Goal: Task Accomplishment & Management: Use online tool/utility

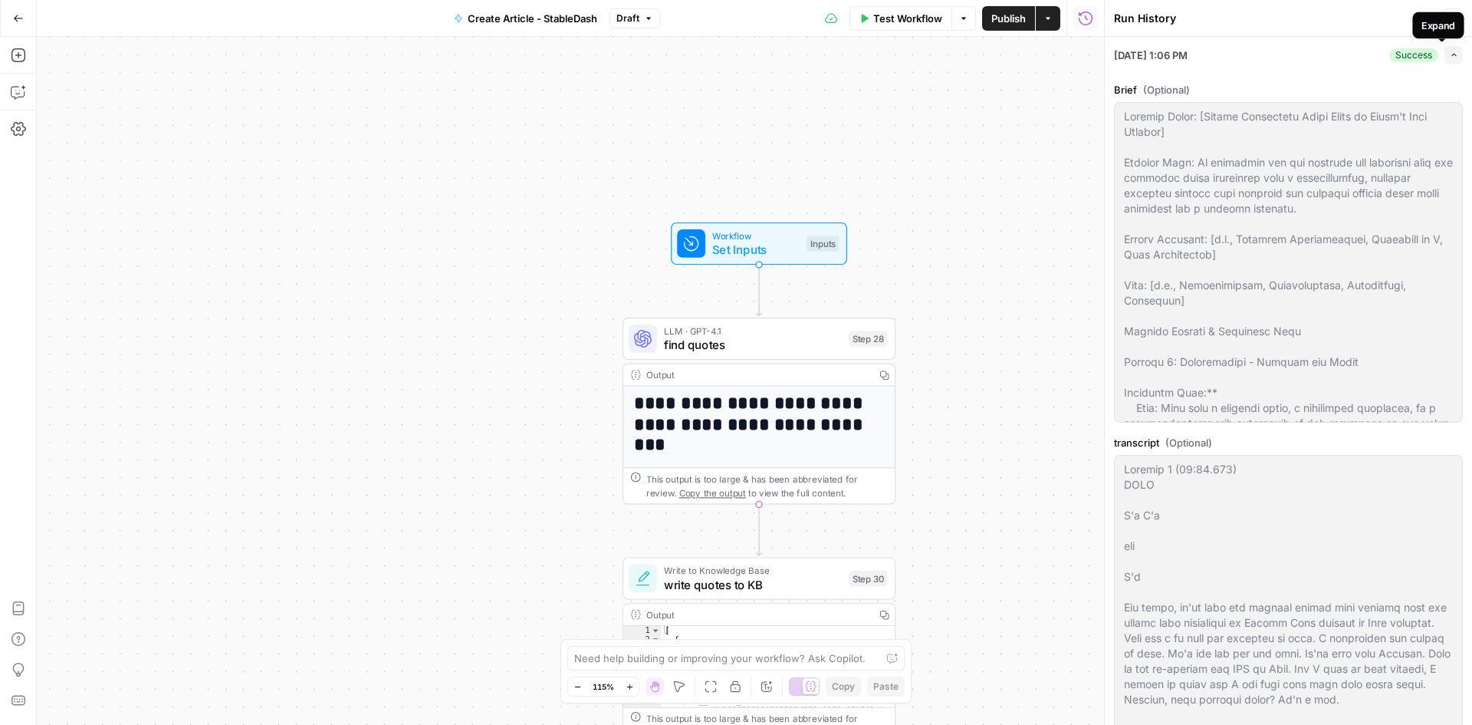
click at [1452, 15] on div "Expand" at bounding box center [1437, 25] width 51 height 27
click at [1453, 18] on icon "button" at bounding box center [1452, 18] width 9 height 9
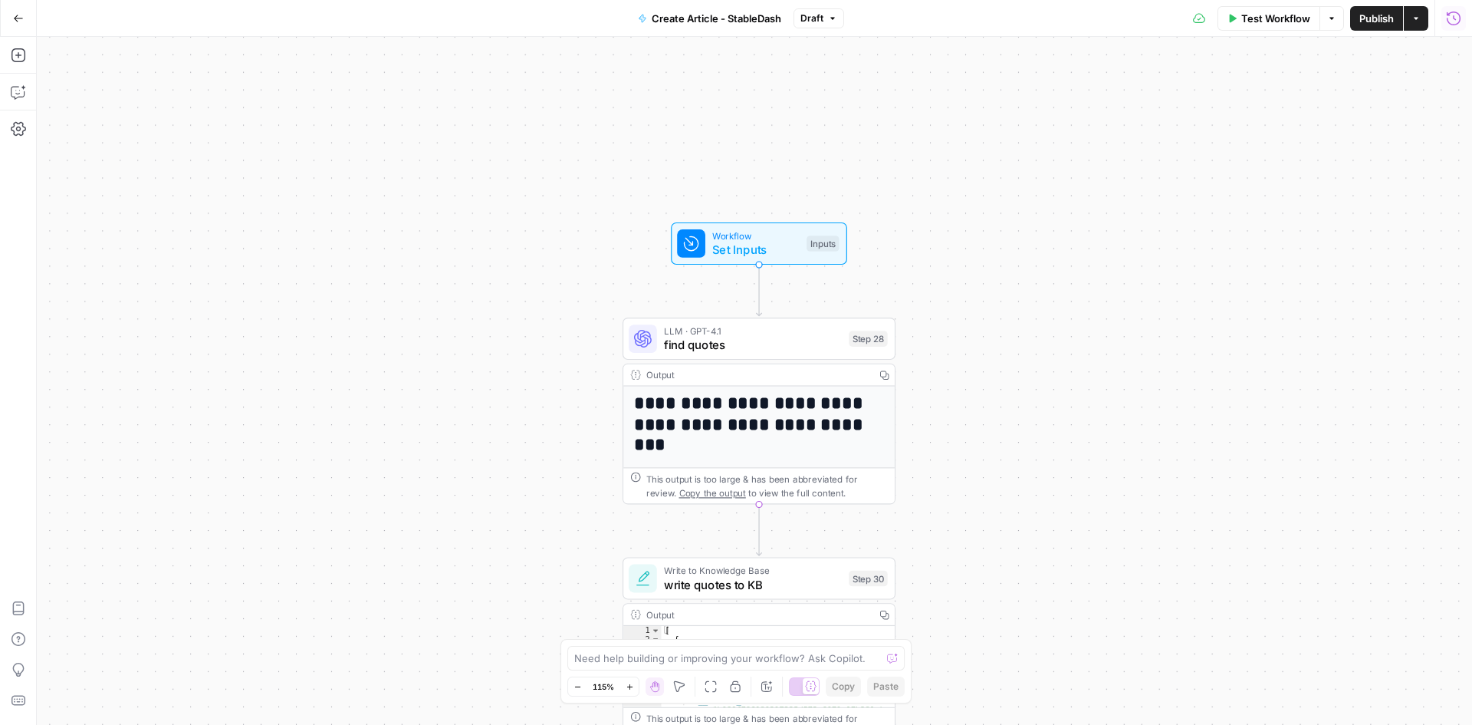
click at [1453, 18] on icon "button" at bounding box center [1453, 18] width 15 height 15
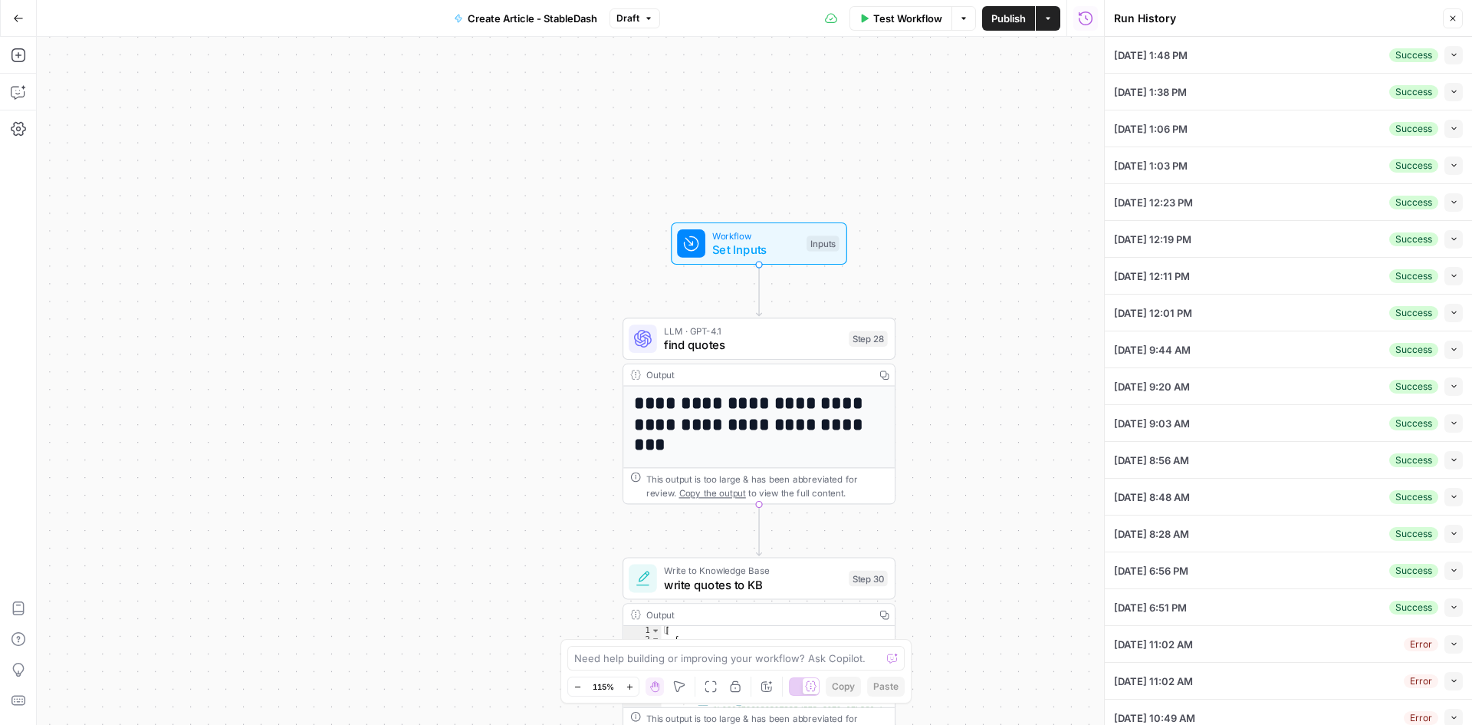
click at [1251, 54] on div "09/19/25 at 1:48 PM Success Collapse" at bounding box center [1288, 55] width 349 height 36
click at [1450, 58] on icon "button" at bounding box center [1454, 55] width 8 height 8
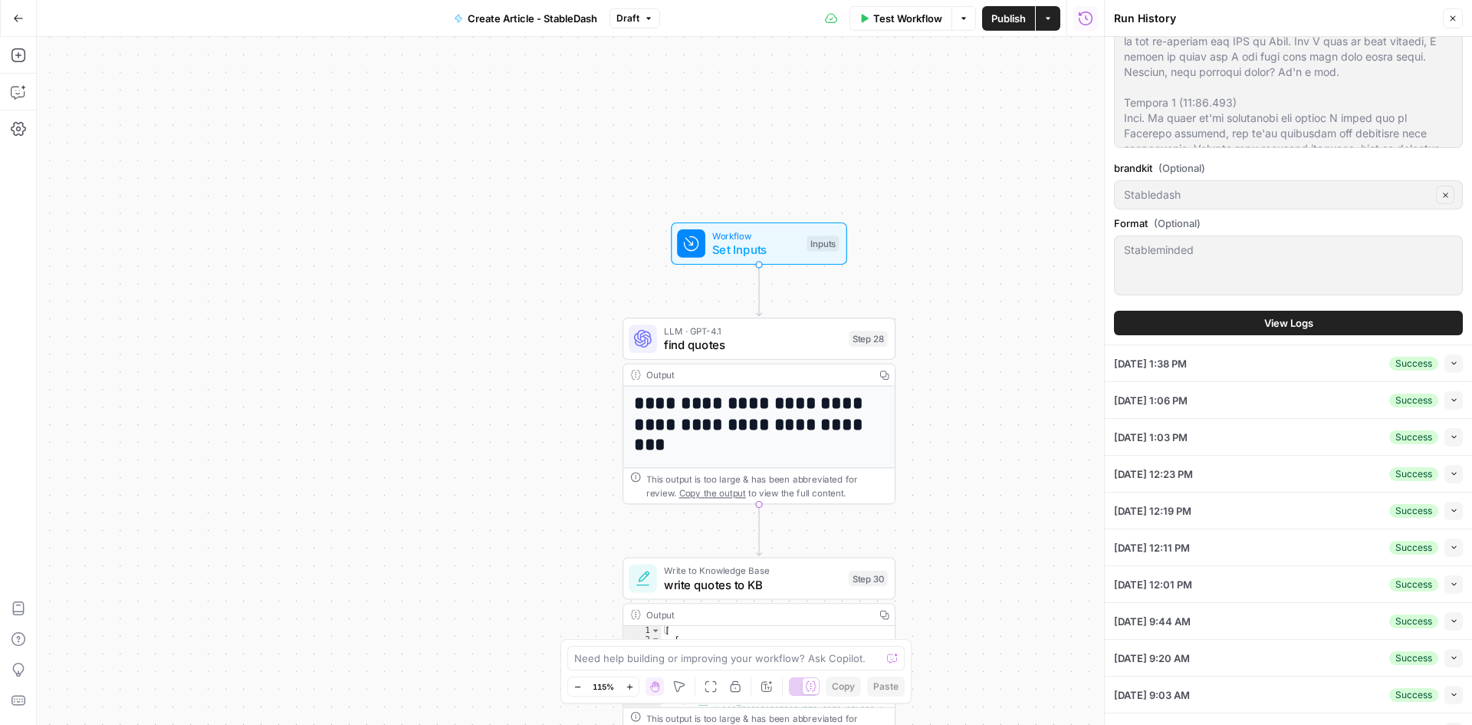
scroll to position [537, 0]
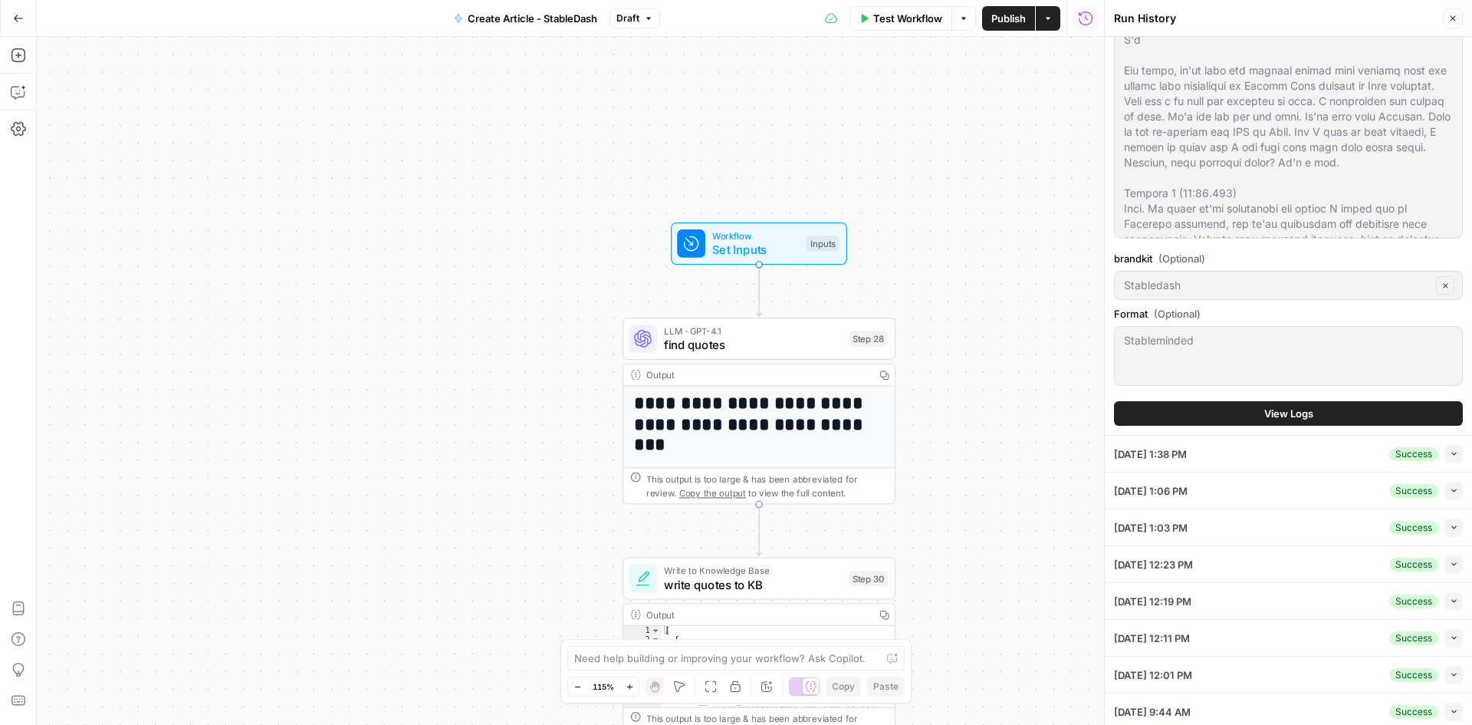
click at [1455, 19] on icon "button" at bounding box center [1452, 18] width 9 height 9
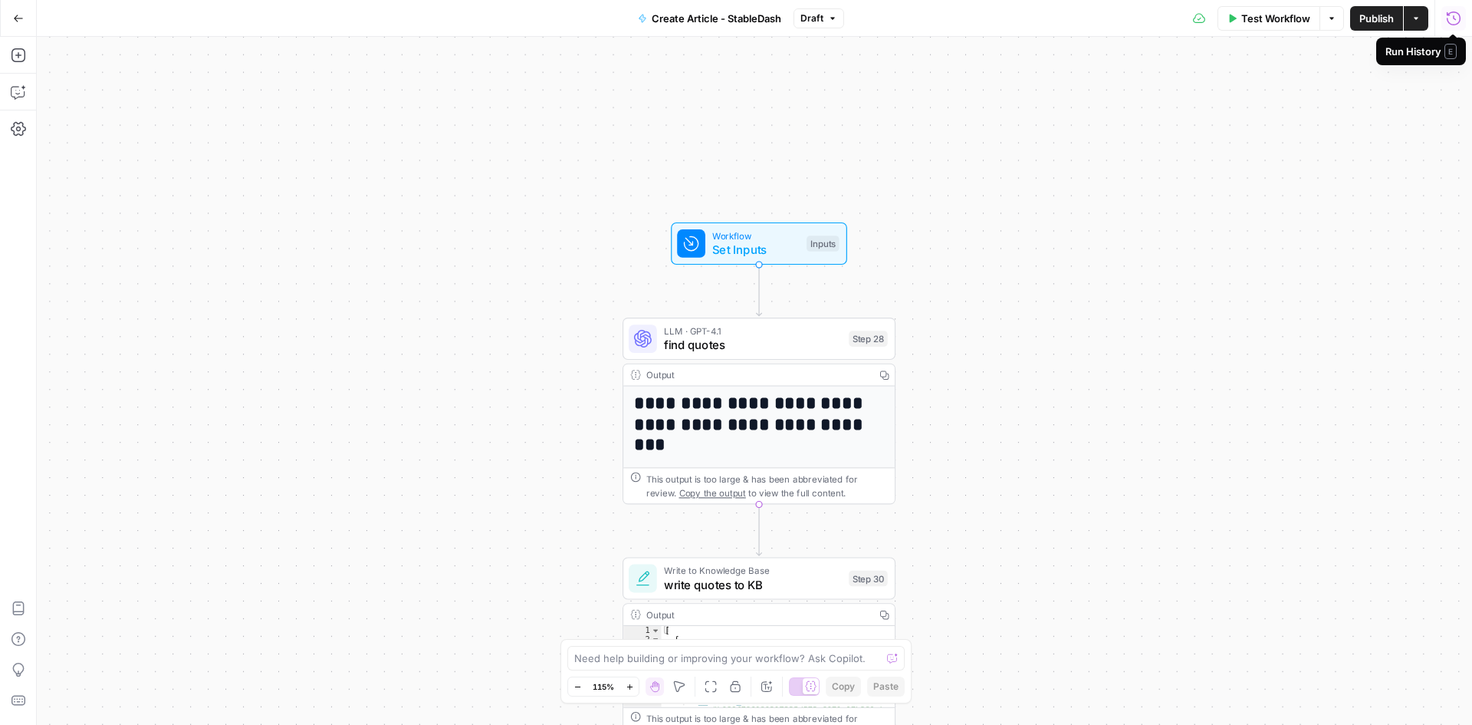
click at [1447, 21] on icon "button" at bounding box center [1453, 18] width 15 height 15
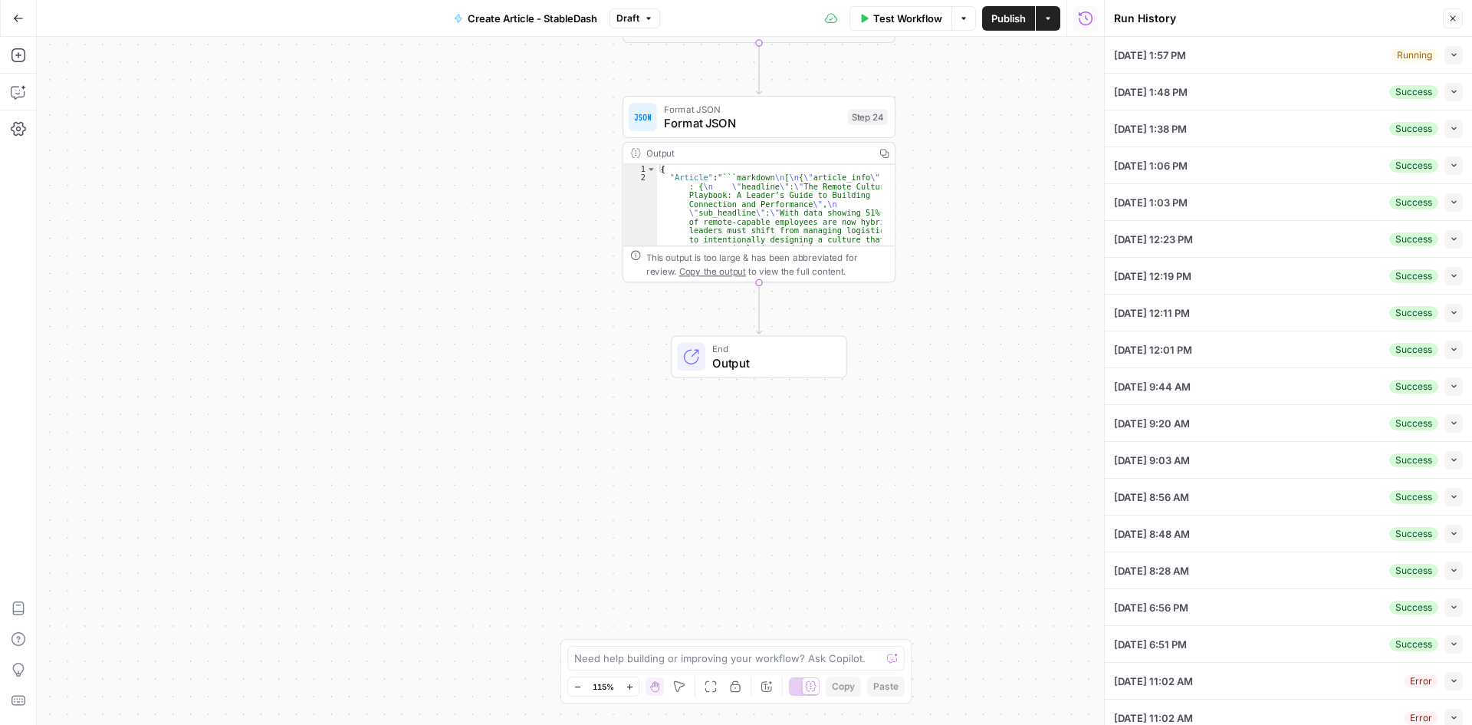
click at [804, 359] on span "Output" at bounding box center [772, 363] width 120 height 18
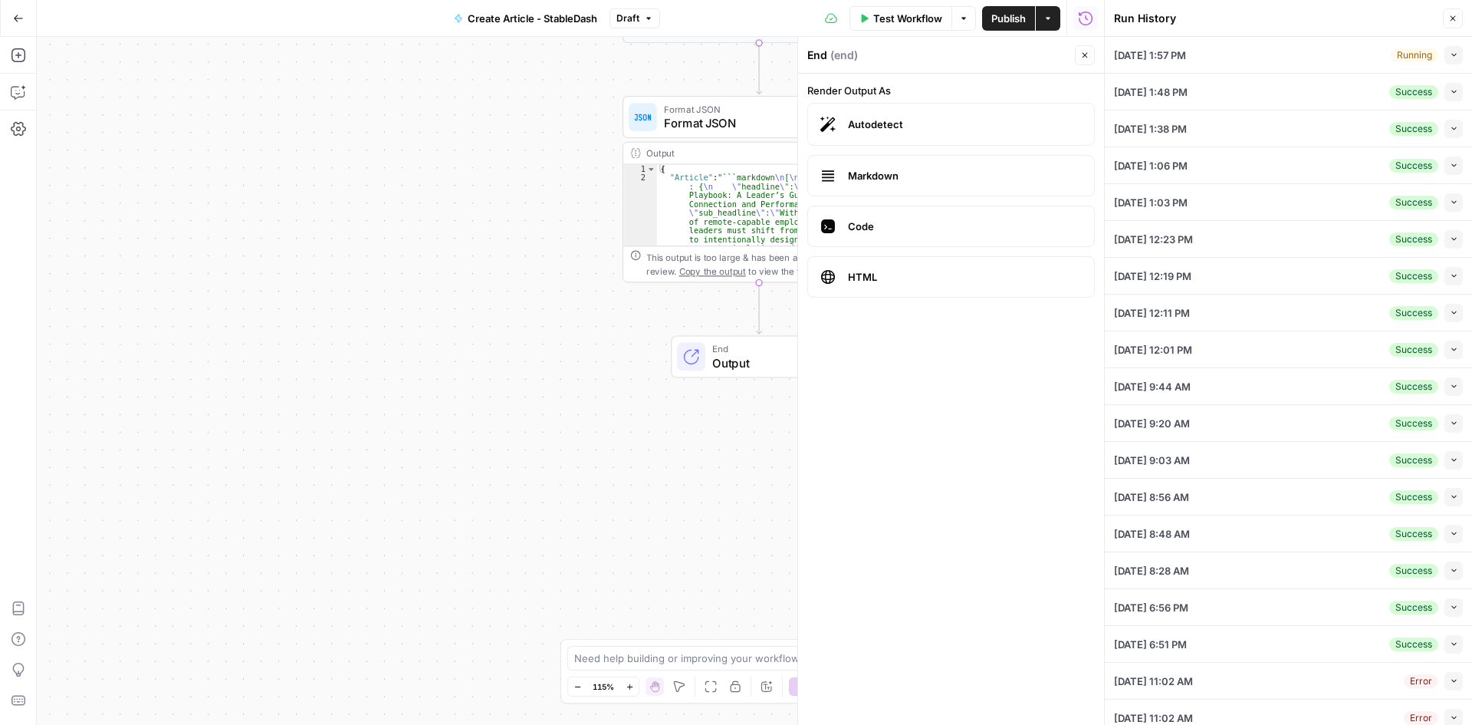
click at [920, 179] on span "Markdown" at bounding box center [965, 175] width 234 height 15
click at [921, 179] on span "Markdown" at bounding box center [965, 175] width 234 height 15
click at [918, 241] on label "Code" at bounding box center [951, 225] width 288 height 41
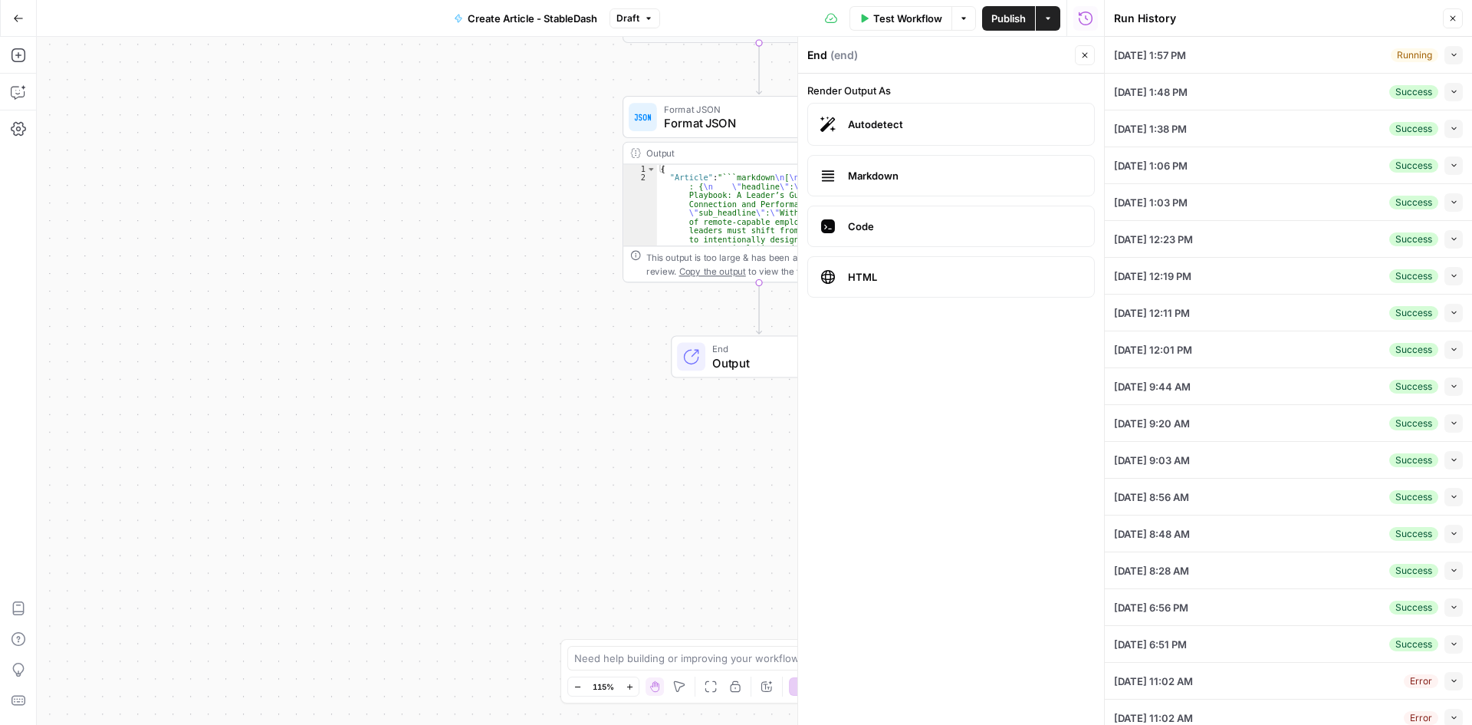
click at [916, 225] on span "Code" at bounding box center [965, 226] width 234 height 15
click at [919, 290] on label "HTML" at bounding box center [951, 276] width 288 height 41
click at [916, 197] on div "Autodetect Markdown Code HTML" at bounding box center [951, 200] width 288 height 195
click at [904, 174] on span "Markdown" at bounding box center [965, 175] width 234 height 15
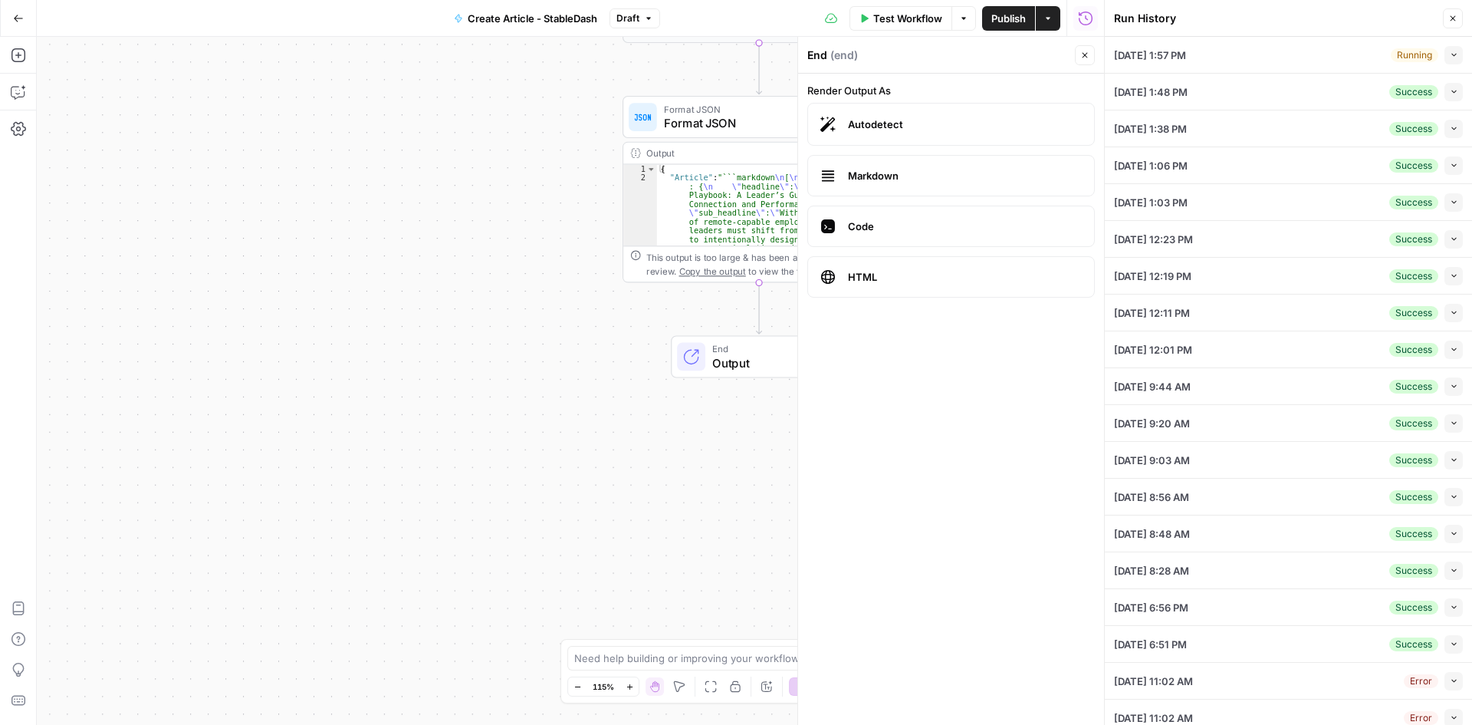
click at [899, 143] on label "Autodetect" at bounding box center [951, 124] width 288 height 43
click at [1079, 61] on button "Close" at bounding box center [1085, 55] width 20 height 20
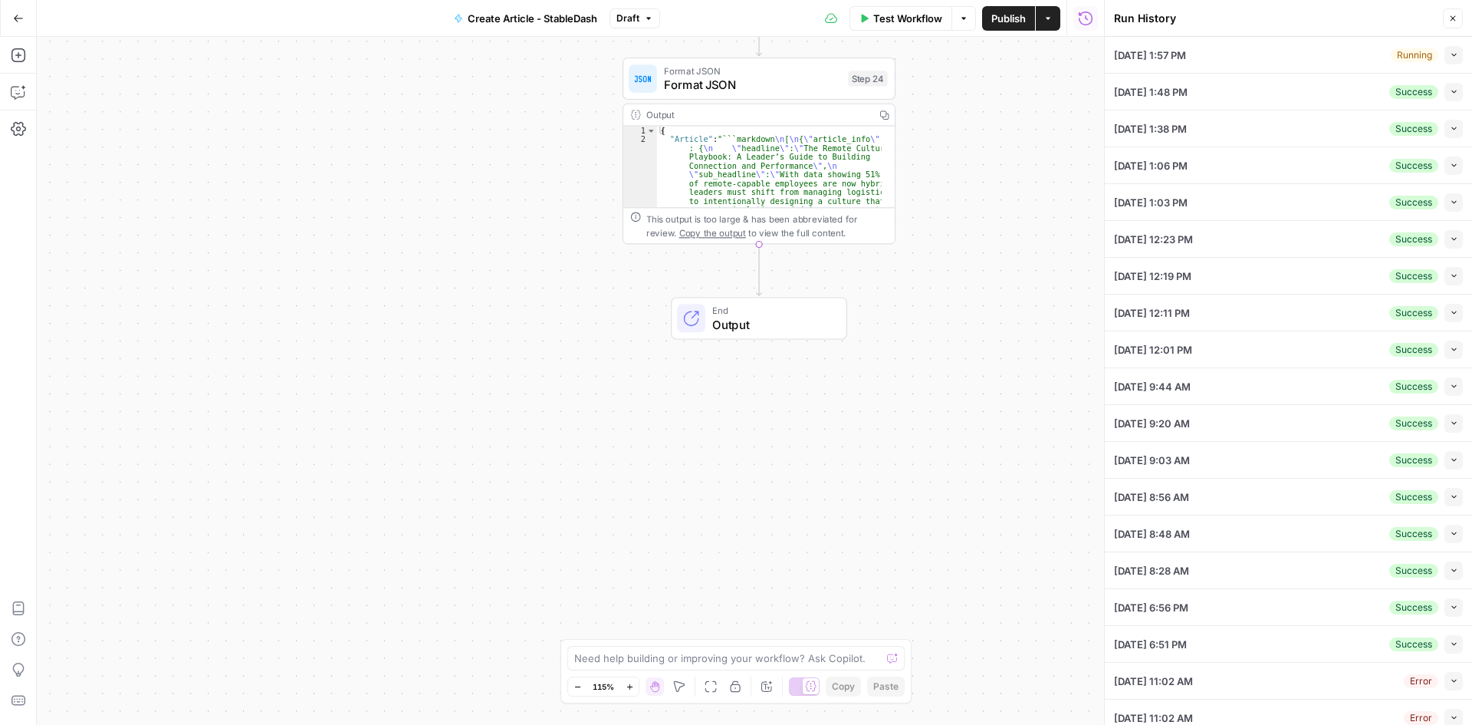
click at [1455, 25] on button "Close" at bounding box center [1453, 18] width 20 height 20
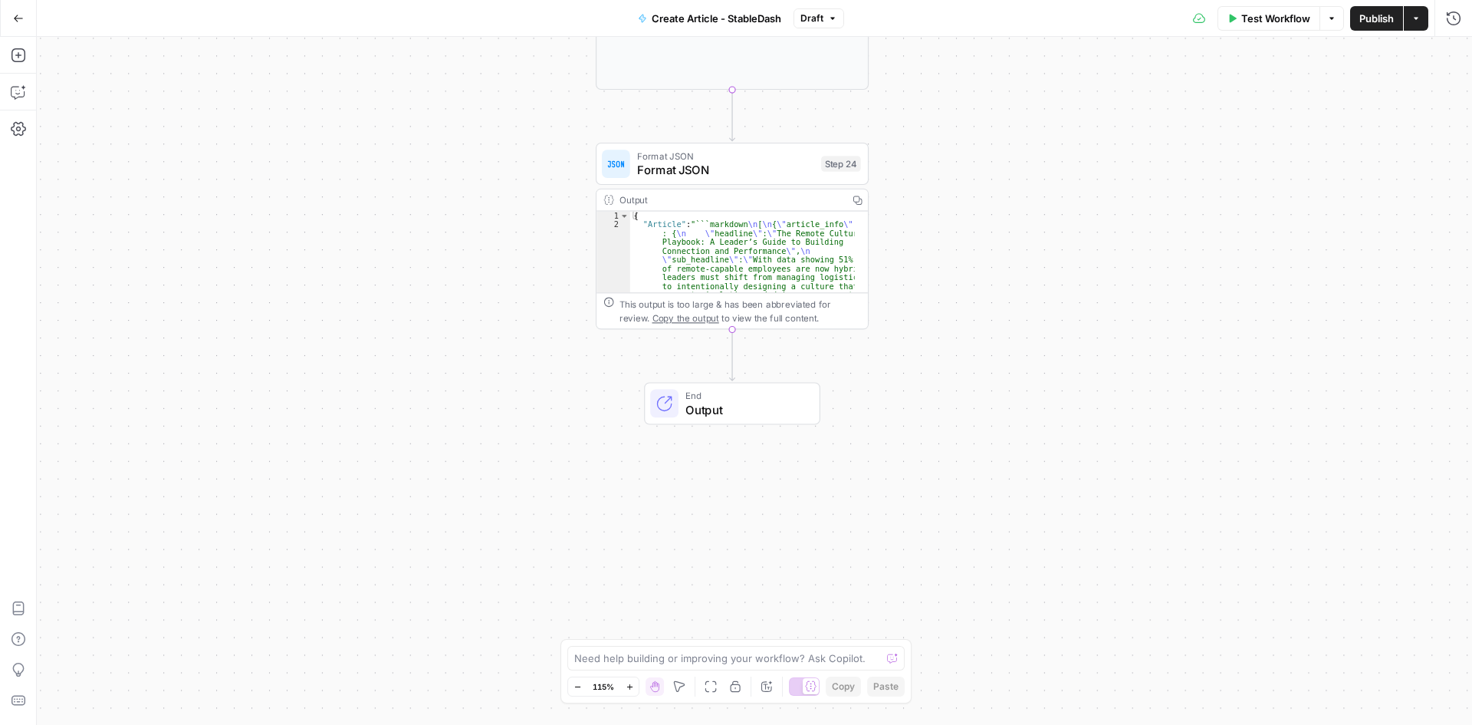
drag, startPoint x: 1012, startPoint y: 441, endPoint x: 968, endPoint y: 640, distance: 204.1
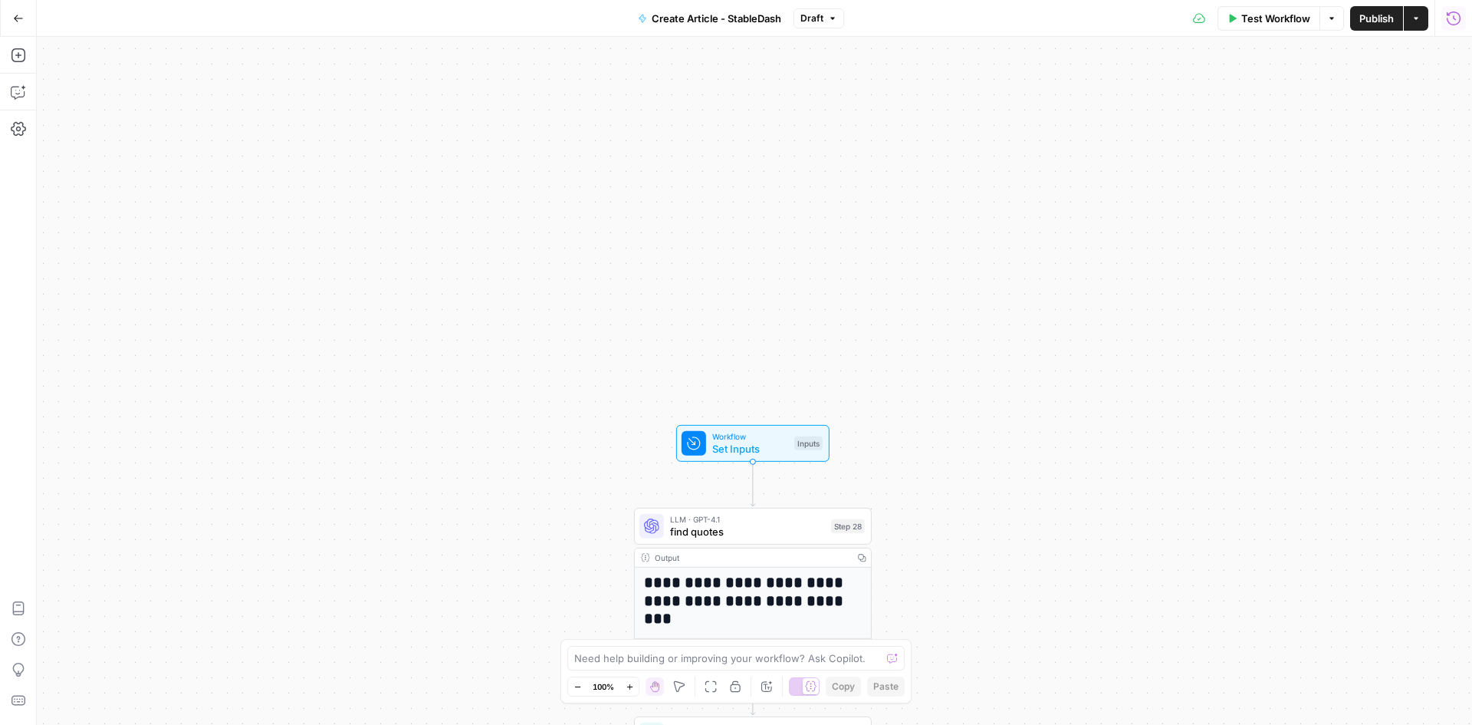
click at [1455, 19] on icon "button" at bounding box center [1454, 18] width 14 height 14
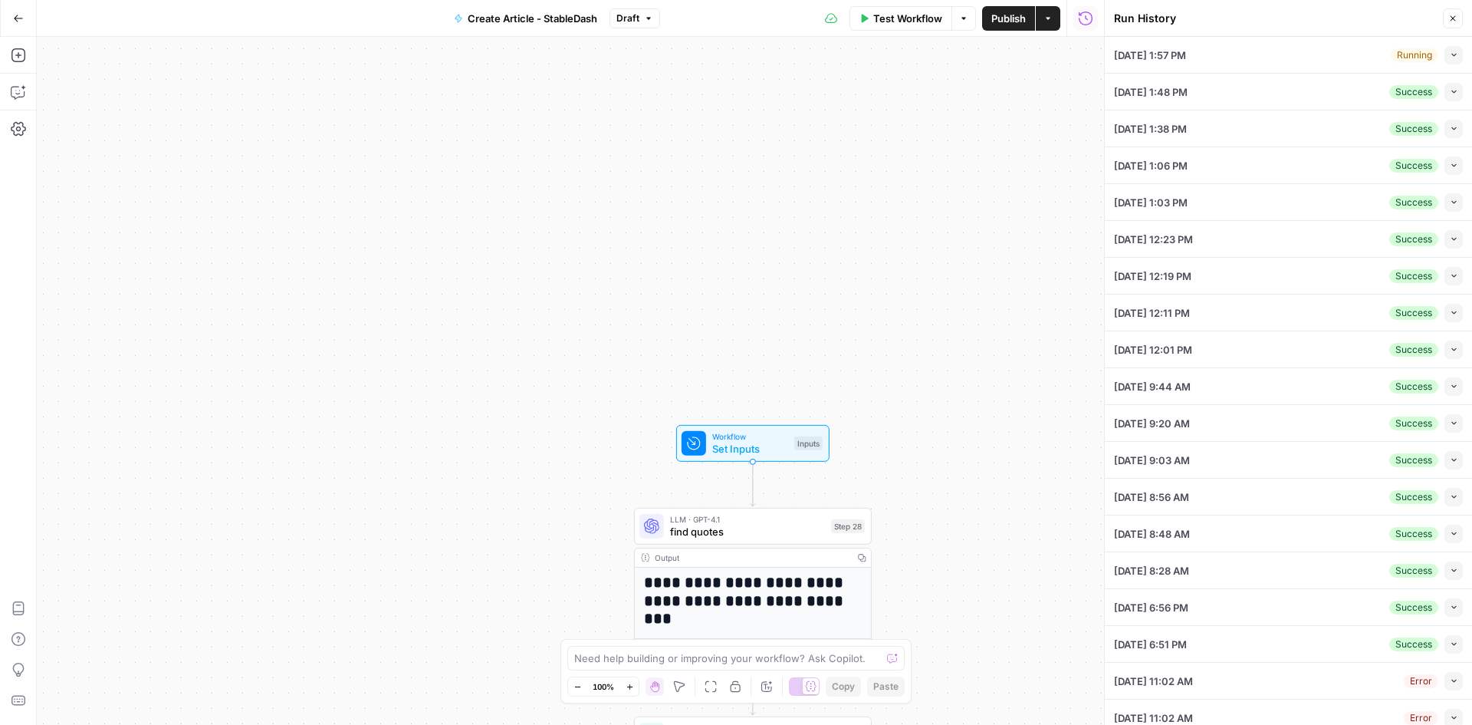
click at [1450, 56] on icon "button" at bounding box center [1454, 55] width 8 height 8
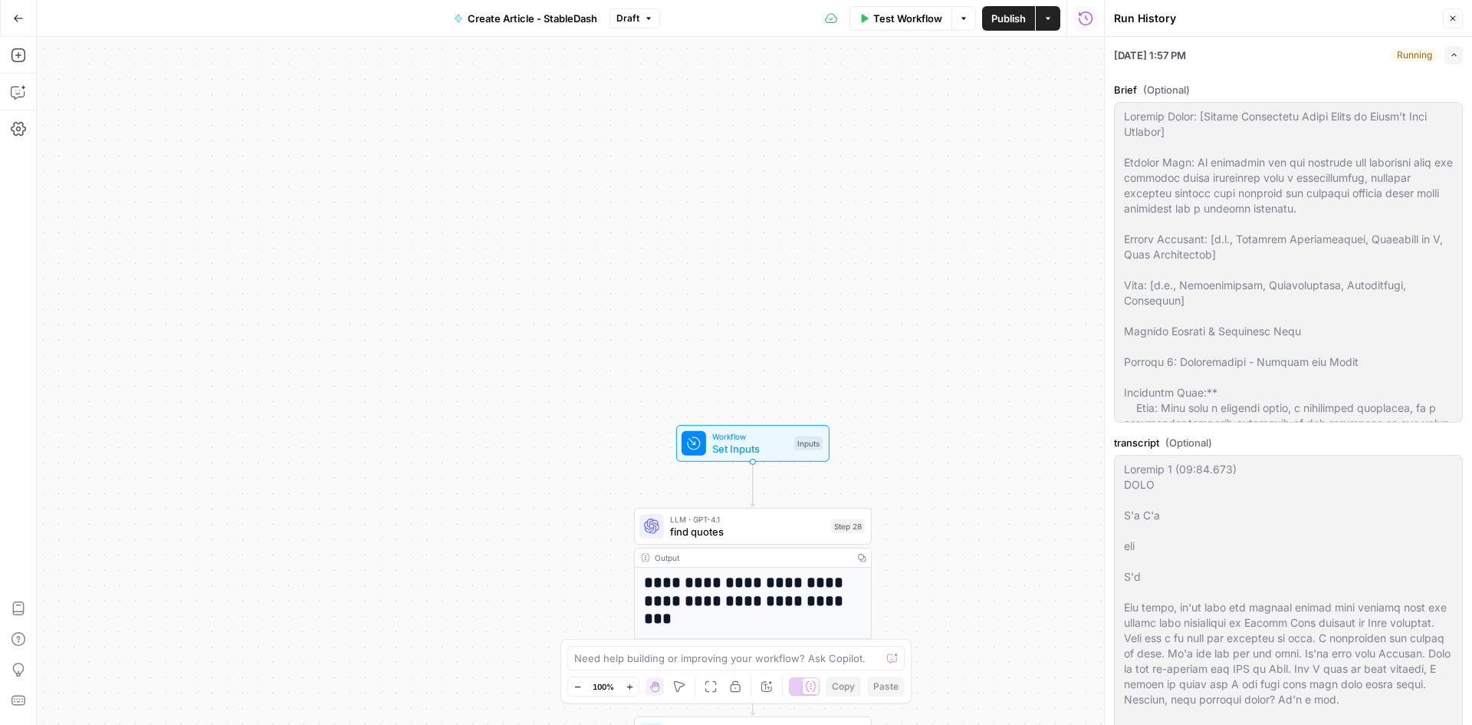
click at [1450, 54] on icon "button" at bounding box center [1454, 55] width 8 height 8
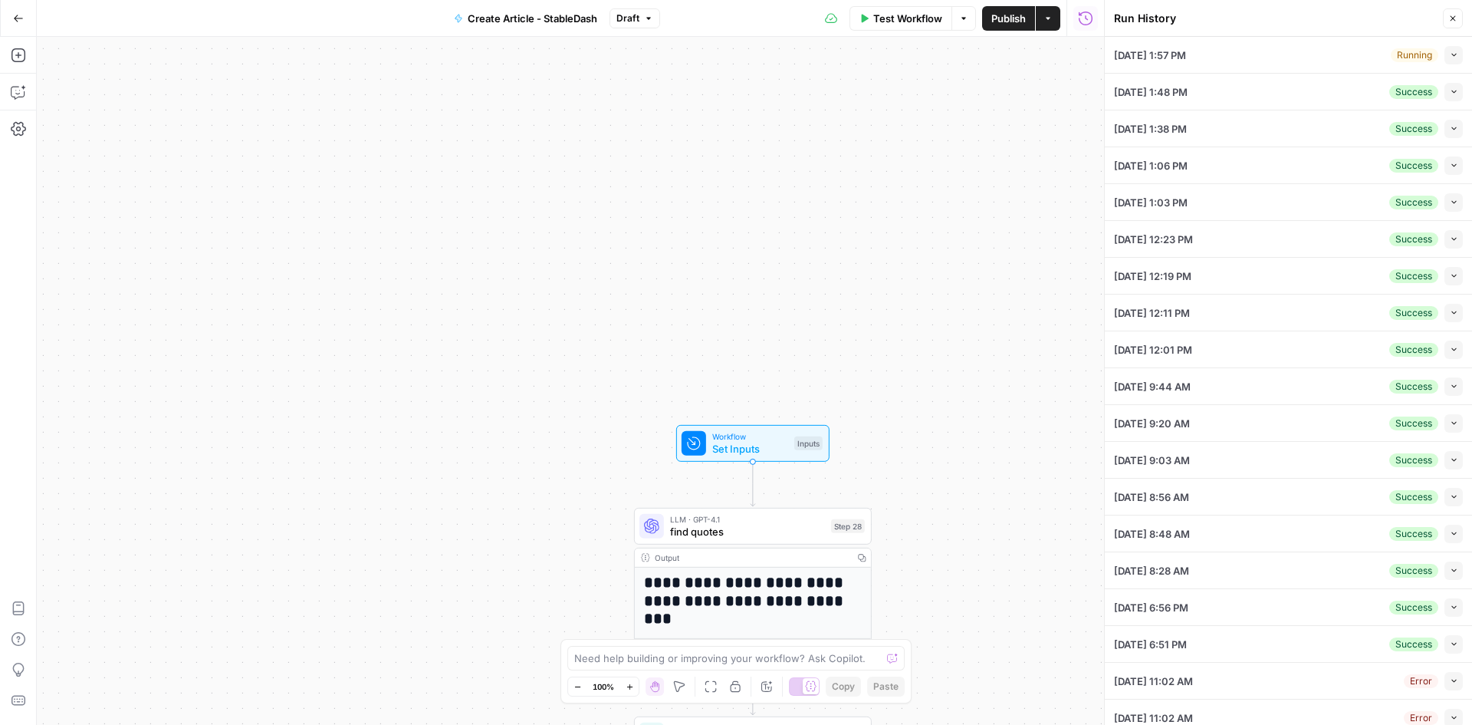
click at [1445, 85] on button "Collapse" at bounding box center [1454, 92] width 18 height 18
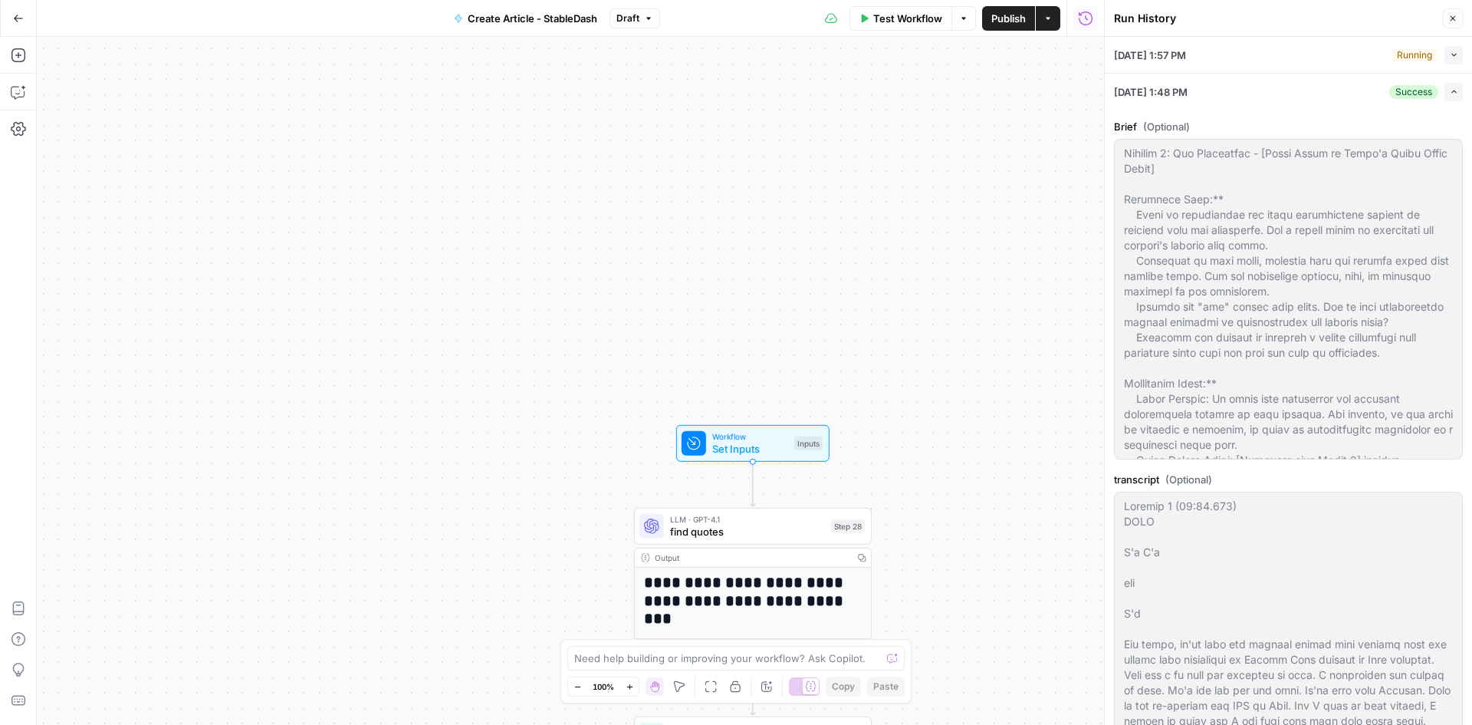
scroll to position [307, 0]
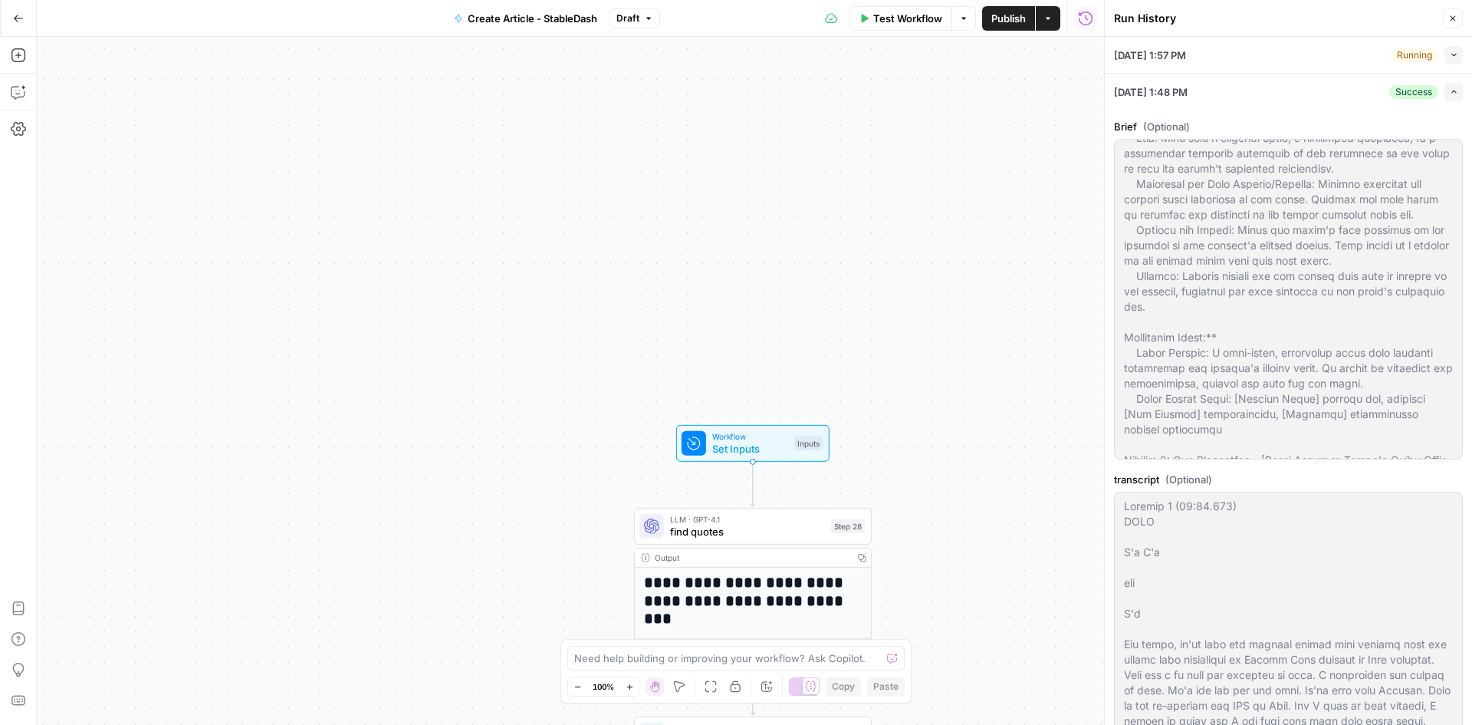
click at [1448, 114] on div "Brief (Optional) transcript (Optional) brandkit (Optional) Stabledash Clear For…" at bounding box center [1288, 559] width 349 height 899
click at [1450, 94] on icon "button" at bounding box center [1454, 91] width 8 height 8
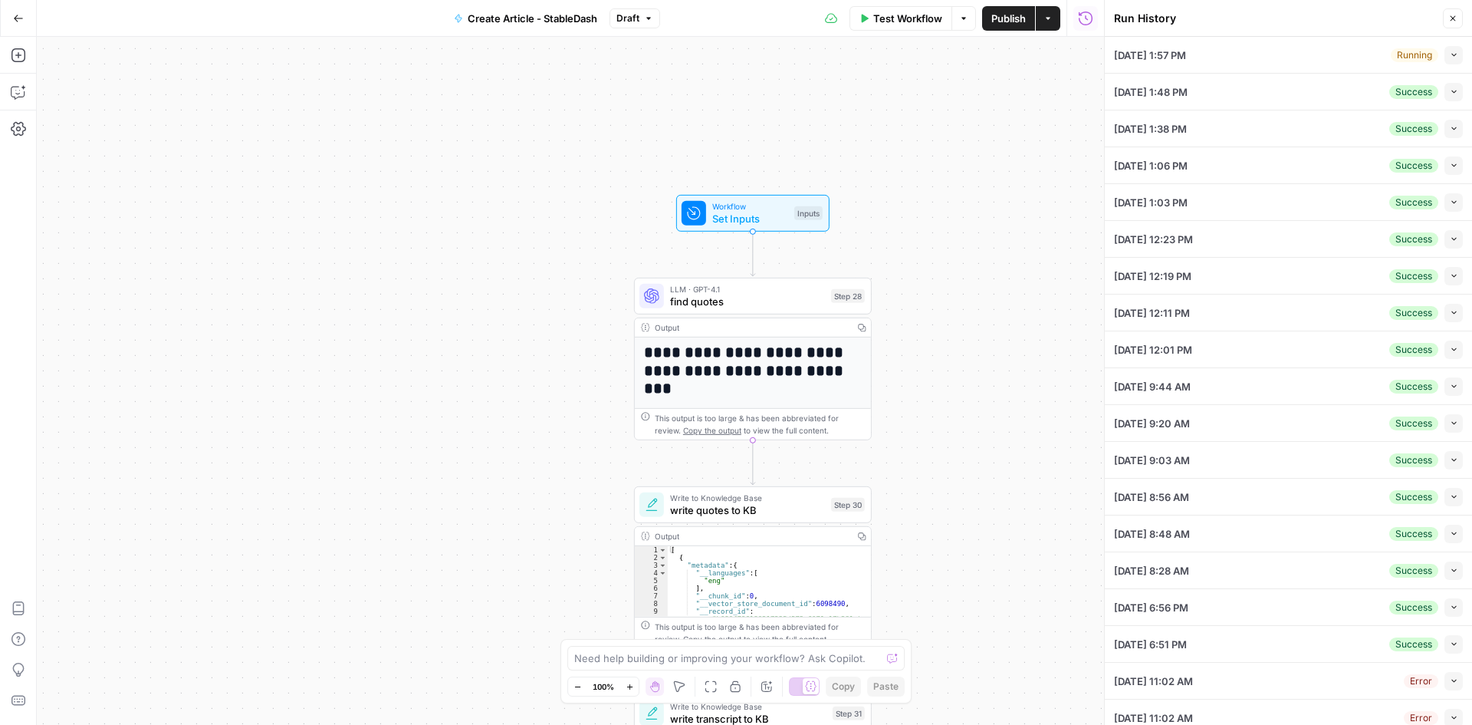
click at [1453, 57] on li "09/19/25 at 1:57 PM Running Collapse Brief (Optional) transcript (Optional) bra…" at bounding box center [1288, 55] width 367 height 37
click at [1447, 56] on button "Collapse" at bounding box center [1454, 55] width 18 height 18
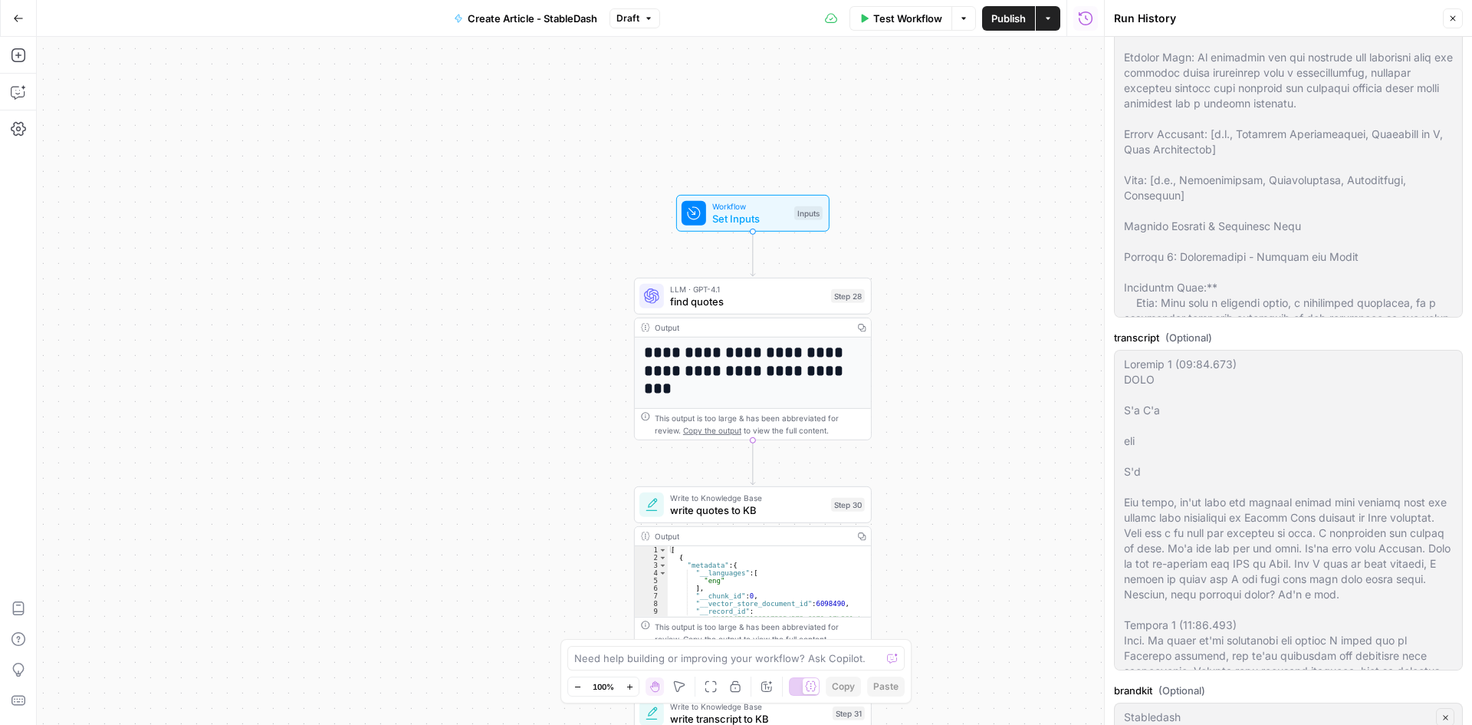
scroll to position [0, 0]
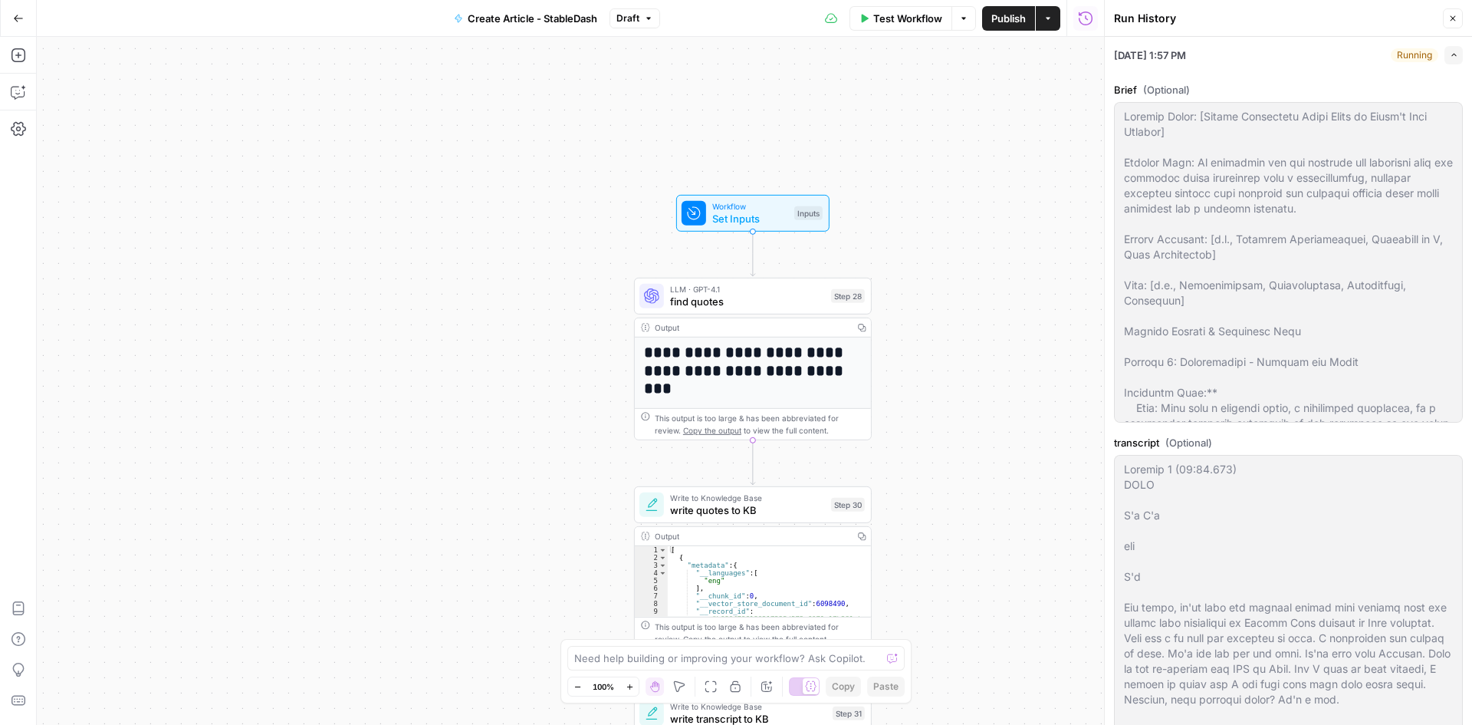
click at [1450, 58] on icon "button" at bounding box center [1454, 55] width 8 height 8
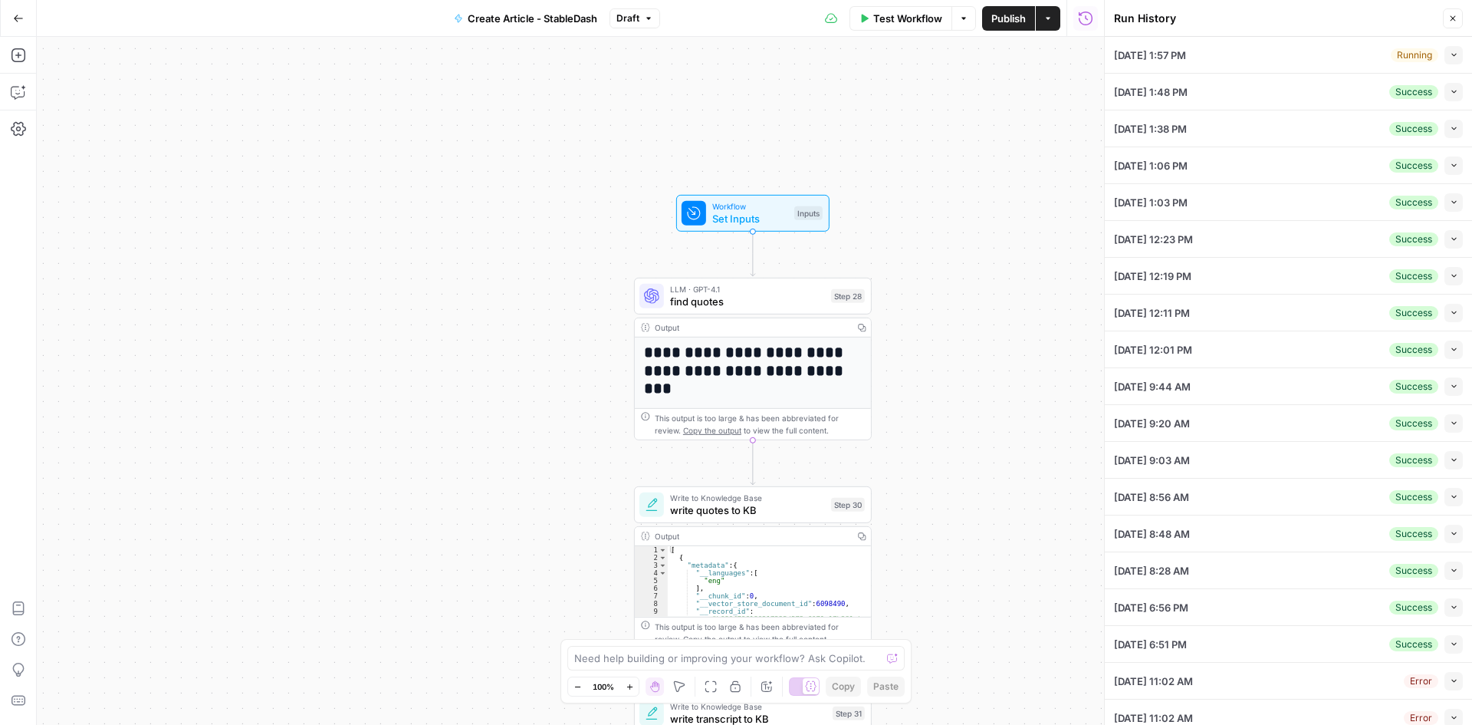
click at [1330, 59] on div "09/19/25 at 1:57 PM Running Collapse" at bounding box center [1288, 55] width 349 height 36
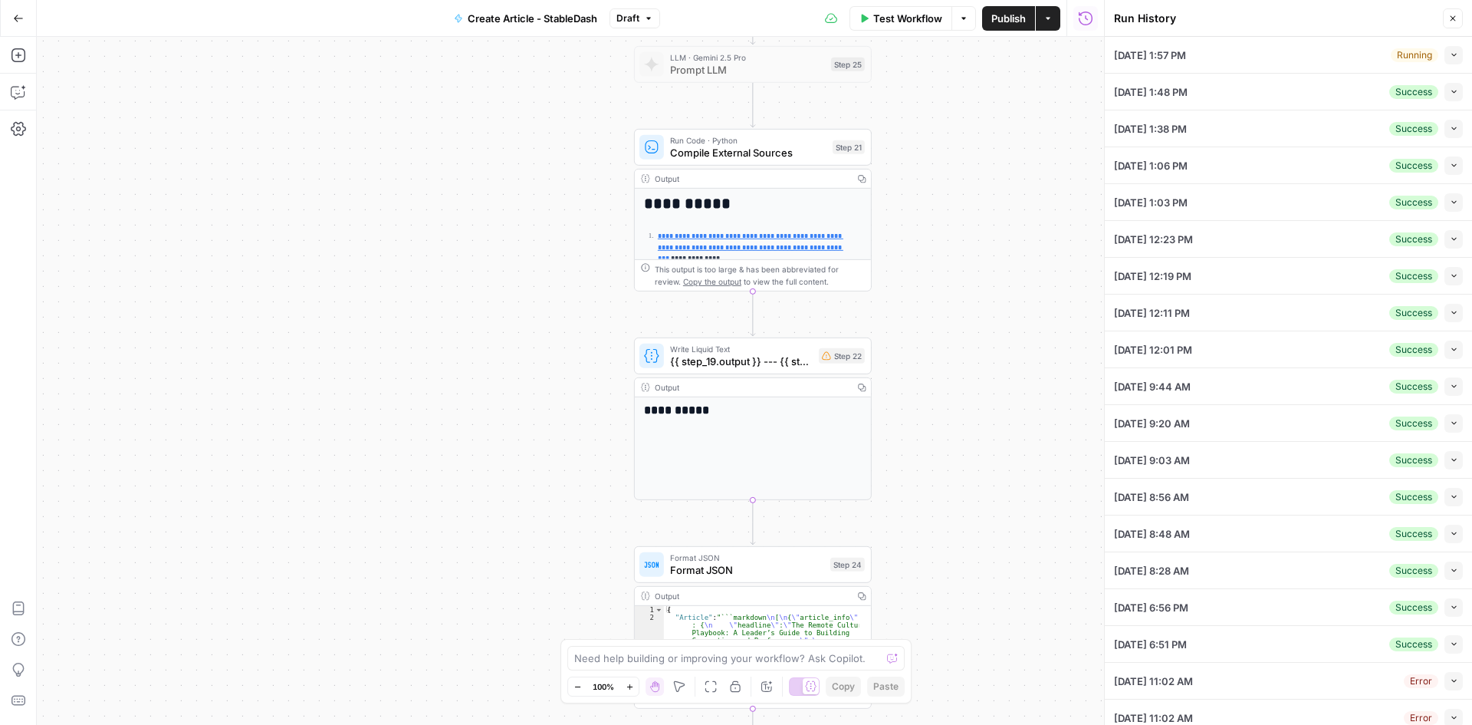
click at [1251, 88] on div "09/19/25 at 1:48 PM Success Collapse" at bounding box center [1288, 92] width 349 height 36
click at [1452, 96] on li "09/19/25 at 1:48 PM Success Collapse Brief (Optional) transcript (Optional) bra…" at bounding box center [1288, 92] width 367 height 37
click at [1450, 94] on icon "button" at bounding box center [1454, 91] width 8 height 8
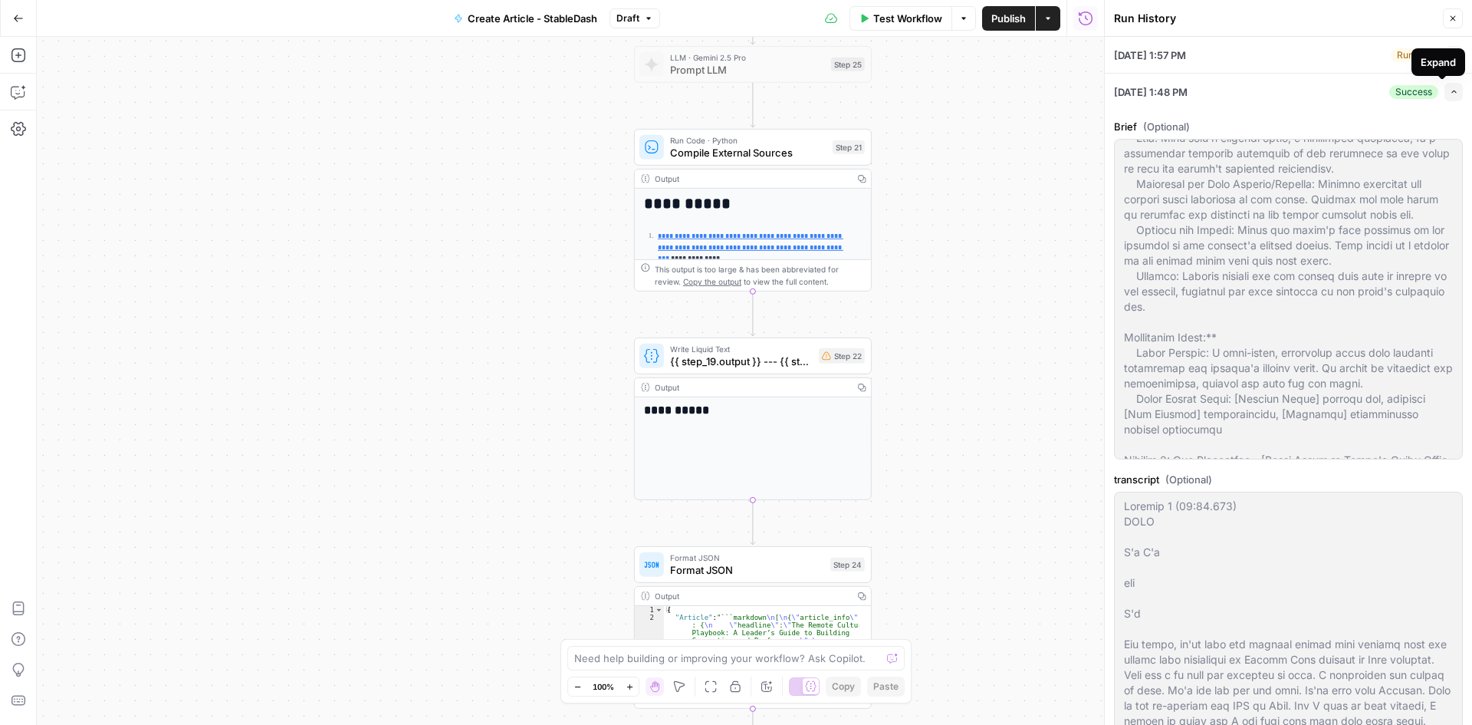
click at [1450, 94] on icon "button" at bounding box center [1454, 91] width 8 height 8
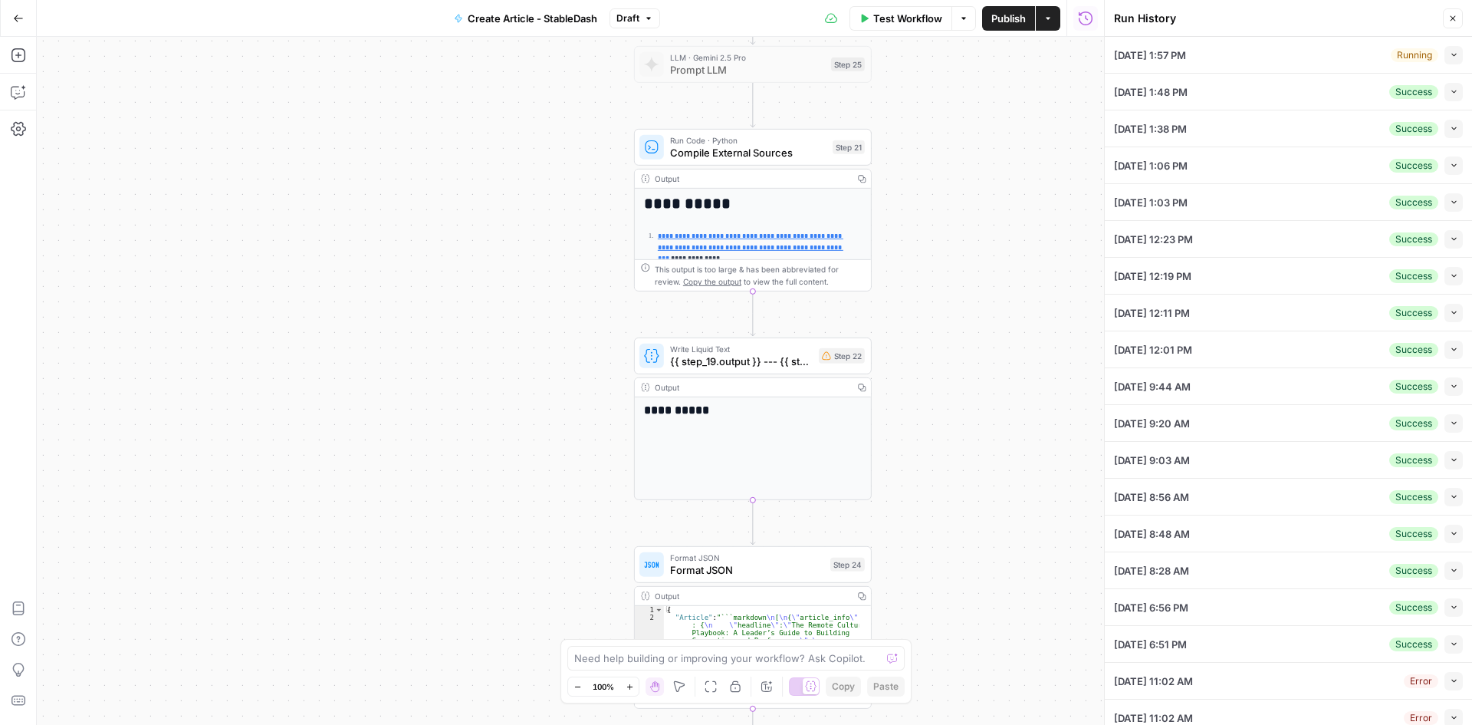
click at [1449, 94] on icon "button" at bounding box center [1453, 91] width 8 height 8
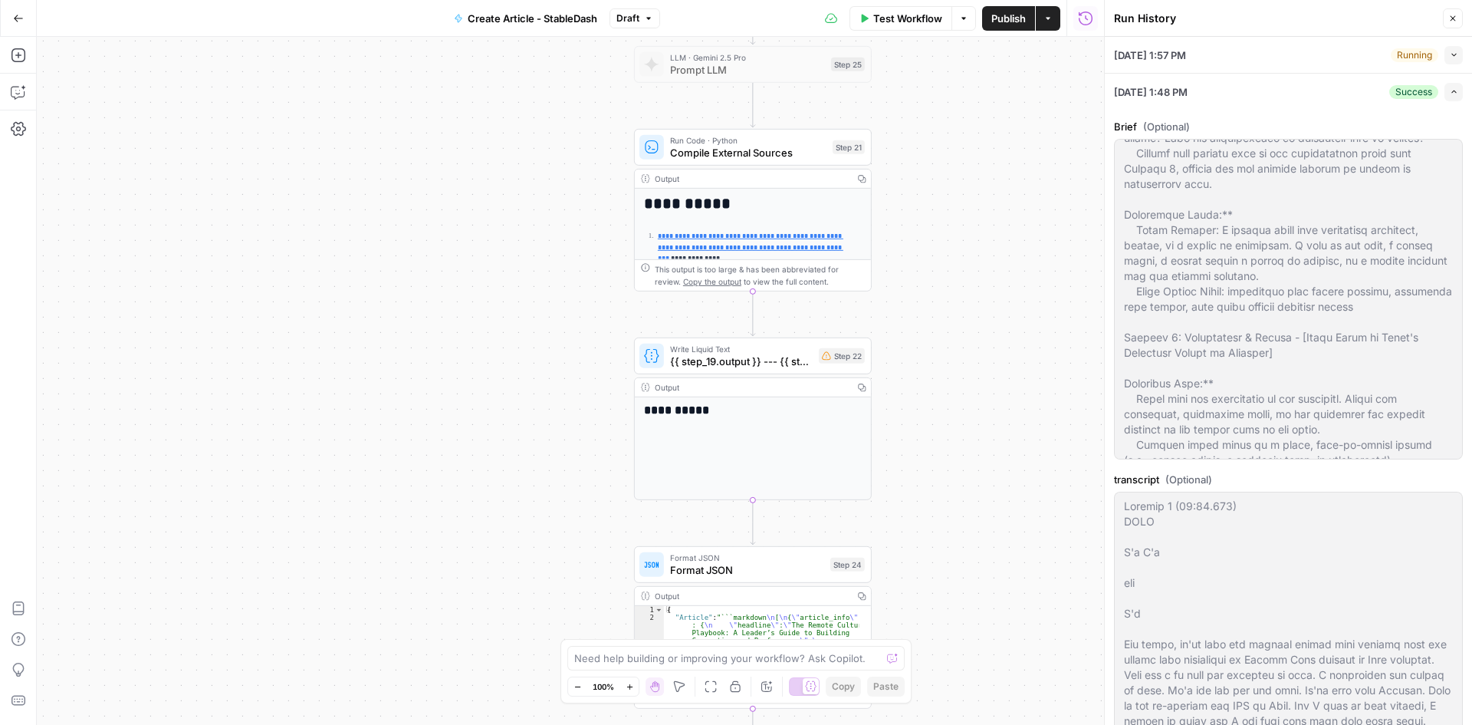
click at [1162, 91] on span "09/19/25 at 1:48 PM" at bounding box center [1151, 91] width 74 height 15
drag, startPoint x: 955, startPoint y: 163, endPoint x: 1022, endPoint y: 143, distance: 69.8
click at [956, 163] on div "**********" at bounding box center [570, 381] width 1067 height 688
click at [1080, 12] on icon "button" at bounding box center [1085, 18] width 15 height 15
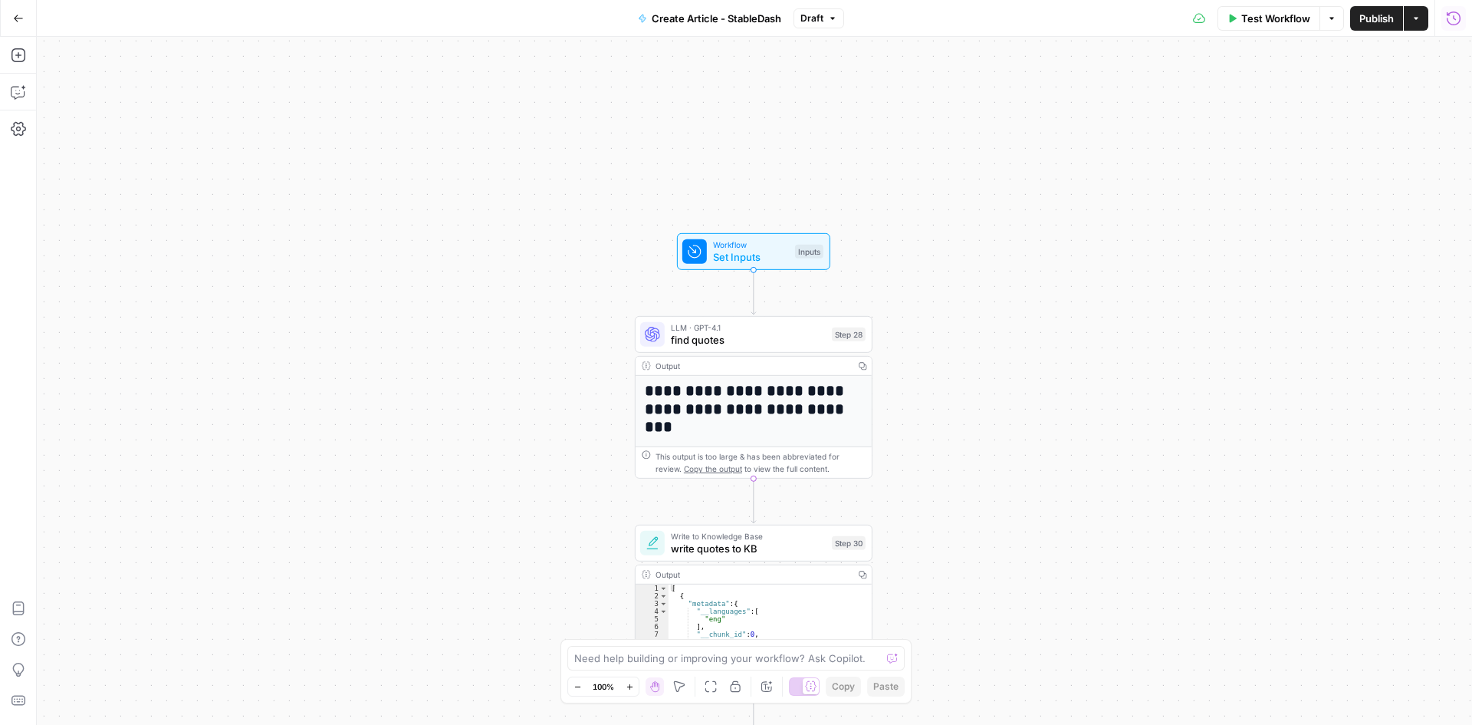
click at [773, 261] on span "Set Inputs" at bounding box center [751, 256] width 76 height 15
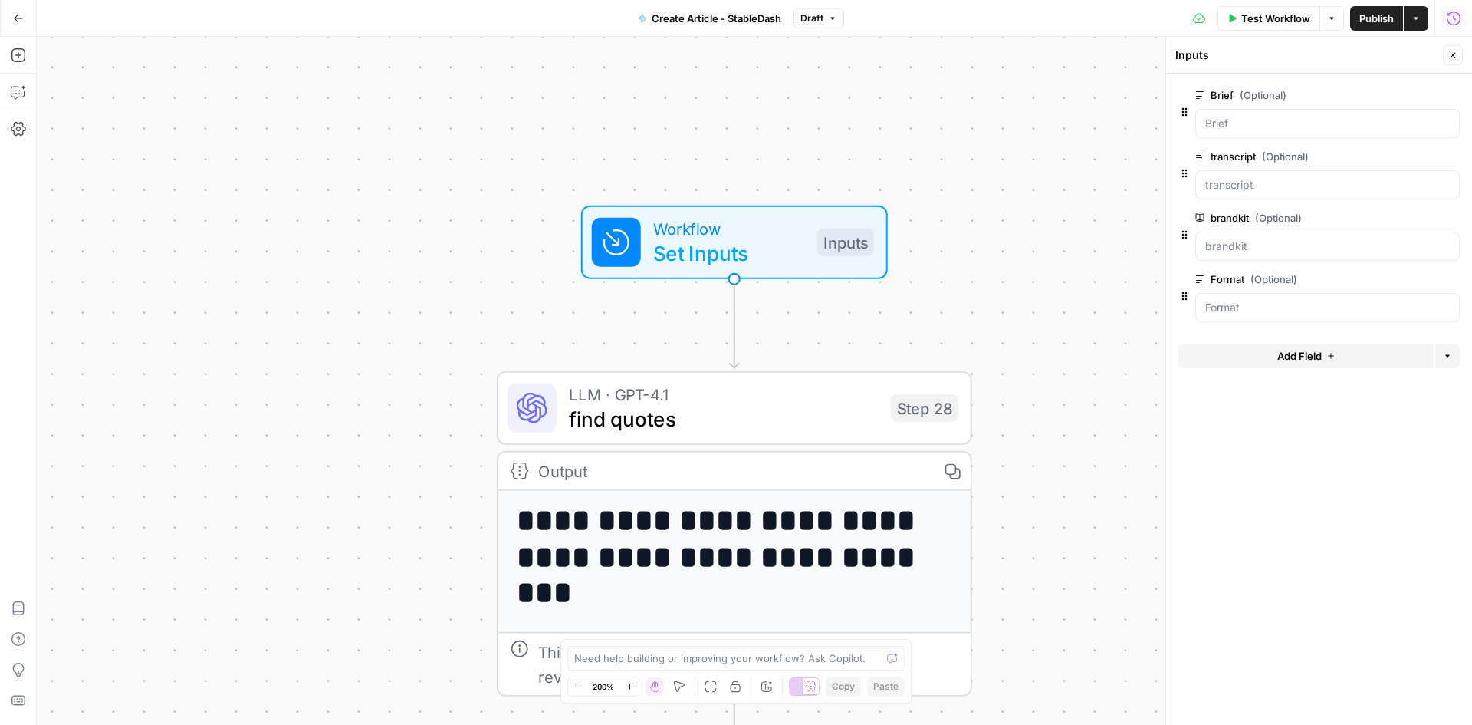
click at [1447, 351] on icon "button" at bounding box center [1447, 355] width 9 height 9
click at [1327, 472] on form "Brief (Optional) edit field Delete group transcript (Optional) edit field Delet…" at bounding box center [1319, 399] width 306 height 651
click at [1455, 48] on button "Close" at bounding box center [1453, 55] width 20 height 20
click at [1451, 21] on icon "button" at bounding box center [1453, 18] width 15 height 15
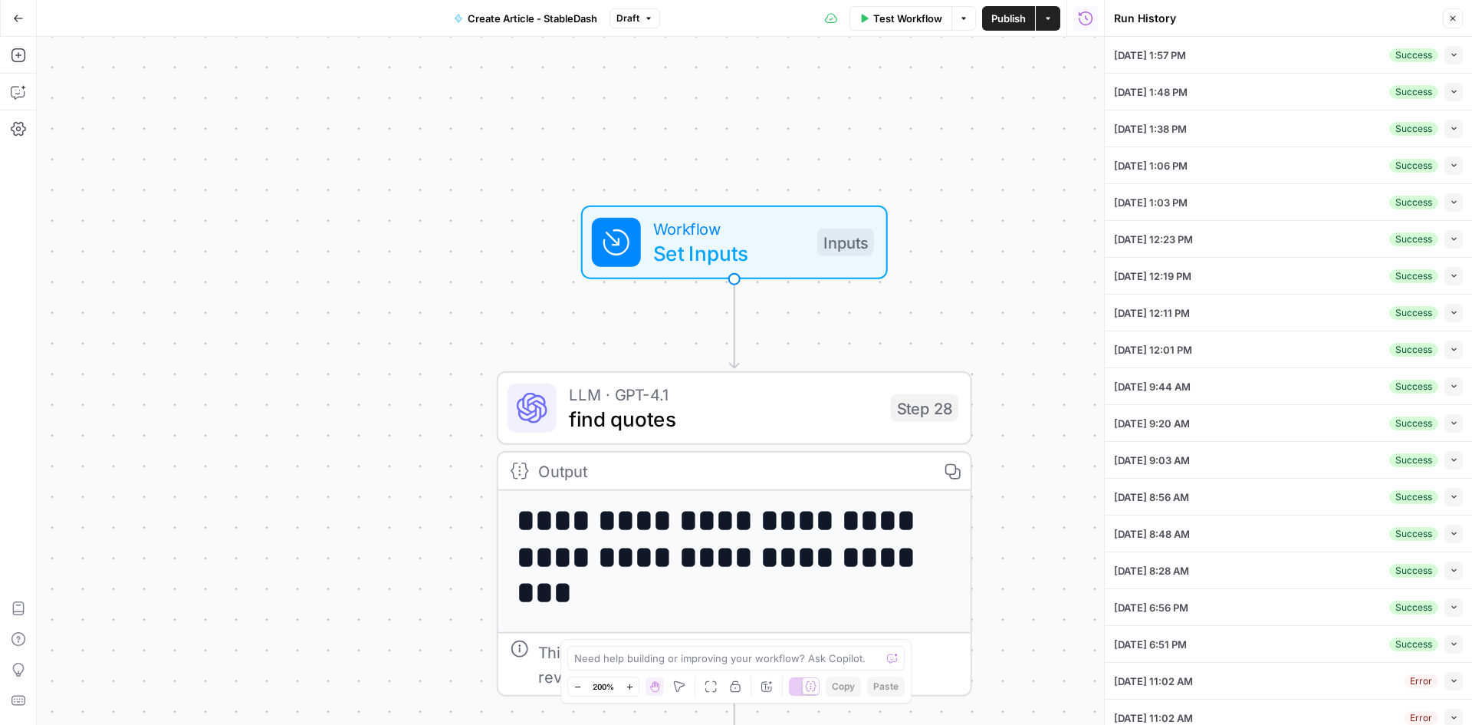
click at [1352, 67] on div "09/19/25 at 1:57 PM Success Collapse" at bounding box center [1288, 55] width 349 height 36
click at [1445, 61] on button "Collapse" at bounding box center [1454, 55] width 18 height 18
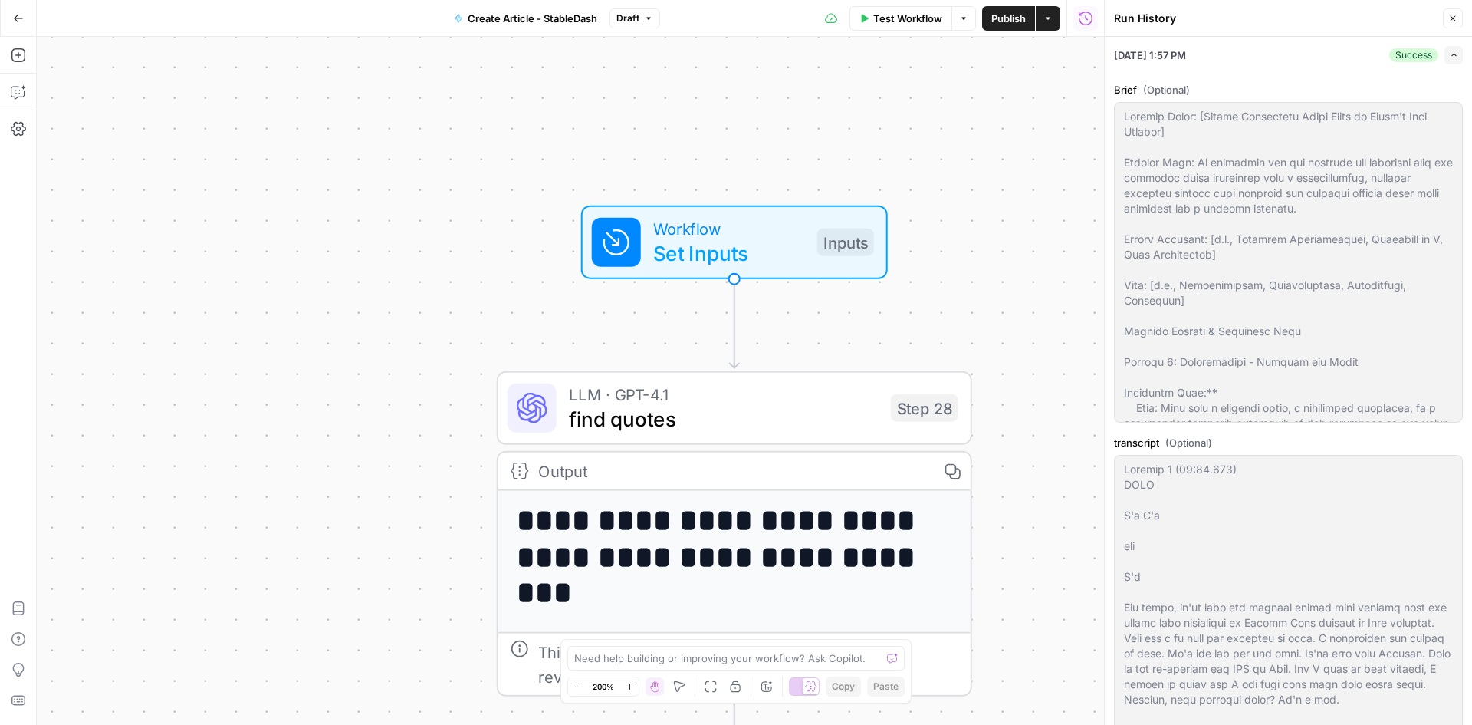
click at [1450, 51] on span "button" at bounding box center [1454, 55] width 8 height 8
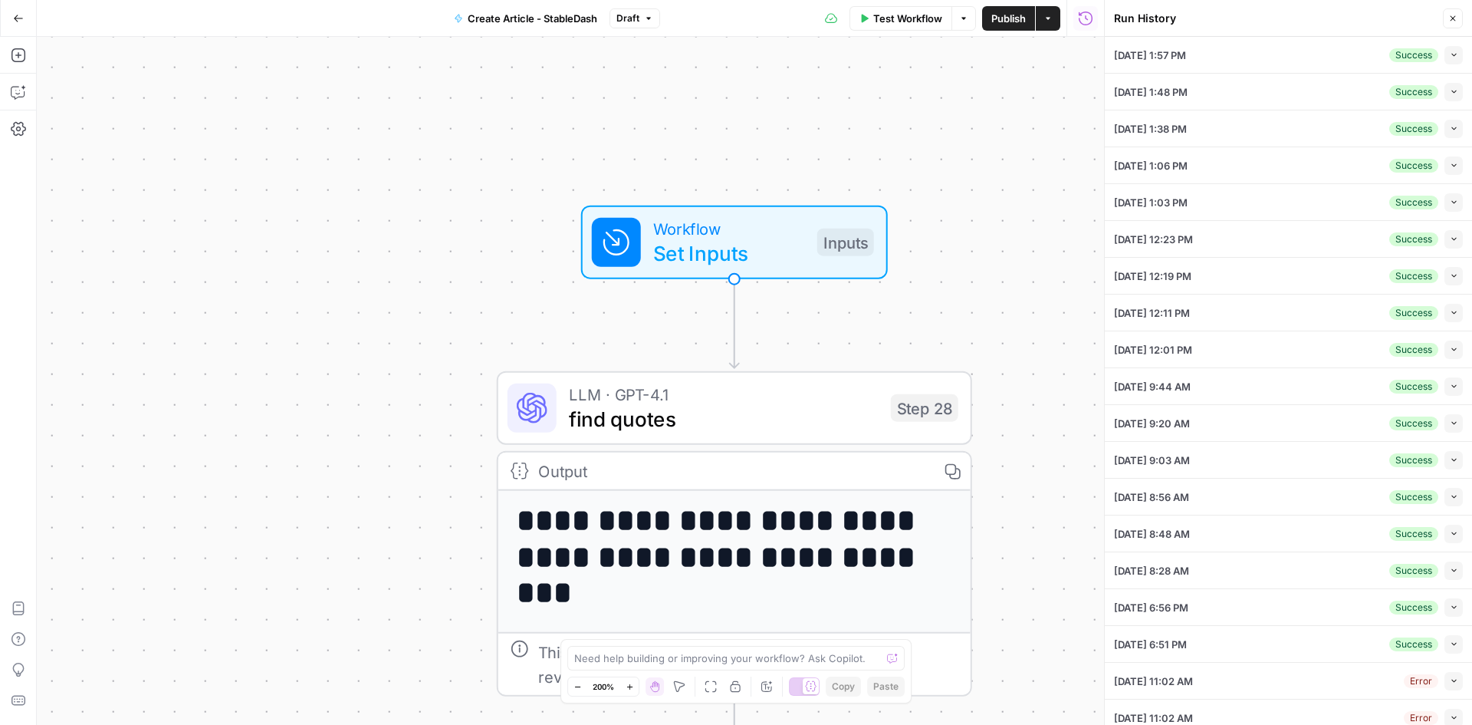
click at [1454, 13] on button "Close" at bounding box center [1453, 18] width 20 height 20
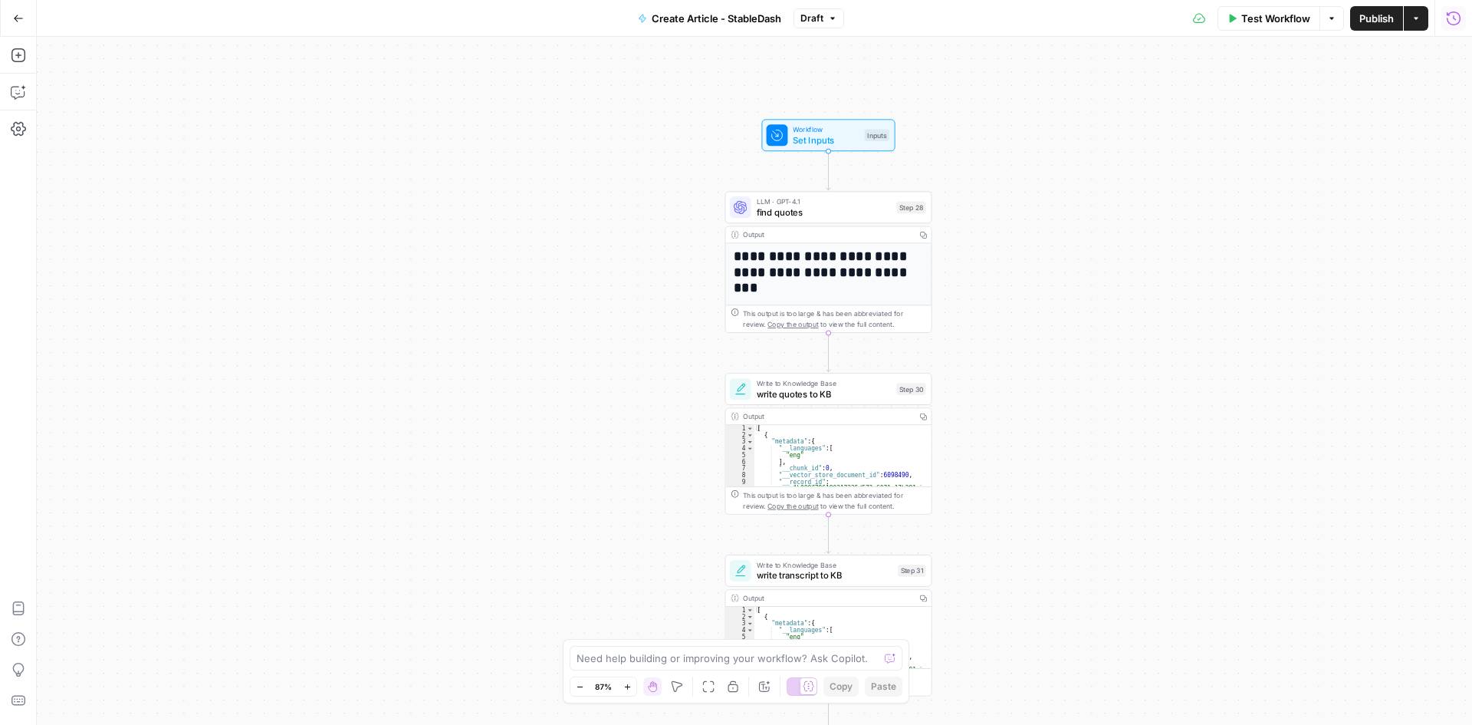
drag, startPoint x: 1273, startPoint y: 538, endPoint x: 1064, endPoint y: 370, distance: 268.4
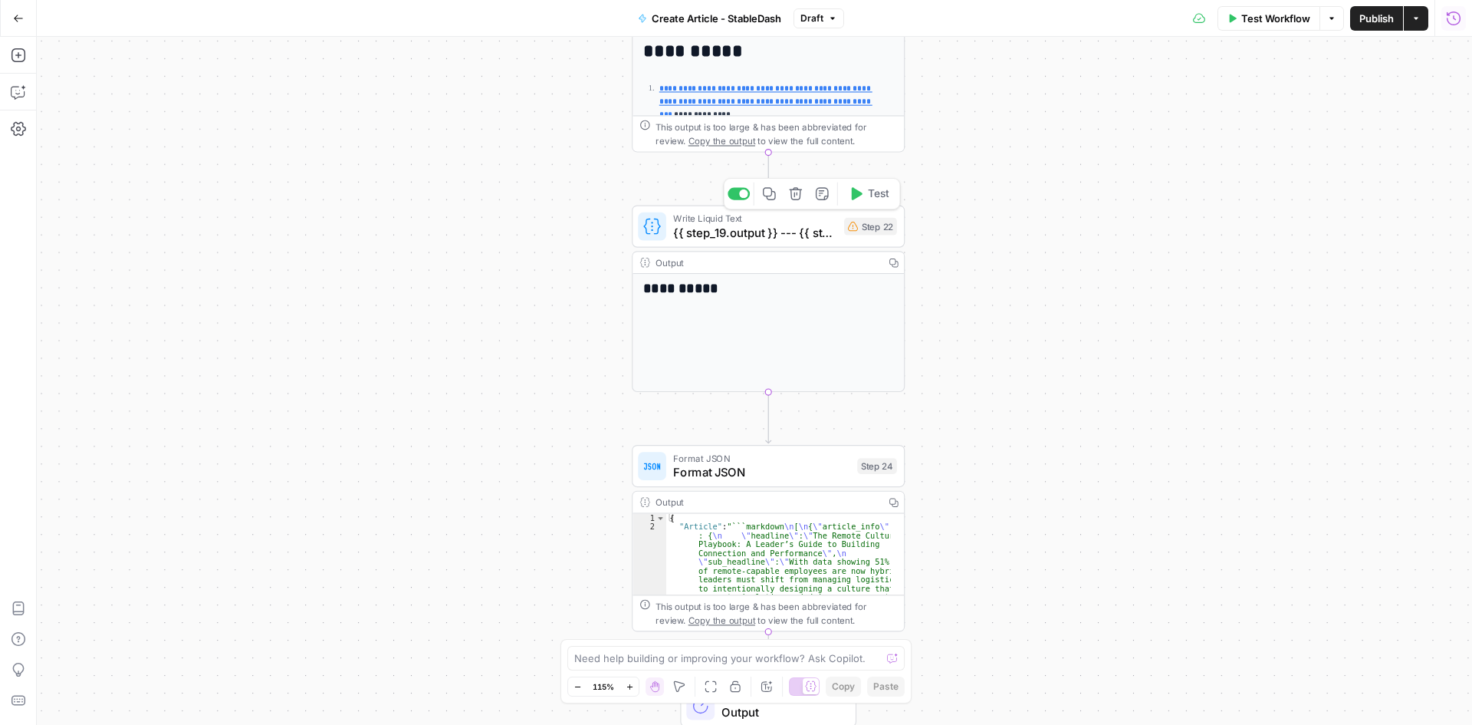
click at [742, 192] on div at bounding box center [743, 193] width 8 height 8
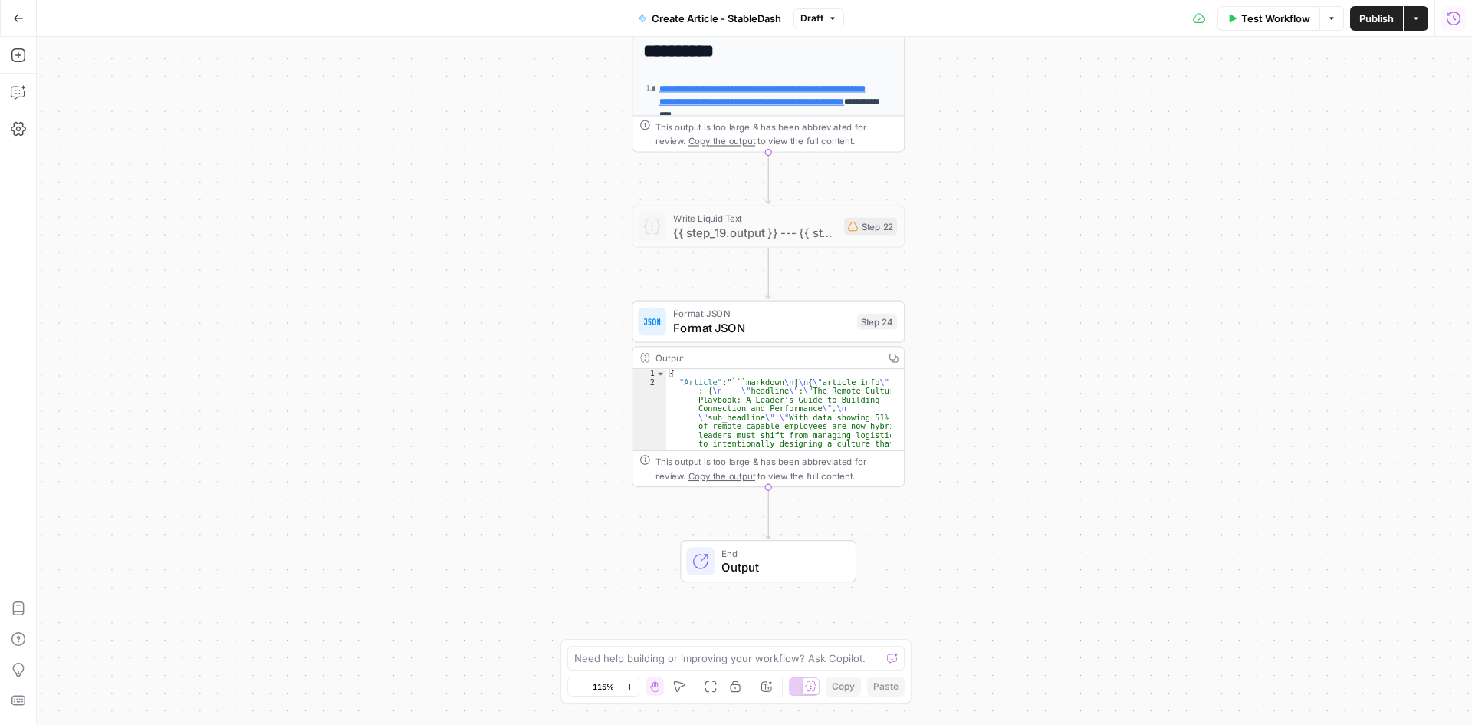
click at [1034, 347] on div "**********" at bounding box center [754, 381] width 1435 height 688
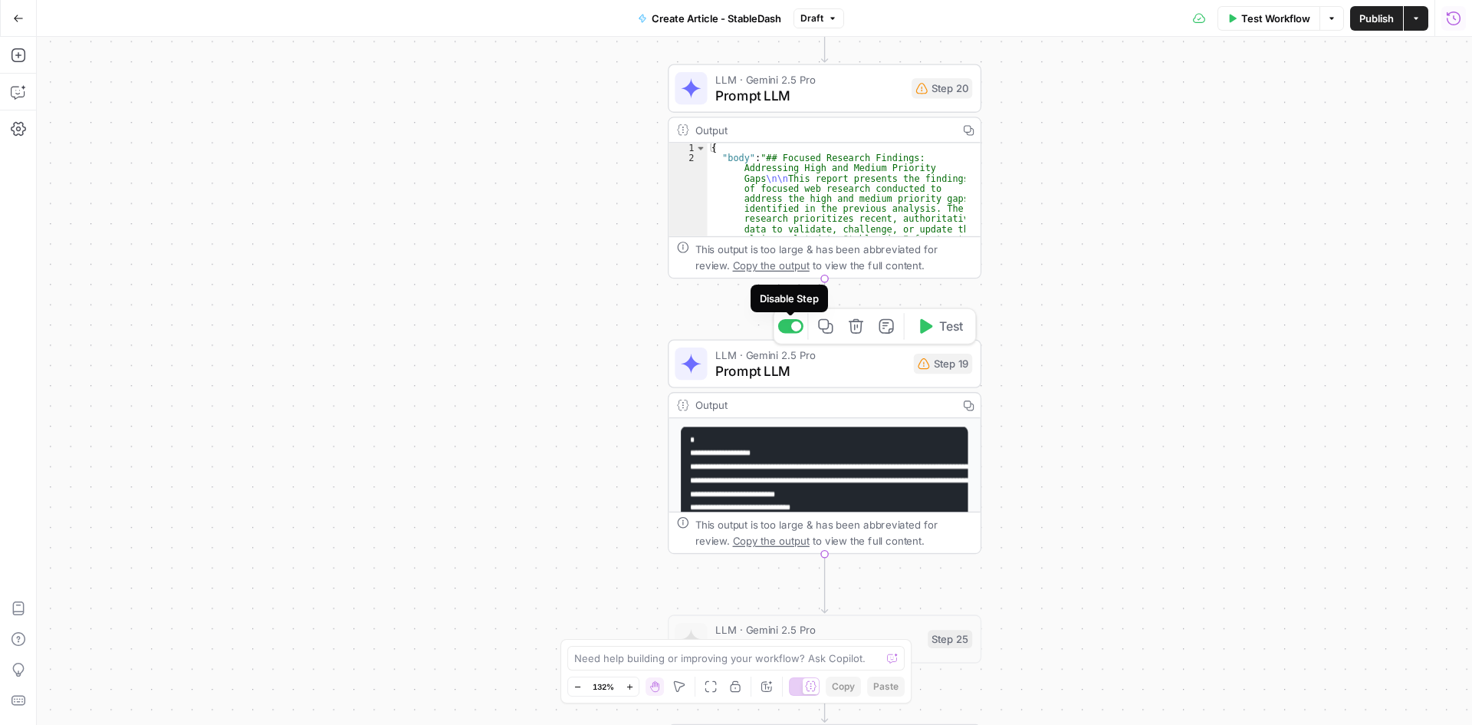
click at [790, 329] on div at bounding box center [790, 326] width 25 height 14
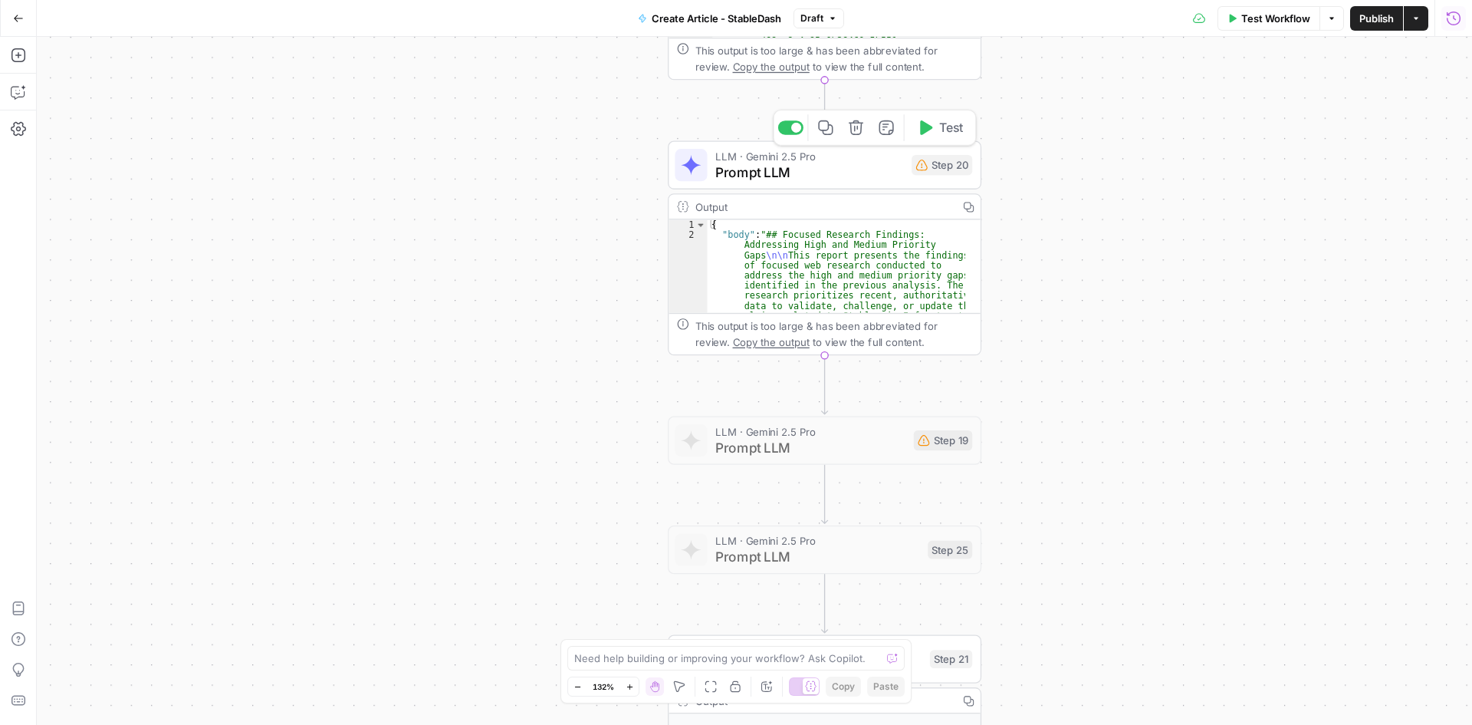
click at [792, 130] on div at bounding box center [796, 128] width 10 height 10
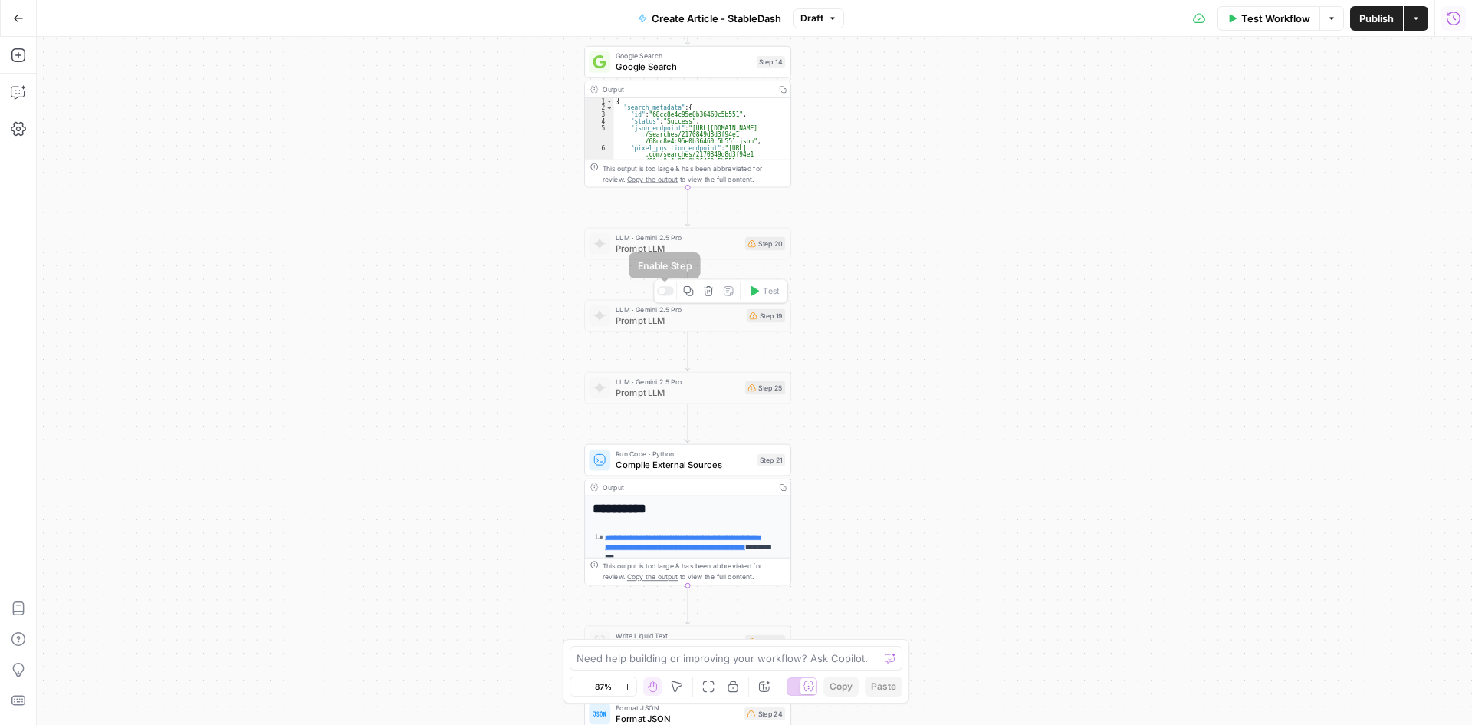
click at [663, 291] on div at bounding box center [662, 291] width 7 height 7
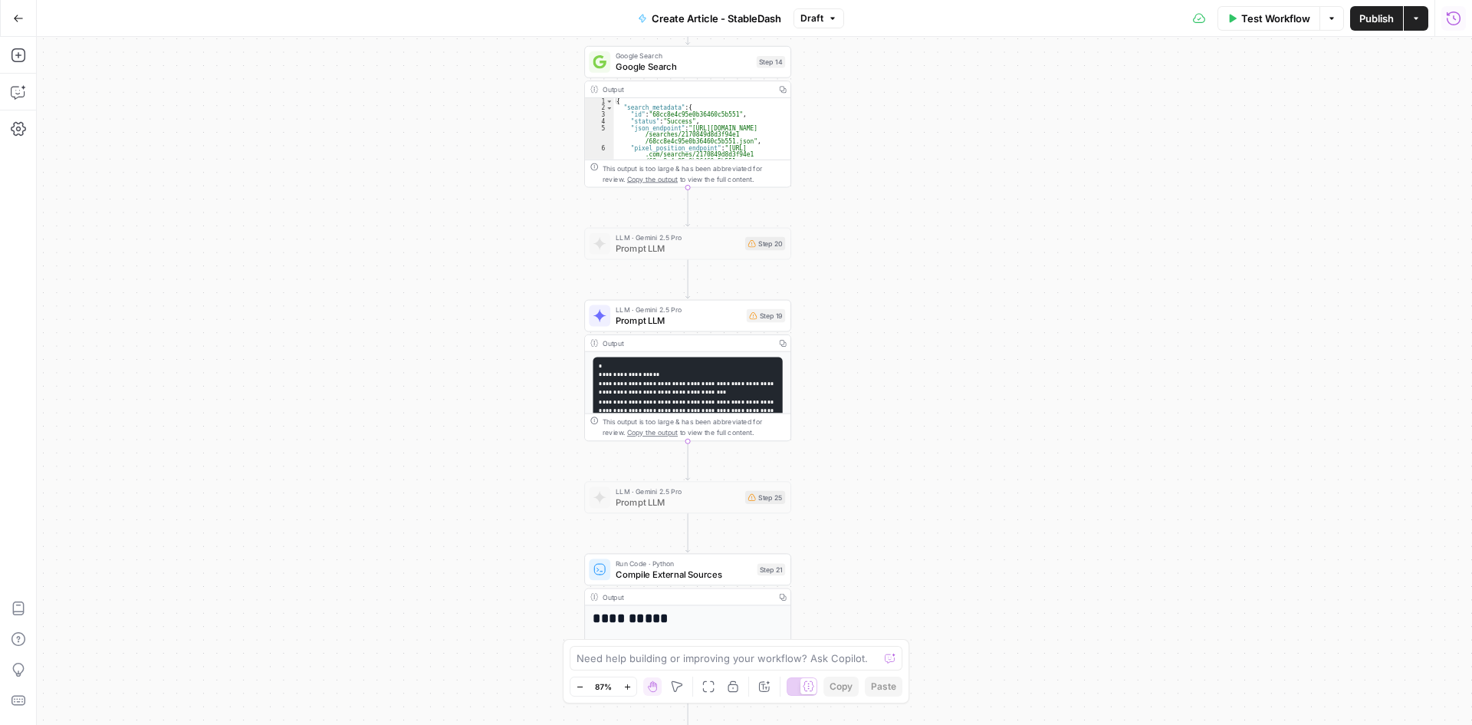
click at [527, 313] on div "**********" at bounding box center [754, 381] width 1435 height 688
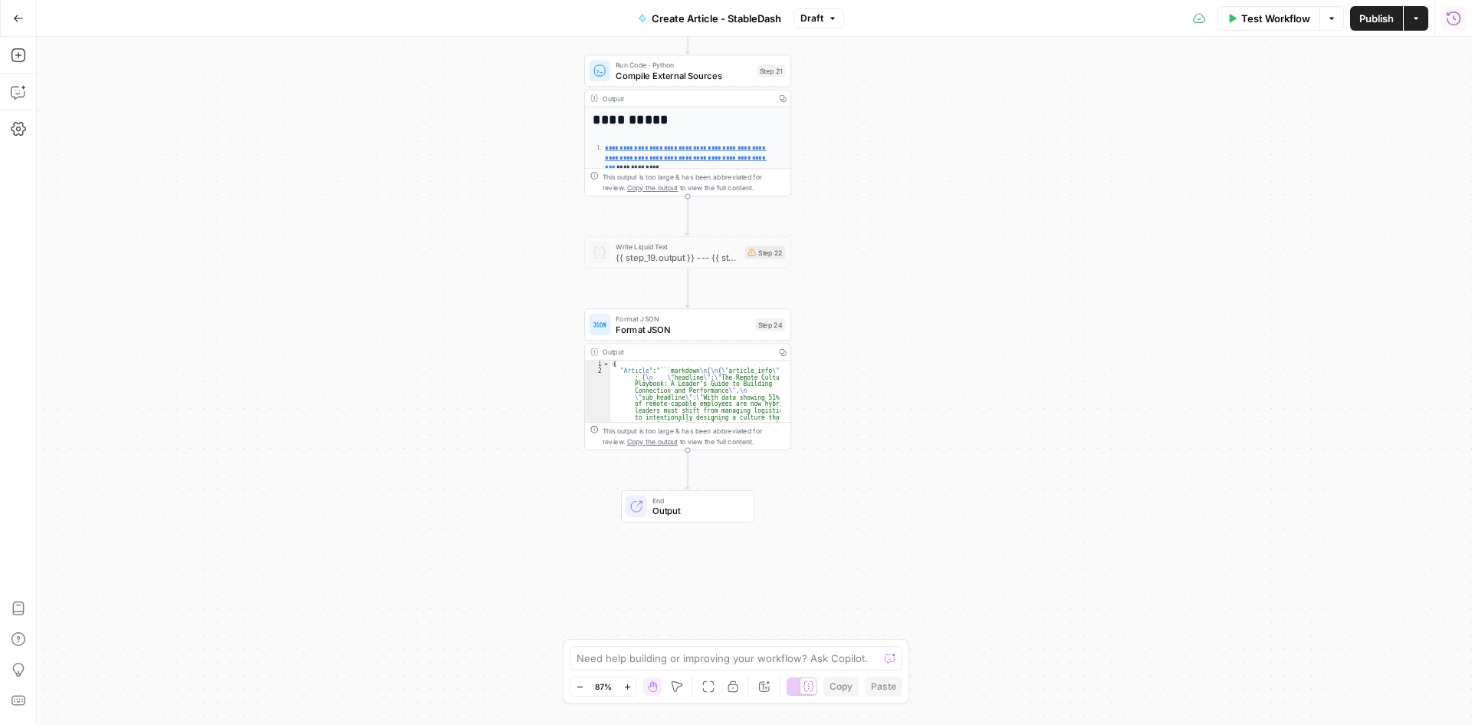
click at [1454, 15] on icon "button" at bounding box center [1454, 18] width 14 height 14
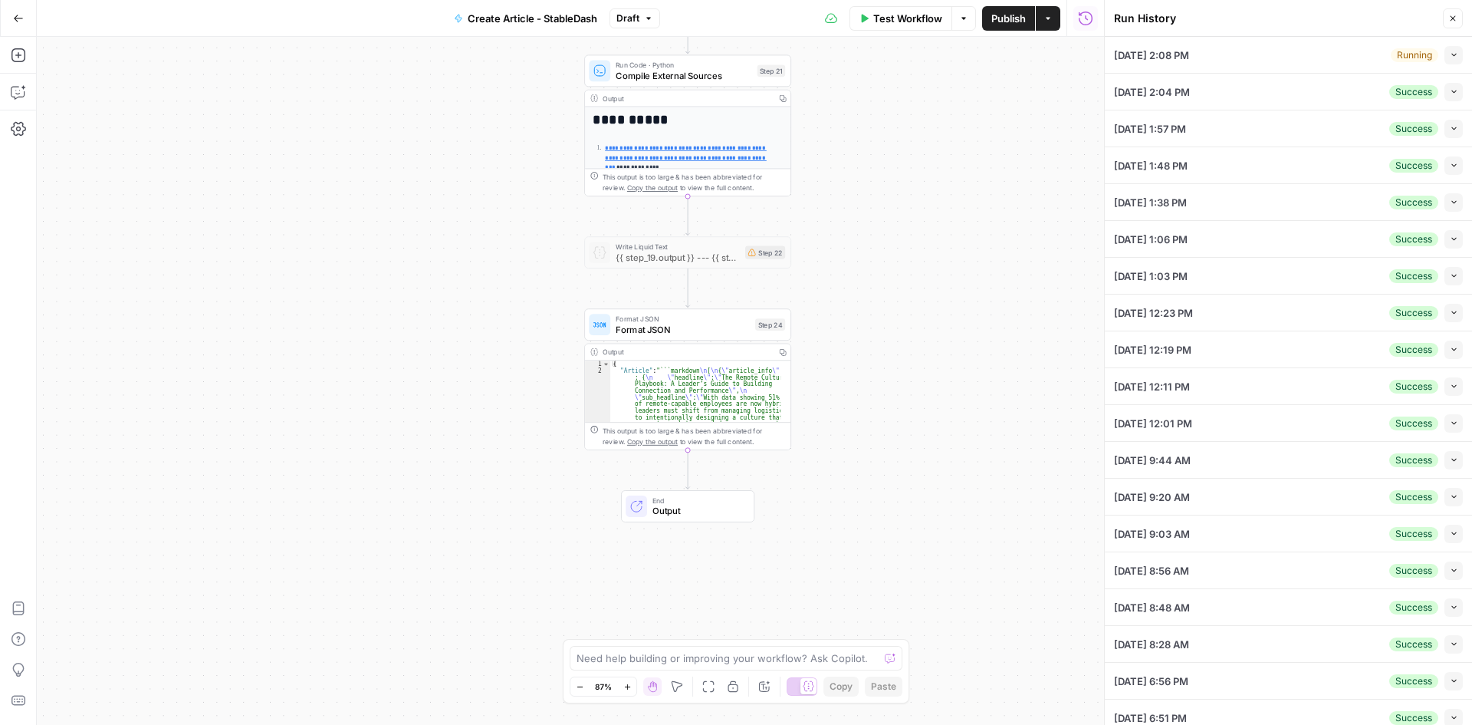
click at [1362, 48] on div "09/19/25 at 2:08 PM Running Collapse" at bounding box center [1288, 55] width 349 height 36
click at [1450, 51] on icon "button" at bounding box center [1454, 55] width 8 height 8
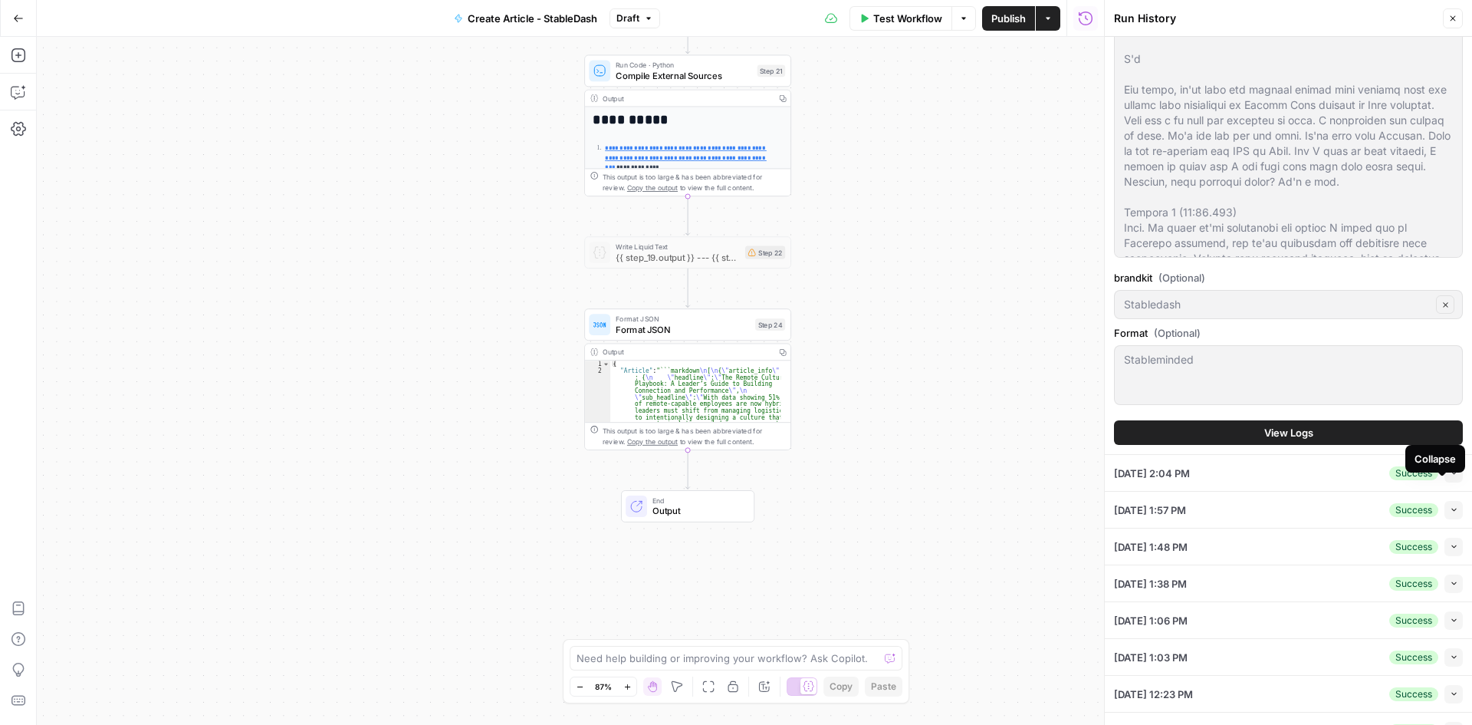
scroll to position [460, 0]
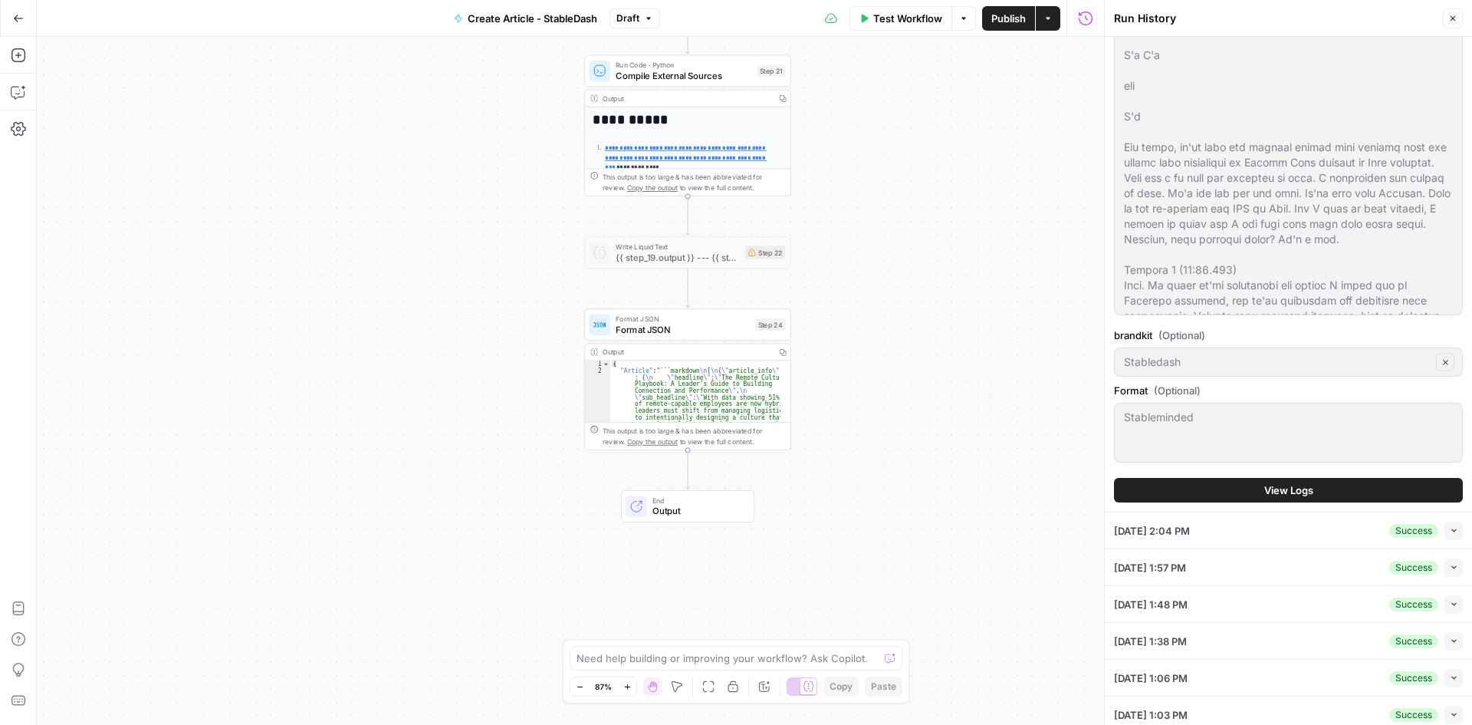
click at [1370, 480] on button "View Logs" at bounding box center [1288, 490] width 349 height 25
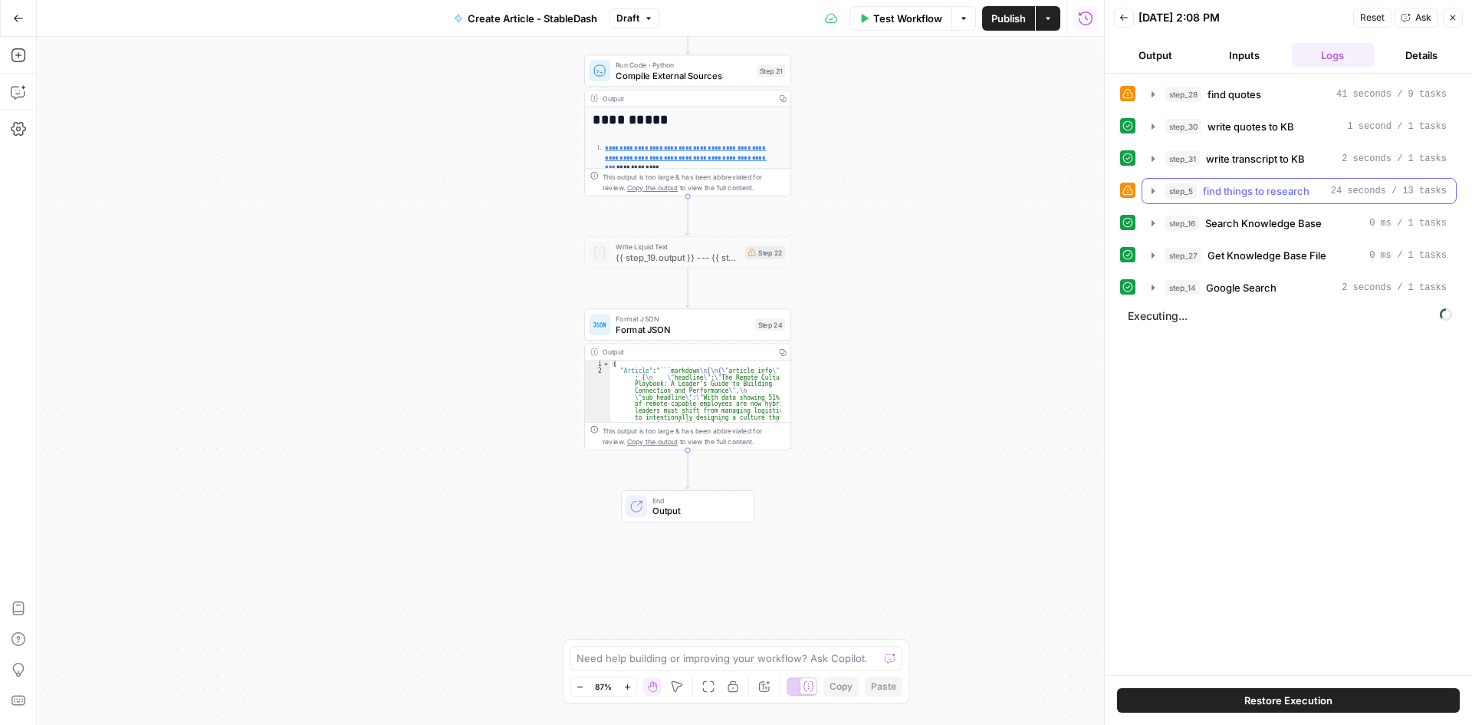
click at [1152, 189] on icon "button" at bounding box center [1153, 190] width 3 height 5
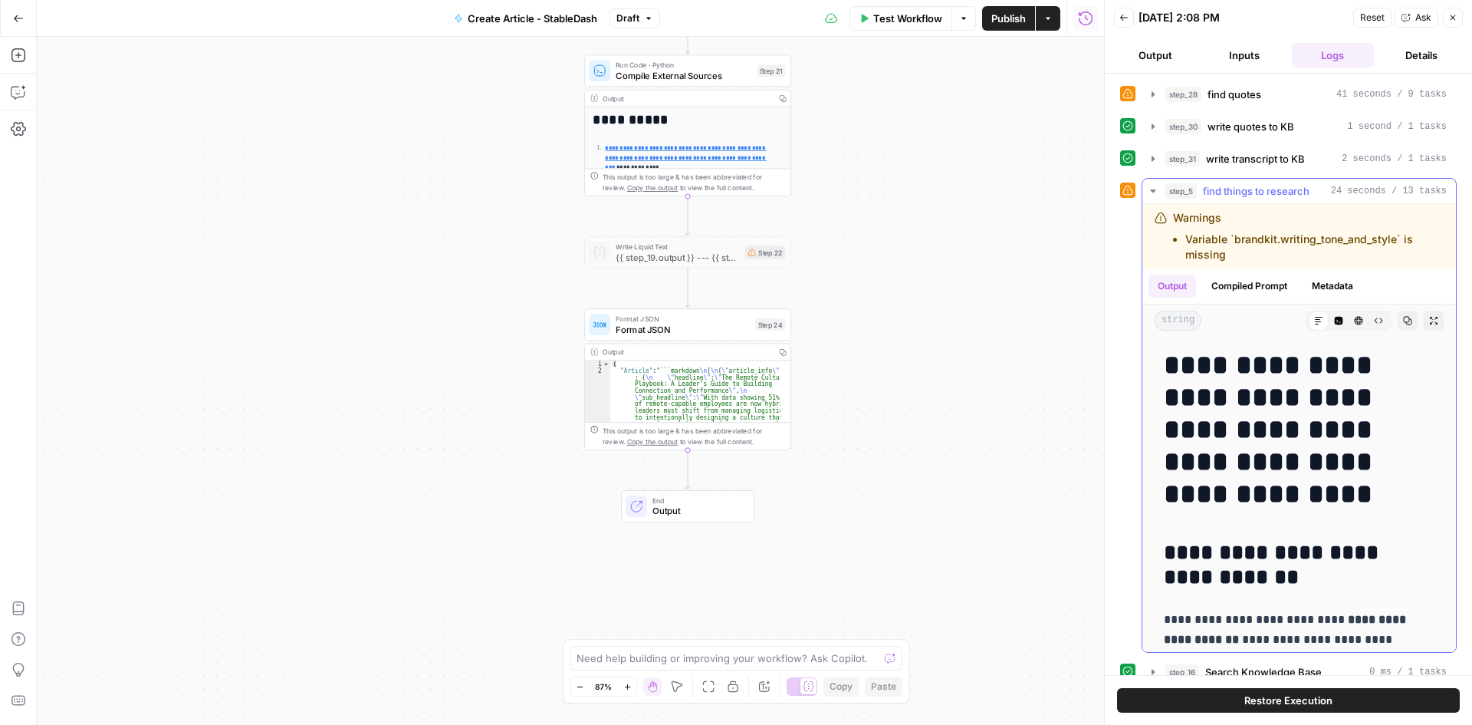
click at [1152, 189] on icon "button" at bounding box center [1153, 191] width 12 height 12
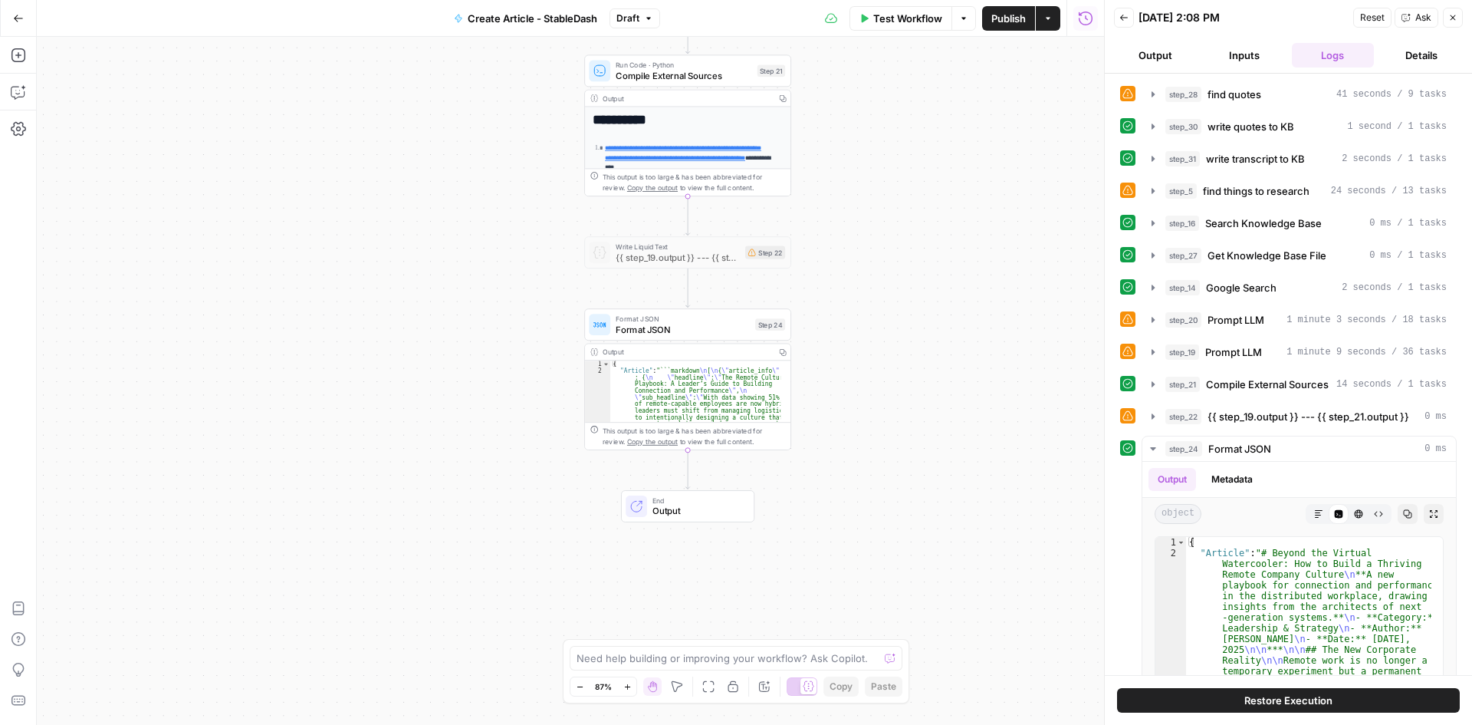
click at [1130, 501] on div "step_24 Format JSON 0 ms Output Metadata object Markdown Code Editor HTML Viewe…" at bounding box center [1288, 641] width 337 height 410
click at [1452, 448] on div "step_28 find quotes 41 seconds / 9 tasks step_30 write quotes to KB 1 second / …" at bounding box center [1288, 374] width 367 height 601
click at [1143, 51] on button "Output" at bounding box center [1155, 55] width 83 height 25
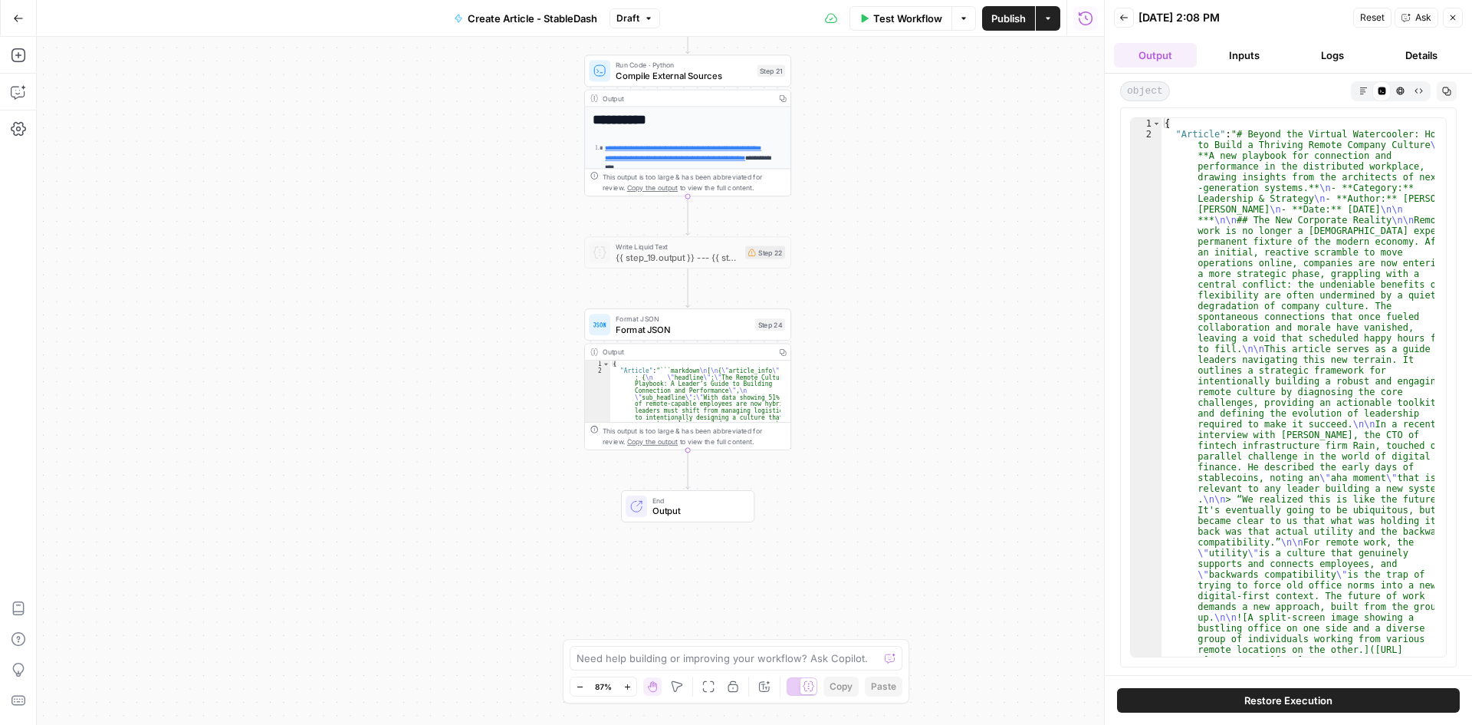
click at [1266, 60] on button "Inputs" at bounding box center [1244, 55] width 83 height 25
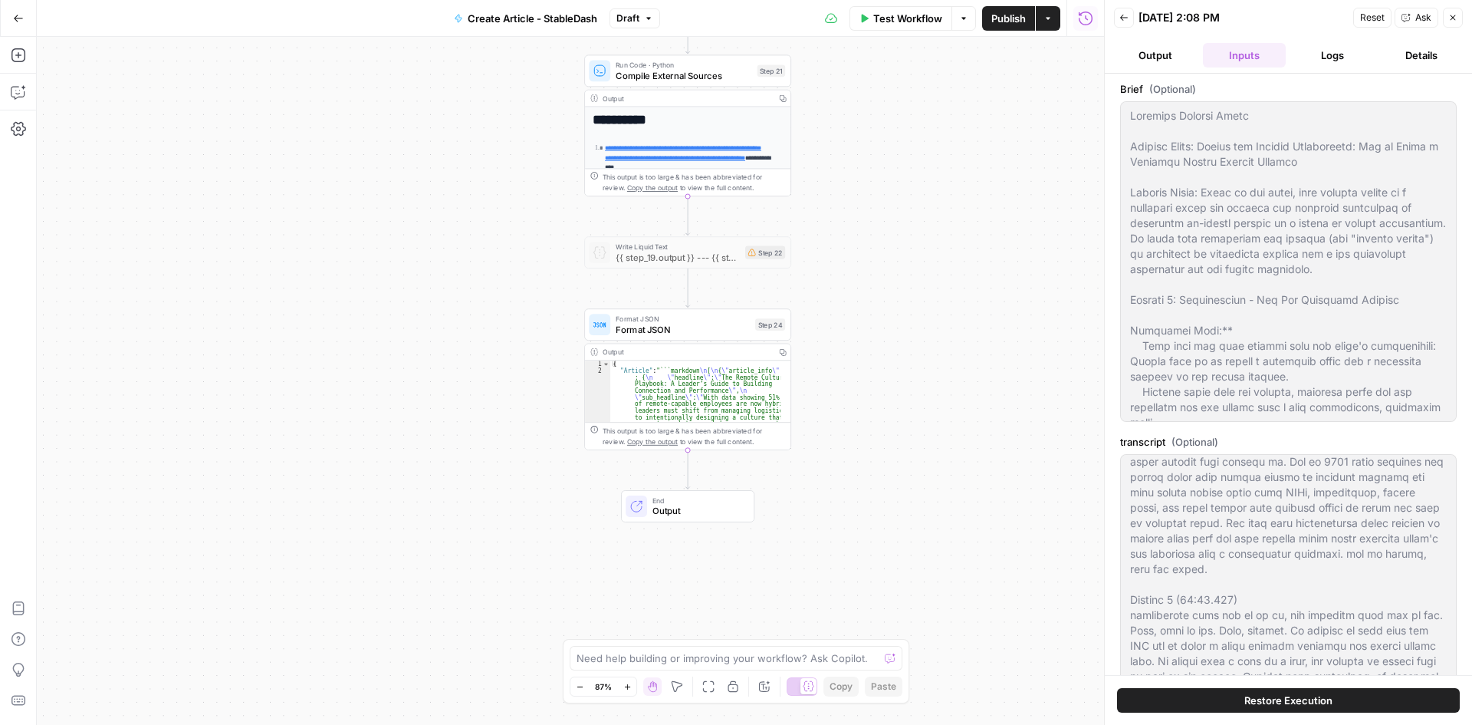
scroll to position [1074, 0]
click at [1331, 60] on button "Logs" at bounding box center [1333, 55] width 83 height 25
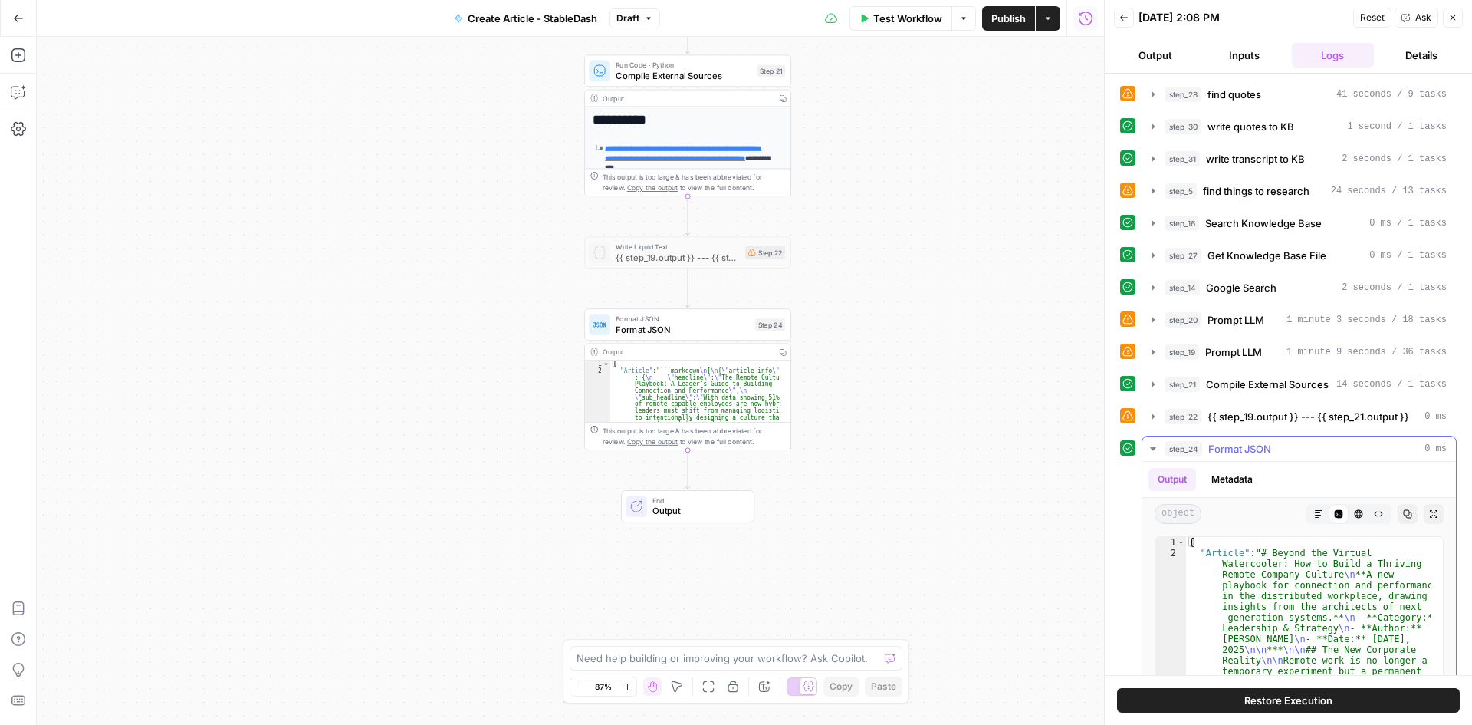
click at [1152, 453] on icon "button" at bounding box center [1153, 448] width 12 height 12
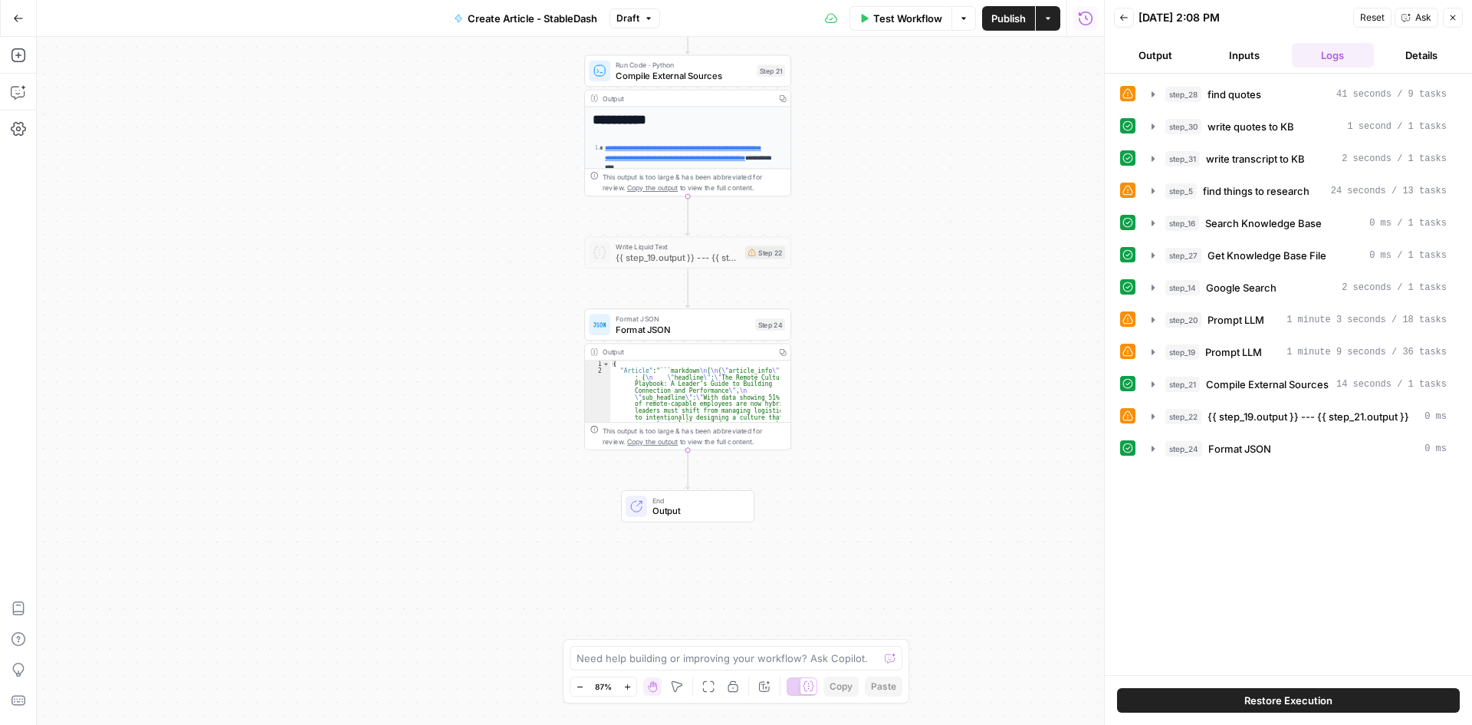
click at [1163, 52] on button "Output" at bounding box center [1155, 55] width 83 height 25
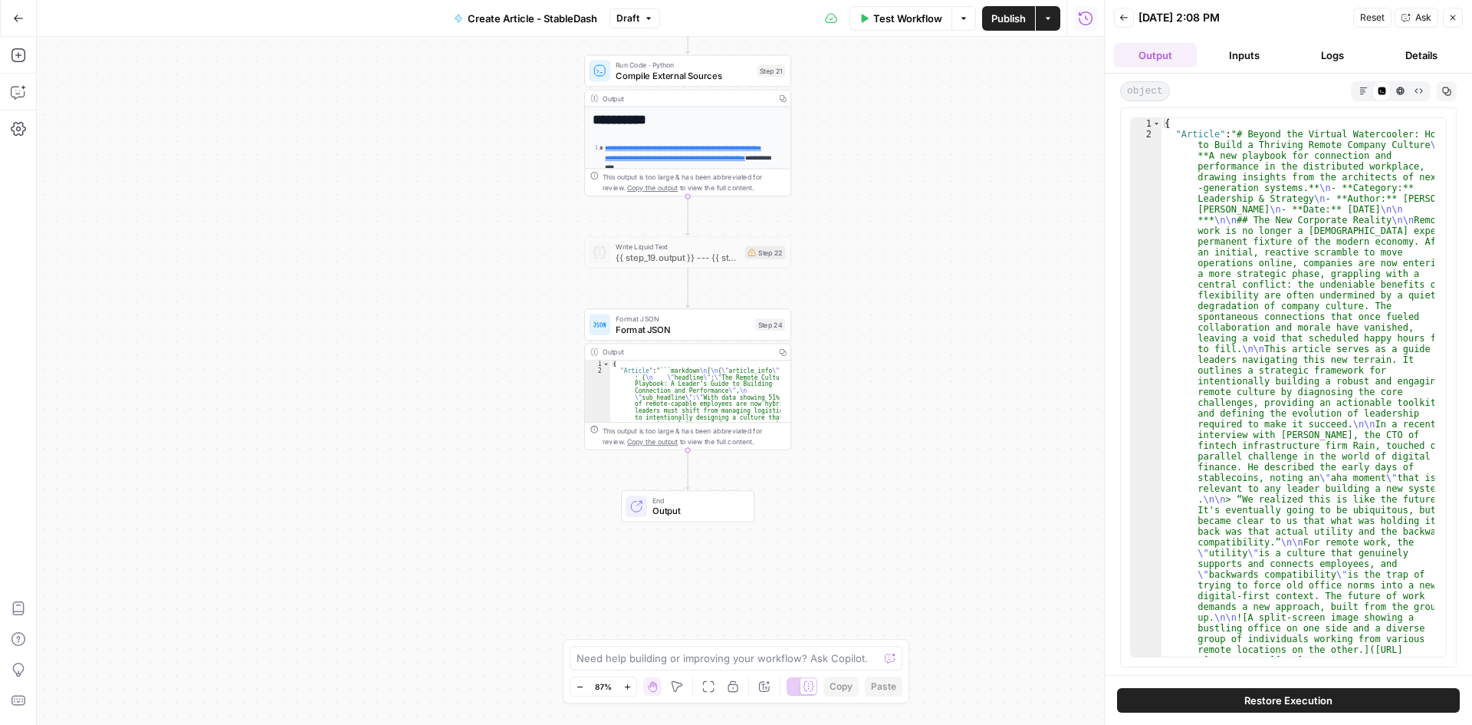
click at [1222, 46] on button "Inputs" at bounding box center [1244, 55] width 83 height 25
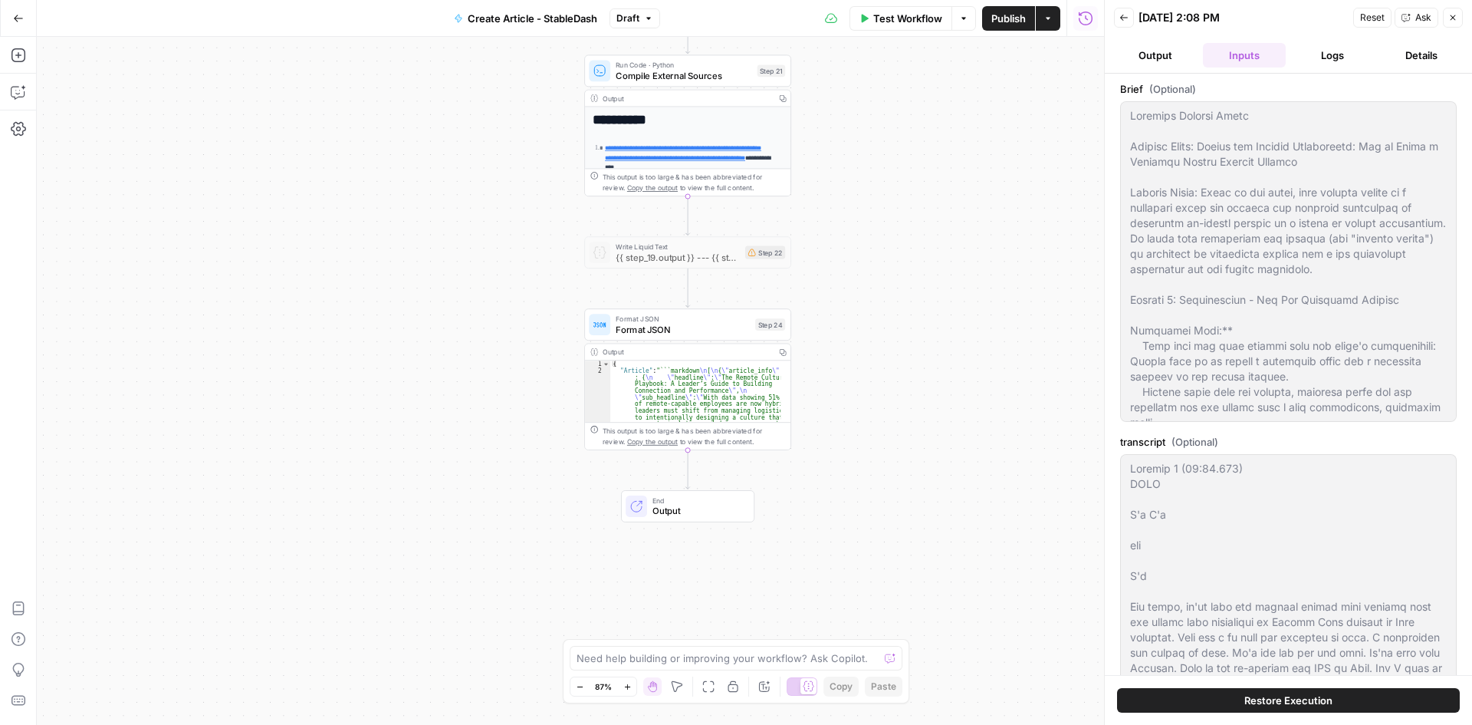
click at [1327, 53] on button "Logs" at bounding box center [1333, 55] width 83 height 25
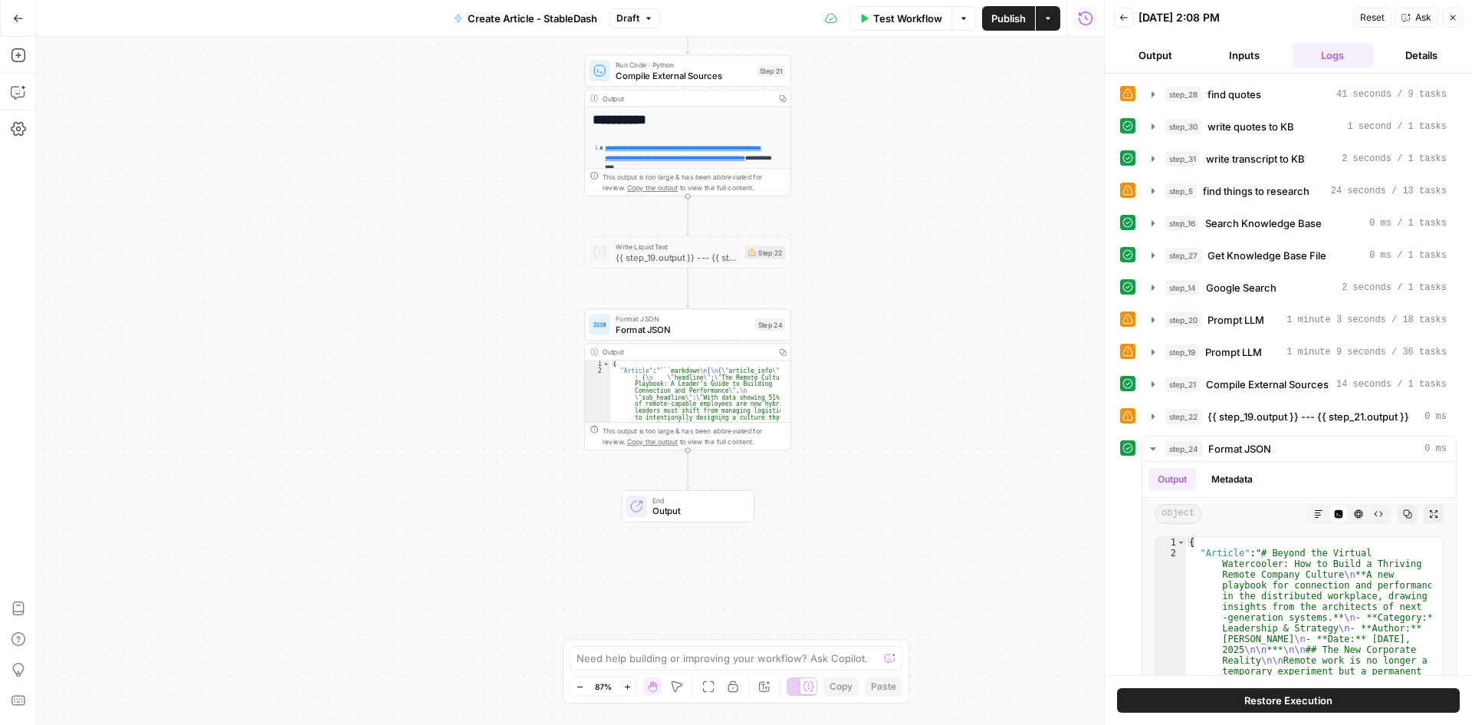
click at [1413, 56] on button "Details" at bounding box center [1421, 55] width 83 height 25
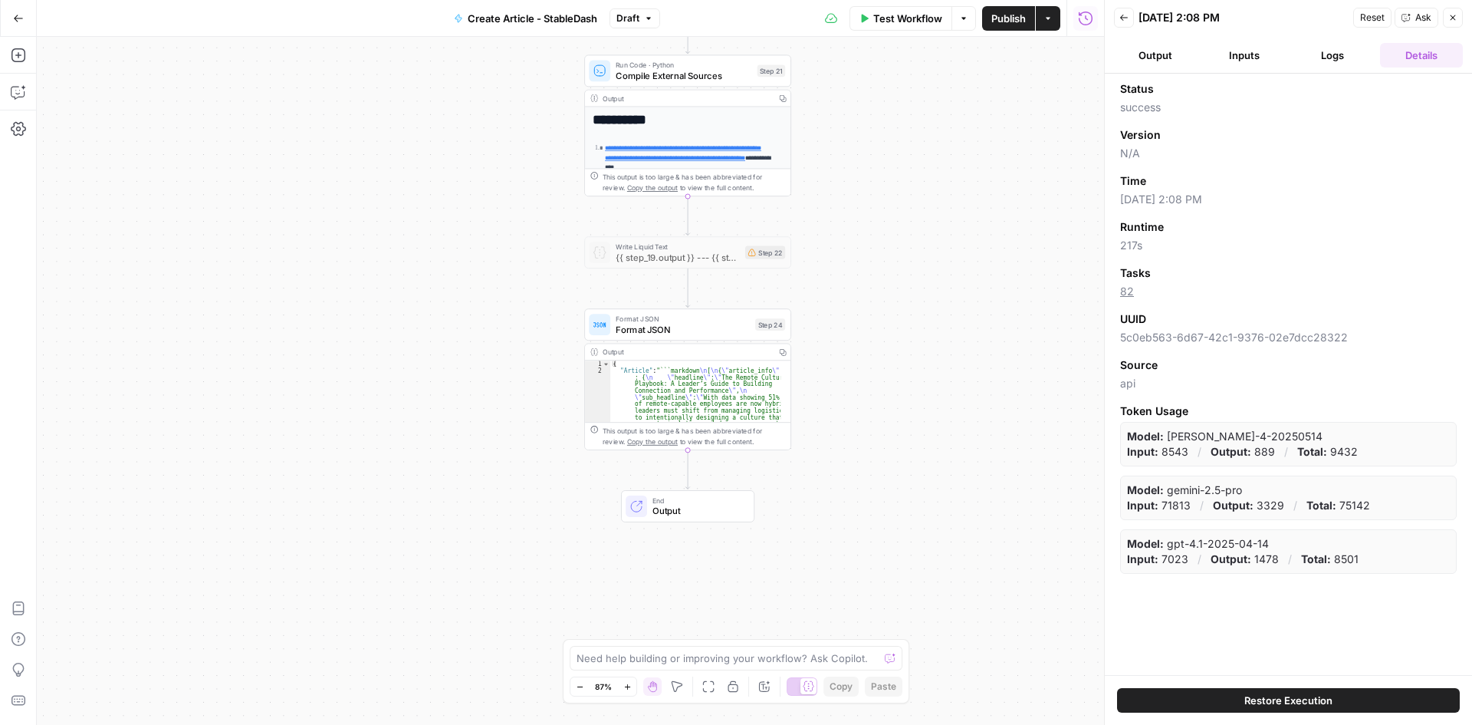
click at [1130, 16] on button "Back" at bounding box center [1124, 18] width 20 height 20
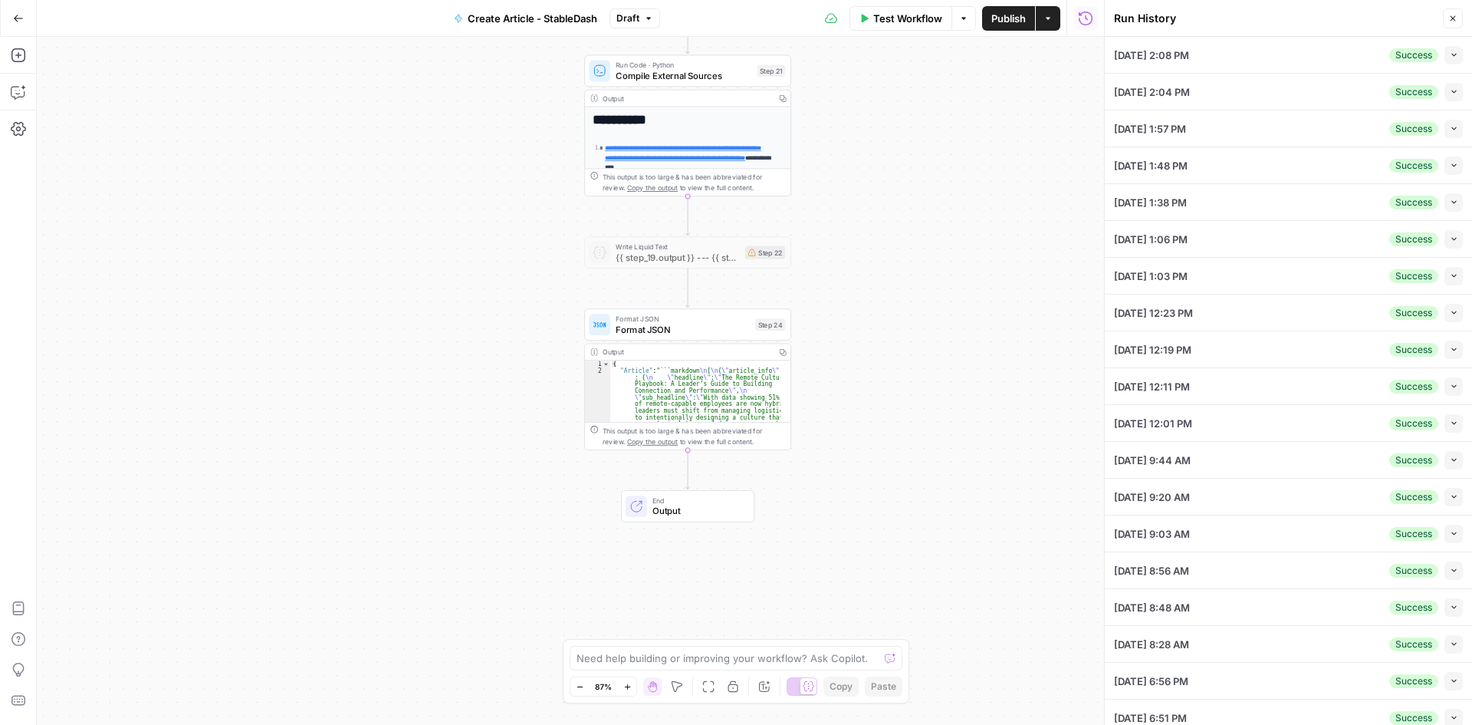
click at [1448, 56] on button "Collapse" at bounding box center [1454, 55] width 18 height 18
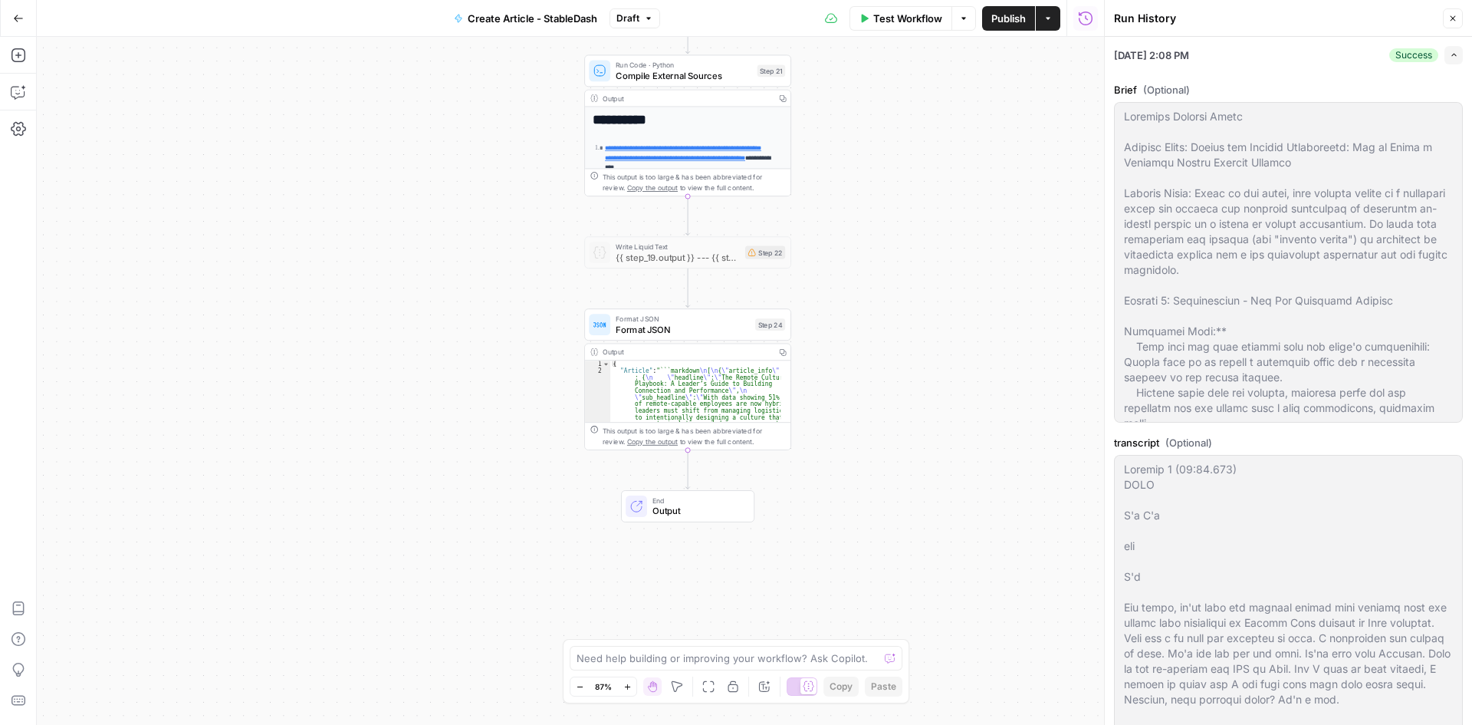
click at [1454, 20] on icon "button" at bounding box center [1452, 18] width 9 height 9
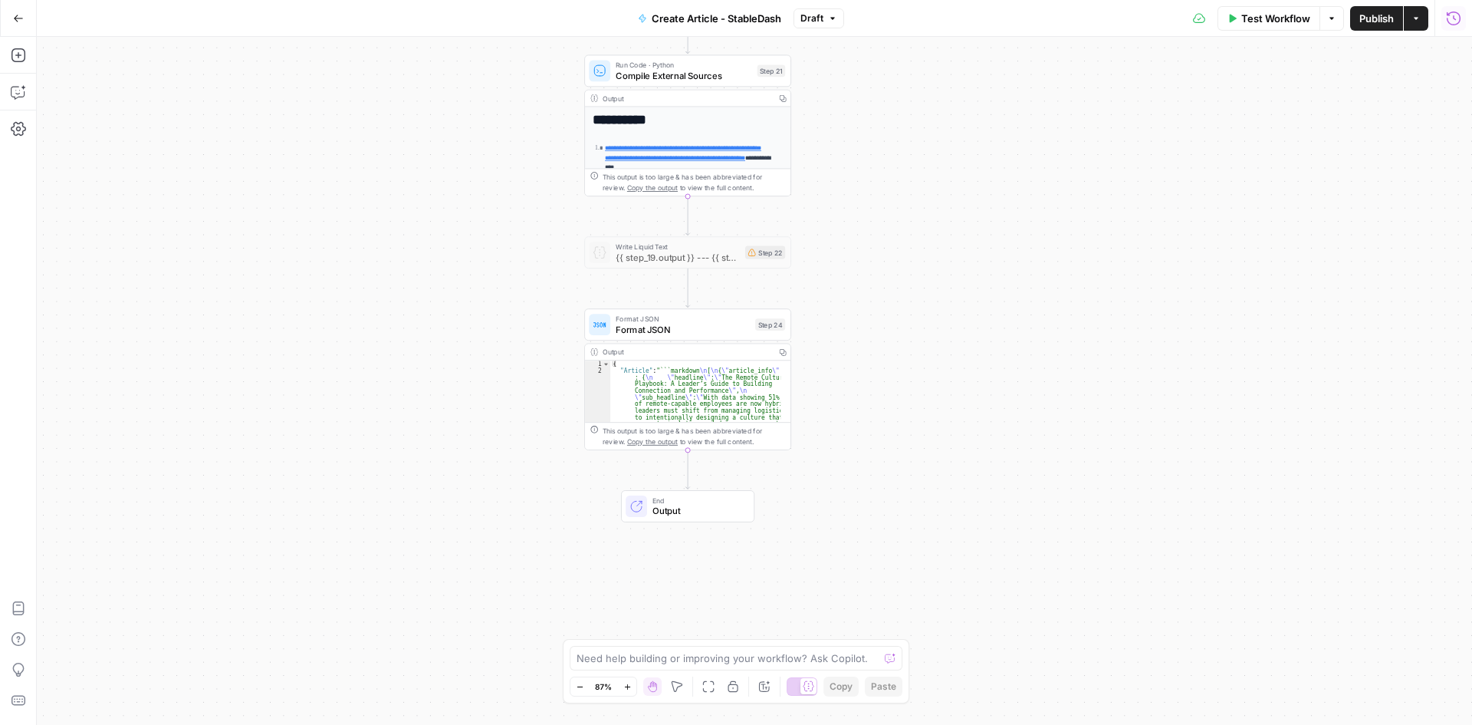
click at [1456, 19] on icon "button" at bounding box center [1453, 18] width 15 height 15
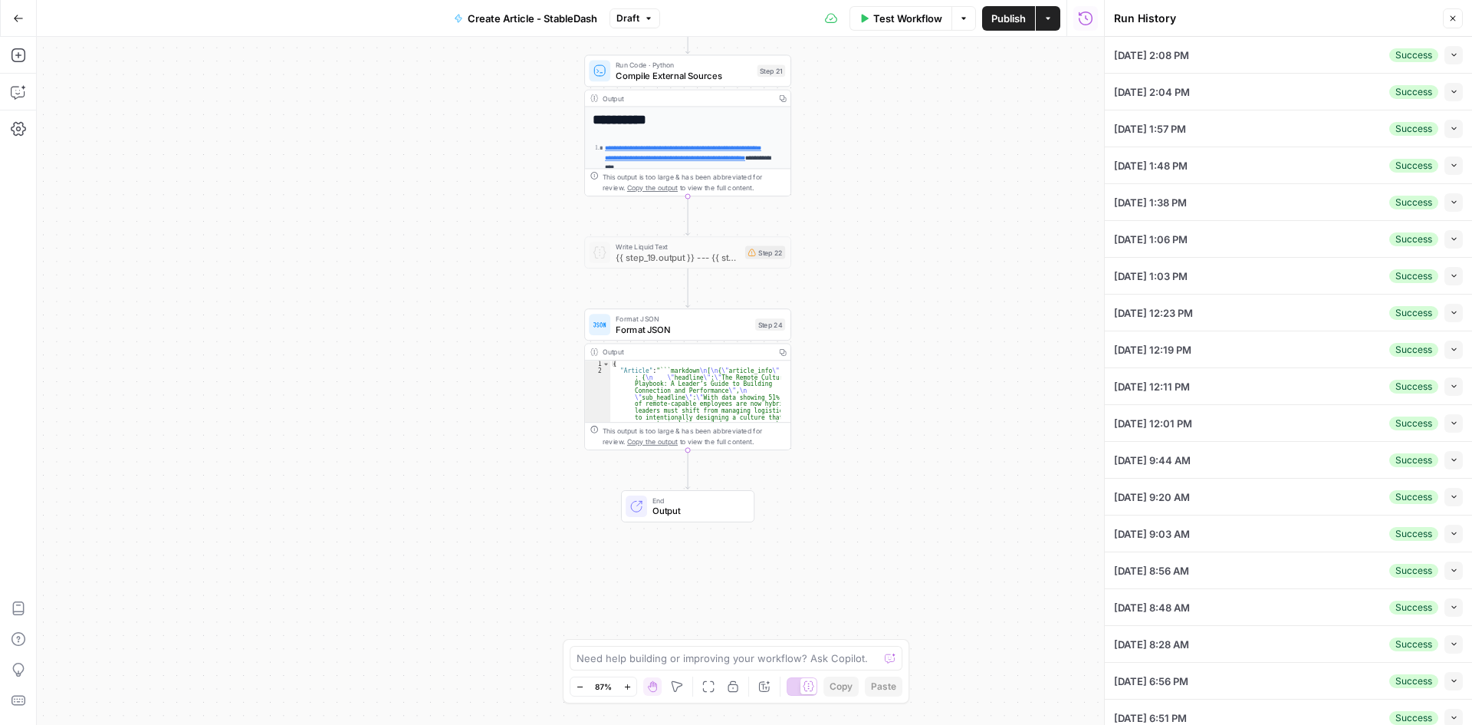
click at [1233, 51] on div "09/19/25 at 2:08 PM Success Collapse" at bounding box center [1288, 55] width 349 height 36
click at [1432, 51] on div "Success Collapse" at bounding box center [1426, 55] width 74 height 18
click at [1450, 53] on icon "button" at bounding box center [1454, 55] width 8 height 8
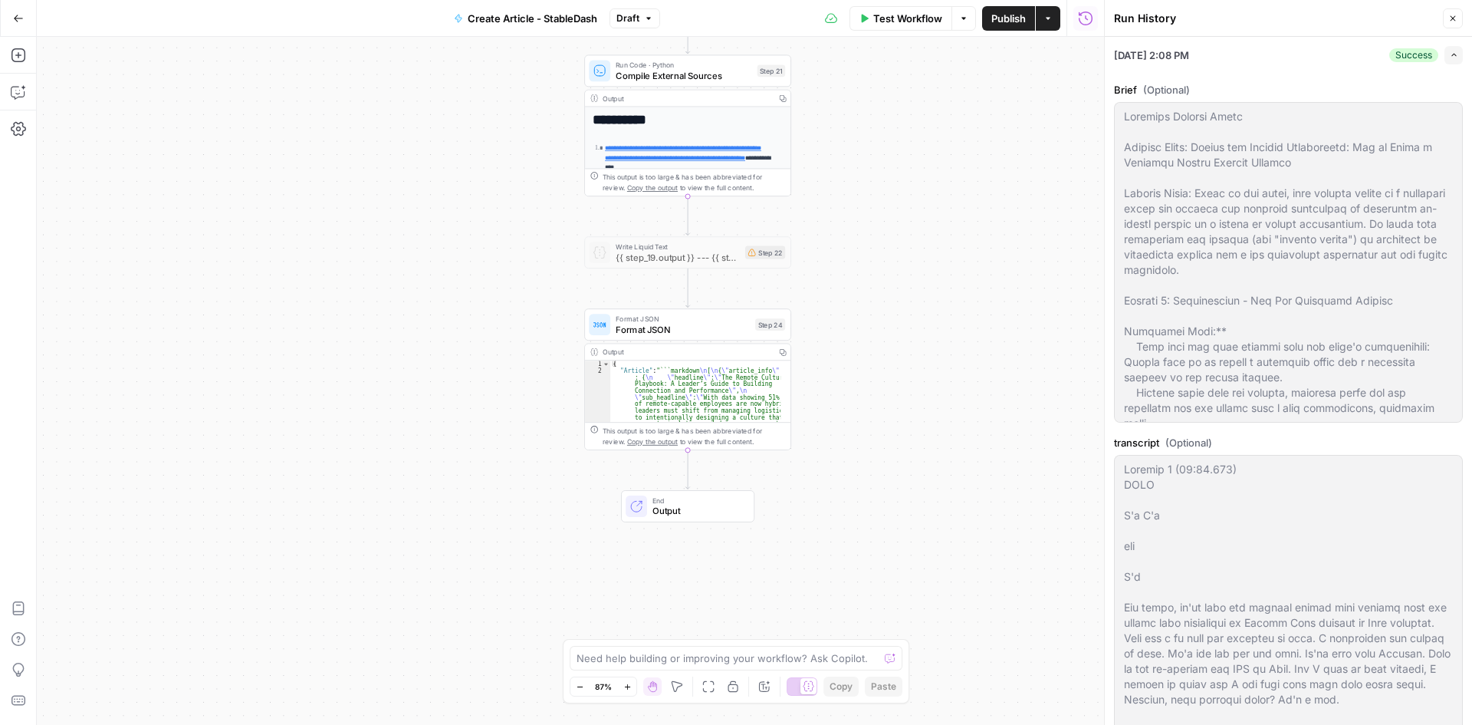
click at [1455, 67] on li "09/19/25 at 2:08 PM Success Expand Brief (Optional) transcript (Optional) brand…" at bounding box center [1288, 504] width 367 height 935
click at [1455, 60] on li "09/19/25 at 2:08 PM Success Expand Brief (Optional) transcript (Optional) brand…" at bounding box center [1288, 504] width 367 height 935
click at [1452, 28] on header "Run History Close" at bounding box center [1288, 18] width 367 height 37
click at [1452, 17] on icon "button" at bounding box center [1452, 18] width 9 height 9
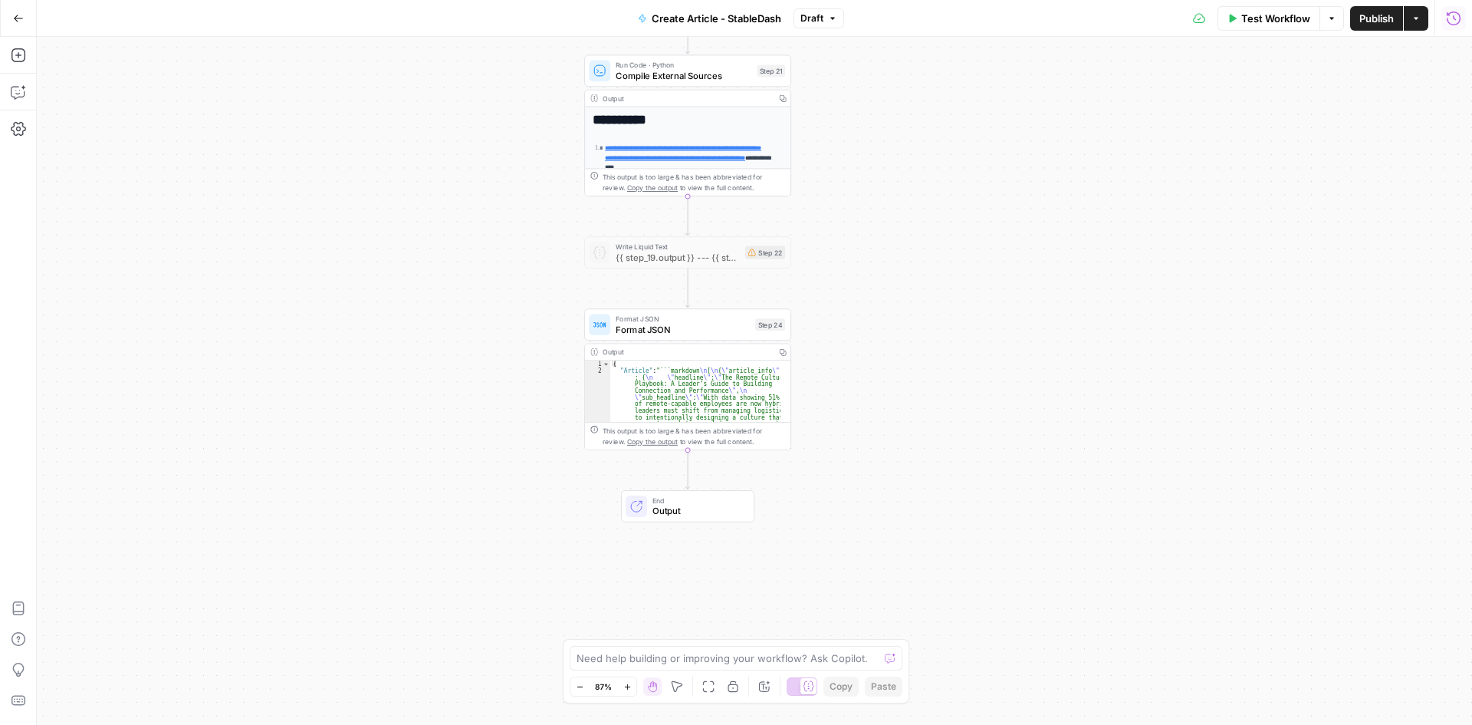
click at [1452, 17] on icon "button" at bounding box center [1453, 18] width 15 height 15
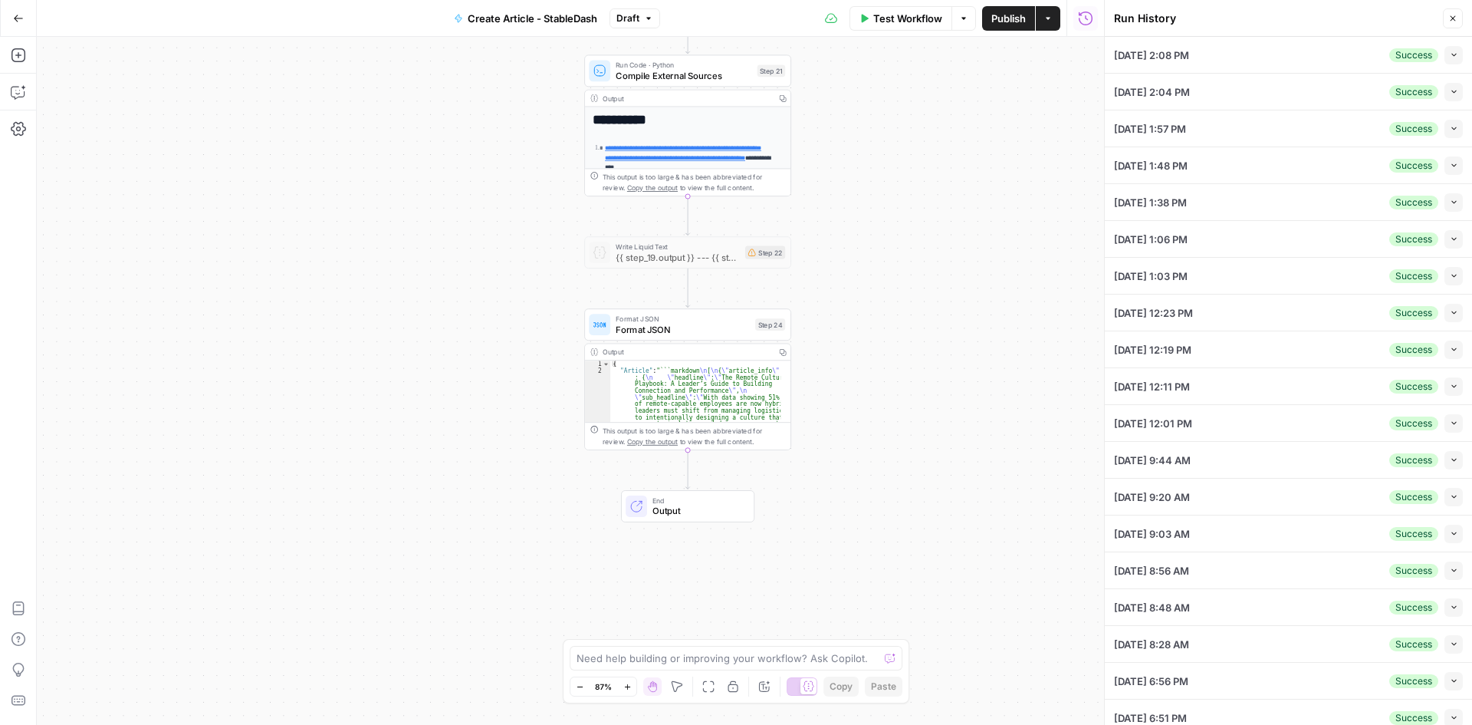
click at [1286, 57] on div "09/19/25 at 2:08 PM Success Collapse" at bounding box center [1288, 55] width 349 height 36
click at [1189, 51] on span "09/19/25 at 2:08 PM" at bounding box center [1151, 55] width 75 height 15
click at [1450, 57] on icon "button" at bounding box center [1454, 55] width 8 height 8
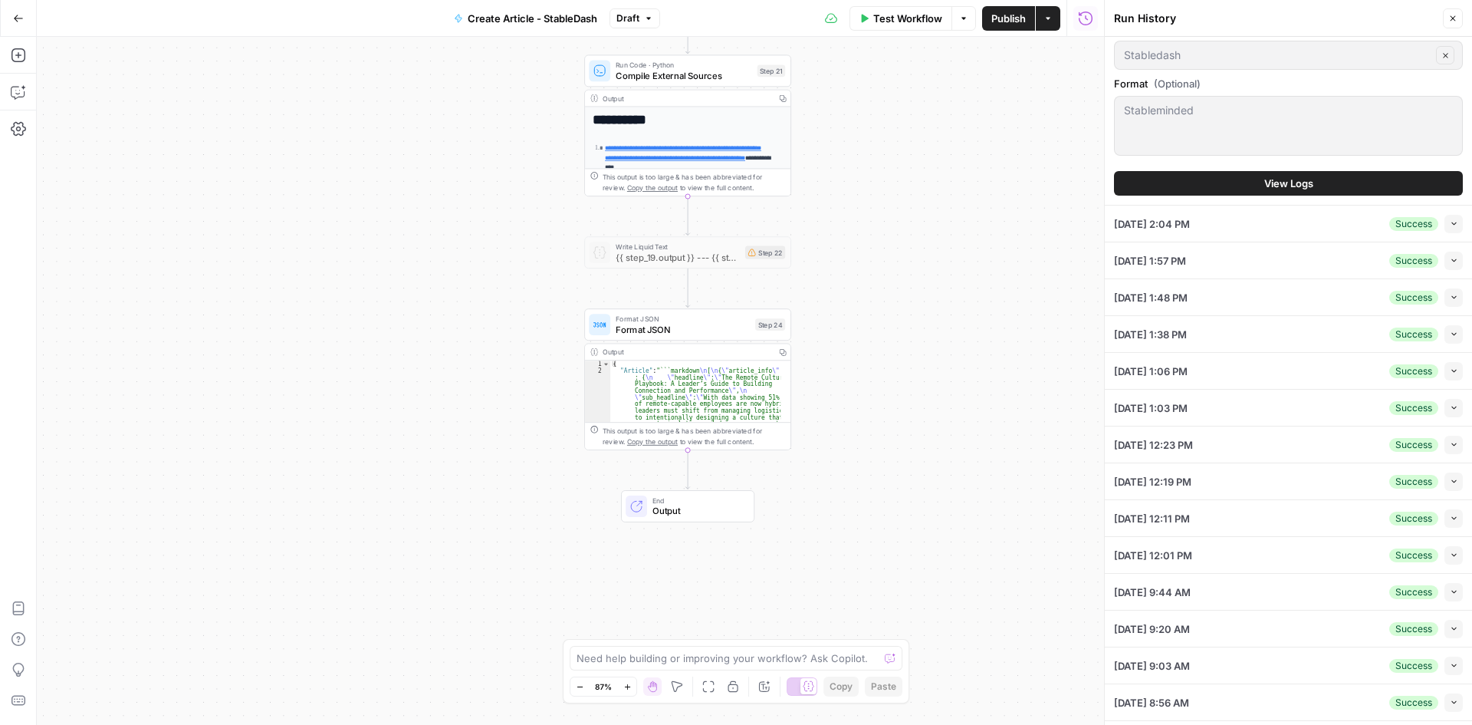
scroll to position [690, 0]
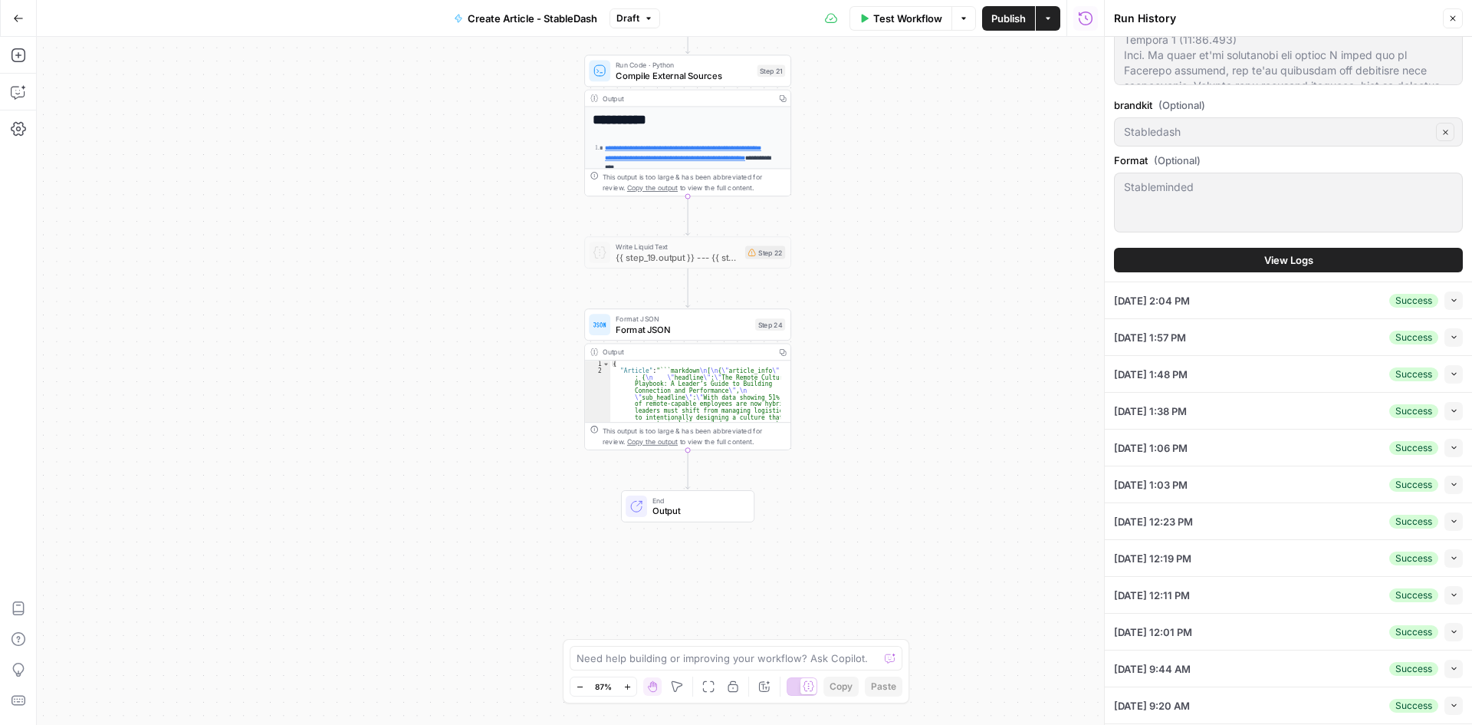
click at [1342, 258] on button "View Logs" at bounding box center [1288, 260] width 349 height 25
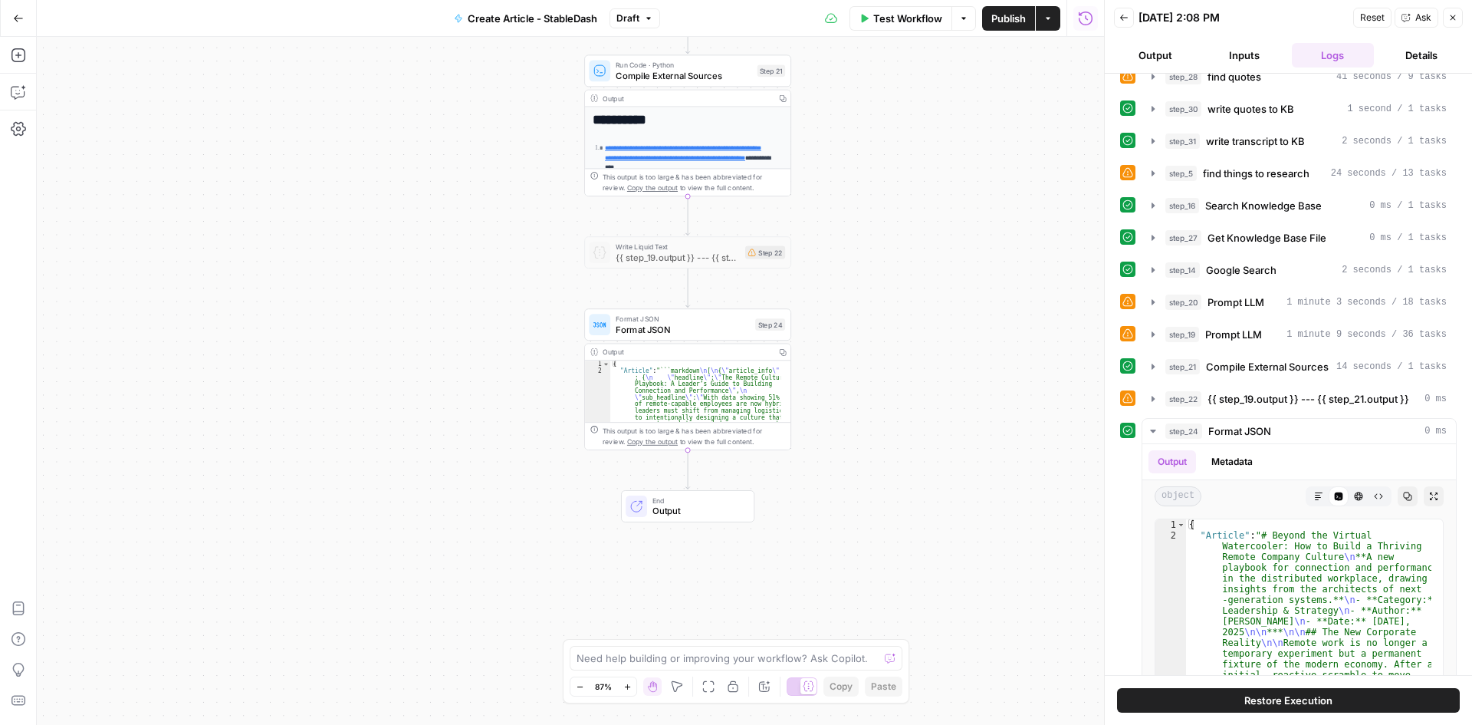
scroll to position [0, 0]
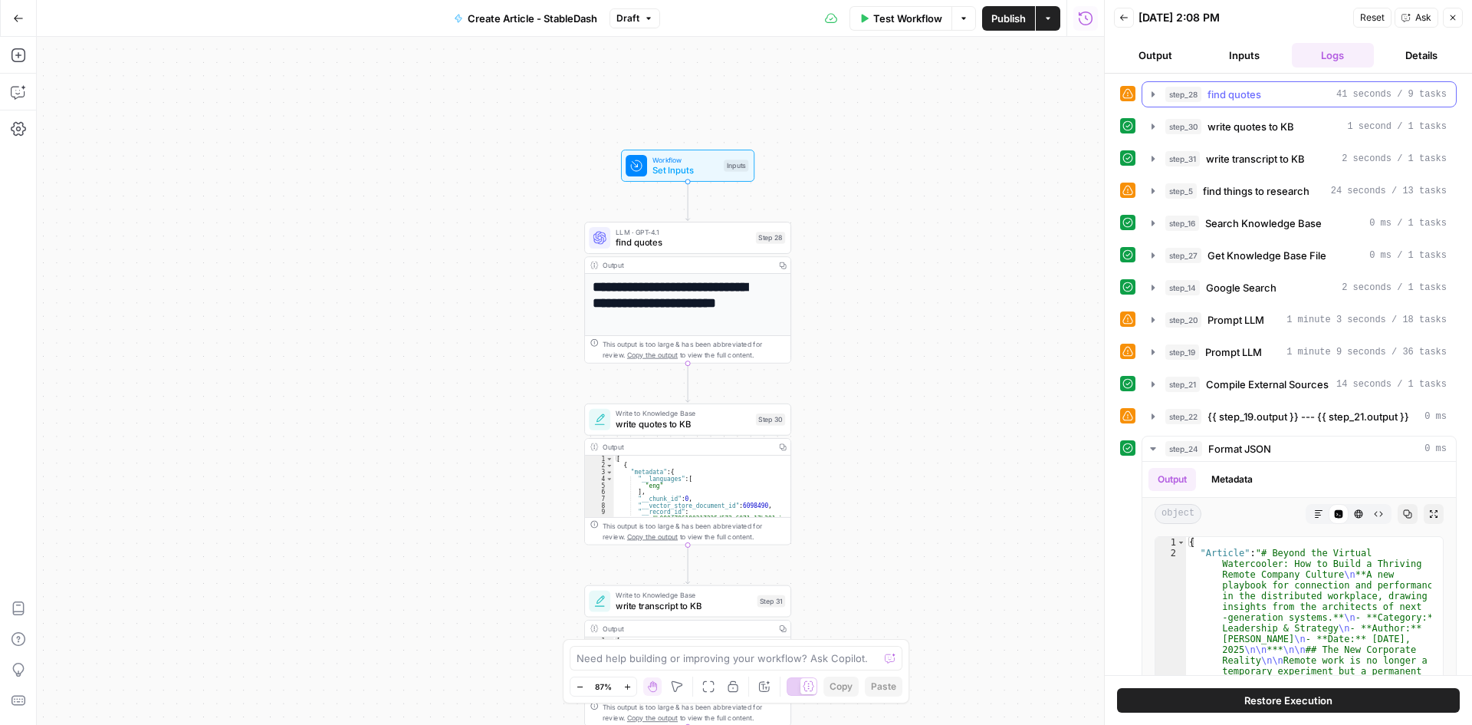
click at [1158, 91] on icon "button" at bounding box center [1153, 94] width 12 height 12
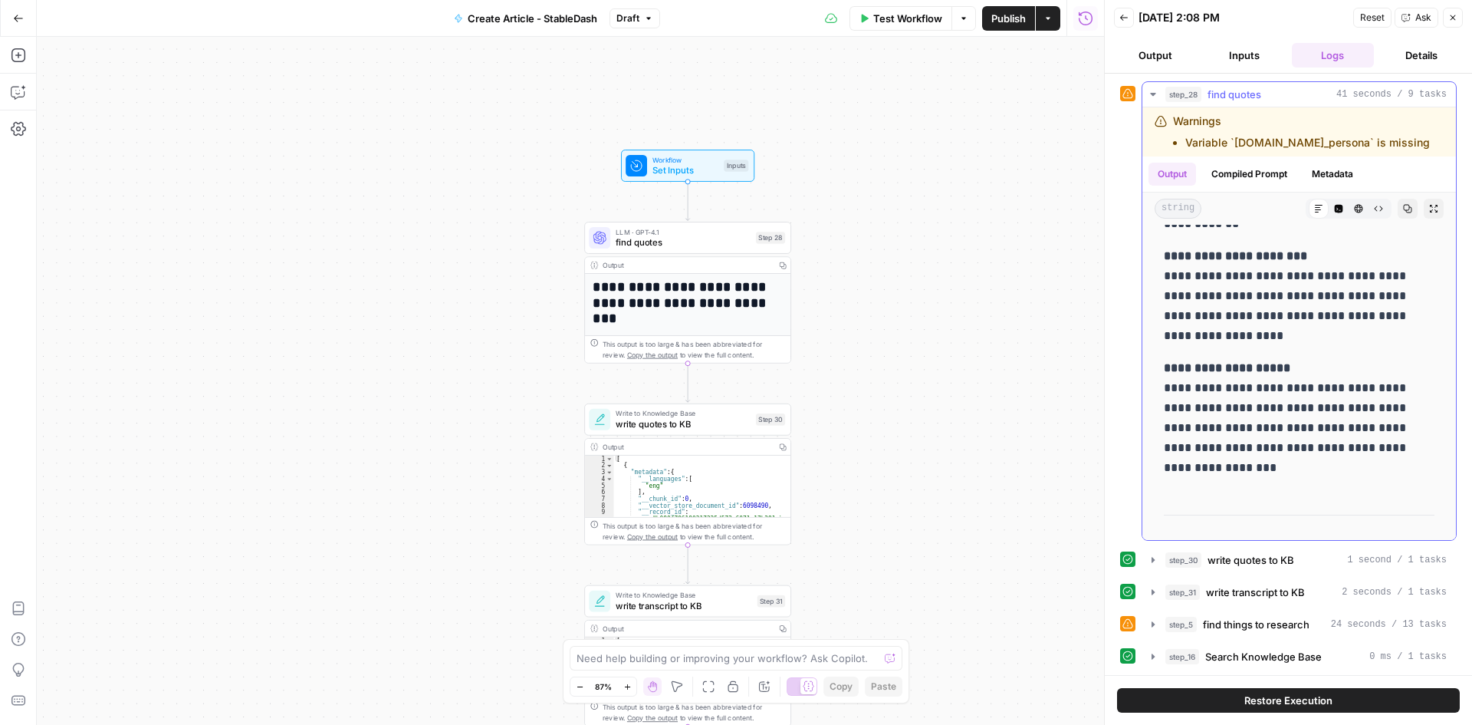
scroll to position [4292, 0]
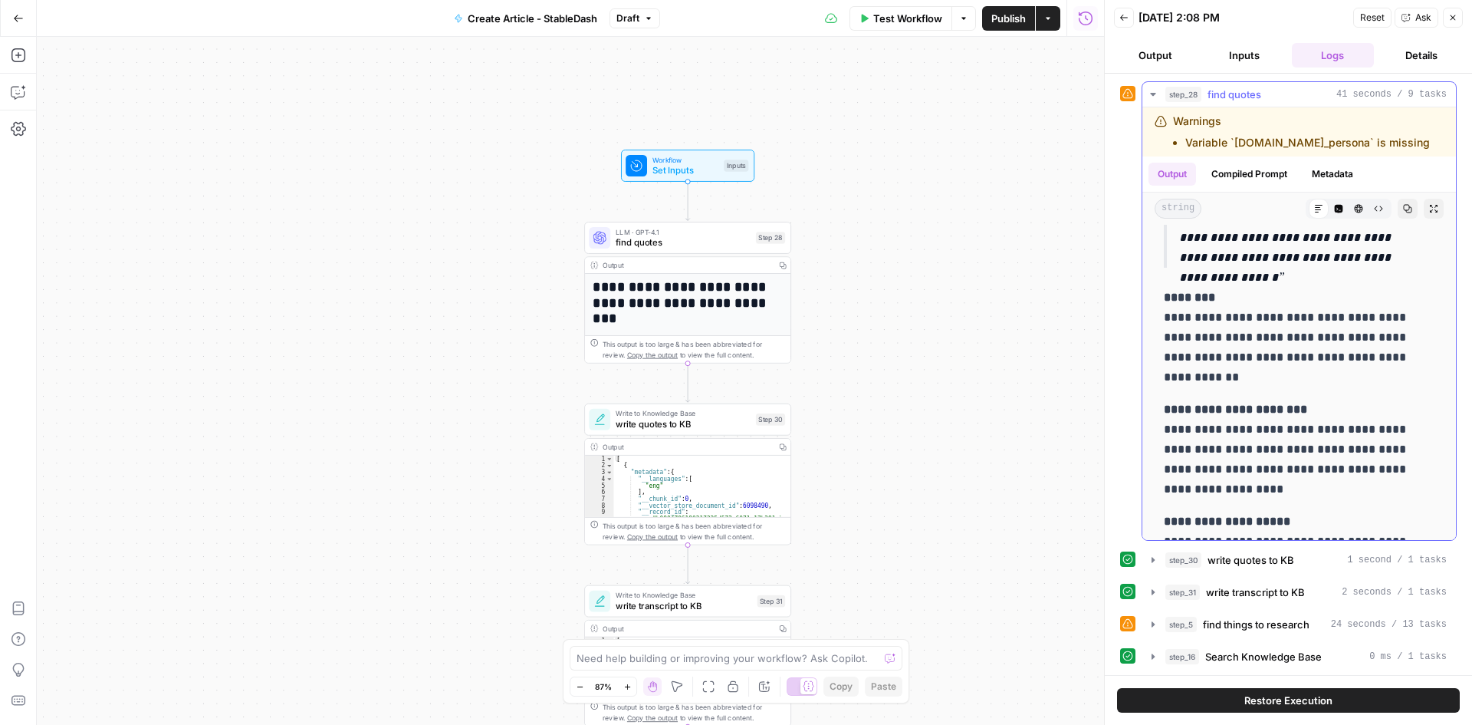
click at [1159, 93] on button "step_28 find quotes 41 seconds / 9 tasks" at bounding box center [1300, 94] width 314 height 25
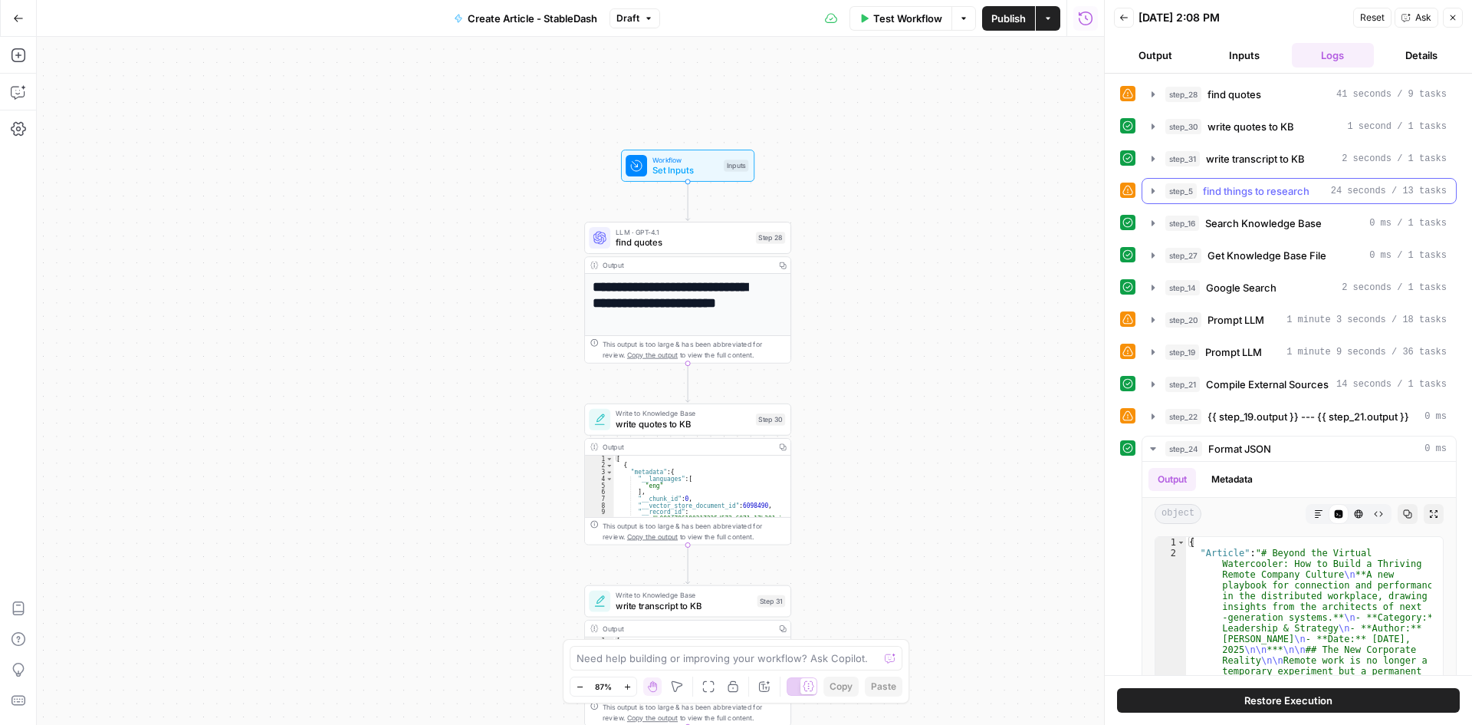
click at [1154, 189] on icon "button" at bounding box center [1153, 191] width 12 height 12
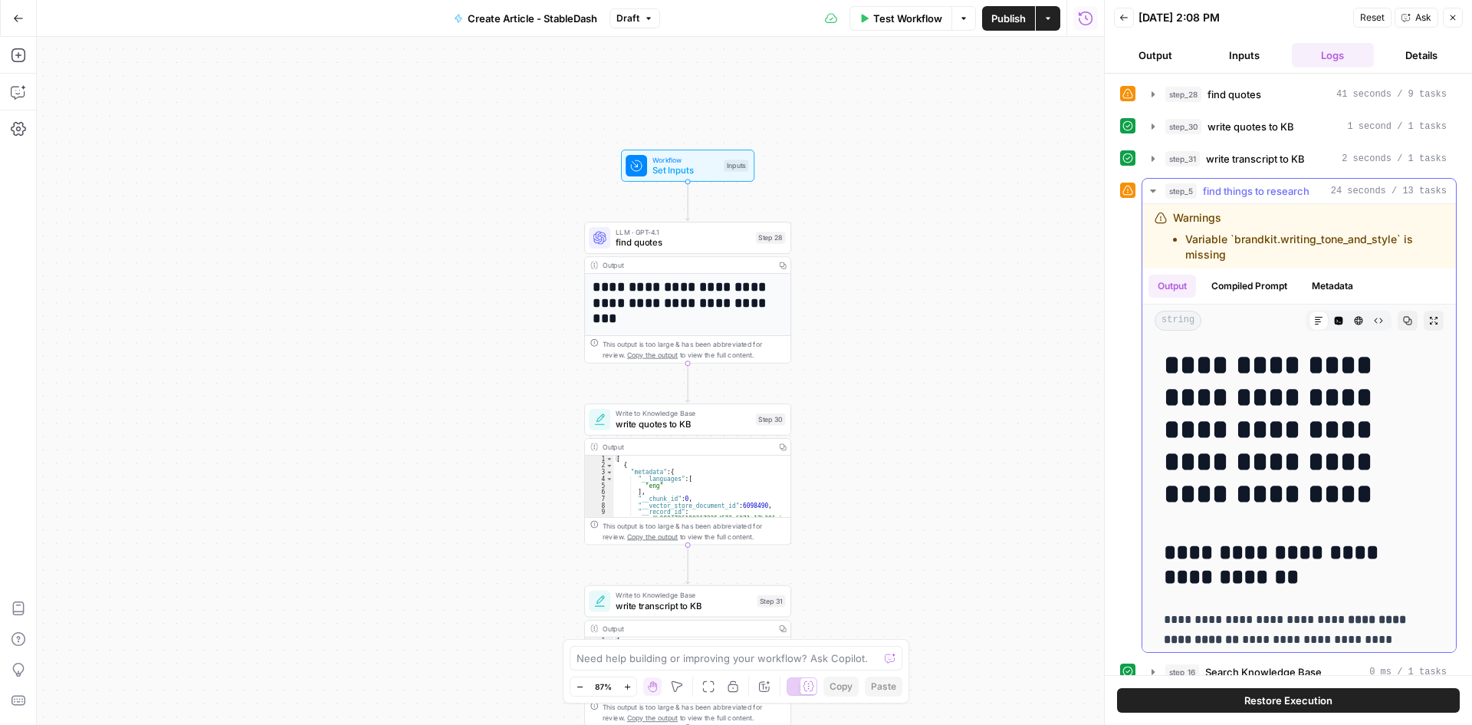
click at [1154, 189] on icon "button" at bounding box center [1153, 191] width 12 height 12
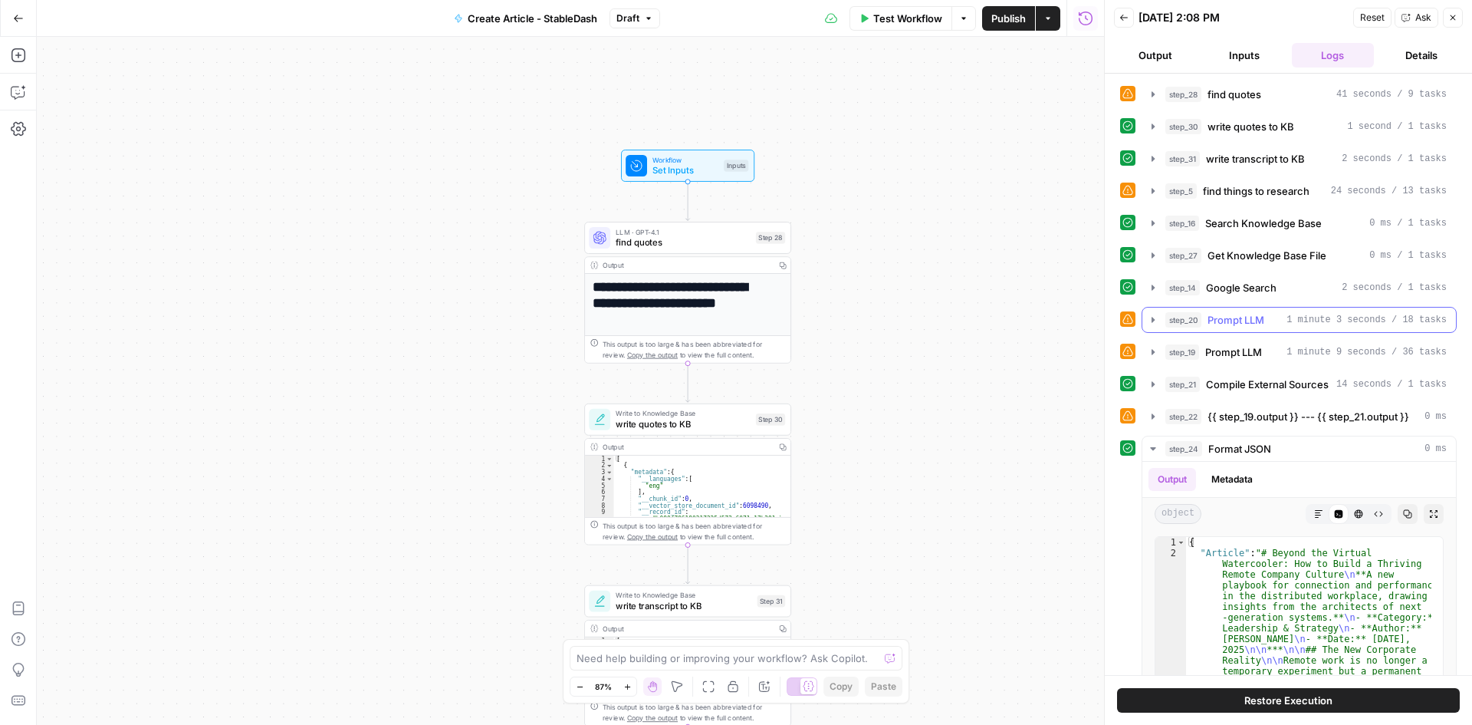
click at [1150, 314] on icon "button" at bounding box center [1153, 320] width 12 height 12
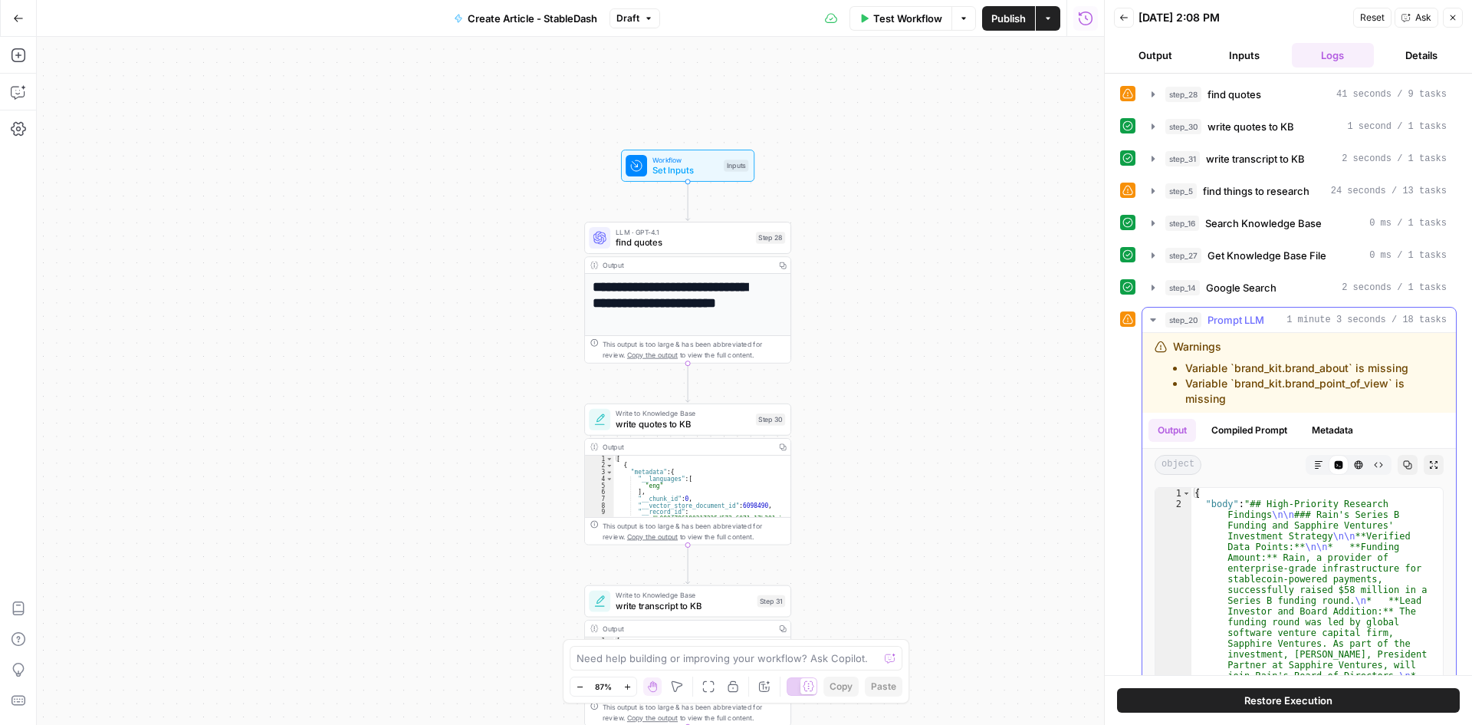
click at [1151, 314] on icon "button" at bounding box center [1153, 320] width 12 height 12
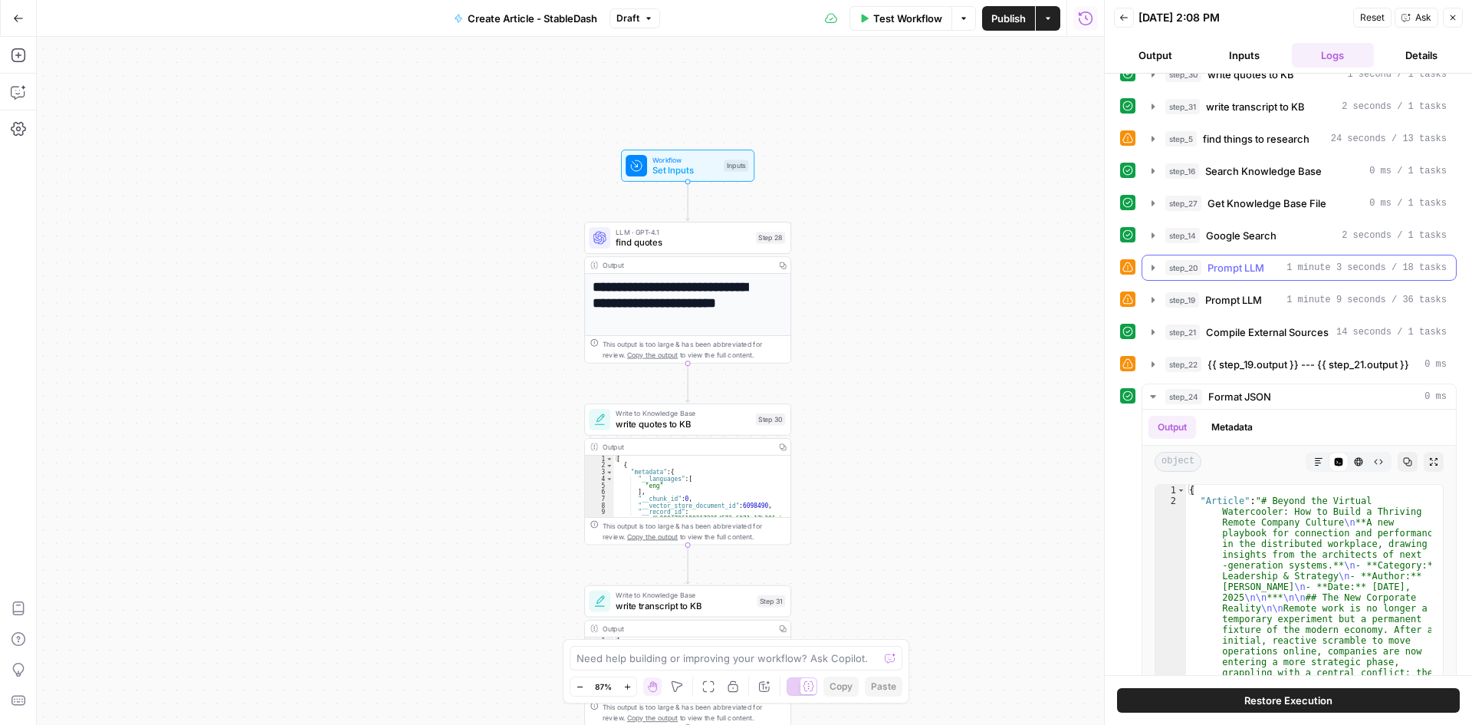
scroll to position [77, 0]
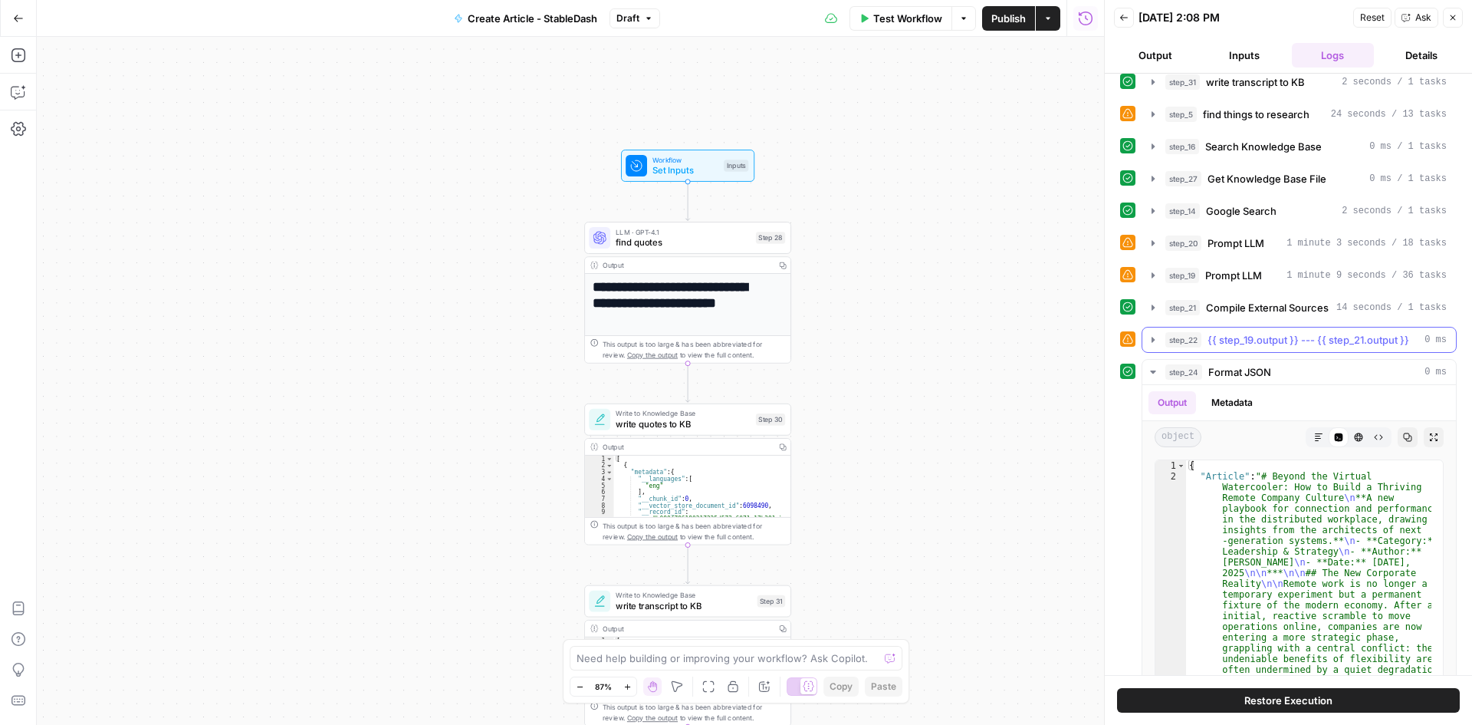
click at [1149, 341] on icon "button" at bounding box center [1153, 340] width 12 height 12
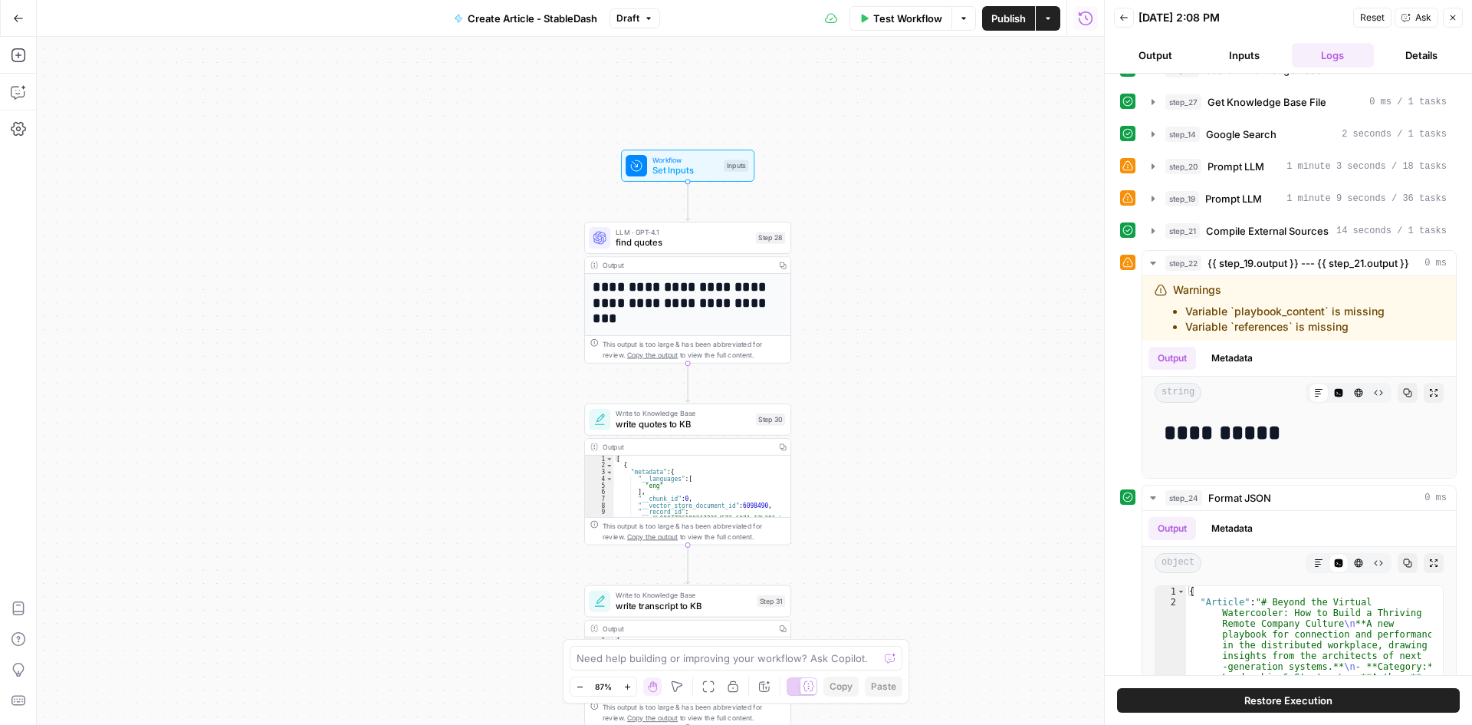
scroll to position [74, 0]
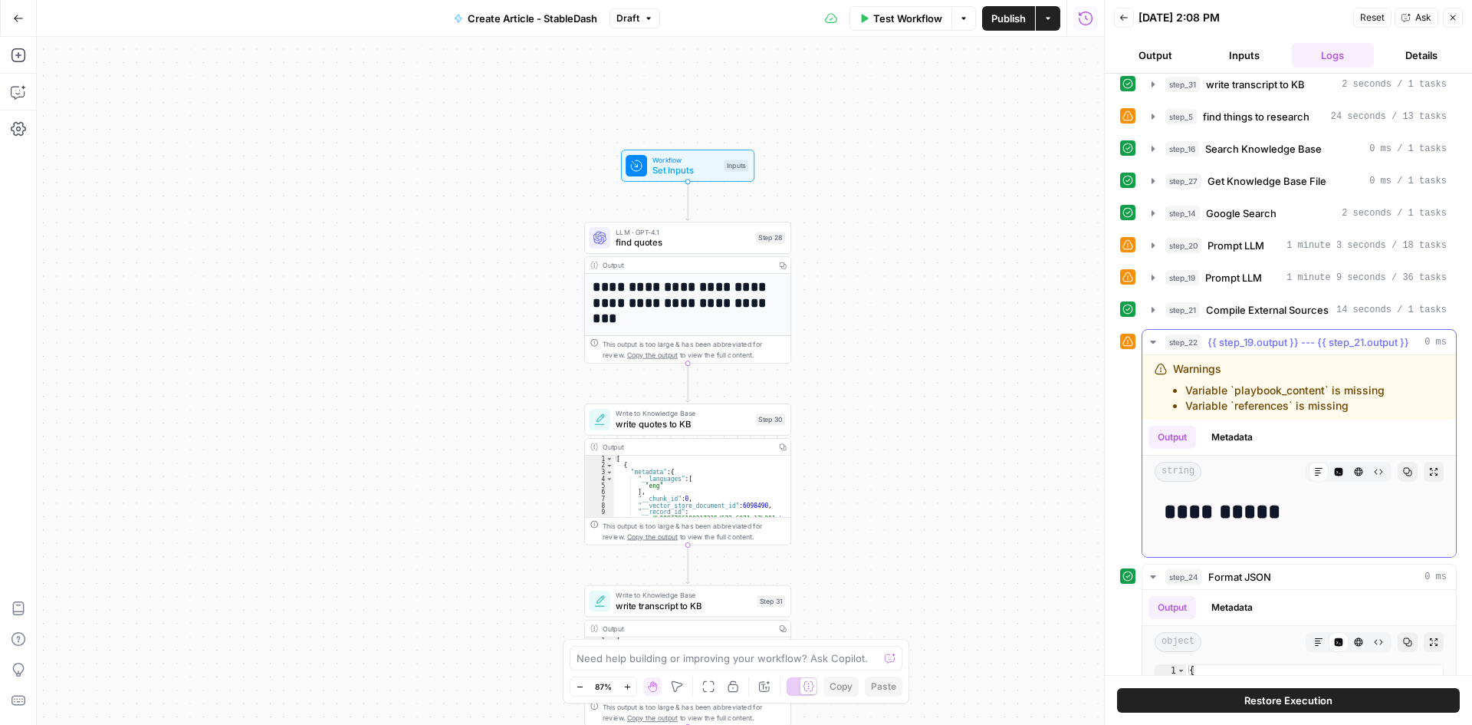
click at [1152, 339] on icon "button" at bounding box center [1153, 342] width 12 height 12
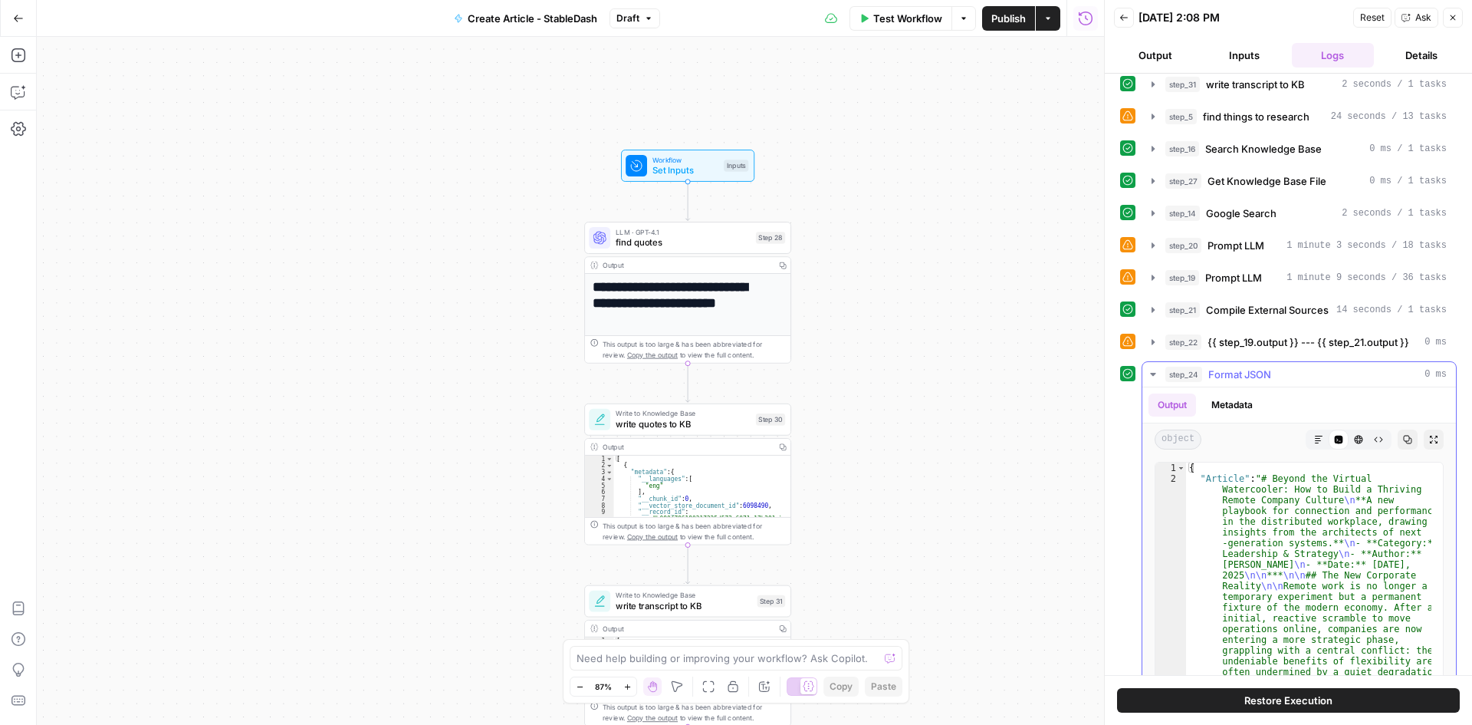
click at [1149, 371] on icon "button" at bounding box center [1153, 374] width 12 height 12
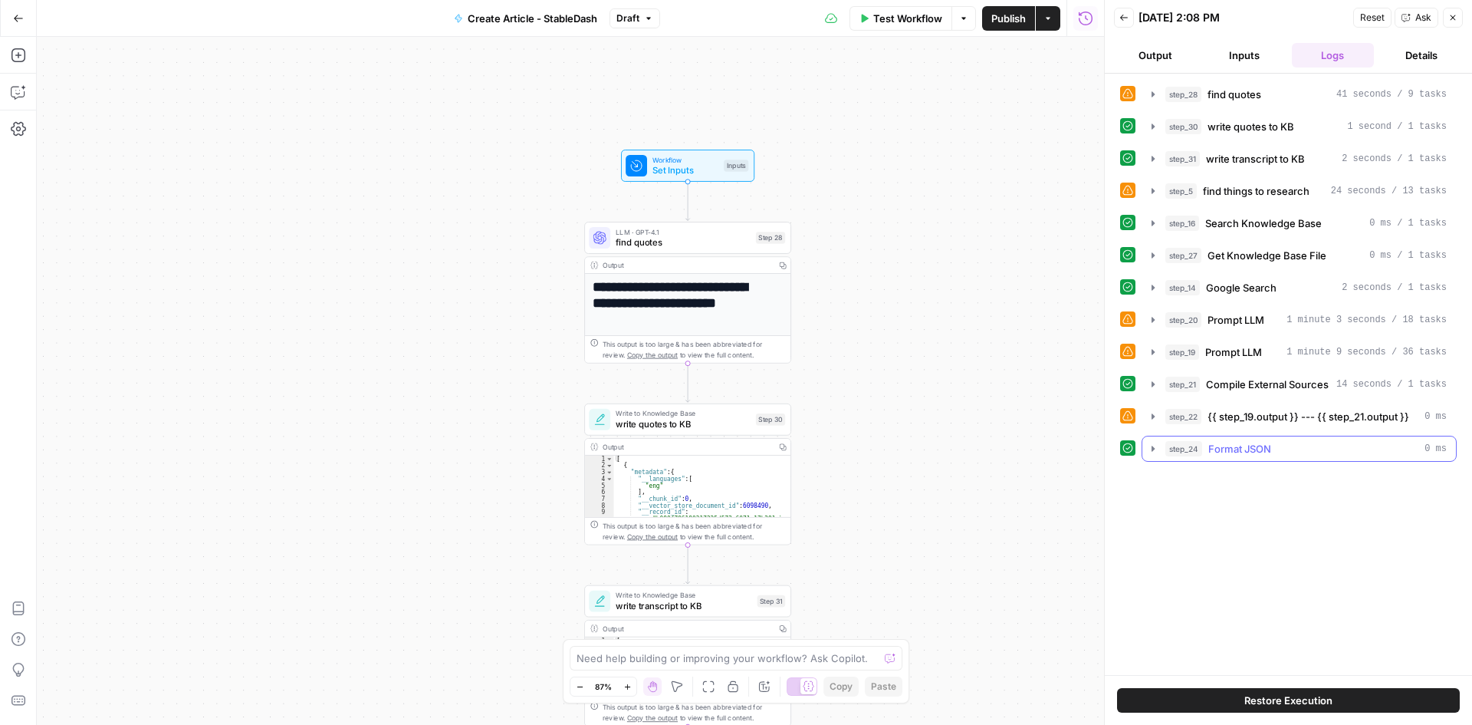
click at [1157, 449] on icon "button" at bounding box center [1153, 448] width 12 height 12
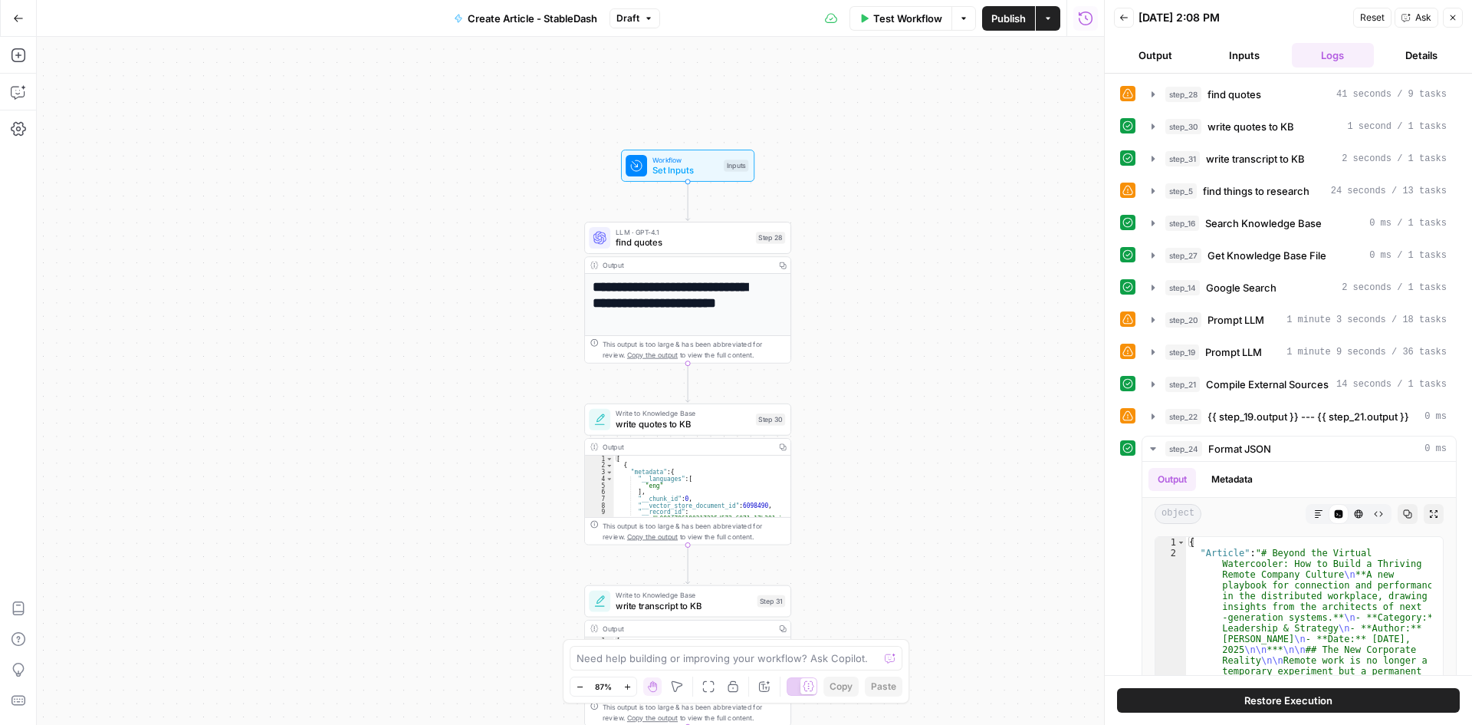
click at [1460, 15] on button "Close" at bounding box center [1453, 18] width 20 height 20
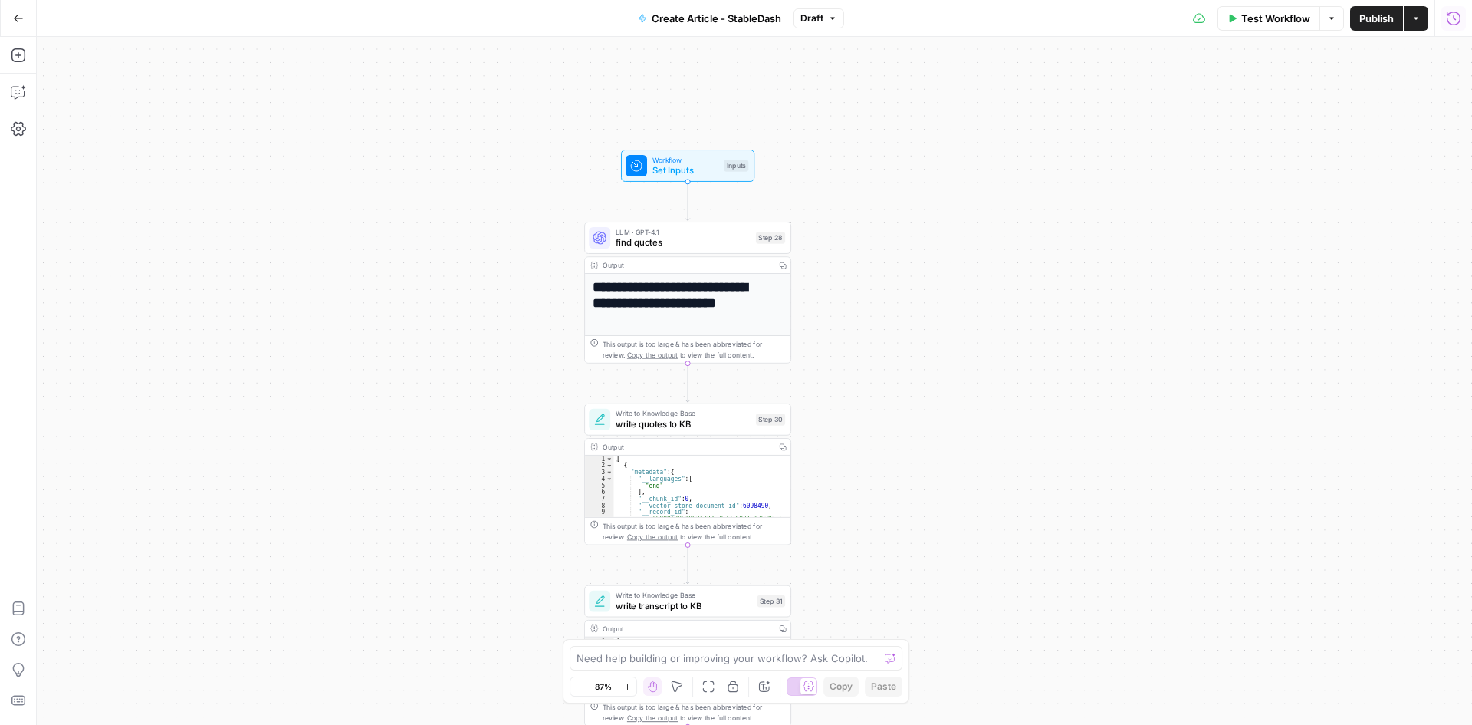
click at [1451, 22] on icon "button" at bounding box center [1453, 18] width 15 height 15
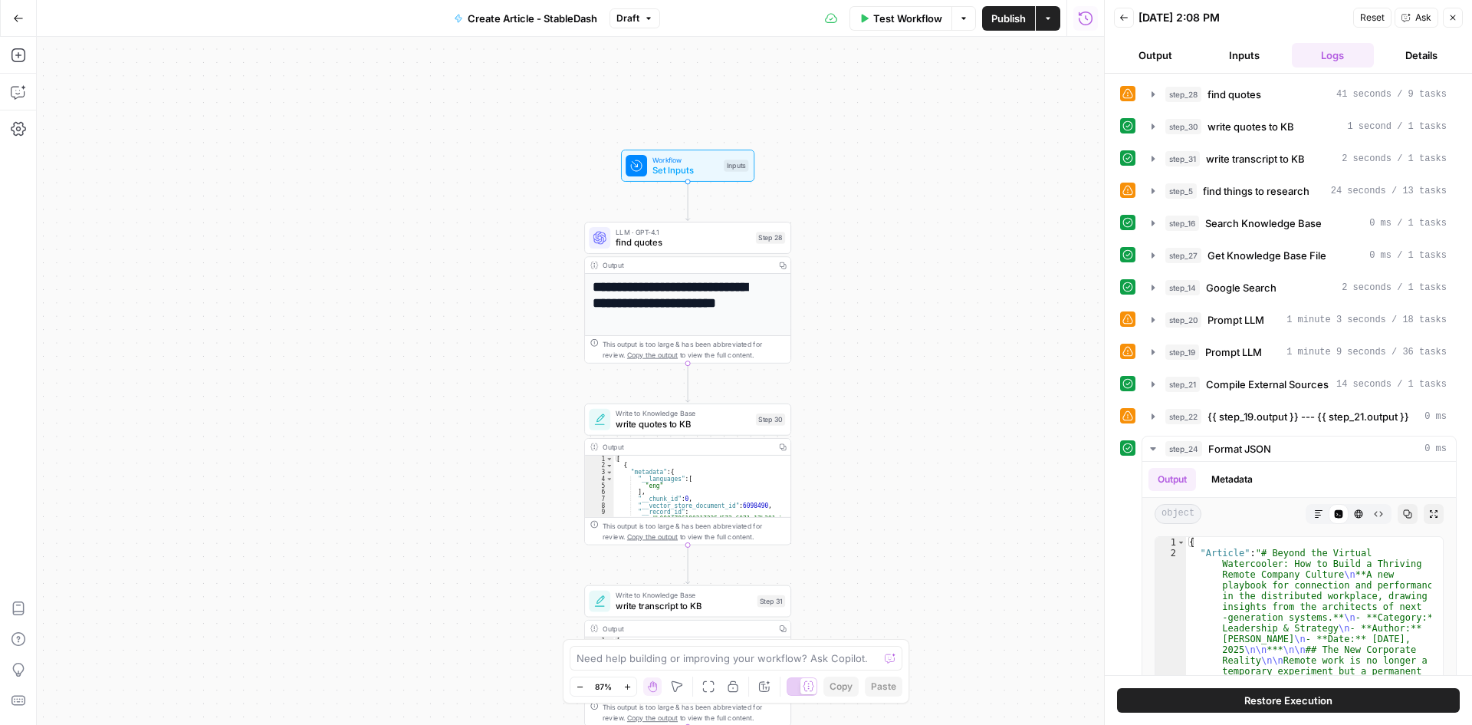
click at [1172, 56] on button "Output" at bounding box center [1155, 55] width 83 height 25
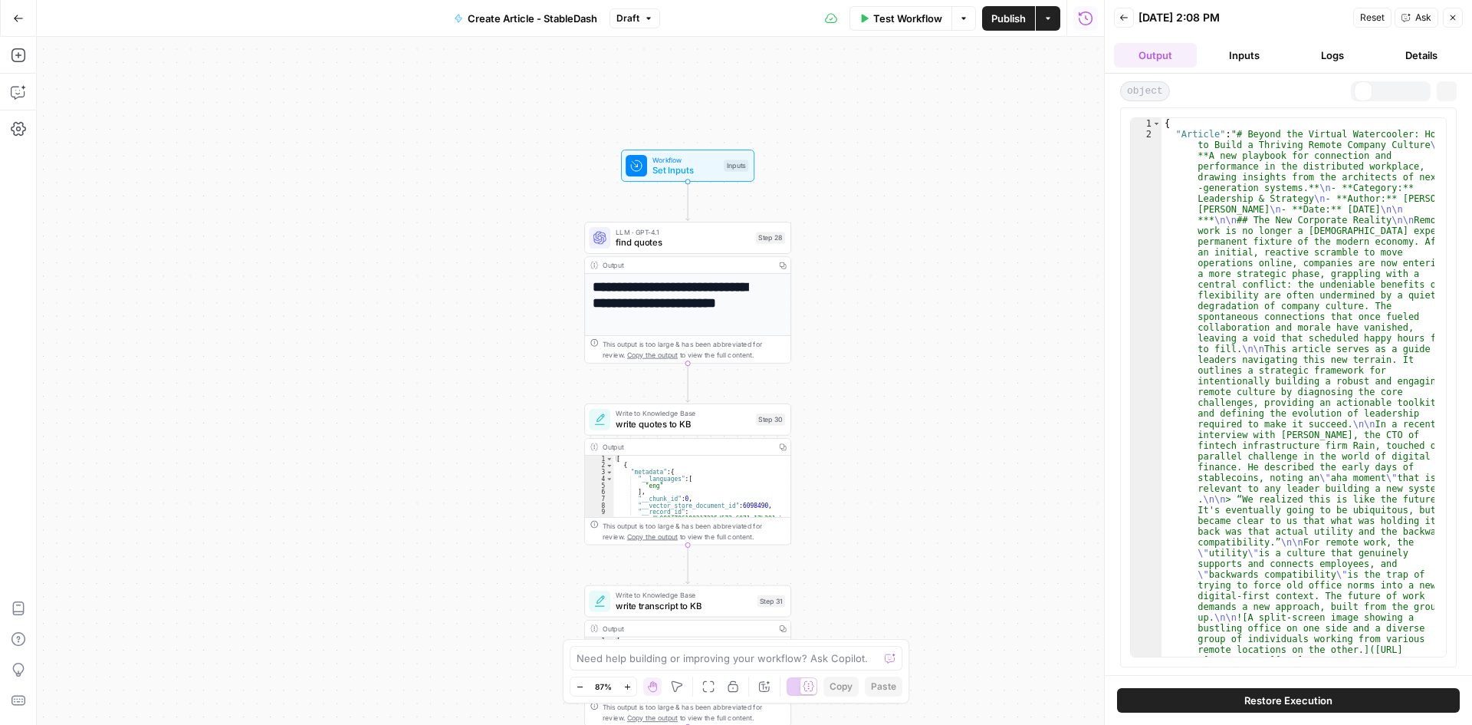
click at [1278, 56] on button "Inputs" at bounding box center [1244, 55] width 83 height 25
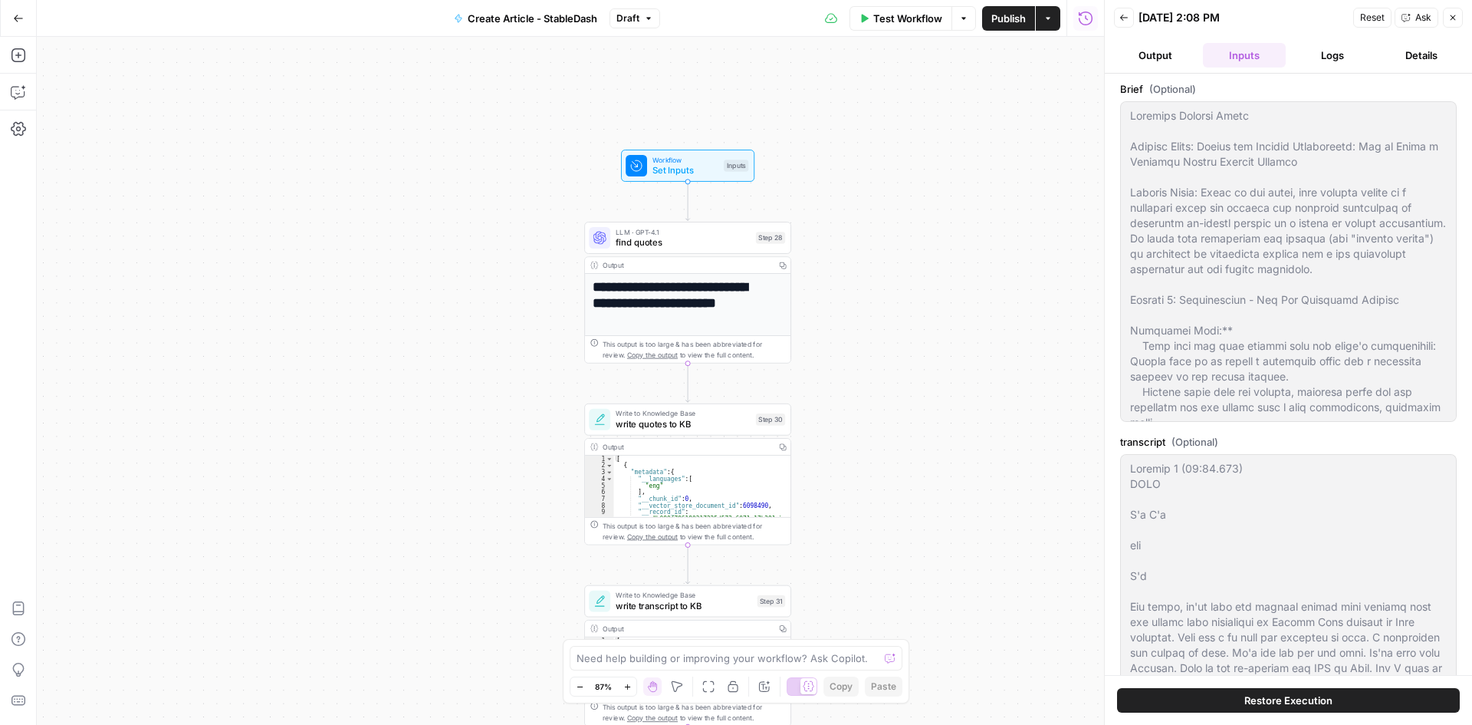
click at [1372, 57] on button "Logs" at bounding box center [1333, 55] width 83 height 25
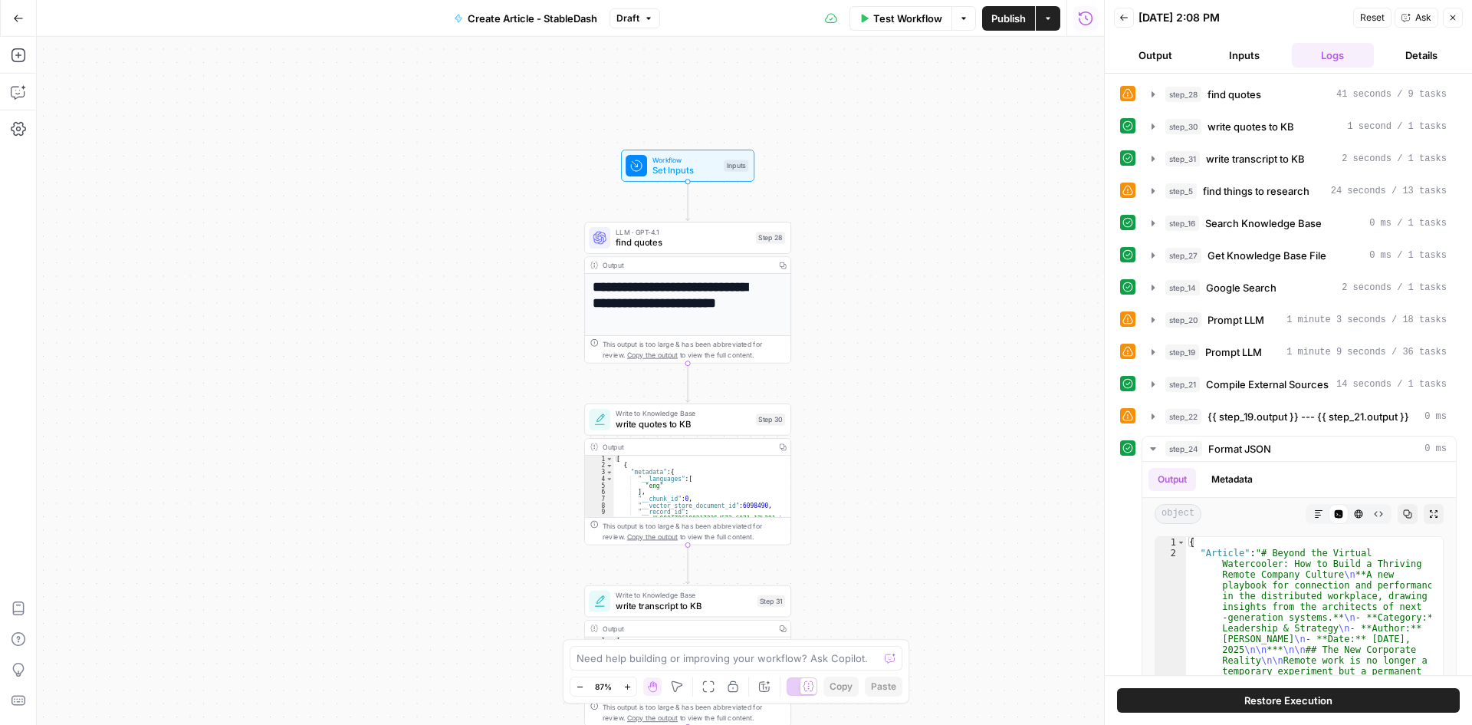
click at [1425, 54] on button "Details" at bounding box center [1421, 55] width 83 height 25
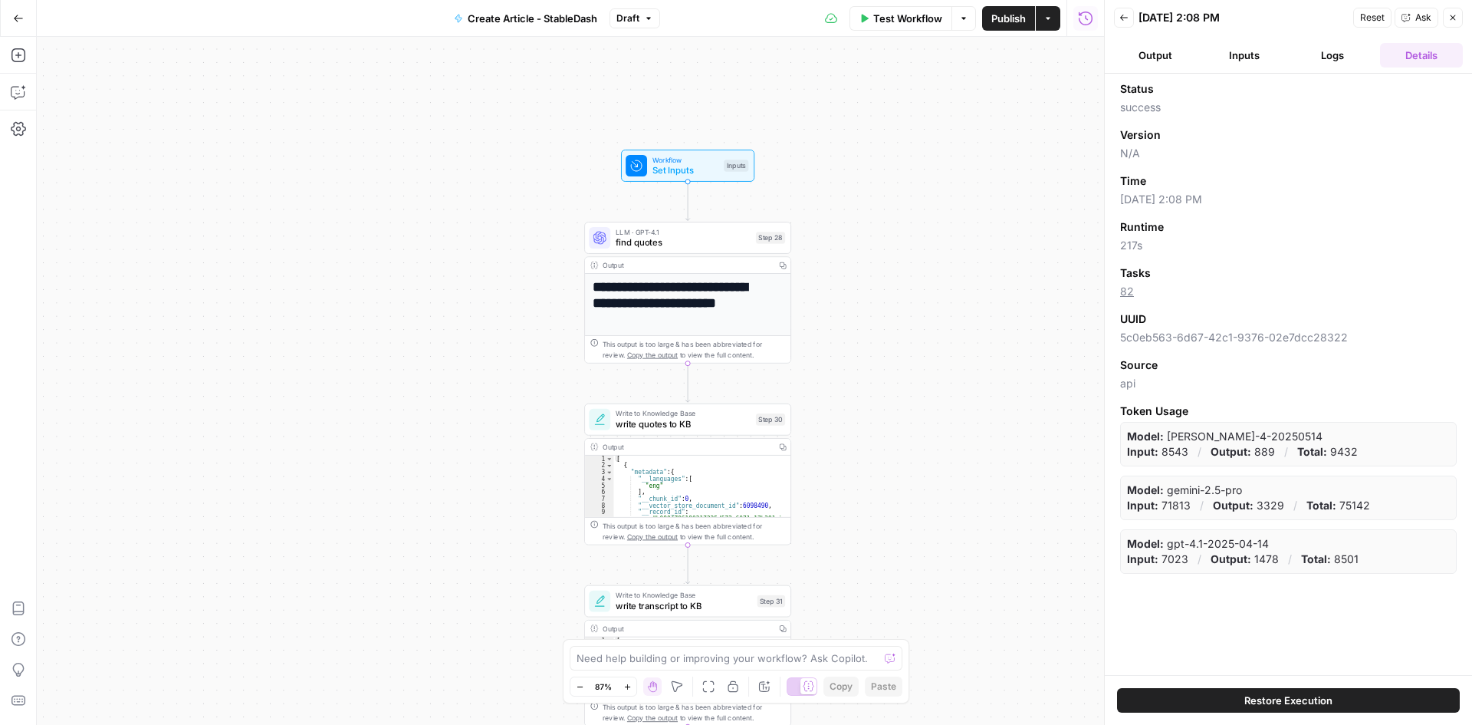
click at [1460, 15] on button "Close" at bounding box center [1453, 18] width 20 height 20
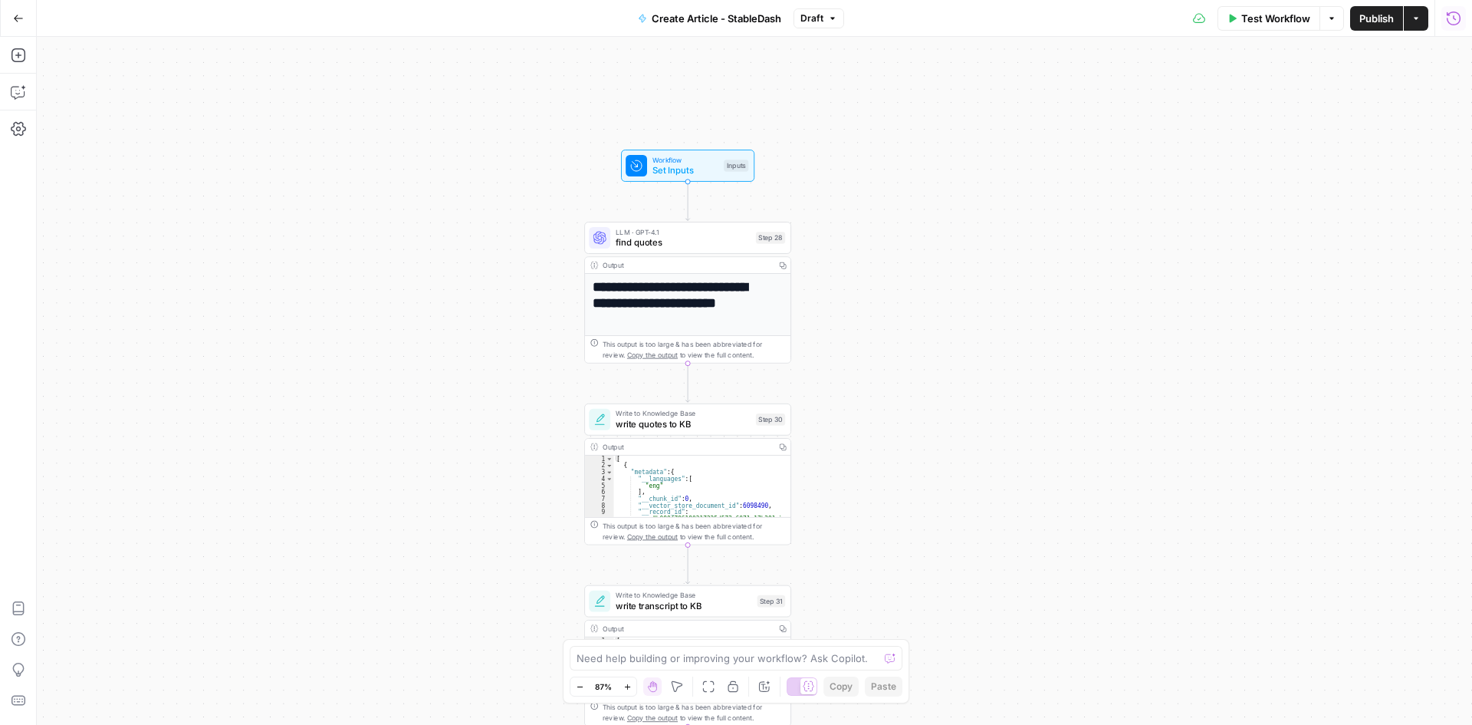
click at [1460, 15] on icon "button" at bounding box center [1454, 18] width 14 height 14
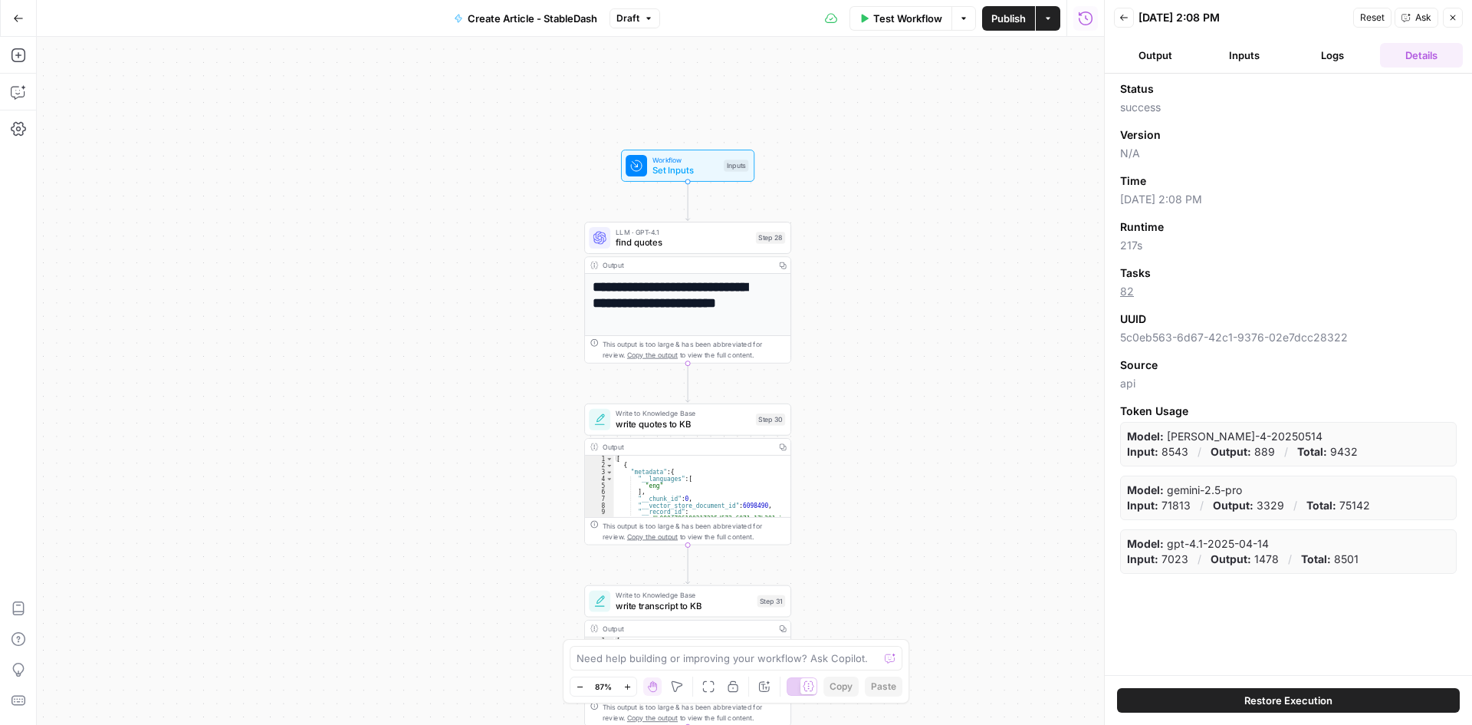
click at [1152, 44] on button "Output" at bounding box center [1155, 55] width 83 height 25
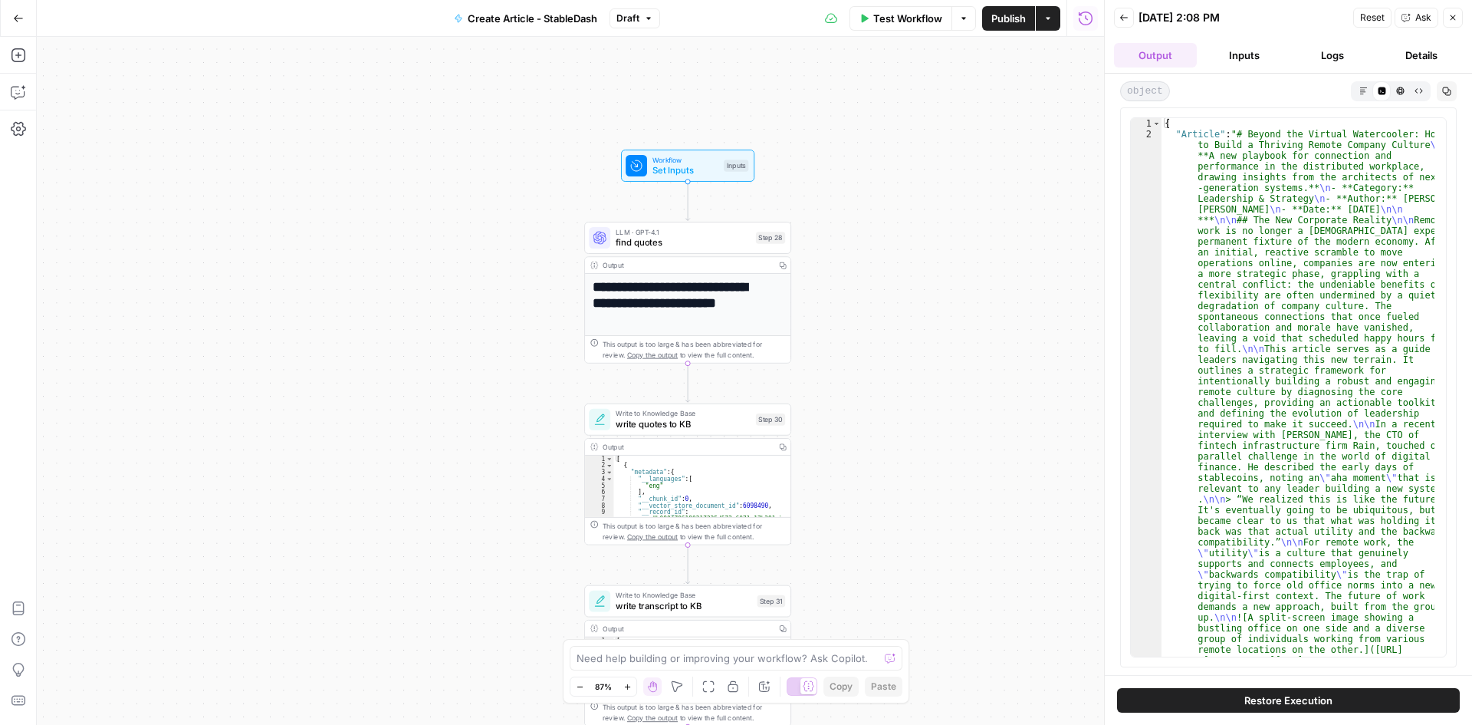
click at [1261, 57] on button "Inputs" at bounding box center [1244, 55] width 83 height 25
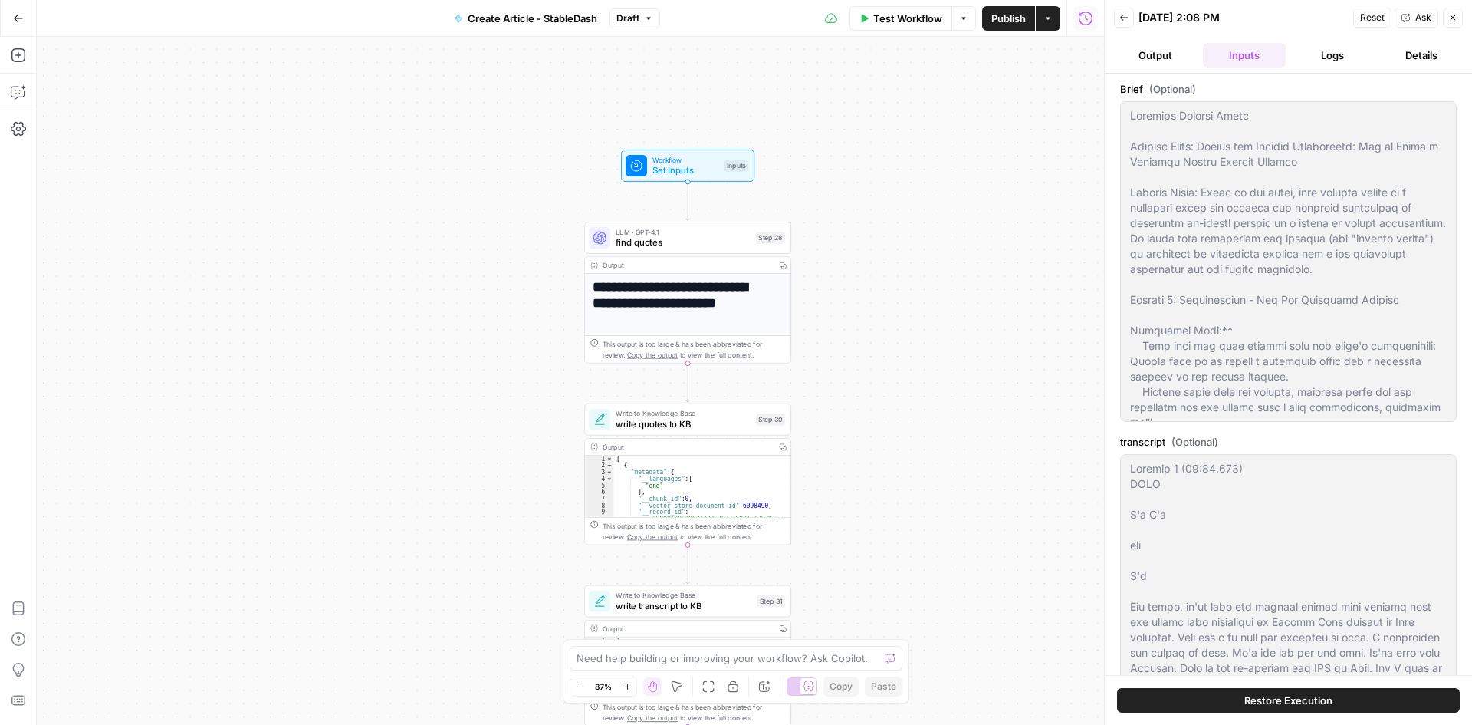
click at [1293, 56] on button "Logs" at bounding box center [1333, 55] width 83 height 25
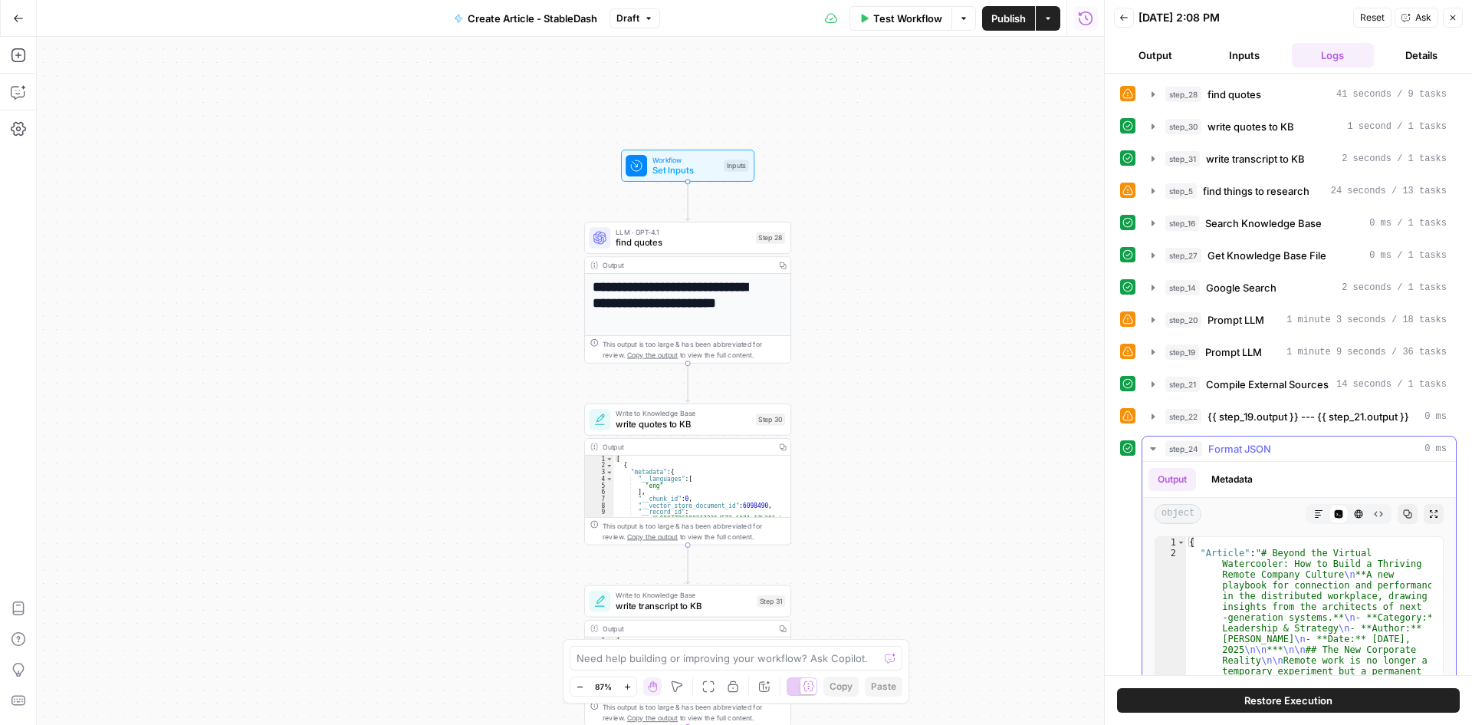
click at [1150, 447] on icon "button" at bounding box center [1153, 448] width 12 height 12
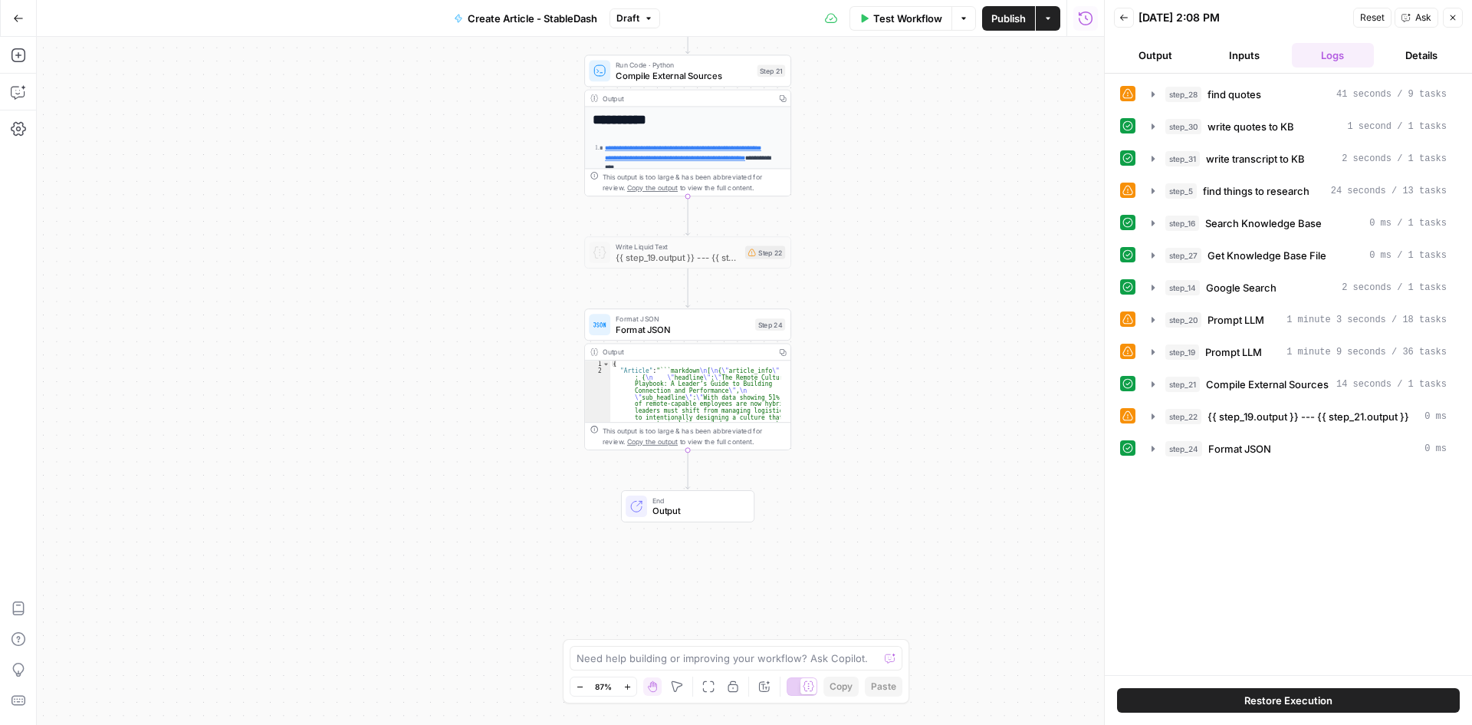
click at [674, 508] on span "Output" at bounding box center [698, 510] width 90 height 13
click at [551, 474] on div "**********" at bounding box center [570, 381] width 1067 height 688
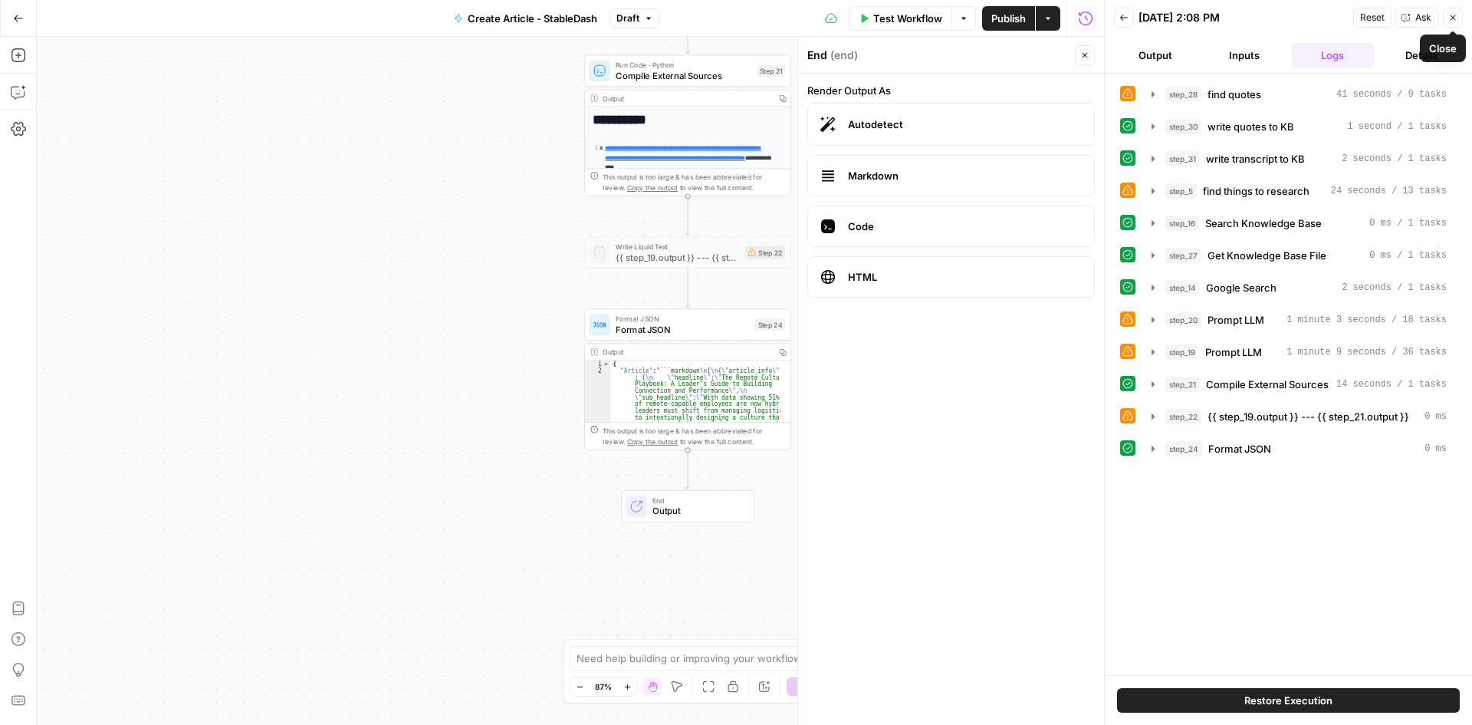
click at [1452, 21] on button "Close" at bounding box center [1453, 18] width 20 height 20
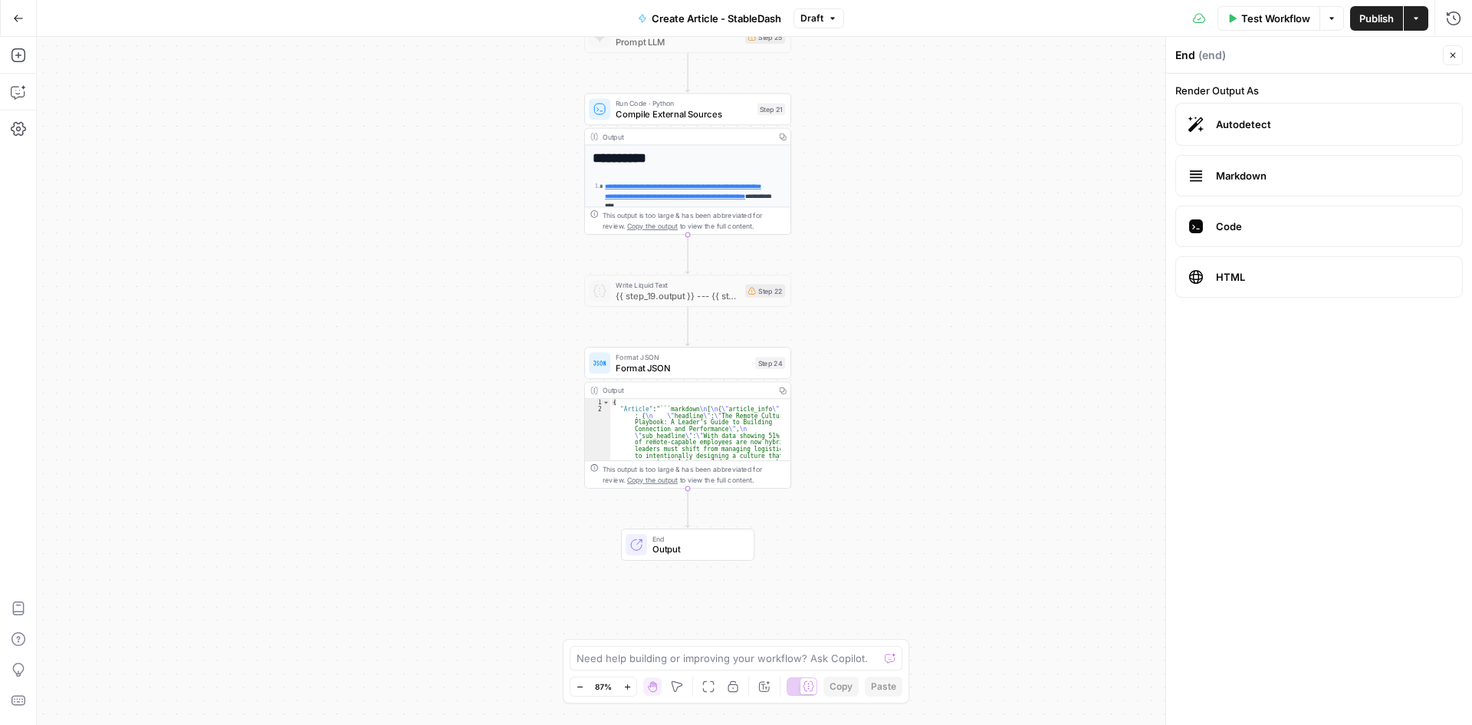
click at [1458, 55] on button "Close" at bounding box center [1453, 55] width 20 height 20
click at [667, 268] on div at bounding box center [665, 265] width 17 height 9
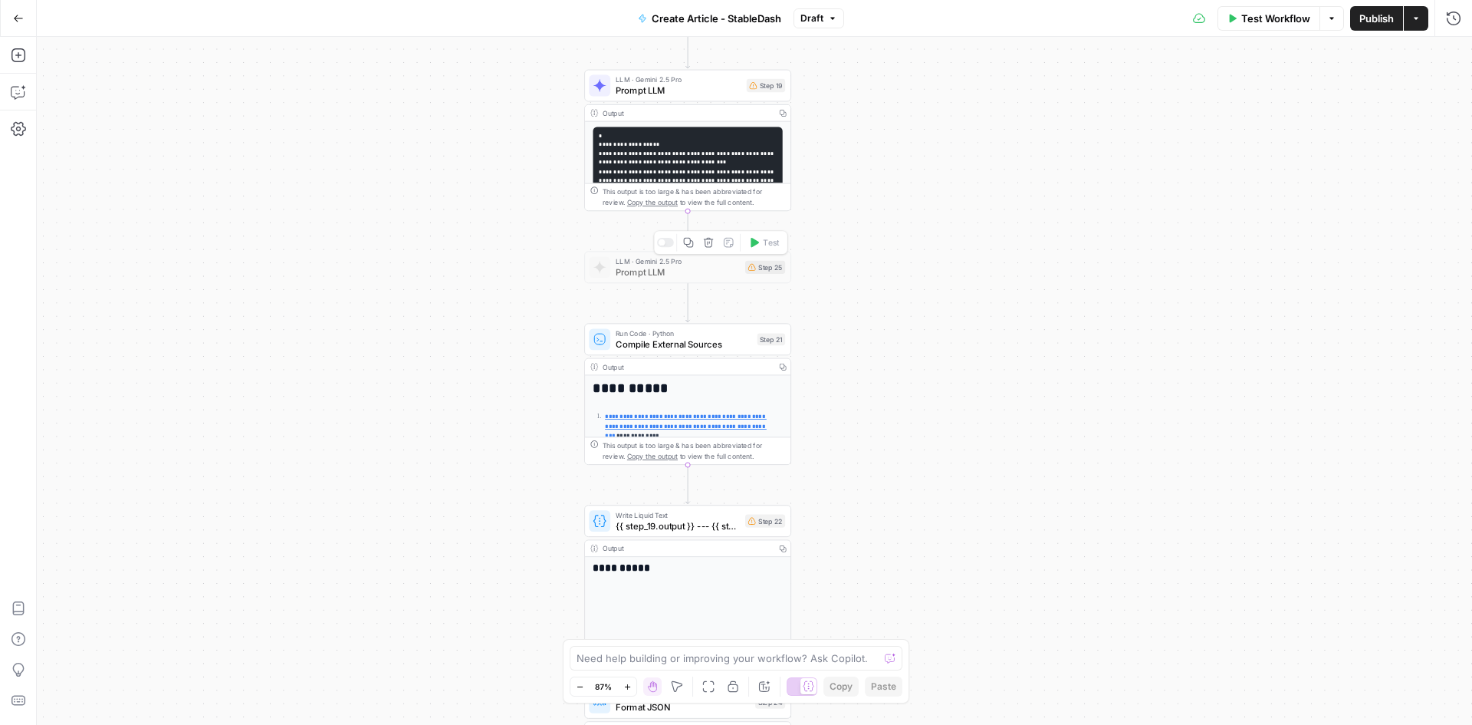
click at [661, 245] on div at bounding box center [662, 242] width 7 height 7
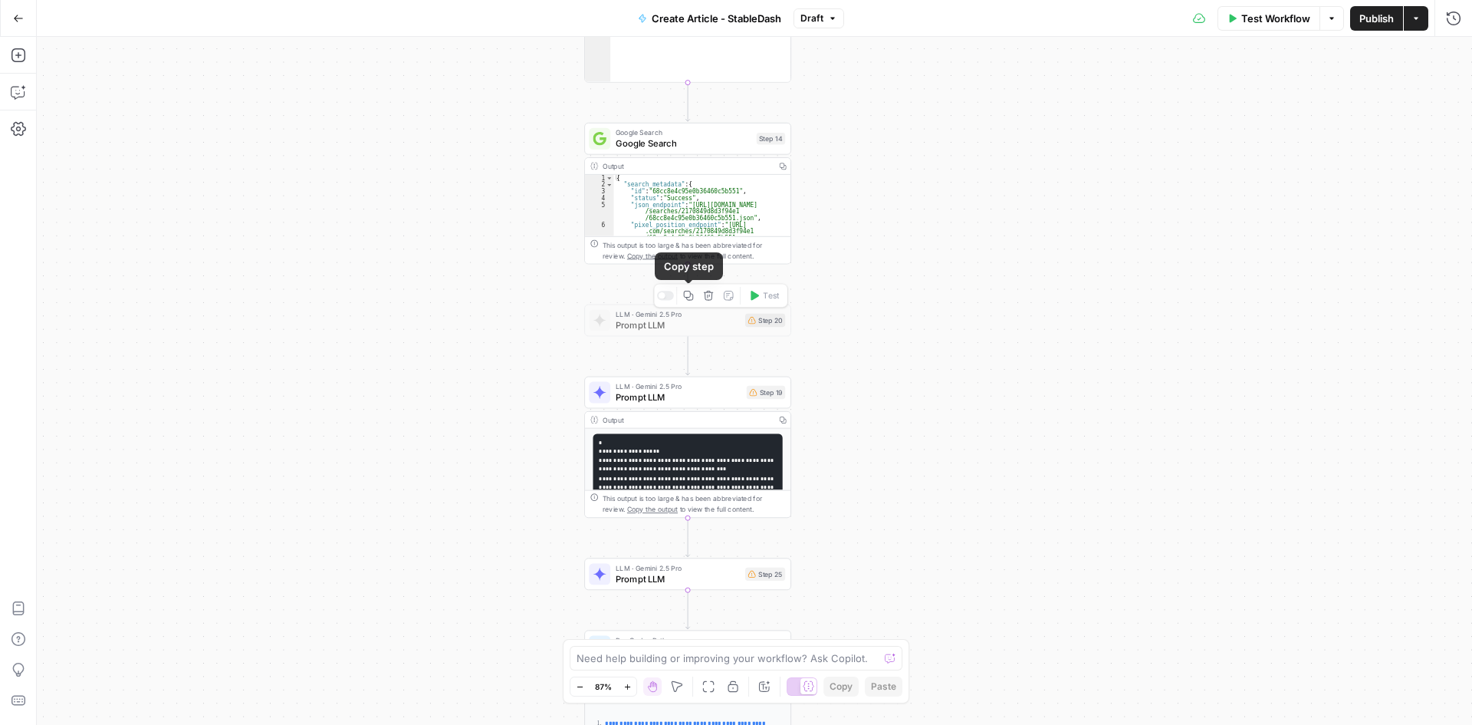
click at [669, 297] on div at bounding box center [665, 295] width 17 height 9
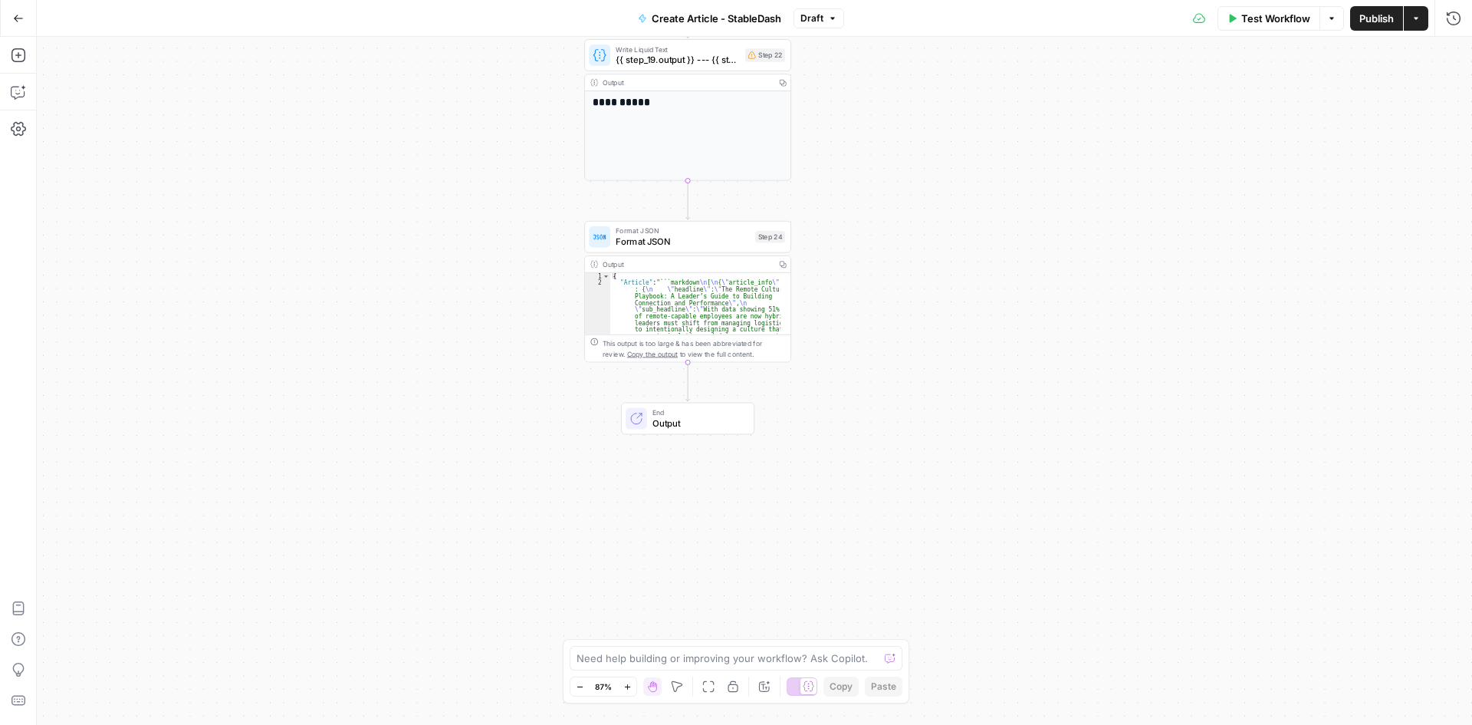
click at [1062, 408] on div "**********" at bounding box center [754, 381] width 1435 height 688
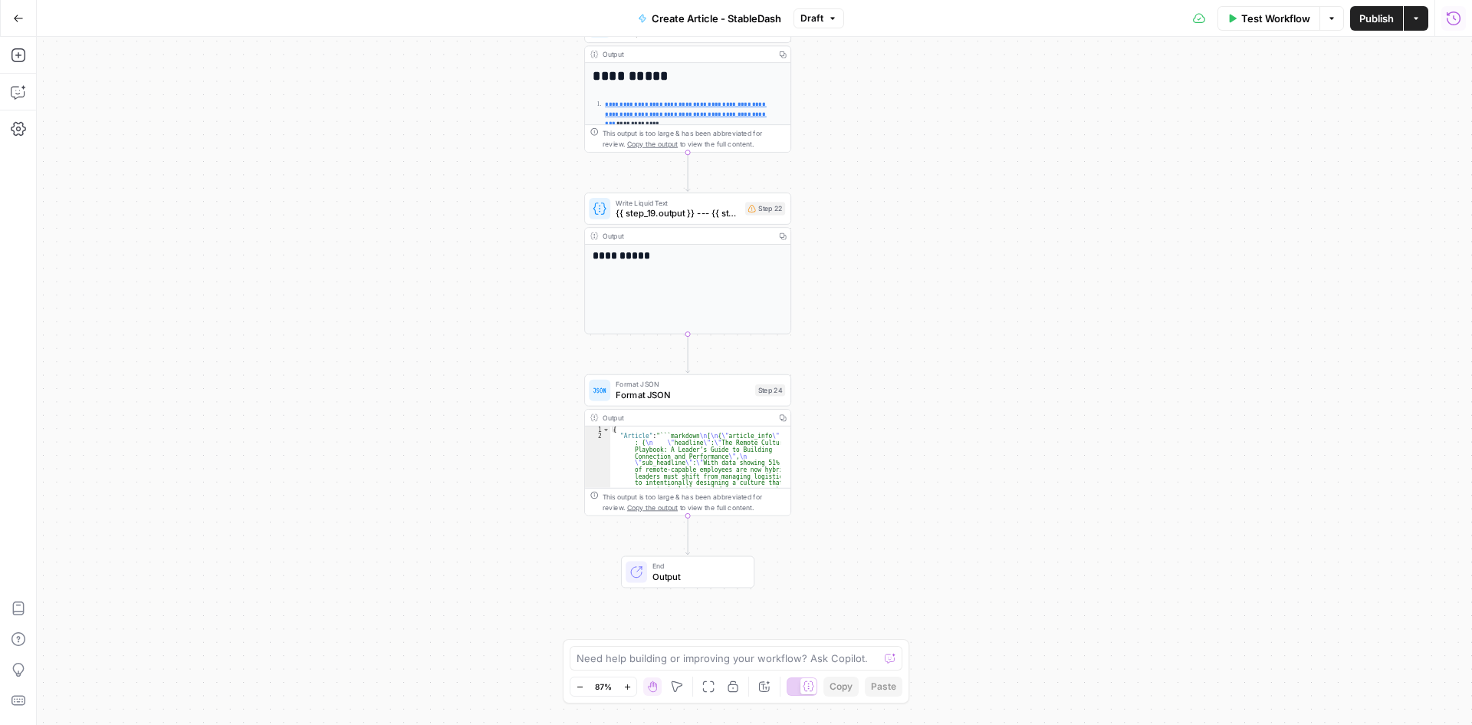
click at [1456, 17] on icon "button" at bounding box center [1453, 18] width 15 height 15
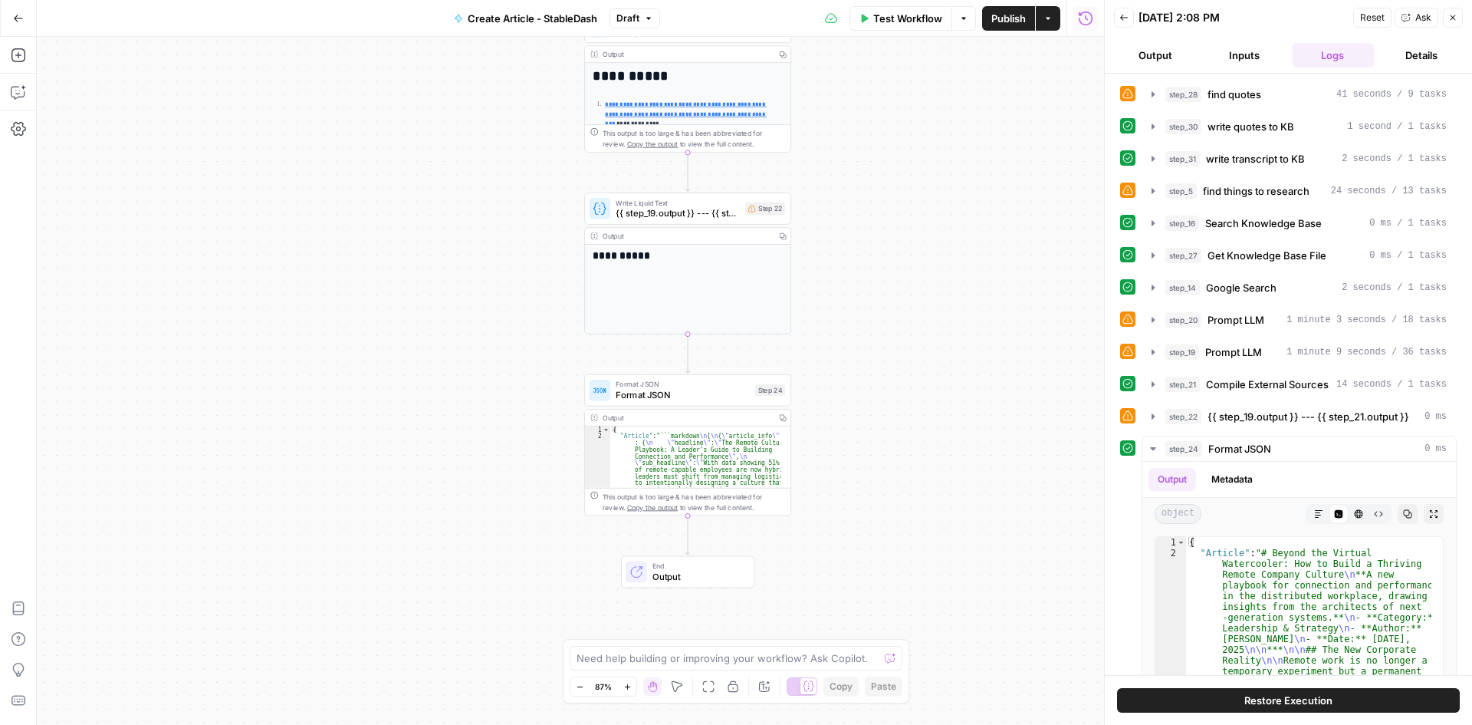
click at [1173, 53] on button "Output" at bounding box center [1155, 55] width 83 height 25
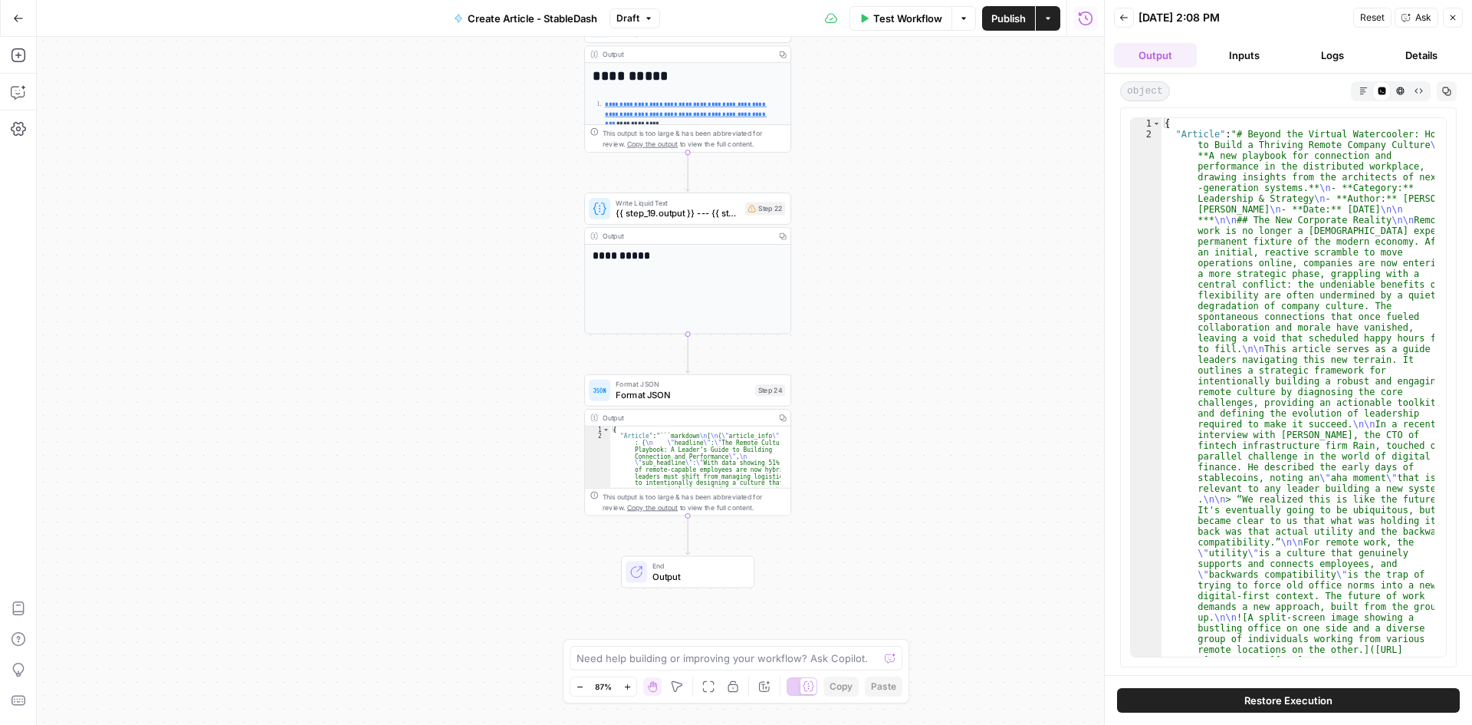
click at [1452, 23] on button "Close" at bounding box center [1453, 18] width 20 height 20
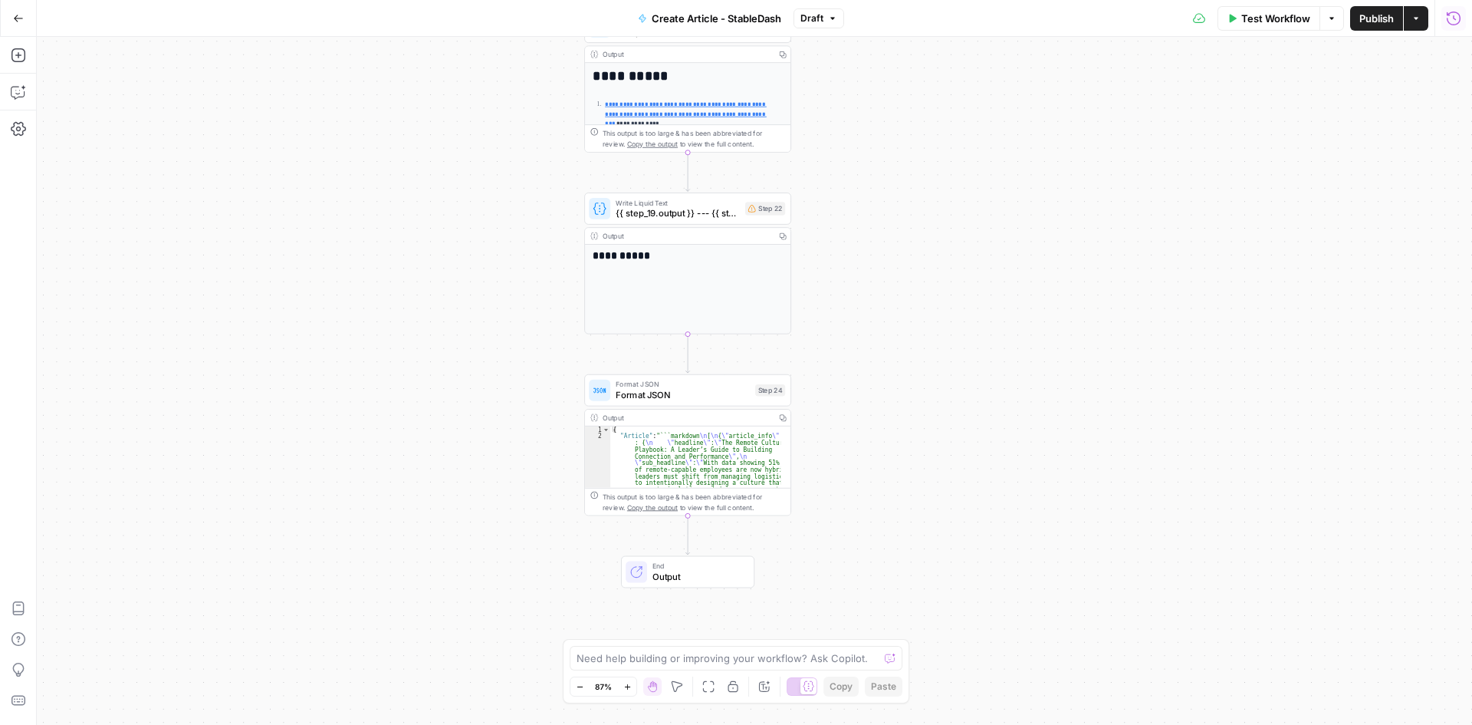
click at [1452, 23] on icon "button" at bounding box center [1453, 18] width 15 height 15
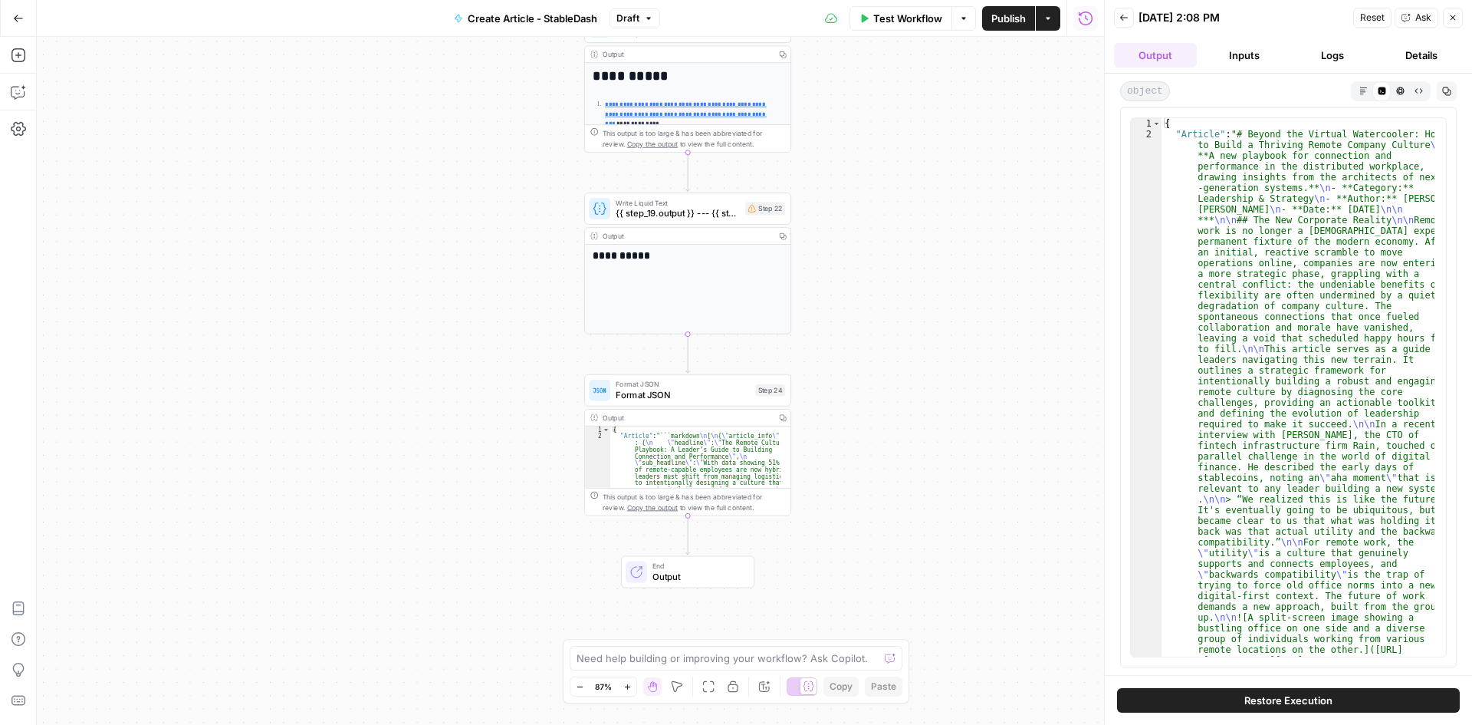
click at [1412, 56] on button "Details" at bounding box center [1421, 55] width 83 height 25
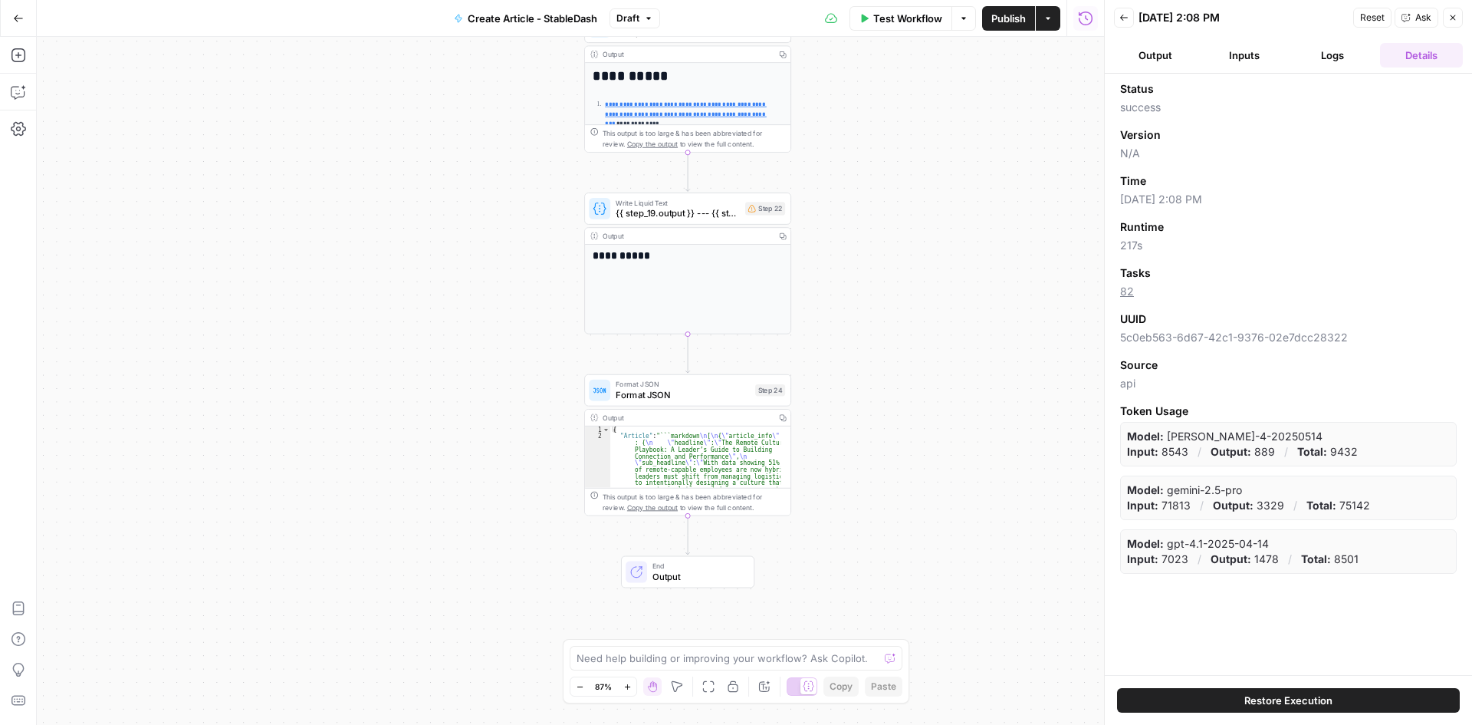
click at [1254, 58] on button "Inputs" at bounding box center [1244, 55] width 83 height 25
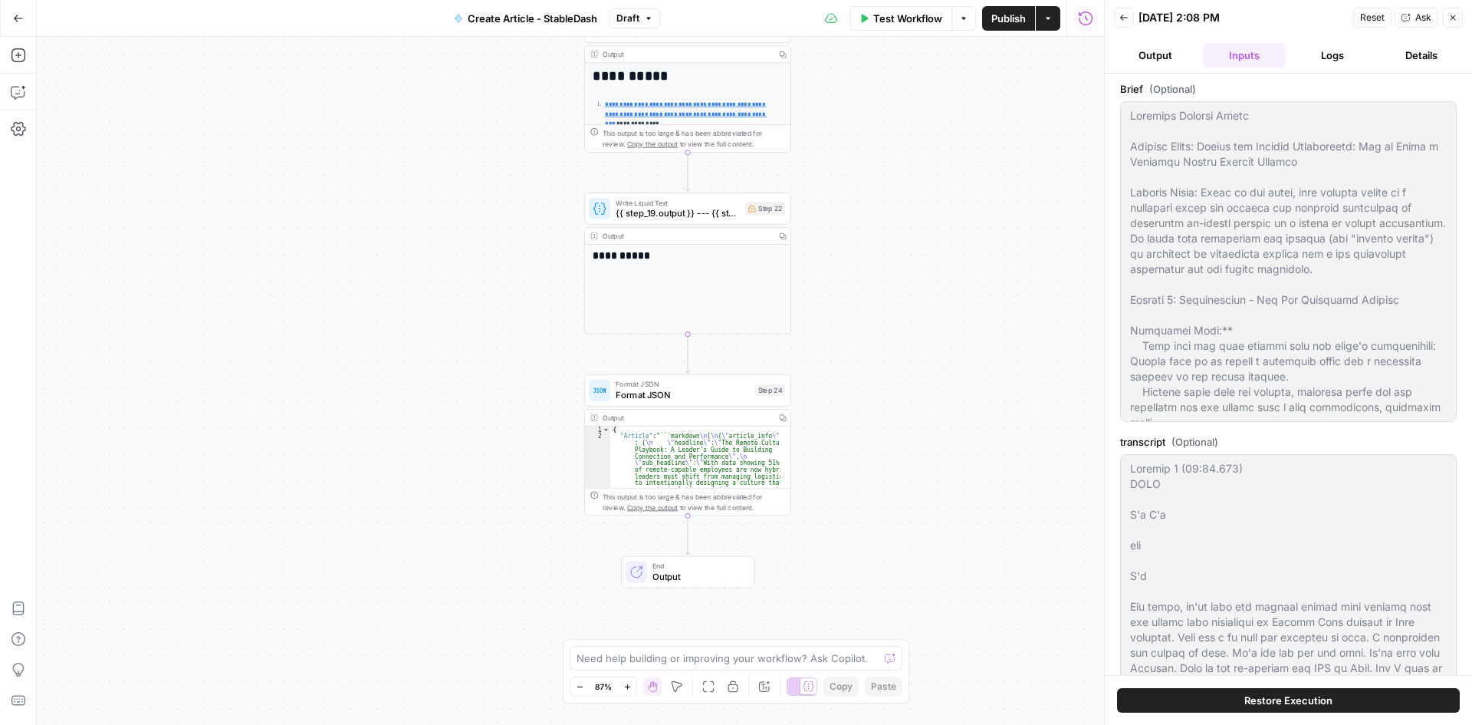
click at [1130, 17] on button "Back" at bounding box center [1124, 18] width 20 height 20
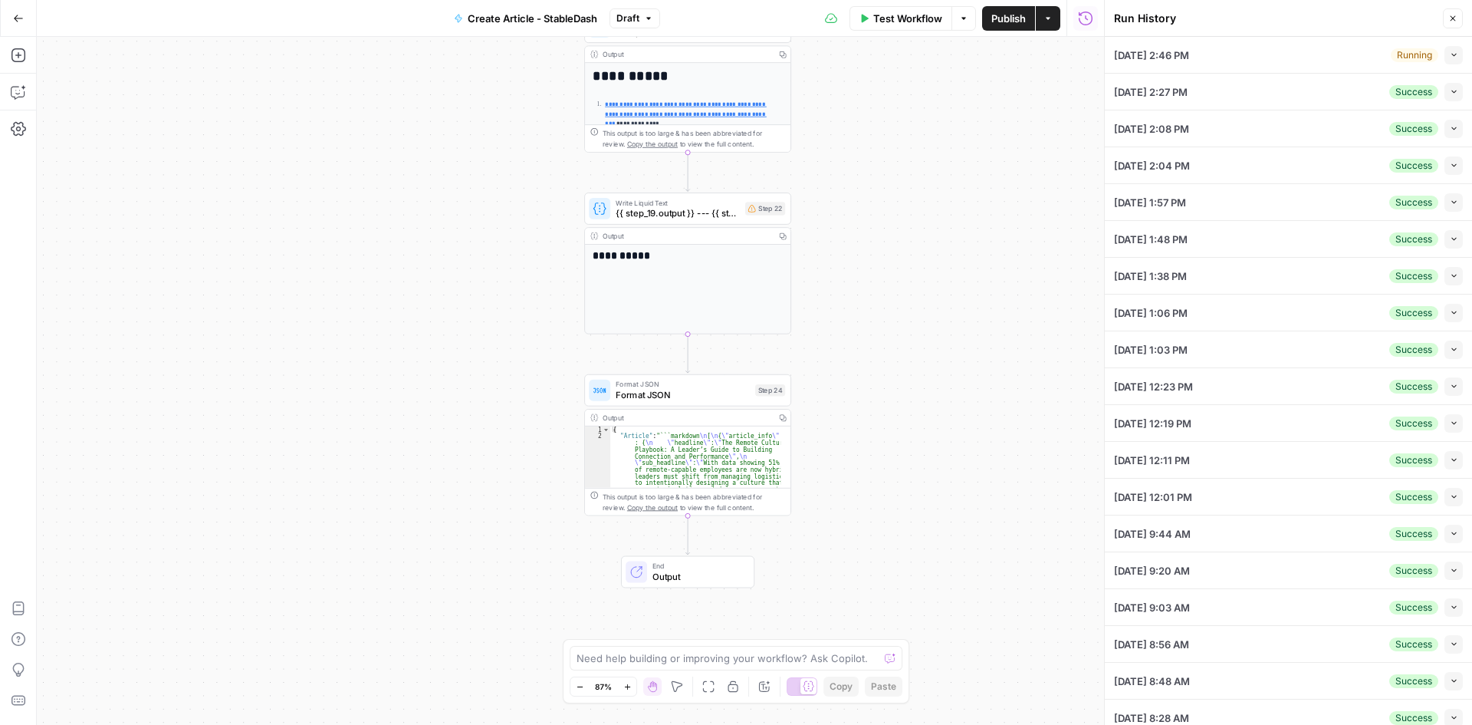
click at [1331, 51] on div "09/19/25 at 2:46 PM Running Collapse" at bounding box center [1288, 55] width 349 height 36
click at [1451, 54] on button "Collapse" at bounding box center [1454, 55] width 18 height 18
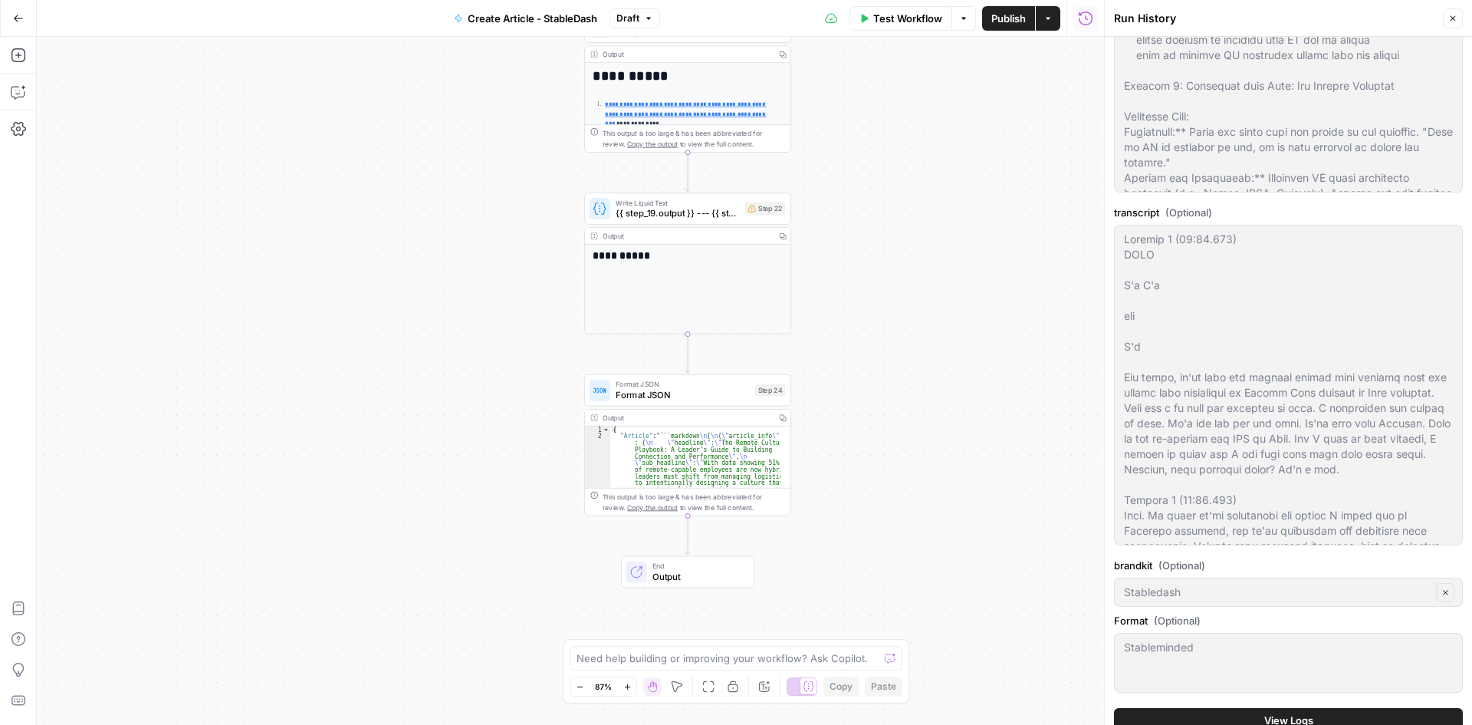
scroll to position [613, 0]
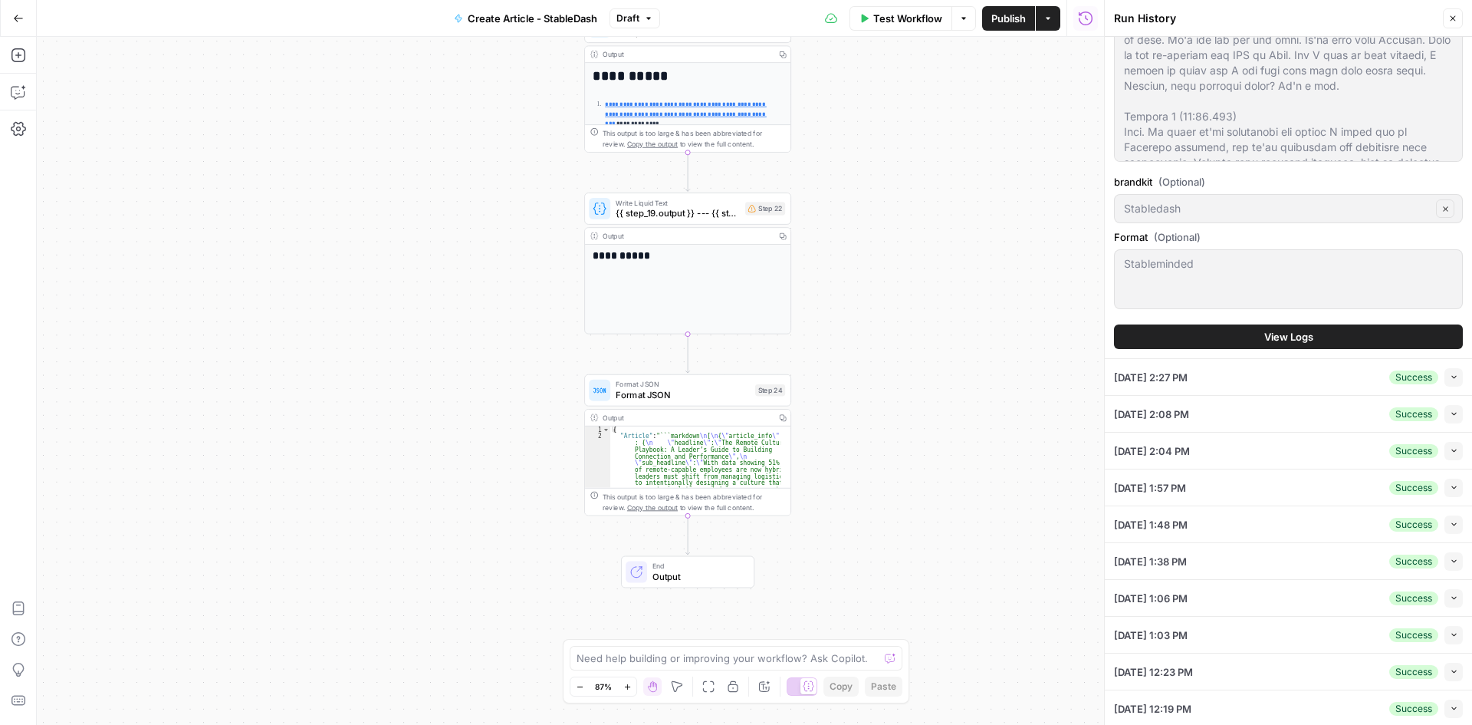
click at [1358, 334] on button "View Logs" at bounding box center [1288, 336] width 349 height 25
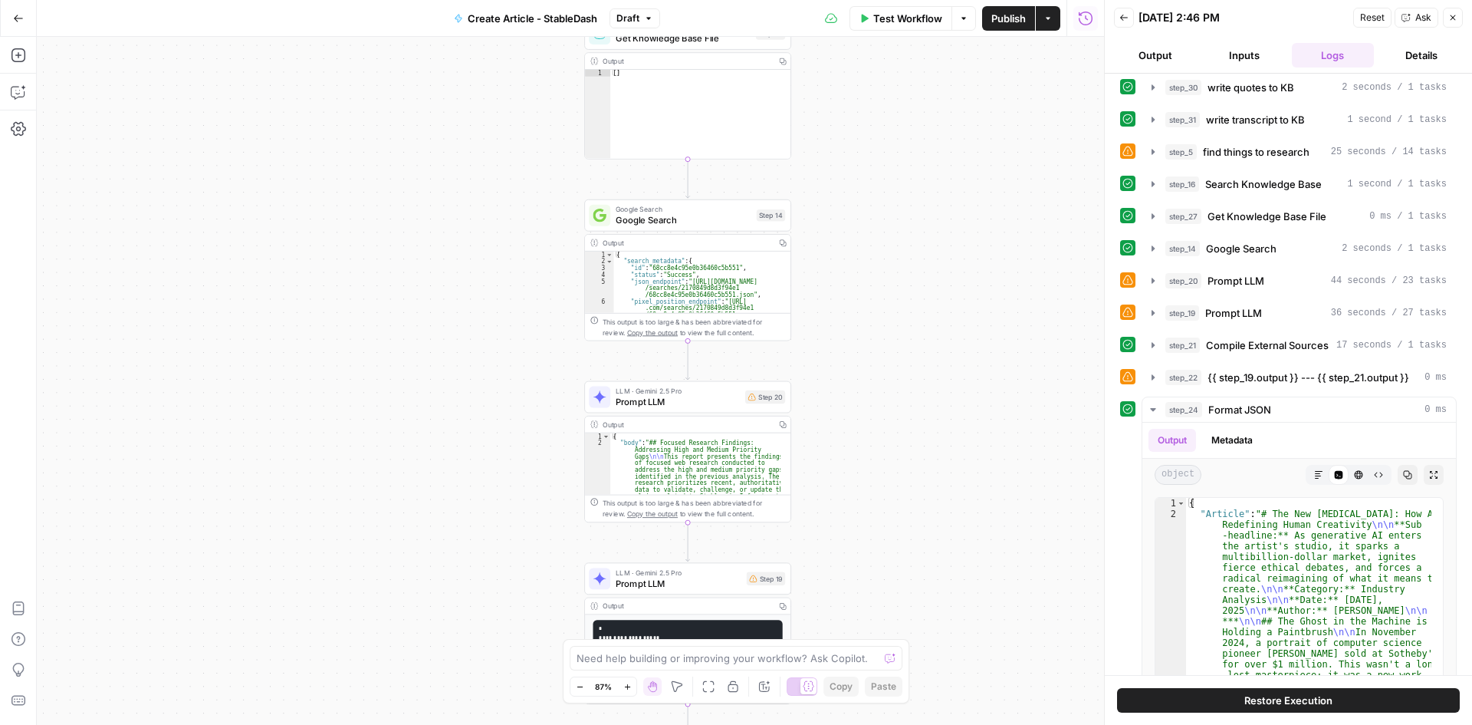
scroll to position [25, 0]
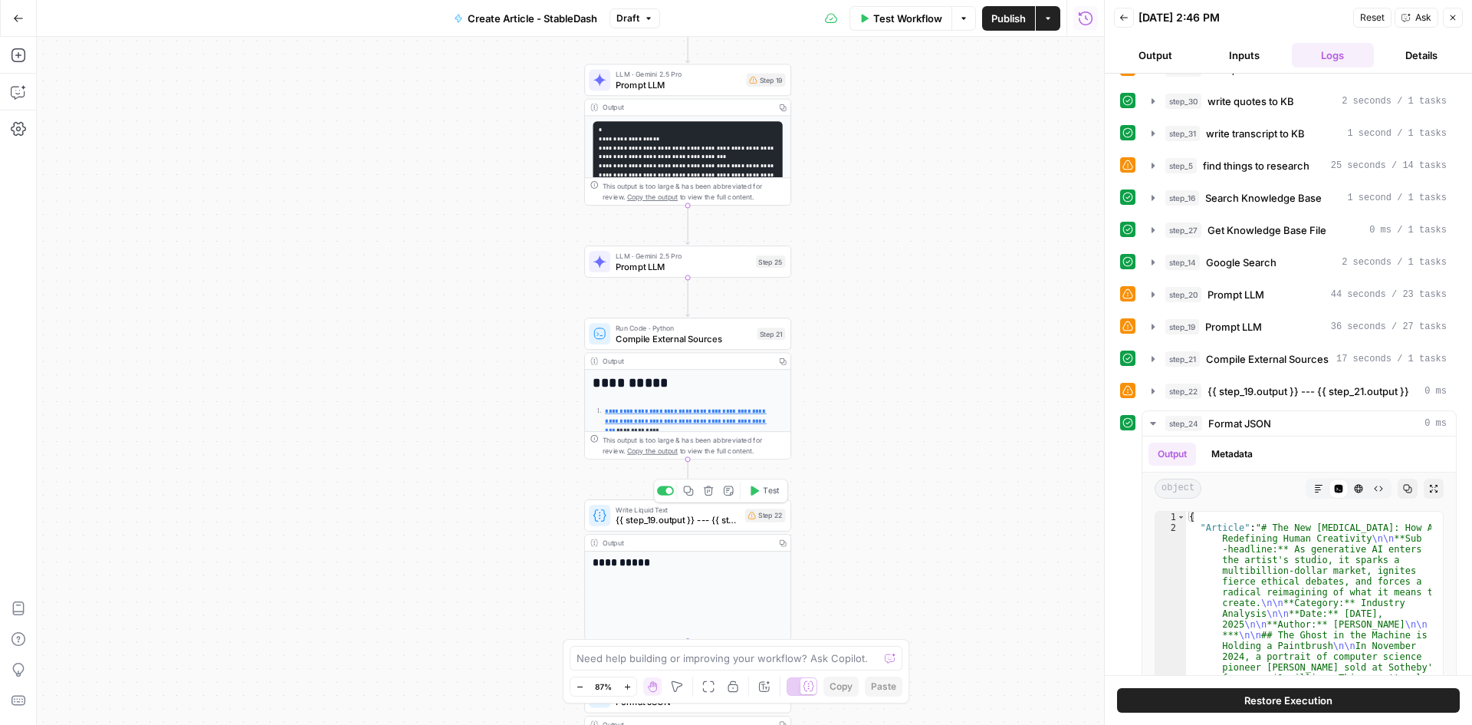
click at [669, 496] on div "Copy step Delete step Add Note Test" at bounding box center [721, 490] width 134 height 24
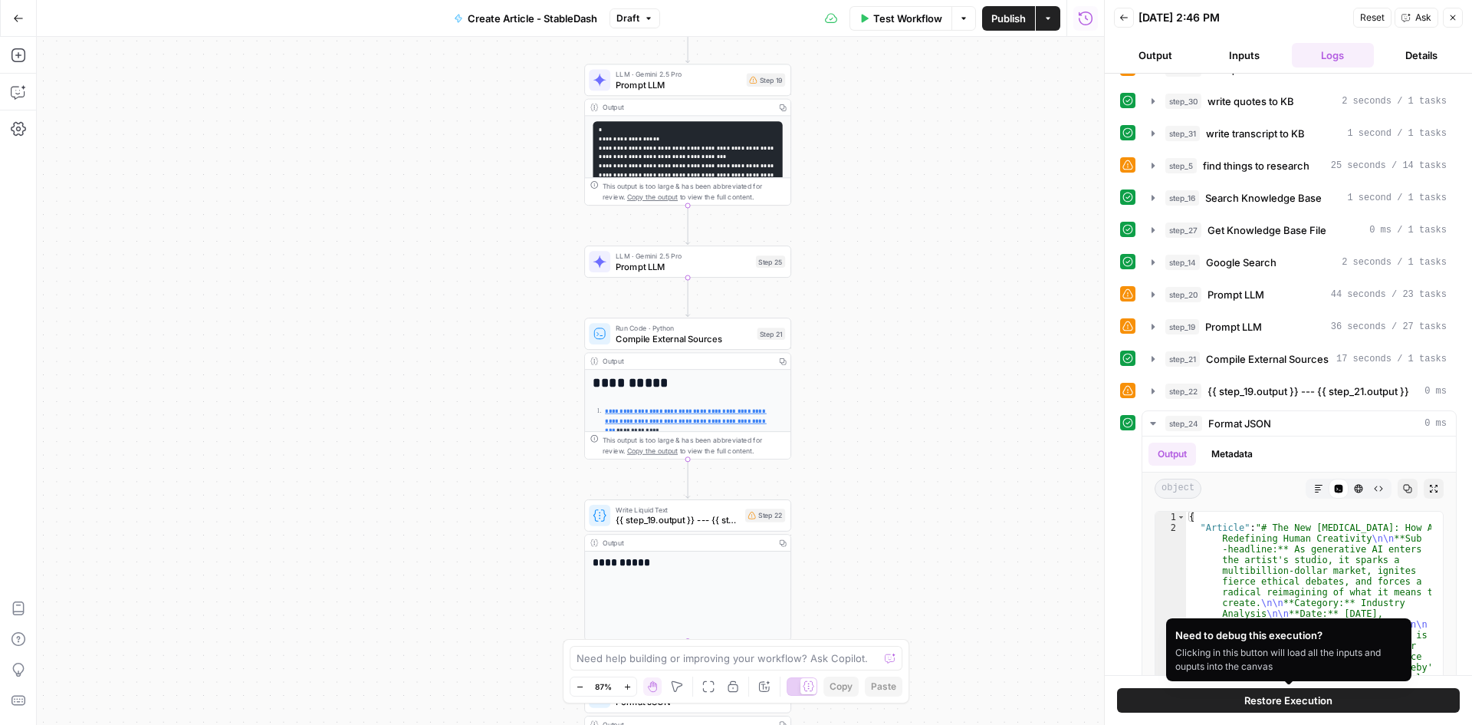
click at [1308, 695] on span "Restore Execution" at bounding box center [1288, 699] width 88 height 15
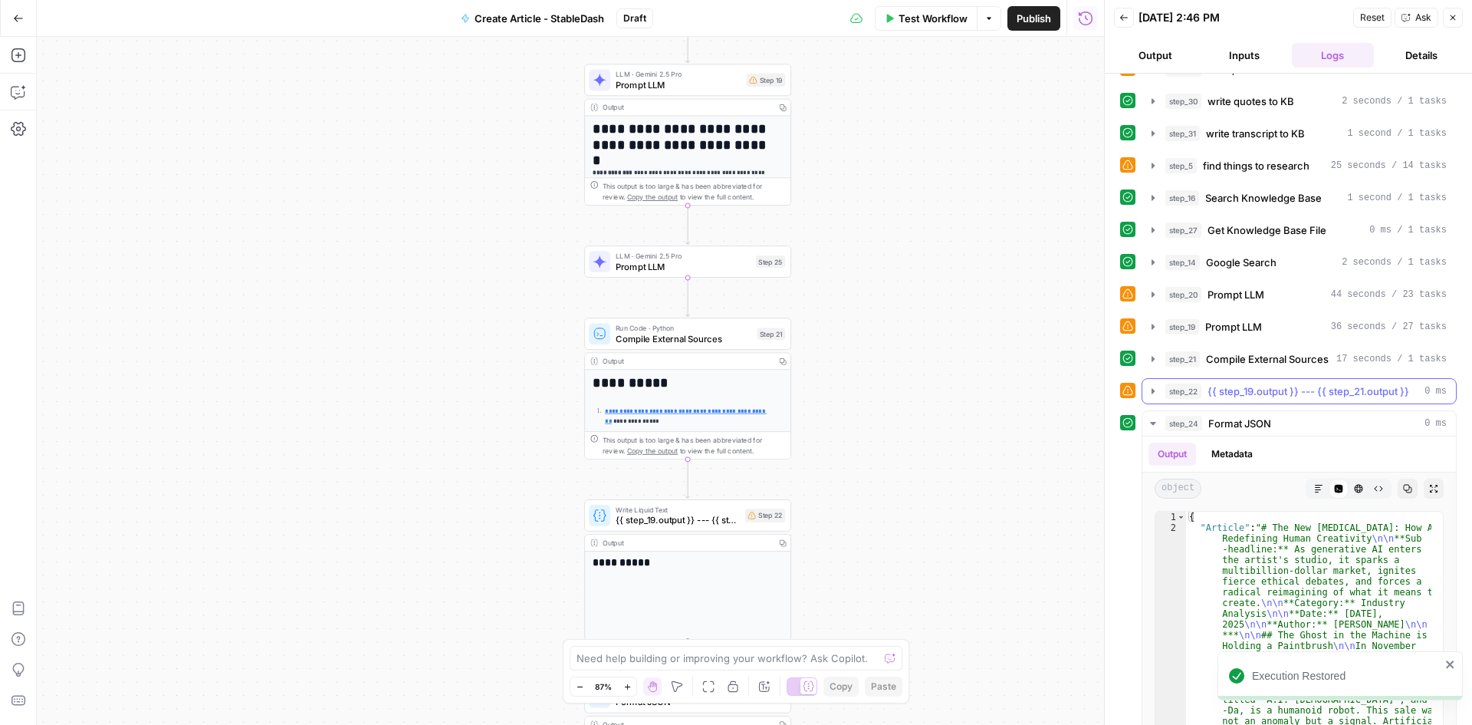
click at [1251, 386] on span "{{ step_19.output }} --- {{ step_21.output }}" at bounding box center [1309, 390] width 202 height 15
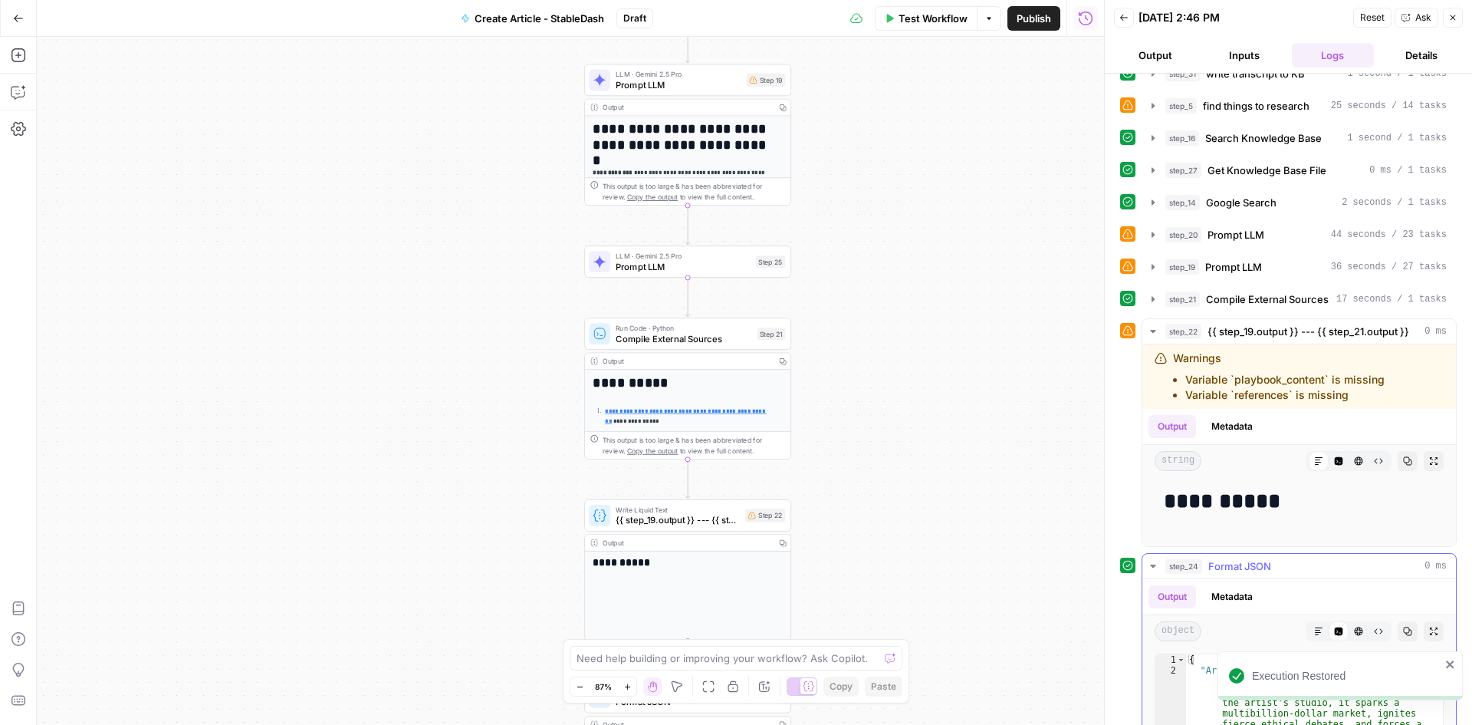
scroll to position [25, 0]
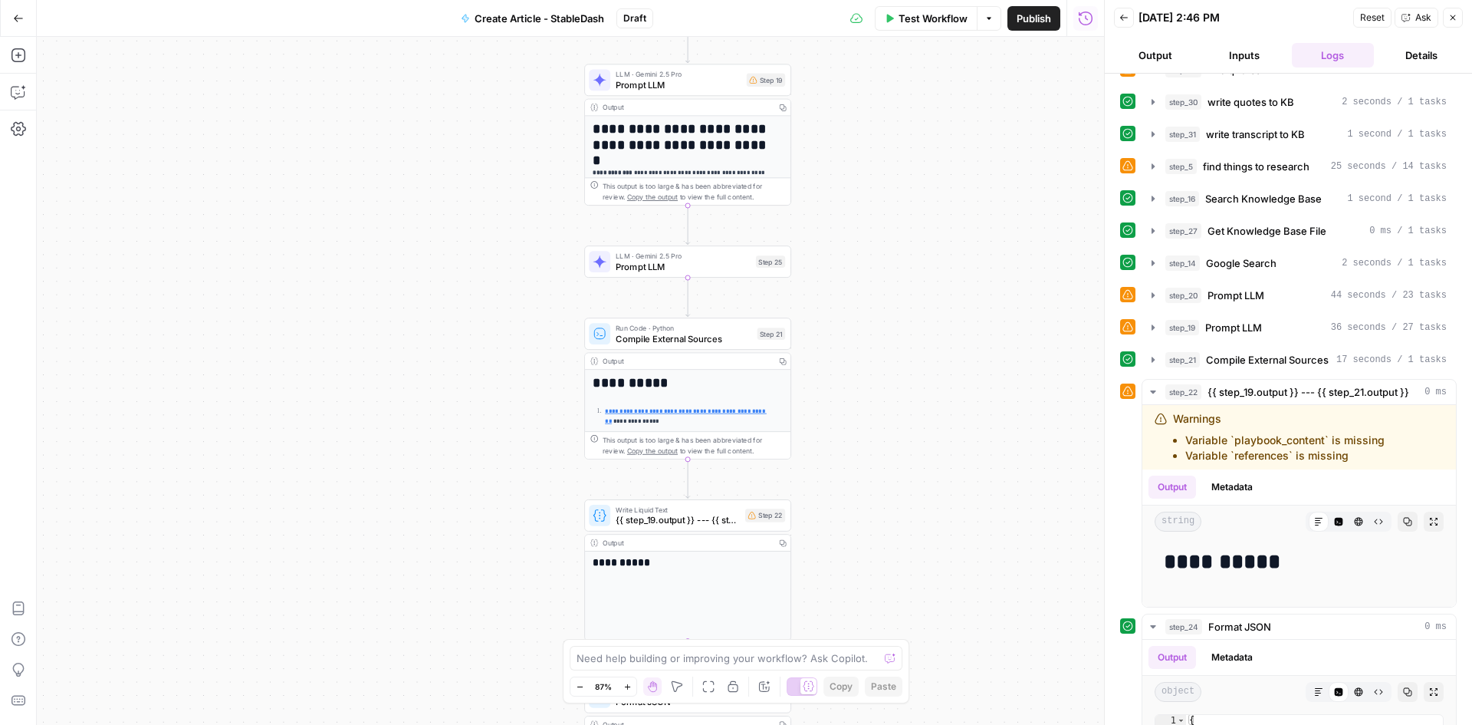
click at [1004, 467] on div "**********" at bounding box center [570, 381] width 1067 height 688
click at [669, 495] on div at bounding box center [665, 490] width 17 height 9
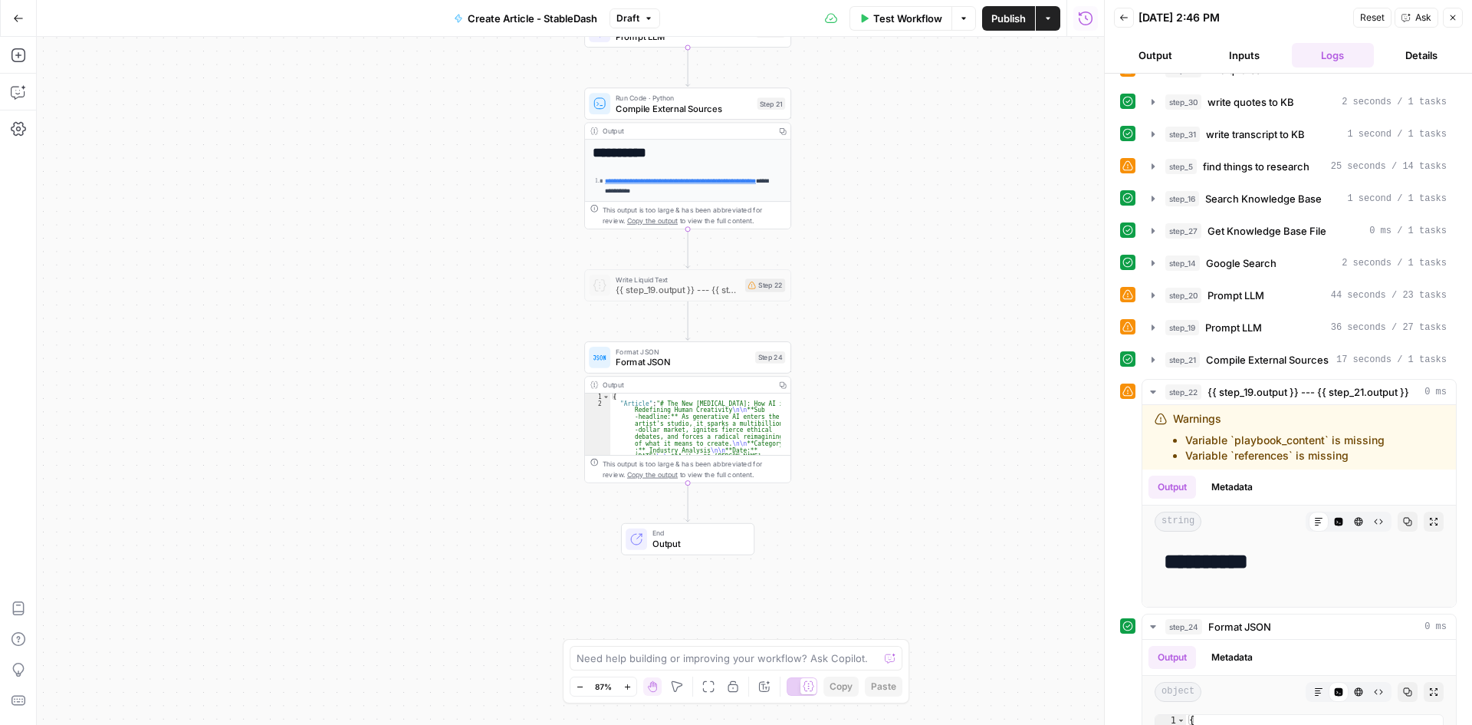
click at [1453, 19] on icon "button" at bounding box center [1452, 17] width 9 height 9
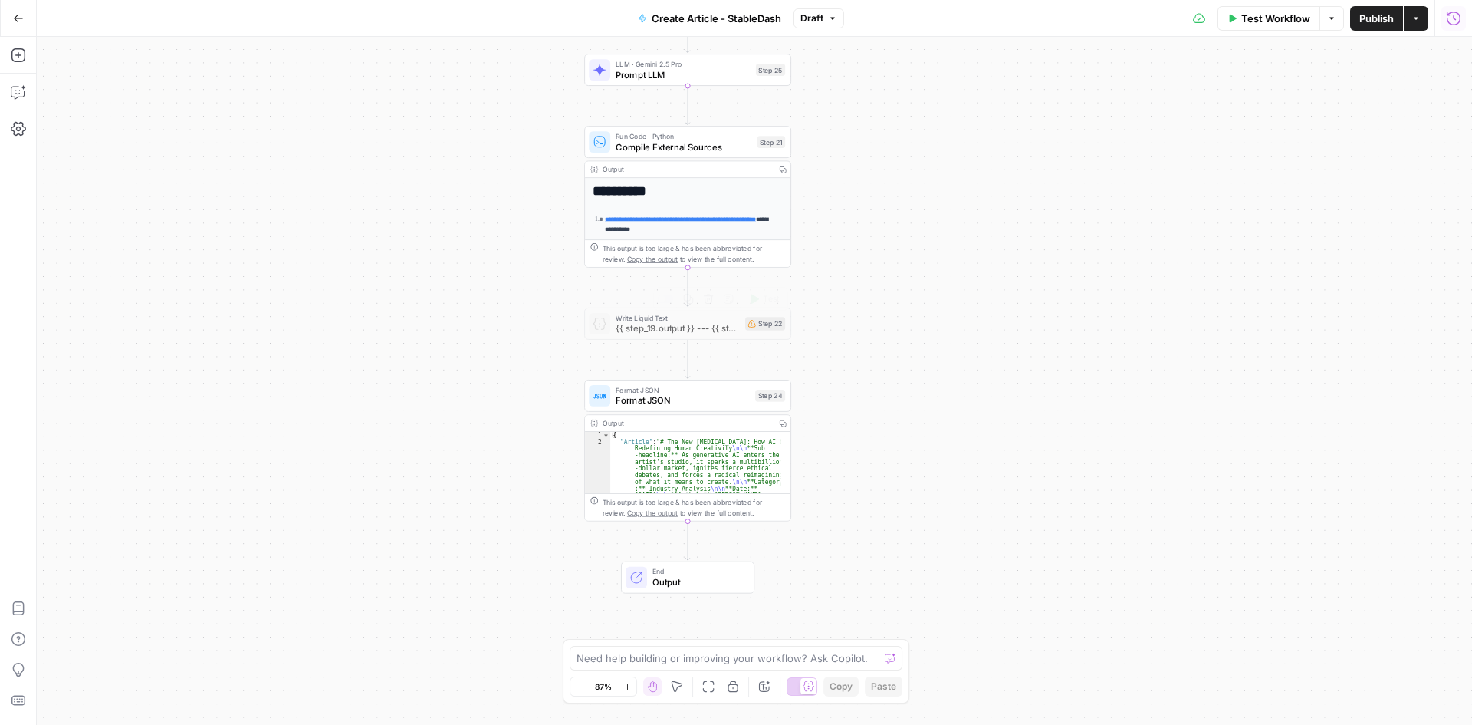
click at [699, 331] on span "{{ step_19.output }} --- {{ step_21.output }}" at bounding box center [678, 327] width 124 height 13
click at [672, 298] on div at bounding box center [665, 298] width 17 height 9
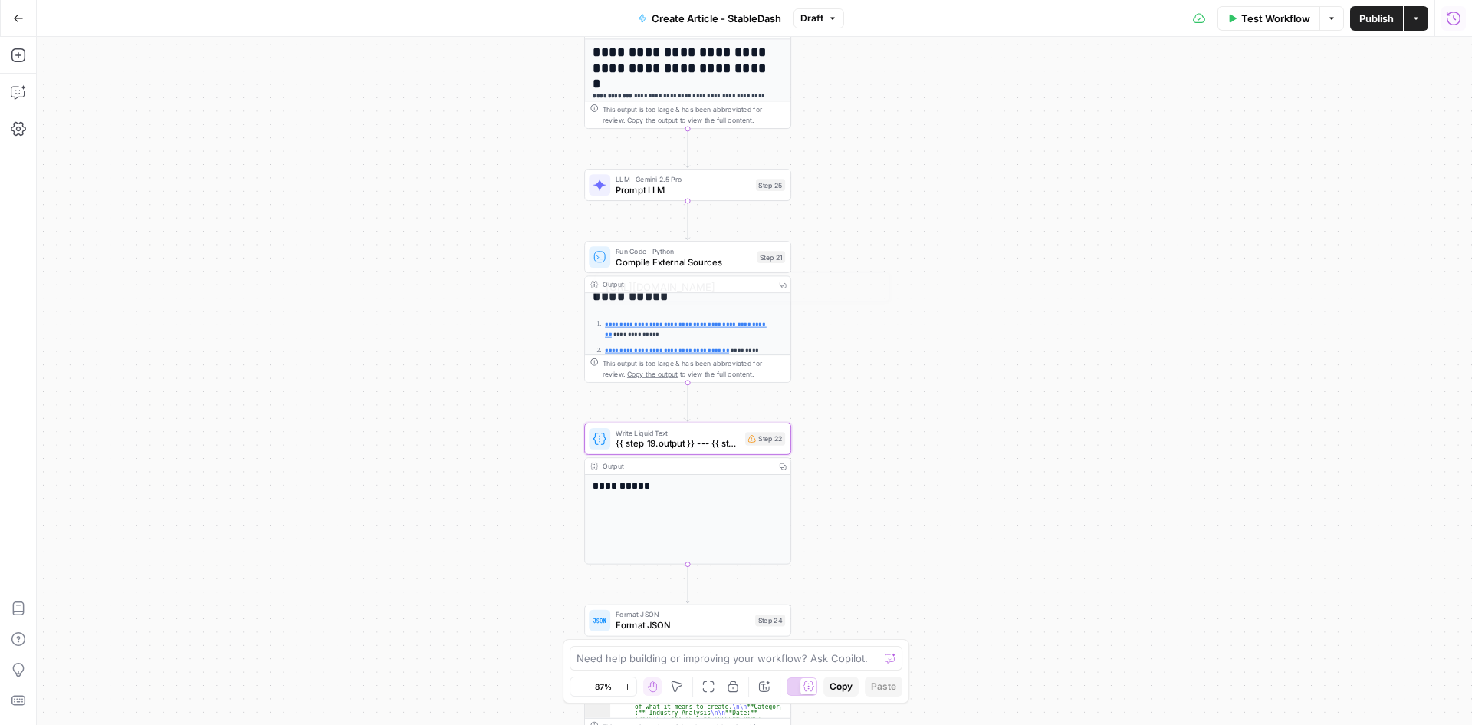
scroll to position [0, 0]
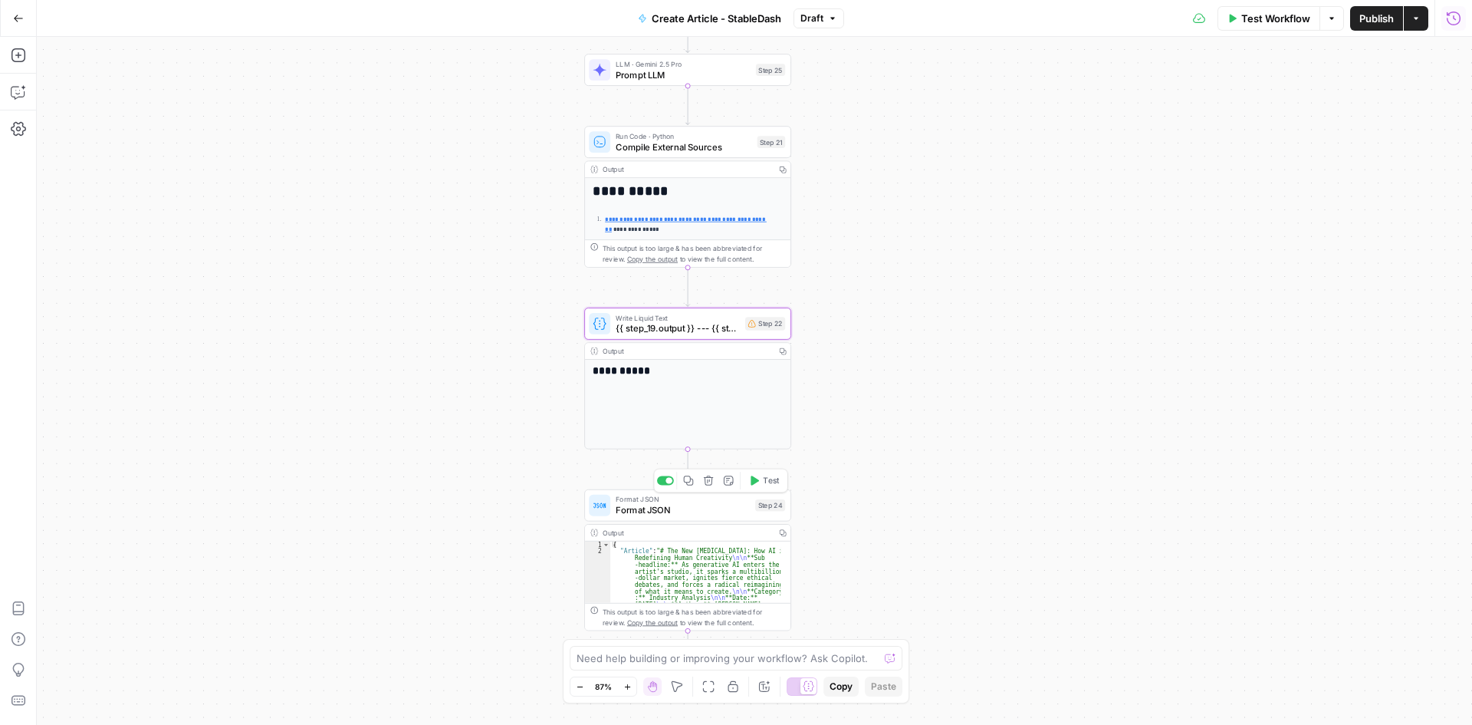
click at [716, 509] on span "Format JSON" at bounding box center [683, 509] width 134 height 13
click at [1449, 59] on icon "button" at bounding box center [1452, 55] width 9 height 9
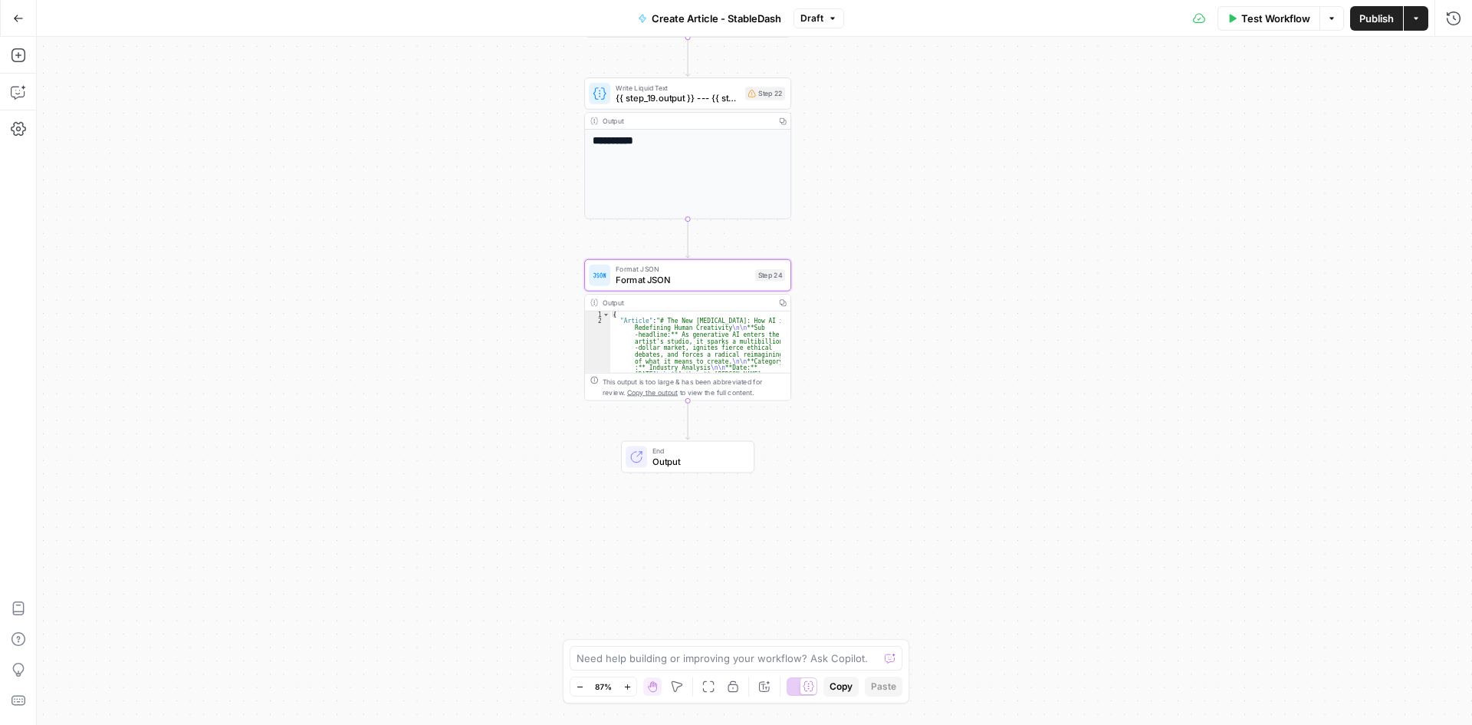
click at [682, 453] on span "End" at bounding box center [698, 451] width 90 height 11
click at [972, 345] on div "**********" at bounding box center [754, 381] width 1435 height 688
click at [1461, 51] on button "Close" at bounding box center [1453, 55] width 20 height 20
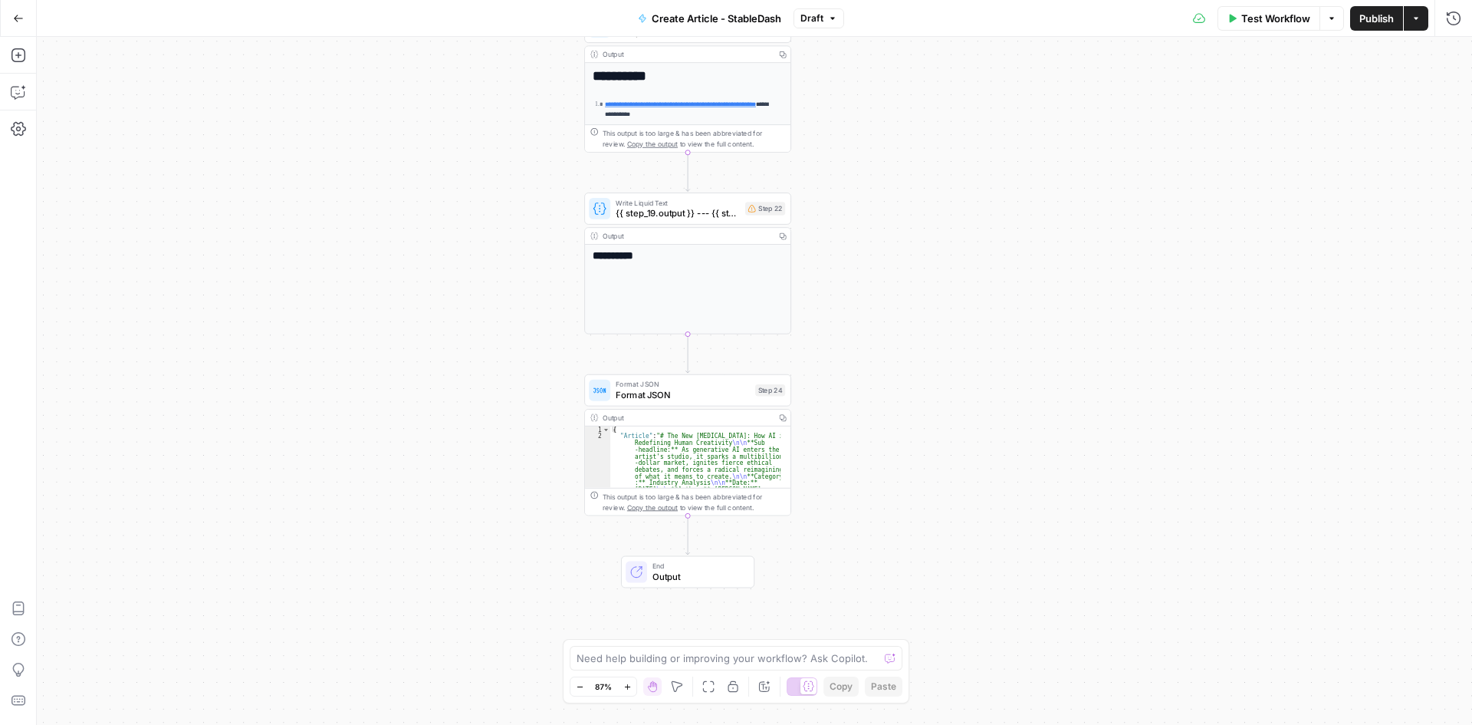
click at [763, 498] on div "This output is too large & has been abbreviated for review. Copy the output to …" at bounding box center [694, 501] width 183 height 21
click at [705, 388] on span "Format JSON" at bounding box center [683, 394] width 134 height 13
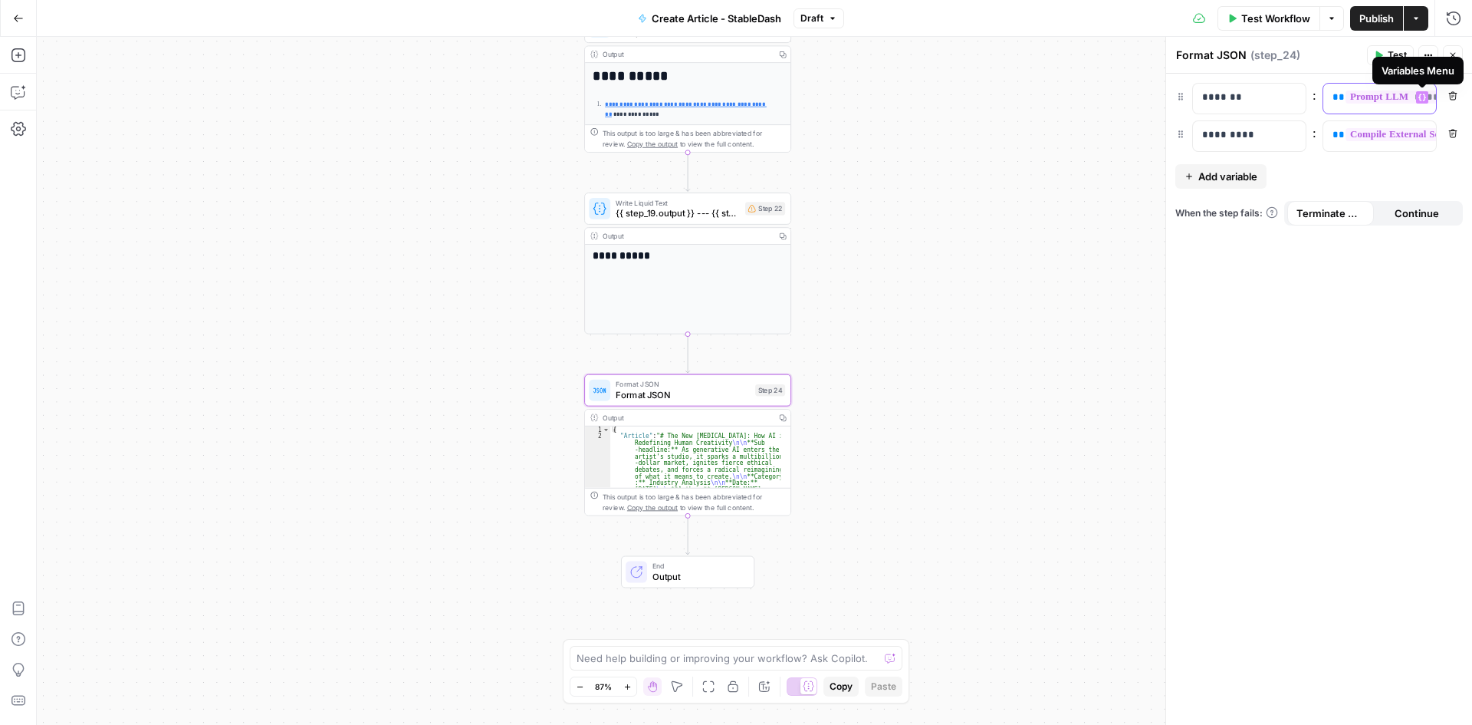
click at [1425, 94] on icon "button" at bounding box center [1423, 98] width 8 height 8
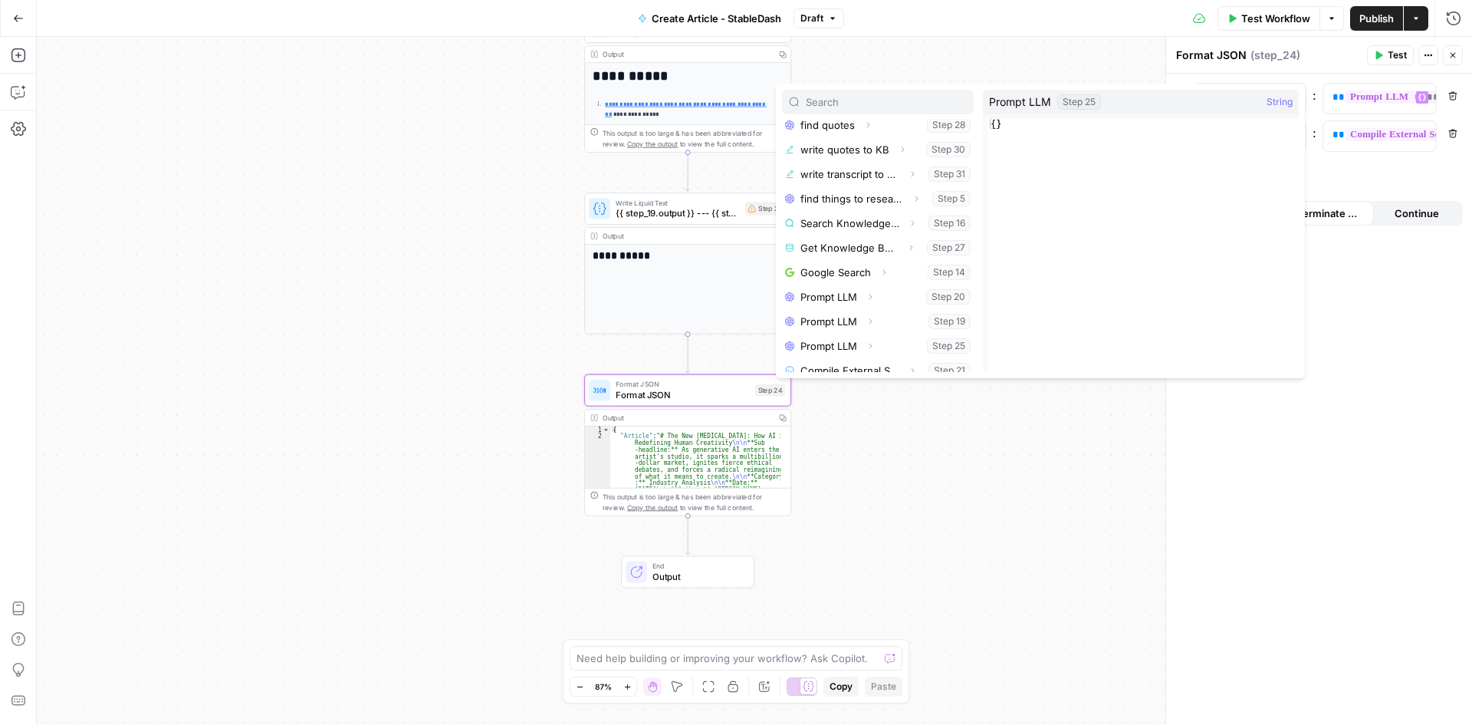
scroll to position [189, 0]
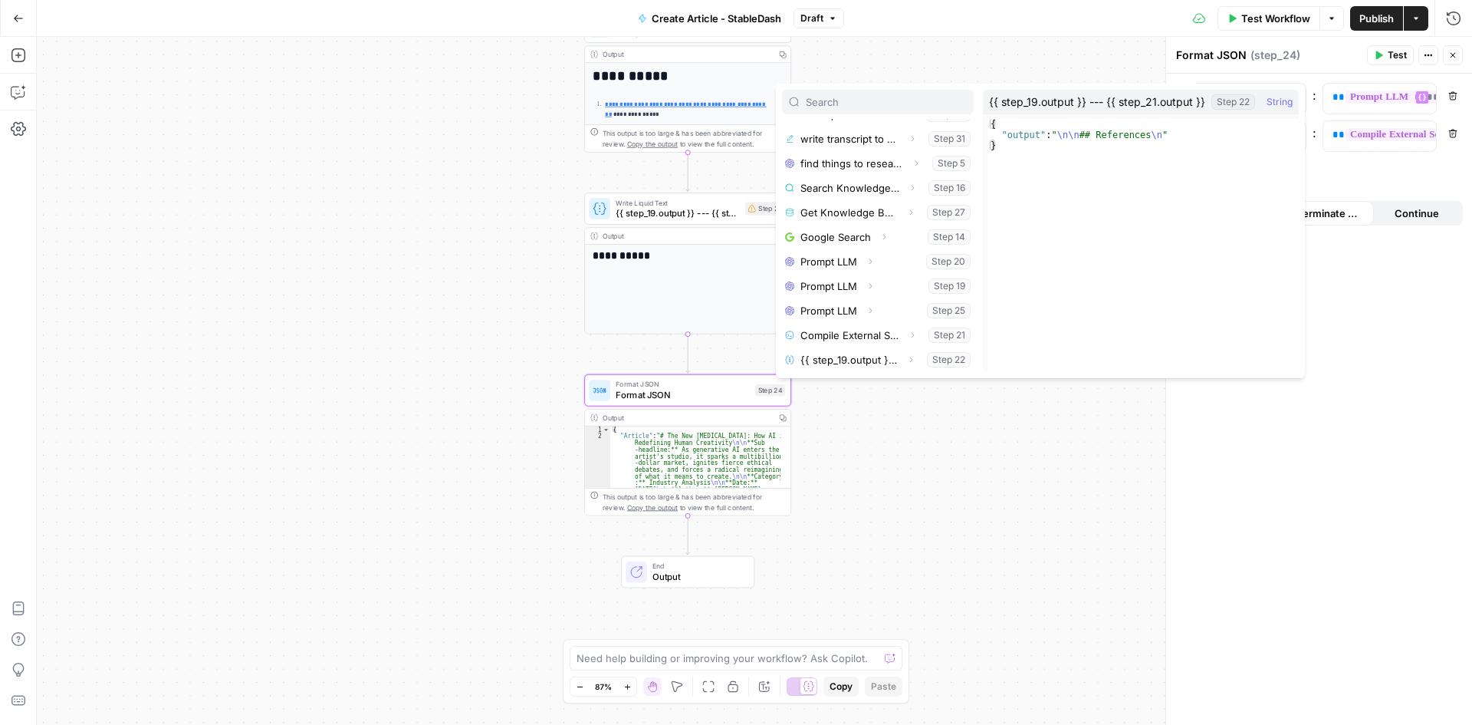
click at [946, 532] on div "**********" at bounding box center [754, 381] width 1435 height 688
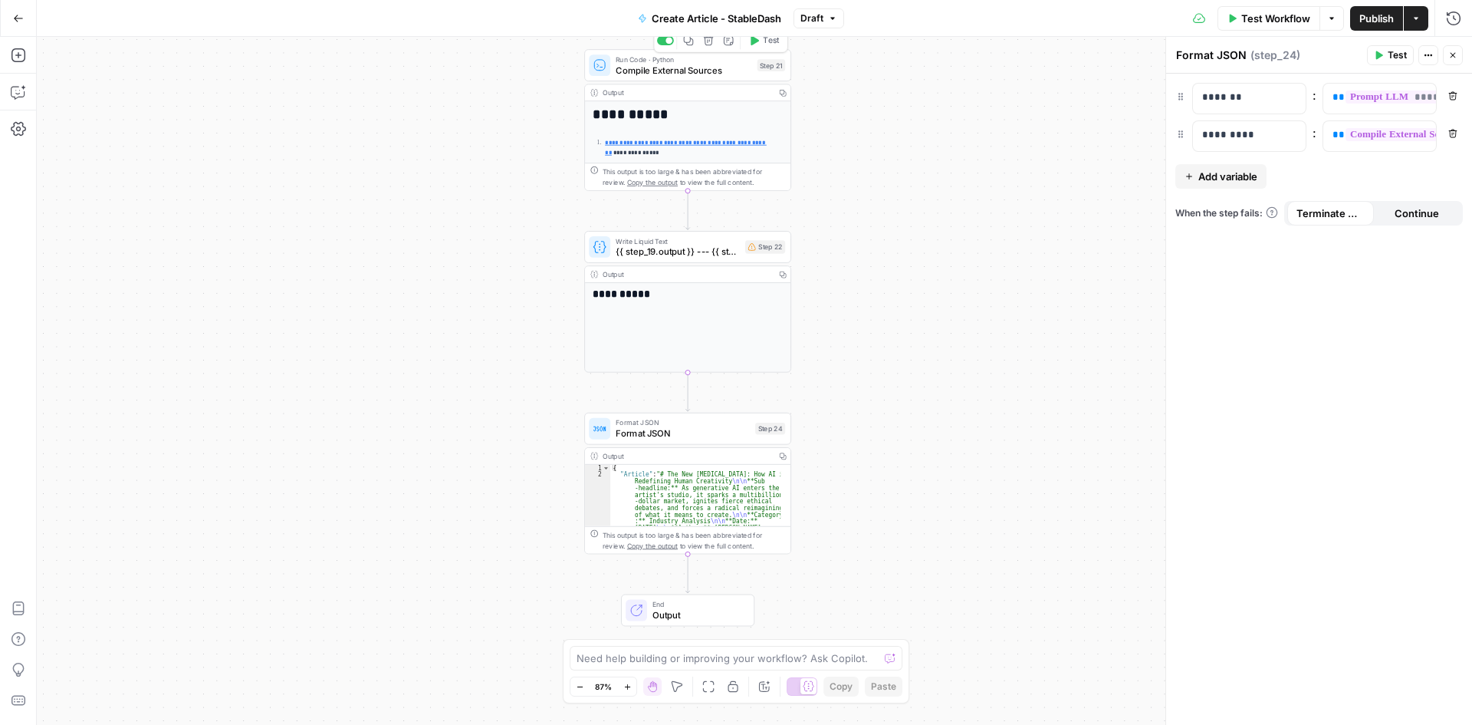
click at [686, 71] on span "Compile External Sources" at bounding box center [684, 70] width 136 height 13
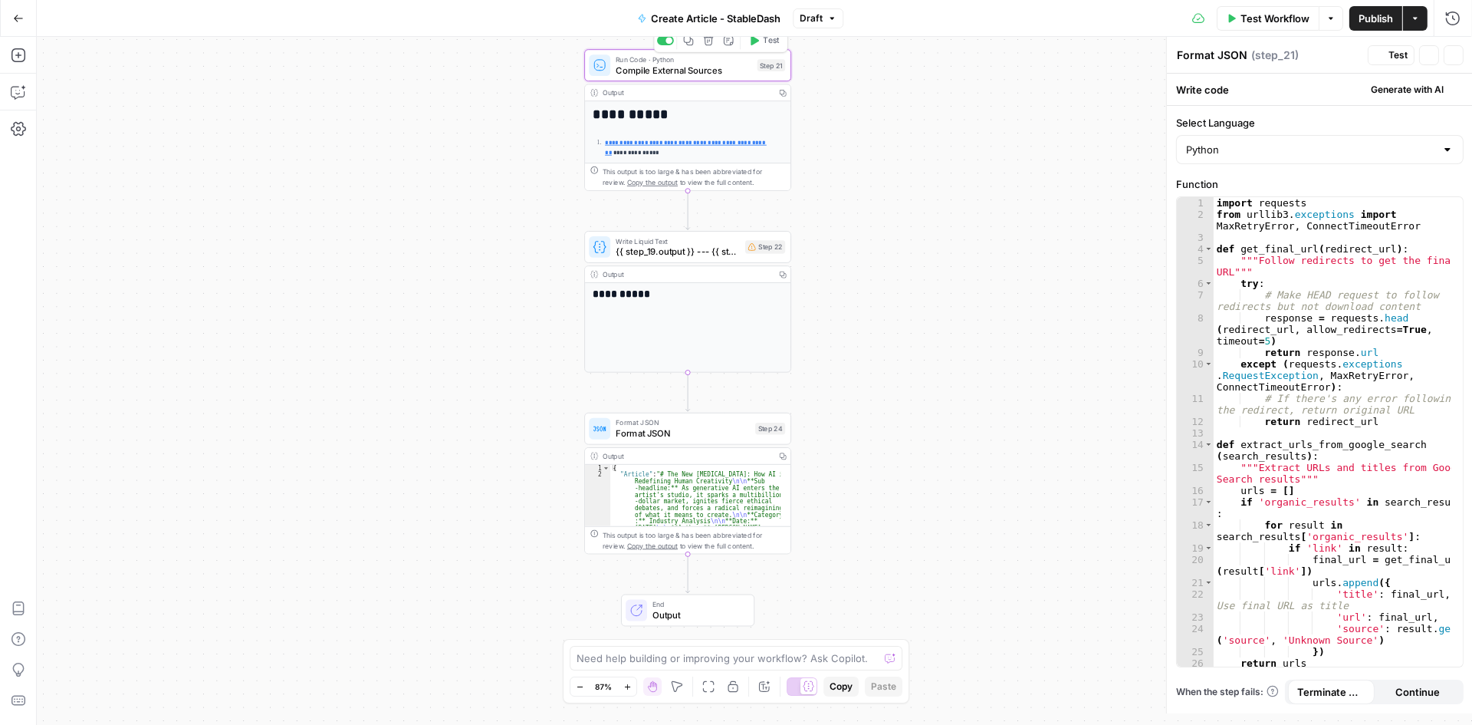
type textarea "Compile External Sources"
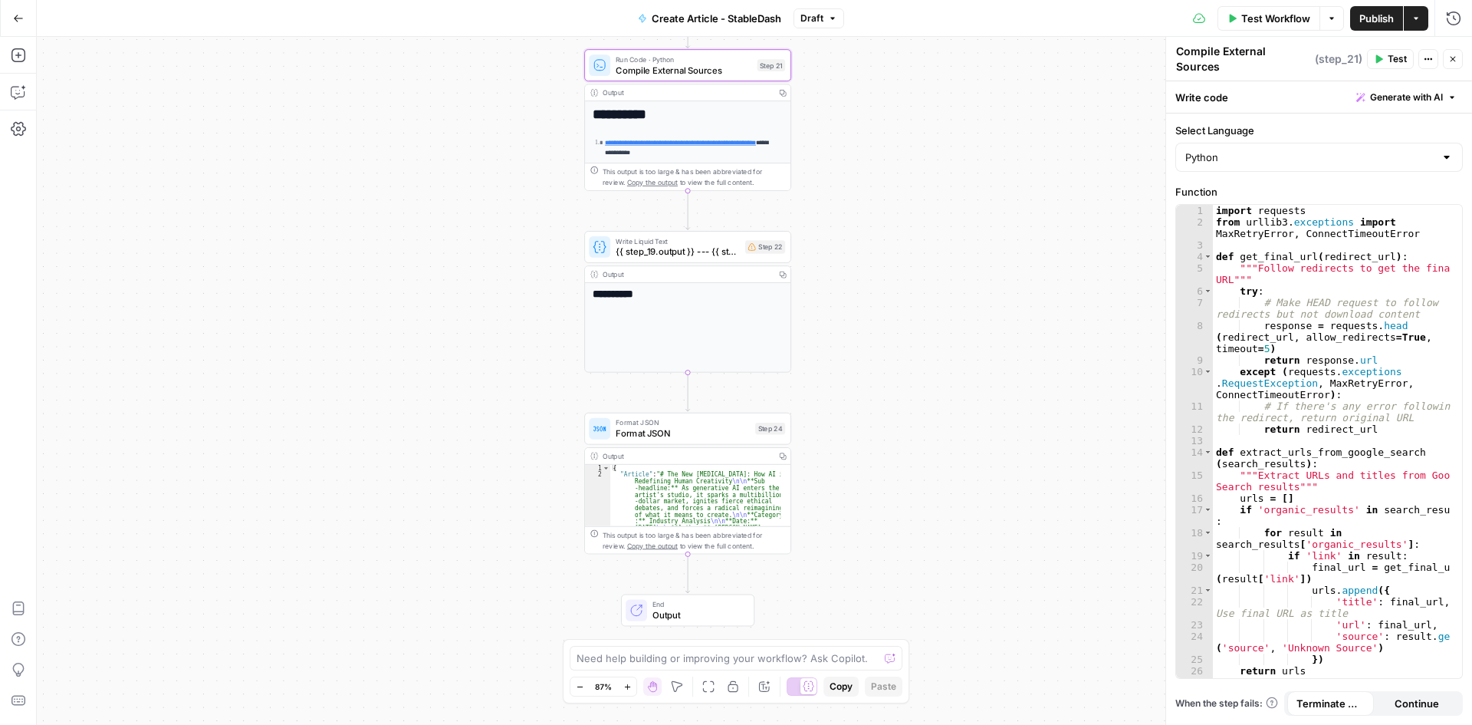
click at [1026, 281] on div "**********" at bounding box center [754, 381] width 1435 height 688
click at [1456, 56] on icon "button" at bounding box center [1452, 58] width 9 height 9
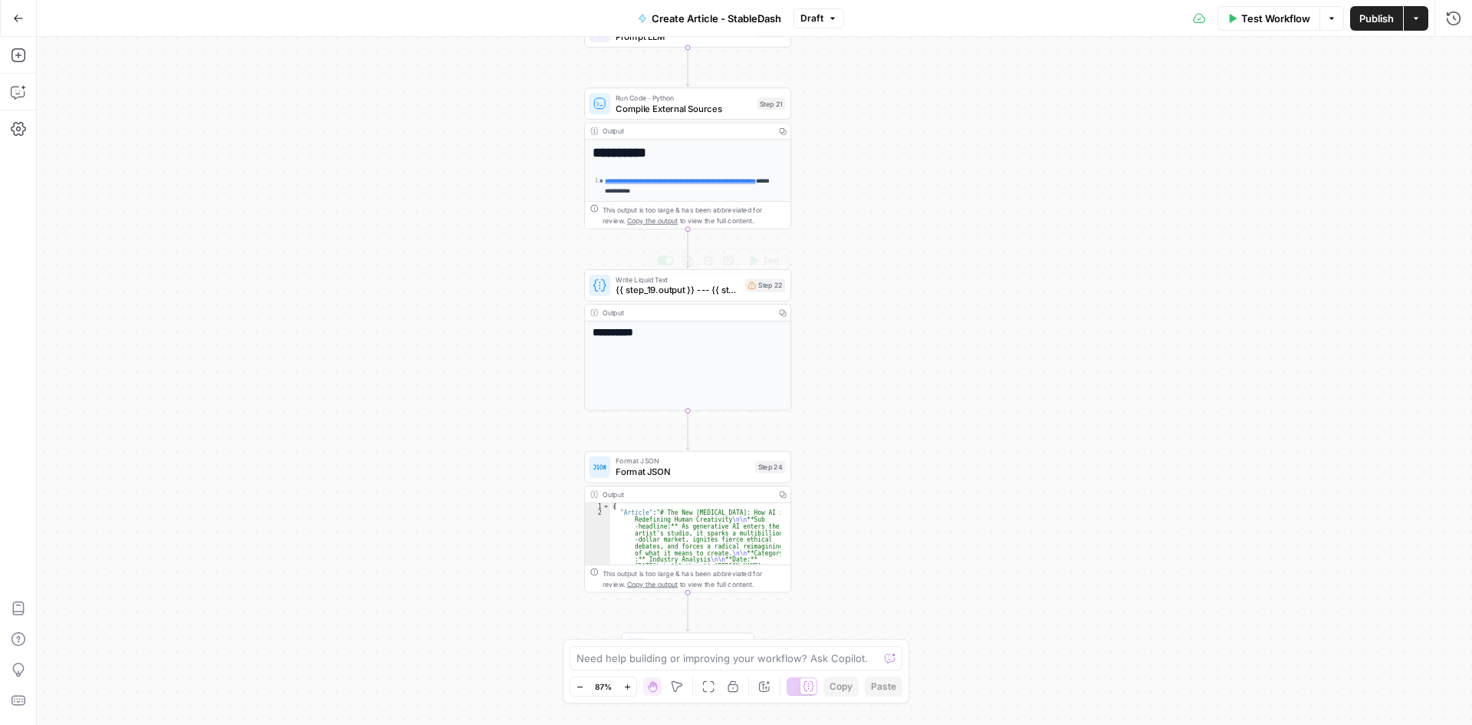
click at [660, 288] on span "{{ step_19.output }} --- {{ step_21.output }}" at bounding box center [678, 289] width 124 height 13
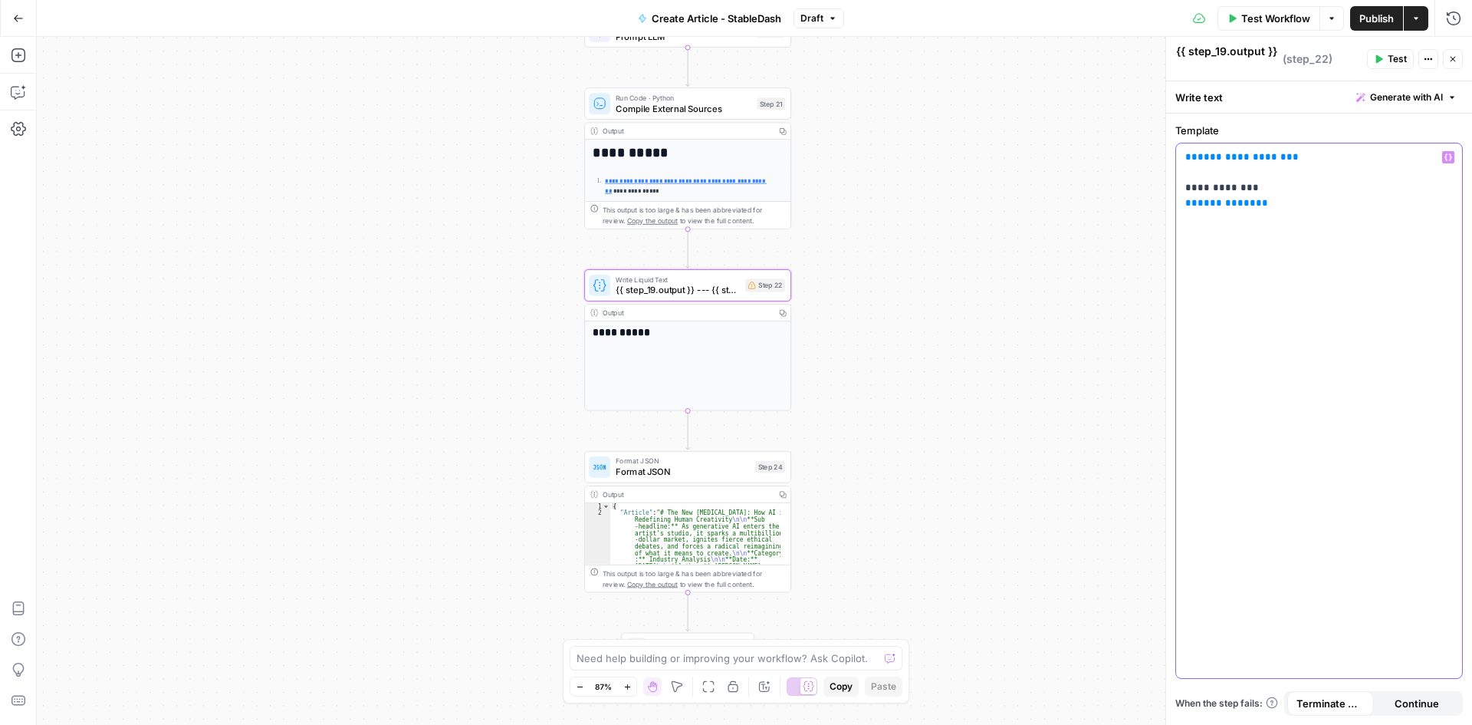
click at [1241, 201] on span "**********" at bounding box center [1227, 203] width 58 height 10
click at [1266, 202] on p "**********" at bounding box center [1319, 180] width 268 height 61
click at [1238, 199] on span "**********" at bounding box center [1227, 203] width 58 height 10
click at [623, 127] on div "Output" at bounding box center [687, 131] width 168 height 11
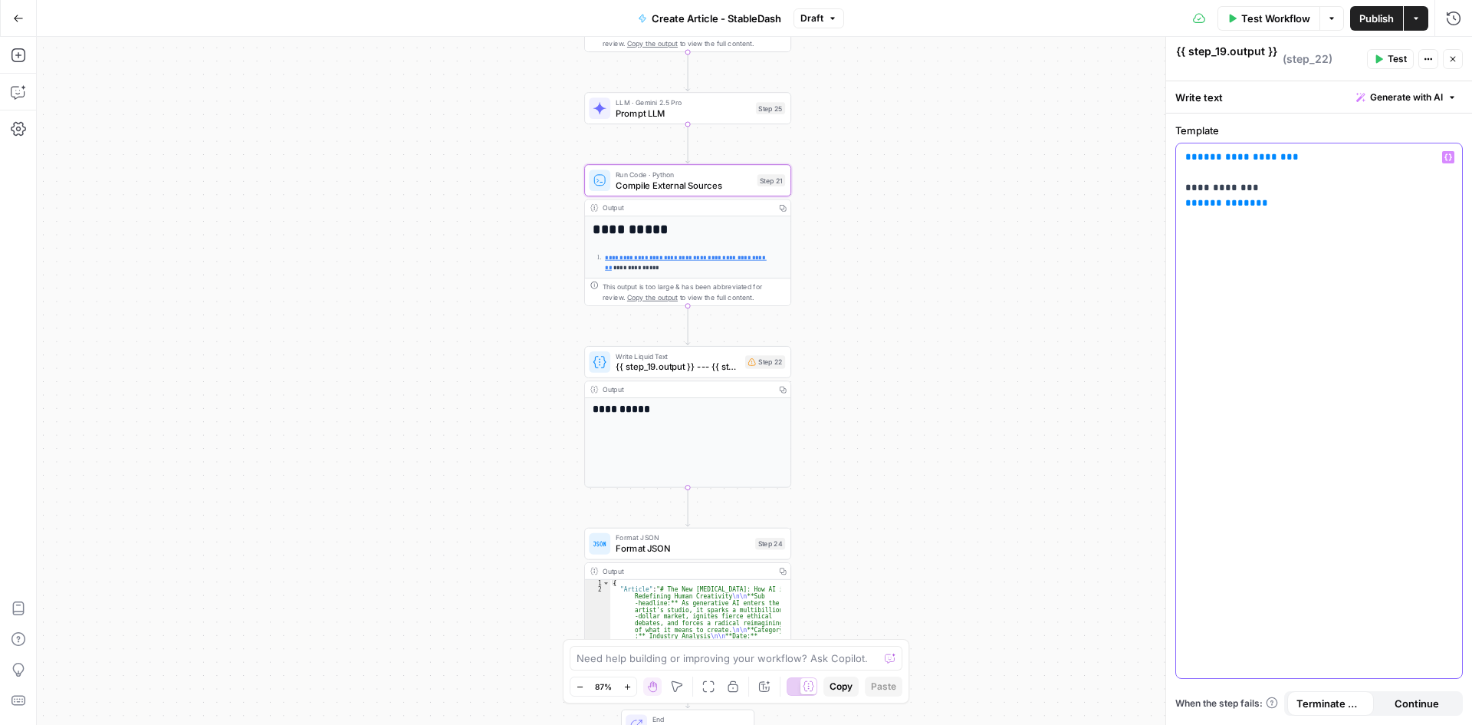
click at [1288, 207] on p "**********" at bounding box center [1319, 180] width 268 height 61
click at [749, 242] on div "**********" at bounding box center [687, 314] width 205 height 196
click at [707, 236] on h1 "**********" at bounding box center [682, 230] width 179 height 16
click at [674, 183] on span "Compile External Sources" at bounding box center [684, 185] width 136 height 13
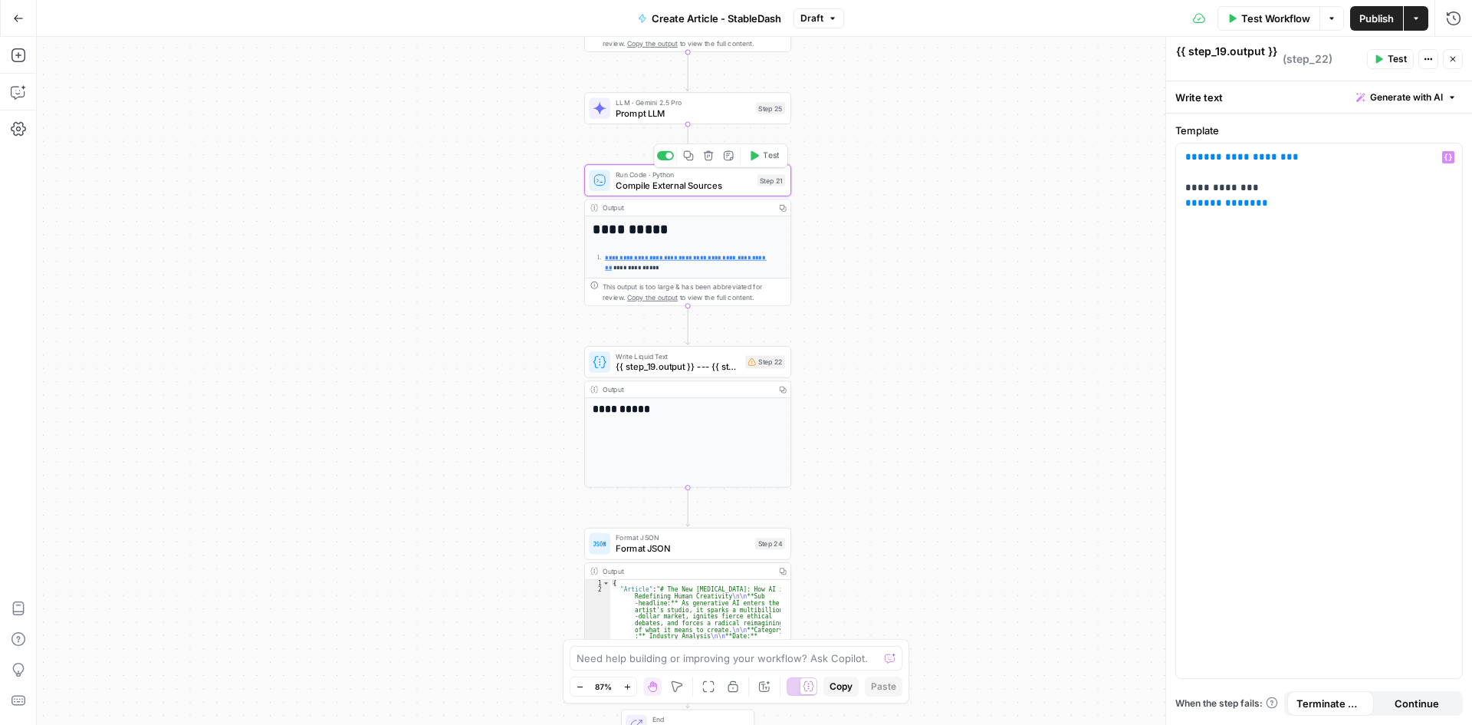
click at [674, 183] on span "Compile External Sources" at bounding box center [684, 185] width 136 height 13
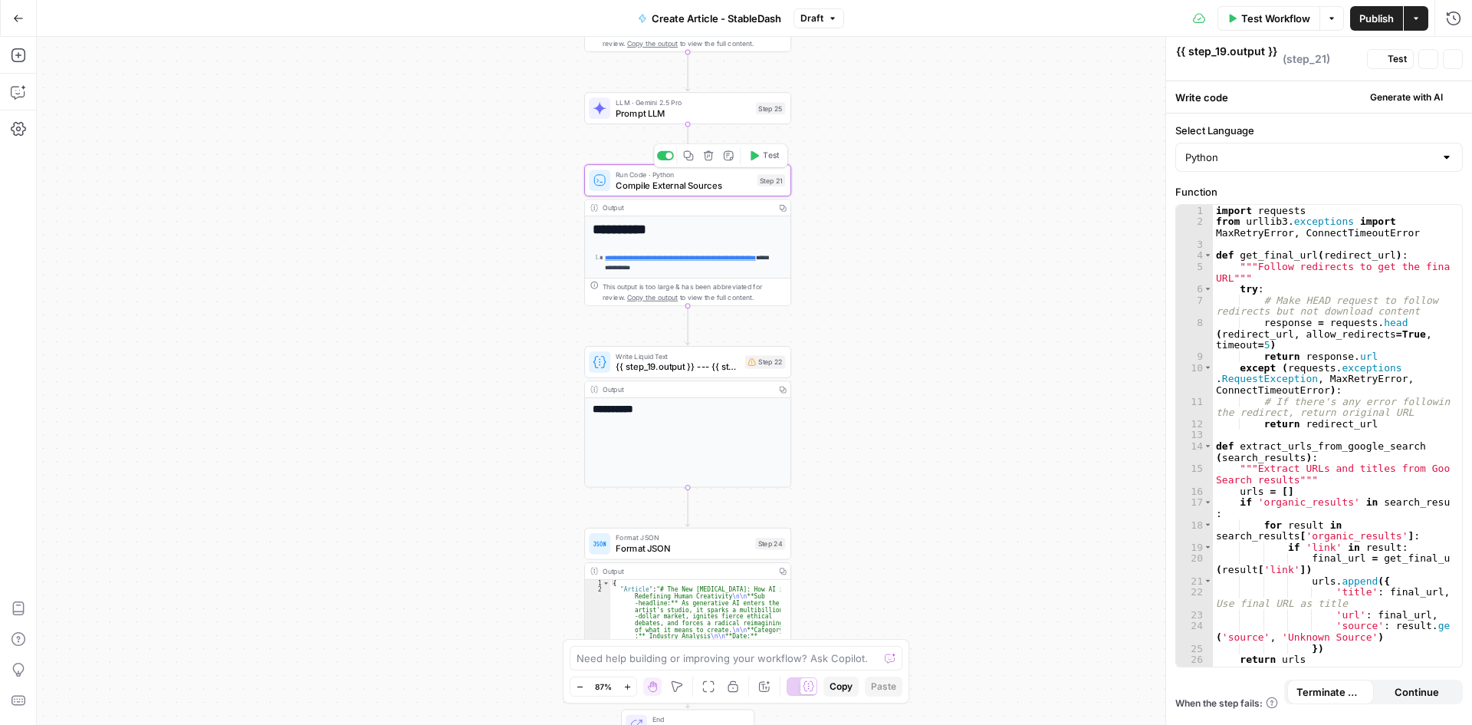
type textarea "Compile External Sources"
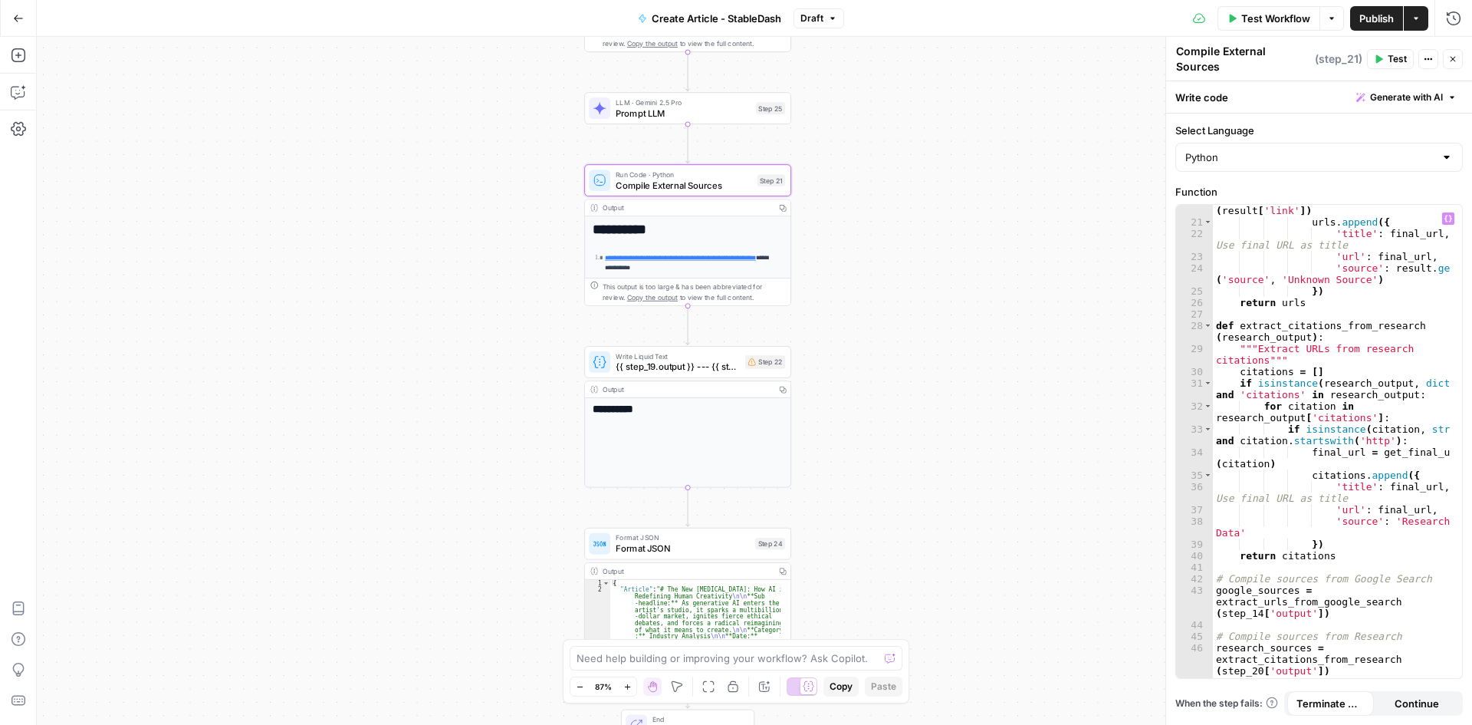
scroll to position [612, 0]
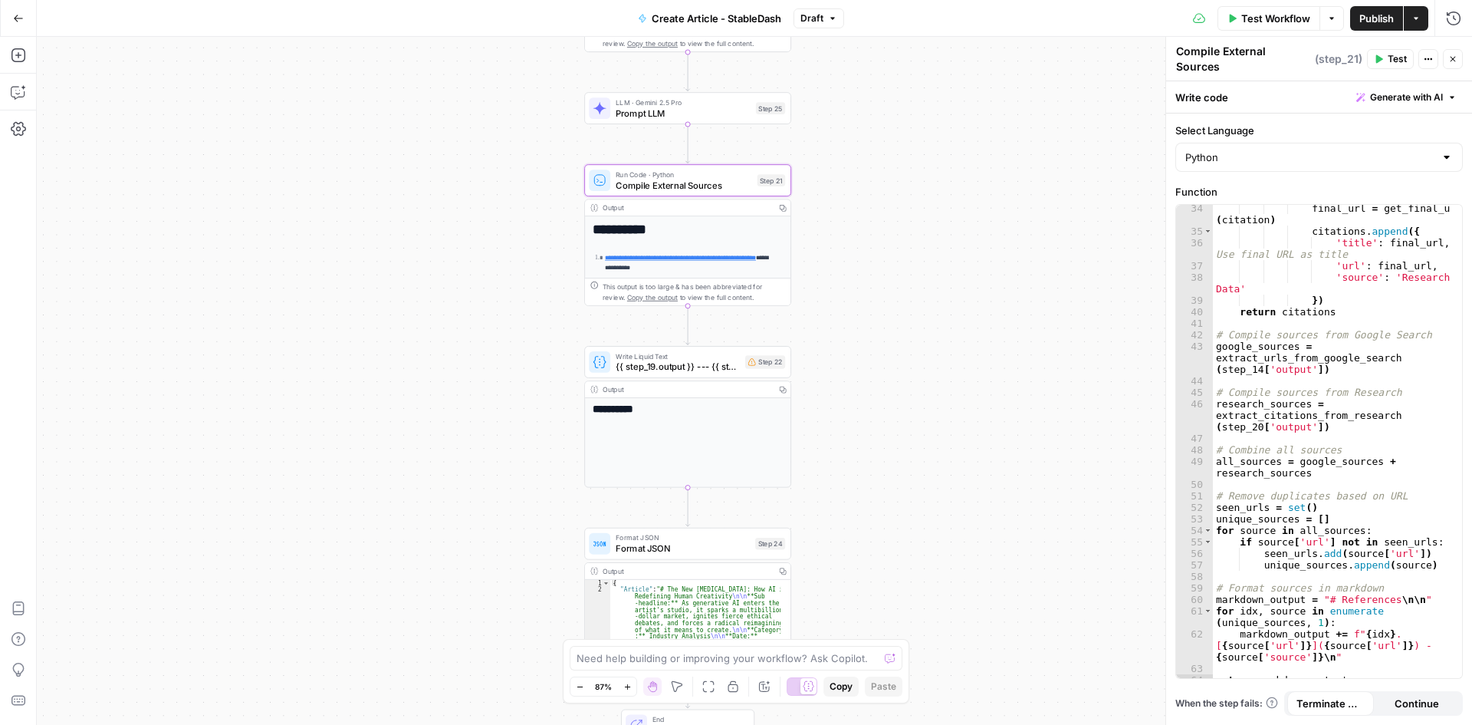
click at [1462, 55] on button "Close" at bounding box center [1453, 59] width 20 height 20
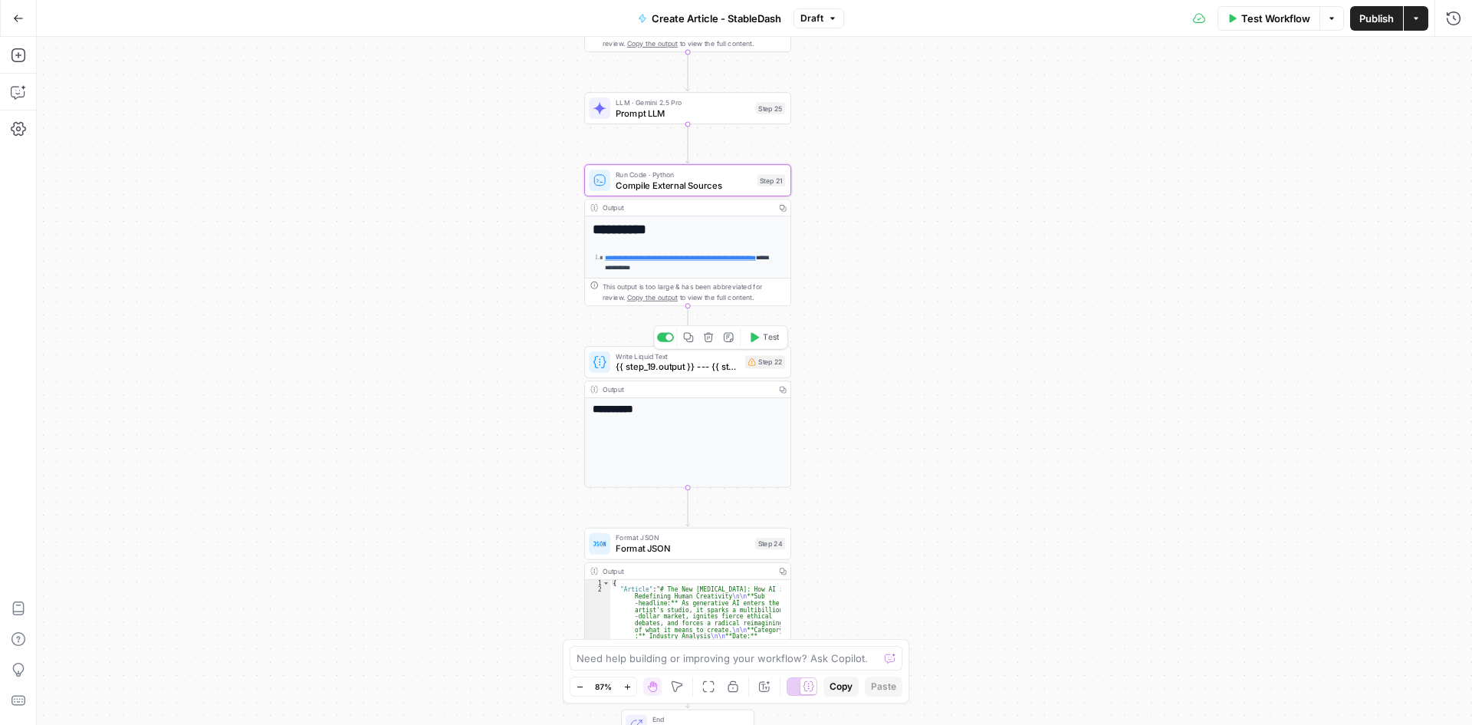
click at [695, 370] on span "{{ step_19.output }} --- {{ step_21.output }}" at bounding box center [678, 366] width 124 height 13
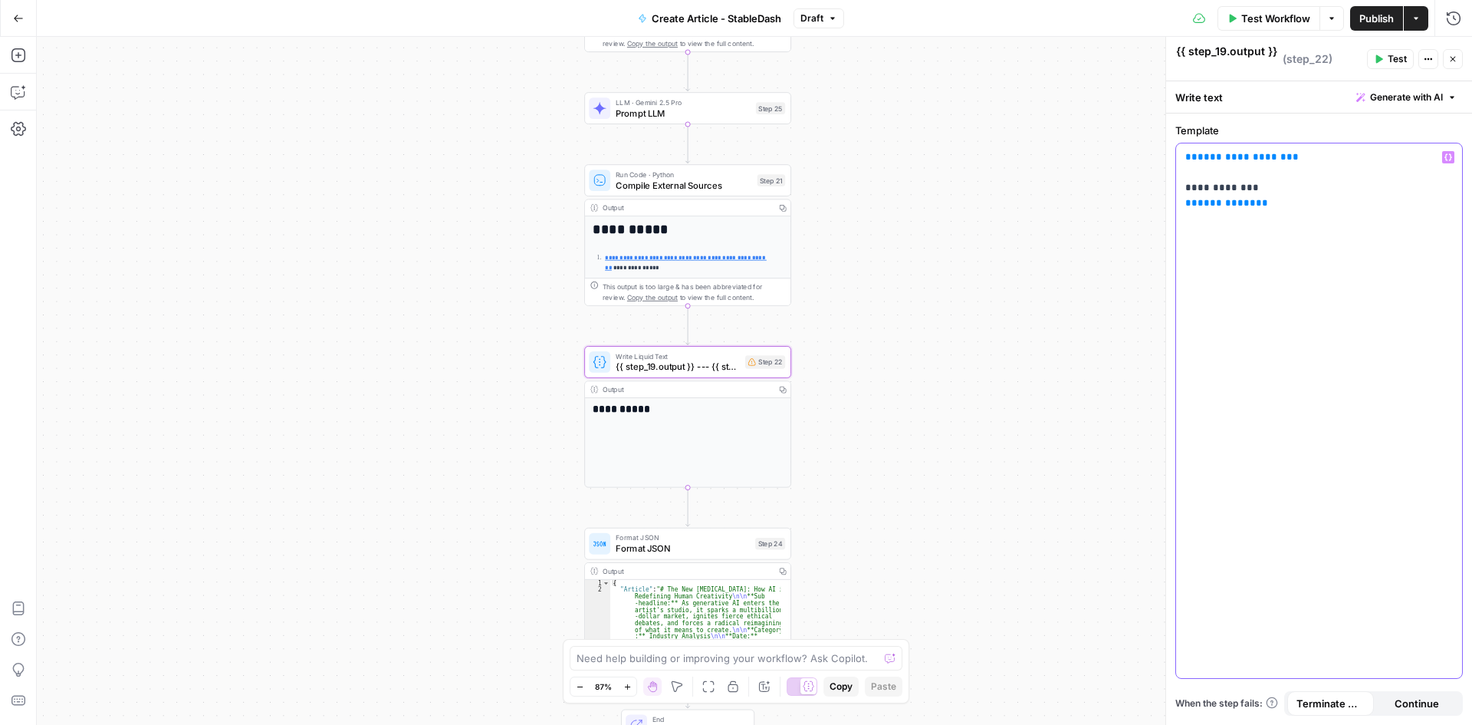
click at [1274, 157] on span "**********" at bounding box center [1242, 157] width 89 height 10
click at [1256, 201] on span "**" at bounding box center [1262, 203] width 12 height 10
click at [1266, 212] on div "**********" at bounding box center [1319, 410] width 286 height 534
click at [1431, 98] on span "Generate with AI" at bounding box center [1406, 97] width 73 height 14
click at [1396, 333] on div "**********" at bounding box center [1319, 410] width 286 height 534
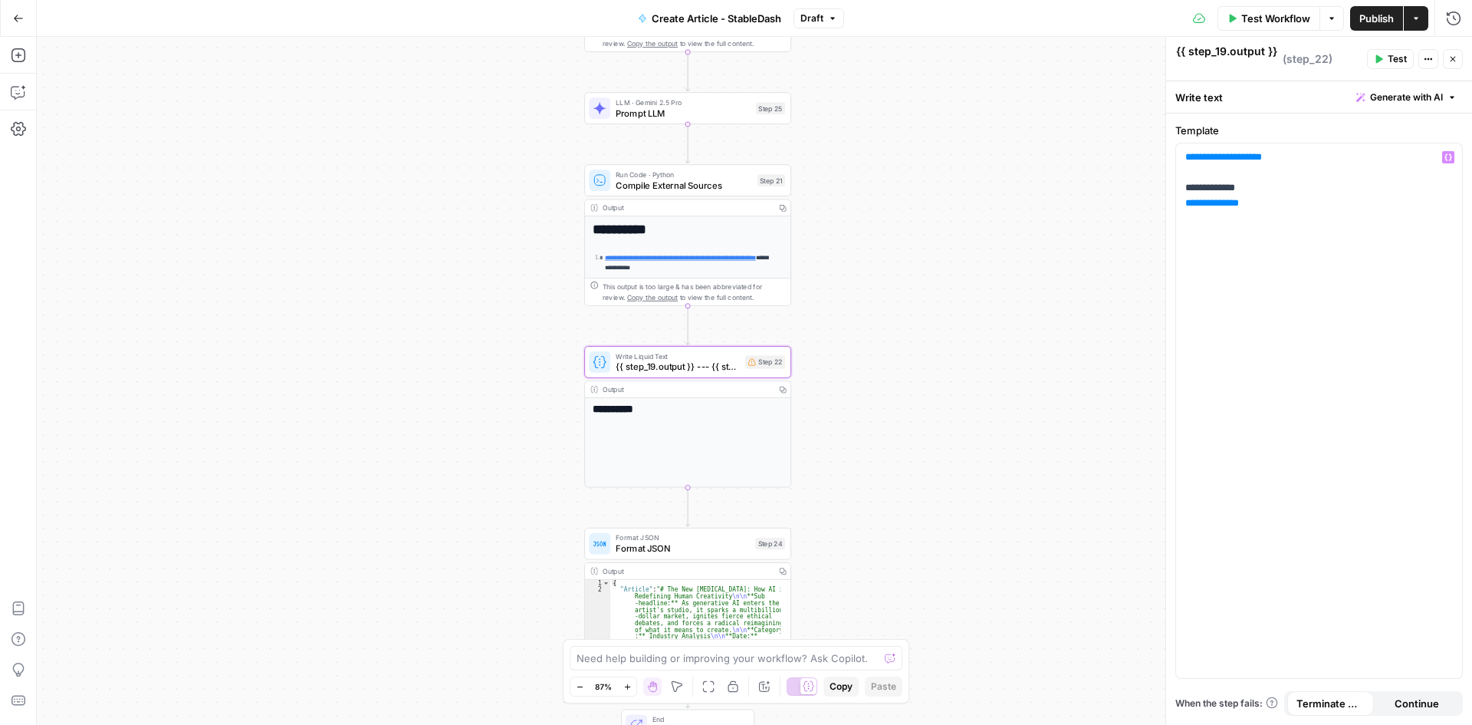
click at [697, 229] on h1 "**********" at bounding box center [682, 230] width 179 height 16
click at [1457, 61] on icon "button" at bounding box center [1452, 58] width 9 height 9
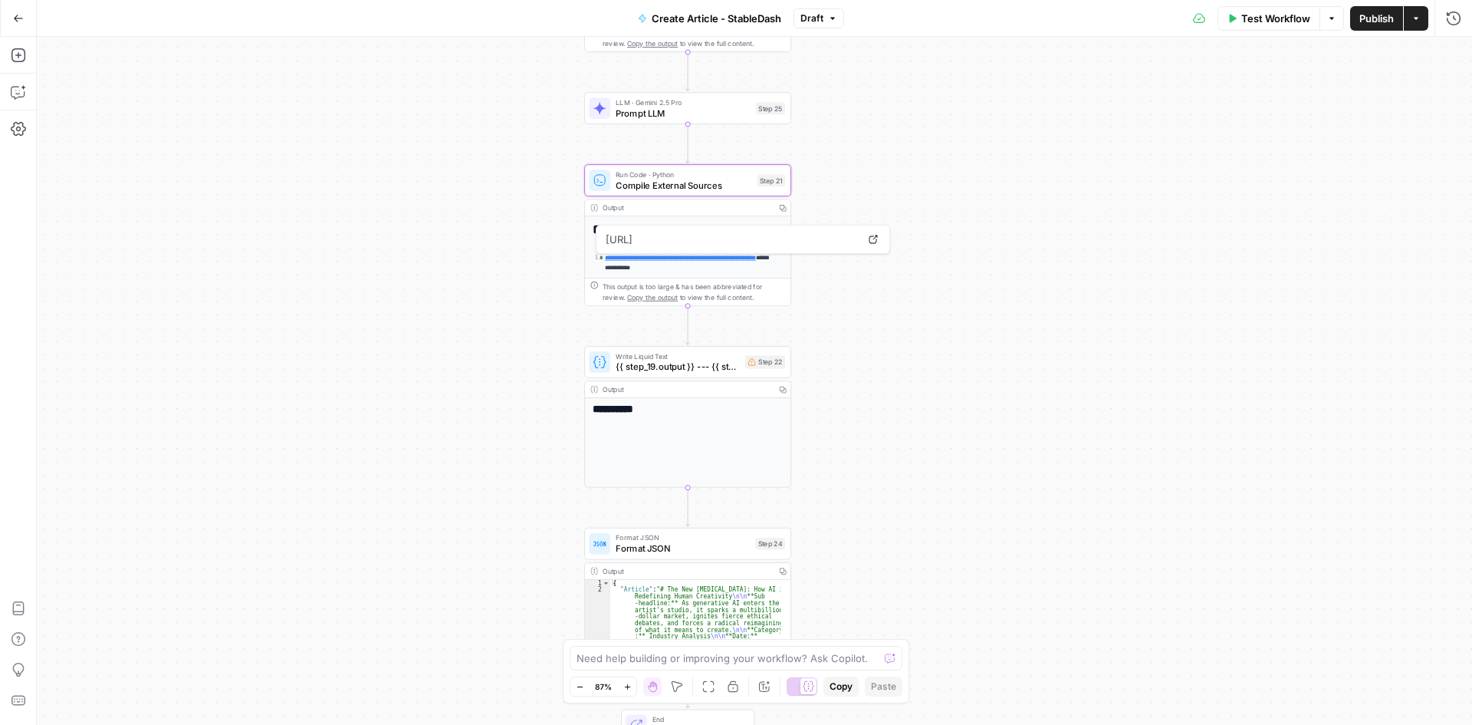
click at [1106, 271] on div "**********" at bounding box center [754, 381] width 1435 height 688
click at [929, 383] on div "**********" at bounding box center [754, 381] width 1435 height 688
click at [745, 235] on h1 "**********" at bounding box center [682, 230] width 179 height 16
click at [692, 206] on div "Output" at bounding box center [687, 208] width 168 height 11
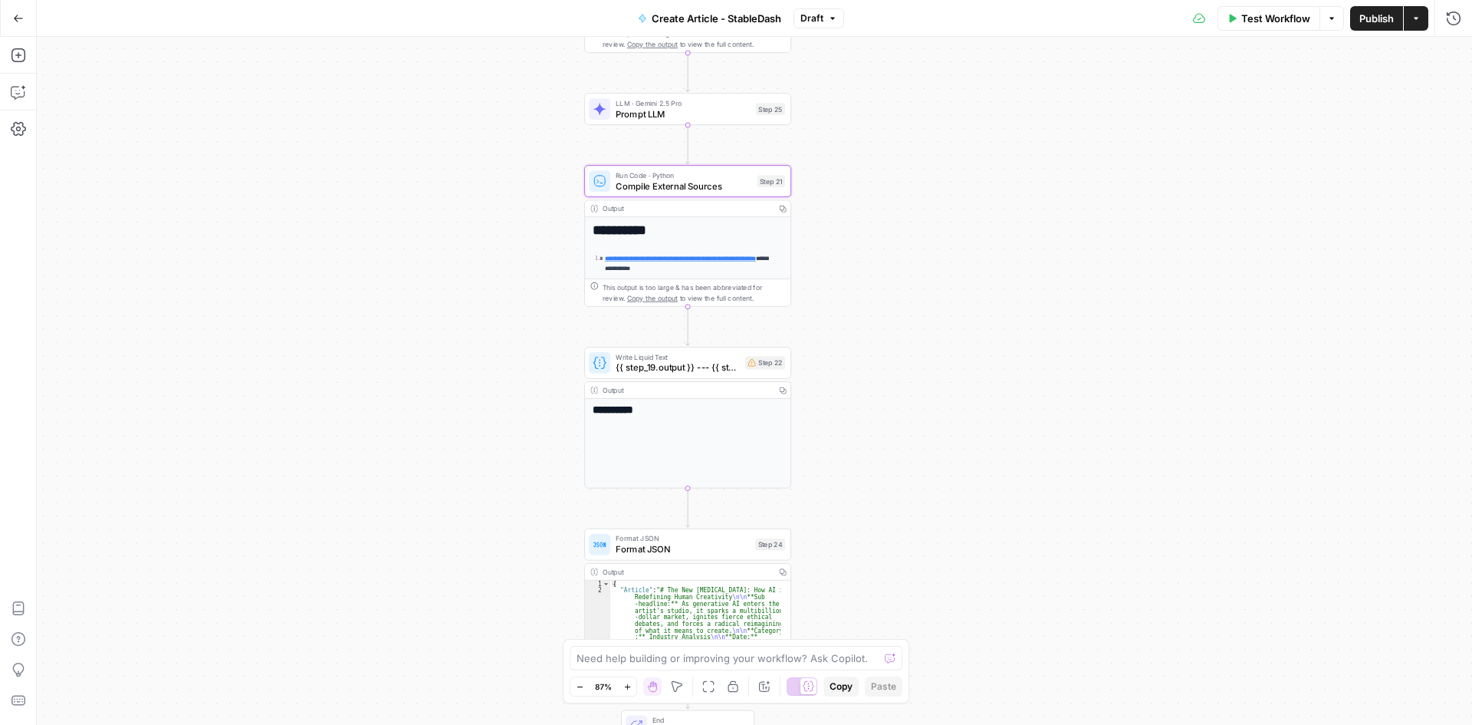
click at [692, 206] on div "Output" at bounding box center [687, 208] width 168 height 11
click at [684, 423] on div "**********" at bounding box center [687, 443] width 205 height 89
click at [684, 363] on span "{{ step_19.output }} --- {{ step_21.output }}" at bounding box center [678, 366] width 124 height 13
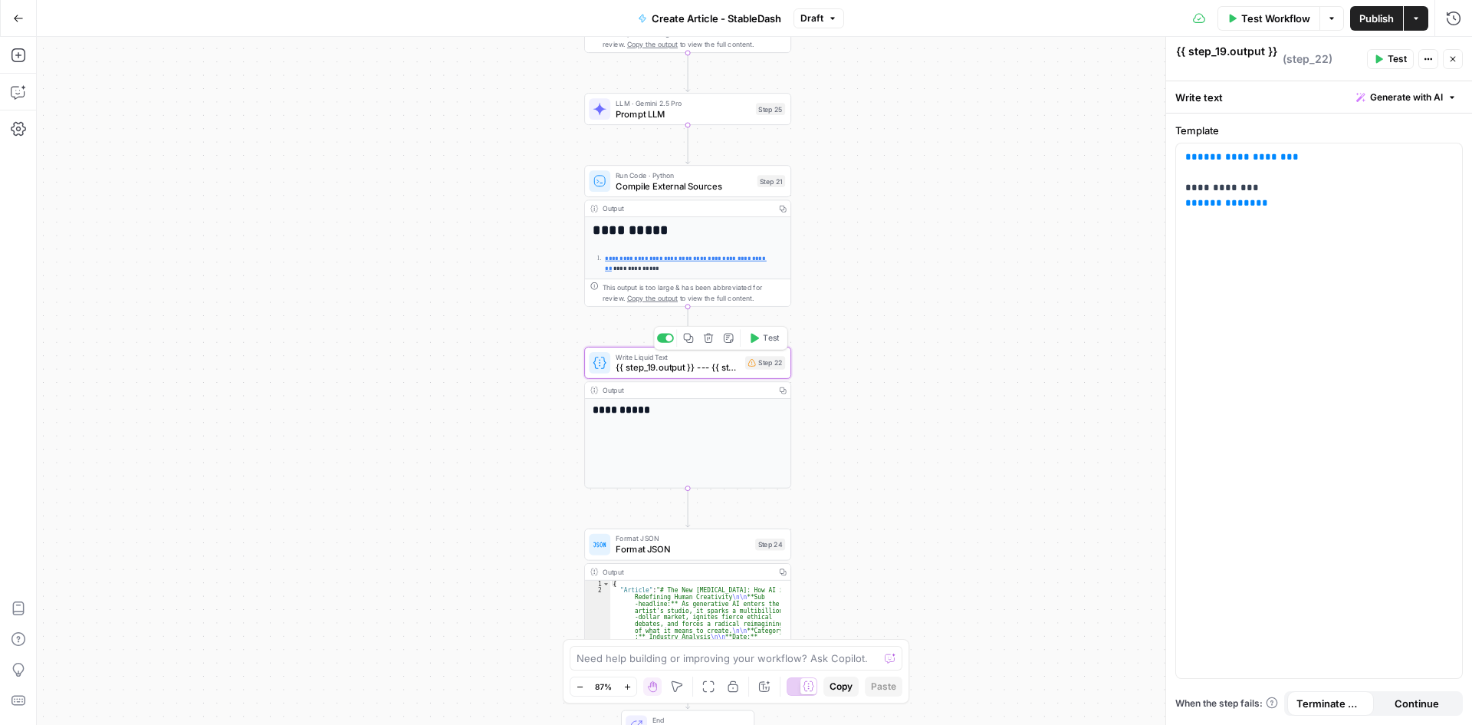
click at [684, 363] on span "{{ step_19.output }} --- {{ step_21.output }}" at bounding box center [678, 366] width 124 height 13
click at [1299, 203] on p "**********" at bounding box center [1319, 180] width 268 height 61
click at [1382, 100] on span "Generate with AI" at bounding box center [1406, 97] width 73 height 14
click at [1319, 167] on div at bounding box center [1308, 186] width 293 height 91
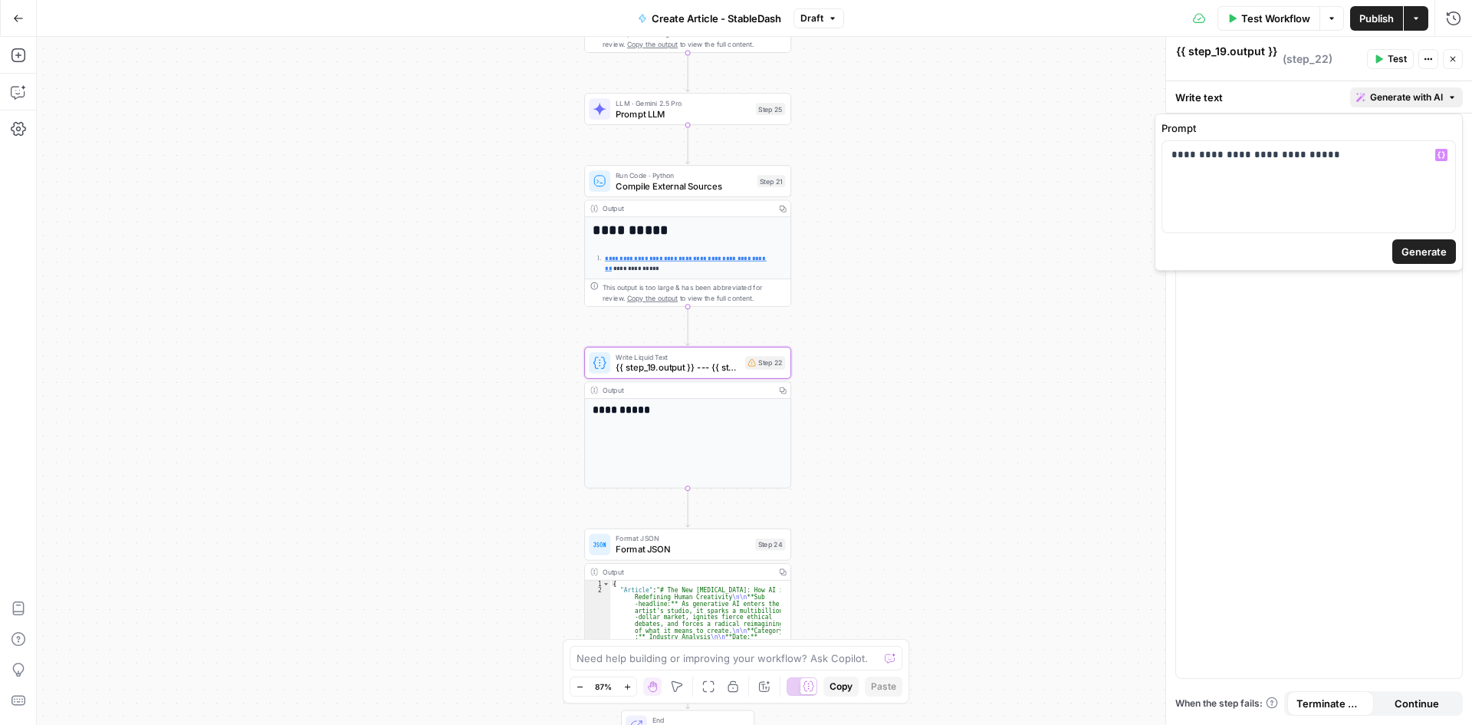
click at [1448, 245] on button "Generate" at bounding box center [1424, 251] width 64 height 25
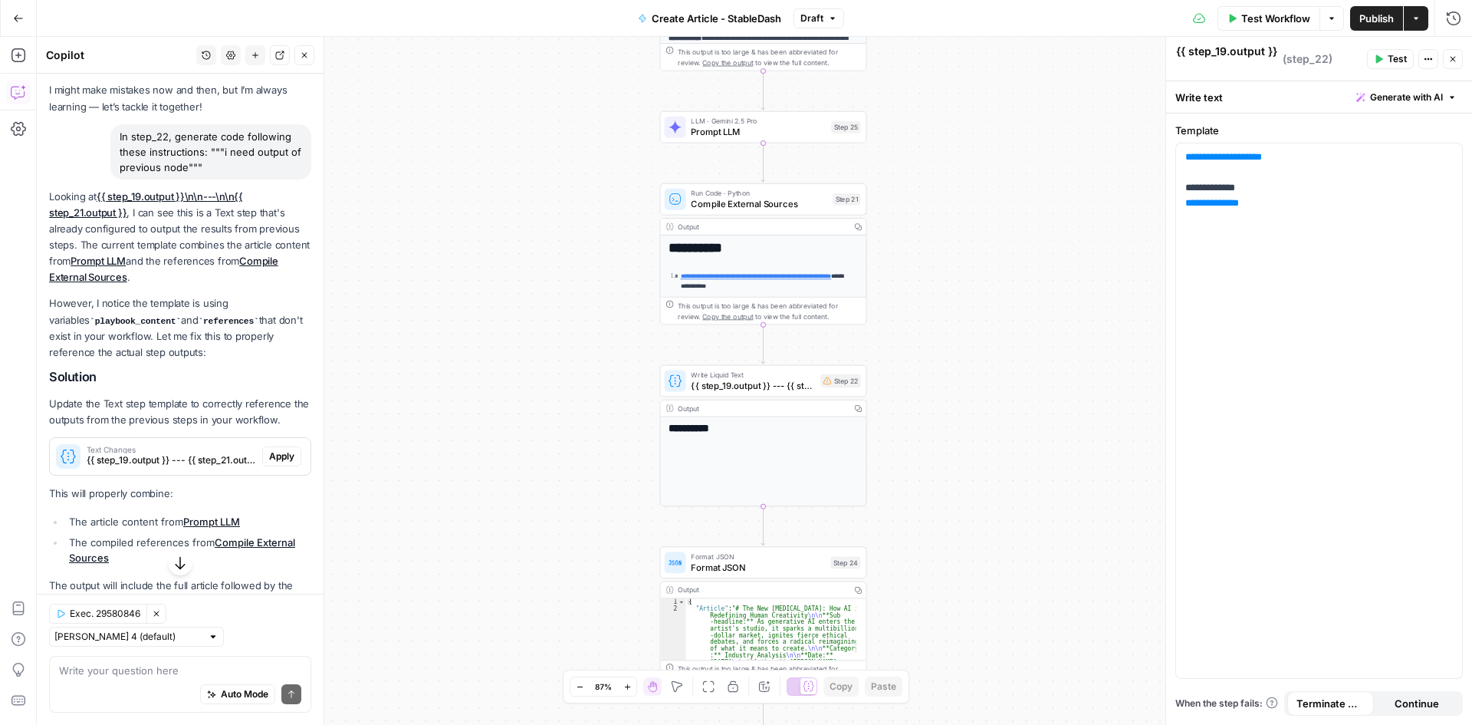
scroll to position [142, 0]
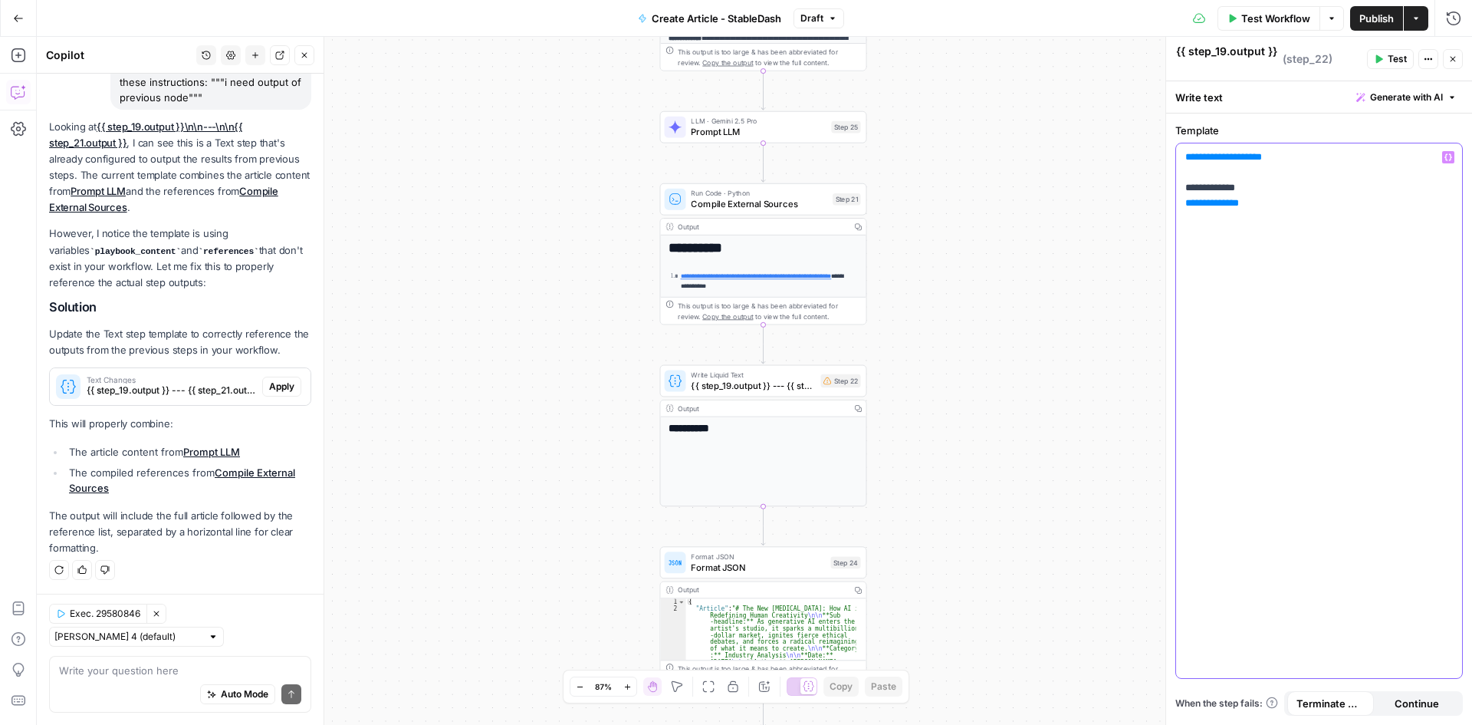
drag, startPoint x: 1323, startPoint y: 205, endPoint x: 1118, endPoint y: 89, distance: 235.9
click at [1118, 89] on body "**********" at bounding box center [736, 362] width 1472 height 725
click at [1336, 232] on p "**********" at bounding box center [1319, 196] width 268 height 92
drag, startPoint x: 1323, startPoint y: 228, endPoint x: 1156, endPoint y: 146, distance: 185.5
click at [1156, 146] on body "**********" at bounding box center [736, 362] width 1472 height 725
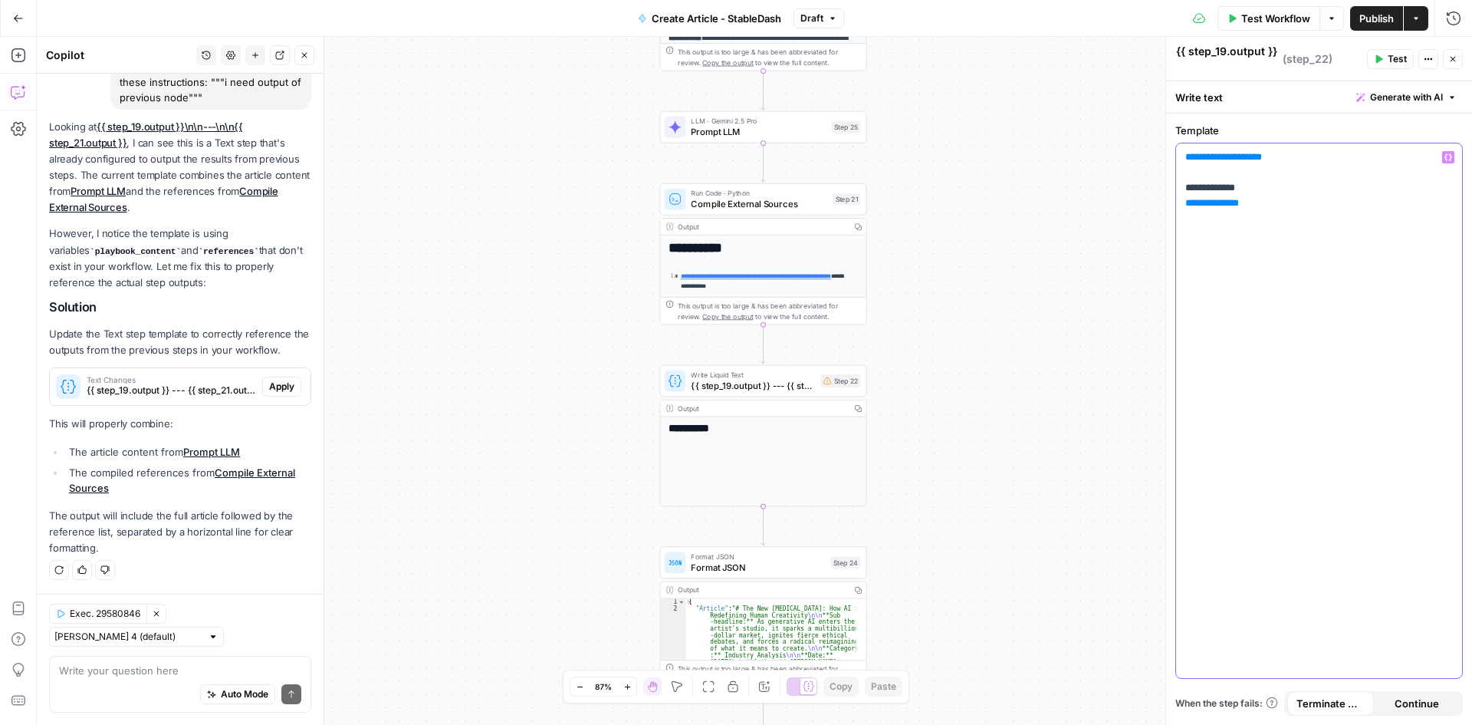
click at [1284, 223] on p "**********" at bounding box center [1319, 196] width 268 height 92
drag, startPoint x: 1280, startPoint y: 217, endPoint x: 1182, endPoint y: 156, distance: 115.1
click at [1182, 156] on div "**********" at bounding box center [1319, 410] width 286 height 534
copy p "**********"
click at [277, 388] on span "Apply" at bounding box center [281, 387] width 25 height 14
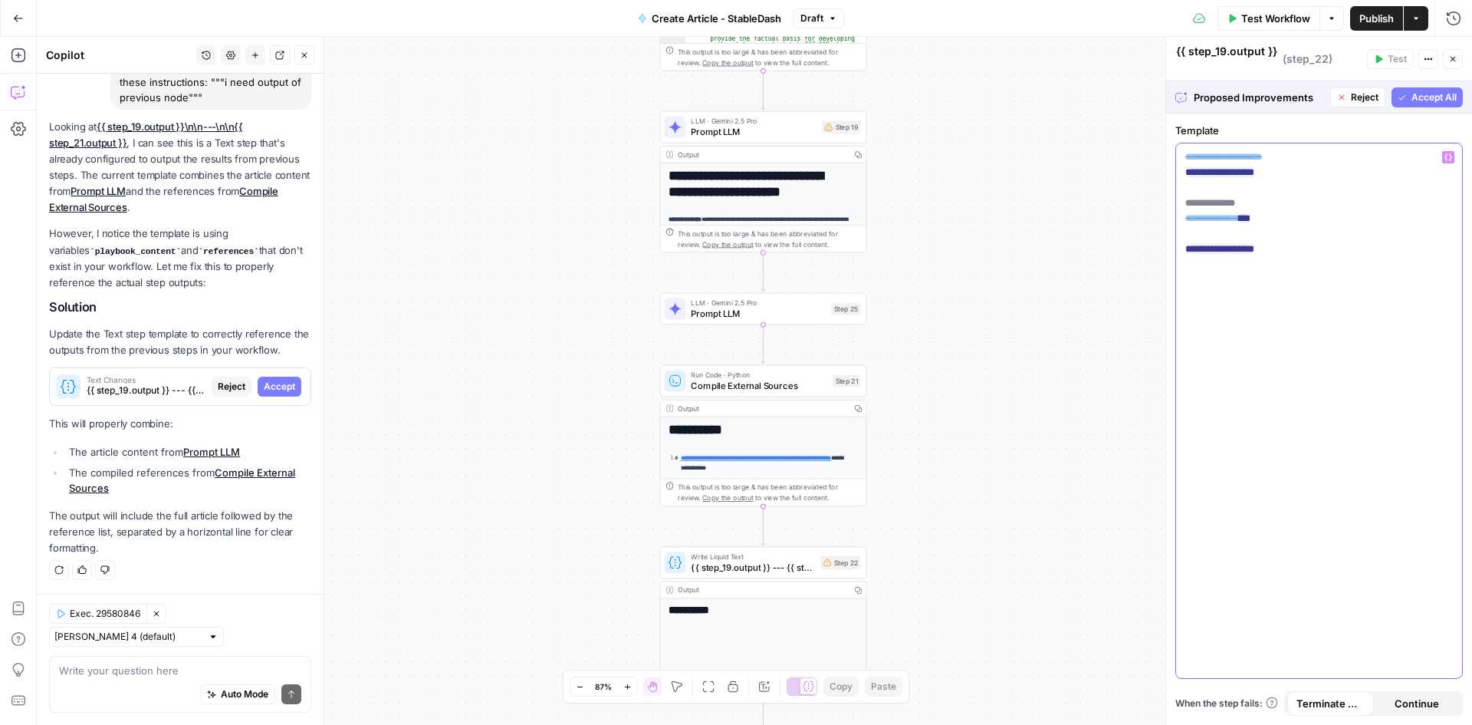
click at [1318, 195] on p "**********" at bounding box center [1319, 203] width 268 height 107
click at [1189, 156] on span "**" at bounding box center [1189, 157] width 8 height 10
click at [1231, 238] on span "Reject" at bounding box center [1229, 232] width 28 height 14
click at [1252, 171] on p "**********" at bounding box center [1319, 196] width 268 height 92
click at [1434, 96] on span "Accept All" at bounding box center [1434, 97] width 45 height 14
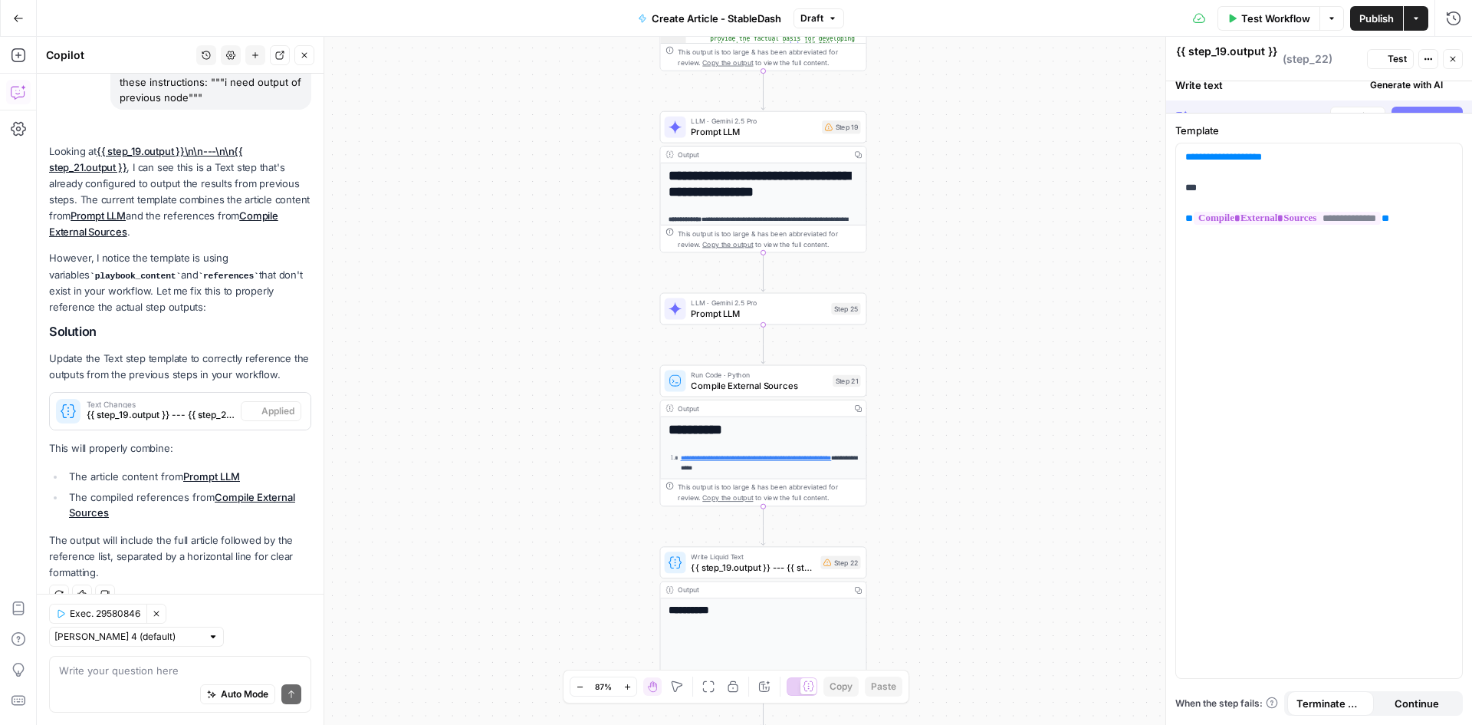
scroll to position [166, 0]
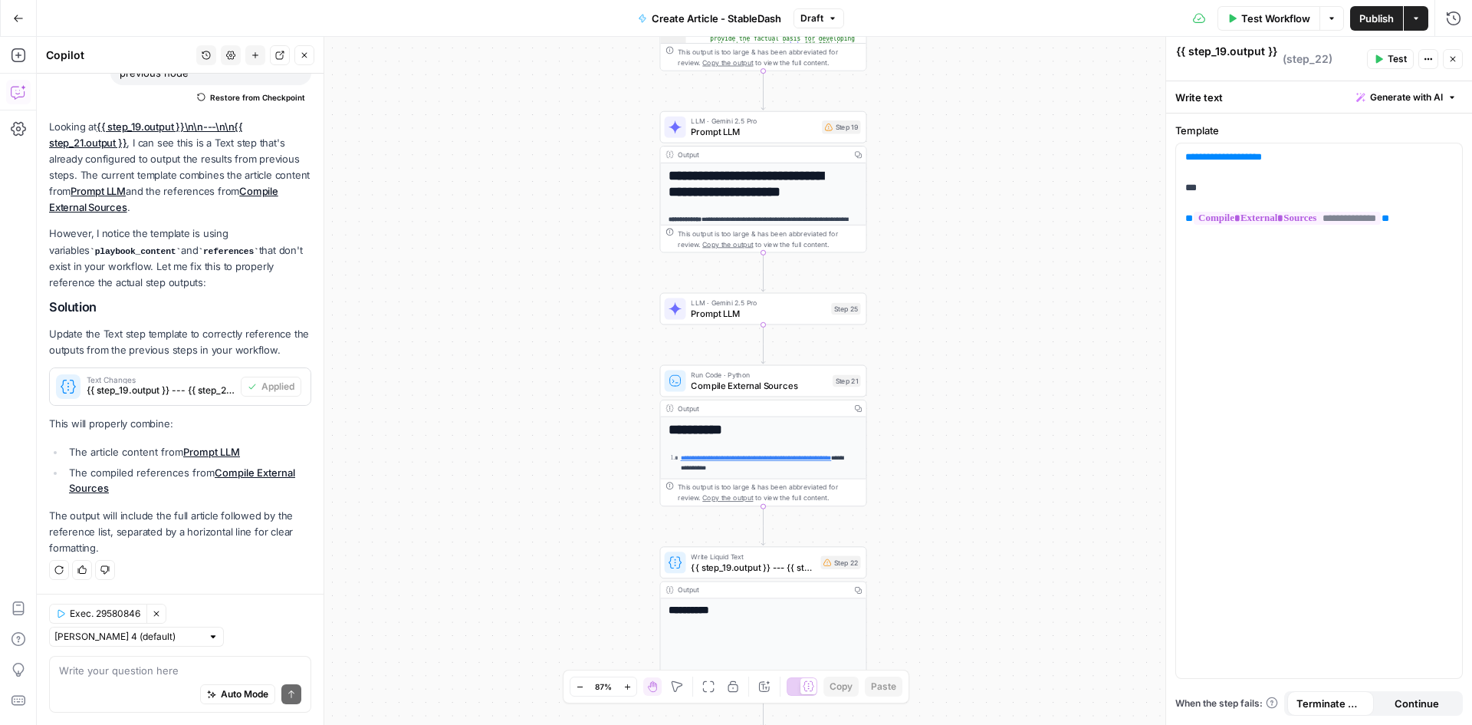
click at [1064, 377] on div "**********" at bounding box center [754, 381] width 1435 height 688
click at [1458, 58] on button "Close" at bounding box center [1453, 59] width 20 height 20
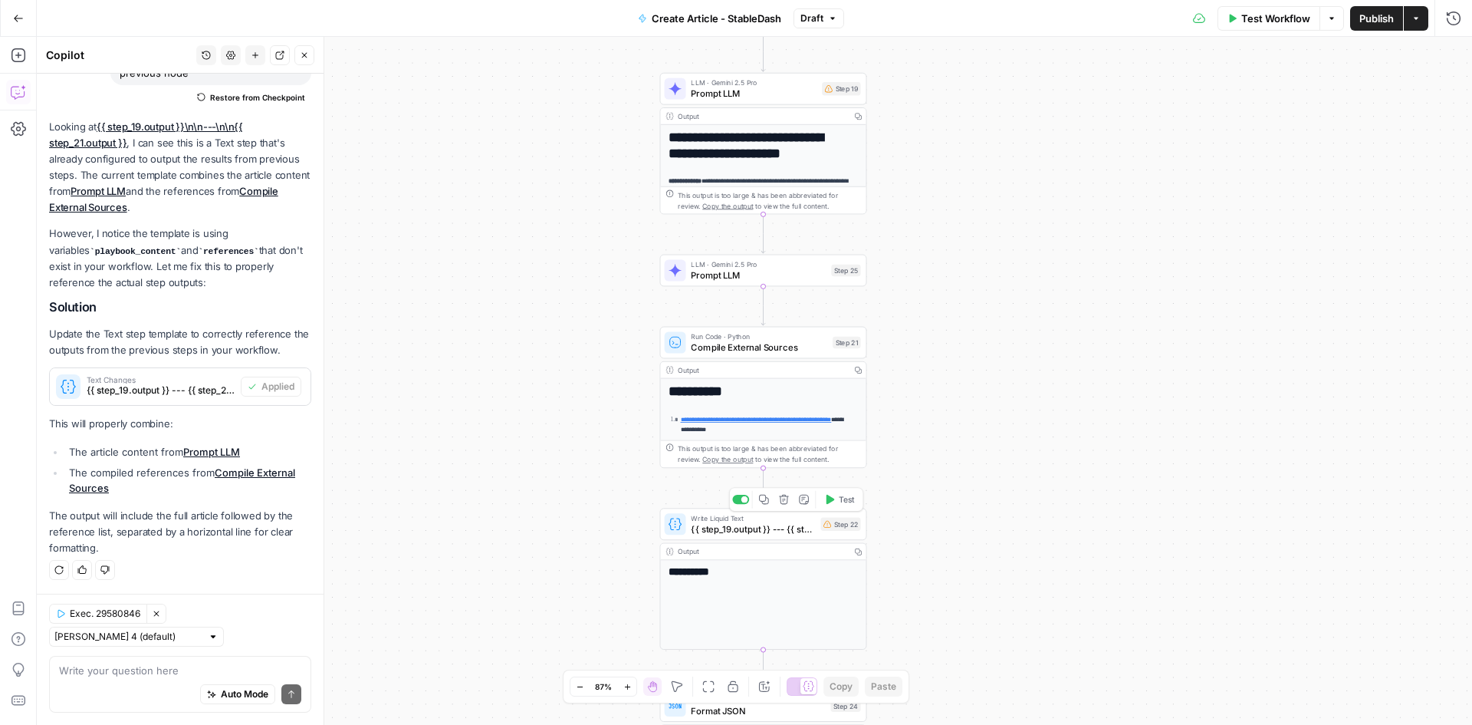
click at [1081, 591] on div "**********" at bounding box center [754, 381] width 1435 height 688
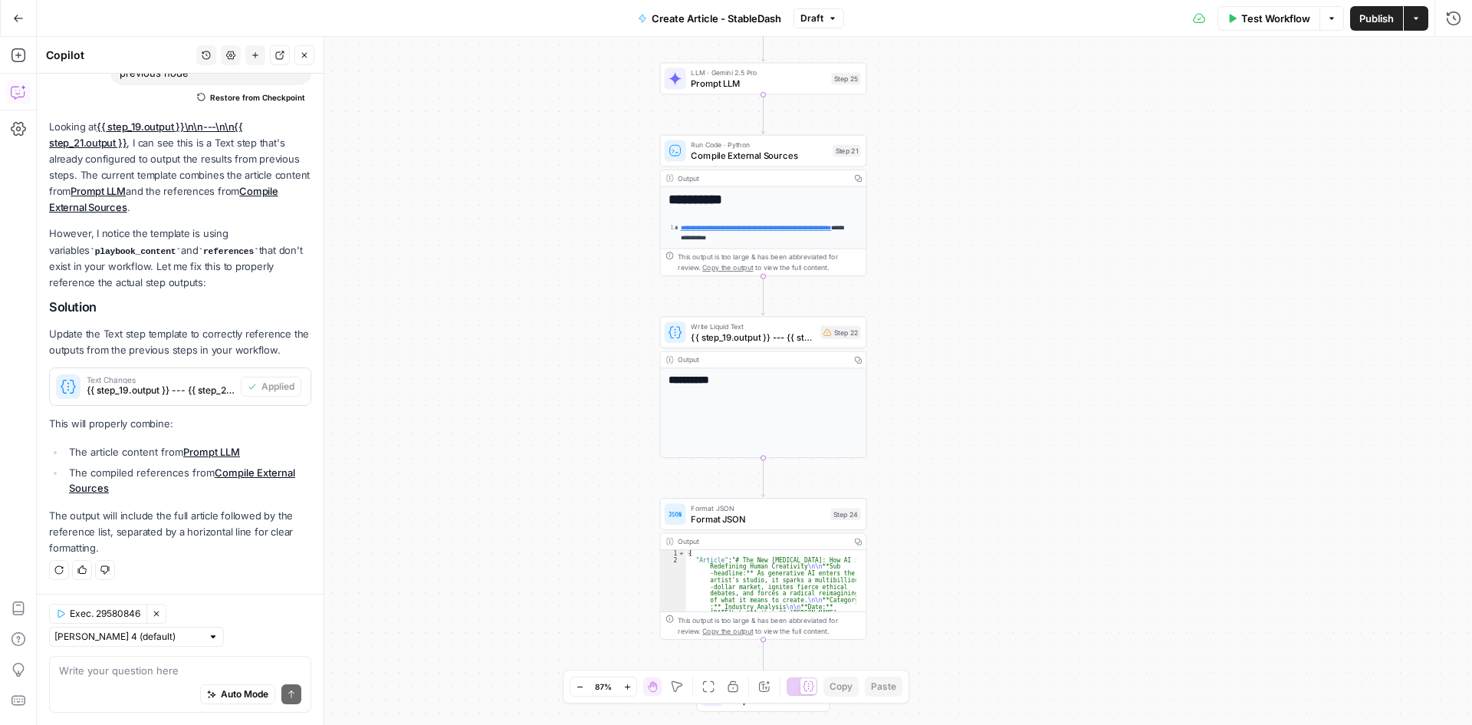
click at [300, 59] on icon "button" at bounding box center [304, 55] width 9 height 9
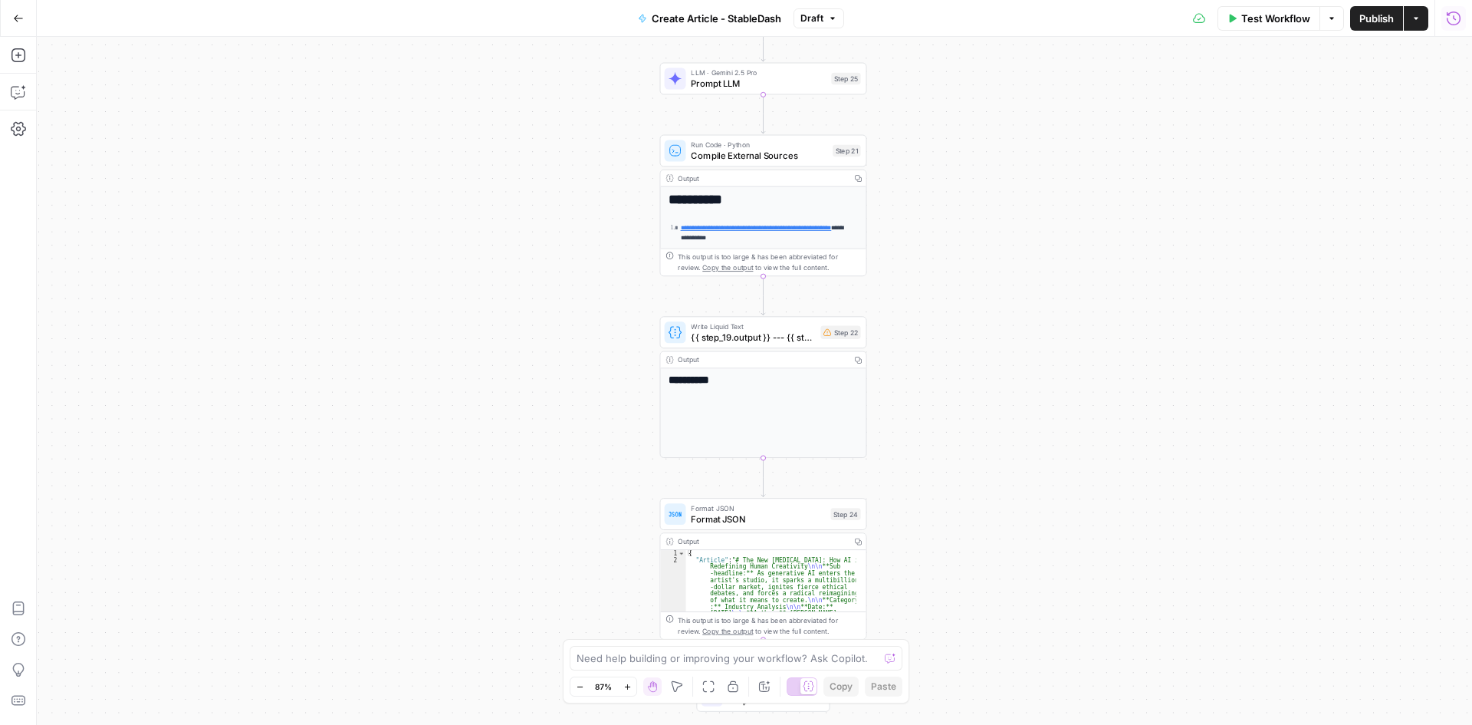
click at [1452, 28] on button "Run History" at bounding box center [1454, 18] width 25 height 25
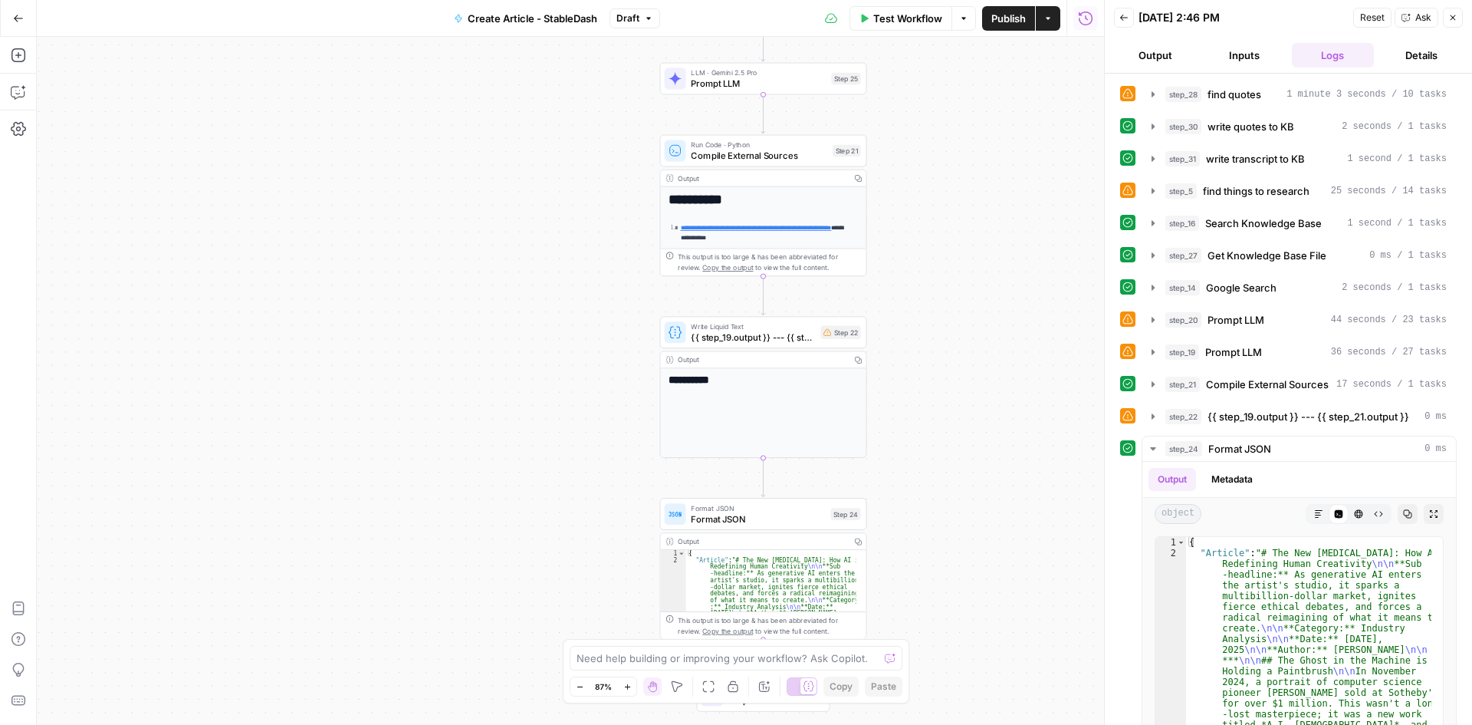
click at [1129, 21] on button "Back" at bounding box center [1124, 18] width 20 height 20
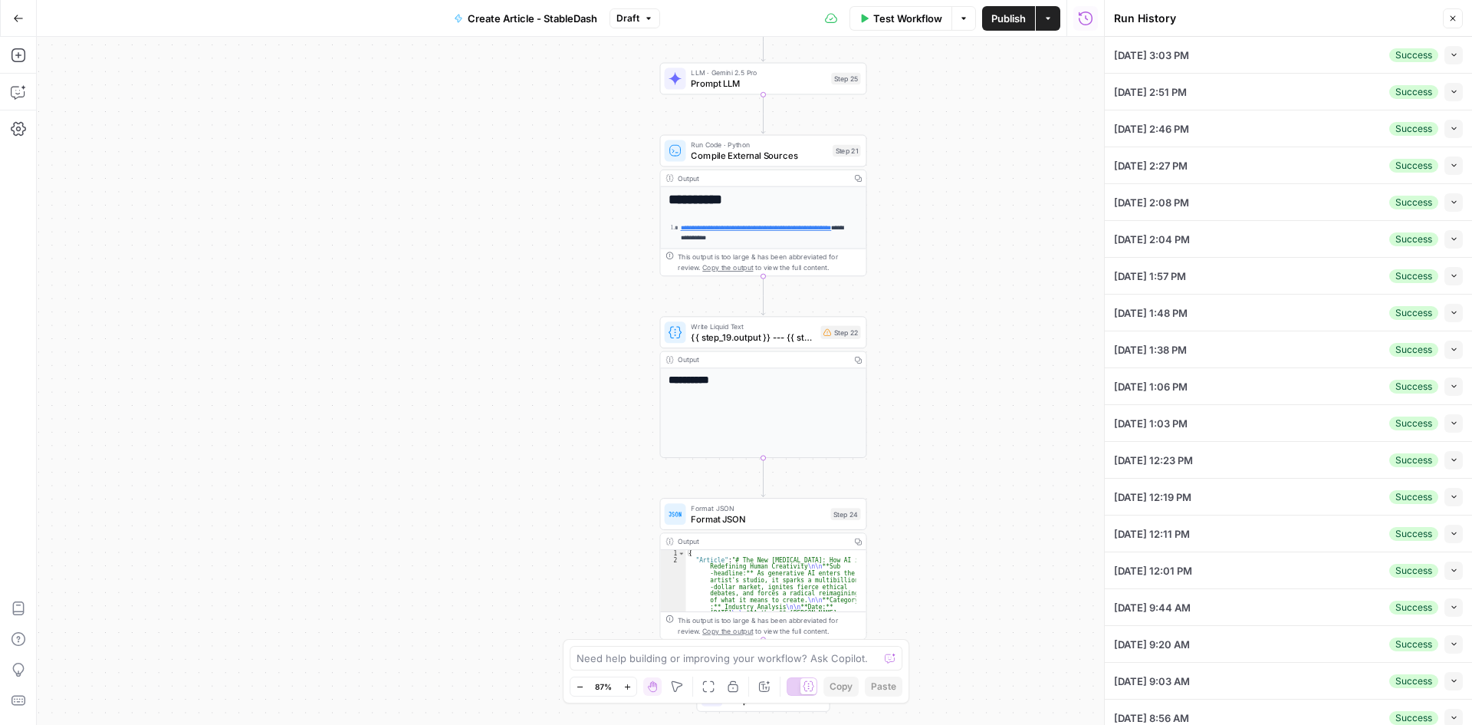
click at [1450, 54] on icon "button" at bounding box center [1454, 55] width 8 height 8
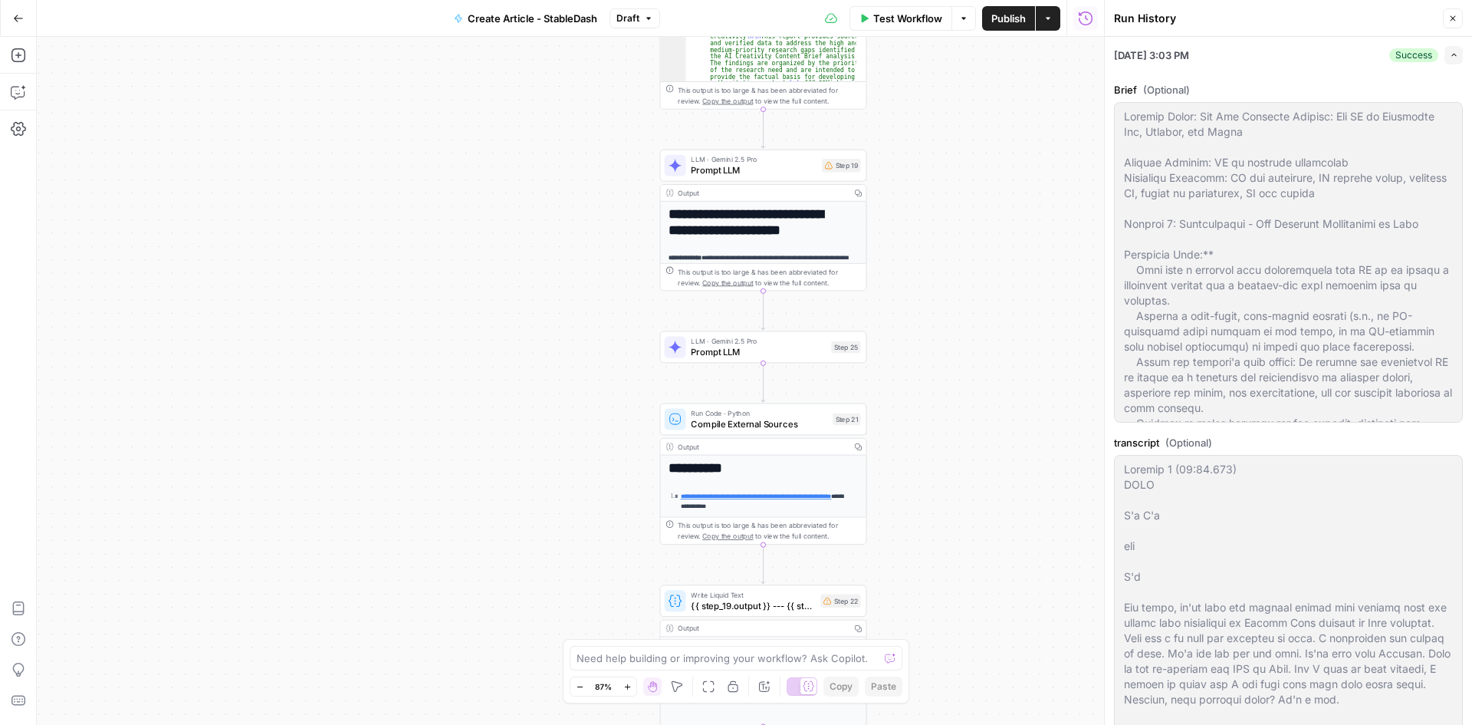
click at [1446, 25] on button "Close" at bounding box center [1453, 18] width 20 height 20
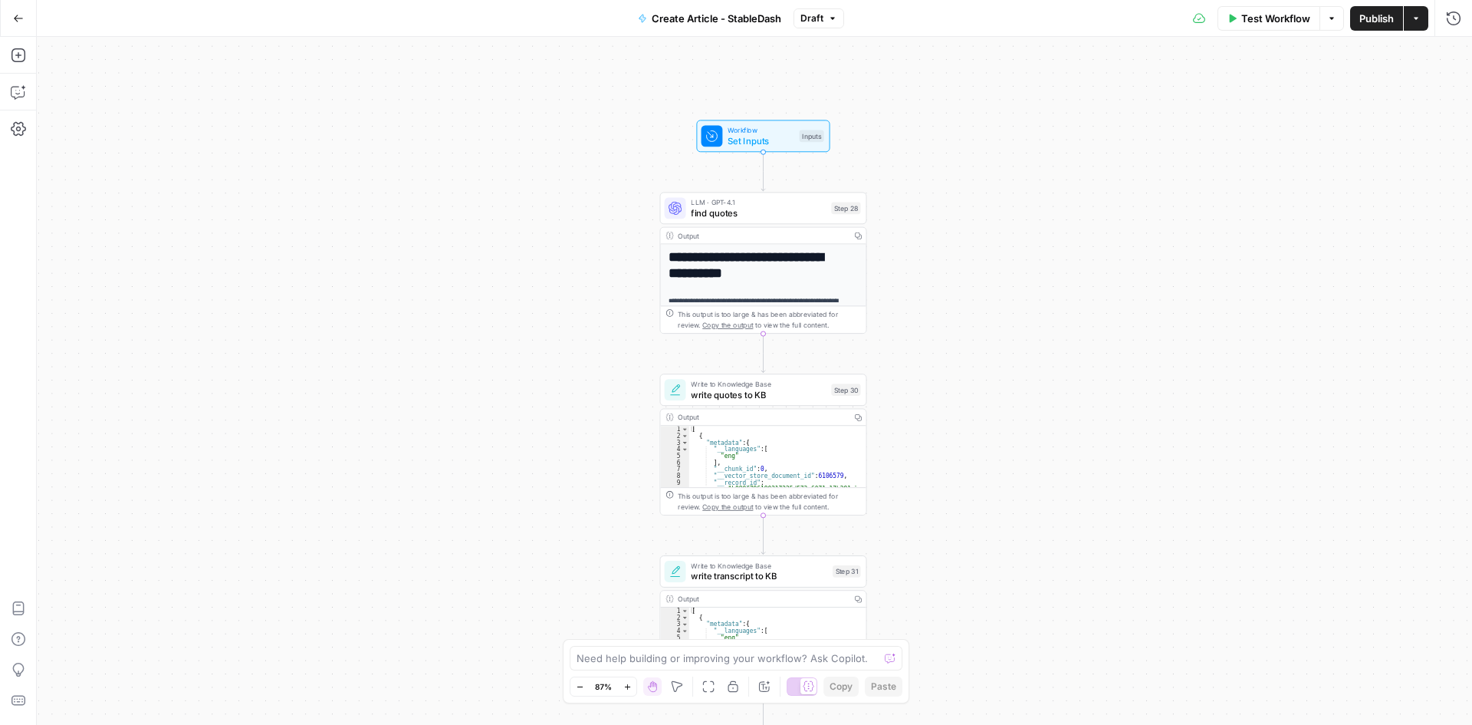
click at [762, 265] on h1 "**********" at bounding box center [758, 264] width 179 height 31
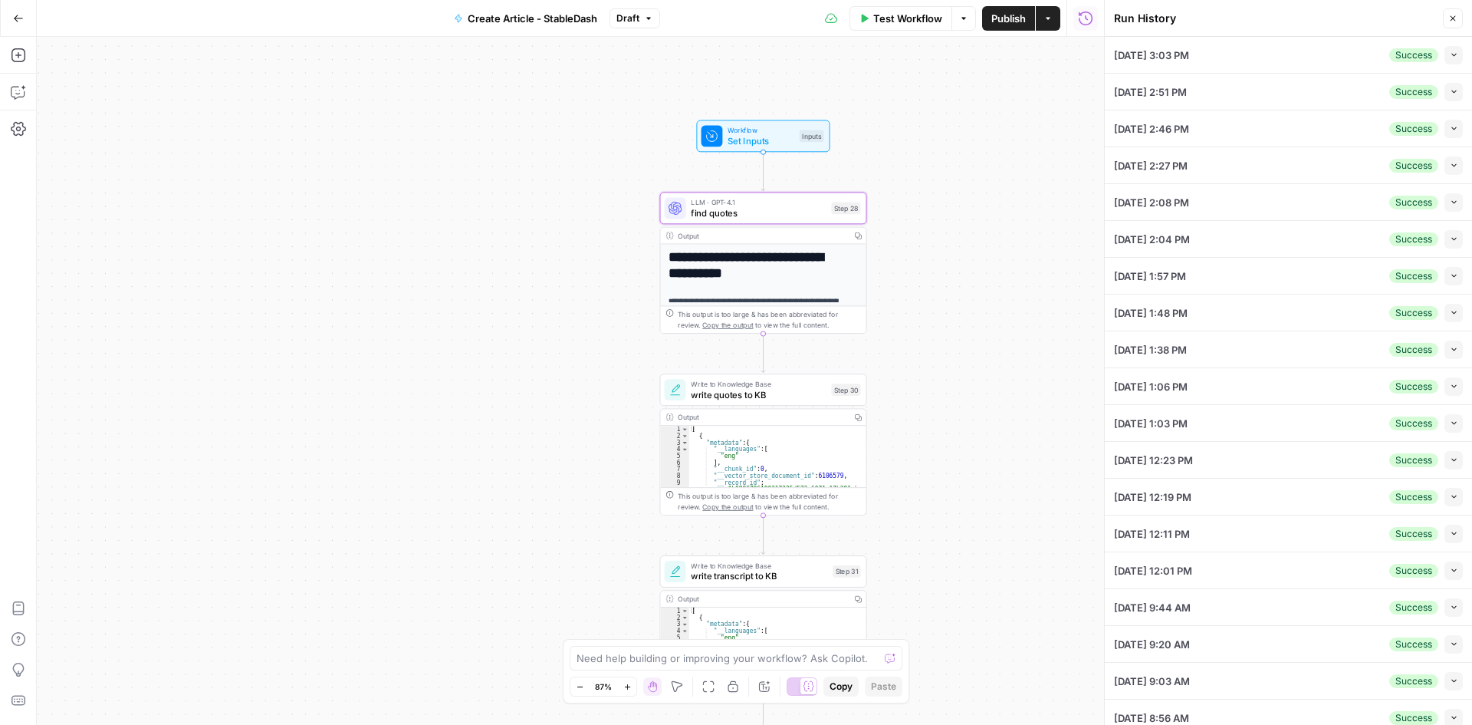
click at [1450, 56] on icon "button" at bounding box center [1454, 55] width 8 height 8
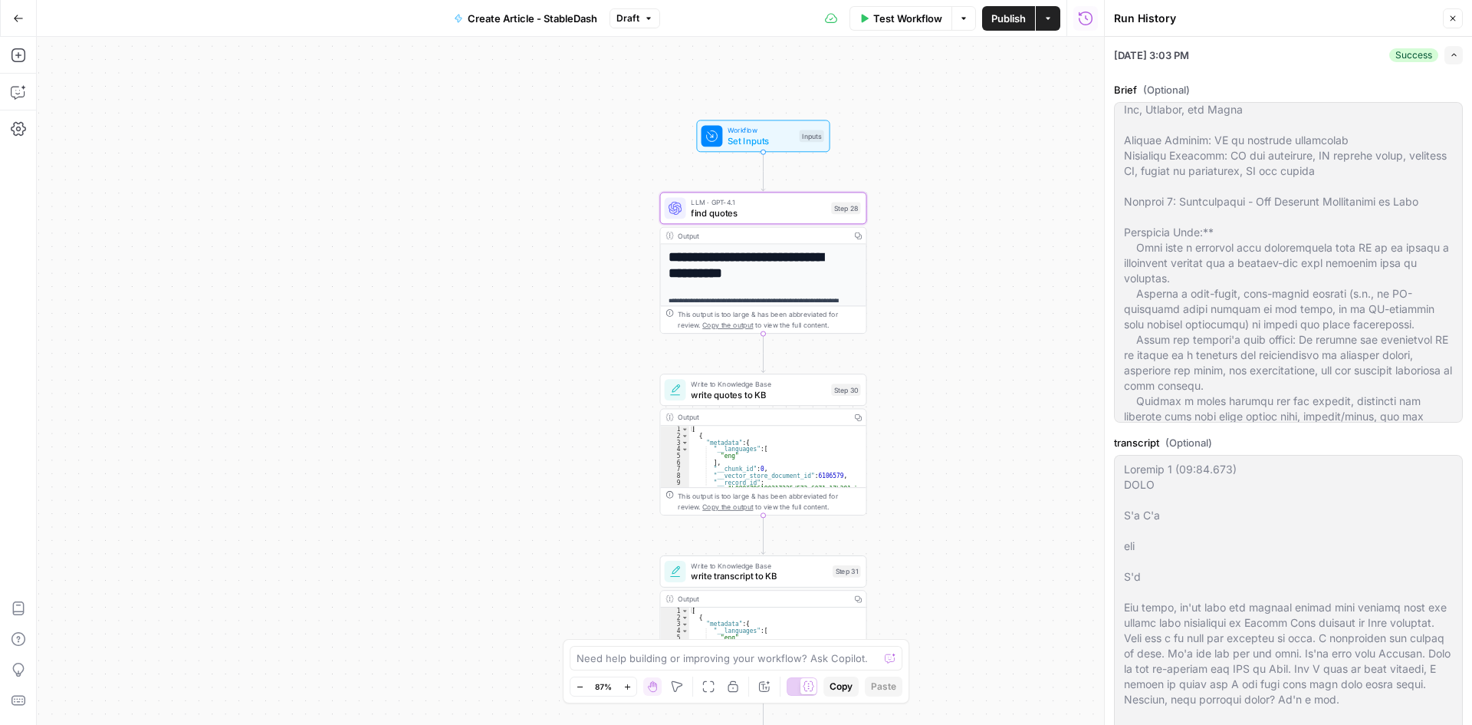
scroll to position [0, 0]
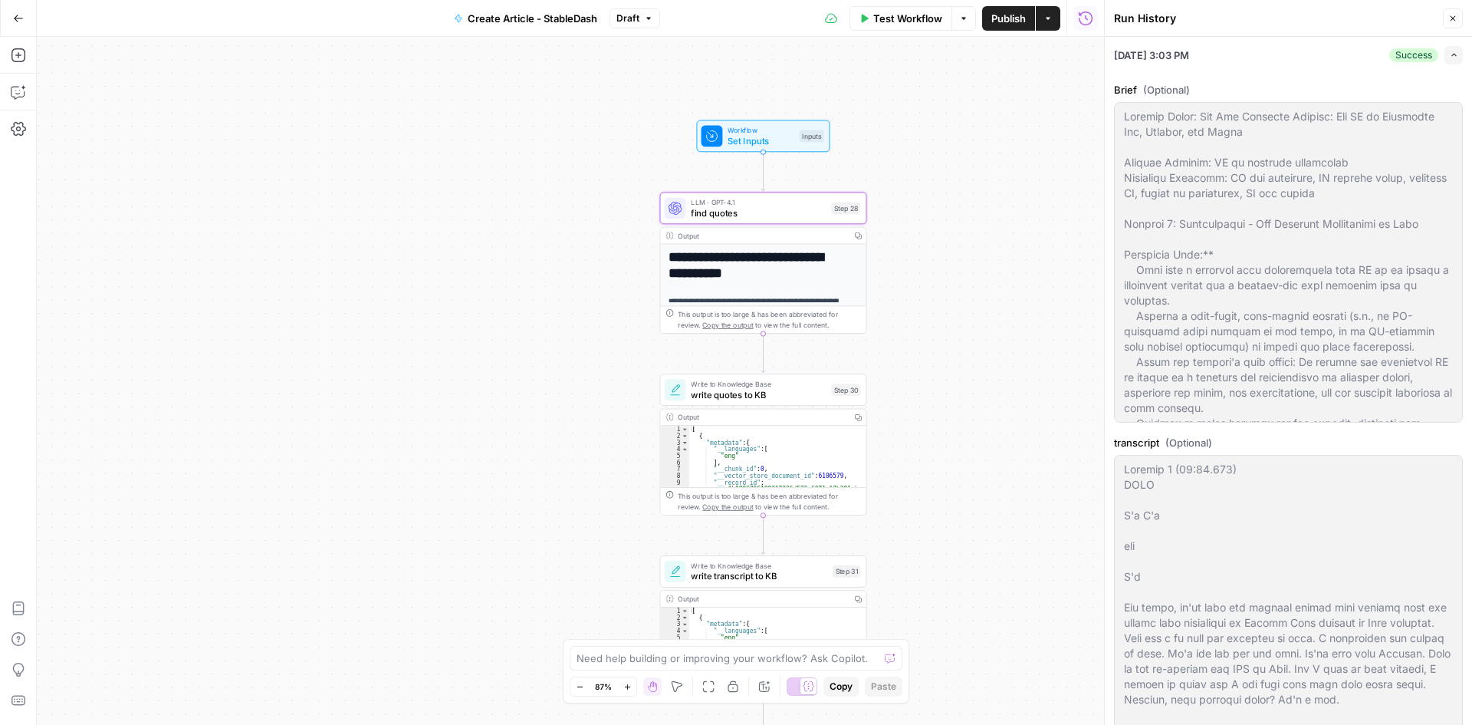
click at [1458, 26] on button "Close" at bounding box center [1453, 18] width 20 height 20
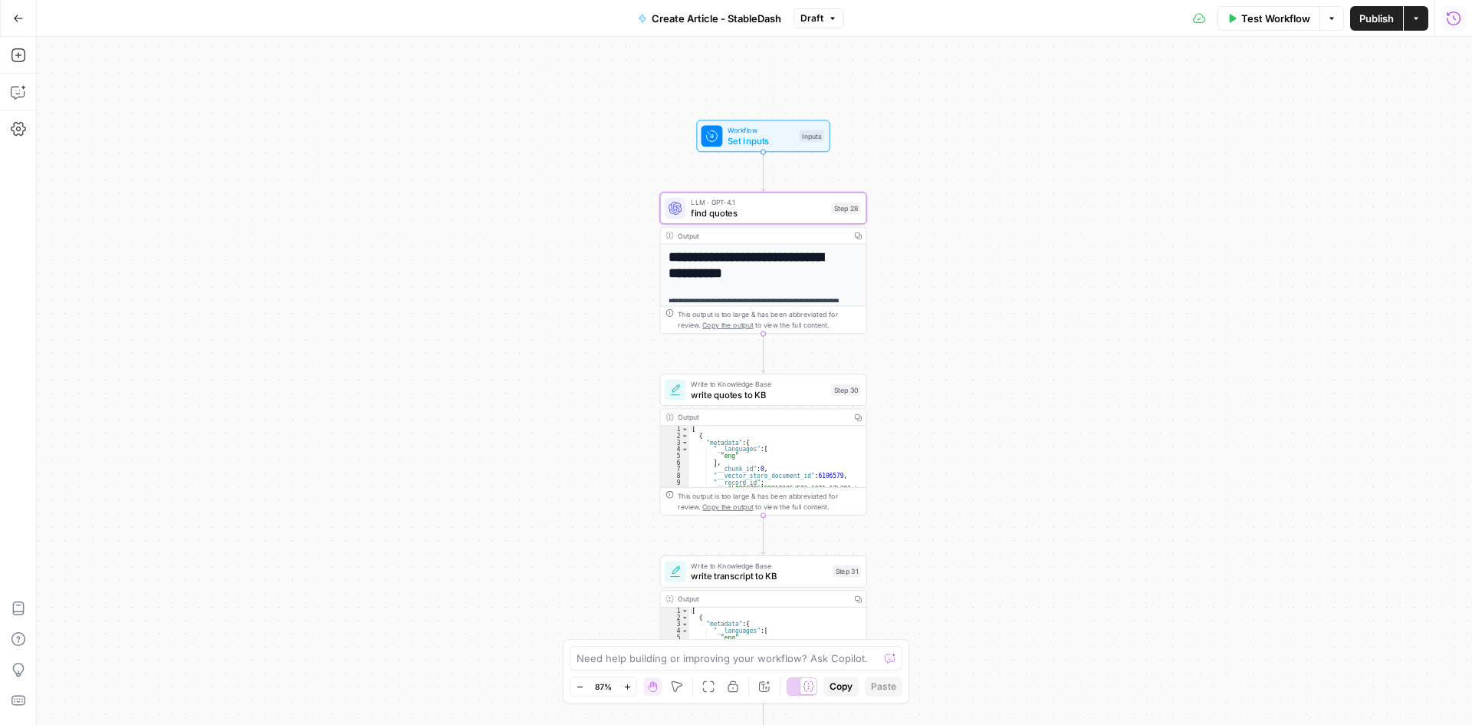
click at [1461, 24] on button "Run History" at bounding box center [1454, 18] width 25 height 25
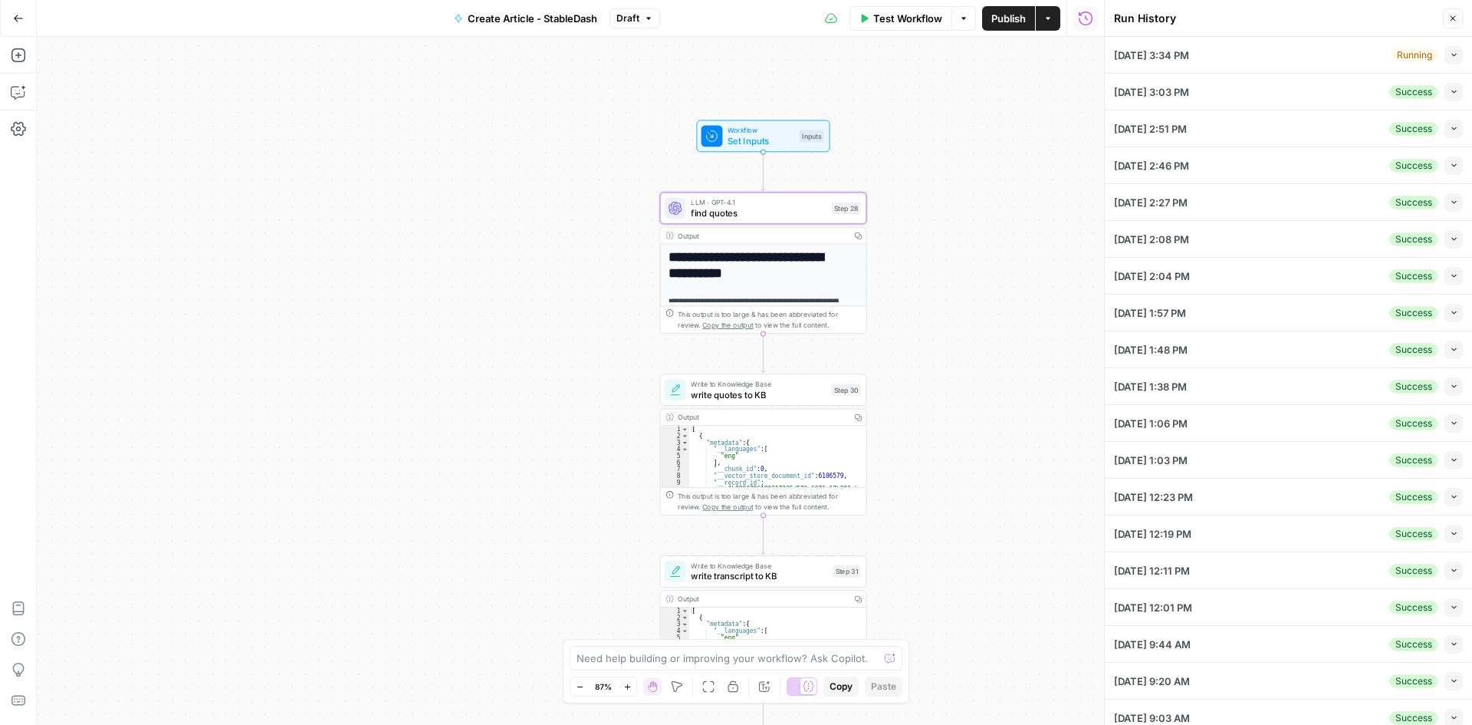
click at [1330, 56] on div "09/19/25 at 3:34 PM Running Collapse" at bounding box center [1288, 55] width 349 height 36
click at [1450, 58] on icon "button" at bounding box center [1454, 55] width 8 height 8
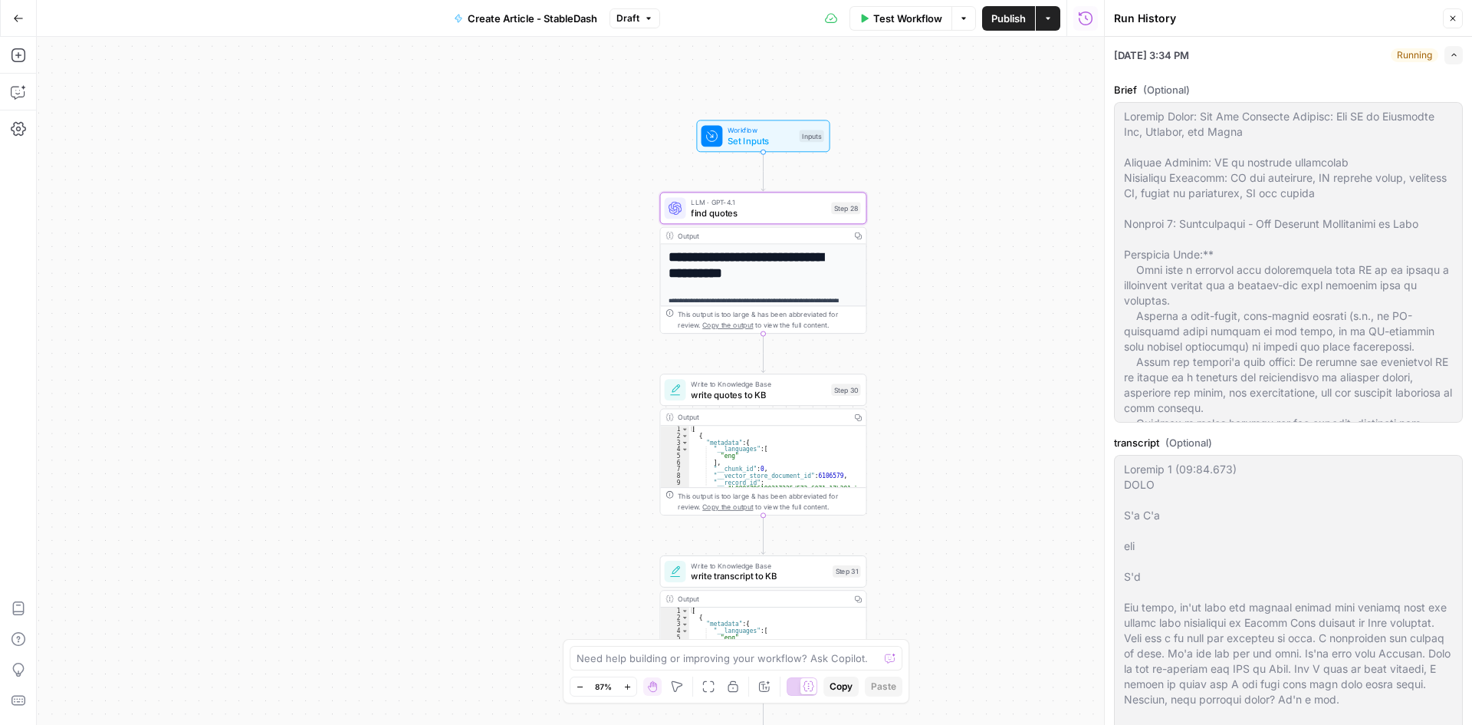
click at [1450, 58] on icon "button" at bounding box center [1454, 55] width 8 height 8
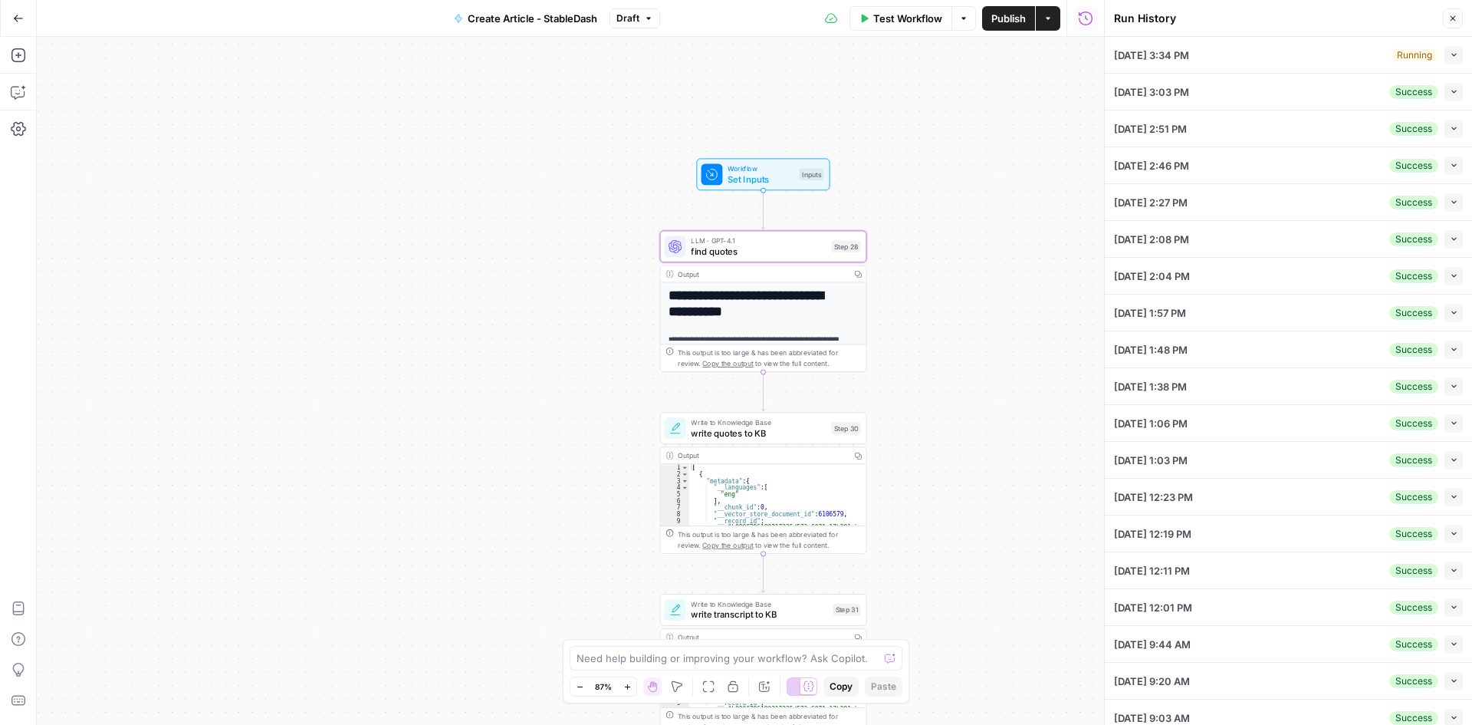
click at [1447, 51] on button "Collapse" at bounding box center [1454, 55] width 18 height 18
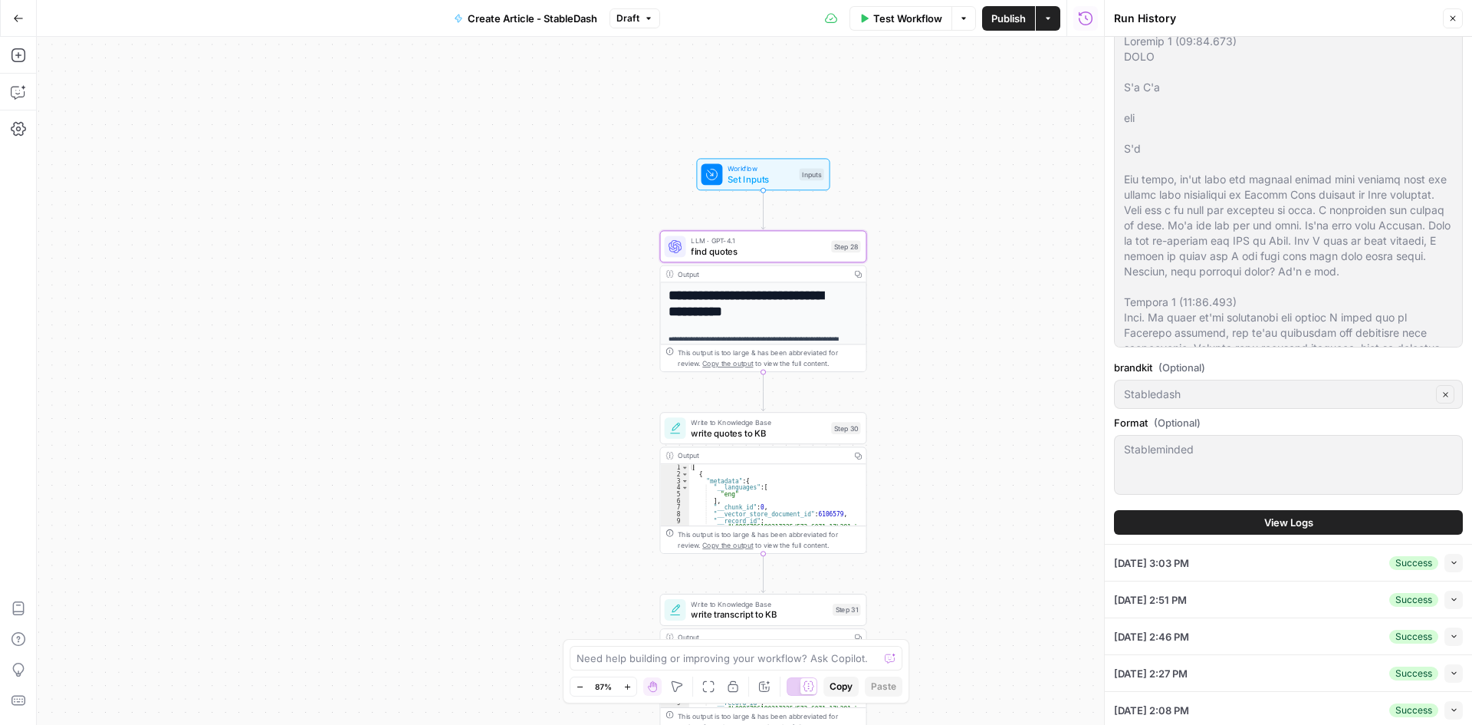
scroll to position [613, 0]
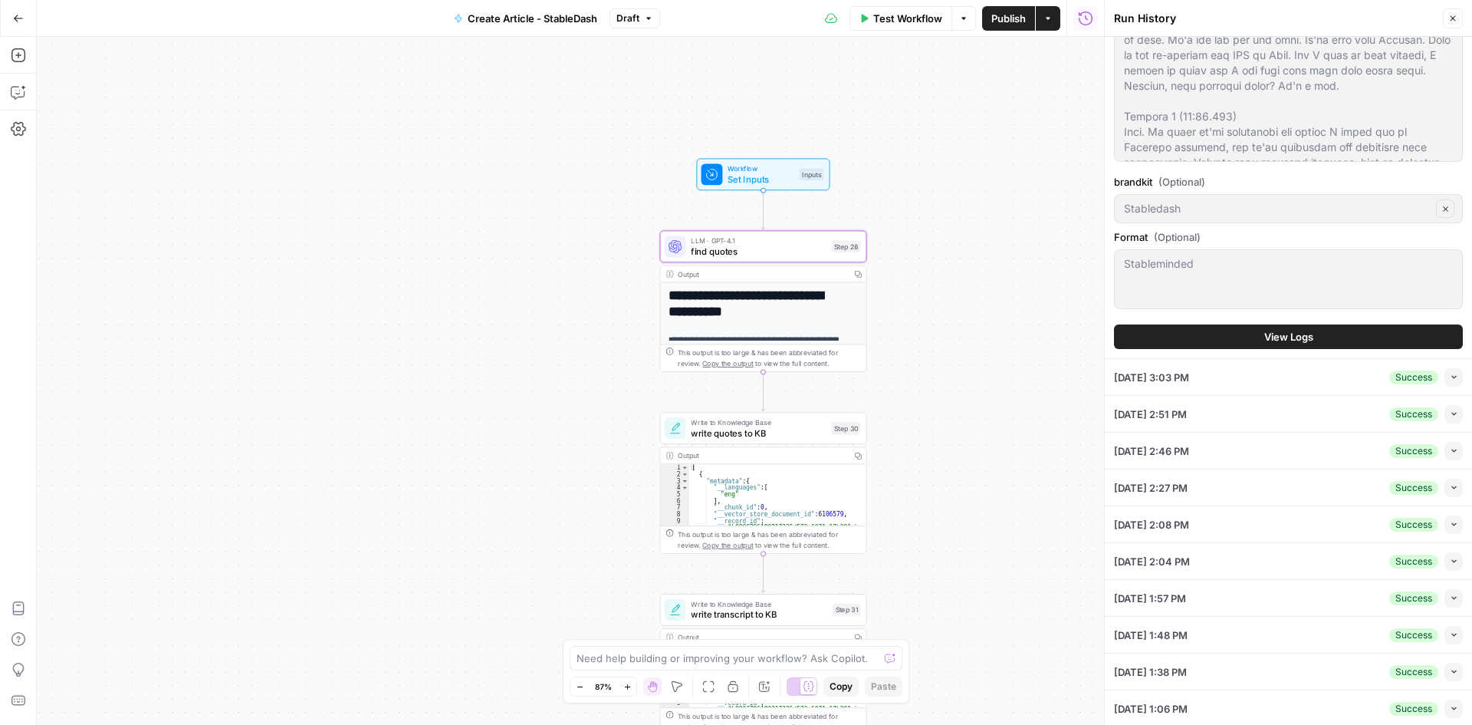
click at [1285, 332] on span "View Logs" at bounding box center [1288, 336] width 49 height 15
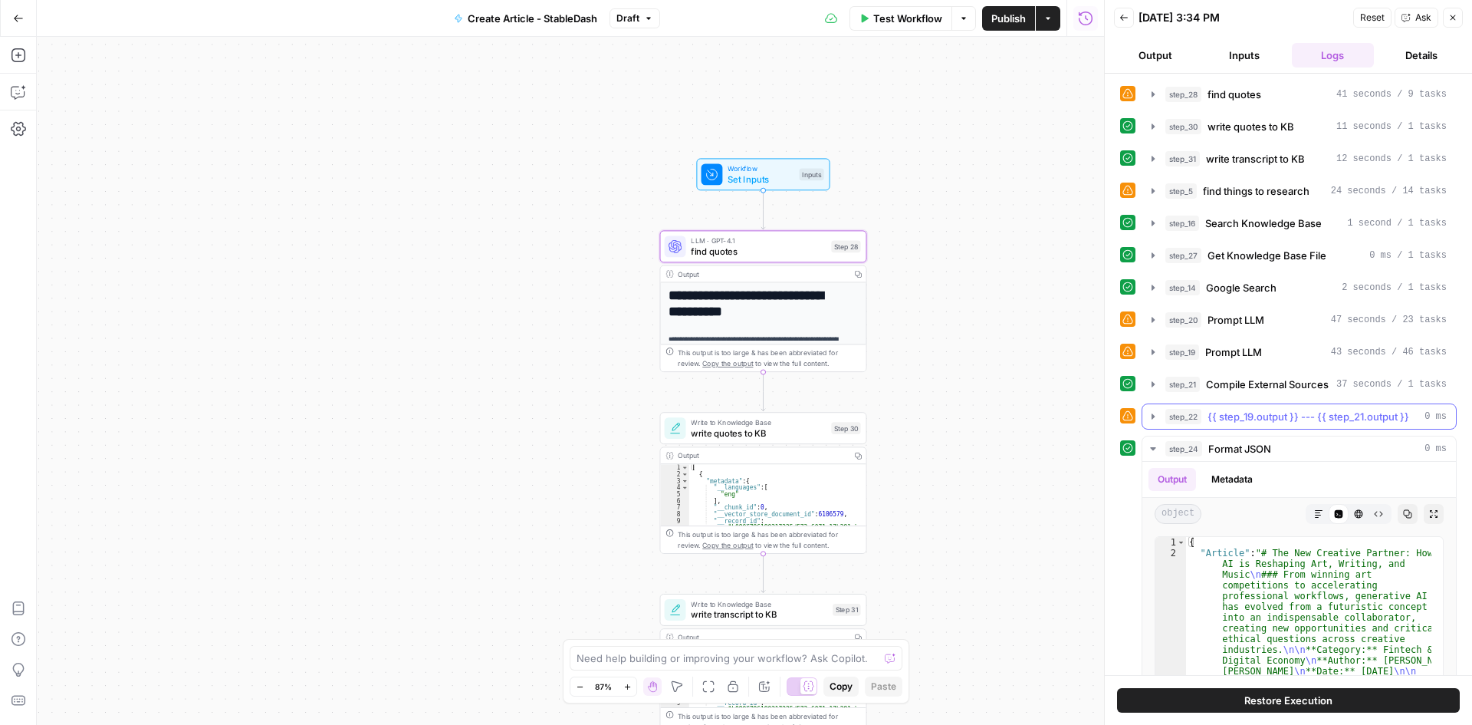
click at [1151, 417] on icon "button" at bounding box center [1153, 416] width 12 height 12
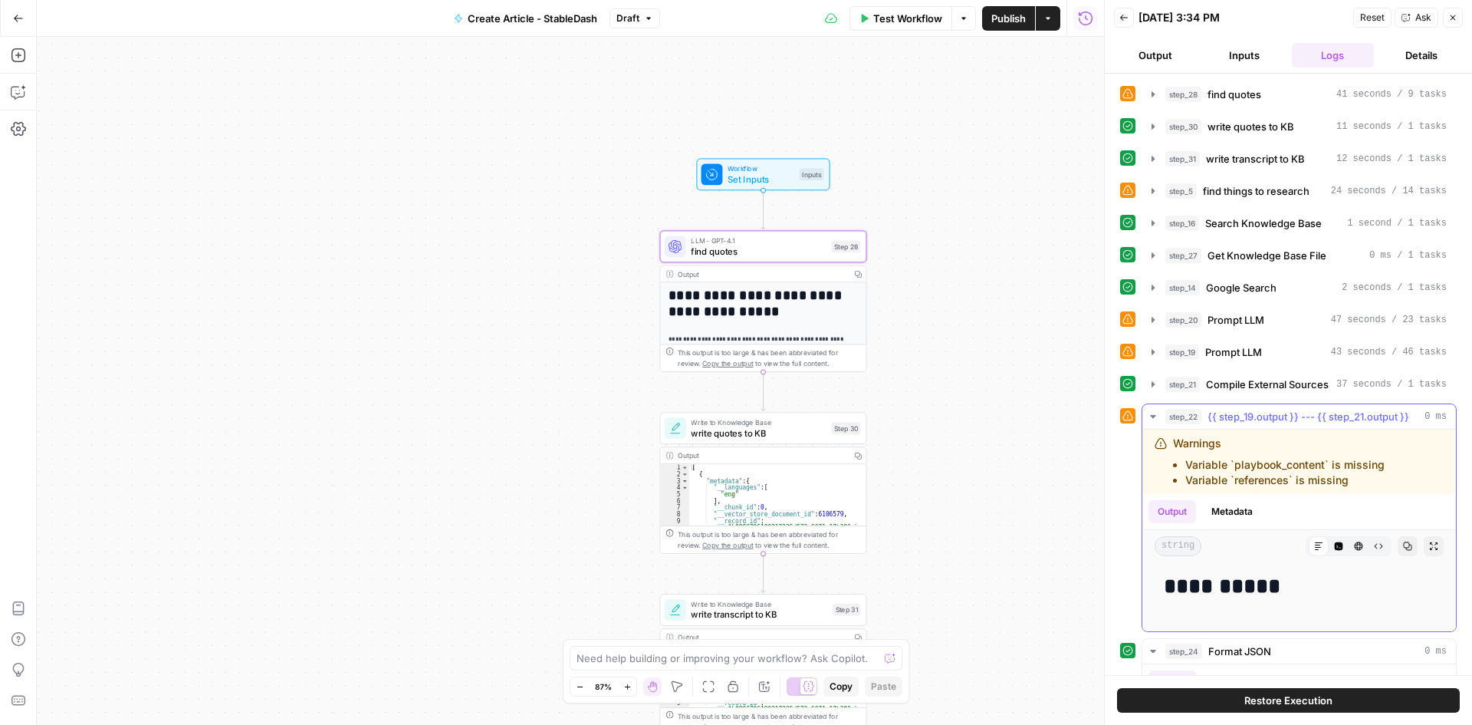
click at [1151, 417] on icon "button" at bounding box center [1153, 416] width 12 height 12
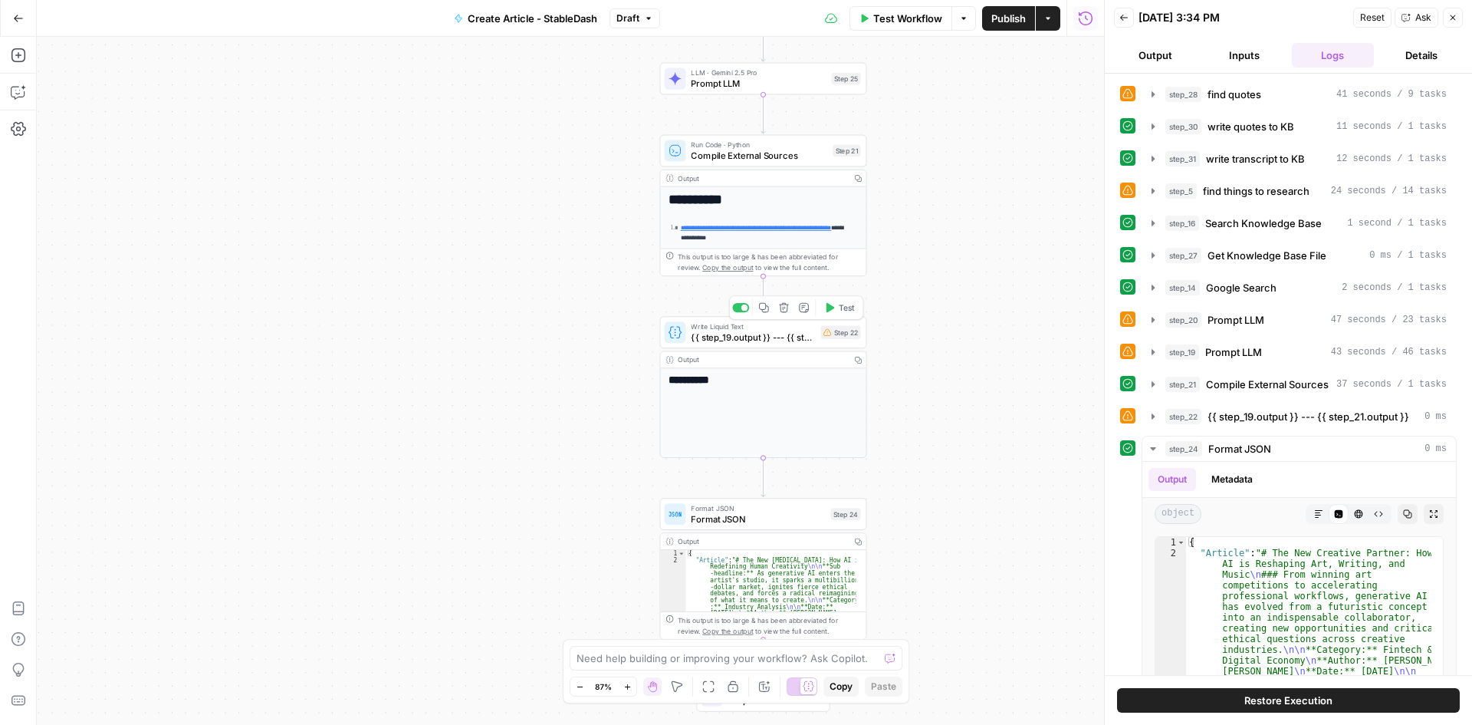
click at [747, 347] on div "Write Liquid Text {{ step_19.output }} --- {{ step_21.output }} Step 22 Copy st…" at bounding box center [763, 332] width 207 height 32
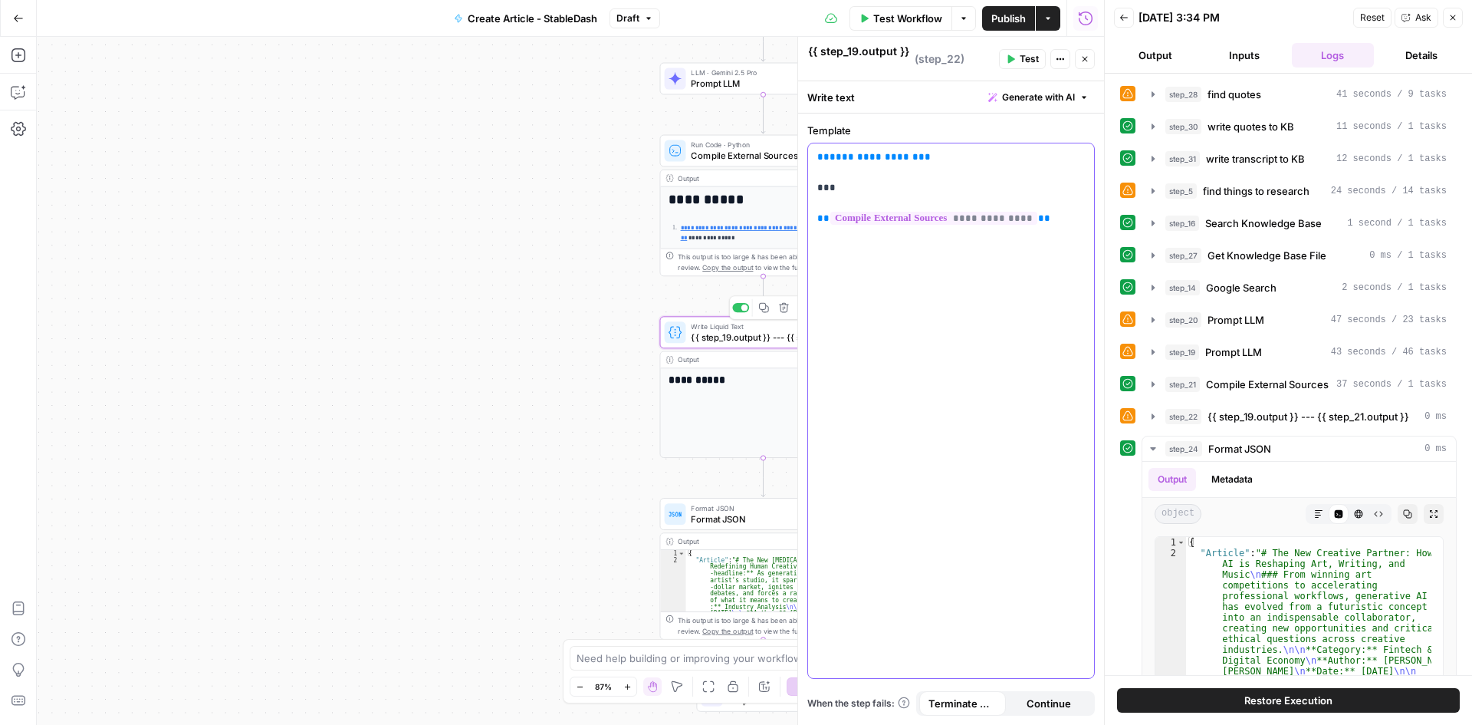
click at [998, 270] on div "**********" at bounding box center [951, 410] width 286 height 534
click at [905, 156] on span "**********" at bounding box center [874, 157] width 89 height 10
click at [930, 157] on p "**********" at bounding box center [951, 188] width 268 height 77
drag, startPoint x: 929, startPoint y: 158, endPoint x: 807, endPoint y: 159, distance: 122.7
click at [807, 159] on div "**********" at bounding box center [951, 418] width 306 height 611
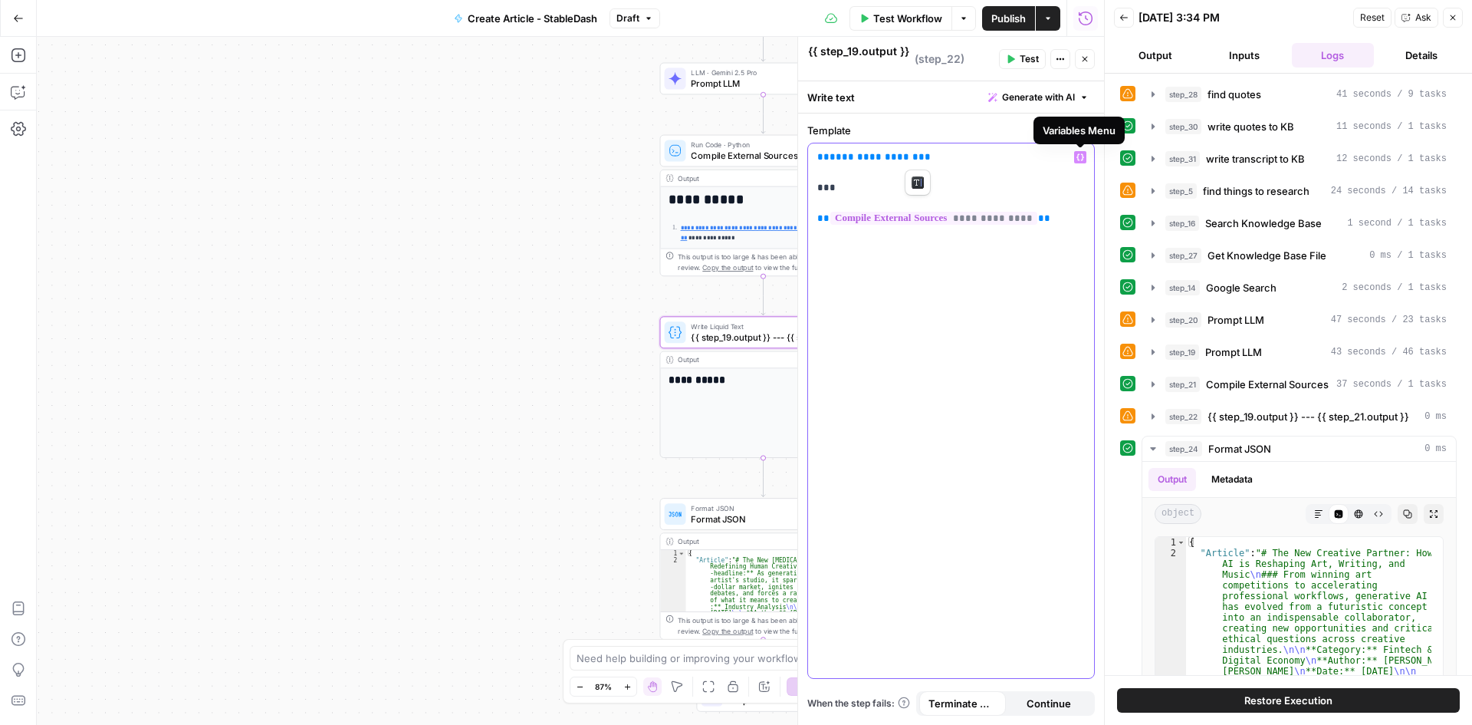
click at [972, 187] on p "**********" at bounding box center [951, 188] width 268 height 77
click at [586, 284] on div "**********" at bounding box center [570, 381] width 1067 height 688
click at [1086, 48] on div "{{ step_19.output }} --- {{ step_21.output }} {{ step_19.output }} --- {{ step_…" at bounding box center [951, 59] width 288 height 32
drag, startPoint x: 1084, startPoint y: 62, endPoint x: 1205, endPoint y: 392, distance: 351.0
click at [1186, 385] on body "**********" at bounding box center [736, 362] width 1472 height 725
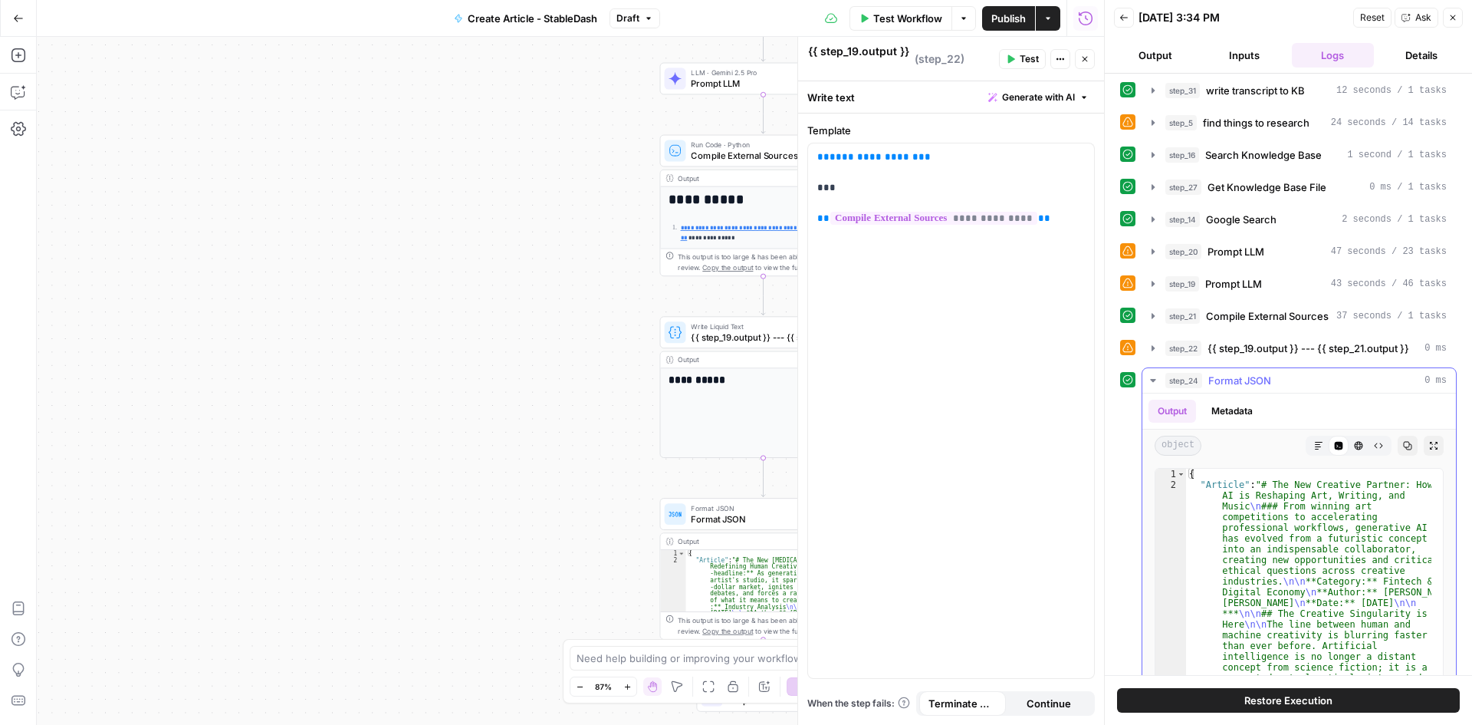
scroll to position [153, 0]
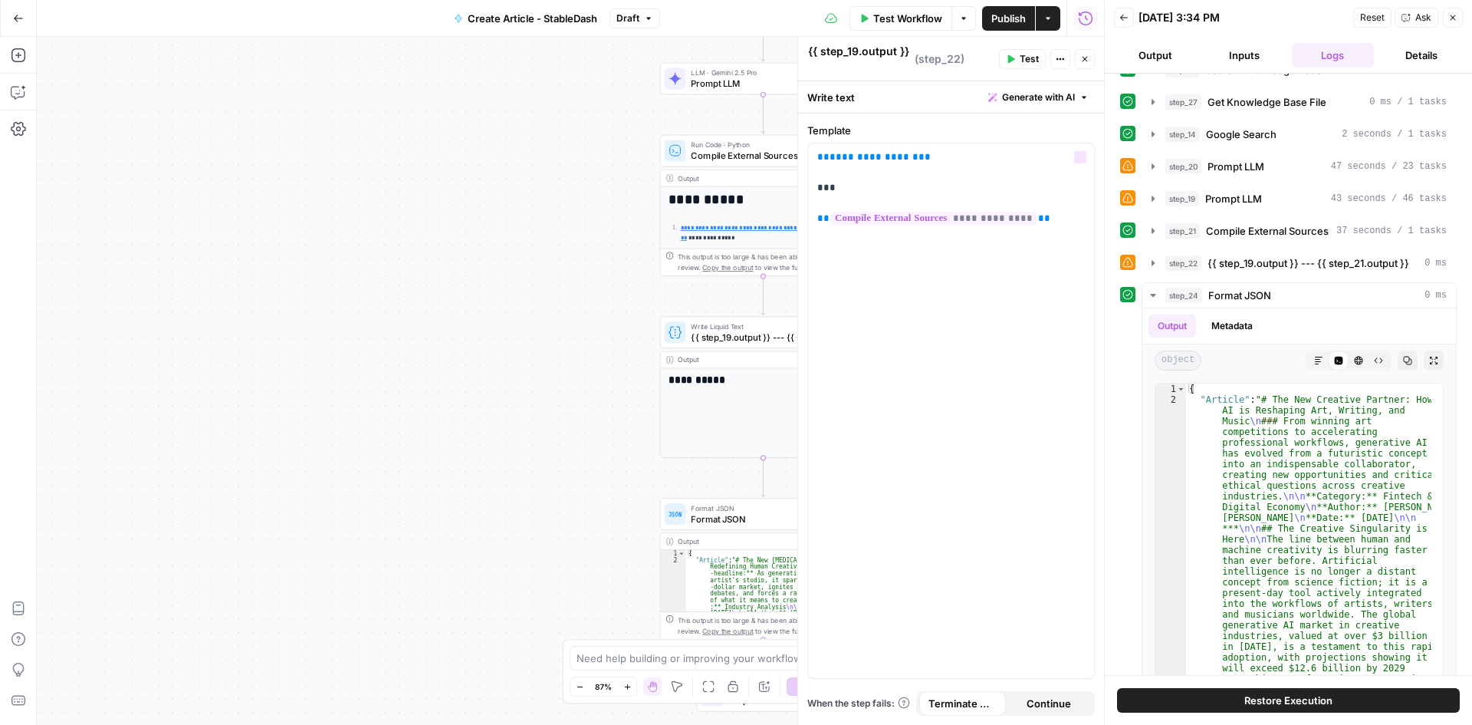
click at [555, 340] on div "**********" at bounding box center [570, 381] width 1067 height 688
click at [1454, 18] on icon "button" at bounding box center [1452, 17] width 9 height 9
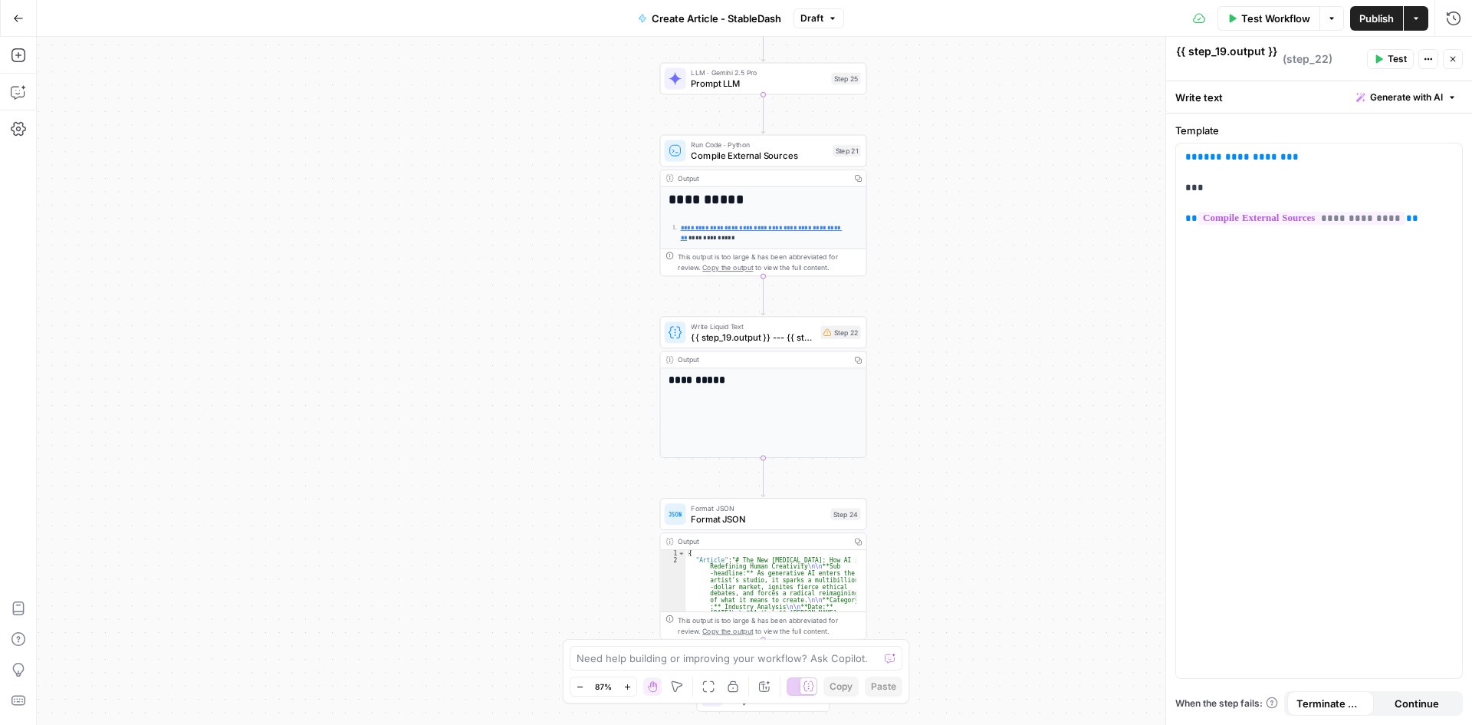
click at [593, 357] on div "**********" at bounding box center [754, 381] width 1435 height 688
click at [746, 307] on div at bounding box center [744, 307] width 7 height 7
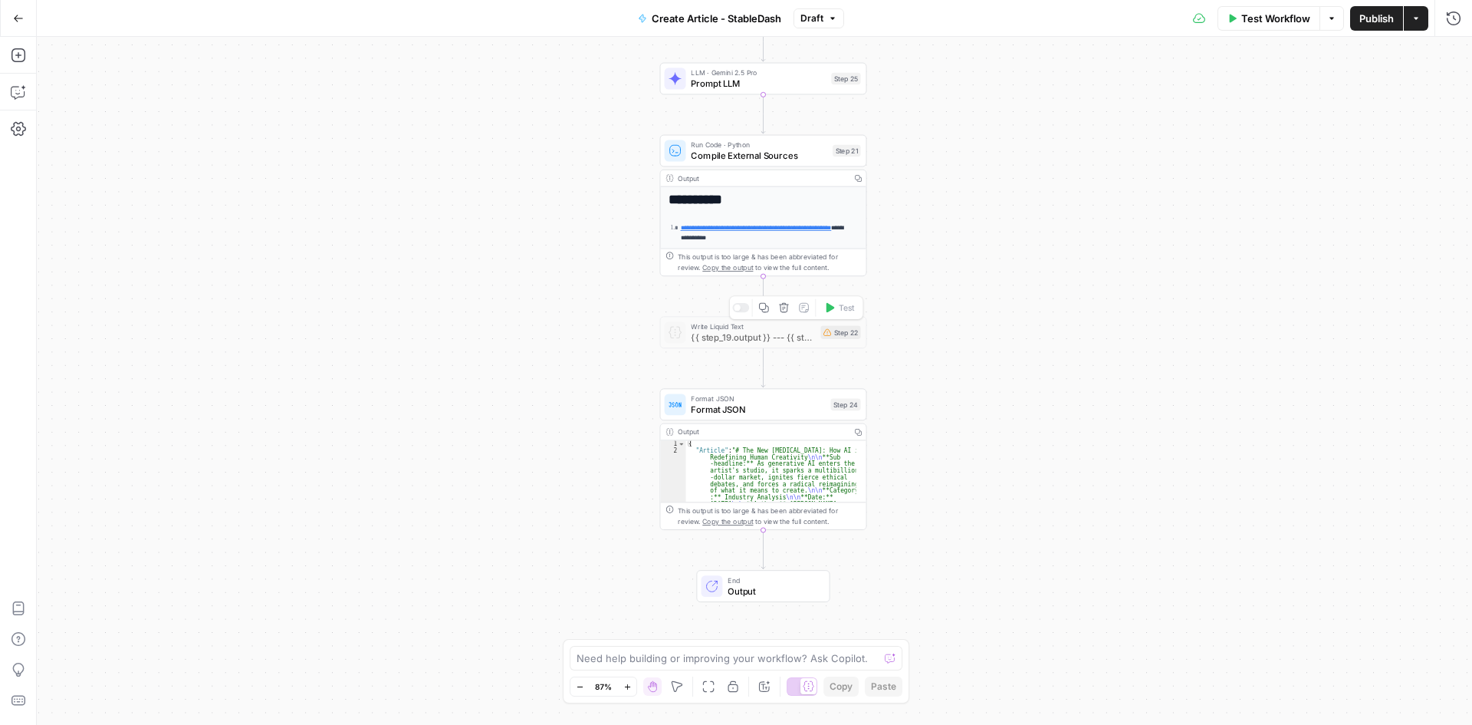
click at [746, 309] on div at bounding box center [740, 307] width 17 height 9
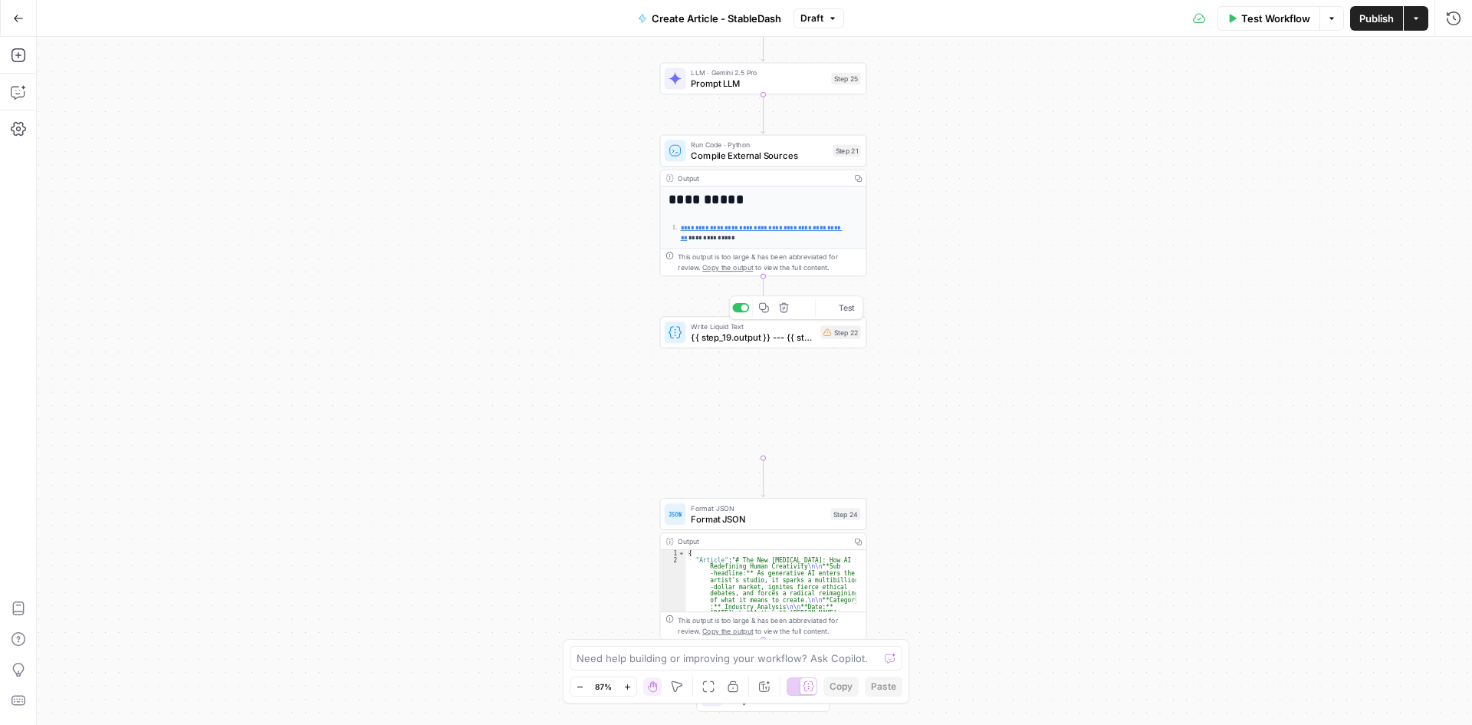
click at [741, 307] on div at bounding box center [744, 307] width 7 height 7
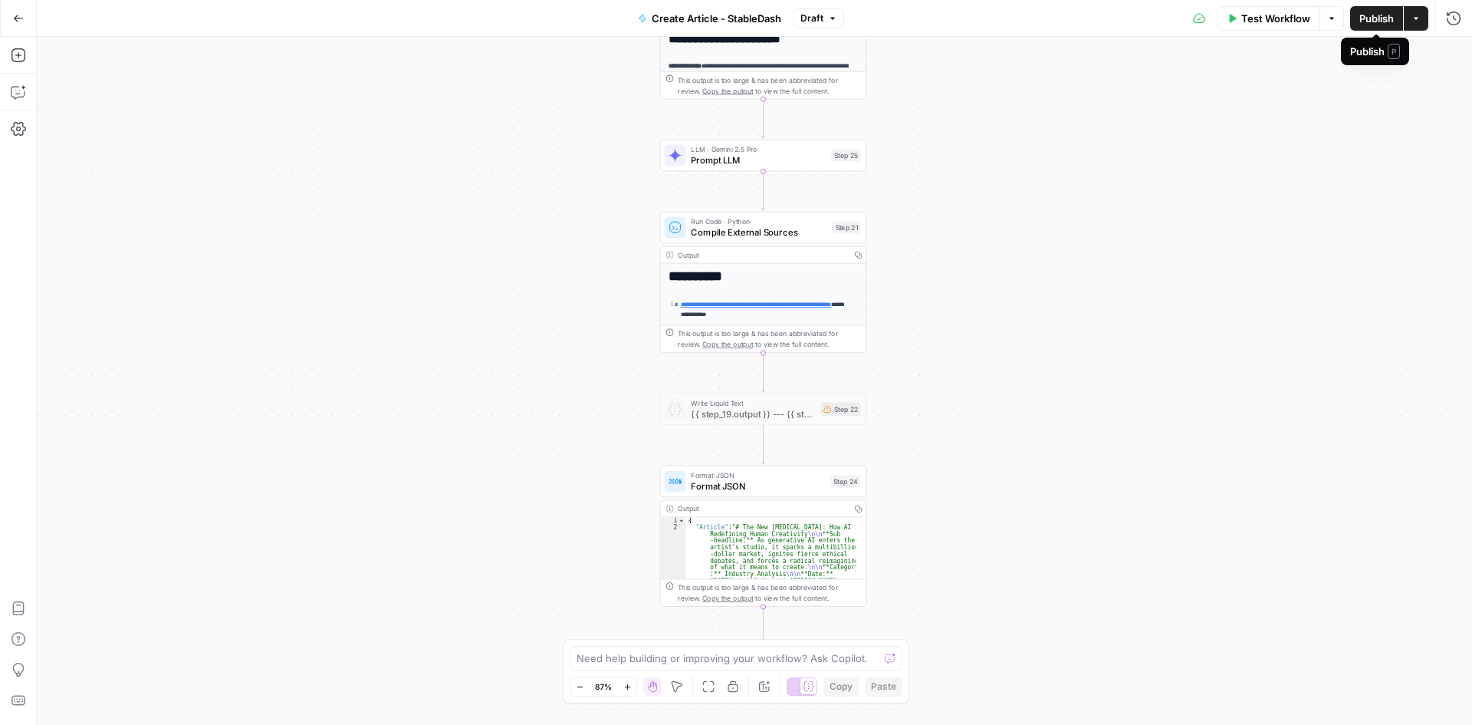
click at [1380, 12] on span "Publish" at bounding box center [1377, 18] width 35 height 15
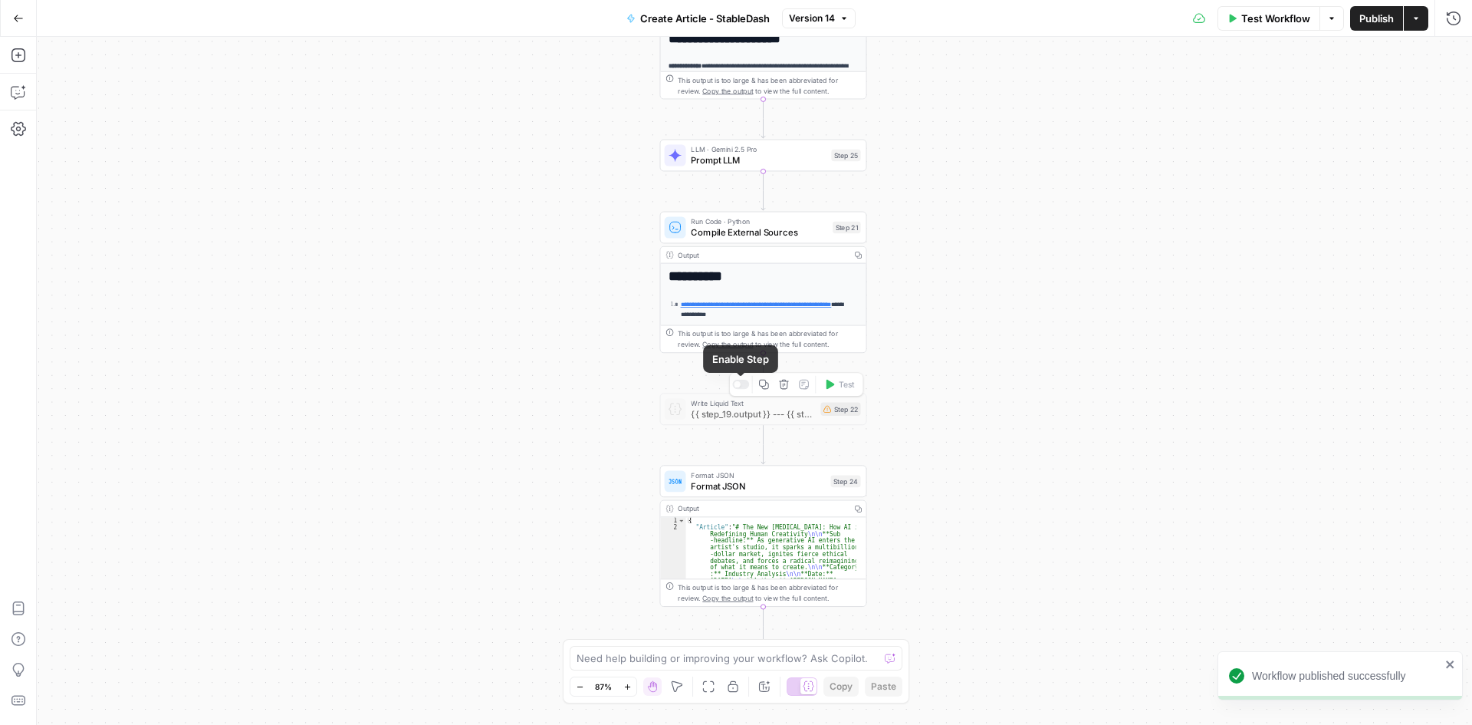
click at [744, 388] on div at bounding box center [740, 384] width 17 height 9
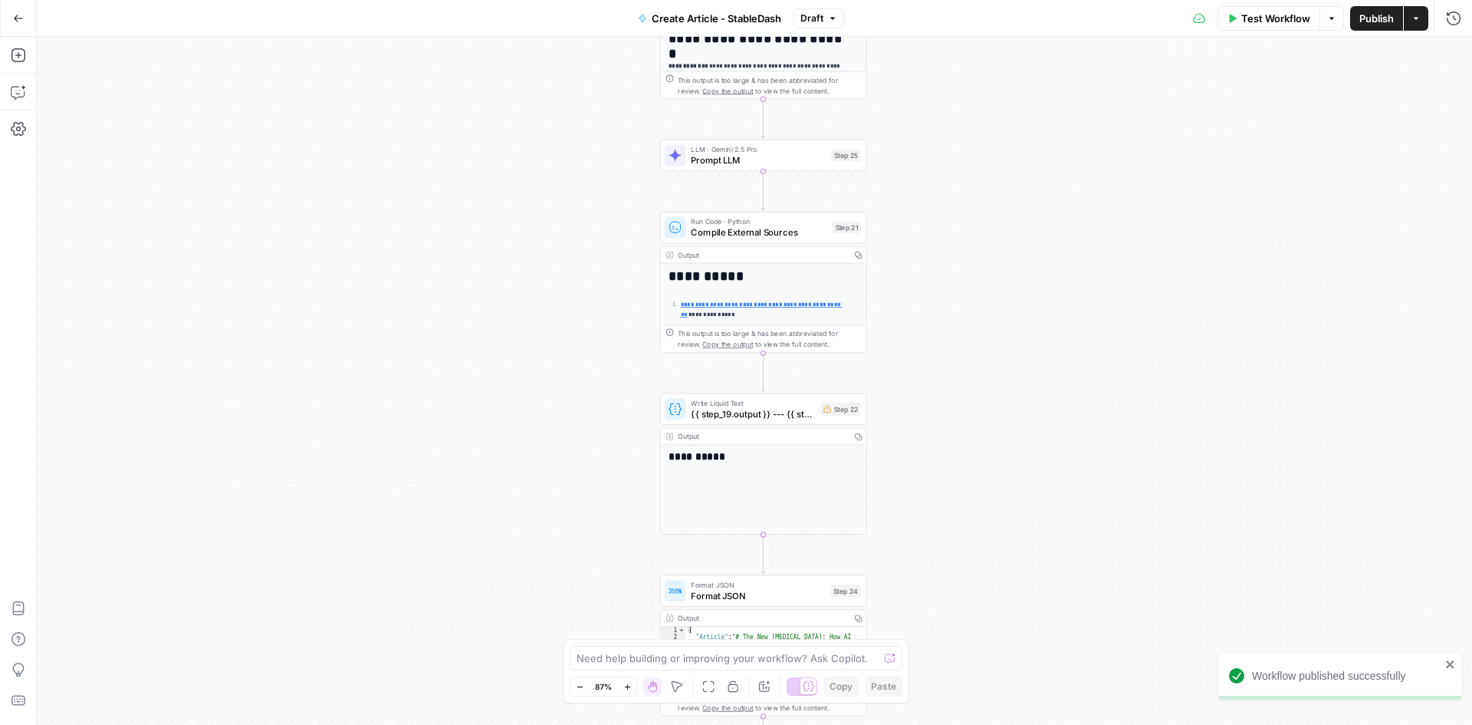
click at [787, 465] on div "**********" at bounding box center [762, 489] width 205 height 89
click at [742, 386] on div at bounding box center [744, 384] width 7 height 7
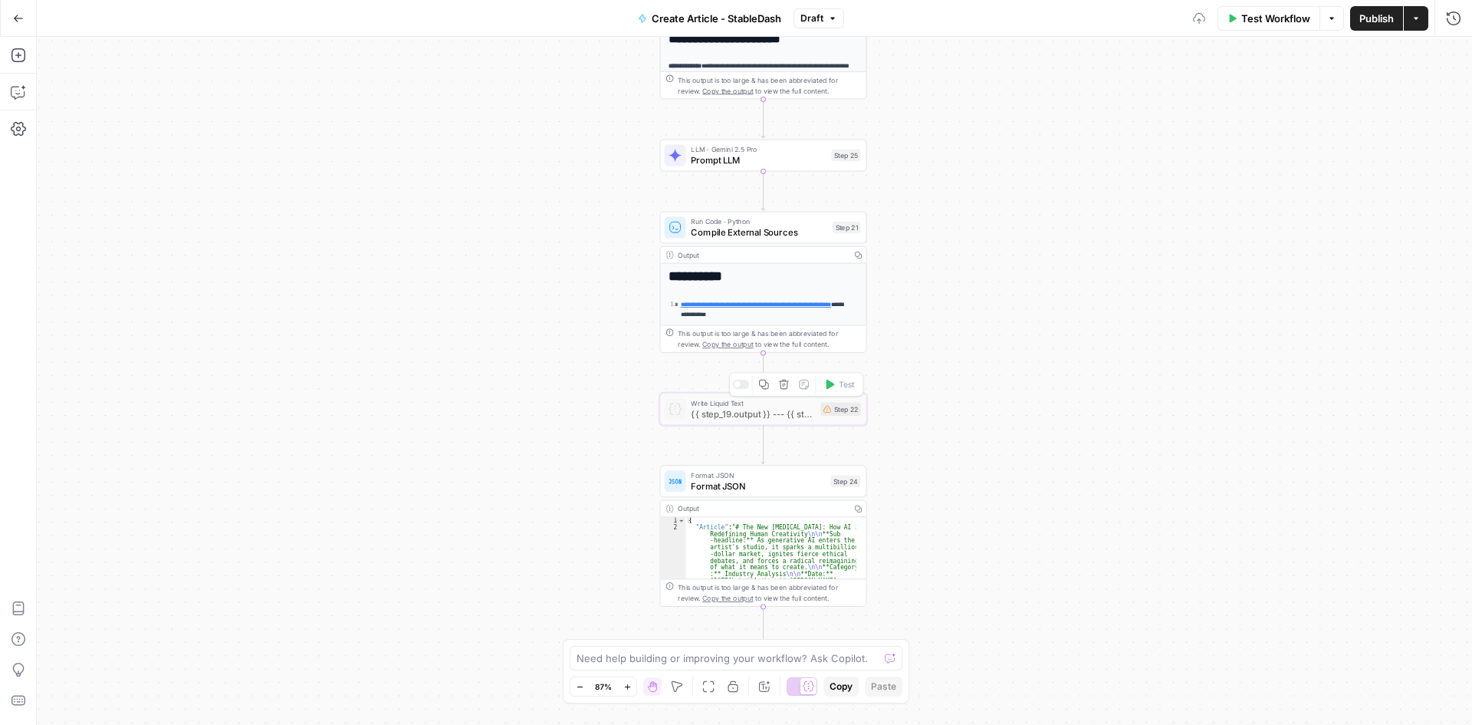
click at [742, 386] on div at bounding box center [740, 384] width 17 height 9
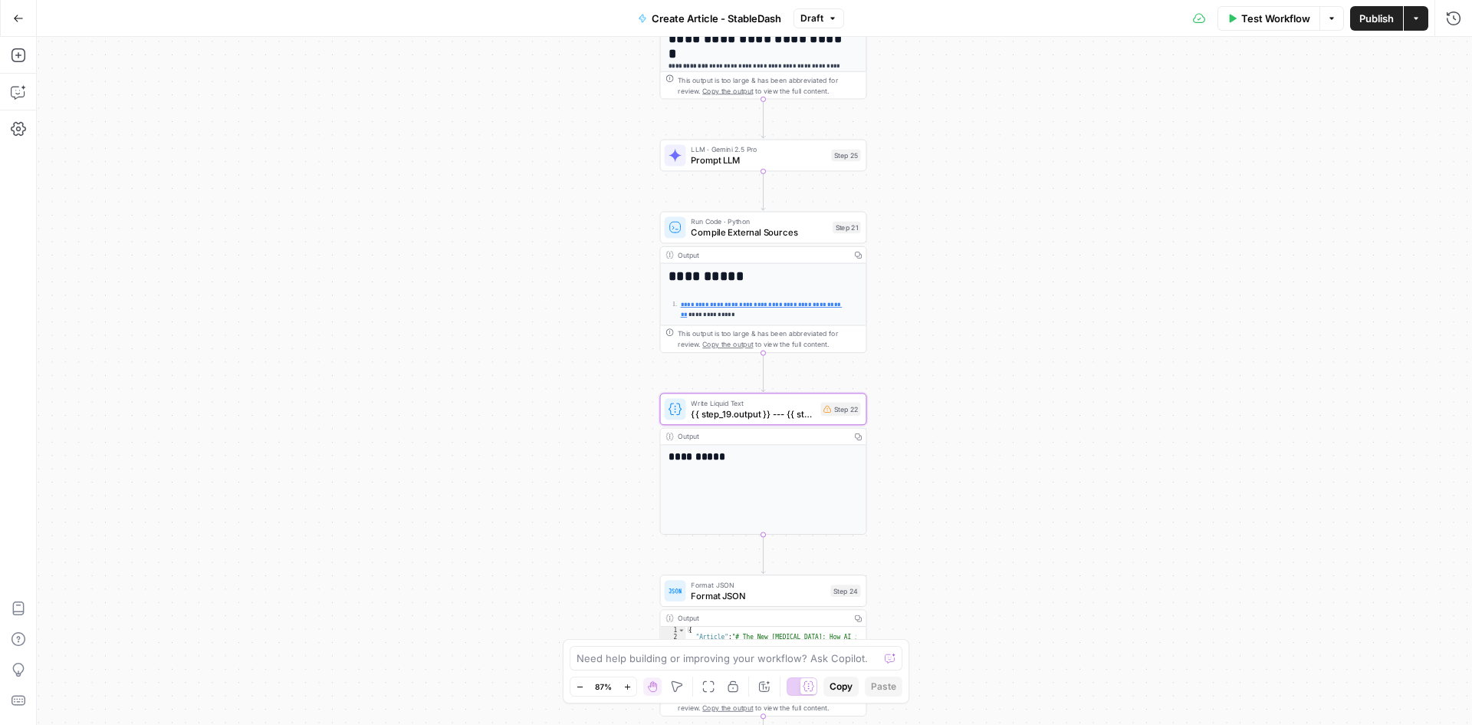
click at [1373, 14] on span "Publish" at bounding box center [1377, 18] width 35 height 15
click at [1452, 20] on icon "button" at bounding box center [1453, 18] width 15 height 15
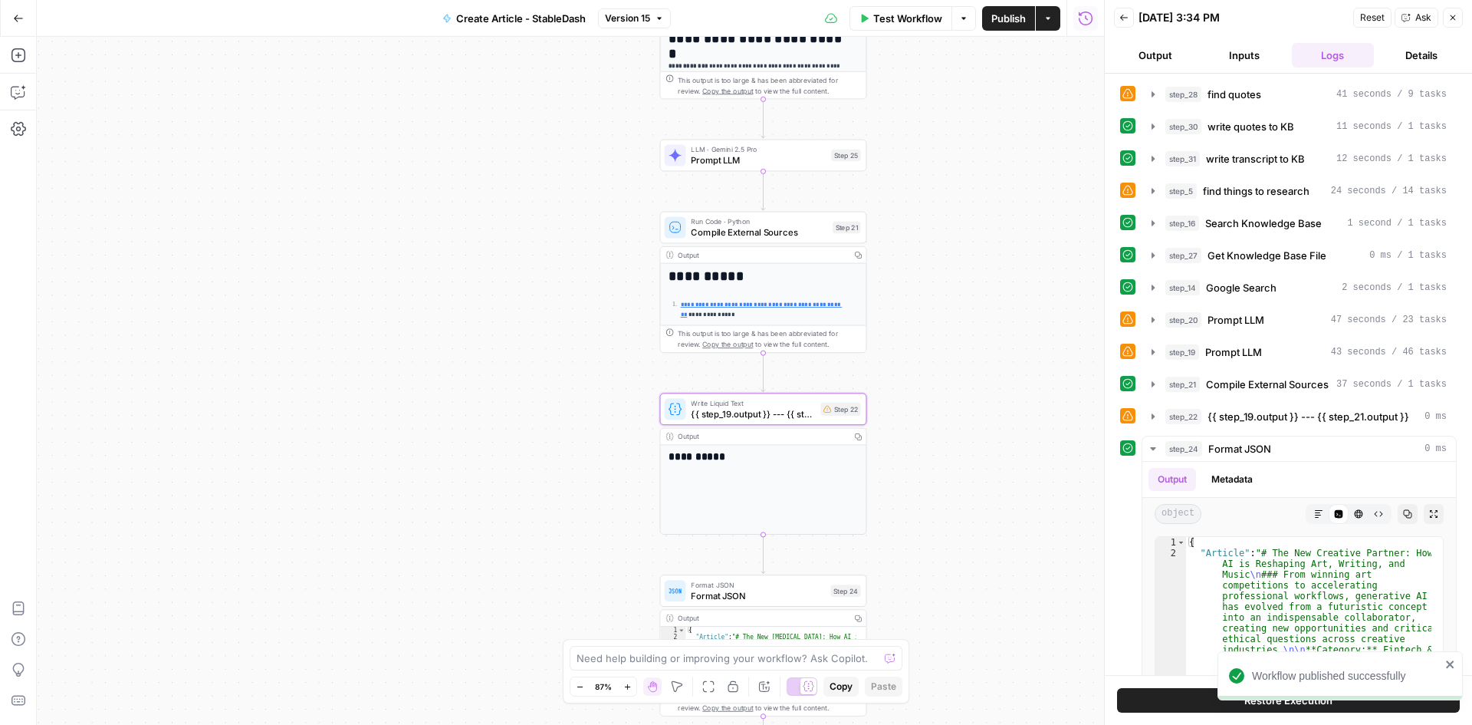
click at [1128, 13] on icon "button" at bounding box center [1124, 17] width 9 height 9
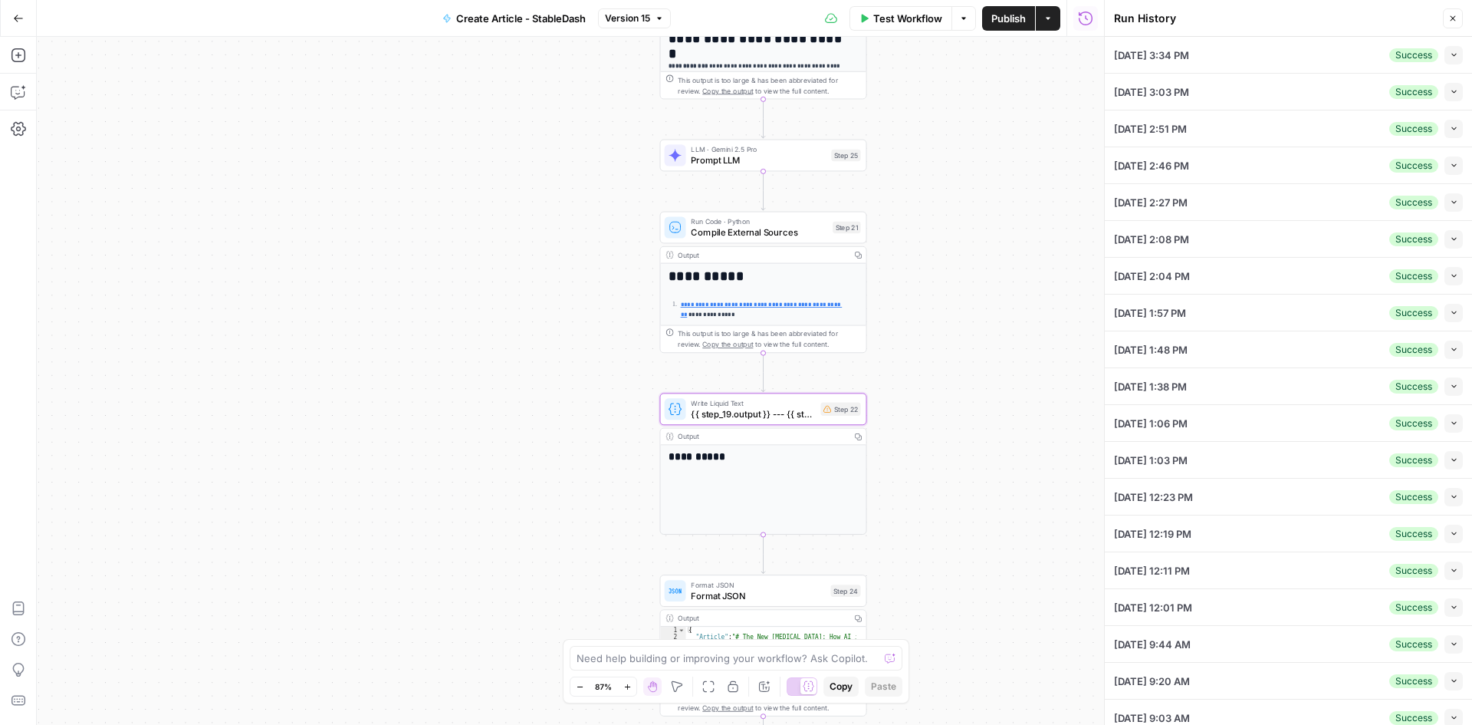
click at [1450, 90] on icon "button" at bounding box center [1454, 91] width 8 height 8
type input "Stabledash"
type textarea "Content Brief: The New Creative Partner: How AI is Reshaping Art, Writing, and …"
type textarea "Speaker 1 (00:00.088) TGCO I'm I'm you I'm All right, we're here for another st…"
type textarea "Stableminded"
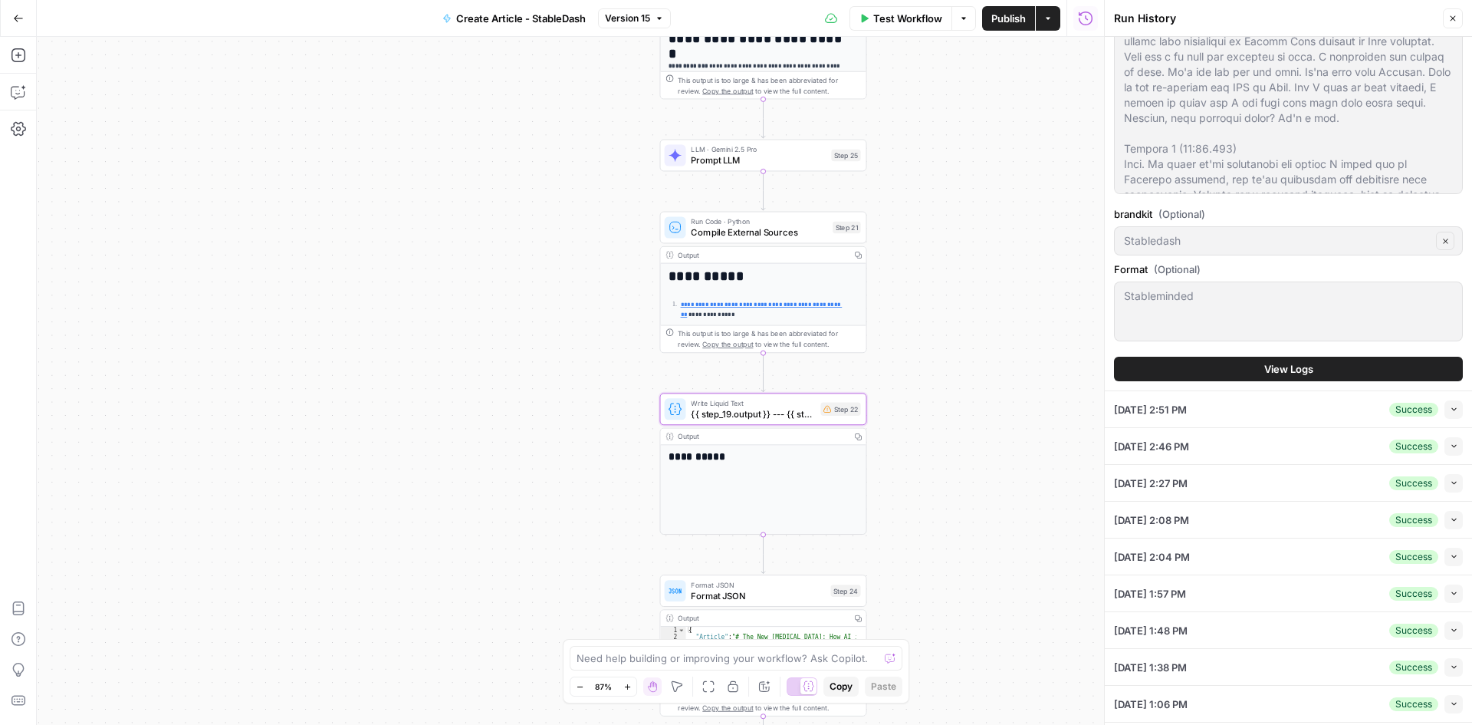
scroll to position [613, 0]
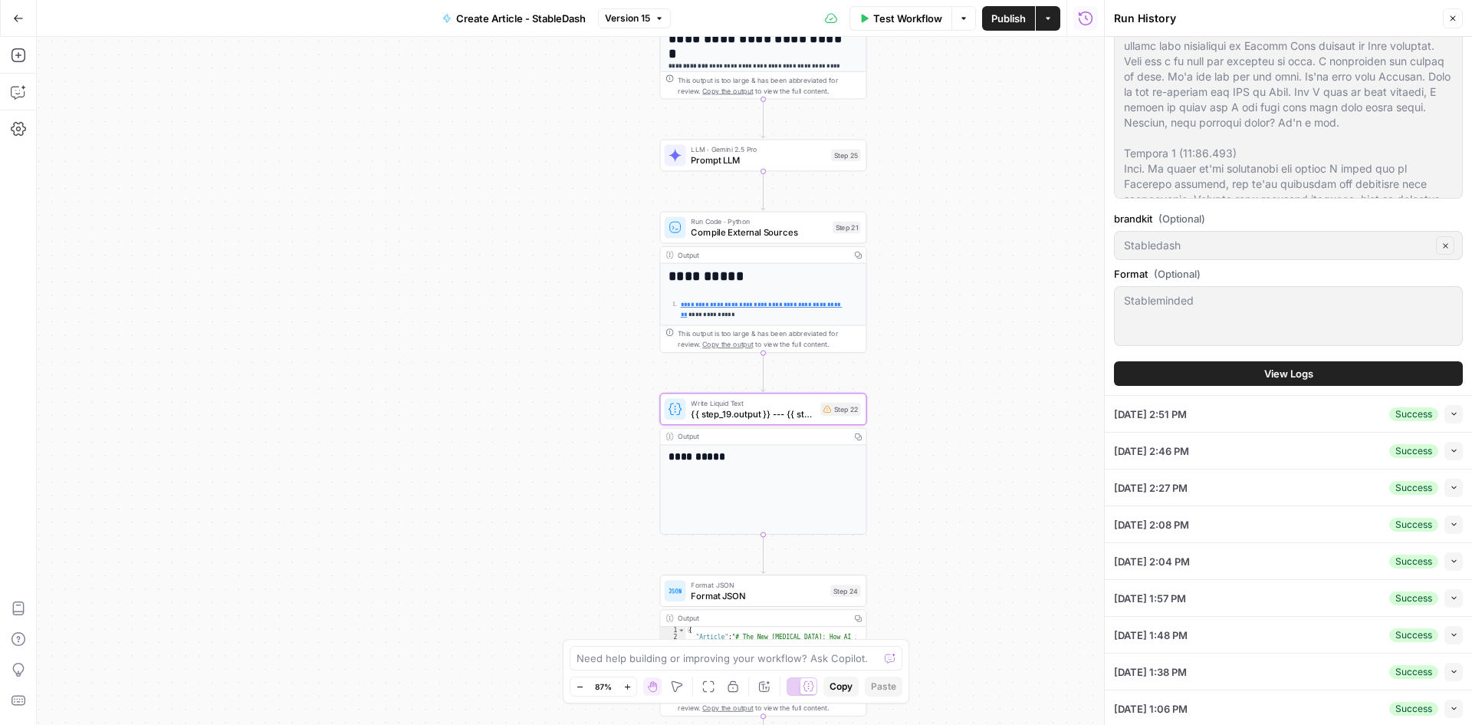
click at [1264, 366] on span "View Logs" at bounding box center [1288, 373] width 49 height 15
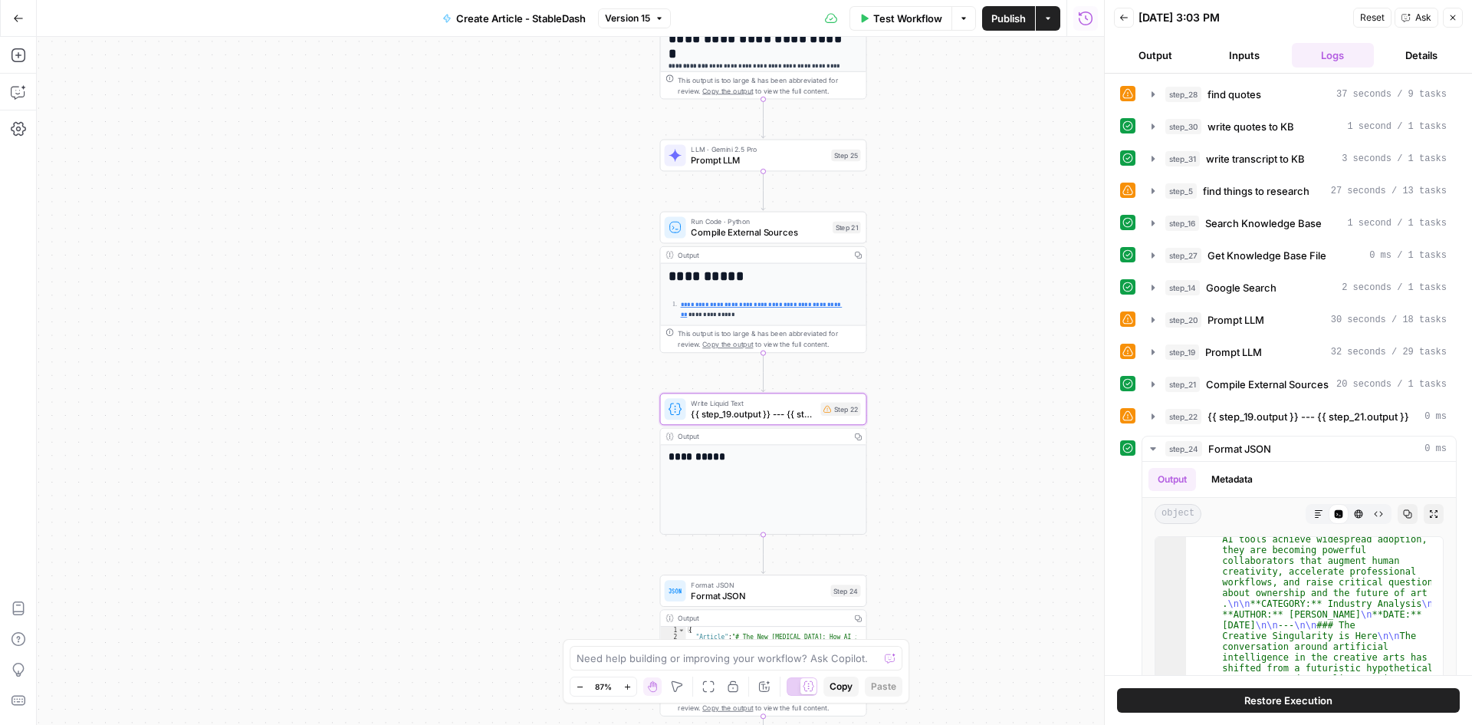
click at [1452, 15] on icon "button" at bounding box center [1452, 17] width 9 height 9
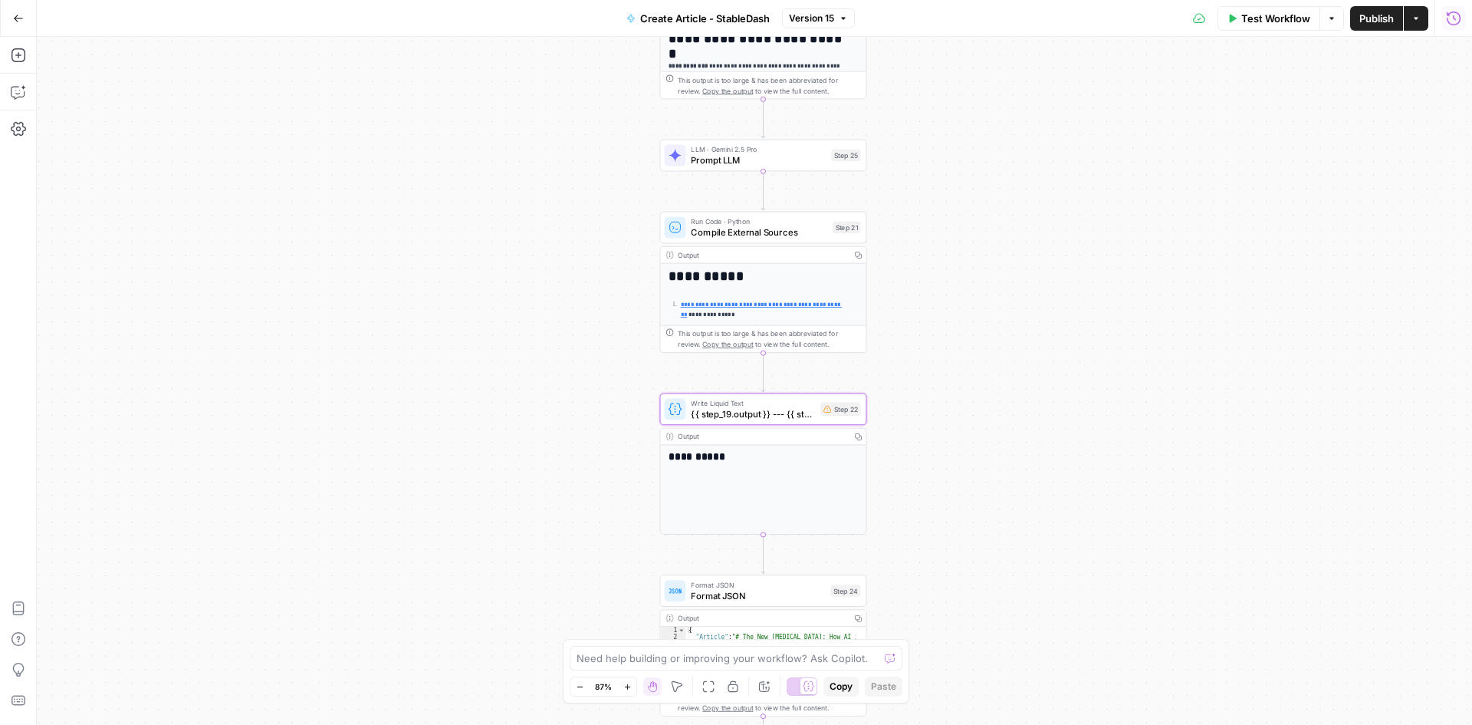
click at [1447, 30] on button "Run History" at bounding box center [1454, 18] width 25 height 25
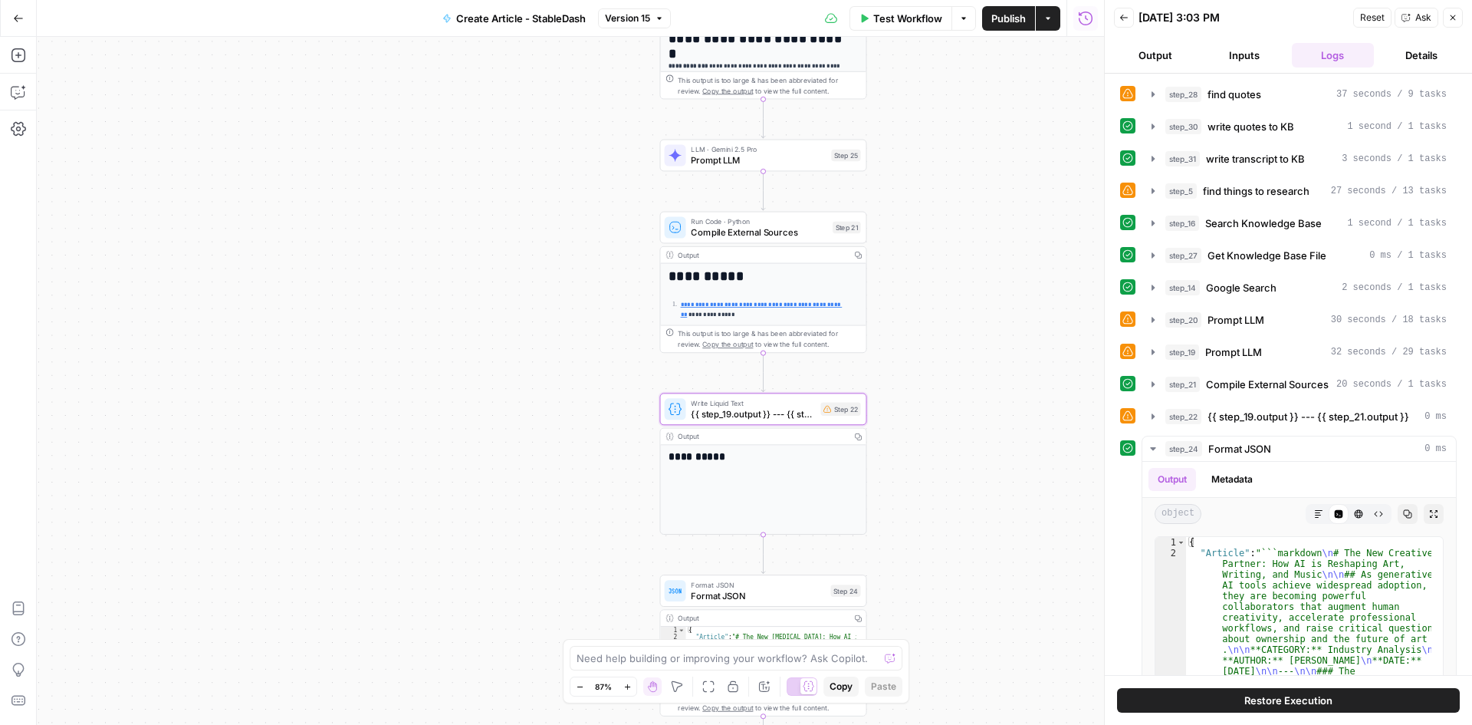
click at [1131, 13] on button "Back" at bounding box center [1124, 18] width 20 height 20
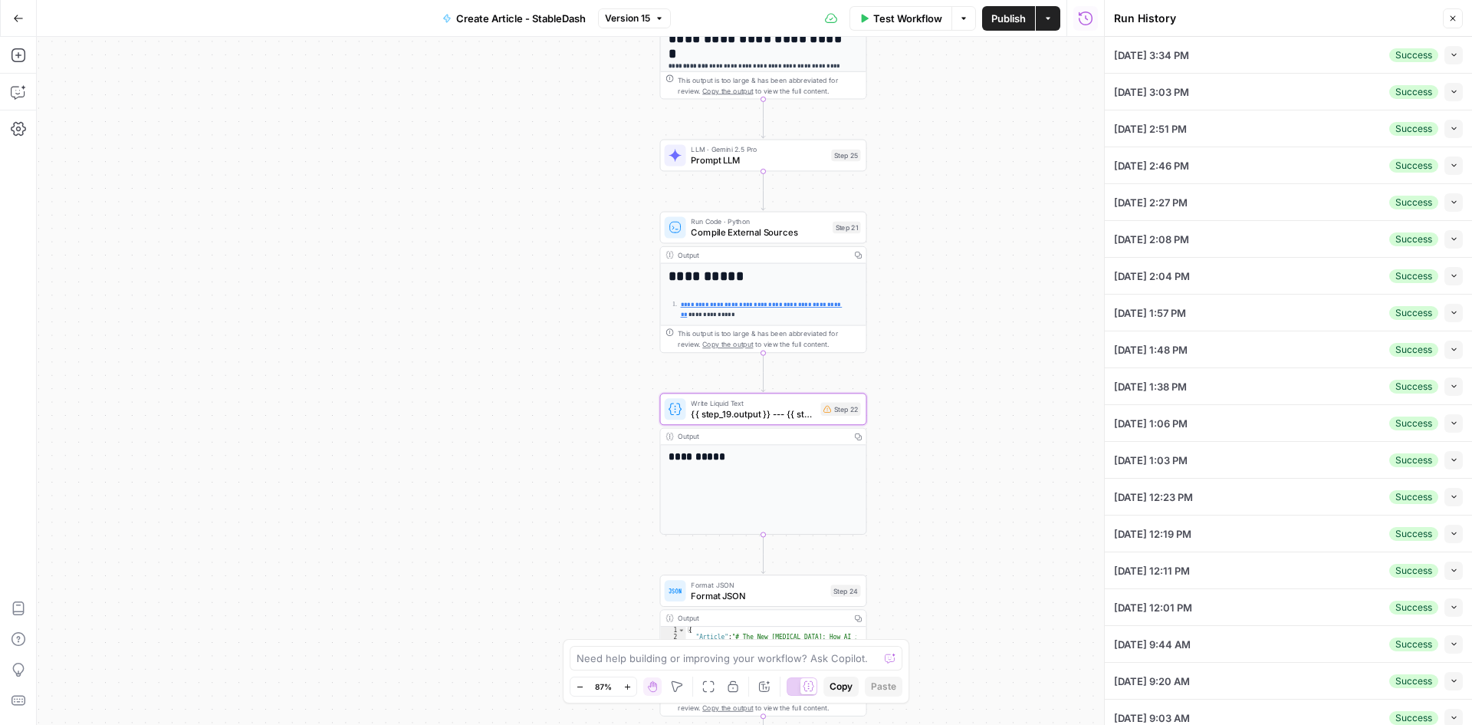
click at [1184, 58] on span "09/19/25 at 3:34 PM" at bounding box center [1151, 55] width 75 height 15
click at [1452, 54] on icon "button" at bounding box center [1454, 55] width 5 height 3
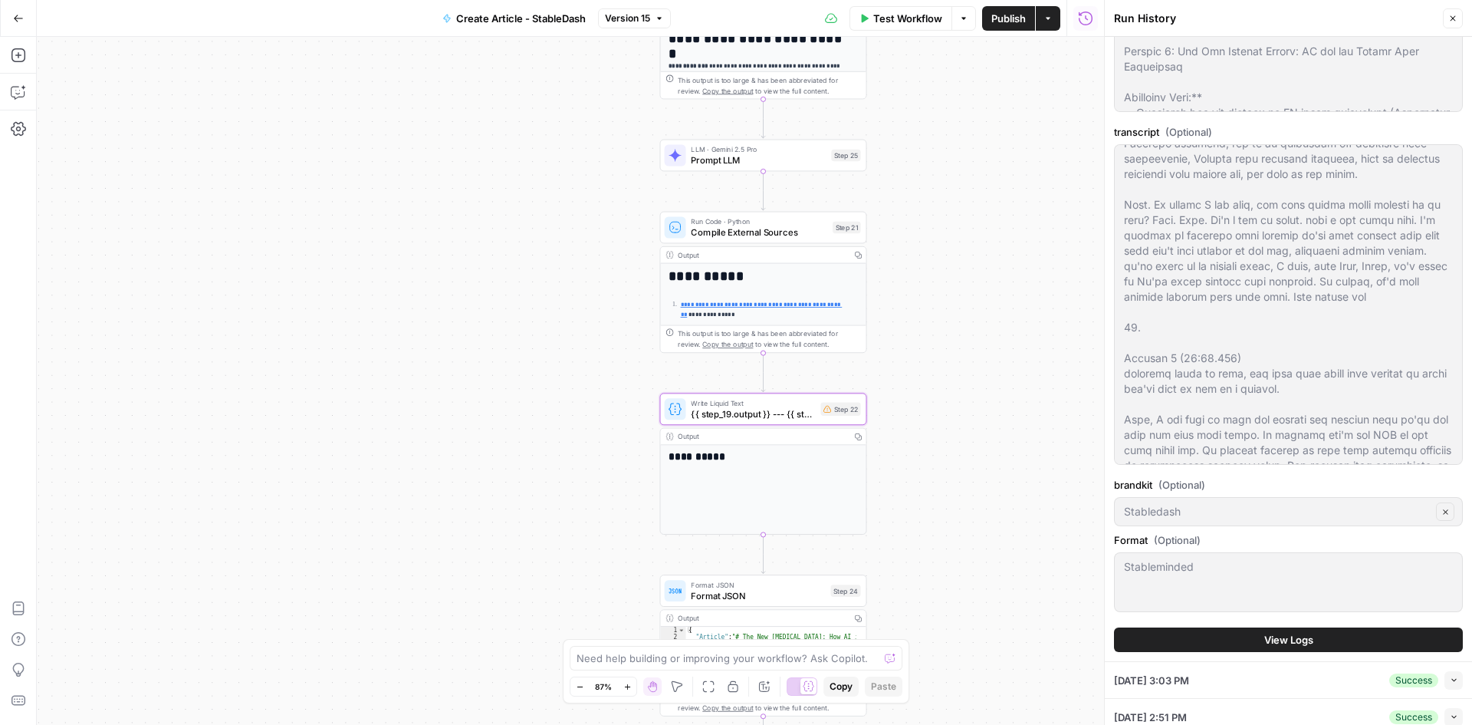
scroll to position [383, 0]
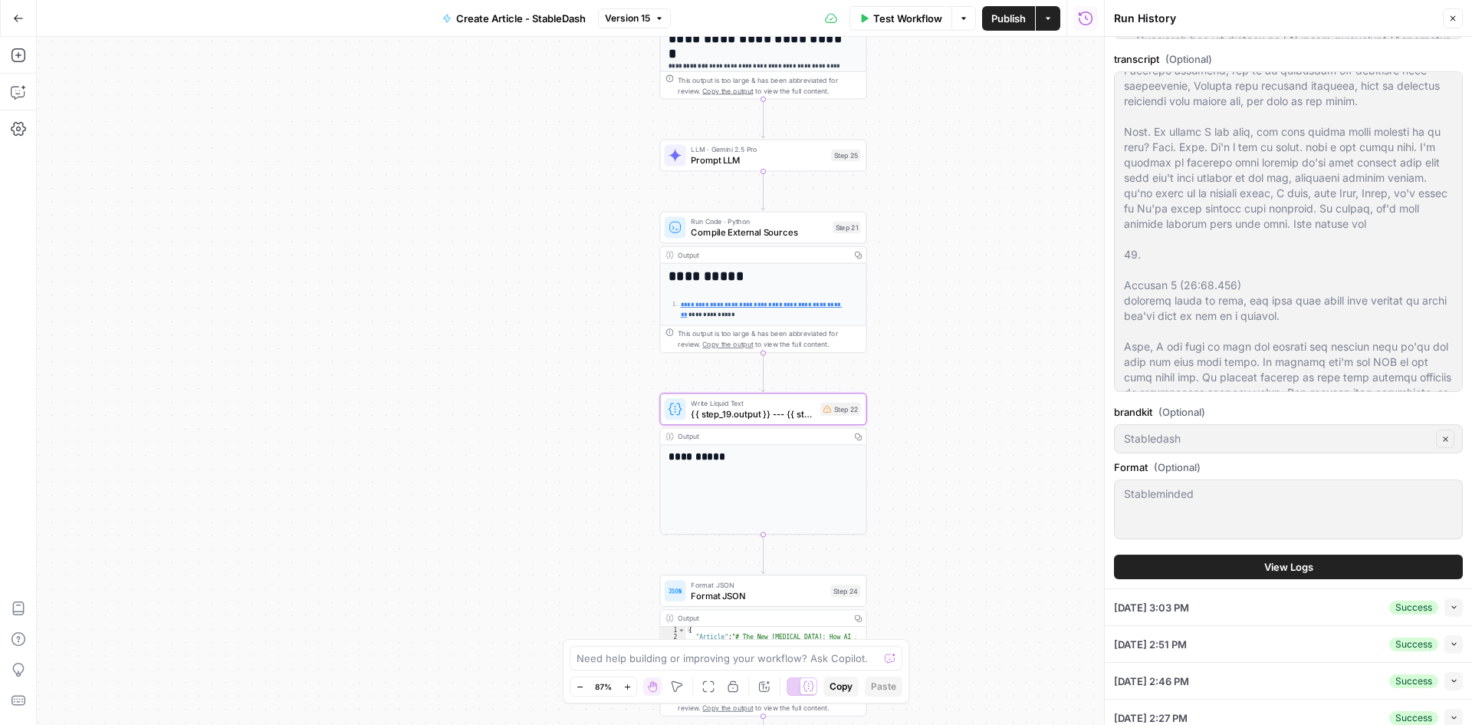
click at [1320, 564] on button "View Logs" at bounding box center [1288, 566] width 349 height 25
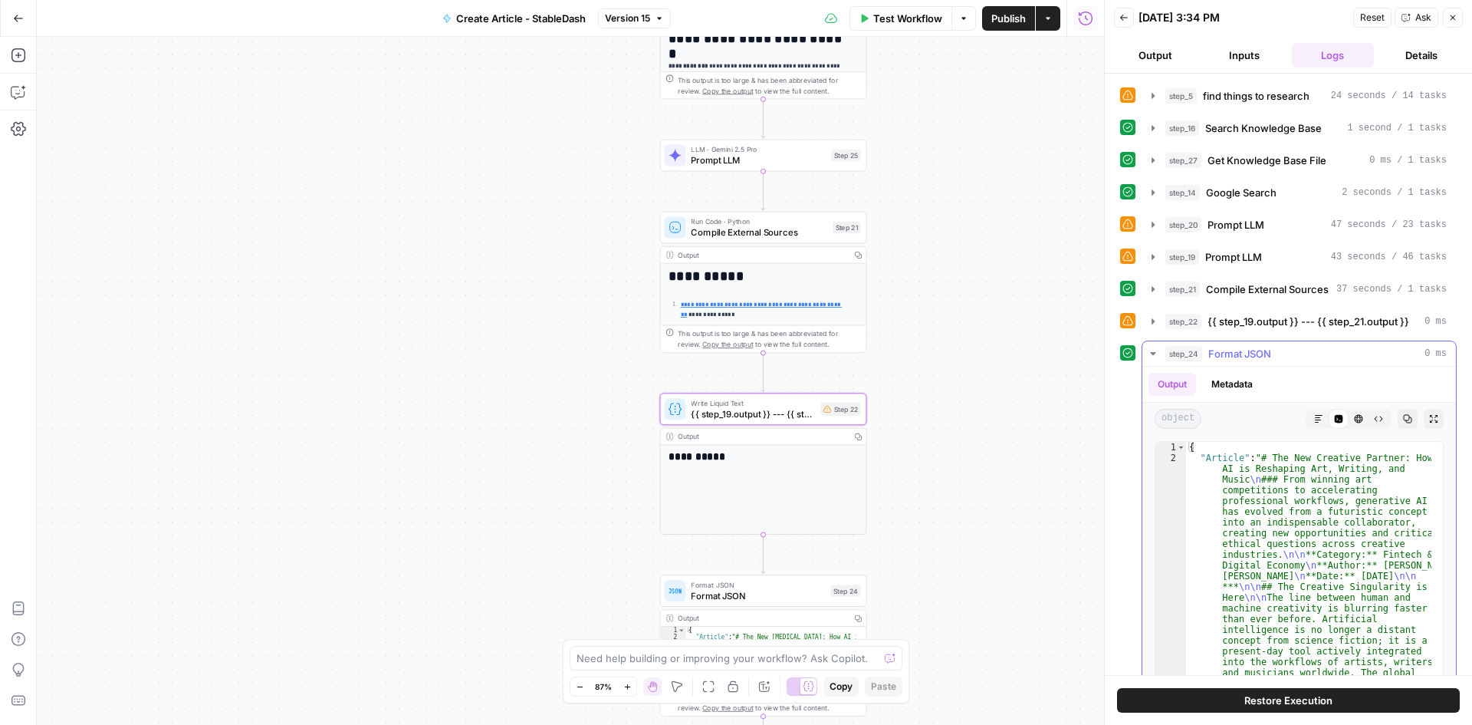
scroll to position [153, 0]
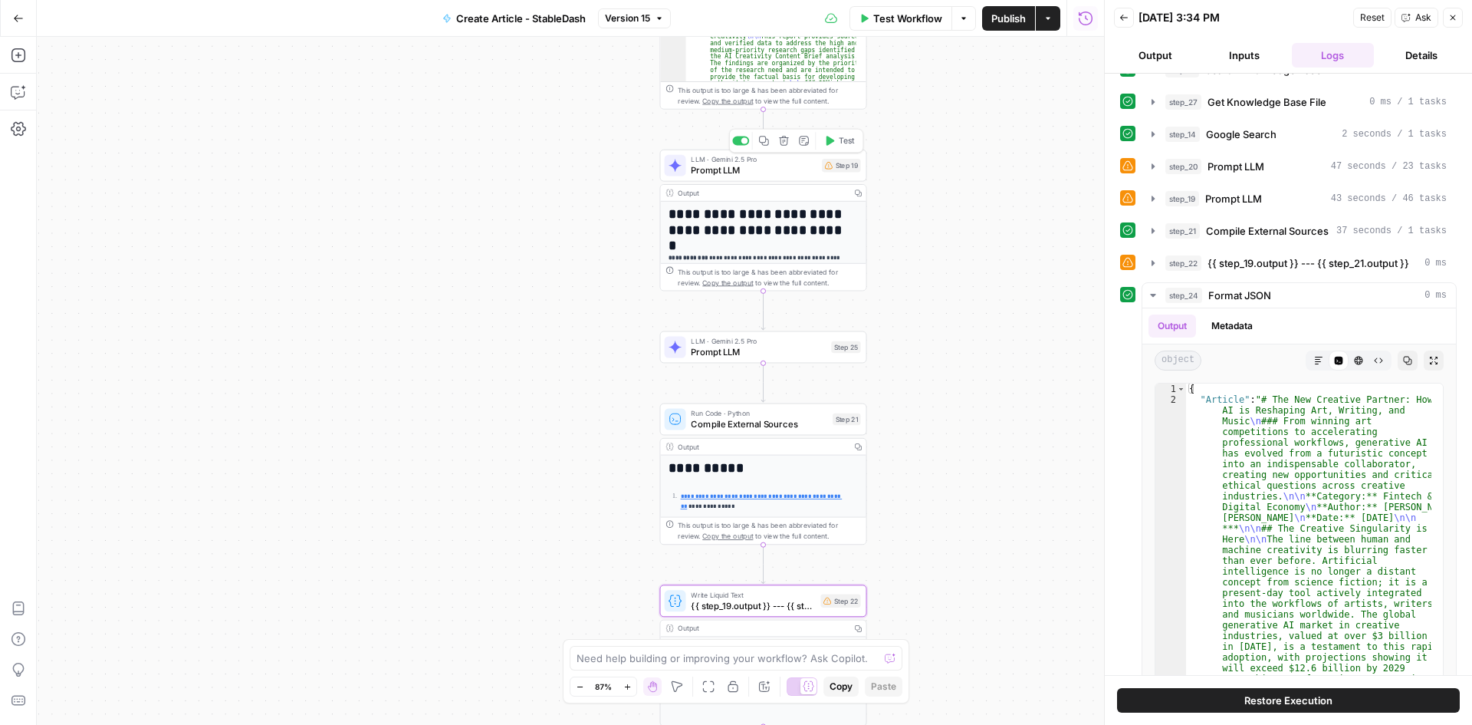
click at [726, 170] on span "Prompt LLM" at bounding box center [754, 169] width 126 height 13
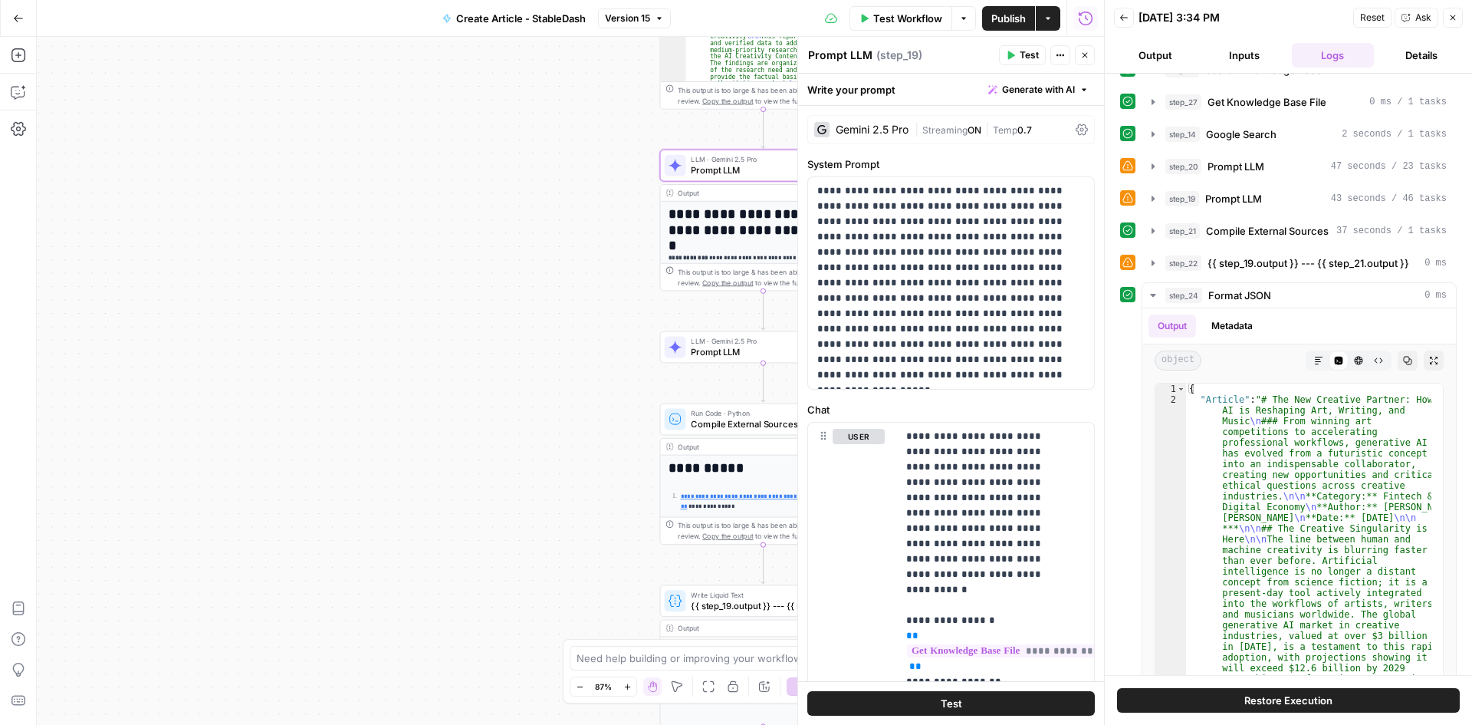
click at [1447, 22] on button "Close" at bounding box center [1453, 18] width 20 height 20
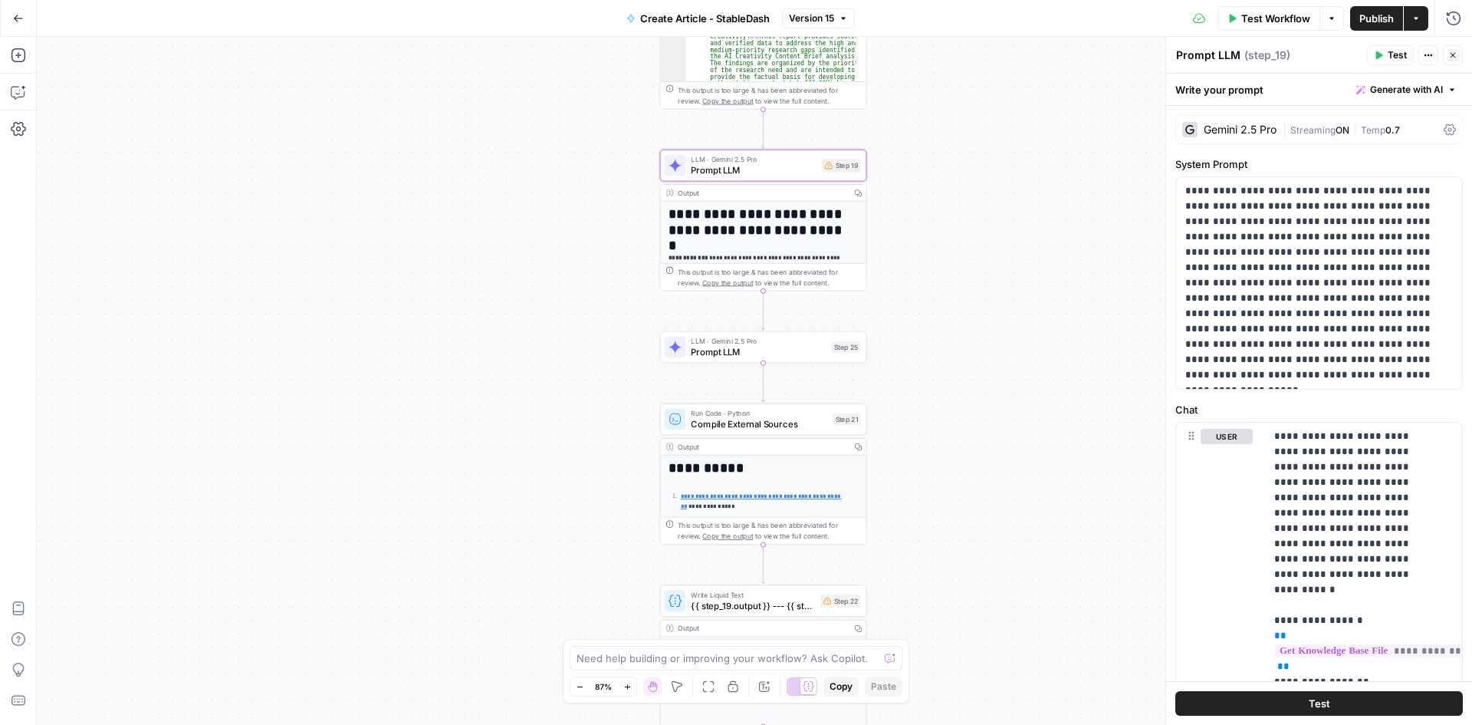
click at [1448, 48] on button "Close" at bounding box center [1453, 55] width 20 height 20
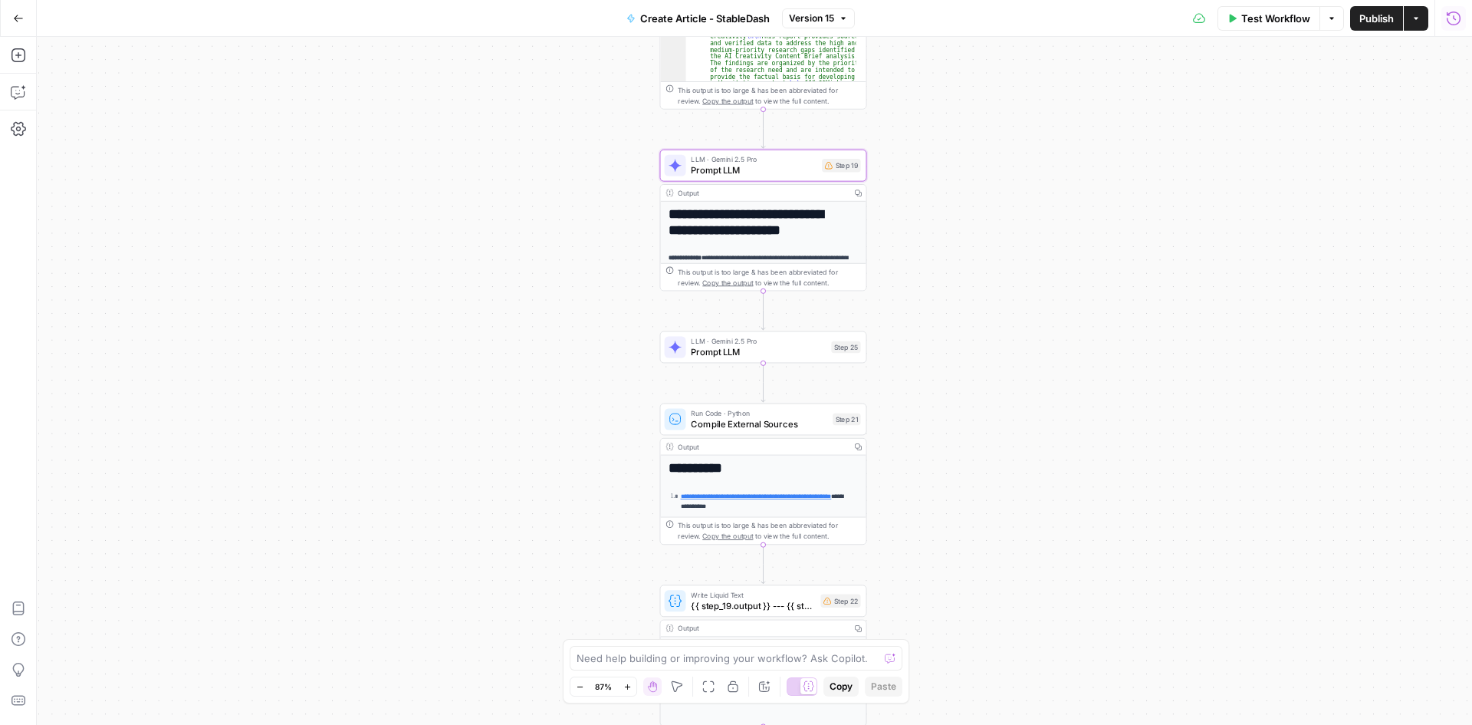
click at [1452, 19] on icon "button" at bounding box center [1453, 18] width 15 height 15
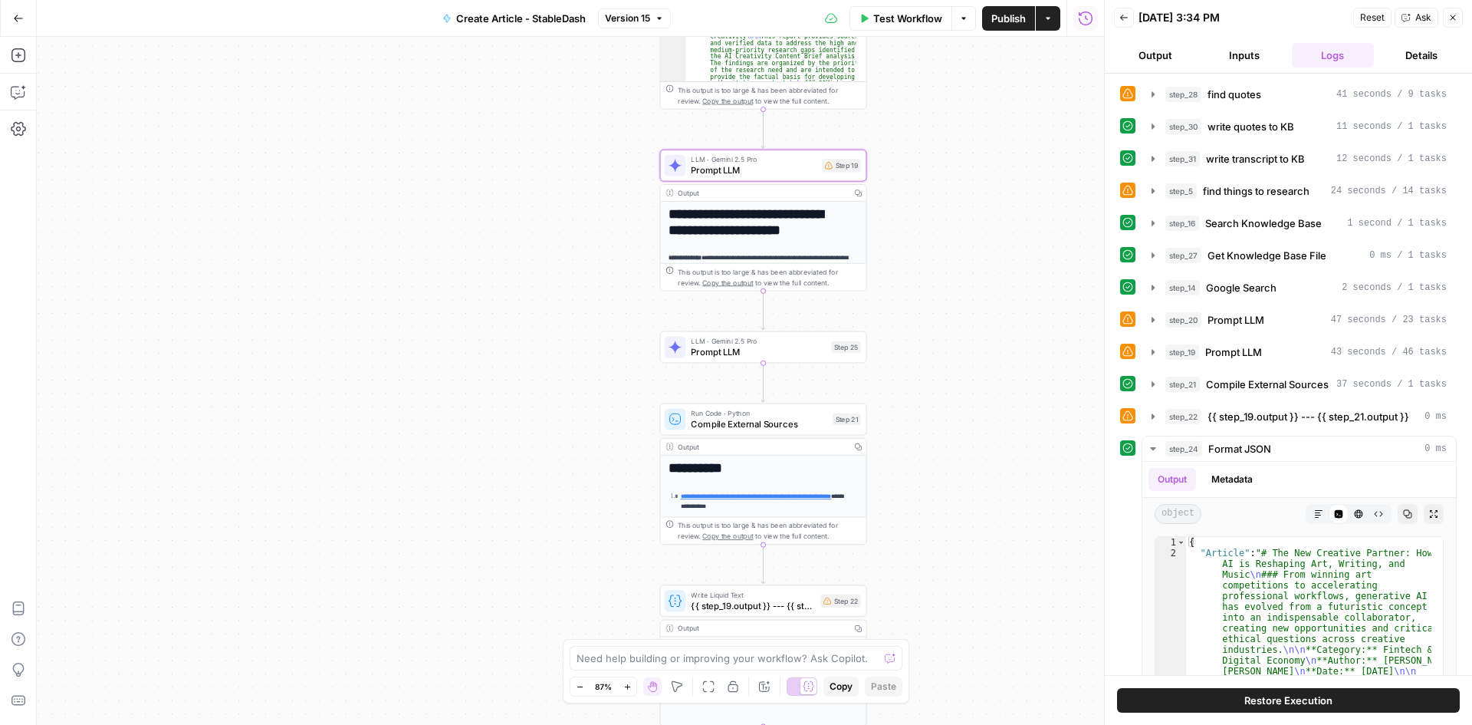
click at [1136, 16] on div "Back 09/19/25 at 3:34 PM Reset Ask Close" at bounding box center [1288, 17] width 349 height 23
click at [1128, 18] on div "Back 09/19/25 at 3:34 PM Reset Ask Close" at bounding box center [1288, 17] width 349 height 23
click at [1128, 18] on span "Back" at bounding box center [1128, 18] width 1 height 1
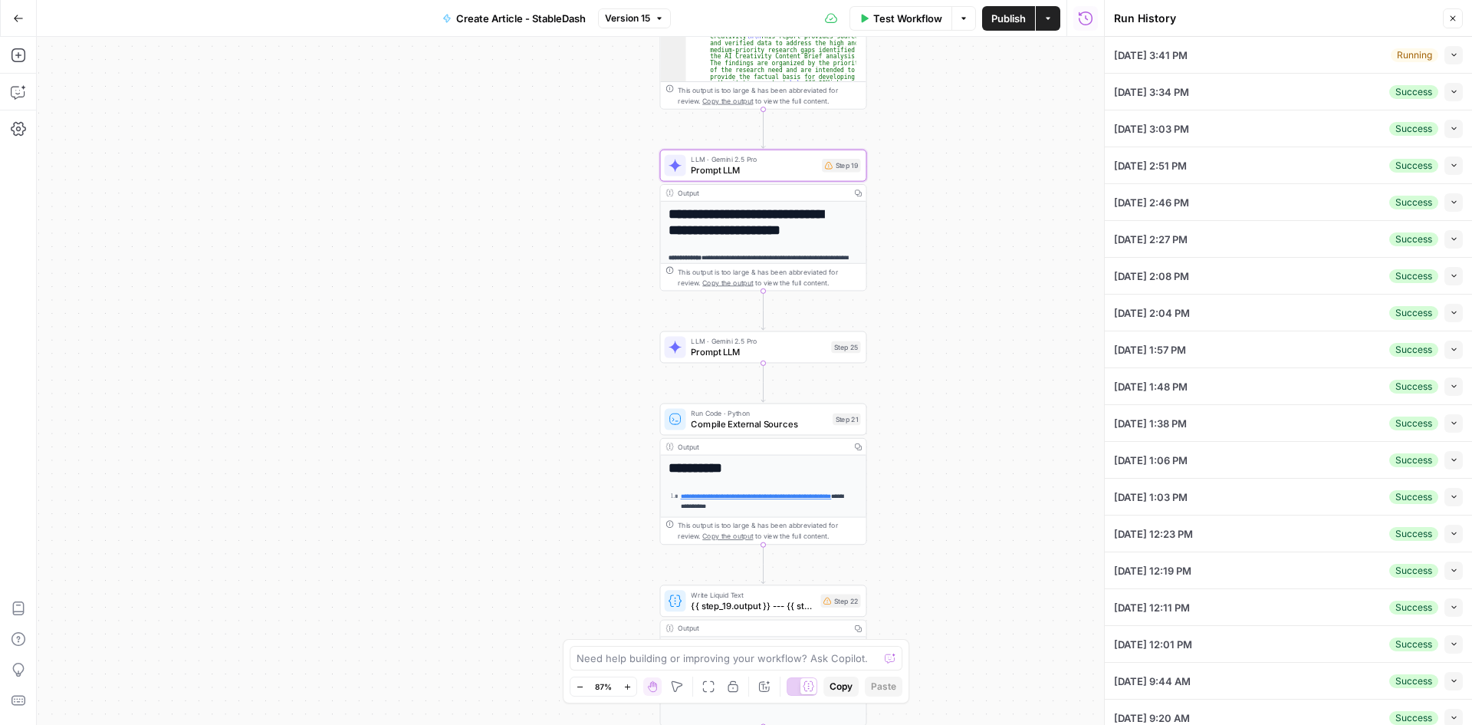
click at [1268, 59] on div "09/19/25 at 3:41 PM Running Collapse" at bounding box center [1288, 55] width 349 height 36
click at [1449, 55] on button "Collapse" at bounding box center [1454, 55] width 18 height 18
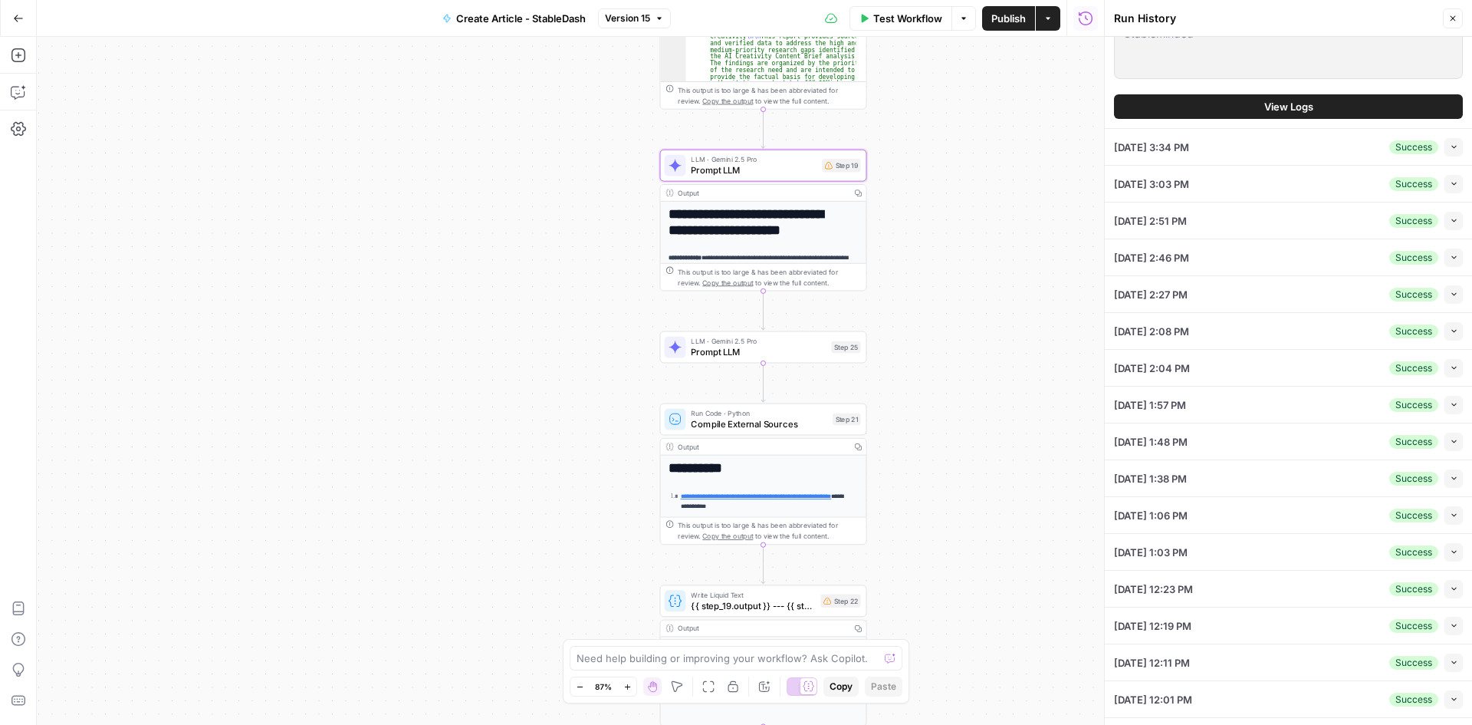
scroll to position [690, 0]
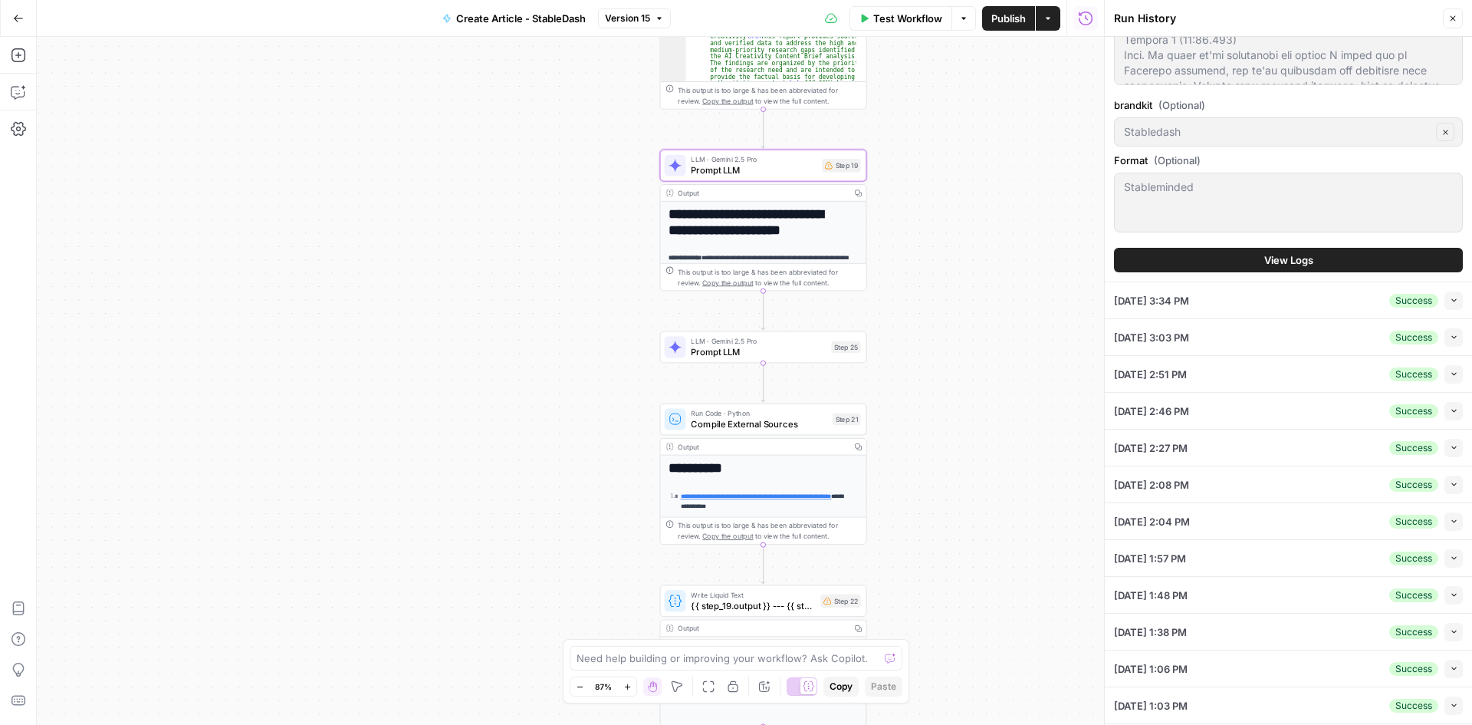
click at [1363, 265] on button "View Logs" at bounding box center [1288, 260] width 349 height 25
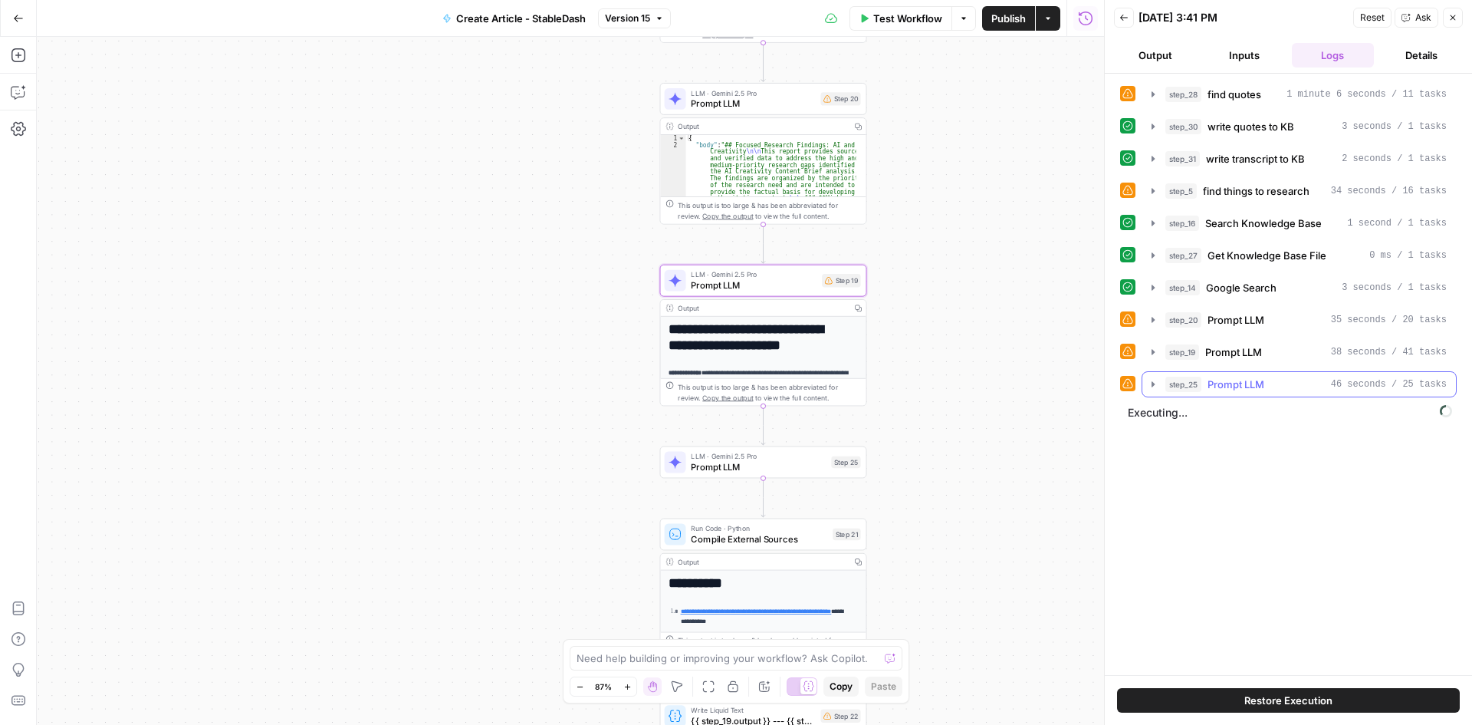
click at [1241, 383] on span "Prompt LLM" at bounding box center [1236, 383] width 57 height 15
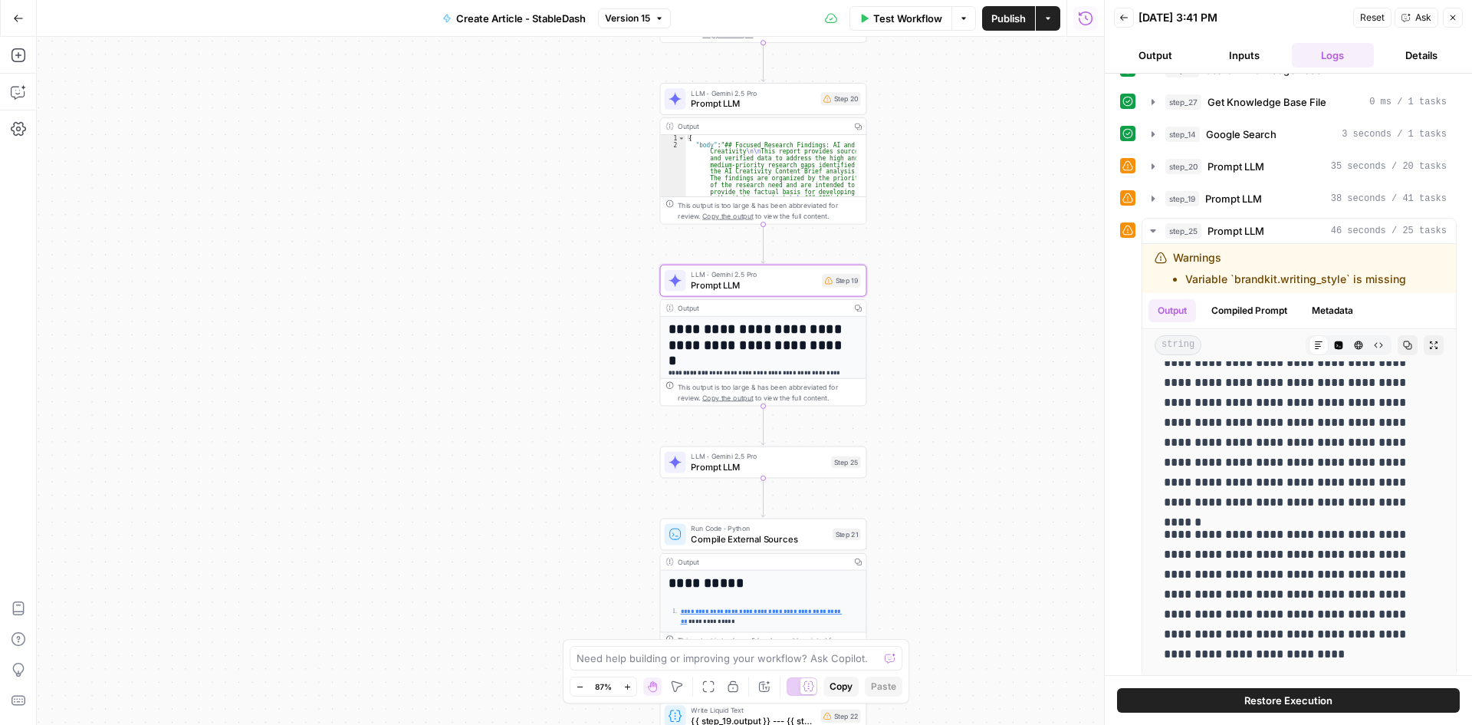
scroll to position [191, 0]
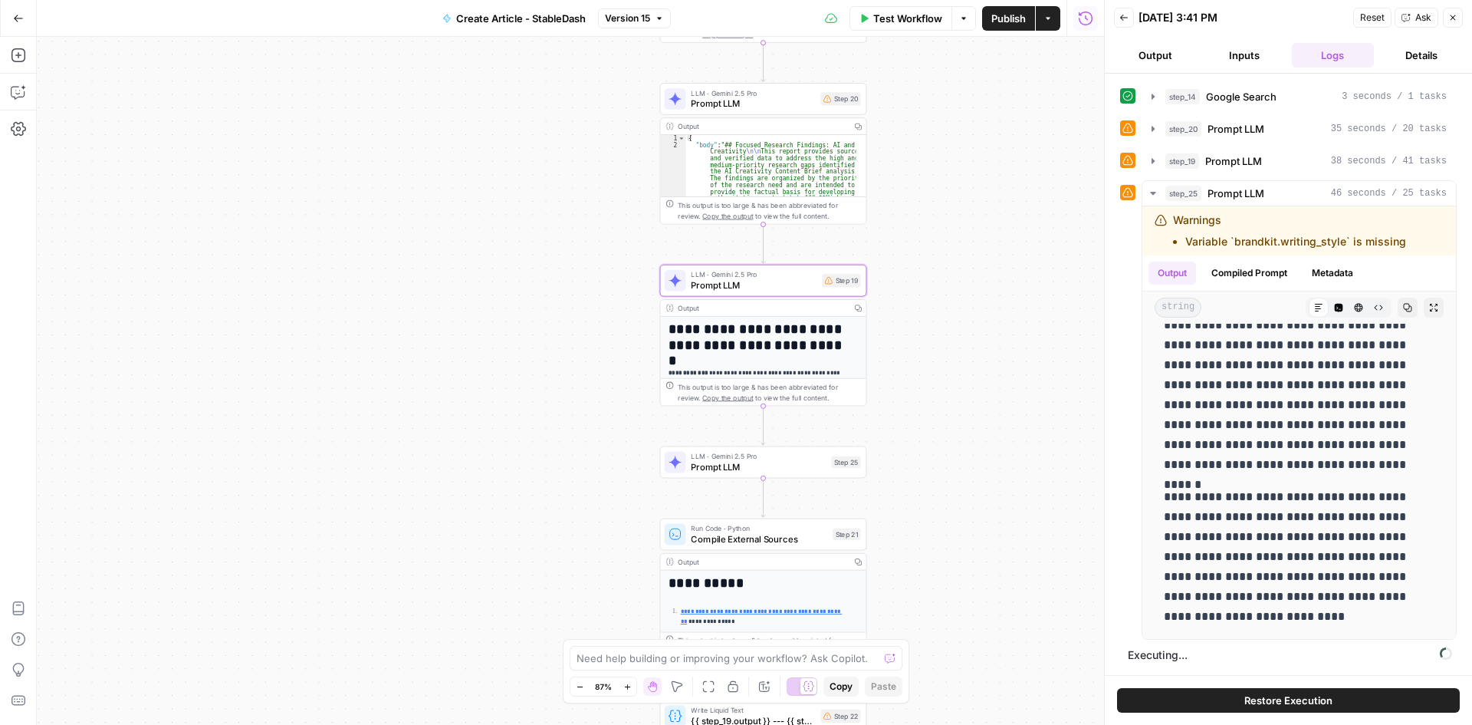
click at [1457, 537] on div "**********" at bounding box center [1288, 374] width 367 height 601
click at [1147, 194] on icon "button" at bounding box center [1153, 193] width 12 height 12
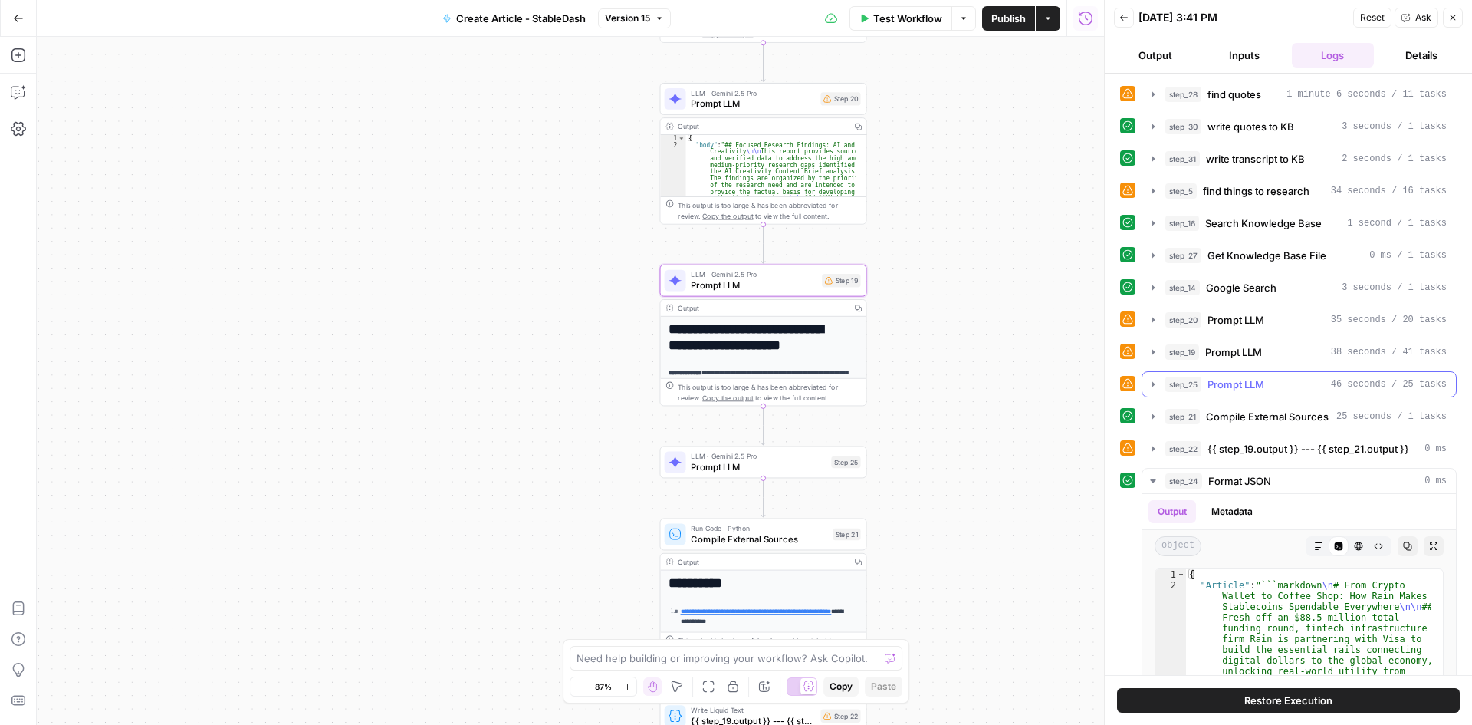
scroll to position [191, 0]
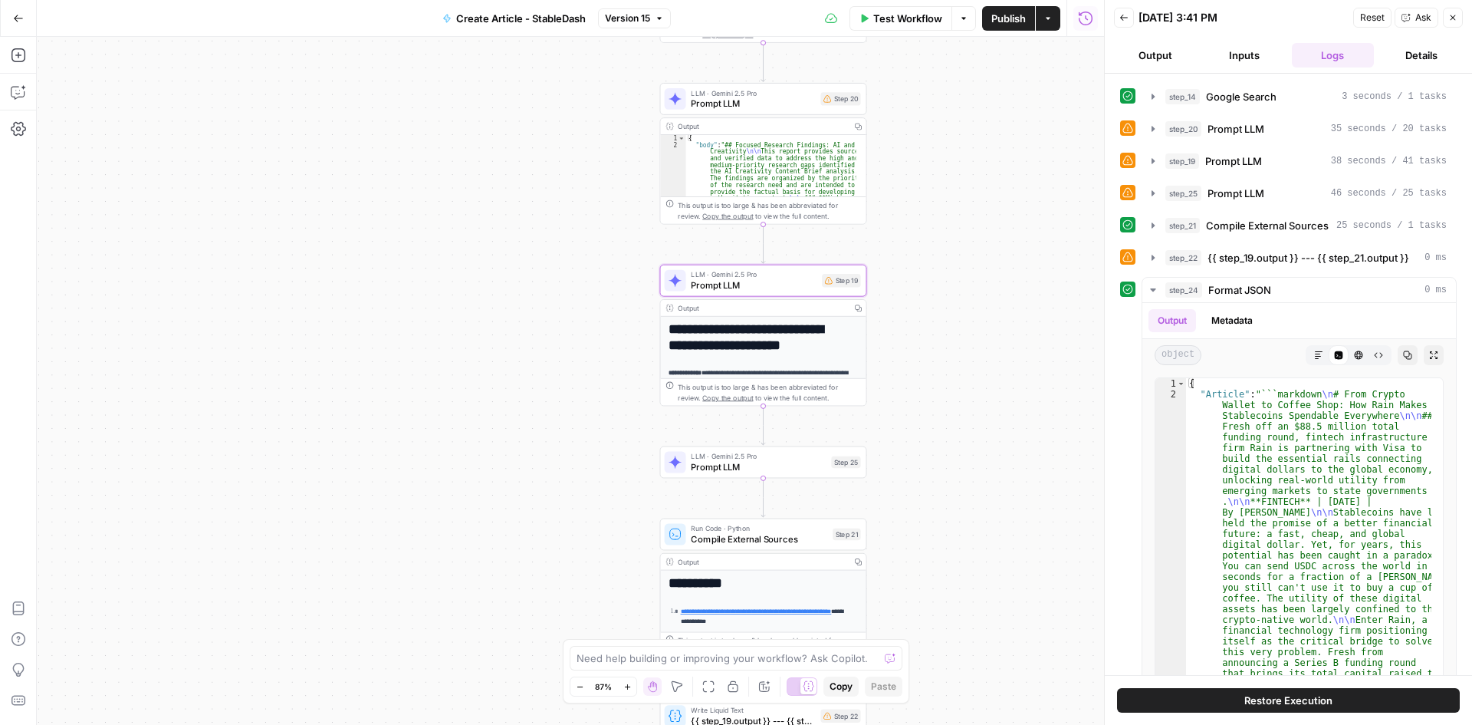
click at [1457, 288] on div "step_28 find quotes 1 minute 6 seconds / 11 tasks step_30 write quotes to KB 3 …" at bounding box center [1288, 374] width 367 height 601
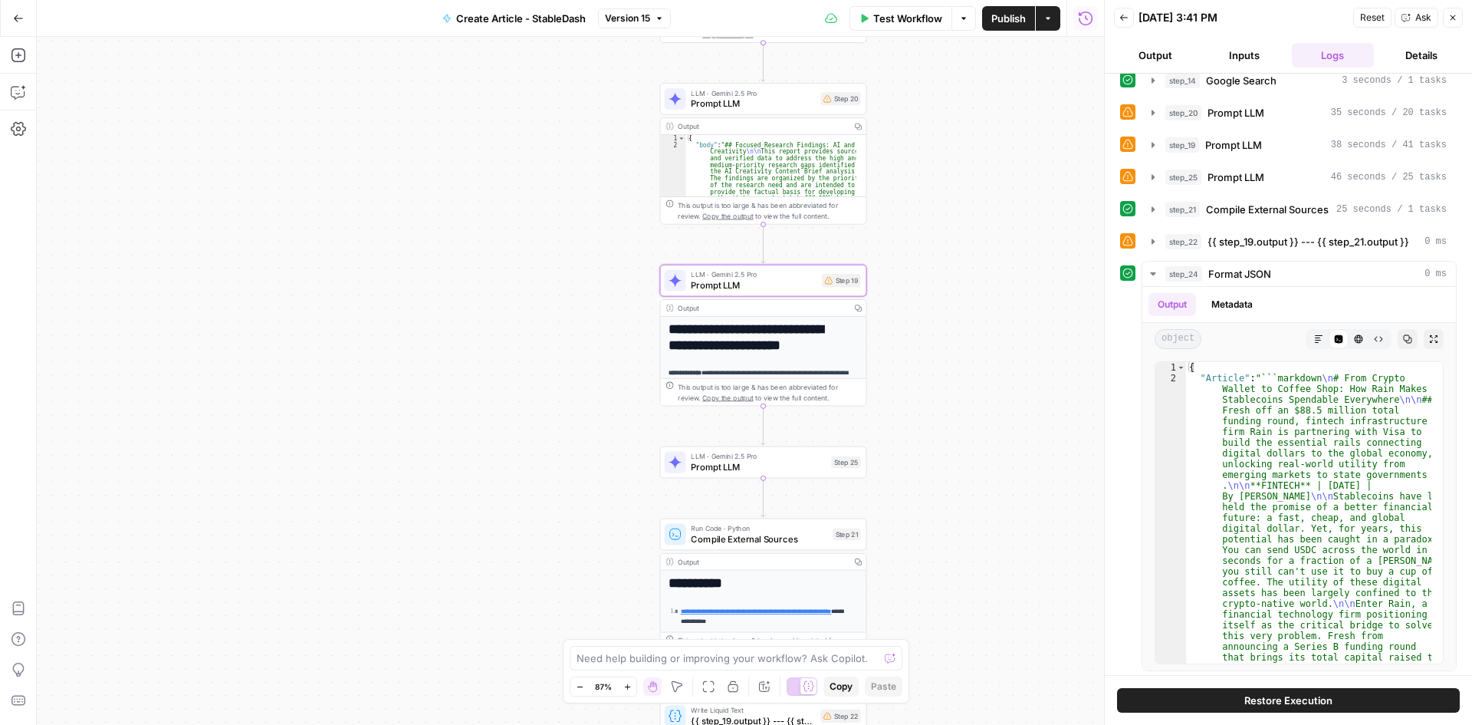
scroll to position [211, 0]
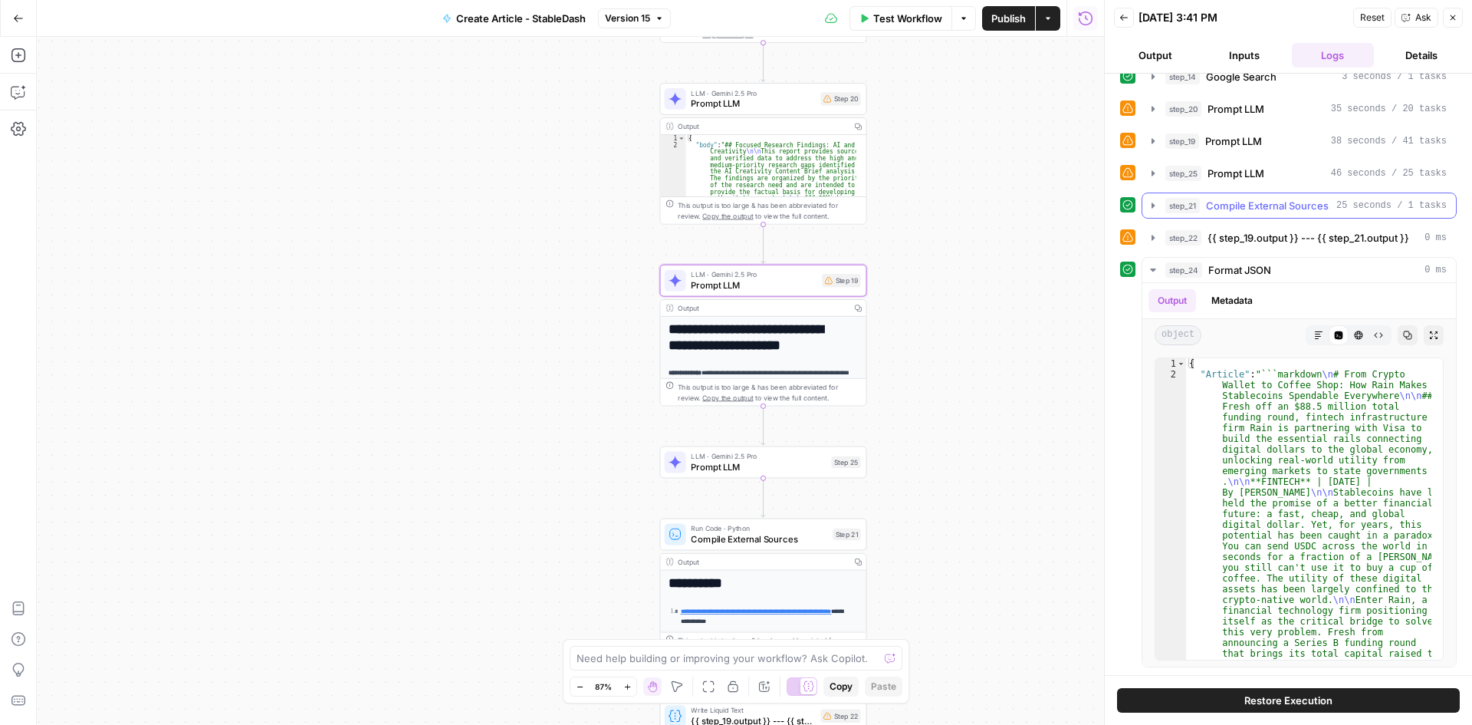
click at [1159, 204] on icon "button" at bounding box center [1153, 205] width 12 height 12
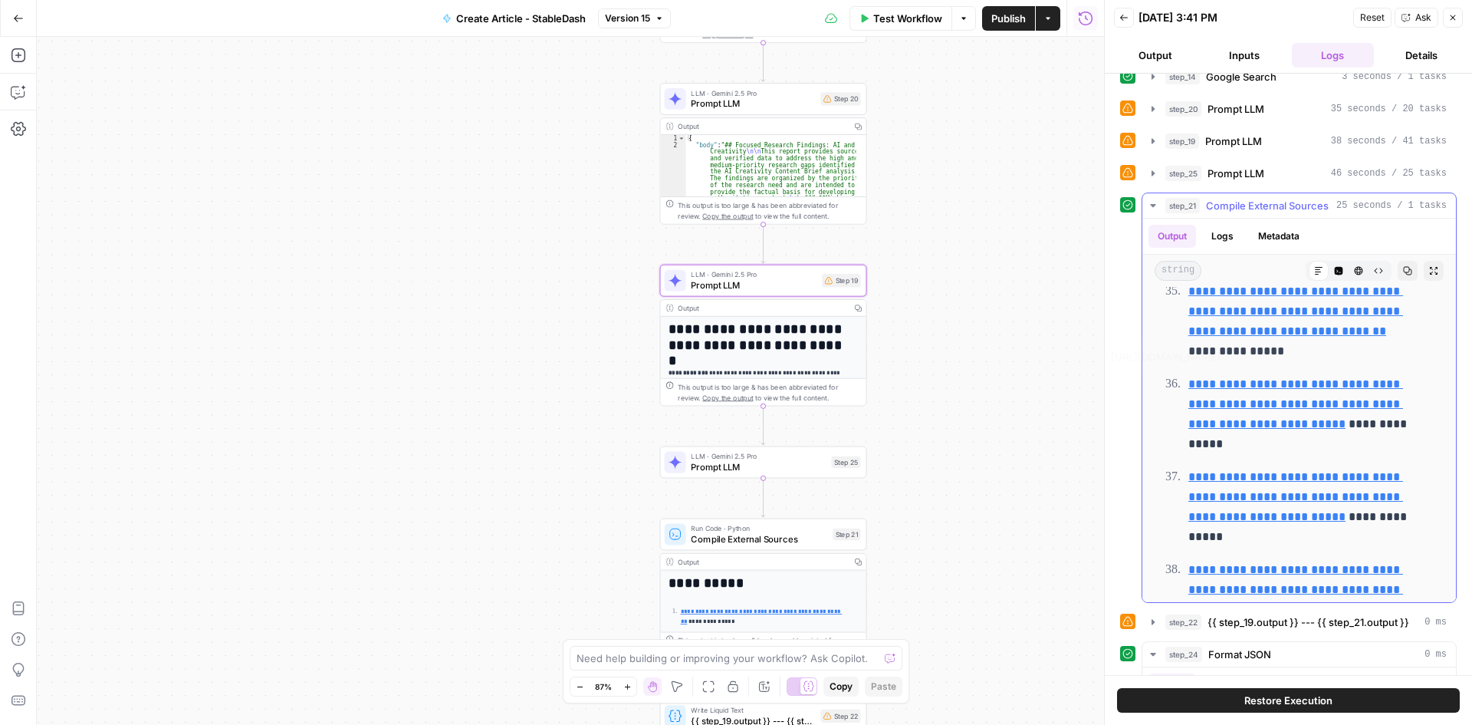
scroll to position [3145, 0]
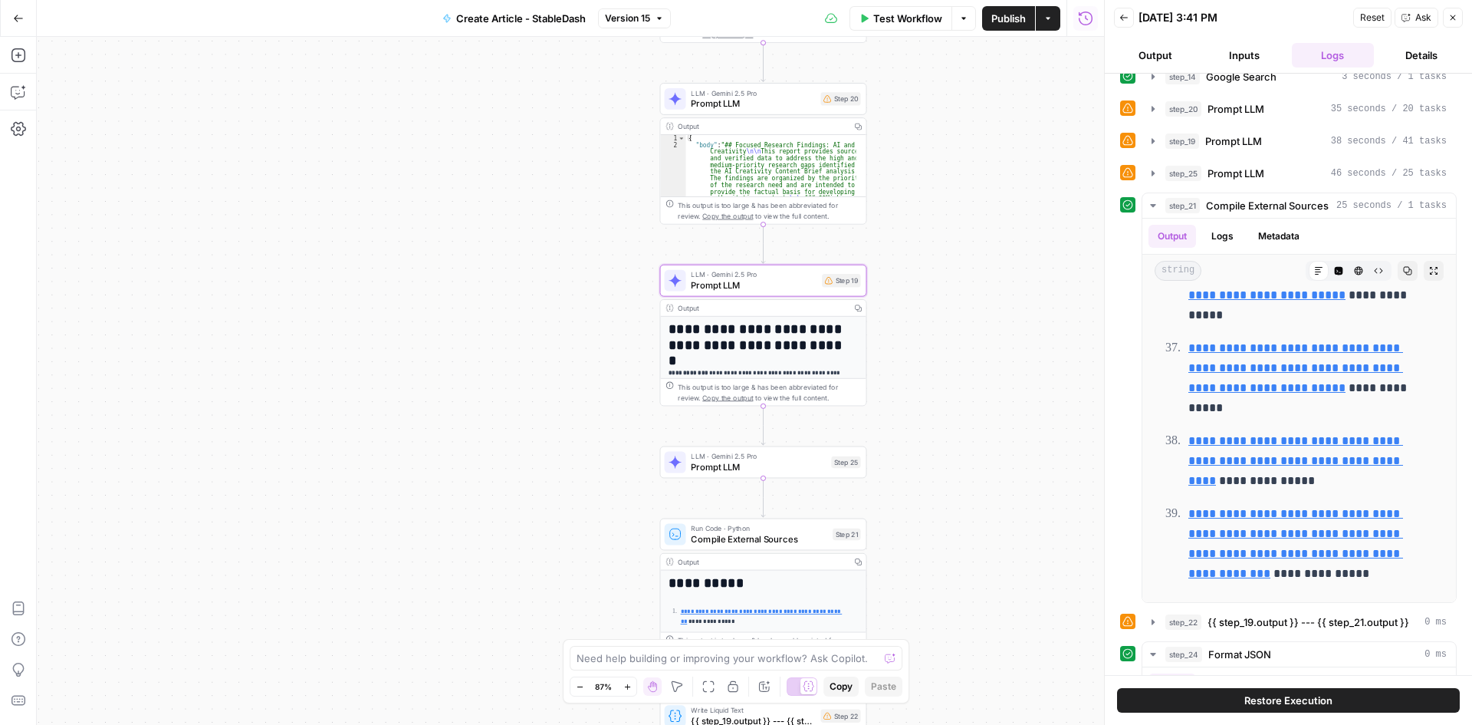
click at [1458, 372] on div "**********" at bounding box center [1288, 374] width 367 height 601
click at [1159, 208] on icon "button" at bounding box center [1153, 205] width 12 height 12
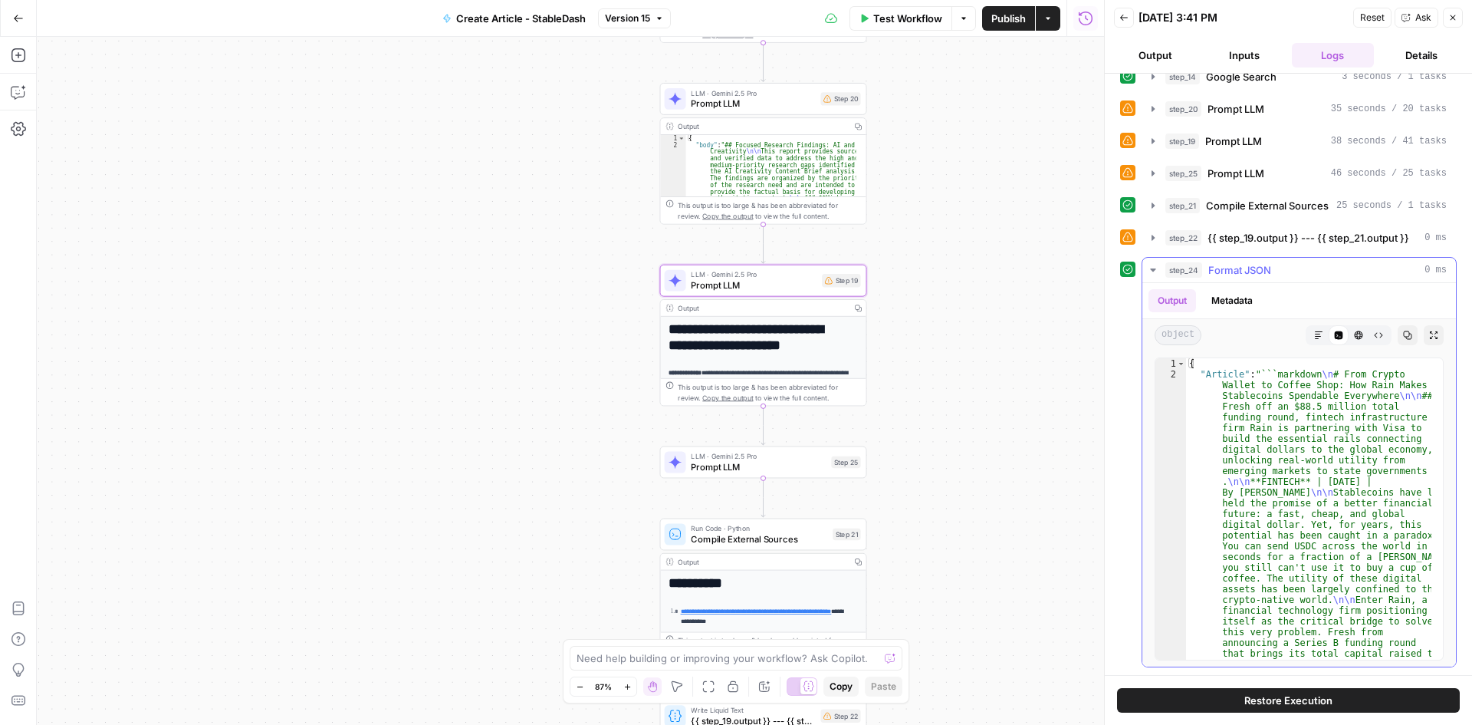
click at [1152, 267] on icon "button" at bounding box center [1153, 270] width 12 height 12
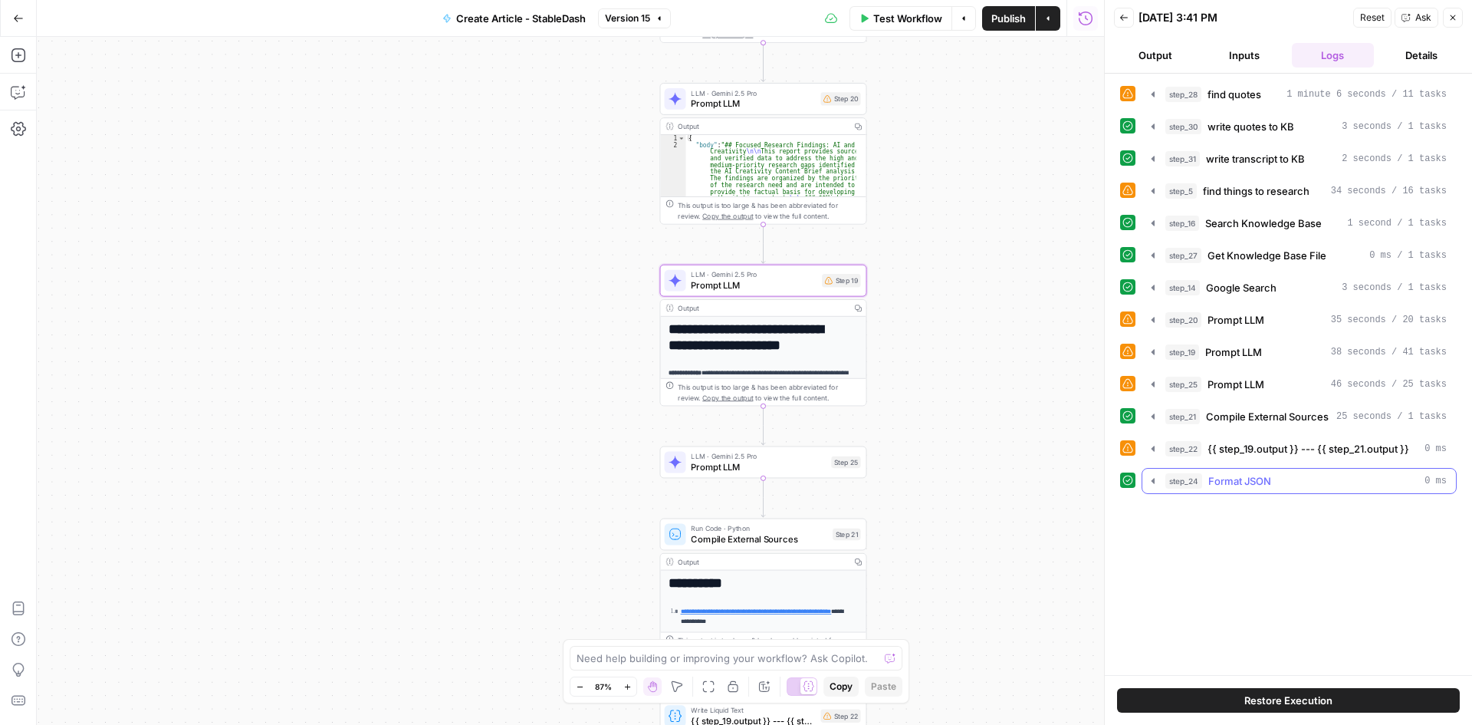
scroll to position [0, 0]
click at [1153, 453] on icon "button" at bounding box center [1153, 448] width 12 height 12
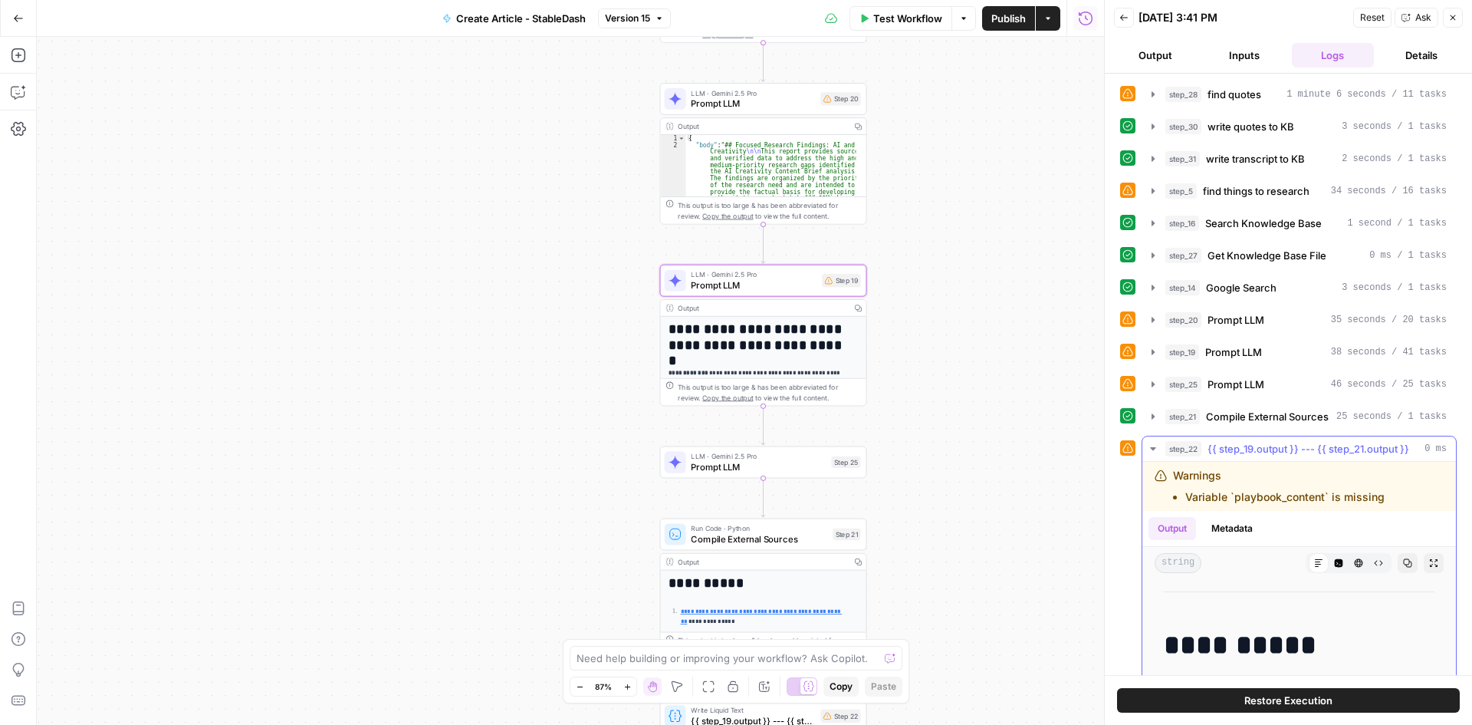
click at [1153, 449] on icon "button" at bounding box center [1152, 448] width 5 height 3
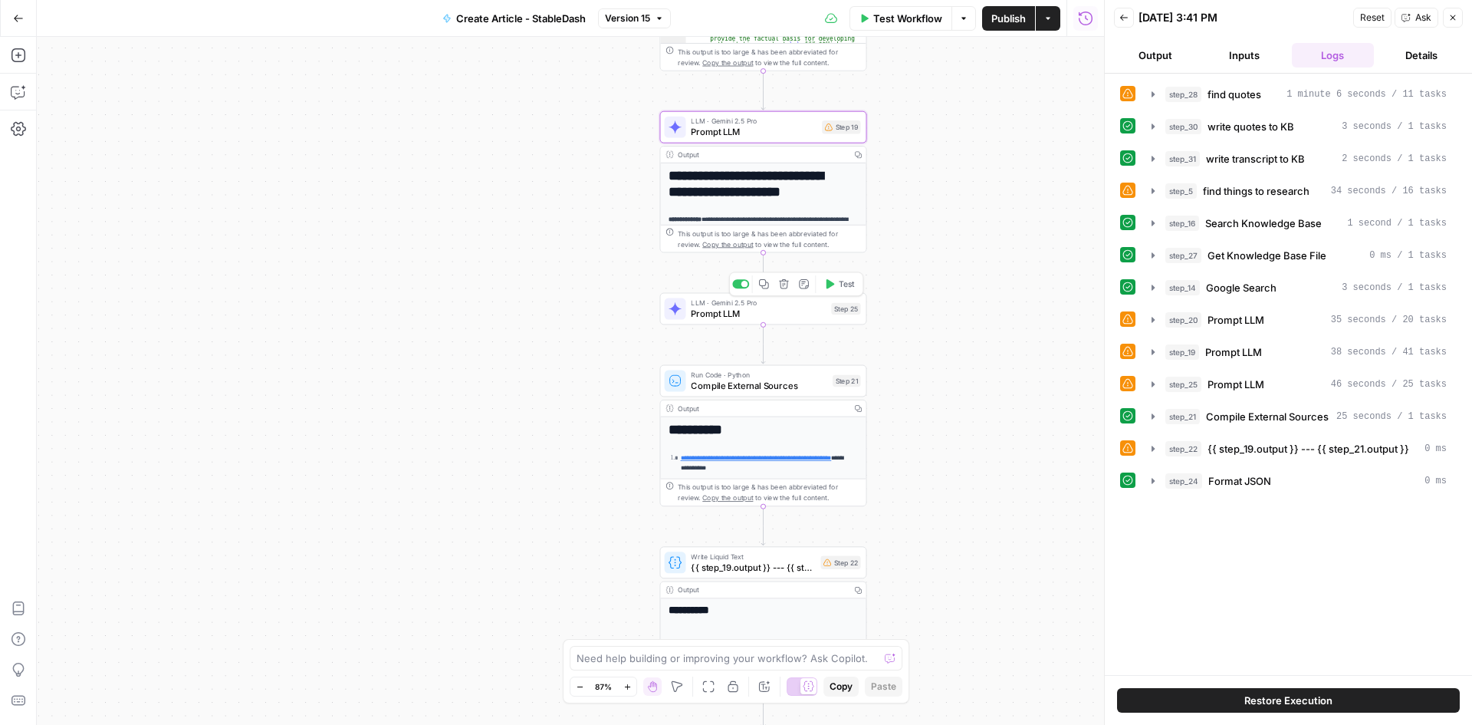
click at [735, 312] on span "Prompt LLM" at bounding box center [758, 313] width 135 height 13
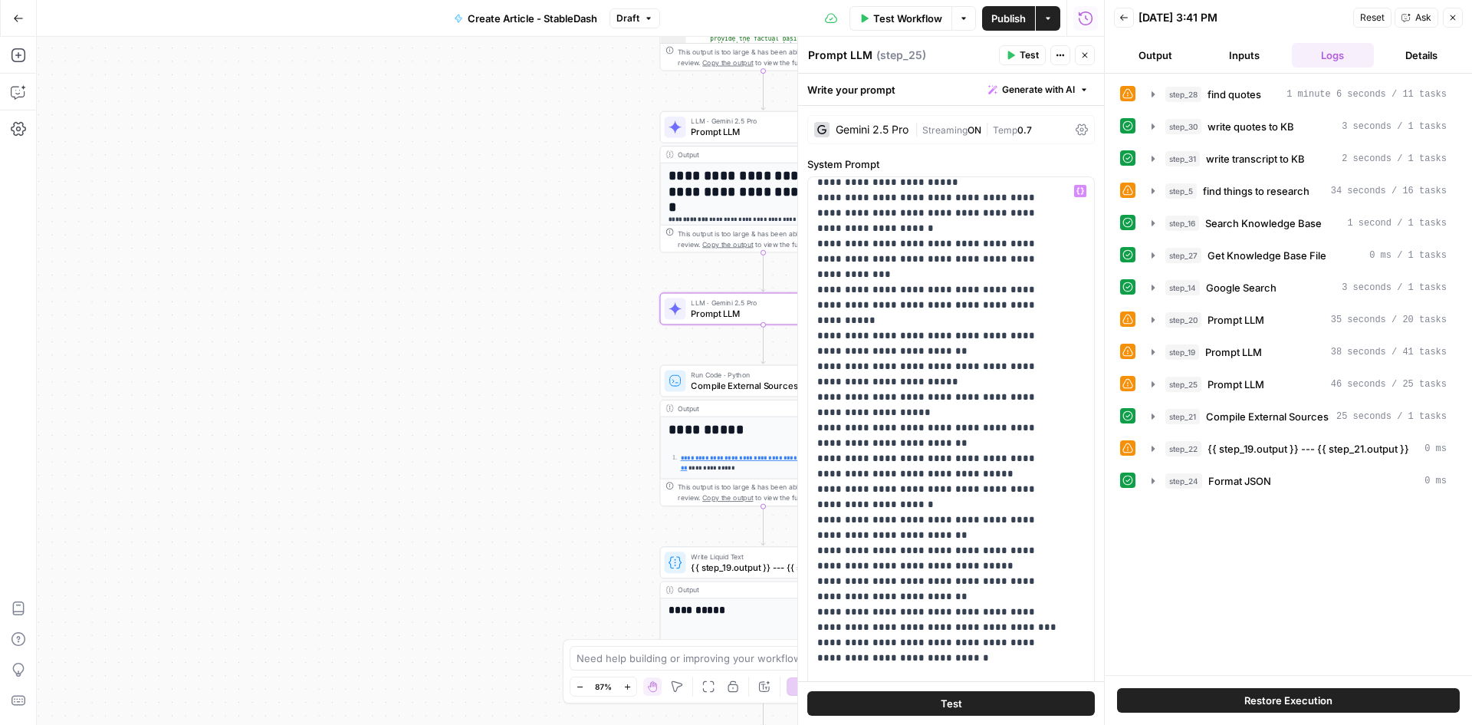
scroll to position [997, 0]
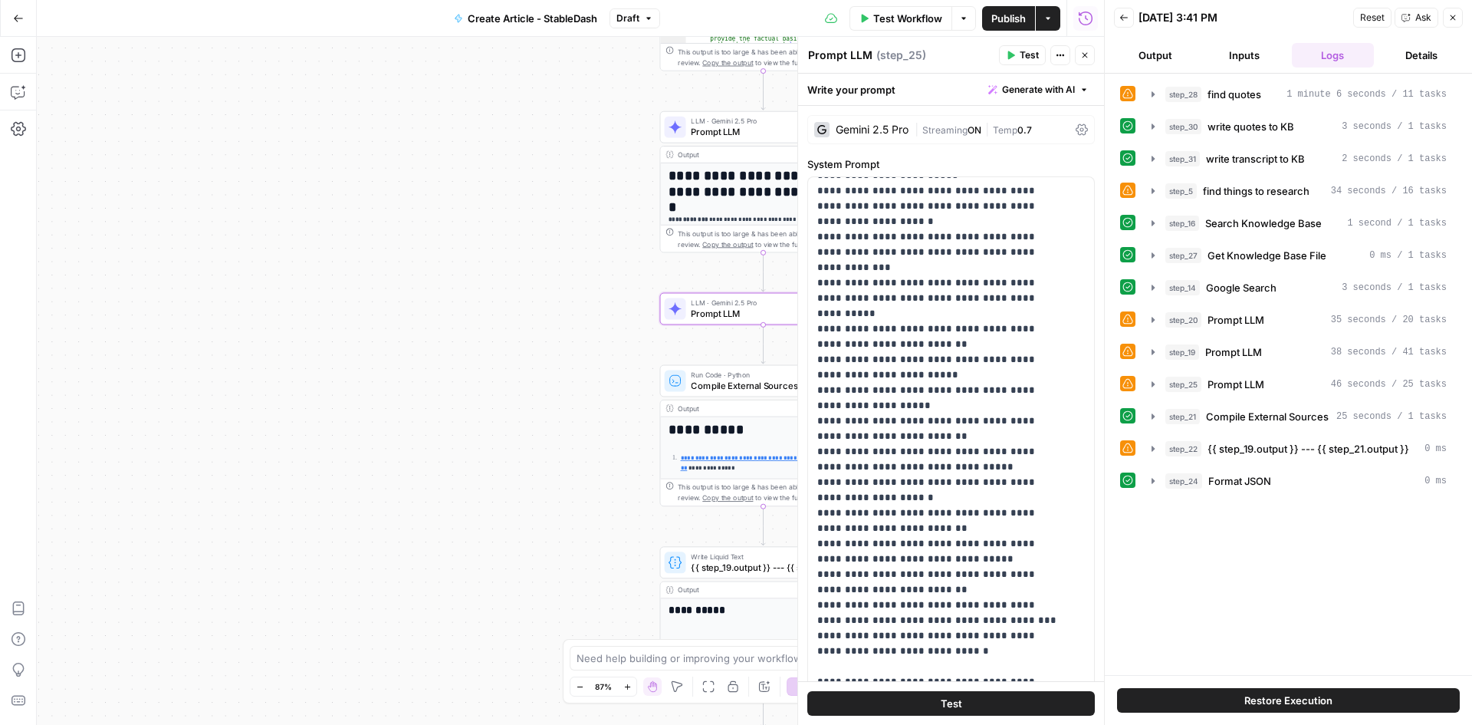
click at [499, 389] on div "**********" at bounding box center [570, 381] width 1067 height 688
click at [1082, 56] on icon "button" at bounding box center [1084, 55] width 9 height 9
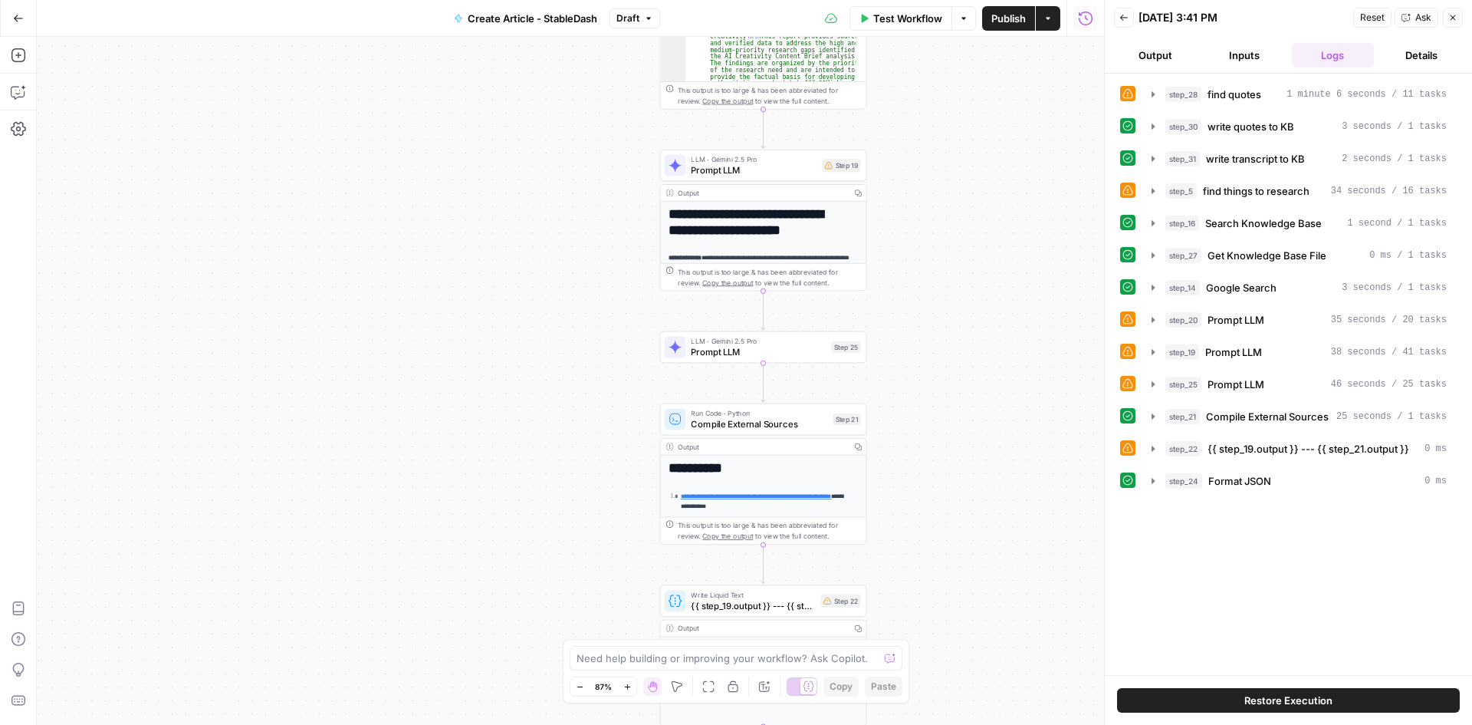
click at [772, 212] on h1 "**********" at bounding box center [758, 222] width 179 height 31
click at [764, 165] on span "Prompt LLM" at bounding box center [754, 169] width 126 height 13
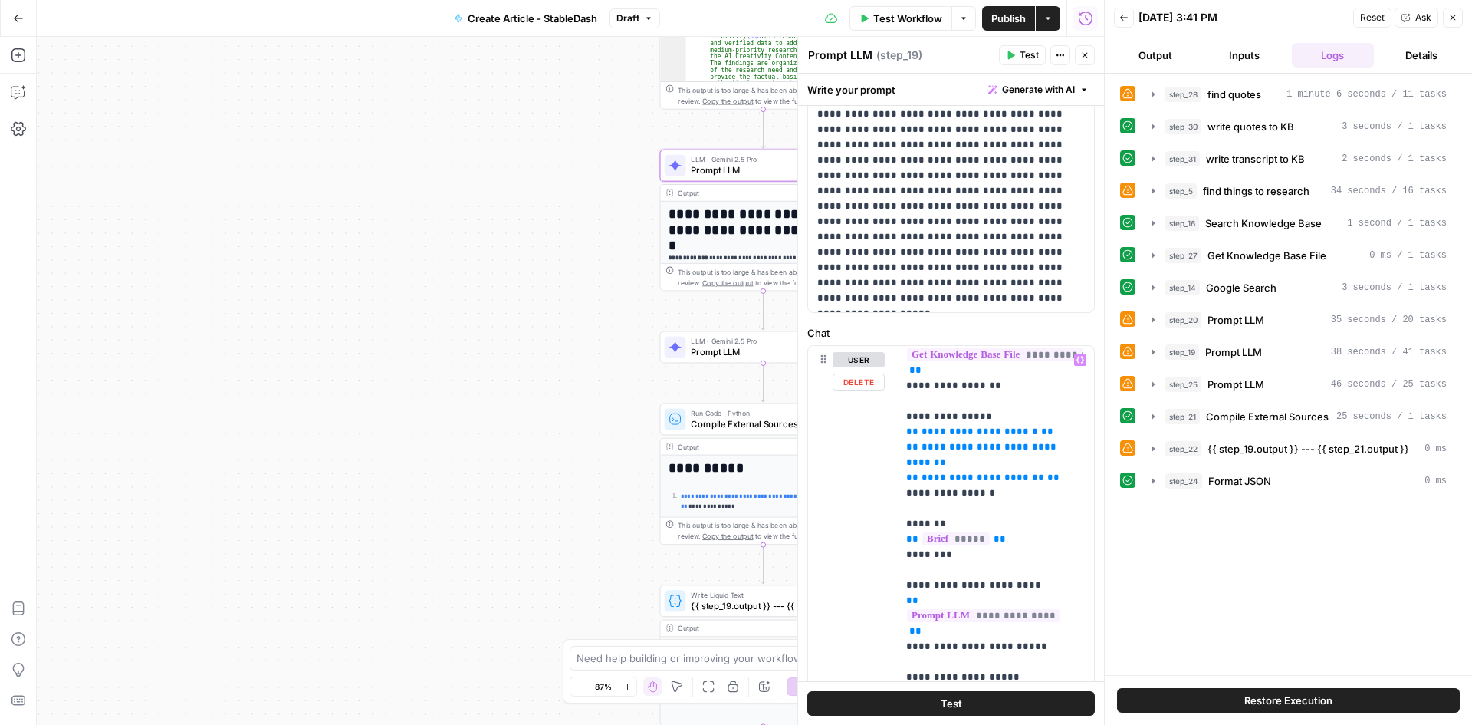
scroll to position [230, 0]
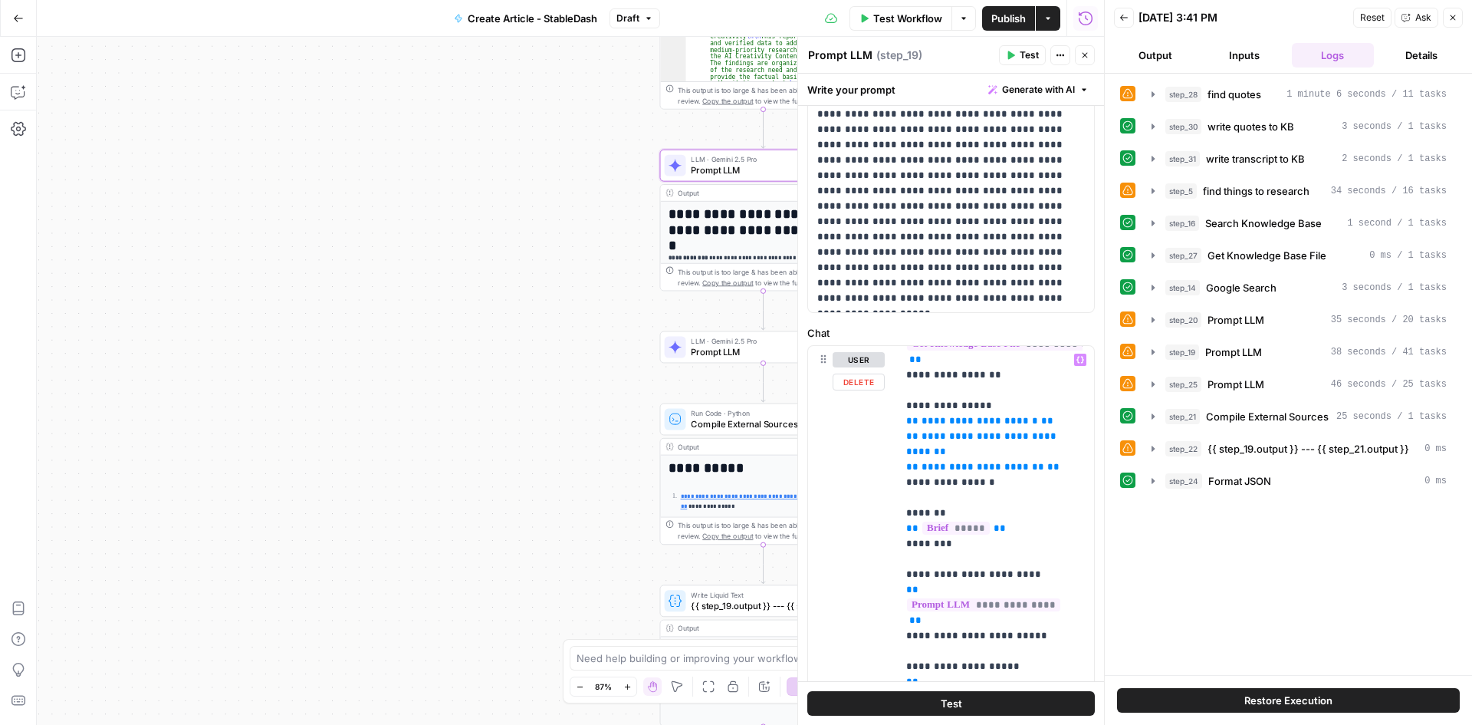
click at [515, 298] on div "**********" at bounding box center [570, 381] width 1067 height 688
click at [1083, 54] on icon "button" at bounding box center [1084, 55] width 9 height 9
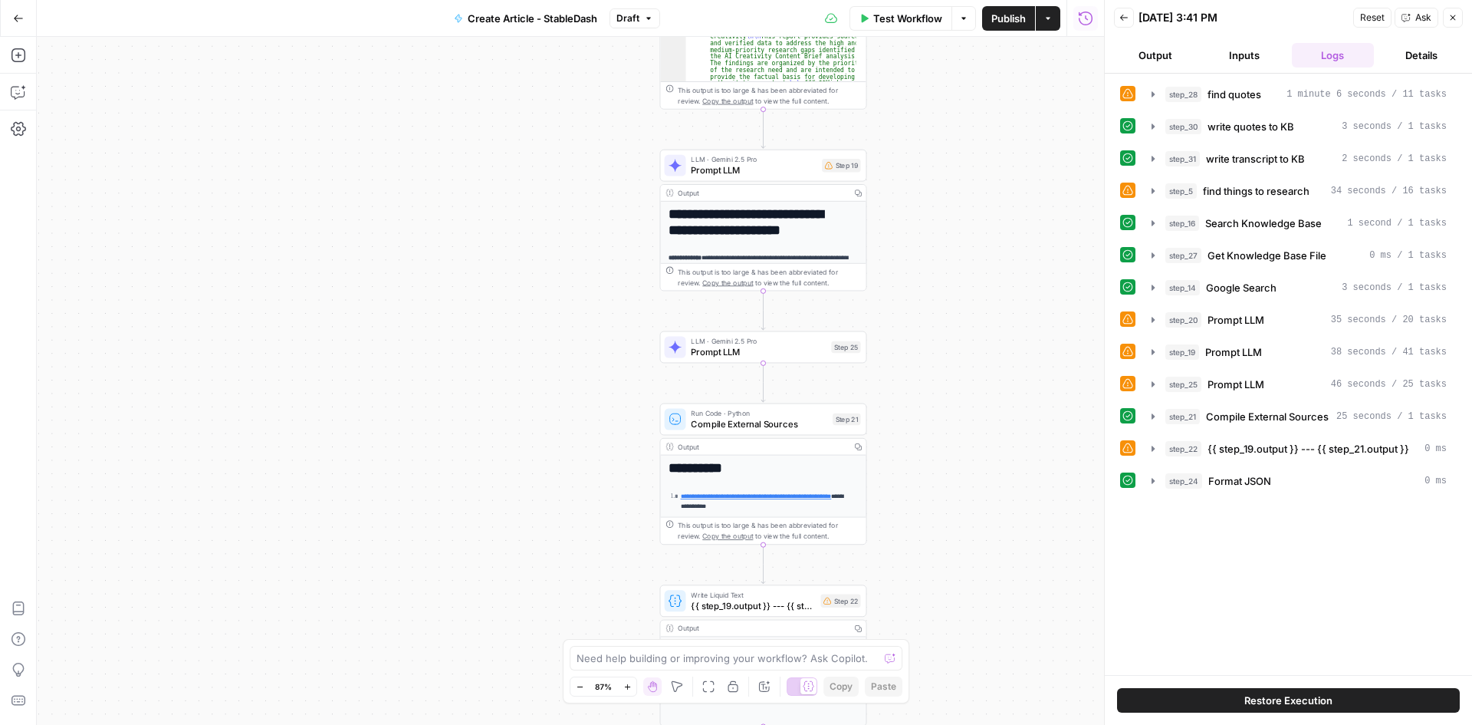
click at [812, 463] on div "https://artsmart.ai/blog/ai-in-the-art-market-statistics/ Open in a new tab" at bounding box center [819, 477] width 294 height 29
click at [1458, 21] on button "Close" at bounding box center [1453, 18] width 20 height 20
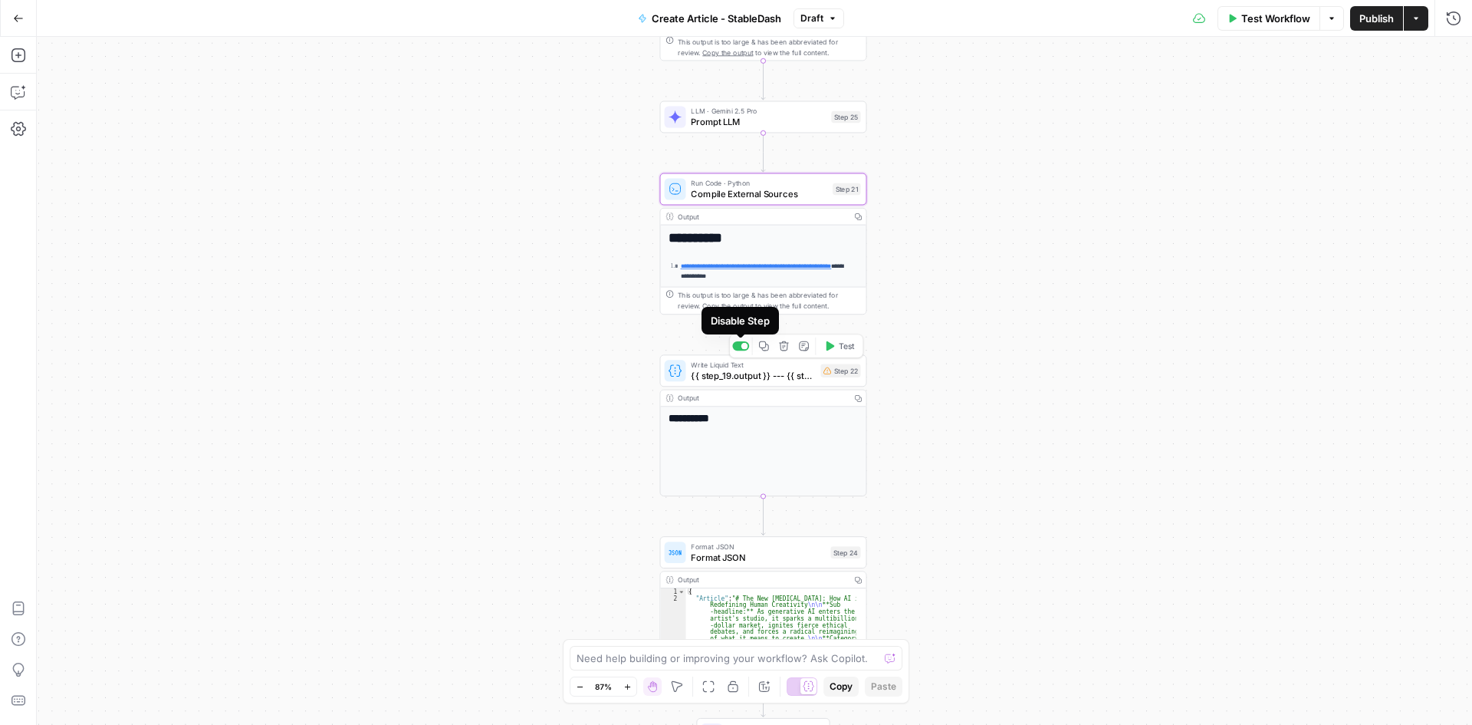
click at [745, 346] on div at bounding box center [744, 346] width 7 height 7
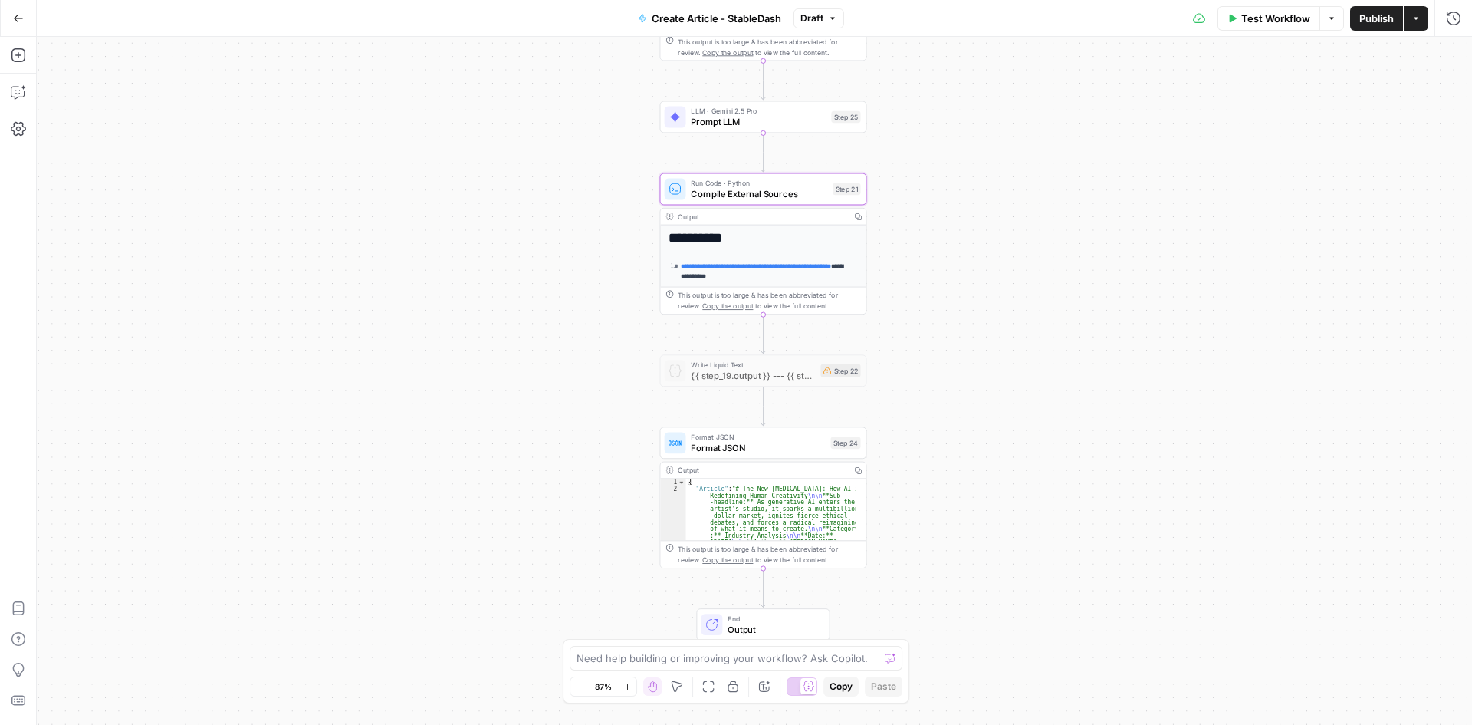
drag, startPoint x: 765, startPoint y: 407, endPoint x: 718, endPoint y: 386, distance: 51.9
type textarea "**********"
click at [830, 469] on div "Output" at bounding box center [762, 470] width 168 height 11
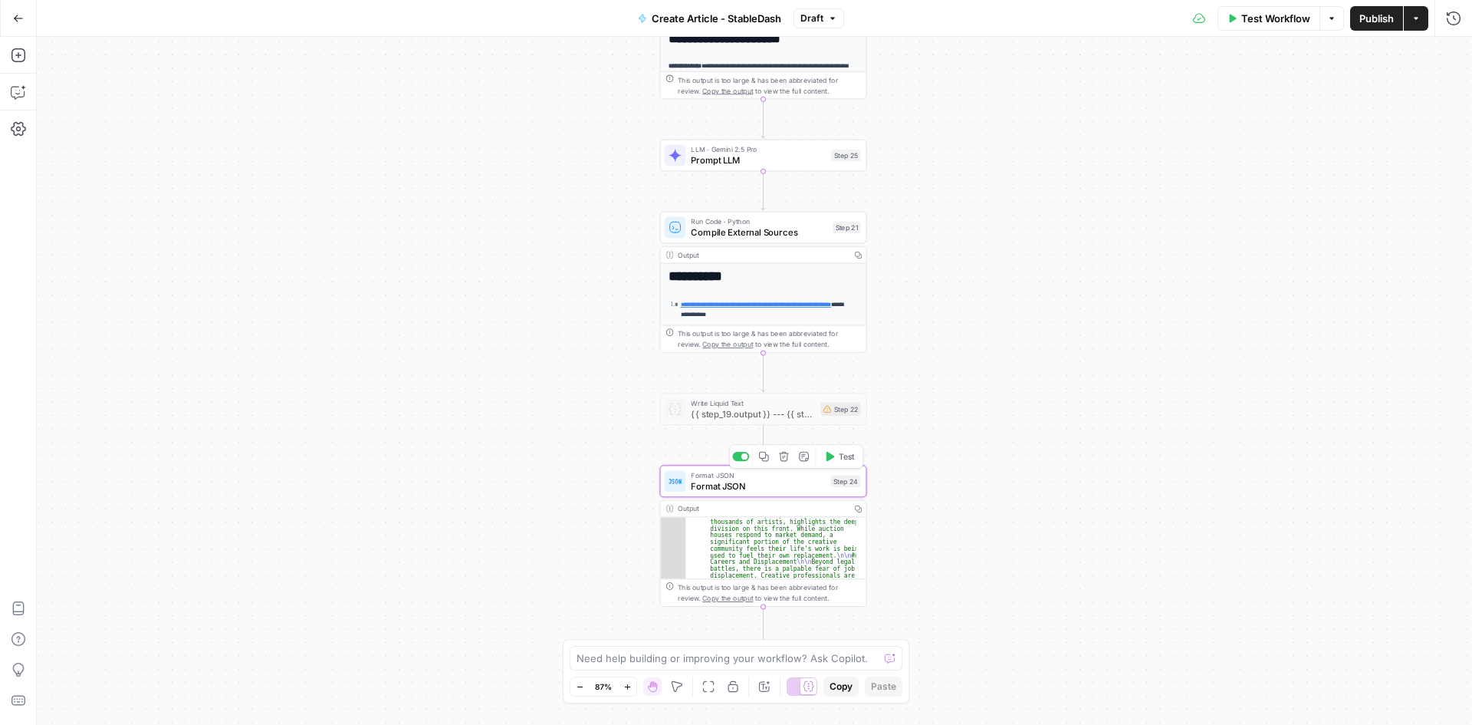
click at [711, 481] on span "Format JSON" at bounding box center [758, 485] width 134 height 13
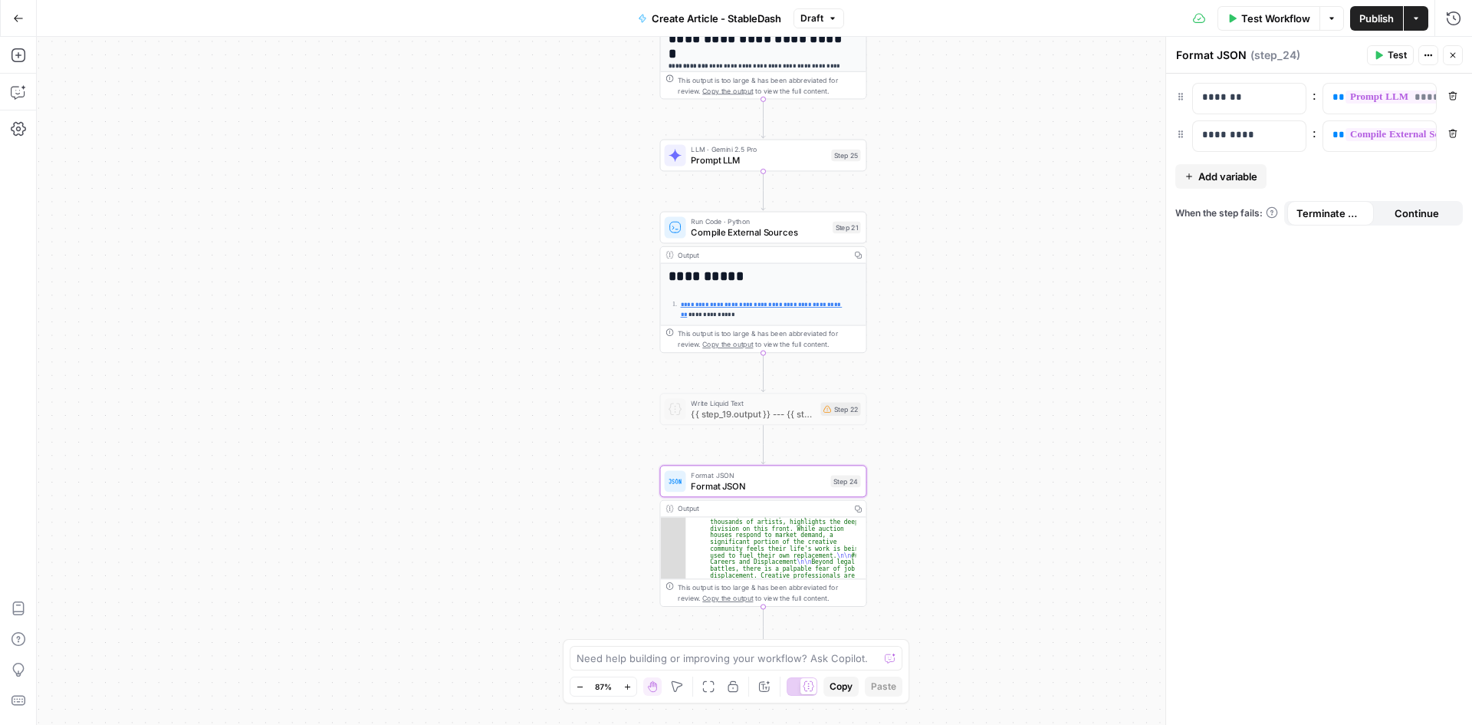
click at [1064, 399] on div "**********" at bounding box center [754, 381] width 1435 height 688
click at [767, 509] on div "Output" at bounding box center [762, 508] width 168 height 11
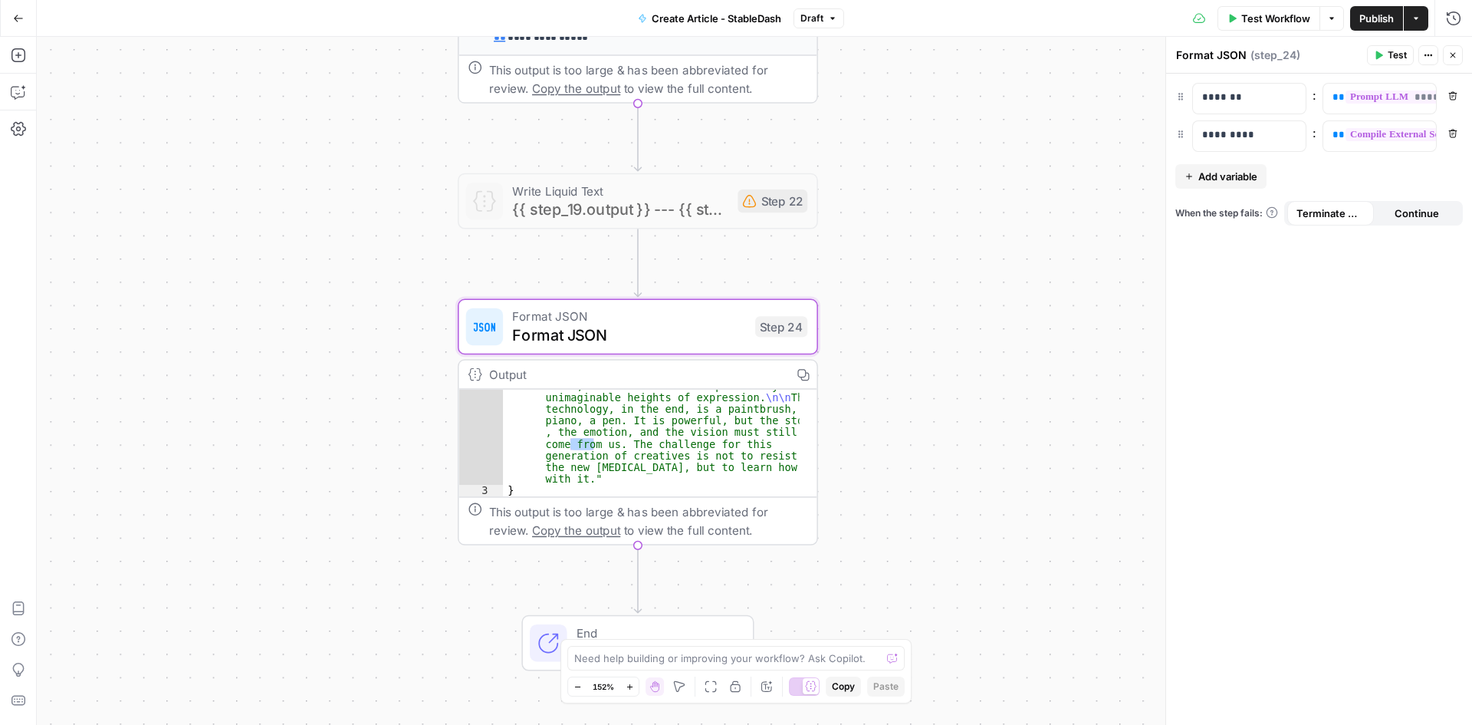
drag, startPoint x: 874, startPoint y: 524, endPoint x: 875, endPoint y: 449, distance: 75.1
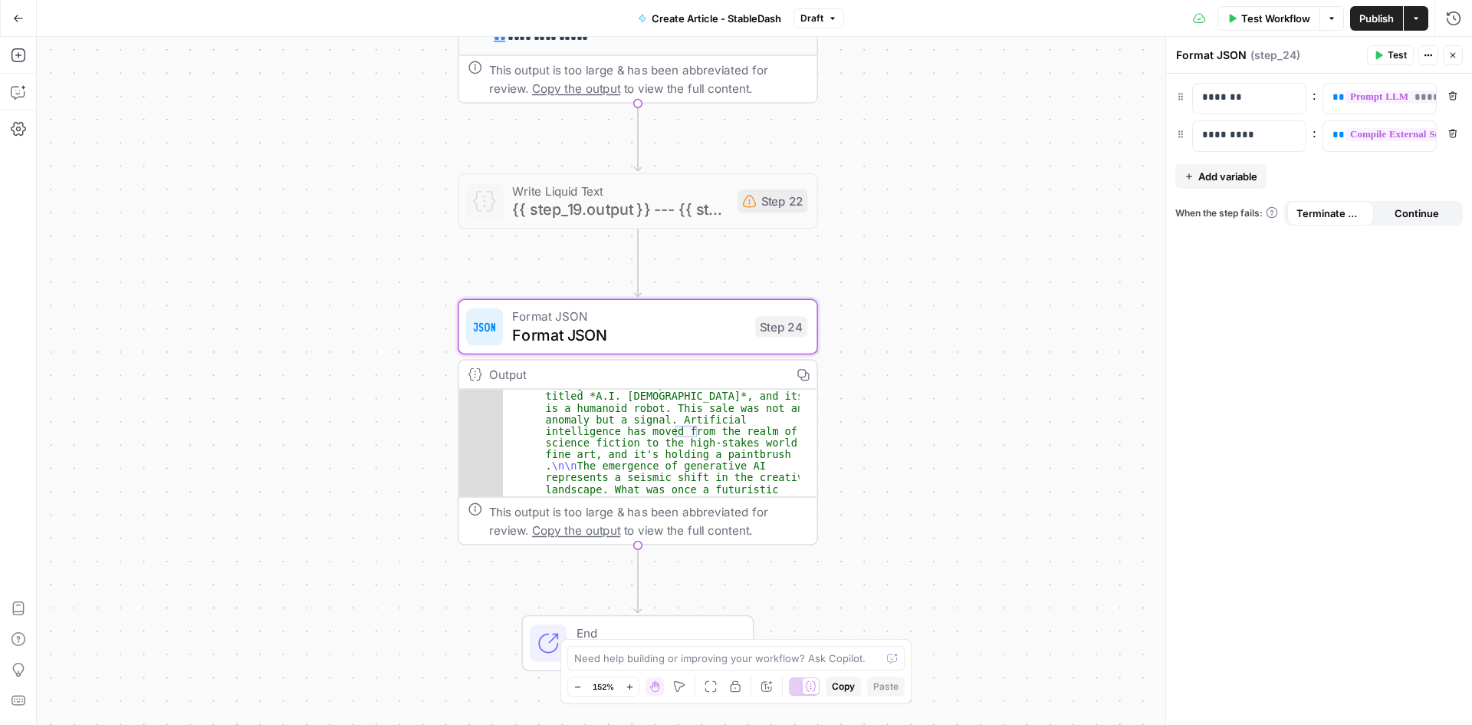
scroll to position [0, 0]
click at [500, 391] on span "Toggle code folding, rows 1 through 3" at bounding box center [495, 396] width 13 height 12
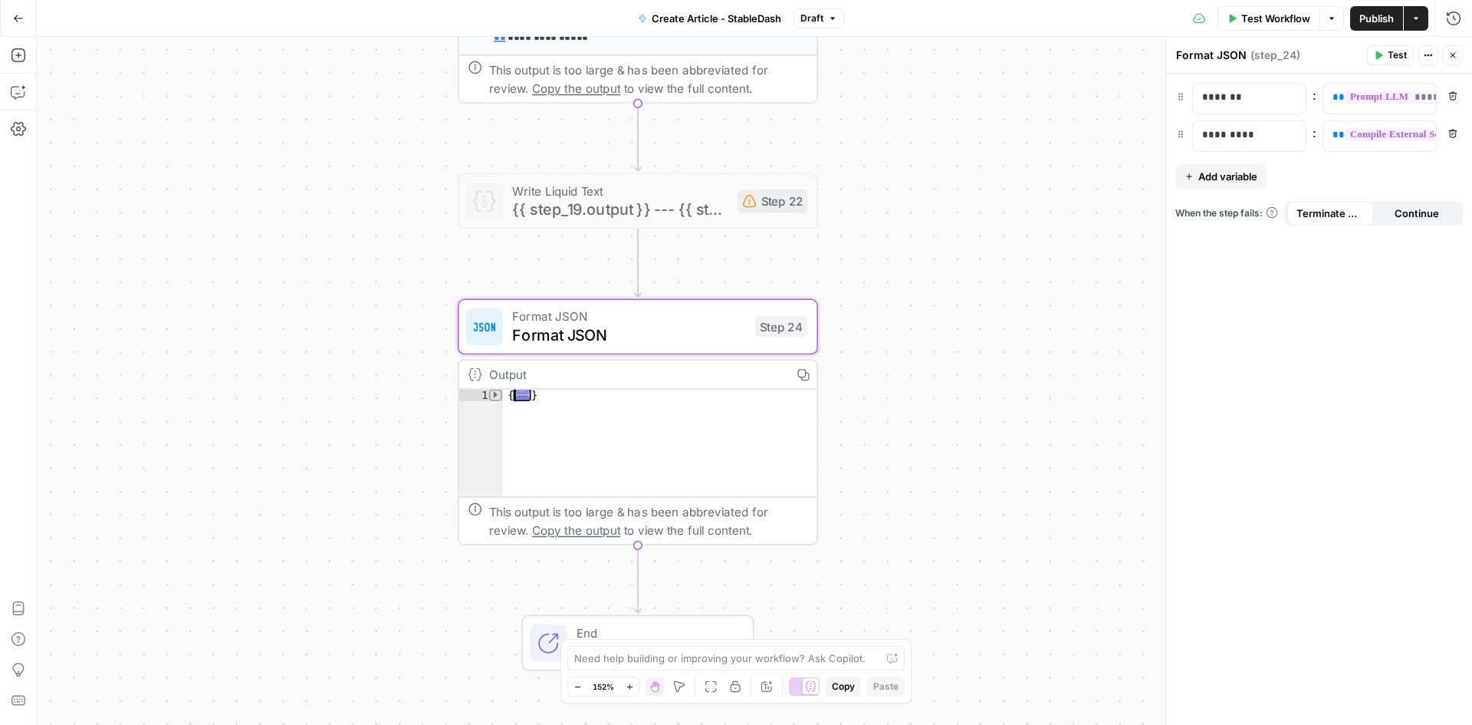
click at [500, 391] on span "Toggle code folding, rows 1 through 3" at bounding box center [495, 396] width 13 height 12
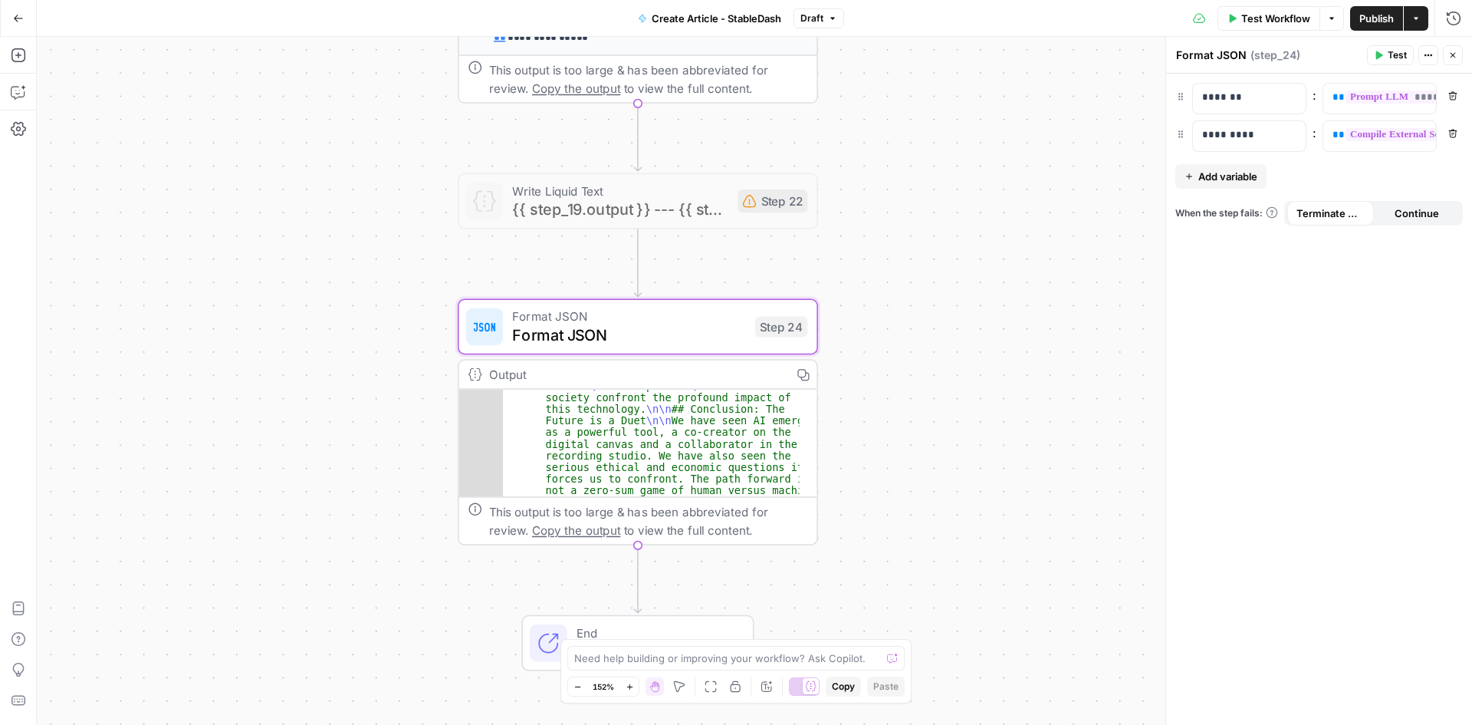
scroll to position [1586, 0]
click at [1060, 320] on div "**********" at bounding box center [754, 381] width 1435 height 688
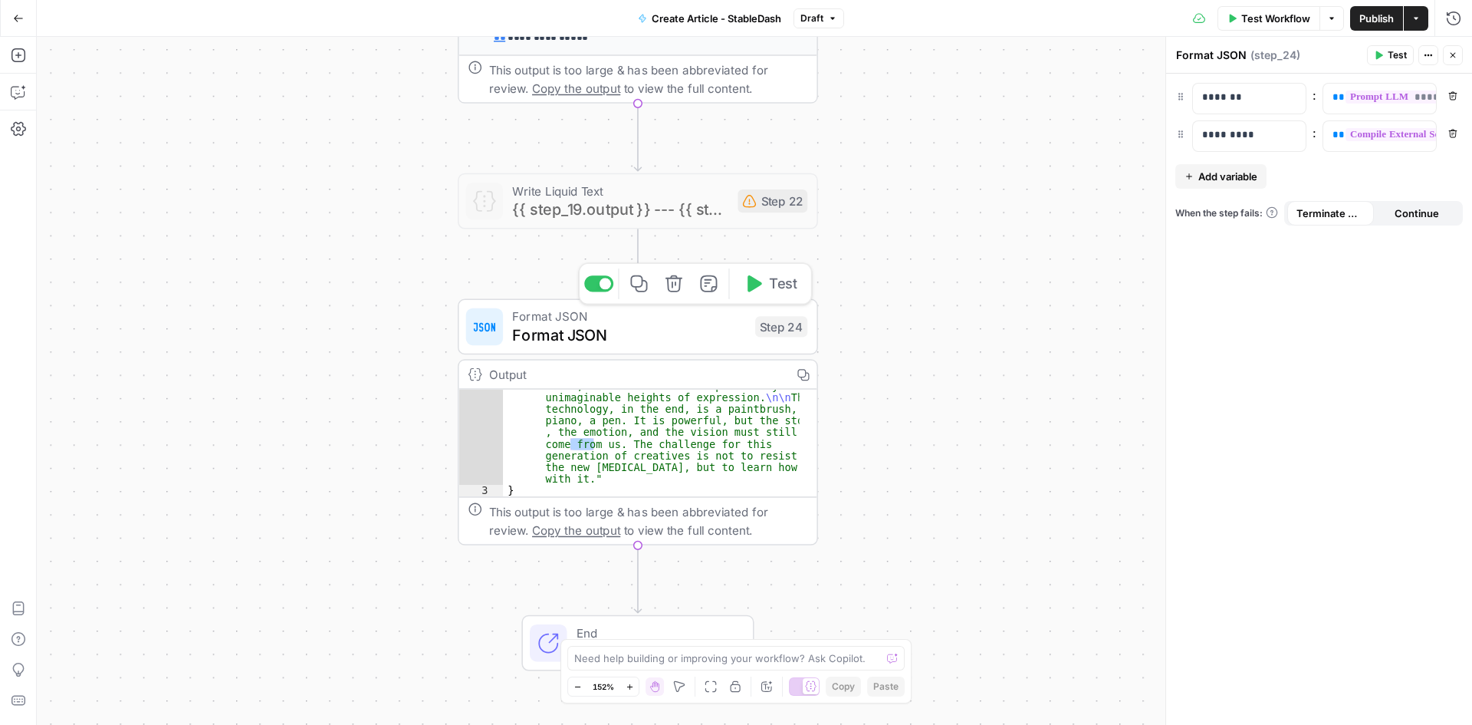
click at [598, 331] on span "Format JSON" at bounding box center [629, 334] width 234 height 23
click at [852, 233] on div "**********" at bounding box center [754, 381] width 1435 height 688
click at [600, 187] on span "Write Liquid Text" at bounding box center [620, 190] width 216 height 18
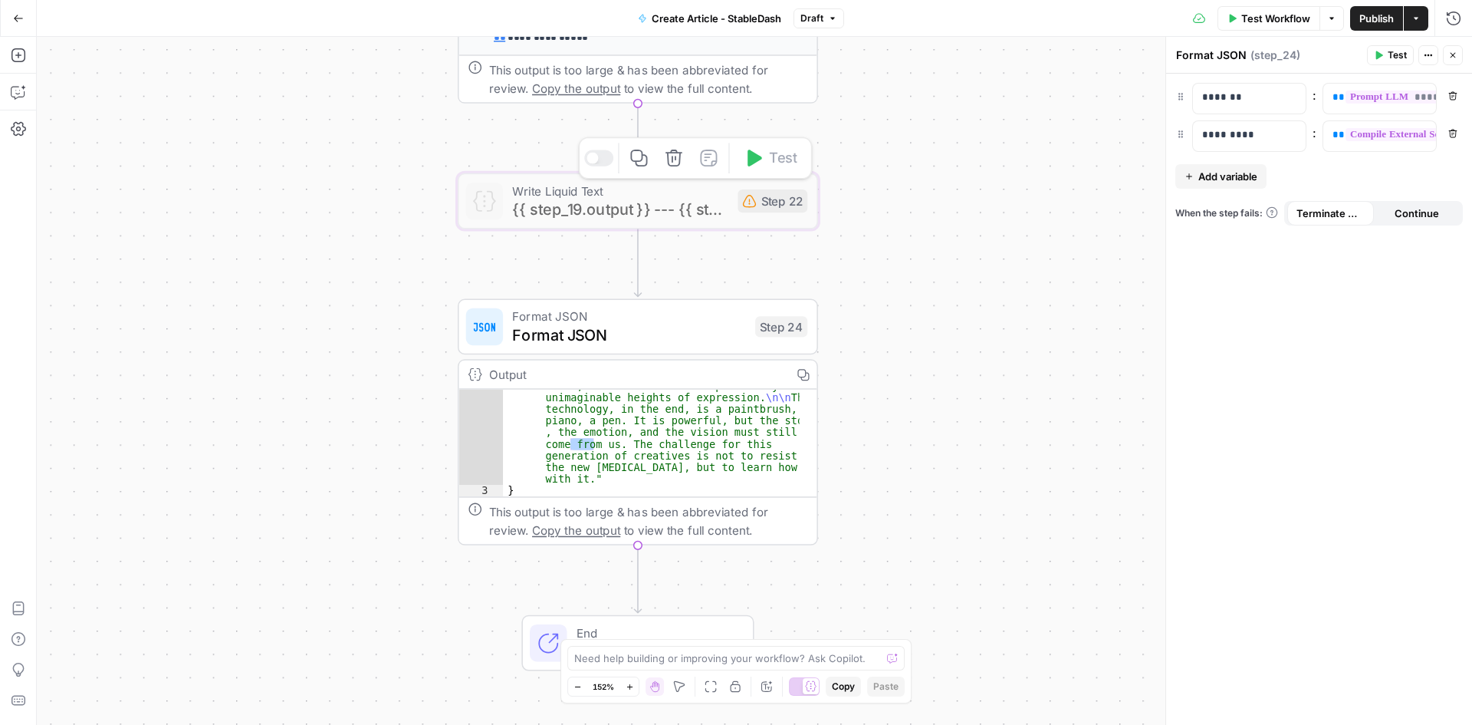
click at [576, 202] on span "{{ step_19.output }} --- {{ step_21.output }}" at bounding box center [620, 209] width 216 height 23
click at [501, 211] on div at bounding box center [485, 201] width 38 height 38
click at [600, 161] on div at bounding box center [598, 158] width 29 height 16
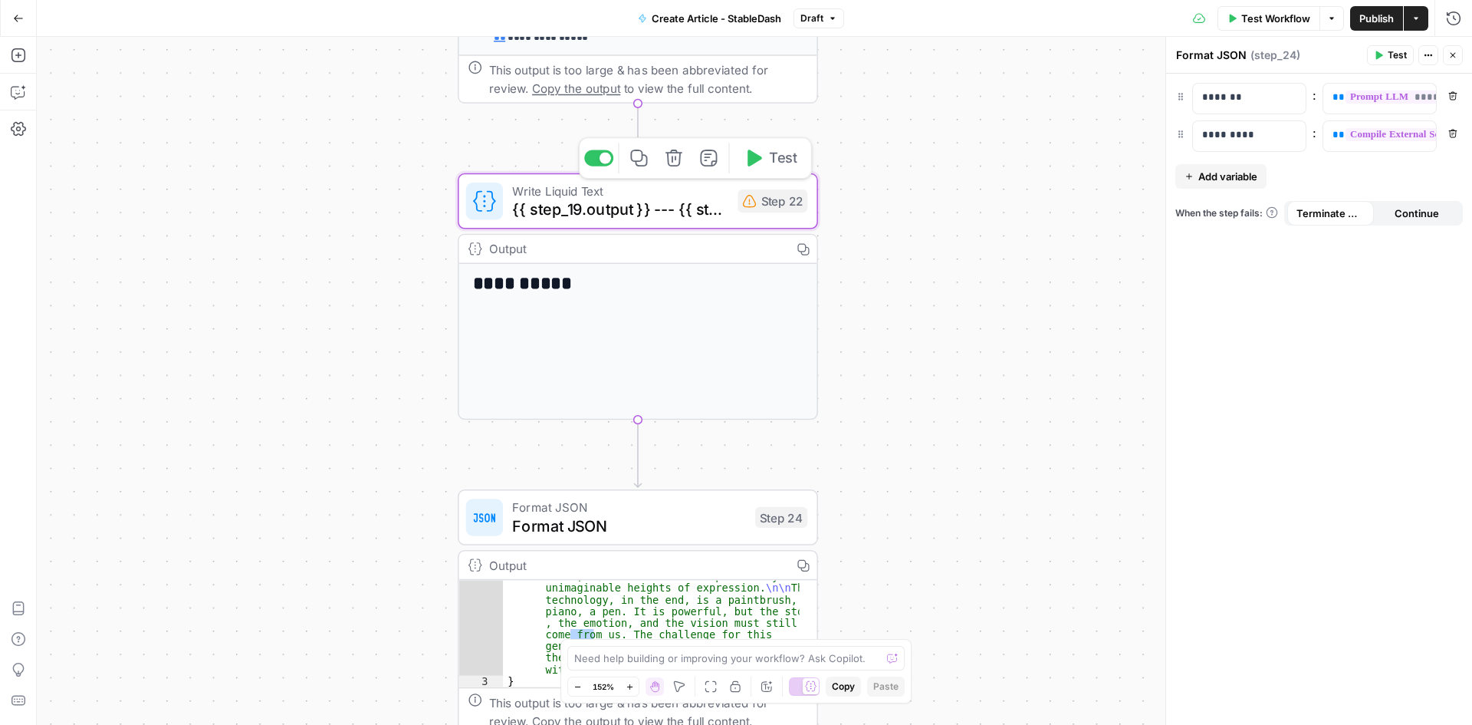
click at [600, 161] on div at bounding box center [606, 159] width 12 height 12
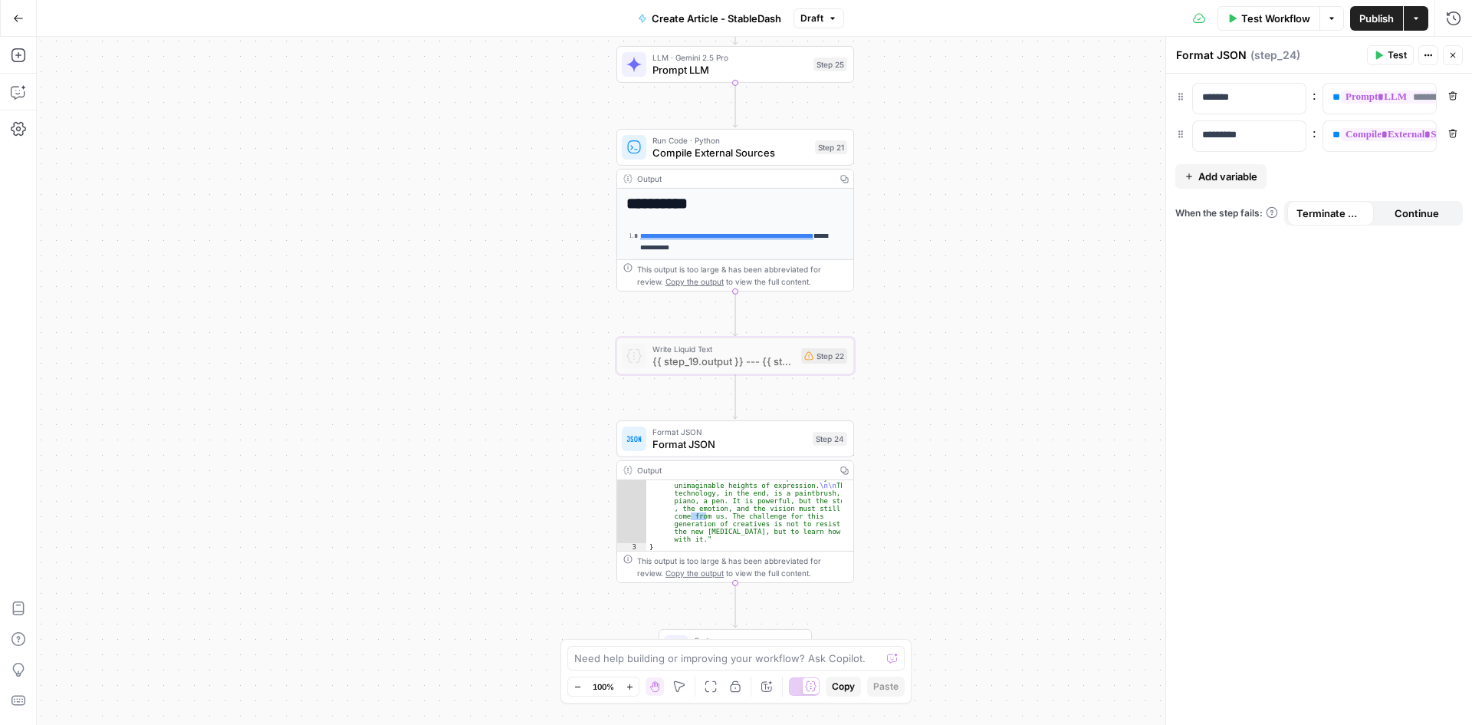
drag, startPoint x: 1050, startPoint y: 288, endPoint x: 932, endPoint y: 551, distance: 287.6
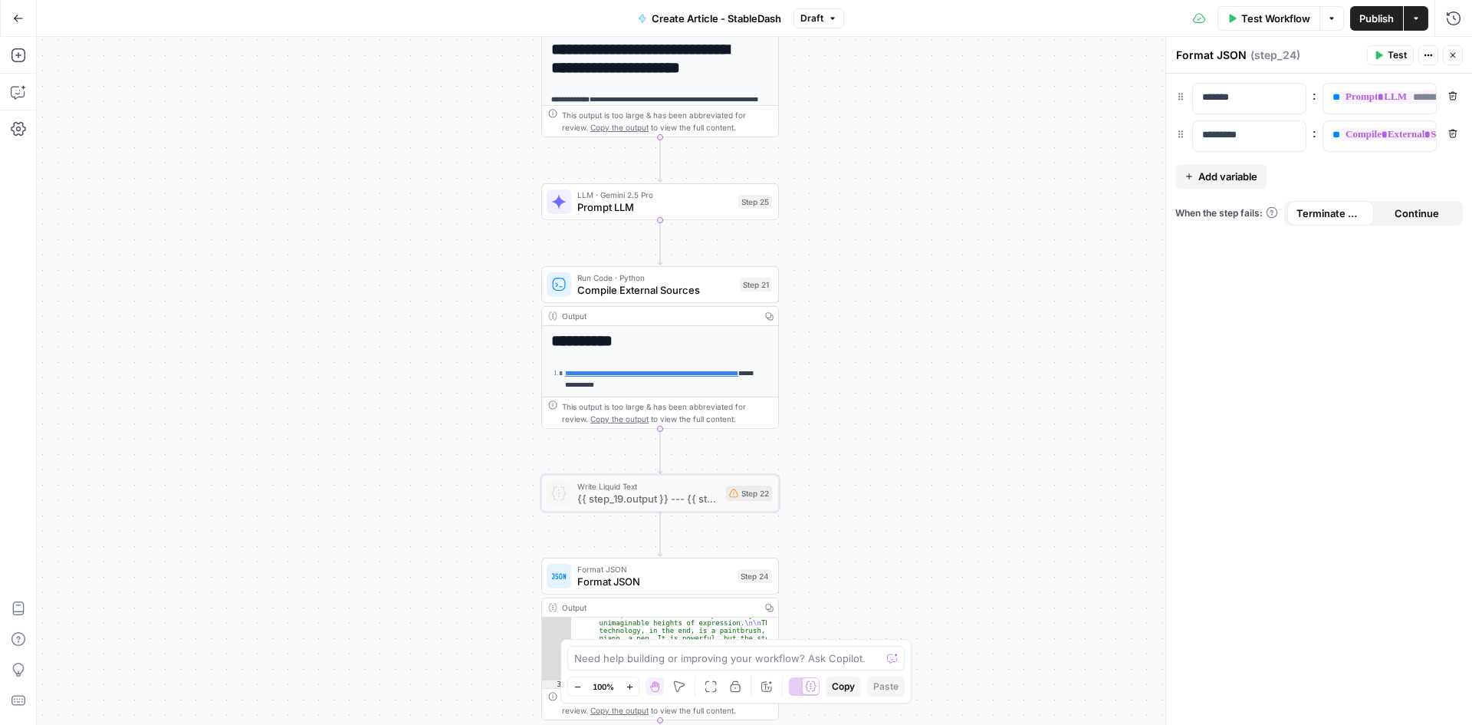
click at [1455, 57] on icon "button" at bounding box center [1452, 55] width 9 height 9
click at [1455, 17] on icon "button" at bounding box center [1453, 18] width 15 height 15
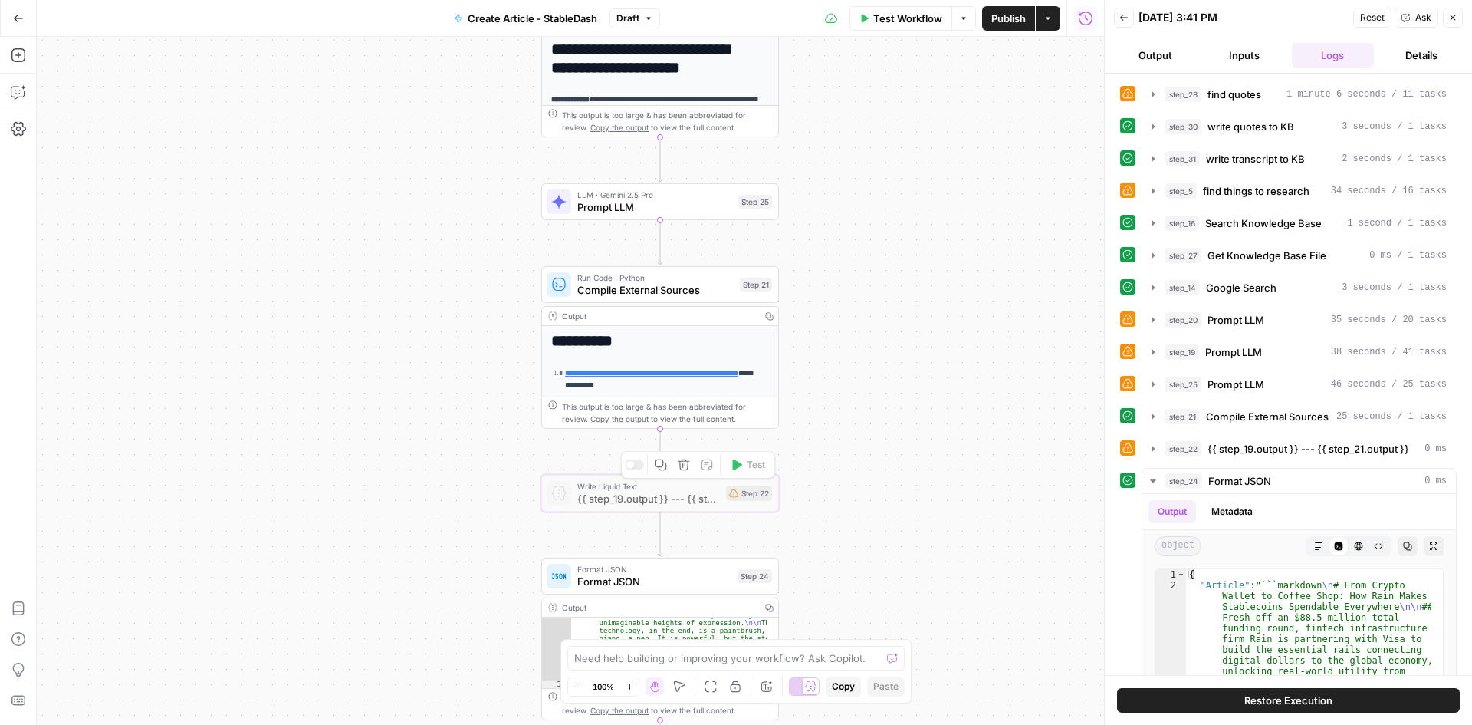
click at [627, 468] on div at bounding box center [630, 465] width 8 height 8
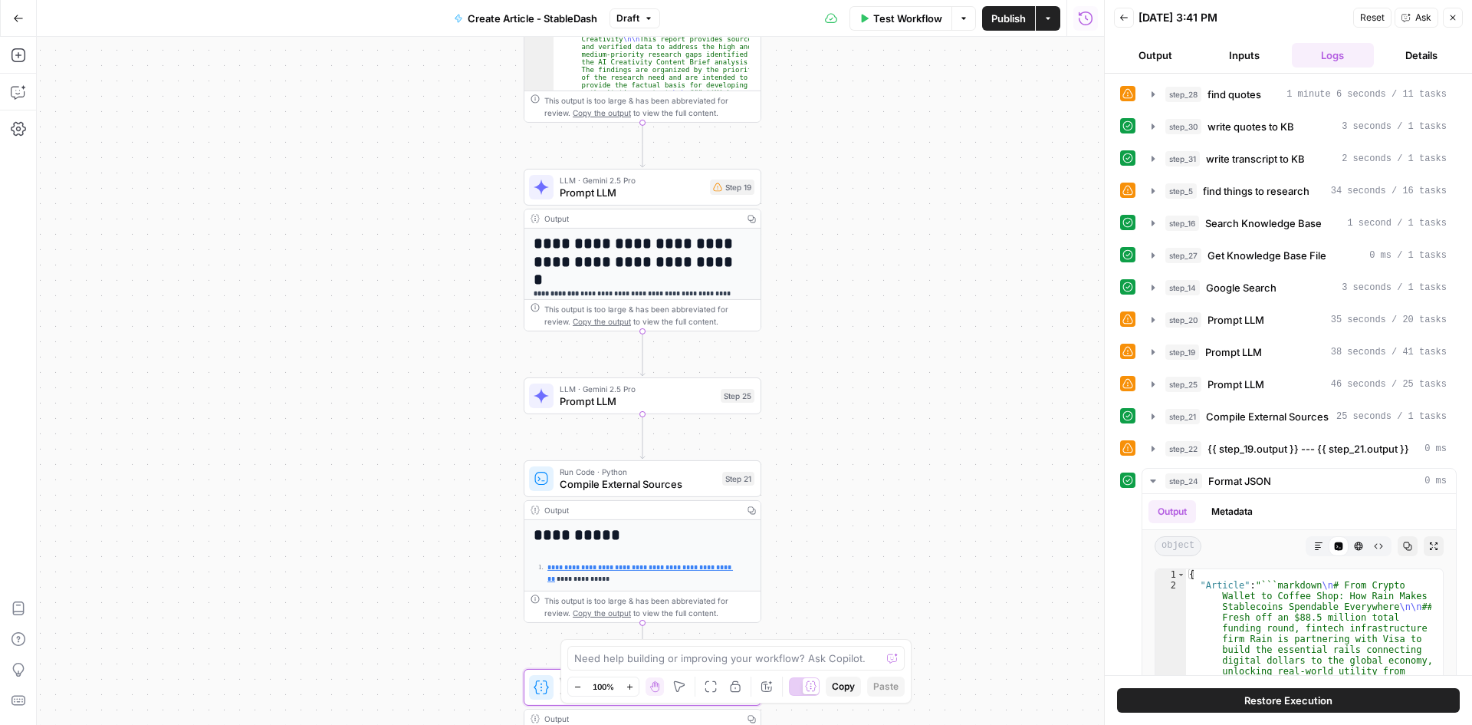
drag, startPoint x: 917, startPoint y: 155, endPoint x: 899, endPoint y: 349, distance: 194.8
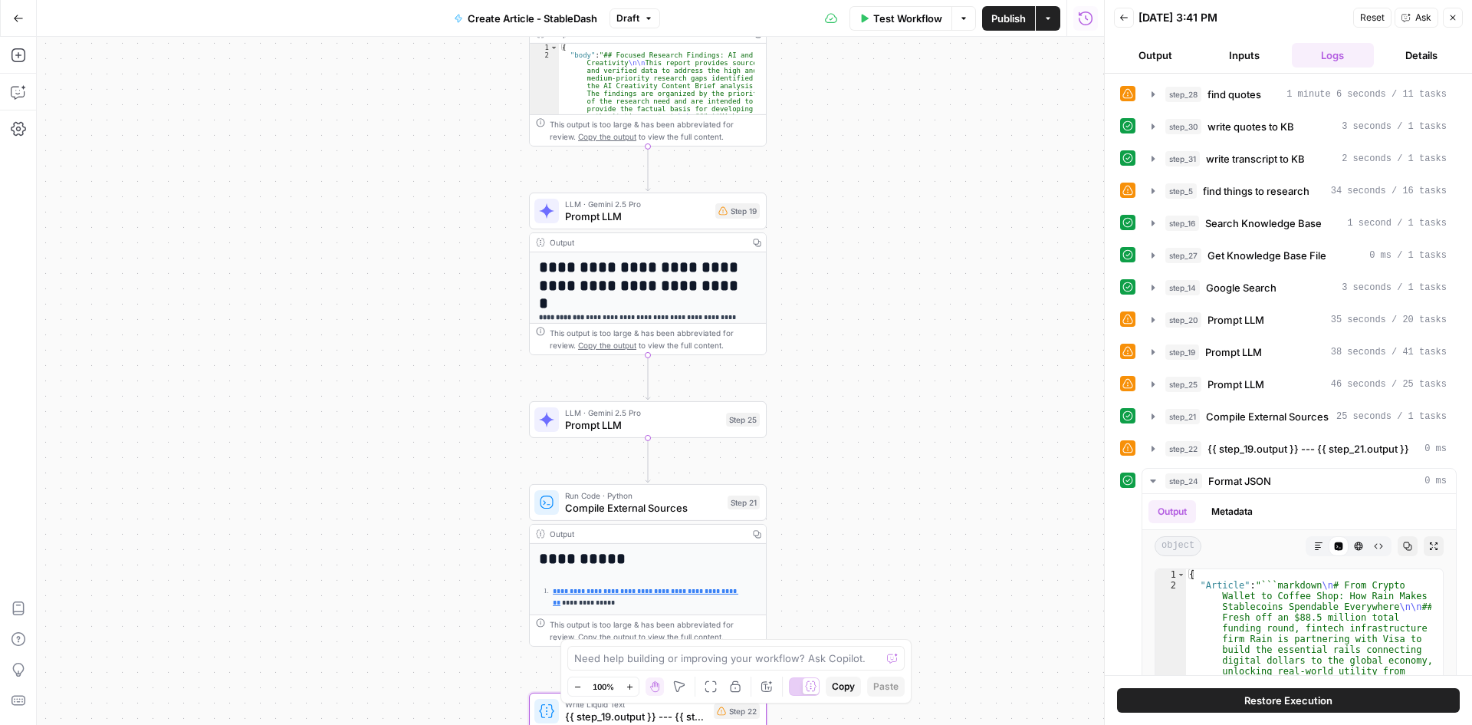
drag, startPoint x: 873, startPoint y: 238, endPoint x: 883, endPoint y: 299, distance: 62.3
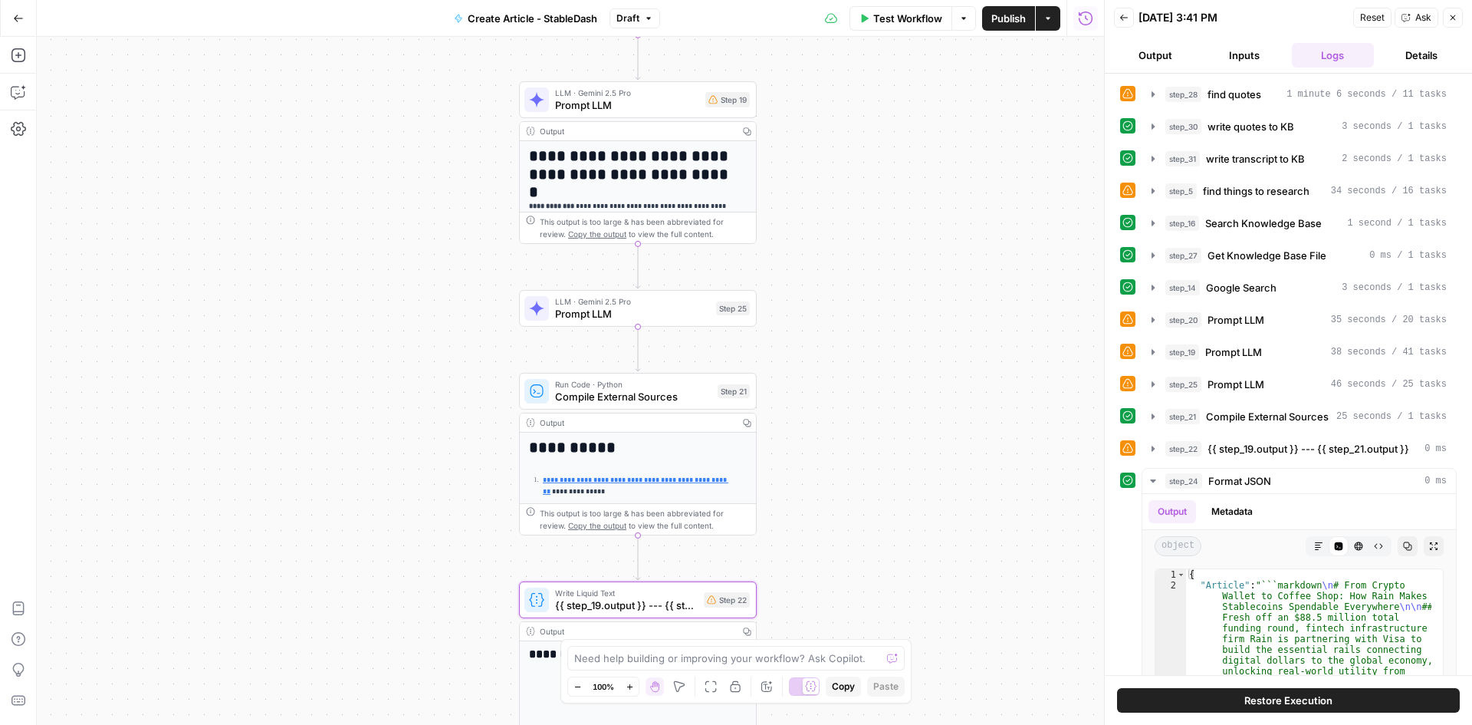
drag, startPoint x: 919, startPoint y: 488, endPoint x: 898, endPoint y: 327, distance: 162.4
click at [612, 290] on div "Copy step Delete step Add Note Test" at bounding box center [676, 280] width 154 height 28
click at [616, 283] on div at bounding box center [617, 280] width 8 height 8
click at [981, 278] on div "**********" at bounding box center [570, 381] width 1067 height 688
click at [999, 15] on span "Publish" at bounding box center [1008, 18] width 35 height 15
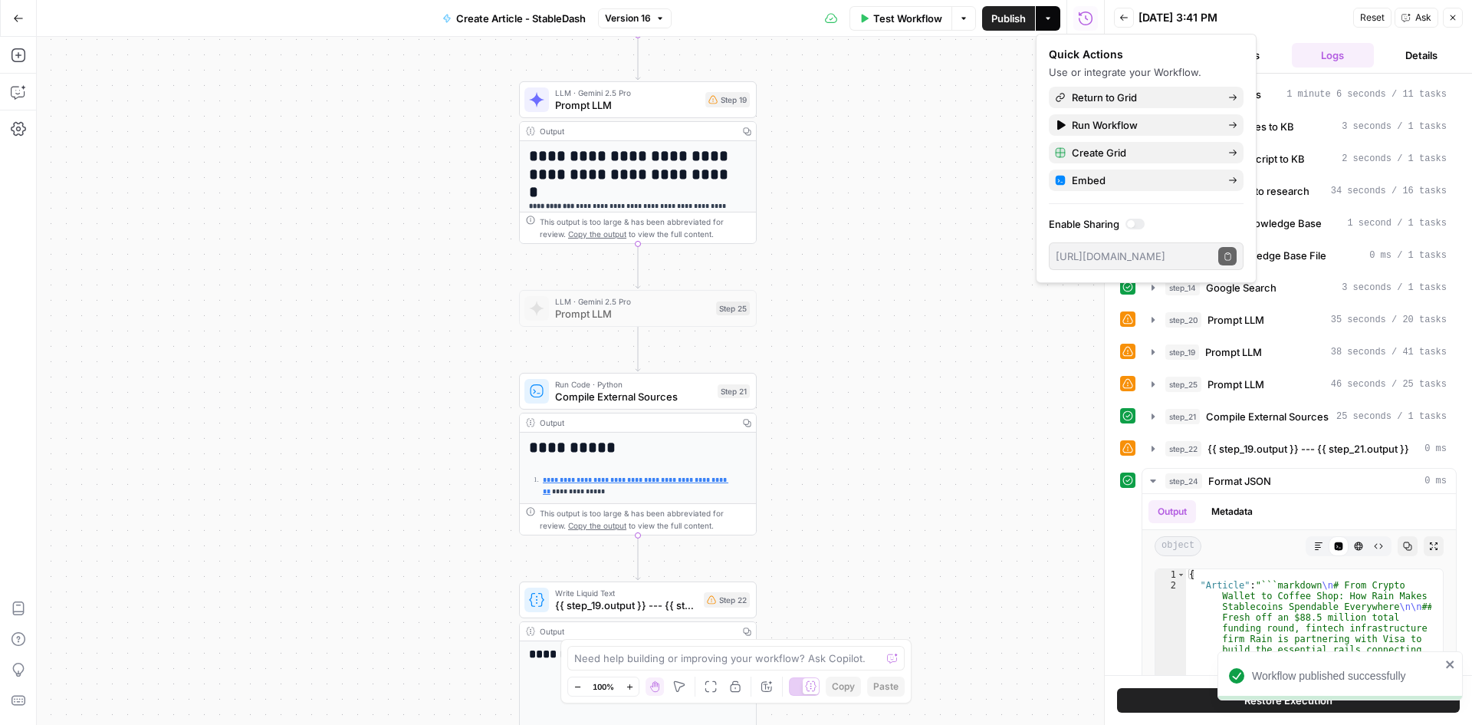
click at [1453, 15] on icon "button" at bounding box center [1452, 17] width 9 height 9
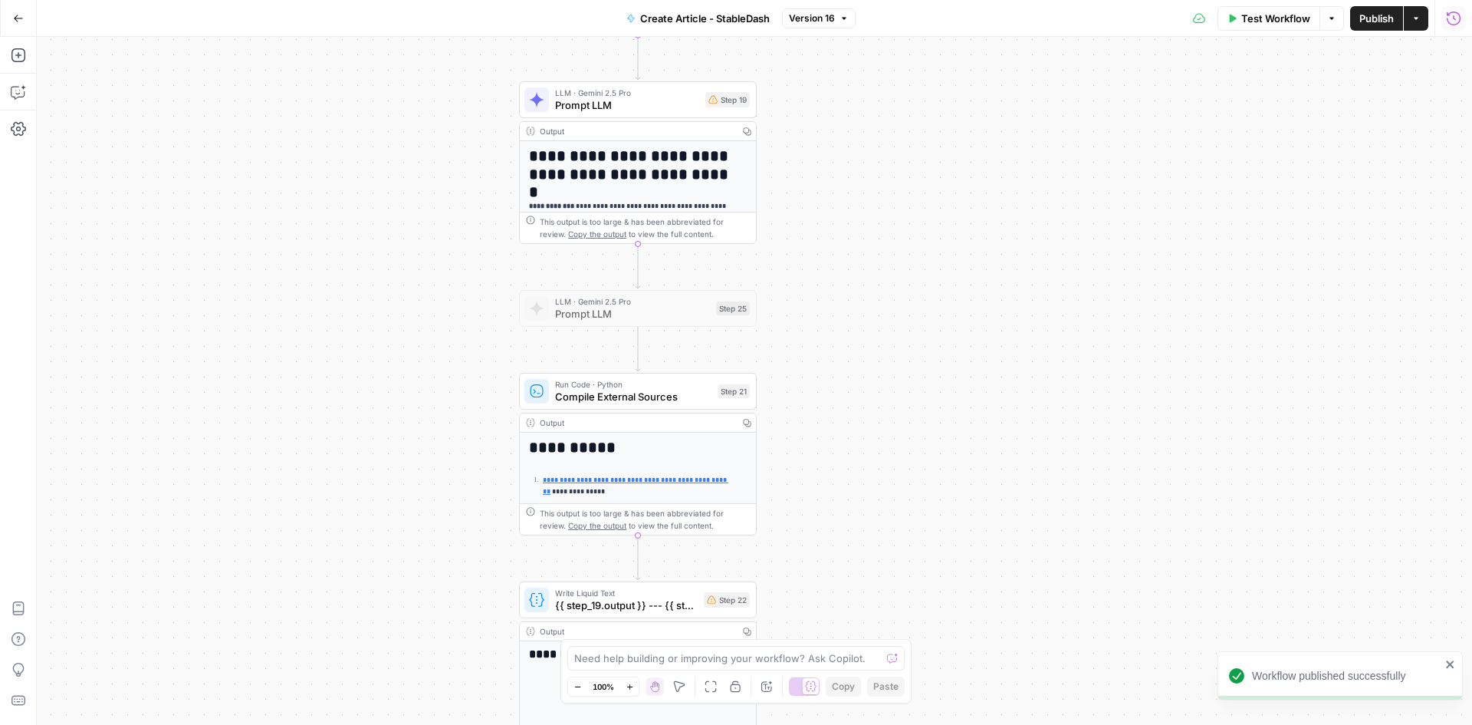
click at [1452, 662] on icon "close" at bounding box center [1450, 664] width 8 height 8
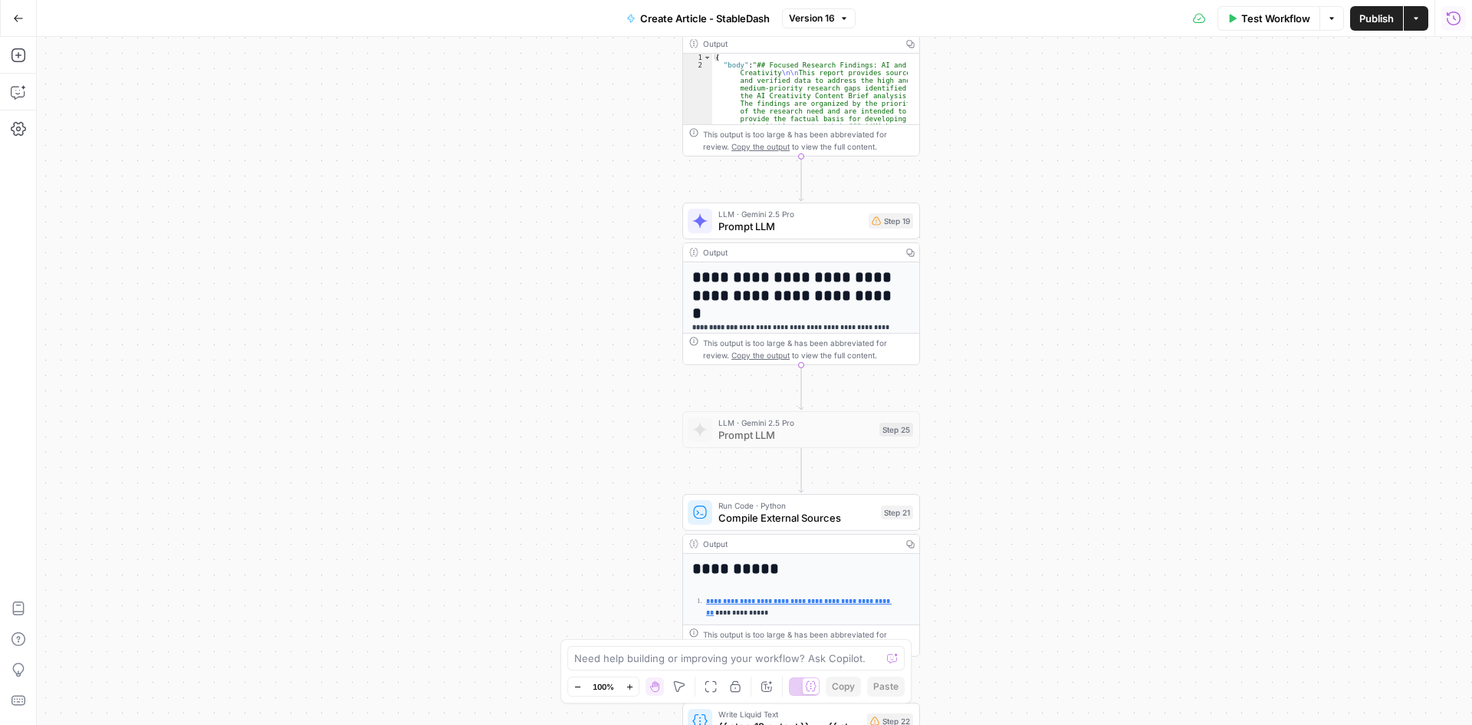
drag, startPoint x: 778, startPoint y: 278, endPoint x: 1058, endPoint y: 571, distance: 406.2
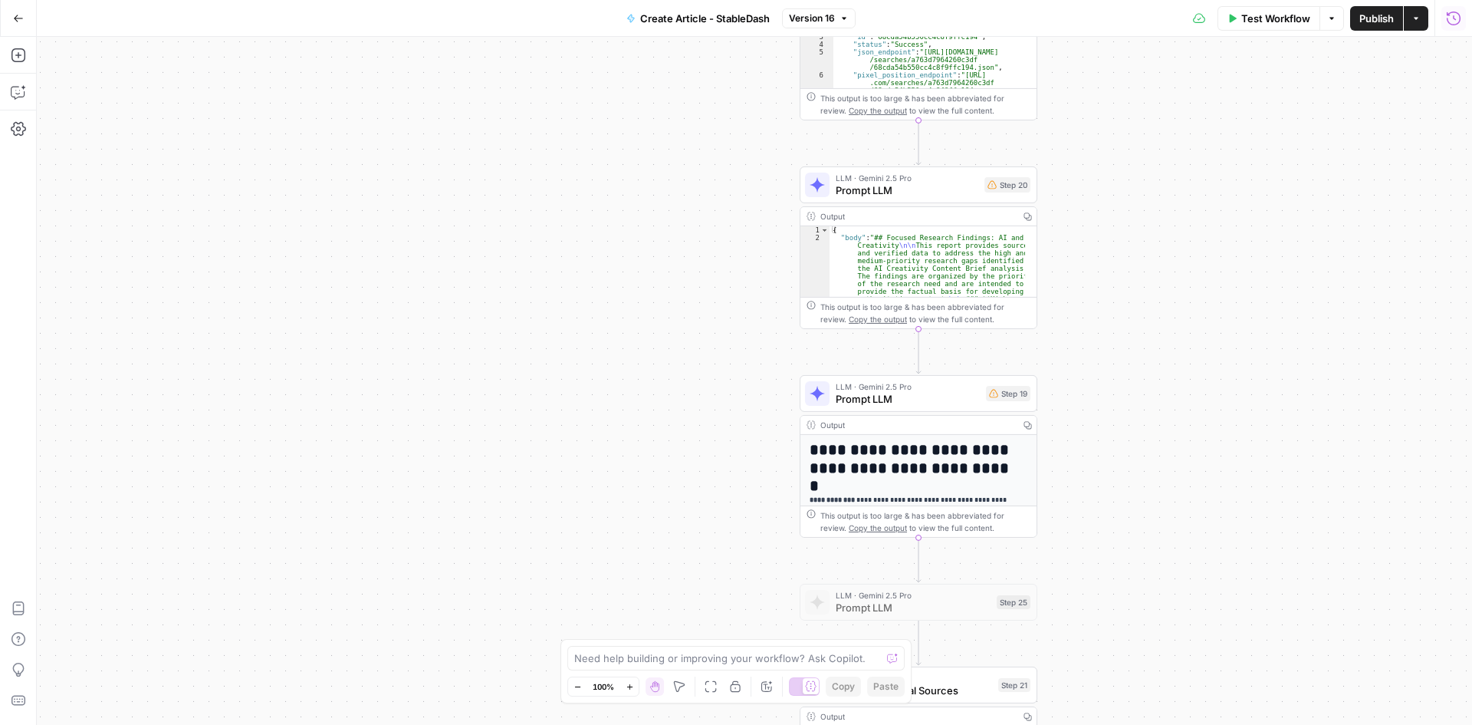
drag, startPoint x: 812, startPoint y: 554, endPoint x: 776, endPoint y: 561, distance: 36.8
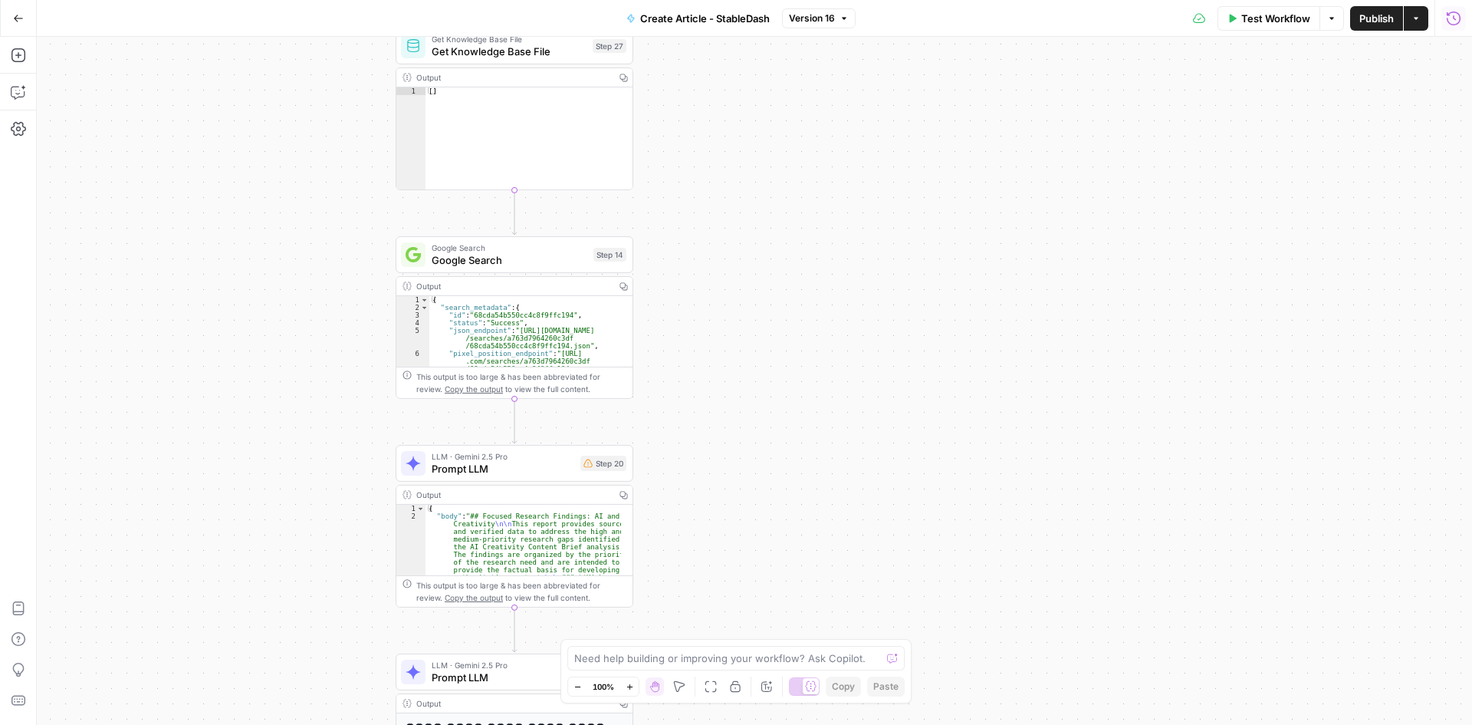
drag, startPoint x: 856, startPoint y: 347, endPoint x: 995, endPoint y: 692, distance: 372.2
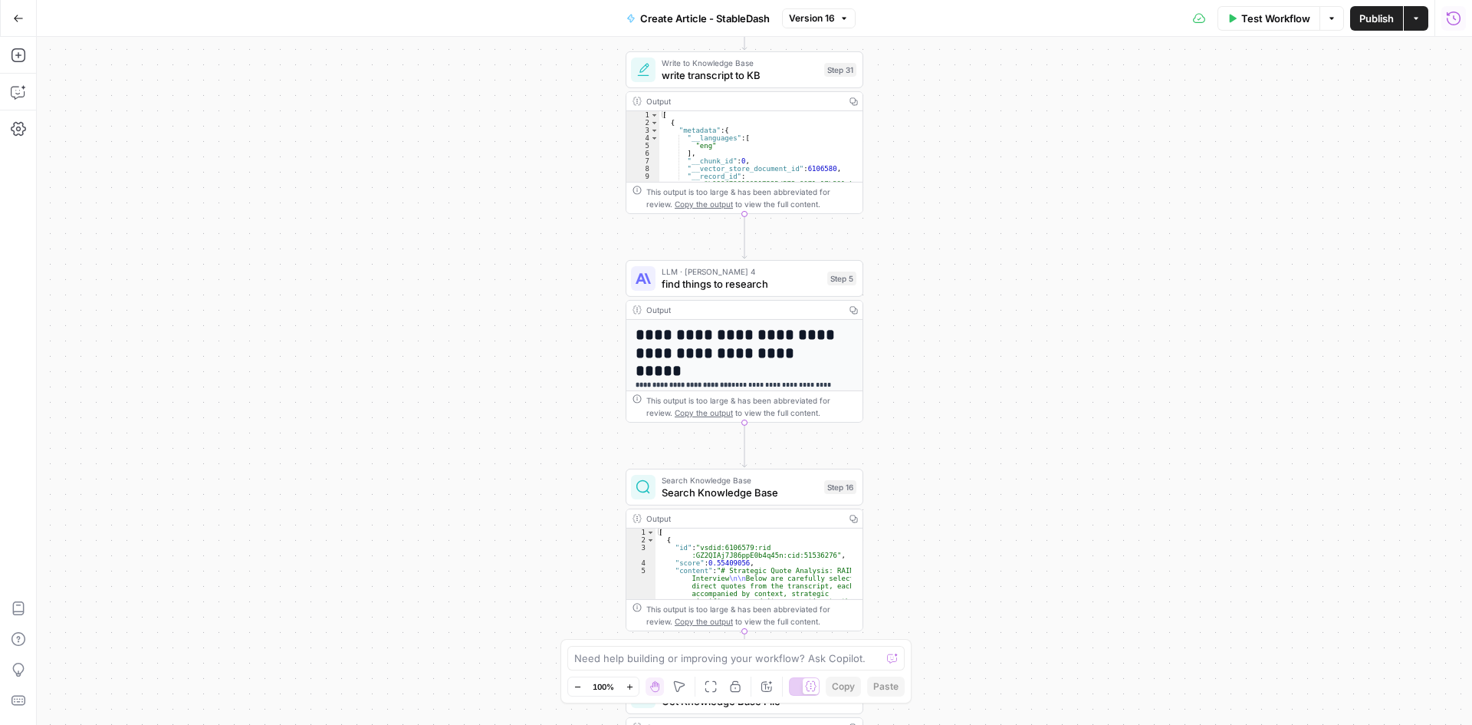
drag, startPoint x: 880, startPoint y: 390, endPoint x: 972, endPoint y: 687, distance: 311.4
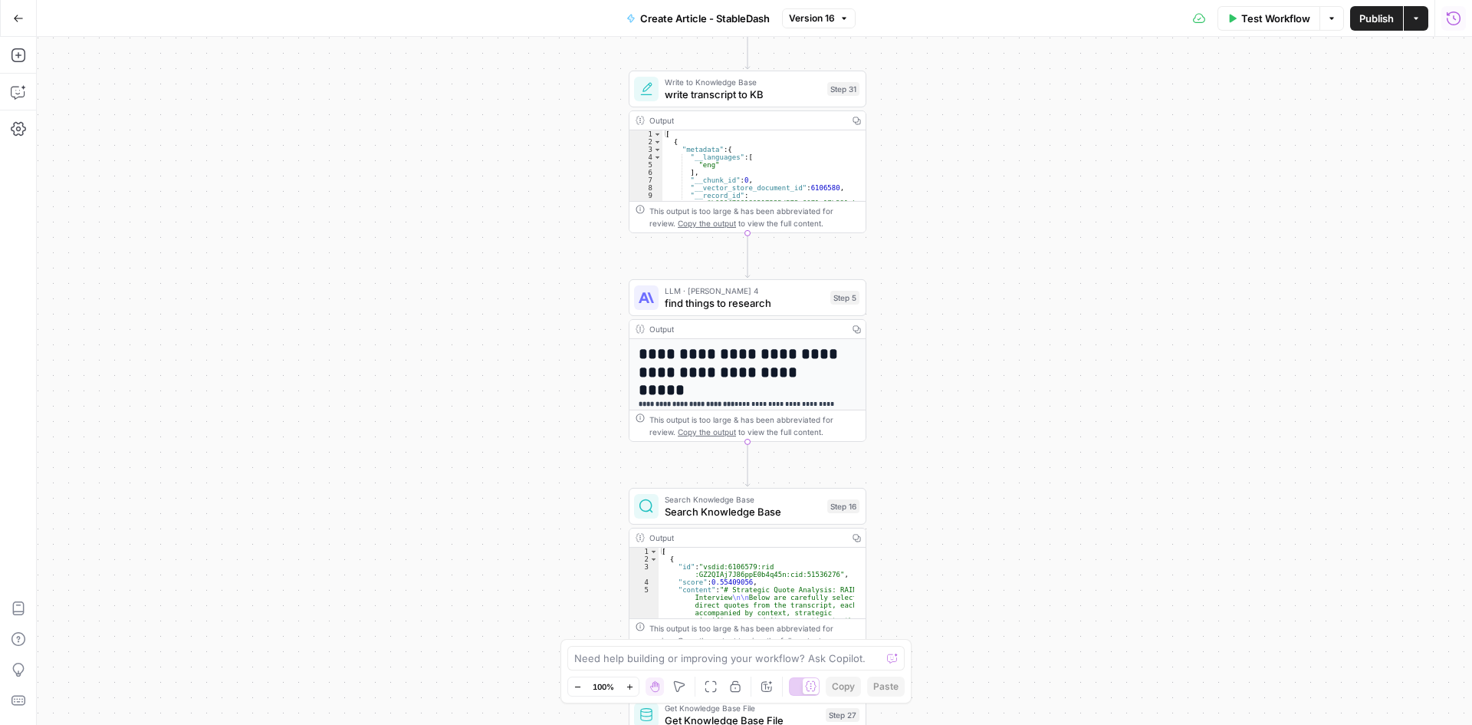
drag, startPoint x: 941, startPoint y: 255, endPoint x: 925, endPoint y: 505, distance: 251.3
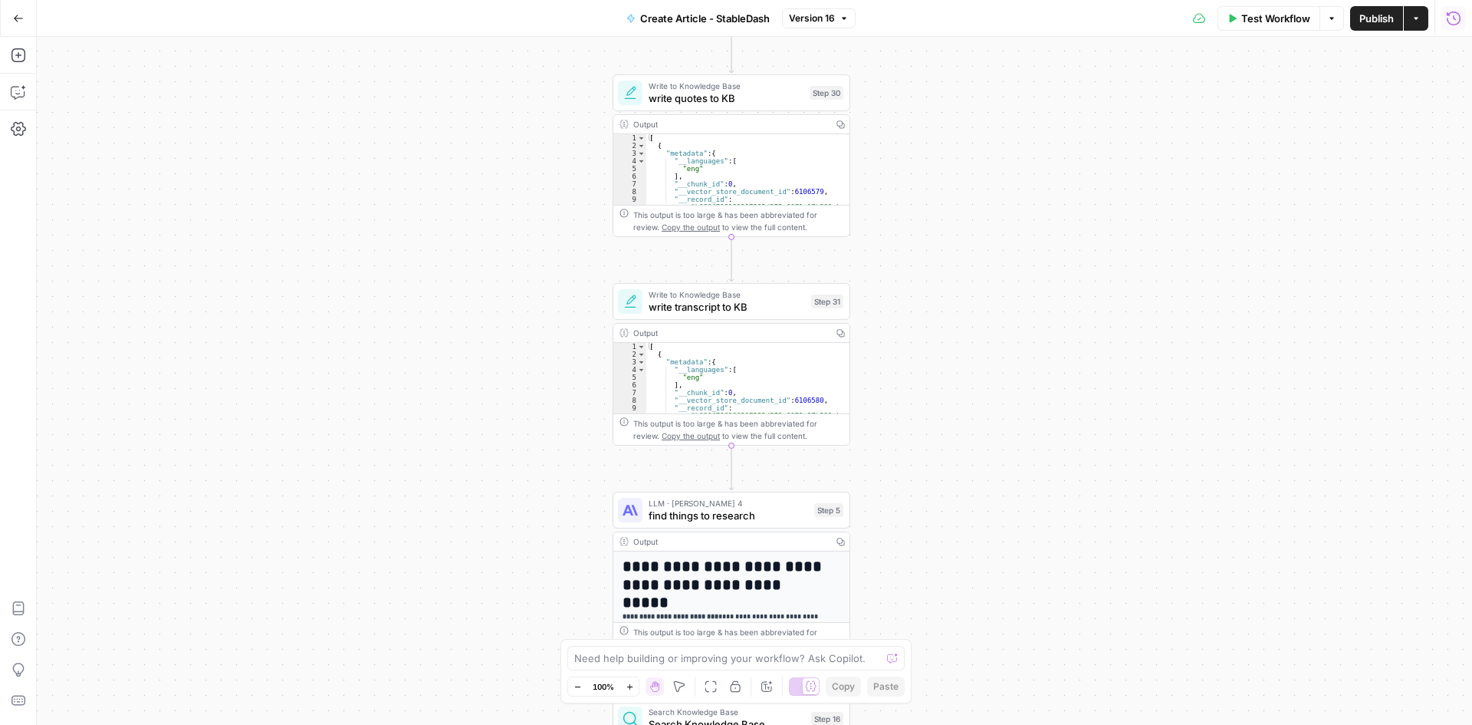
drag, startPoint x: 715, startPoint y: 410, endPoint x: 702, endPoint y: 409, distance: 13.1
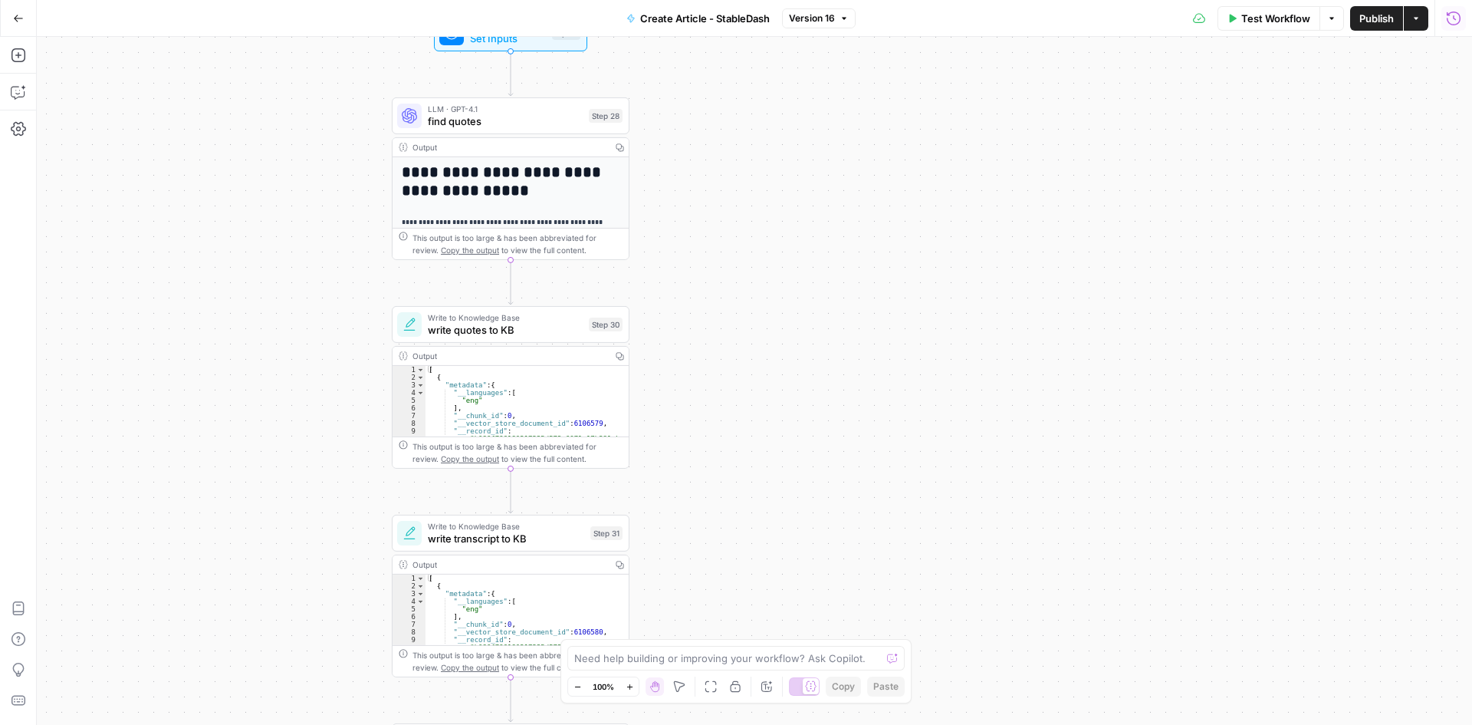
drag, startPoint x: 974, startPoint y: 208, endPoint x: 838, endPoint y: 488, distance: 311.7
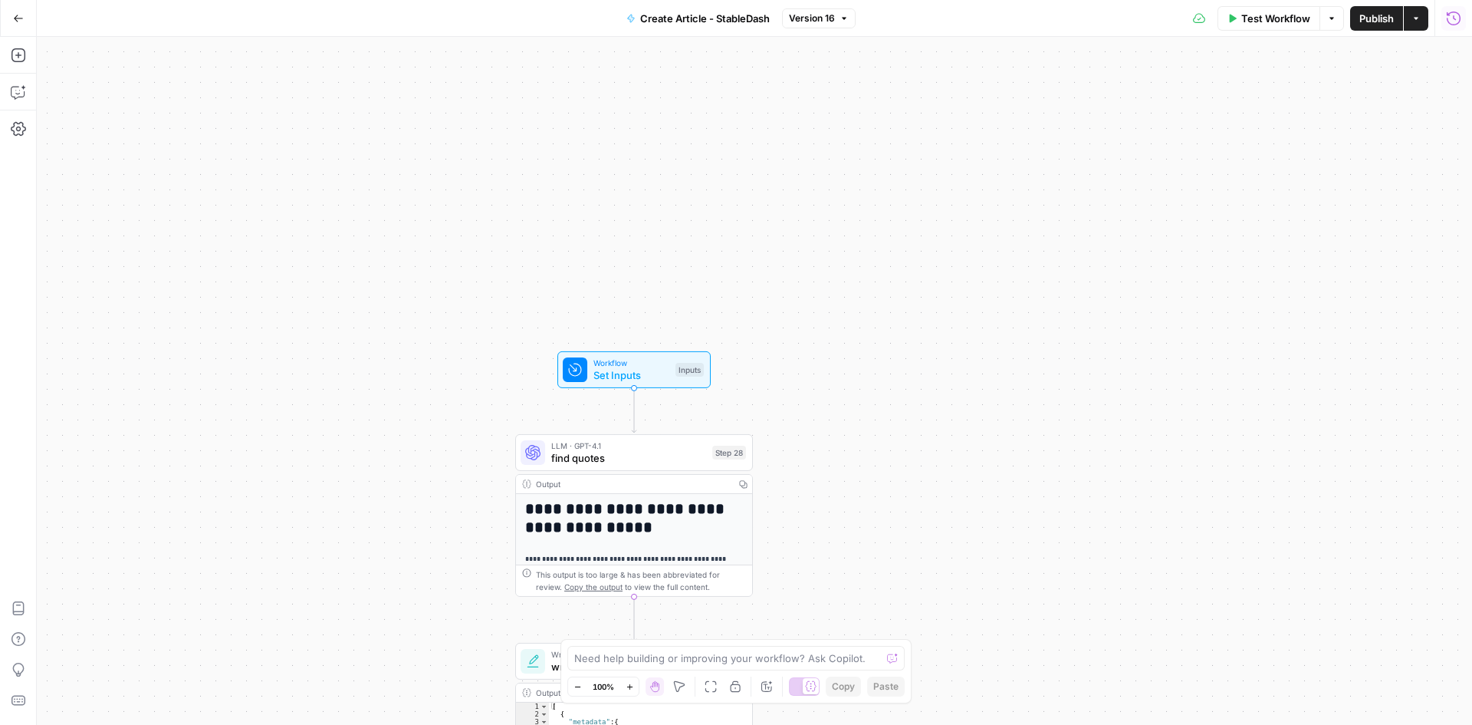
drag, startPoint x: 951, startPoint y: 397, endPoint x: 1035, endPoint y: 281, distance: 143.9
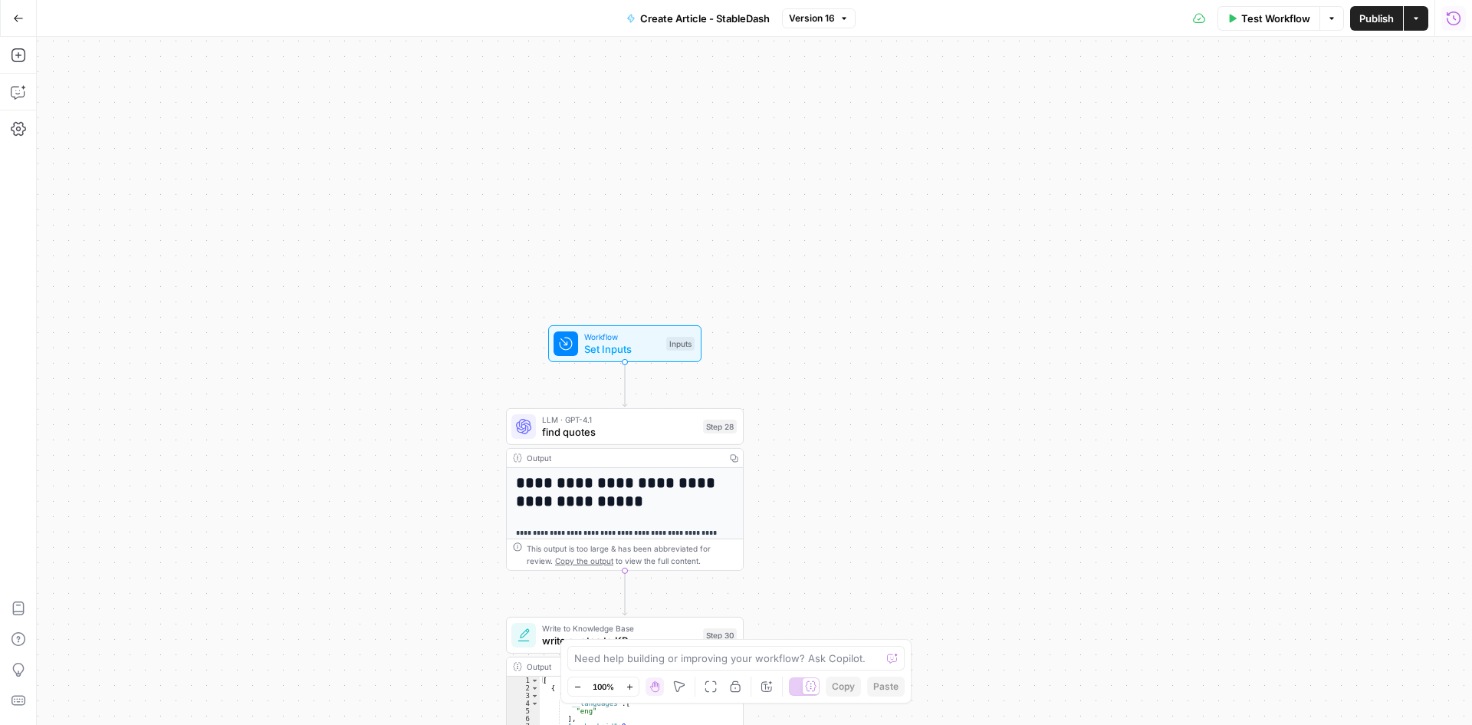
drag, startPoint x: 1008, startPoint y: 471, endPoint x: 956, endPoint y: 175, distance: 300.5
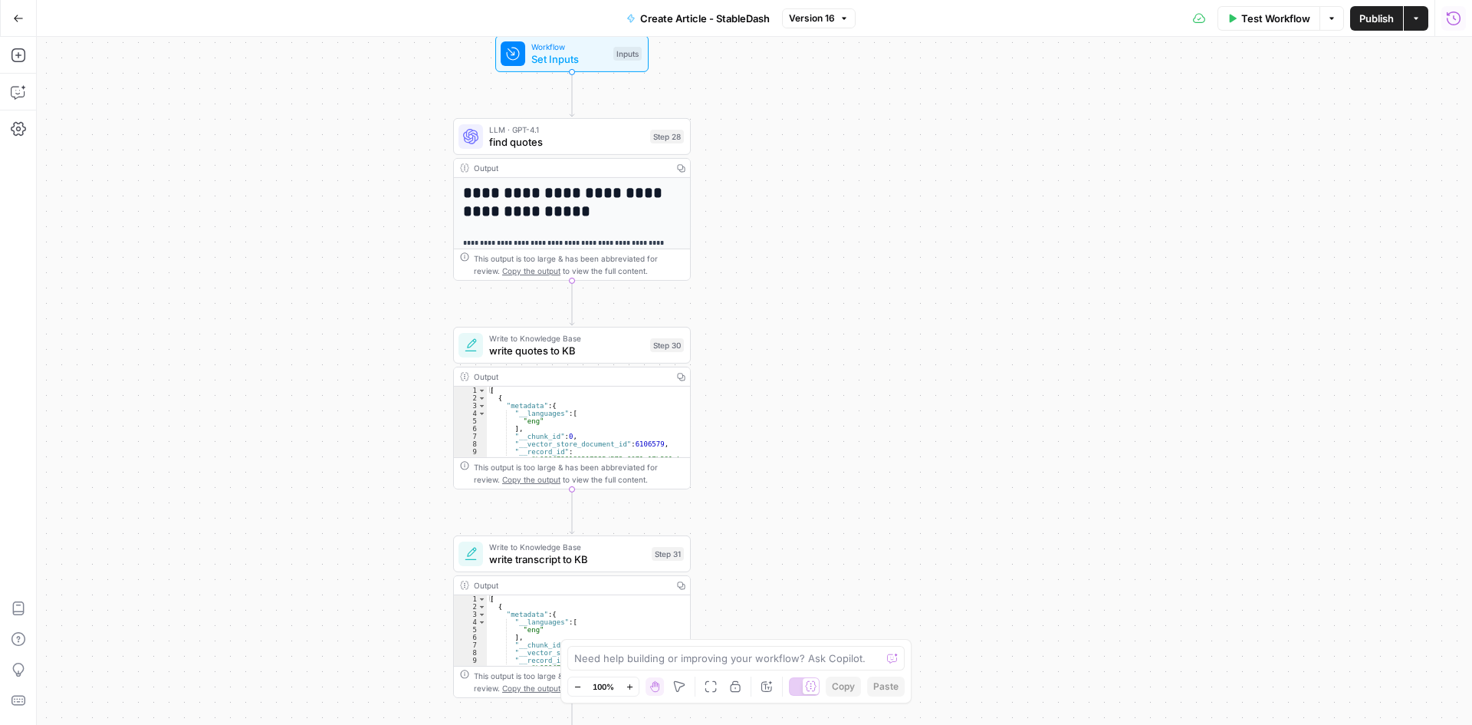
drag, startPoint x: 1002, startPoint y: 591, endPoint x: 954, endPoint y: 221, distance: 373.5
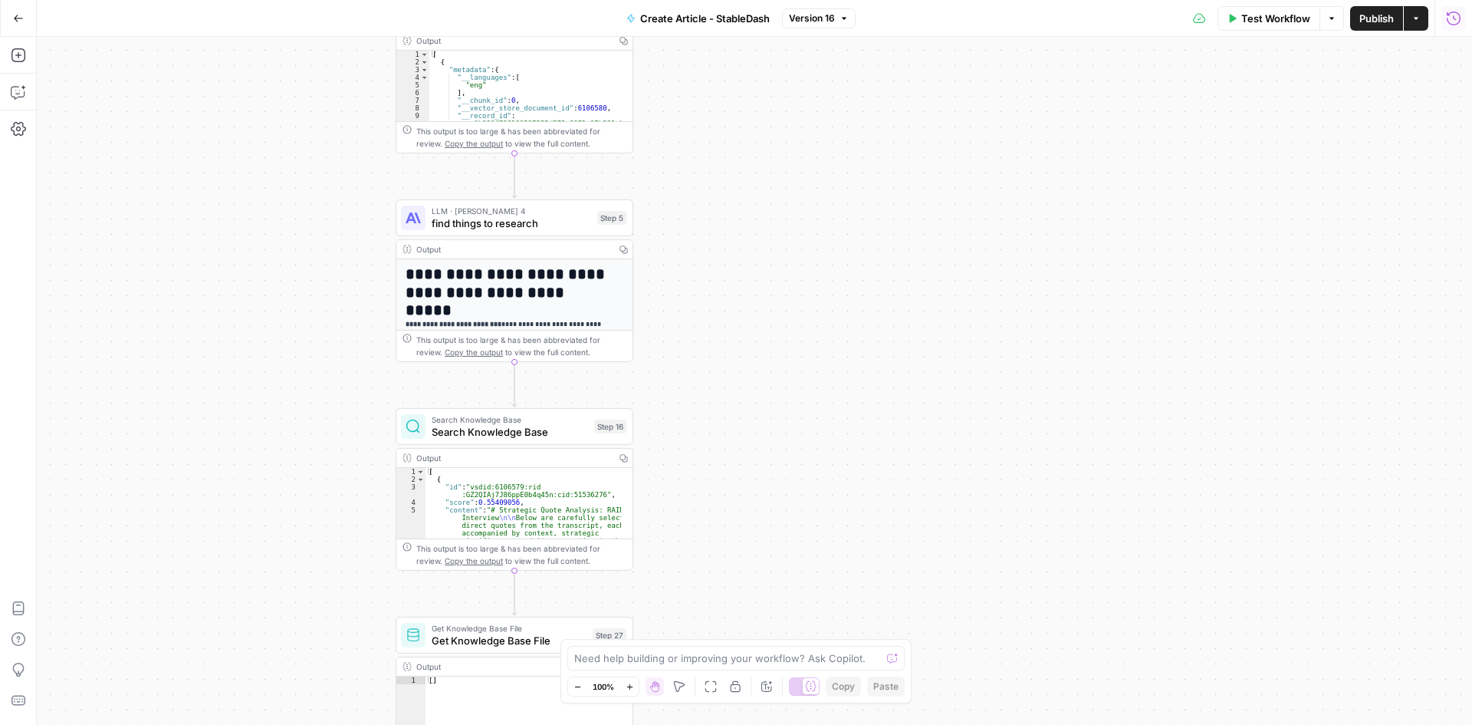
drag, startPoint x: 1036, startPoint y: 402, endPoint x: 1041, endPoint y: 179, distance: 223.2
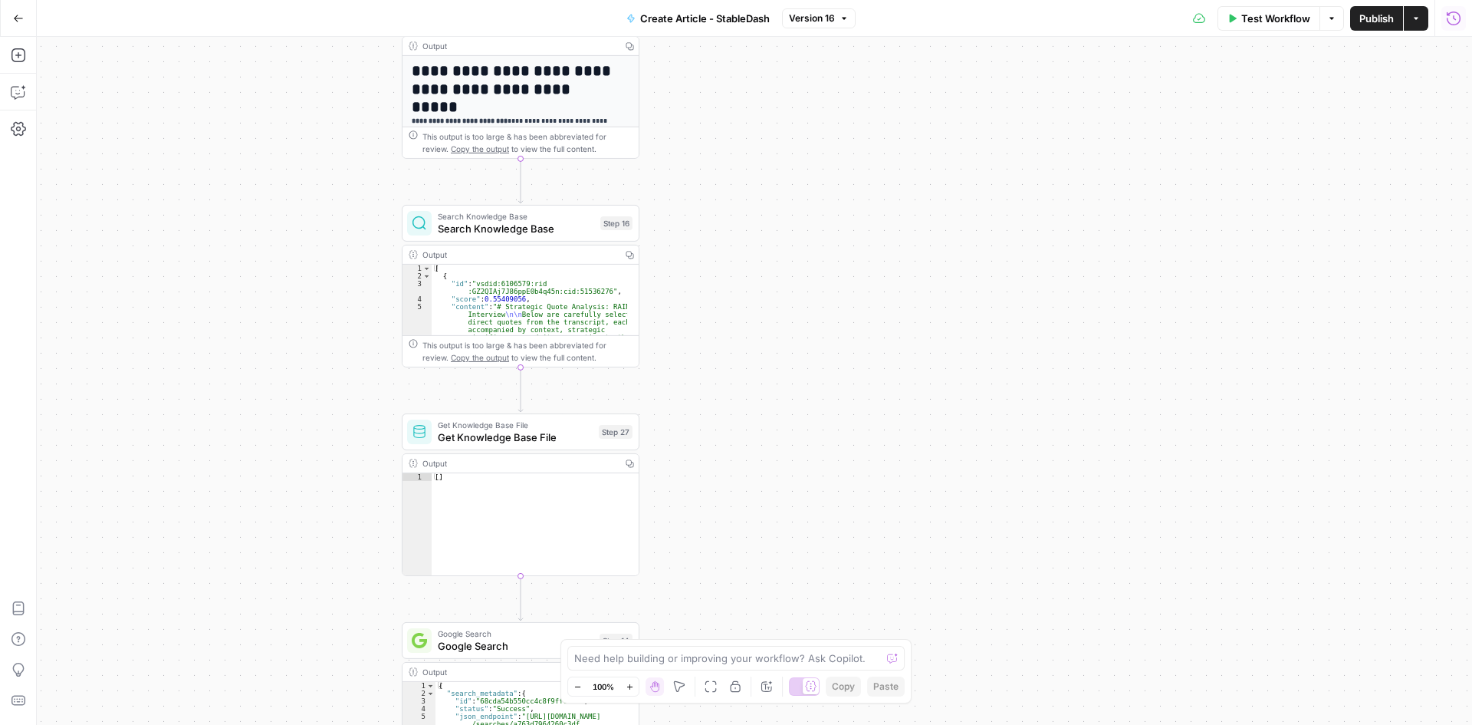
drag, startPoint x: 1061, startPoint y: 297, endPoint x: 1069, endPoint y: 254, distance: 43.6
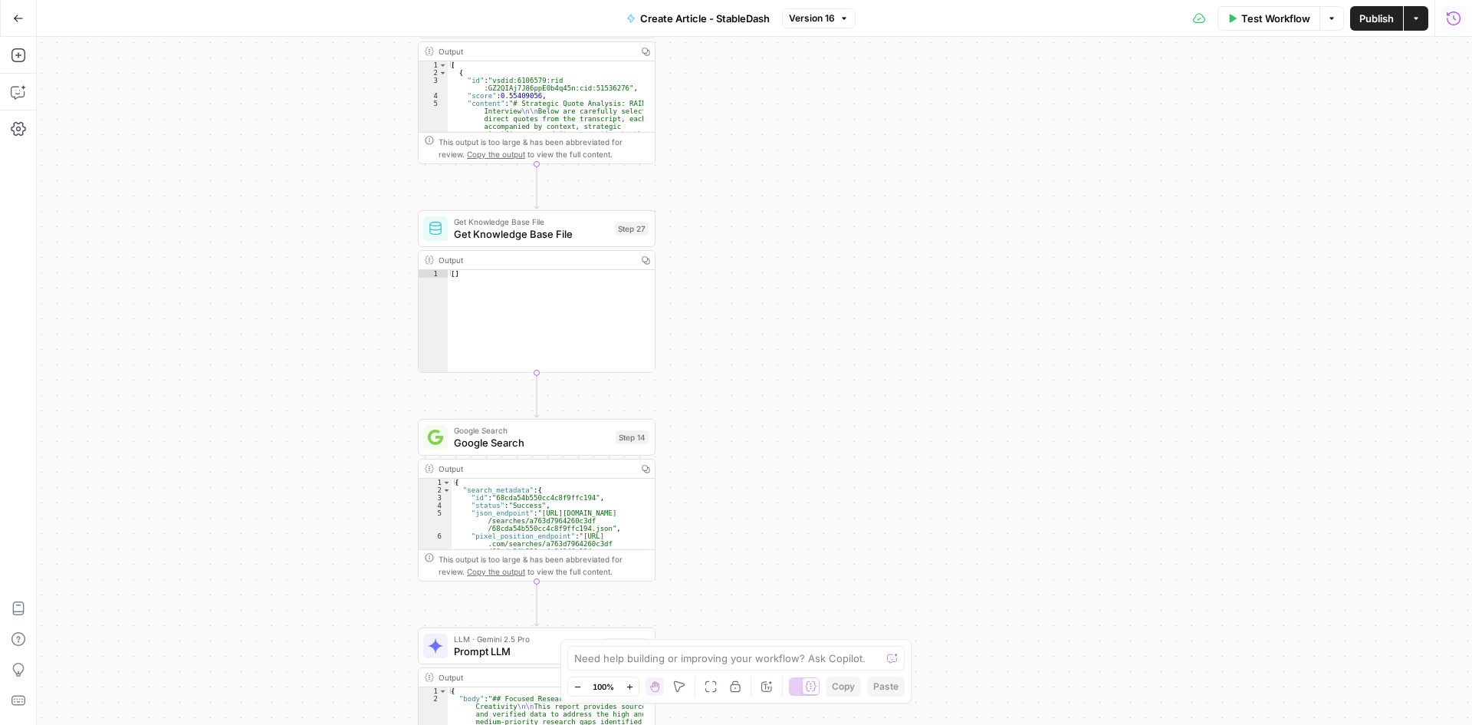
drag, startPoint x: 1027, startPoint y: 334, endPoint x: 1085, endPoint y: 242, distance: 107.9
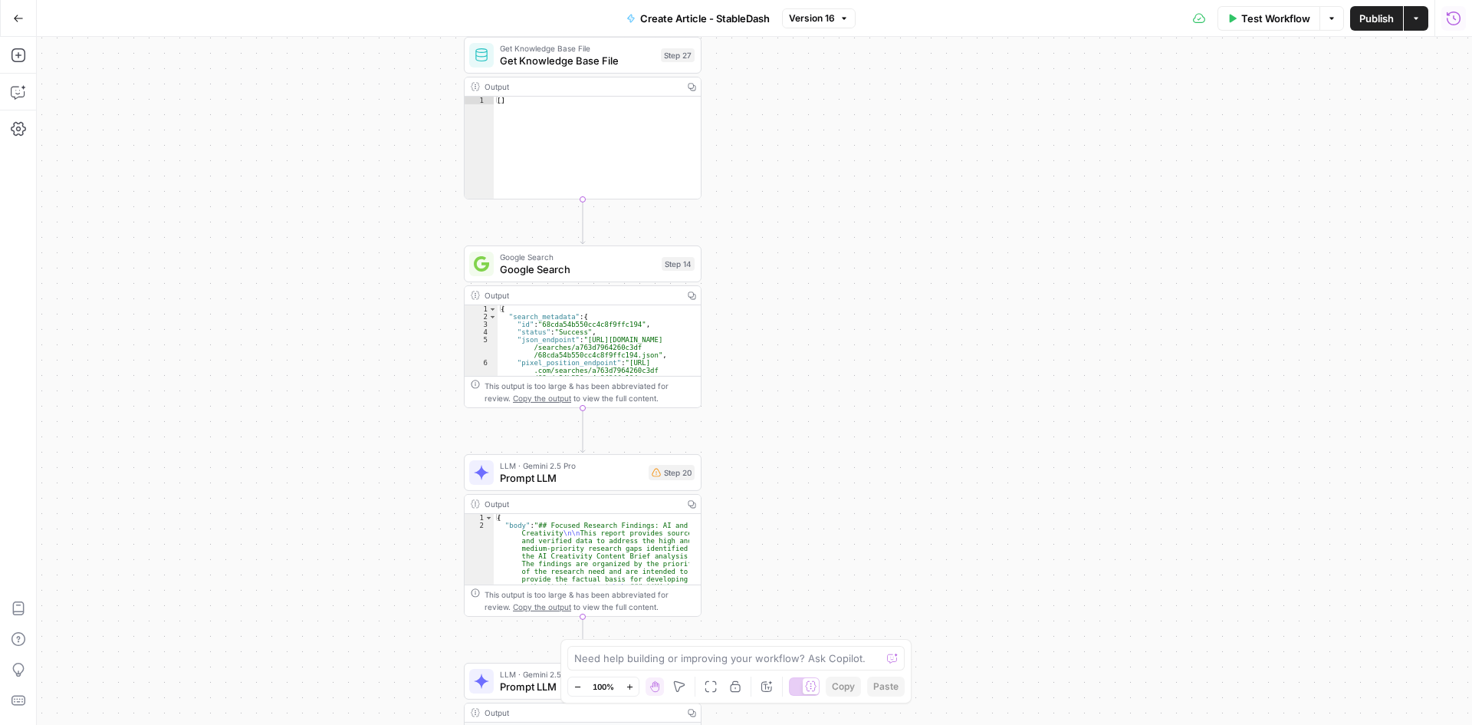
drag, startPoint x: 1018, startPoint y: 409, endPoint x: 933, endPoint y: 404, distance: 85.3
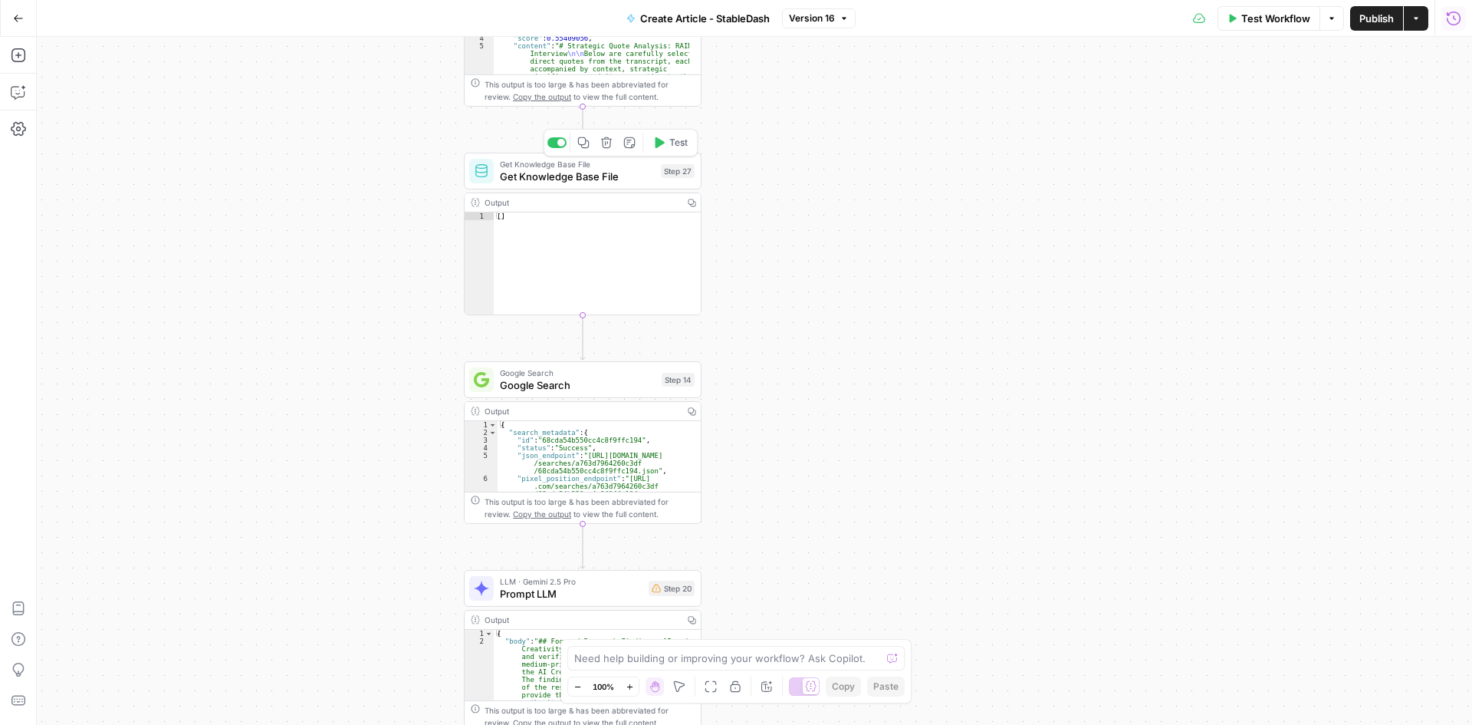
click at [533, 170] on span "Get Knowledge Base File" at bounding box center [577, 176] width 155 height 15
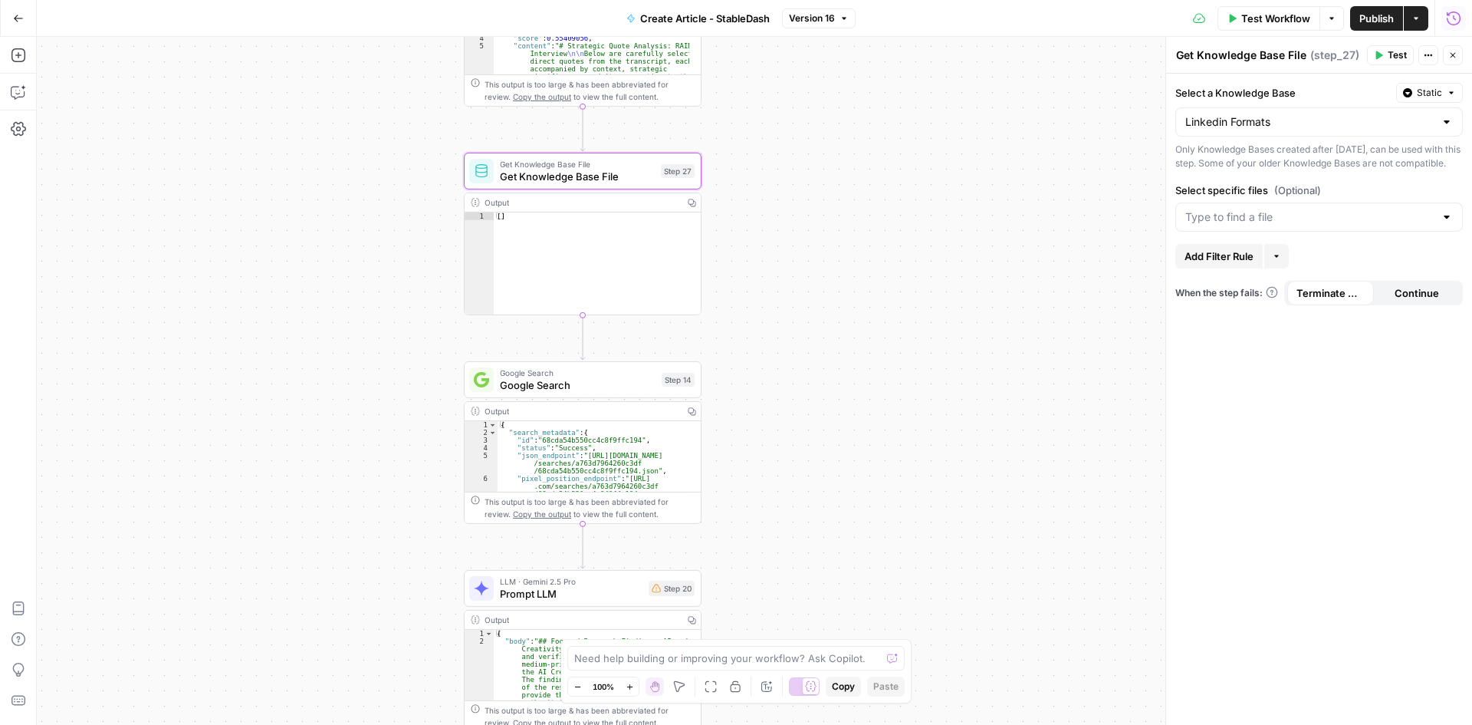
click at [1442, 225] on div at bounding box center [1447, 216] width 12 height 15
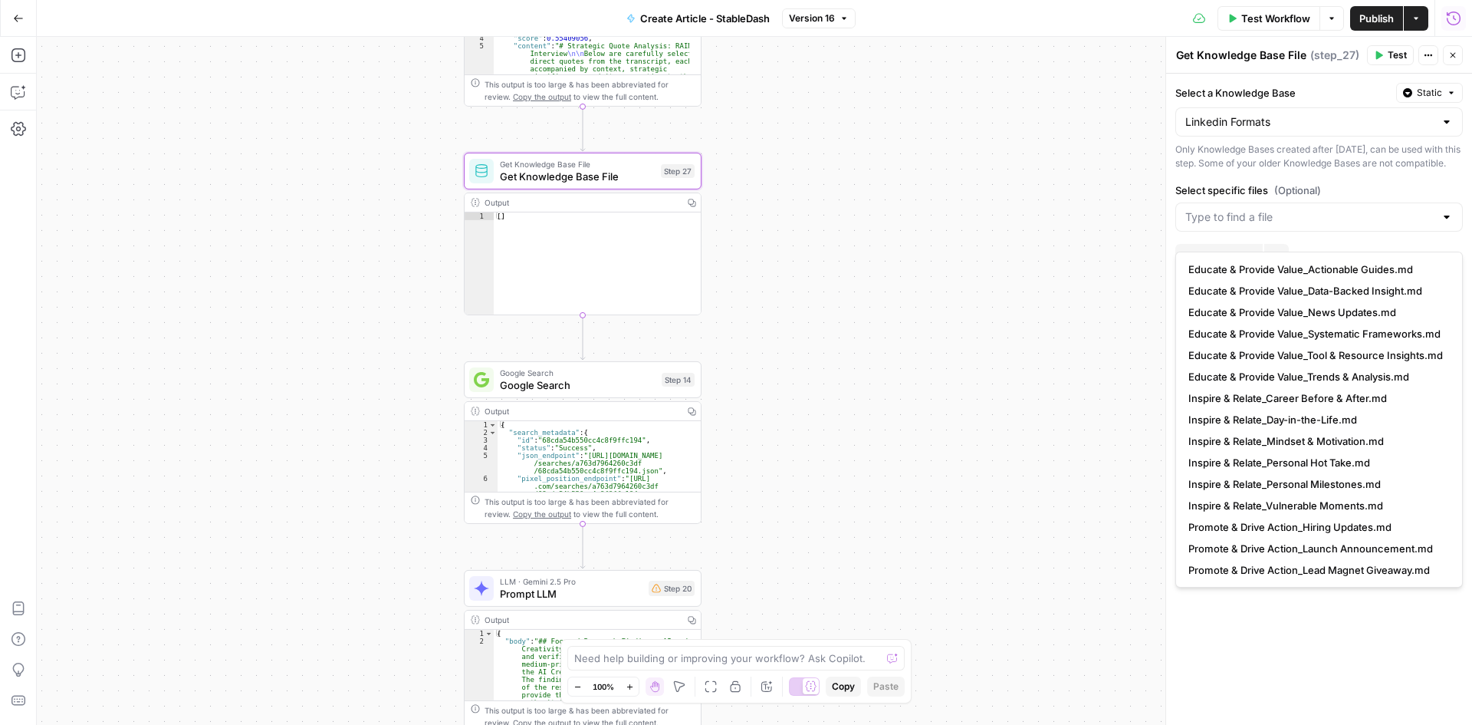
click at [1452, 225] on div at bounding box center [1447, 216] width 12 height 15
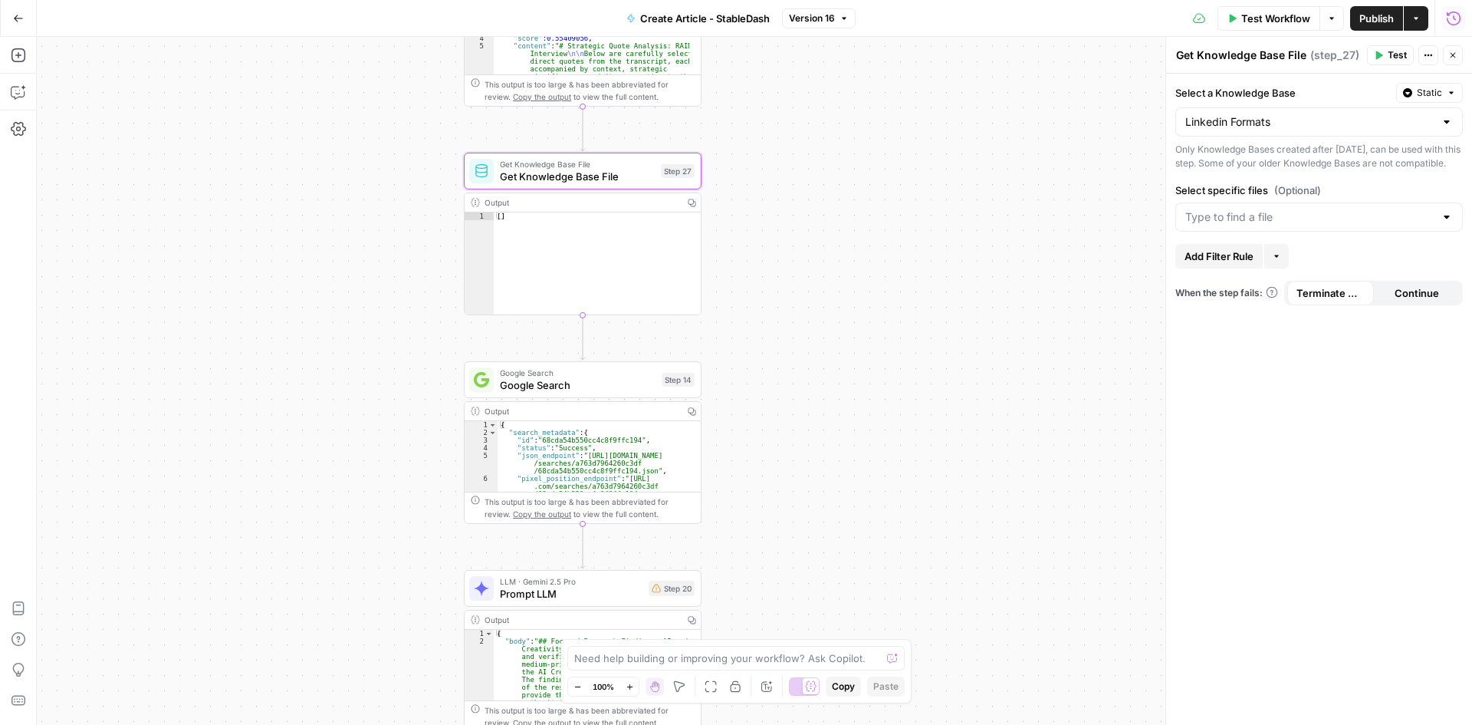
click at [800, 236] on div "**********" at bounding box center [754, 381] width 1435 height 688
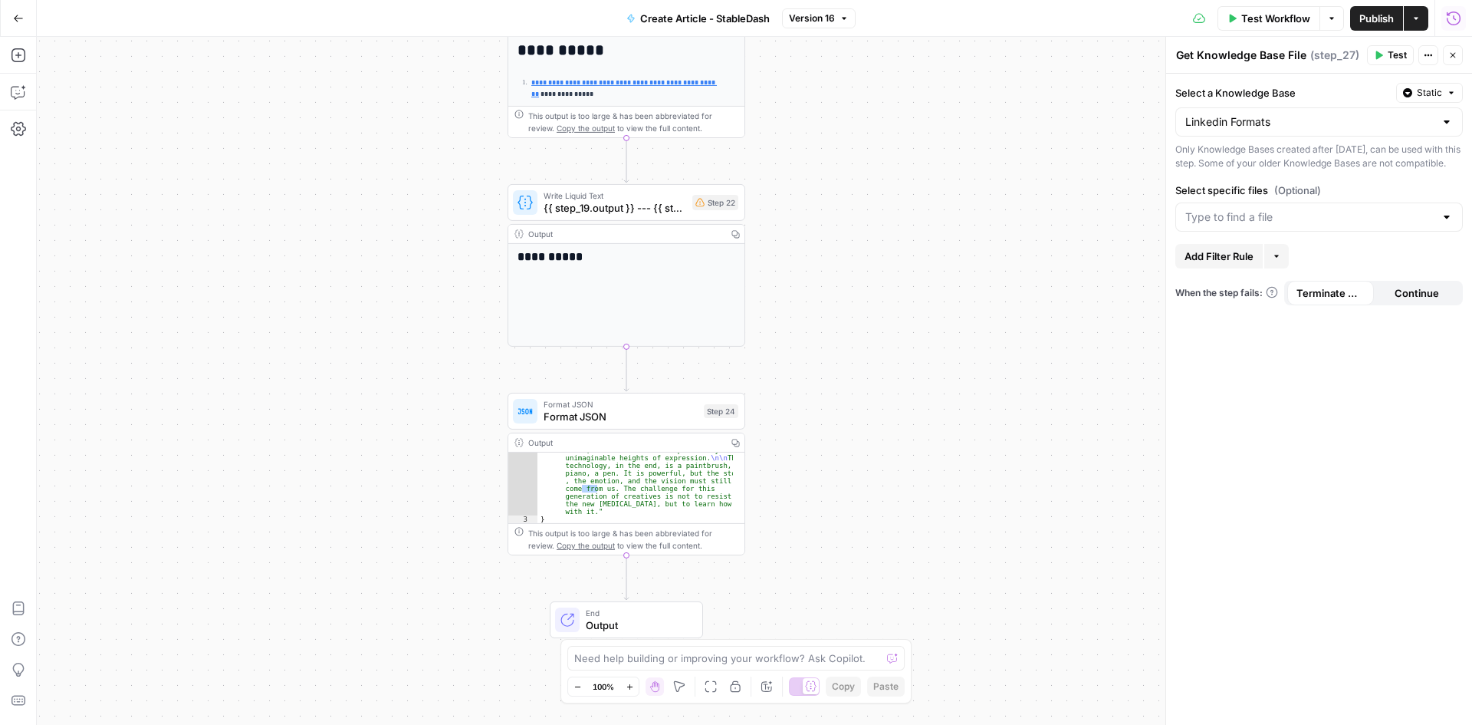
drag, startPoint x: 840, startPoint y: 384, endPoint x: 894, endPoint y: 450, distance: 85.5
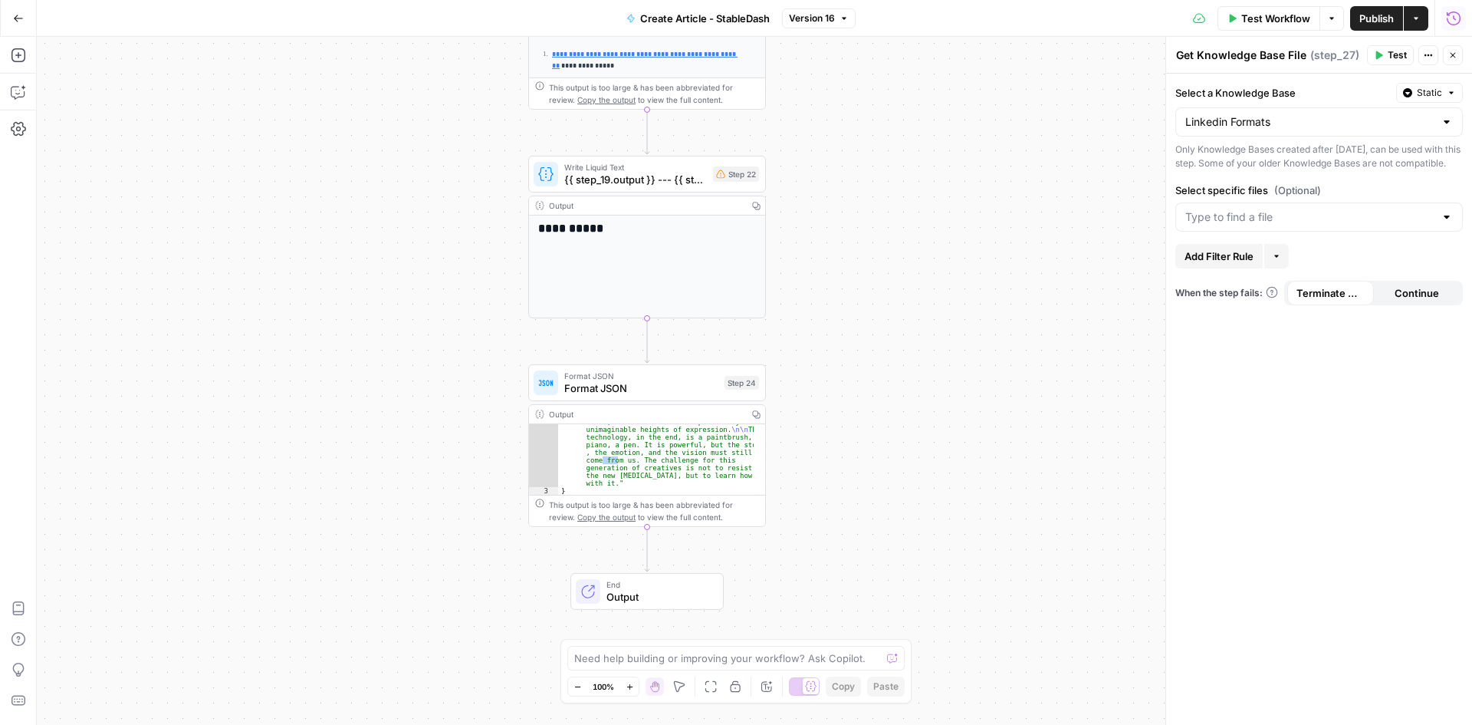
drag, startPoint x: 903, startPoint y: 398, endPoint x: 905, endPoint y: 390, distance: 8.6
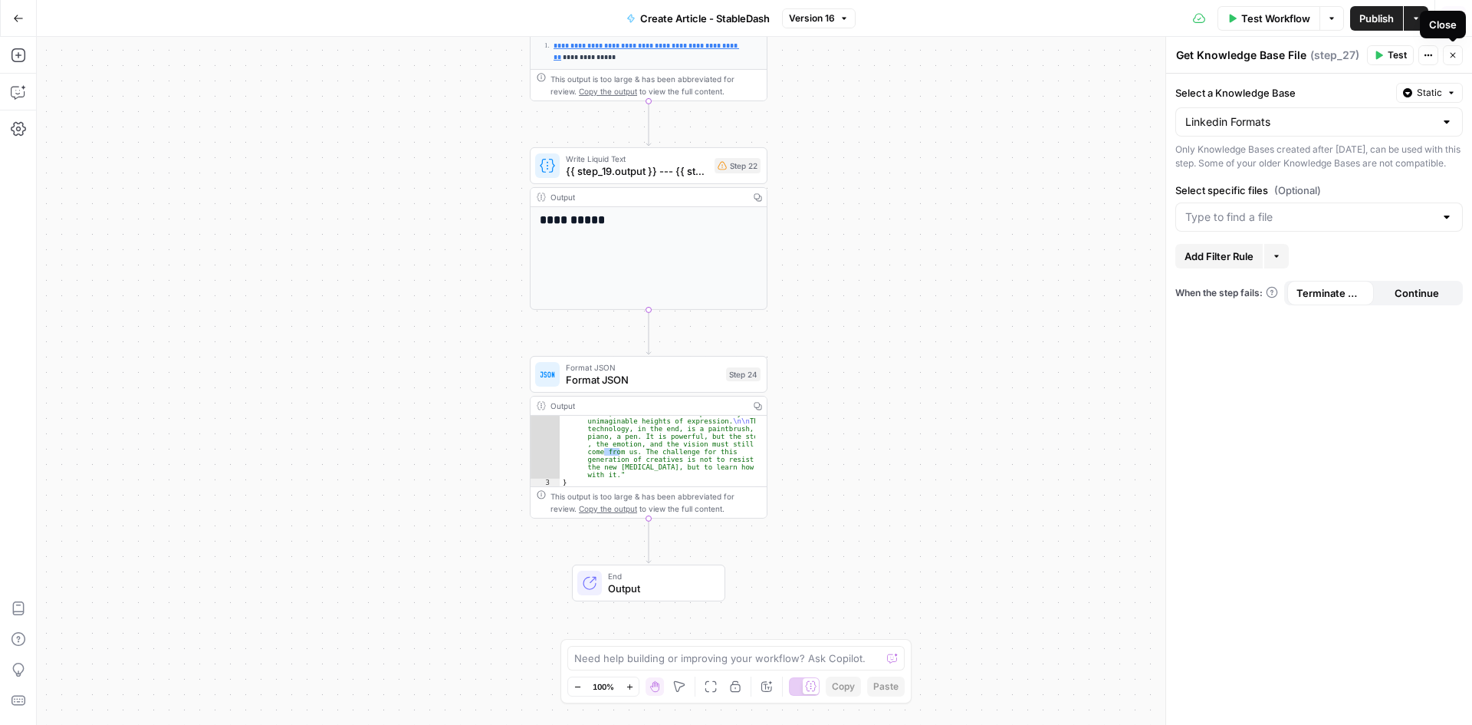
click at [1456, 21] on div "Close" at bounding box center [1443, 24] width 28 height 15
click at [1454, 31] on div "Close" at bounding box center [1443, 24] width 28 height 15
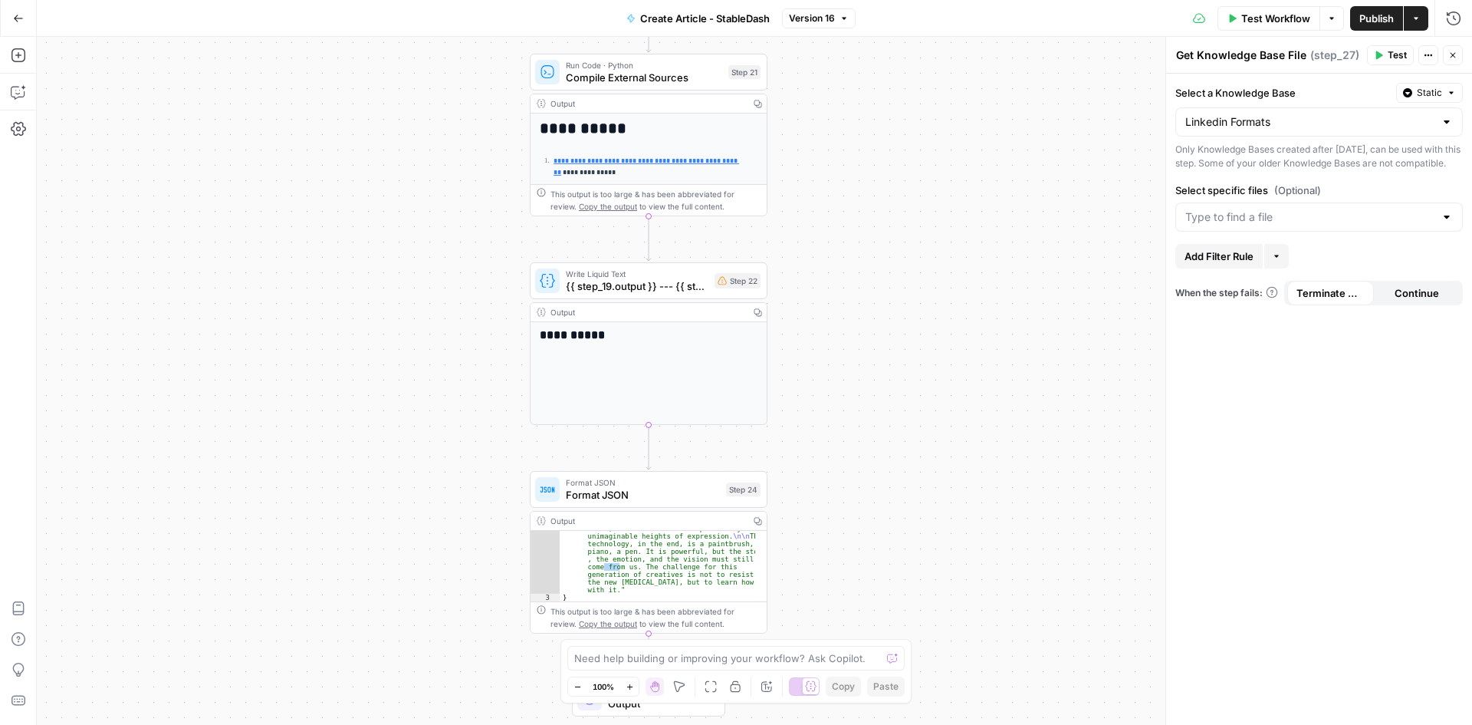
click at [1457, 59] on icon "button" at bounding box center [1452, 55] width 9 height 9
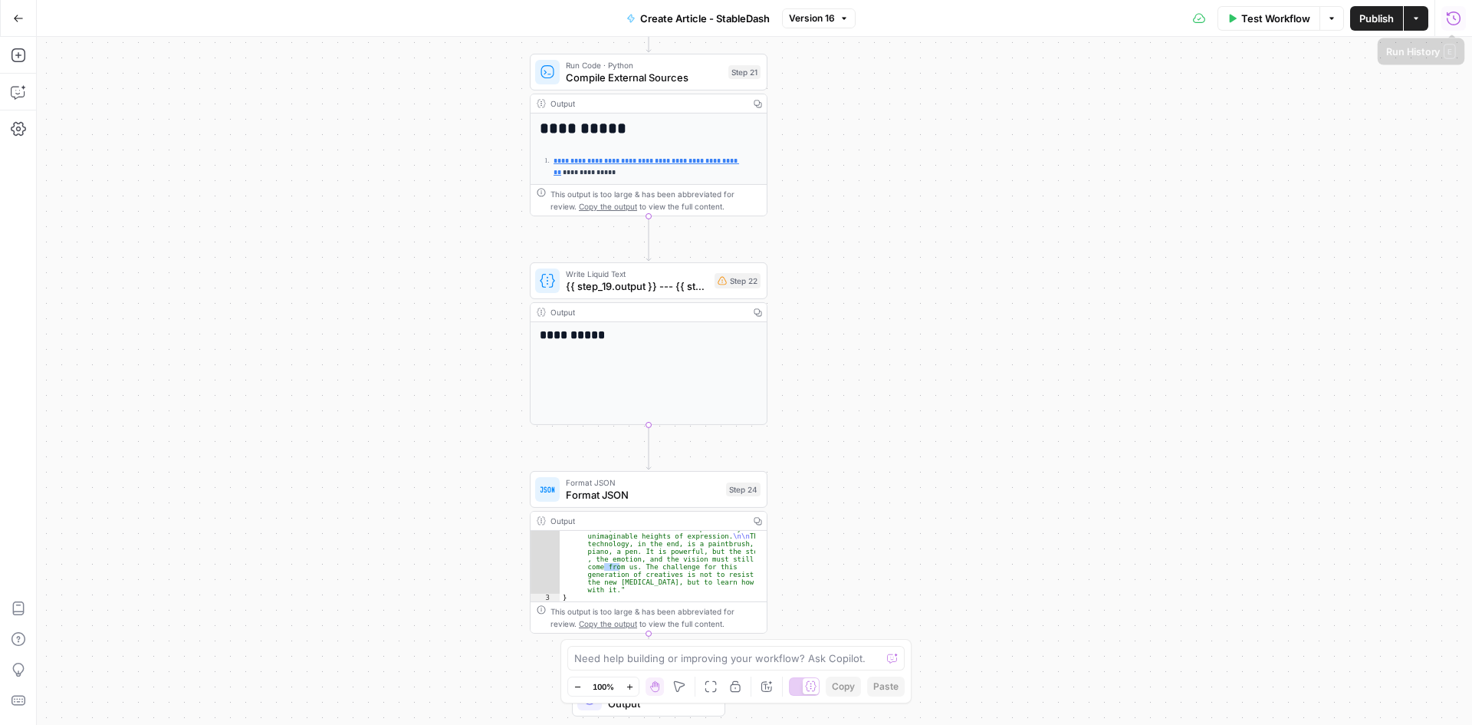
click at [1455, 23] on icon "button" at bounding box center [1453, 18] width 15 height 15
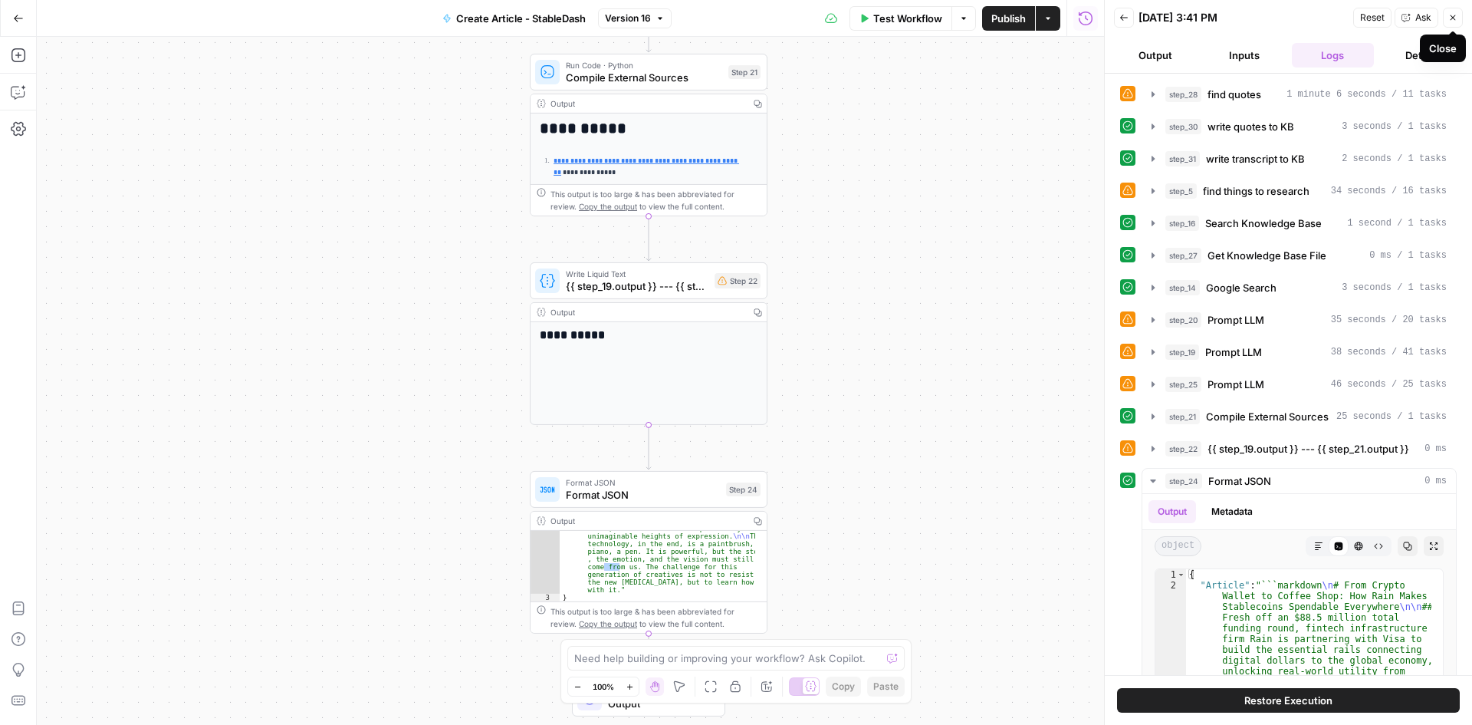
click at [1133, 12] on button "Back" at bounding box center [1124, 18] width 20 height 20
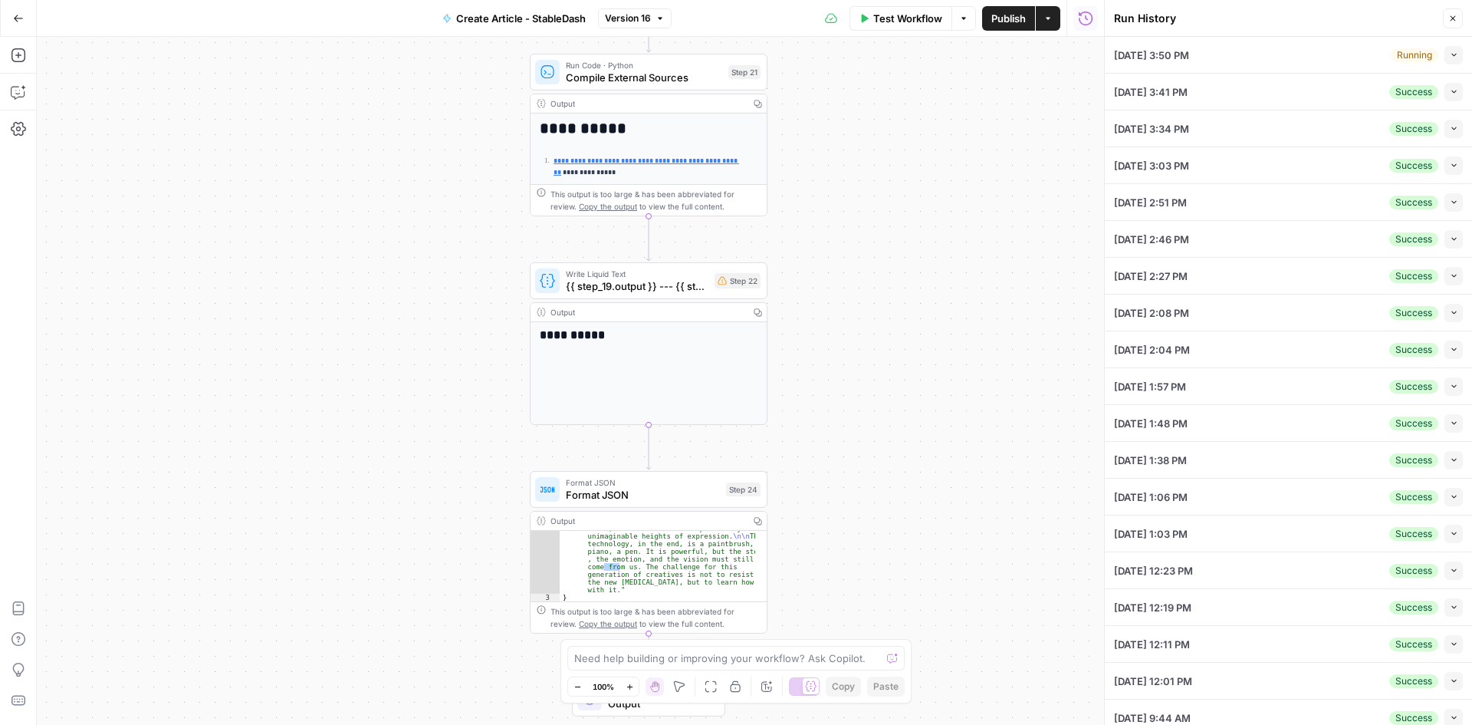
click at [1248, 59] on div "09/19/25 at 3:50 PM Running Collapse" at bounding box center [1288, 55] width 349 height 36
click at [1450, 54] on icon "button" at bounding box center [1454, 55] width 8 height 8
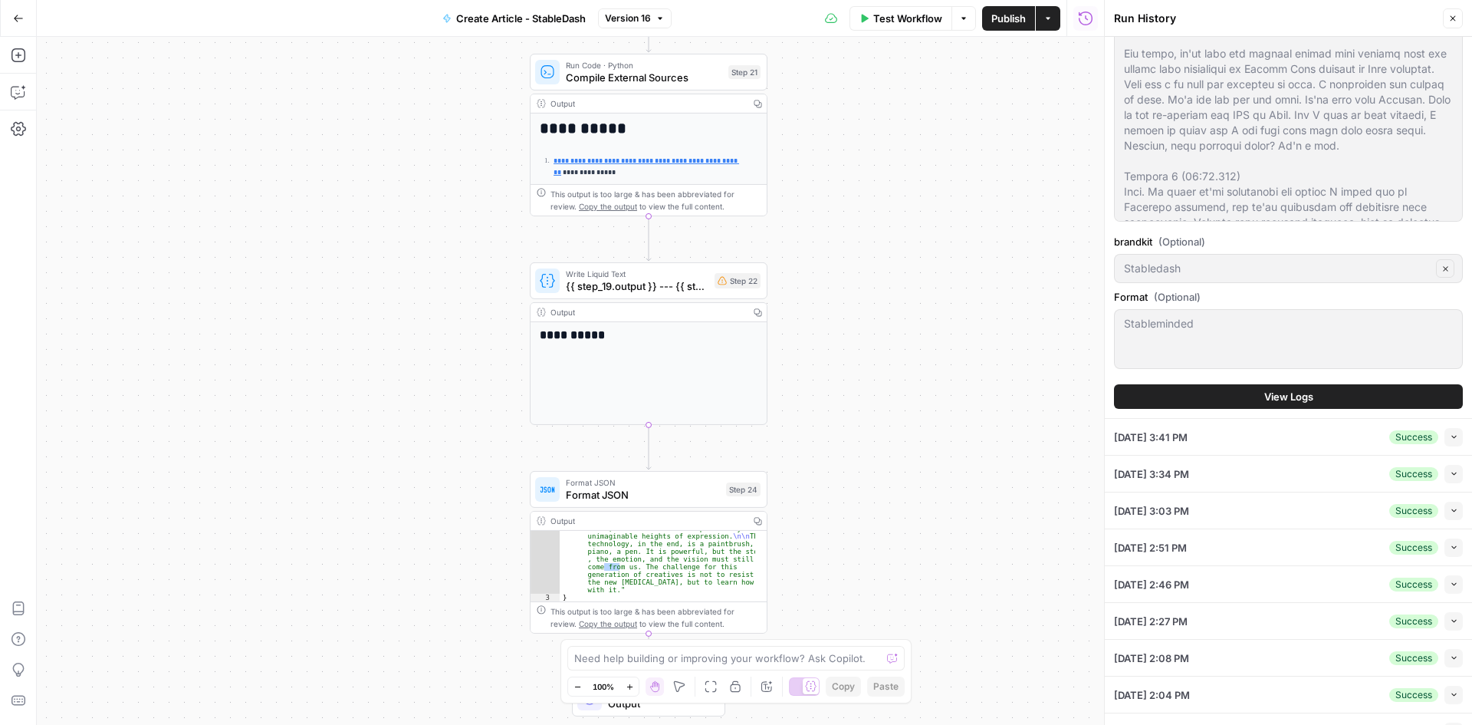
scroll to position [537, 0]
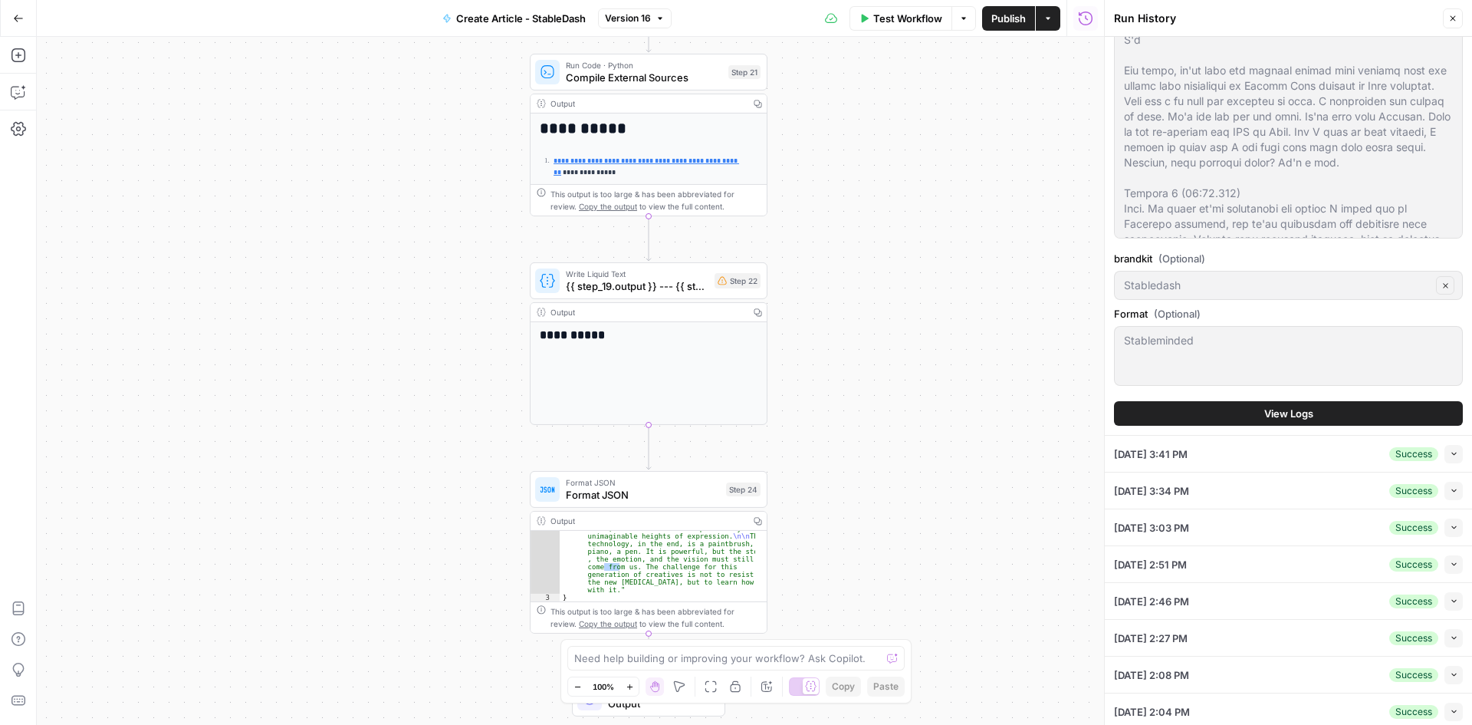
click at [1353, 424] on button "View Logs" at bounding box center [1288, 413] width 349 height 25
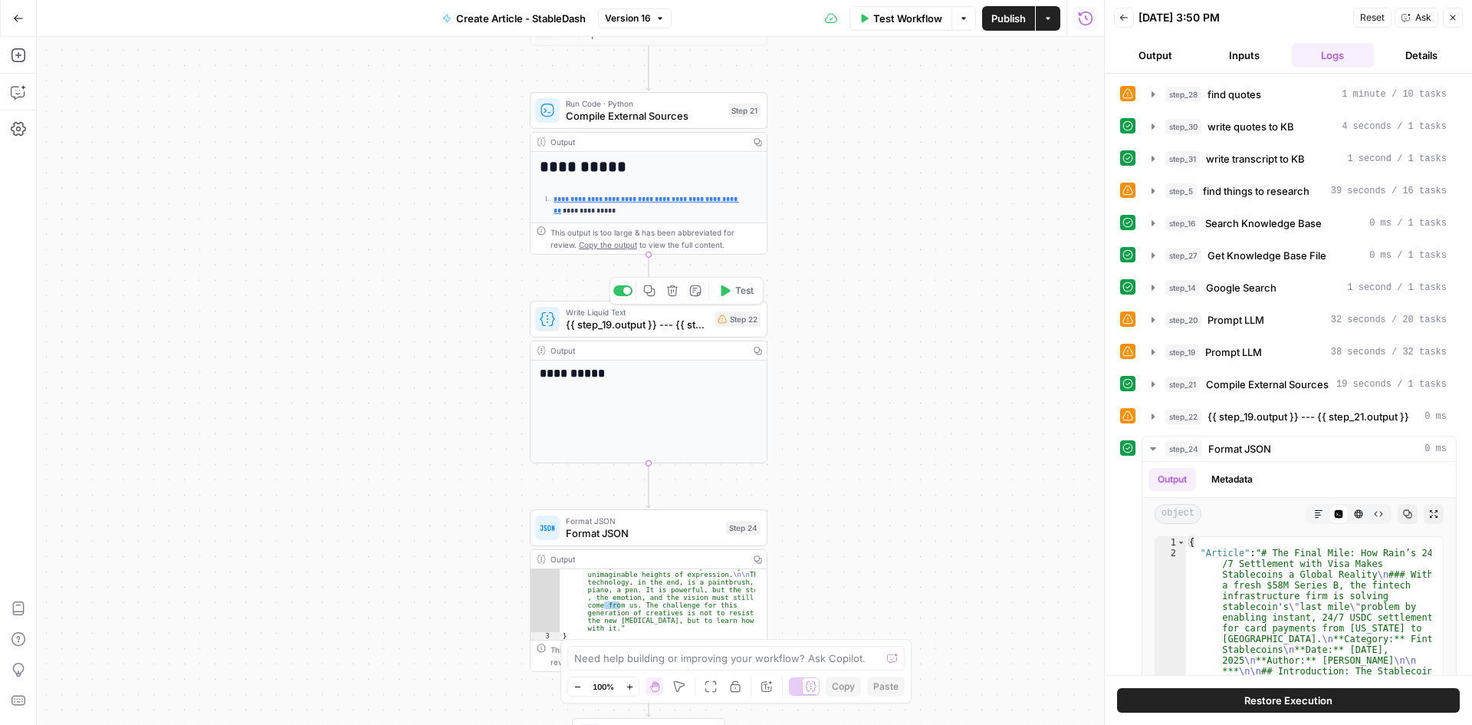
click at [624, 295] on div at bounding box center [622, 290] width 19 height 11
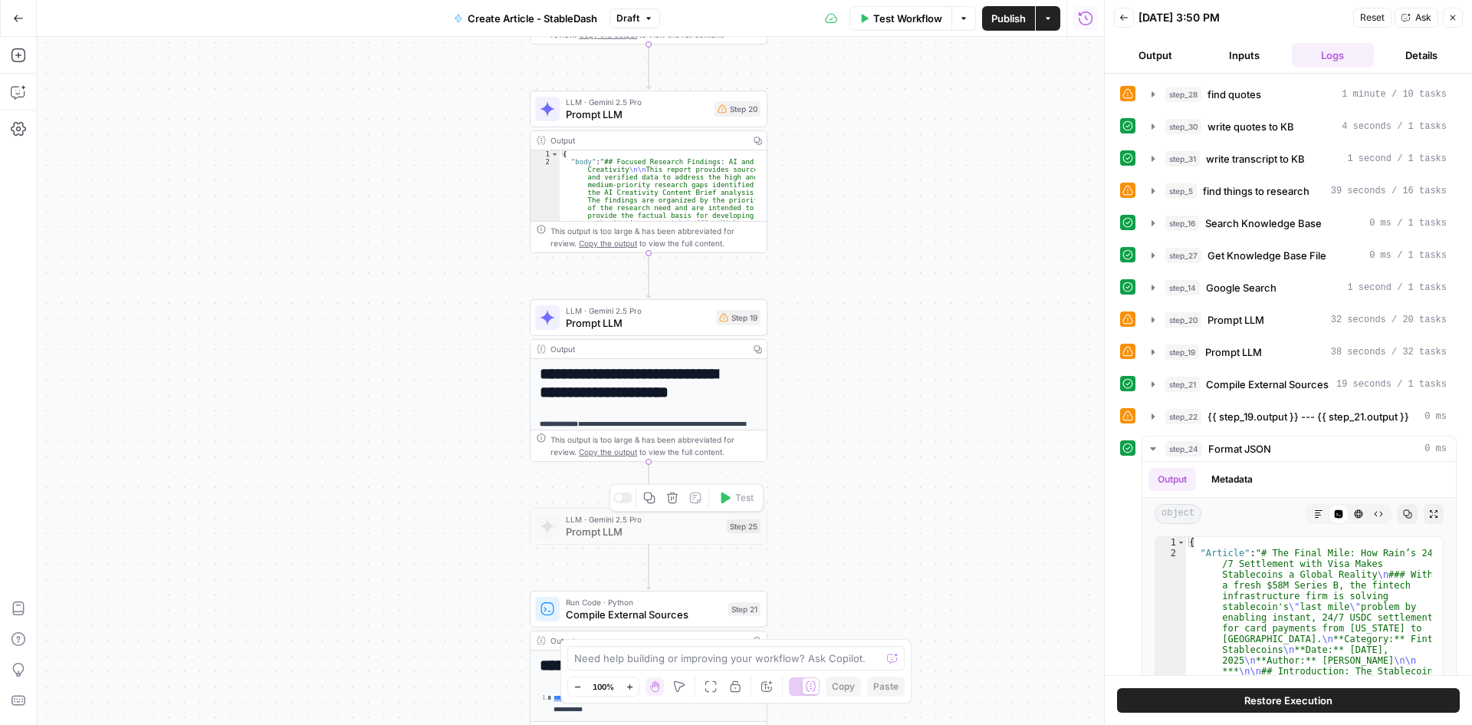
click at [617, 495] on div at bounding box center [619, 498] width 8 height 8
click at [1014, 23] on span "Publish" at bounding box center [1008, 18] width 35 height 15
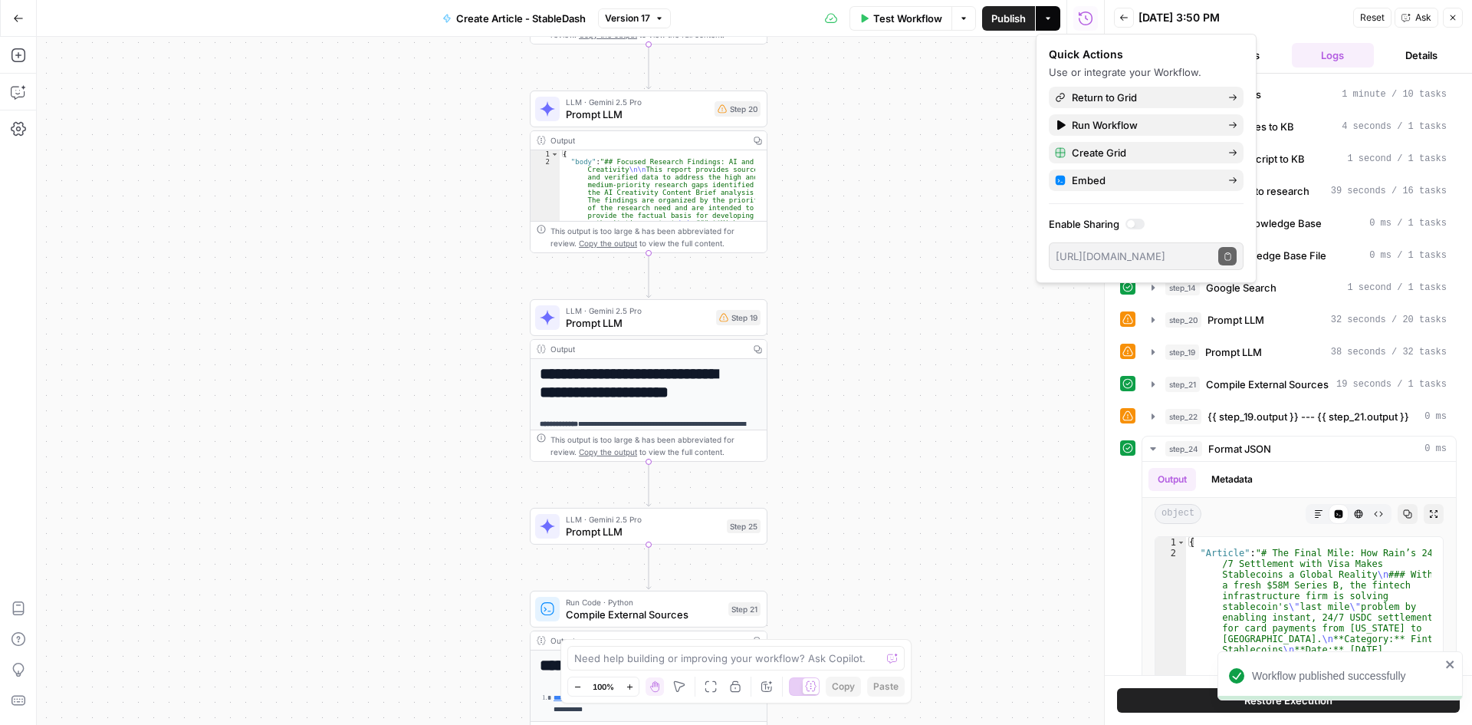
click at [1459, 13] on button "Close" at bounding box center [1453, 18] width 20 height 20
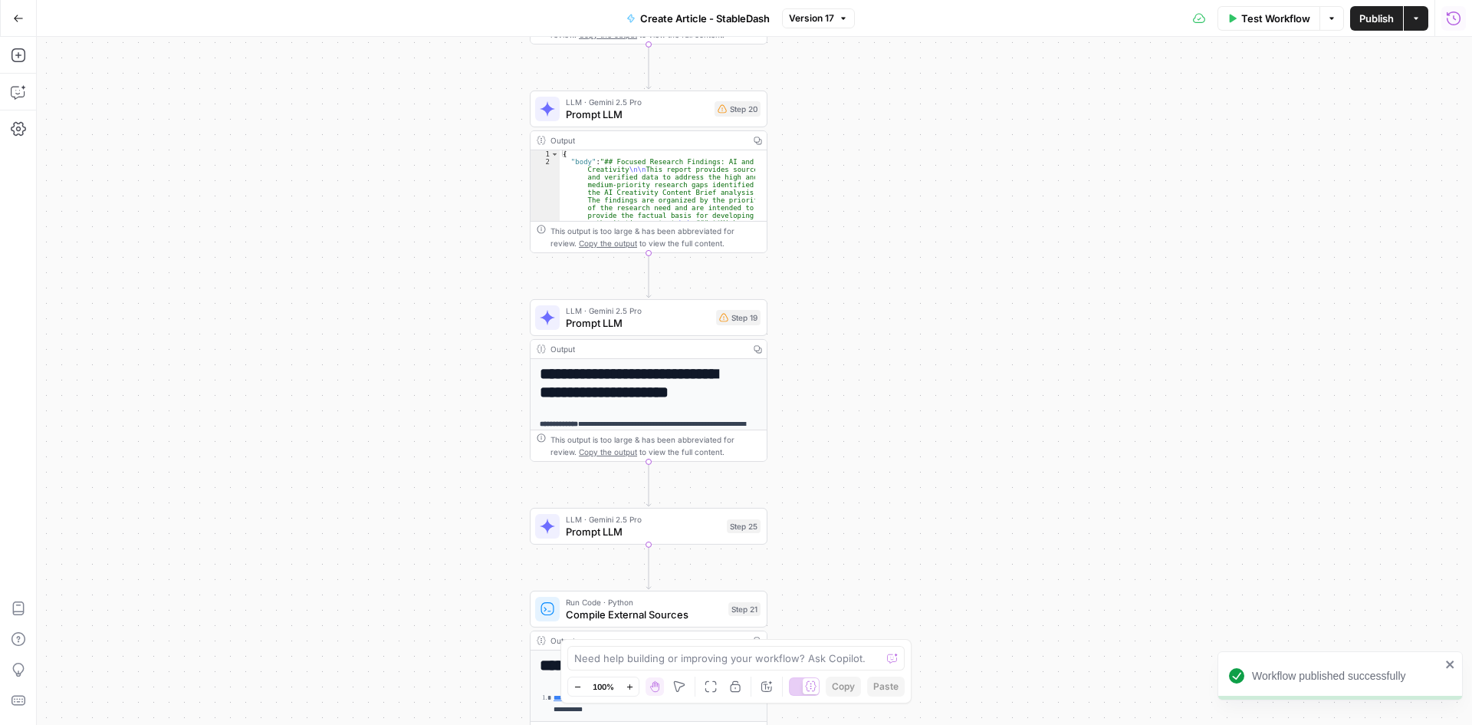
click at [1460, 7] on button "Run History" at bounding box center [1454, 18] width 25 height 25
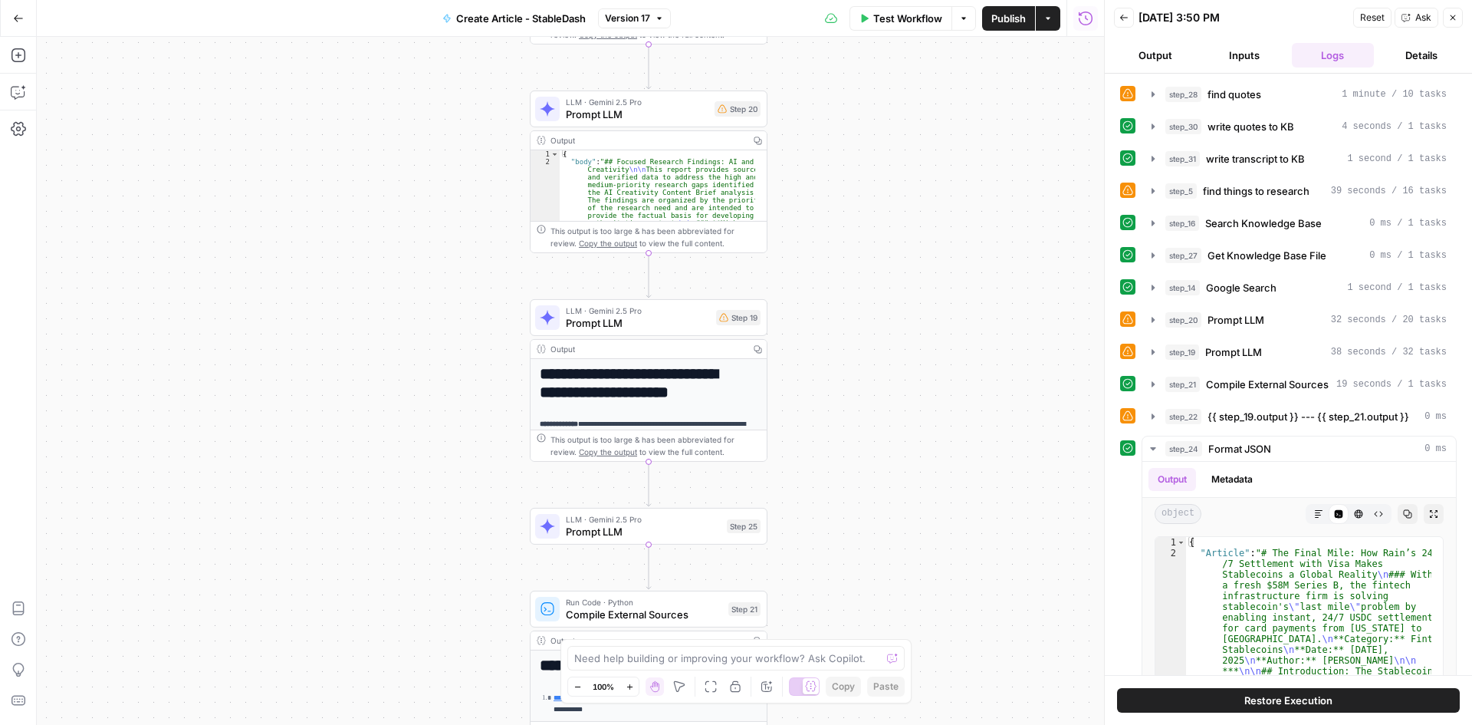
click at [1128, 10] on button "Back" at bounding box center [1124, 18] width 20 height 20
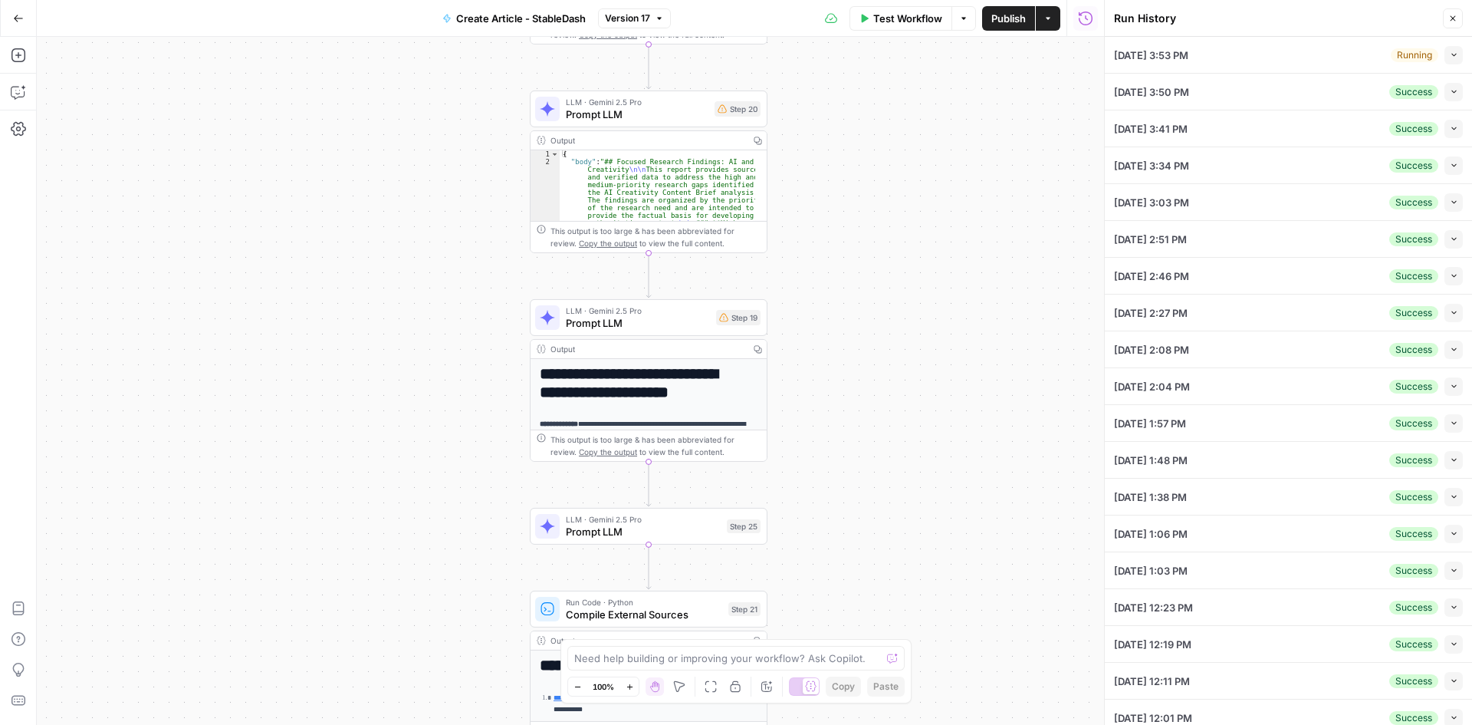
click at [1450, 58] on icon "button" at bounding box center [1454, 55] width 8 height 8
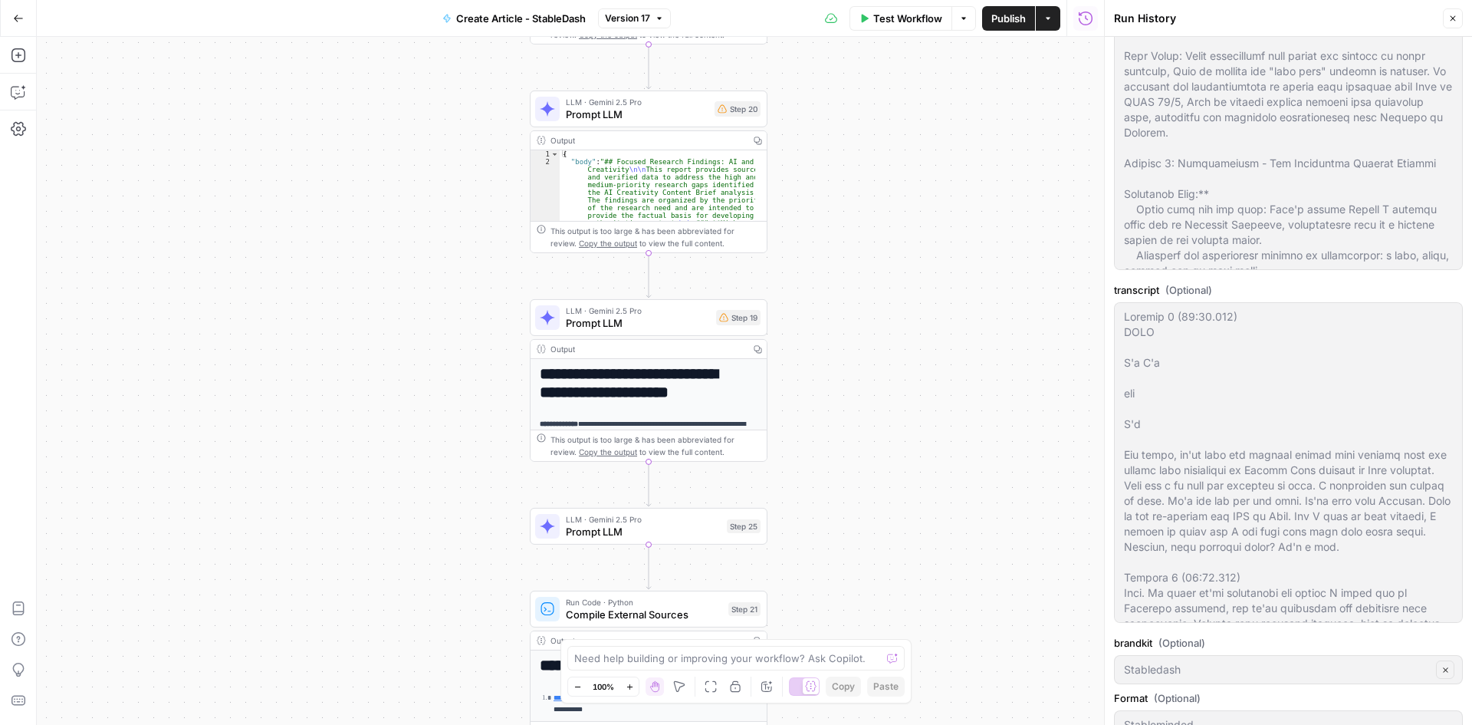
scroll to position [153, 0]
click at [1459, 16] on button "Close" at bounding box center [1453, 18] width 20 height 20
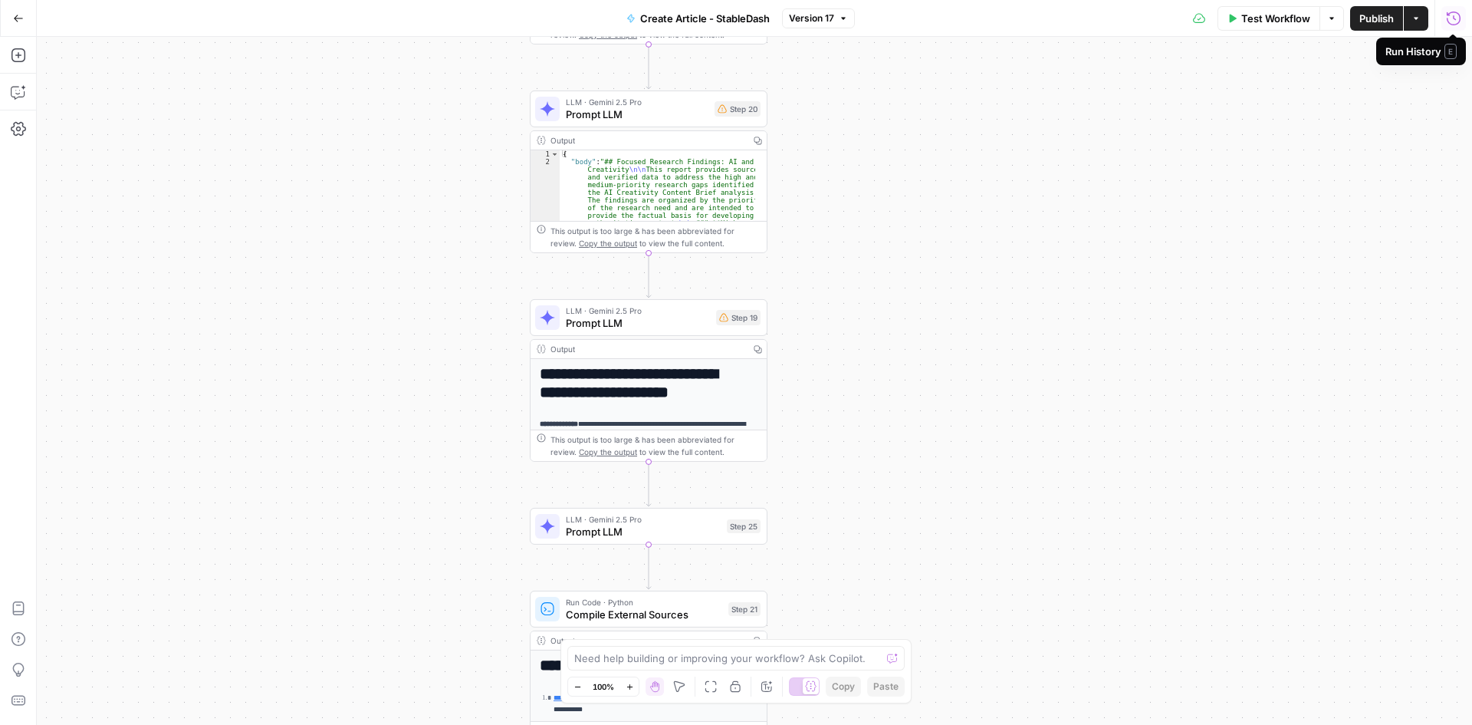
click at [1455, 18] on icon "button" at bounding box center [1454, 18] width 14 height 14
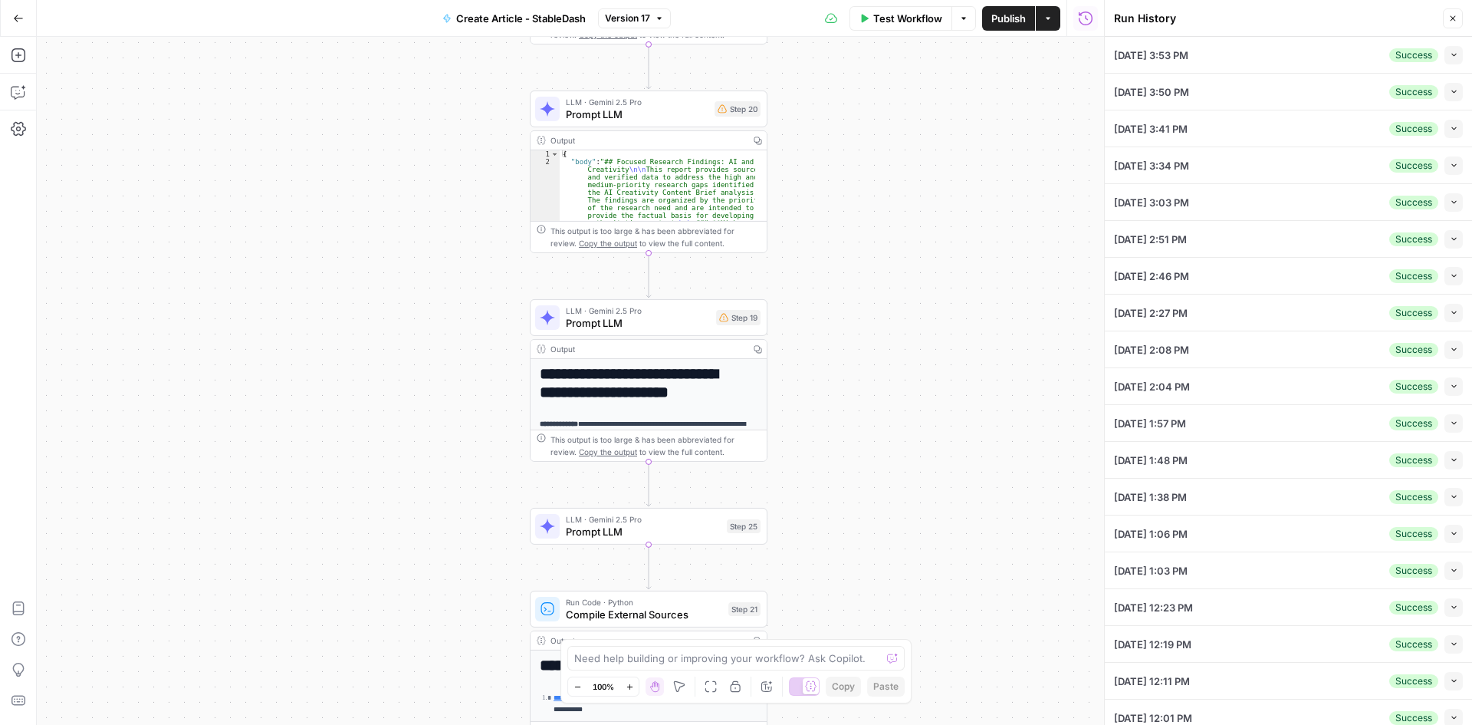
click at [1449, 18] on icon "button" at bounding box center [1452, 18] width 9 height 9
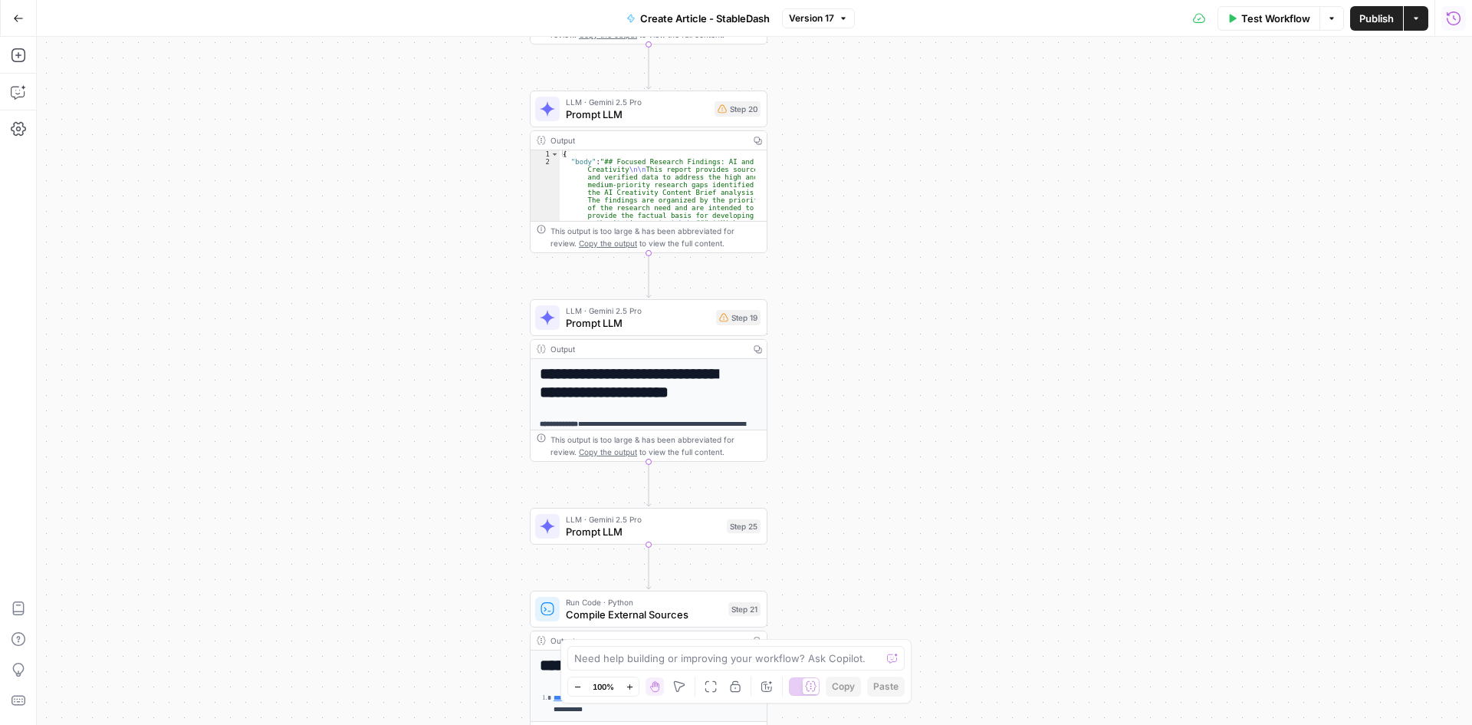
click at [1448, 20] on icon "button" at bounding box center [1453, 18] width 15 height 15
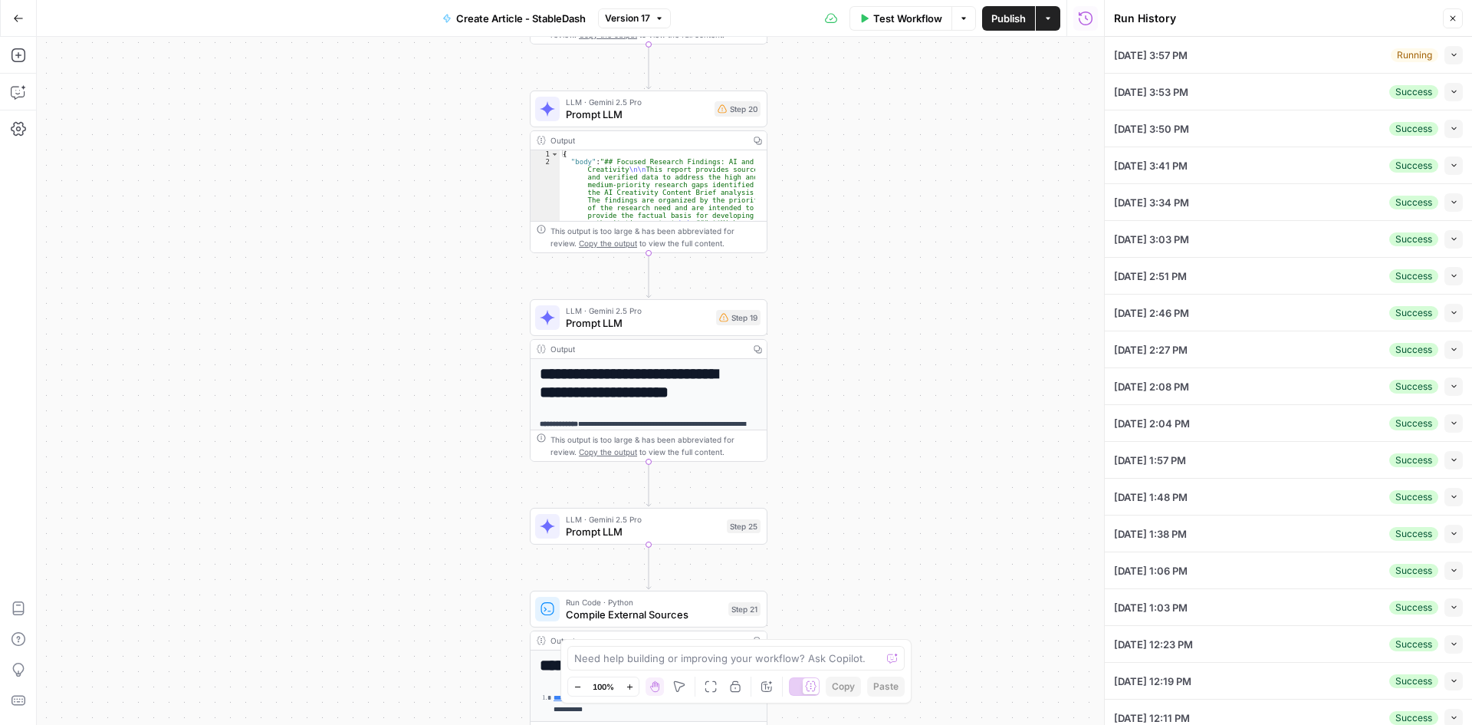
click at [1275, 58] on div "09/19/25 at 3:57 PM Running Collapse" at bounding box center [1288, 55] width 349 height 36
click at [1450, 58] on icon "button" at bounding box center [1454, 55] width 8 height 8
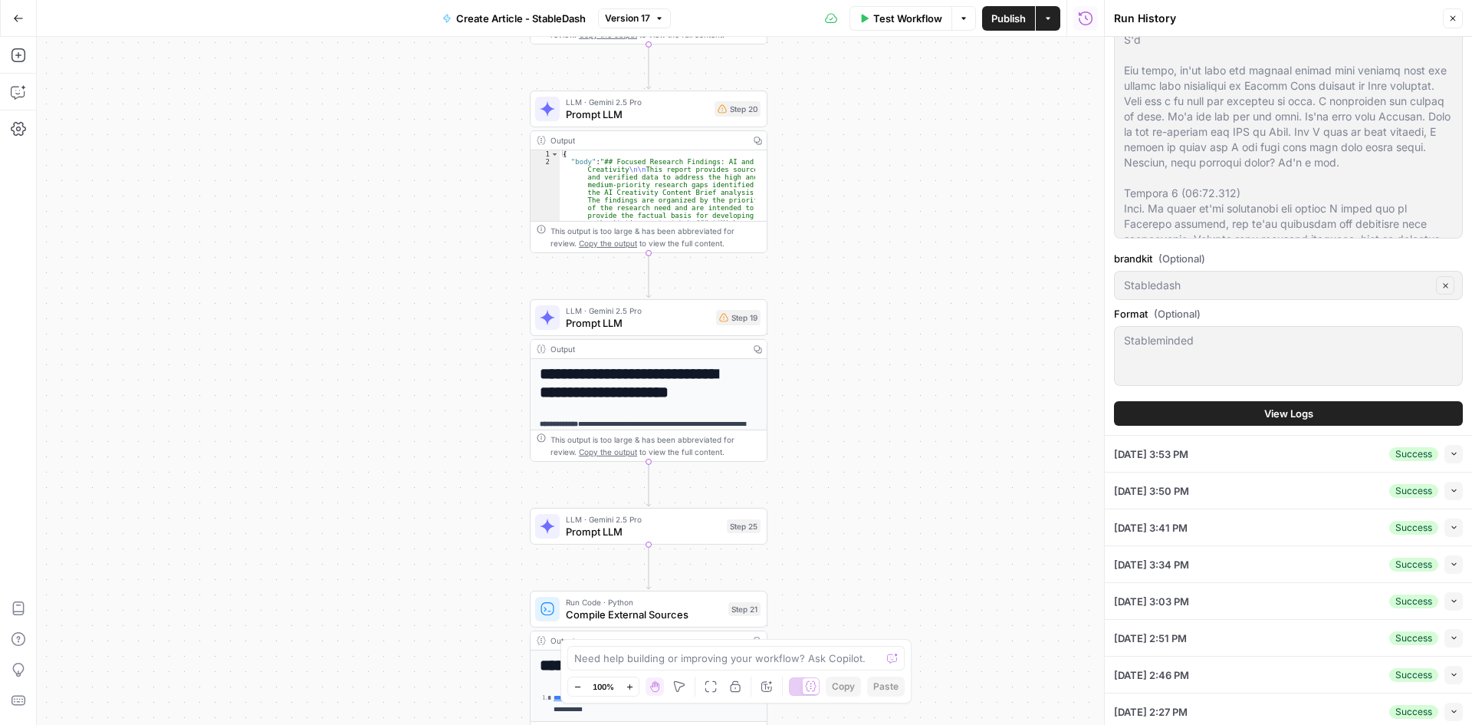
scroll to position [613, 0]
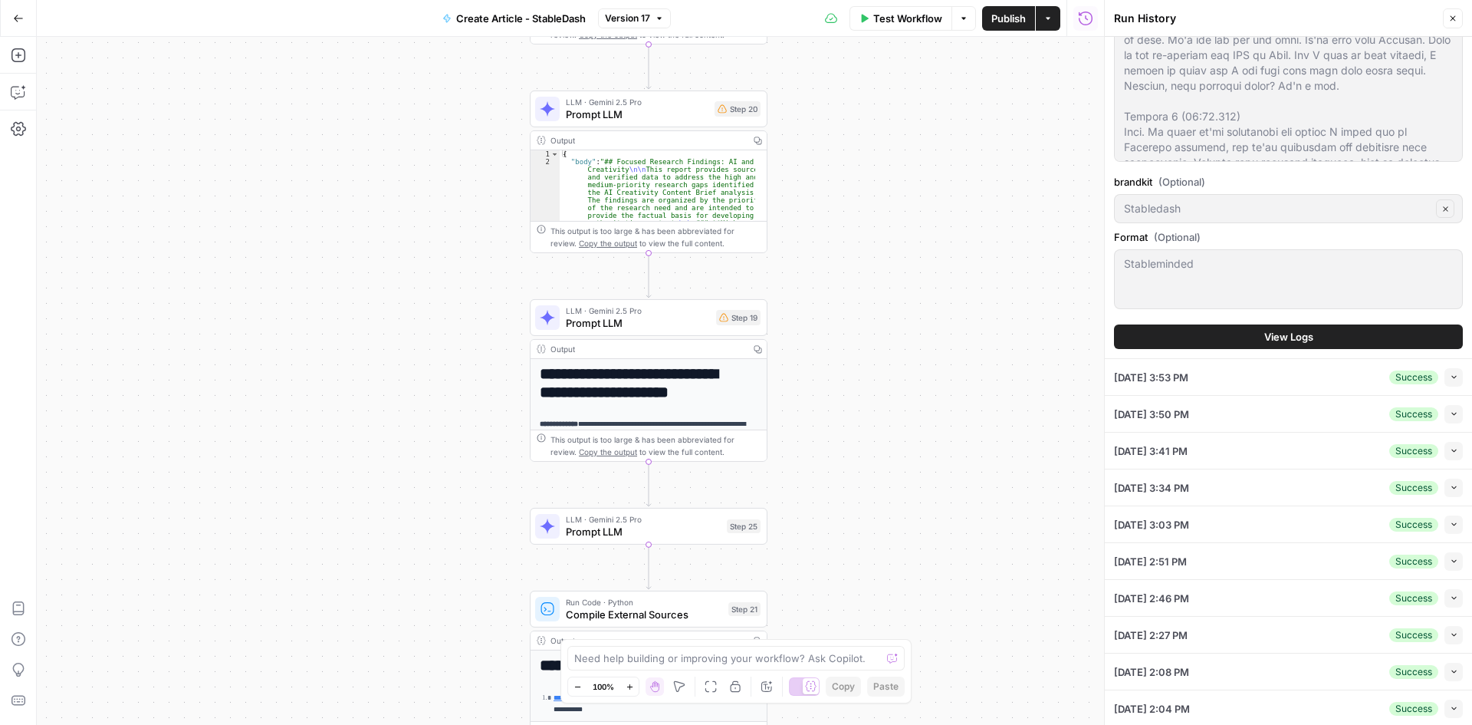
click at [1348, 337] on button "View Logs" at bounding box center [1288, 336] width 349 height 25
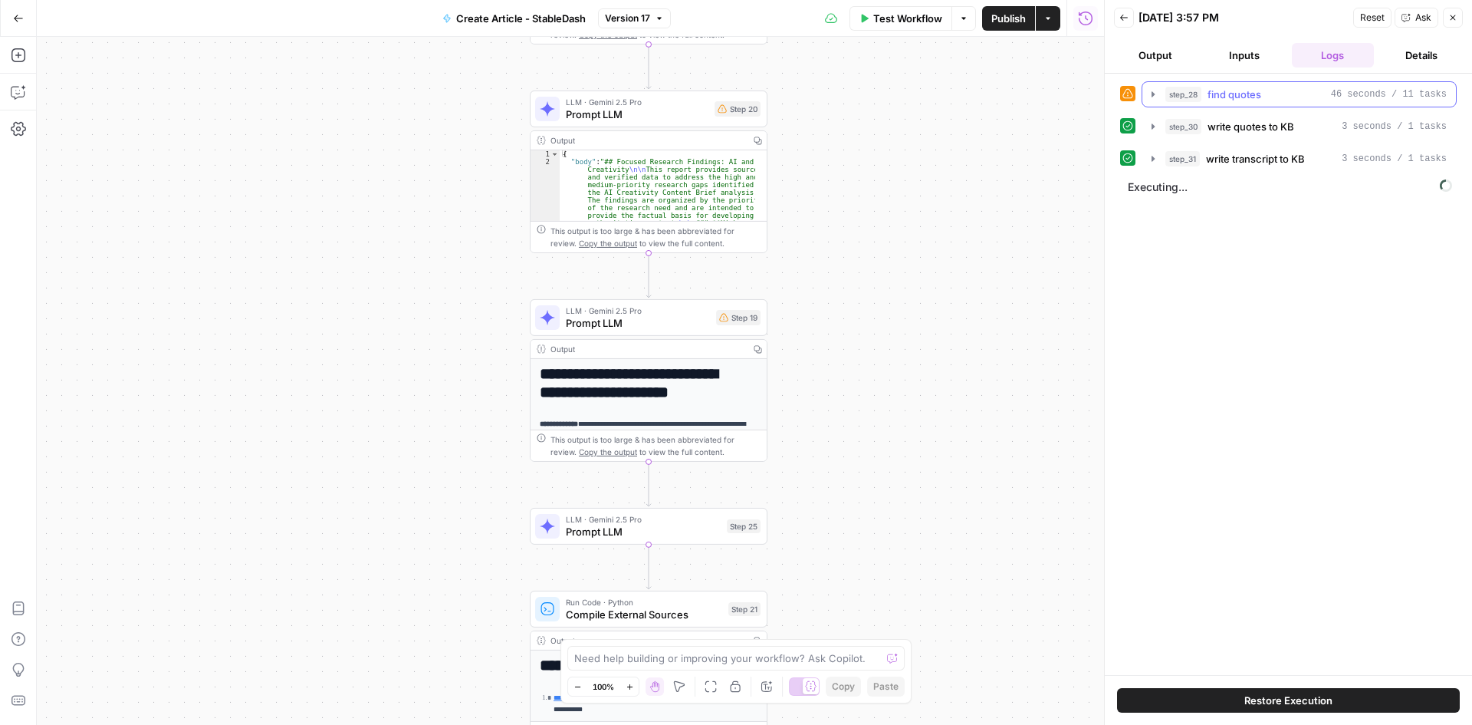
click at [1156, 91] on icon "button" at bounding box center [1153, 94] width 12 height 12
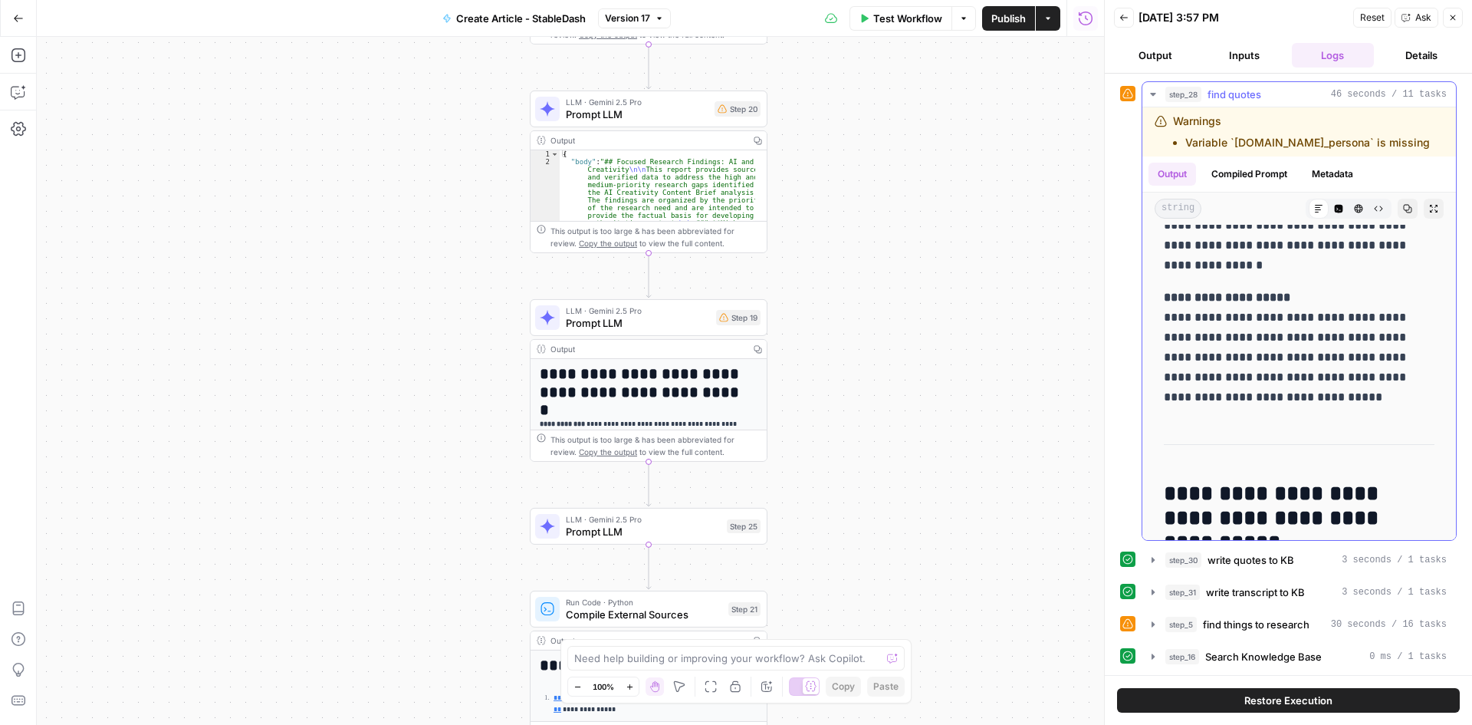
scroll to position [2303, 0]
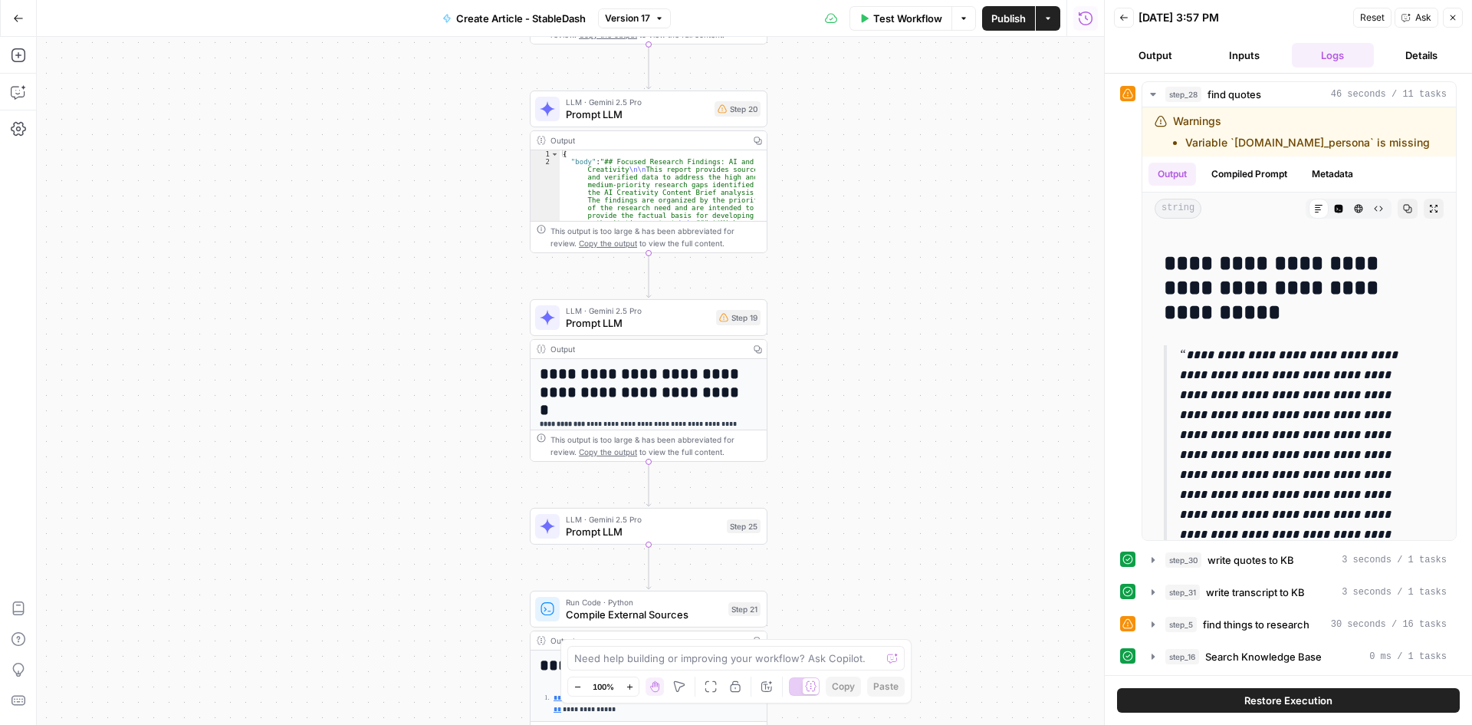
click at [1177, 54] on button "Output" at bounding box center [1155, 55] width 83 height 25
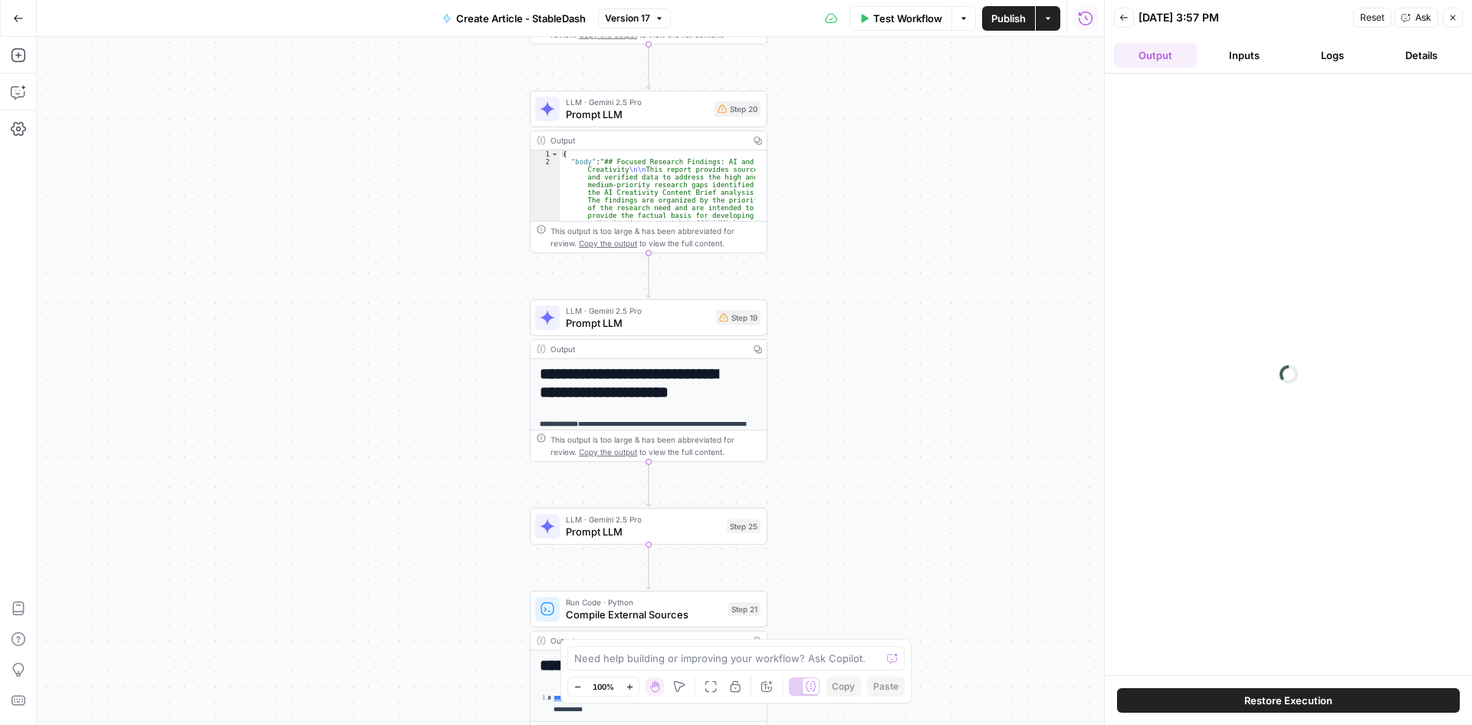
click at [1267, 56] on button "Inputs" at bounding box center [1244, 55] width 83 height 25
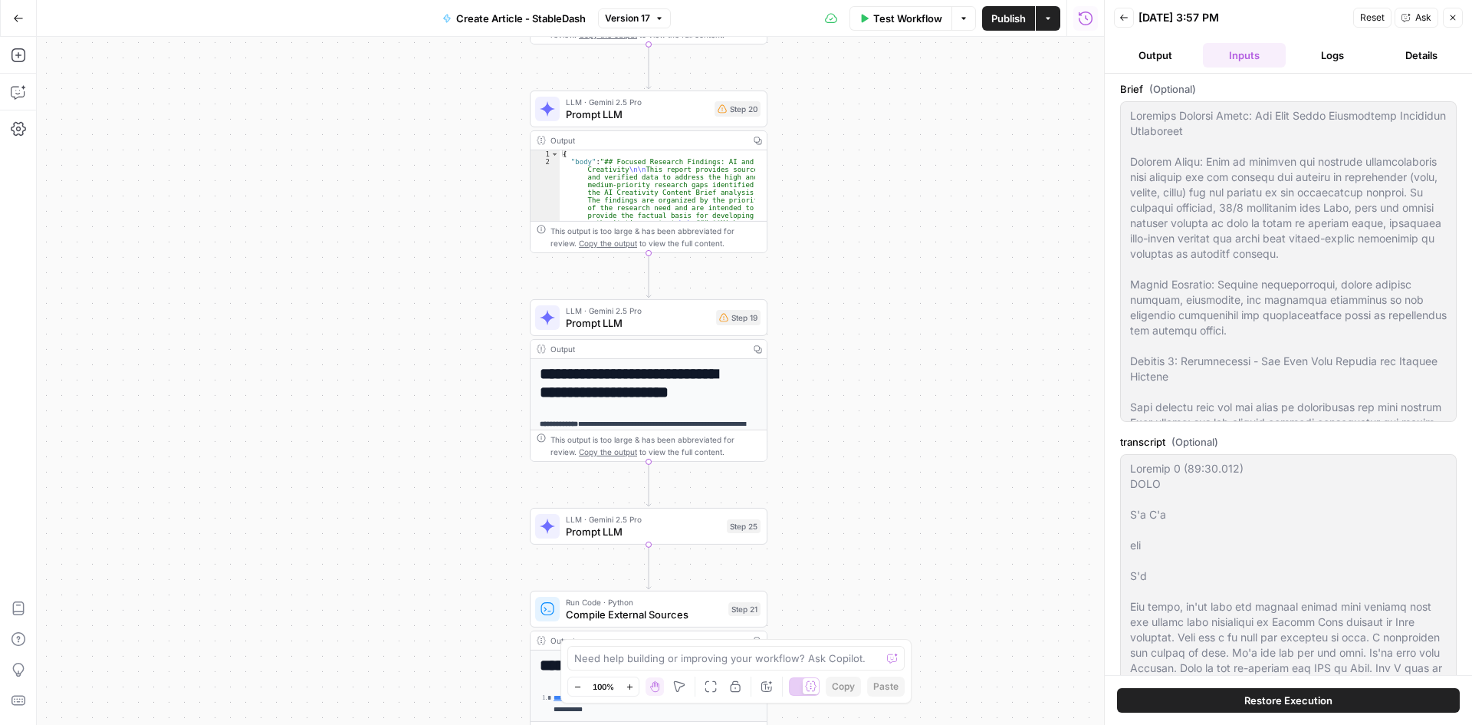
click at [1349, 63] on button "Logs" at bounding box center [1333, 55] width 83 height 25
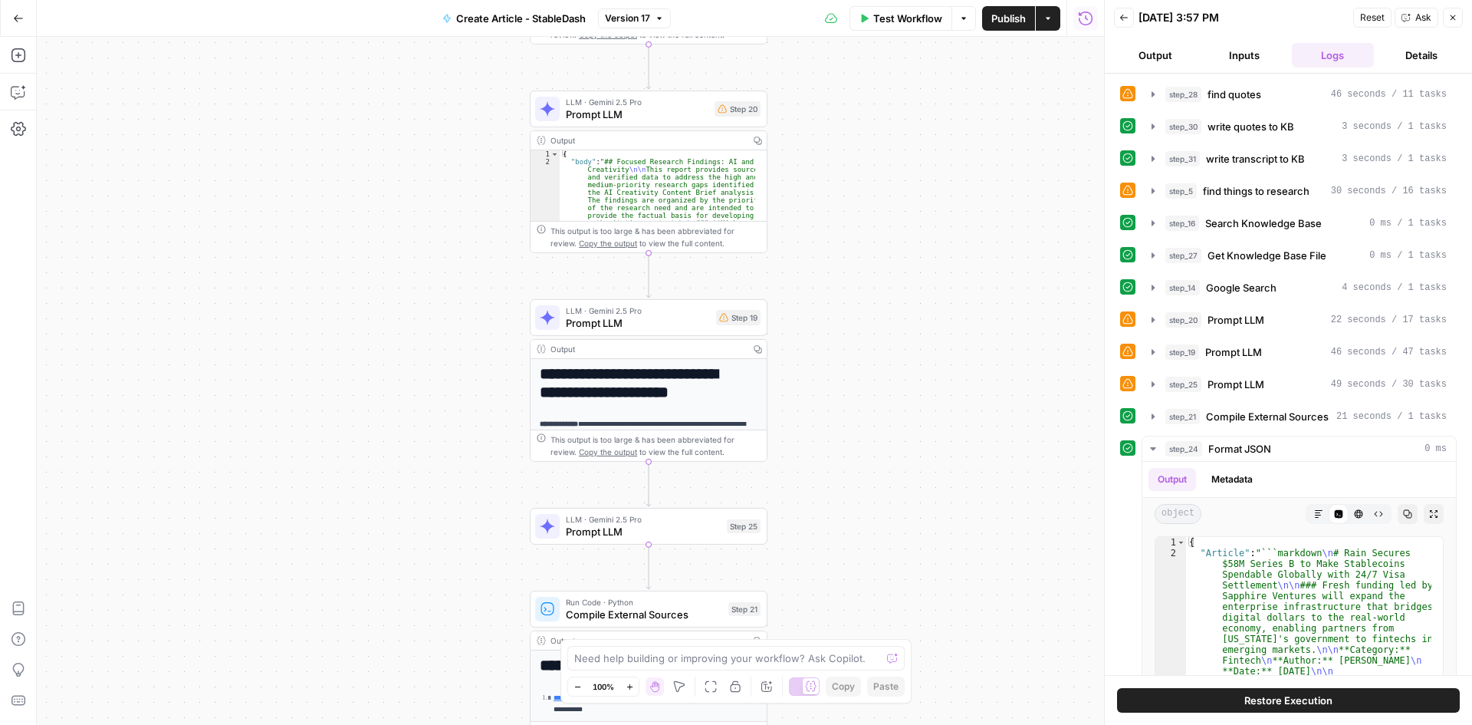
click at [1446, 461] on div "step_28 find quotes 46 seconds / 11 tasks step_30 write quotes to KB 3 seconds …" at bounding box center [1288, 374] width 367 height 601
click at [1155, 446] on icon "button" at bounding box center [1153, 448] width 12 height 12
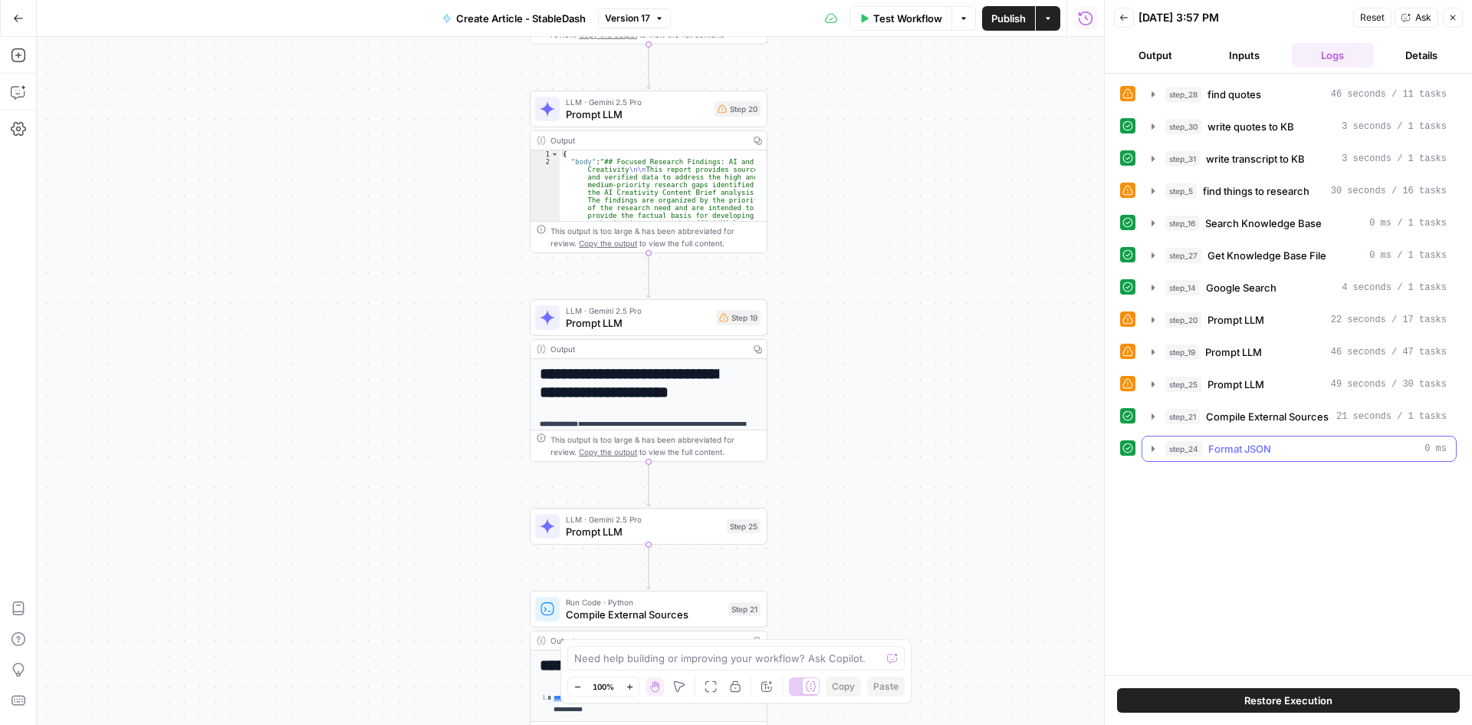
click at [1152, 451] on icon "button" at bounding box center [1153, 448] width 12 height 12
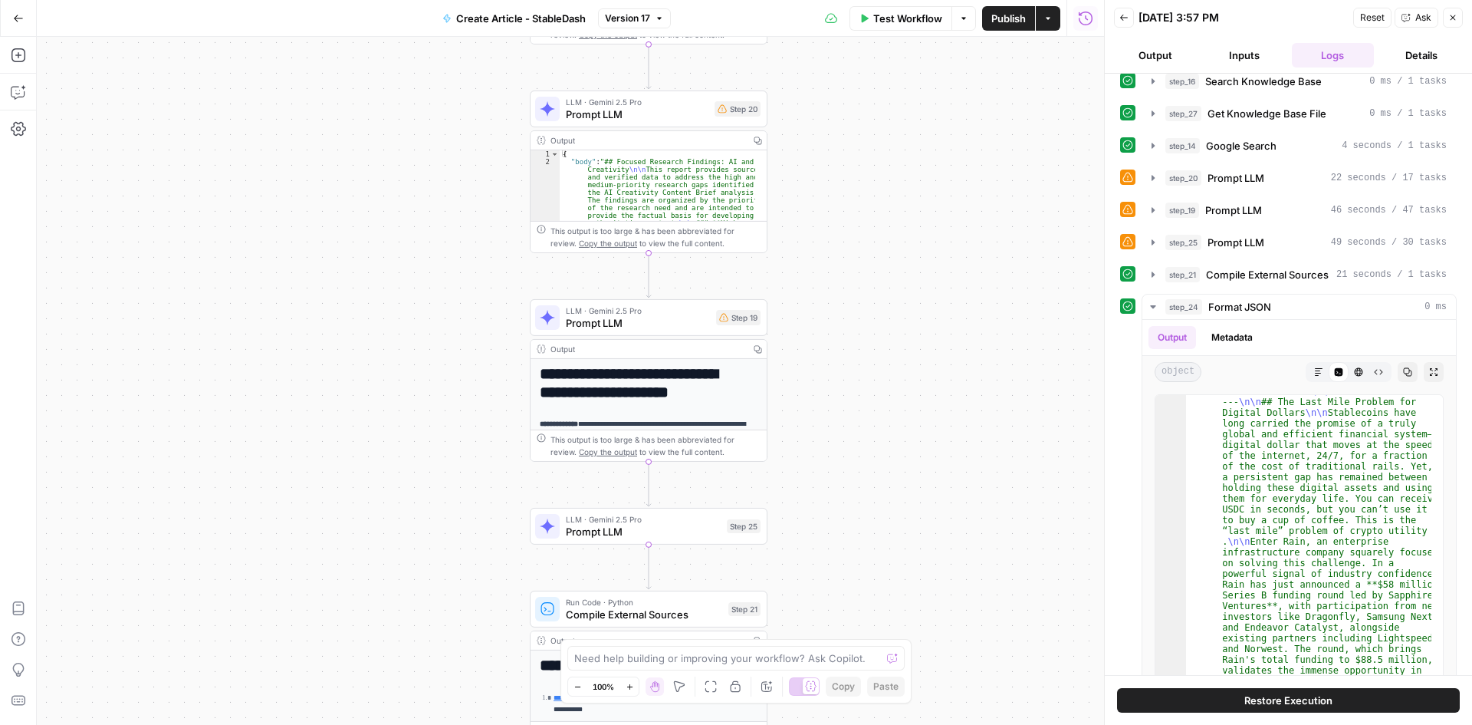
scroll to position [179, 0]
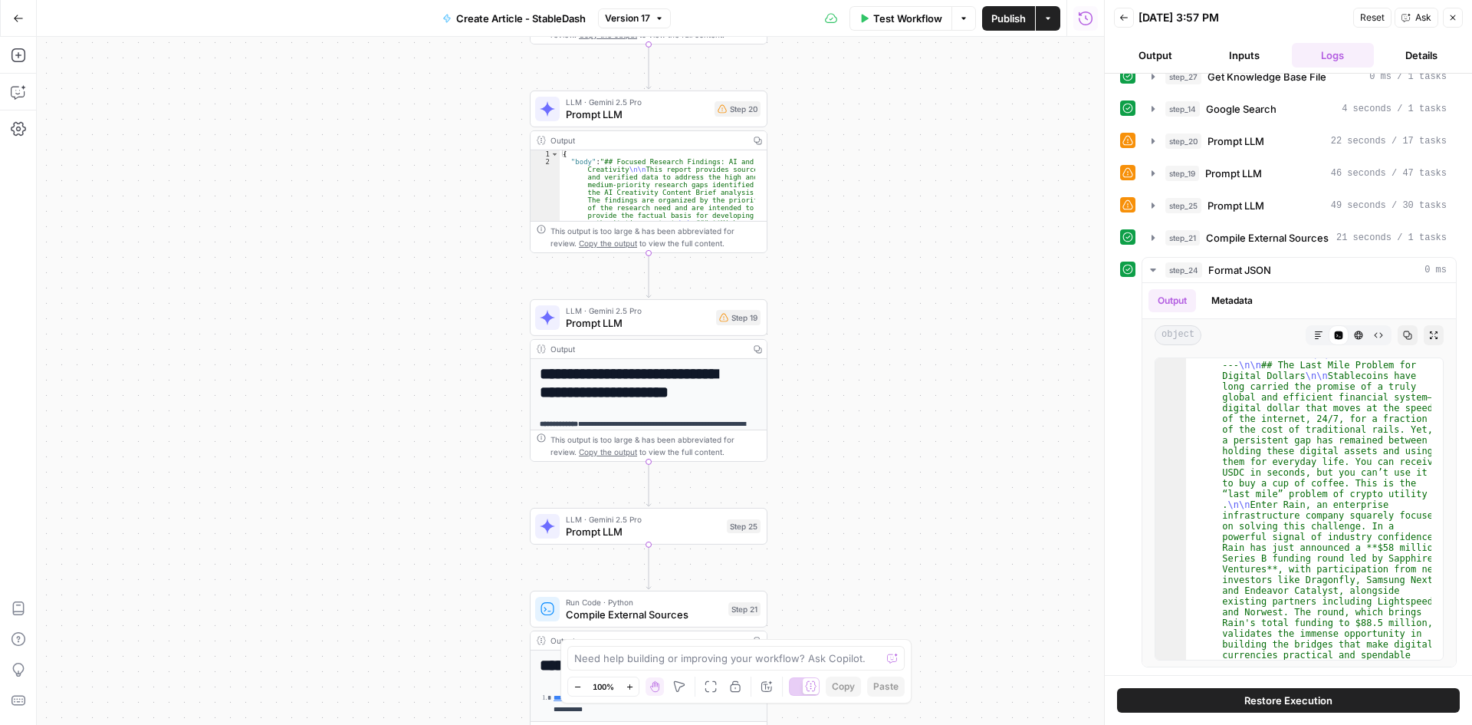
click at [1452, 21] on icon "button" at bounding box center [1452, 17] width 9 height 9
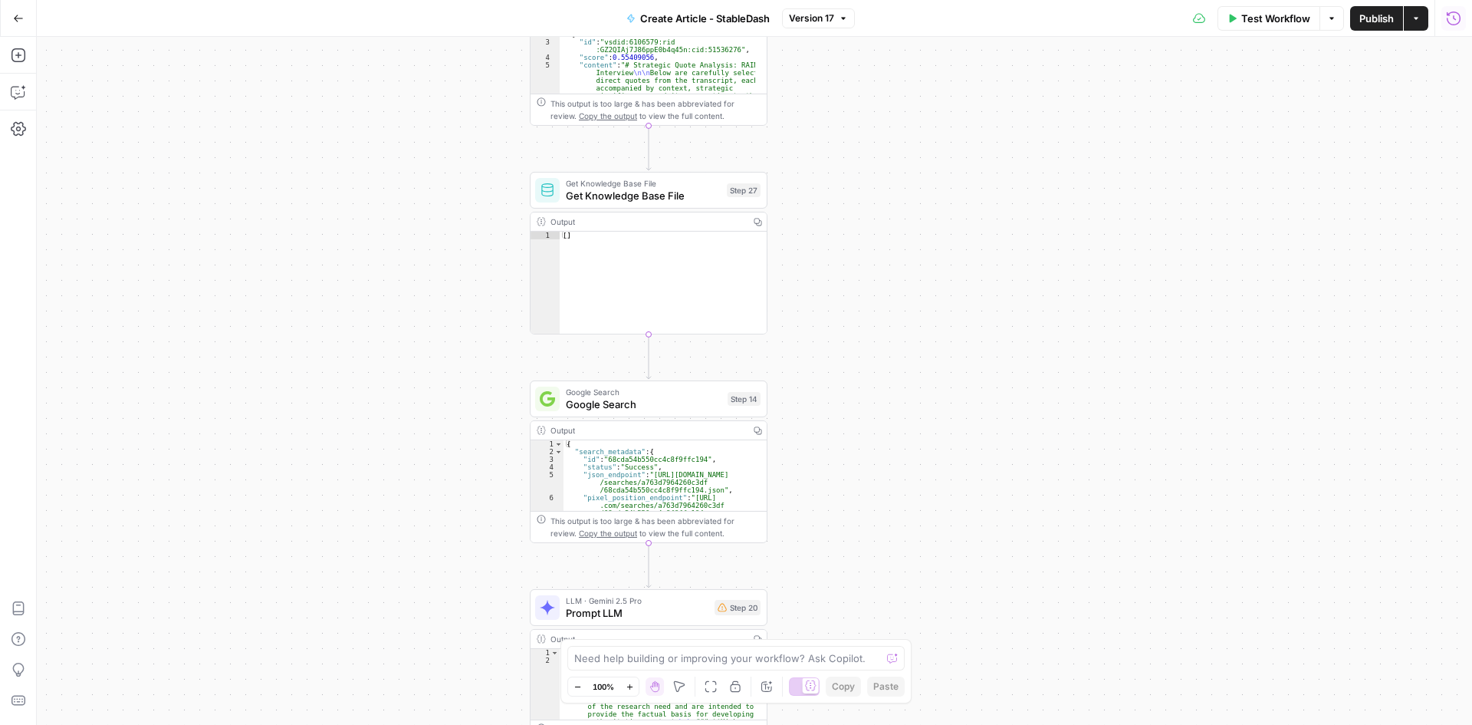
click at [1463, 20] on button "Run History" at bounding box center [1454, 18] width 25 height 25
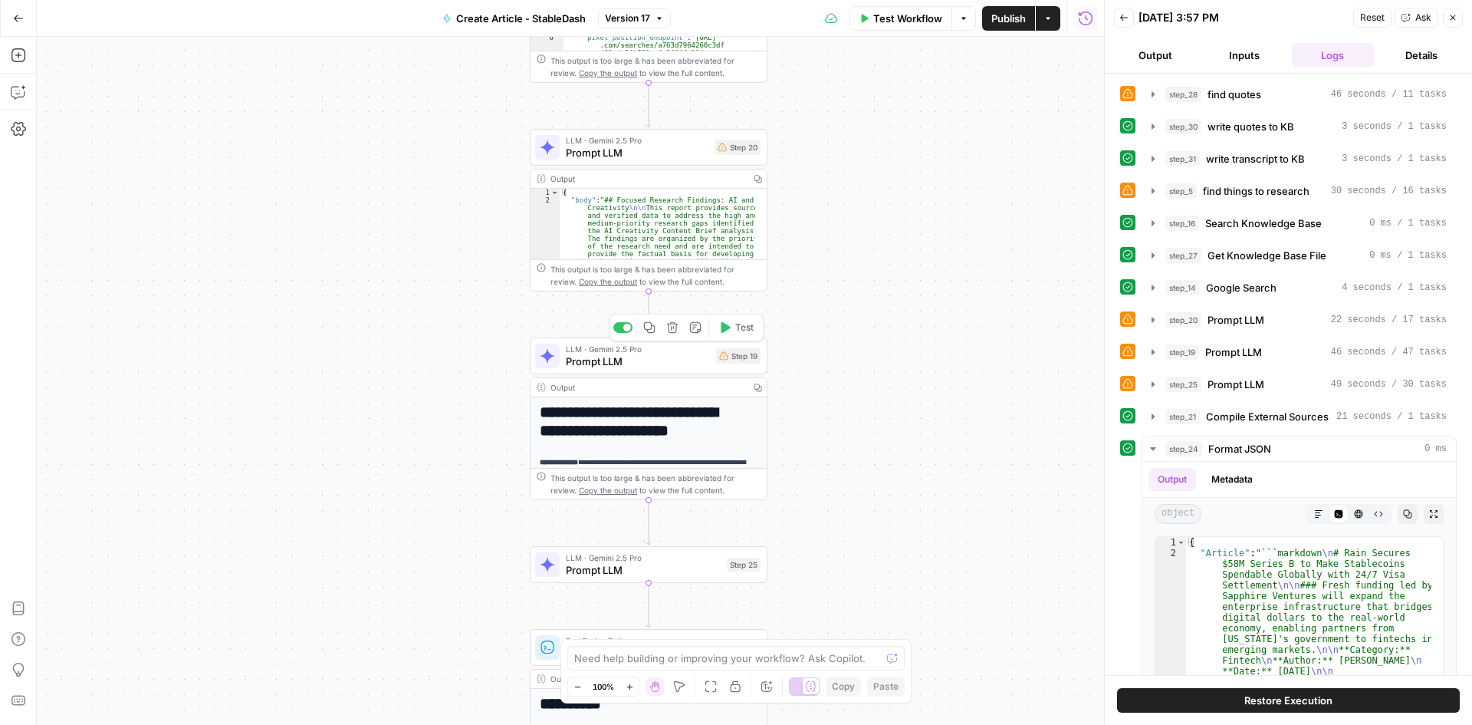
click at [630, 332] on div "Copy step Delete step Add Note Test" at bounding box center [687, 328] width 154 height 28
click at [625, 332] on div at bounding box center [622, 327] width 19 height 11
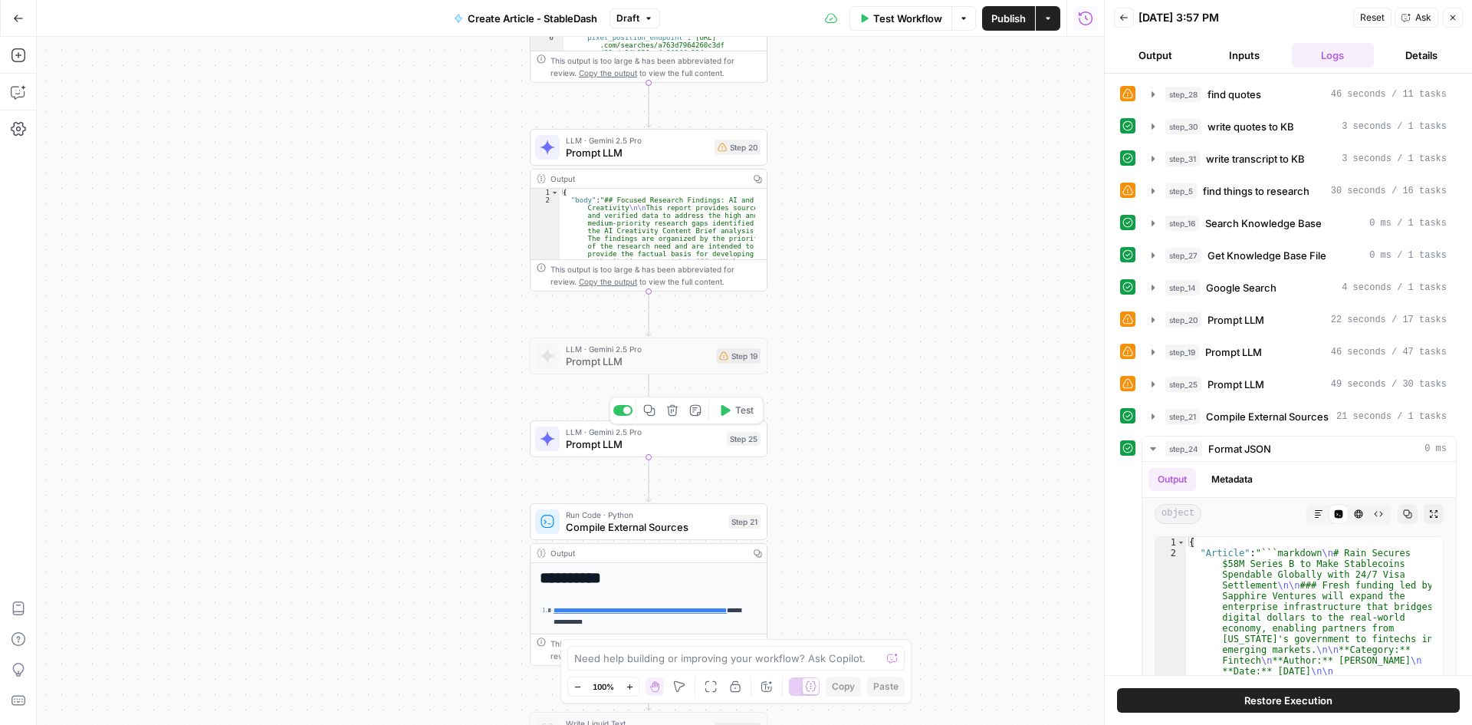
click at [626, 415] on div at bounding box center [622, 410] width 19 height 11
click at [1018, 25] on span "Publish" at bounding box center [1008, 18] width 35 height 15
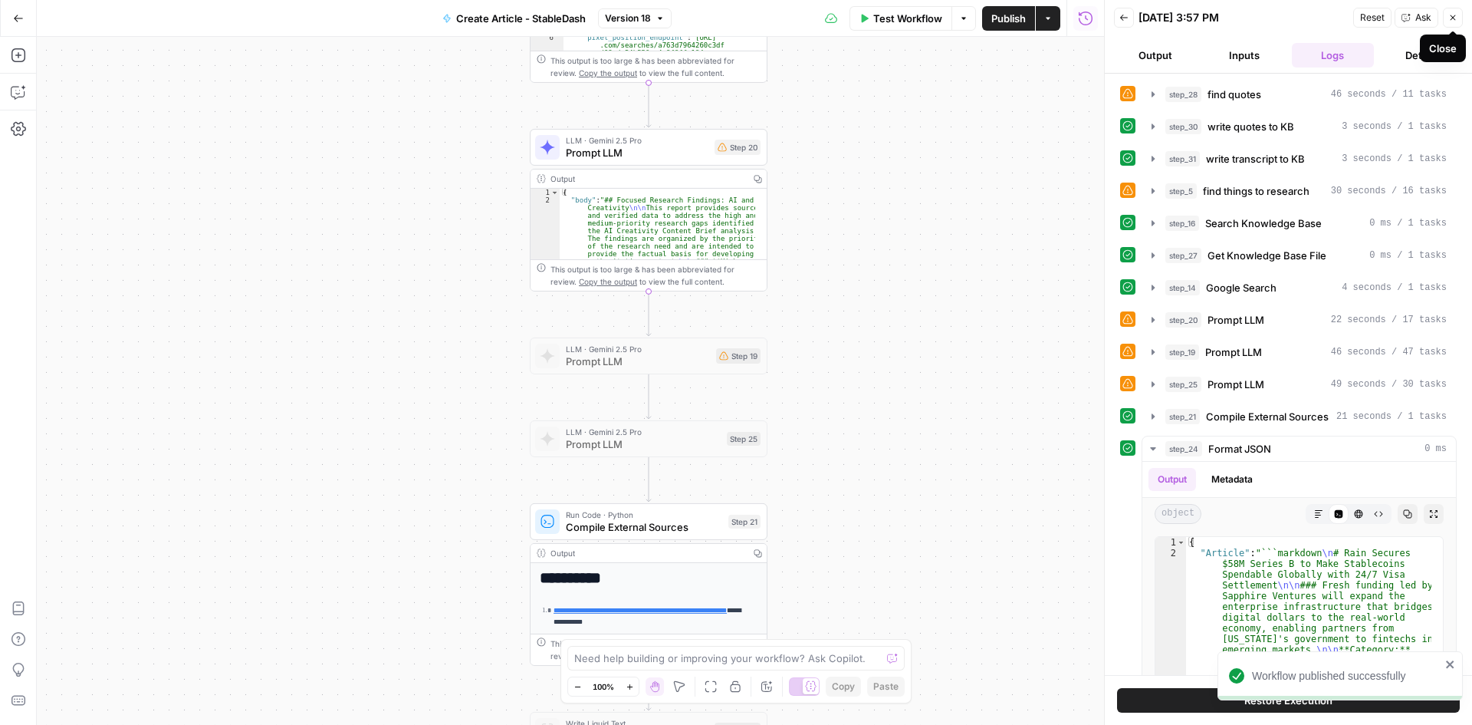
click at [1448, 19] on icon "button" at bounding box center [1452, 17] width 9 height 9
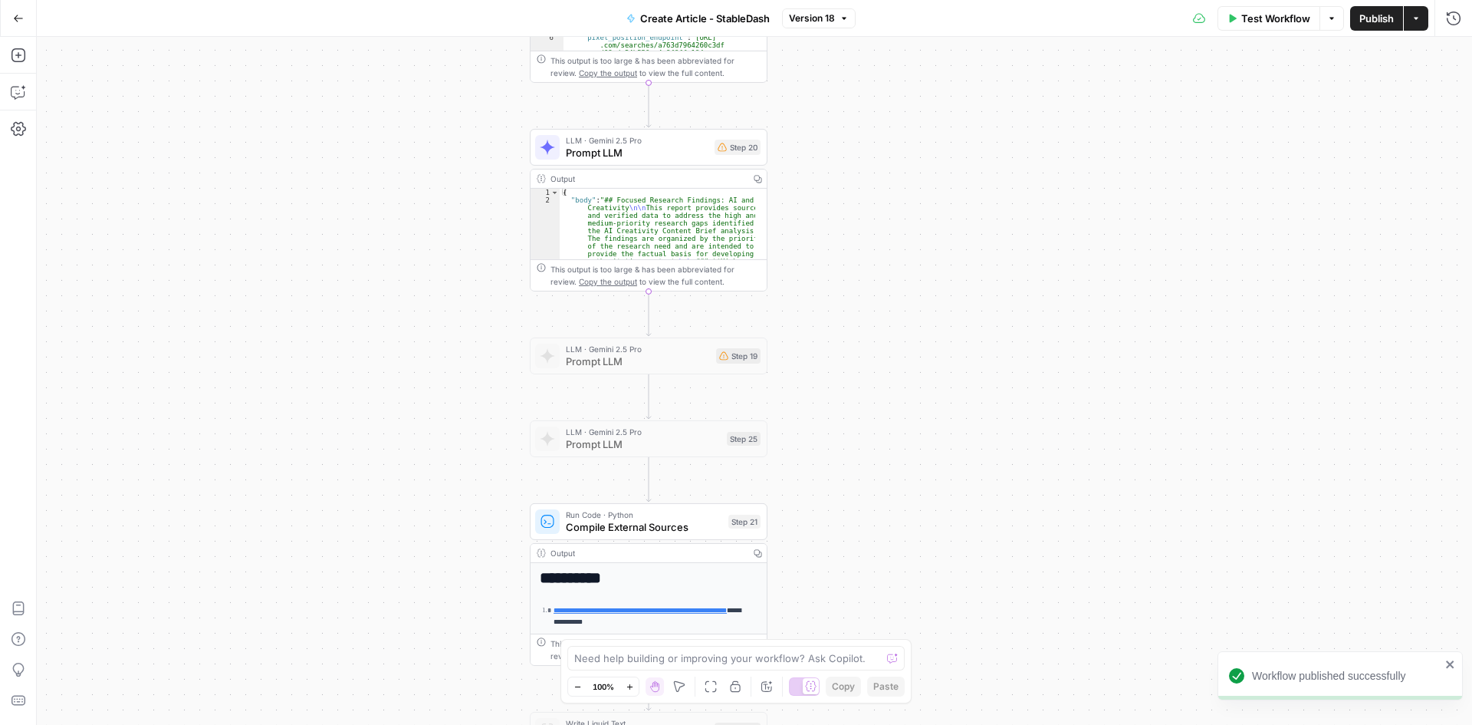
click at [1443, 659] on div "Workflow published successfully" at bounding box center [1340, 675] width 245 height 49
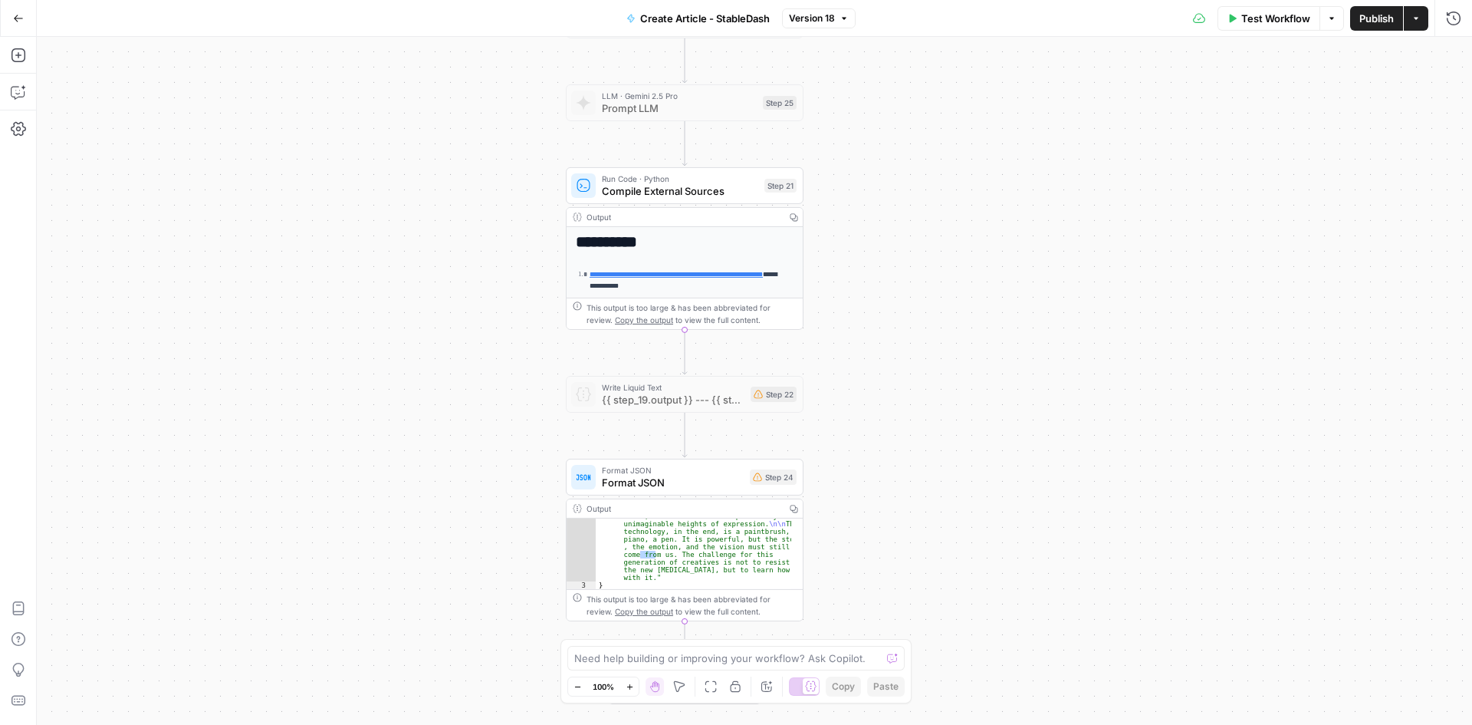
drag, startPoint x: 889, startPoint y: 329, endPoint x: 925, endPoint y: 376, distance: 59.7
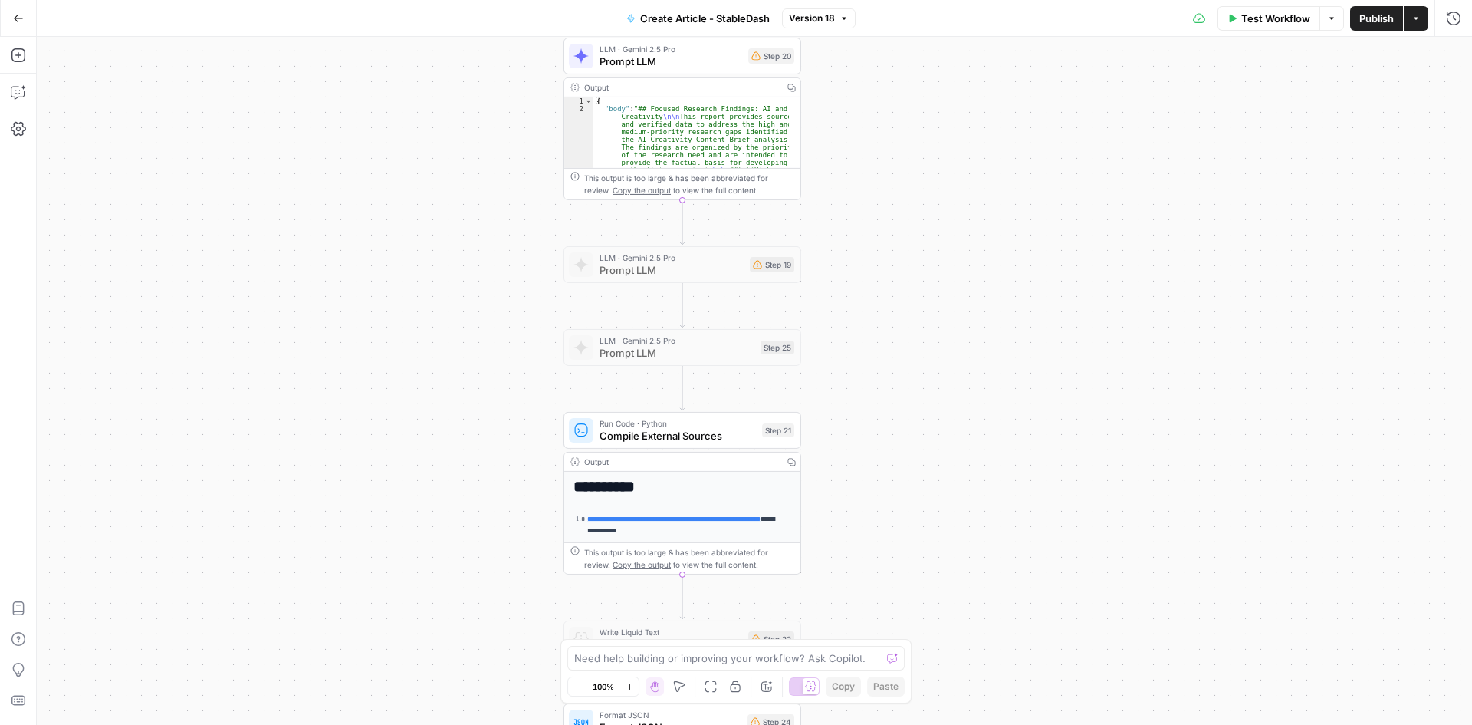
drag, startPoint x: 936, startPoint y: 308, endPoint x: 932, endPoint y: 448, distance: 139.6
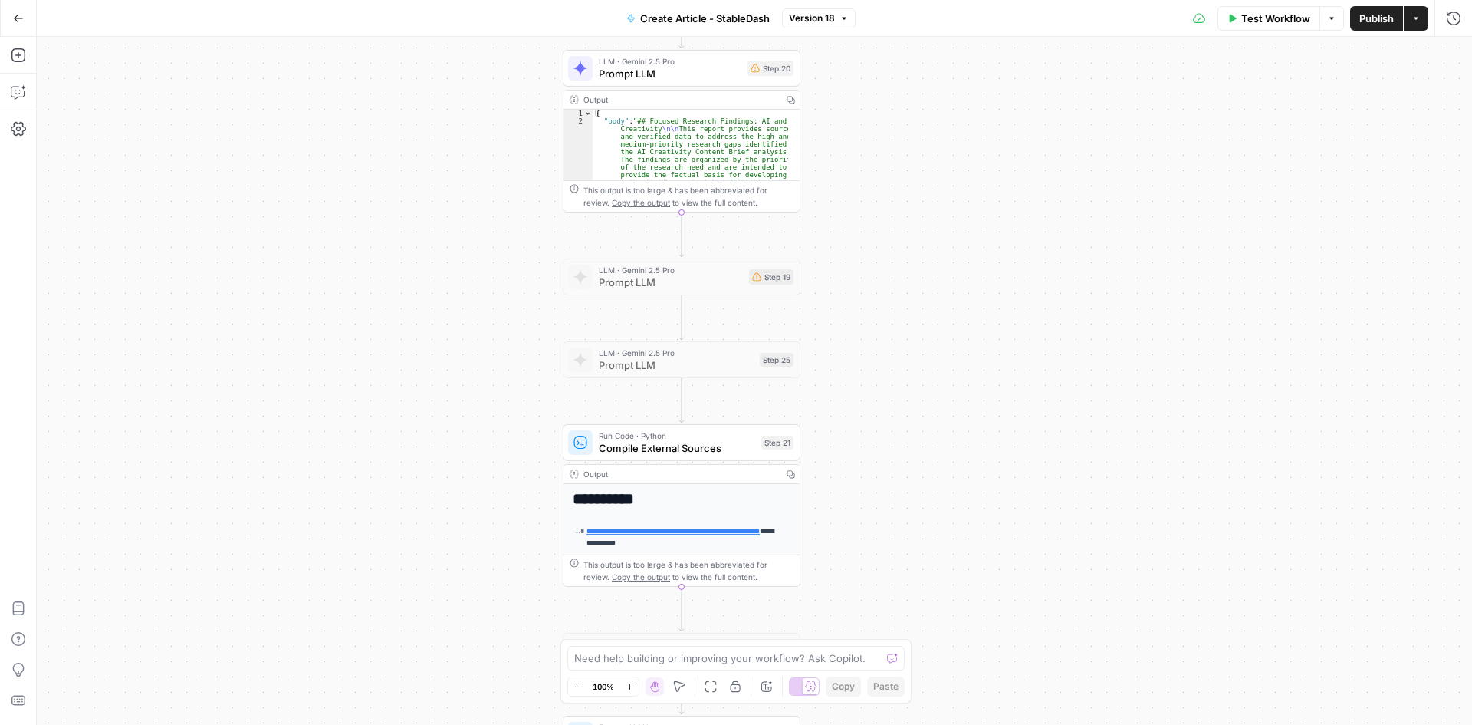
drag, startPoint x: 893, startPoint y: 237, endPoint x: 904, endPoint y: 416, distance: 179.7
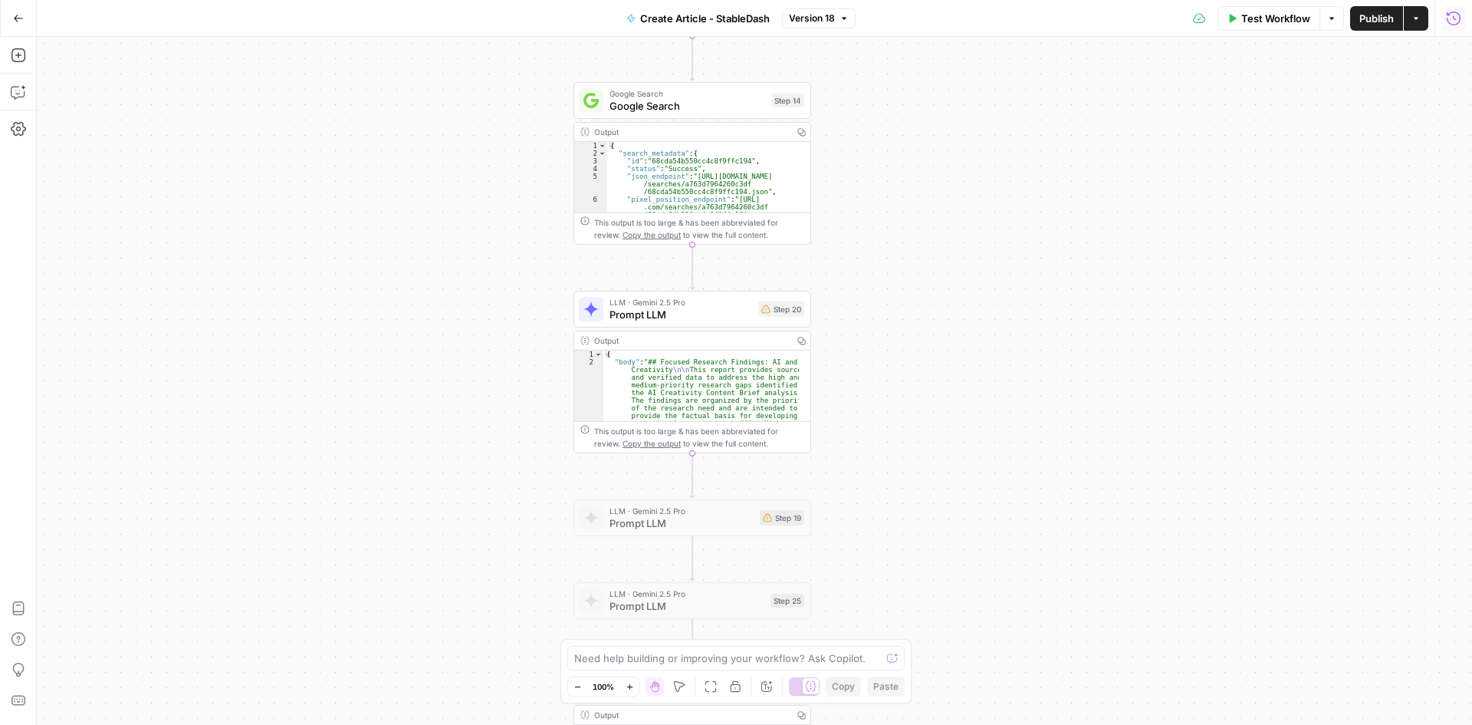
click at [1455, 18] on icon "button" at bounding box center [1453, 18] width 15 height 15
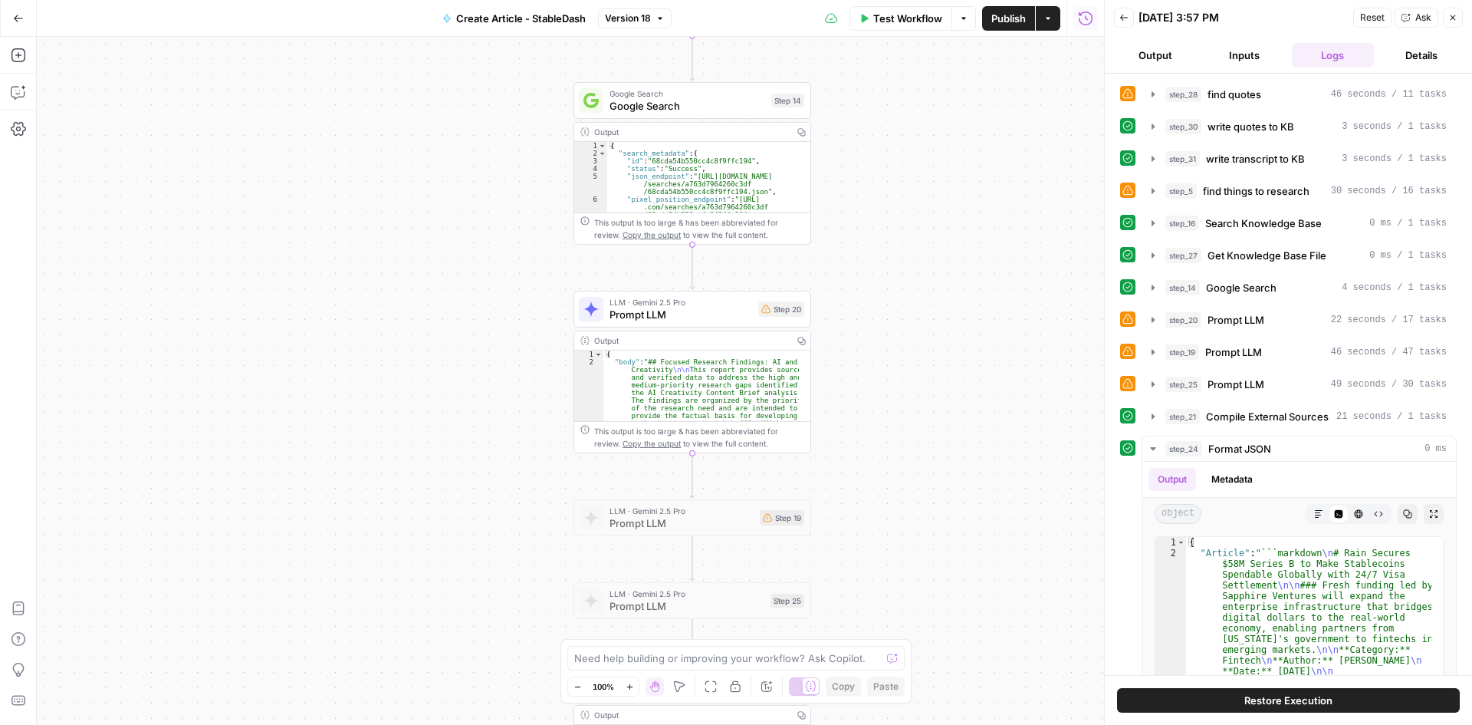
click at [1123, 16] on icon "button" at bounding box center [1124, 17] width 9 height 9
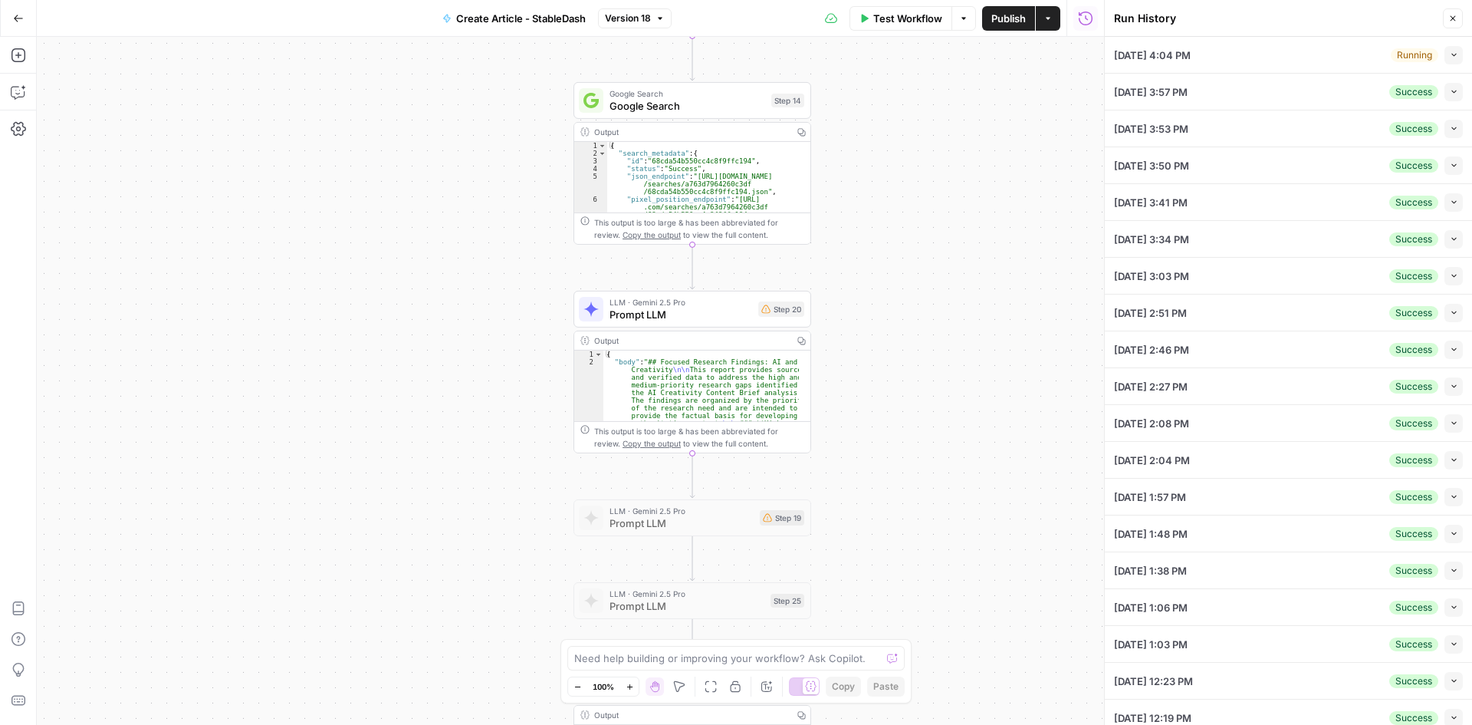
click at [1191, 57] on span "09/19/25 at 4:04 PM" at bounding box center [1152, 55] width 77 height 15
click at [1450, 51] on icon "button" at bounding box center [1454, 55] width 8 height 8
type input "Stabledash"
type textarea "Here is a longform content brief based on the video transcript, following the a…"
type textarea "Speaker 1 (00:00.088) TGCO I'm I'm you I'm All right, we're here for another st…"
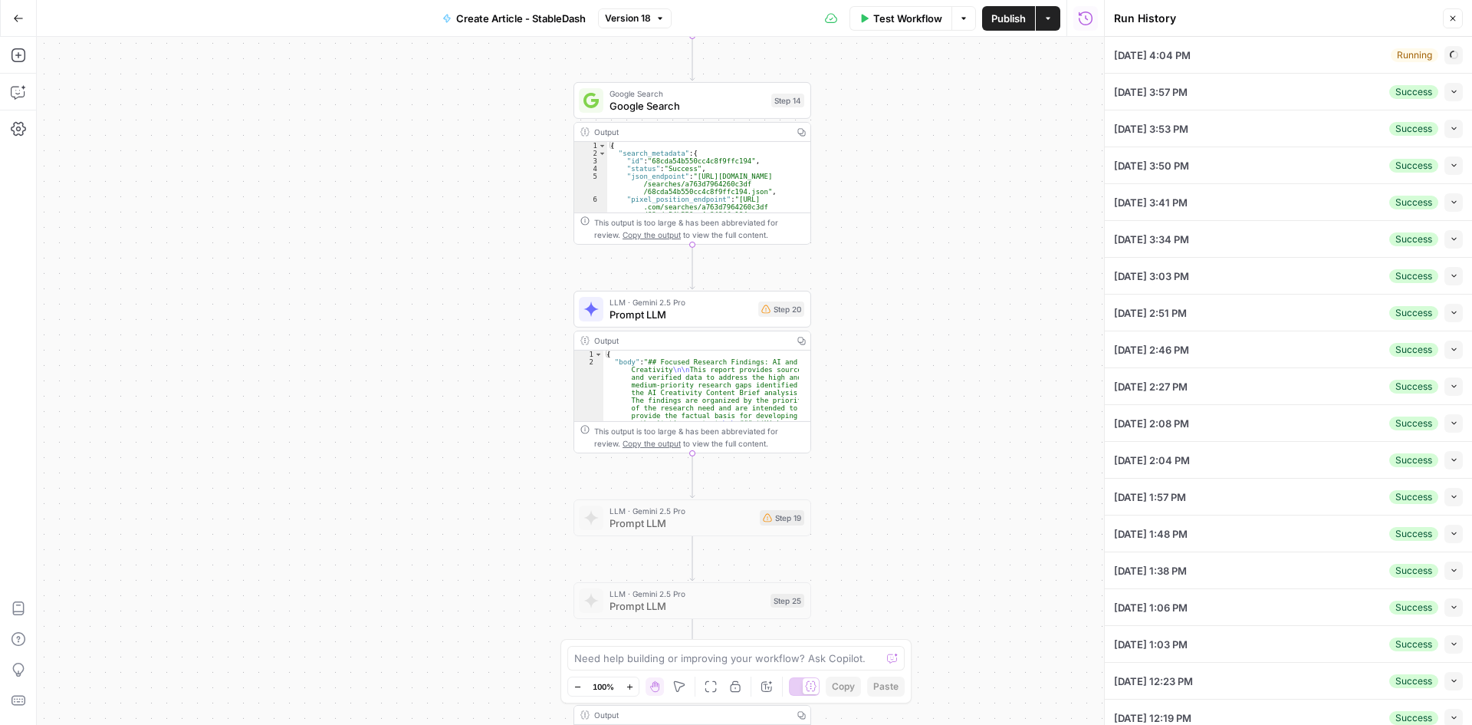
type textarea "Stableminded"
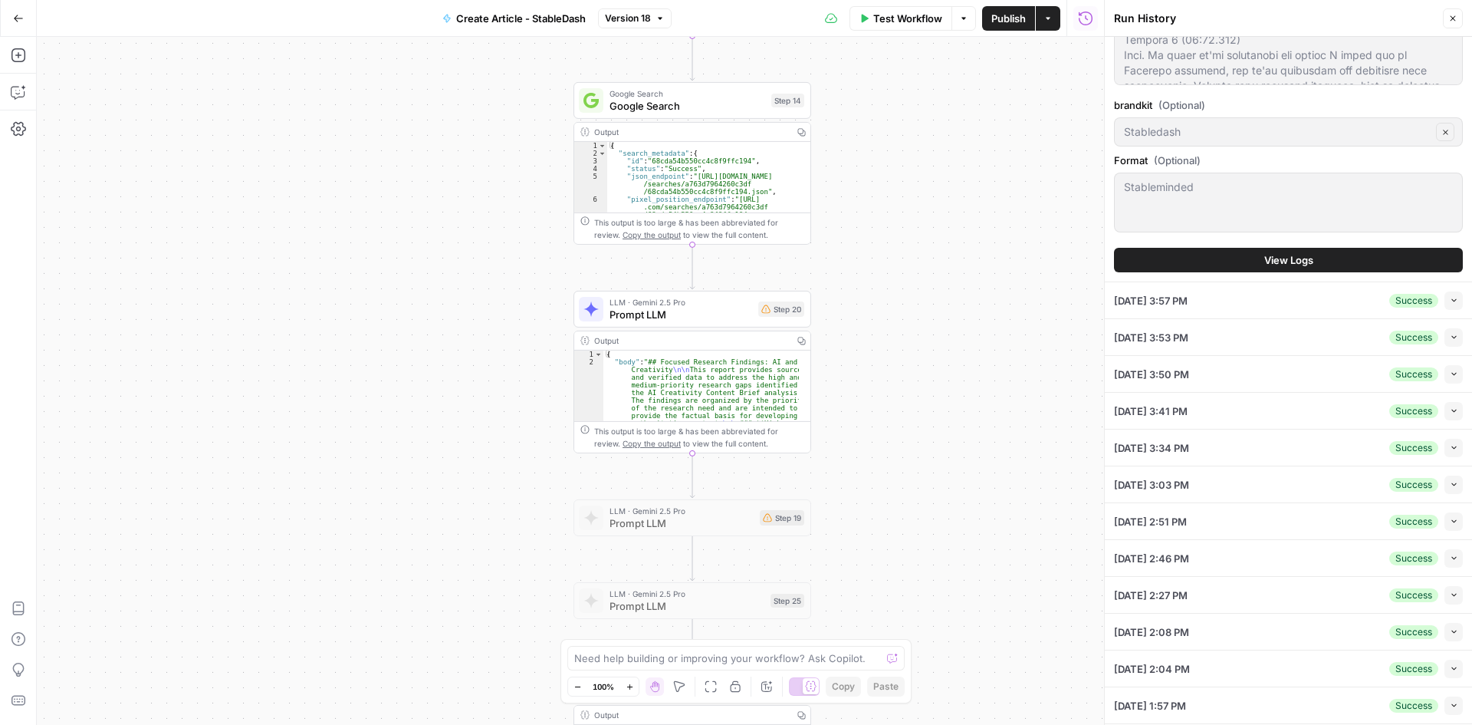
scroll to position [537, 0]
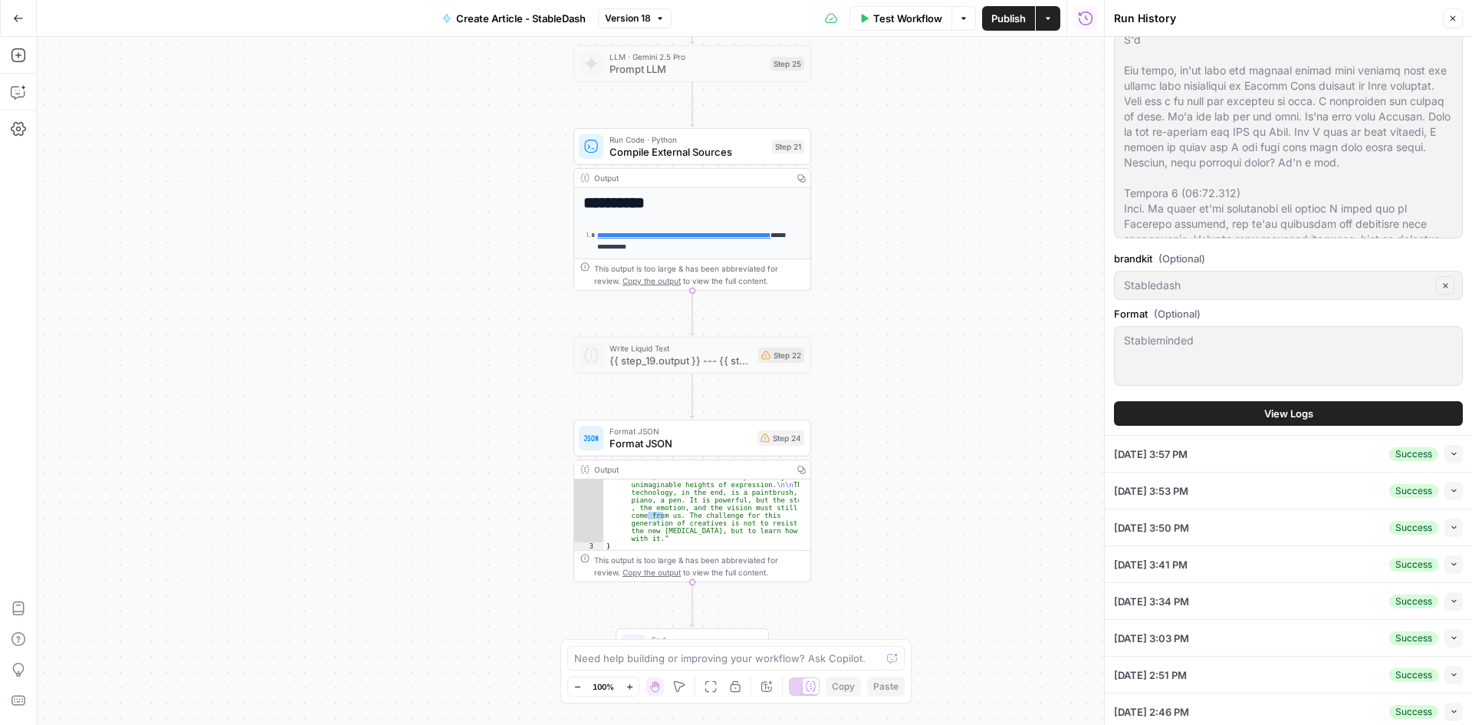
click at [1448, 19] on icon "button" at bounding box center [1452, 18] width 9 height 9
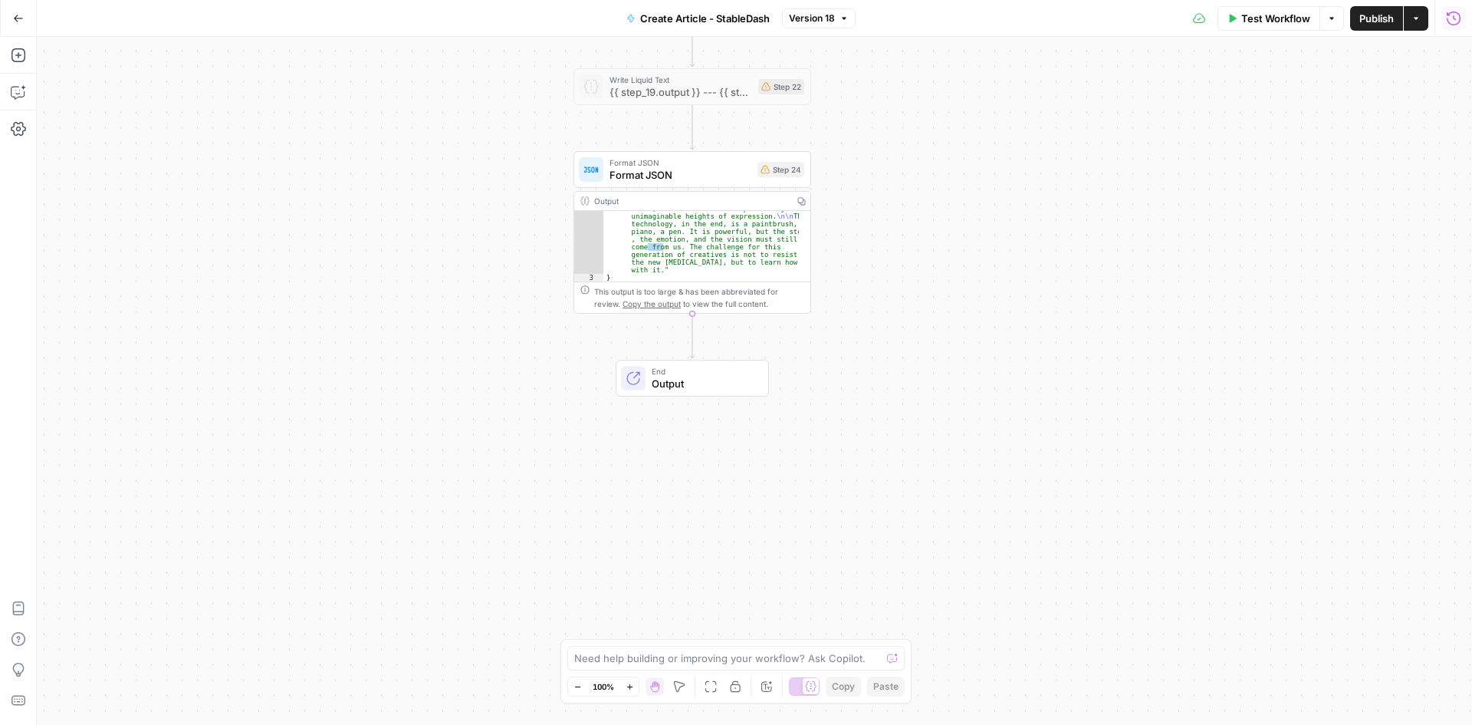
click at [666, 390] on span "Output" at bounding box center [704, 383] width 104 height 15
click at [678, 376] on span "Output" at bounding box center [703, 383] width 104 height 15
click at [857, 465] on div "**********" at bounding box center [754, 381] width 1435 height 688
click at [893, 452] on div "**********" at bounding box center [754, 381] width 1435 height 688
click at [1459, 58] on button "Close" at bounding box center [1453, 55] width 20 height 20
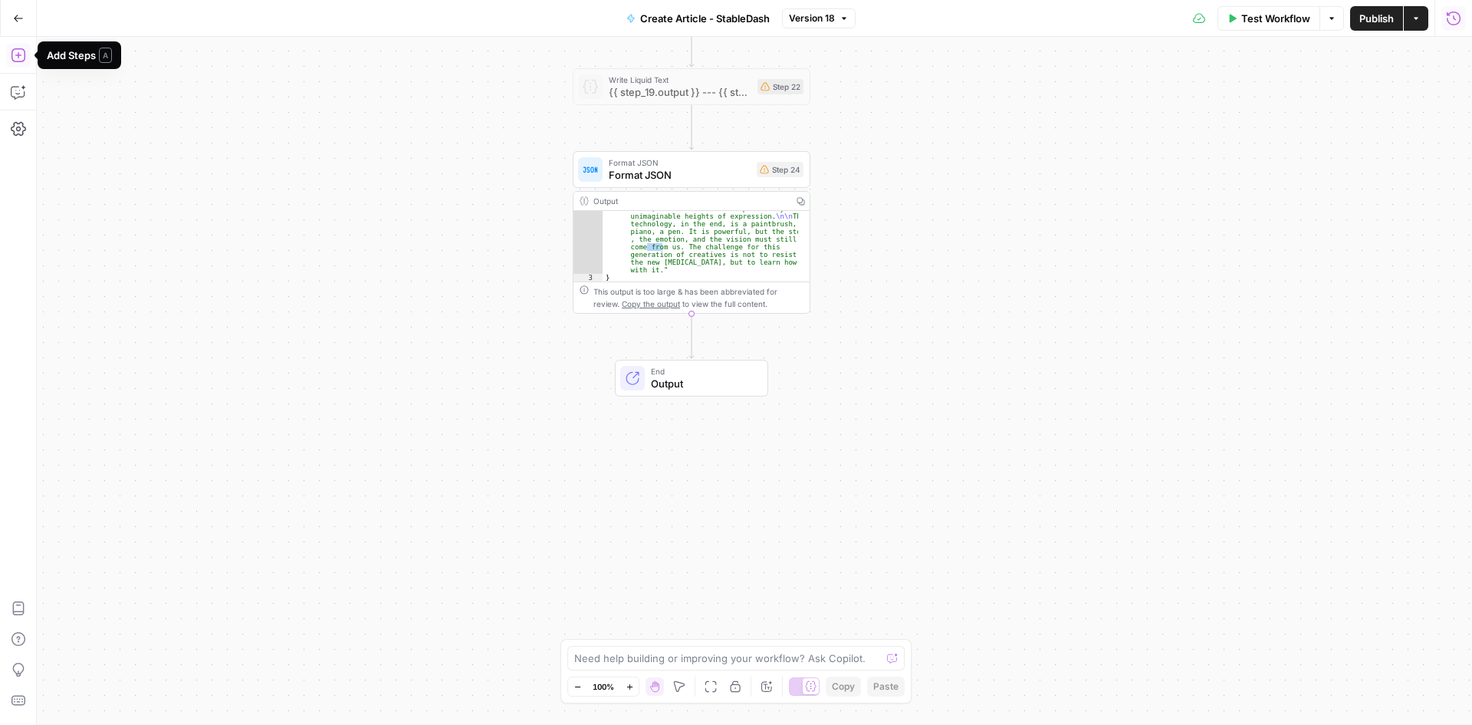
click at [18, 54] on icon "button" at bounding box center [18, 55] width 14 height 14
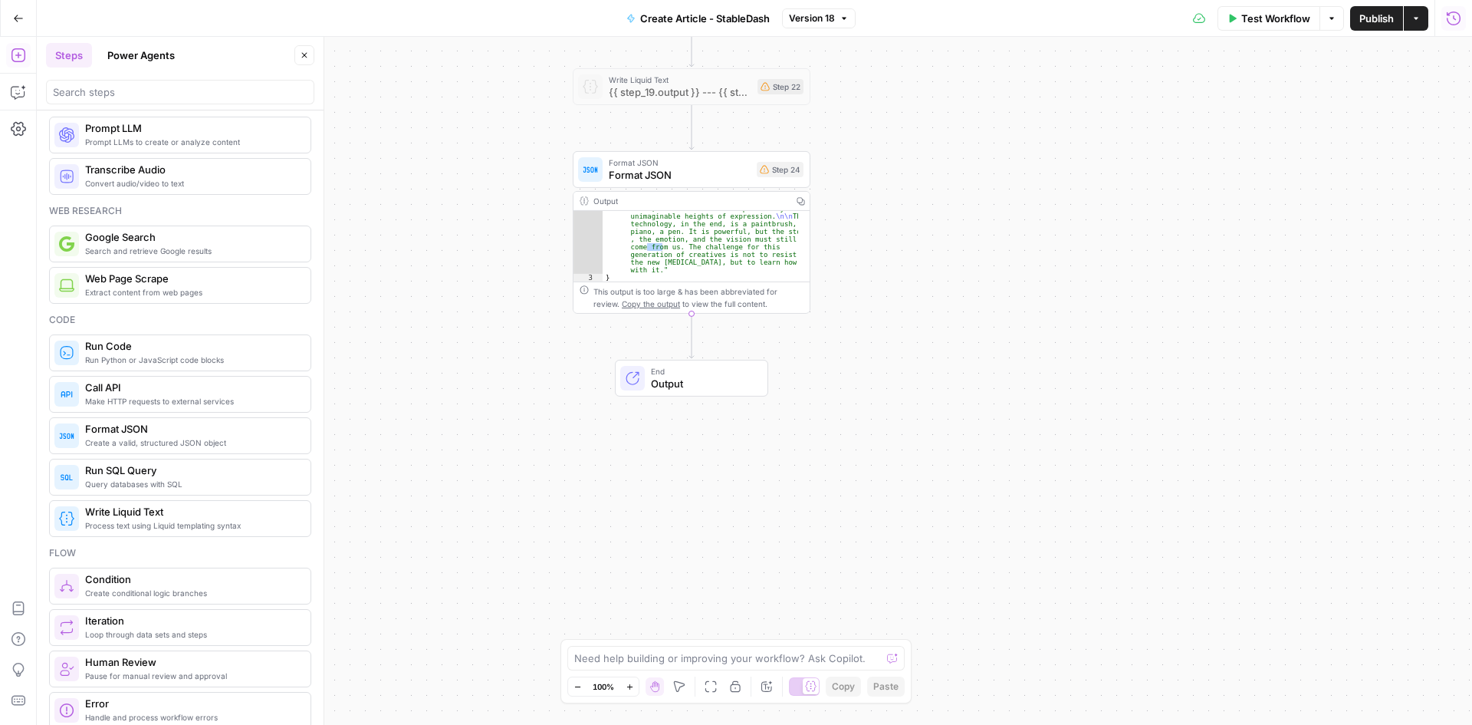
scroll to position [0, 0]
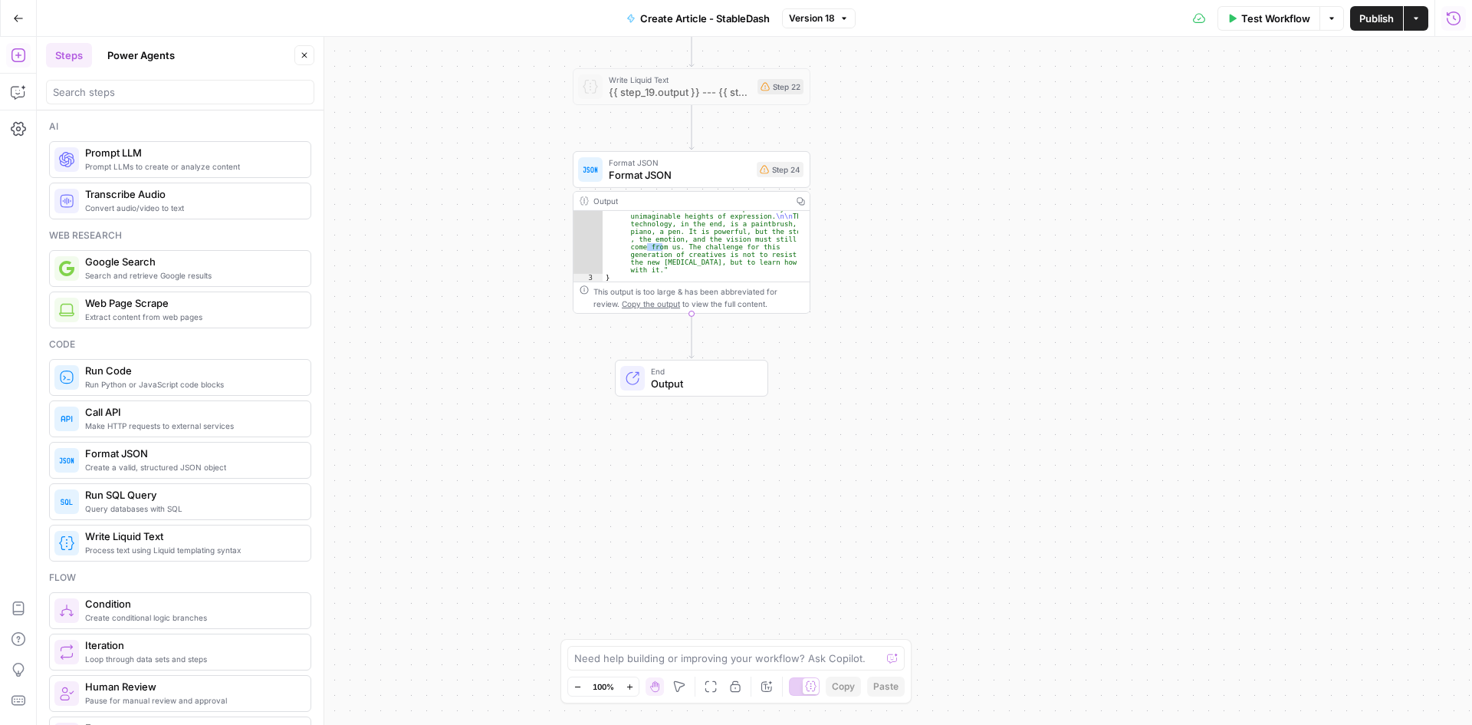
click at [226, 426] on span "Make HTTP requests to external services" at bounding box center [191, 425] width 213 height 12
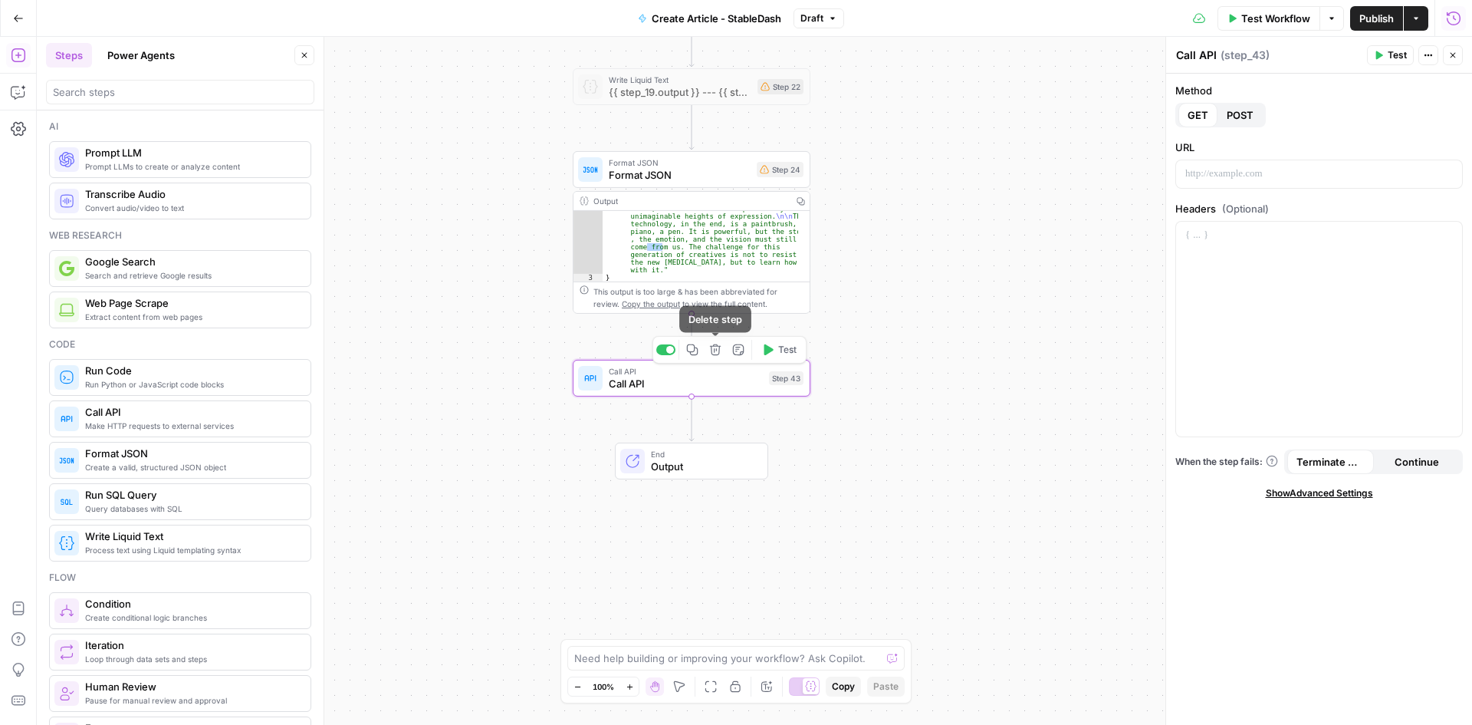
click at [714, 353] on icon "button" at bounding box center [716, 350] width 12 height 12
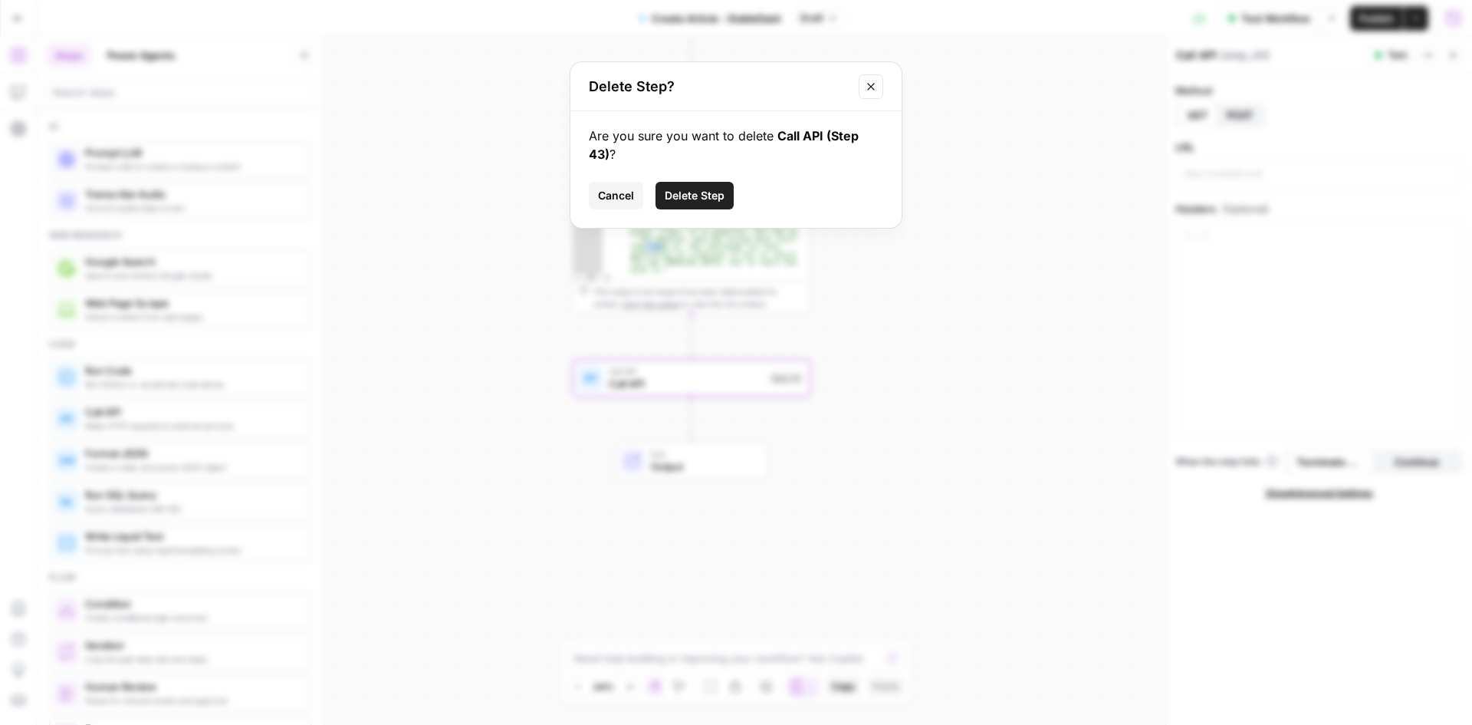
click at [693, 194] on span "Delete Step" at bounding box center [695, 195] width 60 height 15
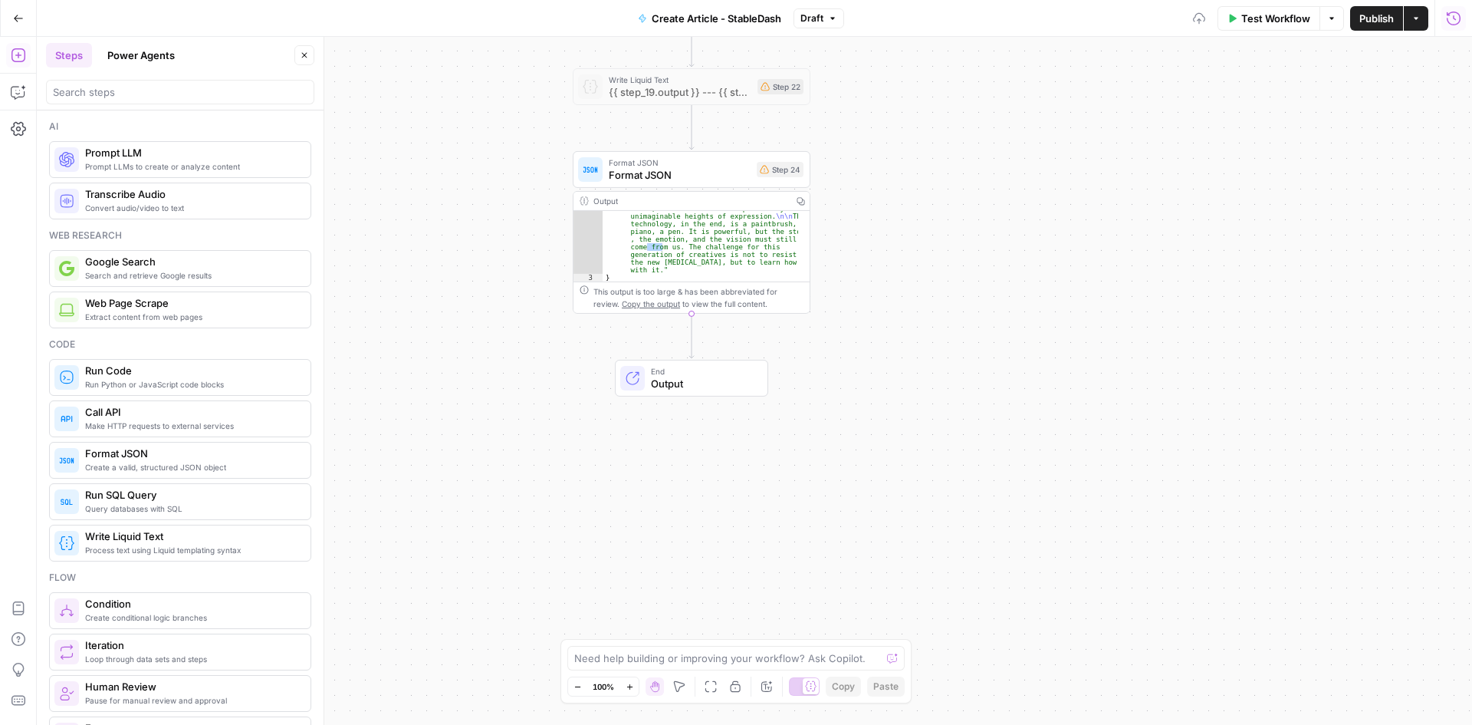
click at [559, 439] on div "**********" at bounding box center [754, 381] width 1435 height 688
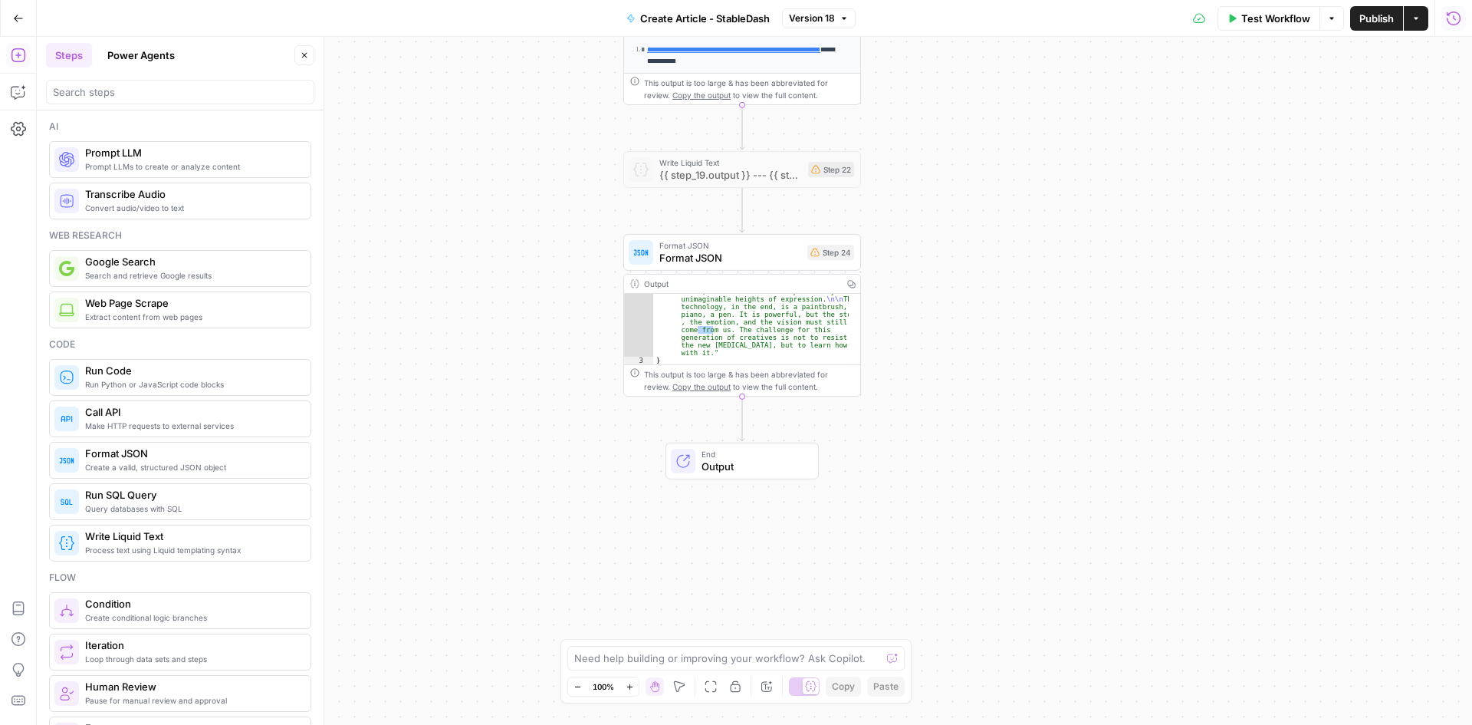
drag, startPoint x: 963, startPoint y: 232, endPoint x: 1046, endPoint y: 365, distance: 156.4
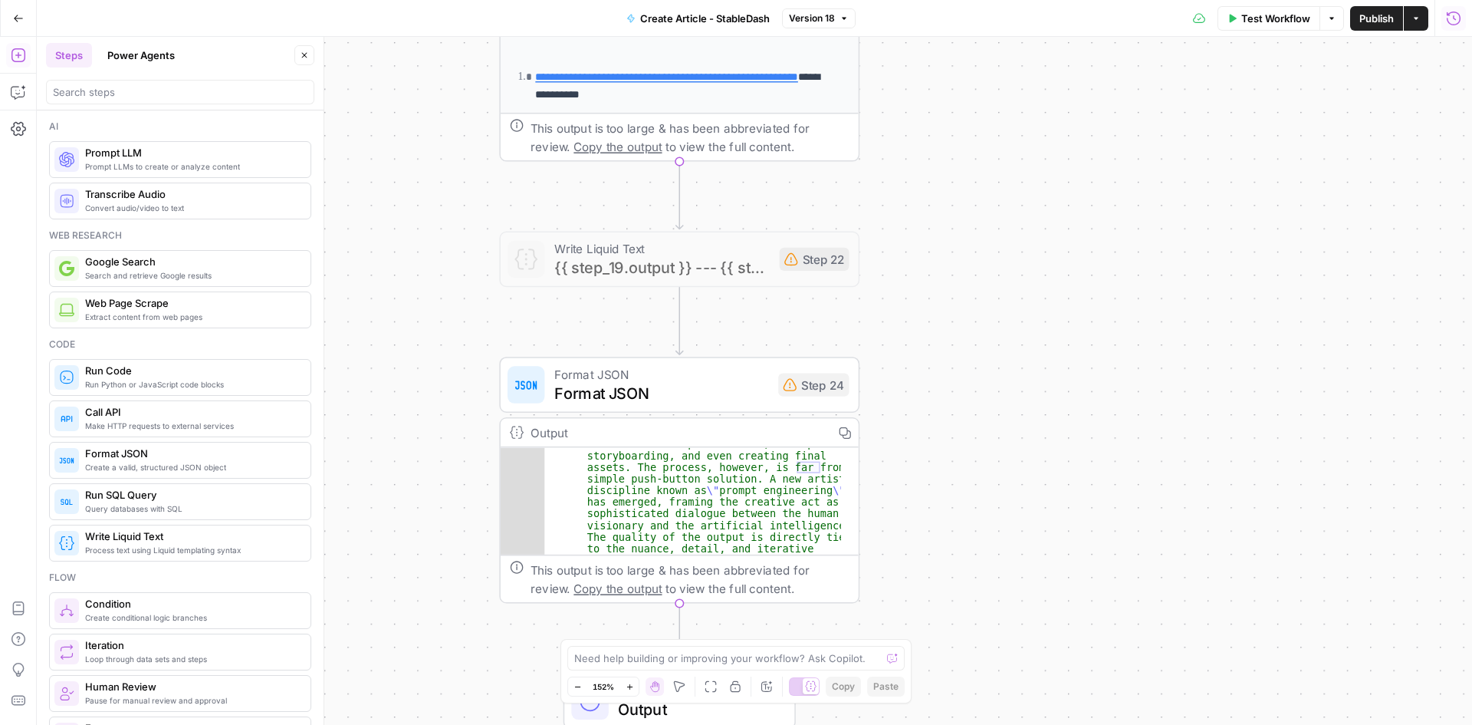
scroll to position [436, 0]
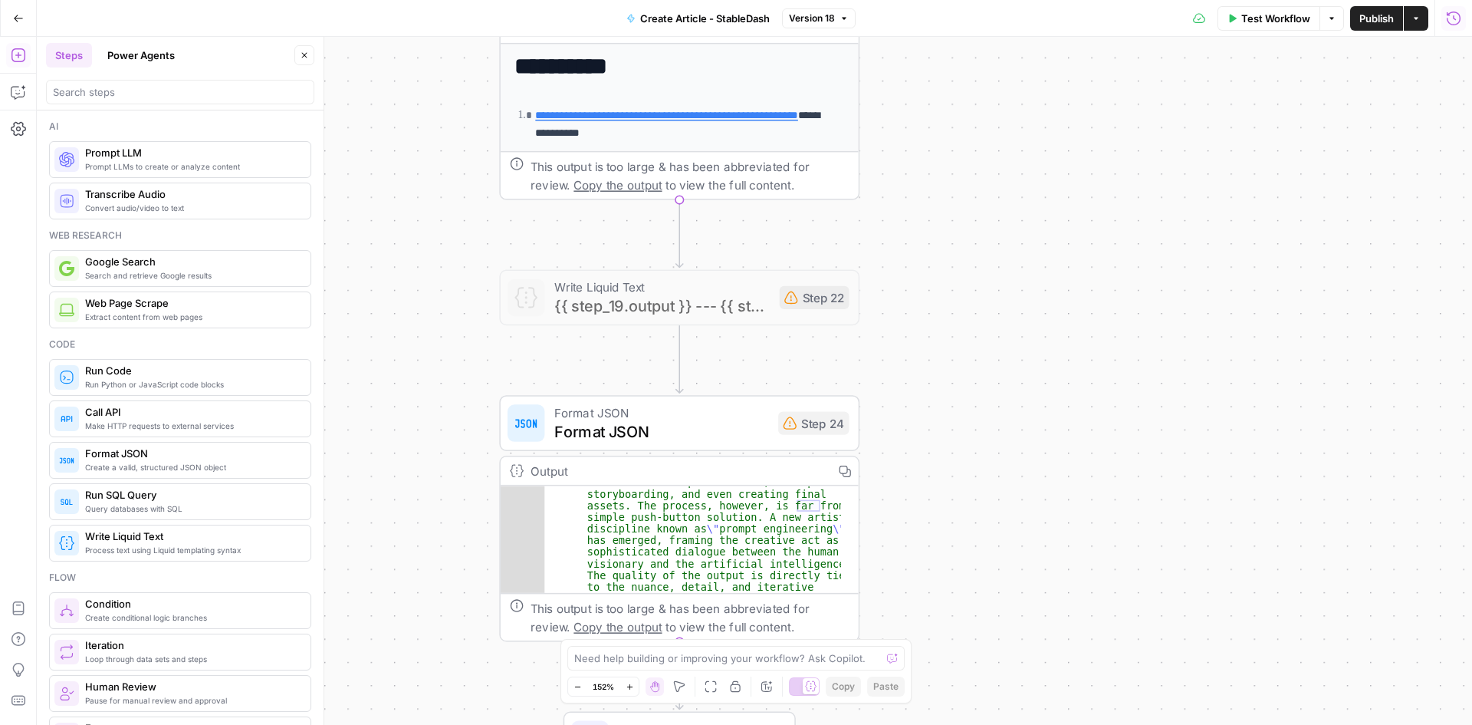
click at [1453, 15] on icon "button" at bounding box center [1453, 18] width 15 height 15
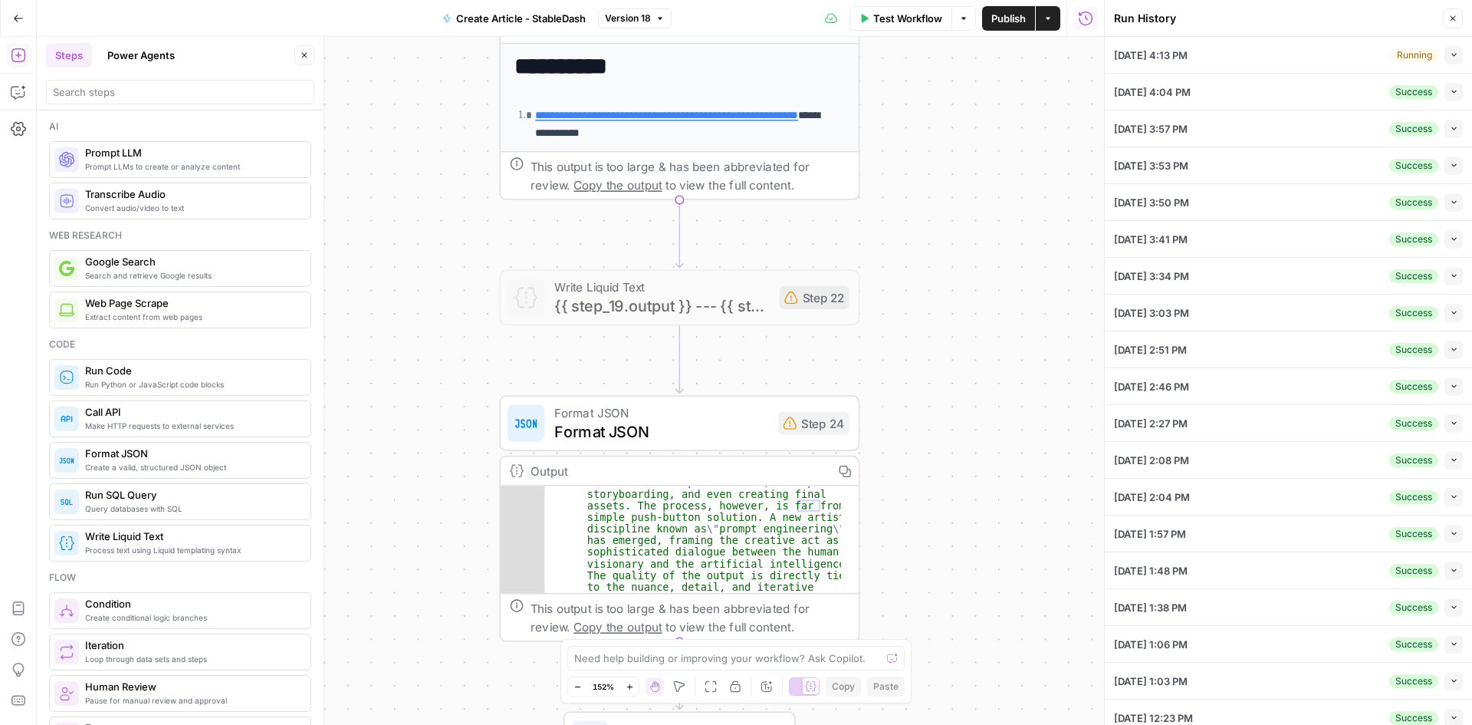
click at [1450, 58] on icon "button" at bounding box center [1454, 55] width 8 height 8
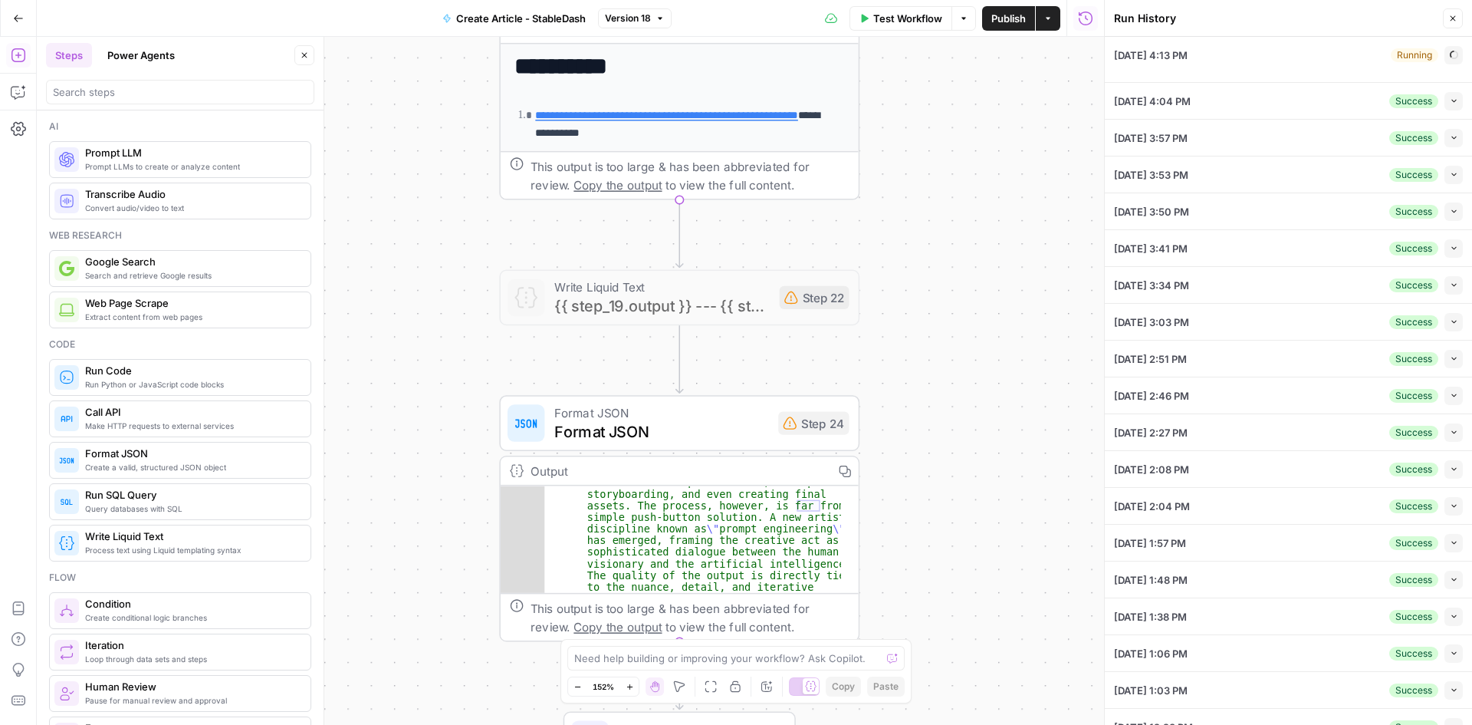
type textarea "Article Content Brief: How Rain Makes Stablecoins Spendable Everywhere Working …"
type textarea "Speaker 1 (00:00.088) TGCO I'm I'm you I'm All right, we're here for another st…"
type textarea "Stableminded"
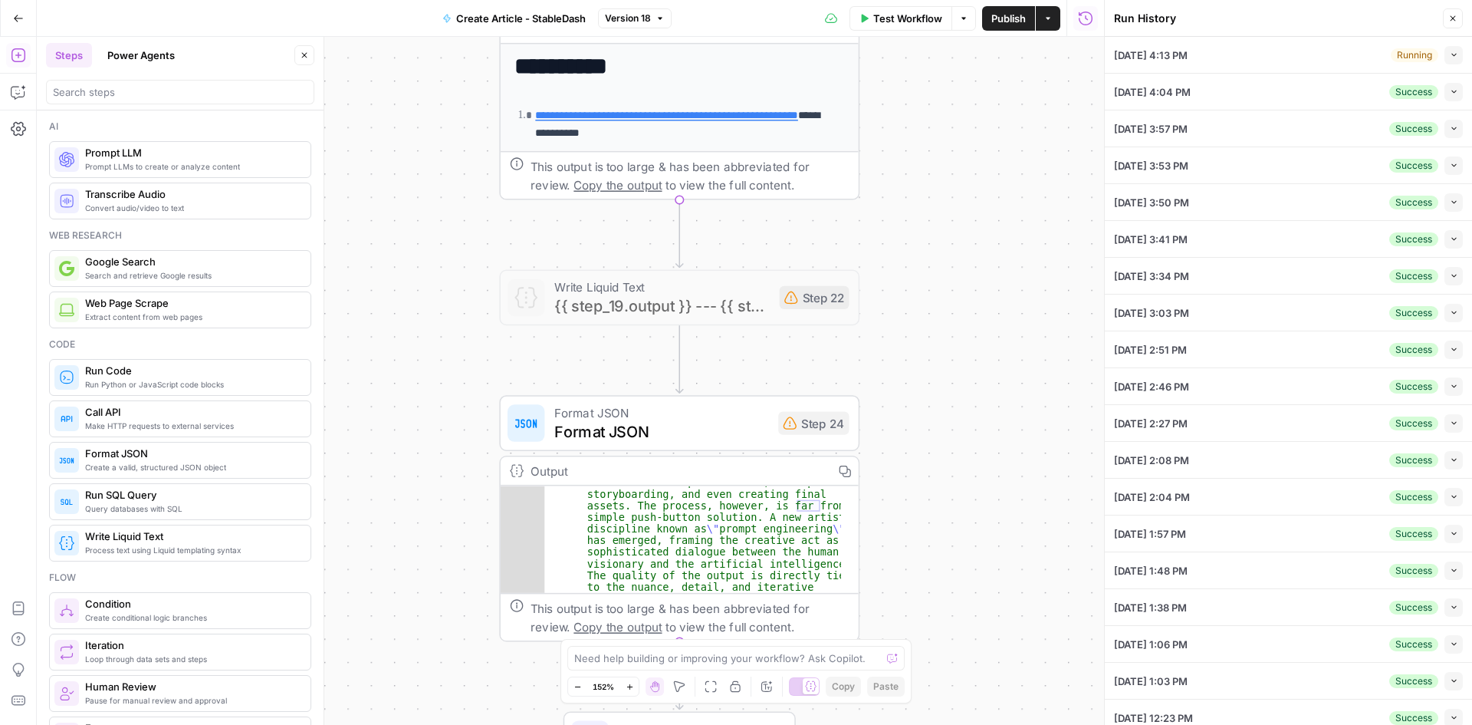
click at [1447, 97] on button "Collapse" at bounding box center [1454, 92] width 18 height 18
type input "Stabledash"
type textarea "Here is a longform content brief based on the video transcript, following the a…"
type textarea "Speaker 1 (00:00.088) TGCO I'm I'm you I'm All right, we're here for another st…"
type textarea "Stableminded"
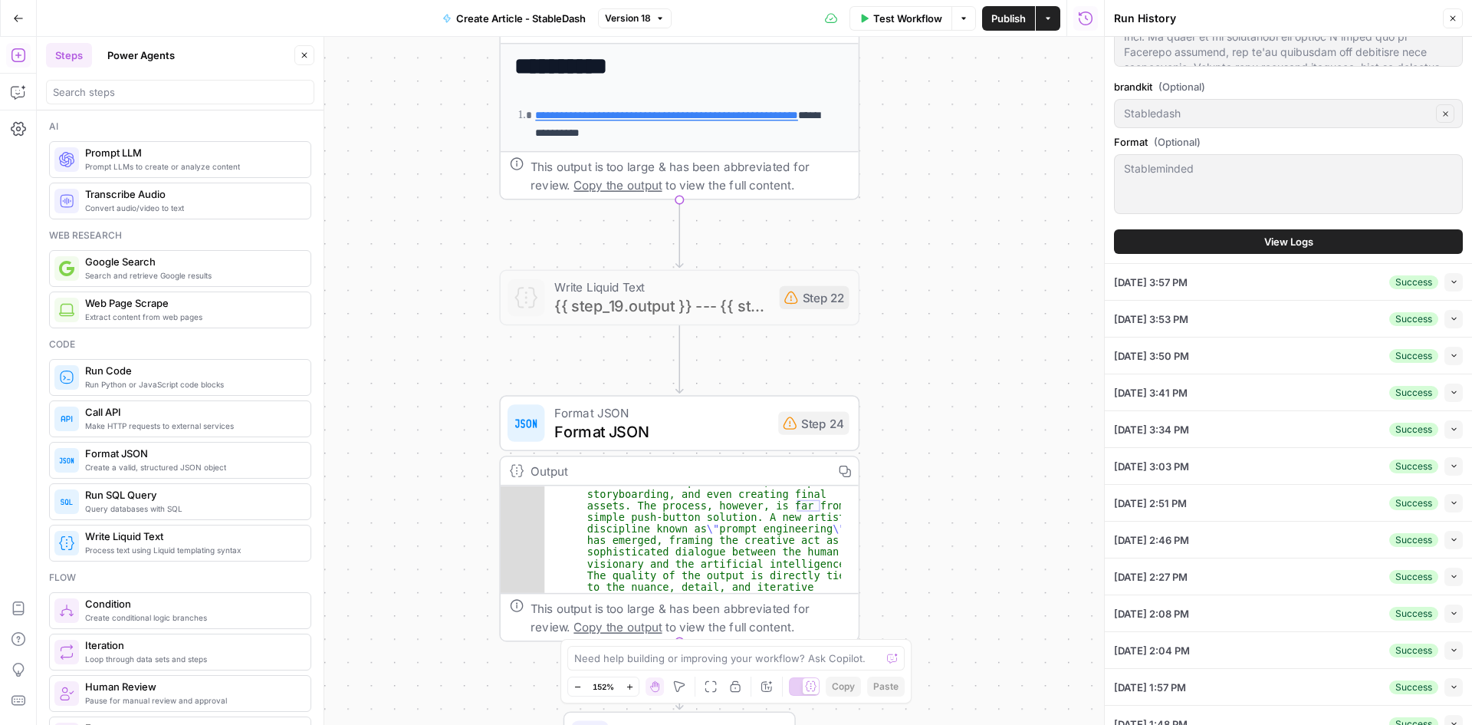
scroll to position [767, 0]
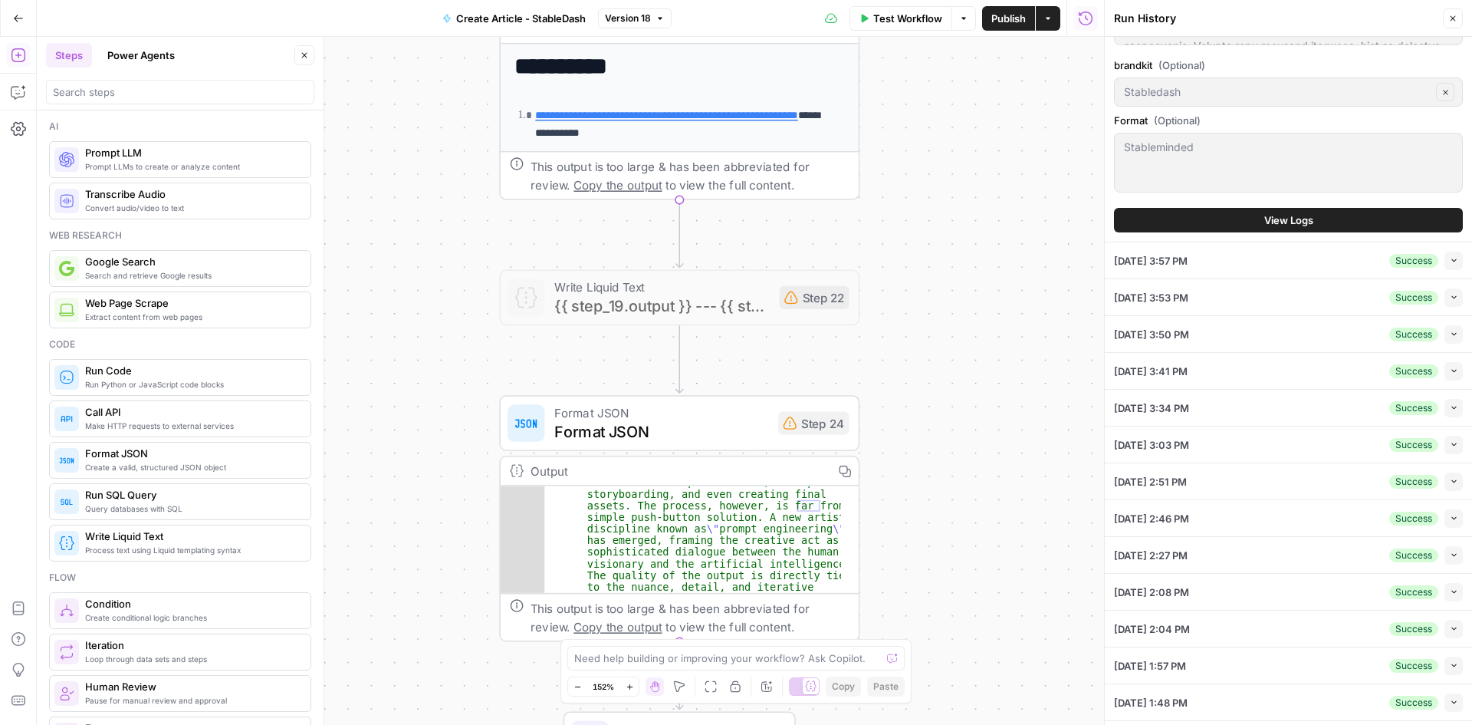
click at [1347, 216] on button "View Logs" at bounding box center [1288, 220] width 349 height 25
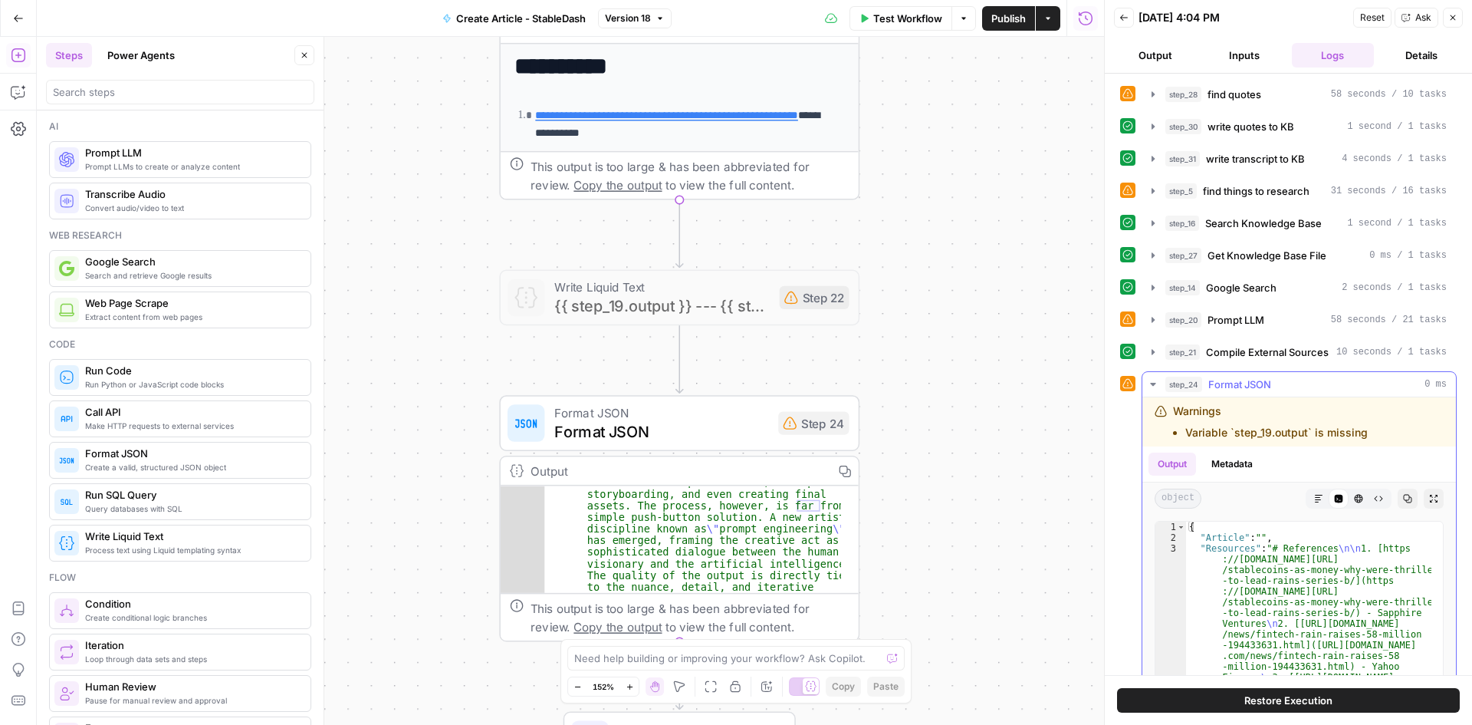
click at [1159, 382] on icon "button" at bounding box center [1153, 384] width 12 height 12
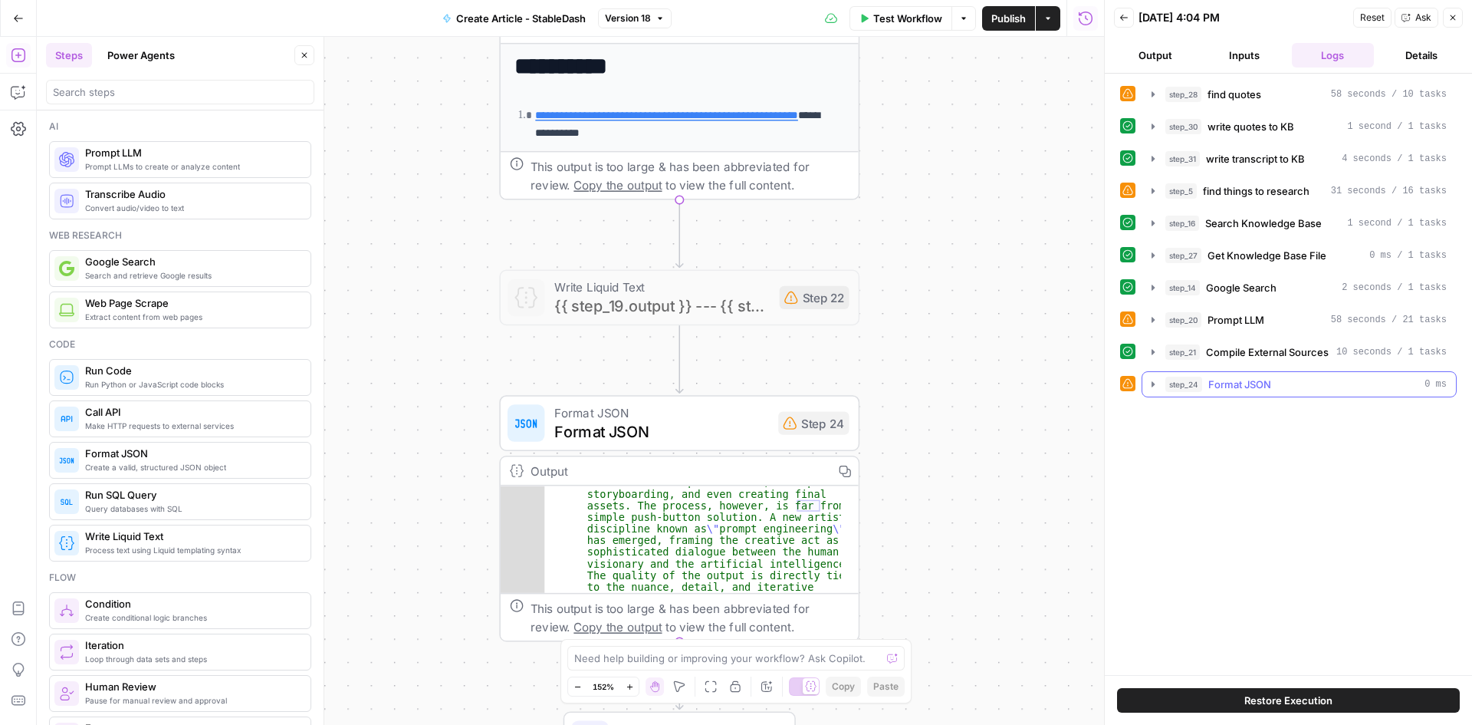
click at [1159, 382] on icon "button" at bounding box center [1153, 384] width 12 height 12
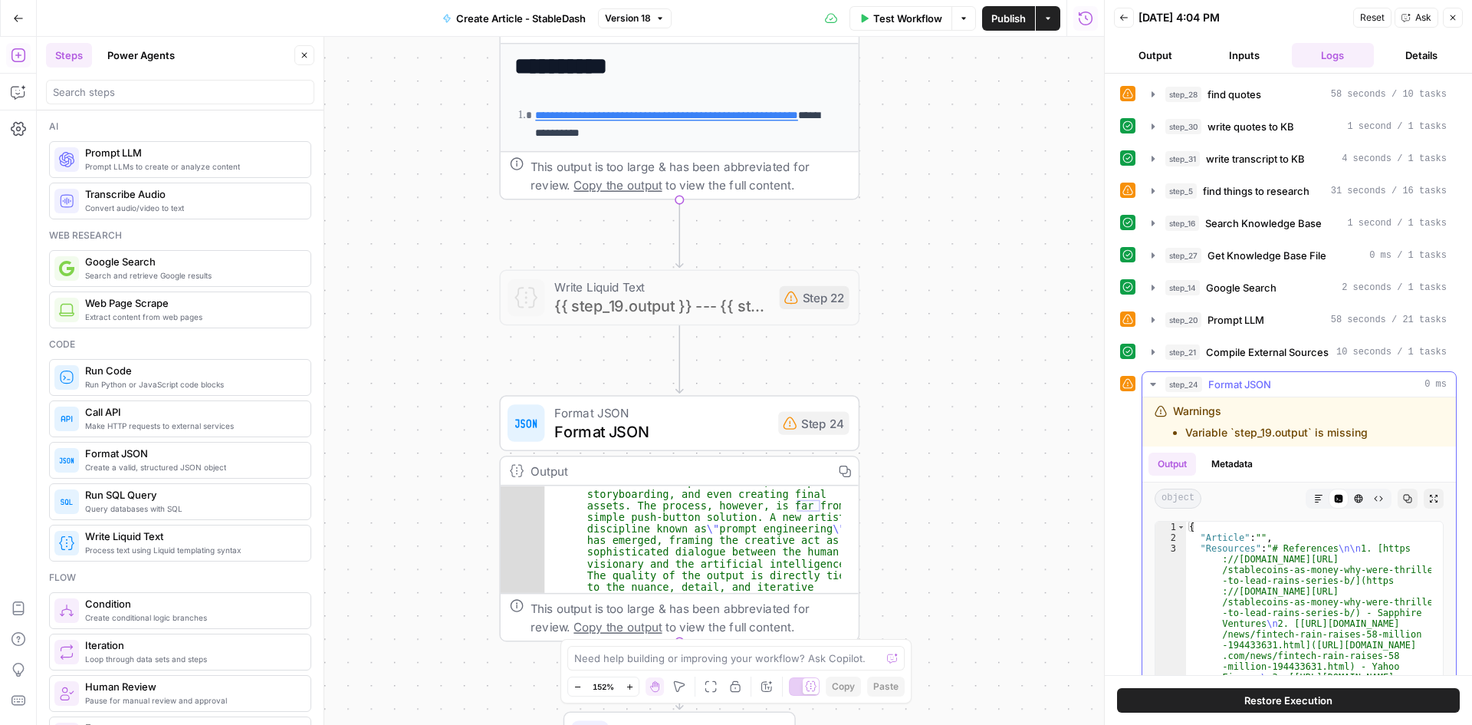
type textarea "**********"
click at [1447, 15] on button "Close" at bounding box center [1453, 18] width 20 height 20
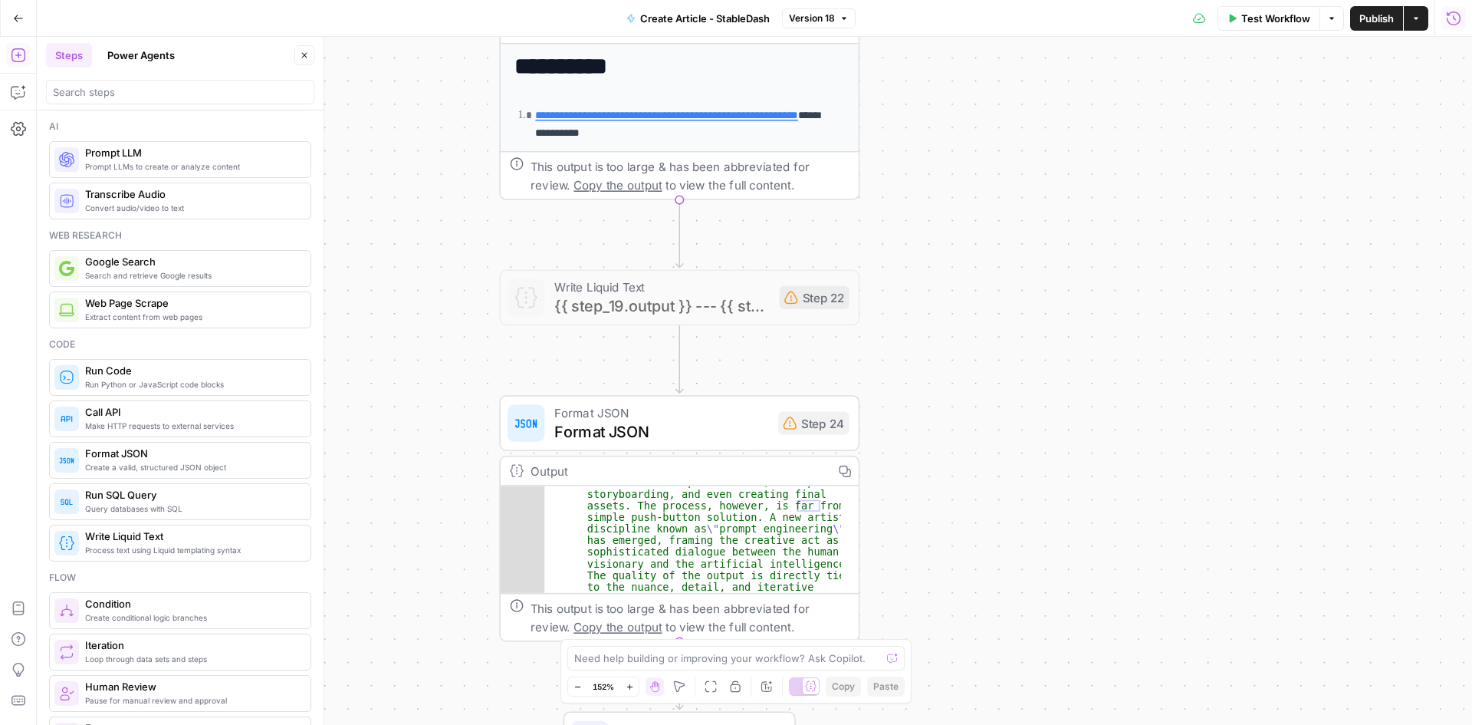
click at [992, 488] on div "**********" at bounding box center [754, 381] width 1435 height 688
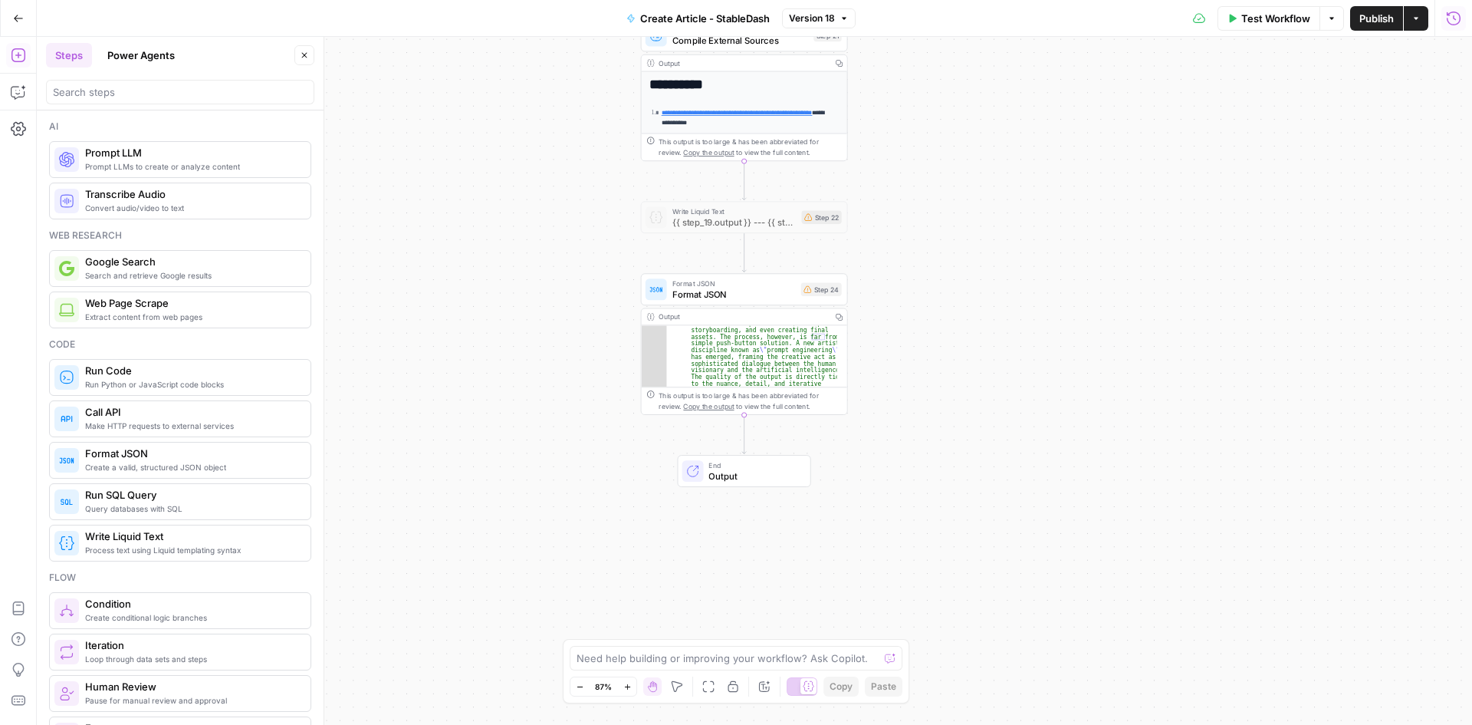
drag, startPoint x: 1002, startPoint y: 488, endPoint x: 933, endPoint y: 328, distance: 174.5
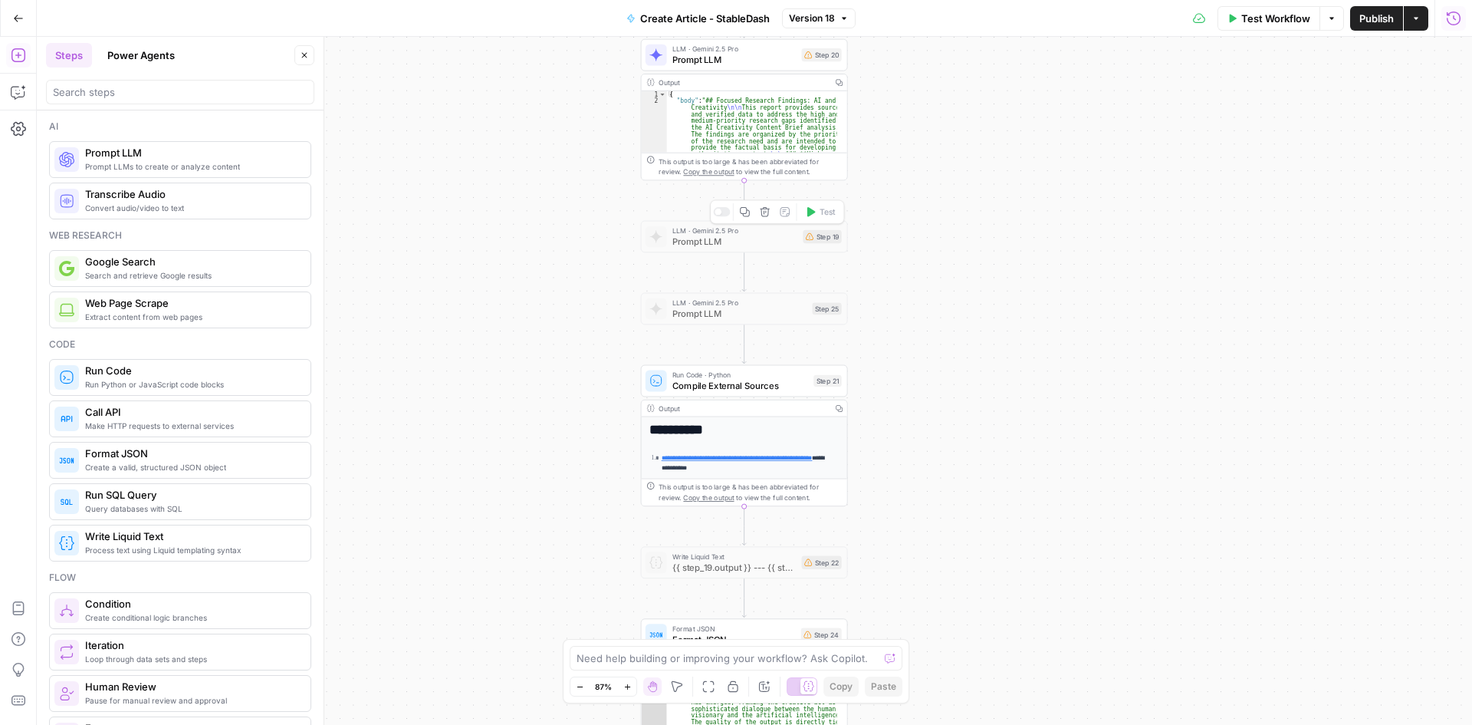
click at [722, 237] on span "Prompt LLM" at bounding box center [735, 241] width 126 height 13
click at [718, 287] on div at bounding box center [718, 284] width 7 height 7
click at [1019, 330] on div "**********" at bounding box center [754, 381] width 1435 height 688
click at [1365, 30] on button "Publish" at bounding box center [1376, 18] width 53 height 25
click at [1463, 16] on button "Run History" at bounding box center [1454, 18] width 25 height 25
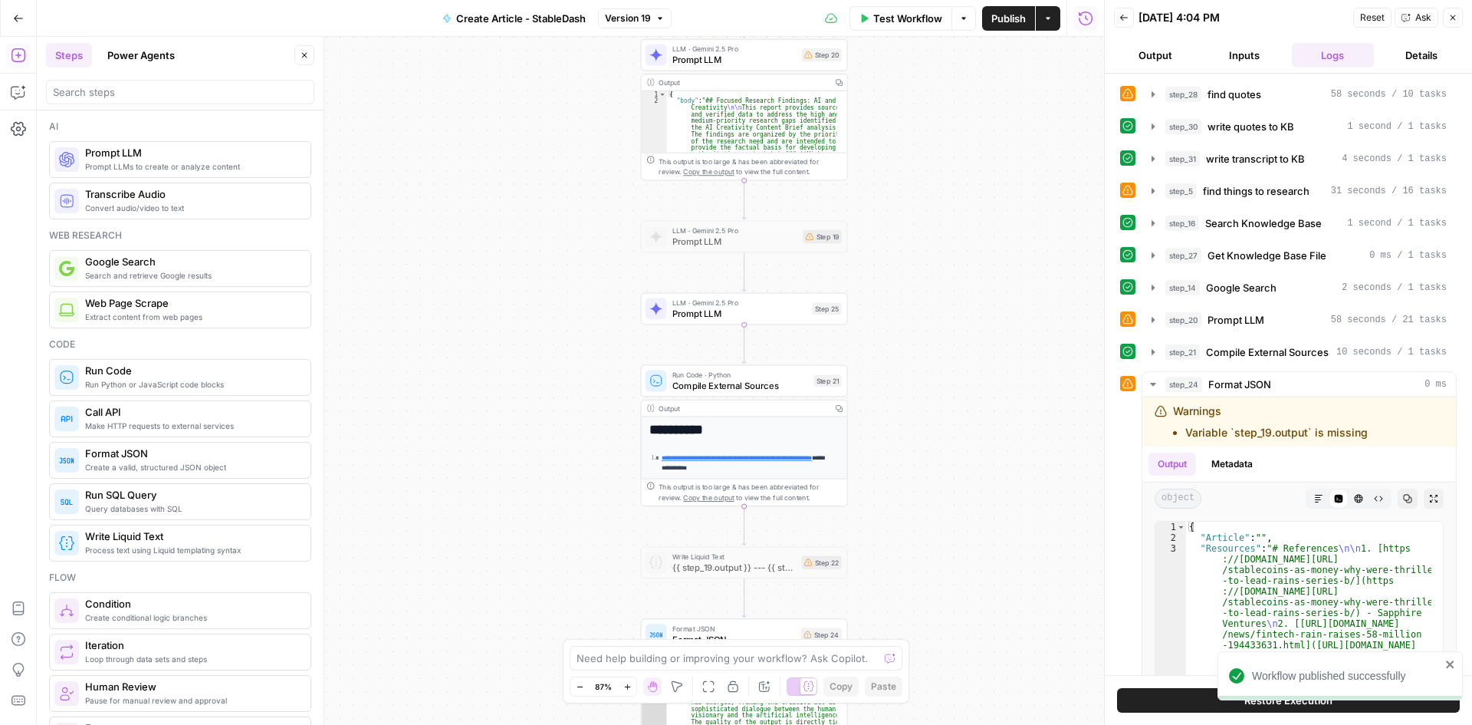
click at [1450, 17] on icon "button" at bounding box center [1452, 17] width 9 height 9
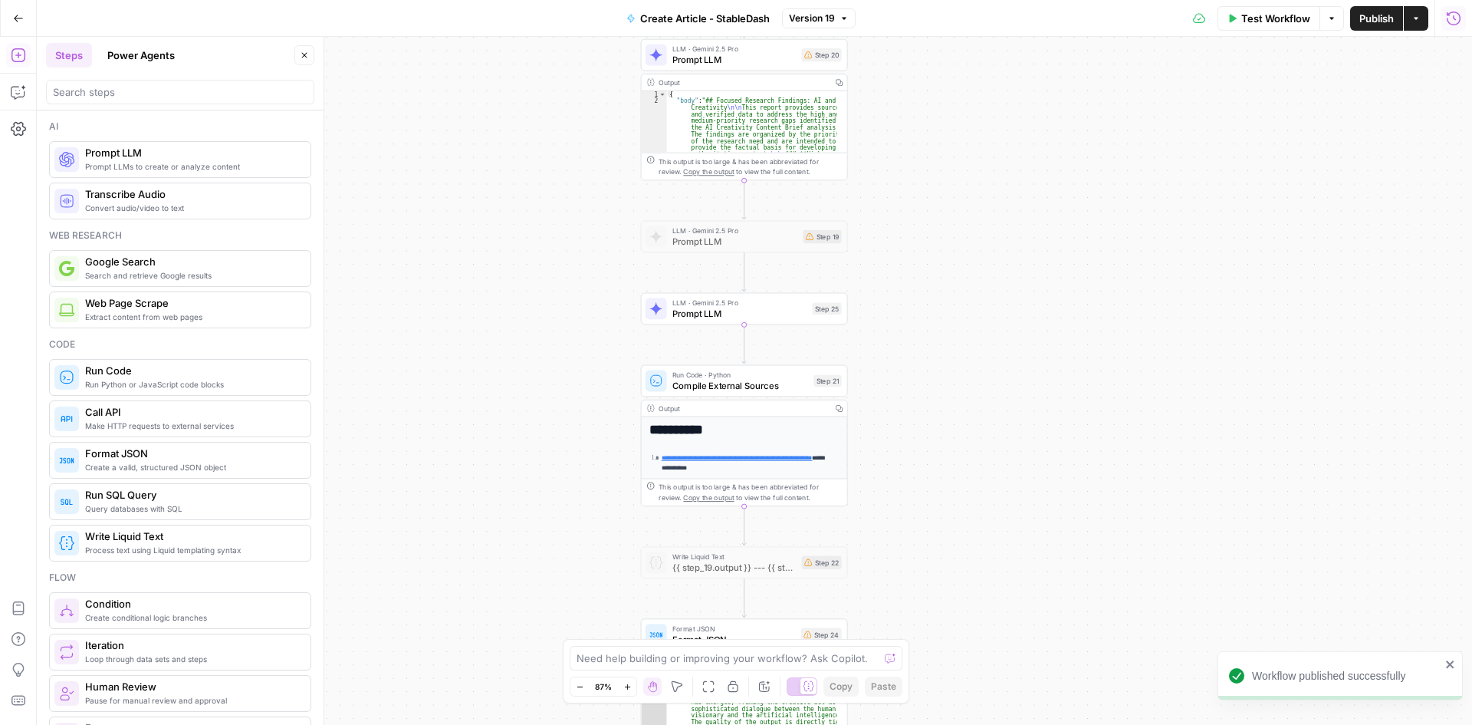
click at [1452, 17] on icon "button" at bounding box center [1453, 18] width 15 height 15
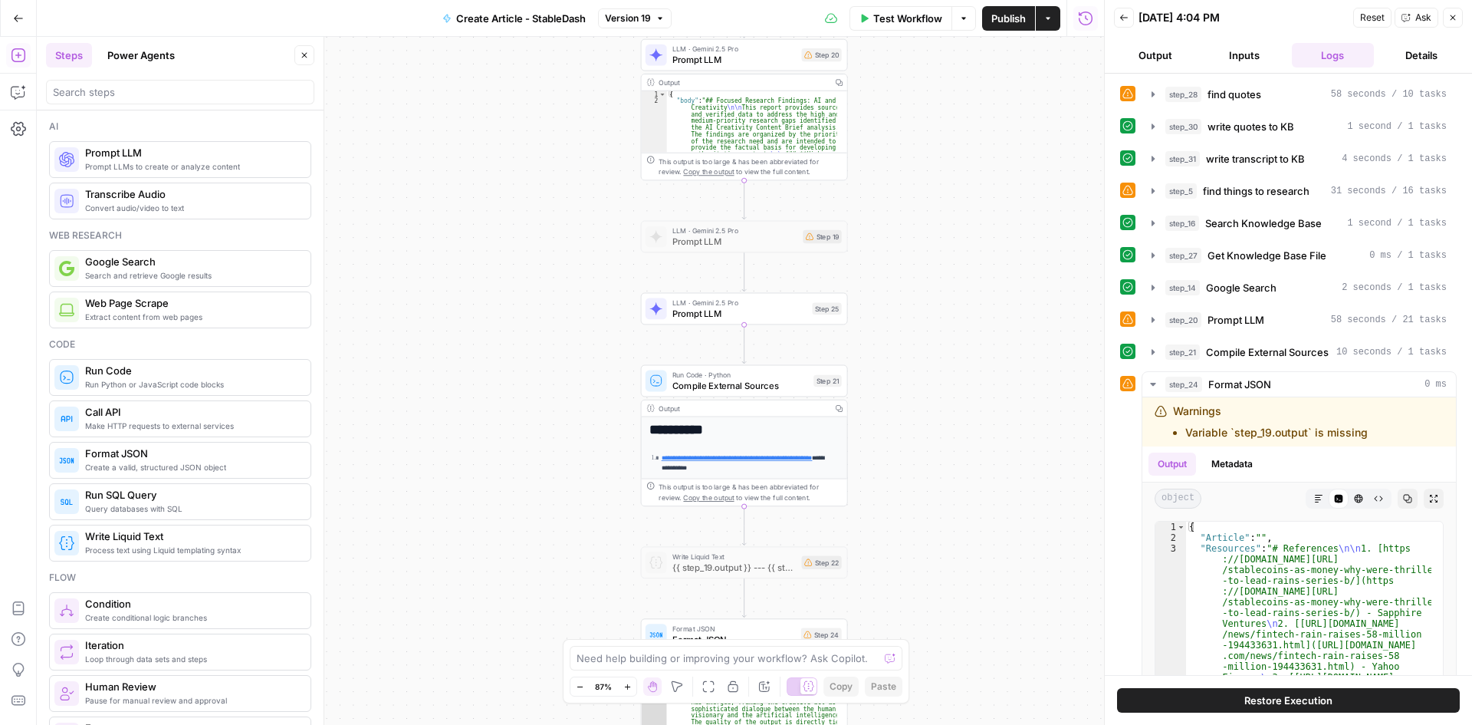
click at [1166, 54] on button "Output" at bounding box center [1155, 55] width 83 height 25
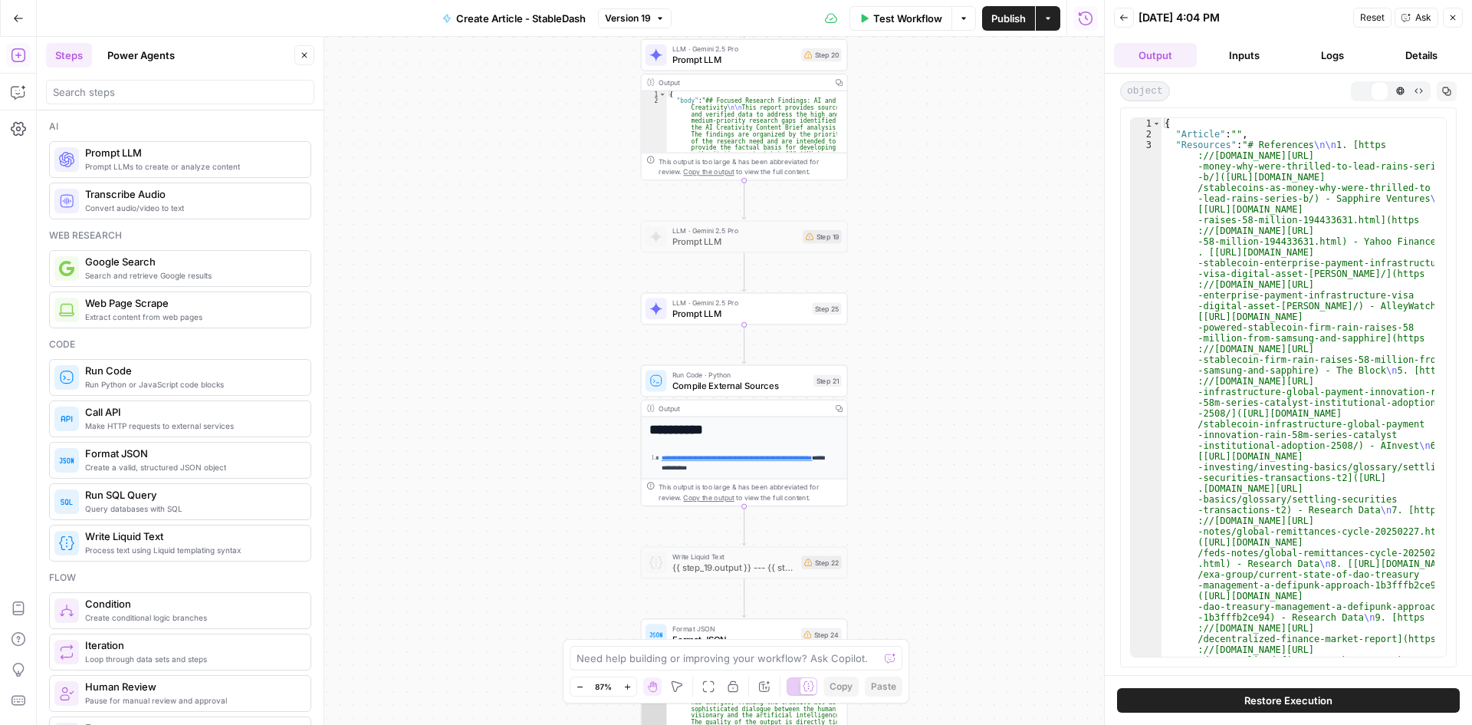
click at [1128, 20] on button "Back" at bounding box center [1124, 18] width 20 height 20
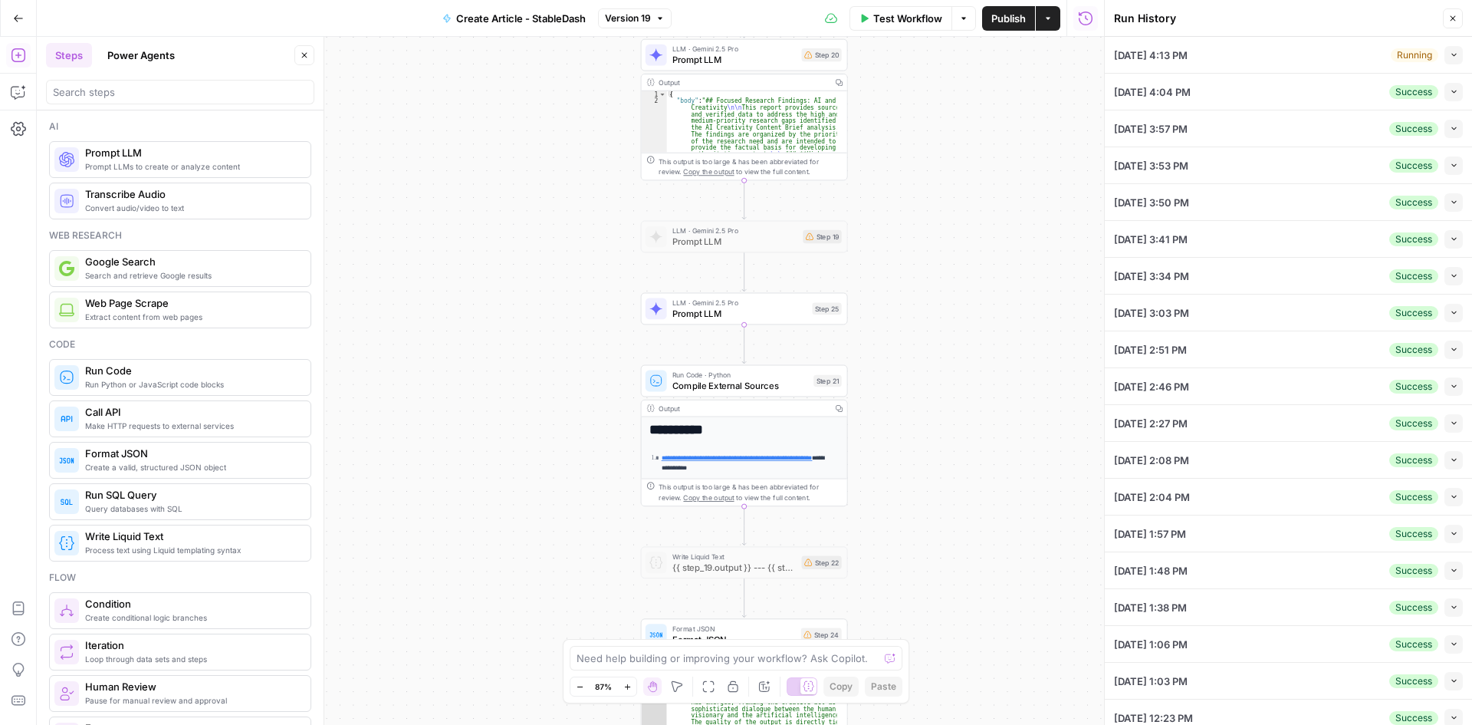
click at [1452, 54] on li "09/19/25 at 4:13 PM Running Collapse View Logs" at bounding box center [1288, 55] width 367 height 37
click at [1450, 55] on icon "button" at bounding box center [1454, 55] width 8 height 8
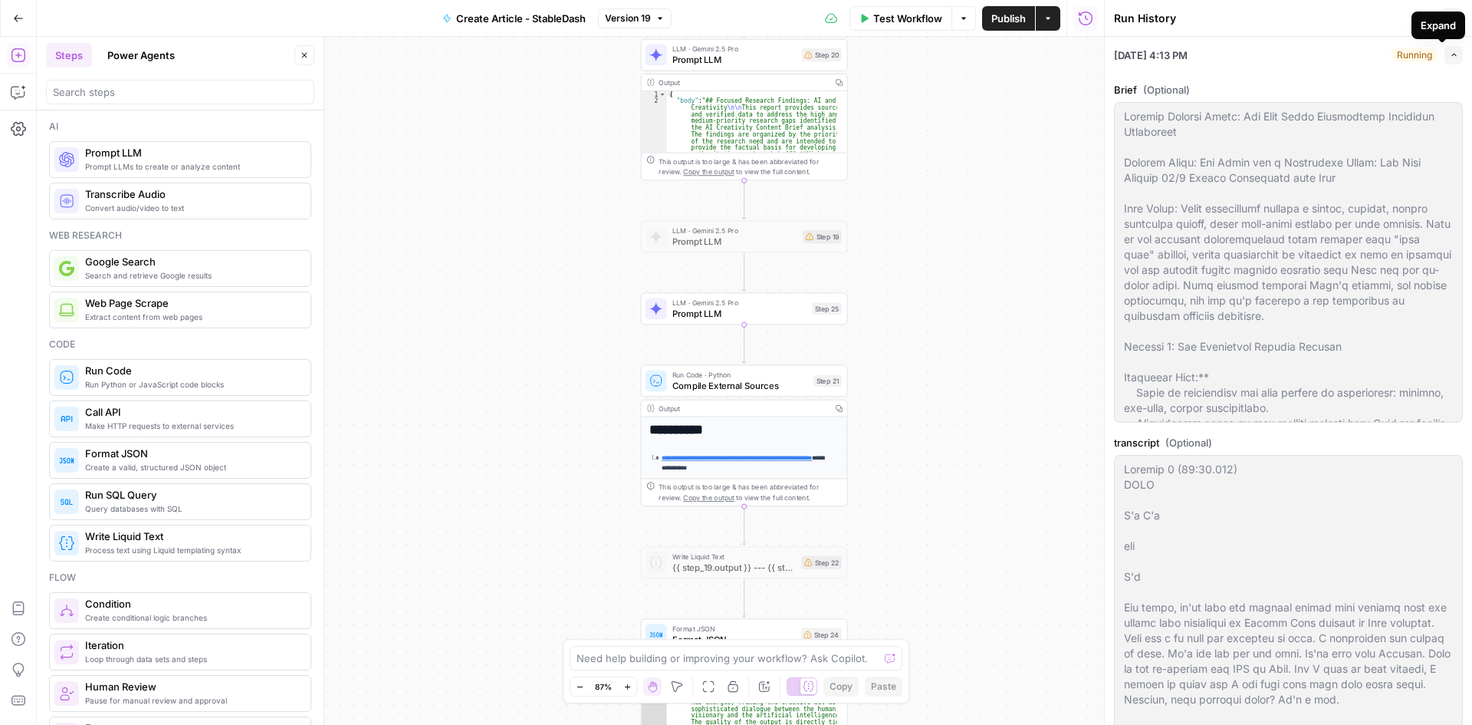
click at [1445, 63] on button "Expand" at bounding box center [1454, 55] width 18 height 18
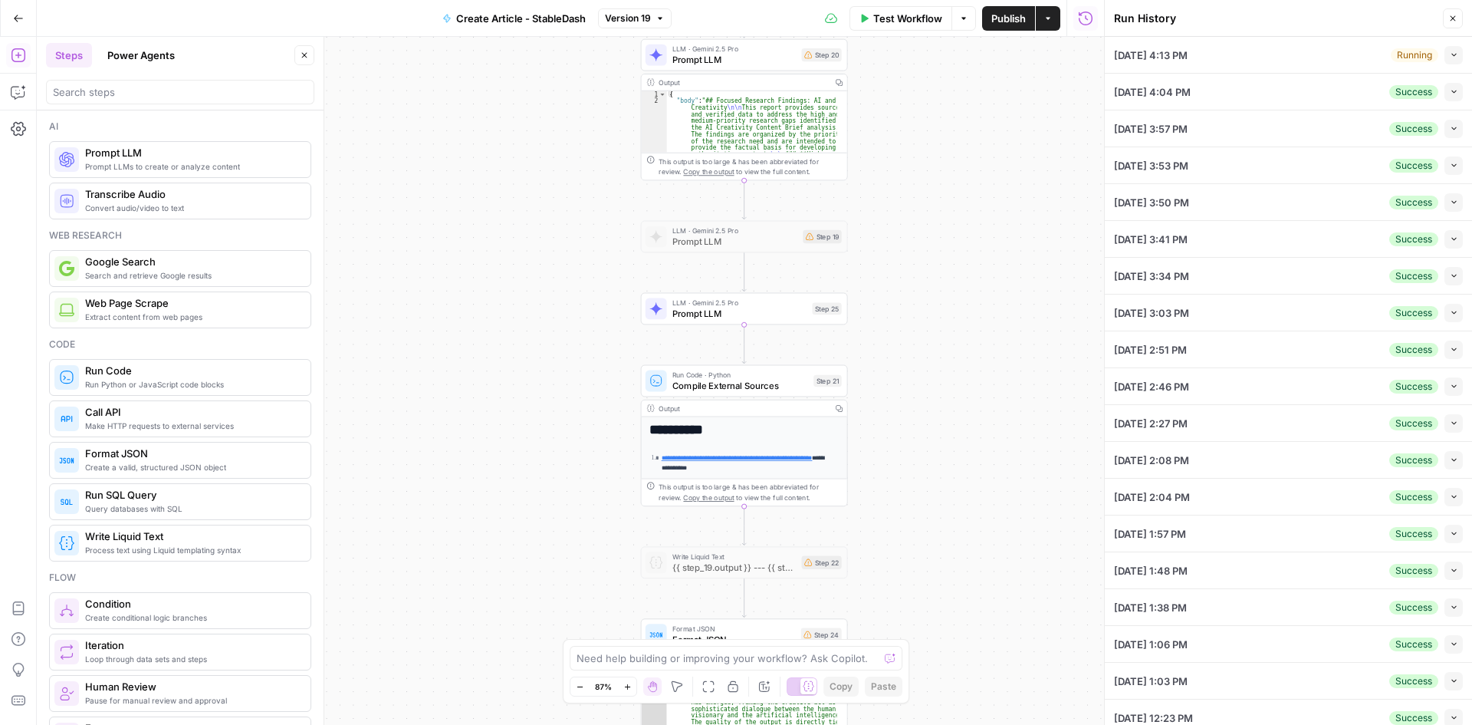
click at [1450, 58] on icon "button" at bounding box center [1454, 55] width 8 height 8
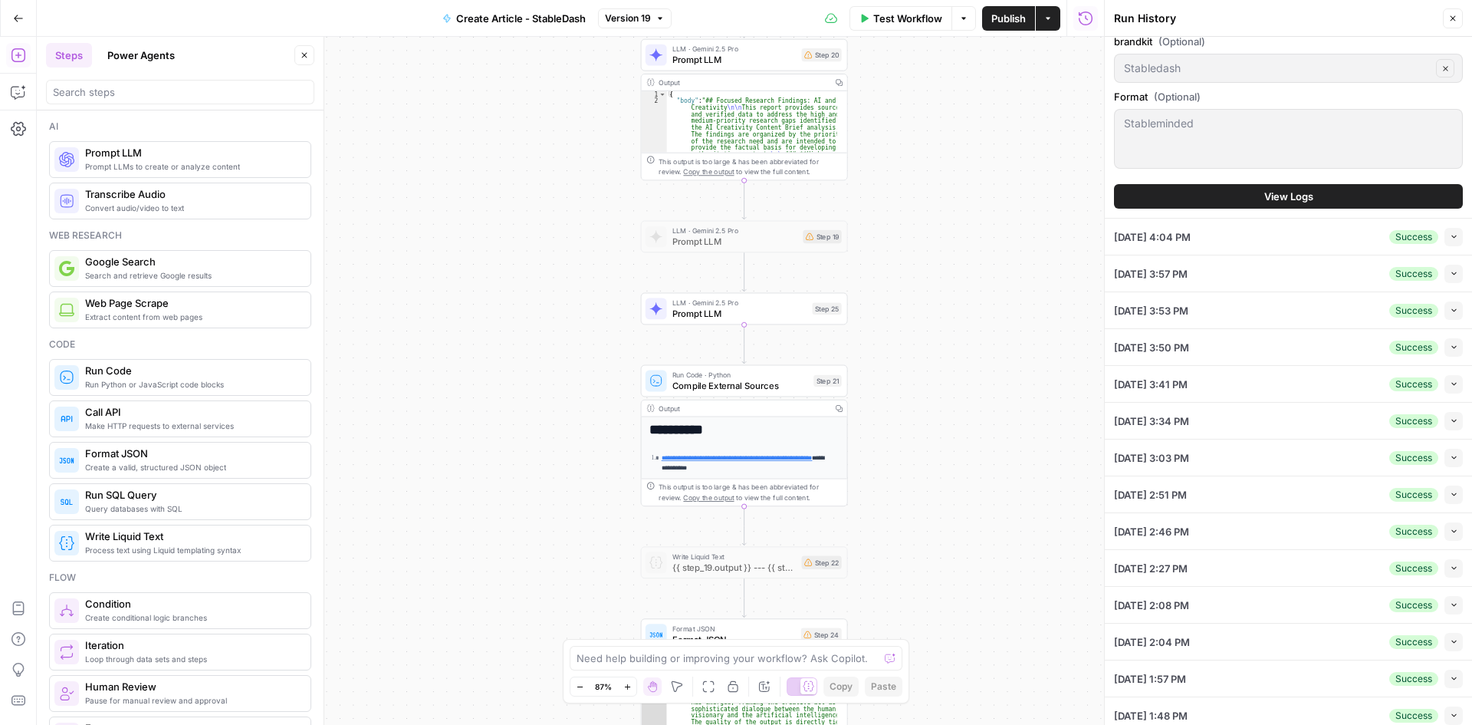
scroll to position [767, 0]
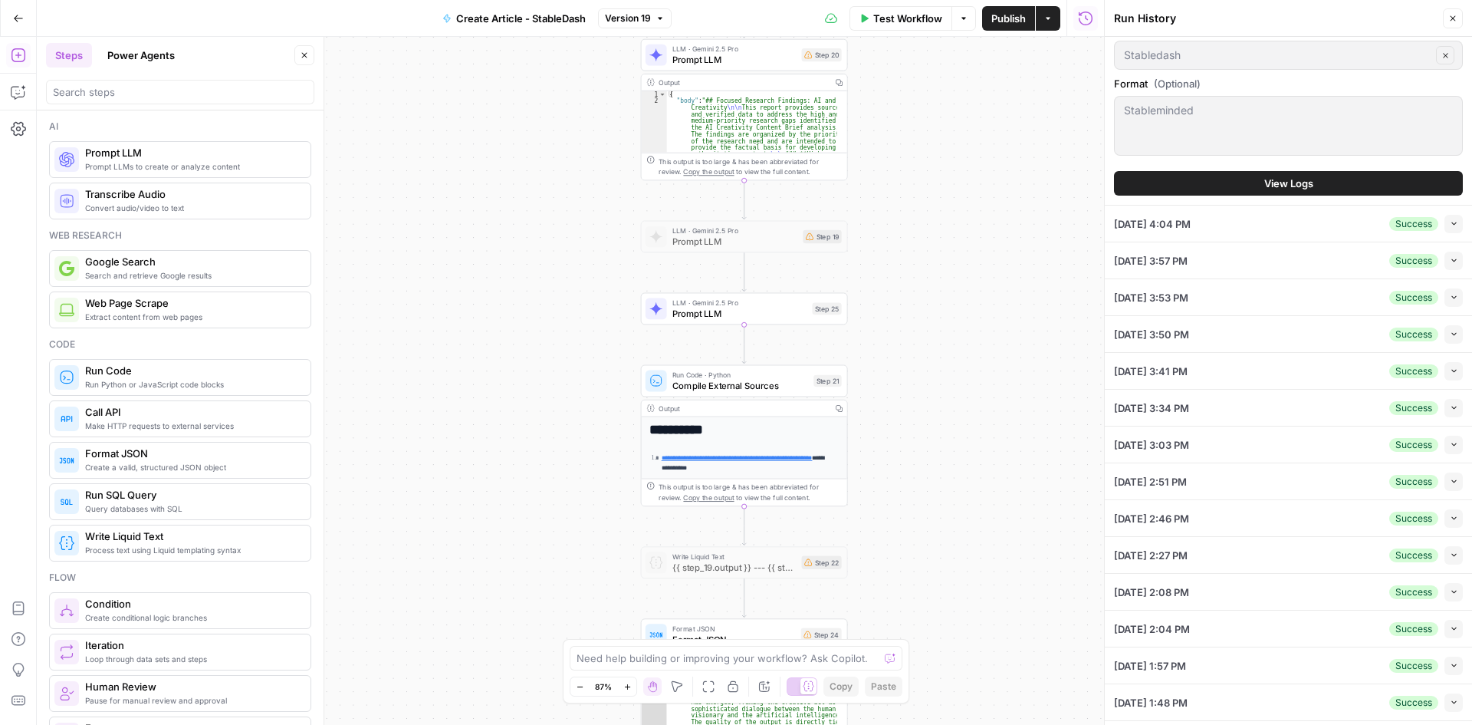
click at [1322, 188] on button "View Logs" at bounding box center [1288, 183] width 349 height 25
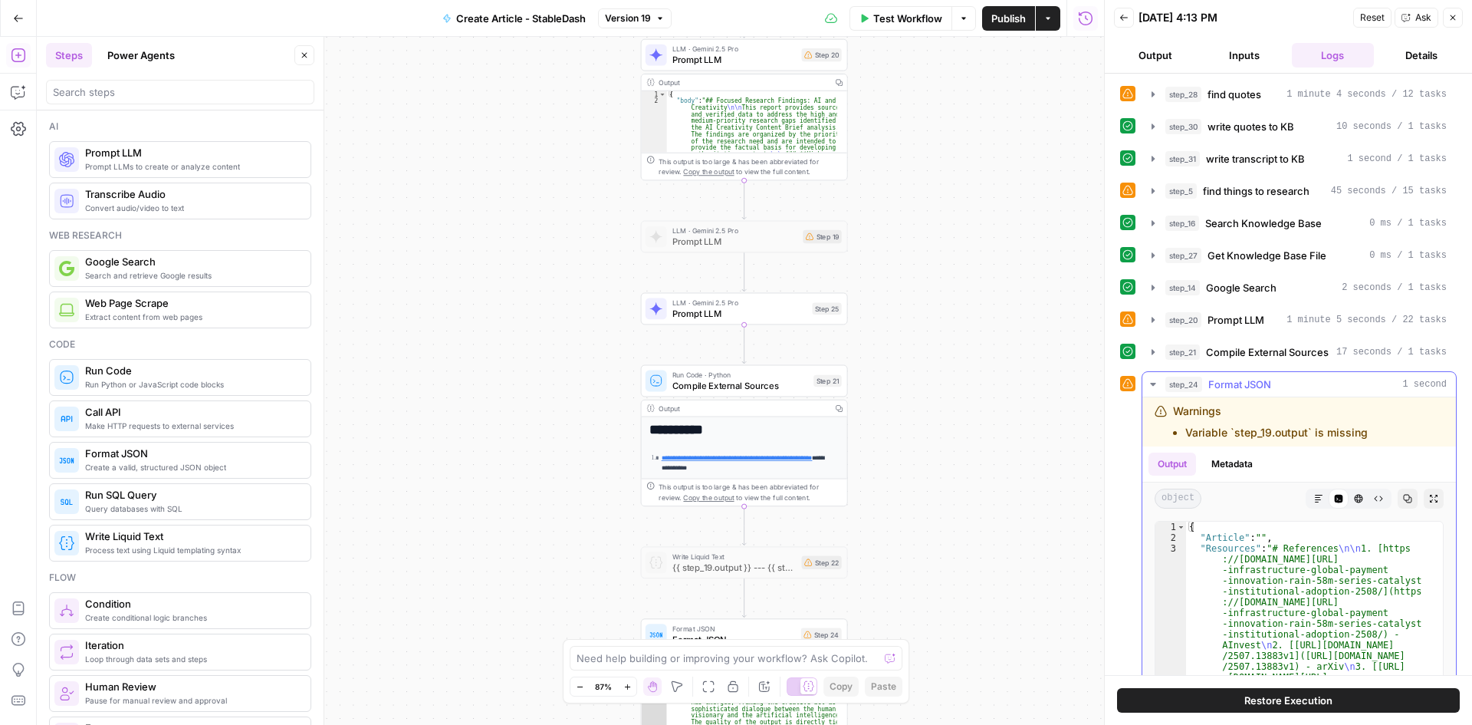
click at [1157, 380] on icon "button" at bounding box center [1153, 384] width 12 height 12
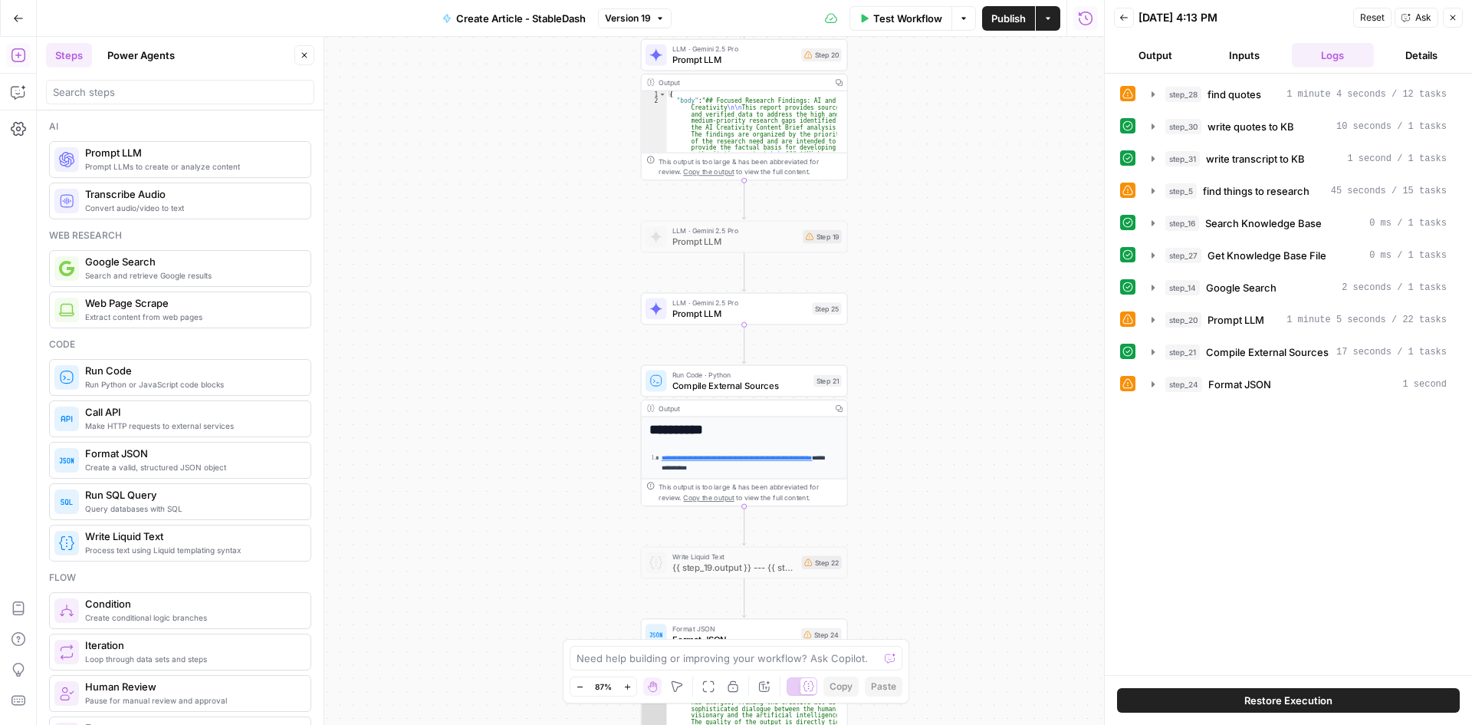
click at [1141, 484] on div "step_28 find quotes 1 minute 4 seconds / 12 tasks step_30 write quotes to KB 10…" at bounding box center [1288, 374] width 337 height 586
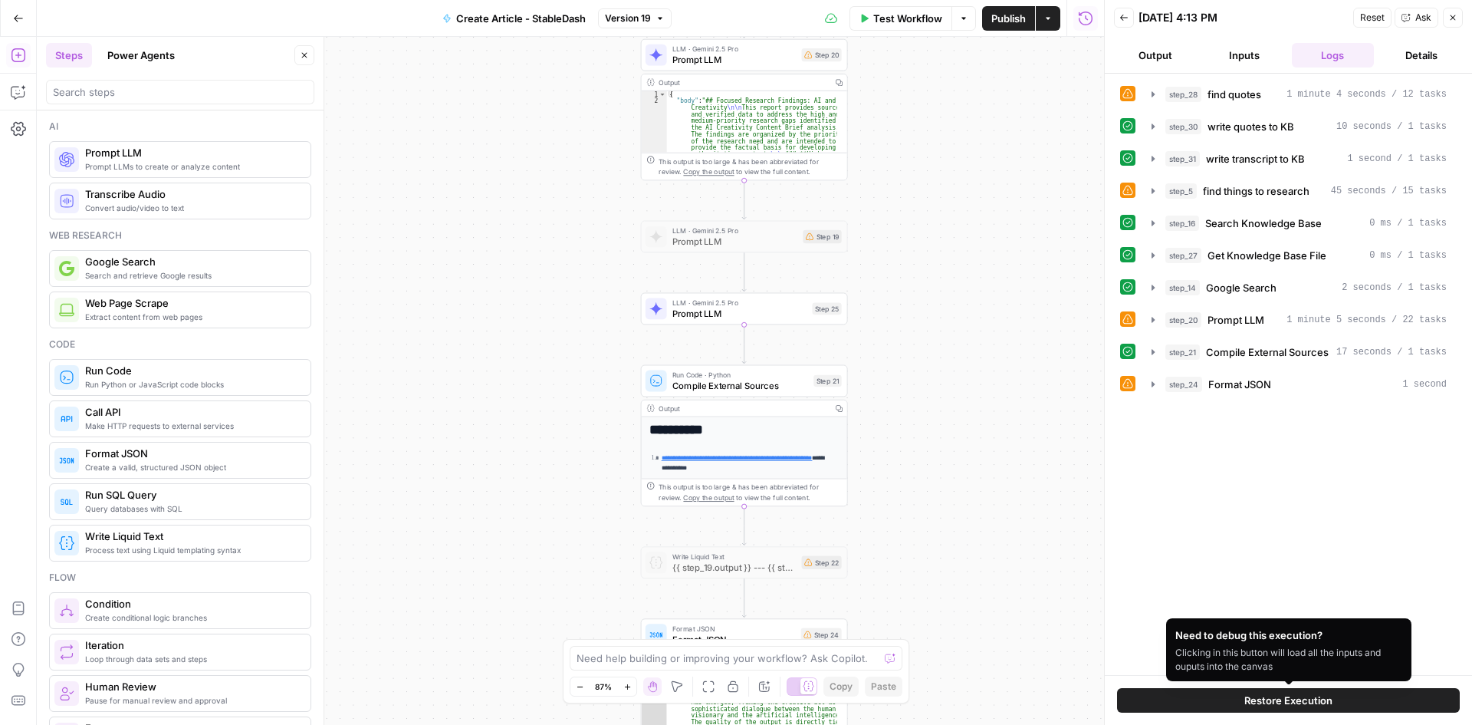
click at [1294, 701] on span "Restore Execution" at bounding box center [1288, 699] width 88 height 15
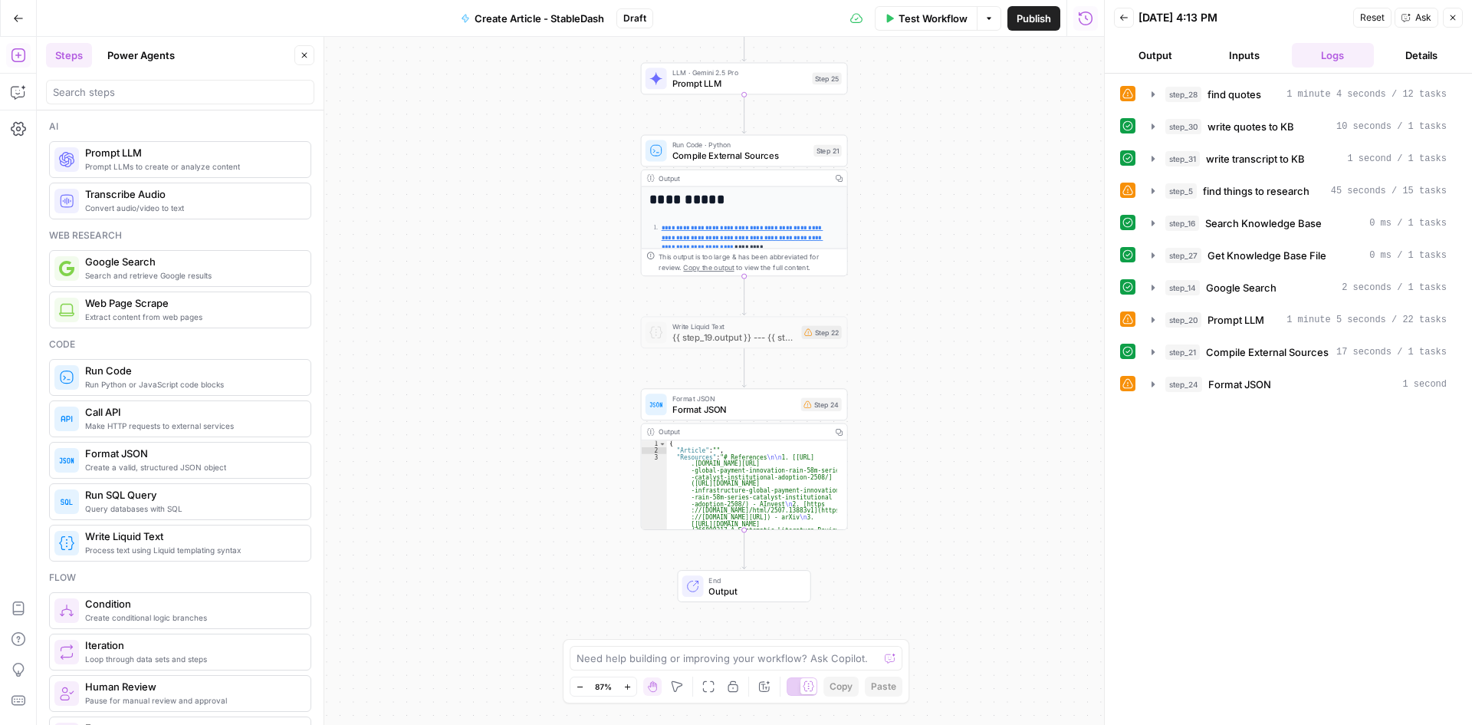
click at [1132, 18] on button "Back" at bounding box center [1124, 18] width 20 height 20
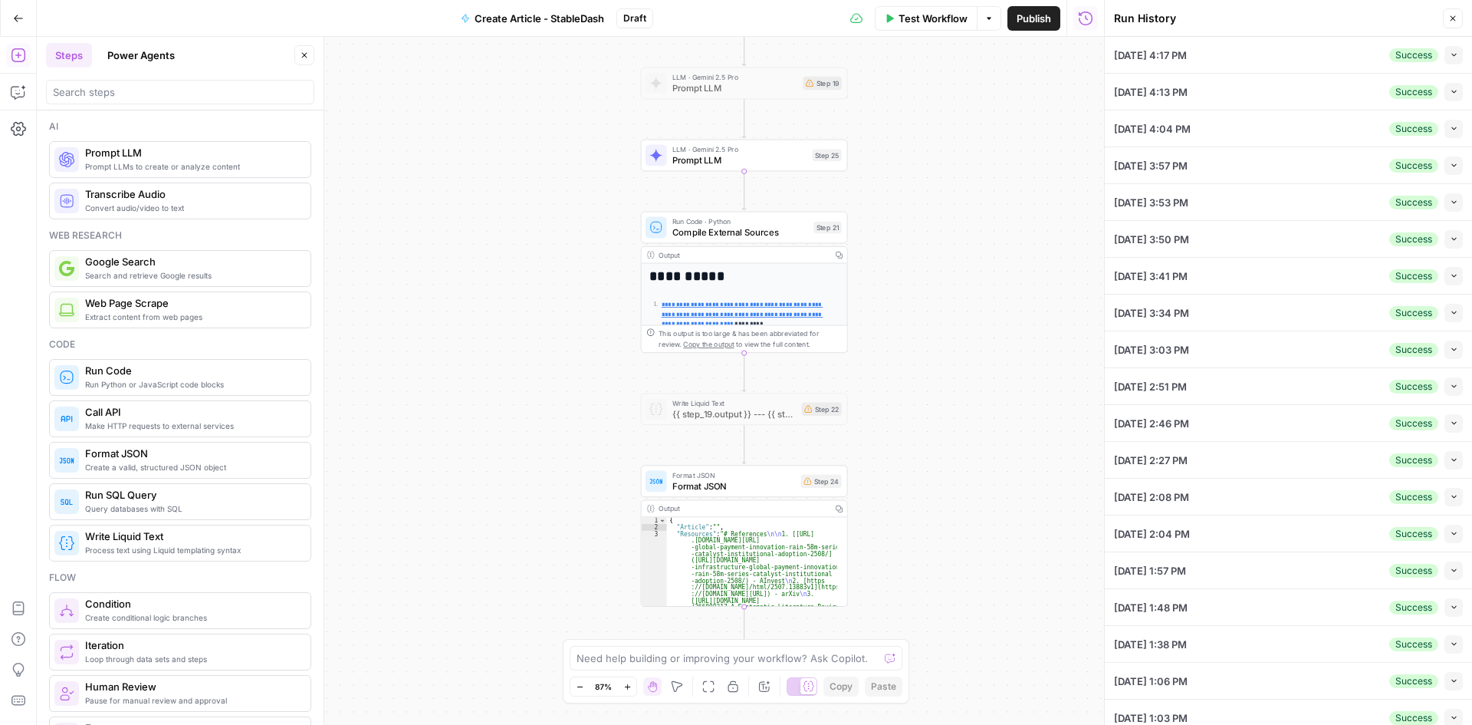
click at [1450, 55] on icon "button" at bounding box center [1454, 55] width 8 height 8
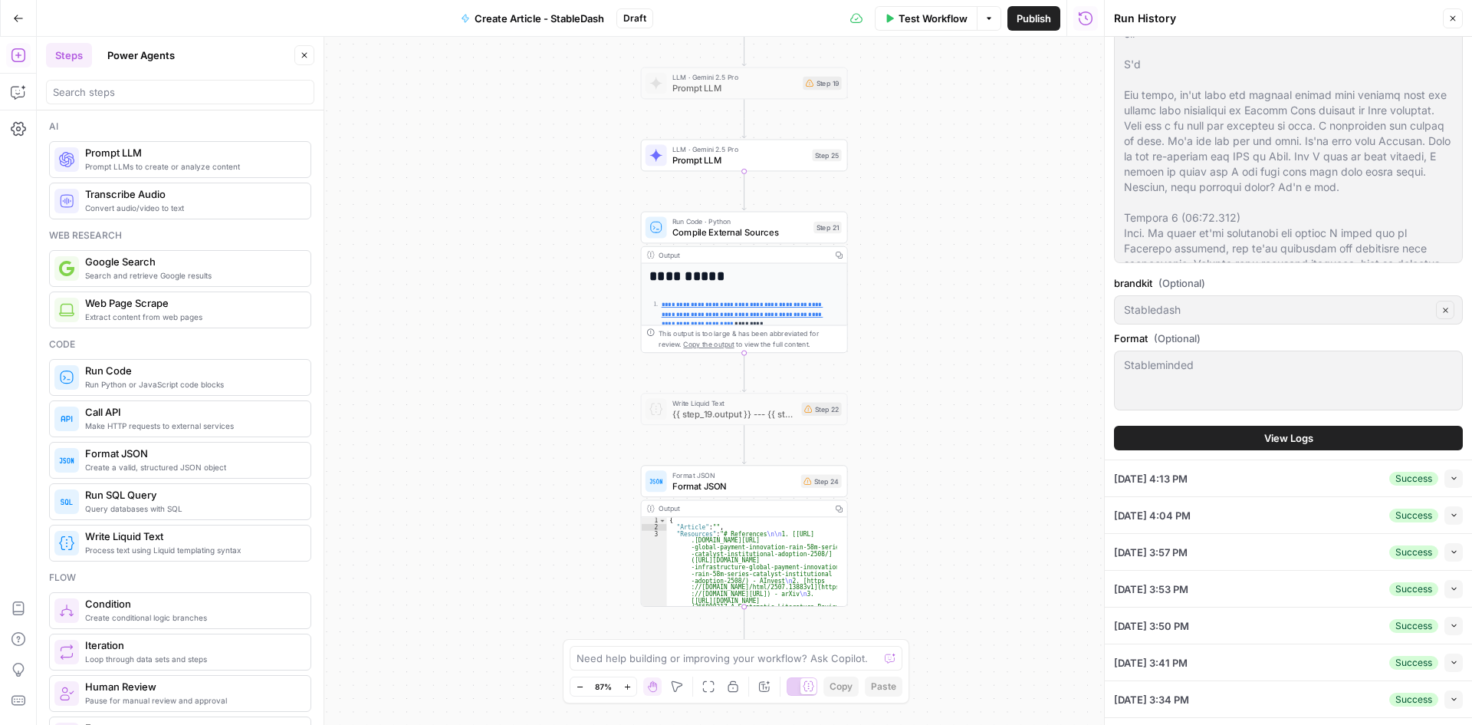
scroll to position [537, 0]
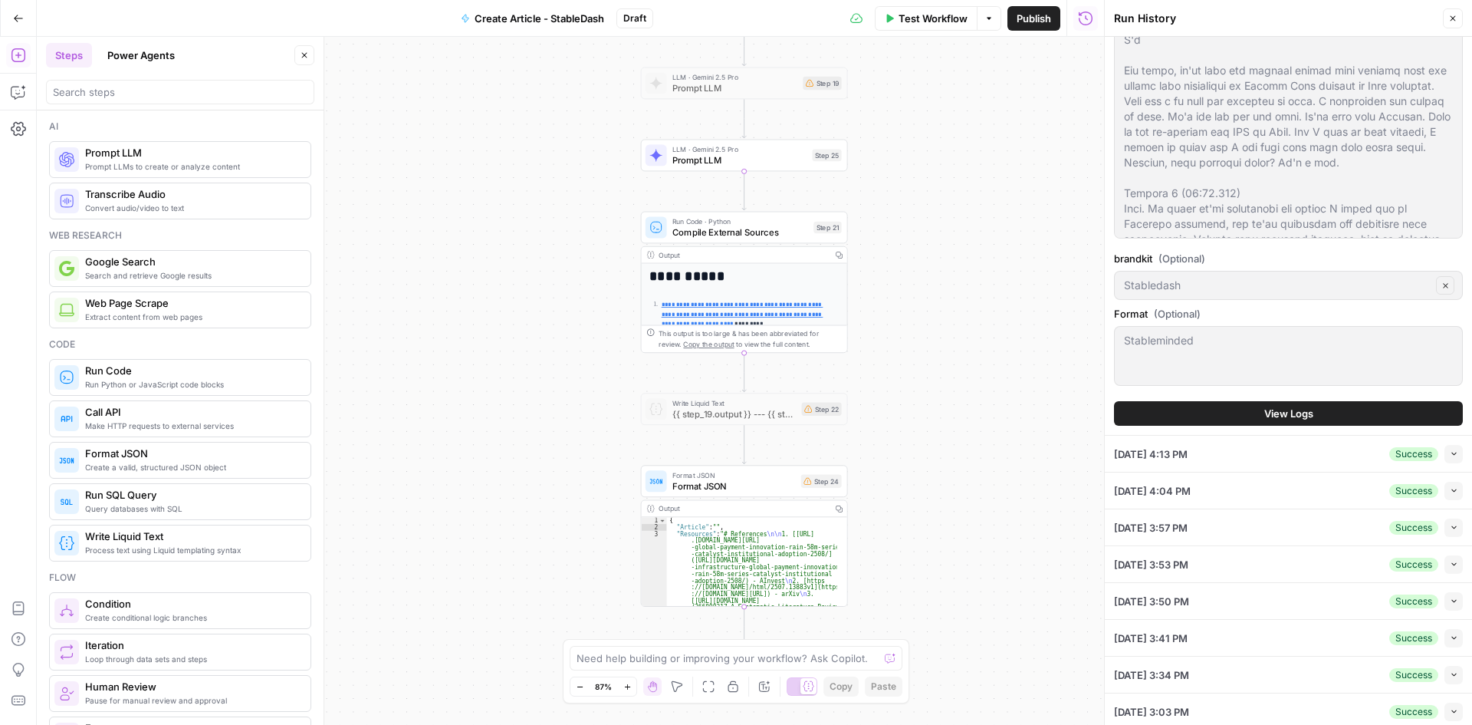
click at [1317, 416] on button "View Logs" at bounding box center [1288, 413] width 349 height 25
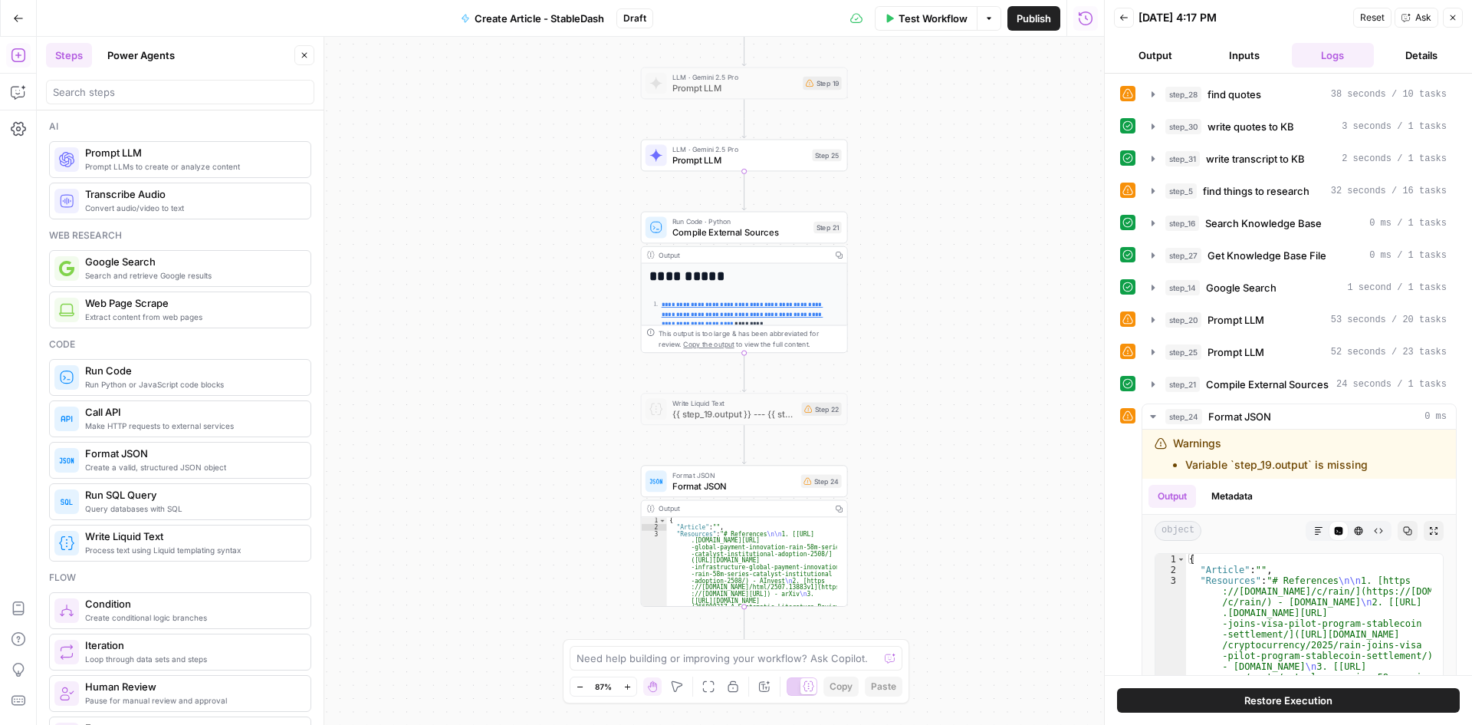
click at [1122, 479] on div "step_24 Format JSON 0 ms Warnings Variable `step_19.output` is missing Output M…" at bounding box center [1288, 632] width 337 height 459
click at [1152, 413] on icon "button" at bounding box center [1153, 416] width 12 height 12
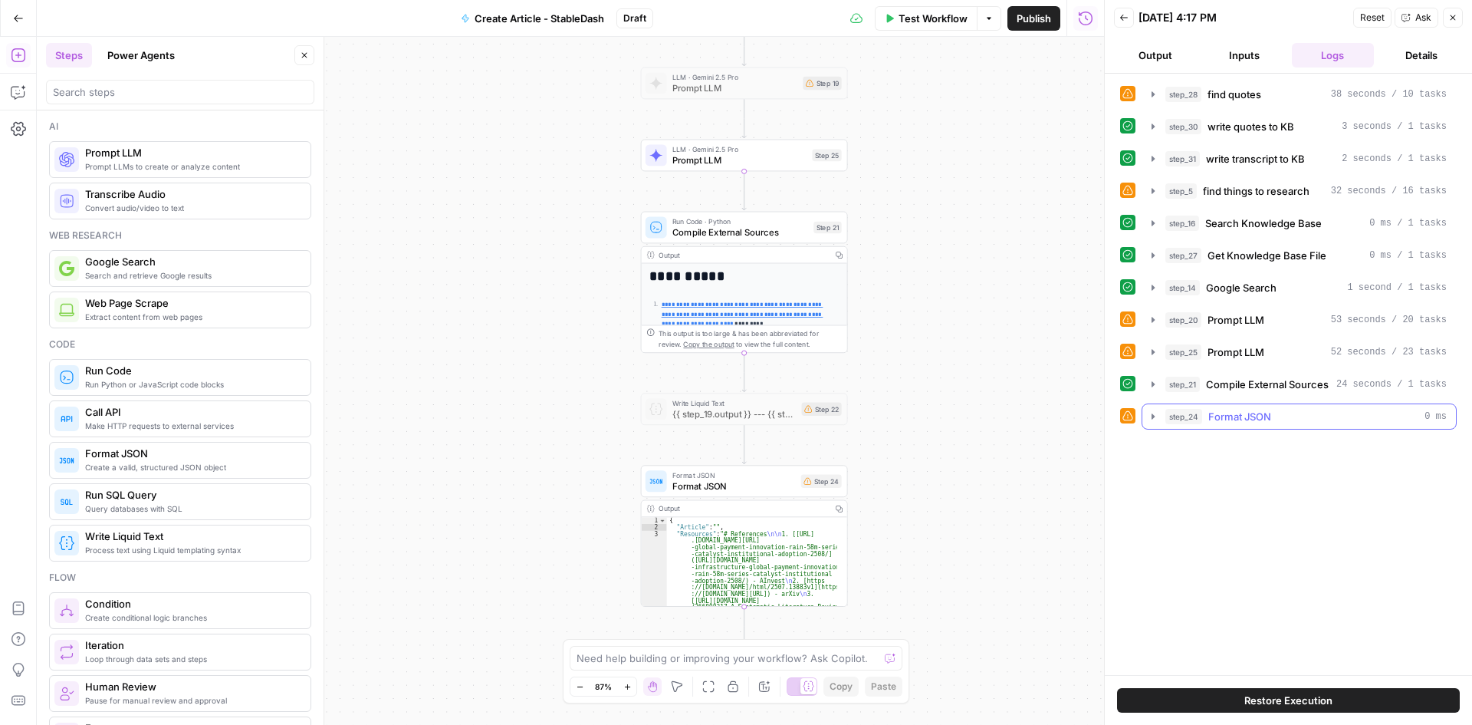
click at [1143, 416] on button "step_24 Format JSON 0 ms" at bounding box center [1300, 416] width 314 height 25
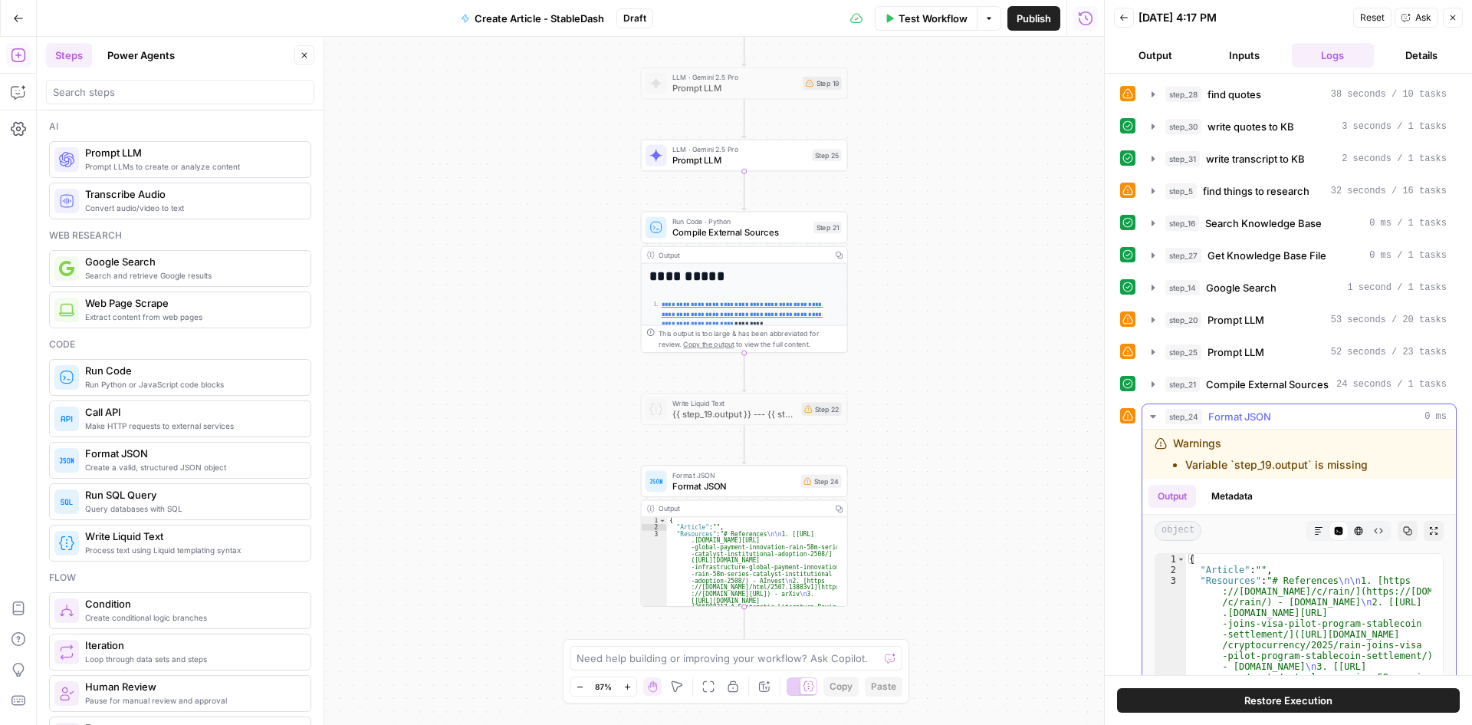
click at [1146, 416] on button "step_24 Format JSON 0 ms" at bounding box center [1300, 416] width 314 height 25
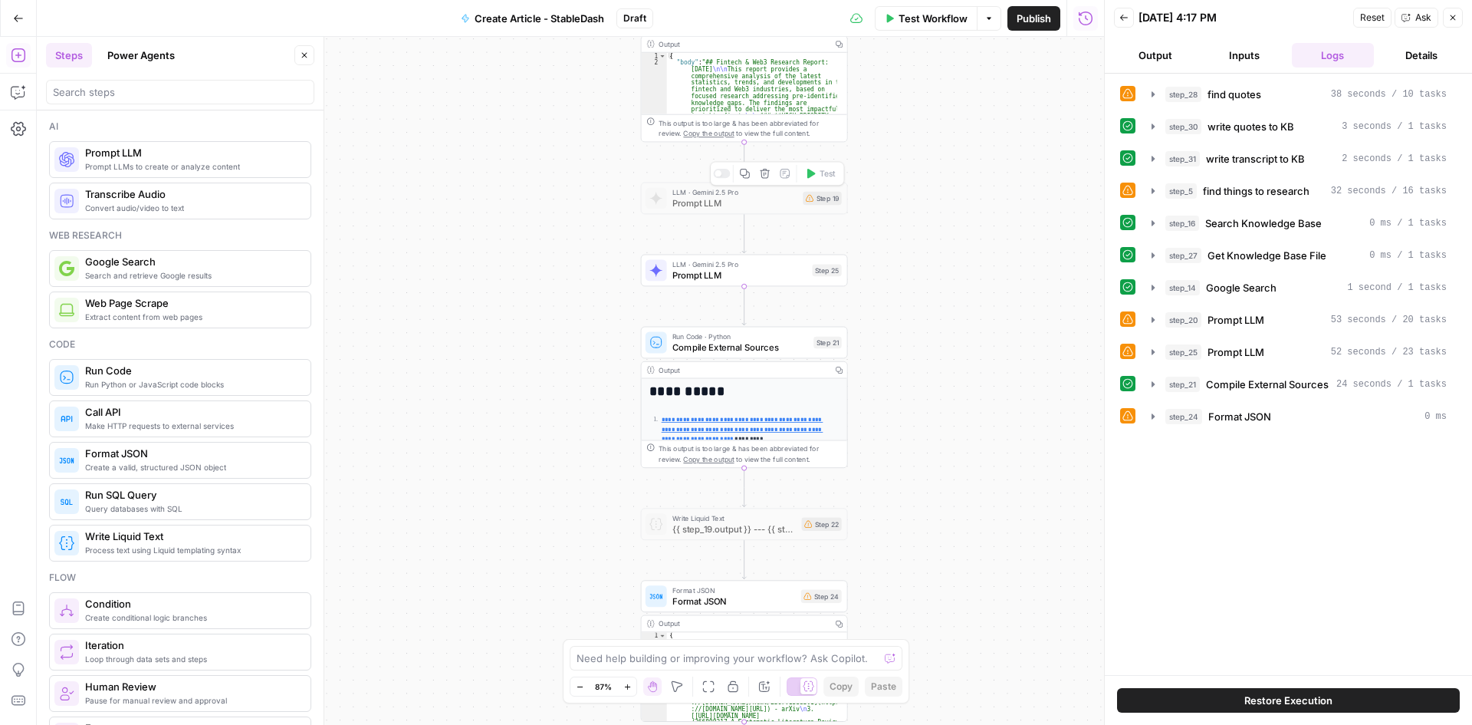
click at [715, 176] on div at bounding box center [721, 173] width 17 height 9
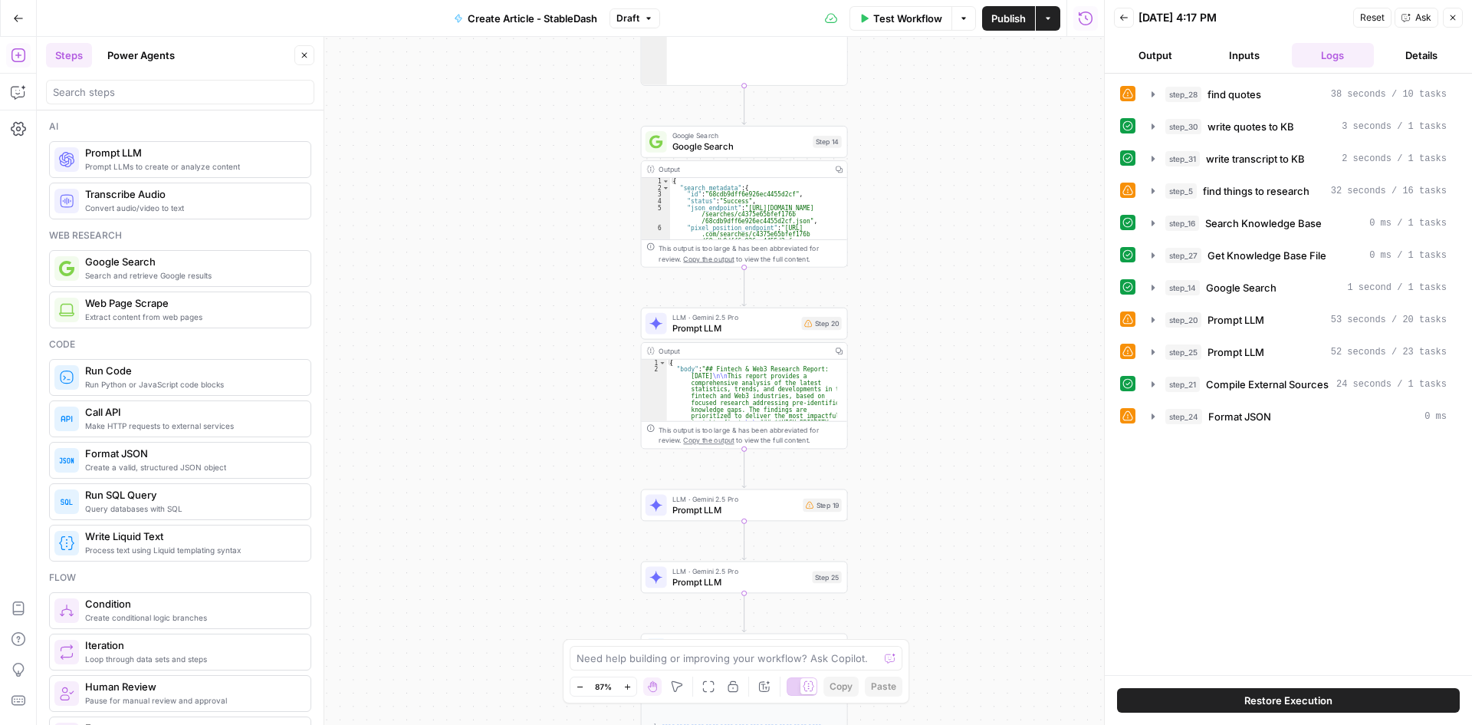
type textarea "**********"
drag, startPoint x: 739, startPoint y: 370, endPoint x: 843, endPoint y: 422, distance: 116.9
click at [844, 425] on div "**********" at bounding box center [744, 395] width 207 height 107
click at [886, 365] on div "**********" at bounding box center [570, 381] width 1067 height 688
click at [718, 327] on span "Prompt LLM" at bounding box center [734, 327] width 124 height 13
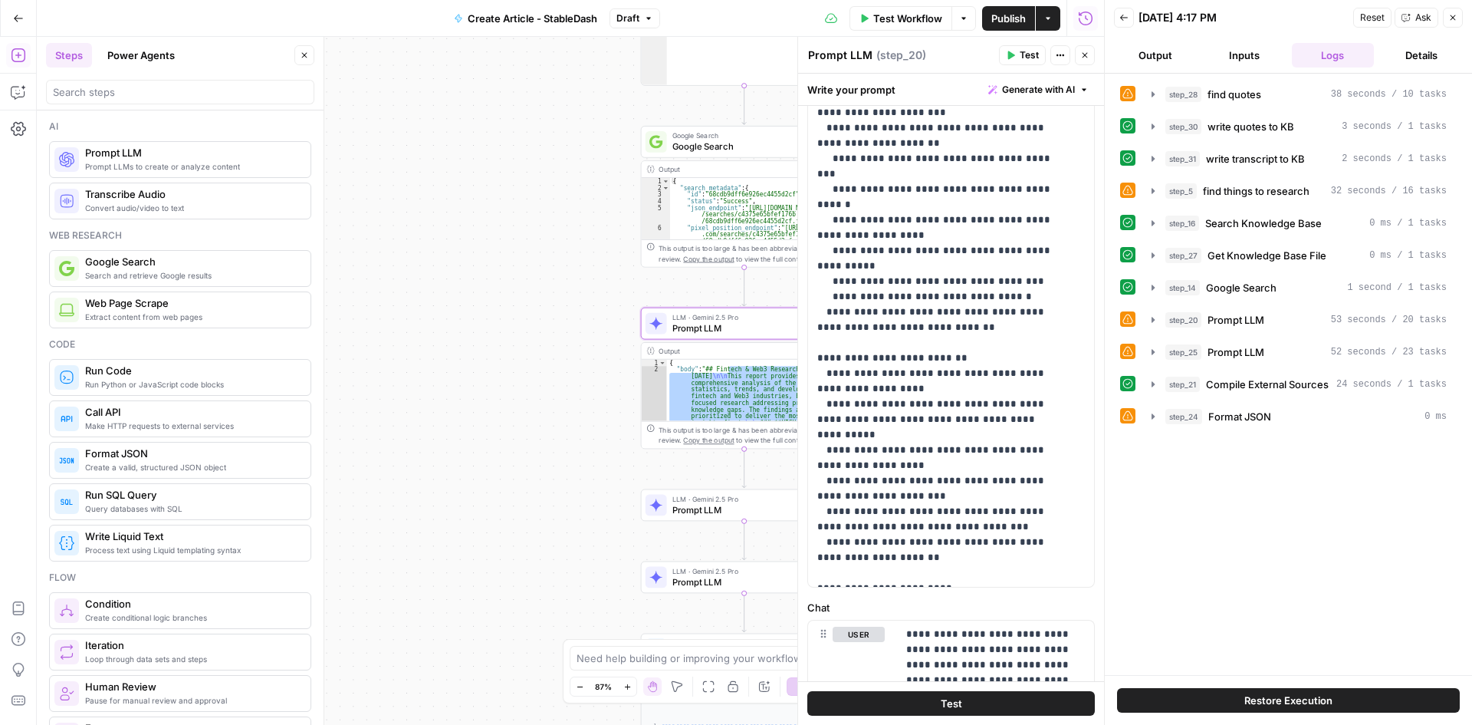
scroll to position [396, 0]
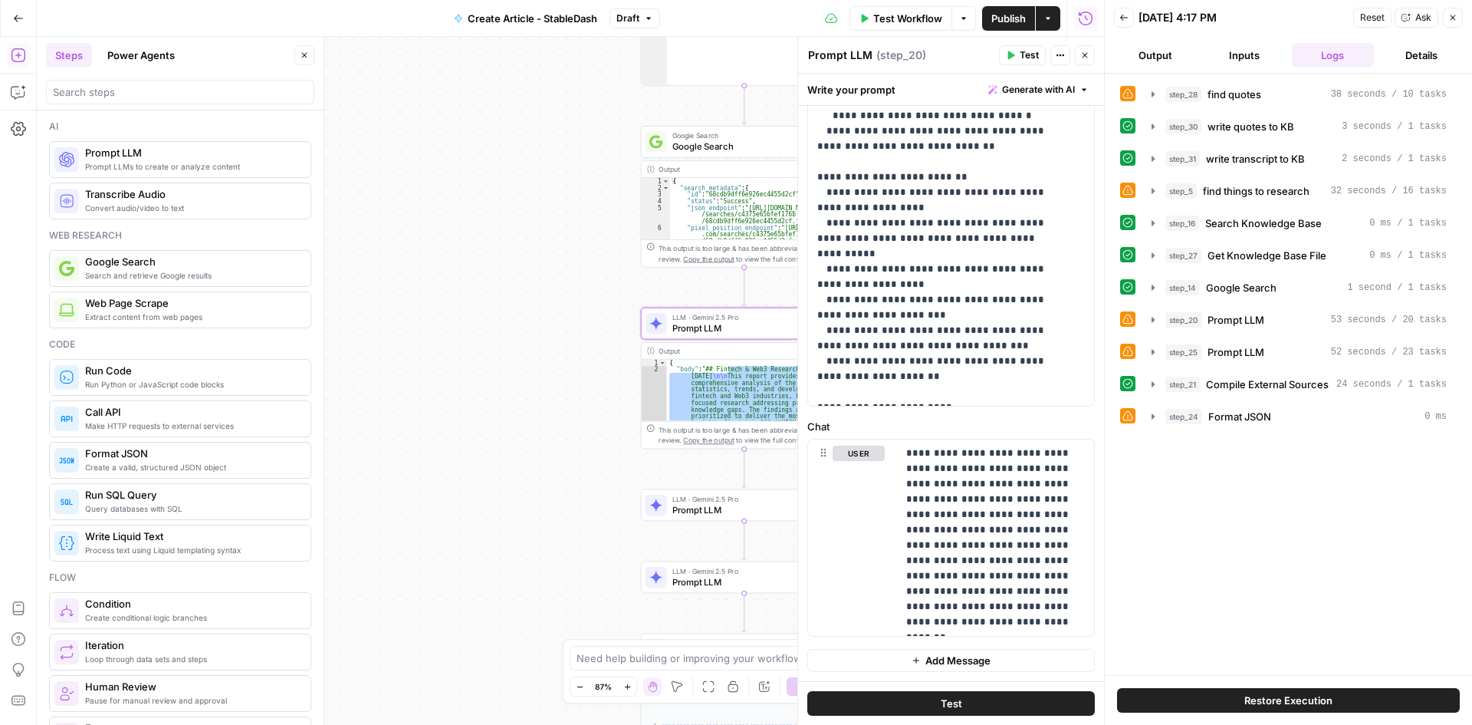
click at [535, 464] on div "**********" at bounding box center [570, 381] width 1067 height 688
click at [568, 462] on div "**********" at bounding box center [570, 381] width 1067 height 688
click at [1087, 54] on icon "button" at bounding box center [1084, 55] width 9 height 9
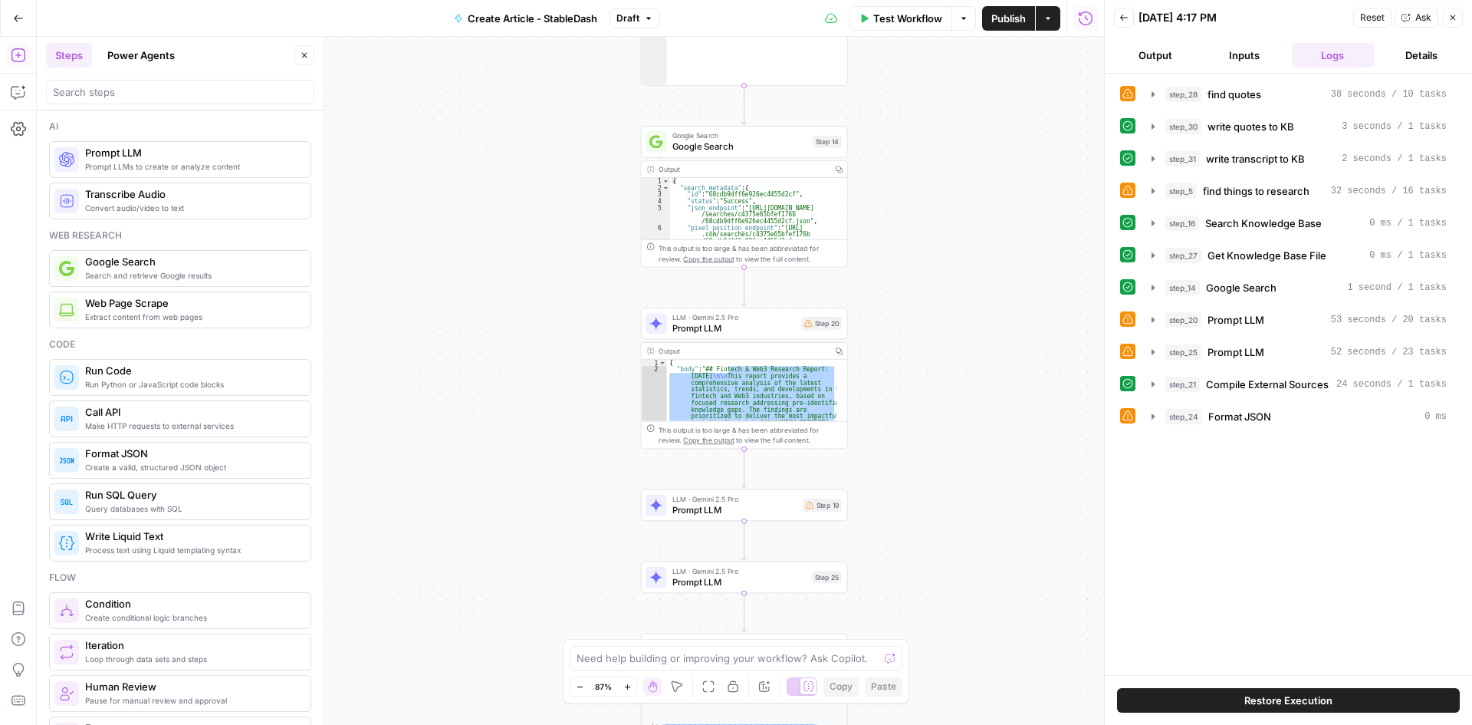
click at [987, 380] on div "**********" at bounding box center [570, 381] width 1067 height 688
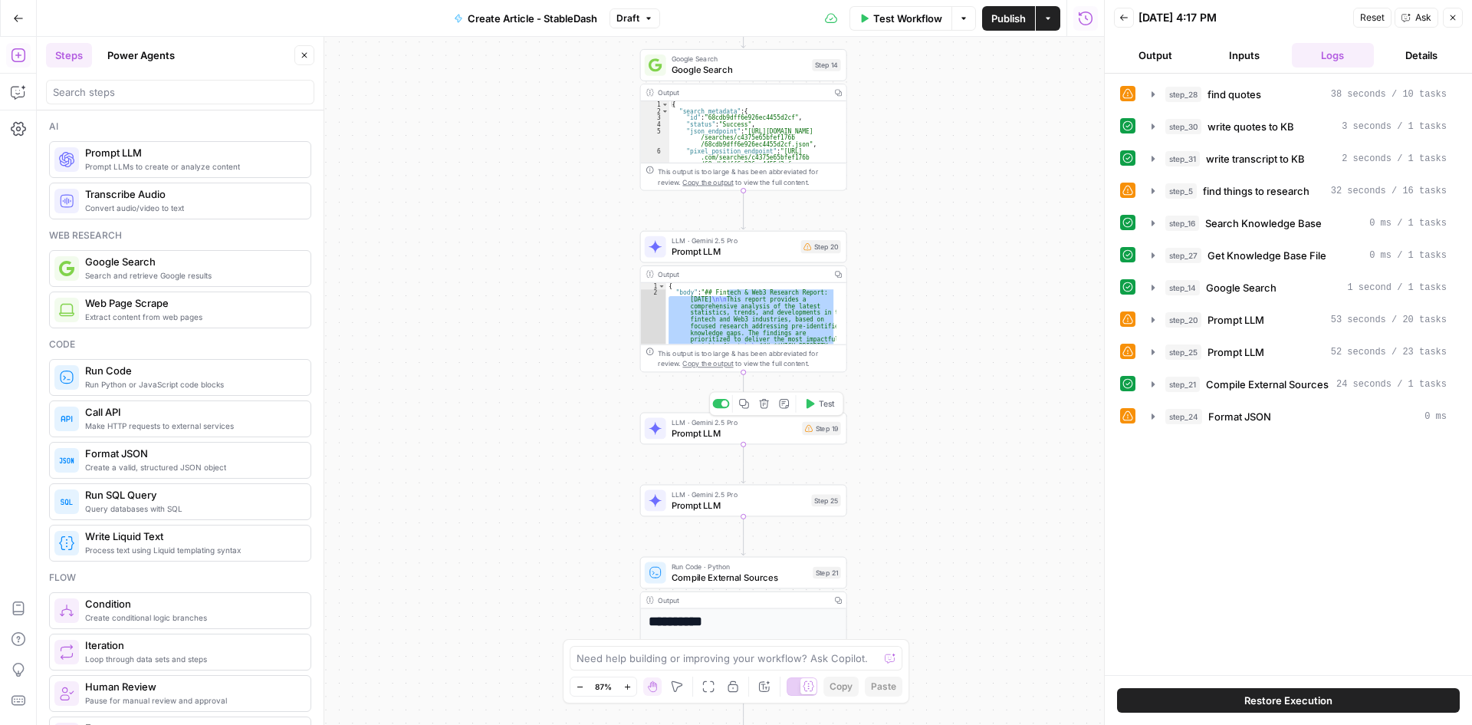
click at [743, 437] on span "Prompt LLM" at bounding box center [735, 432] width 126 height 13
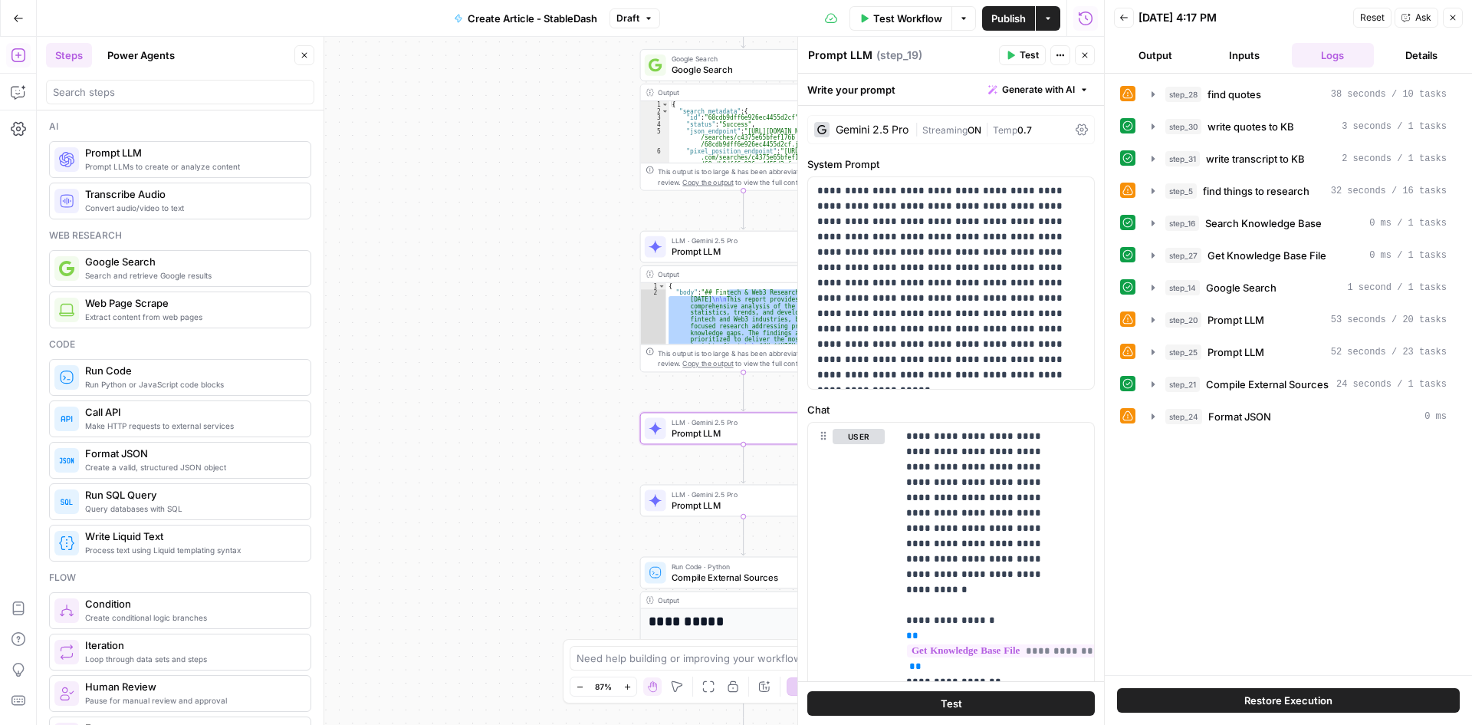
click at [580, 422] on div "**********" at bounding box center [570, 381] width 1067 height 688
click at [1083, 53] on icon "button" at bounding box center [1084, 55] width 9 height 9
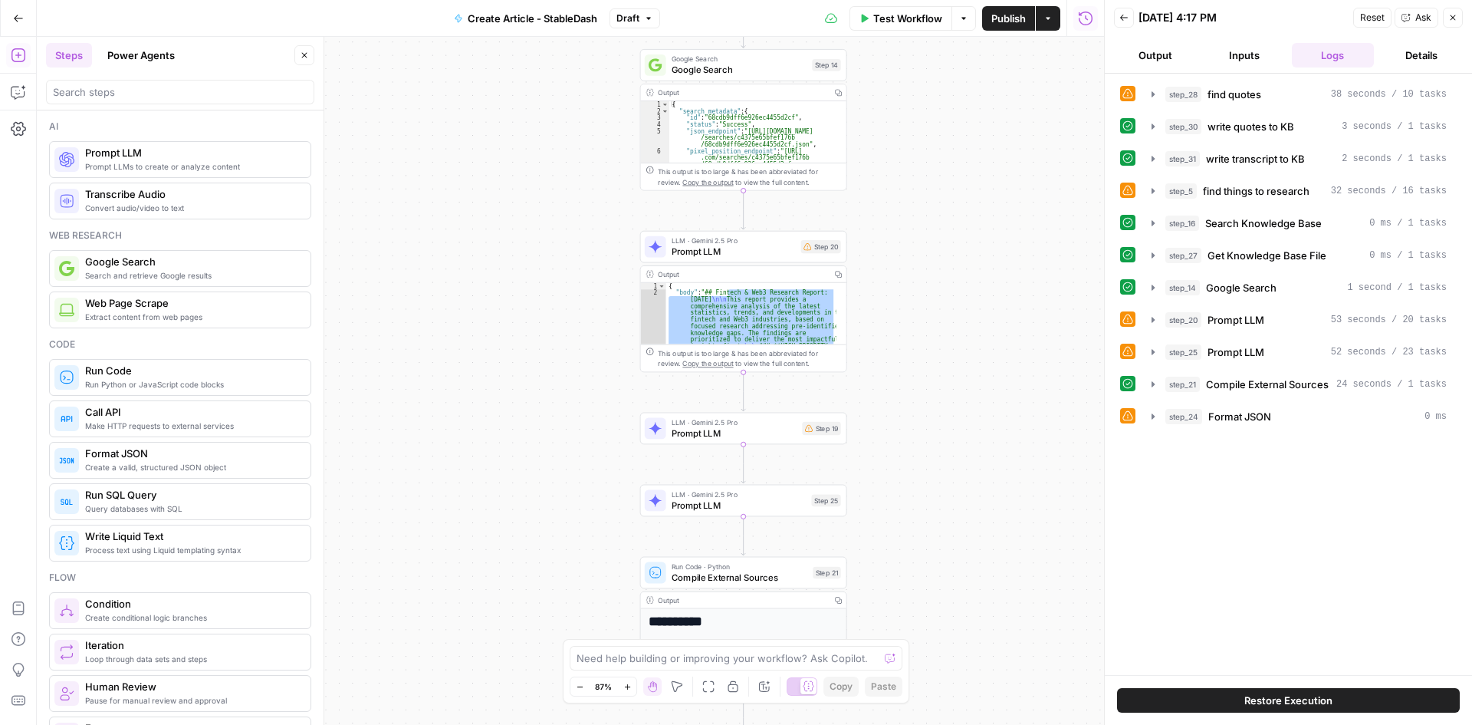
click at [981, 392] on div "**********" at bounding box center [570, 381] width 1067 height 688
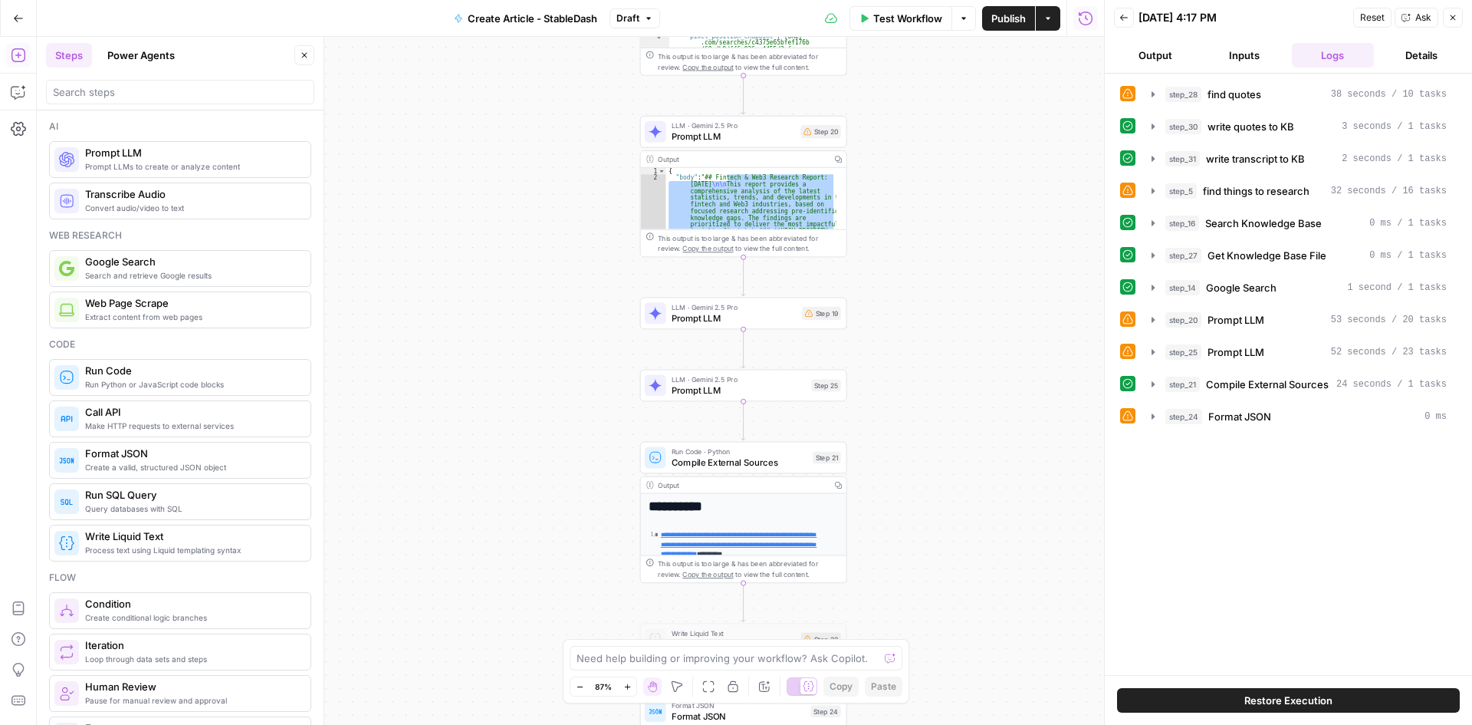
click at [1451, 21] on icon "button" at bounding box center [1452, 17] width 9 height 9
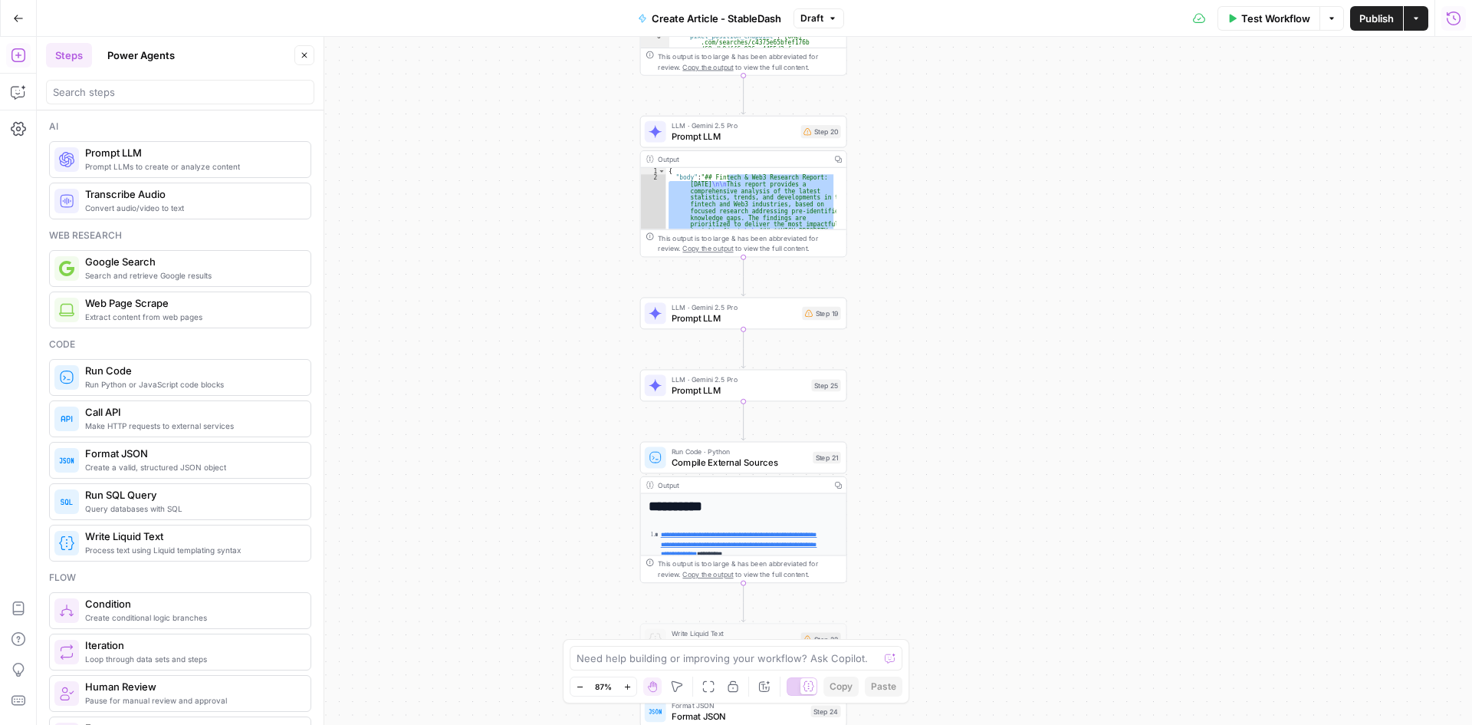
click at [733, 315] on span "Prompt LLM" at bounding box center [735, 317] width 126 height 13
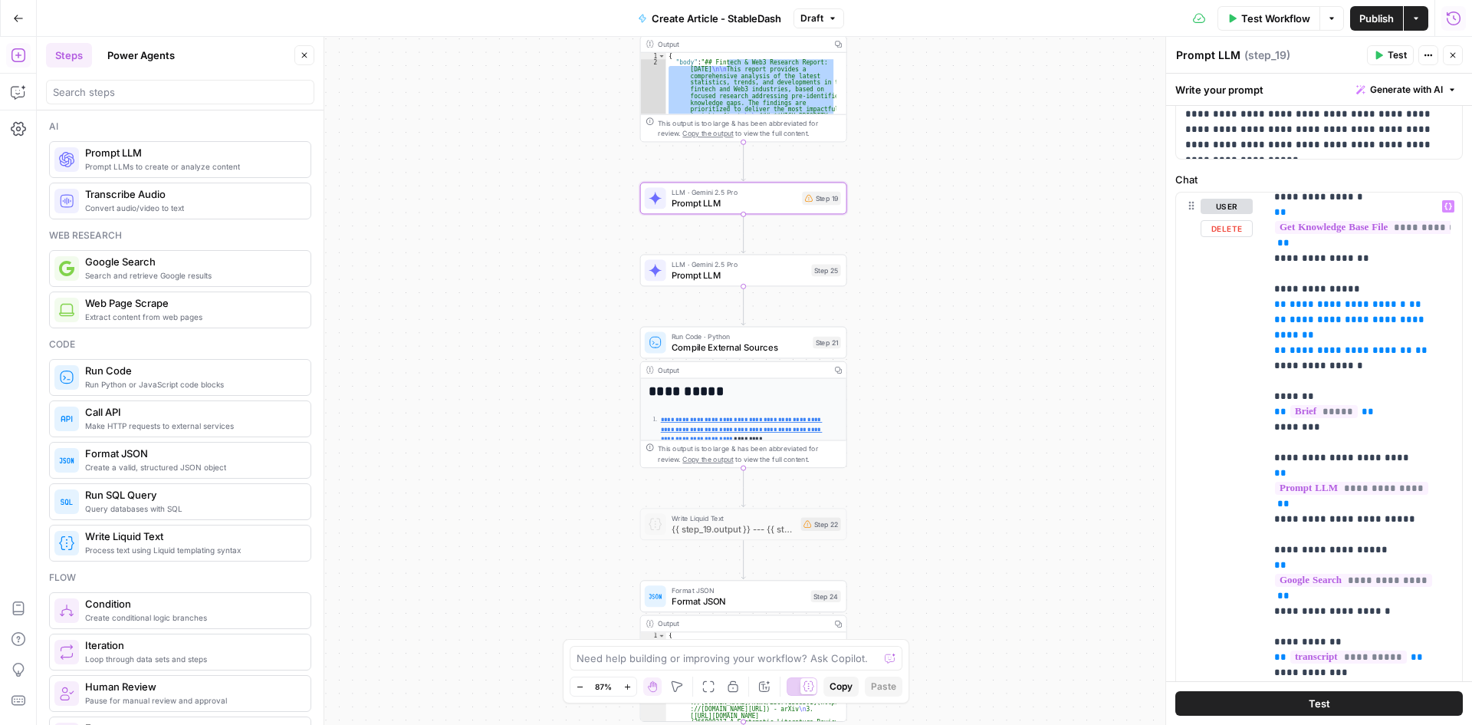
scroll to position [0, 0]
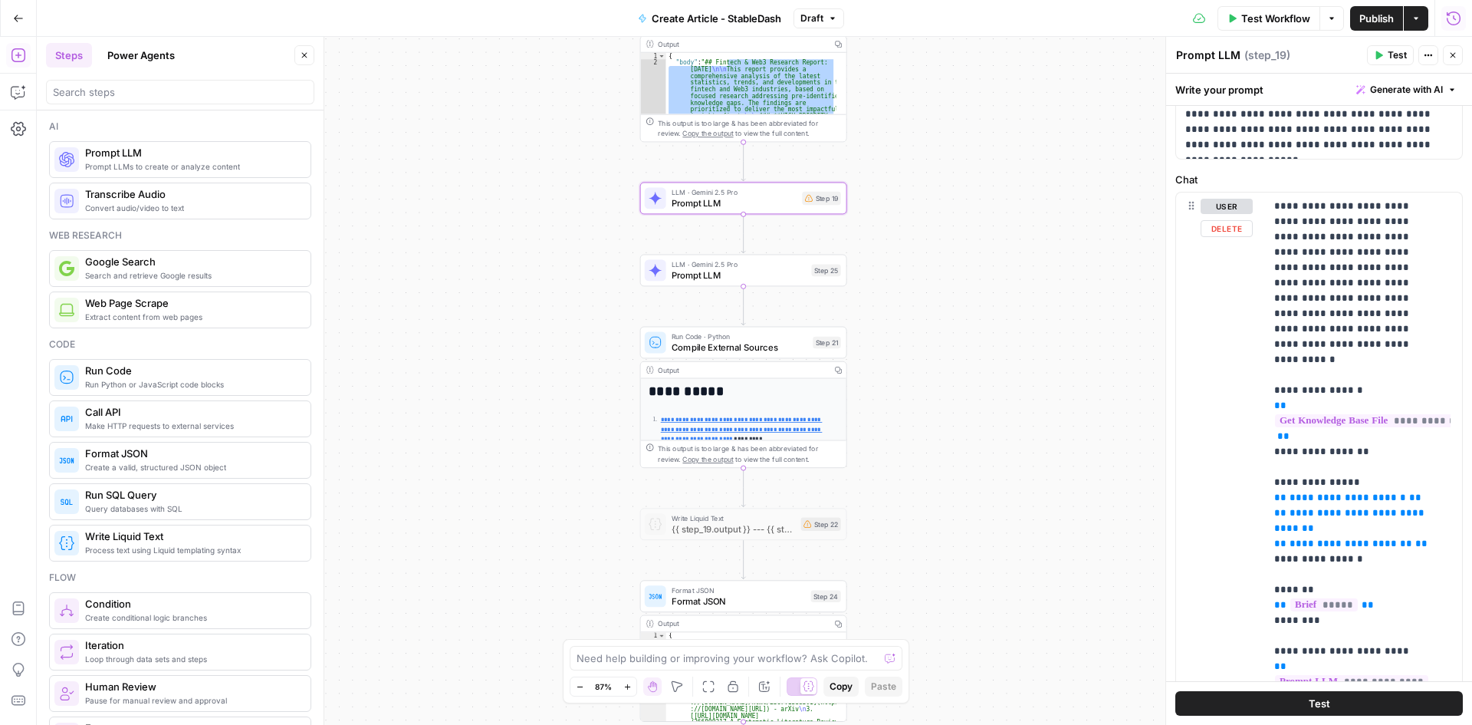
click at [1013, 298] on div "**********" at bounding box center [754, 381] width 1435 height 688
click at [732, 275] on span "Prompt LLM" at bounding box center [739, 274] width 135 height 13
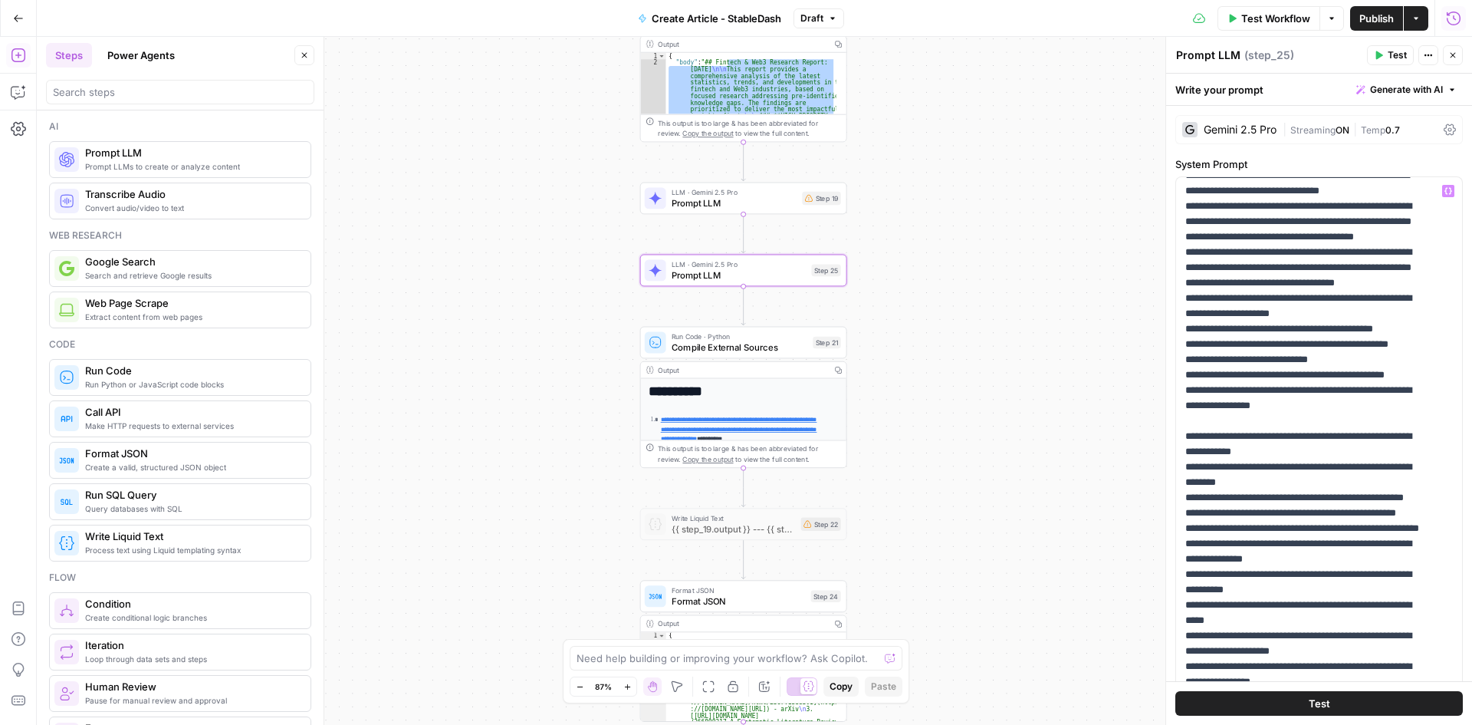
scroll to position [1749, 0]
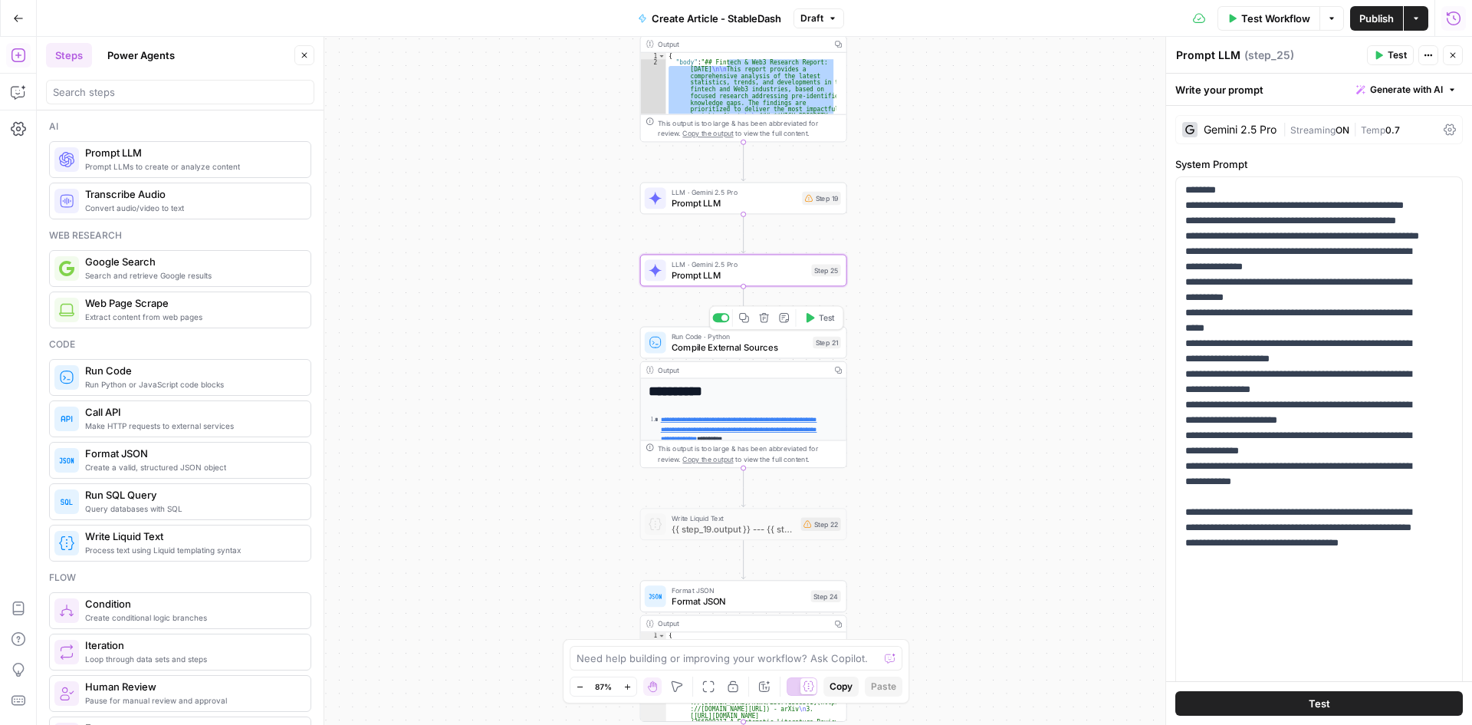
click at [750, 349] on span "Compile External Sources" at bounding box center [740, 346] width 136 height 13
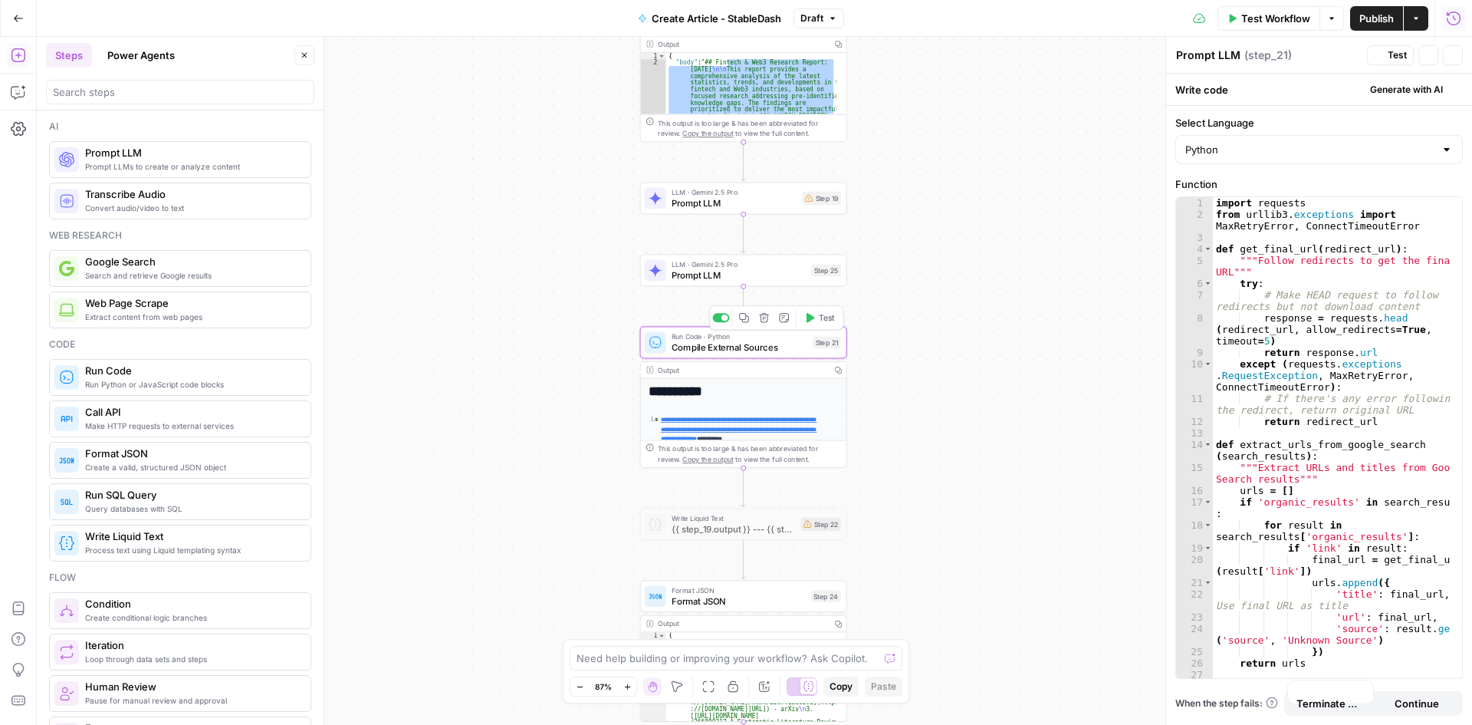
type textarea "Compile External Sources"
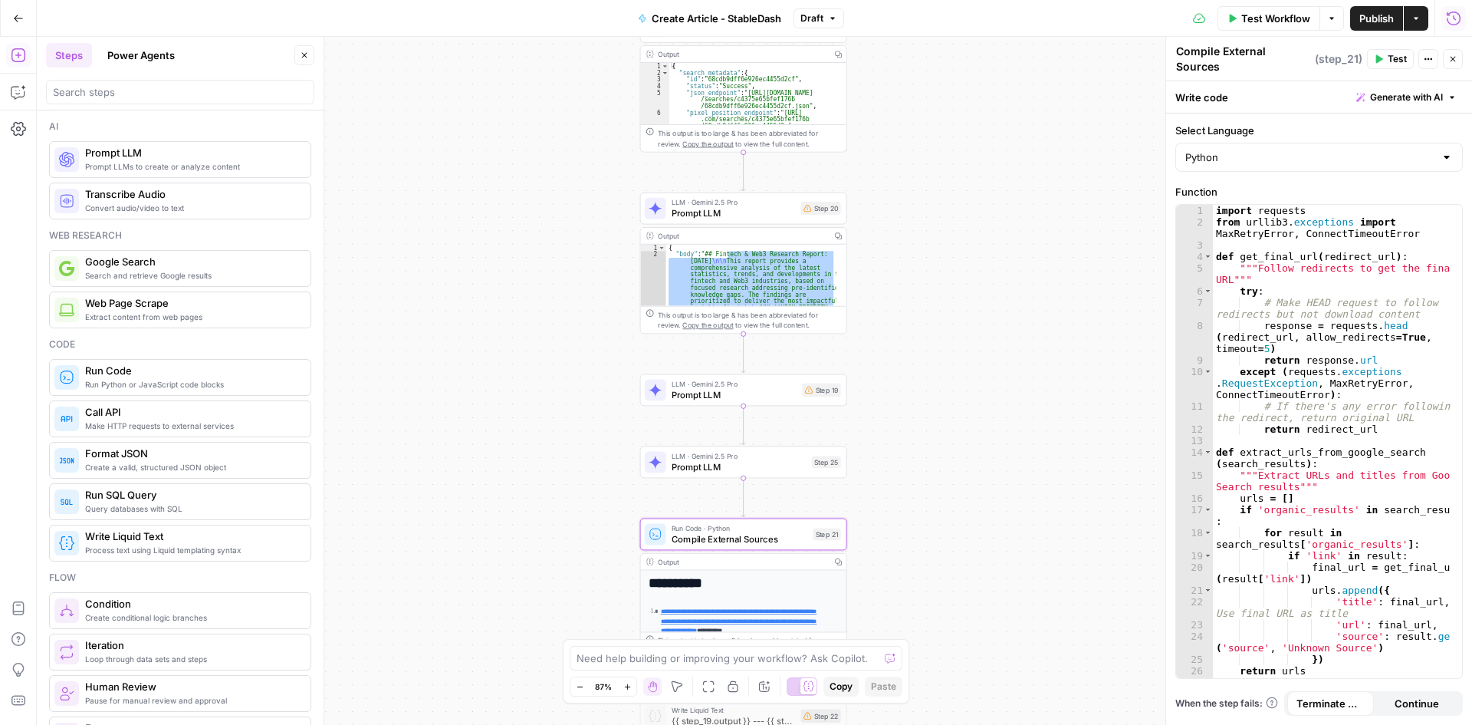
click at [1461, 54] on button "Close" at bounding box center [1453, 59] width 20 height 20
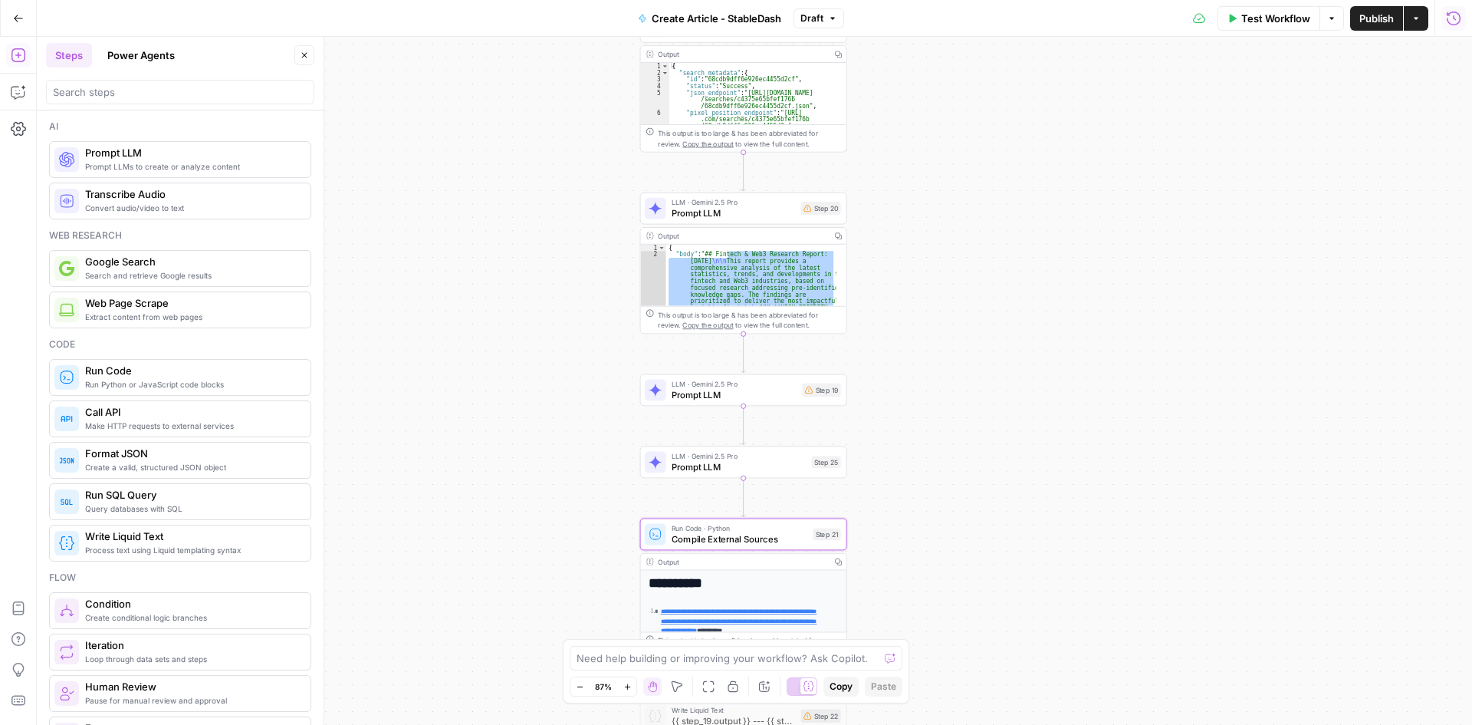
click at [1452, 17] on icon "button" at bounding box center [1453, 18] width 15 height 15
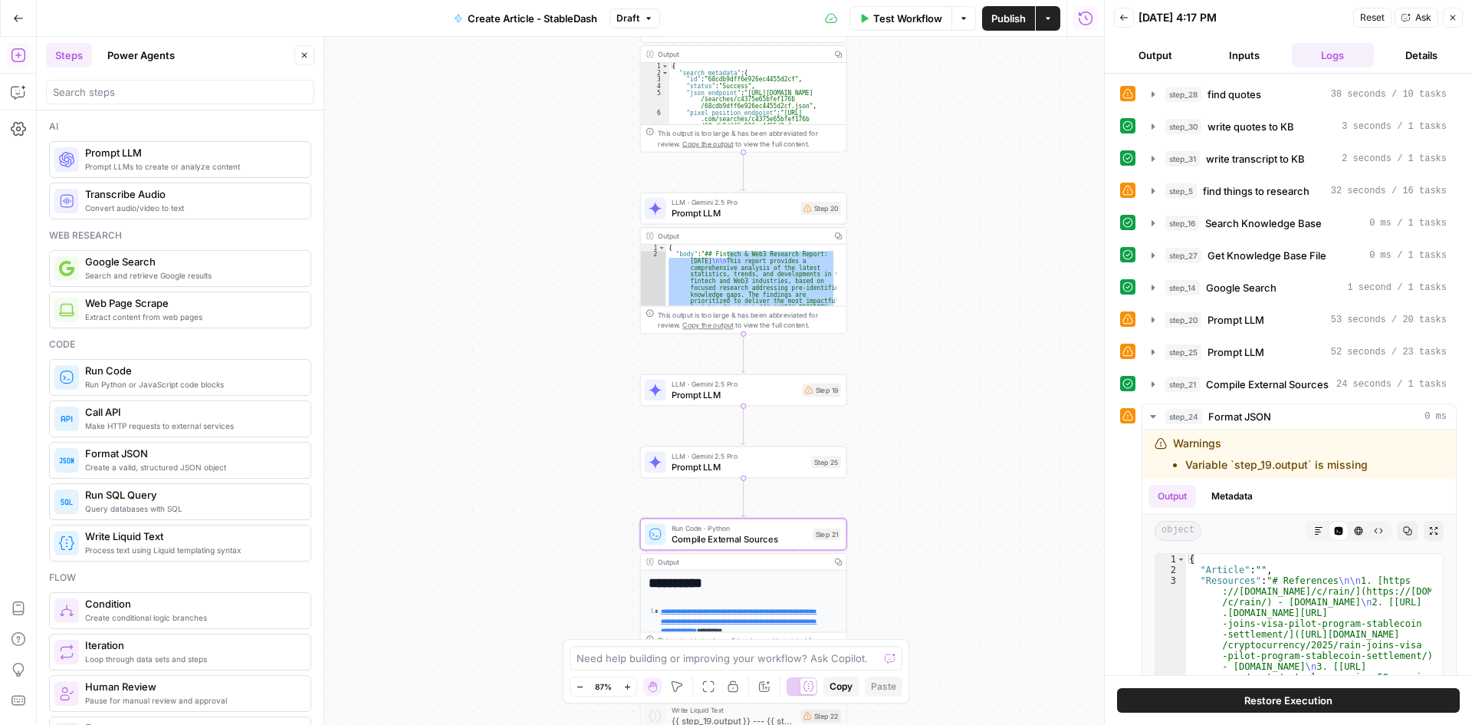
click at [1138, 48] on button "Output" at bounding box center [1155, 55] width 83 height 25
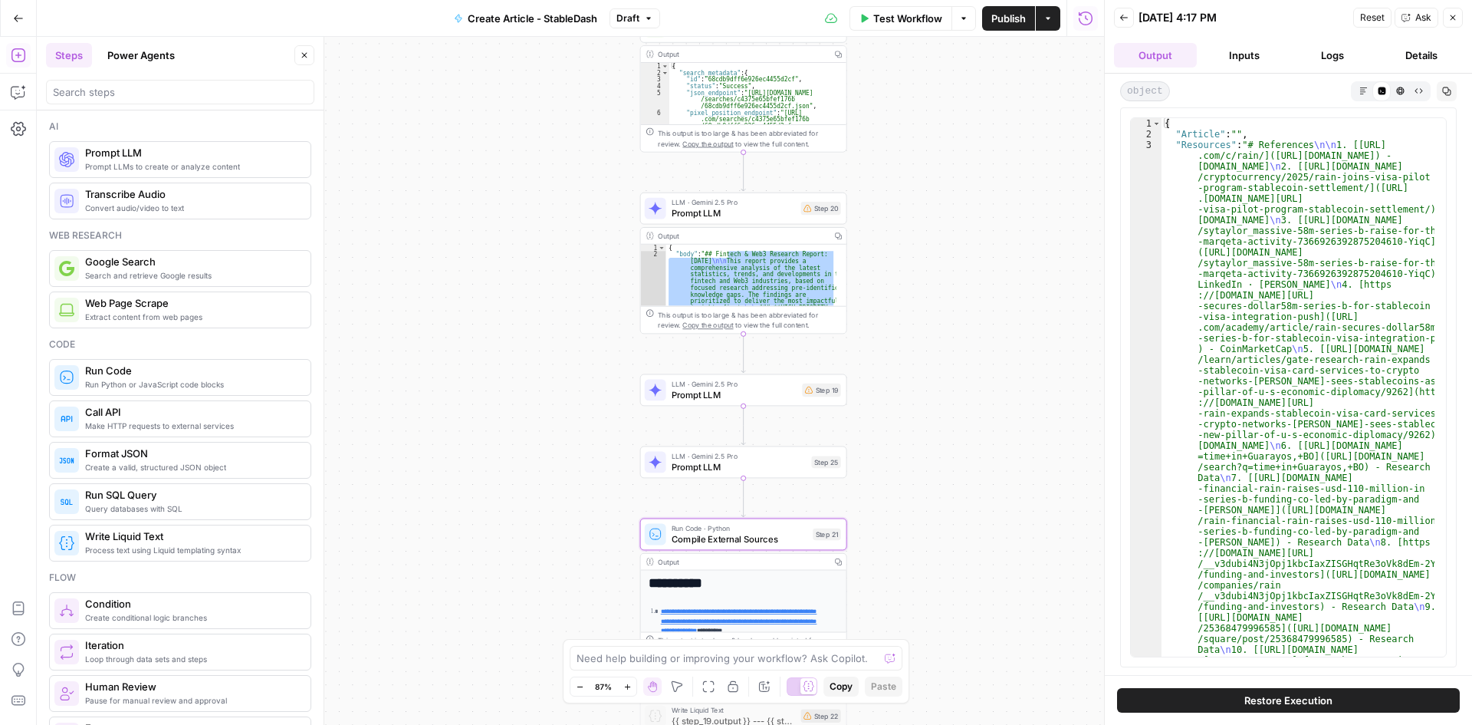
click at [1120, 14] on icon "button" at bounding box center [1124, 17] width 9 height 9
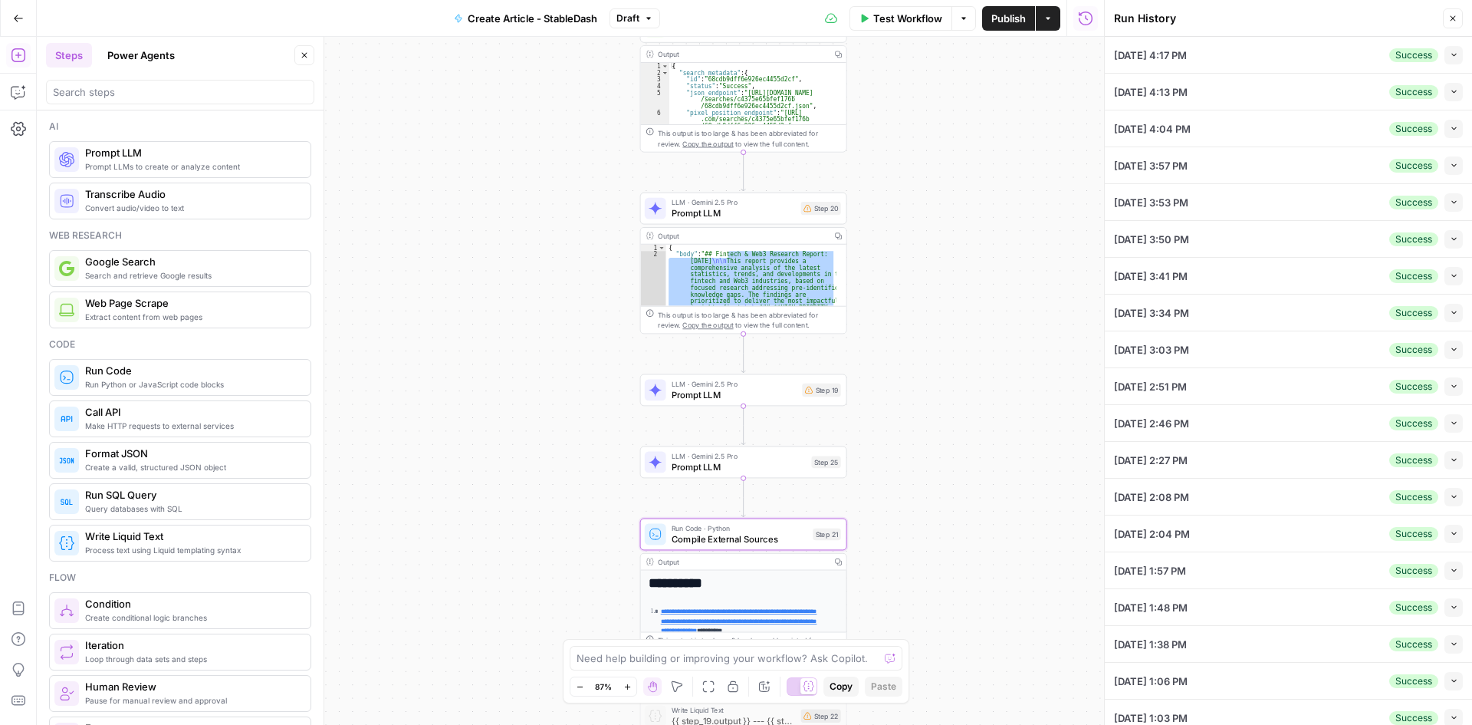
click at [974, 253] on div "**********" at bounding box center [570, 381] width 1067 height 688
click at [1456, 21] on icon "button" at bounding box center [1452, 18] width 9 height 9
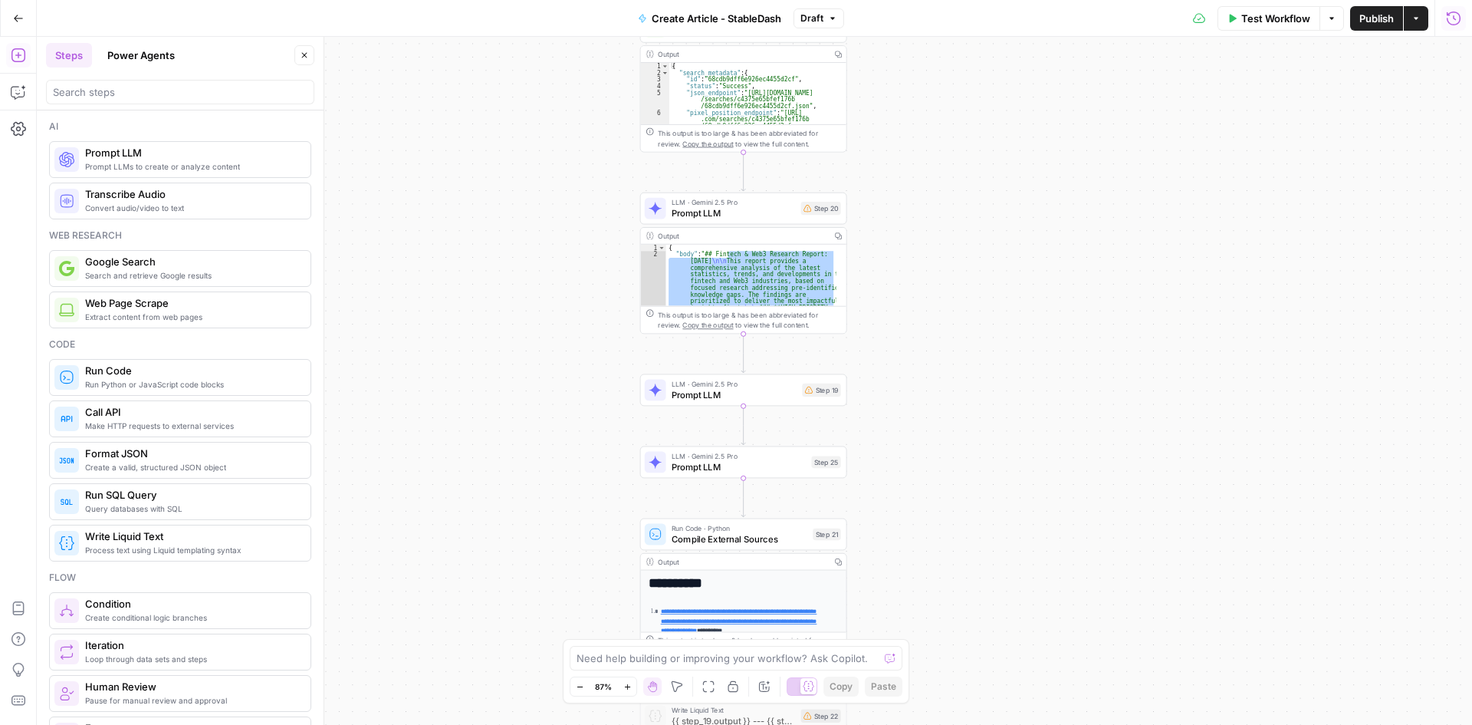
click at [1452, 20] on icon "button" at bounding box center [1453, 18] width 15 height 15
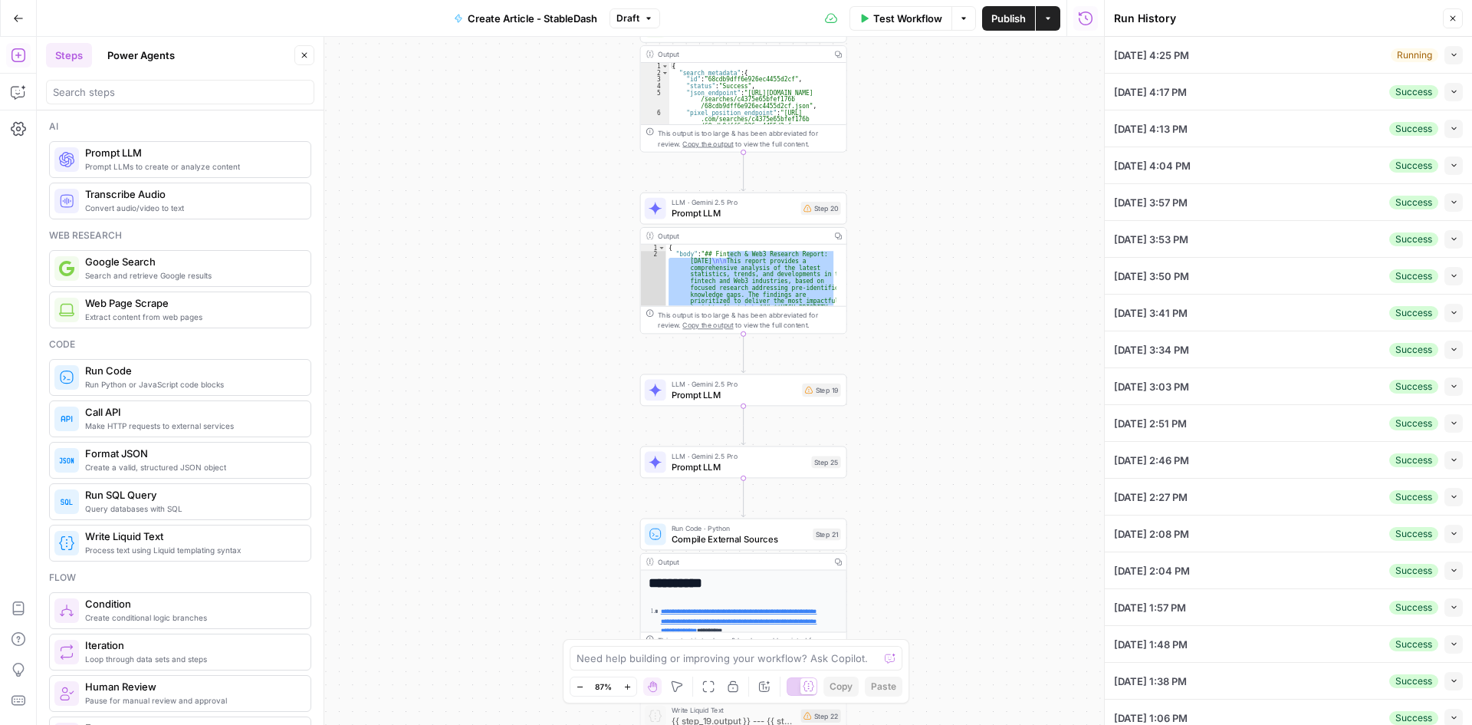
click at [1445, 61] on button "Collapse" at bounding box center [1454, 55] width 18 height 18
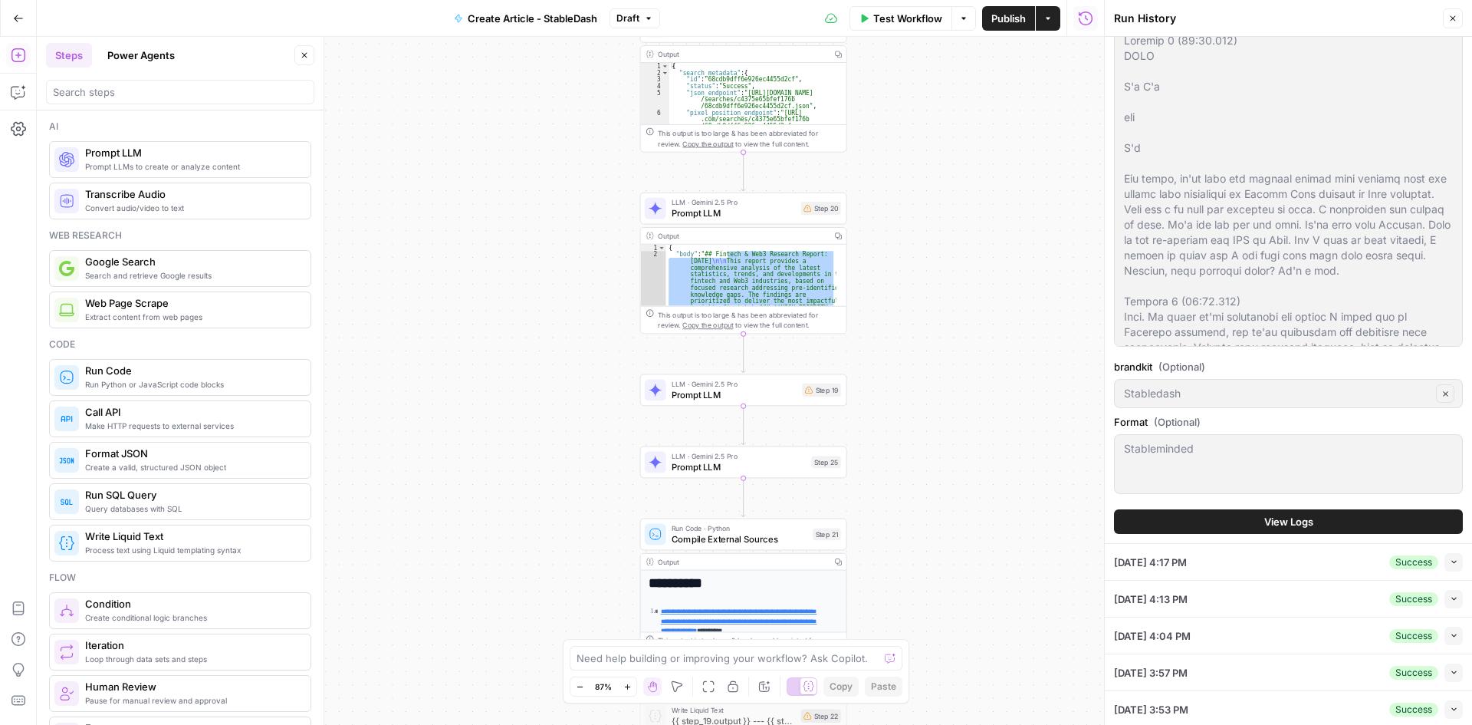
scroll to position [537, 0]
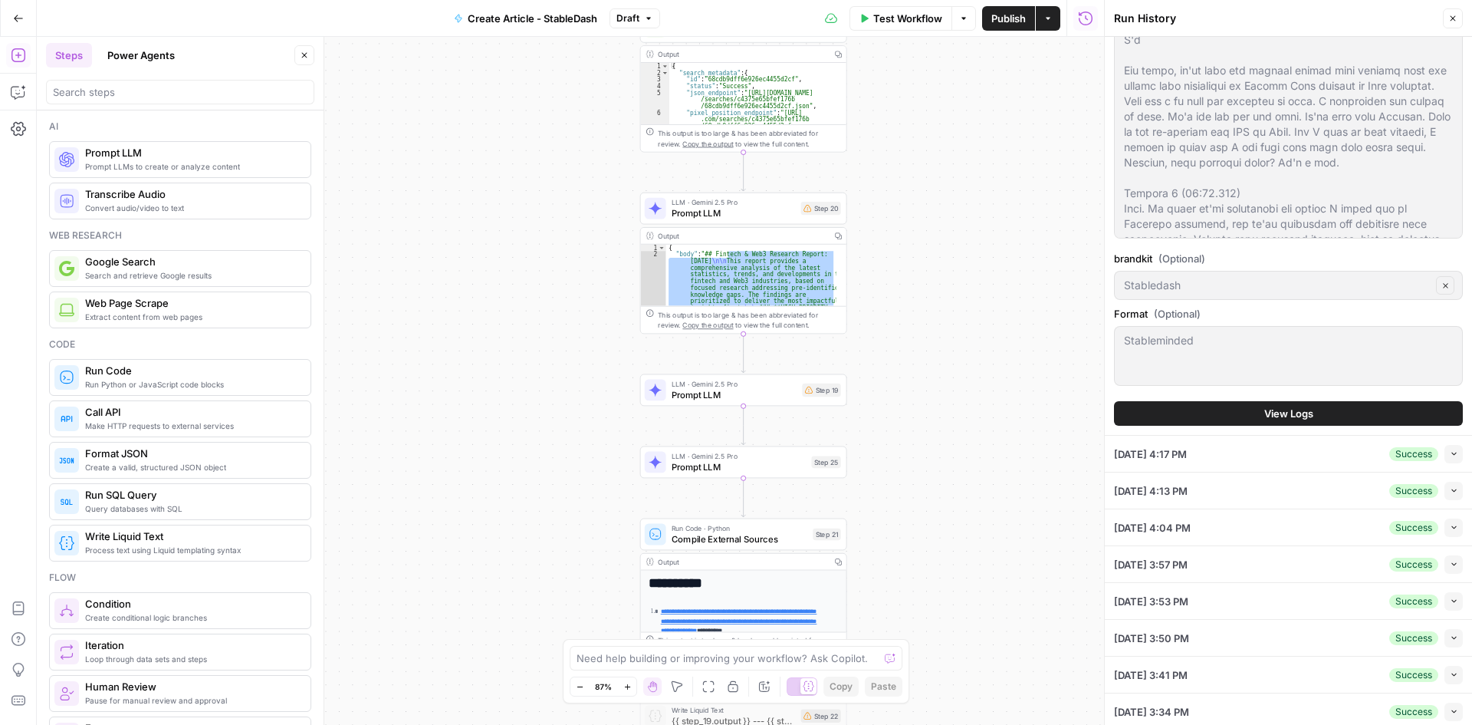
click at [1366, 416] on button "View Logs" at bounding box center [1288, 413] width 349 height 25
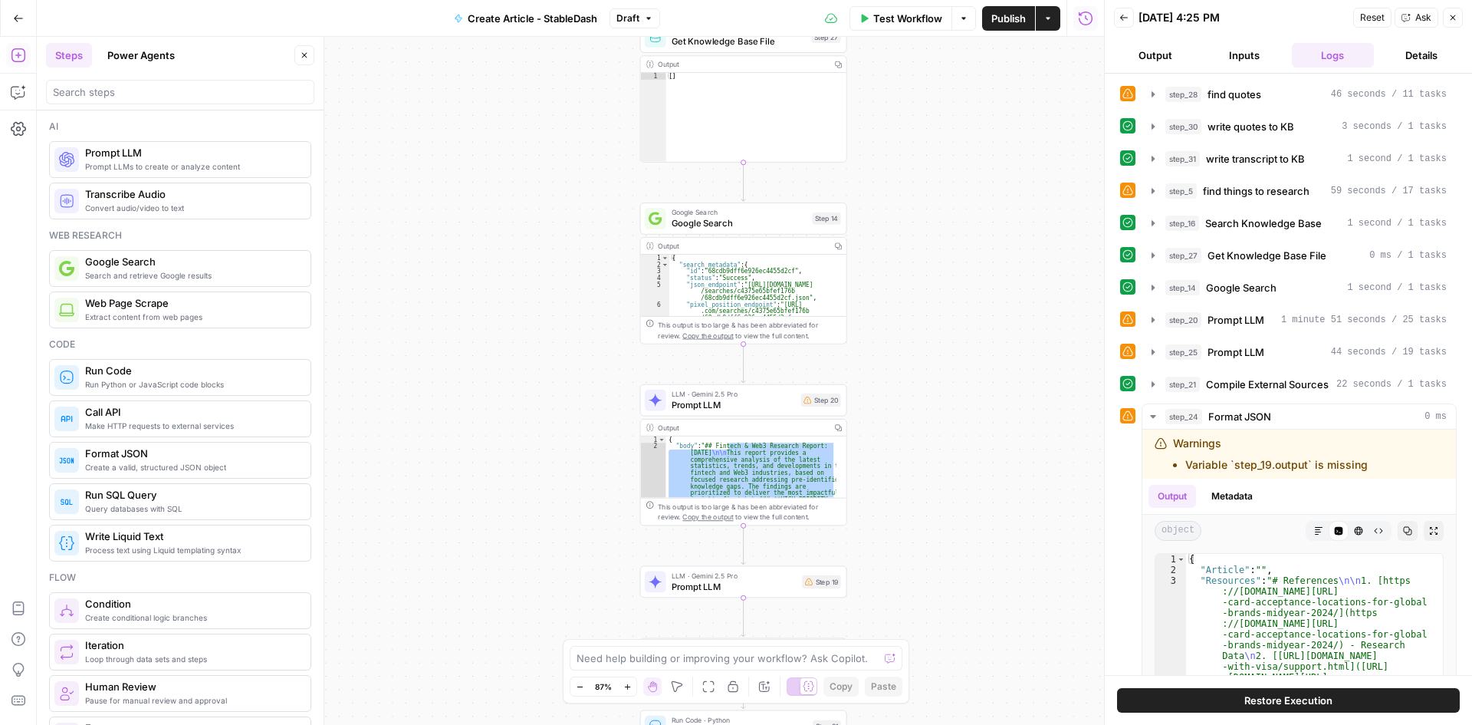
click at [1452, 19] on icon "button" at bounding box center [1452, 17] width 9 height 9
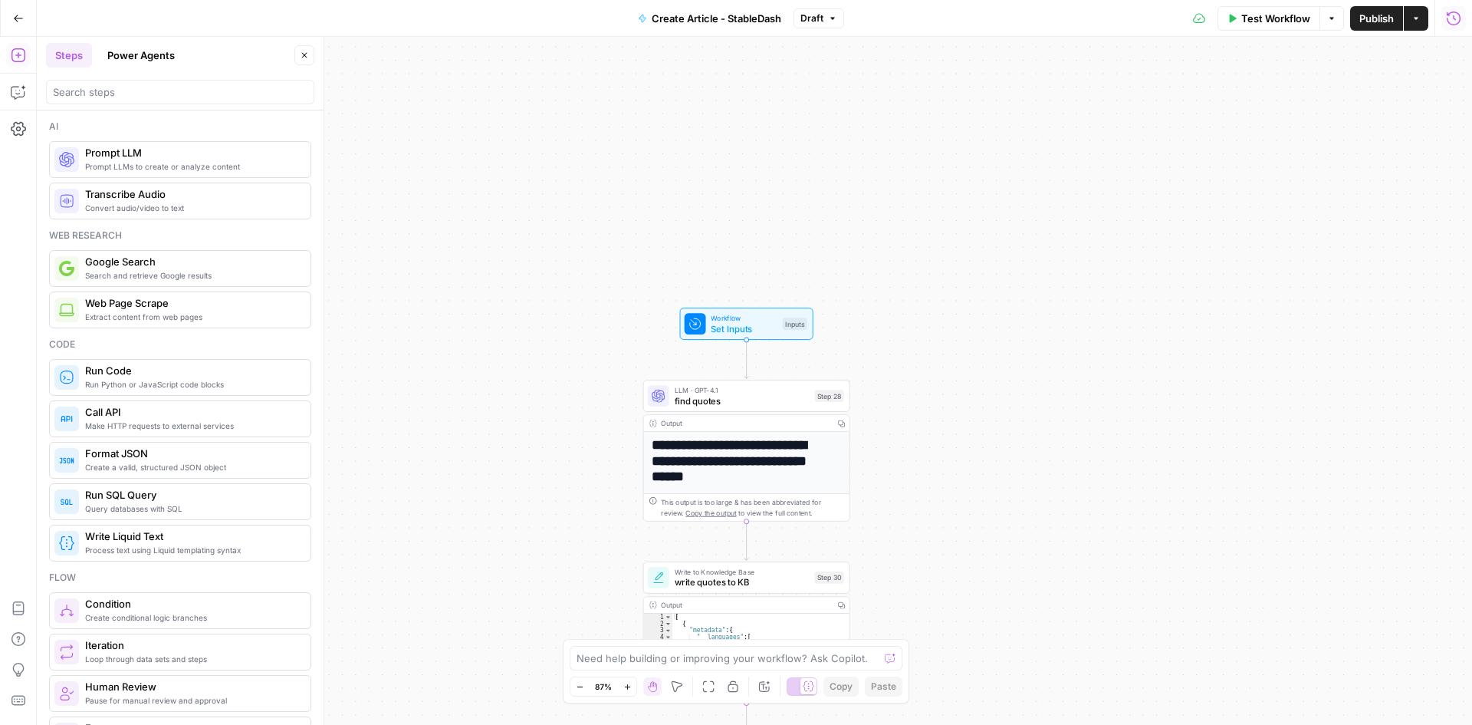
drag, startPoint x: 645, startPoint y: 304, endPoint x: 648, endPoint y: 268, distance: 36.9
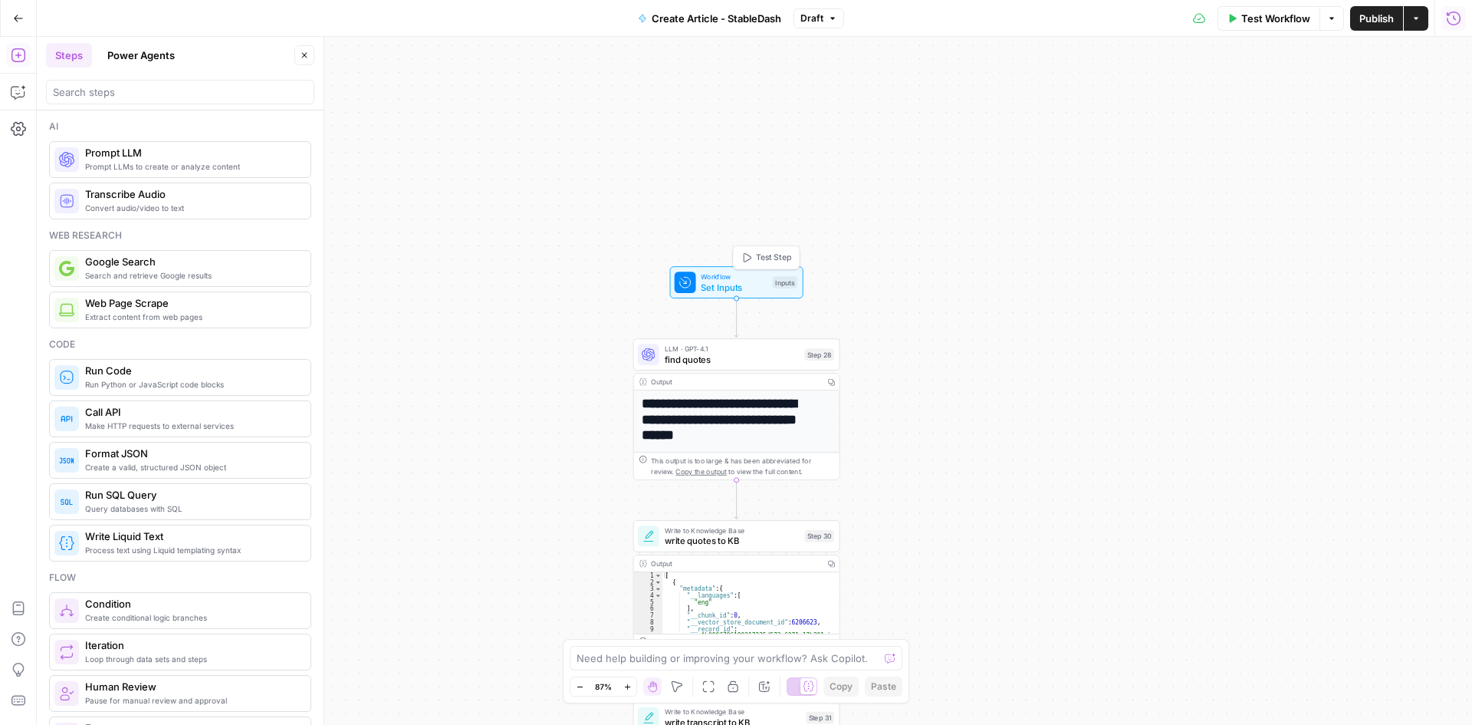
drag, startPoint x: 741, startPoint y: 330, endPoint x: 731, endPoint y: 288, distance: 42.6
click at [731, 288] on span "Set Inputs" at bounding box center [734, 286] width 66 height 13
click at [733, 360] on span "find quotes" at bounding box center [732, 358] width 135 height 13
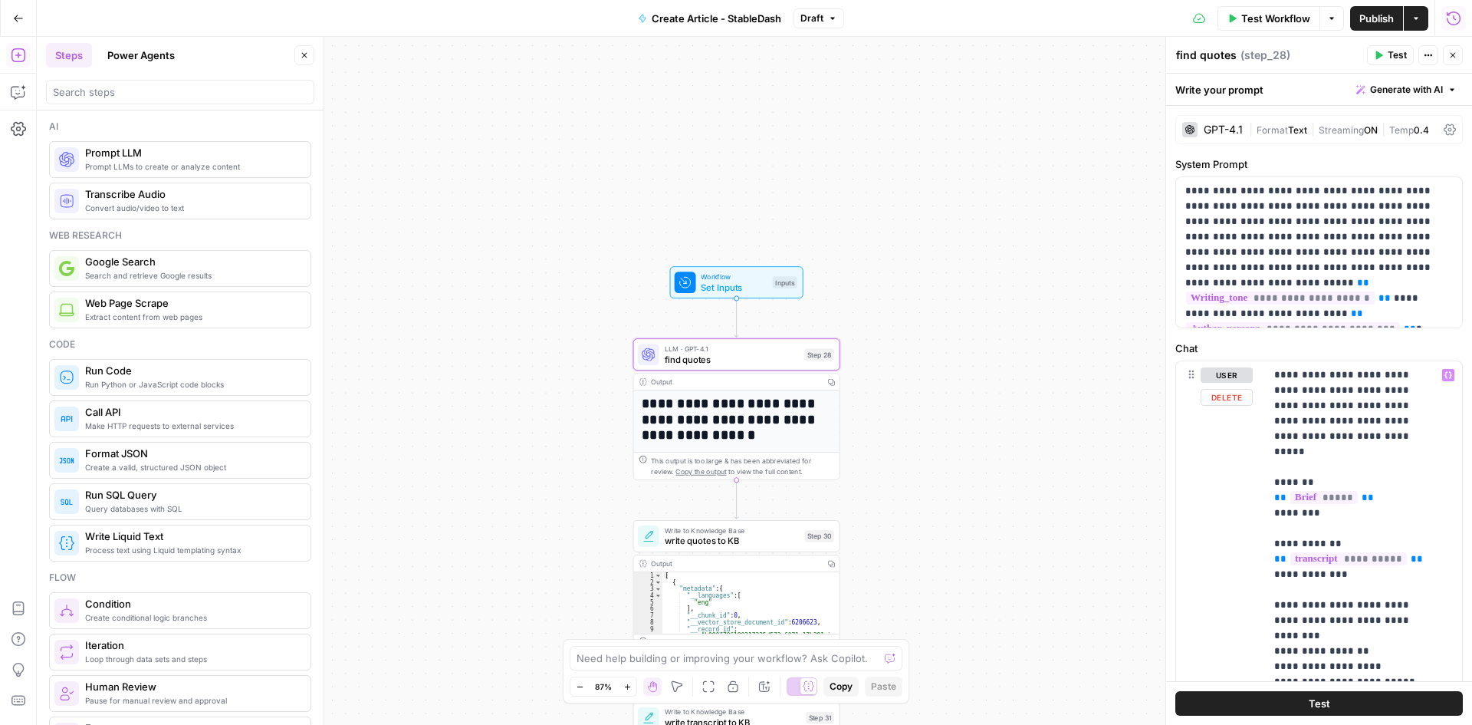
click at [1022, 367] on div "**********" at bounding box center [754, 381] width 1435 height 688
click at [1455, 55] on icon "button" at bounding box center [1452, 55] width 9 height 9
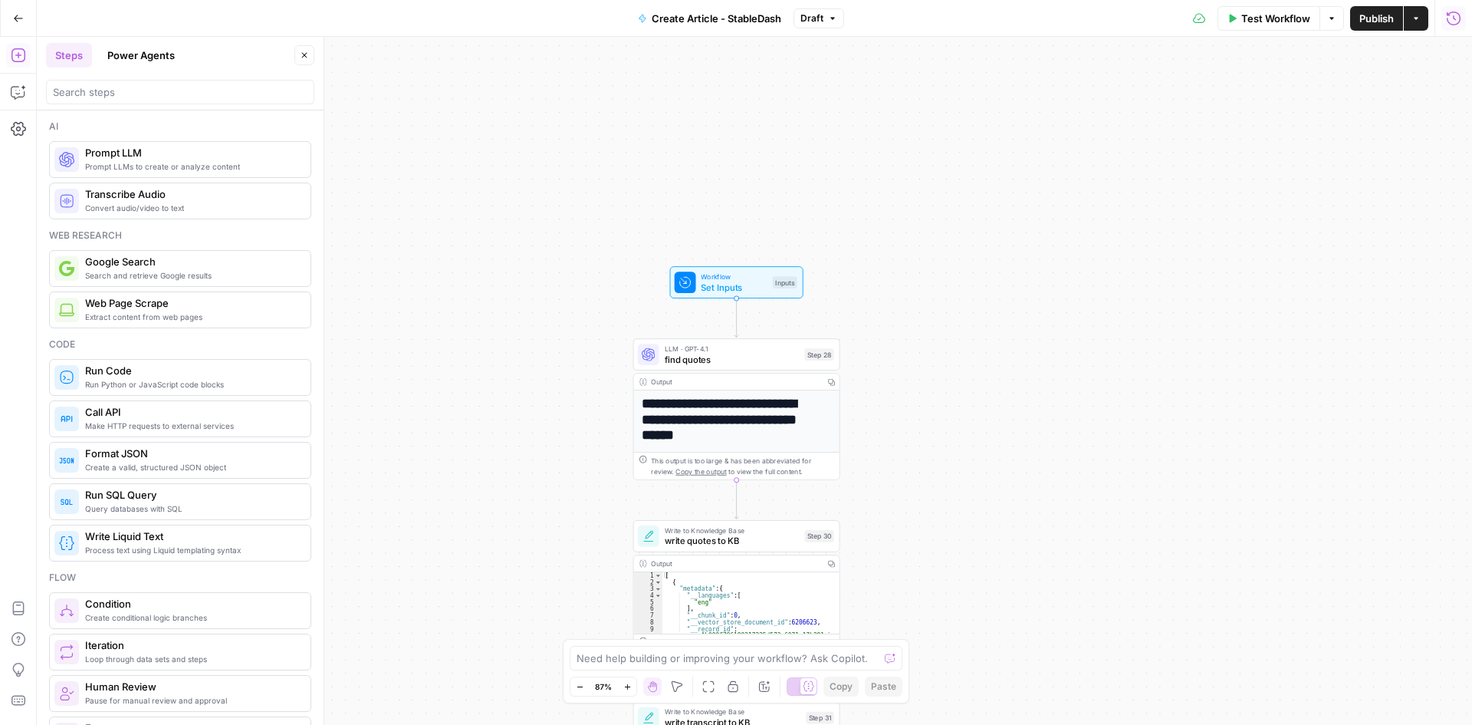
click at [926, 327] on div "**********" at bounding box center [754, 381] width 1435 height 688
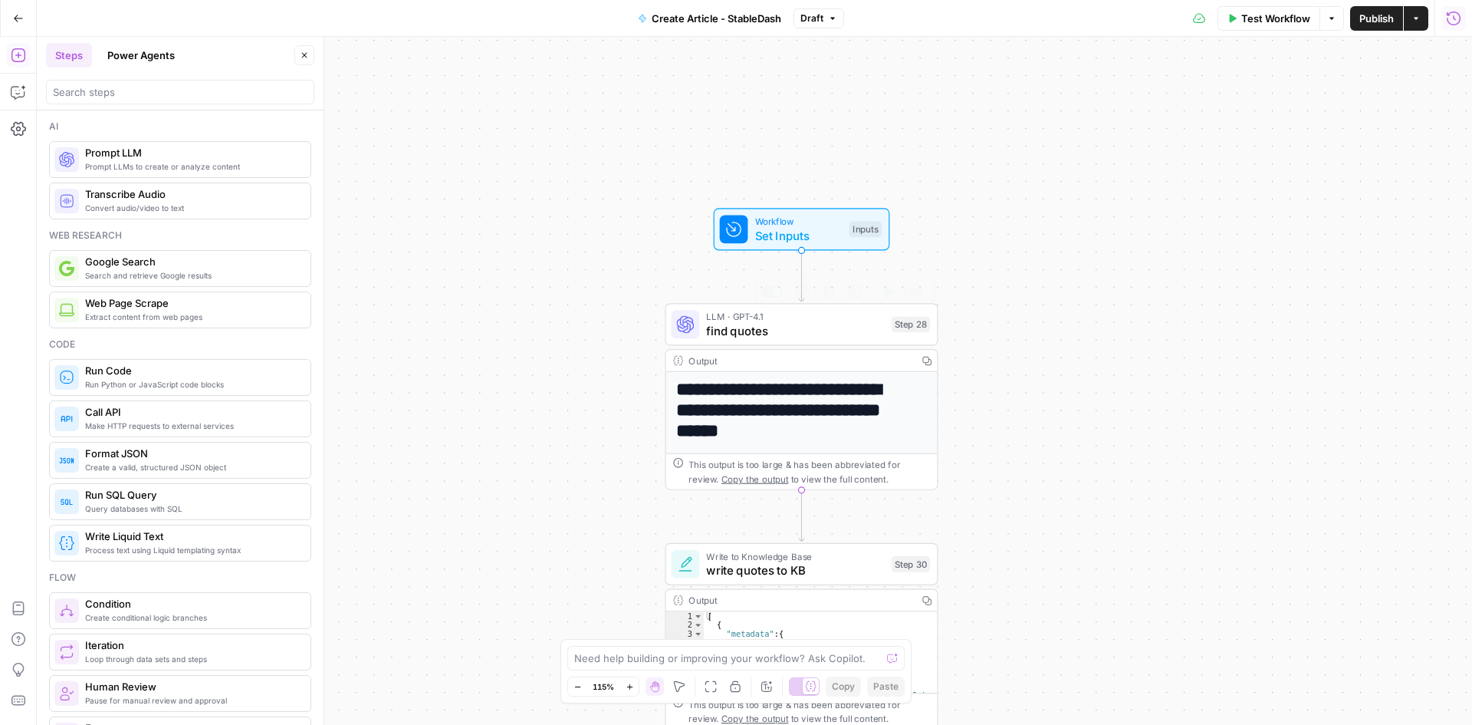
click at [817, 225] on span "Workflow" at bounding box center [798, 221] width 87 height 14
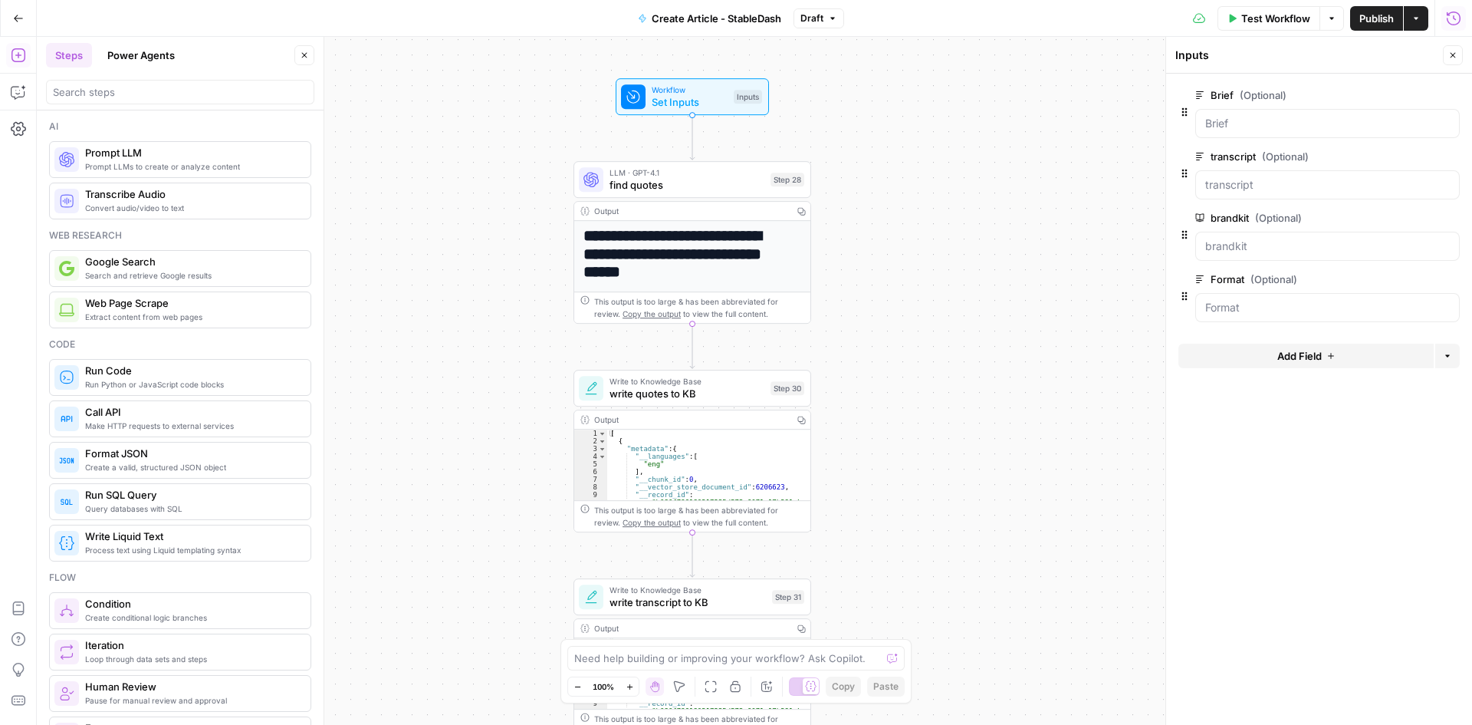
drag, startPoint x: 1098, startPoint y: 499, endPoint x: 863, endPoint y: 303, distance: 306.5
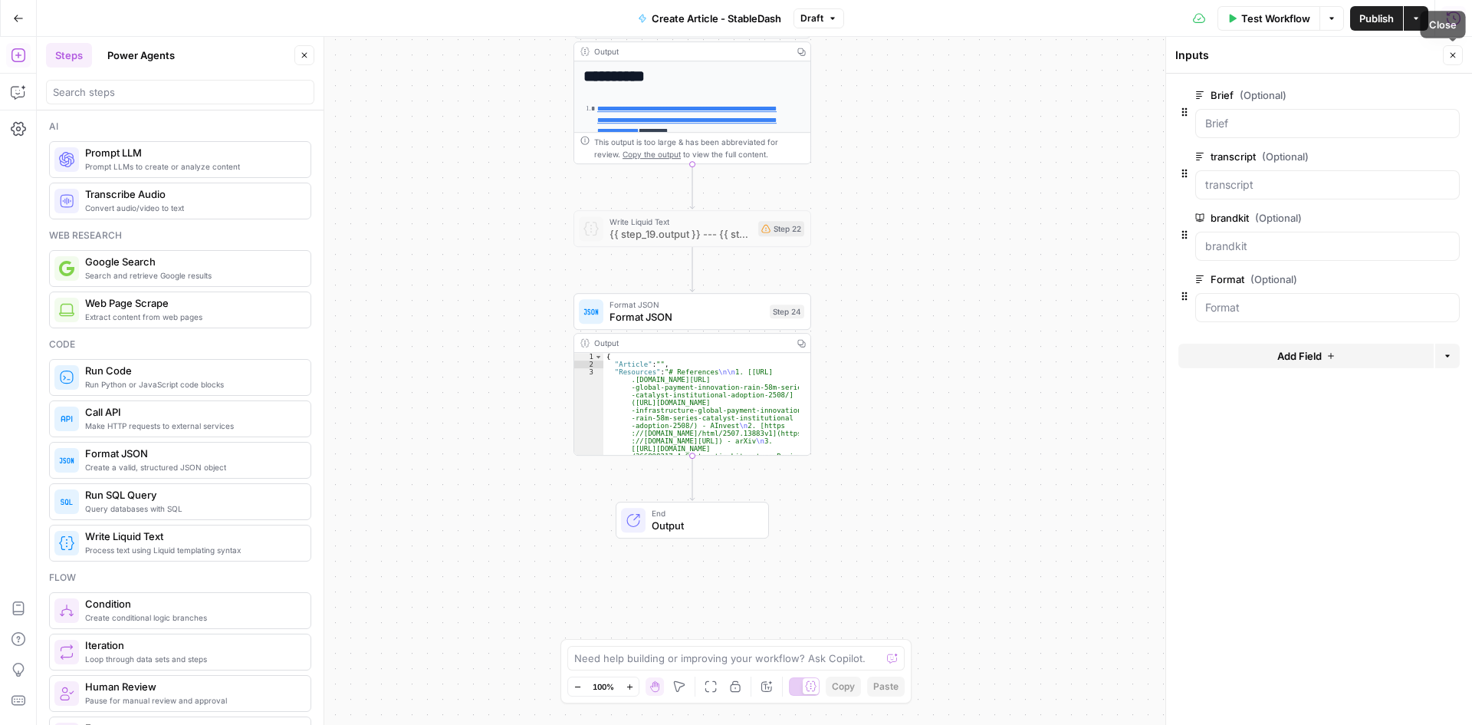
click at [1456, 54] on icon "button" at bounding box center [1452, 55] width 9 height 9
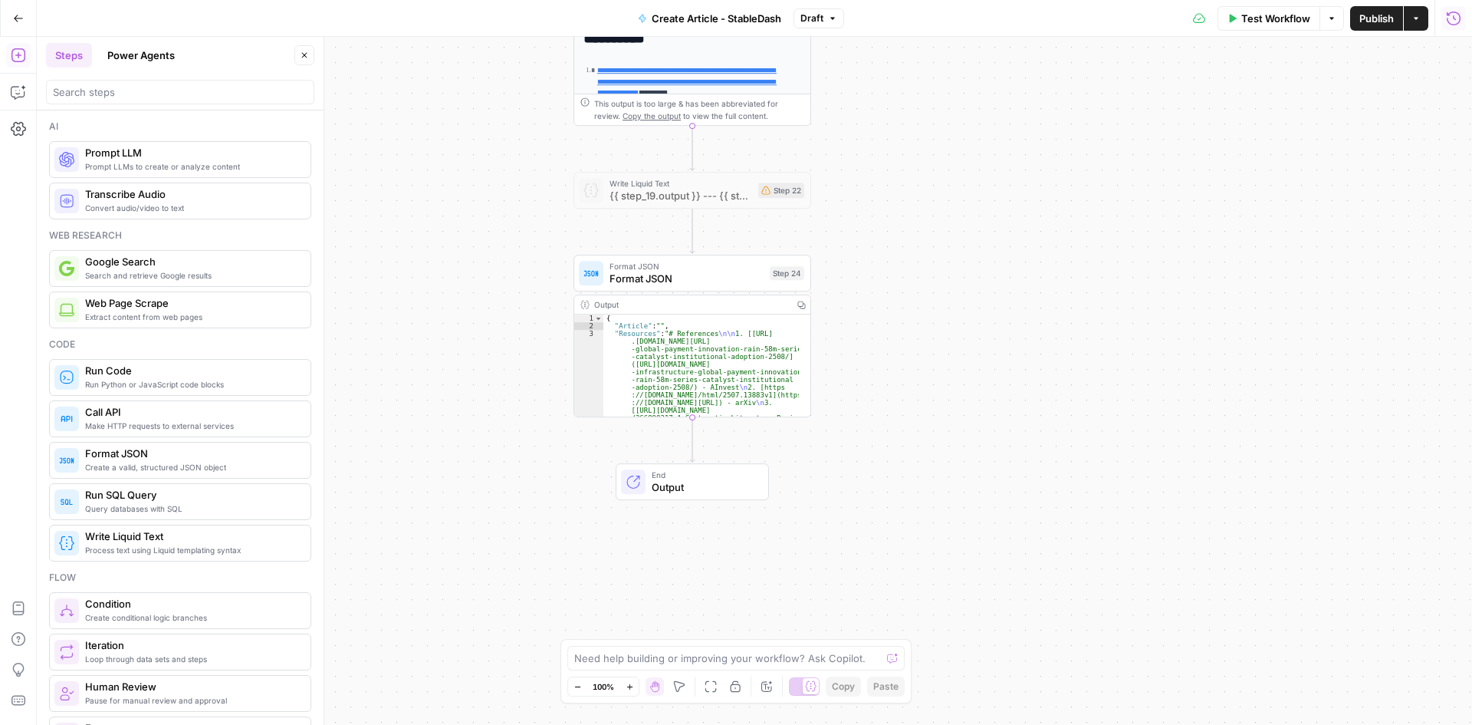
click at [715, 492] on span "Output" at bounding box center [704, 486] width 104 height 15
click at [871, 465] on div "**********" at bounding box center [754, 381] width 1435 height 688
click at [1459, 51] on button "Close" at bounding box center [1453, 55] width 20 height 20
click at [689, 480] on span "Output" at bounding box center [704, 486] width 104 height 15
click at [1455, 46] on div "Run History E" at bounding box center [1420, 51] width 85 height 26
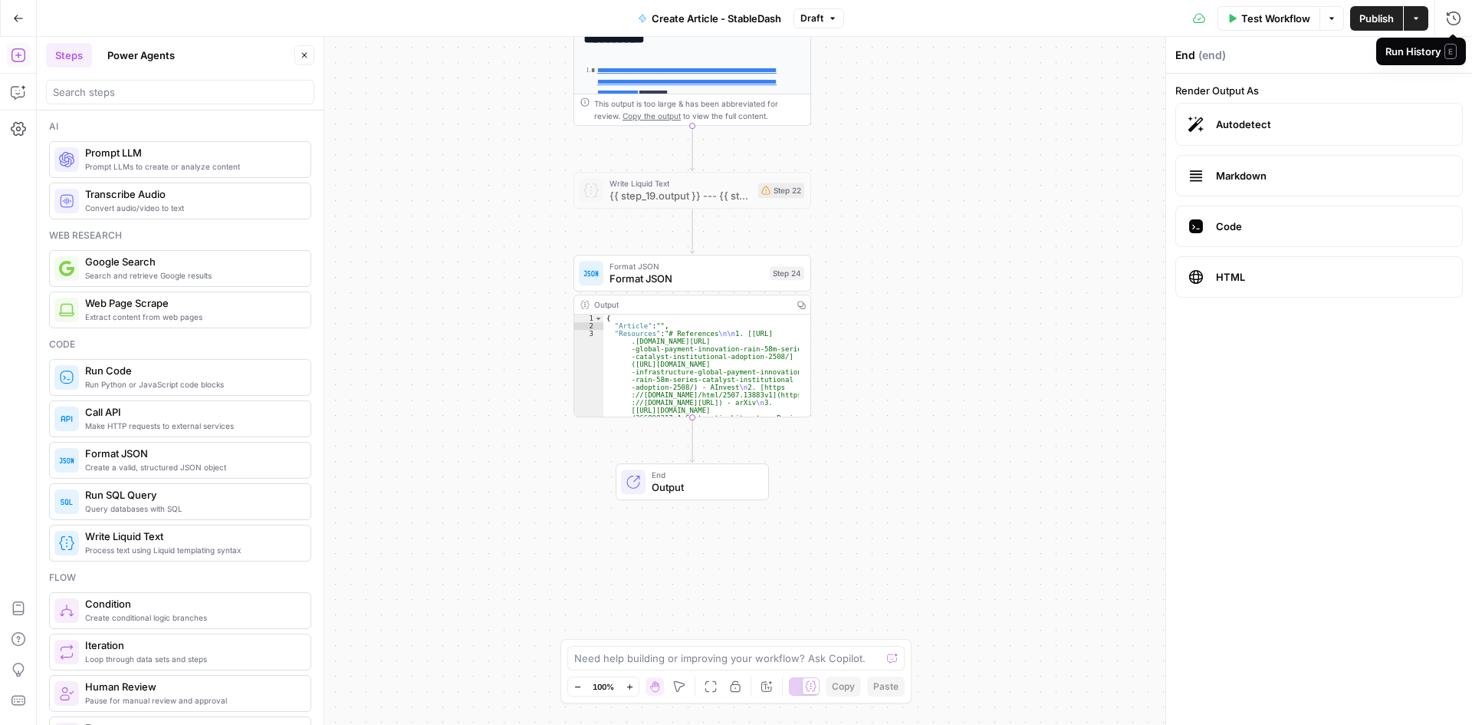
click at [837, 118] on div "**********" at bounding box center [754, 381] width 1435 height 688
click at [1462, 53] on button "Close" at bounding box center [1453, 55] width 20 height 20
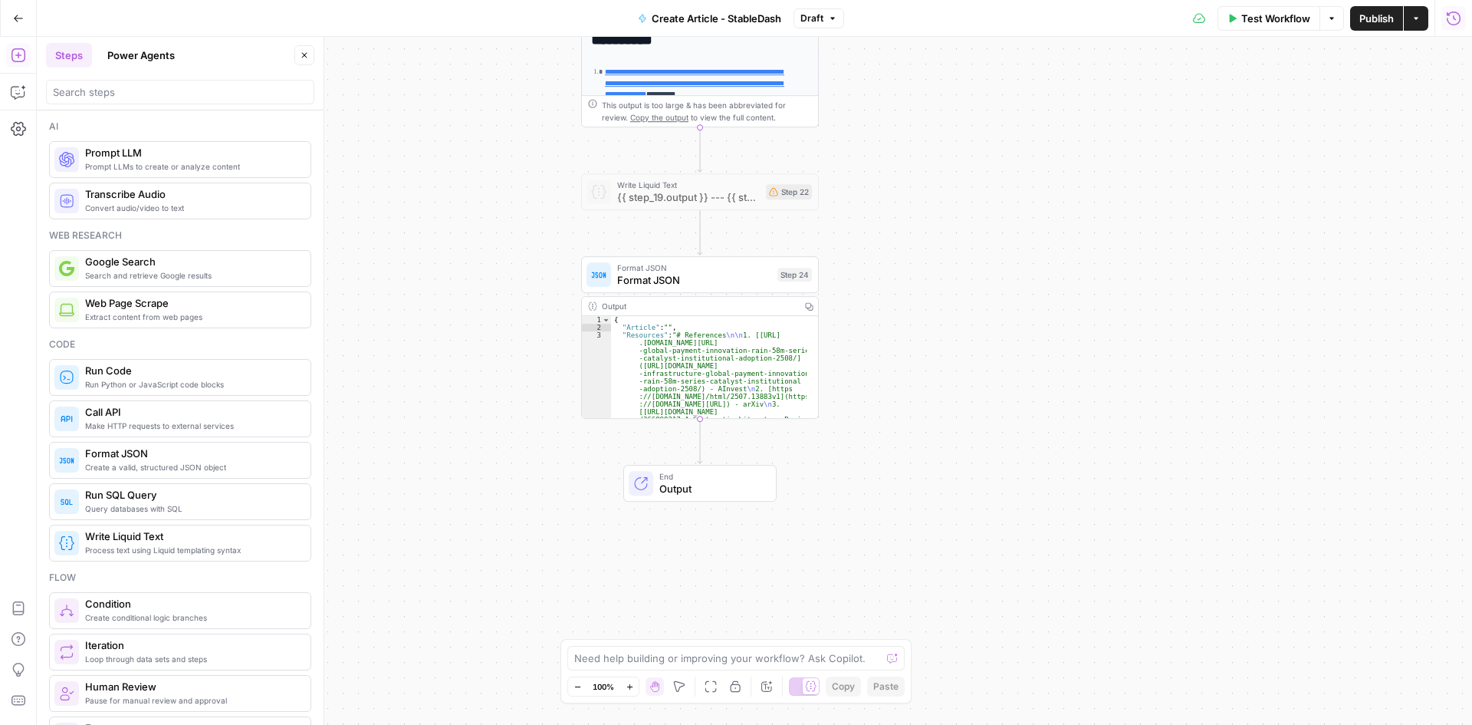
click at [1452, 19] on icon "button" at bounding box center [1453, 18] width 15 height 15
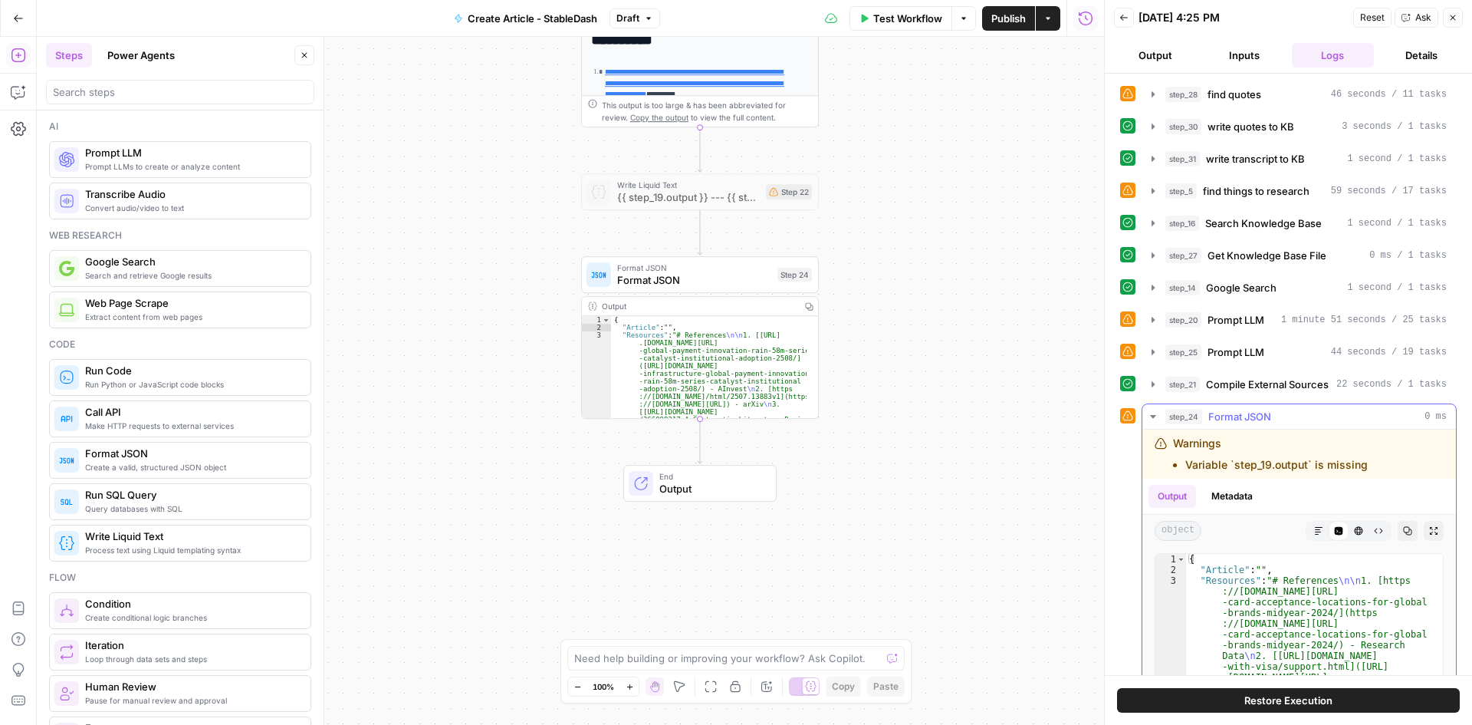
click at [1155, 419] on icon "button" at bounding box center [1153, 416] width 12 height 12
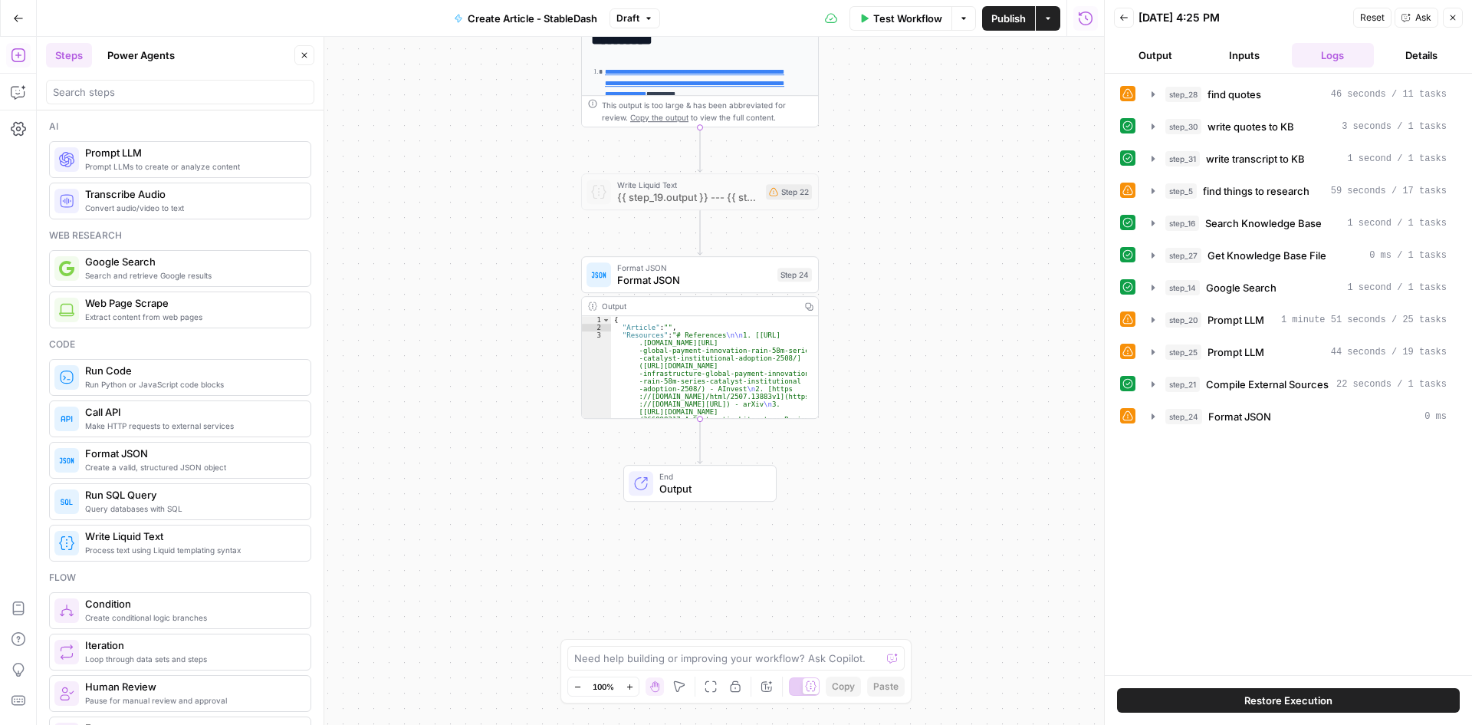
click at [1327, 705] on span "Restore Execution" at bounding box center [1288, 699] width 88 height 15
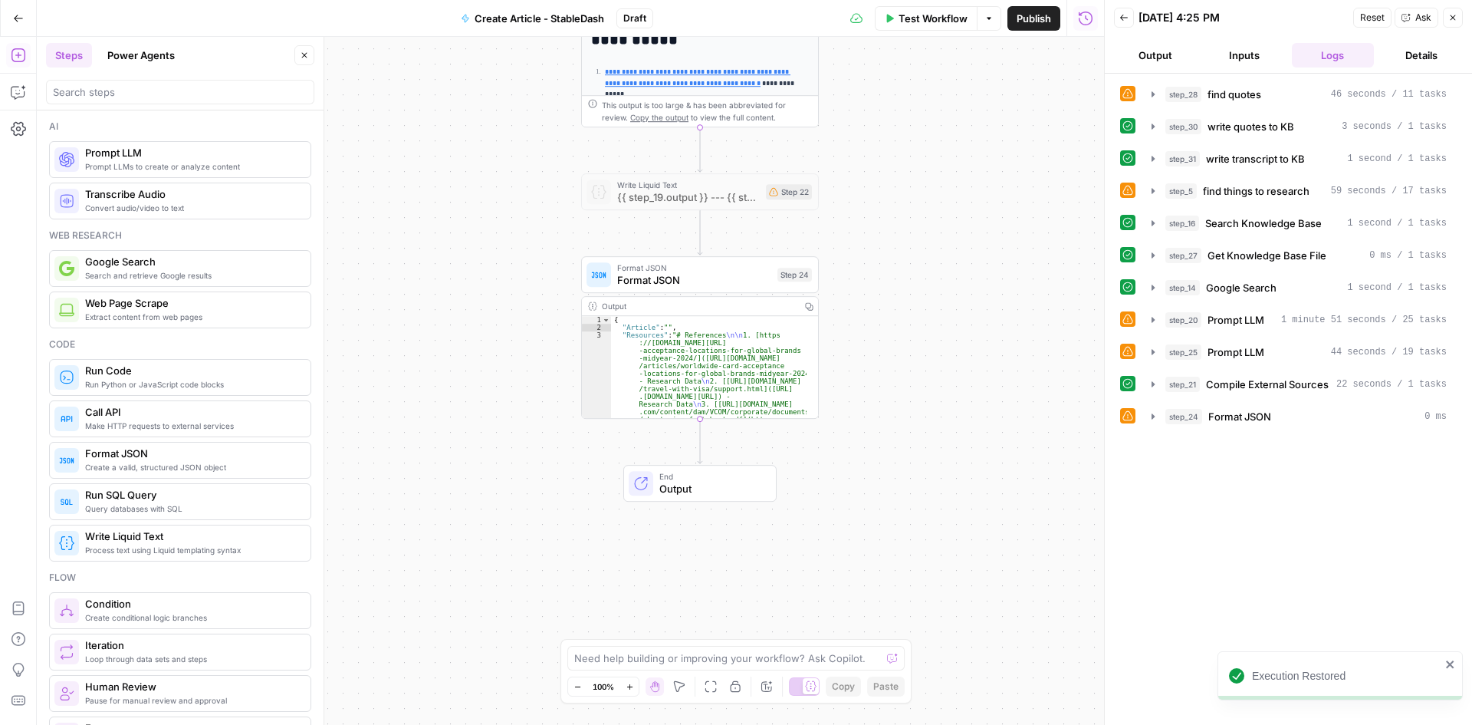
click at [703, 476] on span "End" at bounding box center [711, 476] width 104 height 12
click at [709, 486] on span "Output" at bounding box center [711, 488] width 104 height 15
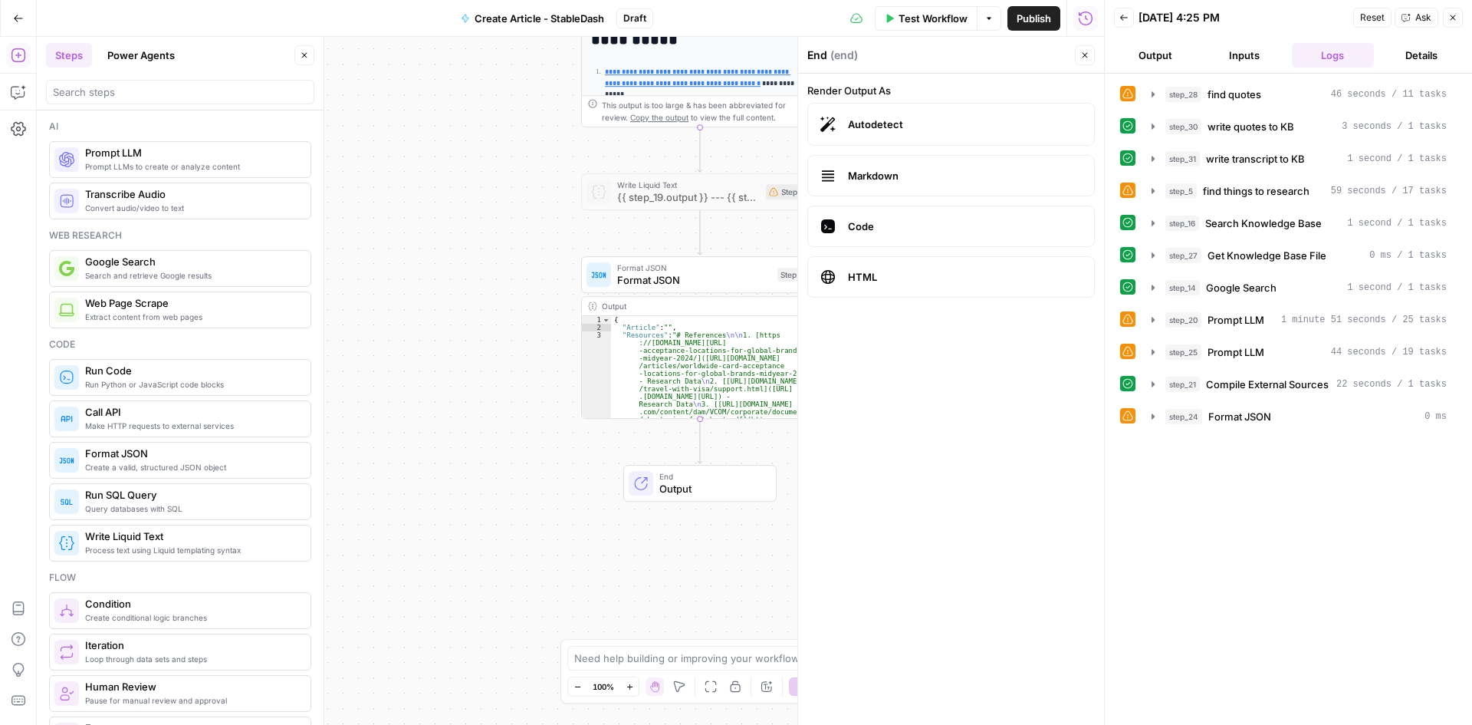
click at [909, 179] on span "Markdown" at bounding box center [965, 175] width 234 height 15
click at [1001, 21] on span "Publish" at bounding box center [1008, 18] width 35 height 15
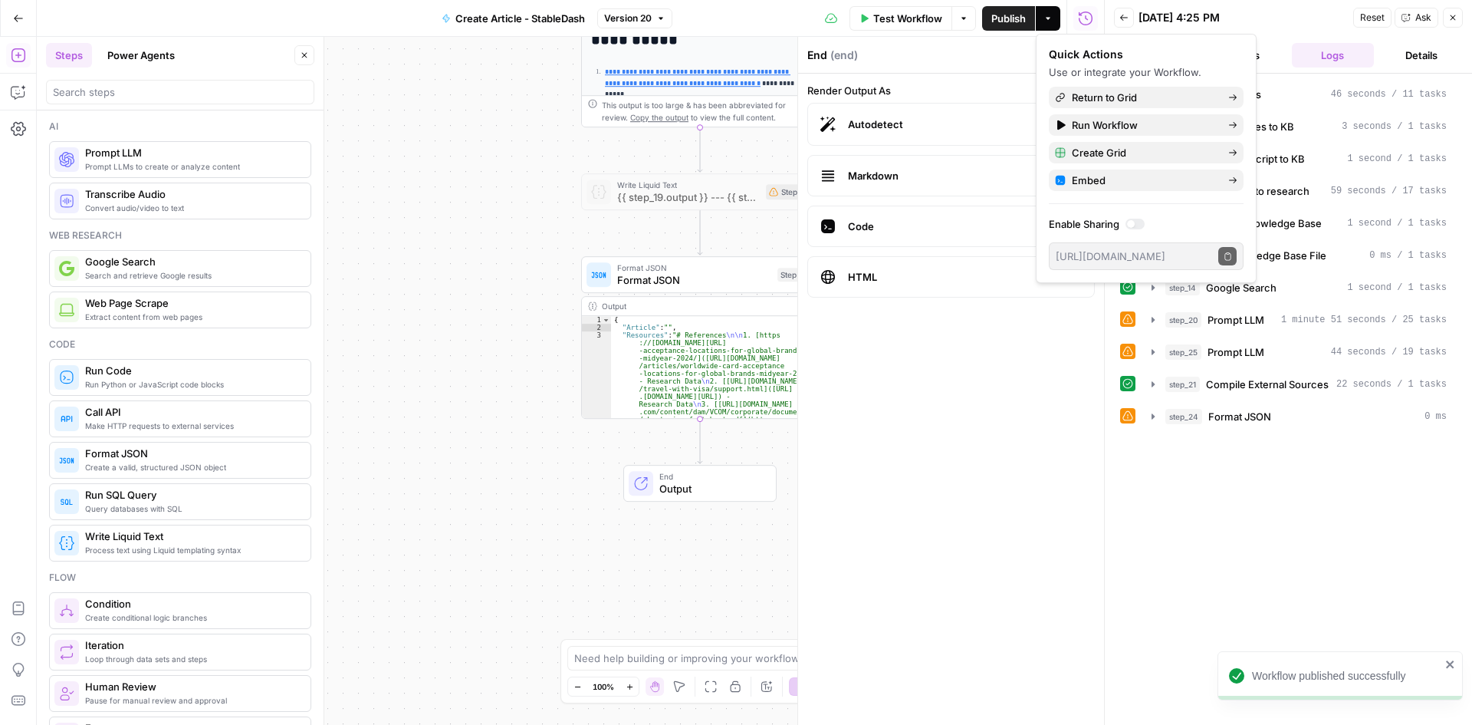
click at [516, 476] on div "**********" at bounding box center [570, 381] width 1067 height 688
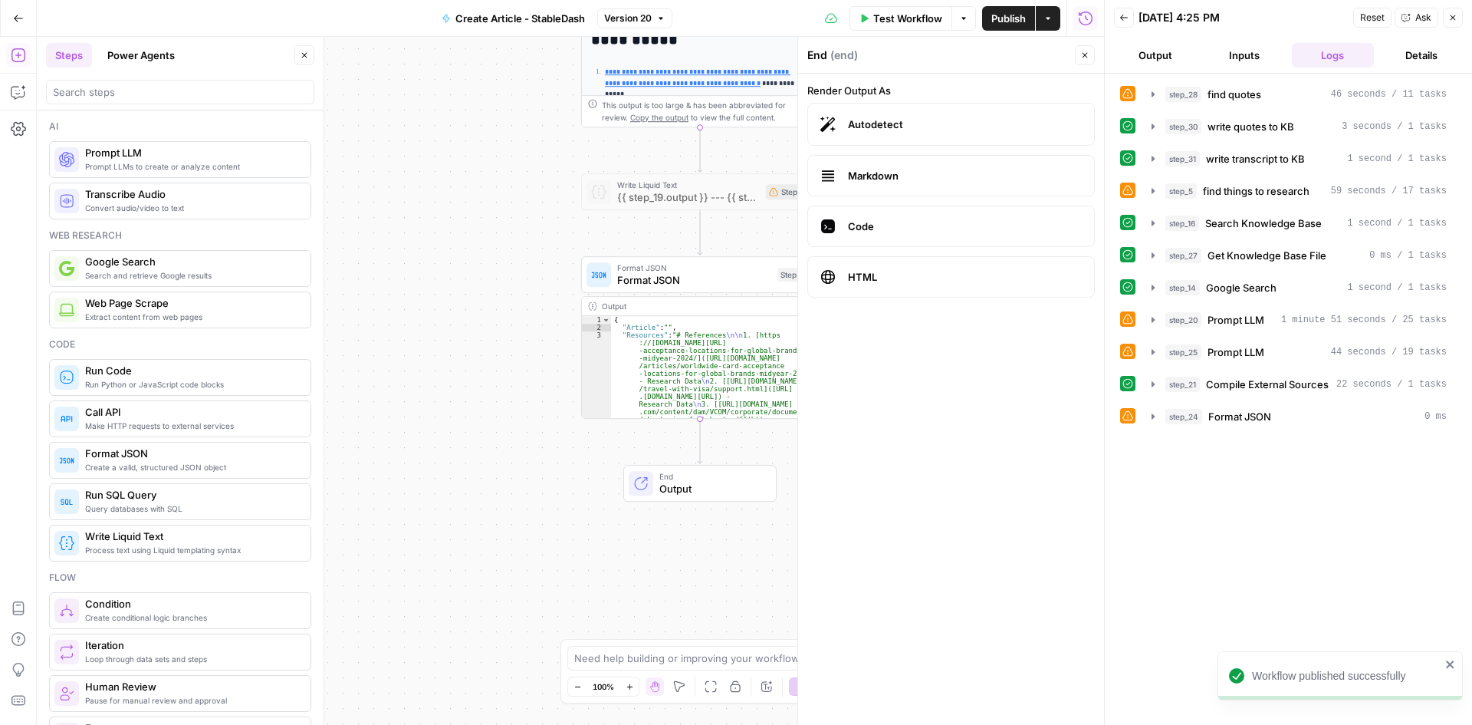
click at [1181, 56] on button "Output" at bounding box center [1155, 55] width 83 height 25
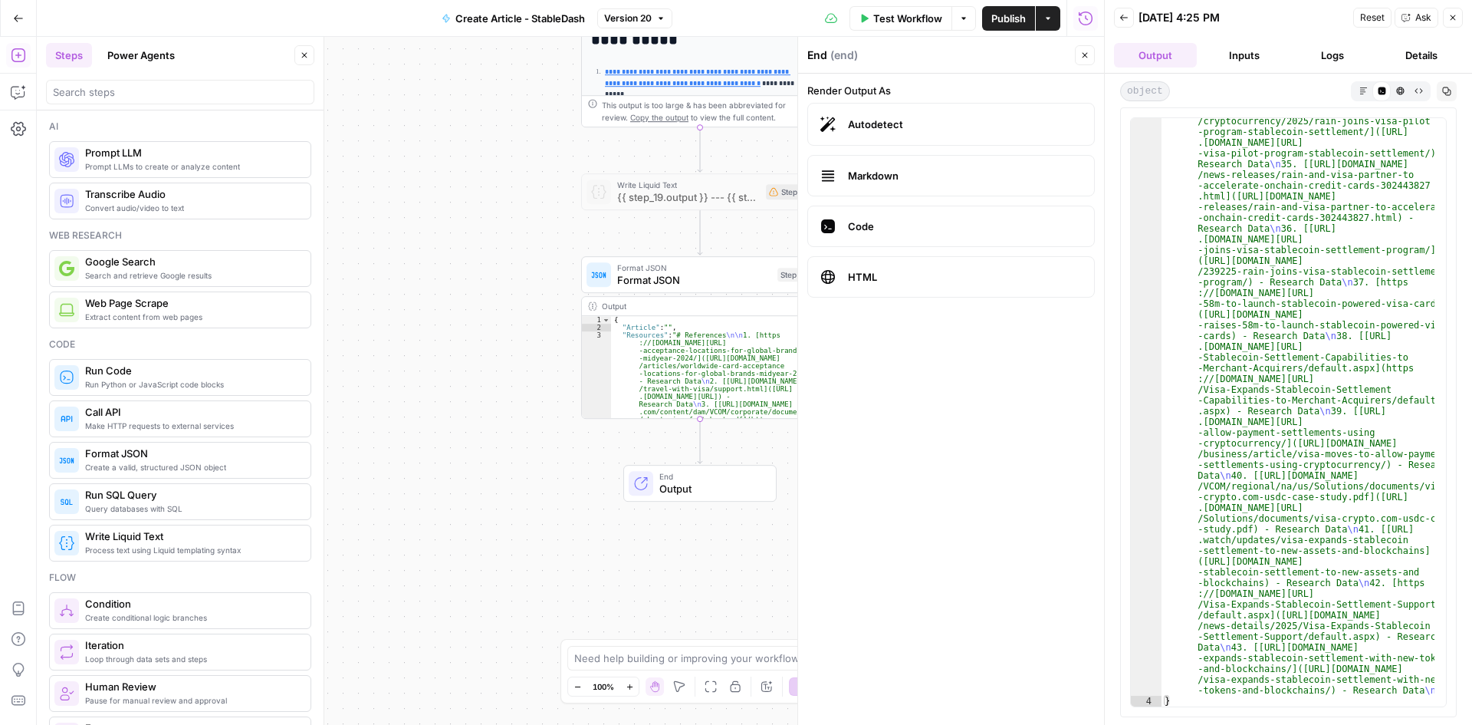
scroll to position [1677, 0]
click at [1452, 18] on icon "button" at bounding box center [1452, 17] width 9 height 9
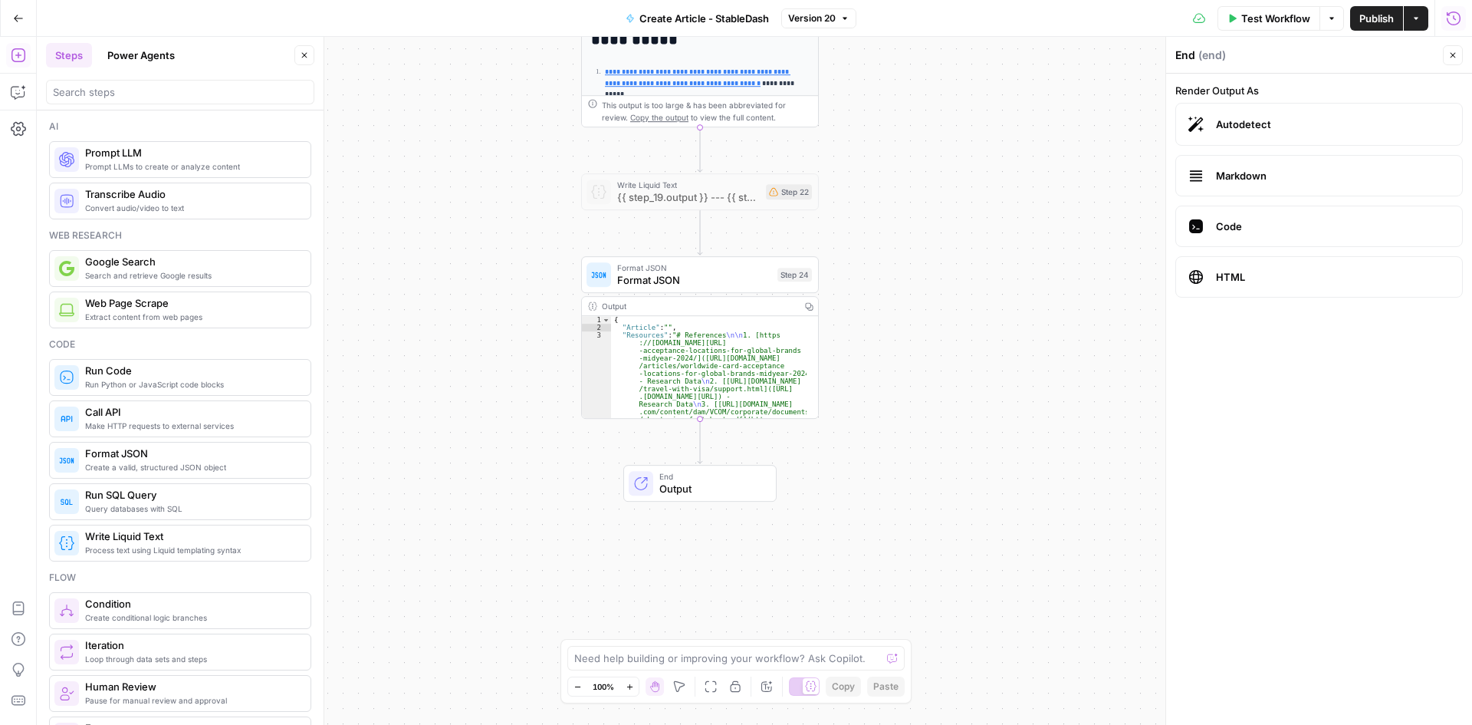
click at [478, 412] on div "**********" at bounding box center [754, 381] width 1435 height 688
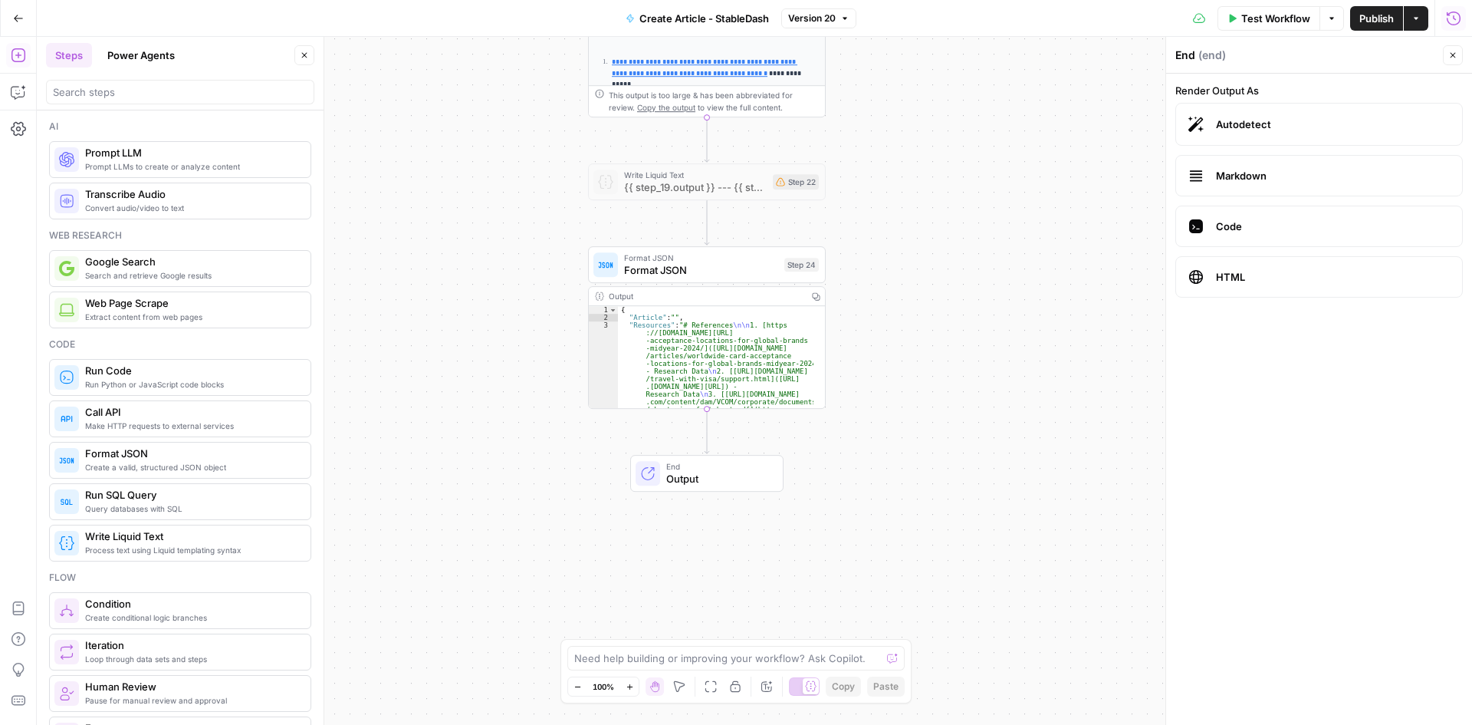
drag, startPoint x: 951, startPoint y: 500, endPoint x: 965, endPoint y: 495, distance: 15.3
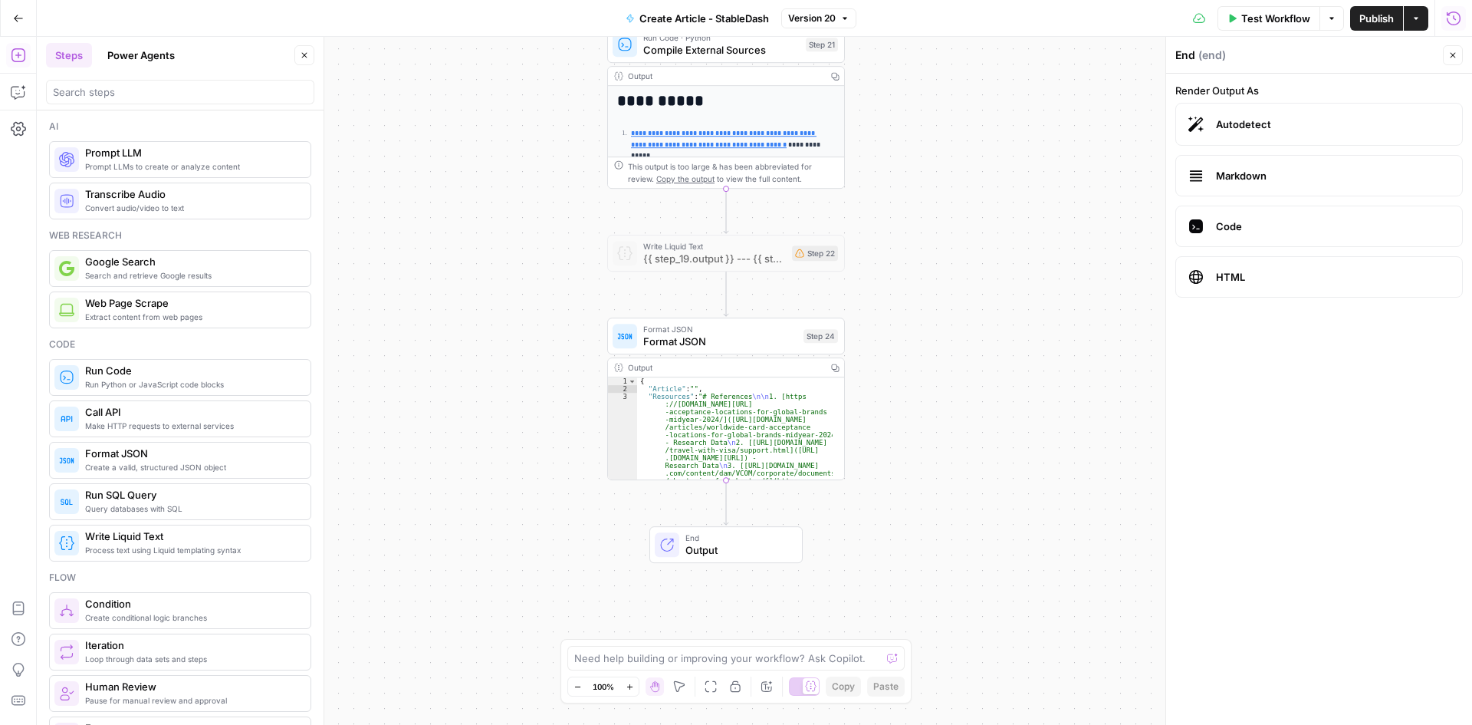
drag, startPoint x: 1081, startPoint y: 192, endPoint x: 1091, endPoint y: 609, distance: 416.5
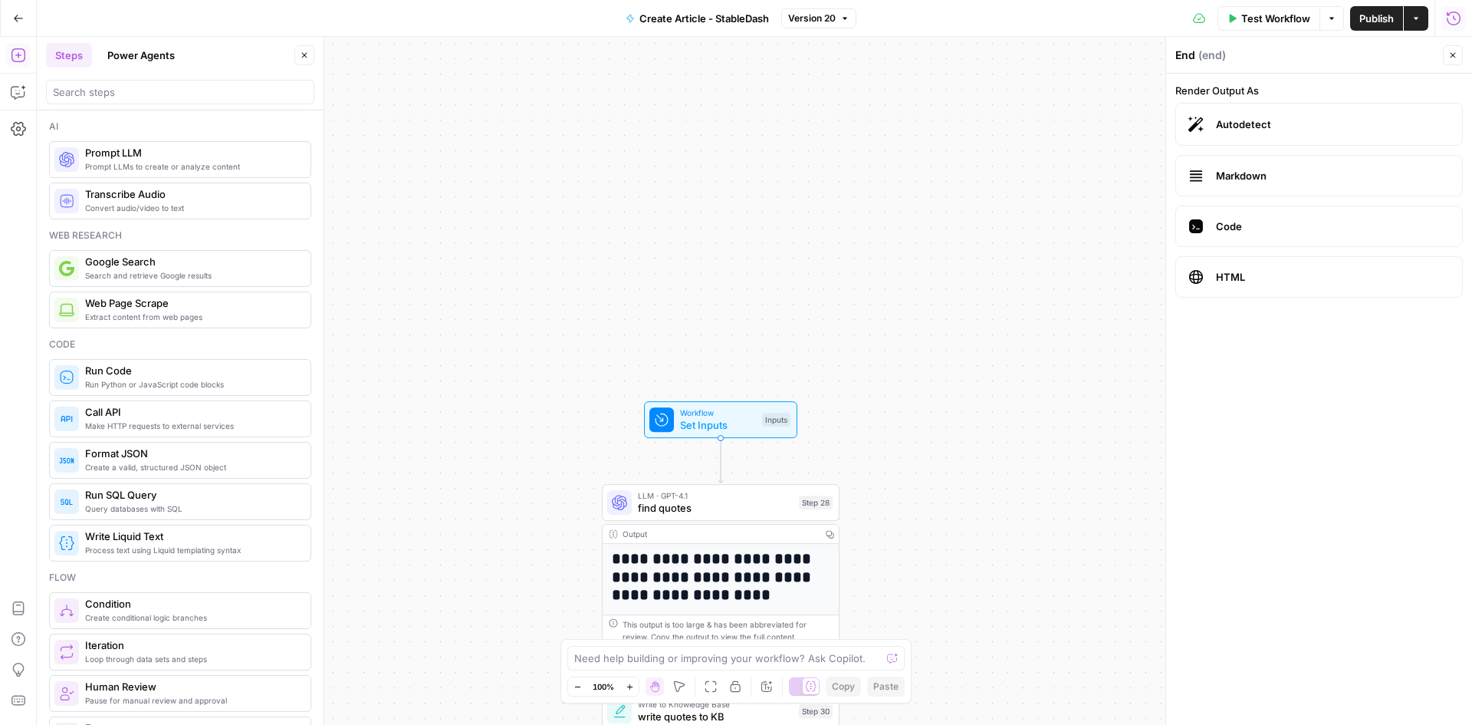
click at [695, 419] on span "Set Inputs" at bounding box center [718, 424] width 76 height 15
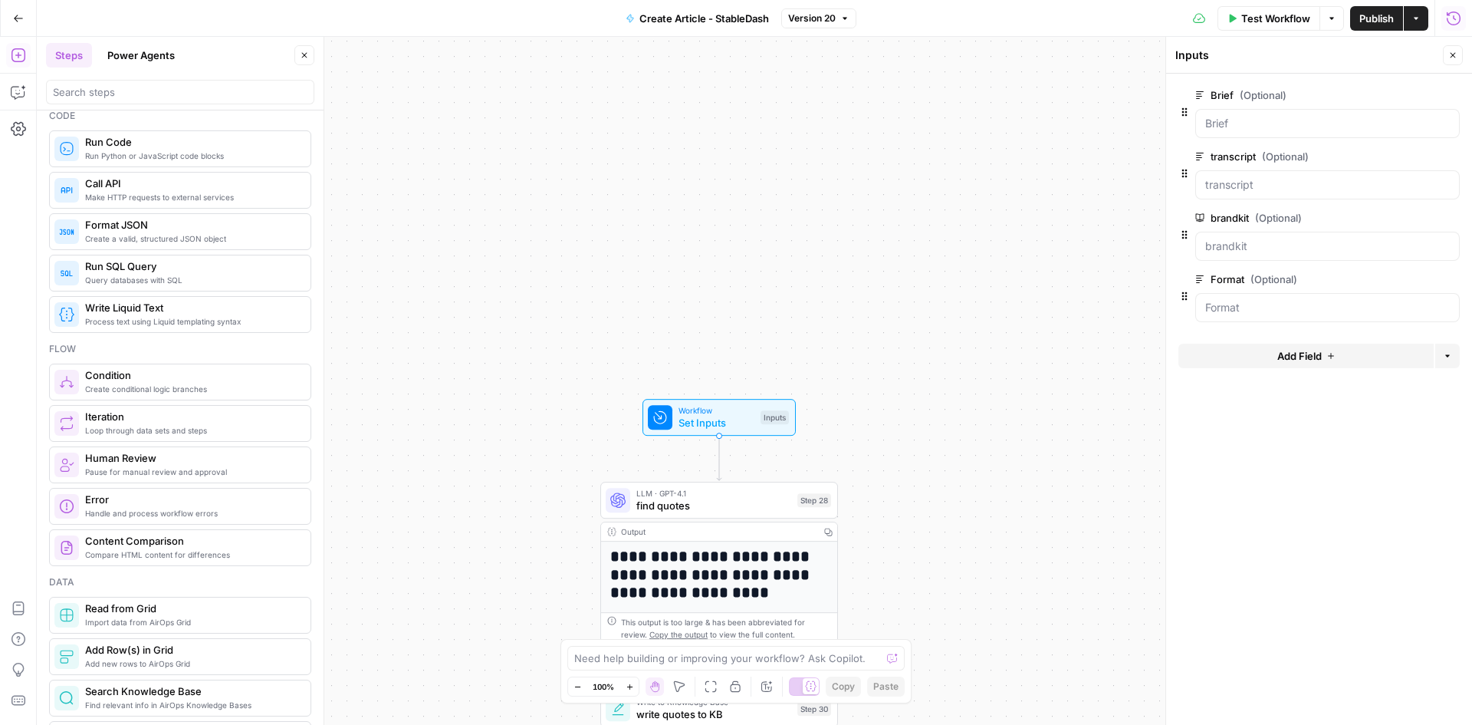
scroll to position [230, 0]
click at [753, 215] on div "**********" at bounding box center [754, 381] width 1435 height 688
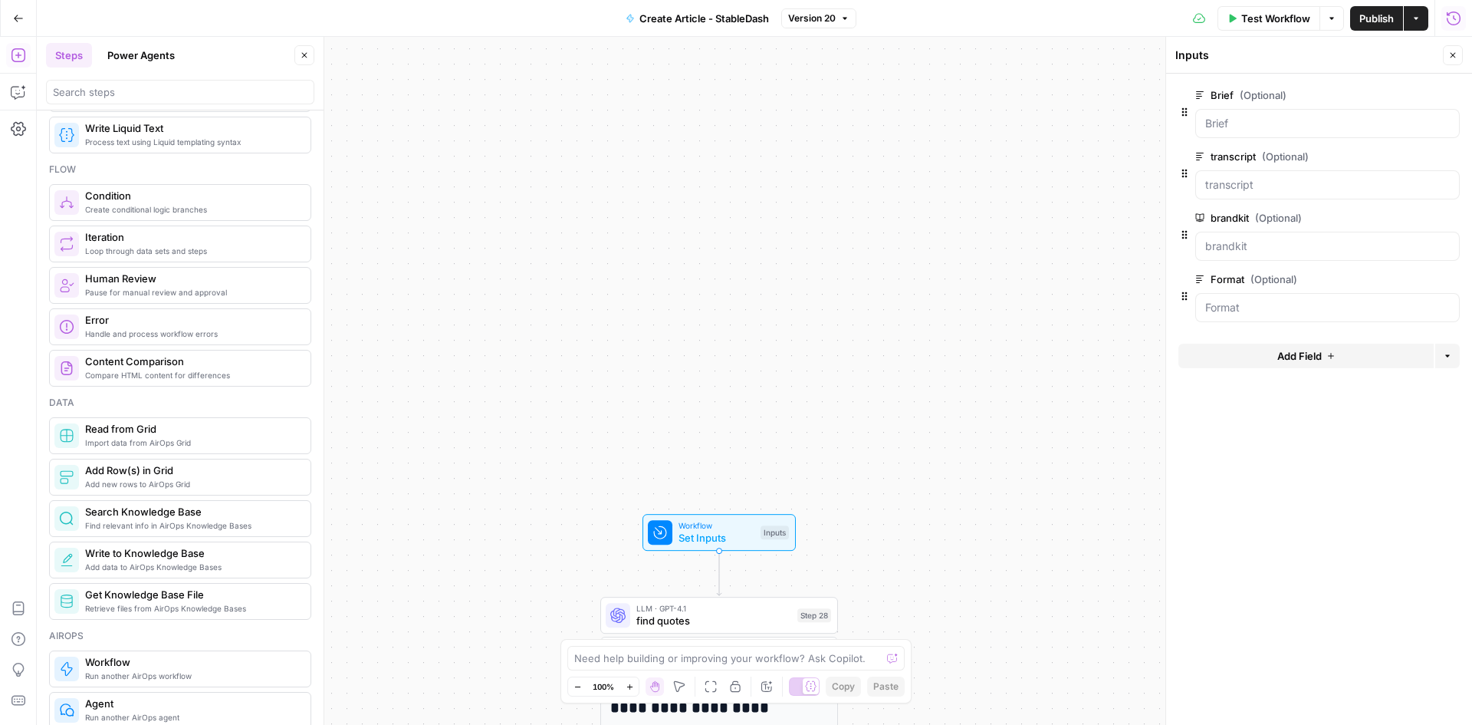
scroll to position [460, 0]
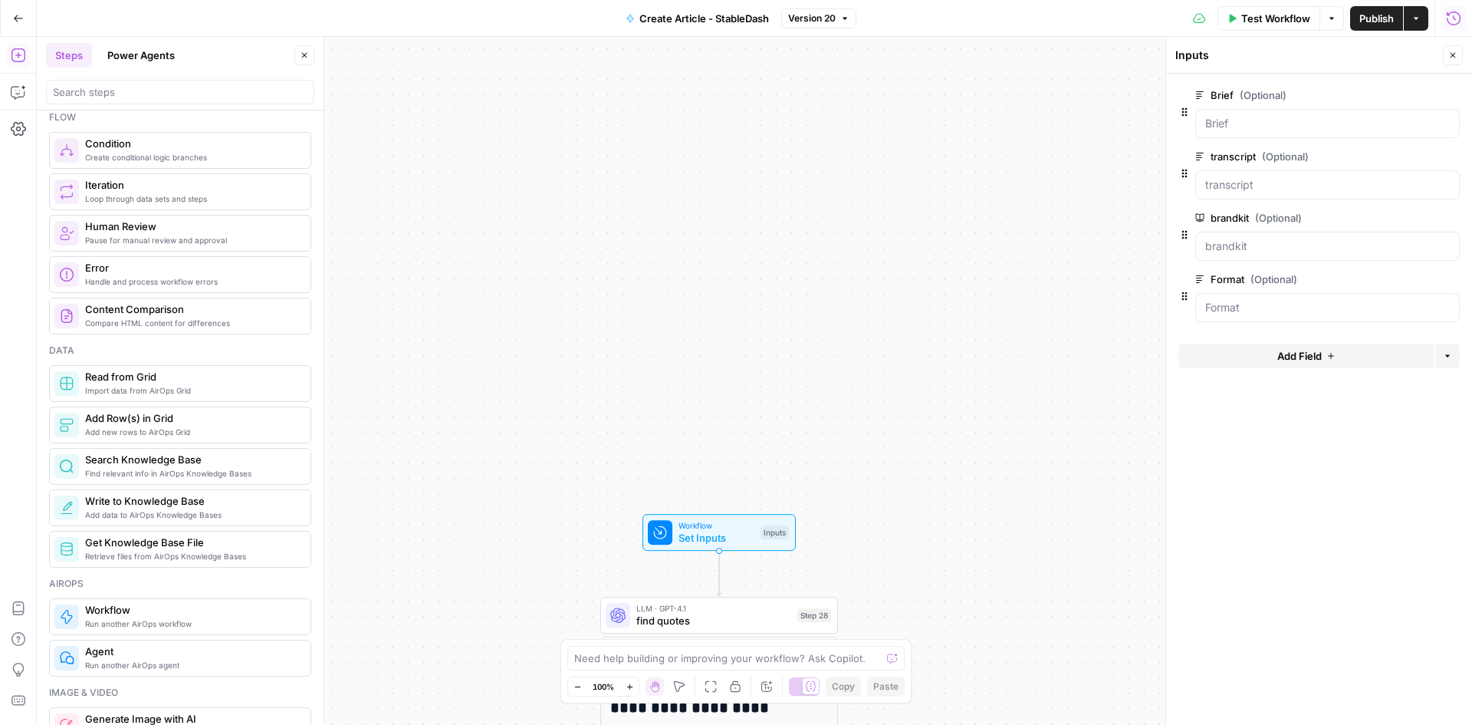
click at [166, 614] on span "Workflow" at bounding box center [191, 609] width 213 height 15
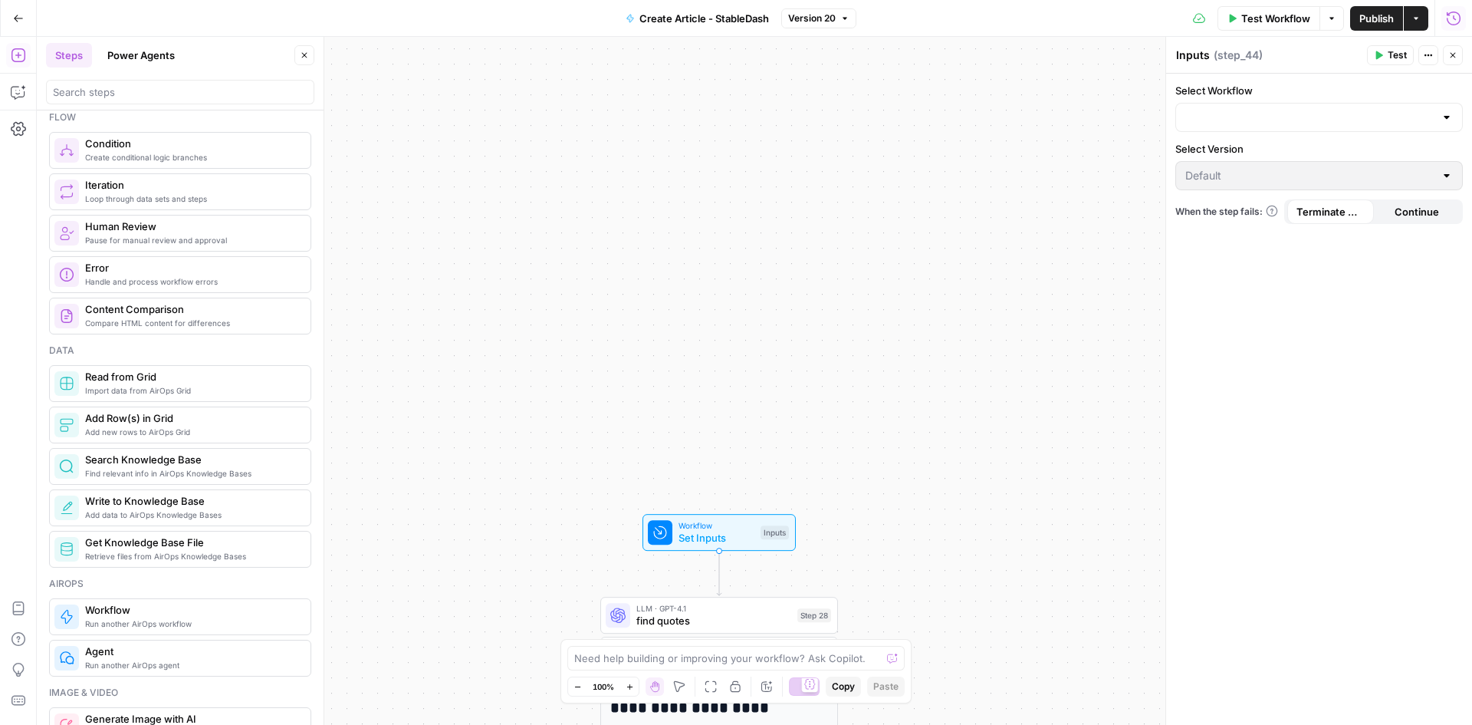
type textarea "Workflow"
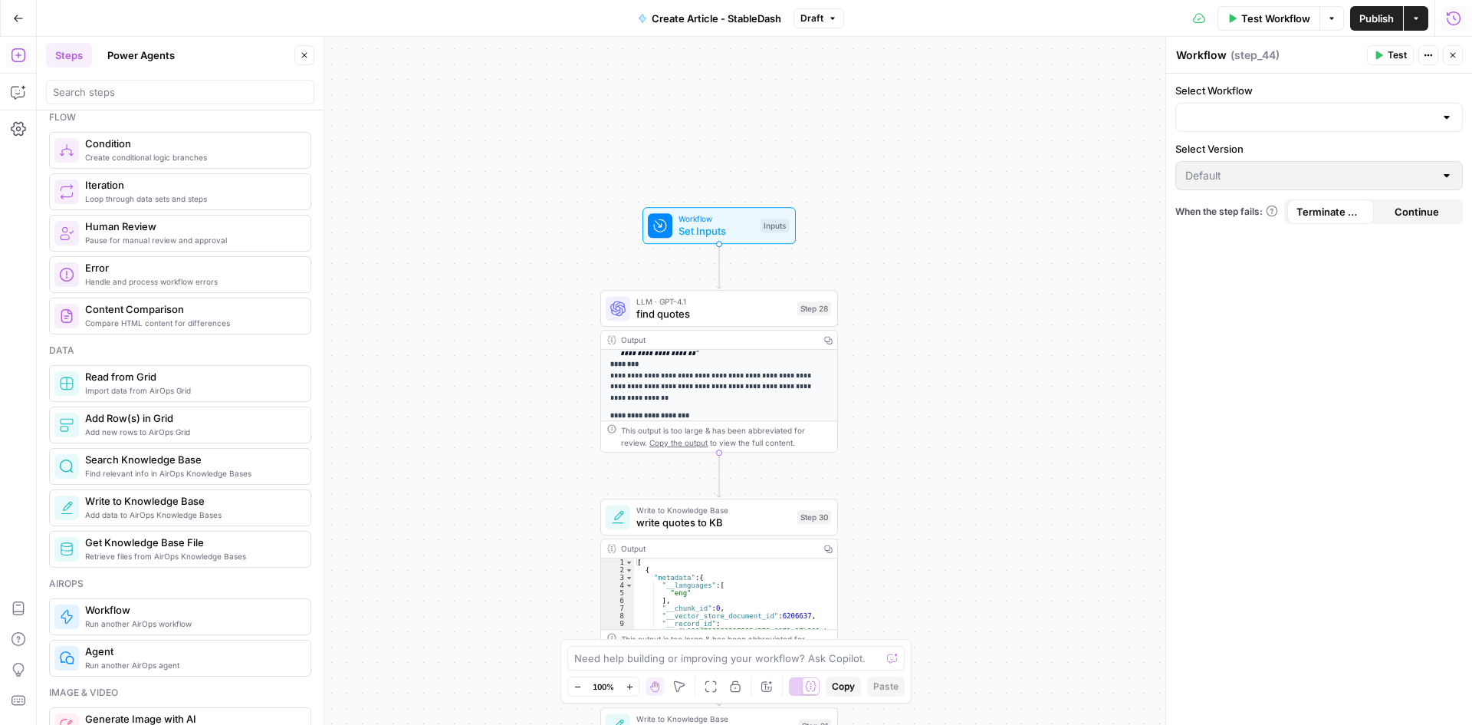
scroll to position [321, 0]
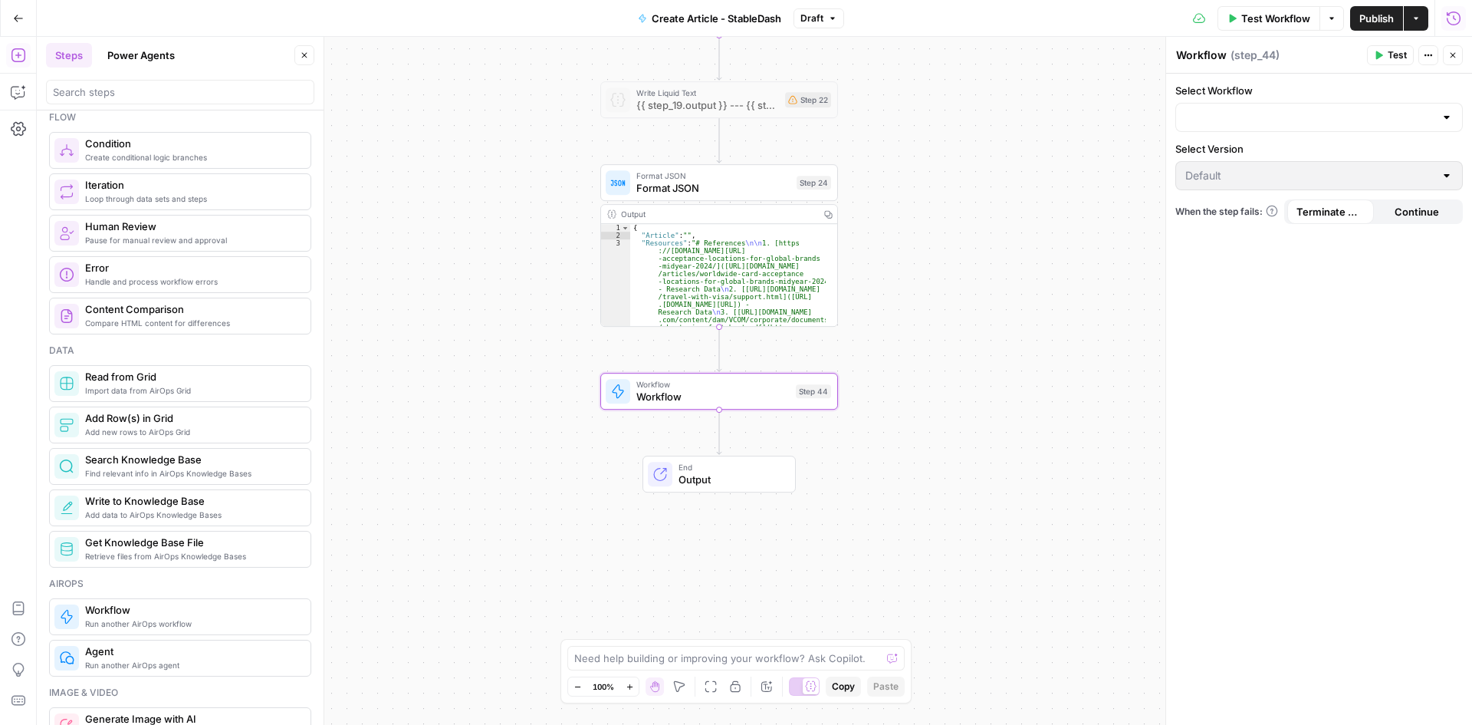
click at [692, 483] on span "Output" at bounding box center [731, 479] width 104 height 15
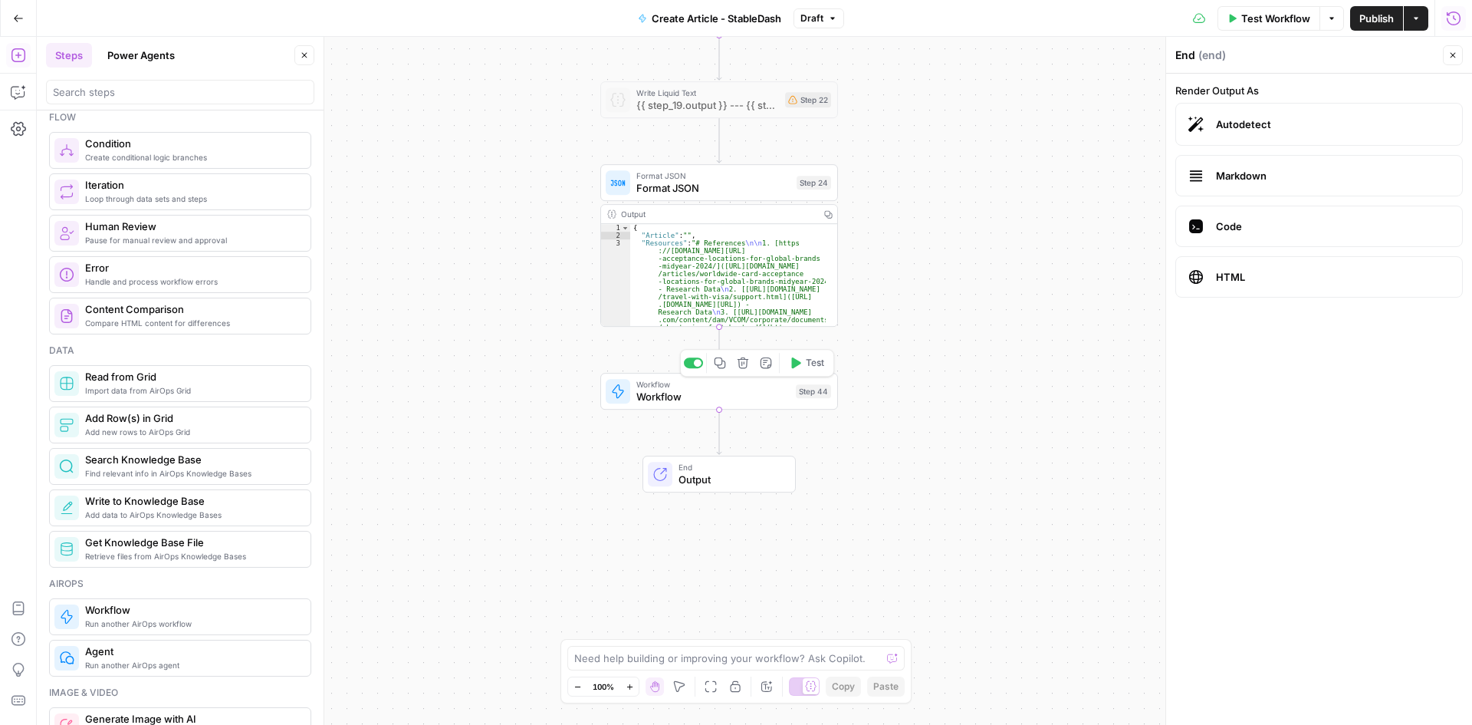
click at [648, 390] on span "Workflow" at bounding box center [712, 396] width 153 height 15
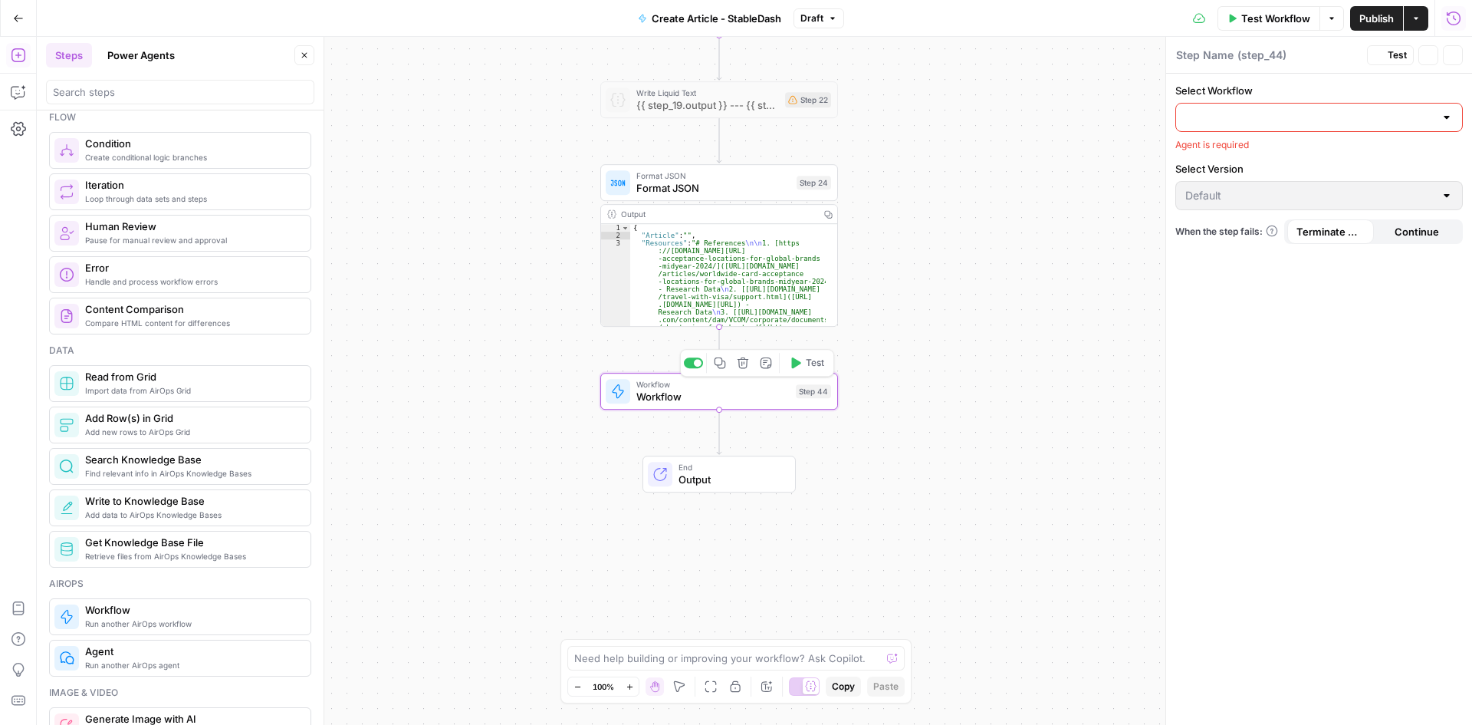
type textarea "Workflow"
click at [746, 366] on icon "button" at bounding box center [744, 363] width 12 height 12
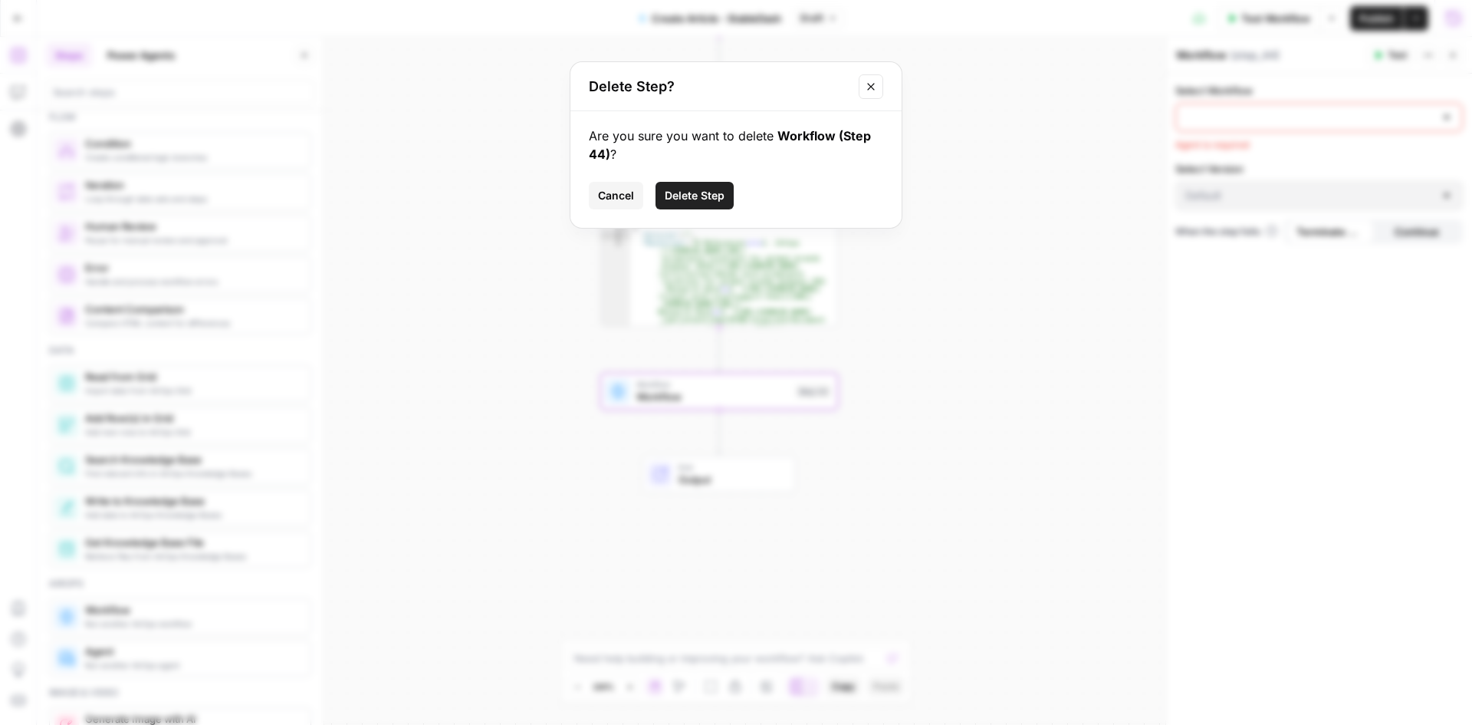
click at [693, 200] on span "Delete Step" at bounding box center [695, 195] width 60 height 15
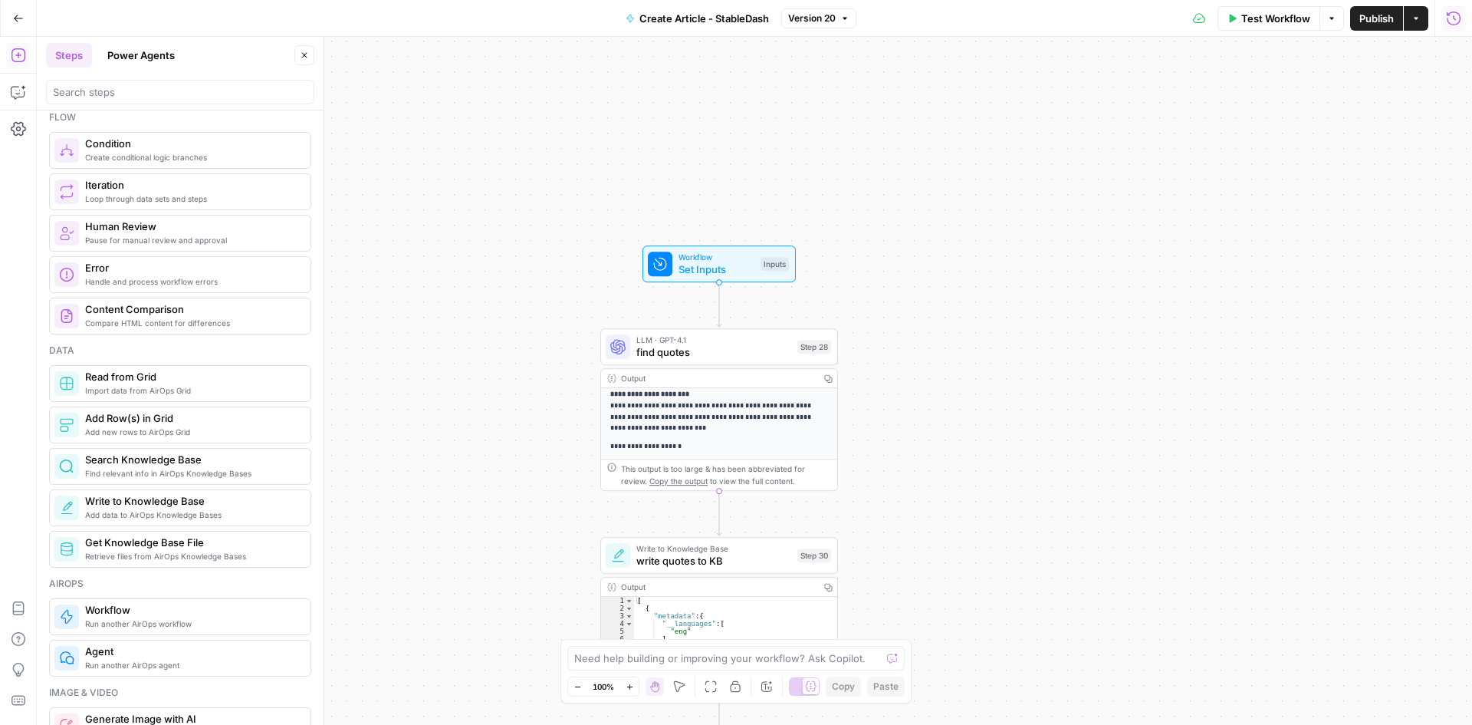
click at [795, 18] on span "Version 20" at bounding box center [812, 19] width 48 height 14
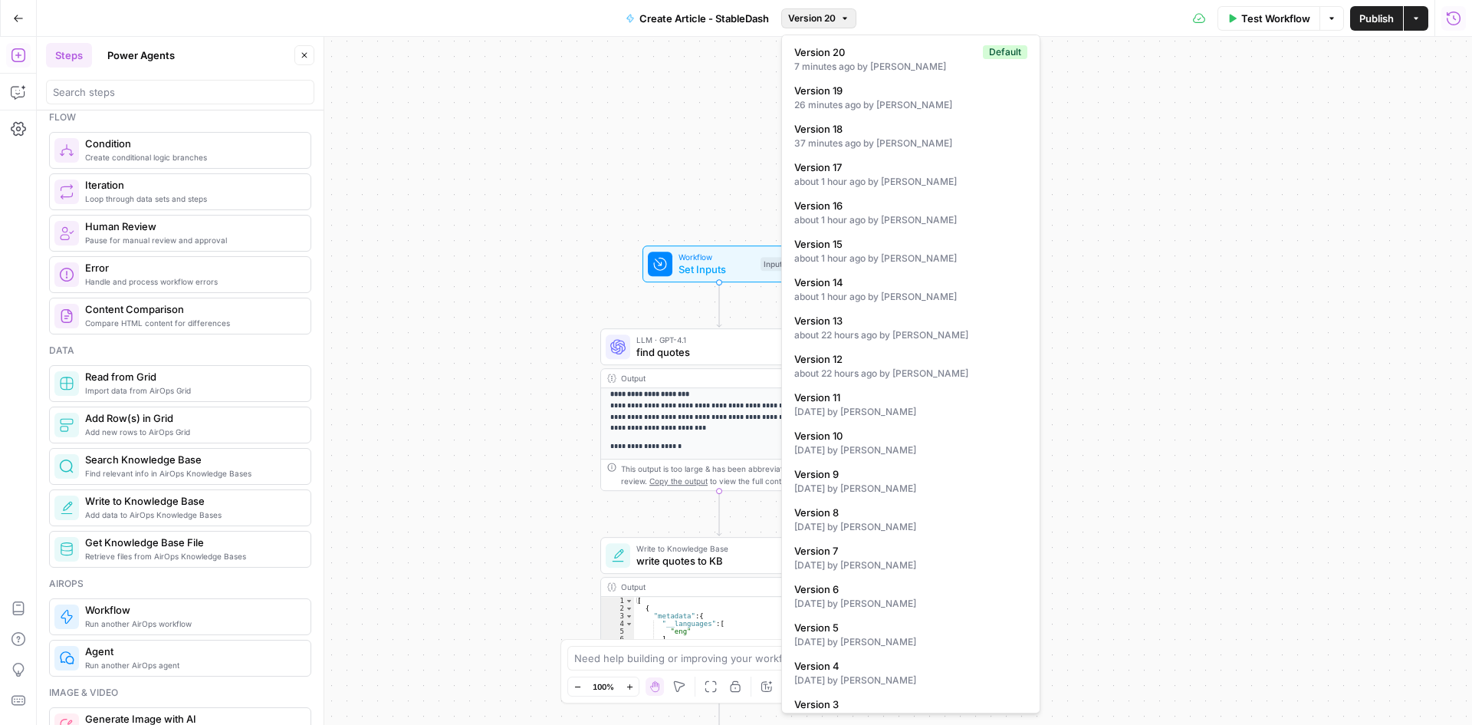
click at [802, 15] on span "Version 20" at bounding box center [812, 19] width 48 height 14
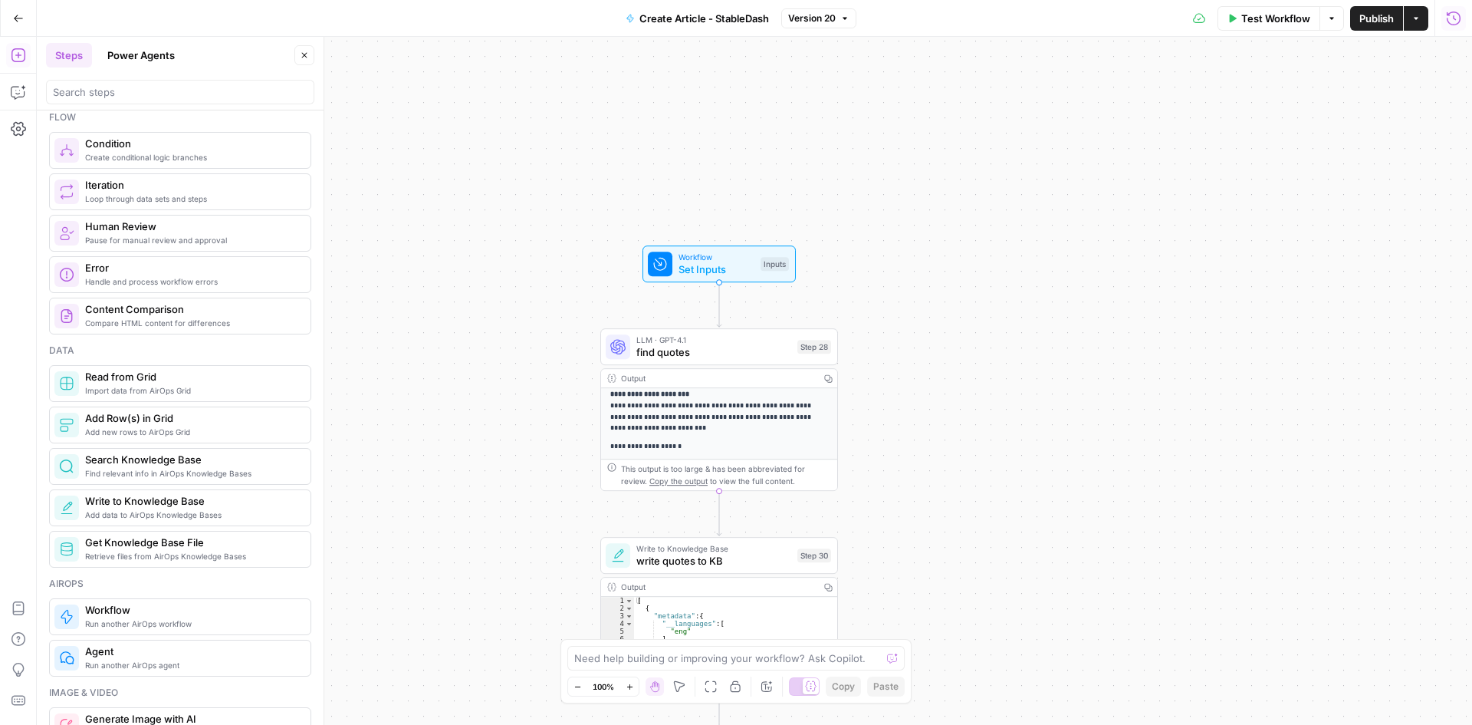
click at [745, 18] on span "Create Article - StableDash" at bounding box center [704, 18] width 130 height 15
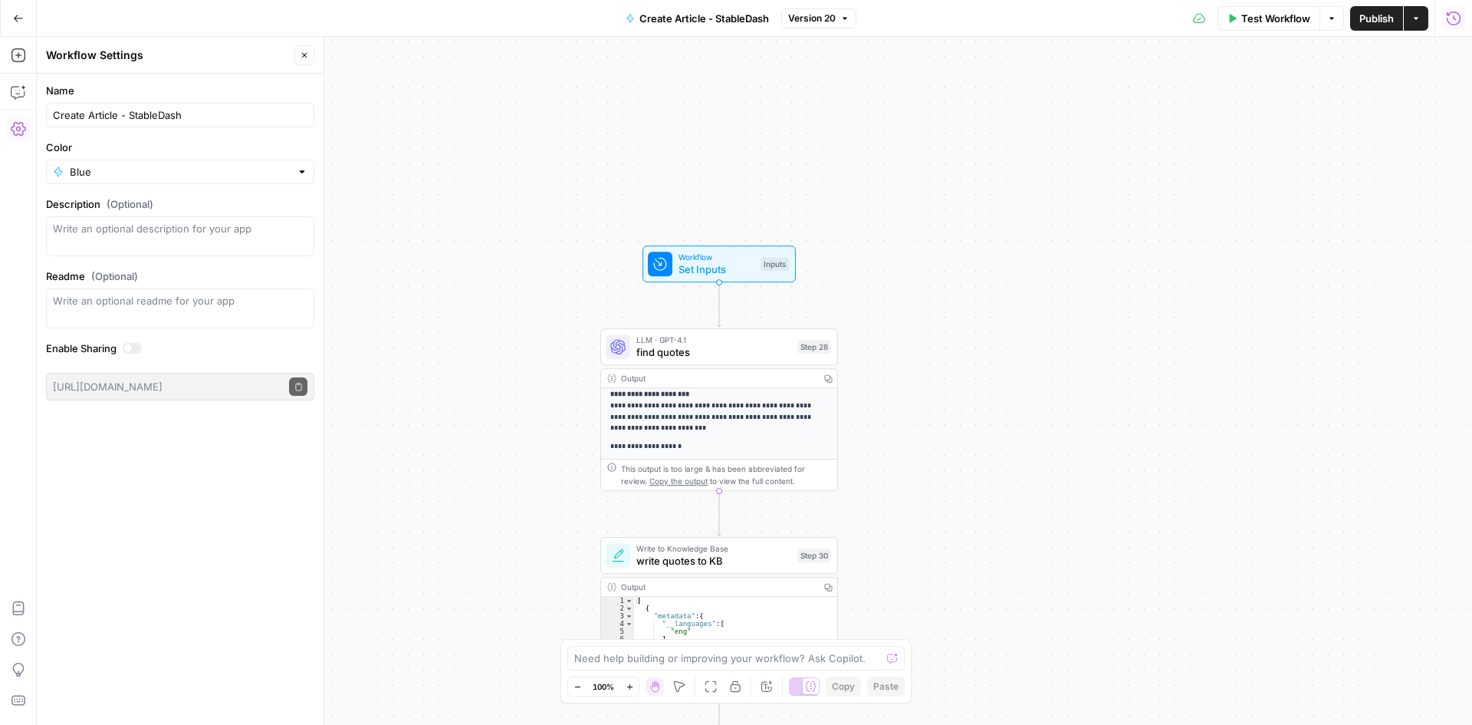
click at [1427, 21] on button "Actions" at bounding box center [1416, 18] width 25 height 25
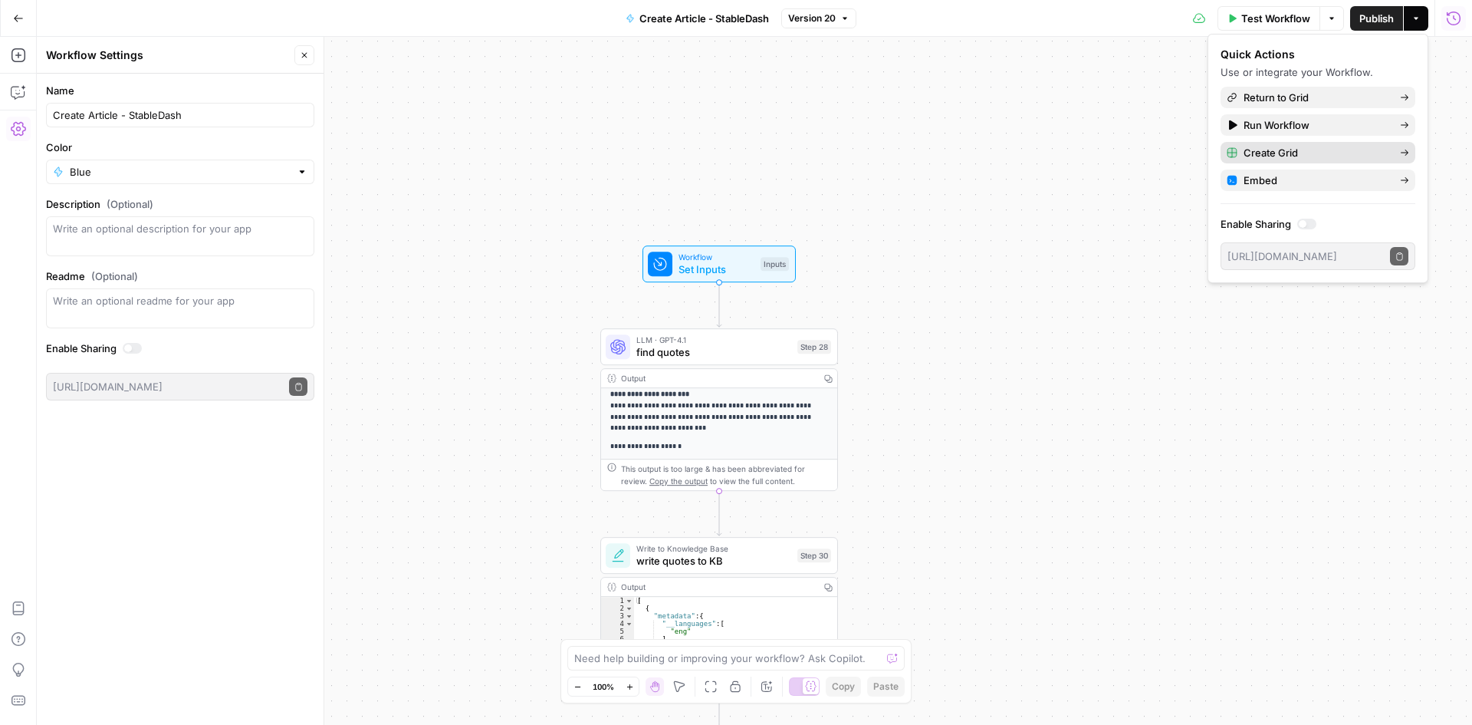
click at [1350, 158] on span "Create Grid" at bounding box center [1316, 152] width 144 height 15
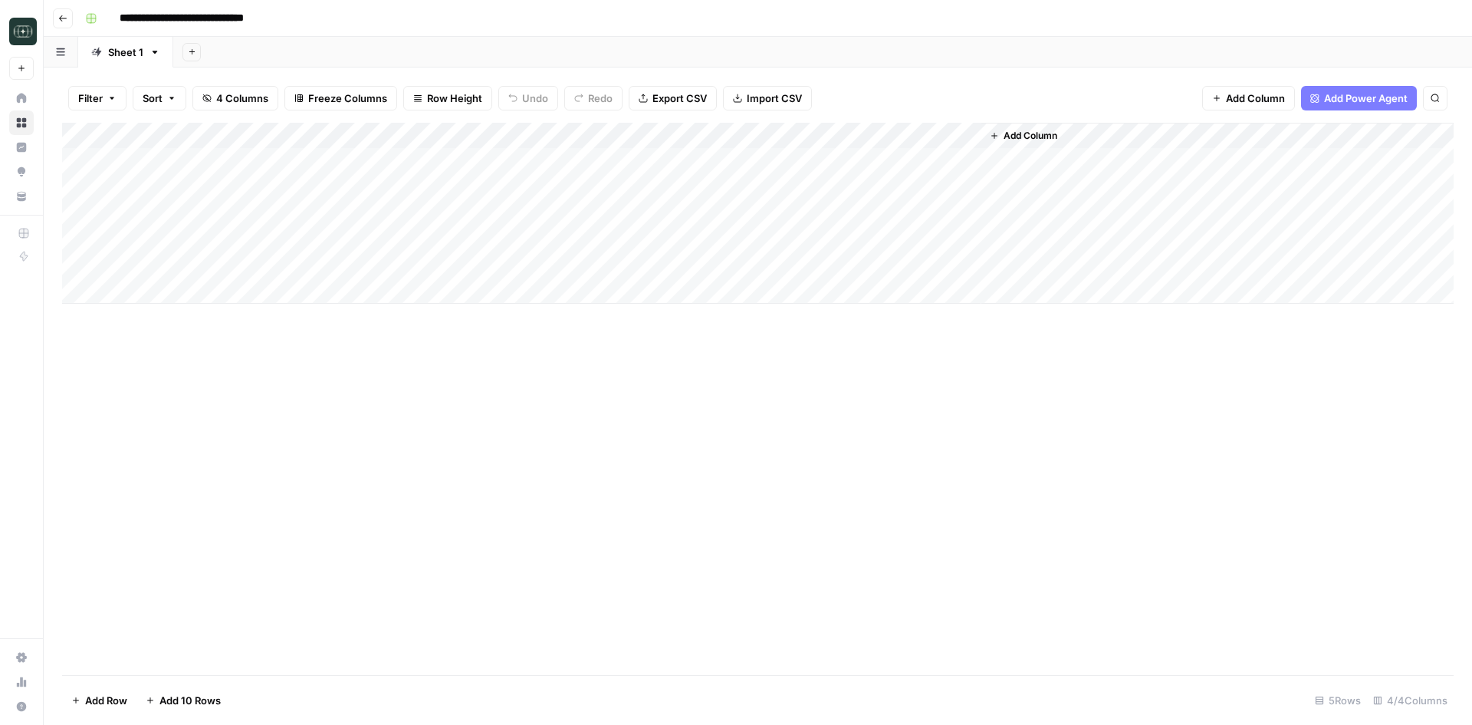
click at [1032, 138] on span "Add Column" at bounding box center [1031, 136] width 54 height 14
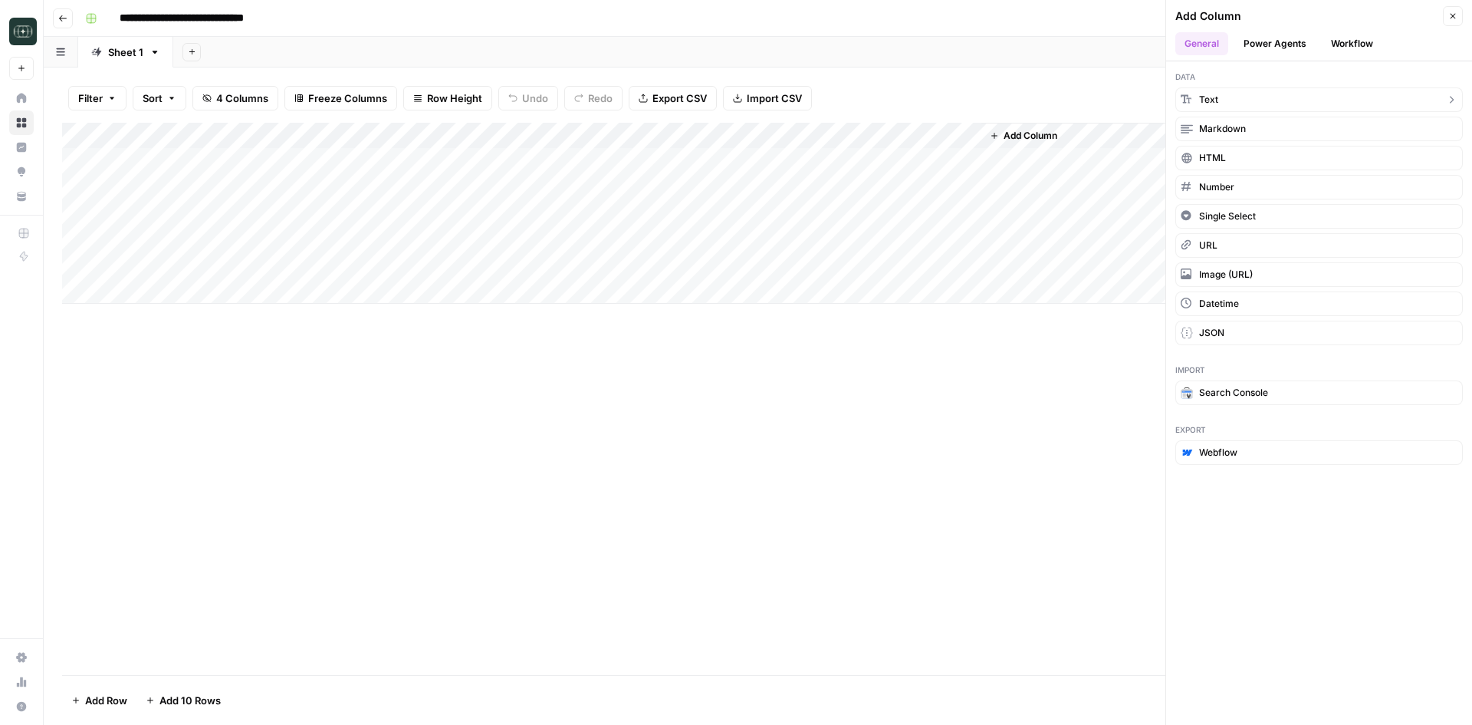
click at [1212, 94] on span "Text" at bounding box center [1208, 100] width 19 height 14
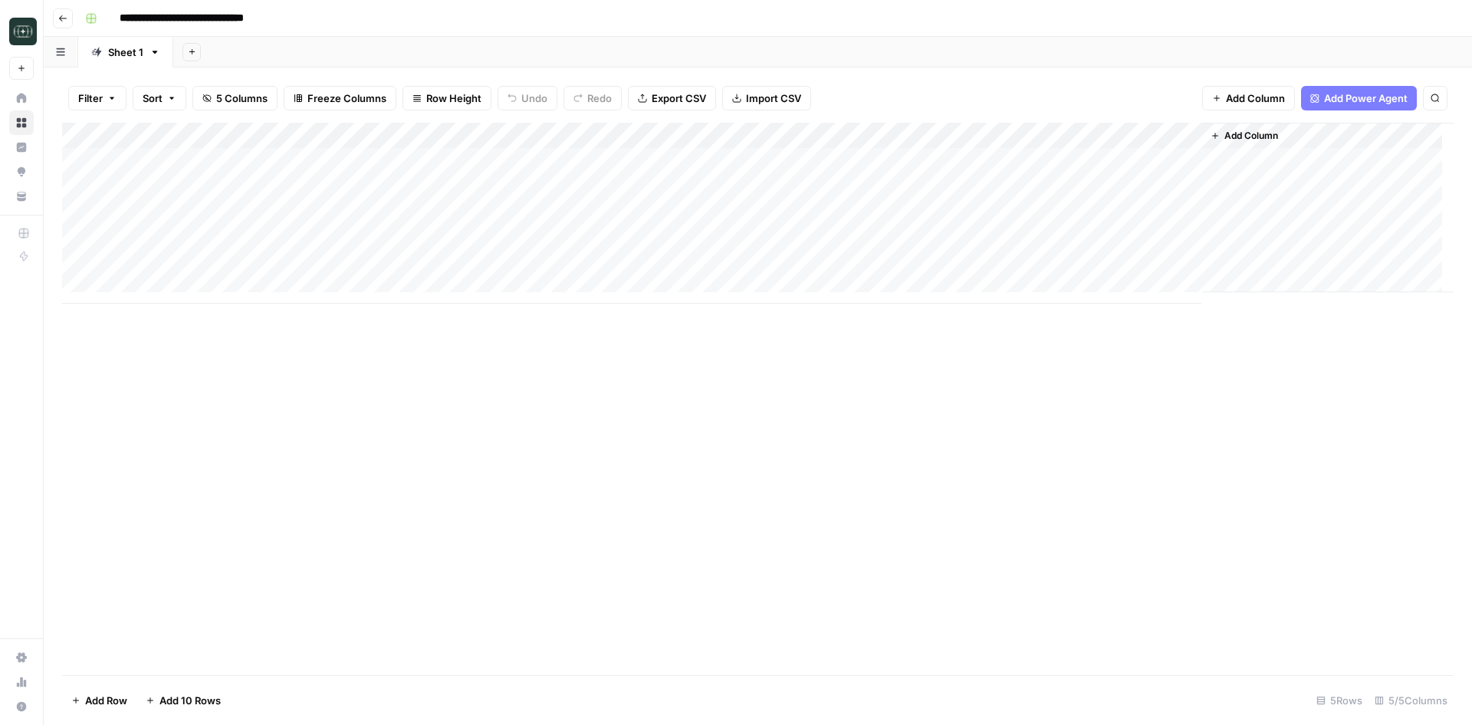
drag, startPoint x: 1284, startPoint y: 132, endPoint x: 1175, endPoint y: 140, distance: 109.2
click at [1087, 140] on div "Add Column" at bounding box center [758, 213] width 1392 height 181
drag, startPoint x: 1312, startPoint y: 141, endPoint x: 1228, endPoint y: 143, distance: 84.4
click at [1228, 143] on div "Add Column" at bounding box center [1328, 207] width 252 height 169
click at [1230, 139] on span "Add Column" at bounding box center [1252, 136] width 54 height 14
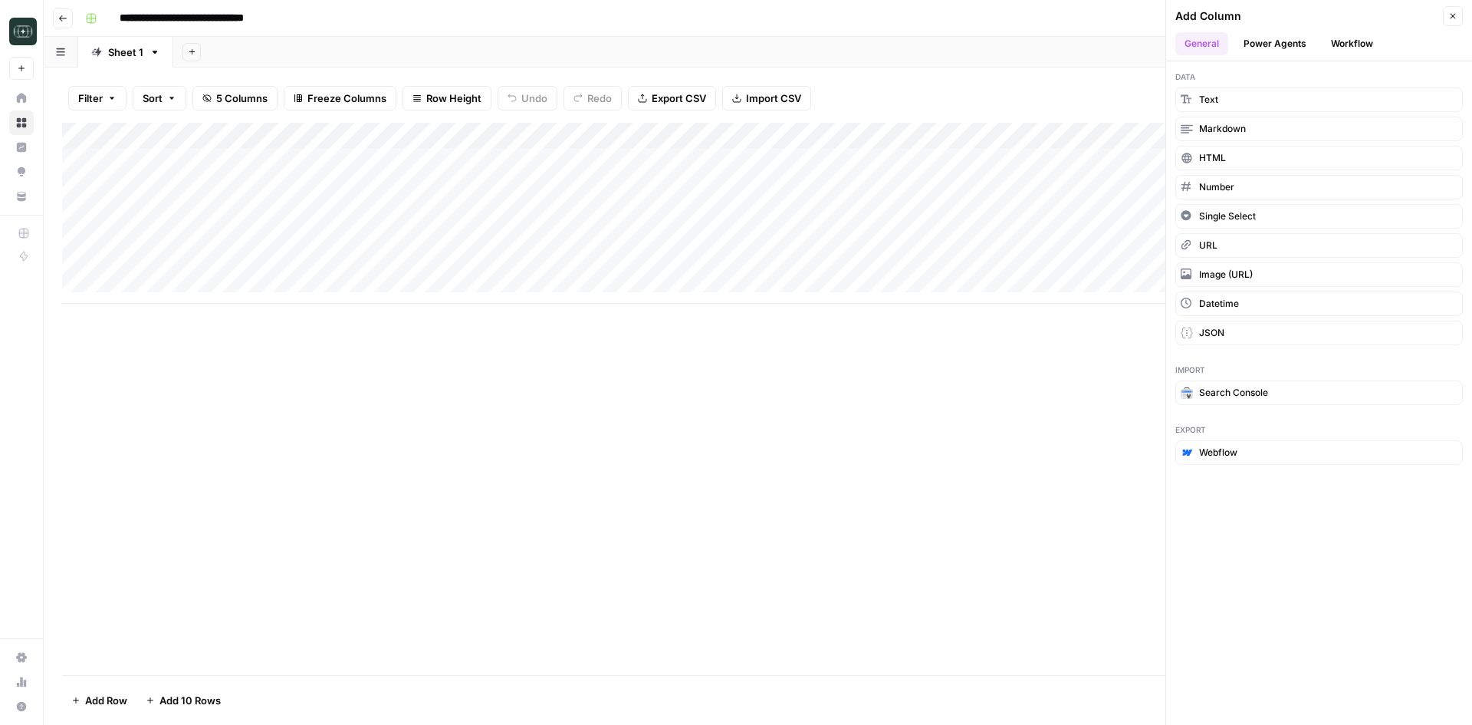
click at [882, 440] on div "Add Column" at bounding box center [758, 399] width 1392 height 552
click at [1038, 140] on div "Add Column" at bounding box center [758, 213] width 1392 height 181
click at [1025, 166] on input "New Column" at bounding box center [1073, 172] width 156 height 15
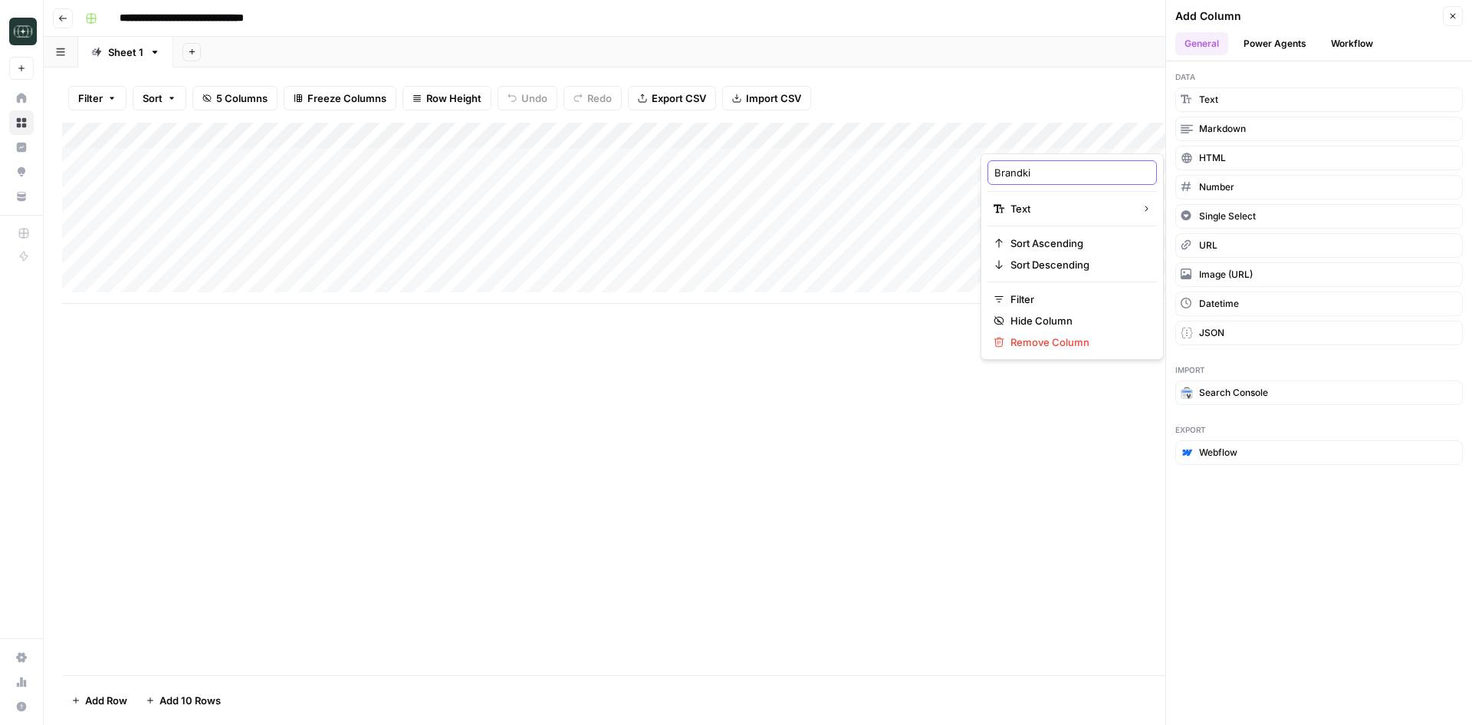
type input "Brandkit"
click at [1011, 403] on div "Add Column" at bounding box center [758, 399] width 1392 height 552
click at [1455, 15] on icon "button" at bounding box center [1453, 16] width 5 height 5
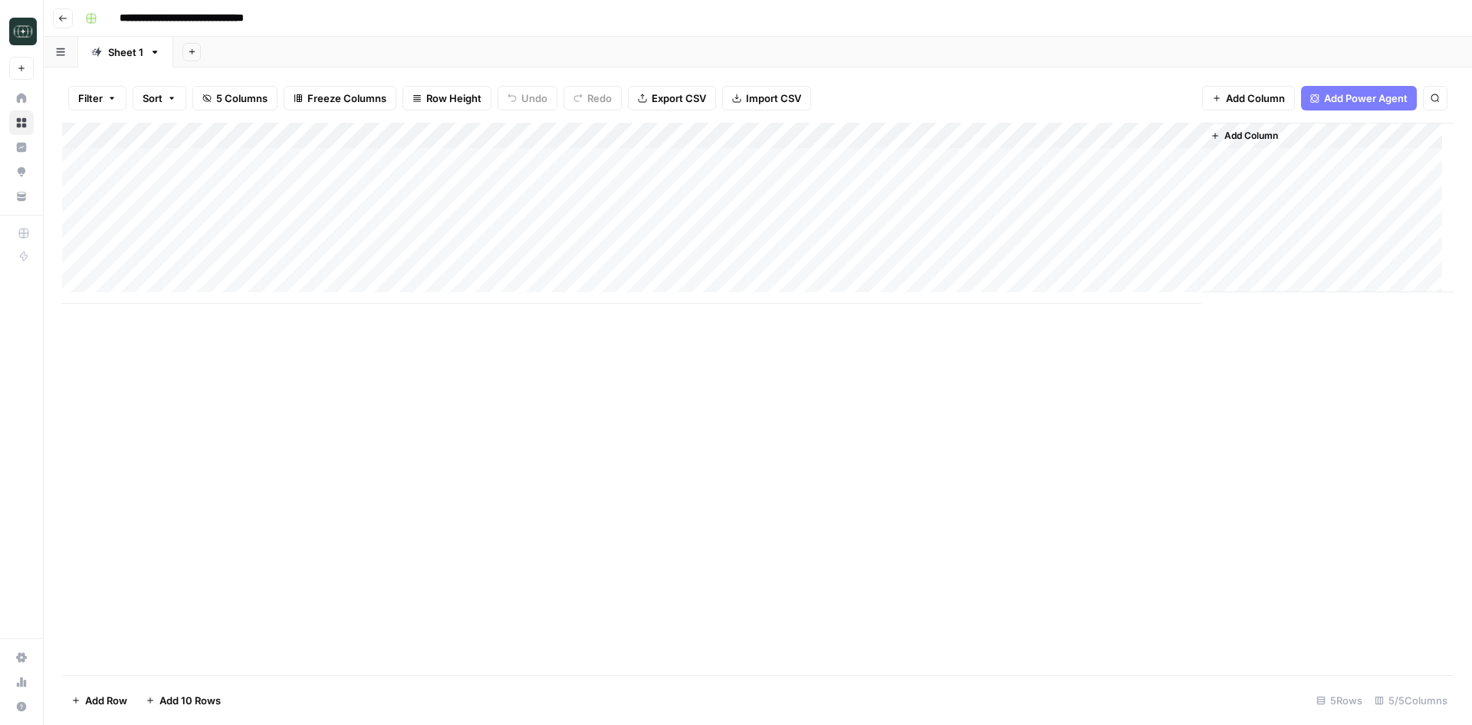
drag, startPoint x: 1163, startPoint y: 135, endPoint x: 804, endPoint y: 138, distance: 359.6
click at [804, 138] on div "Add Column" at bounding box center [758, 213] width 1392 height 181
drag, startPoint x: 1389, startPoint y: 130, endPoint x: 763, endPoint y: 463, distance: 709.1
click at [763, 463] on div "Add Column" at bounding box center [758, 399] width 1392 height 552
click at [330, 415] on div "Add Column" at bounding box center [758, 399] width 1392 height 552
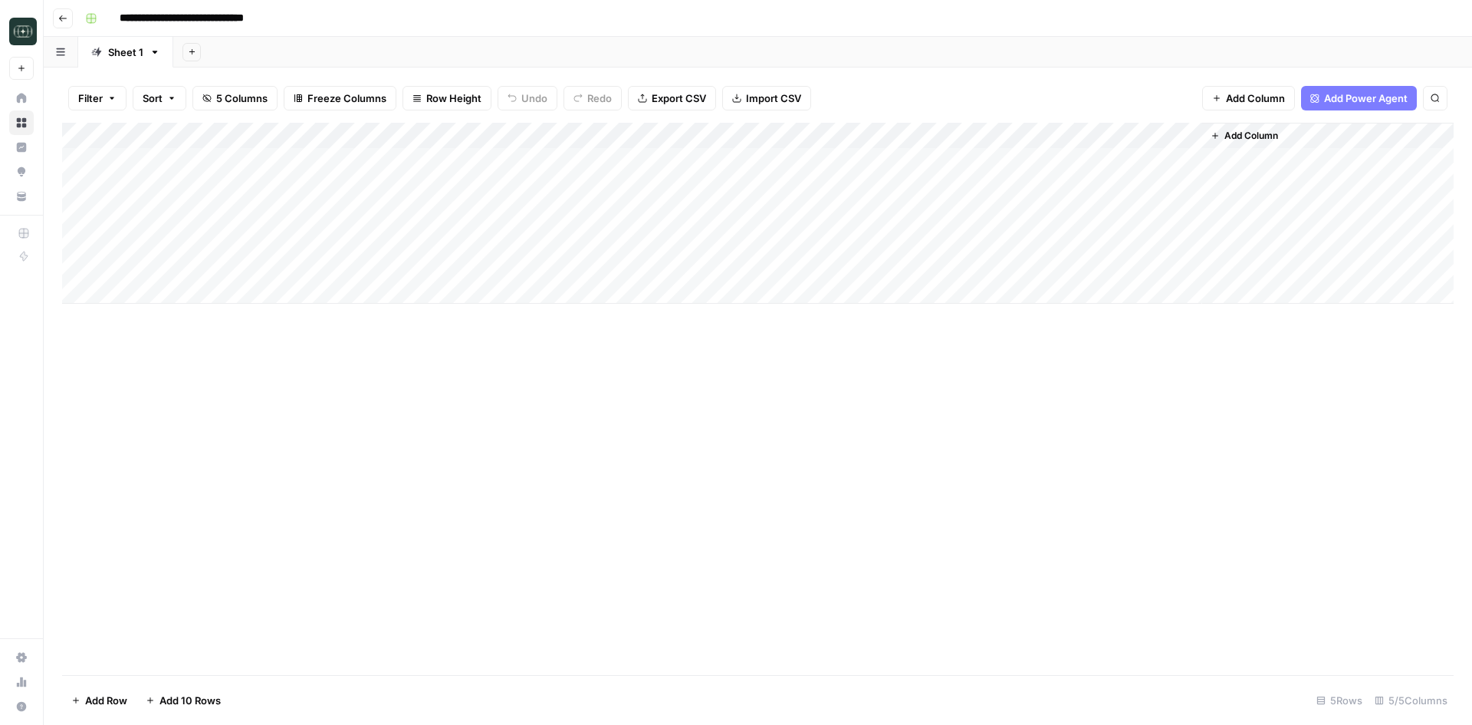
click at [153, 57] on icon "button" at bounding box center [155, 52] width 11 height 11
click at [422, 43] on div "Add Sheet" at bounding box center [822, 52] width 1299 height 31
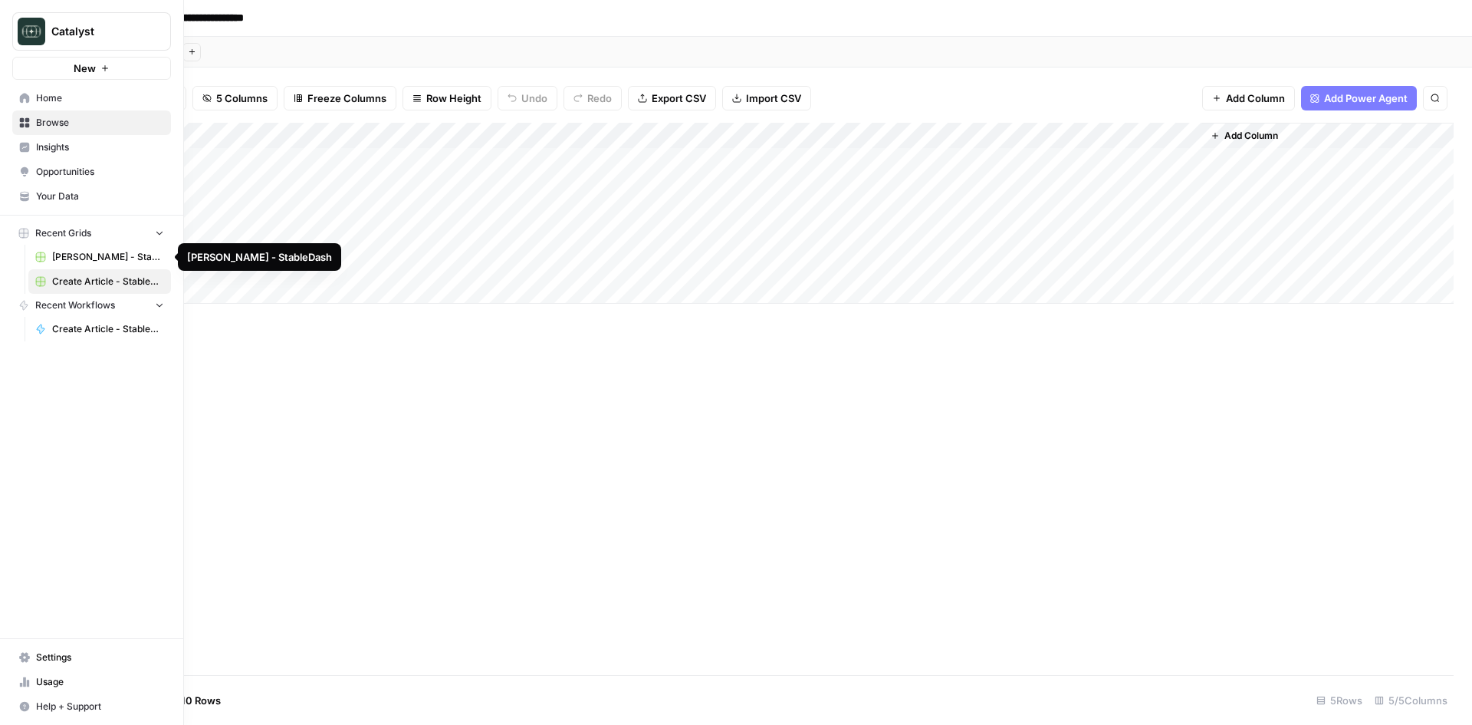
click at [103, 277] on span "Create Article - StableDash Grid" at bounding box center [108, 282] width 112 height 14
click at [102, 260] on span "[PERSON_NAME] - StableDash" at bounding box center [108, 257] width 112 height 14
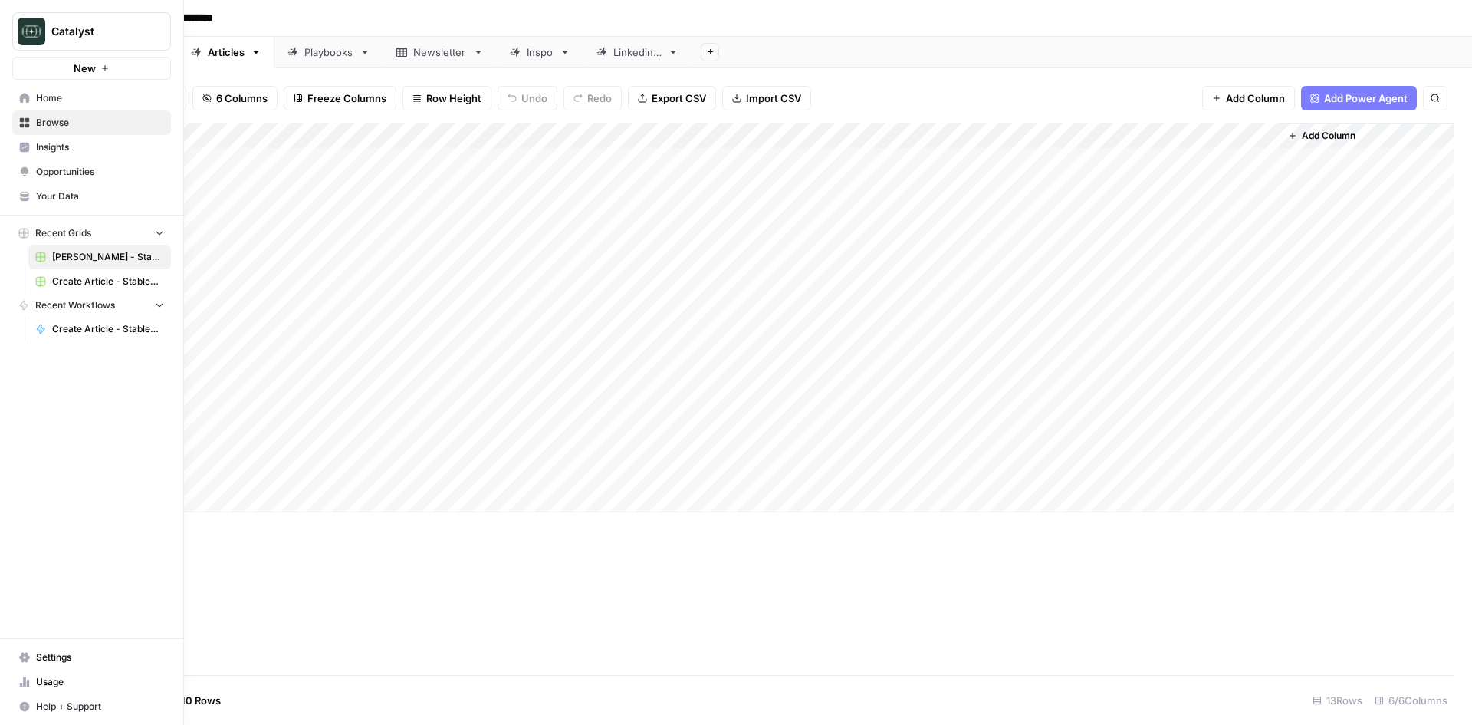
click at [100, 278] on span "Create Article - StableDash Grid" at bounding box center [108, 282] width 112 height 14
click at [115, 68] on button "New" at bounding box center [91, 68] width 159 height 23
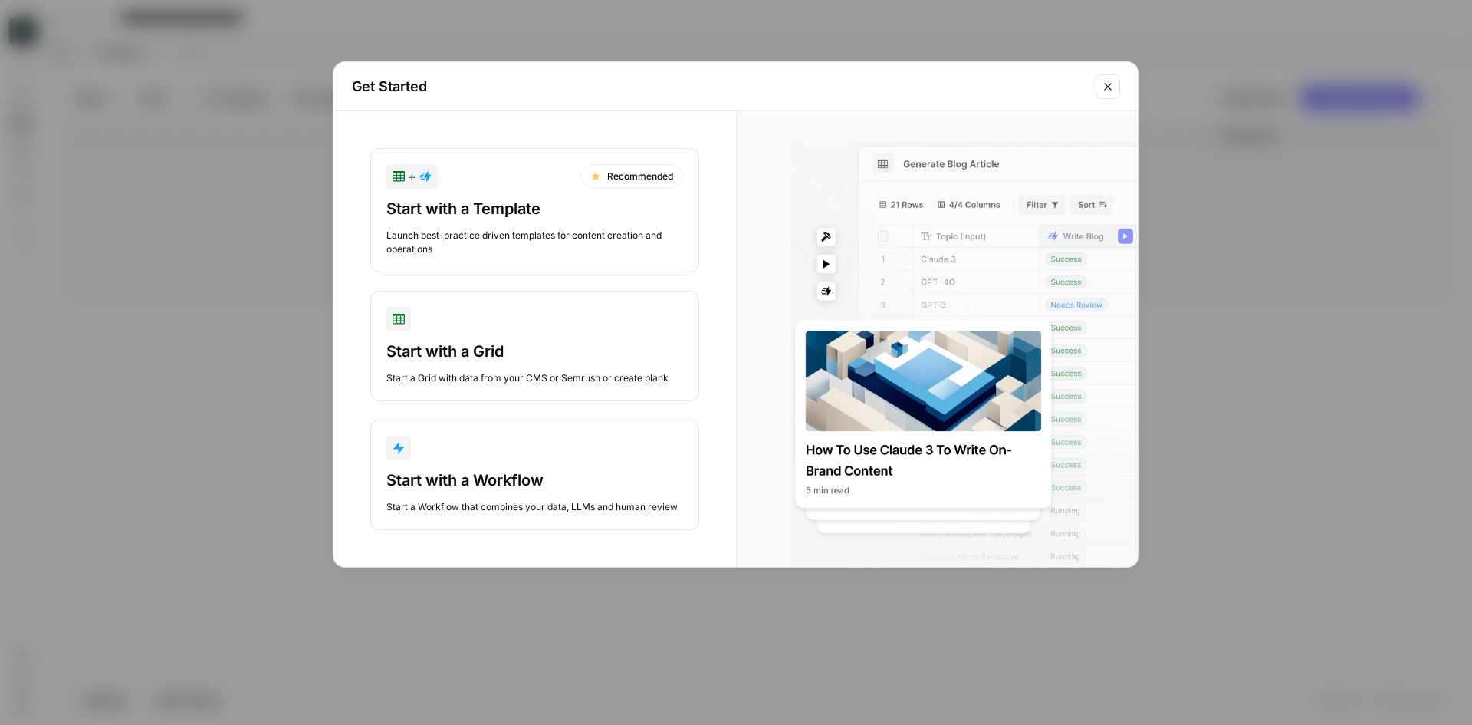
click at [1294, 327] on div "Get Started + Recommended Start with a Template Launch best-practice driven tem…" at bounding box center [736, 362] width 1472 height 725
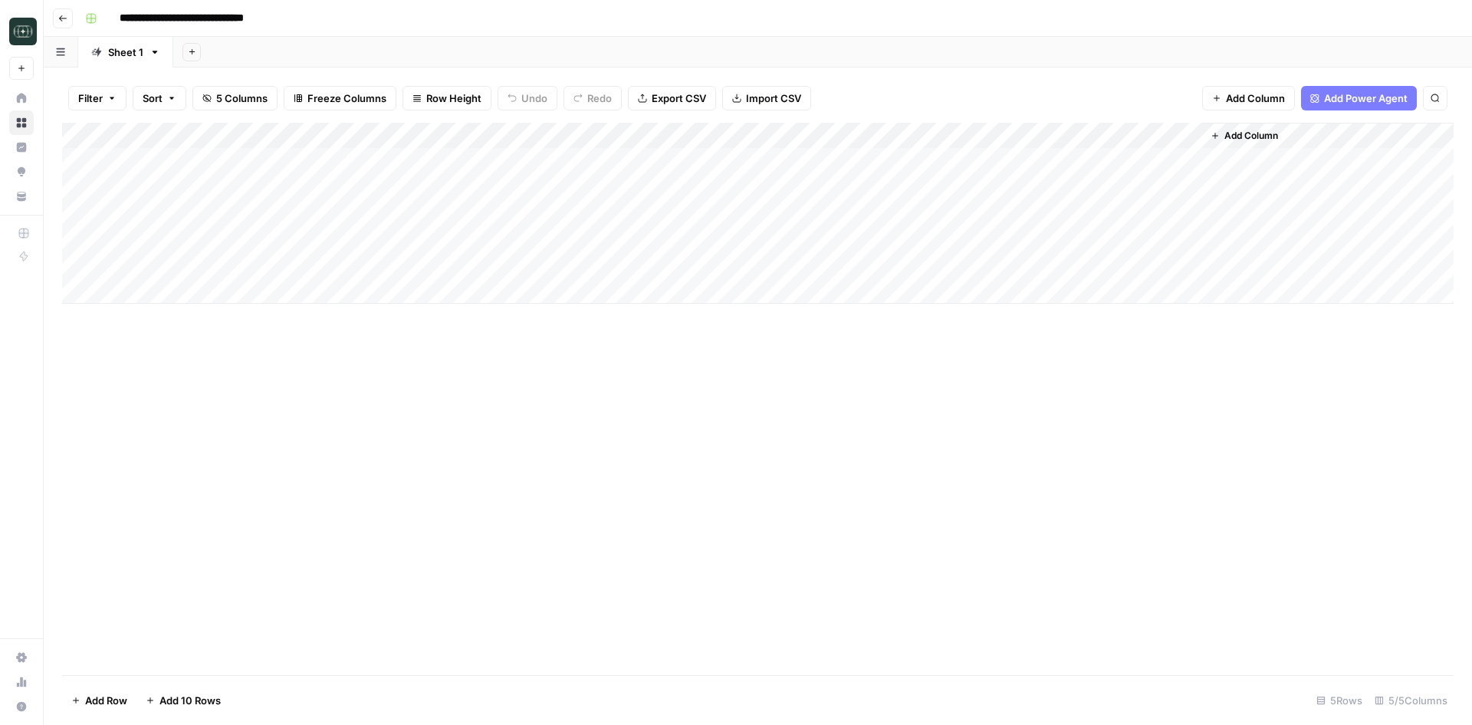
click at [1267, 136] on span "Add Column" at bounding box center [1252, 136] width 54 height 14
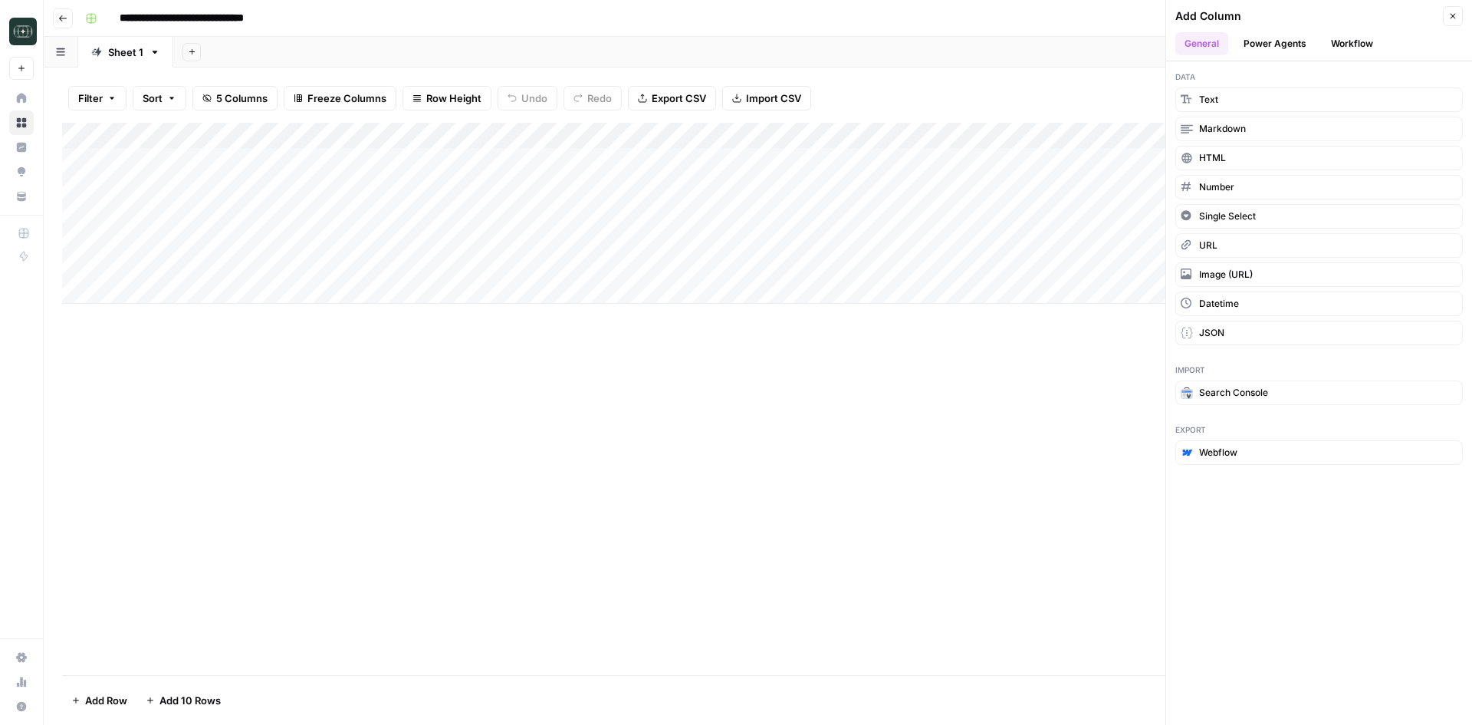
click at [1343, 48] on button "Workflow" at bounding box center [1352, 43] width 61 height 23
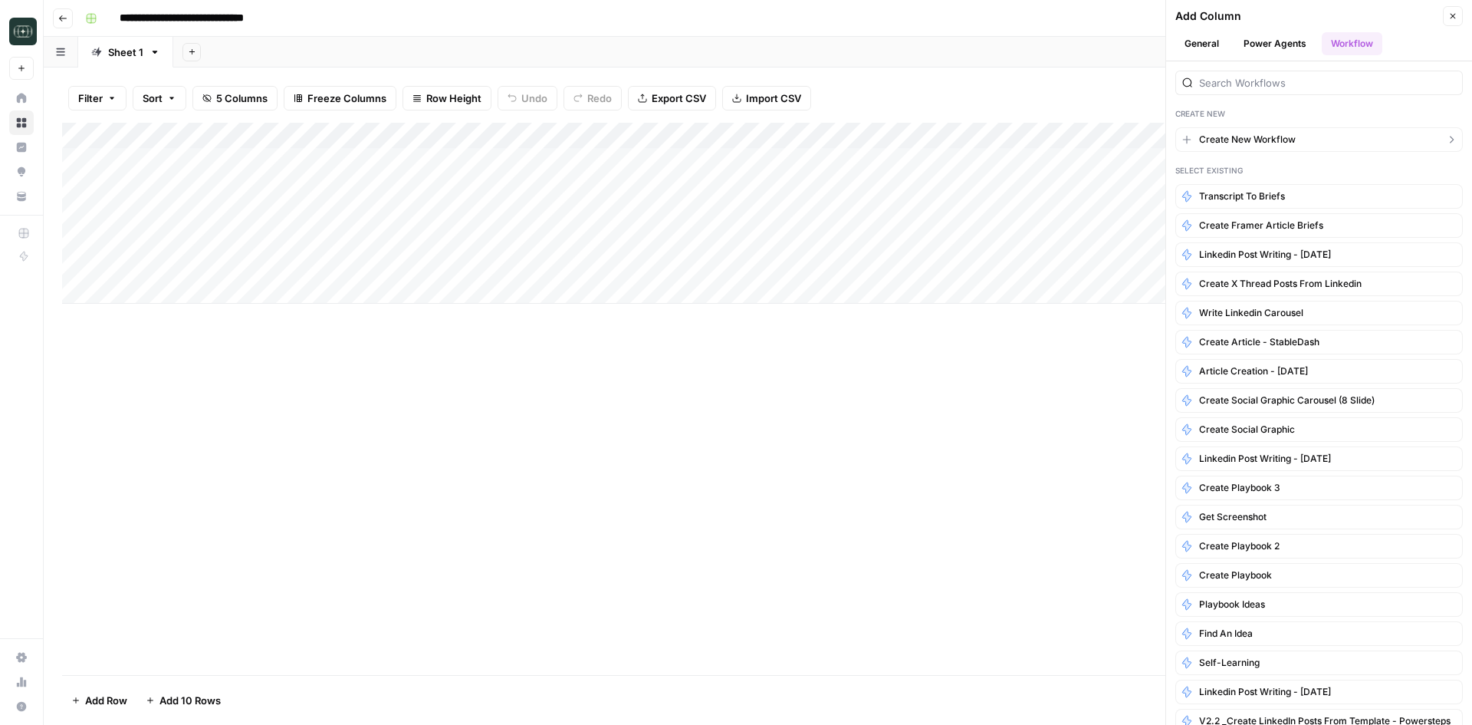
click at [1237, 139] on span "Create New Workflow" at bounding box center [1247, 140] width 97 height 14
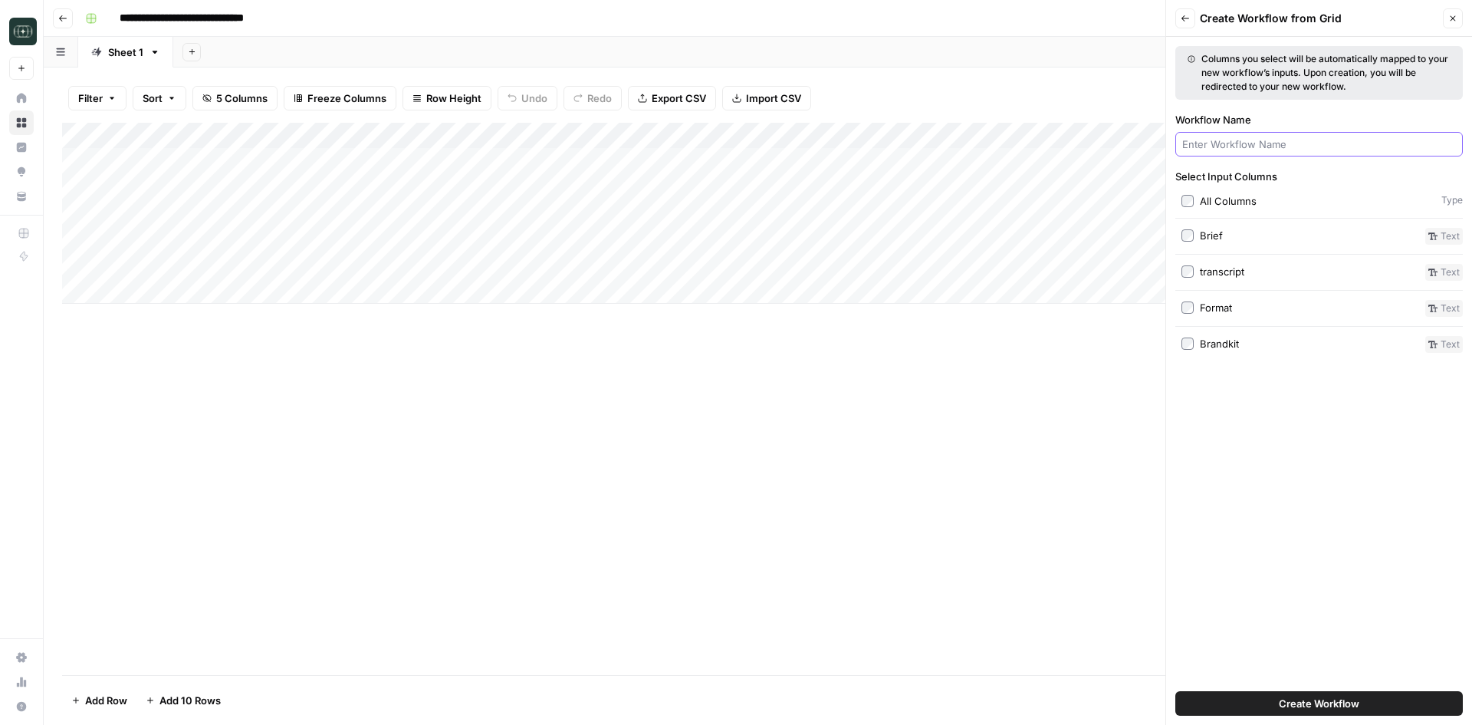
click at [1245, 146] on input "Workflow Name" at bounding box center [1319, 143] width 274 height 15
type input "Get Data from Relay"
click at [1363, 700] on button "Create Workflow" at bounding box center [1319, 703] width 288 height 25
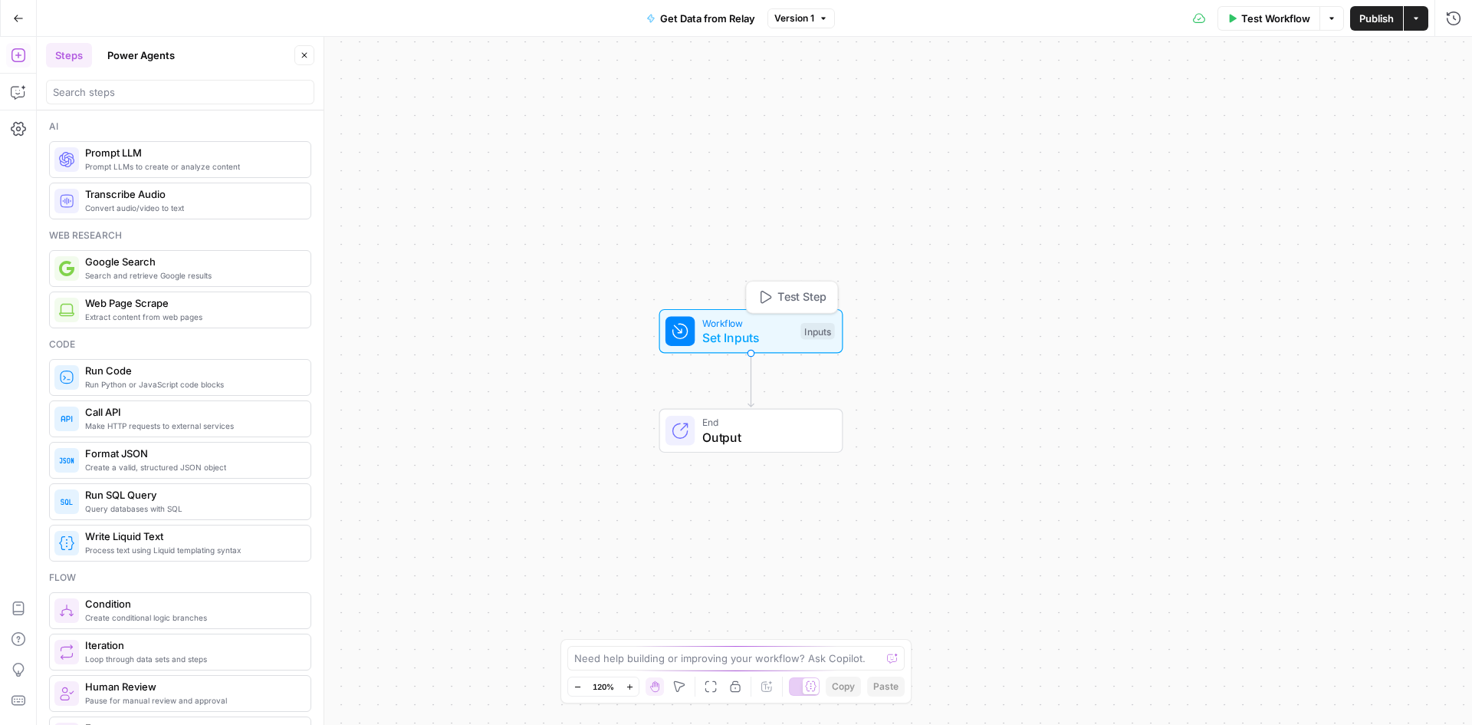
click at [741, 324] on span "Workflow" at bounding box center [747, 322] width 91 height 15
click at [629, 260] on div "Workflow Set Inputs Inputs Test Step End Output" at bounding box center [754, 381] width 1435 height 688
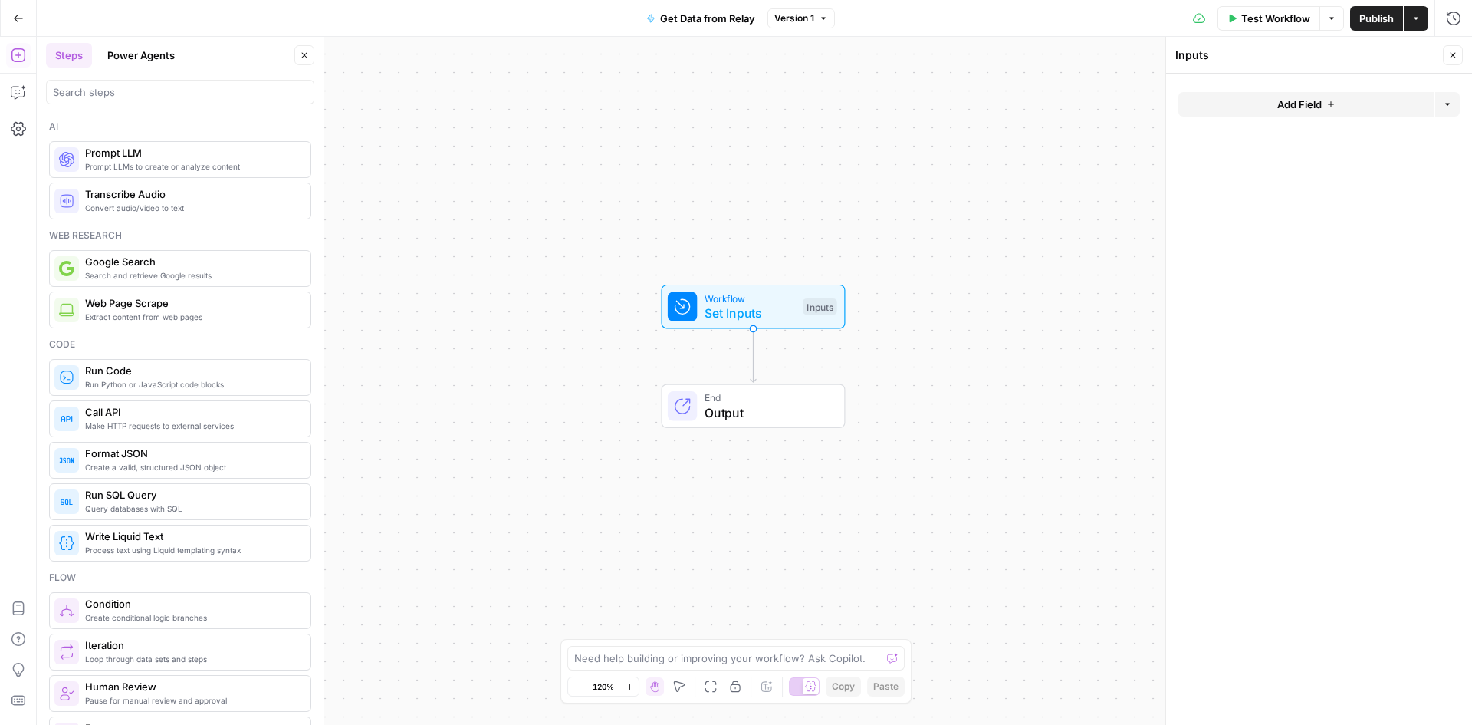
drag, startPoint x: 578, startPoint y: 377, endPoint x: 580, endPoint y: 353, distance: 24.6
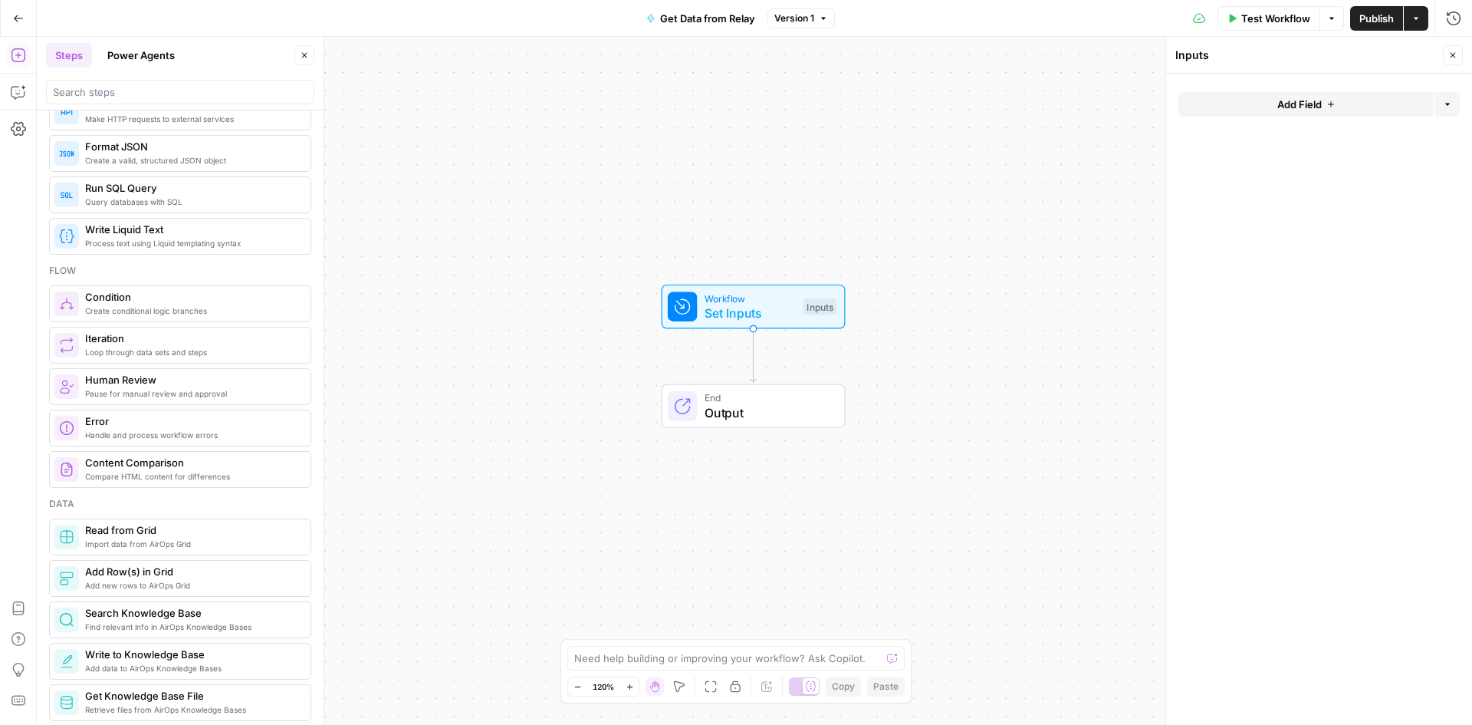
scroll to position [460, 0]
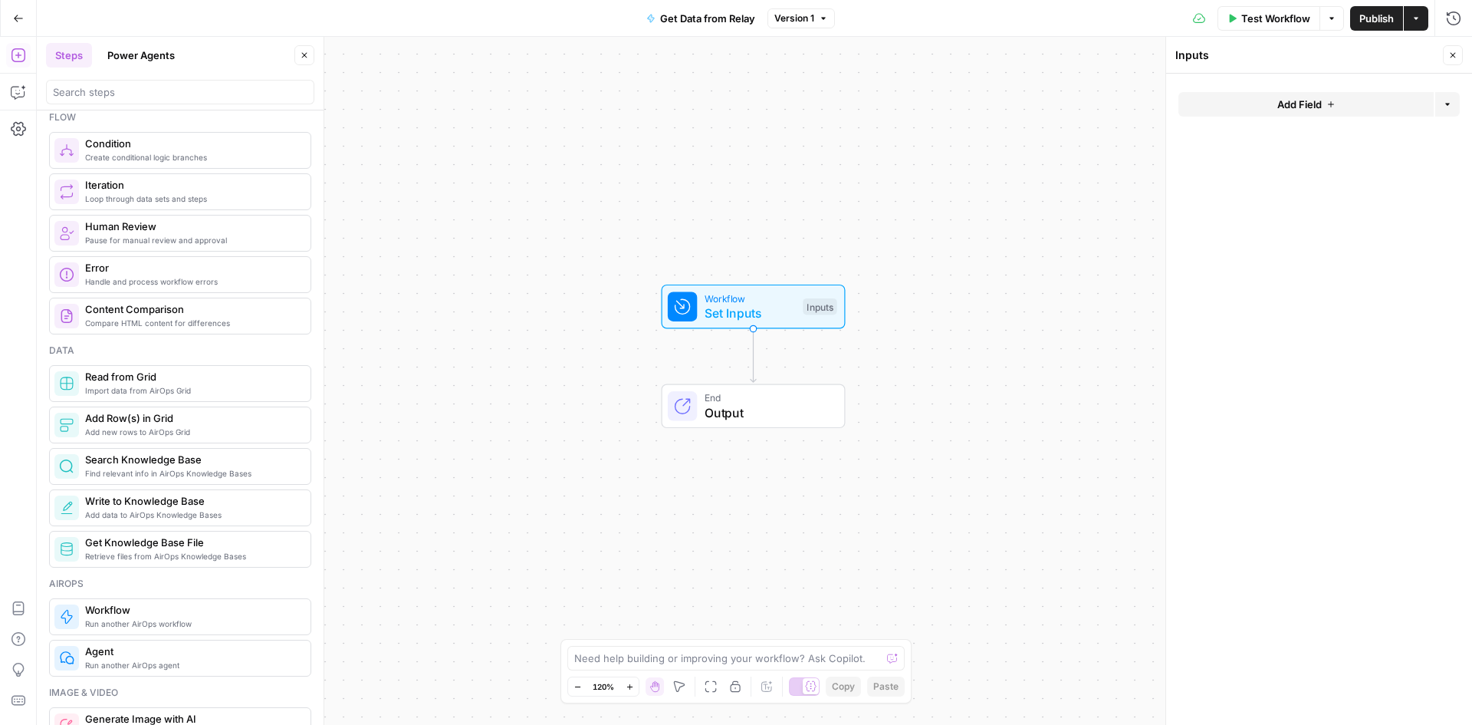
click at [186, 435] on span "Add new rows to AirOps Grid" at bounding box center [191, 432] width 213 height 12
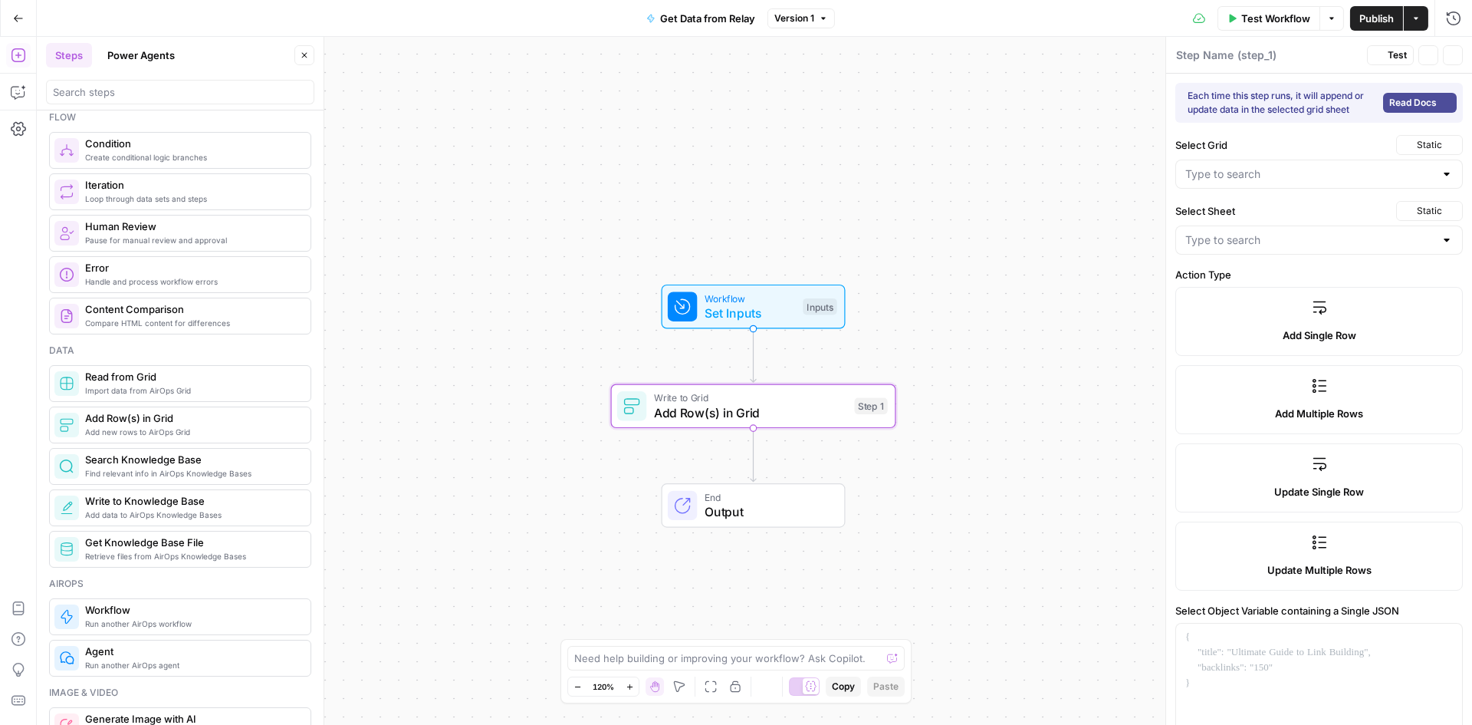
type textarea "Add Row(s) in Grid"
click at [1441, 170] on div at bounding box center [1447, 173] width 12 height 15
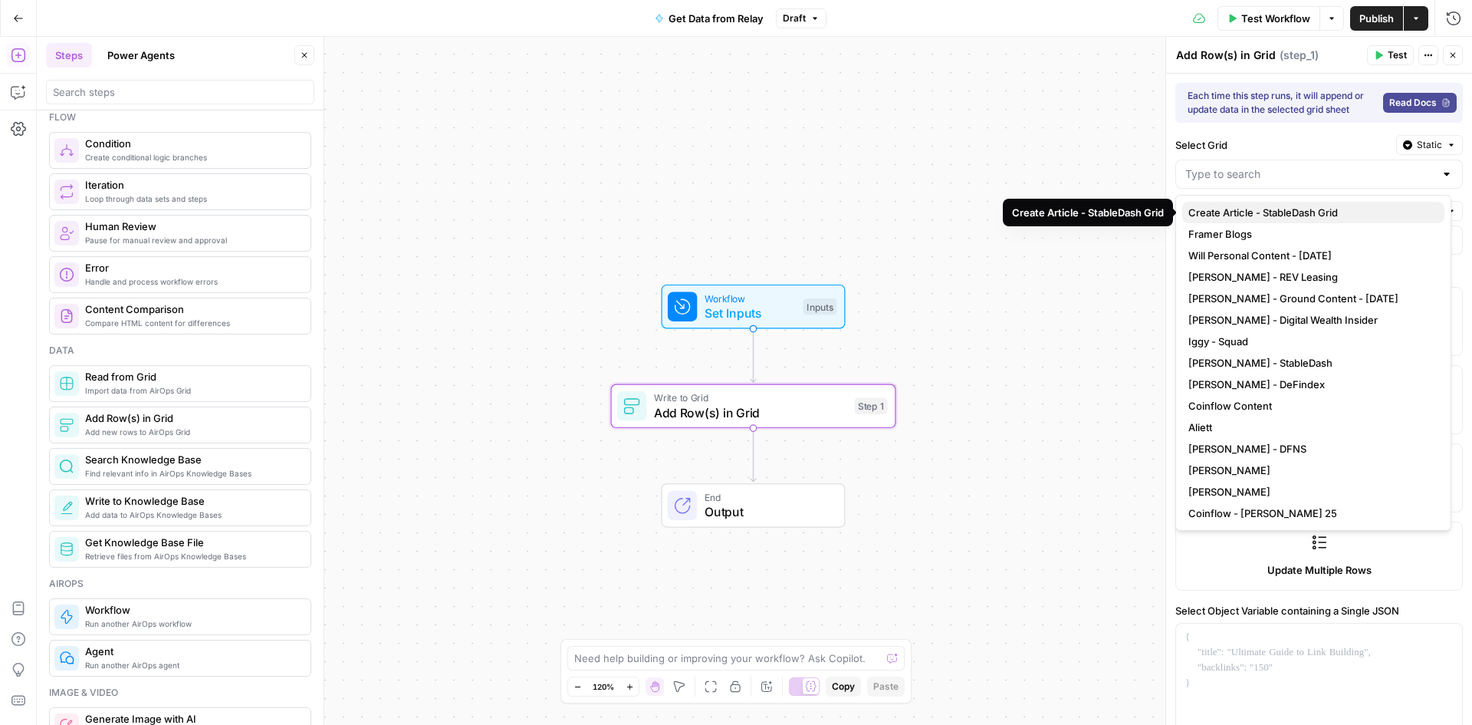
click at [1345, 218] on span "Create Article - StableDash Grid" at bounding box center [1311, 212] width 244 height 15
type input "Create Article - StableDash Grid"
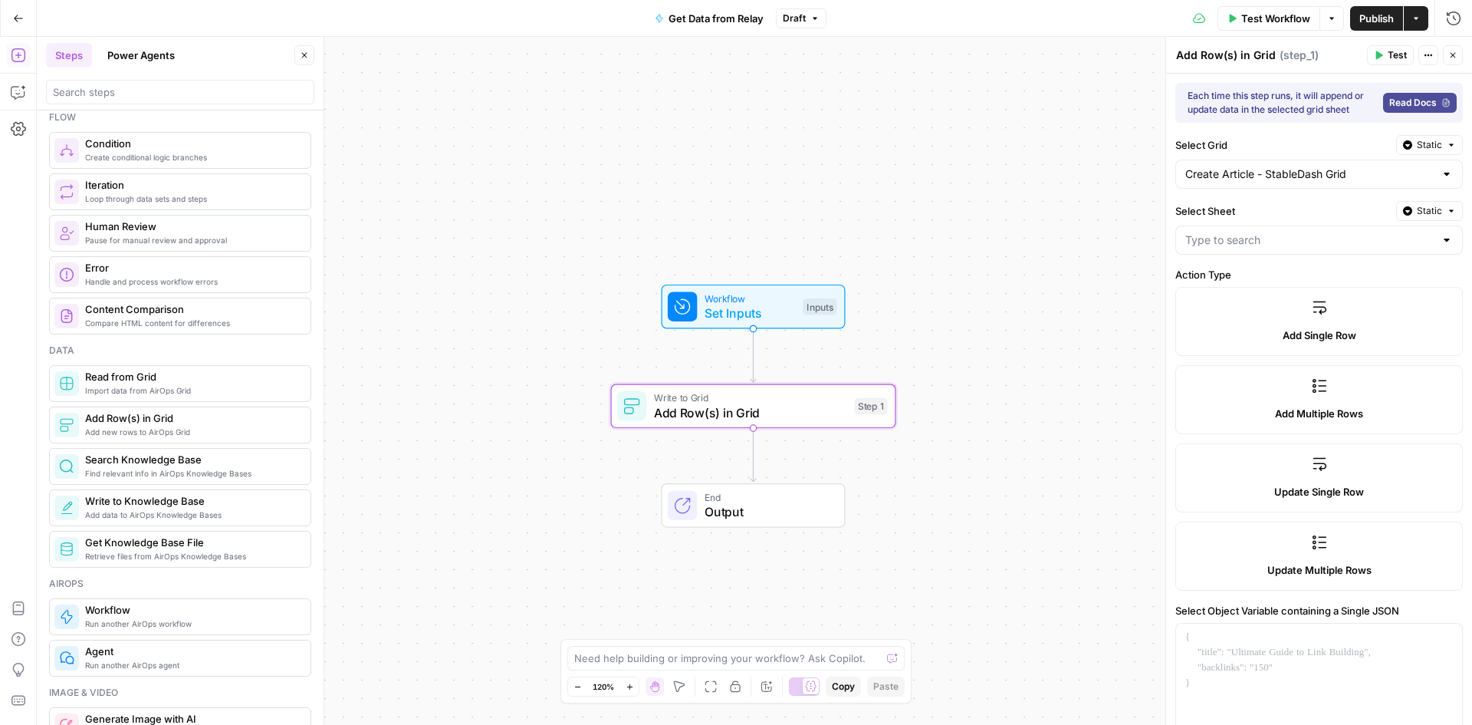
click at [1441, 242] on div at bounding box center [1447, 239] width 12 height 15
click at [1306, 279] on span "Sheet 1" at bounding box center [1311, 278] width 244 height 15
type input "Sheet 1"
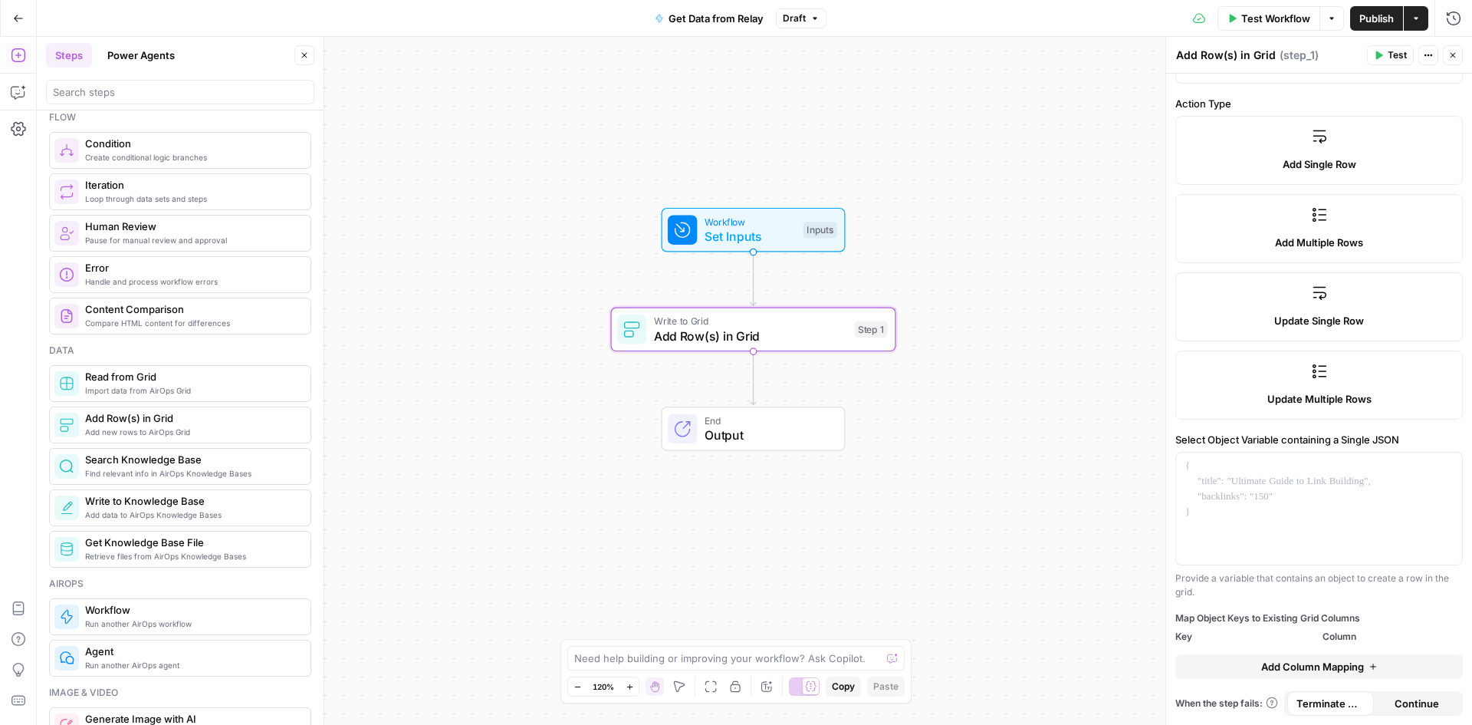
scroll to position [94, 0]
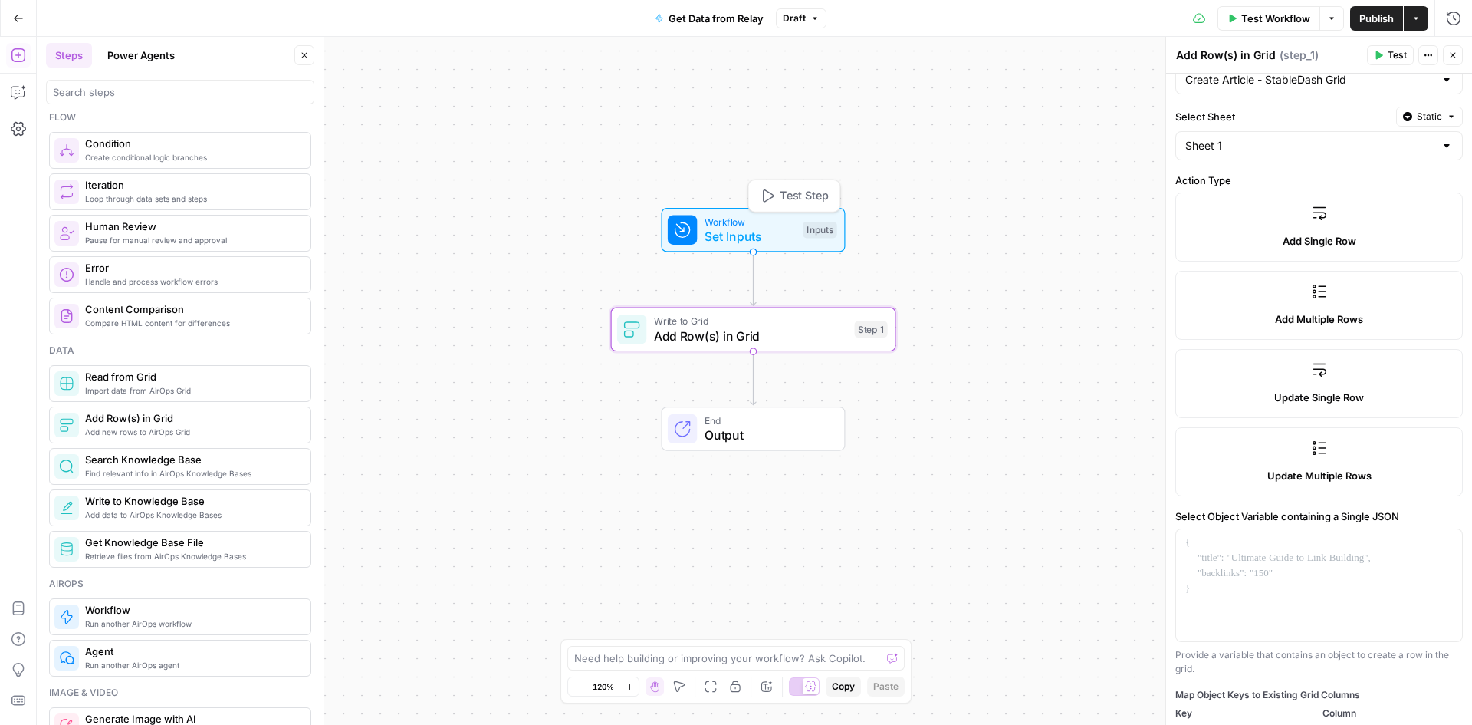
click at [720, 232] on span "Set Inputs" at bounding box center [750, 236] width 91 height 18
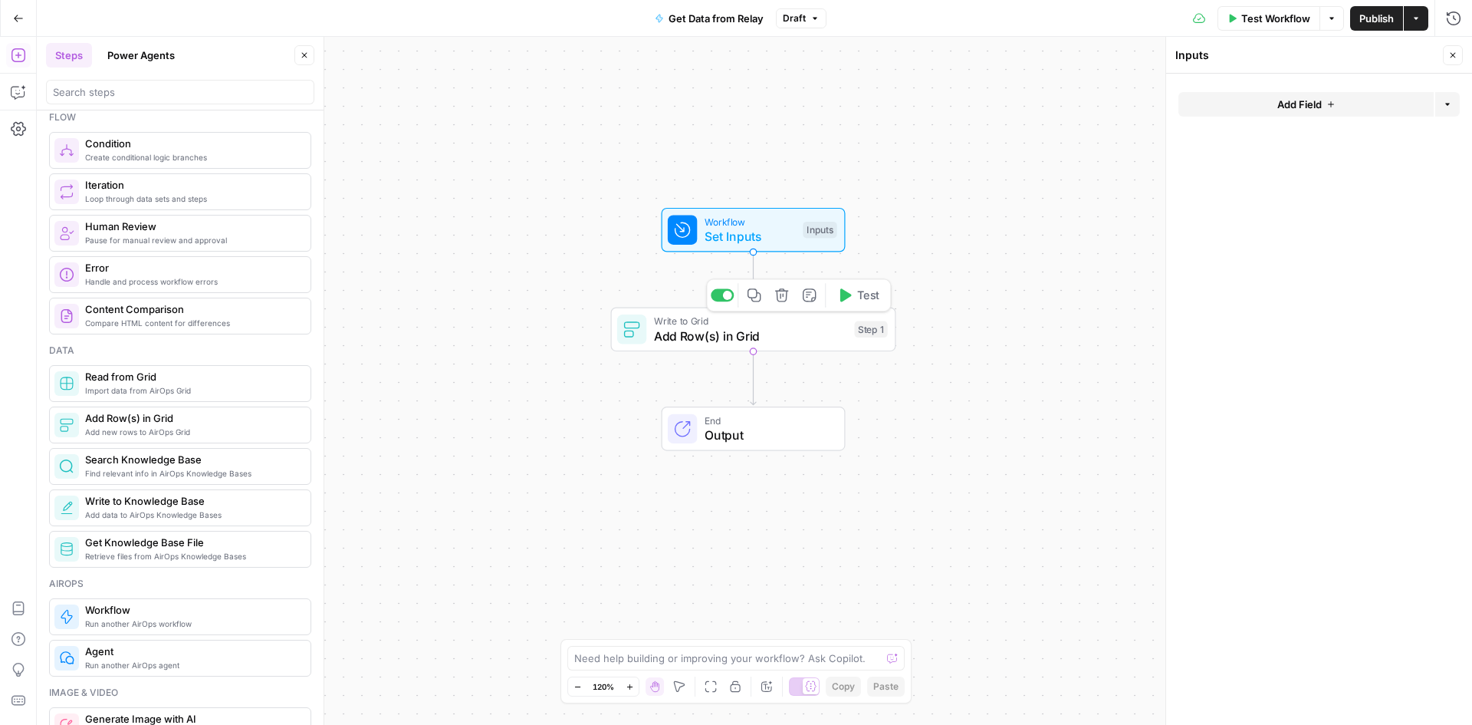
click at [768, 333] on span "Add Row(s) in Grid" at bounding box center [750, 336] width 193 height 18
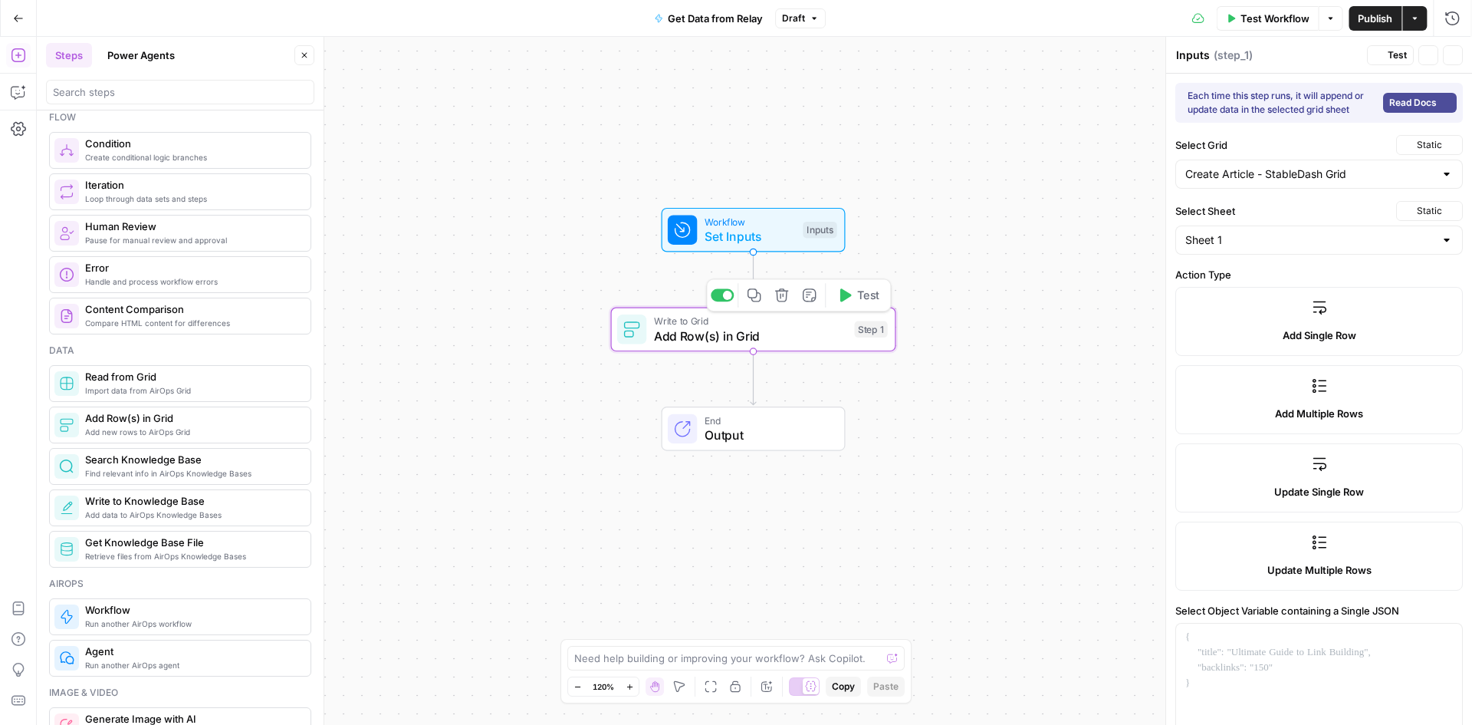
type textarea "Add Row(s) in Grid"
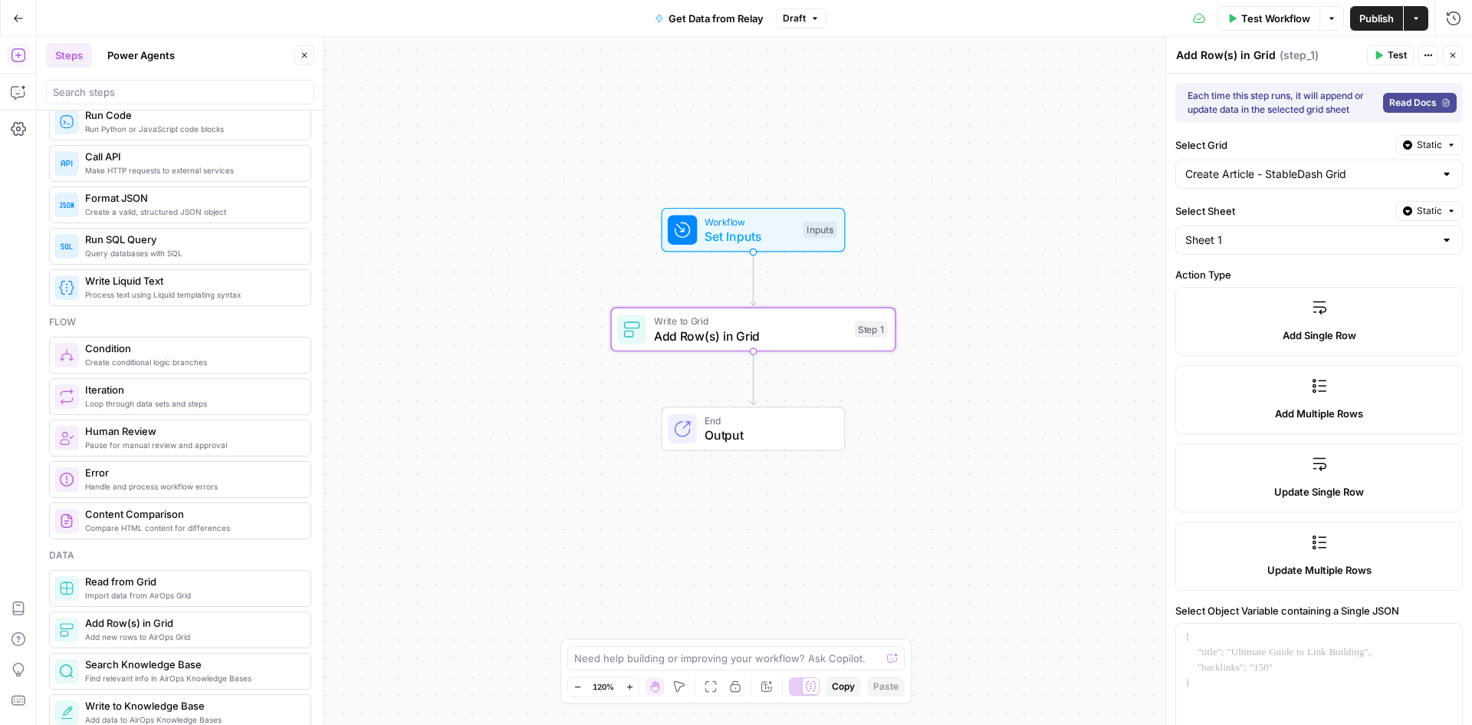
scroll to position [77, 0]
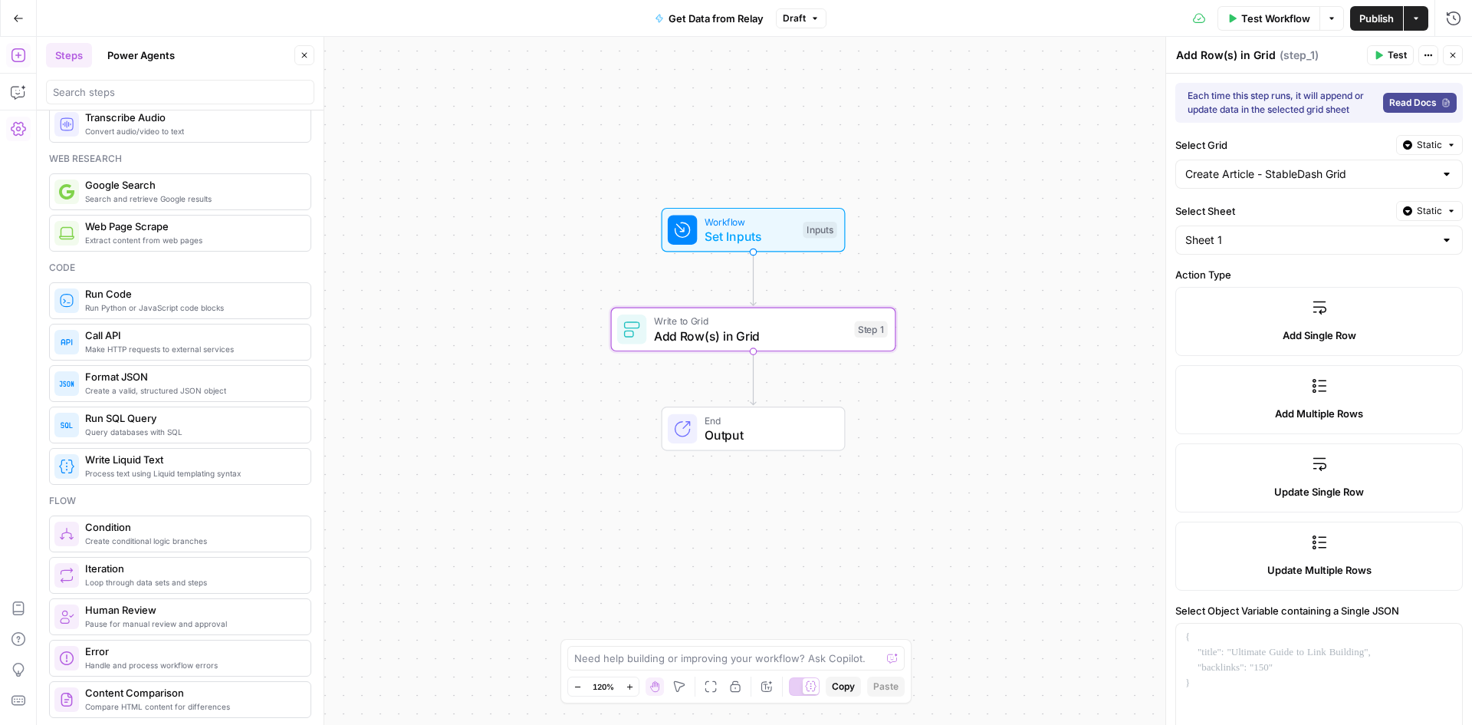
click at [14, 131] on icon "button" at bounding box center [18, 129] width 15 height 14
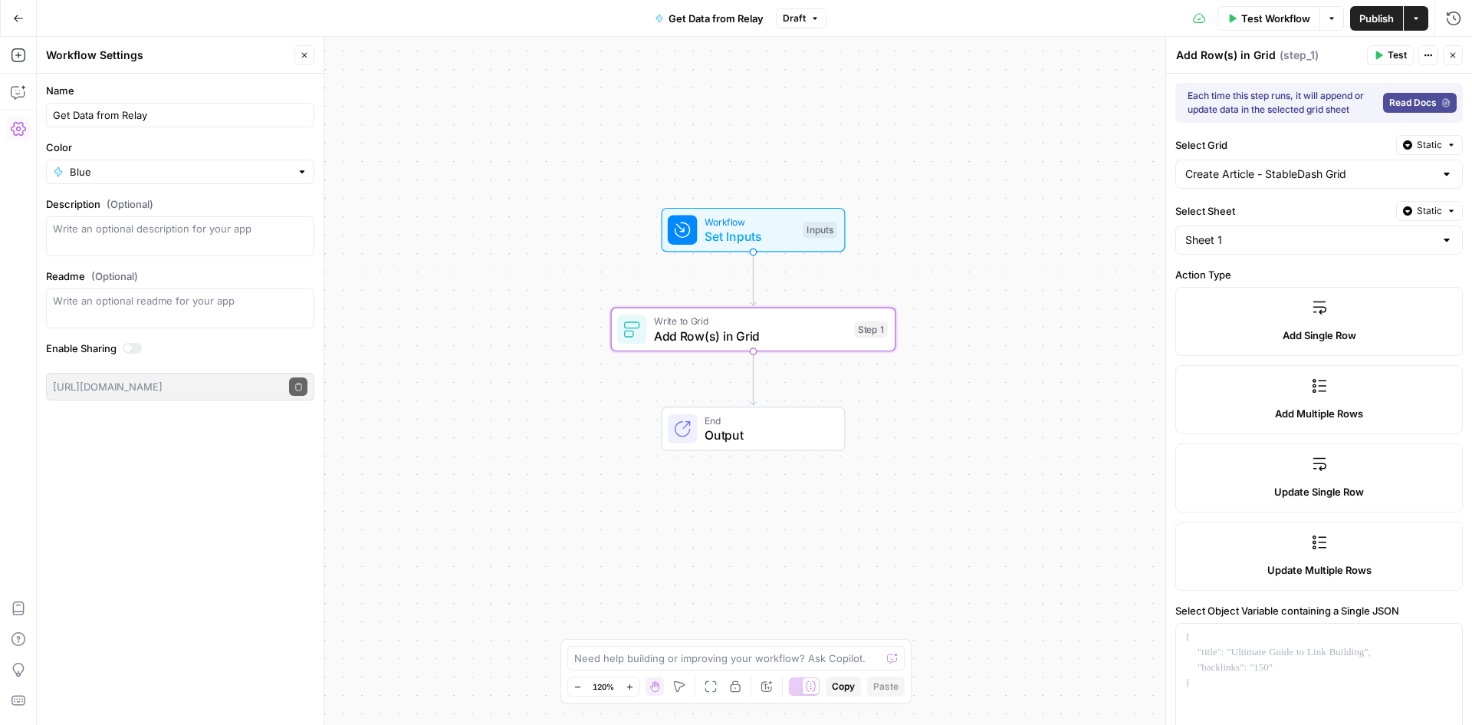
click at [143, 396] on div "https://app.airops.com/public_api/airops_apps/f1276449-6f8c-48f0-a562-0a6fdba6b…" at bounding box center [180, 387] width 268 height 28
click at [131, 349] on div at bounding box center [128, 348] width 8 height 8
click at [295, 386] on icon "button" at bounding box center [298, 387] width 6 height 8
click at [128, 351] on div at bounding box center [132, 348] width 19 height 11
click at [139, 346] on div at bounding box center [132, 348] width 19 height 11
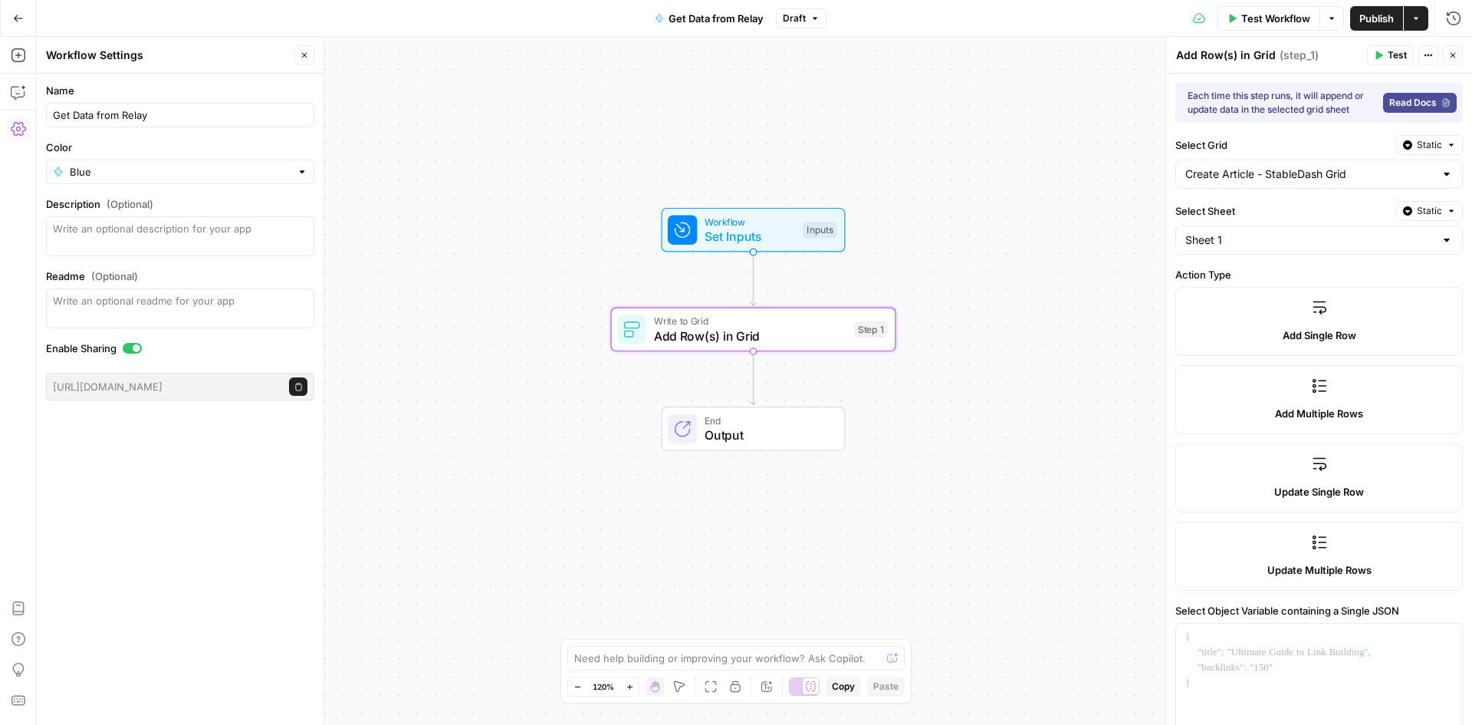
click at [1351, 478] on label "Update Single Row" at bounding box center [1319, 477] width 288 height 69
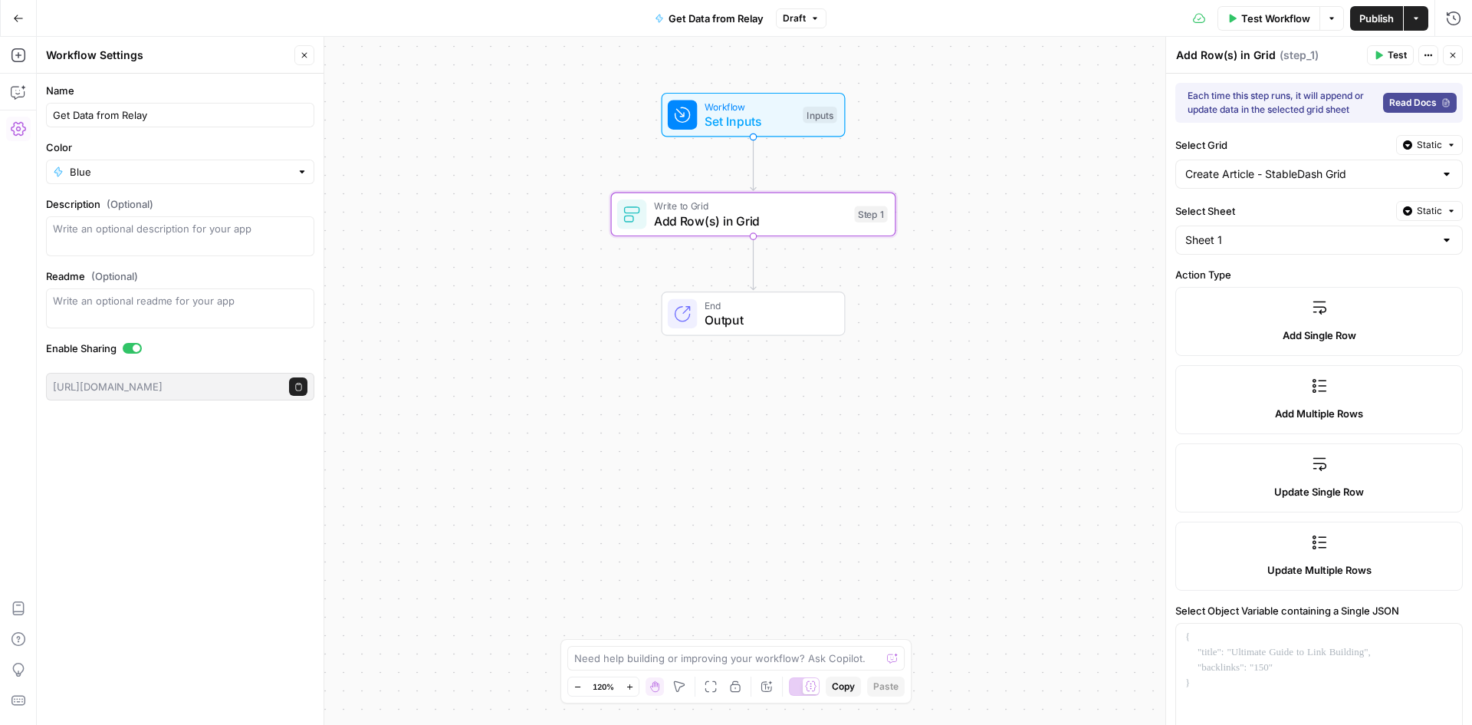
click at [1310, 347] on label "Add Single Row" at bounding box center [1319, 321] width 288 height 69
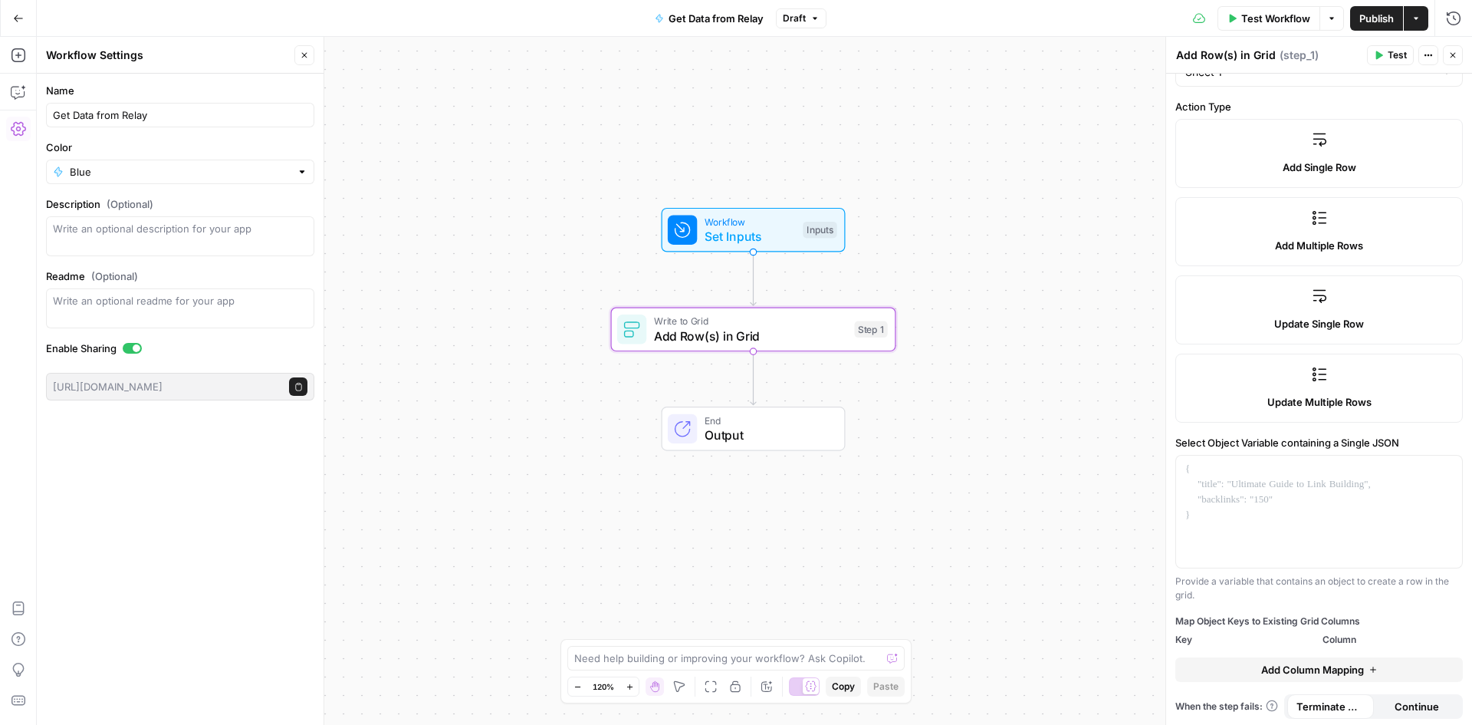
scroll to position [171, 0]
click at [1342, 667] on span "Add Column Mapping" at bounding box center [1312, 666] width 103 height 15
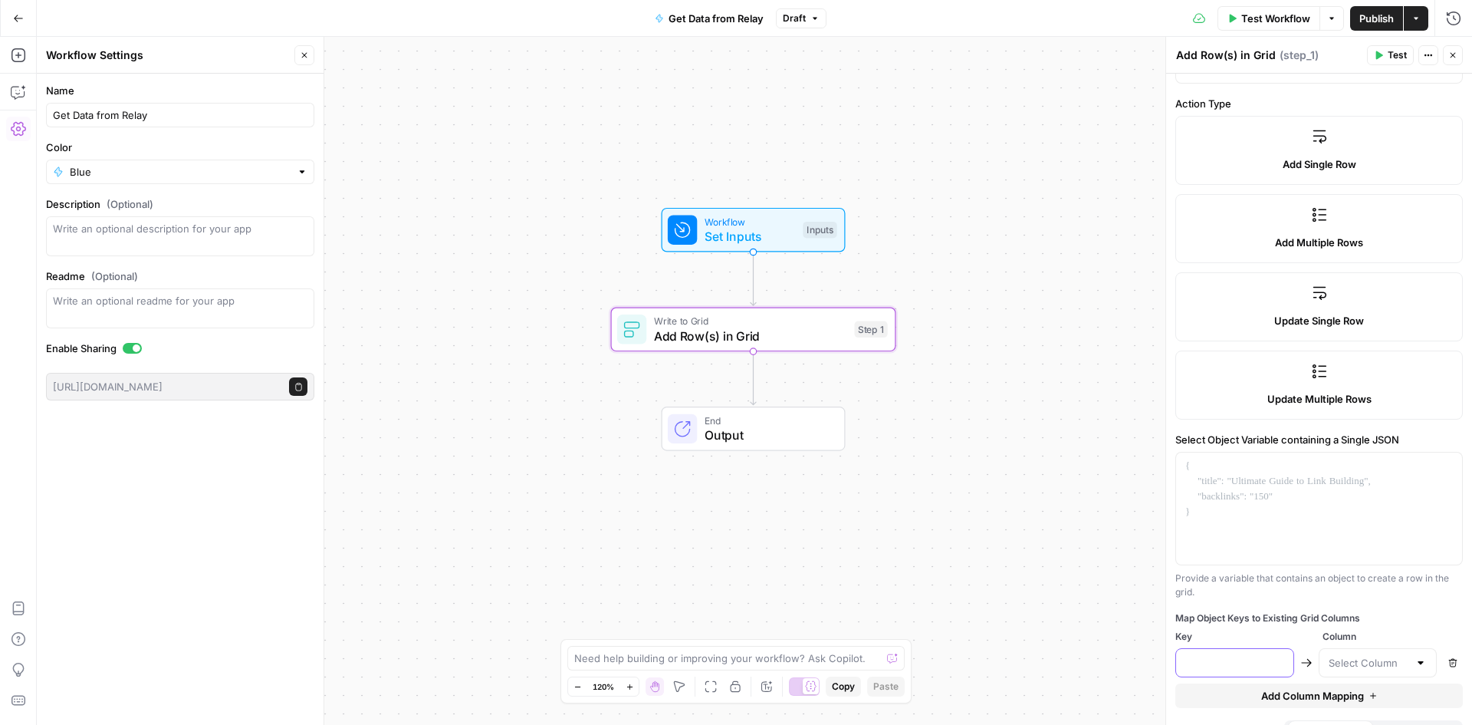
click at [1271, 663] on input "text" at bounding box center [1234, 662] width 99 height 15
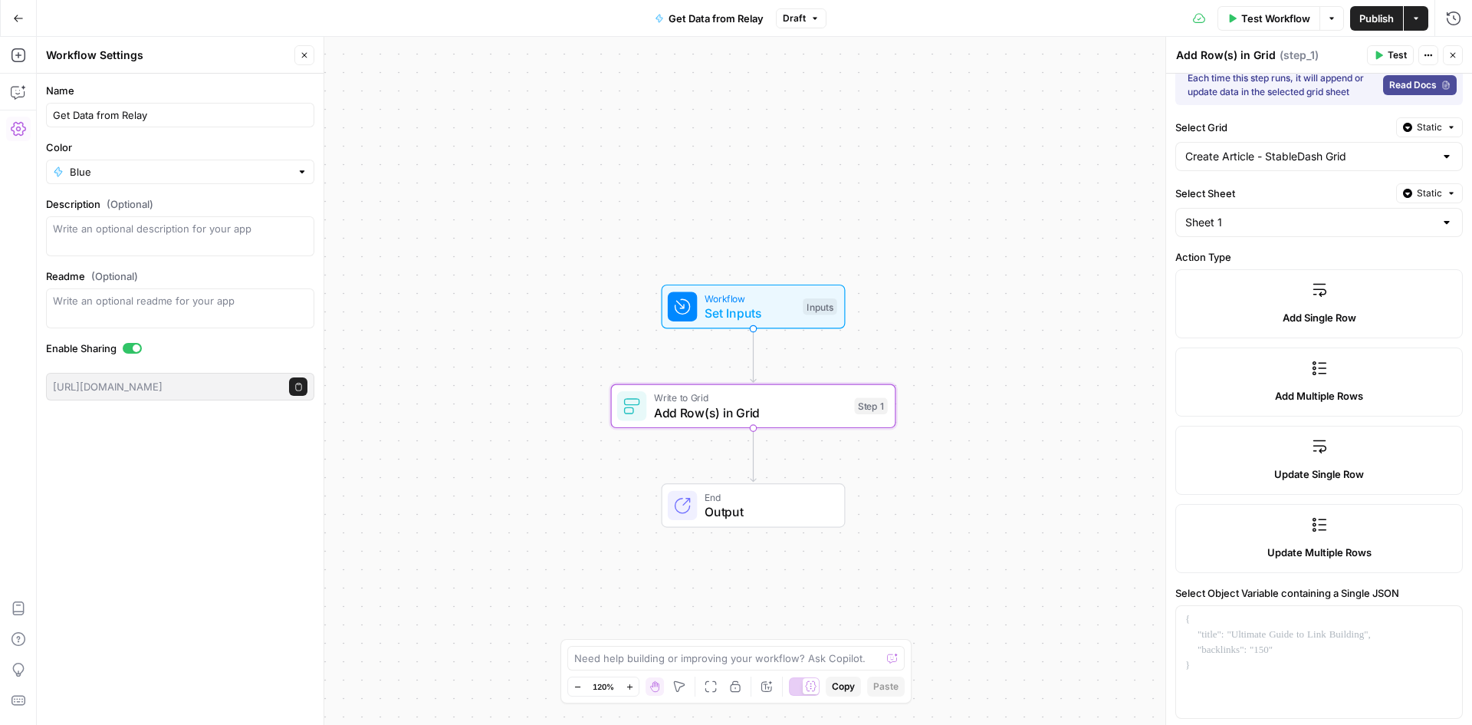
scroll to position [0, 0]
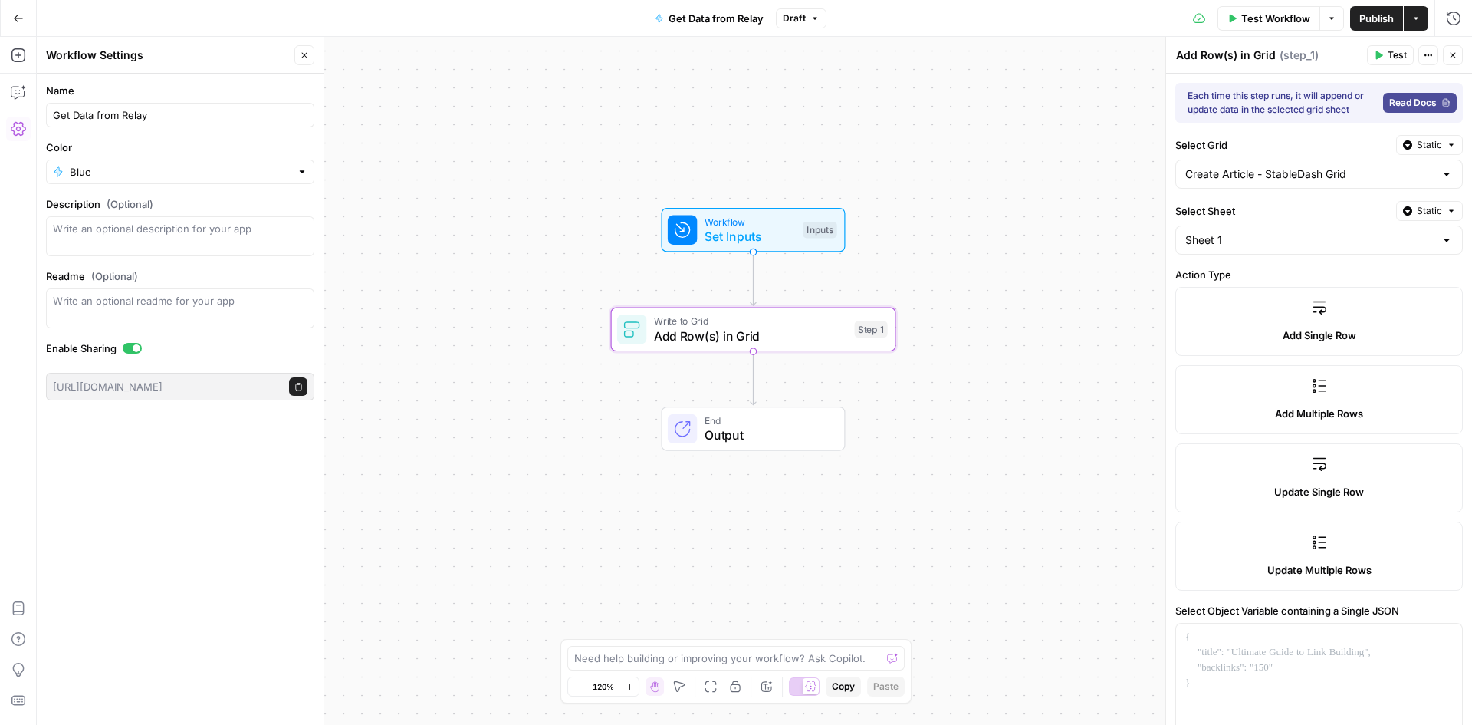
click at [721, 235] on span "Set Inputs" at bounding box center [750, 236] width 91 height 18
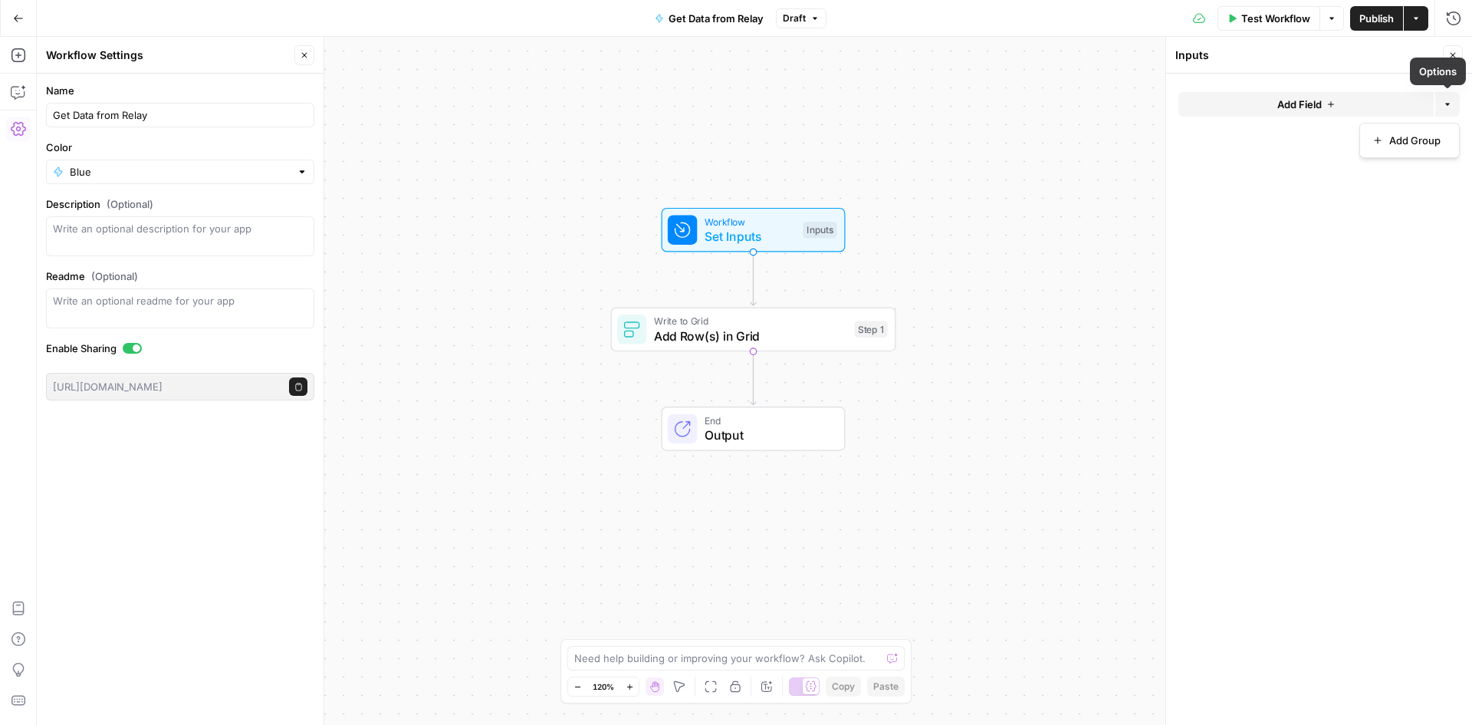
click at [1453, 106] on button "Options" at bounding box center [1447, 104] width 25 height 25
click at [1349, 108] on button "Add Field" at bounding box center [1306, 104] width 255 height 25
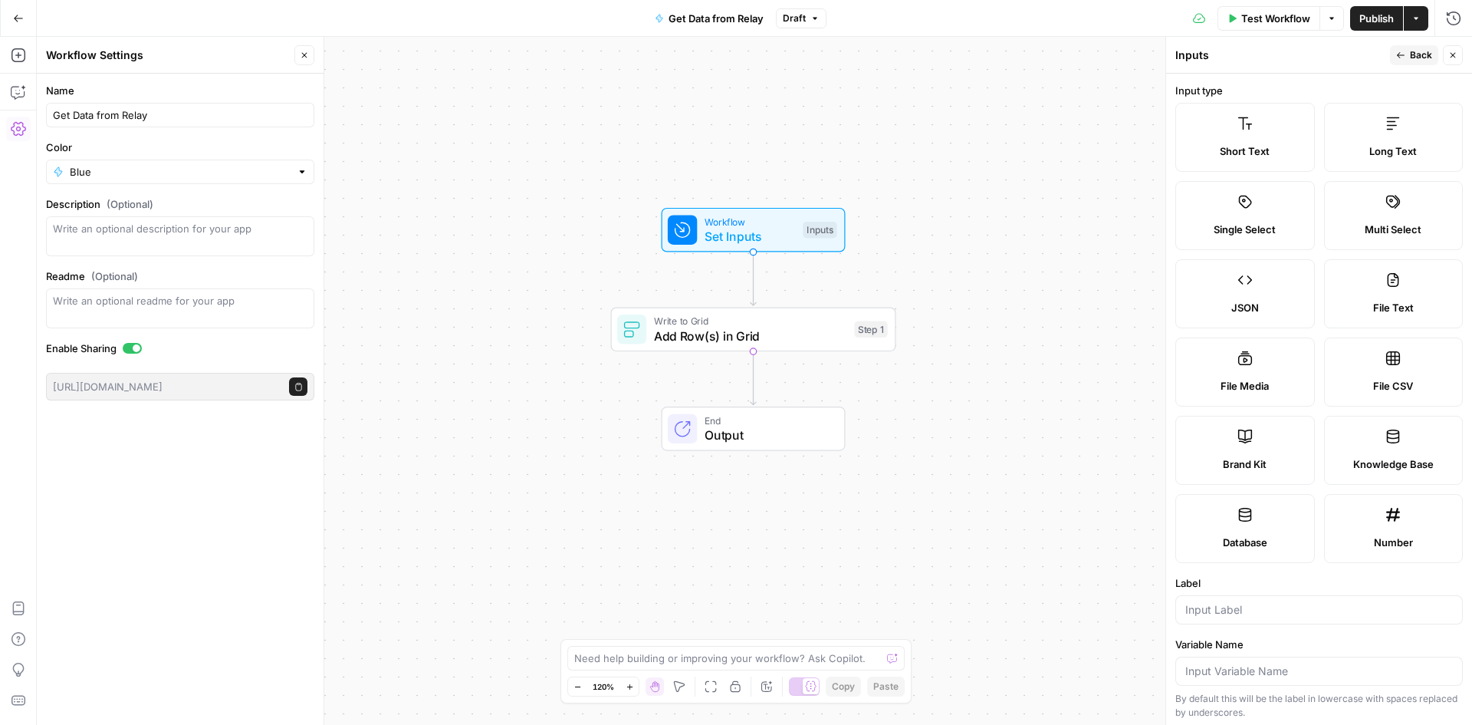
click at [1258, 305] on div "JSON" at bounding box center [1245, 307] width 113 height 15
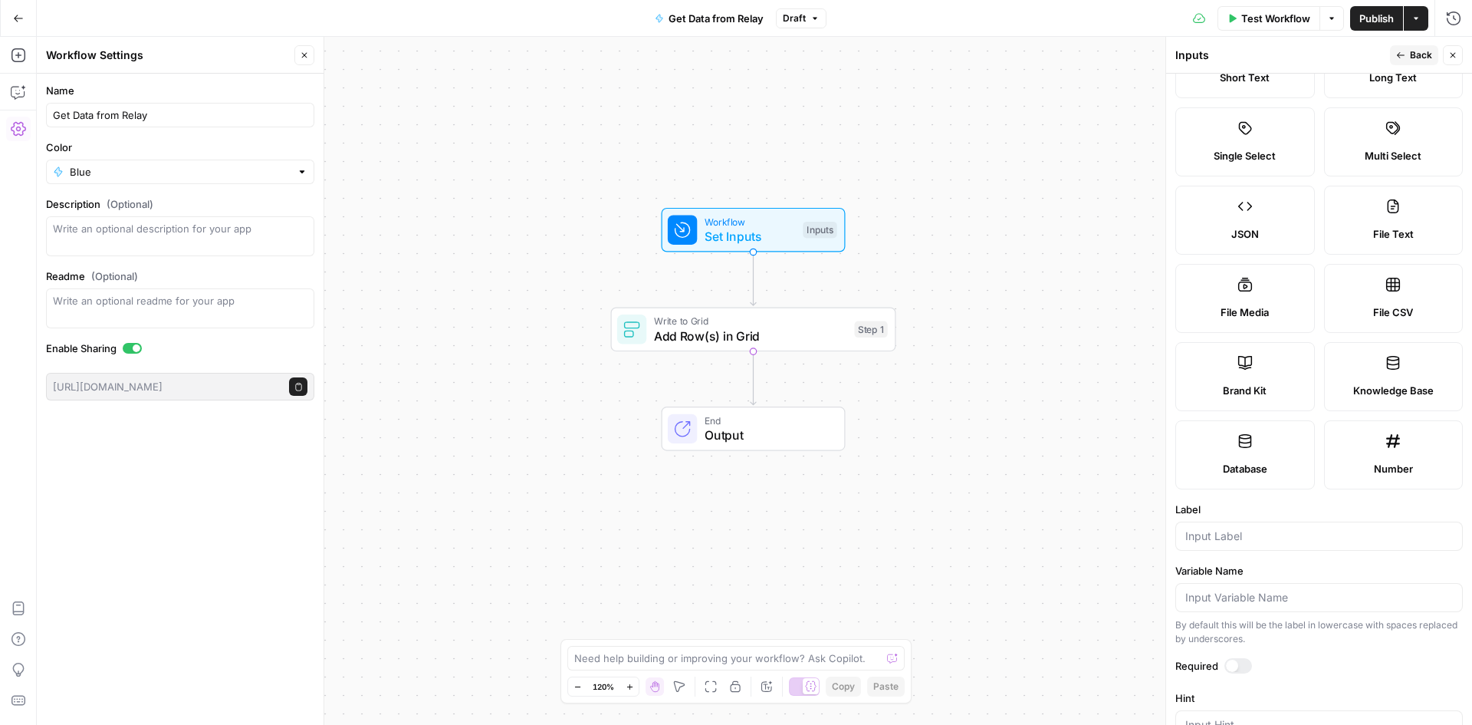
scroll to position [153, 0]
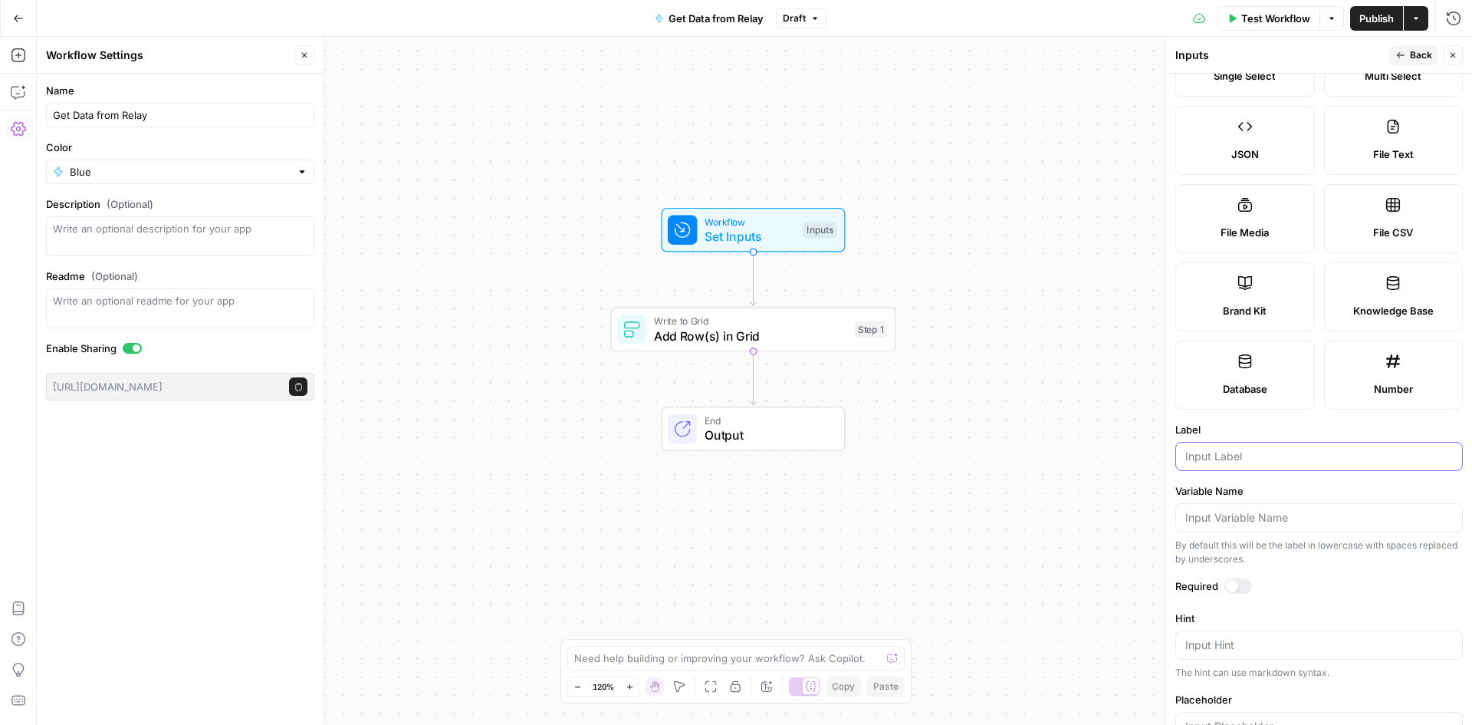
click at [1377, 462] on input "Label" at bounding box center [1319, 456] width 268 height 15
click at [1313, 488] on label "Variable Name" at bounding box center [1319, 490] width 288 height 15
click at [1313, 510] on input "Variable Name" at bounding box center [1319, 517] width 268 height 15
click at [1295, 462] on input "Label" at bounding box center [1319, 456] width 268 height 15
type input "Input"
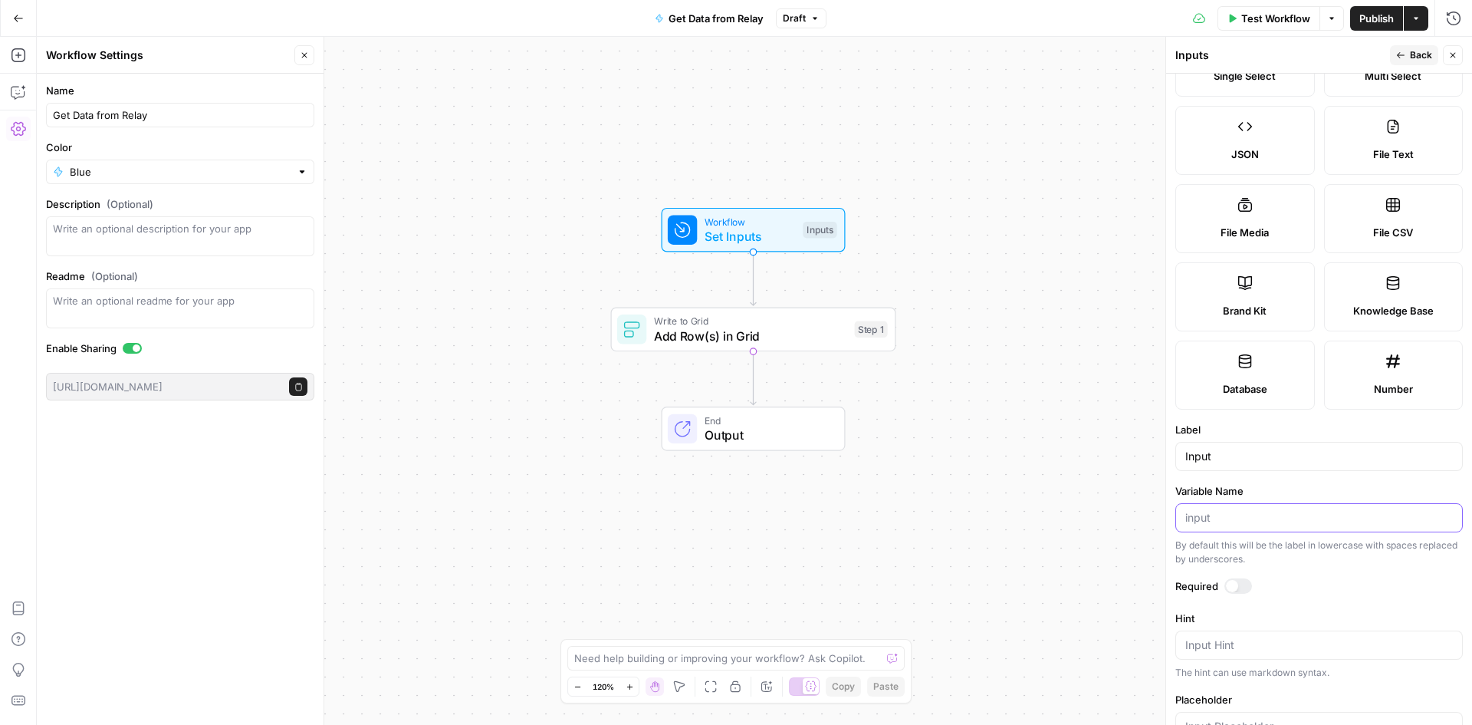
click at [1256, 522] on input "Variable Name" at bounding box center [1319, 517] width 268 height 15
click at [1218, 511] on input "Variable Name" at bounding box center [1319, 517] width 268 height 15
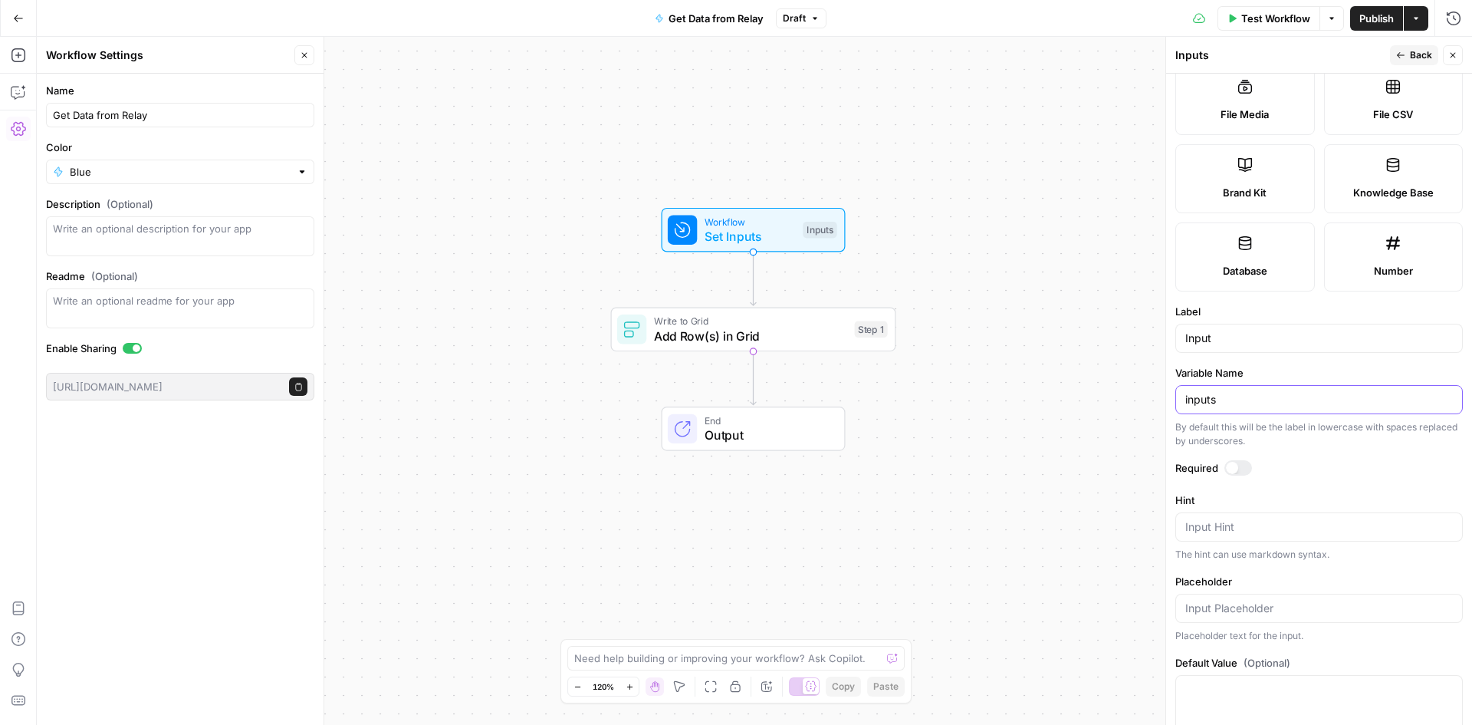
scroll to position [312, 0]
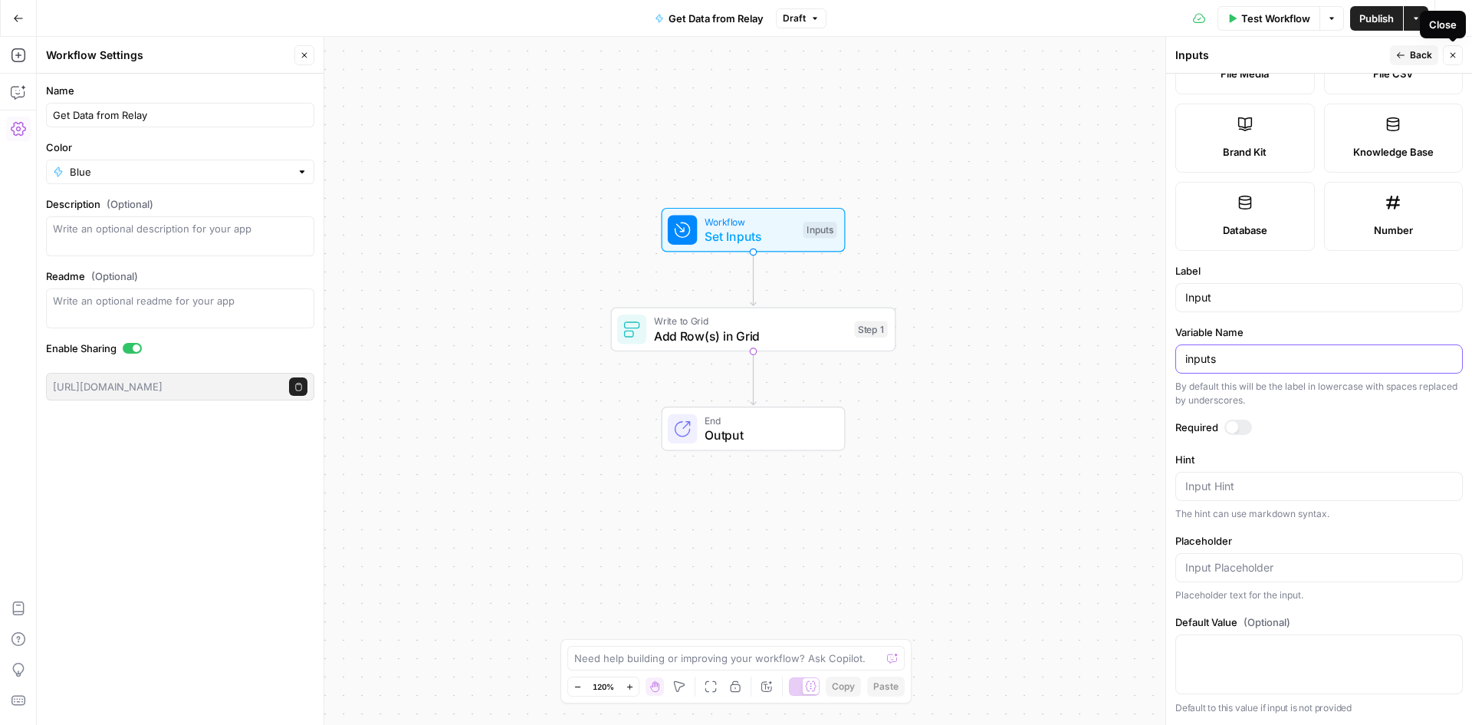
type input "inputs"
click at [1454, 58] on icon "button" at bounding box center [1452, 55] width 9 height 9
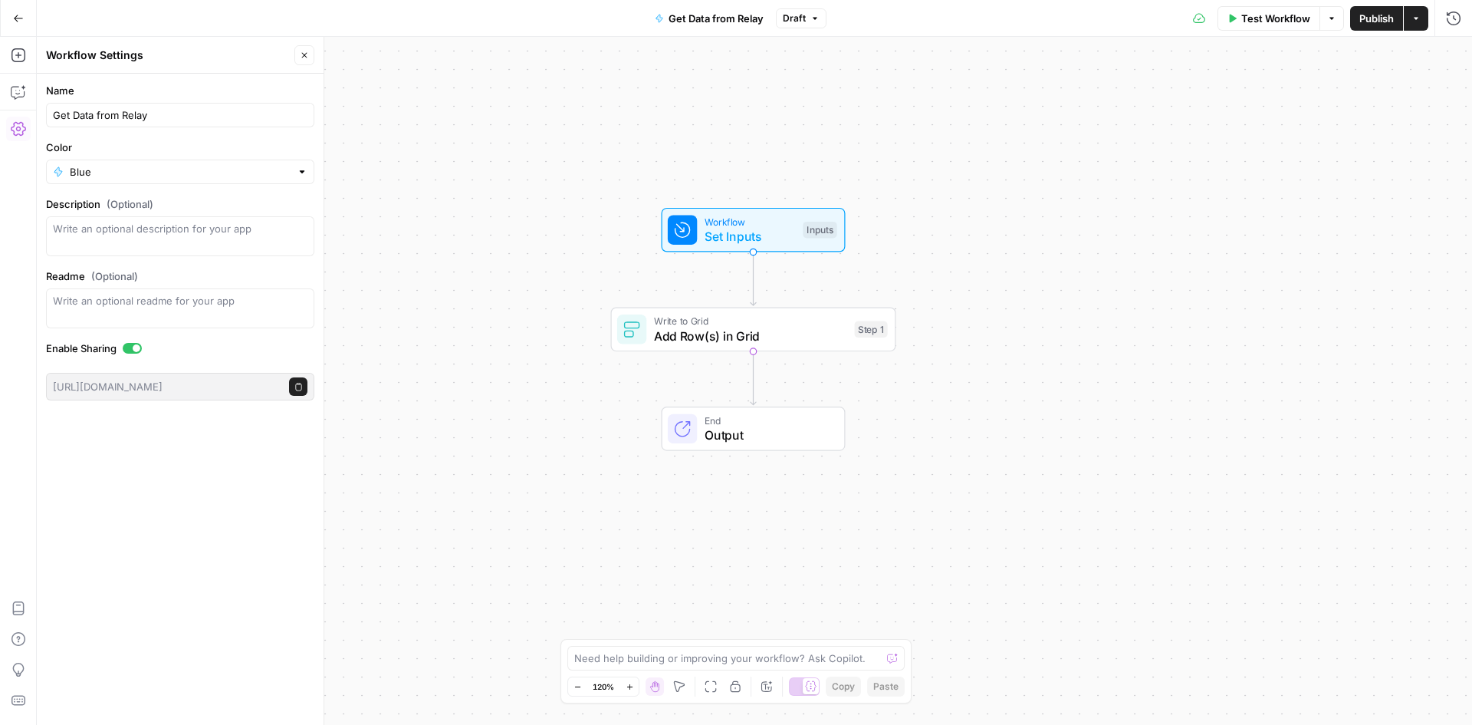
click at [751, 226] on span "Workflow" at bounding box center [750, 221] width 91 height 15
click at [1264, 131] on div at bounding box center [1327, 123] width 265 height 29
click at [1405, 97] on span "edit field" at bounding box center [1403, 95] width 34 height 12
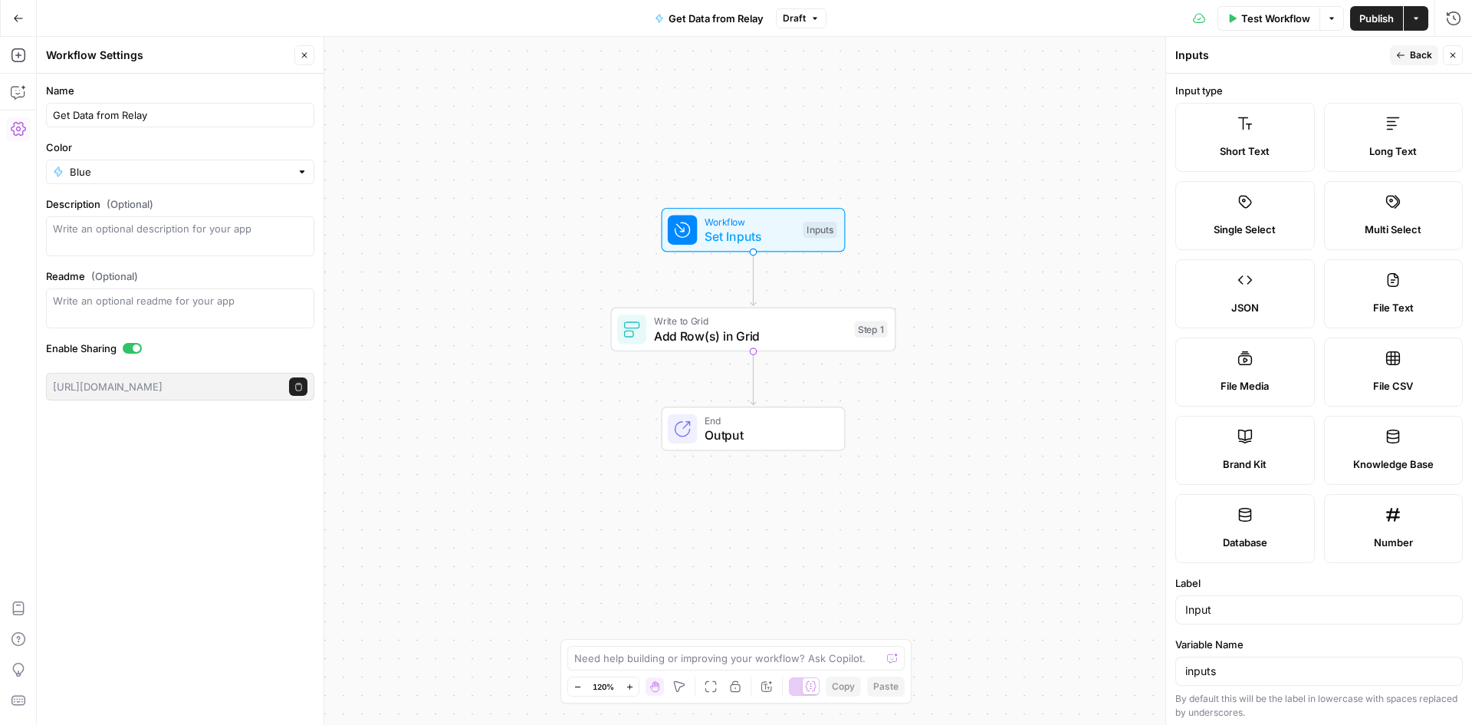
click at [1020, 265] on div "Workflow Set Inputs Inputs Write to Grid Add Row(s) in Grid Step 1 End Output" at bounding box center [754, 381] width 1435 height 688
click at [1452, 58] on icon "button" at bounding box center [1452, 55] width 9 height 9
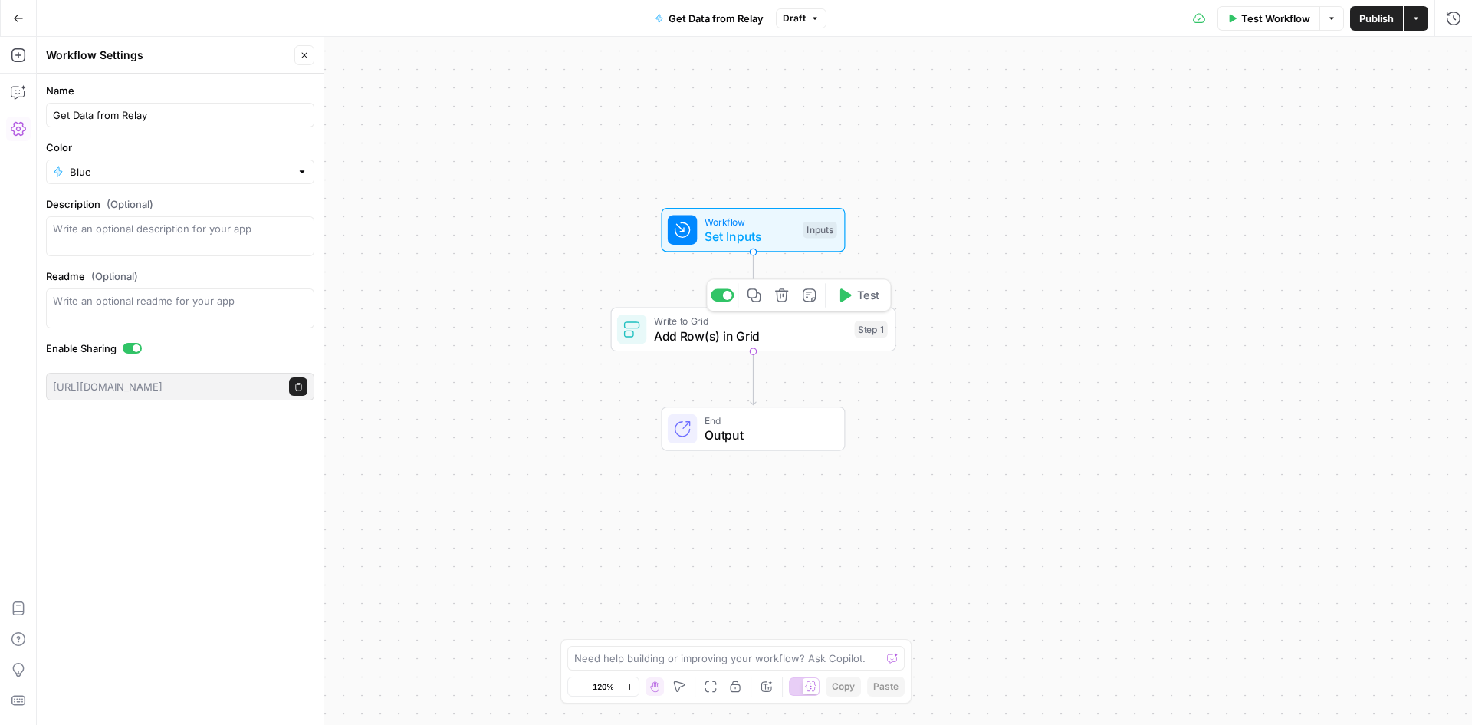
click at [788, 296] on icon "button" at bounding box center [781, 295] width 15 height 15
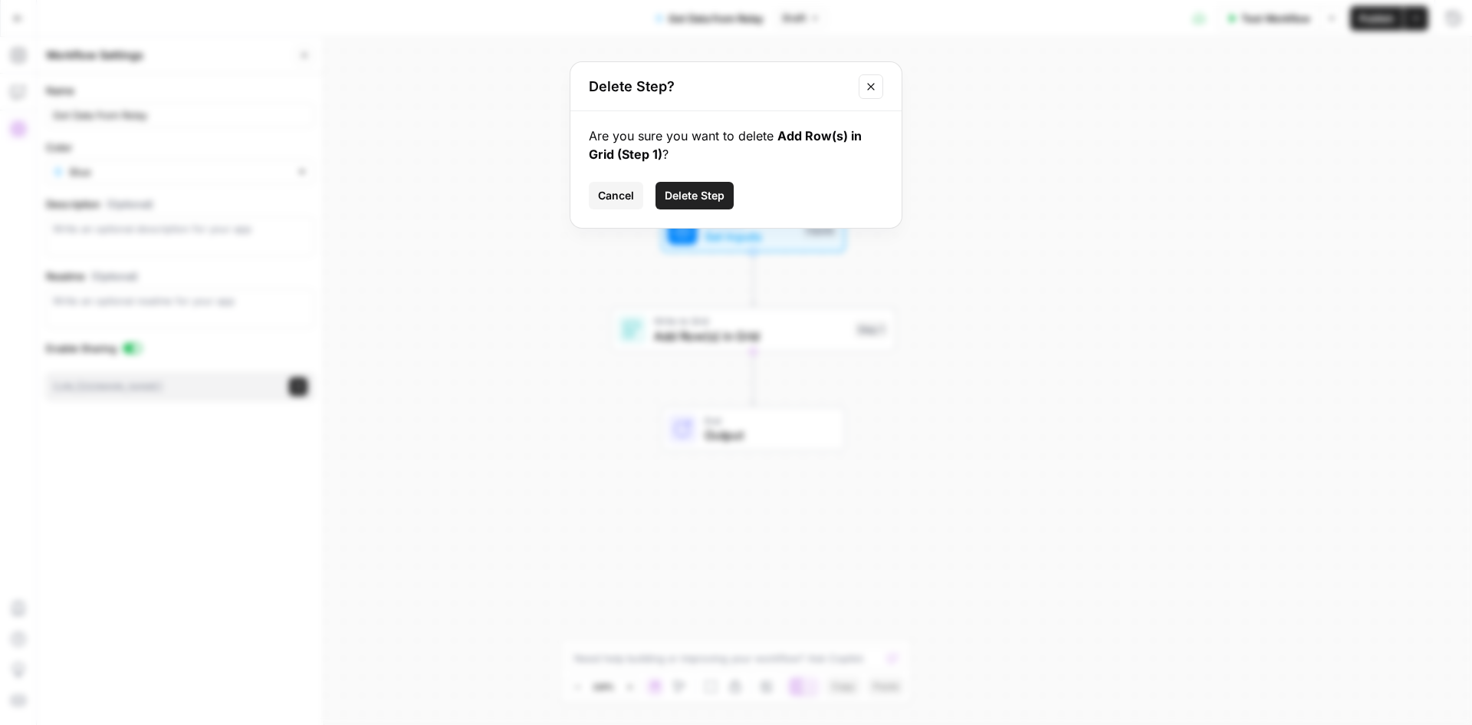
click at [705, 198] on span "Delete Step" at bounding box center [695, 195] width 60 height 15
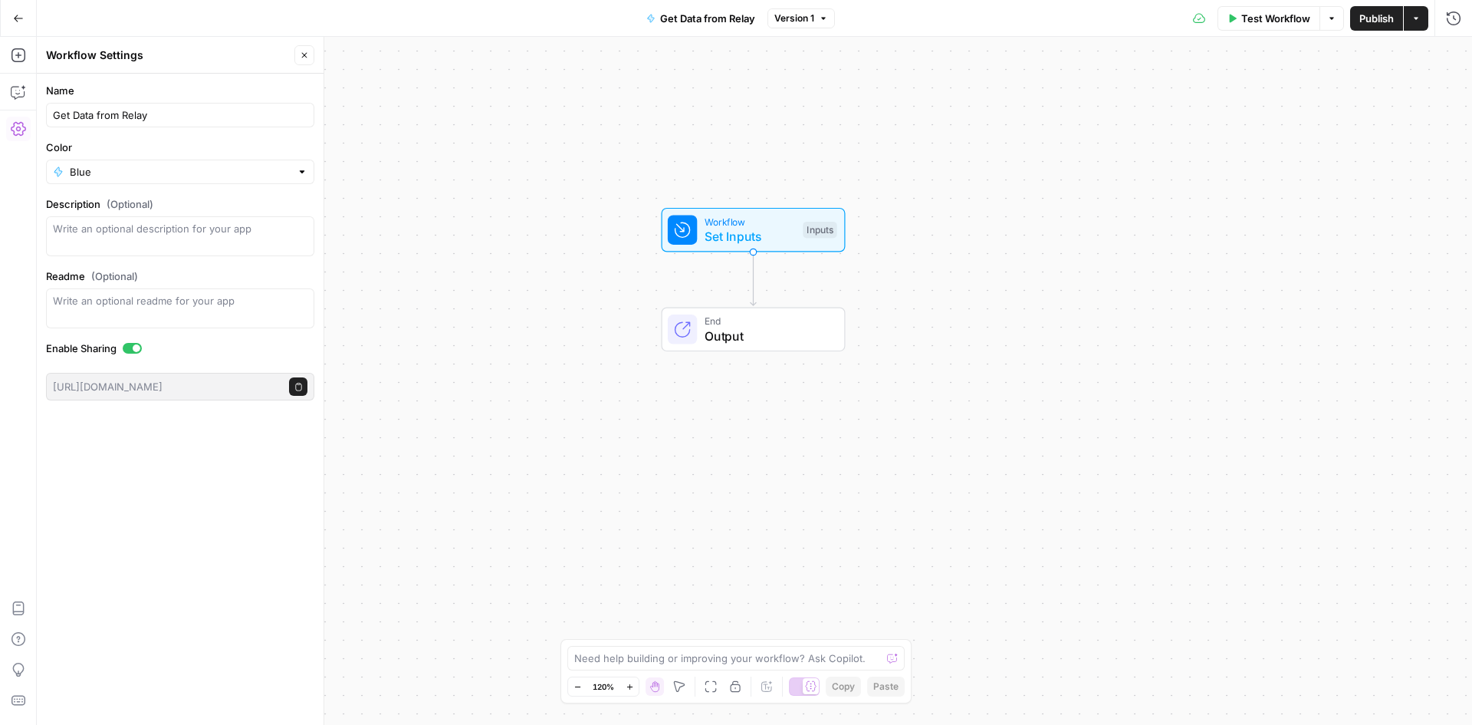
click at [298, 386] on icon "button" at bounding box center [298, 387] width 8 height 8
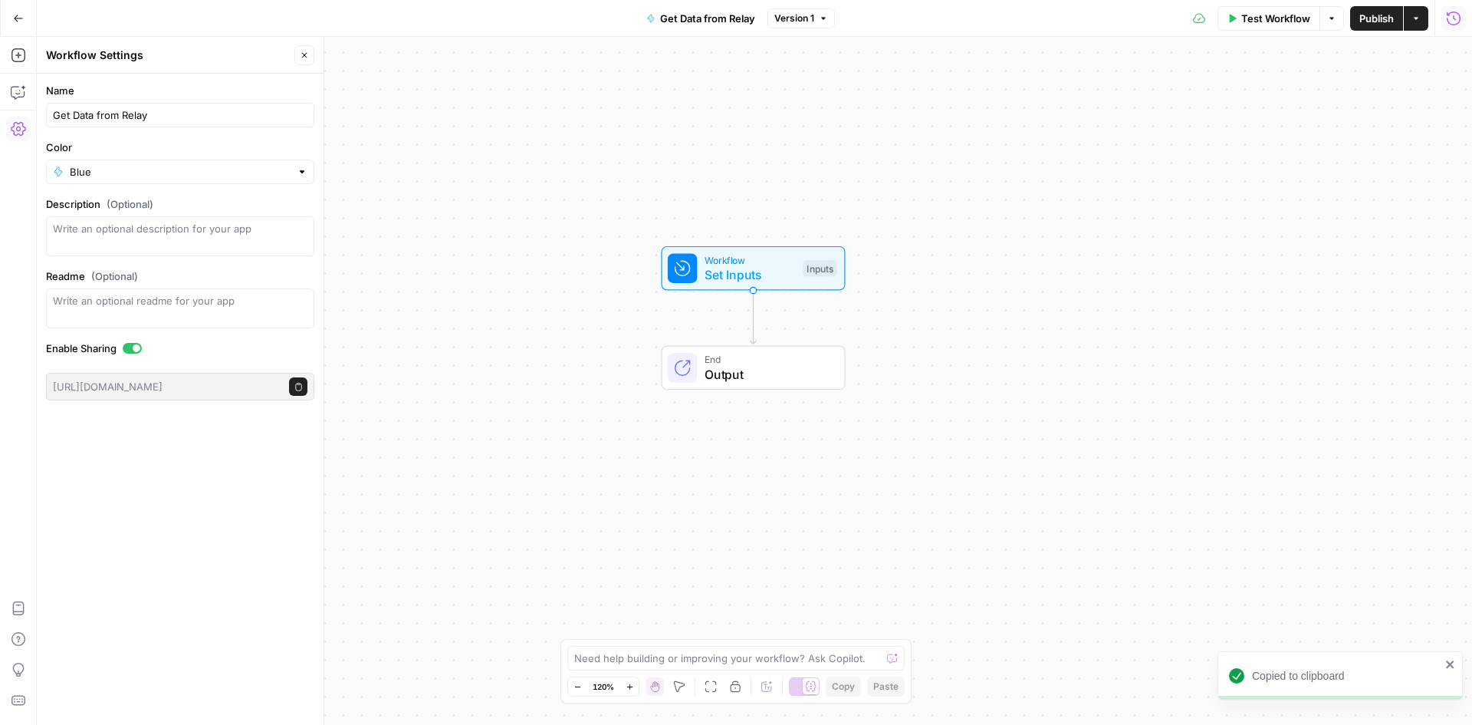
click at [1456, 13] on icon "button" at bounding box center [1453, 18] width 15 height 15
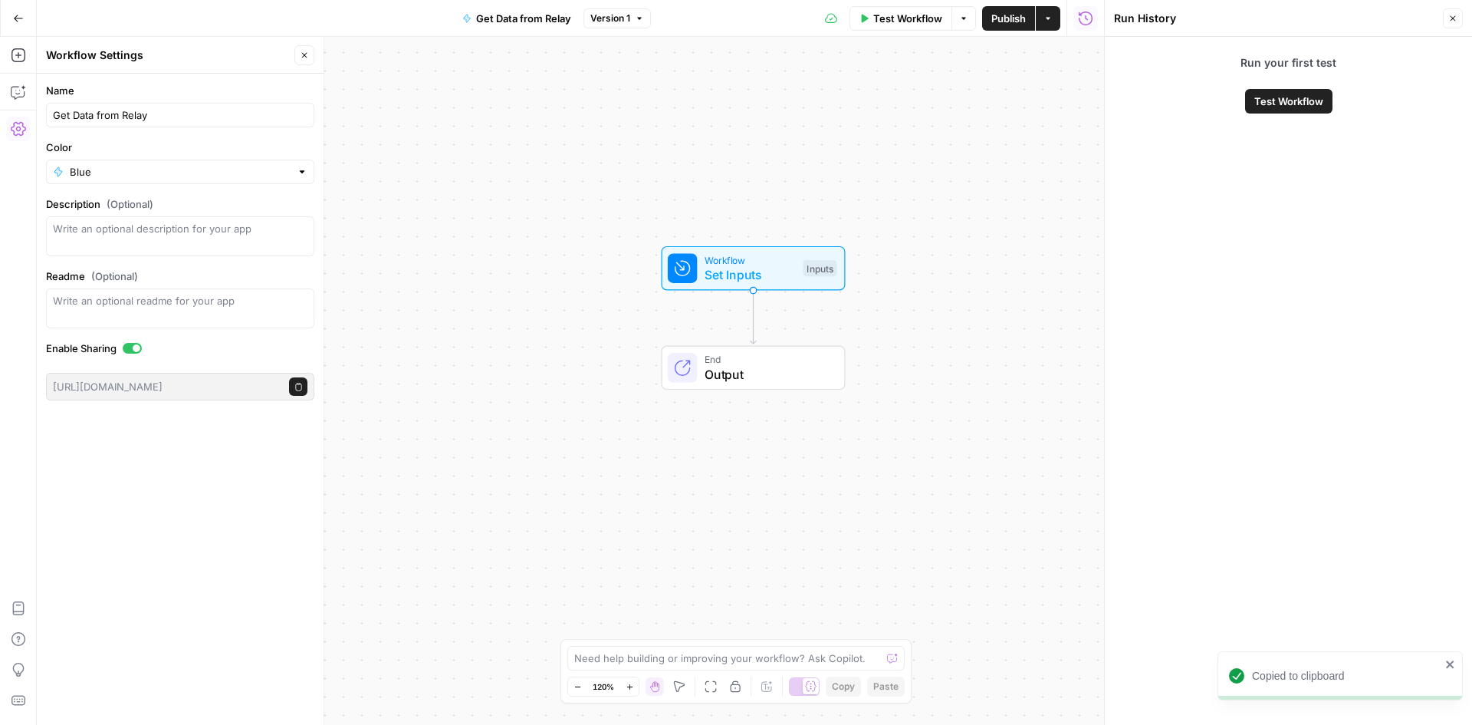
click at [1273, 106] on span "Test Workflow" at bounding box center [1288, 101] width 69 height 15
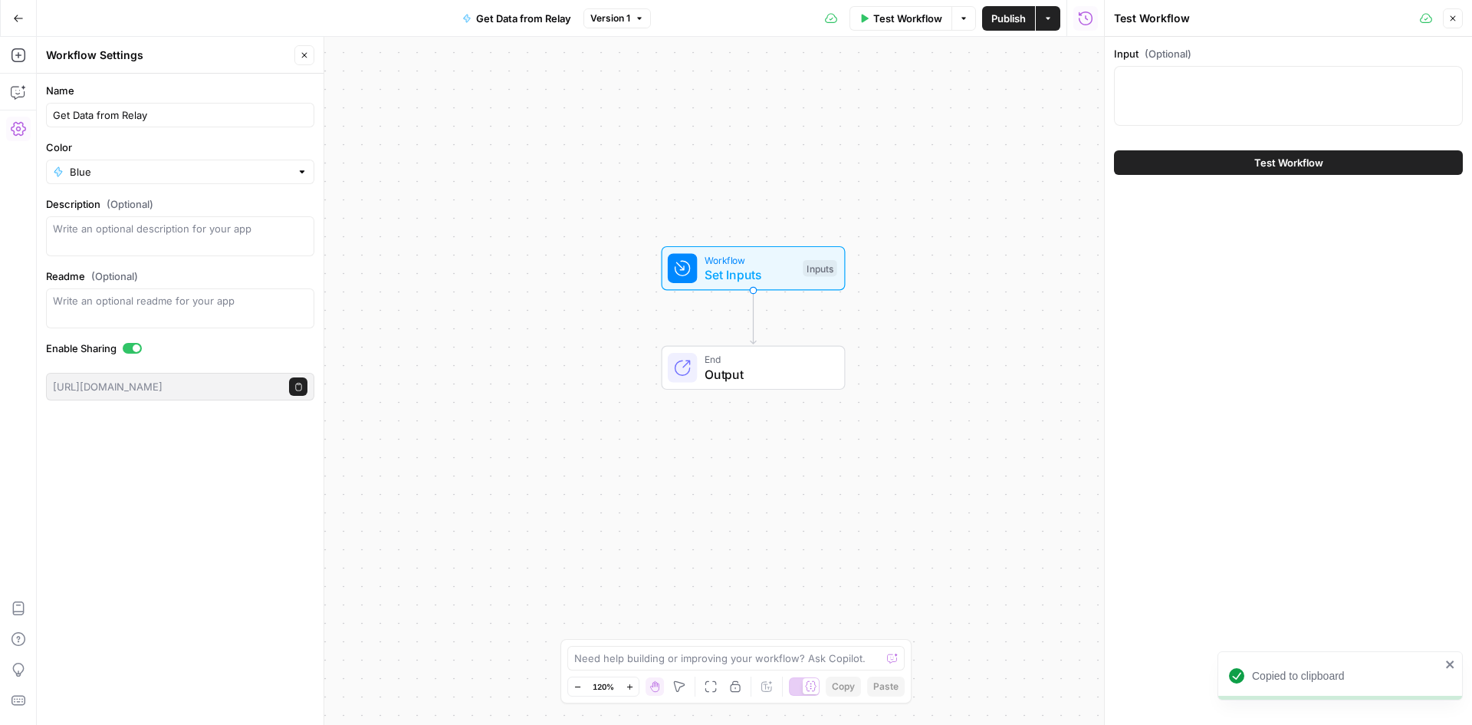
click at [1262, 163] on span "Test Workflow" at bounding box center [1288, 162] width 69 height 15
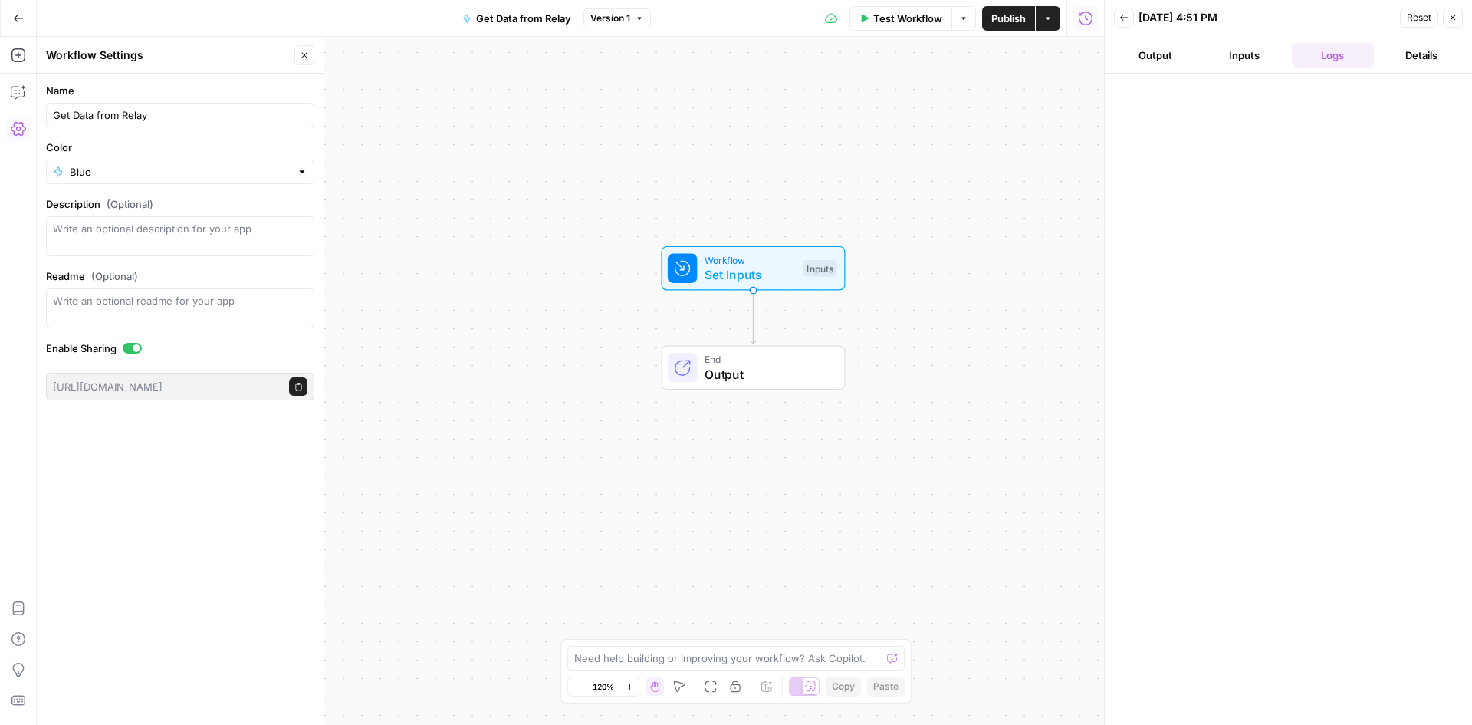
click at [1228, 58] on button "Inputs" at bounding box center [1244, 55] width 83 height 25
click at [1162, 56] on button "Output" at bounding box center [1155, 55] width 83 height 25
click at [1274, 64] on button "Inputs" at bounding box center [1244, 55] width 83 height 25
click at [1420, 63] on button "Details" at bounding box center [1421, 55] width 83 height 25
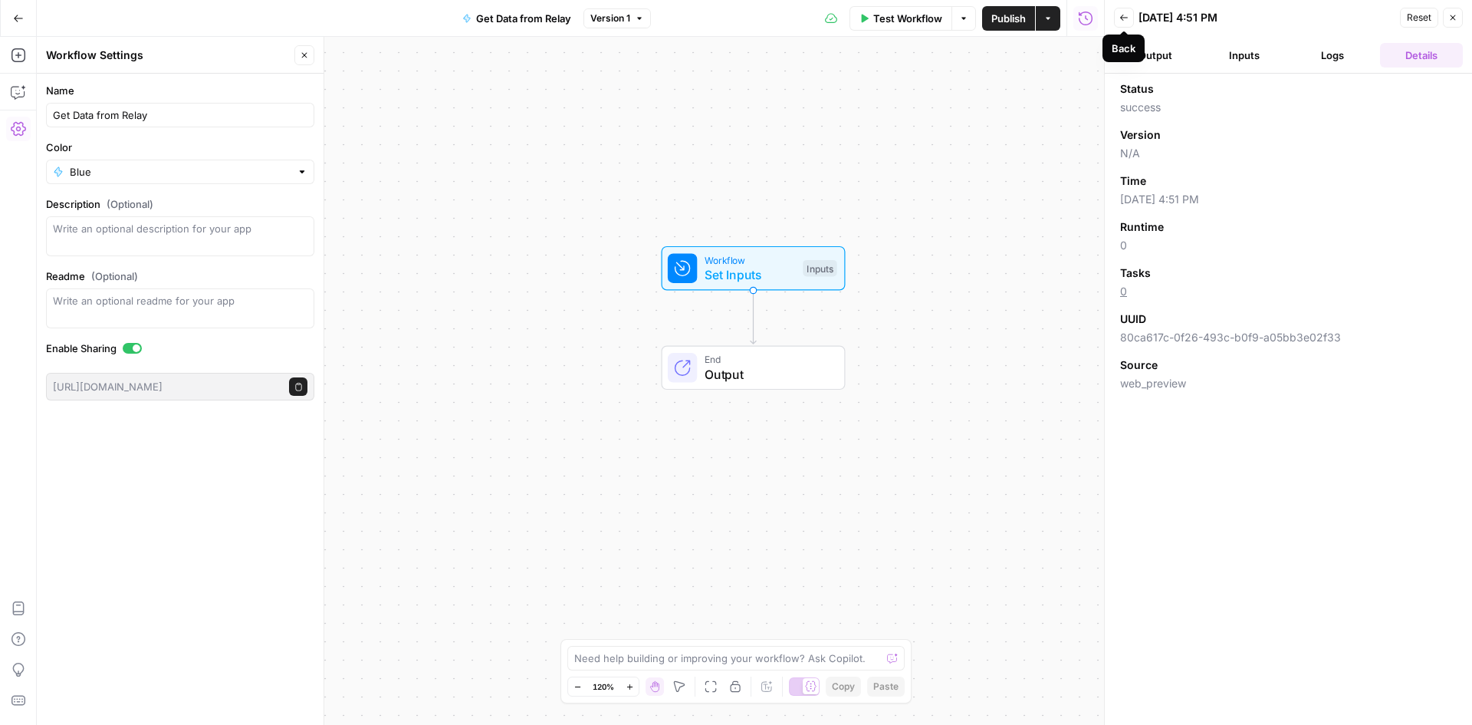
click at [1121, 19] on icon "button" at bounding box center [1124, 17] width 9 height 9
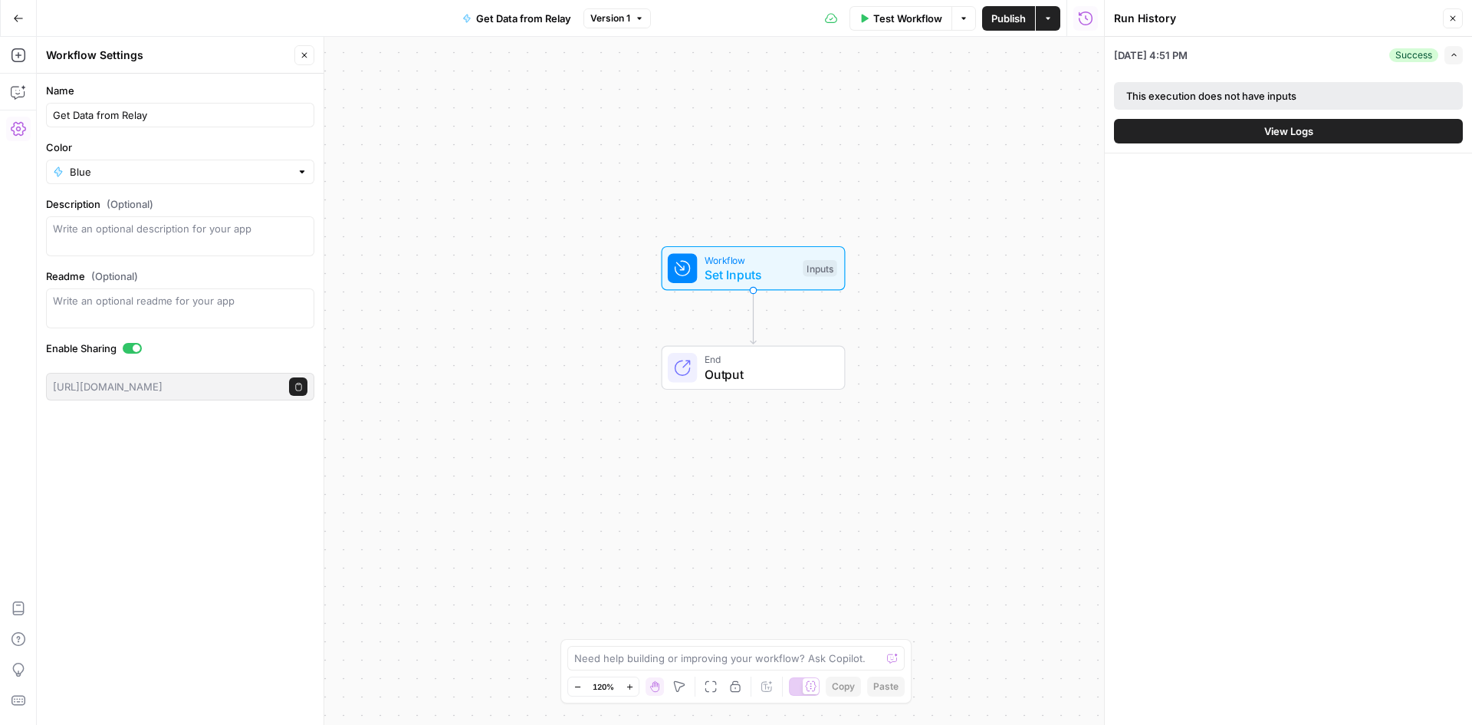
click at [1457, 58] on icon "button" at bounding box center [1454, 55] width 8 height 8
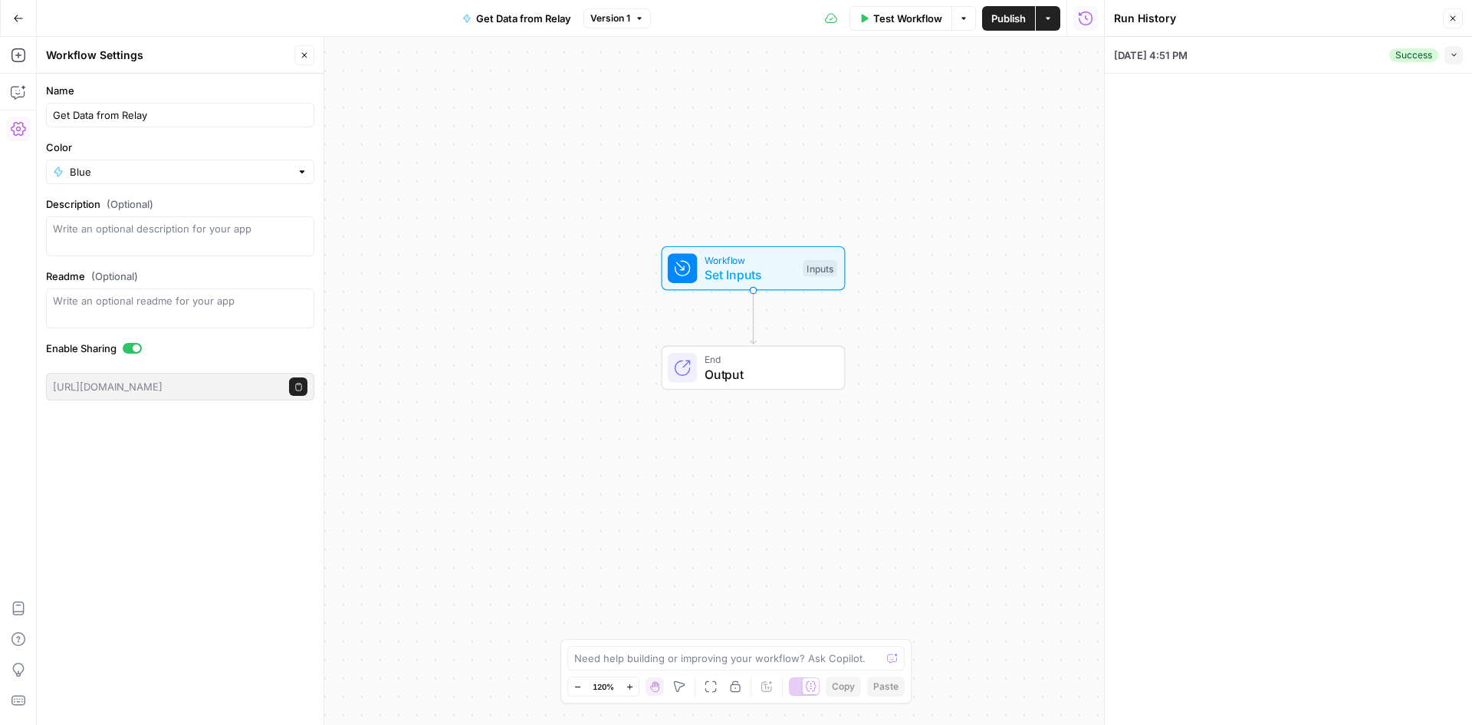
click at [1458, 58] on icon "button" at bounding box center [1453, 54] width 8 height 8
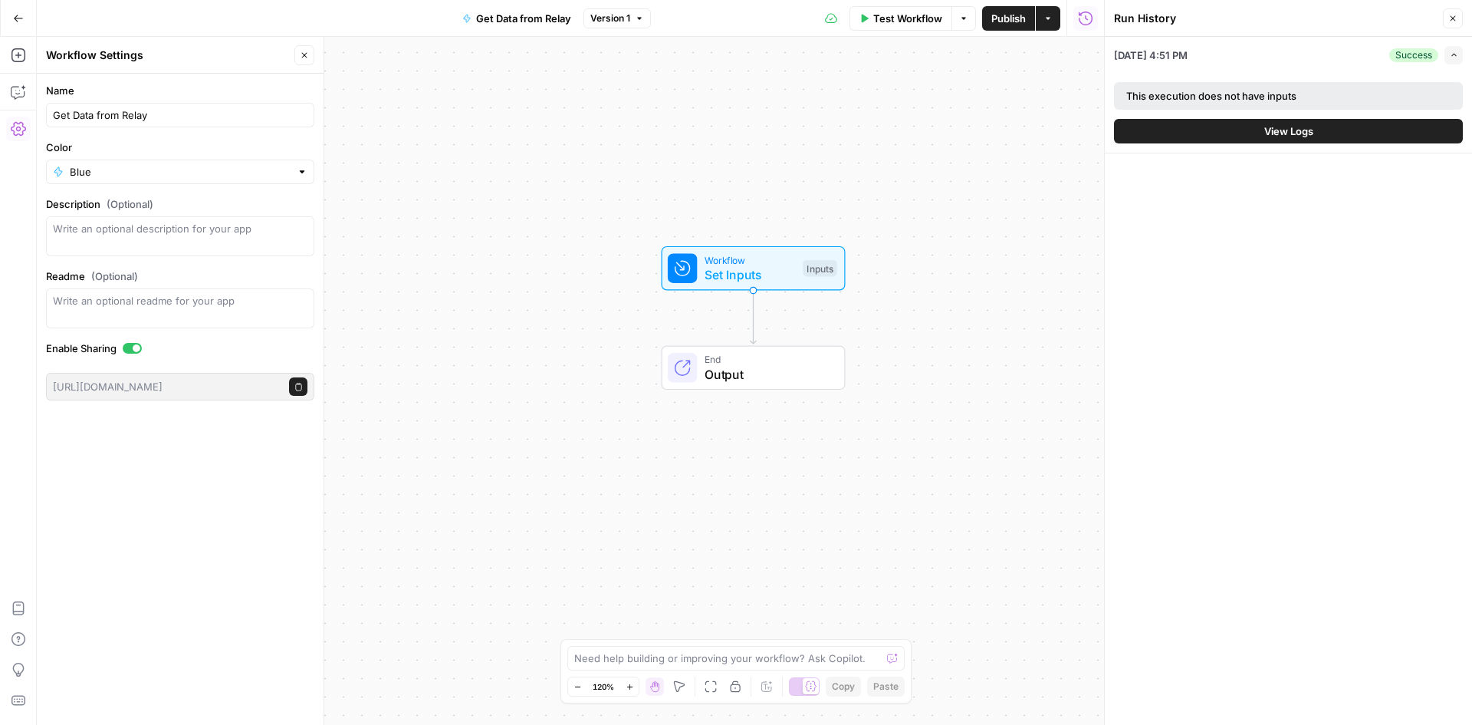
click at [418, 409] on div "Workflow Set Inputs Inputs End Output" at bounding box center [570, 381] width 1067 height 688
click at [15, 121] on icon "button" at bounding box center [18, 128] width 15 height 15
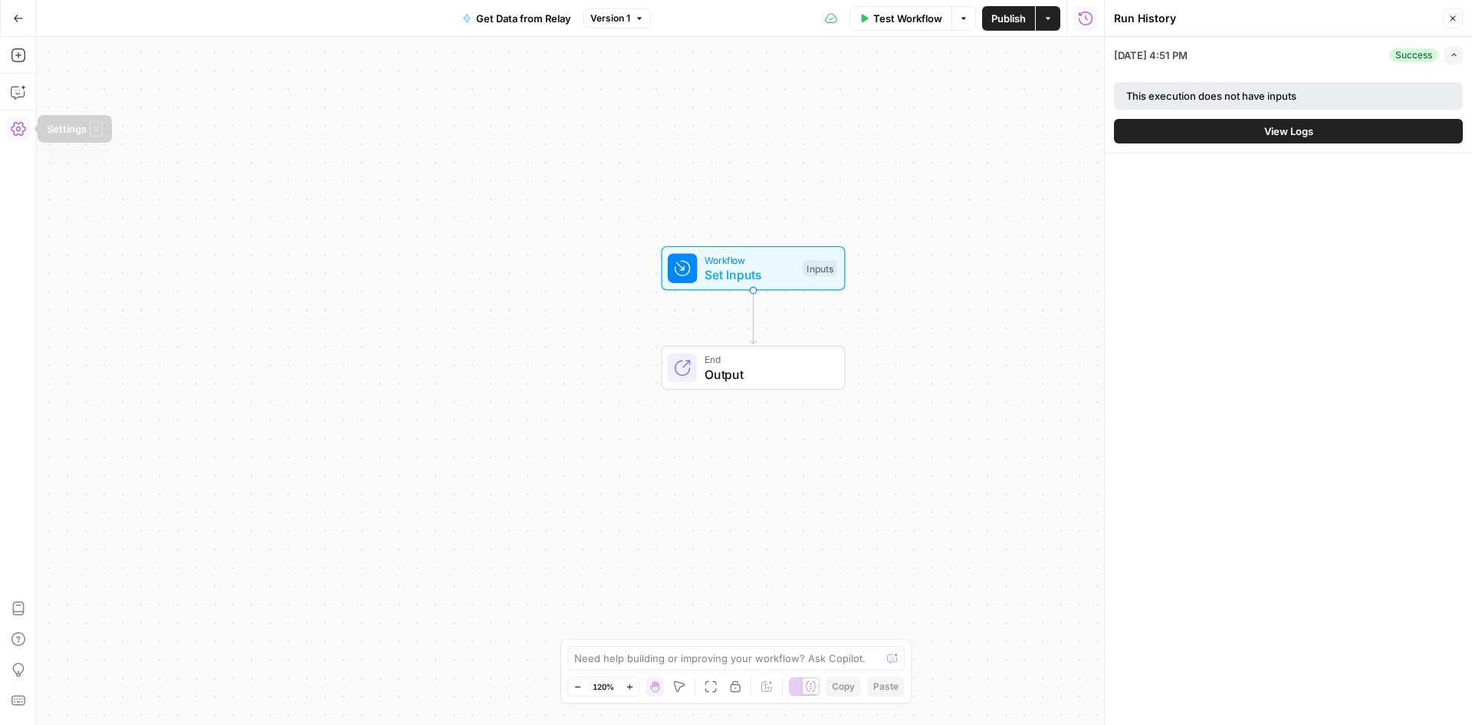
click at [15, 124] on icon "button" at bounding box center [18, 128] width 15 height 15
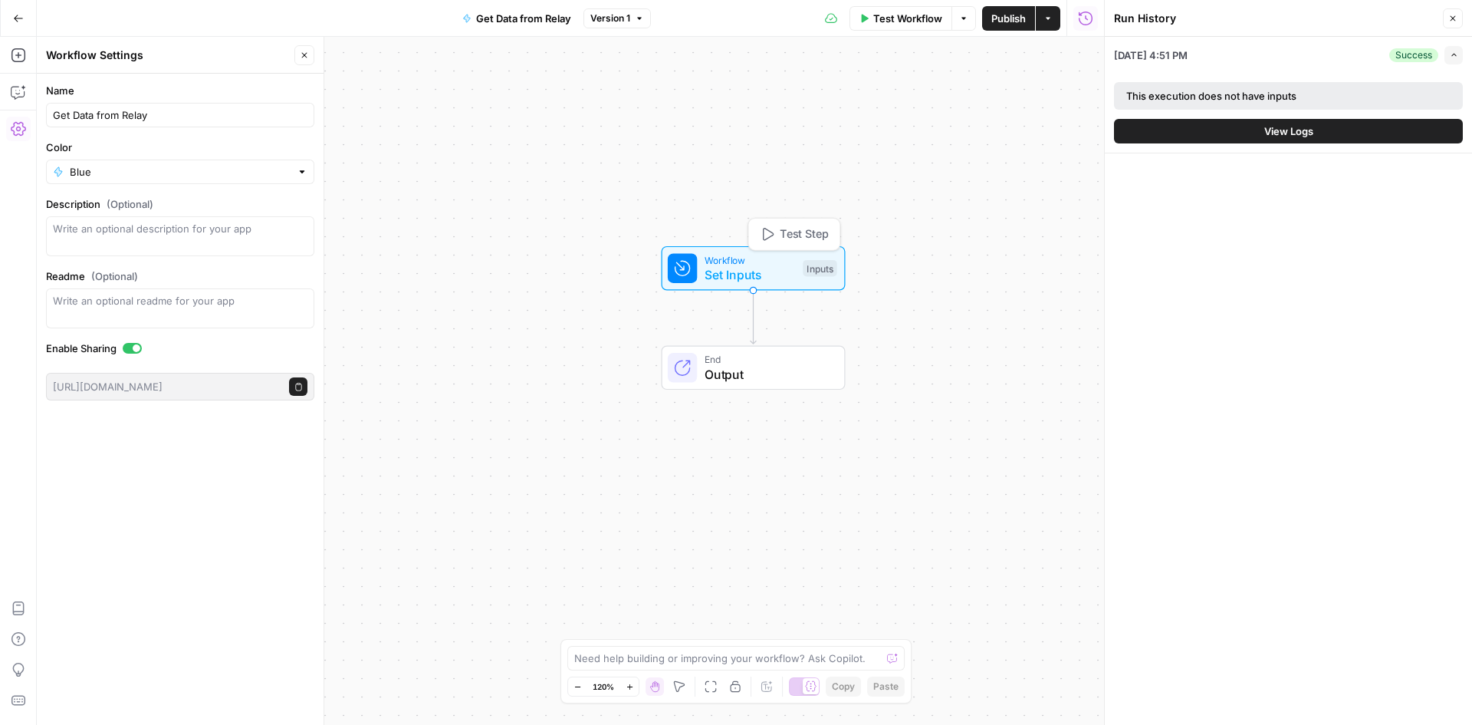
click at [743, 271] on span "Set Inputs" at bounding box center [750, 274] width 91 height 18
click at [532, 333] on div "Workflow Set Inputs Inputs Test Step End Output" at bounding box center [570, 381] width 1067 height 688
click at [1051, 95] on button "edit field" at bounding box center [1040, 95] width 59 height 18
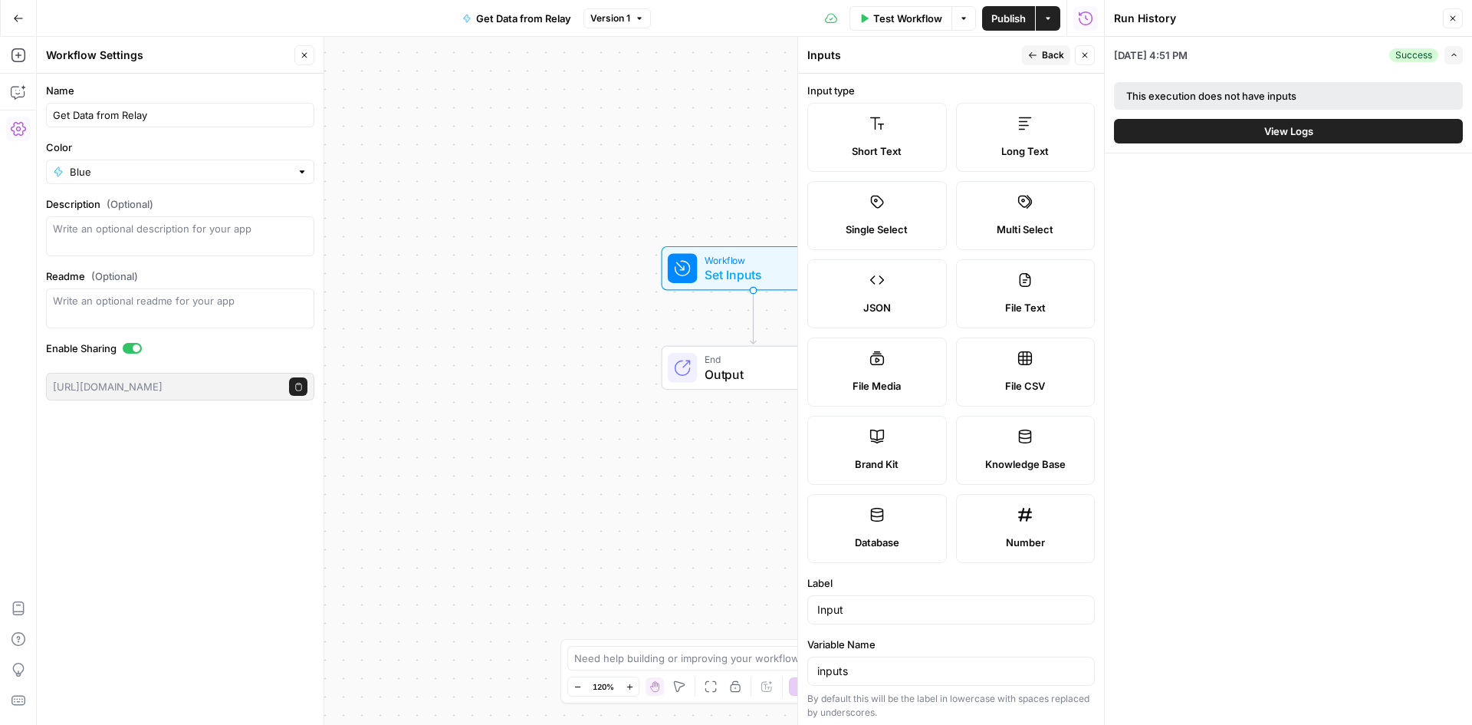
click at [593, 278] on div "Workflow Set Inputs Inputs End Output" at bounding box center [570, 381] width 1067 height 688
click at [1452, 20] on icon "button" at bounding box center [1452, 18] width 9 height 9
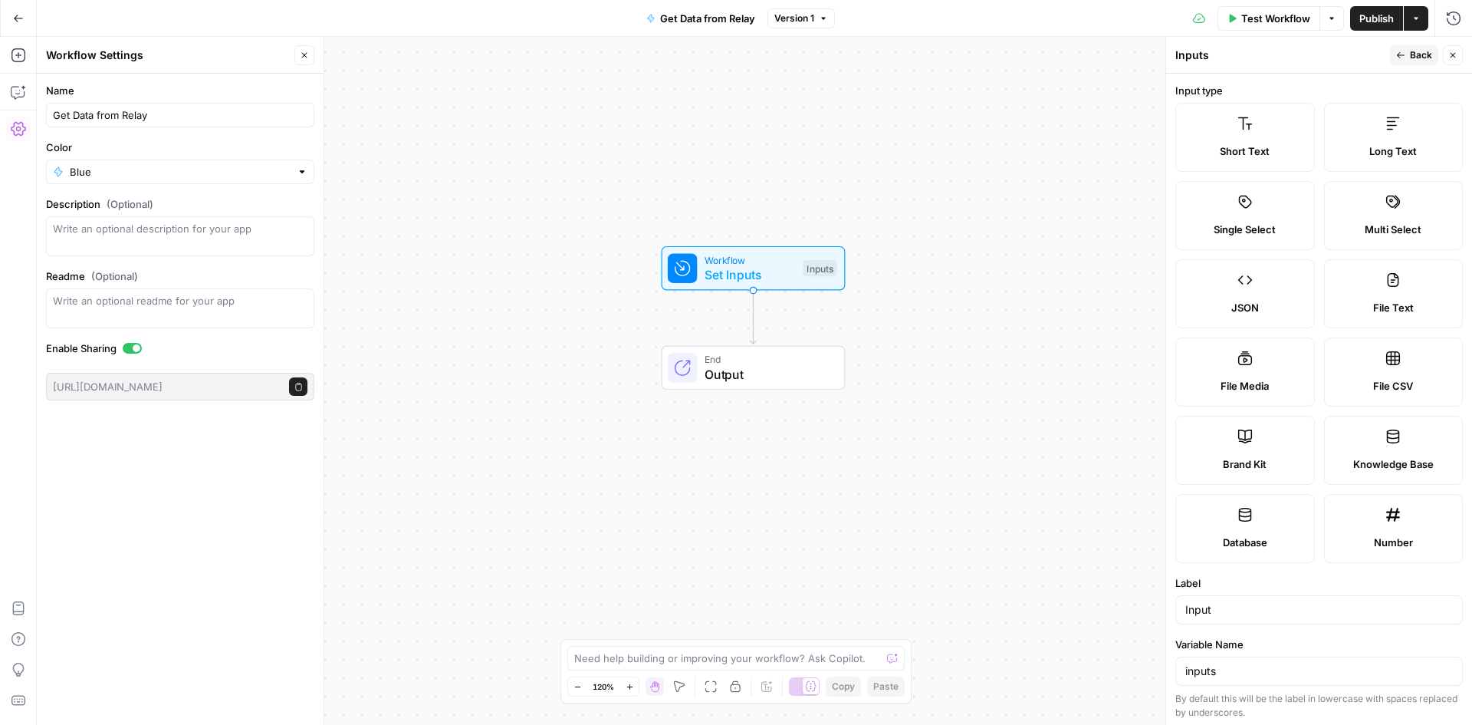
click at [1011, 344] on div "Workflow Set Inputs Inputs End Output" at bounding box center [754, 381] width 1435 height 688
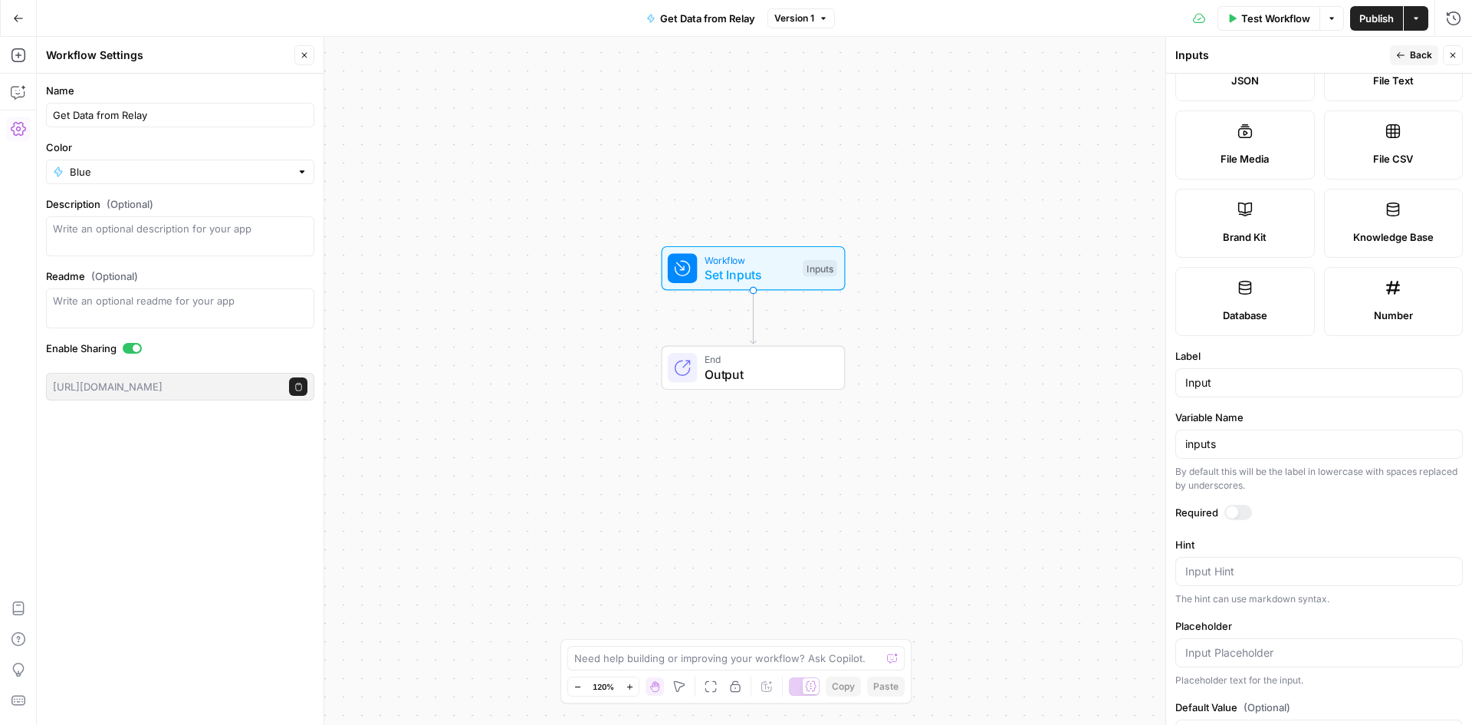
scroll to position [312, 0]
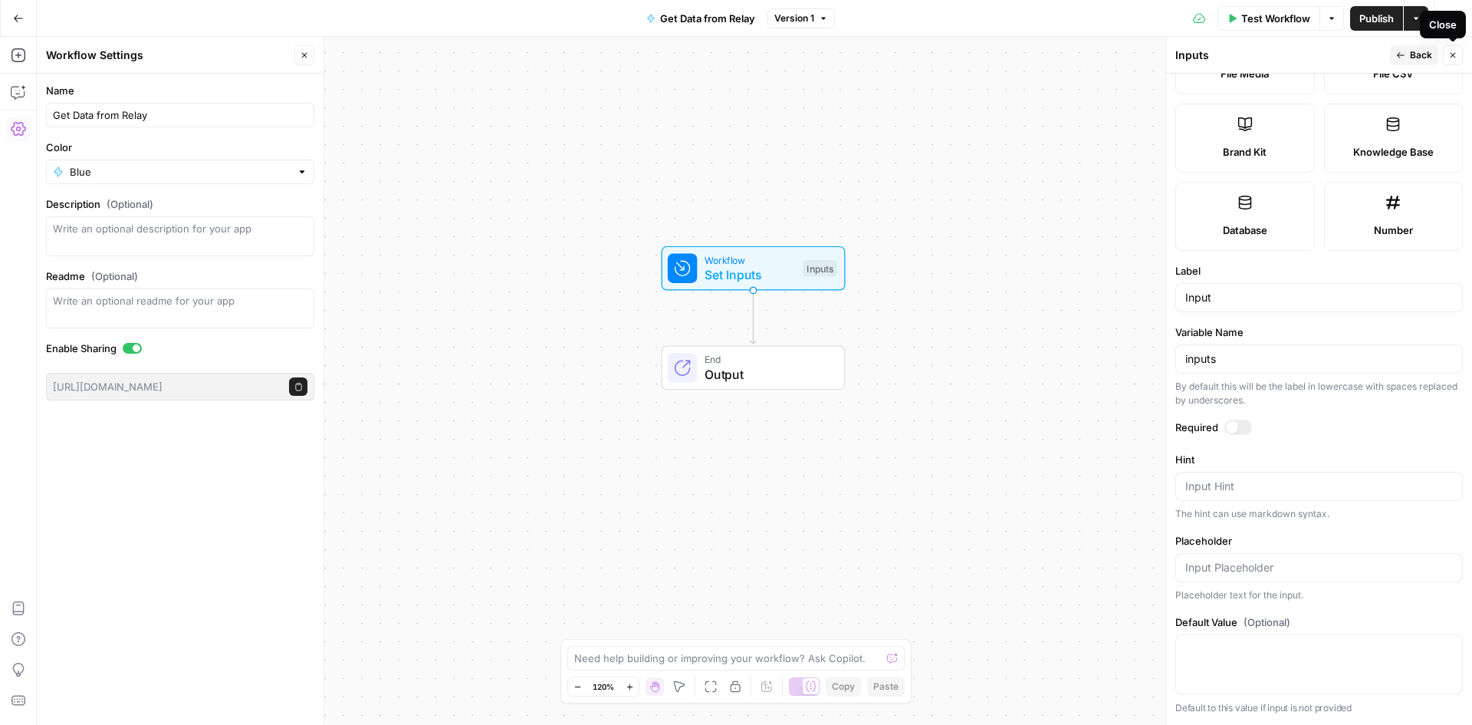
click at [1455, 54] on icon "button" at bounding box center [1452, 55] width 9 height 9
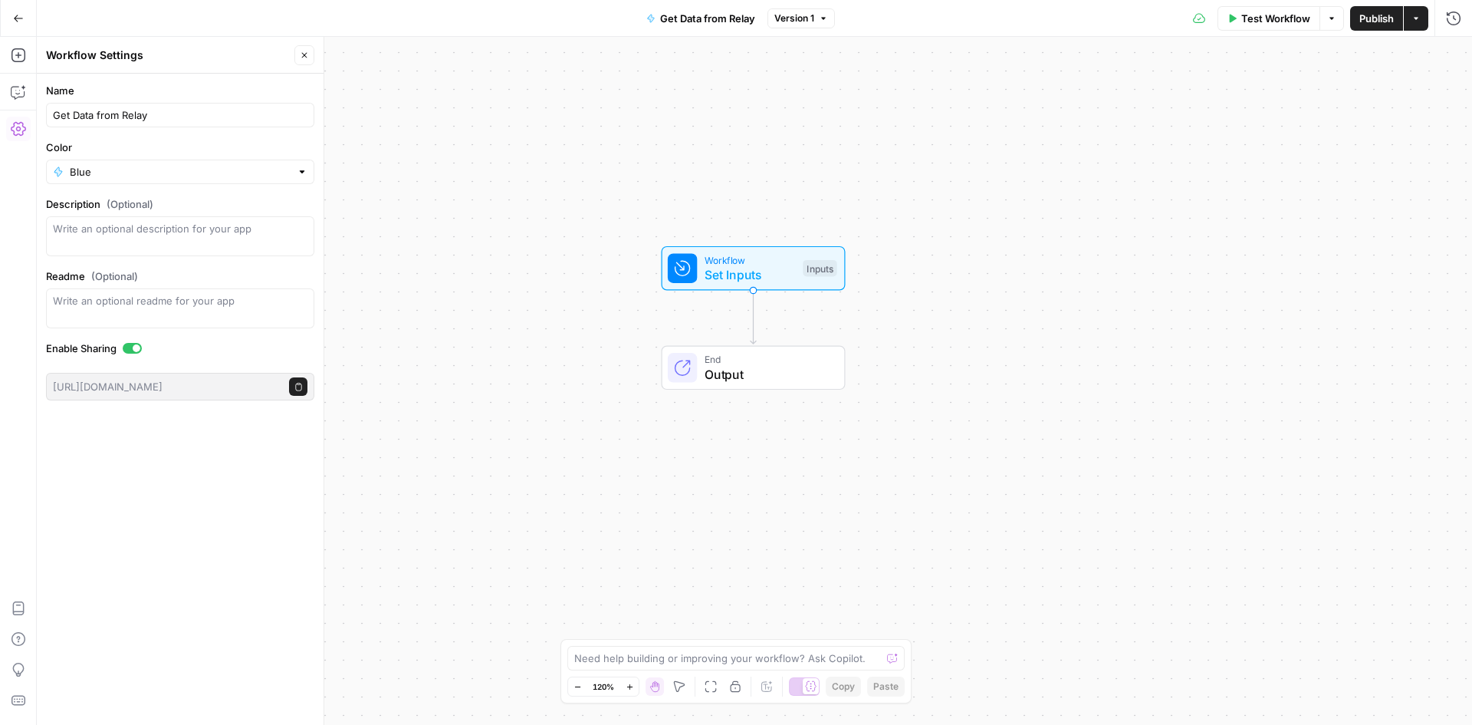
click at [534, 238] on div "Workflow Set Inputs Inputs End Output" at bounding box center [754, 381] width 1435 height 688
click at [743, 272] on span "Set Inputs" at bounding box center [750, 274] width 91 height 18
click at [1303, 176] on span "Add Field" at bounding box center [1299, 171] width 44 height 15
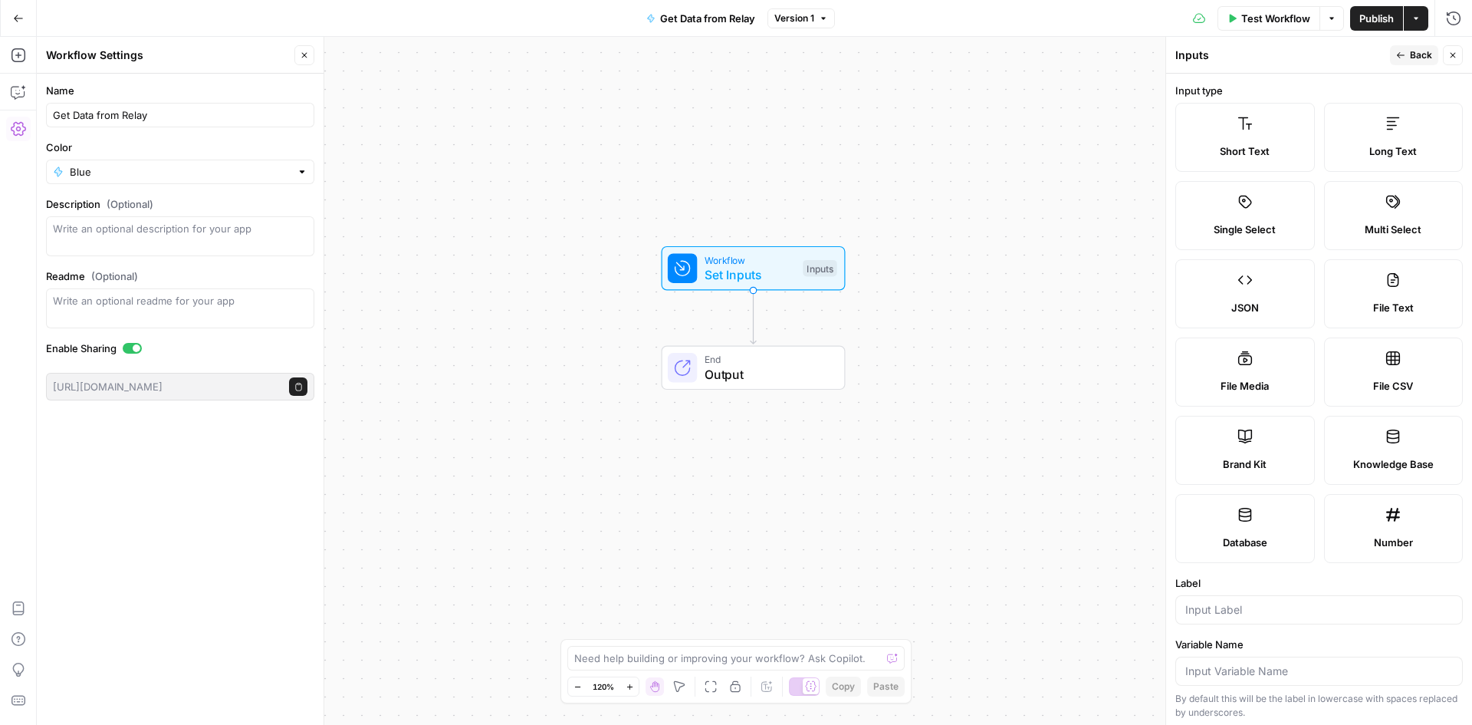
click at [727, 190] on div "Workflow Set Inputs Inputs End Output" at bounding box center [754, 381] width 1435 height 688
click at [741, 278] on span "Set Inputs" at bounding box center [750, 274] width 91 height 18
click at [1442, 55] on div "Inputs Close" at bounding box center [1319, 55] width 288 height 20
click at [1451, 56] on icon "button" at bounding box center [1452, 55] width 9 height 9
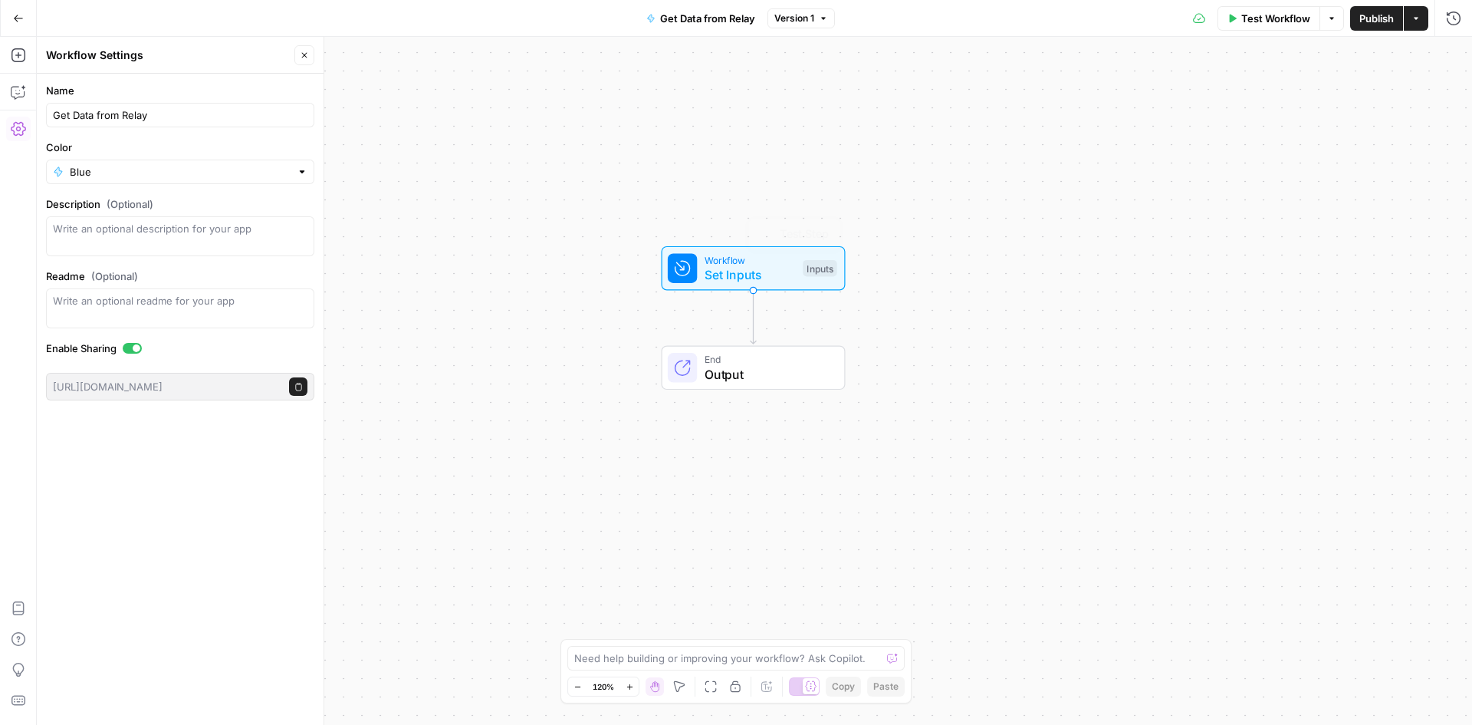
click at [782, 304] on div "Workflow Set Inputs Inputs Test Step End Output" at bounding box center [754, 381] width 1435 height 688
click at [748, 267] on span "Set Inputs" at bounding box center [750, 274] width 91 height 18
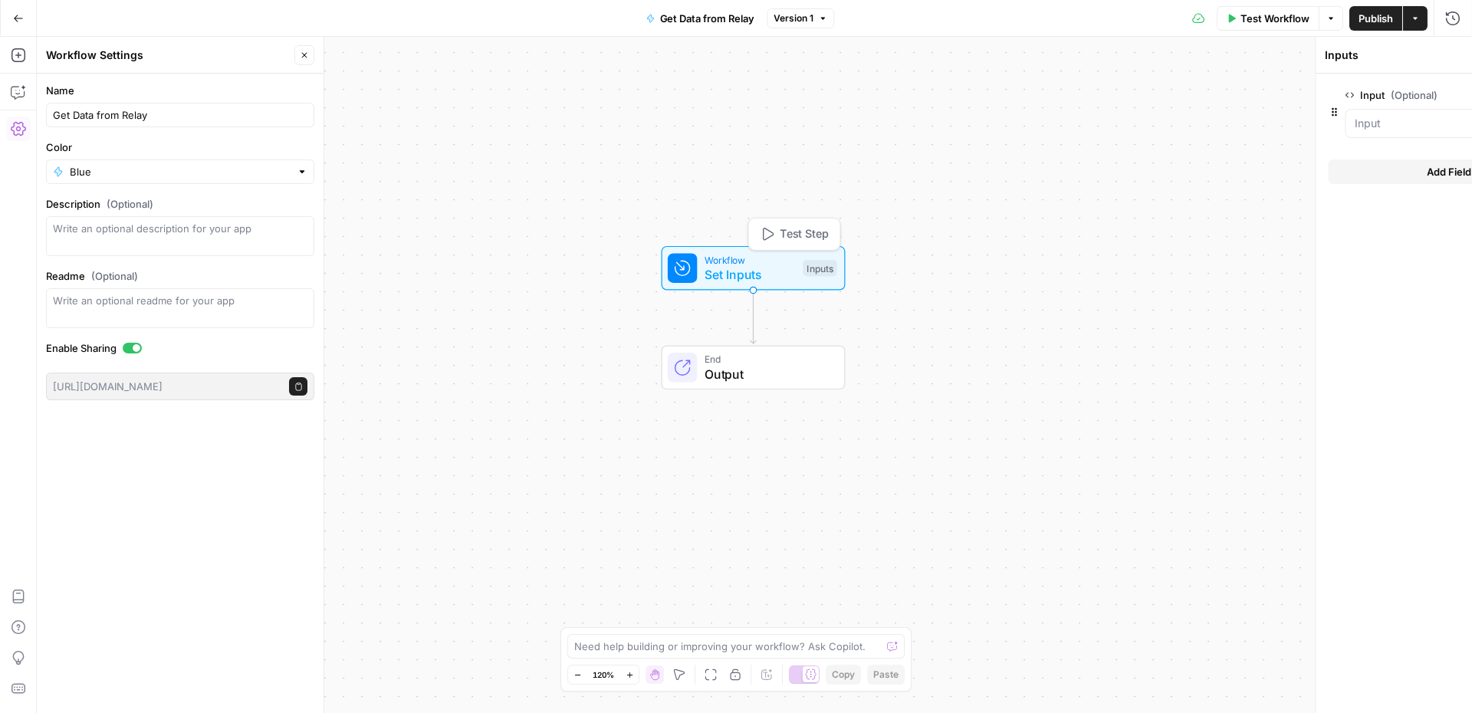
click at [748, 267] on span "Set Inputs" at bounding box center [750, 274] width 91 height 18
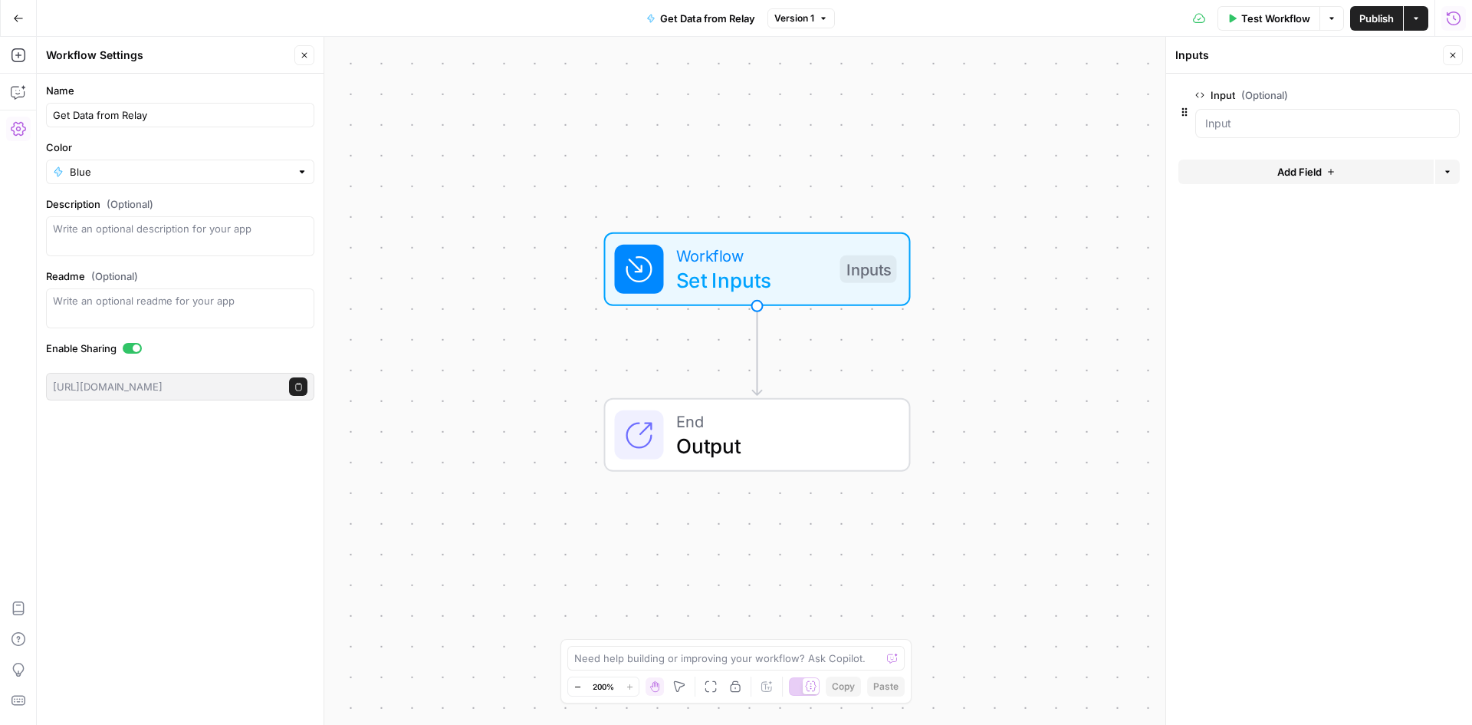
click at [1450, 21] on icon "button" at bounding box center [1453, 18] width 15 height 15
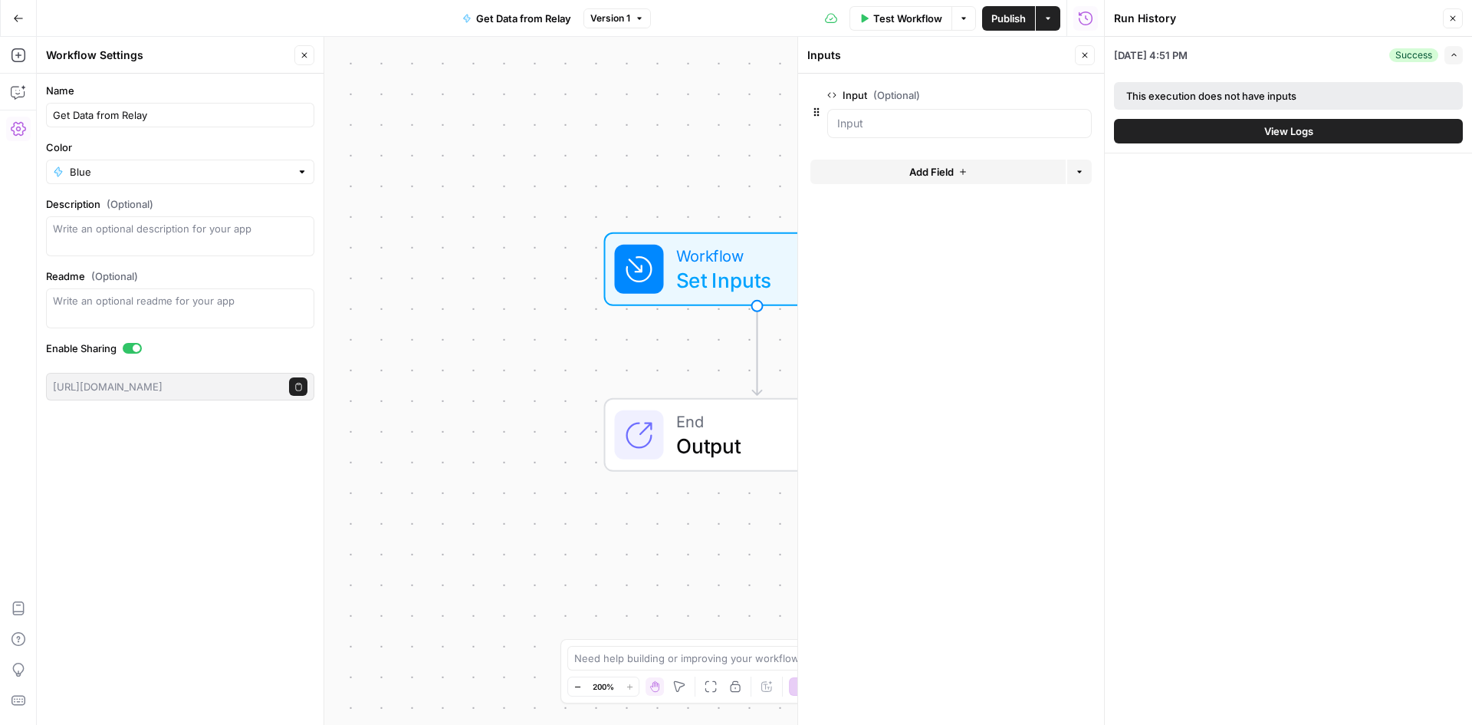
click at [1456, 13] on button "Close" at bounding box center [1453, 18] width 20 height 20
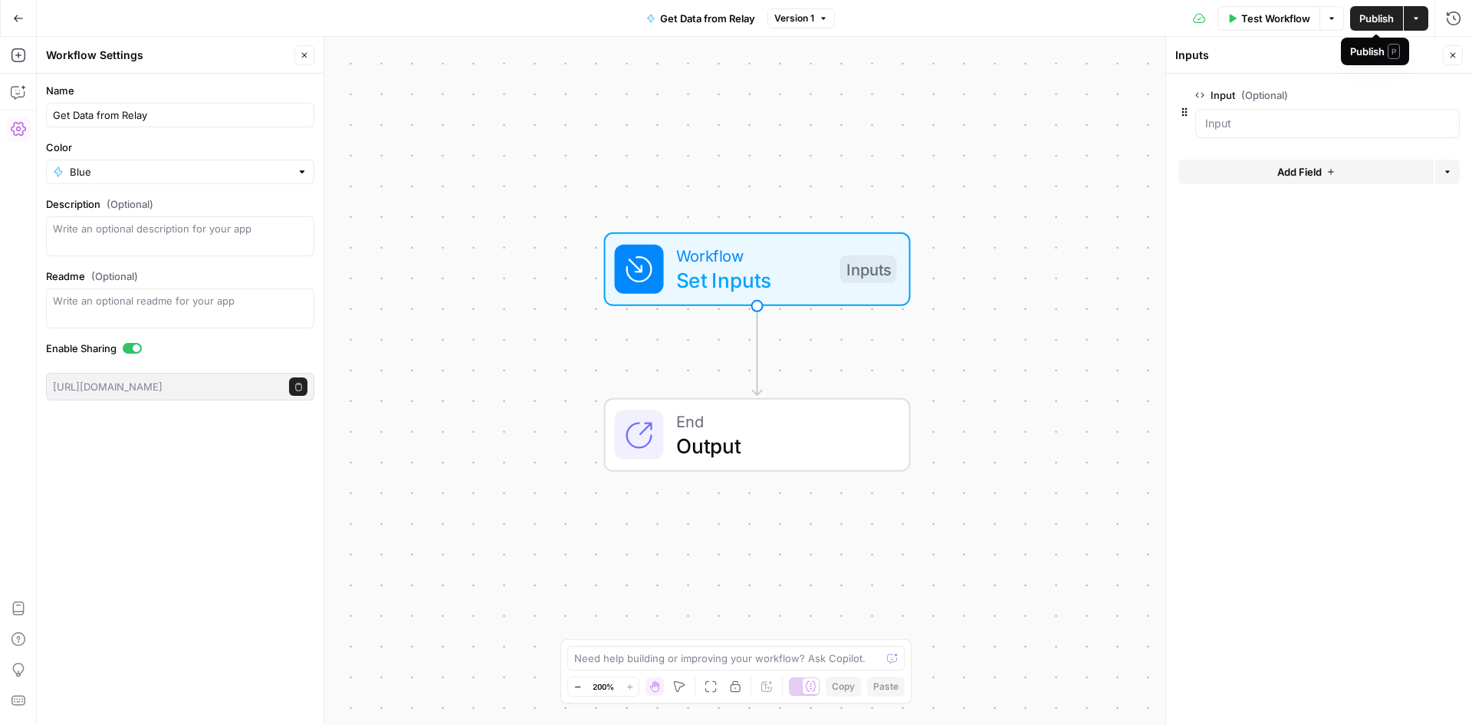
click at [1385, 18] on span "Publish" at bounding box center [1377, 18] width 35 height 15
click at [903, 166] on div "Workflow Set Inputs Inputs End Output" at bounding box center [754, 381] width 1435 height 688
click at [1455, 60] on button "Close" at bounding box center [1453, 55] width 20 height 20
click at [295, 386] on icon "button" at bounding box center [298, 387] width 6 height 8
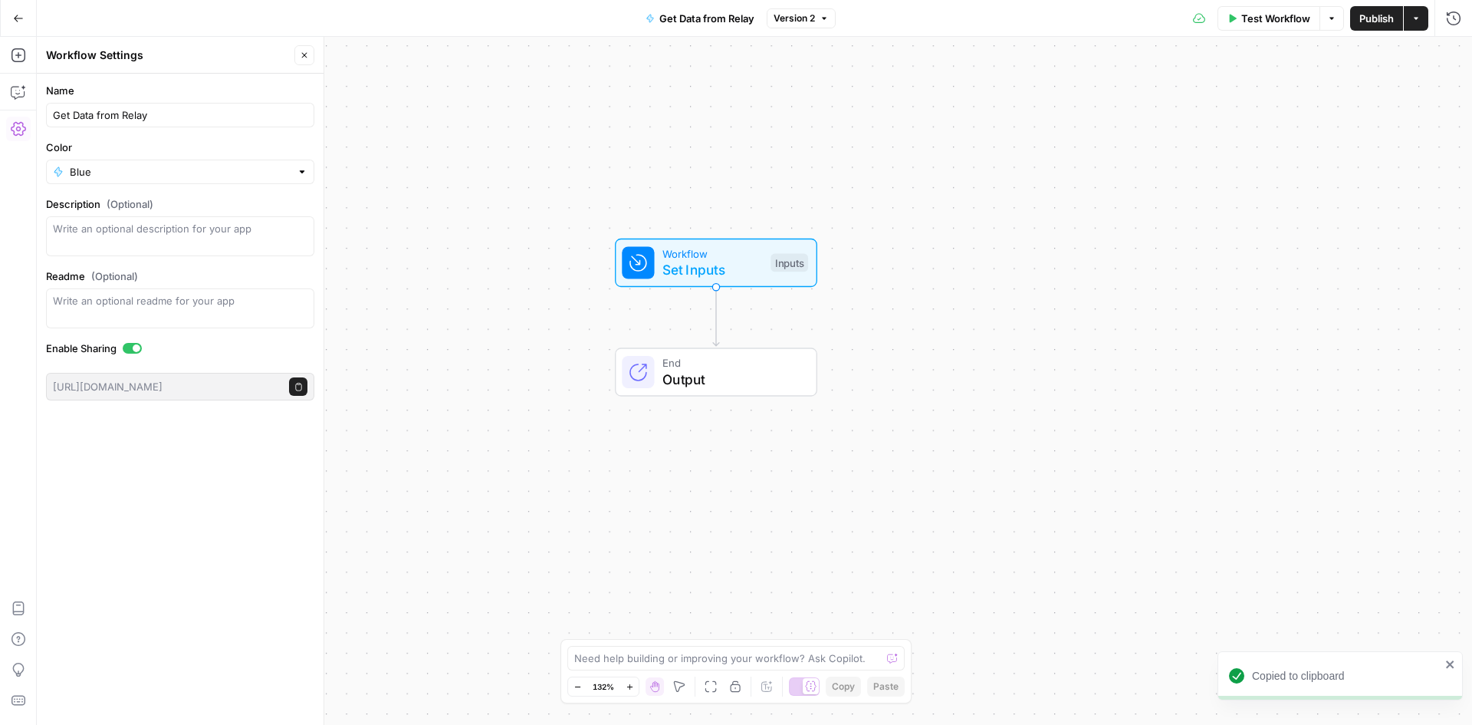
click at [1414, 20] on icon "button" at bounding box center [1416, 18] width 9 height 9
click at [906, 149] on div "Workflow Set Inputs Inputs End Output" at bounding box center [754, 381] width 1435 height 688
click at [140, 347] on div at bounding box center [137, 348] width 8 height 8
drag, startPoint x: 284, startPoint y: 389, endPoint x: 258, endPoint y: 394, distance: 26.6
click at [362, 391] on body "Catalyst New Home Browse Insights Opportunities Your Data Recent Grids Drew Rog…" at bounding box center [736, 362] width 1472 height 725
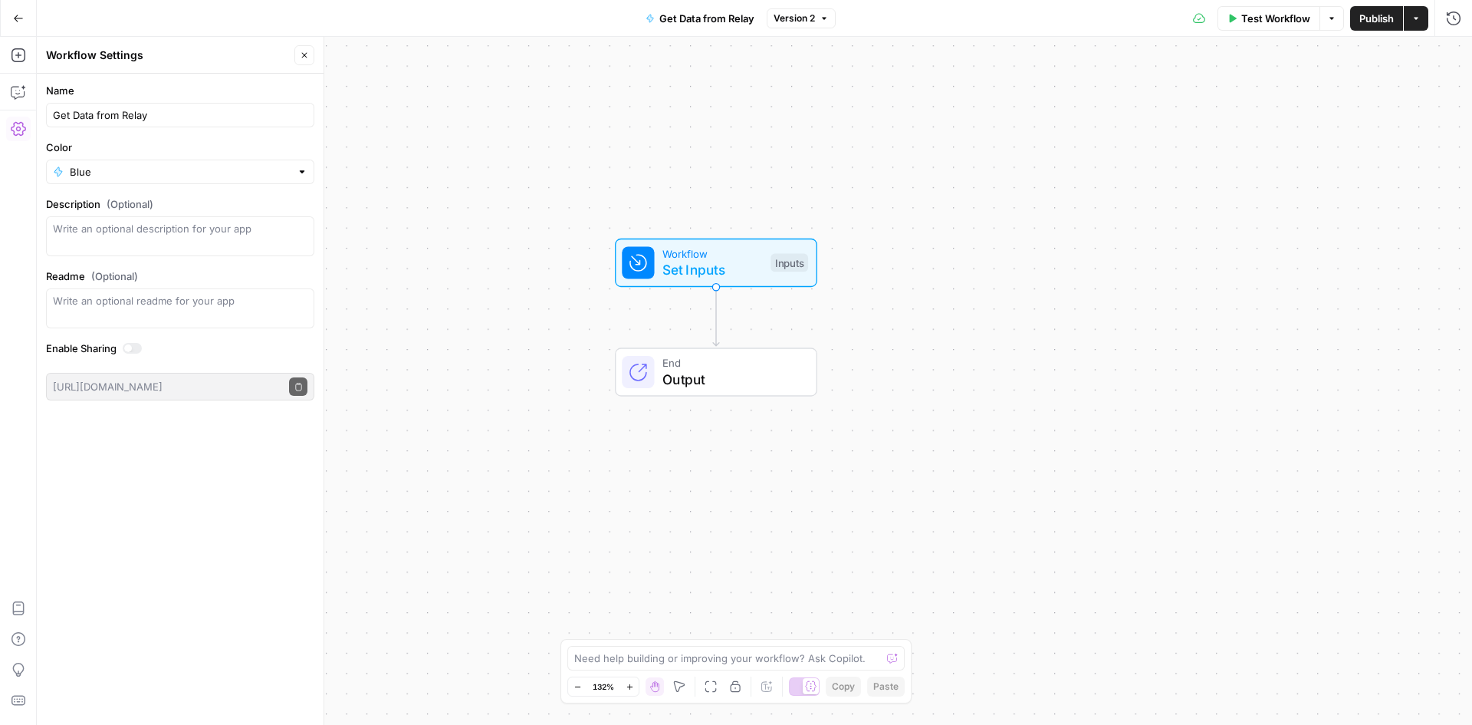
scroll to position [0, 232]
click at [434, 382] on body "Catalyst New Home Browse Insights Opportunities Your Data Recent Grids Drew Rog…" at bounding box center [736, 362] width 1472 height 725
click at [1333, 15] on icon "button" at bounding box center [1331, 18] width 9 height 9
click at [1417, 24] on button "Actions" at bounding box center [1416, 18] width 25 height 25
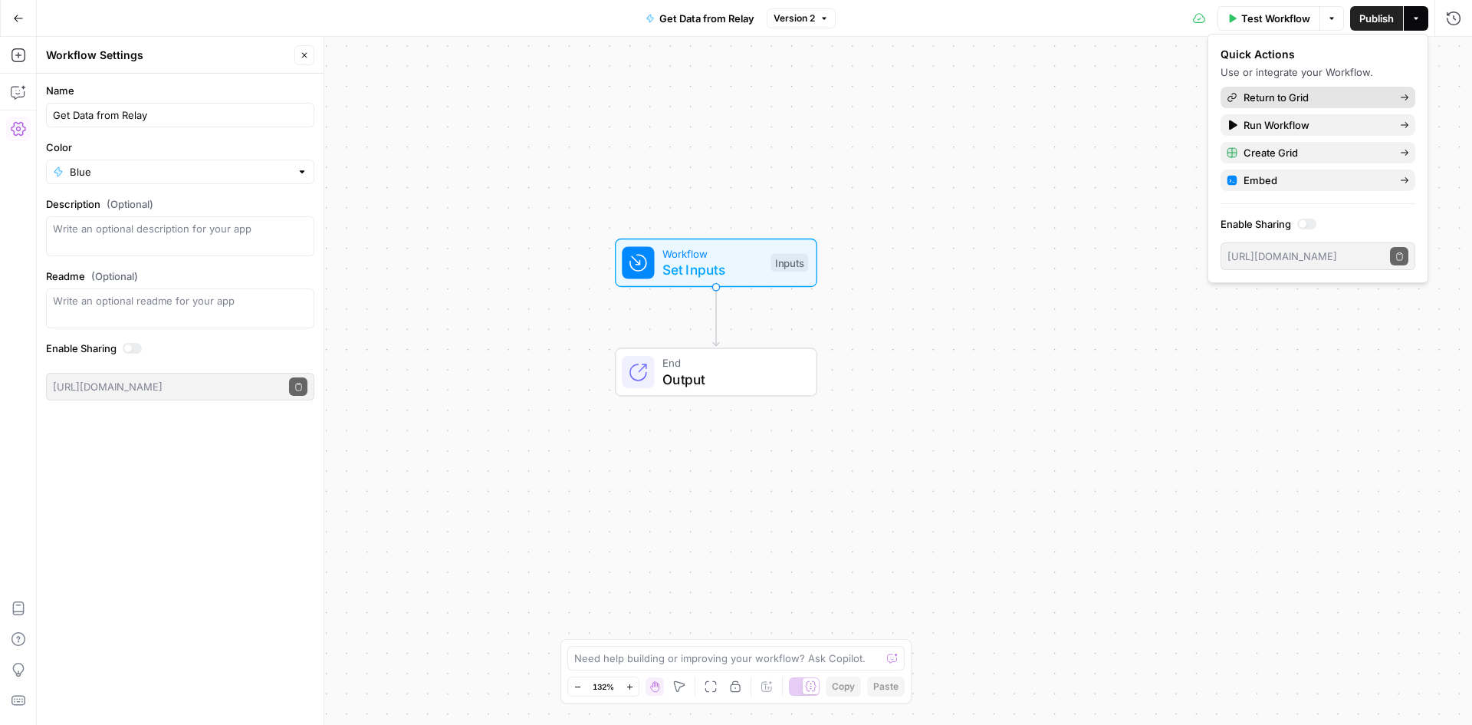
click at [1325, 91] on span "Return to Grid" at bounding box center [1316, 97] width 144 height 15
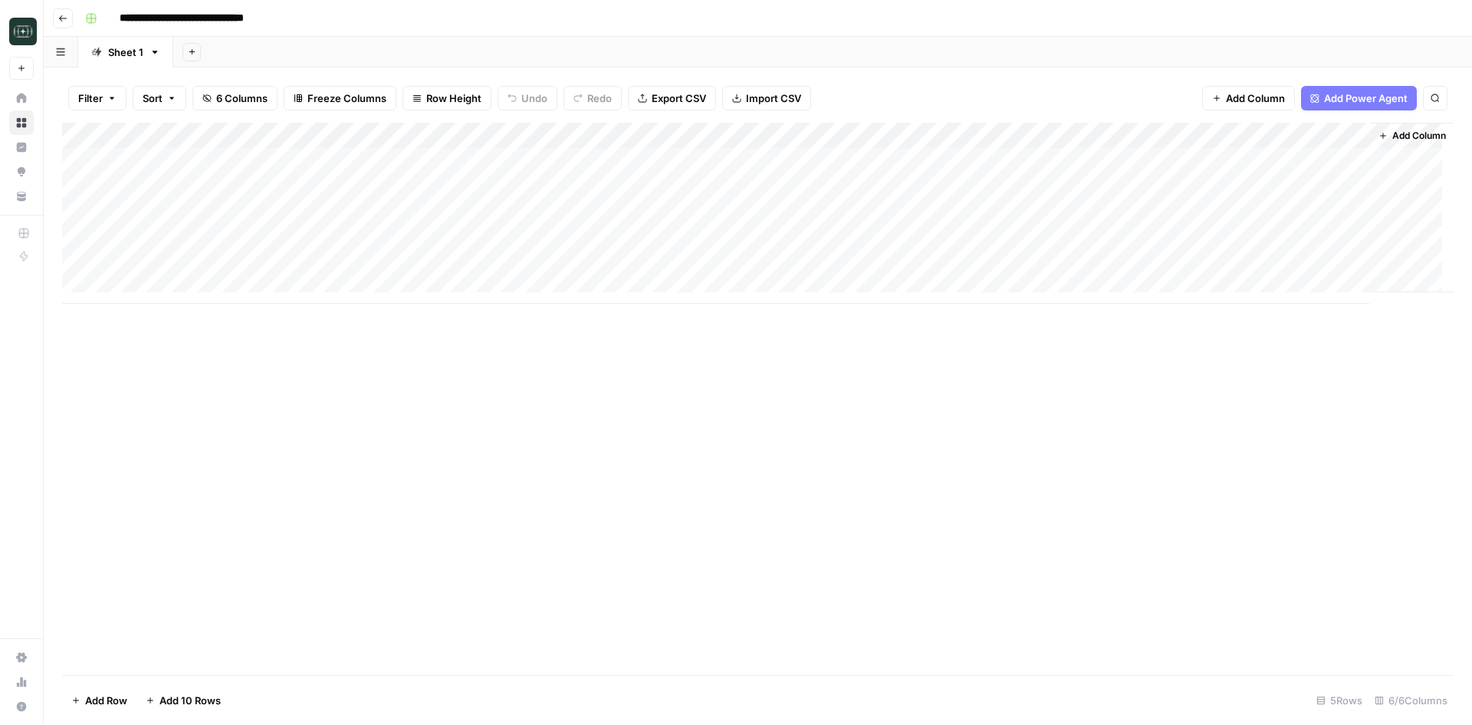
click at [1269, 138] on div "Add Column" at bounding box center [758, 213] width 1392 height 181
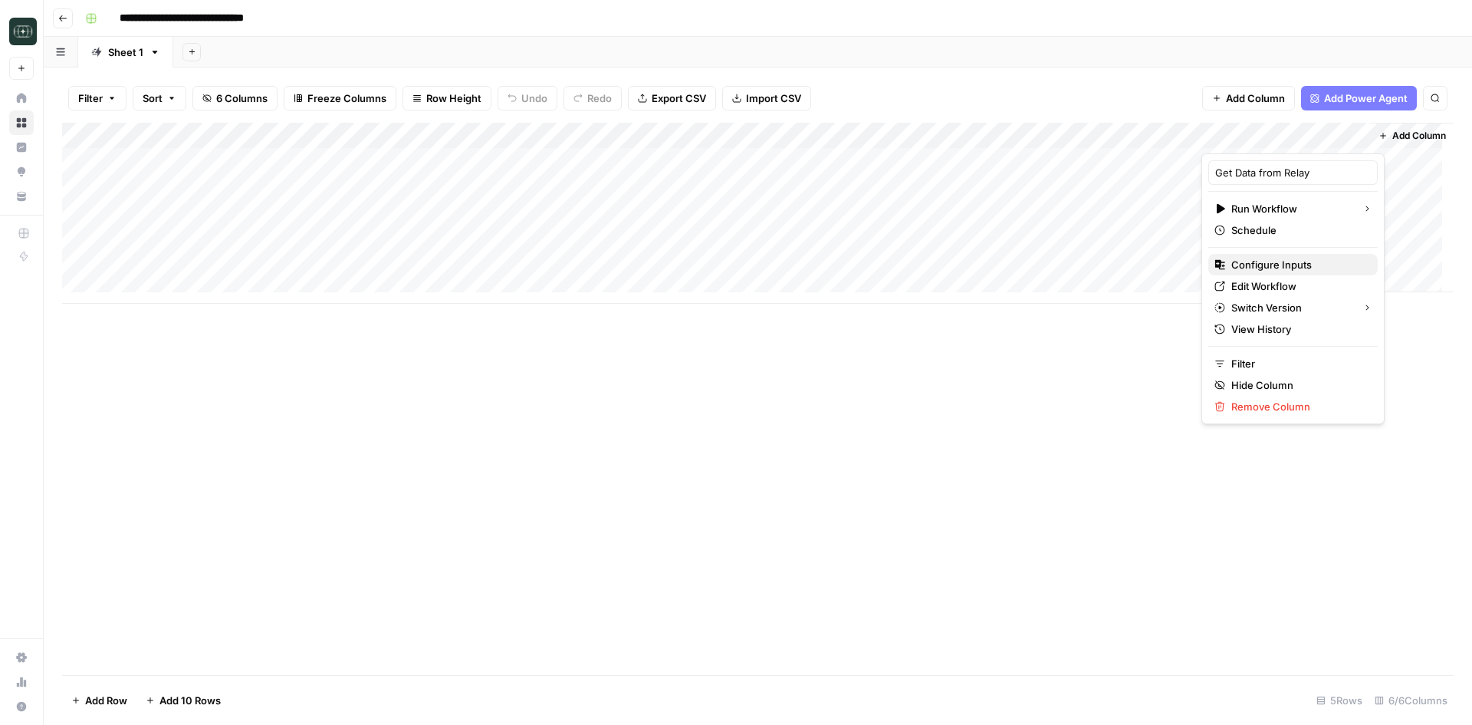
click at [1264, 269] on span "Configure Inputs" at bounding box center [1298, 264] width 134 height 15
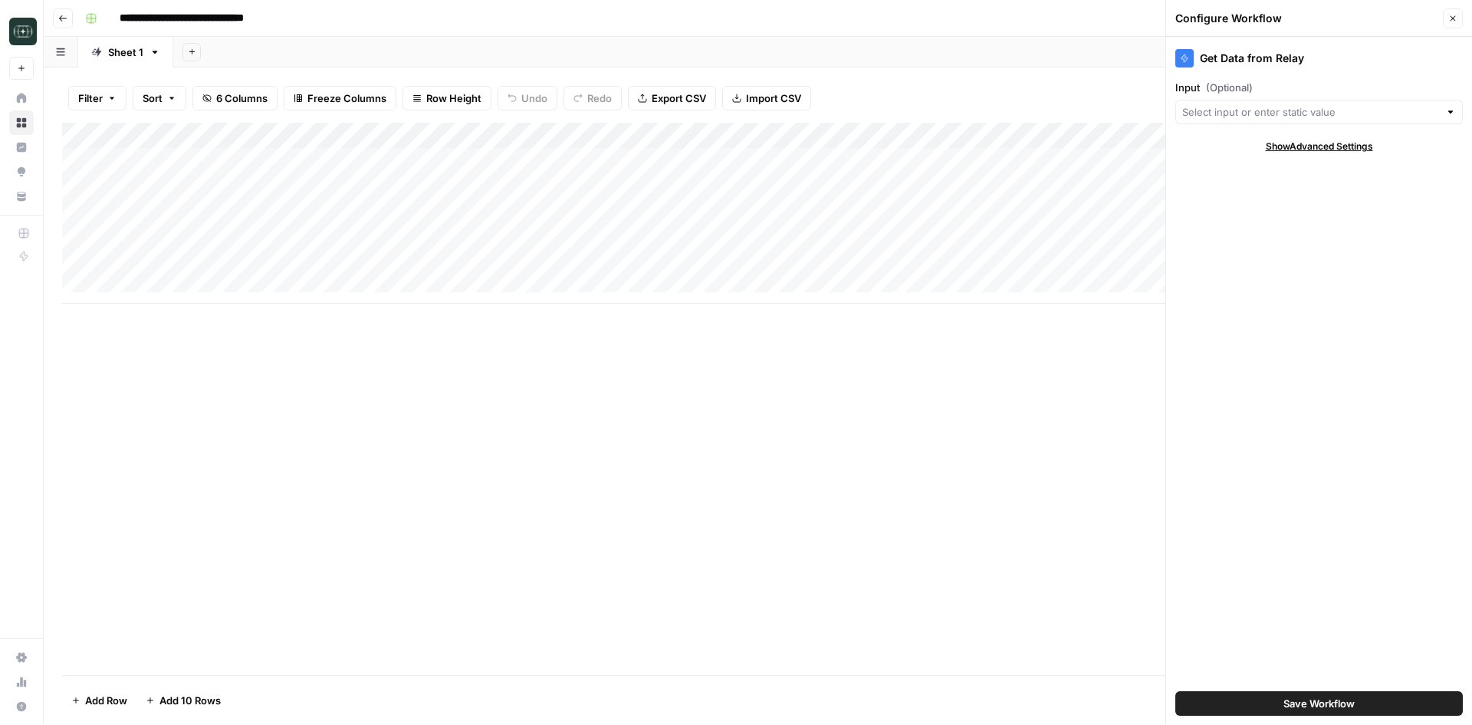
click at [1457, 21] on icon "button" at bounding box center [1452, 18] width 9 height 9
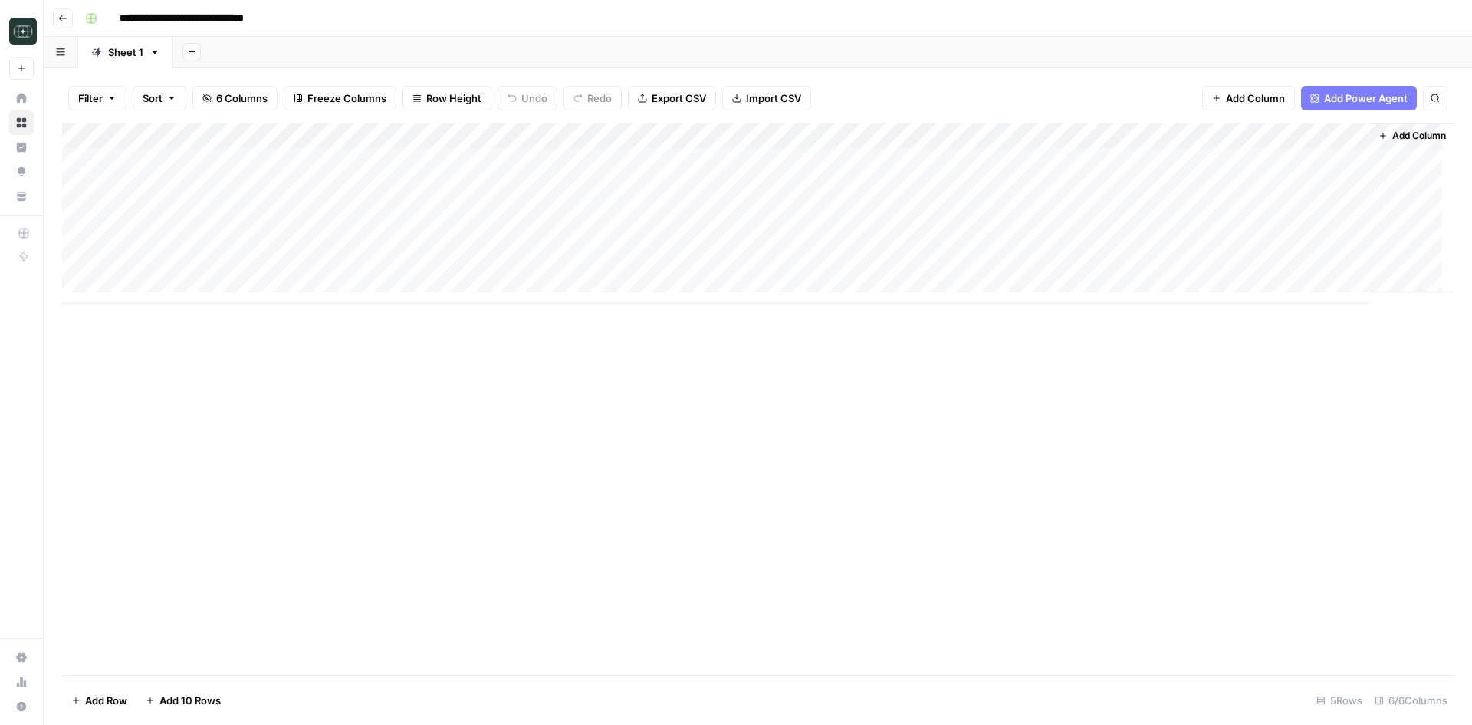
click at [1254, 133] on div "Add Column" at bounding box center [758, 213] width 1392 height 181
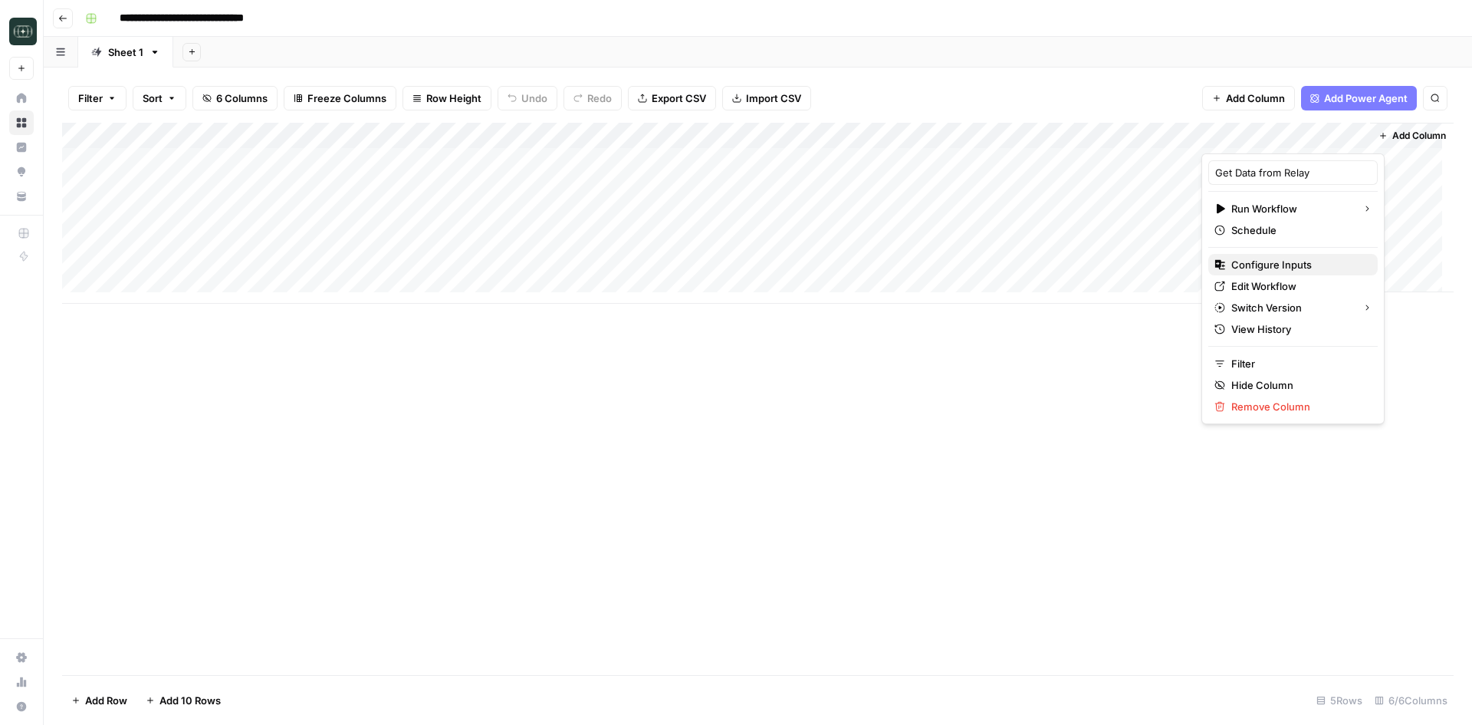
click at [1269, 258] on span "Configure Inputs" at bounding box center [1298, 264] width 134 height 15
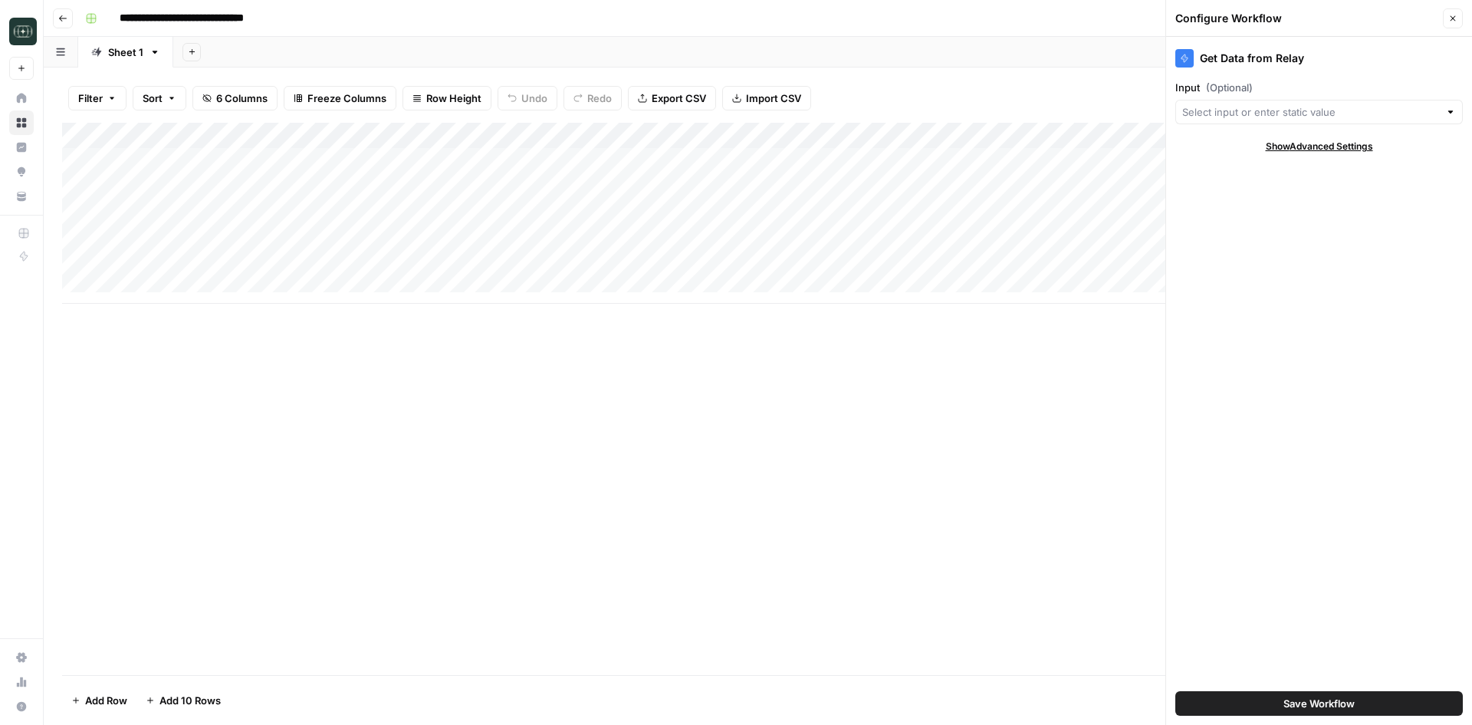
click at [1452, 113] on div at bounding box center [1450, 111] width 11 height 15
click at [1454, 111] on div at bounding box center [1450, 111] width 11 height 15
click at [1056, 357] on div "Add Column" at bounding box center [758, 399] width 1392 height 552
click at [1296, 150] on span "Show Advanced Settings" at bounding box center [1319, 147] width 107 height 14
click at [1297, 150] on span "Hide Advanced Settings" at bounding box center [1319, 147] width 104 height 14
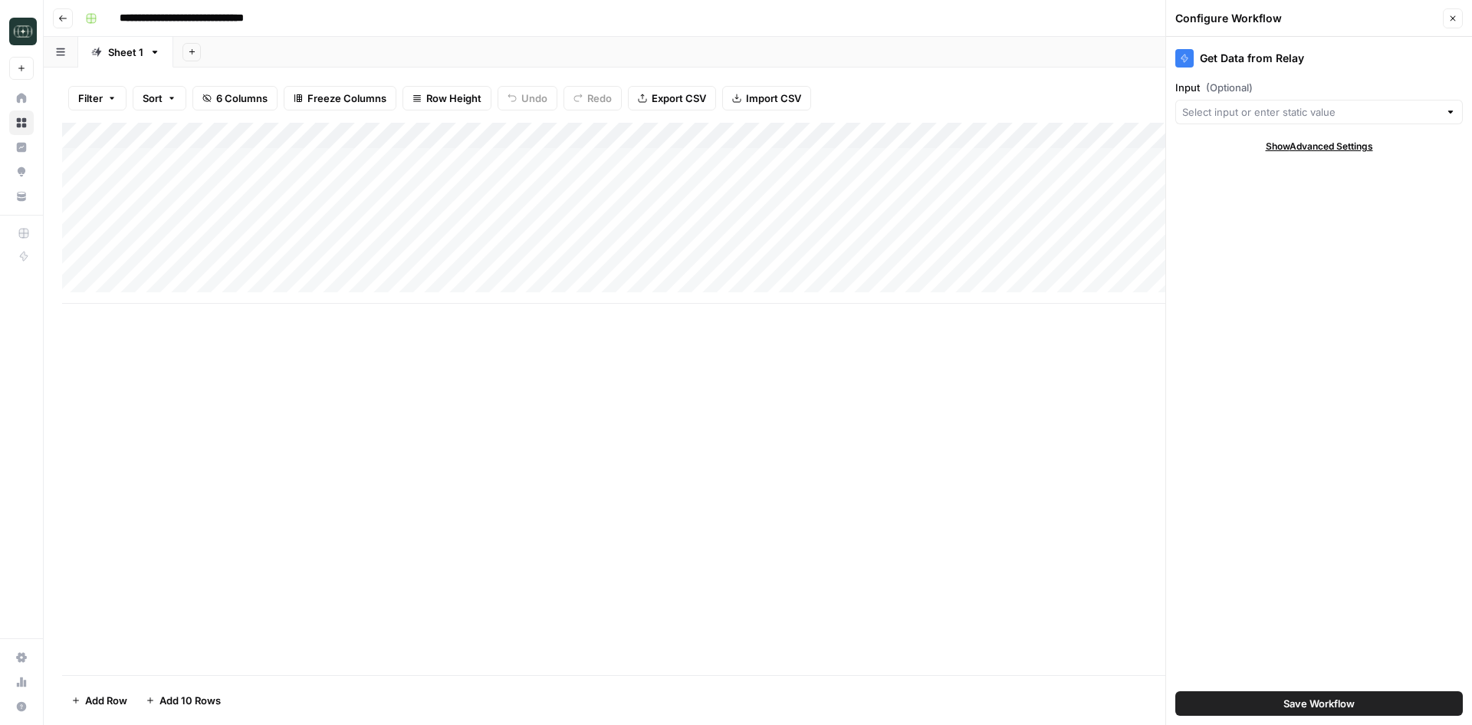
click at [1455, 22] on icon "button" at bounding box center [1452, 18] width 9 height 9
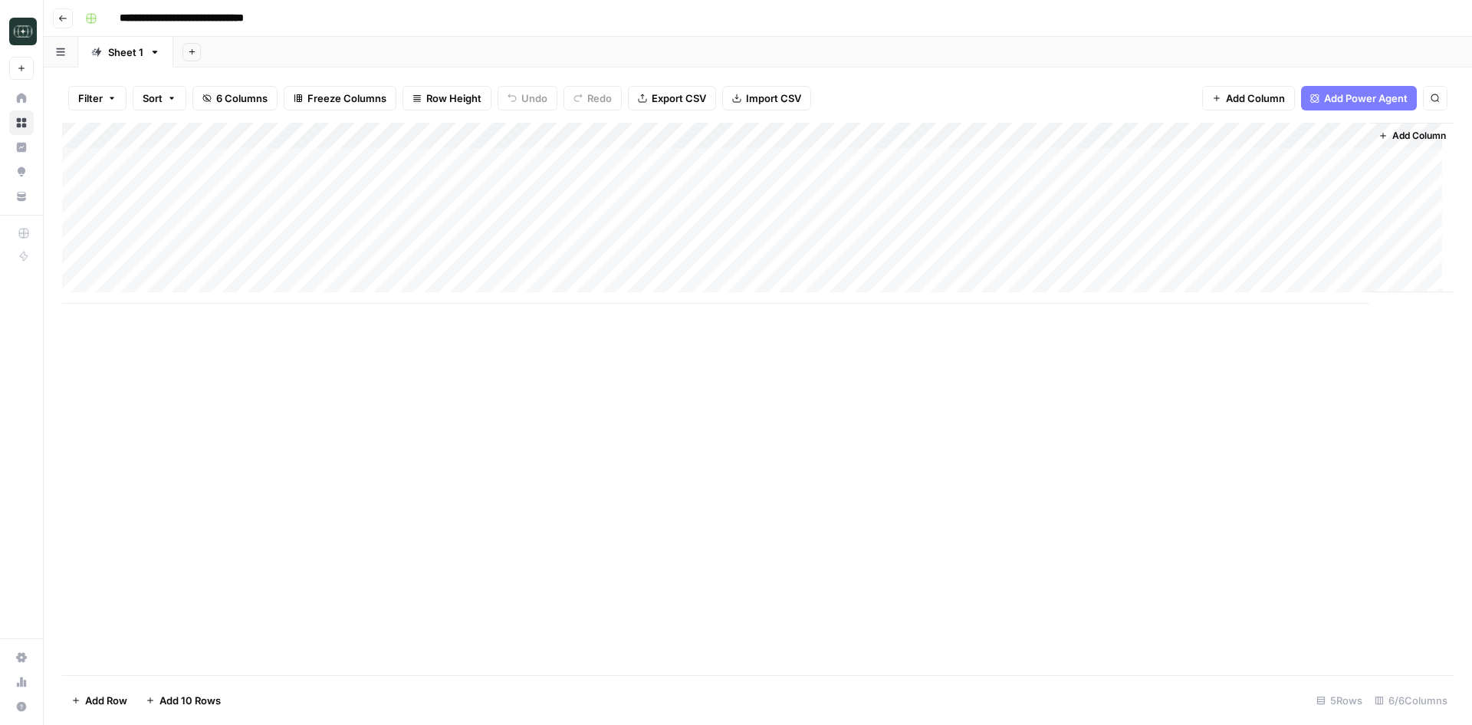
click at [1297, 138] on div "Add Column" at bounding box center [758, 213] width 1392 height 181
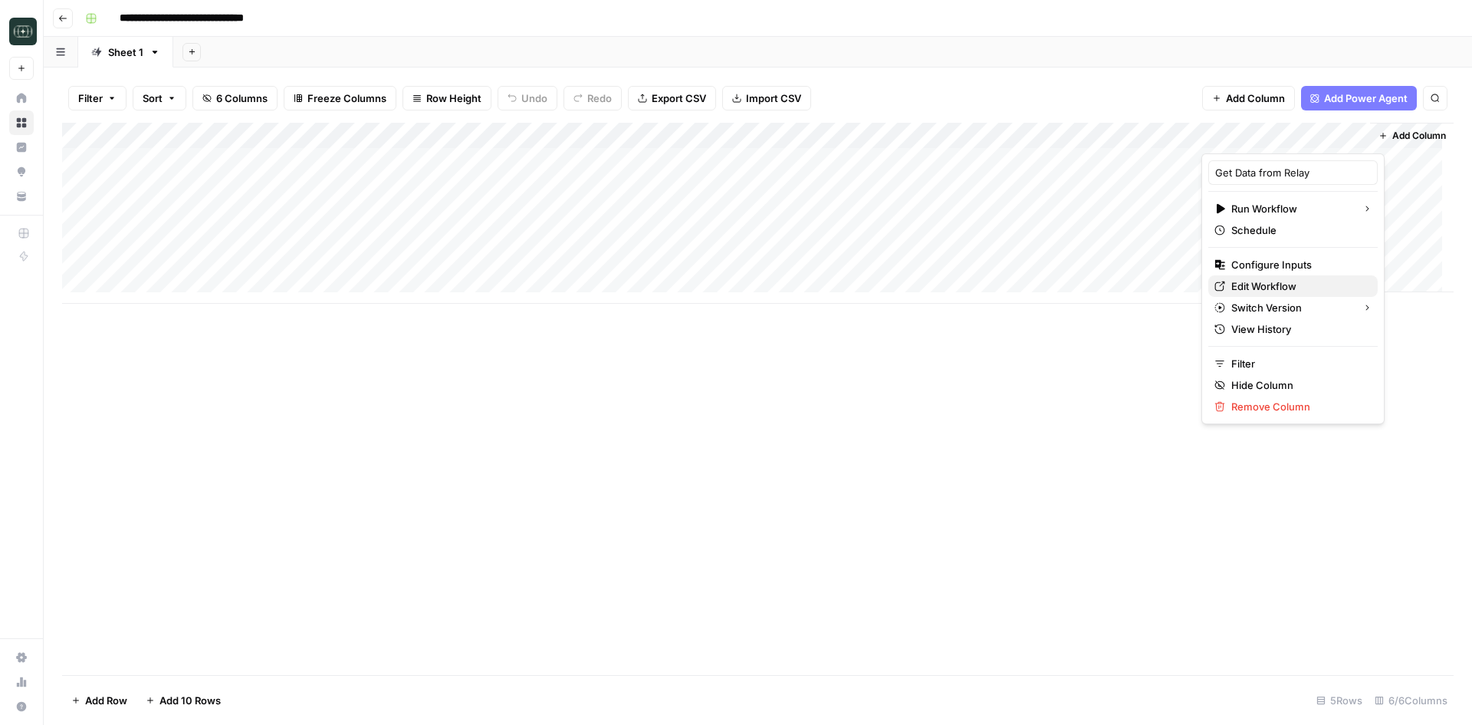
click at [1279, 289] on span "Edit Workflow" at bounding box center [1298, 285] width 134 height 15
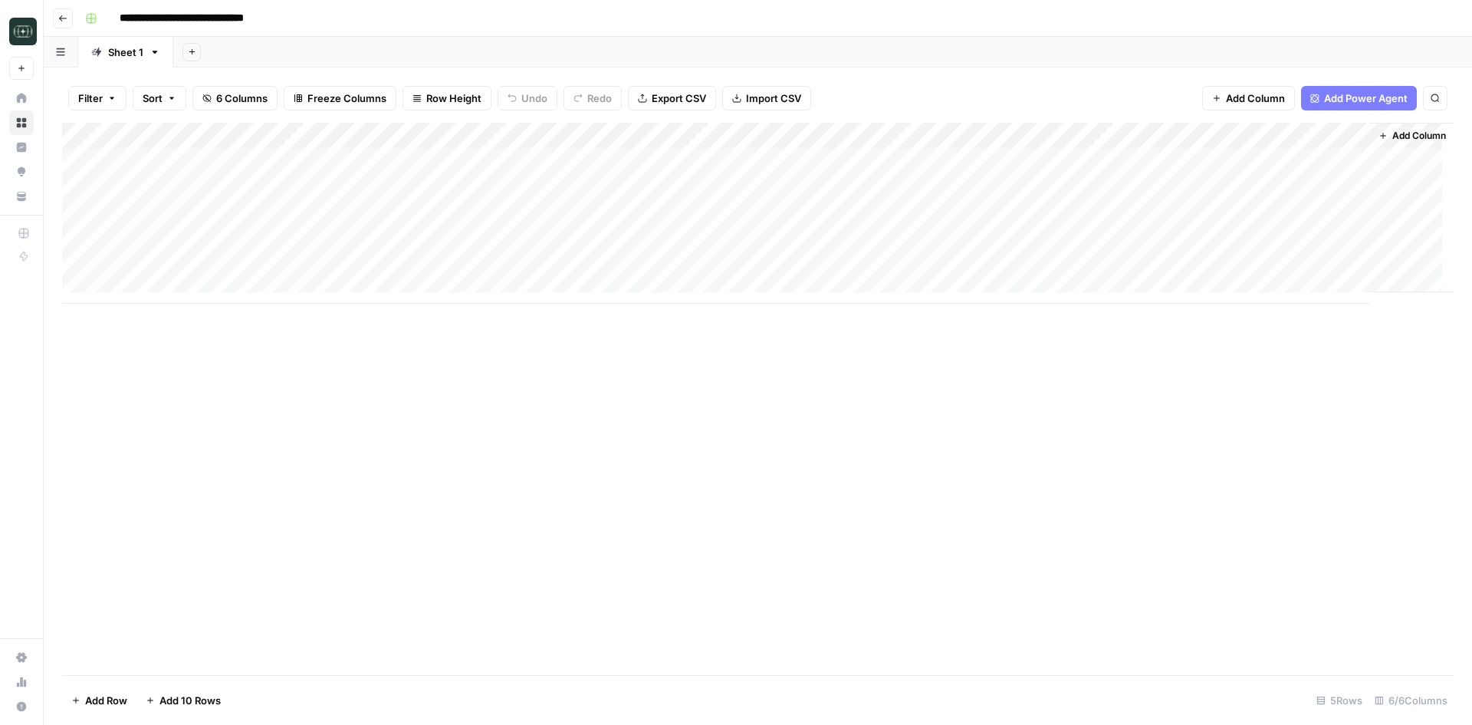
click at [1251, 136] on div "Add Column" at bounding box center [758, 213] width 1392 height 181
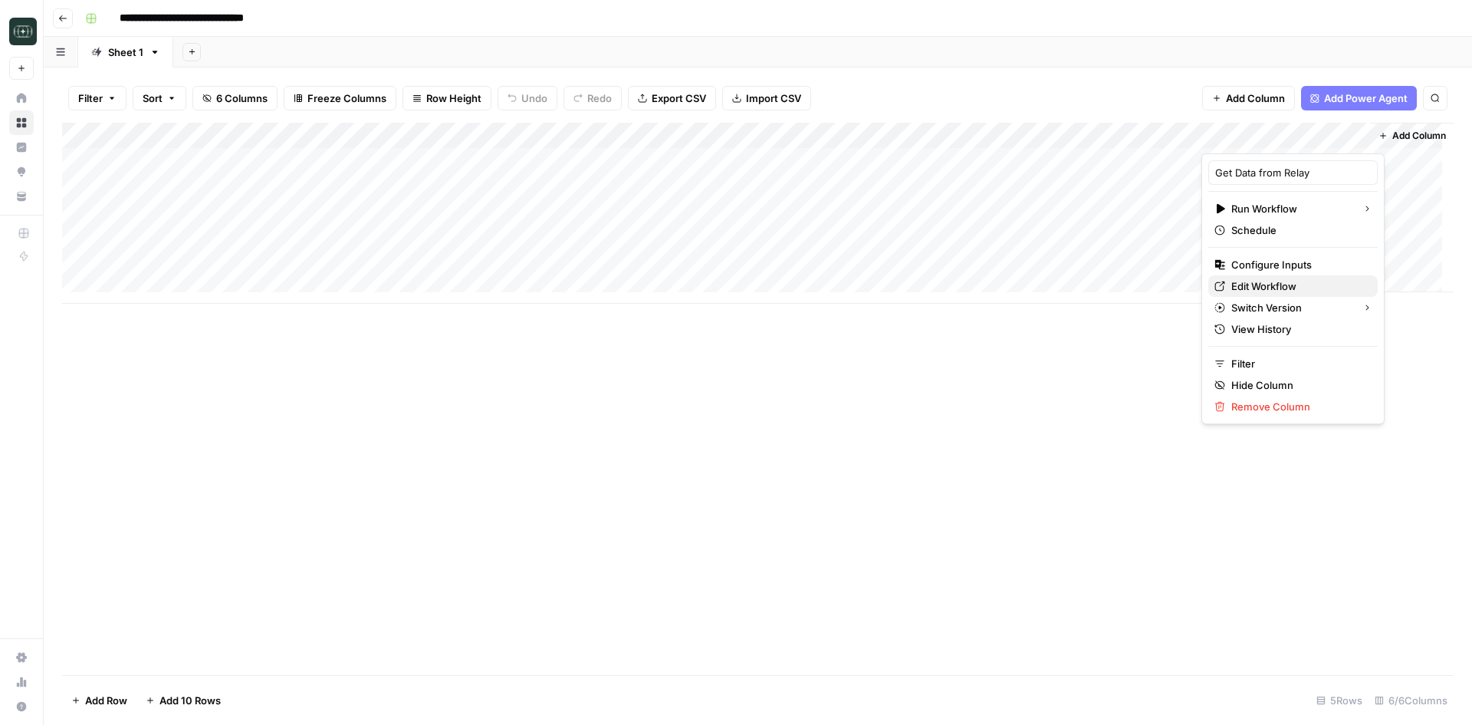
click at [1292, 286] on span "Edit Workflow" at bounding box center [1298, 285] width 134 height 15
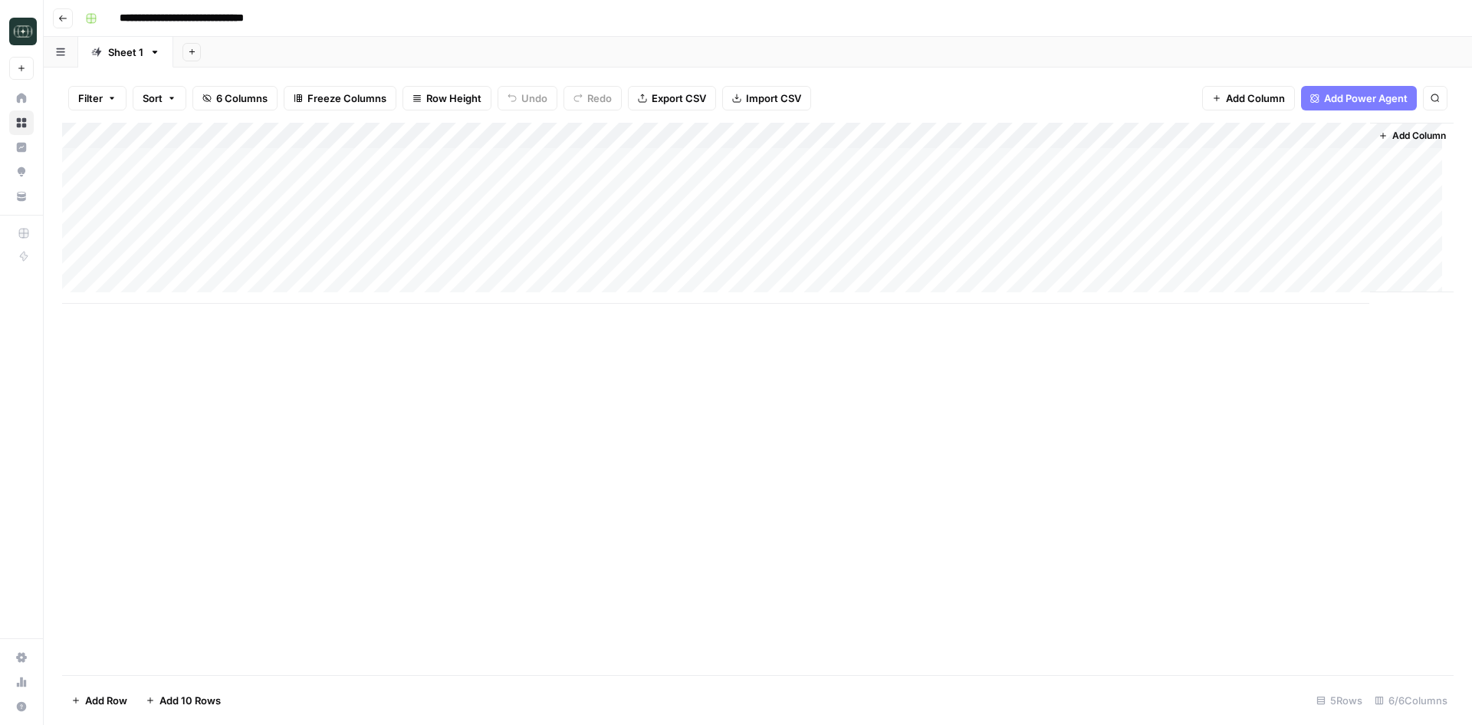
click at [1254, 136] on div "Add Column" at bounding box center [758, 213] width 1392 height 181
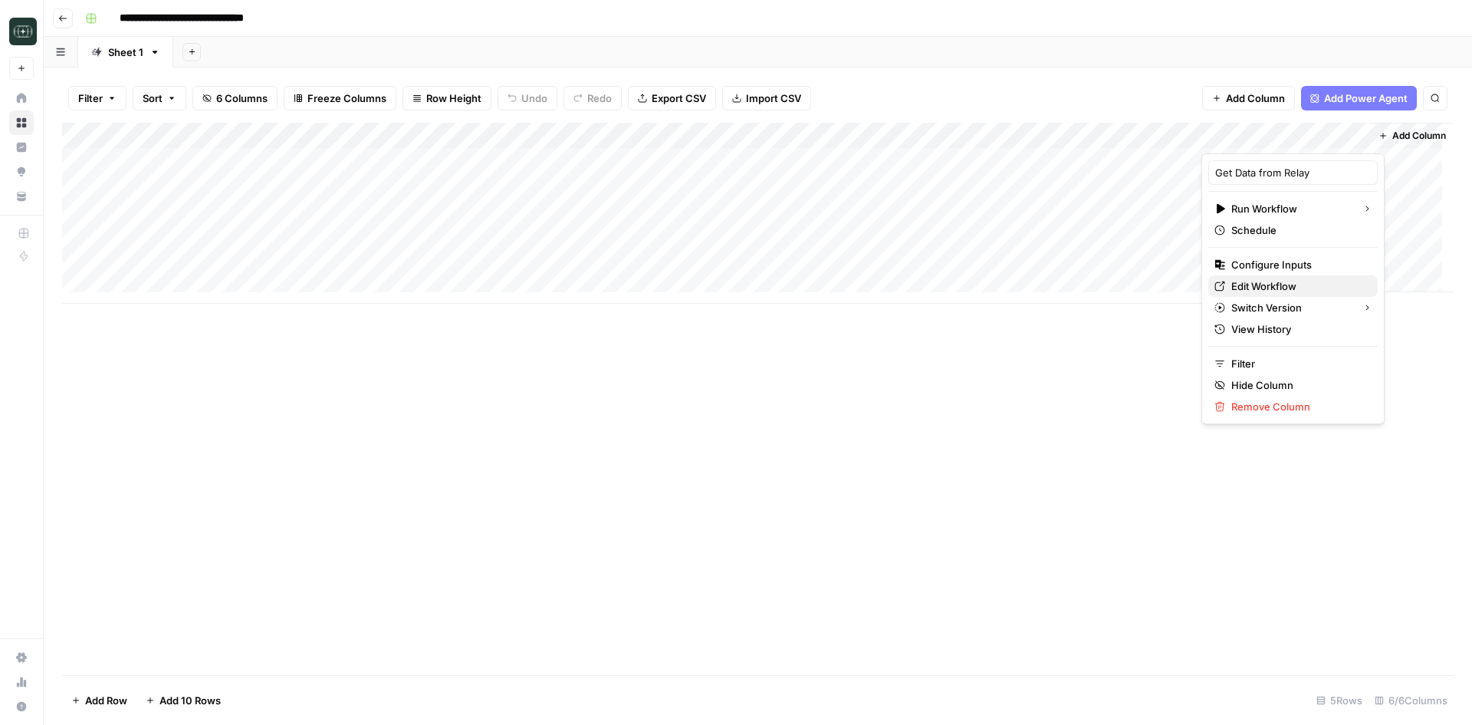
click at [1284, 286] on span "Edit Workflow" at bounding box center [1298, 285] width 134 height 15
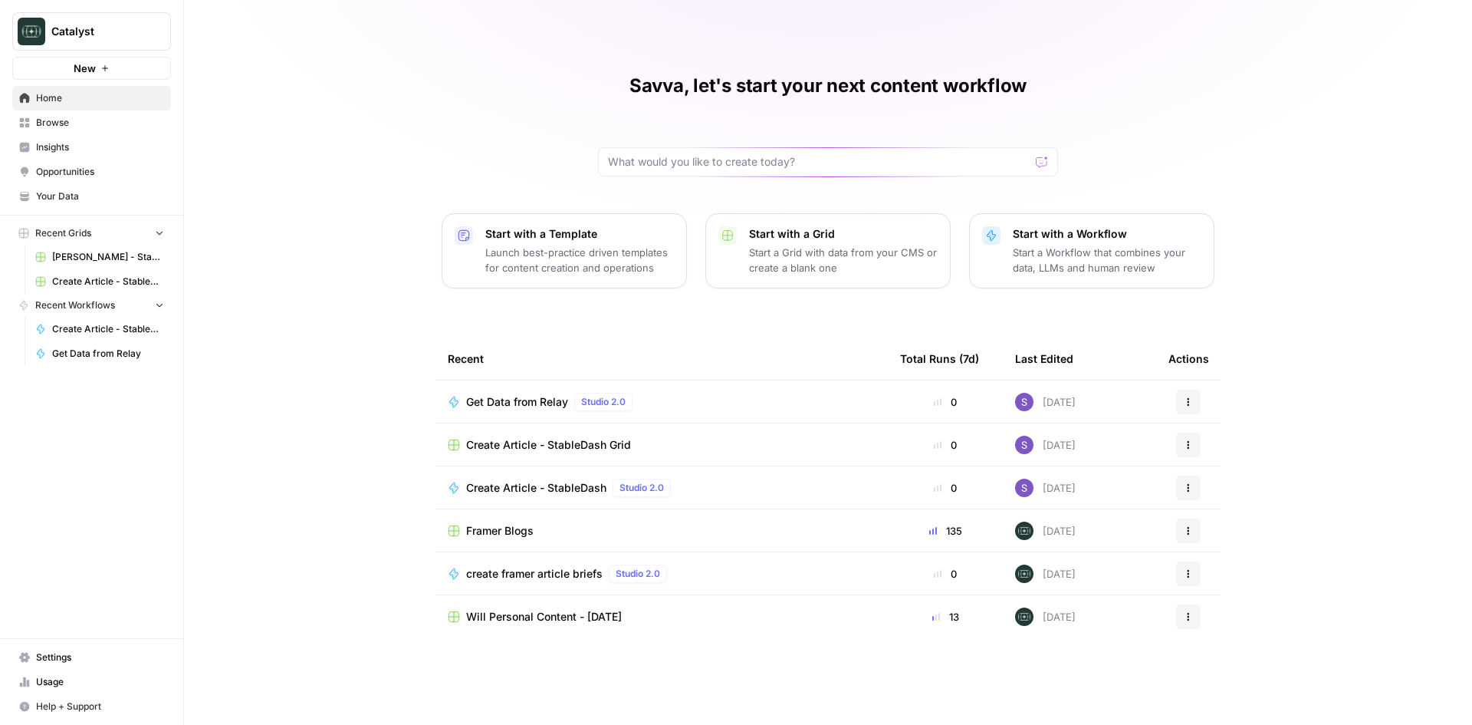
click at [535, 439] on span "Create Article - StableDash Grid" at bounding box center [548, 444] width 165 height 15
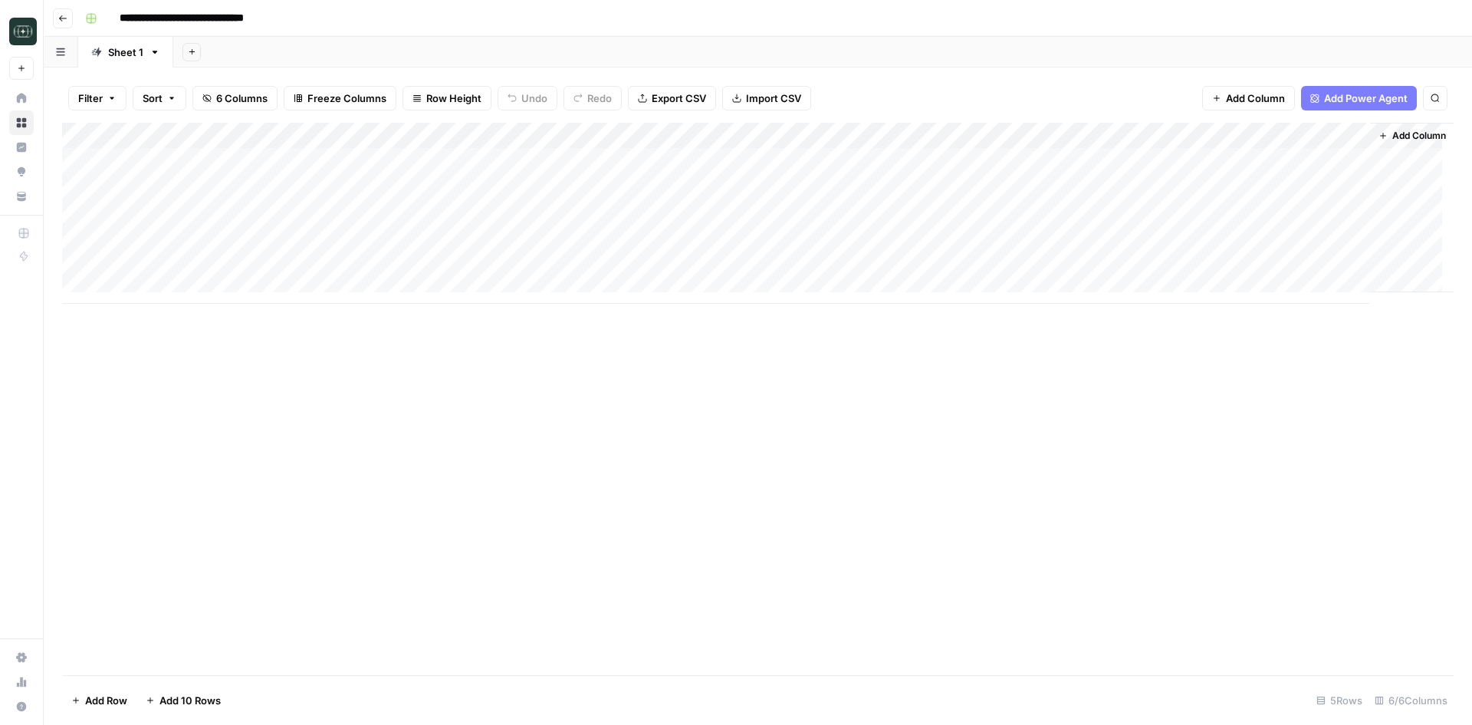
click at [1072, 138] on div "Add Column" at bounding box center [758, 213] width 1392 height 181
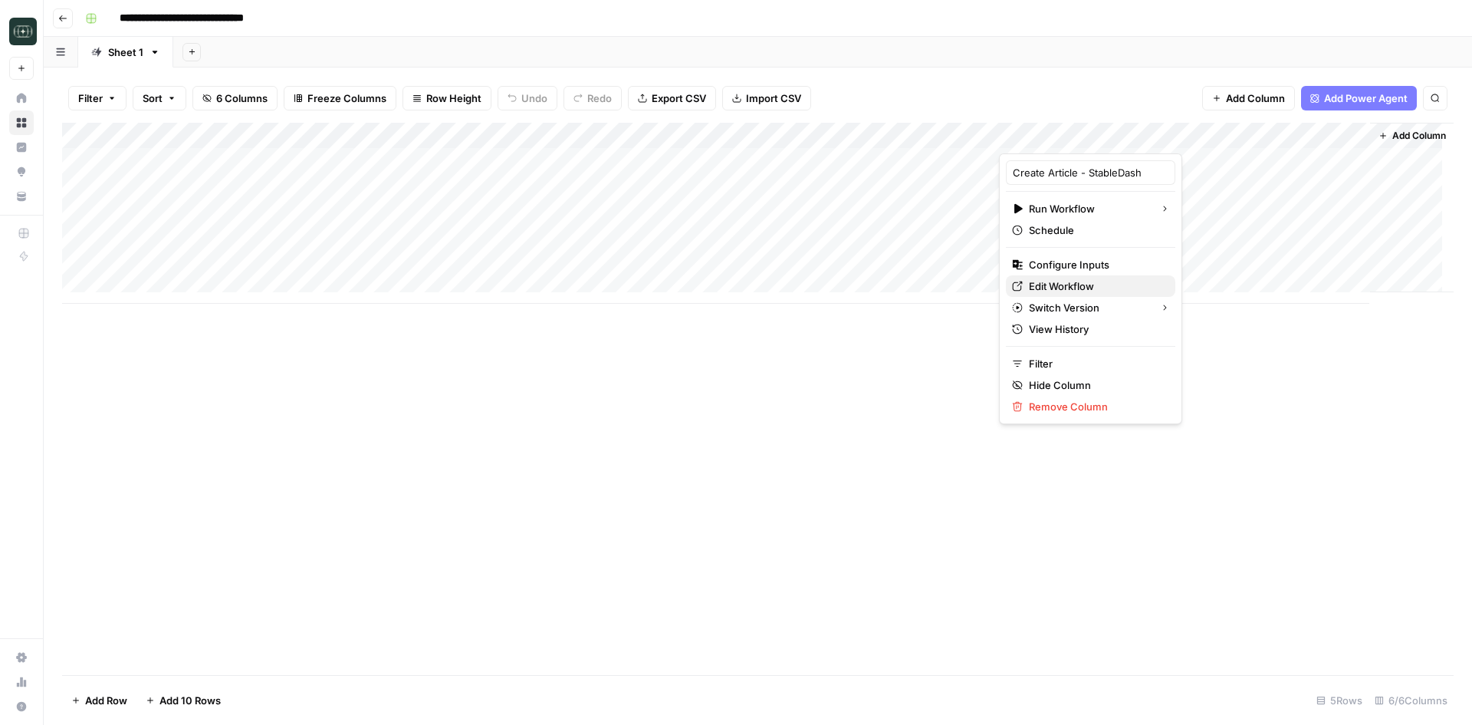
click at [1065, 288] on span "Edit Workflow" at bounding box center [1096, 285] width 134 height 15
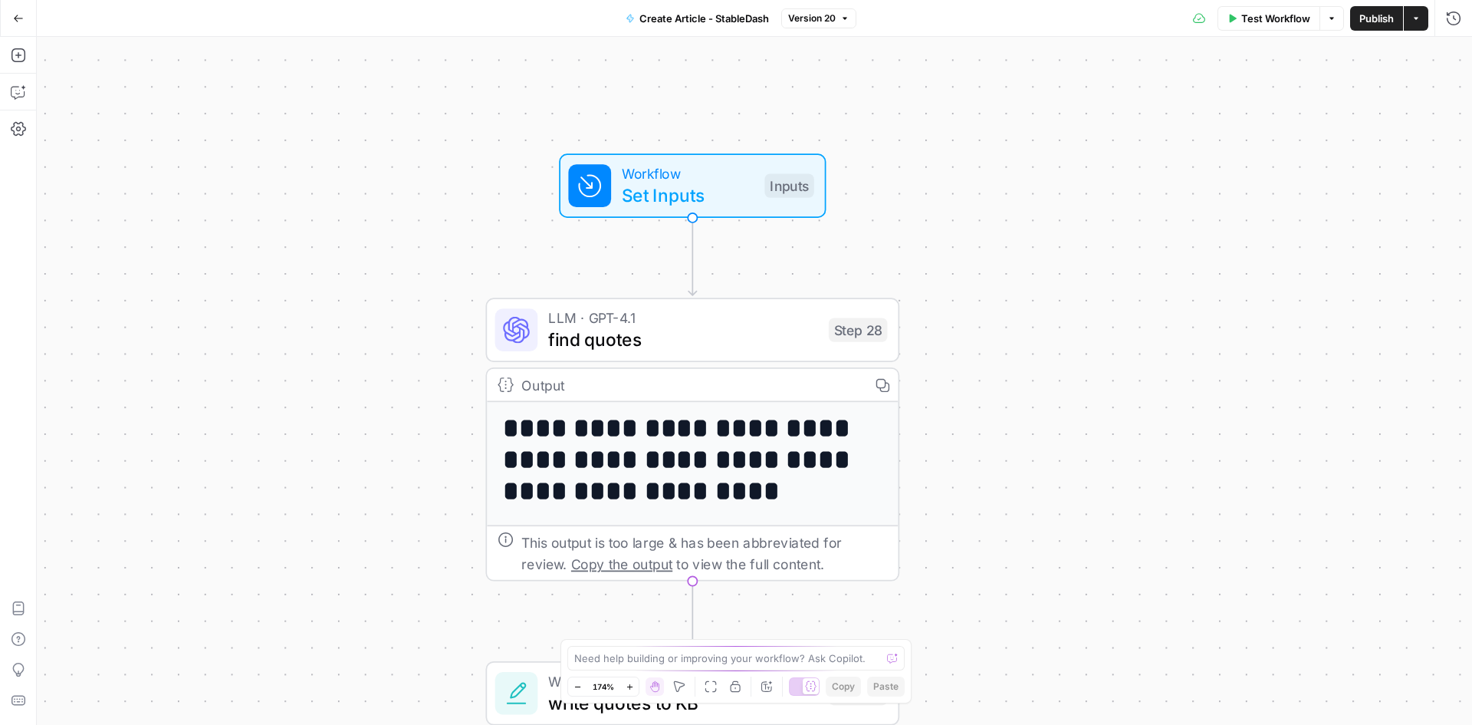
drag, startPoint x: 853, startPoint y: 201, endPoint x: 993, endPoint y: 296, distance: 169.5
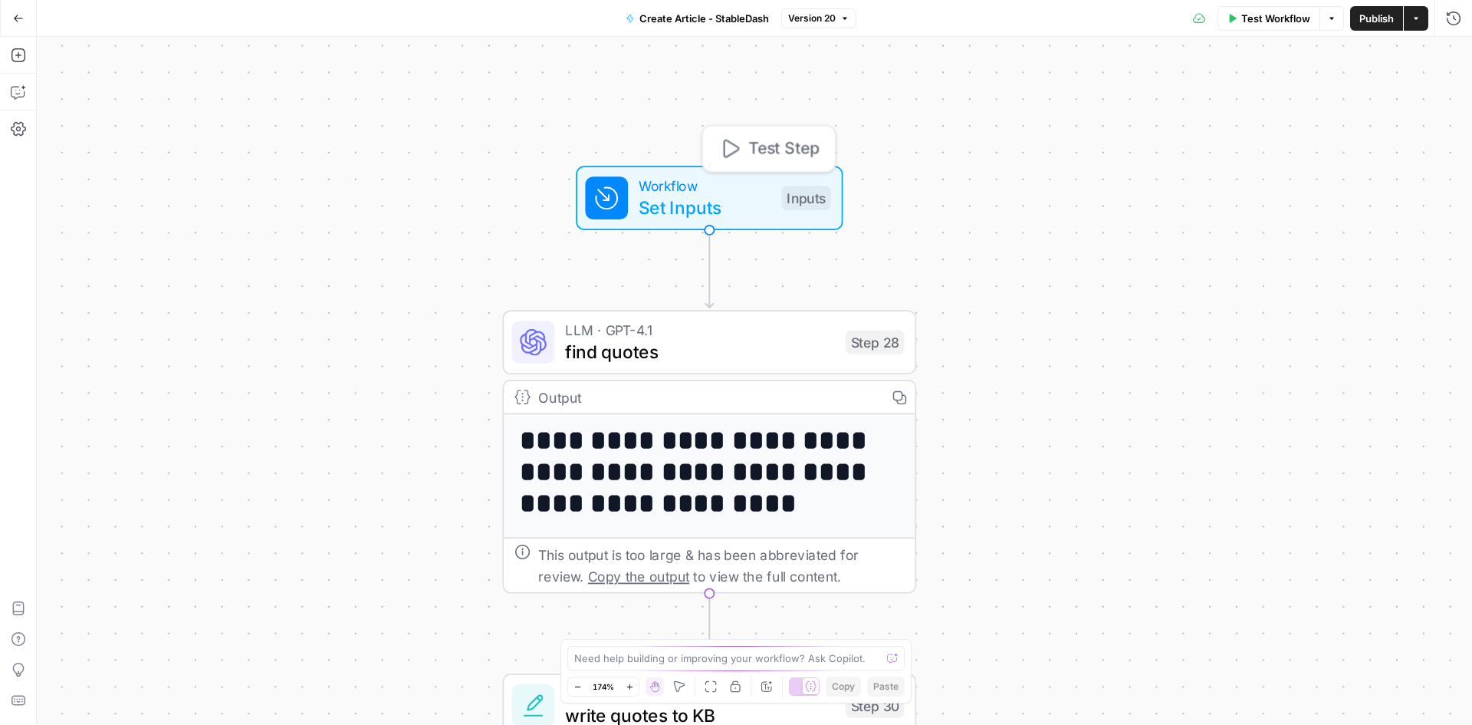
click at [692, 214] on span "Set Inputs" at bounding box center [705, 207] width 132 height 27
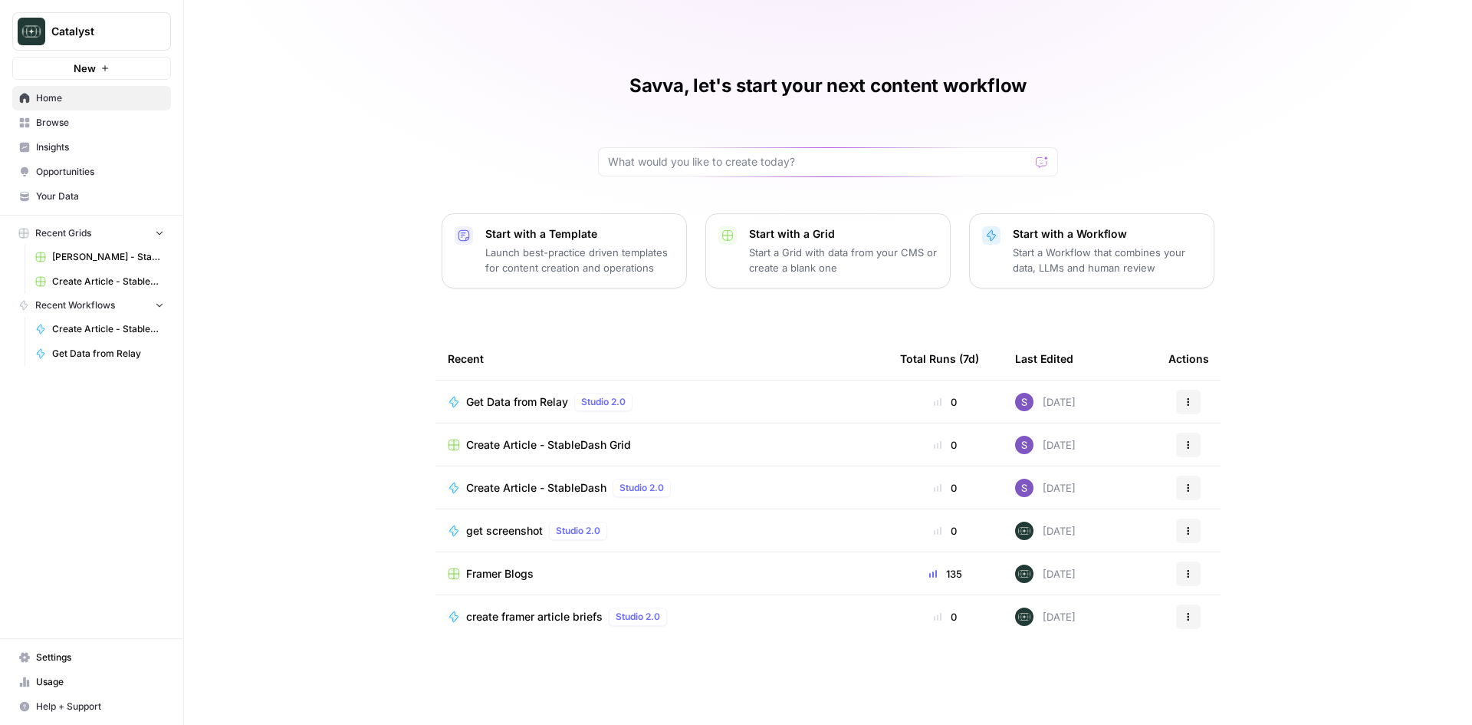
click at [107, 279] on span "Create Article - StableDash Grid" at bounding box center [108, 282] width 112 height 14
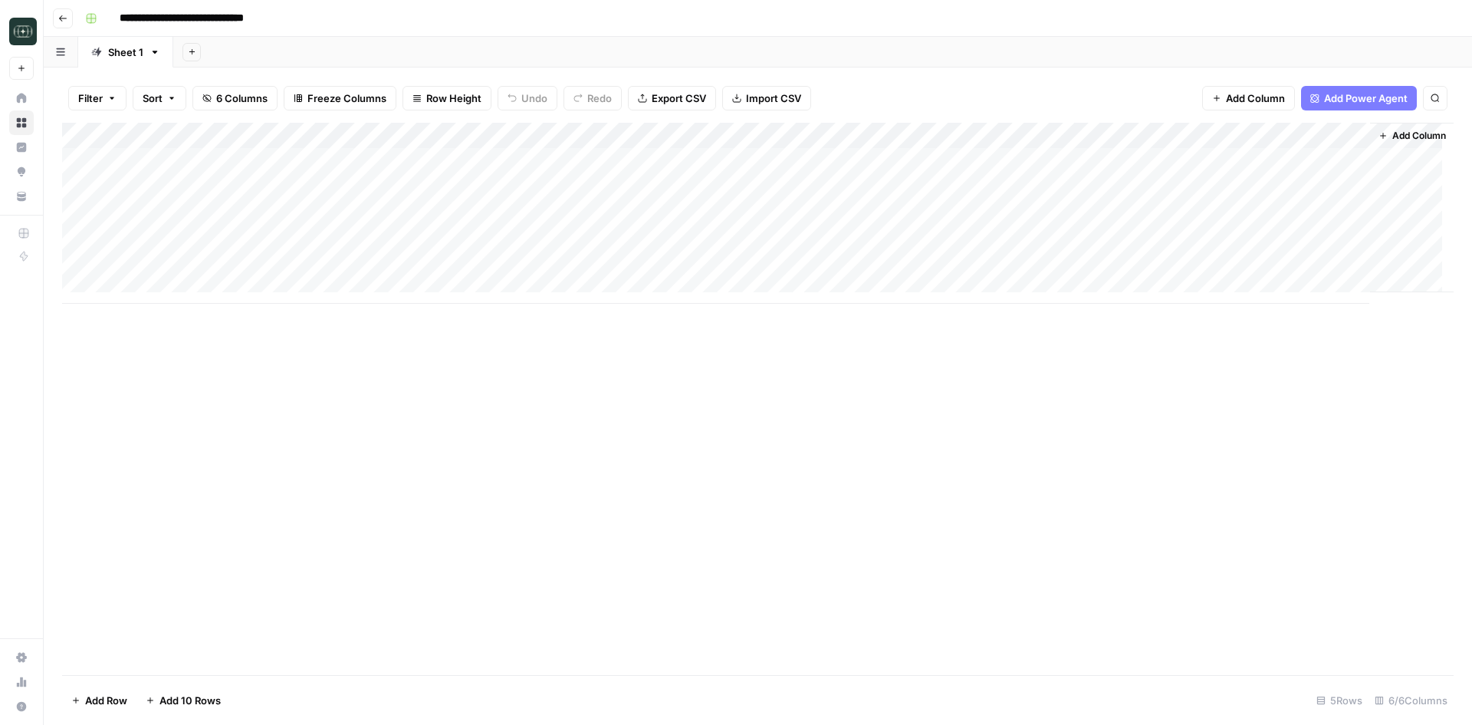
click at [1145, 136] on div "Add Column" at bounding box center [758, 213] width 1392 height 181
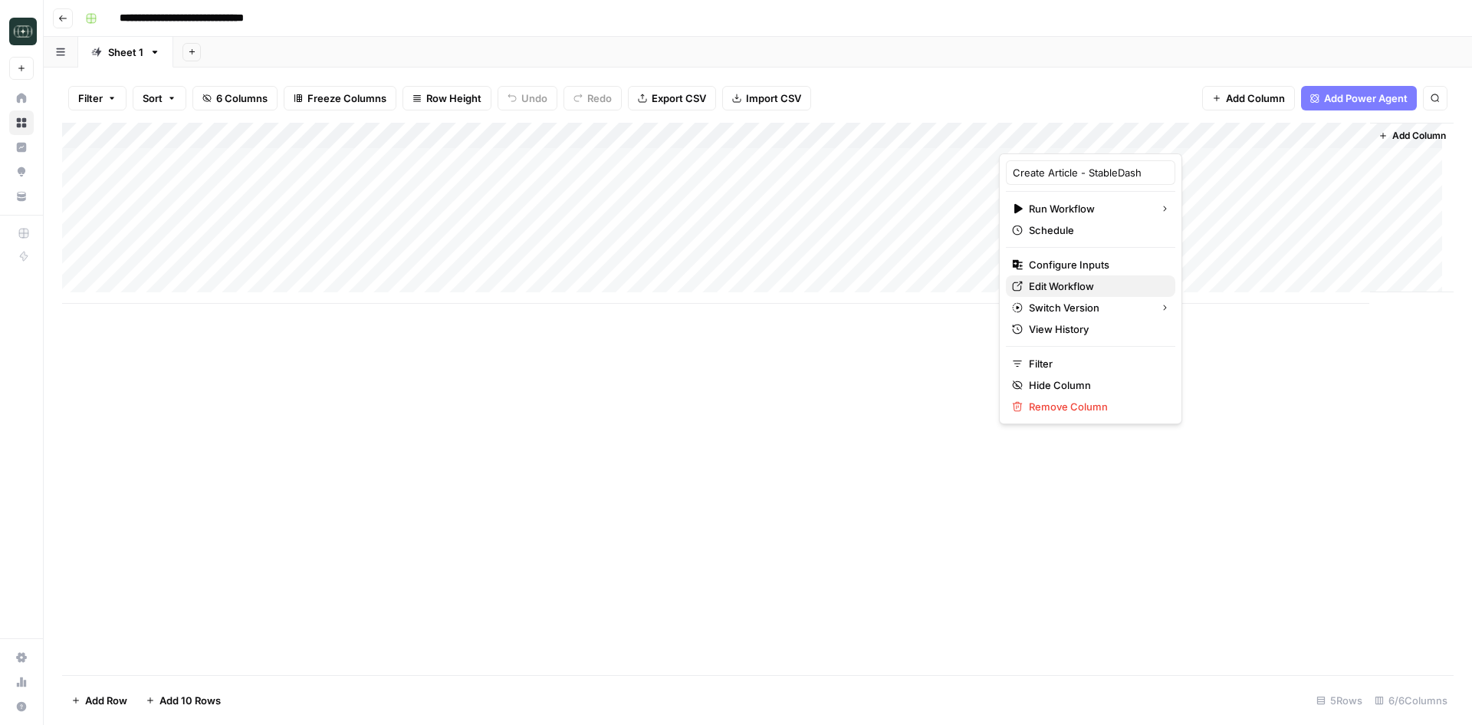
click at [1077, 281] on span "Edit Workflow" at bounding box center [1096, 285] width 134 height 15
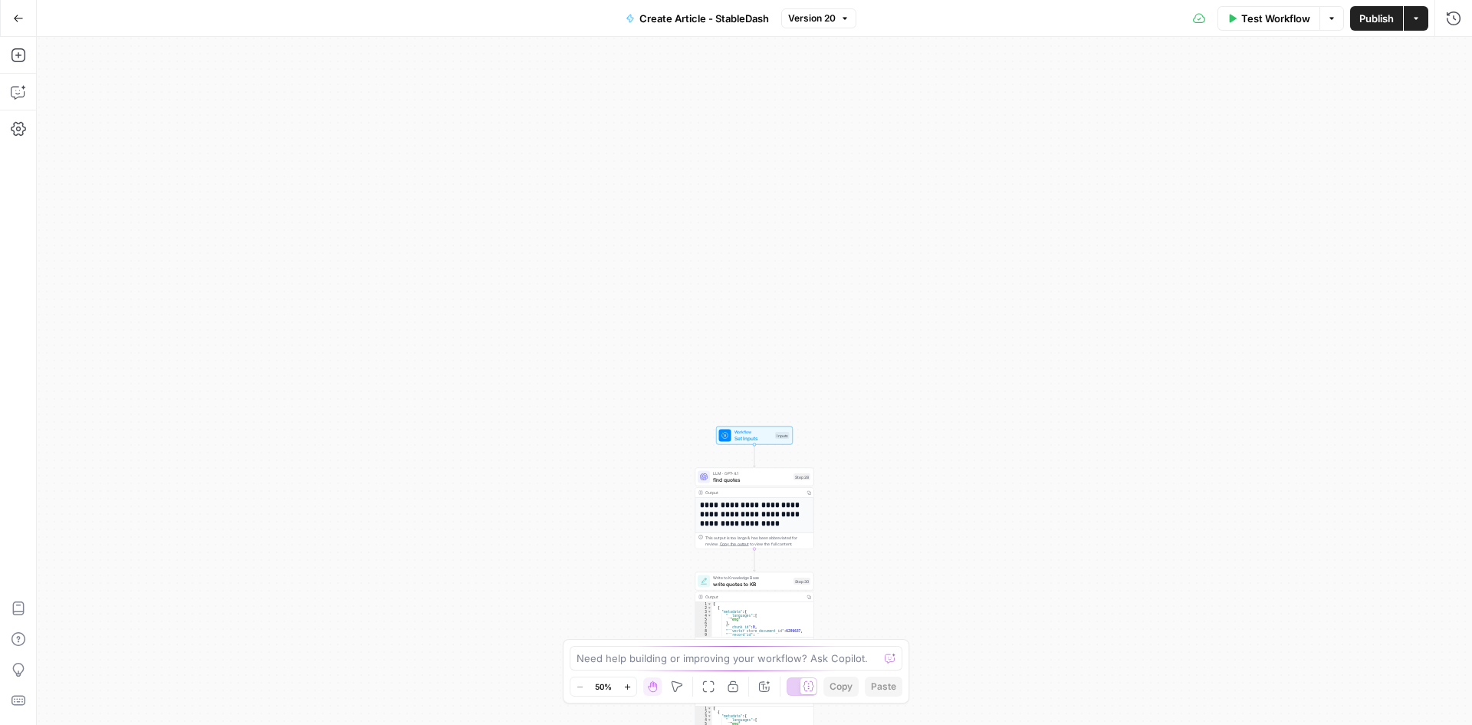
click at [761, 446] on div "**********" at bounding box center [754, 381] width 1435 height 688
click at [758, 441] on span "Set Inputs" at bounding box center [754, 438] width 38 height 8
click at [20, 117] on button "Settings" at bounding box center [18, 129] width 25 height 25
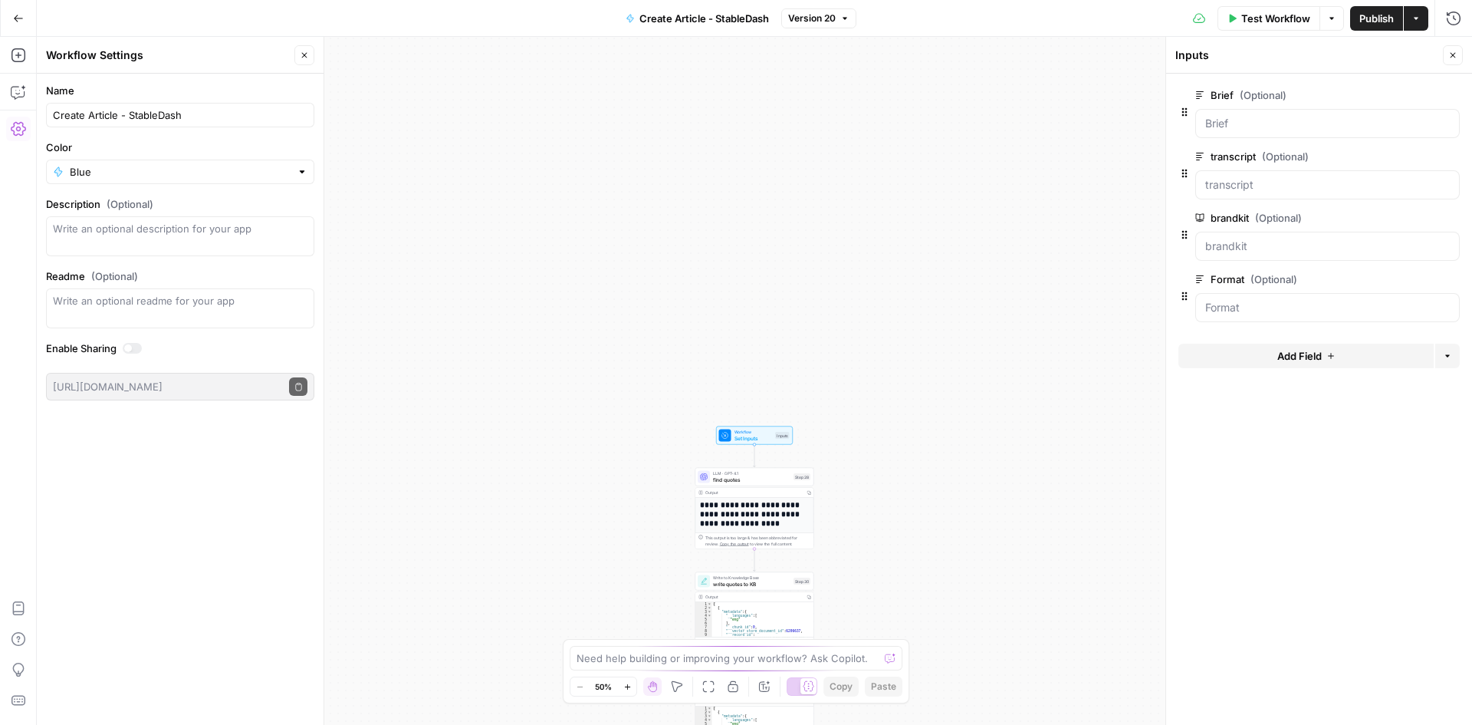
click at [261, 390] on div "[URL][DOMAIN_NAME] Copy public execute URL" at bounding box center [180, 387] width 268 height 28
click at [307, 390] on div "[URL][DOMAIN_NAME] Copy public execute URL" at bounding box center [180, 387] width 268 height 28
click at [748, 441] on span "Set Inputs" at bounding box center [754, 438] width 38 height 8
click at [740, 432] on span "Workflow" at bounding box center [754, 432] width 38 height 6
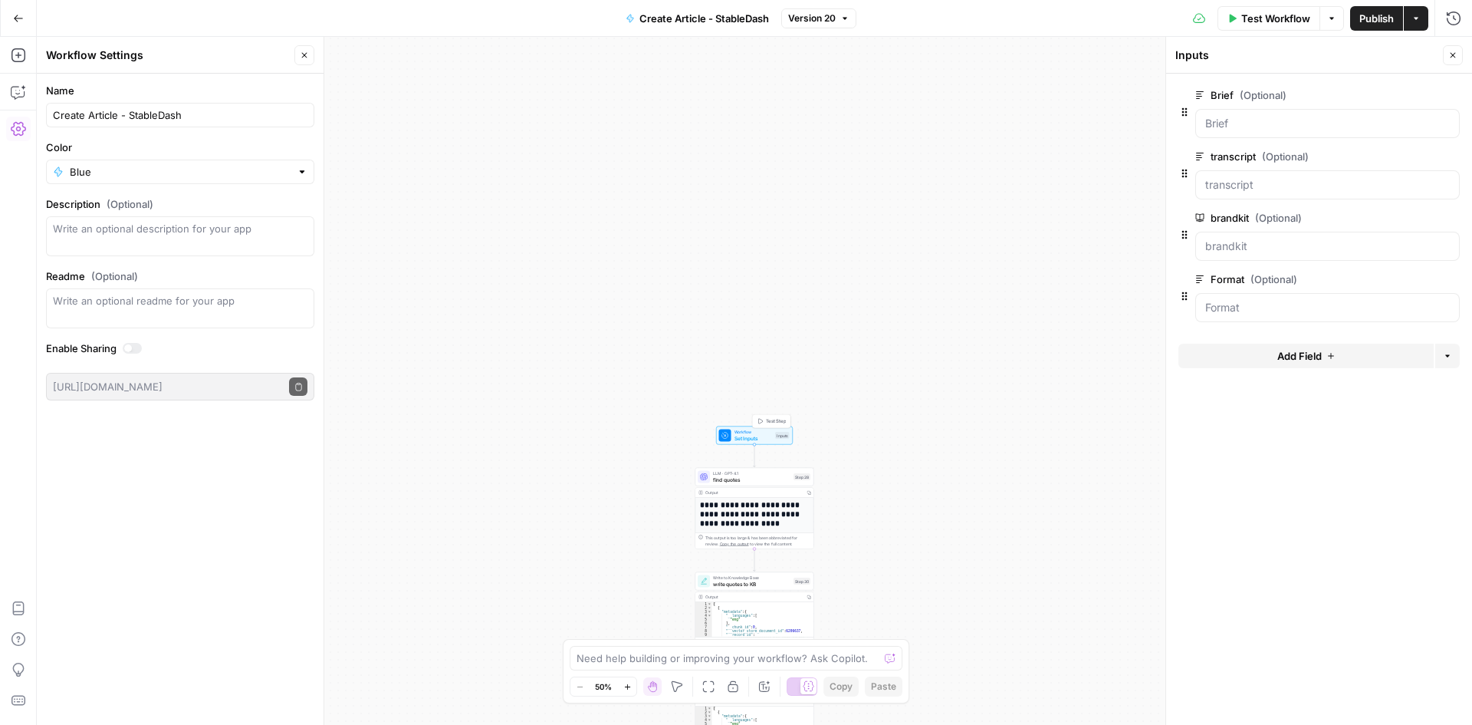
click at [740, 432] on span "Workflow" at bounding box center [754, 432] width 38 height 6
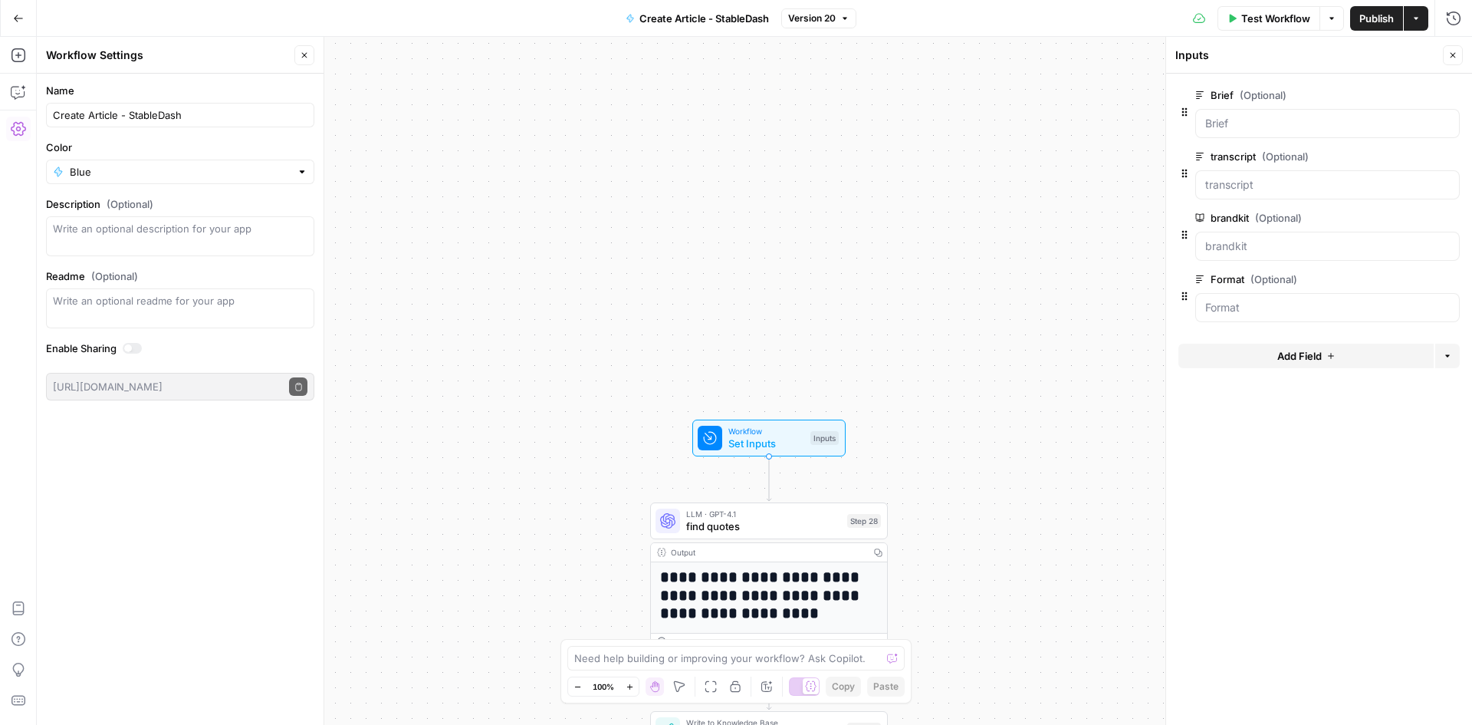
click at [631, 349] on div "**********" at bounding box center [754, 381] width 1435 height 688
click at [1450, 60] on button "Close" at bounding box center [1453, 55] width 20 height 20
click at [1333, 21] on icon "button" at bounding box center [1331, 18] width 9 height 9
click at [946, 205] on div "**********" at bounding box center [754, 381] width 1435 height 688
click at [775, 432] on span "Workflow" at bounding box center [766, 431] width 76 height 12
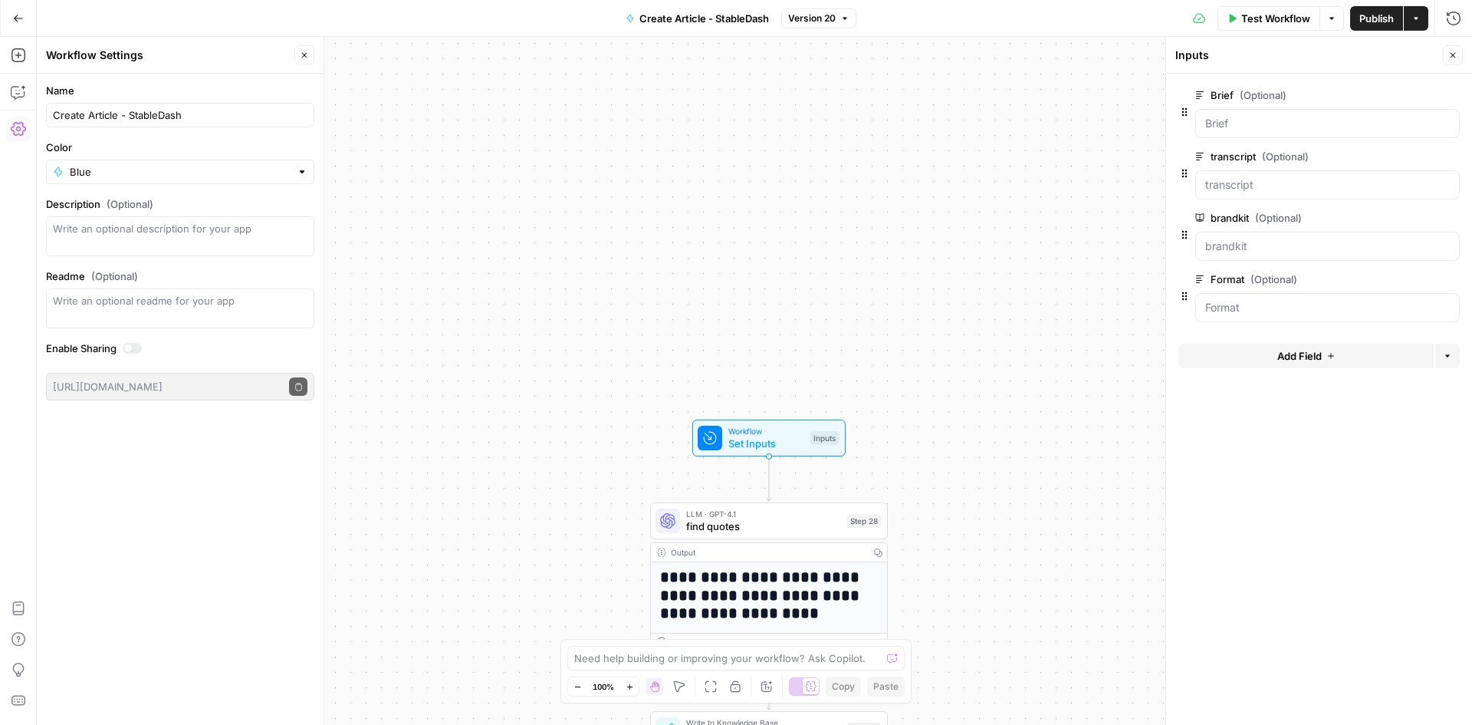
click at [1419, 94] on button "edit field" at bounding box center [1408, 95] width 59 height 18
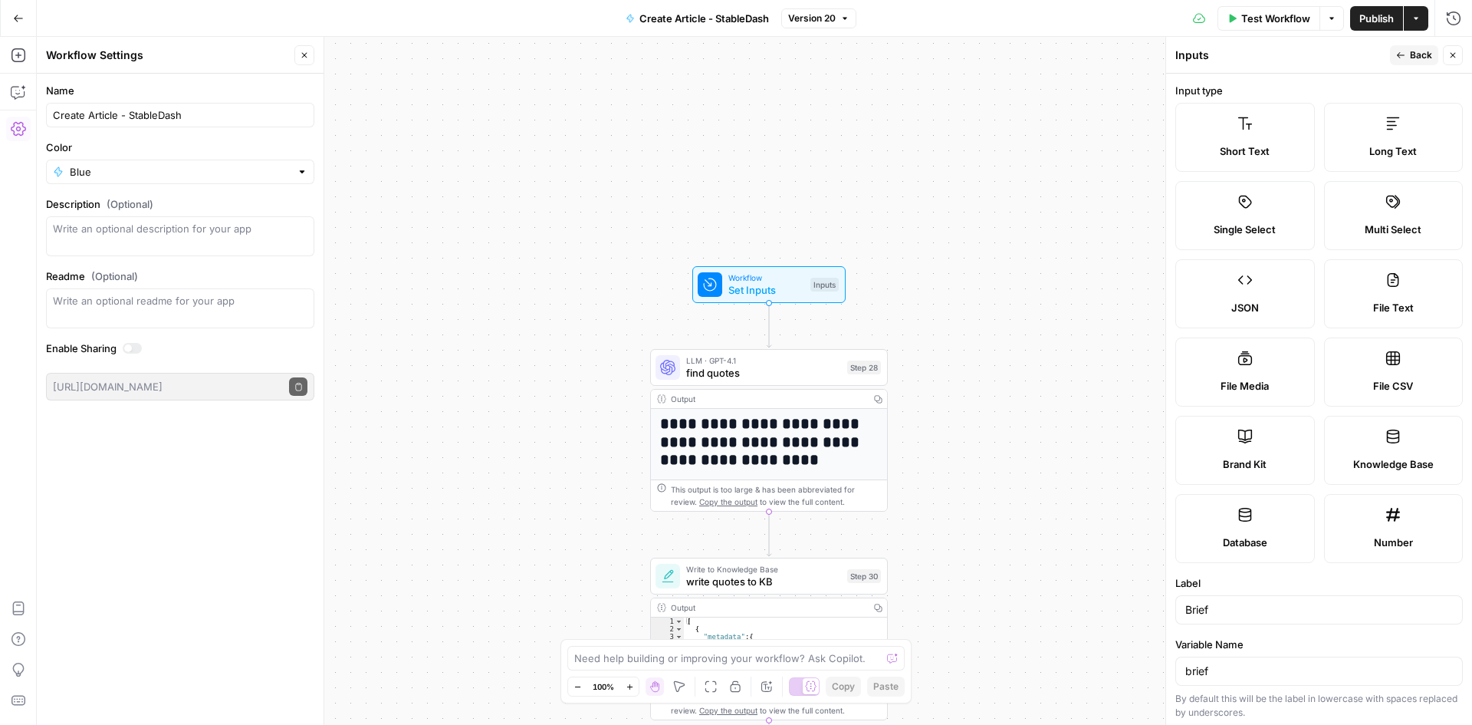
scroll to position [307, 0]
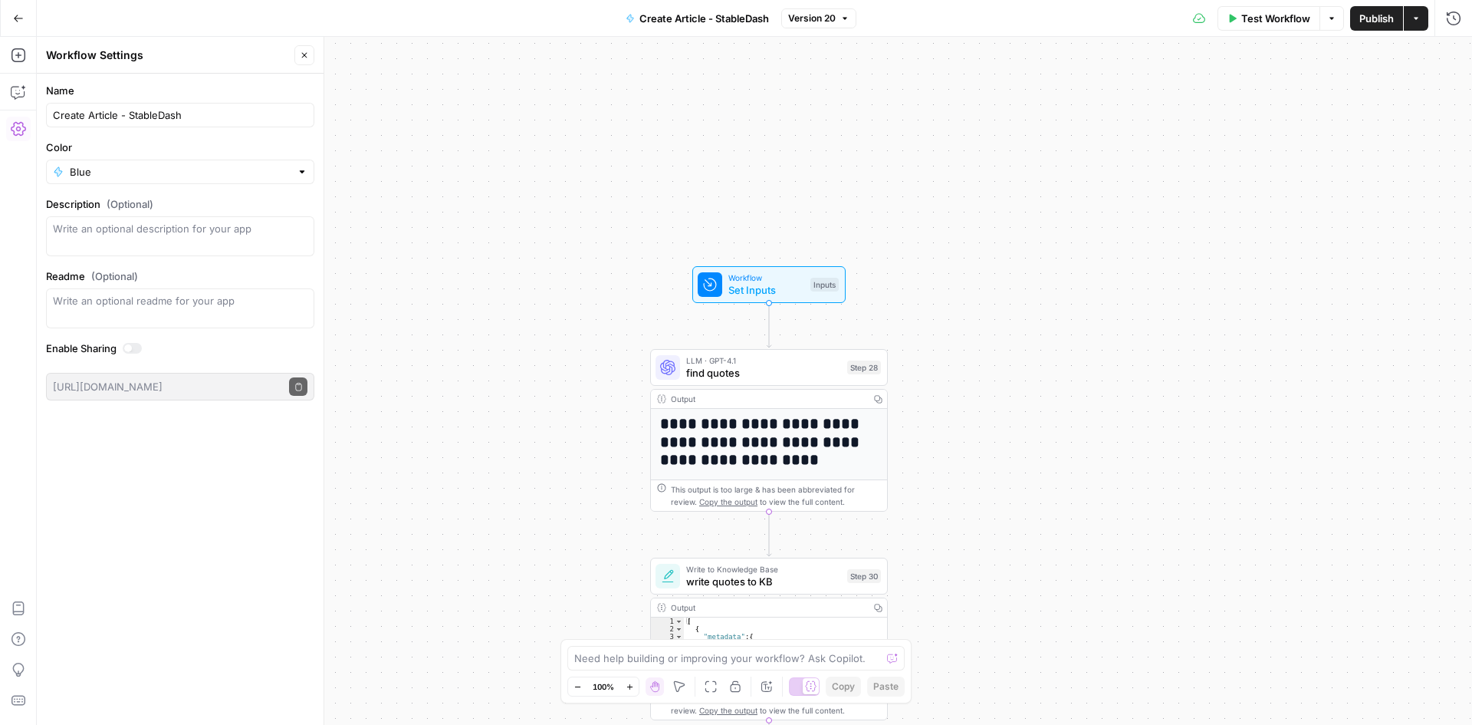
click at [774, 288] on span "Set Inputs" at bounding box center [766, 289] width 76 height 15
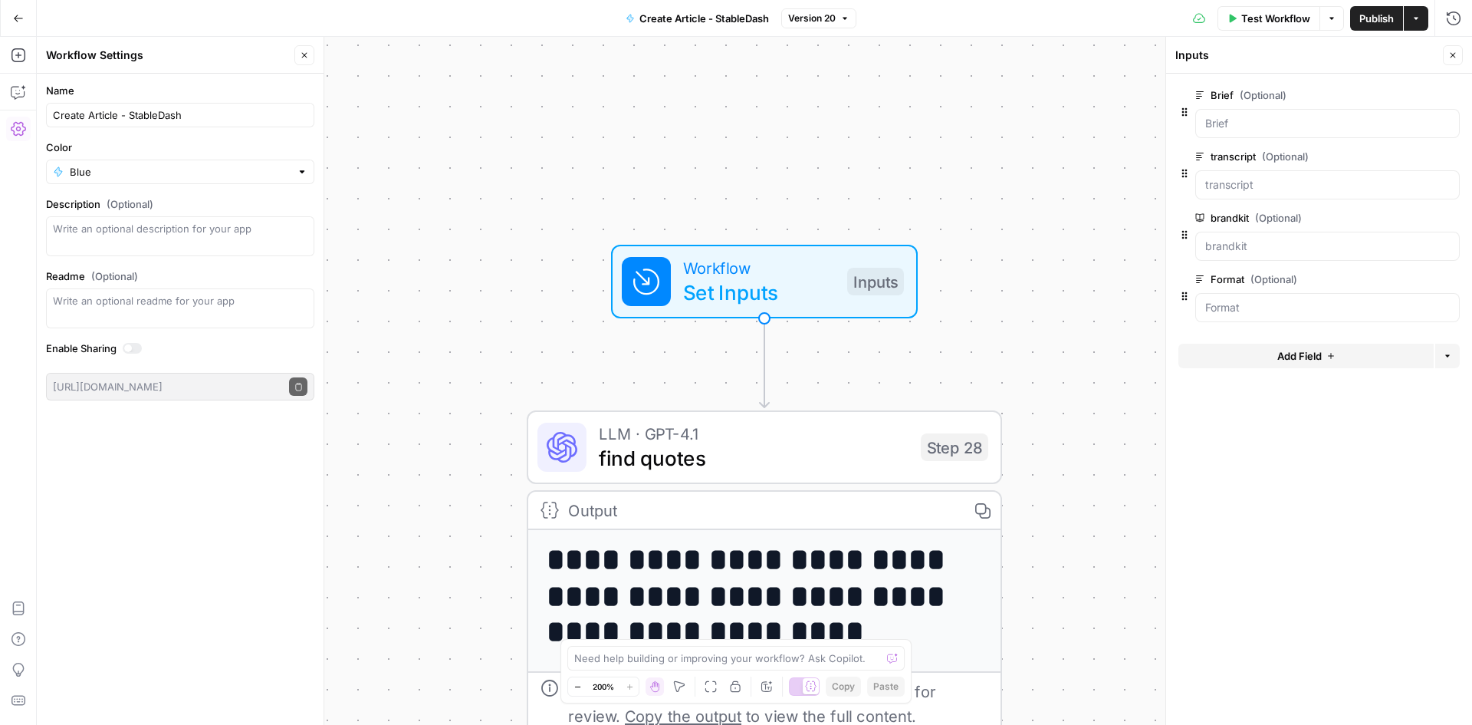
click at [1457, 55] on span "Close" at bounding box center [1457, 55] width 1 height 1
click at [1453, 31] on div "Test Workflow Options Publish Actions Run History" at bounding box center [1164, 18] width 616 height 36
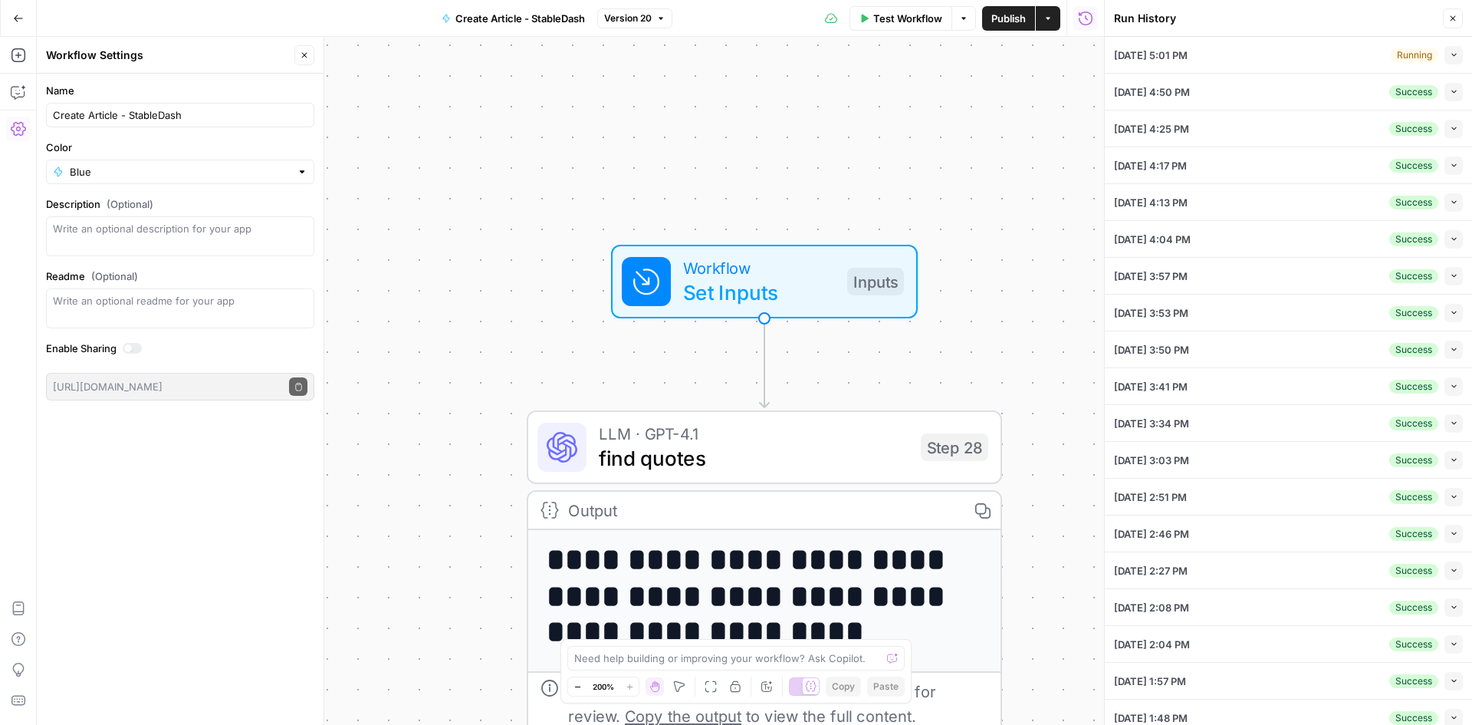
click at [1219, 86] on div "[DATE] 4:50 PM Success Collapse" at bounding box center [1288, 92] width 349 height 36
click at [1452, 91] on li "[DATE] 4:50 PM Success Collapse View Logs" at bounding box center [1288, 92] width 367 height 37
click at [1450, 92] on icon "button" at bounding box center [1454, 91] width 8 height 8
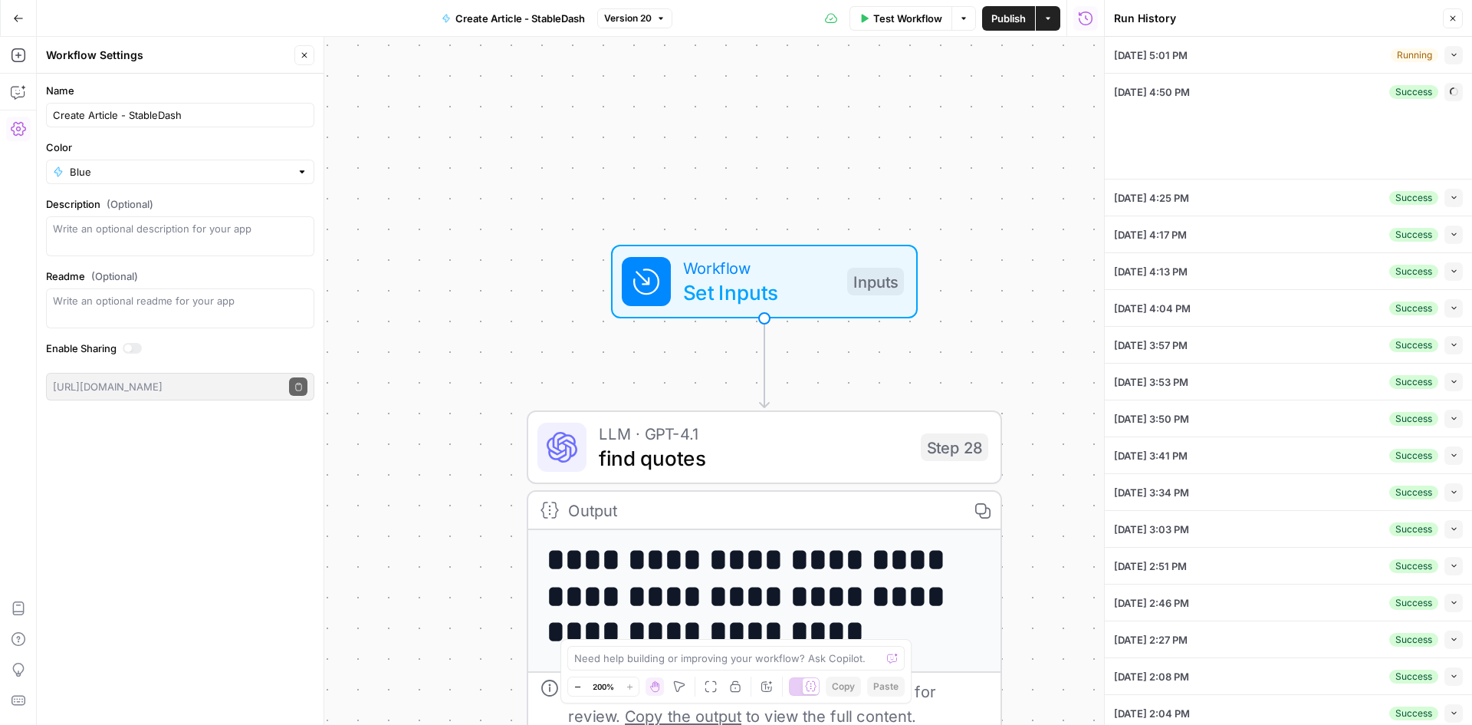
type input "Stabledash"
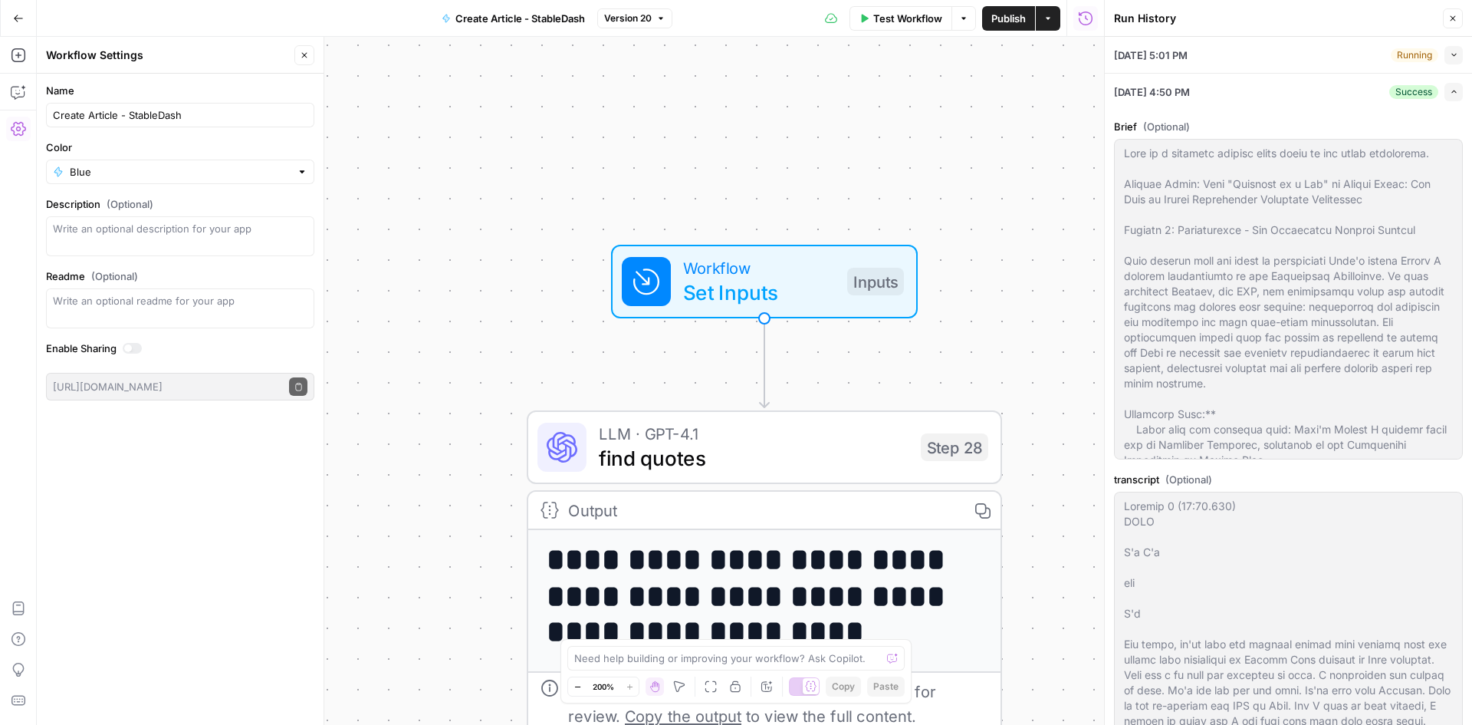
click at [1448, 88] on button "Expand" at bounding box center [1454, 92] width 18 height 18
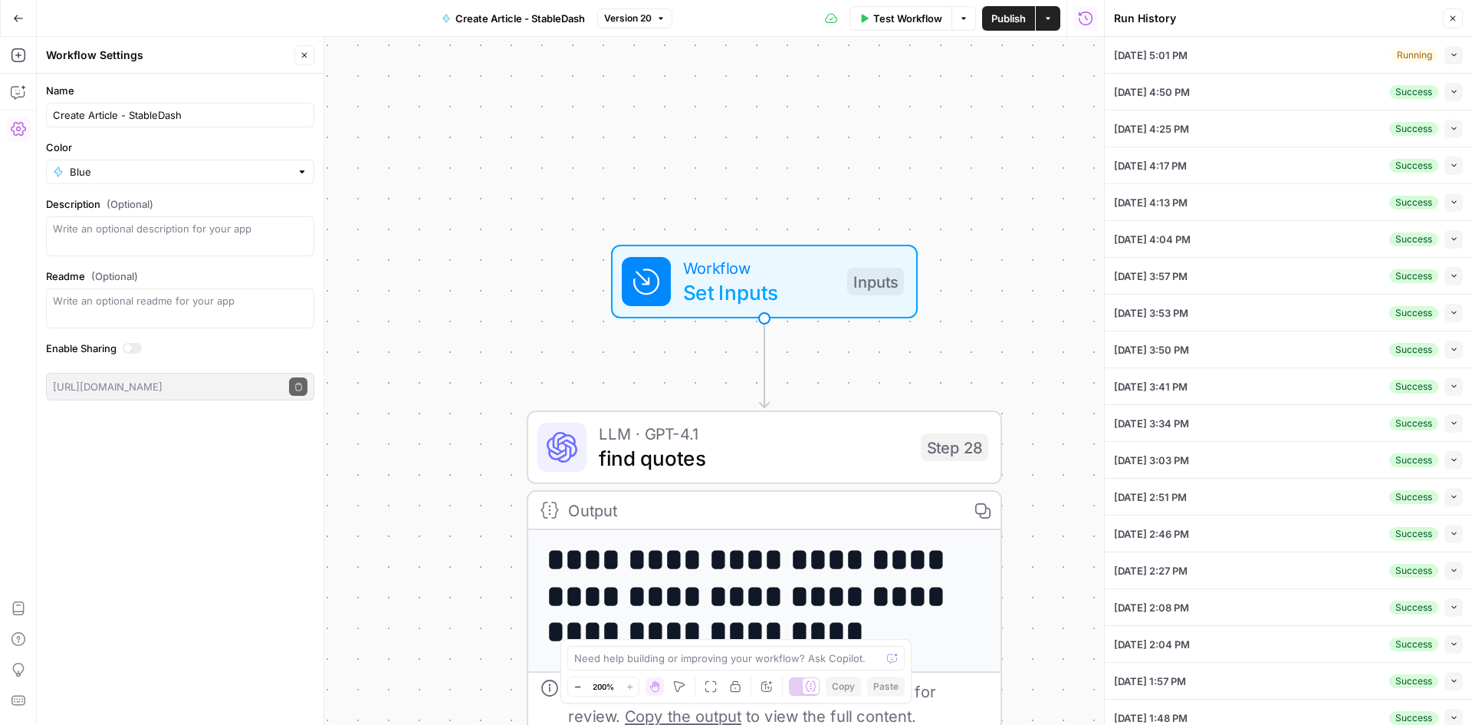
click at [1453, 18] on icon "button" at bounding box center [1452, 18] width 9 height 9
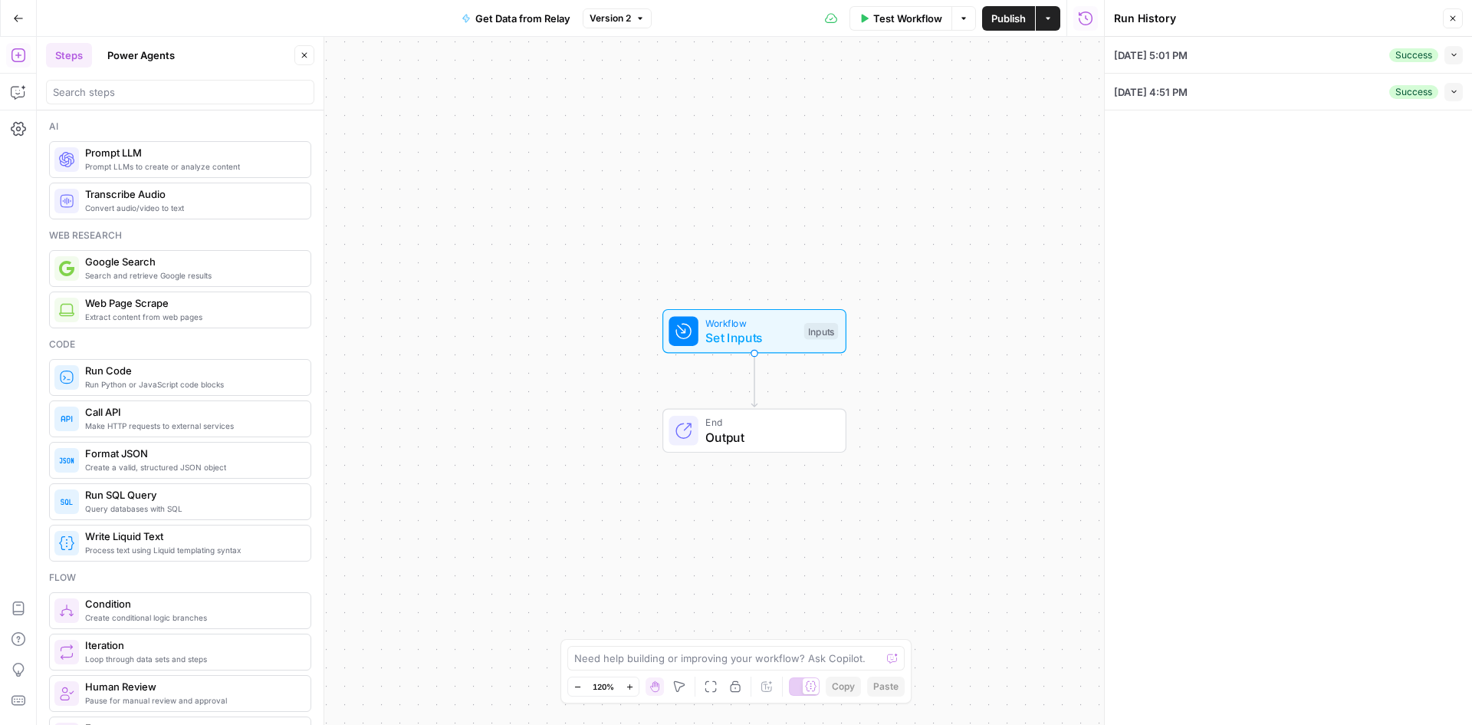
click at [1320, 54] on div "[DATE] 5:01 PM Success Collapse" at bounding box center [1288, 55] width 349 height 36
click at [1459, 55] on button "Collapse" at bounding box center [1454, 55] width 18 height 18
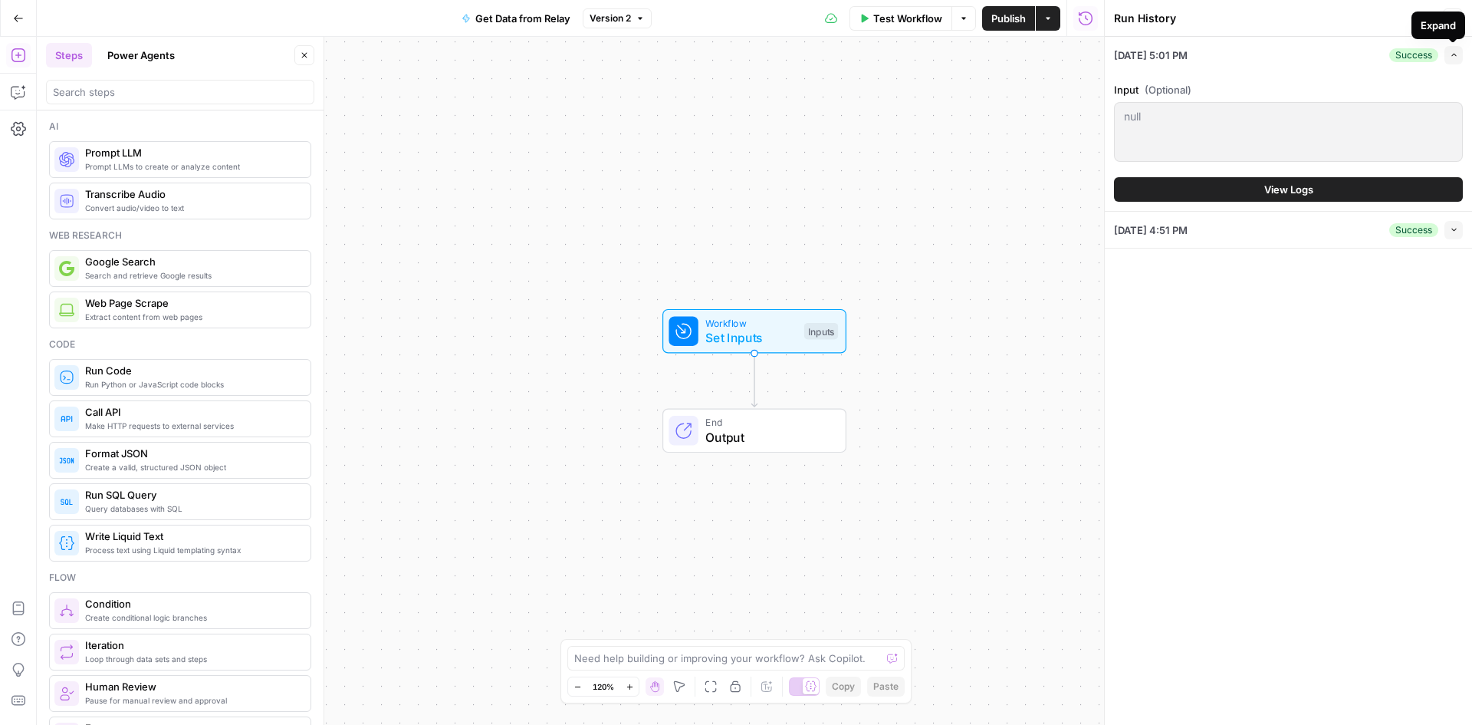
click at [1313, 142] on div "null null" at bounding box center [1288, 132] width 349 height 60
click at [1274, 186] on span "View Logs" at bounding box center [1288, 189] width 49 height 15
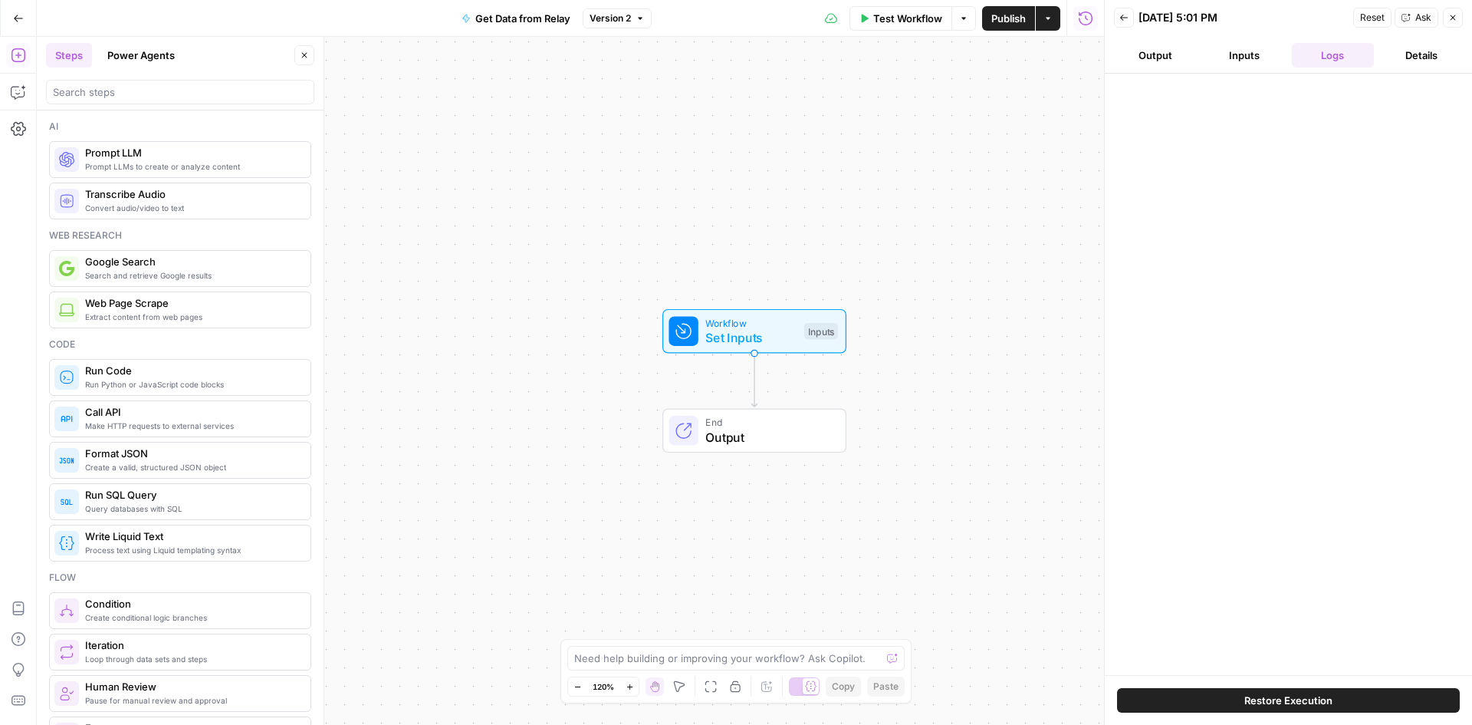
click at [1233, 48] on button "Inputs" at bounding box center [1244, 55] width 83 height 25
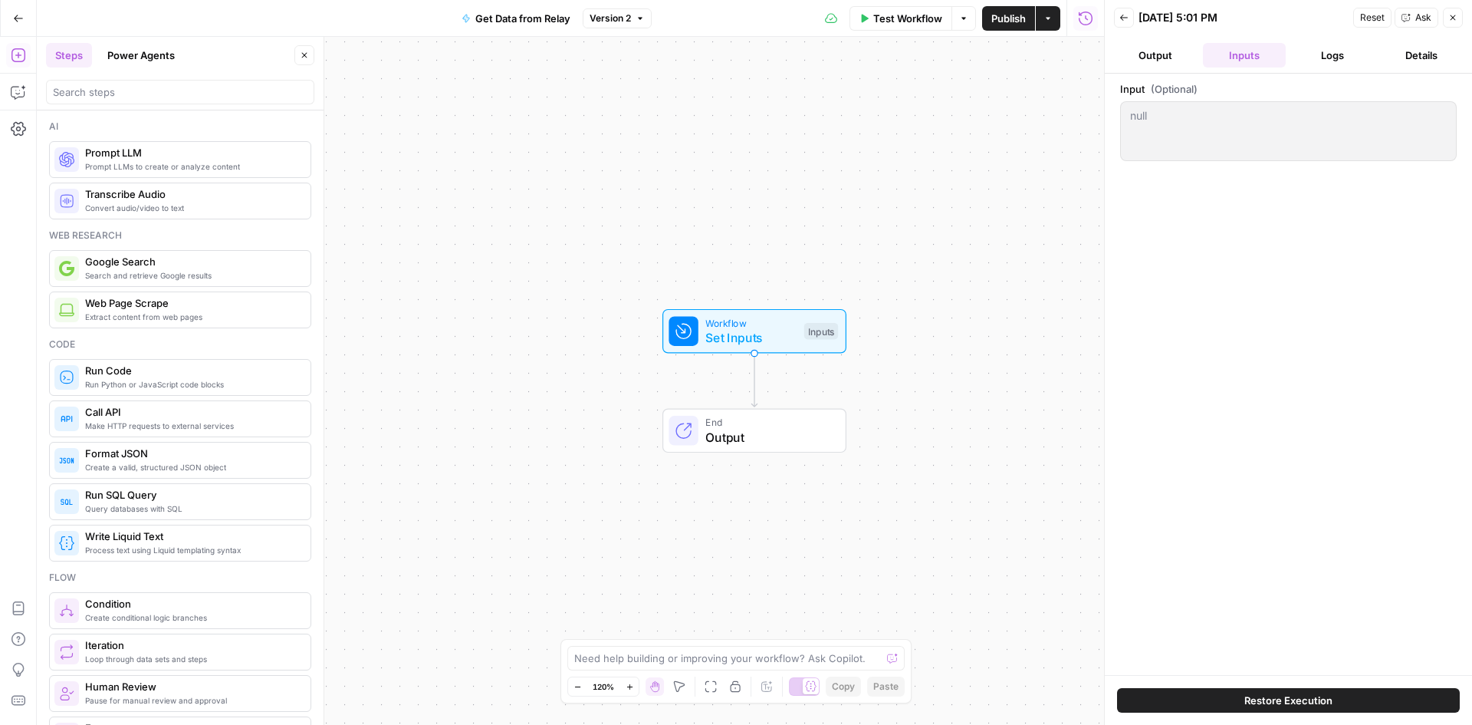
click at [1162, 43] on button "Output" at bounding box center [1155, 55] width 83 height 25
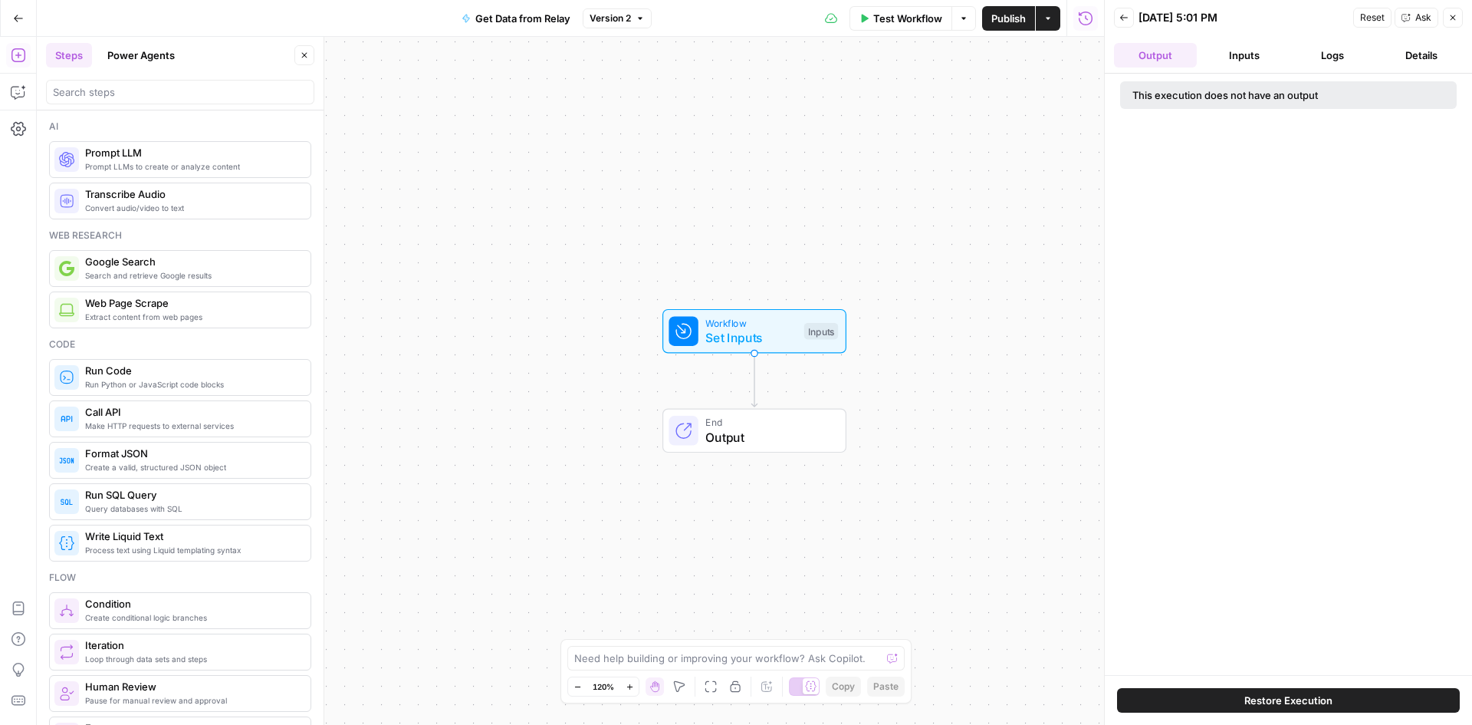
click at [1274, 56] on button "Inputs" at bounding box center [1244, 55] width 83 height 25
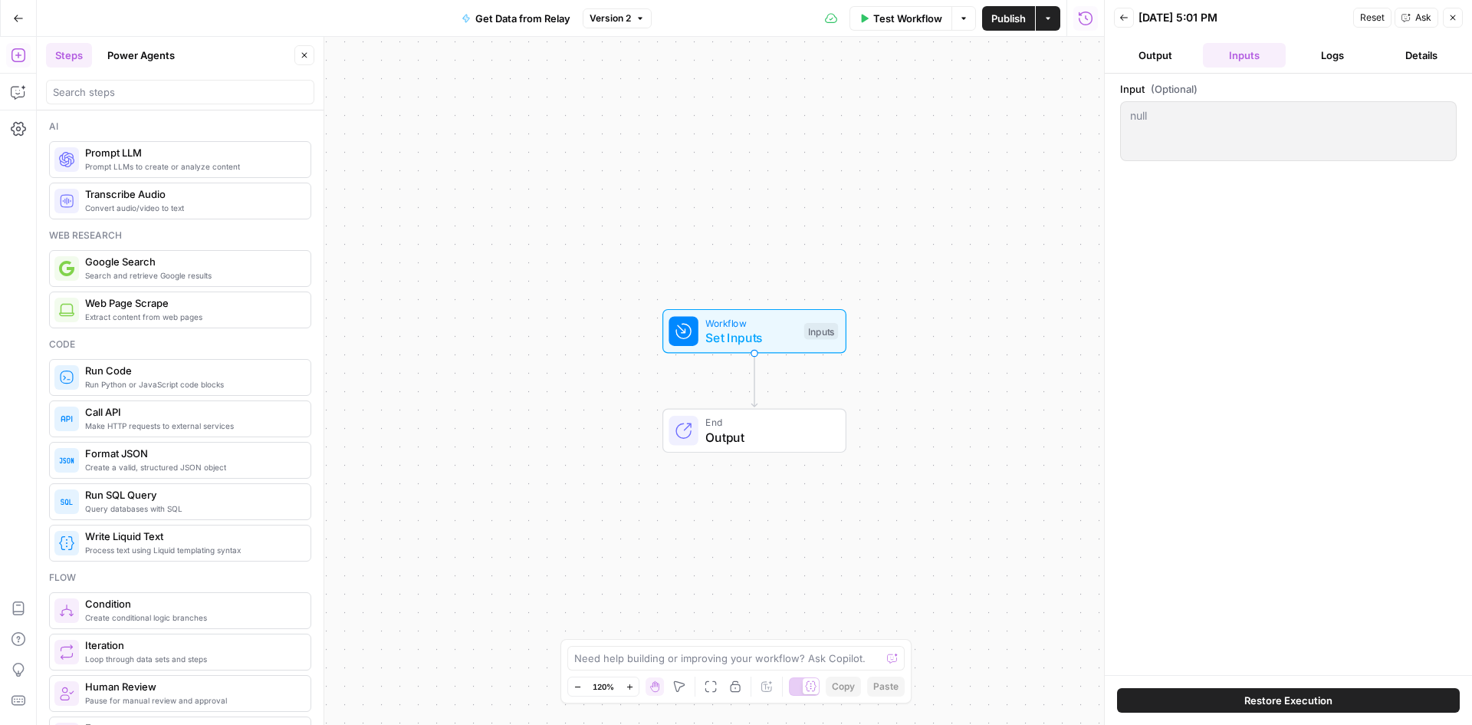
click at [1340, 50] on button "Logs" at bounding box center [1333, 55] width 83 height 25
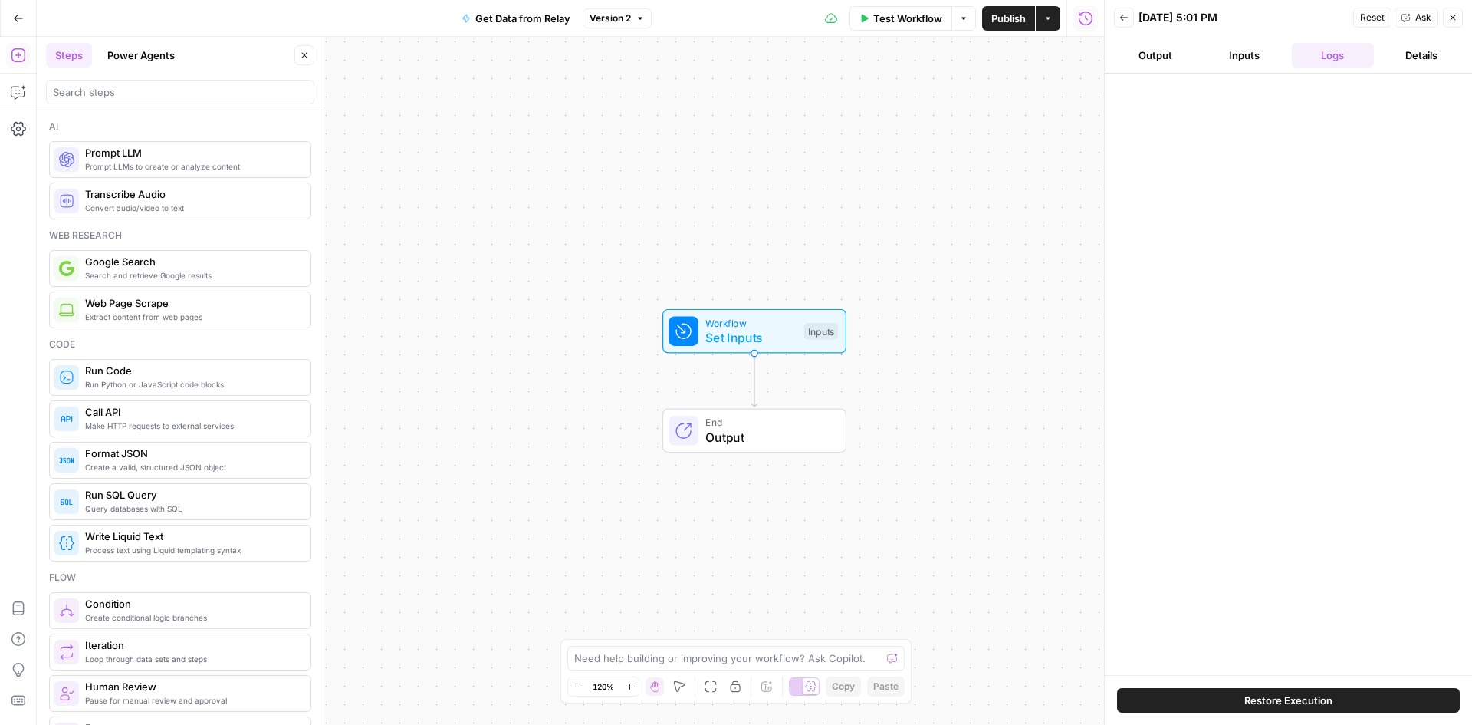
click at [1436, 61] on button "Details" at bounding box center [1421, 55] width 83 height 25
click at [1167, 64] on button "Output" at bounding box center [1155, 55] width 83 height 25
click at [1274, 61] on button "Inputs" at bounding box center [1244, 55] width 83 height 25
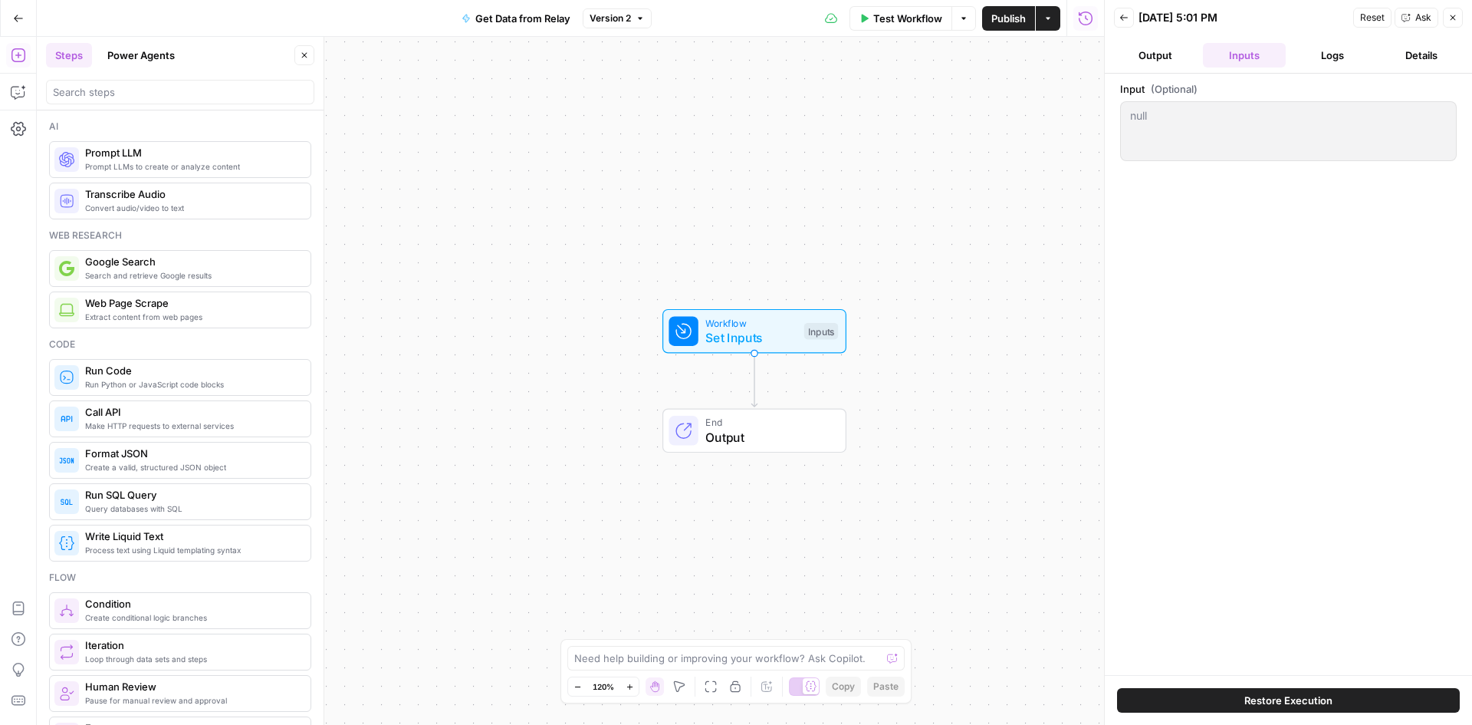
click at [1449, 21] on icon "button" at bounding box center [1452, 17] width 9 height 9
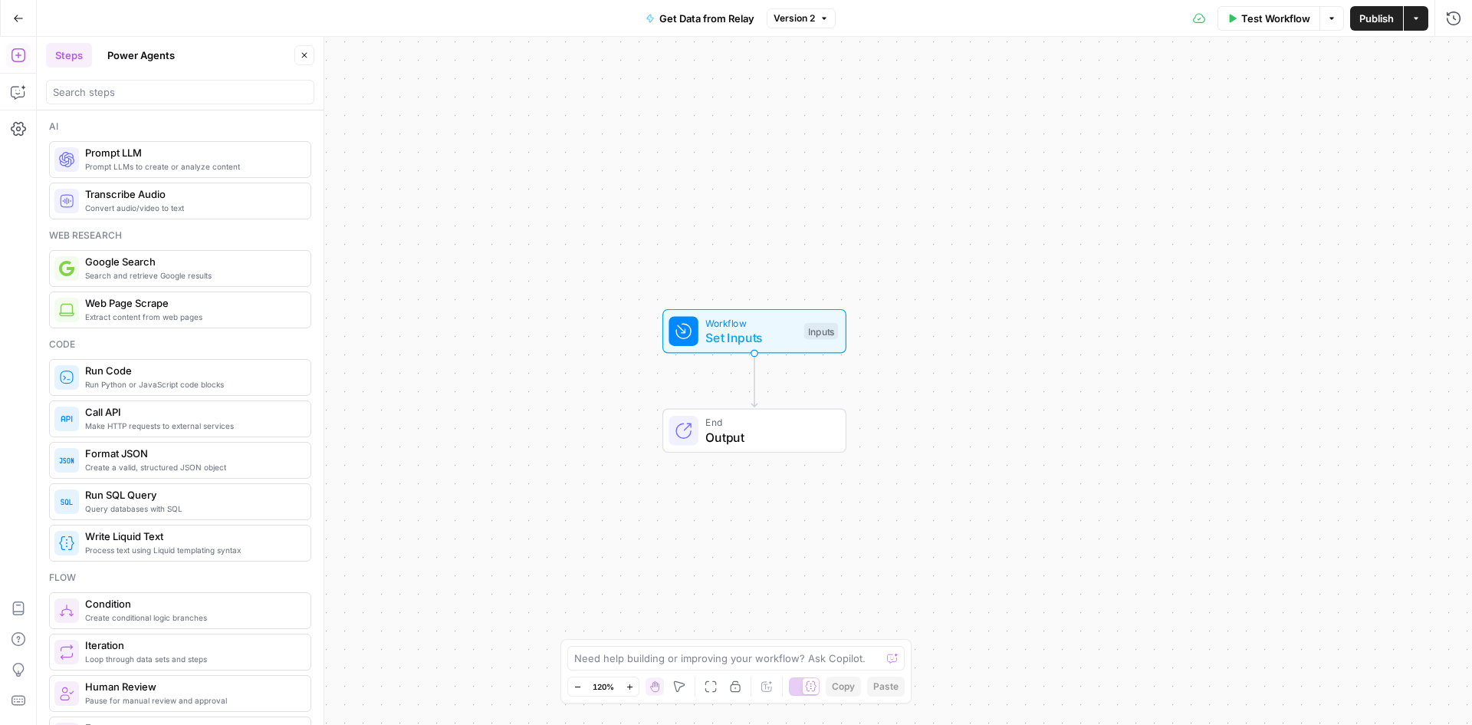
click at [776, 326] on span "Workflow" at bounding box center [750, 322] width 91 height 15
click at [1410, 95] on span "edit field" at bounding box center [1403, 95] width 34 height 12
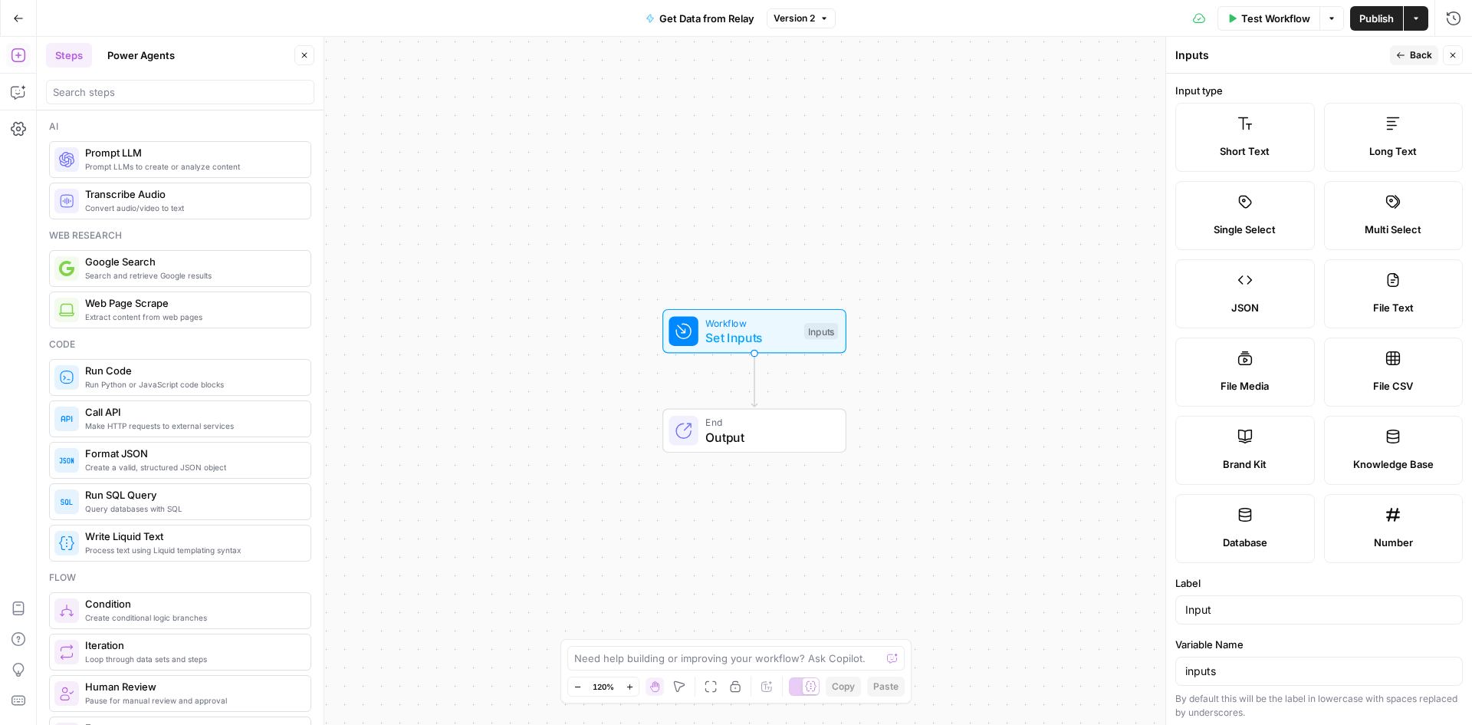
click at [1238, 136] on label "Short Text" at bounding box center [1245, 137] width 140 height 69
click at [1432, 58] on button "Back" at bounding box center [1414, 55] width 48 height 20
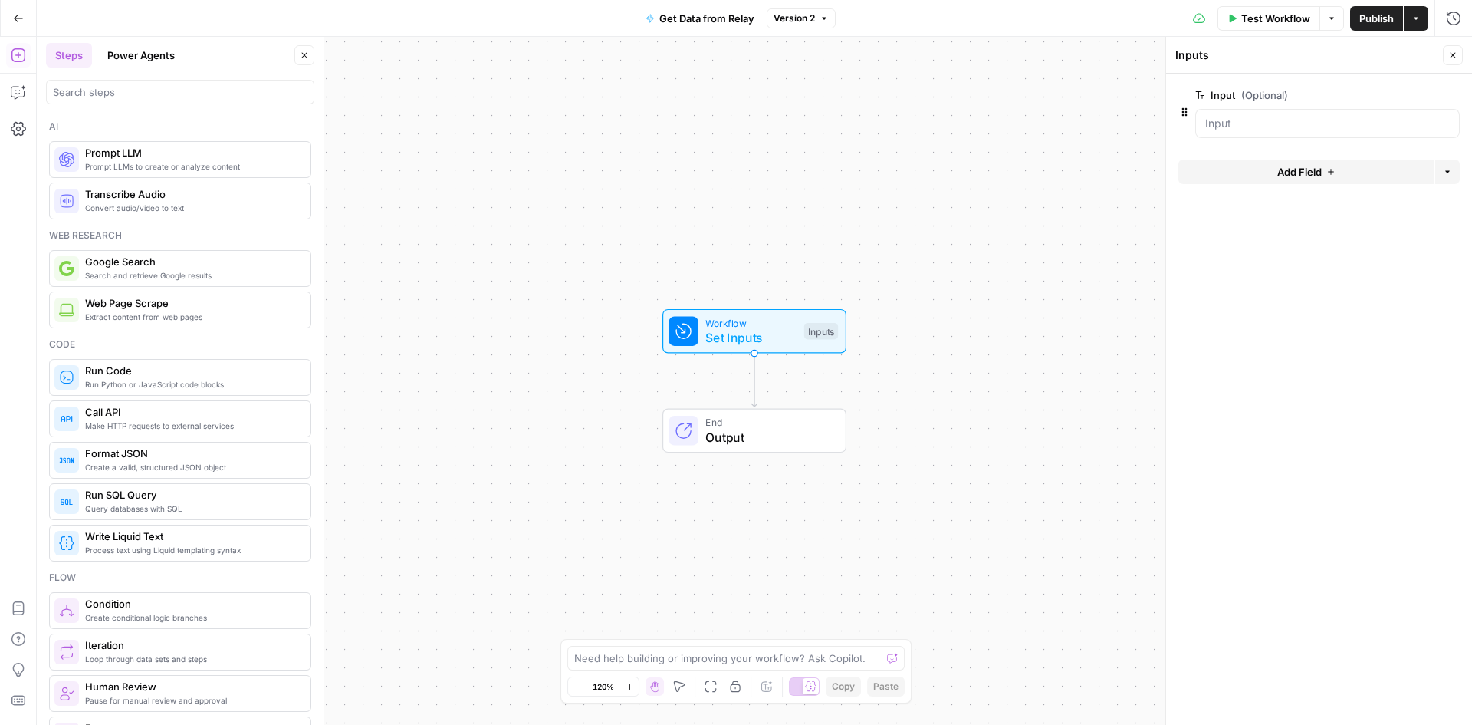
click at [697, 334] on div at bounding box center [683, 331] width 29 height 29
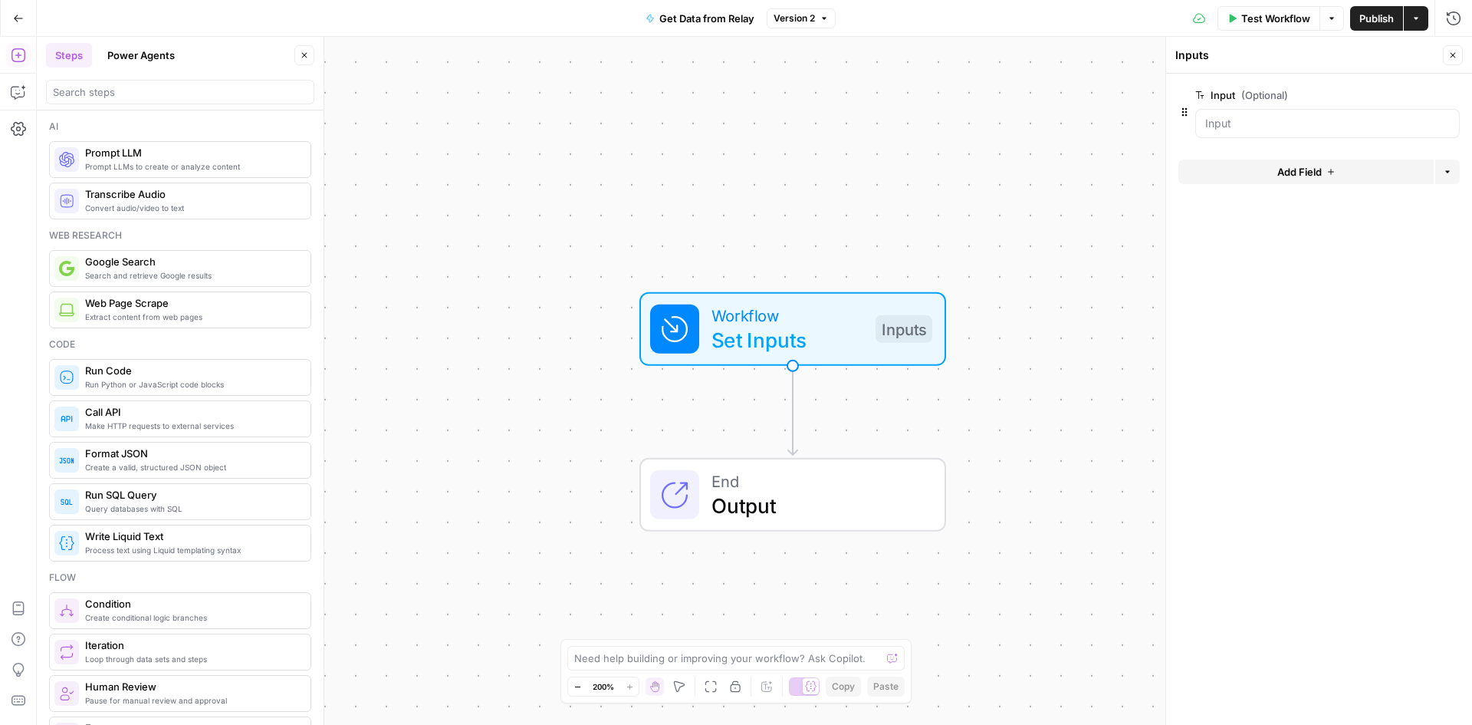
click at [1422, 94] on button "edit field" at bounding box center [1408, 95] width 59 height 18
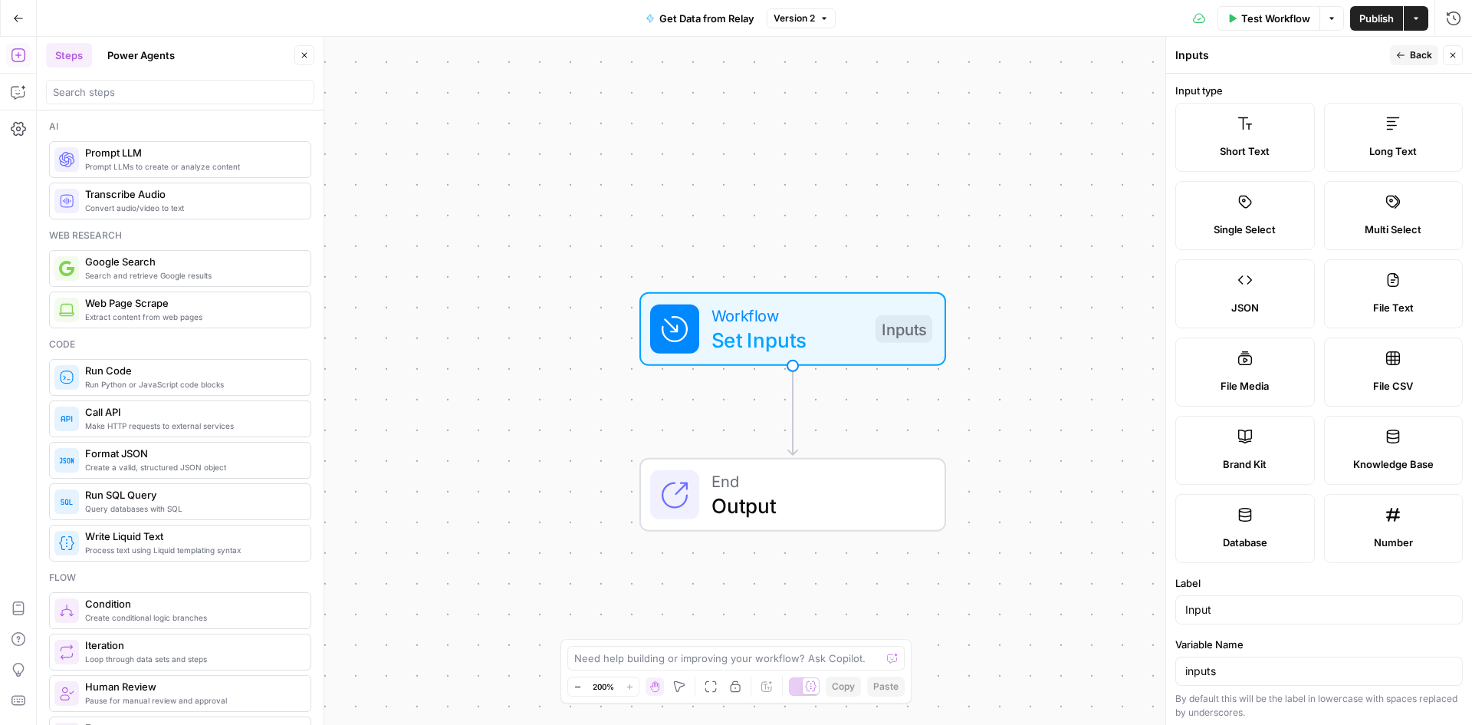
click at [1396, 142] on label "Long Text" at bounding box center [1394, 137] width 140 height 69
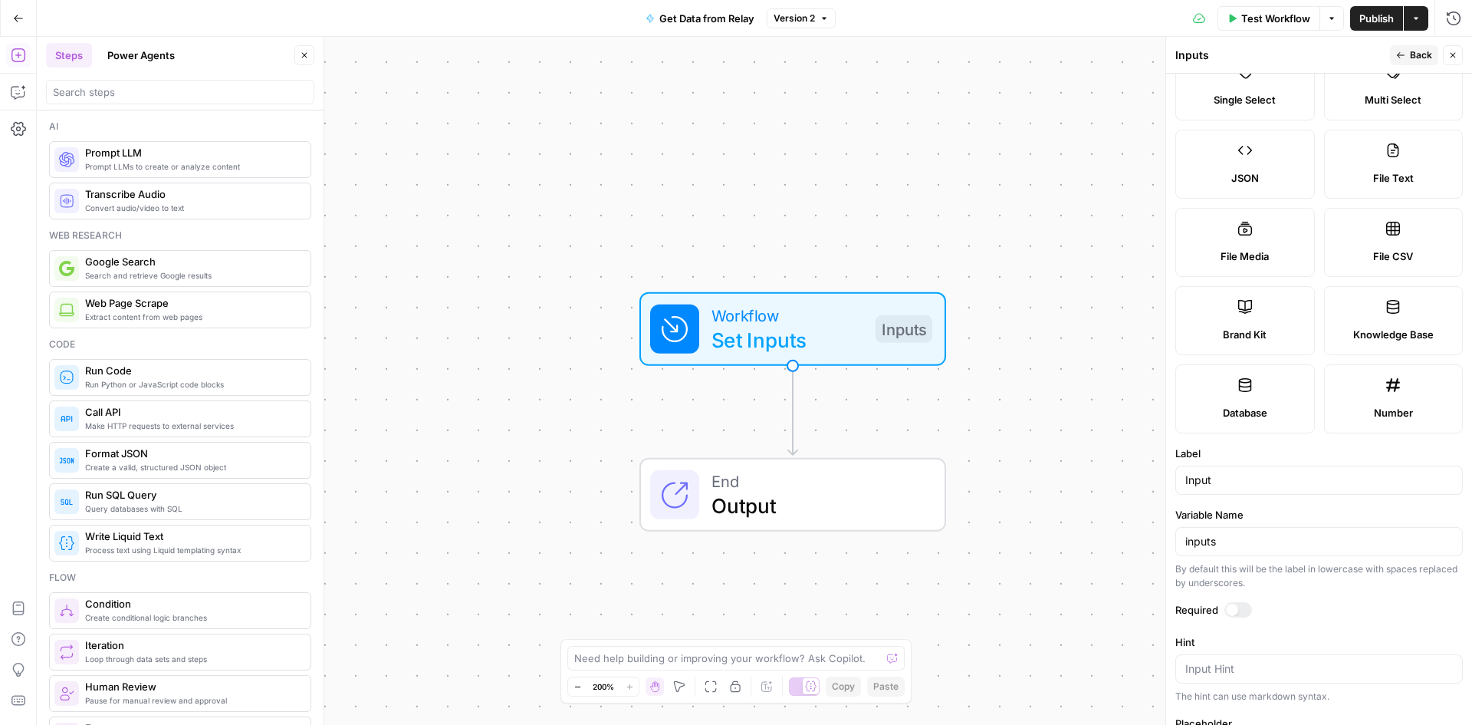
scroll to position [230, 0]
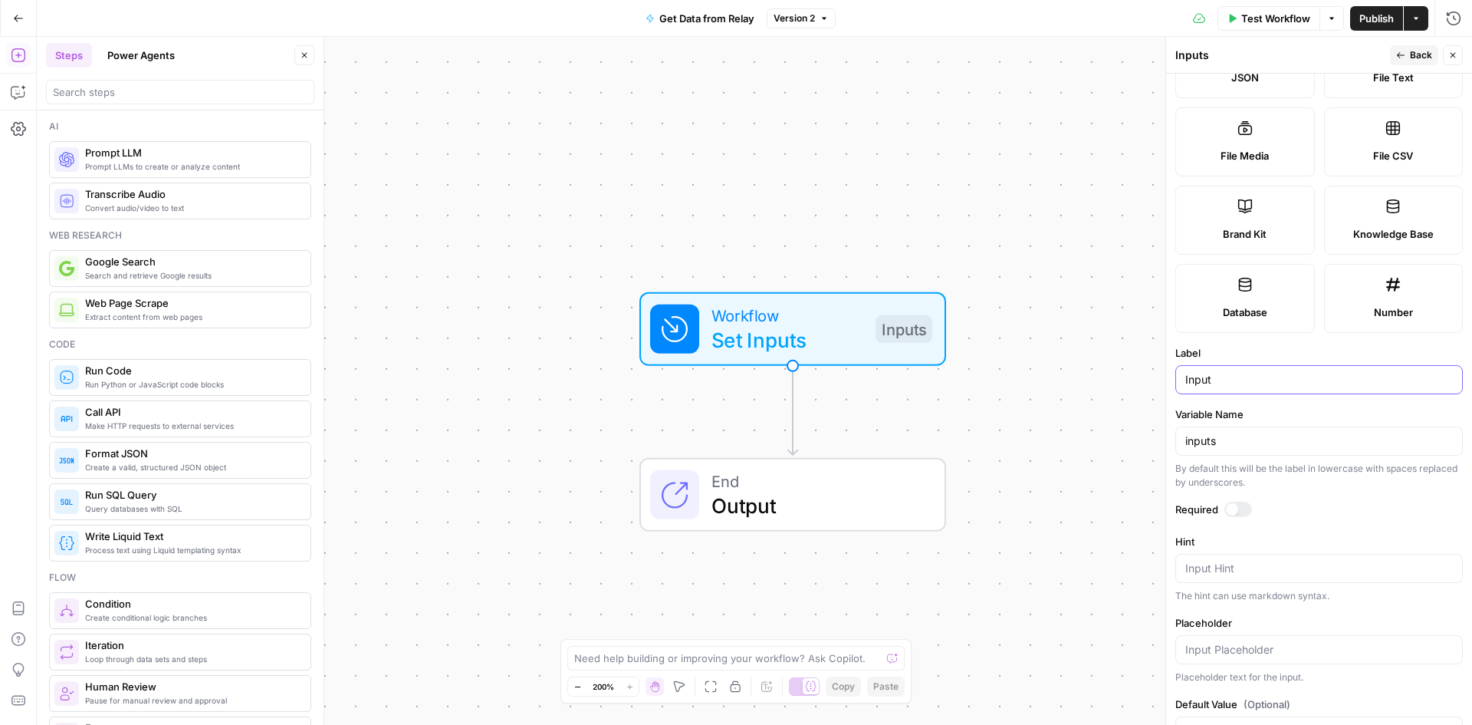
click at [1245, 377] on input "Input" at bounding box center [1319, 379] width 268 height 15
drag, startPoint x: 1228, startPoint y: 377, endPoint x: 1093, endPoint y: 377, distance: 135.0
click at [1093, 377] on body "Catalyst New Home Browse Insights Opportunities Your Data Recent Grids [PERSON_…" at bounding box center [736, 362] width 1472 height 725
type input "I"
type input "Brief"
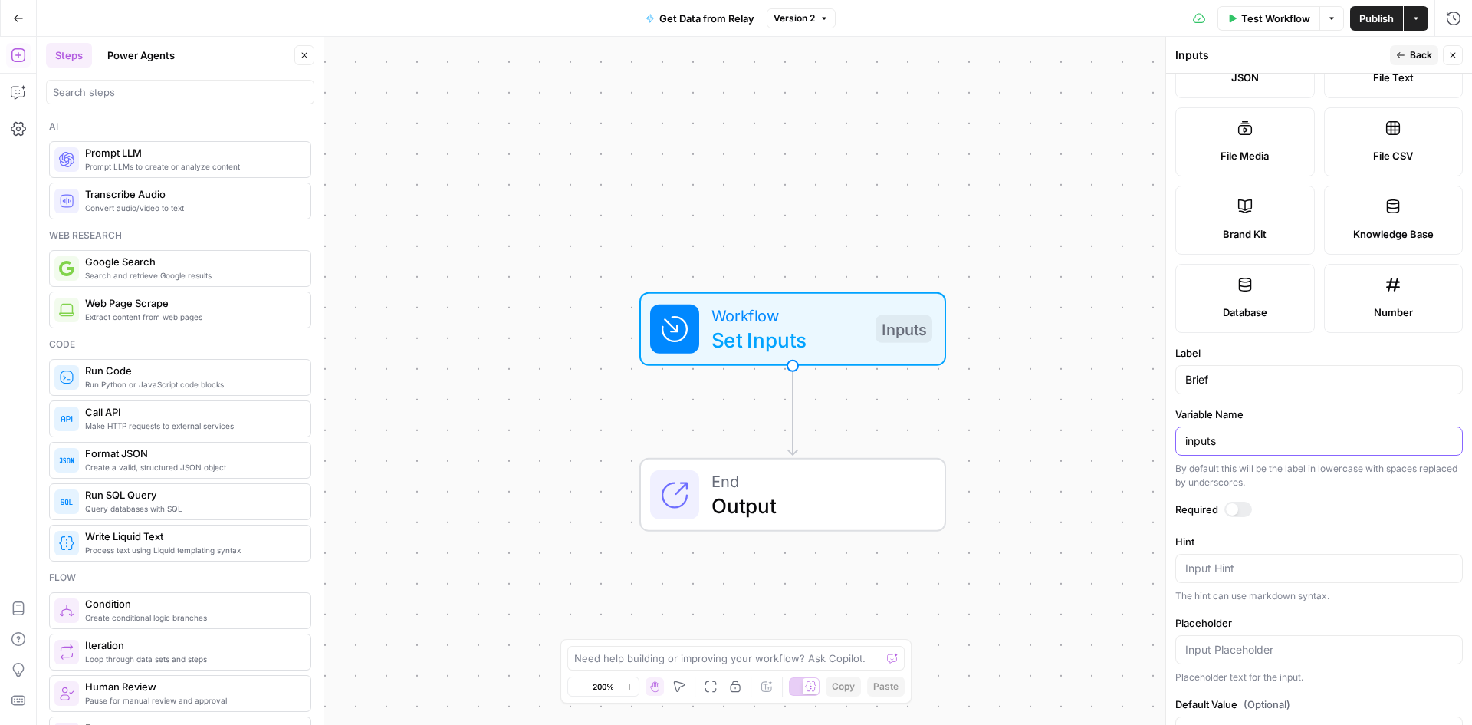
drag, startPoint x: 1225, startPoint y: 443, endPoint x: 1165, endPoint y: 436, distance: 61.1
click at [1166, 436] on div "Inputs Back Close Input type Short Text Long Text Single Select Multi Select JS…" at bounding box center [1319, 381] width 307 height 688
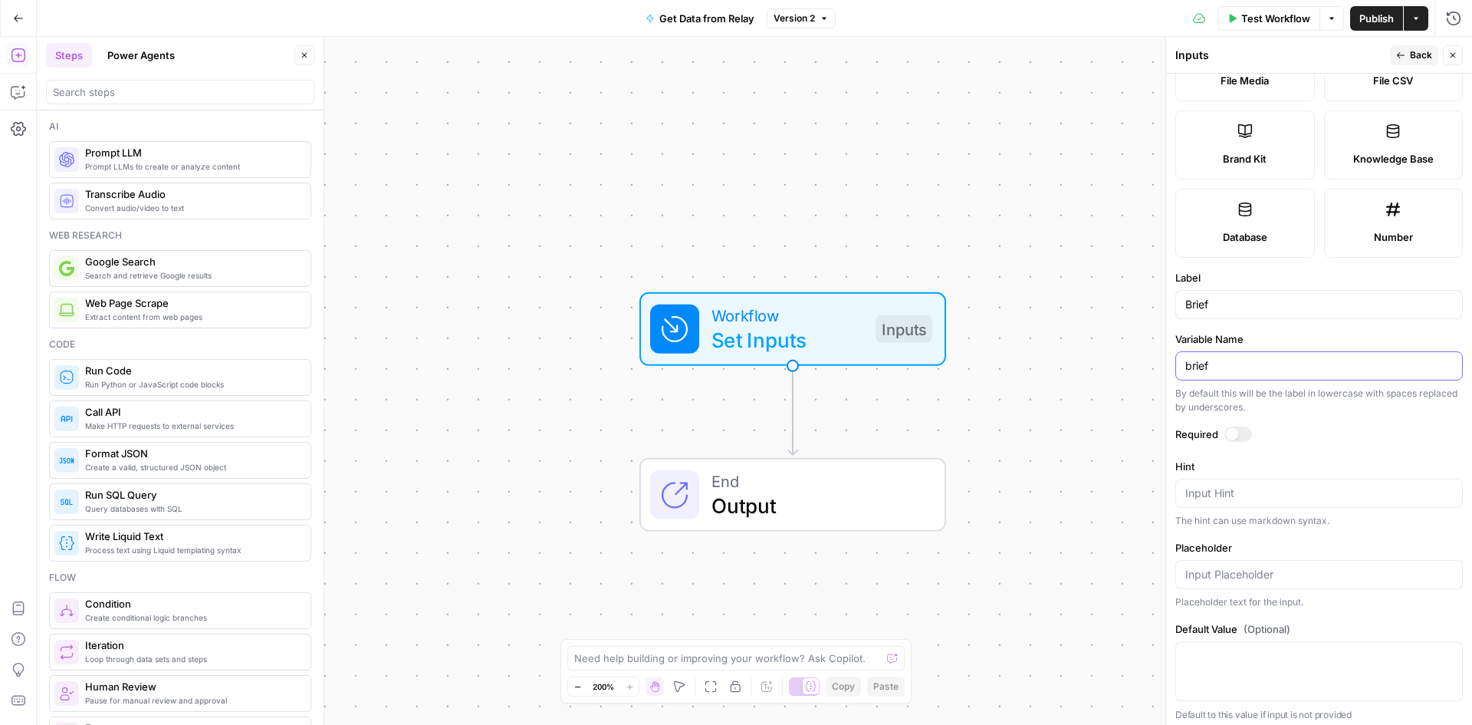
scroll to position [312, 0]
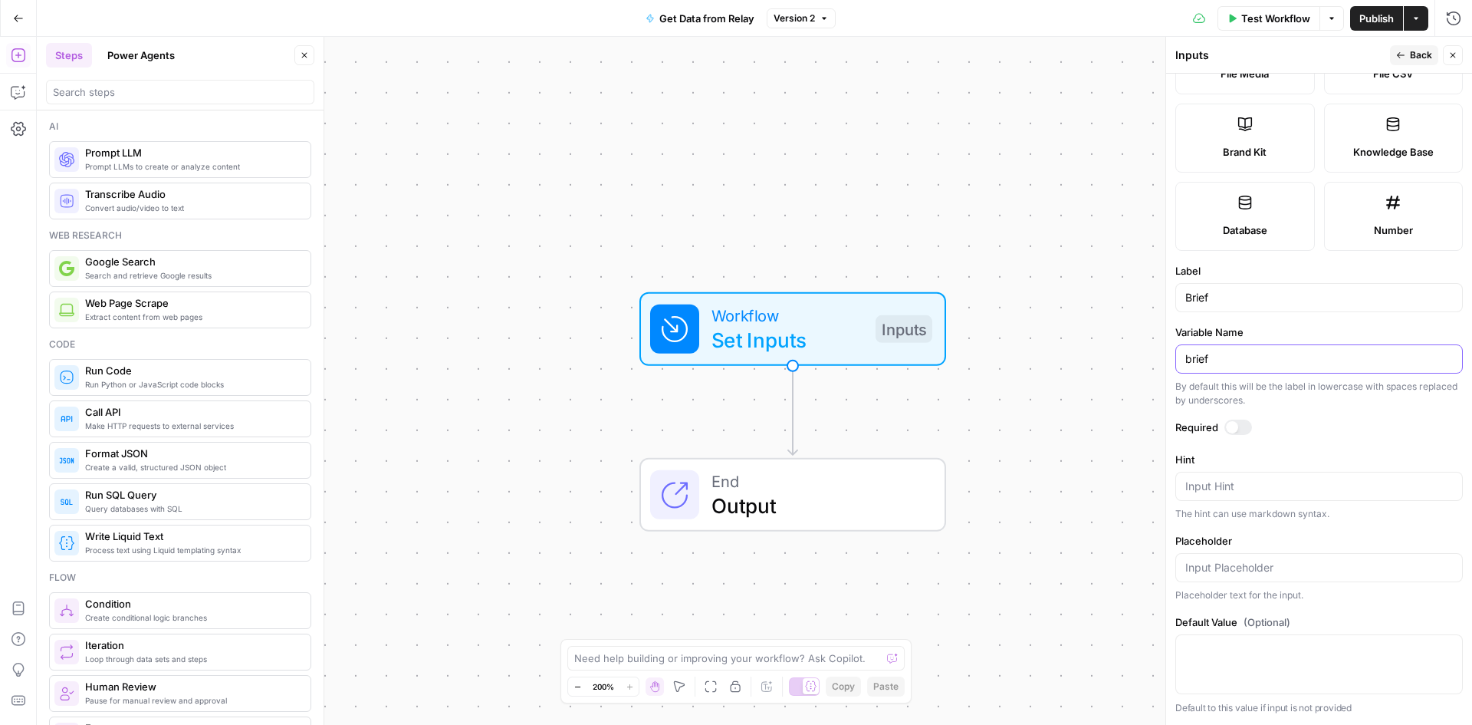
type input "brief"
click at [1420, 61] on span "Back" at bounding box center [1421, 55] width 22 height 14
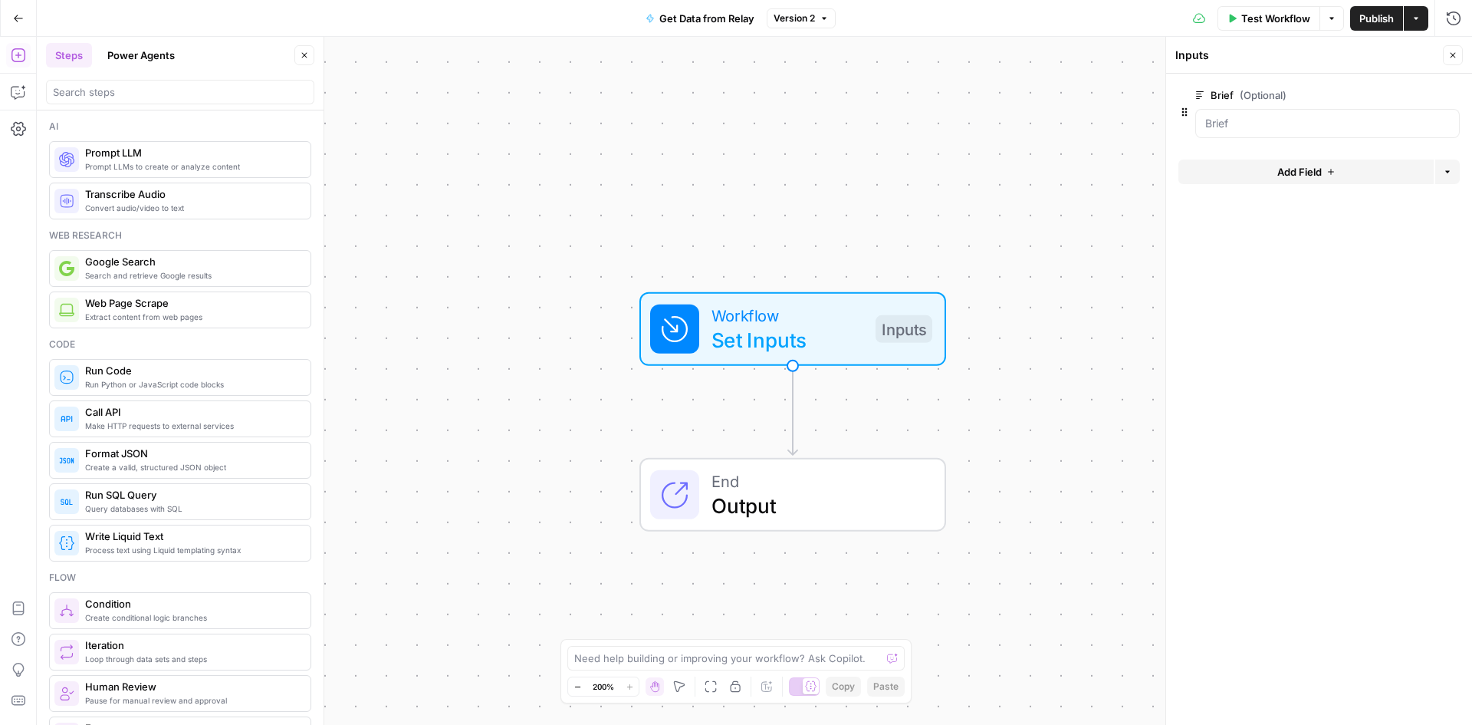
click at [1315, 173] on span "Add Field" at bounding box center [1299, 171] width 44 height 15
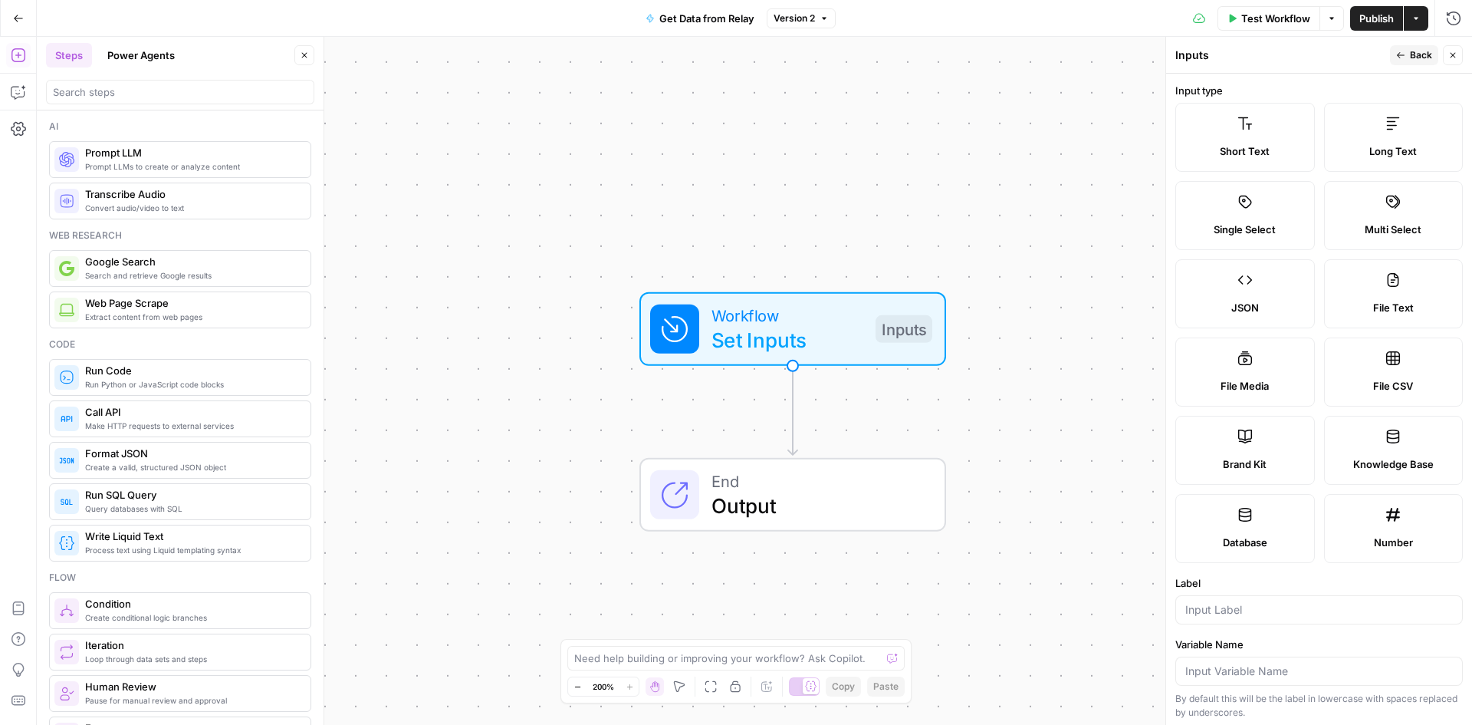
click at [1394, 142] on label "Long Text" at bounding box center [1394, 137] width 140 height 69
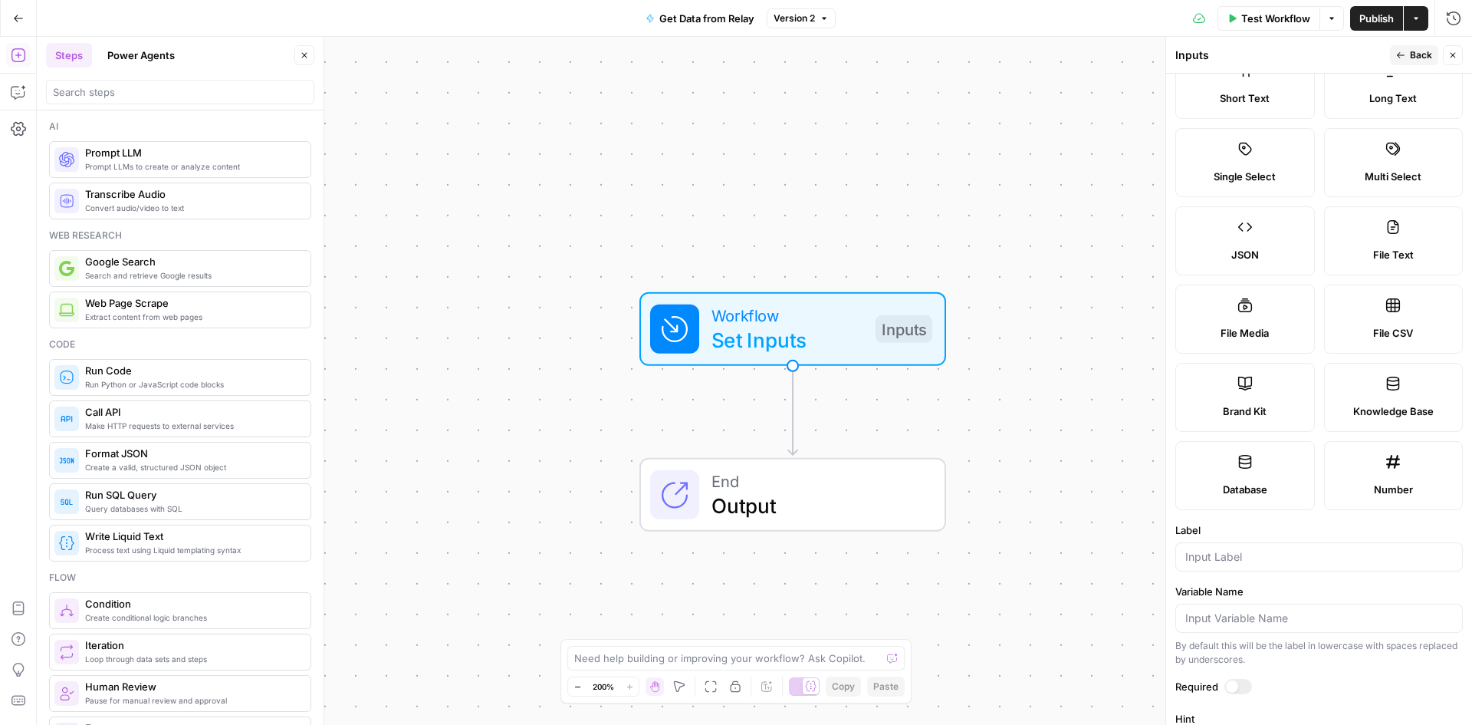
scroll to position [77, 0]
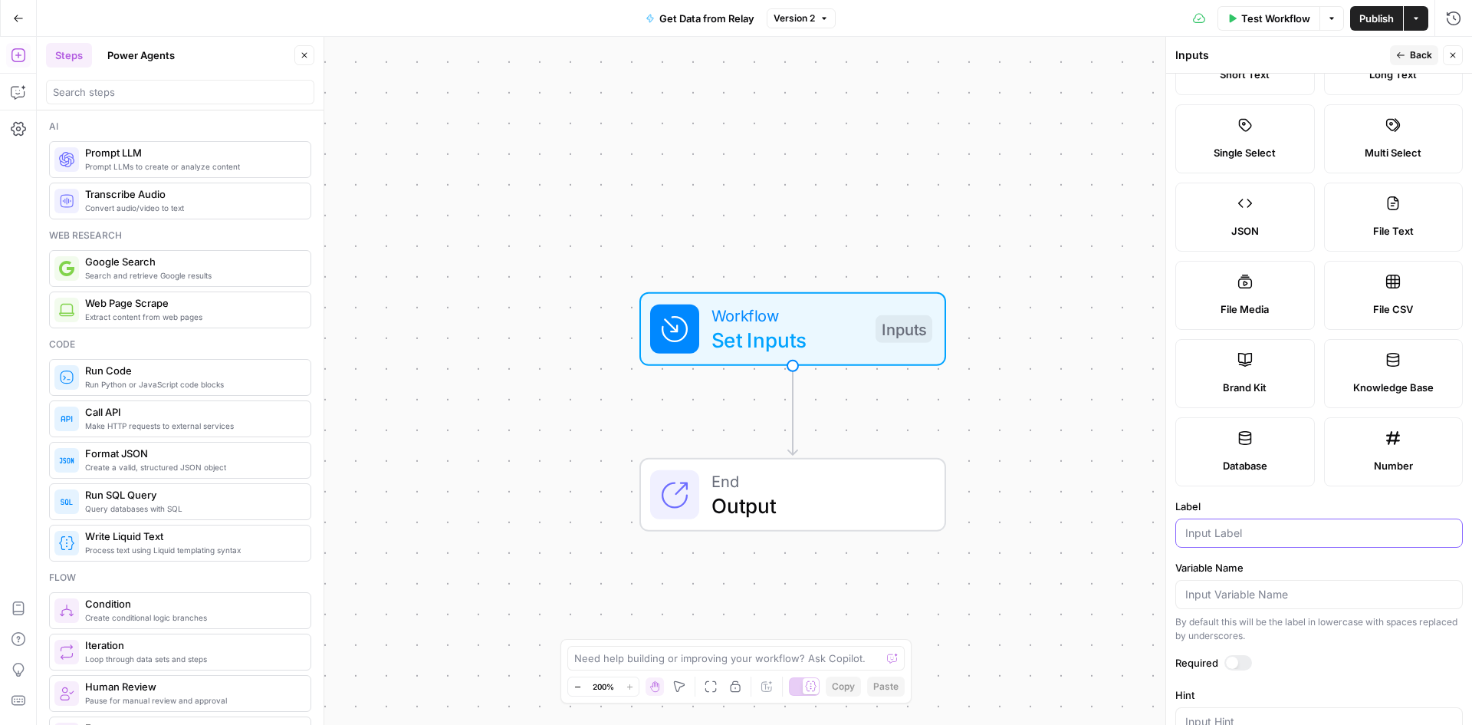
click at [1238, 538] on input "Label" at bounding box center [1319, 532] width 268 height 15
type input "transcript"
click at [1239, 593] on input "Variable Name" at bounding box center [1319, 594] width 268 height 15
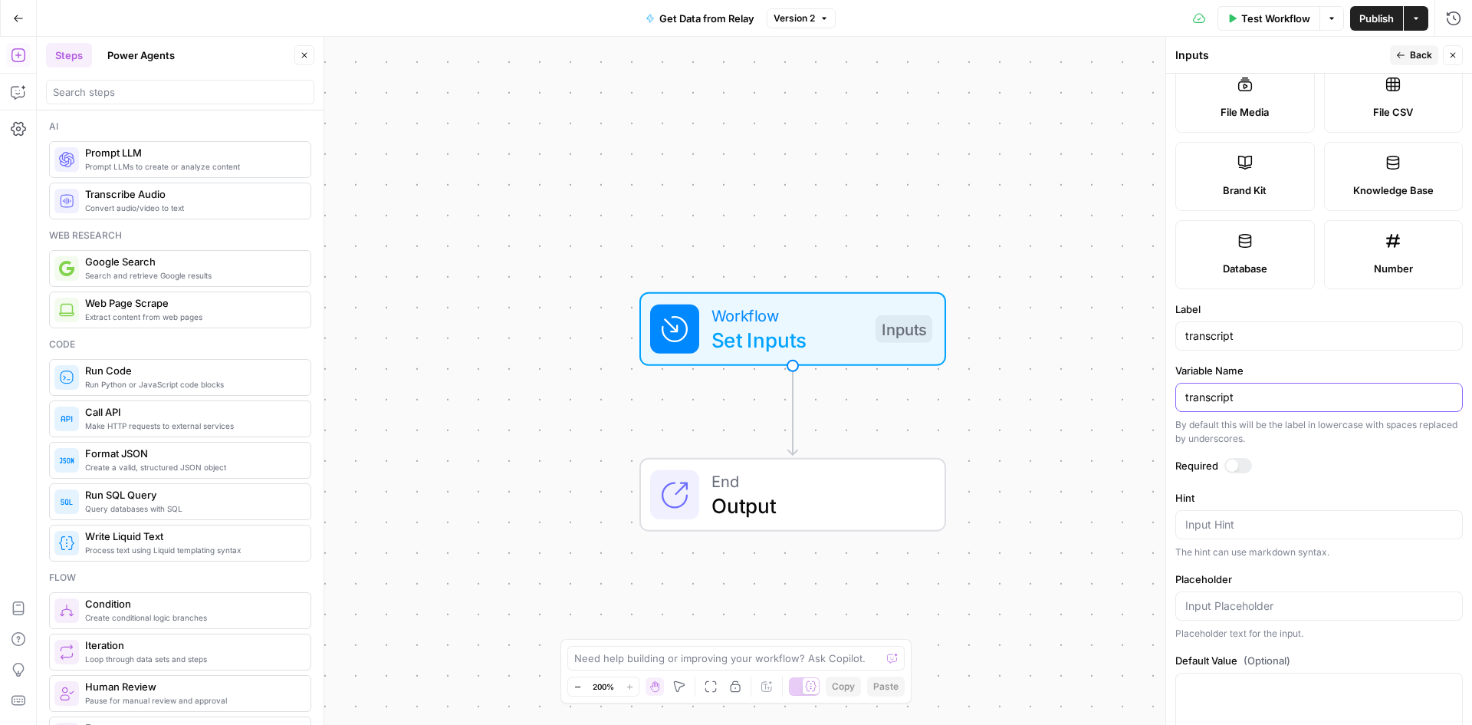
scroll to position [312, 0]
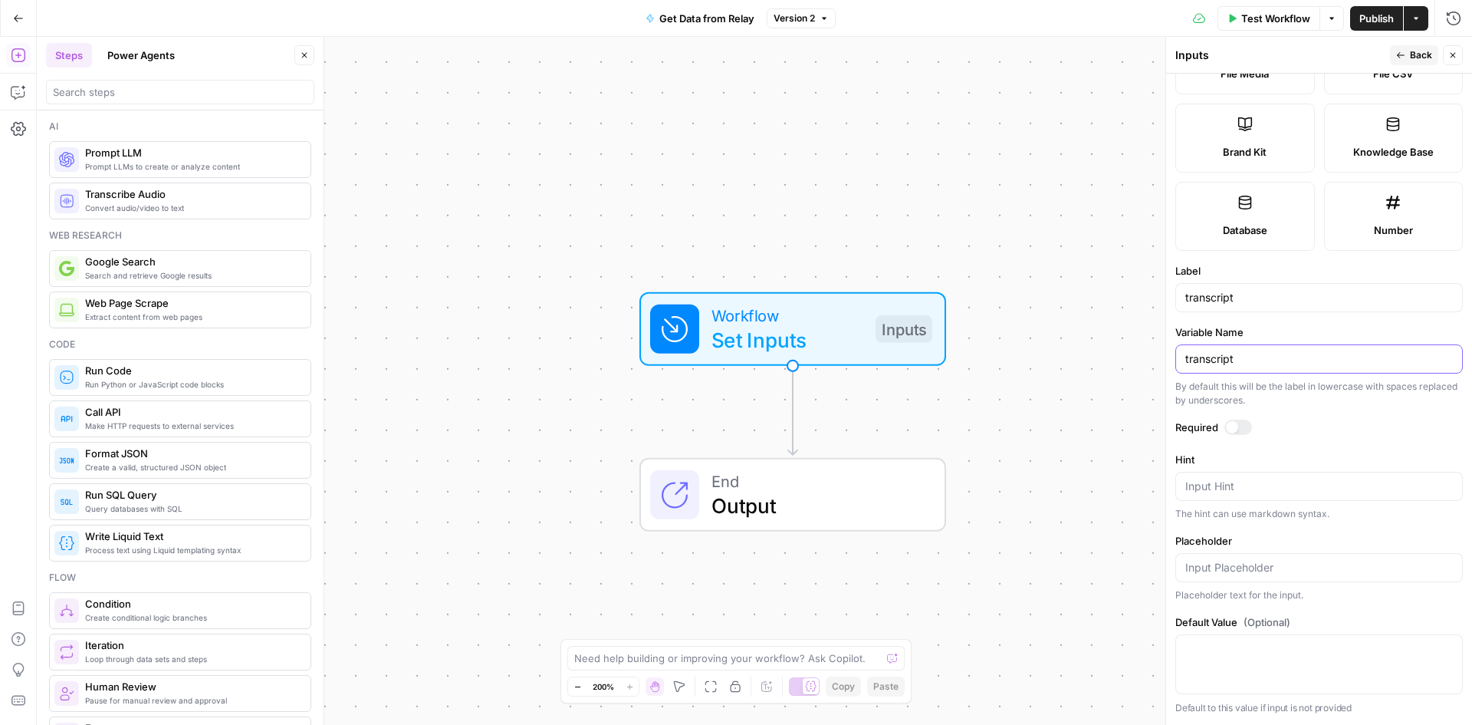
type input "transcript"
click at [1404, 43] on div "Publish P" at bounding box center [1375, 50] width 61 height 25
click at [1409, 51] on div "Publish P" at bounding box center [1375, 52] width 68 height 28
click at [1421, 54] on span "Back" at bounding box center [1421, 55] width 22 height 14
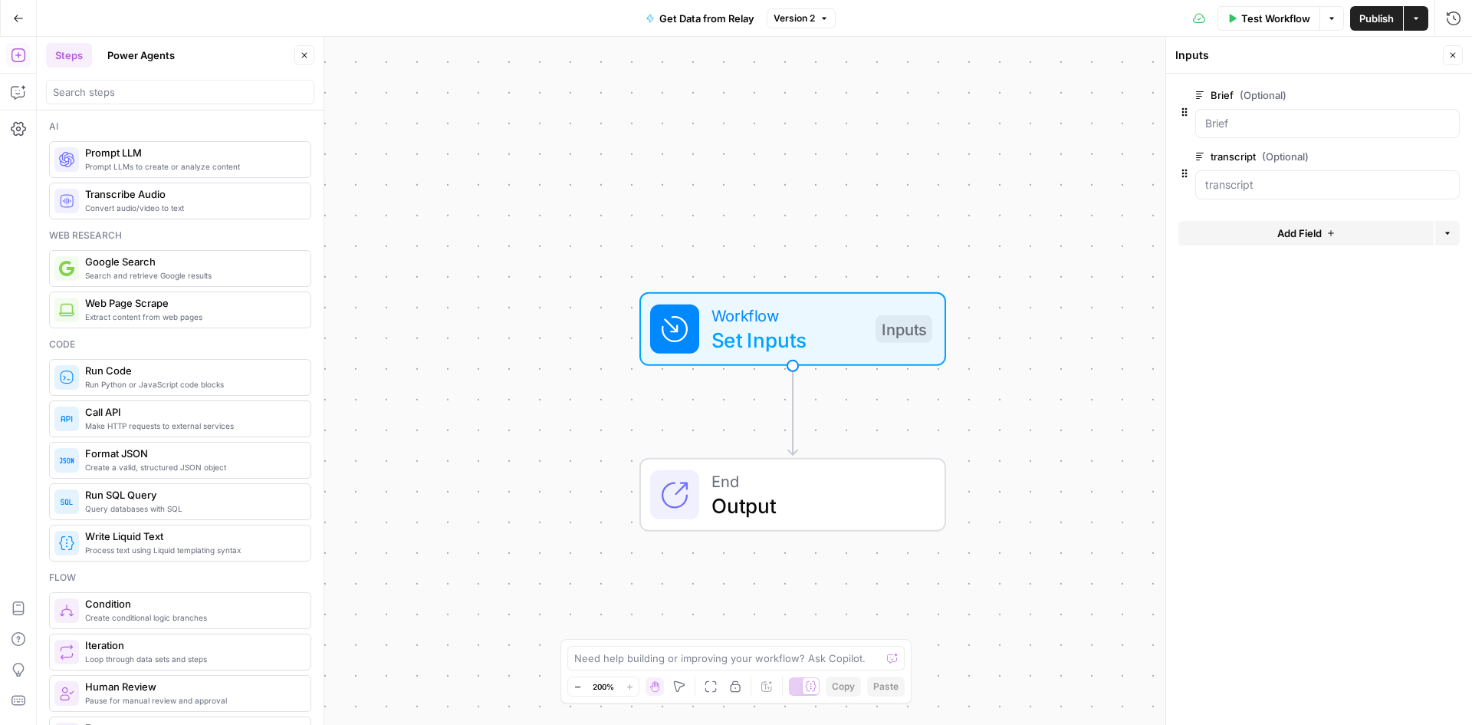
click at [1350, 231] on button "Add Field" at bounding box center [1306, 233] width 255 height 25
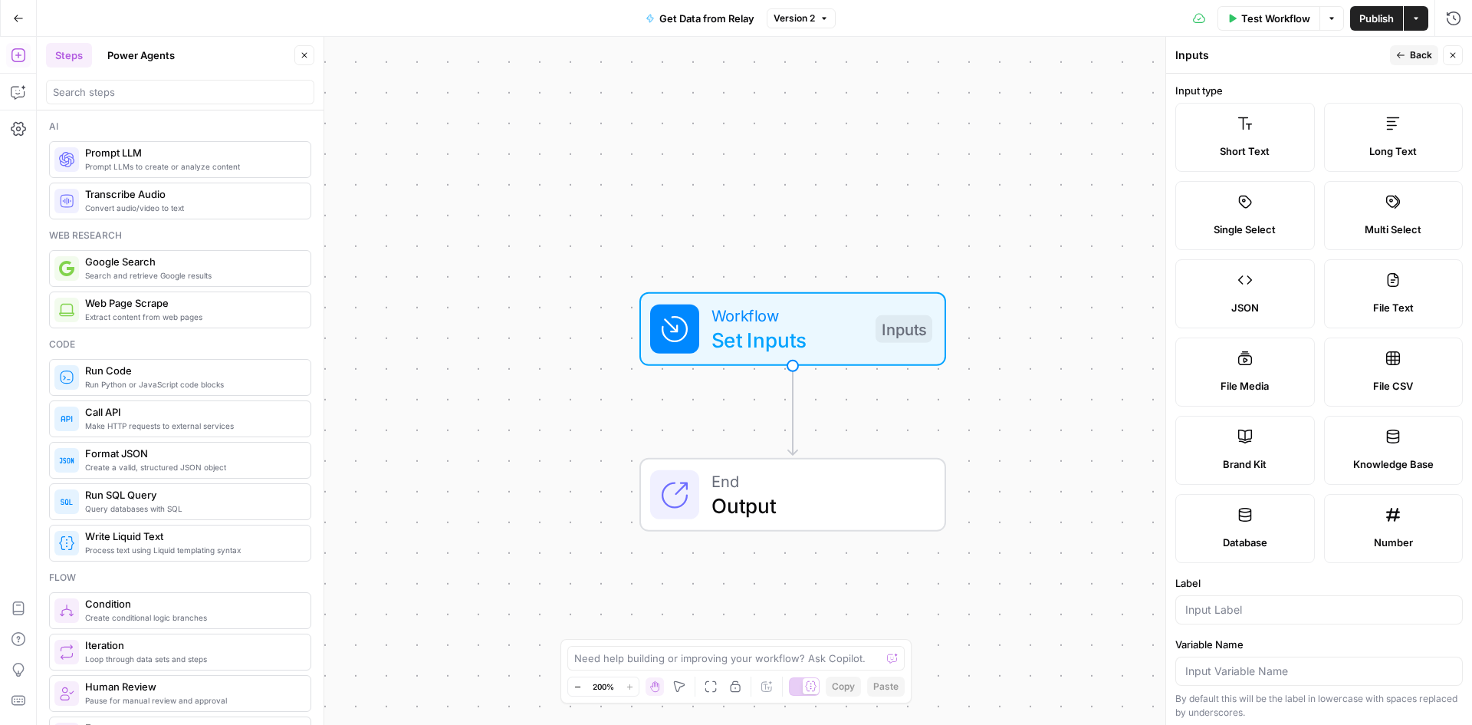
click at [1362, 140] on label "Long Text" at bounding box center [1394, 137] width 140 height 69
click at [1276, 599] on div at bounding box center [1319, 609] width 288 height 29
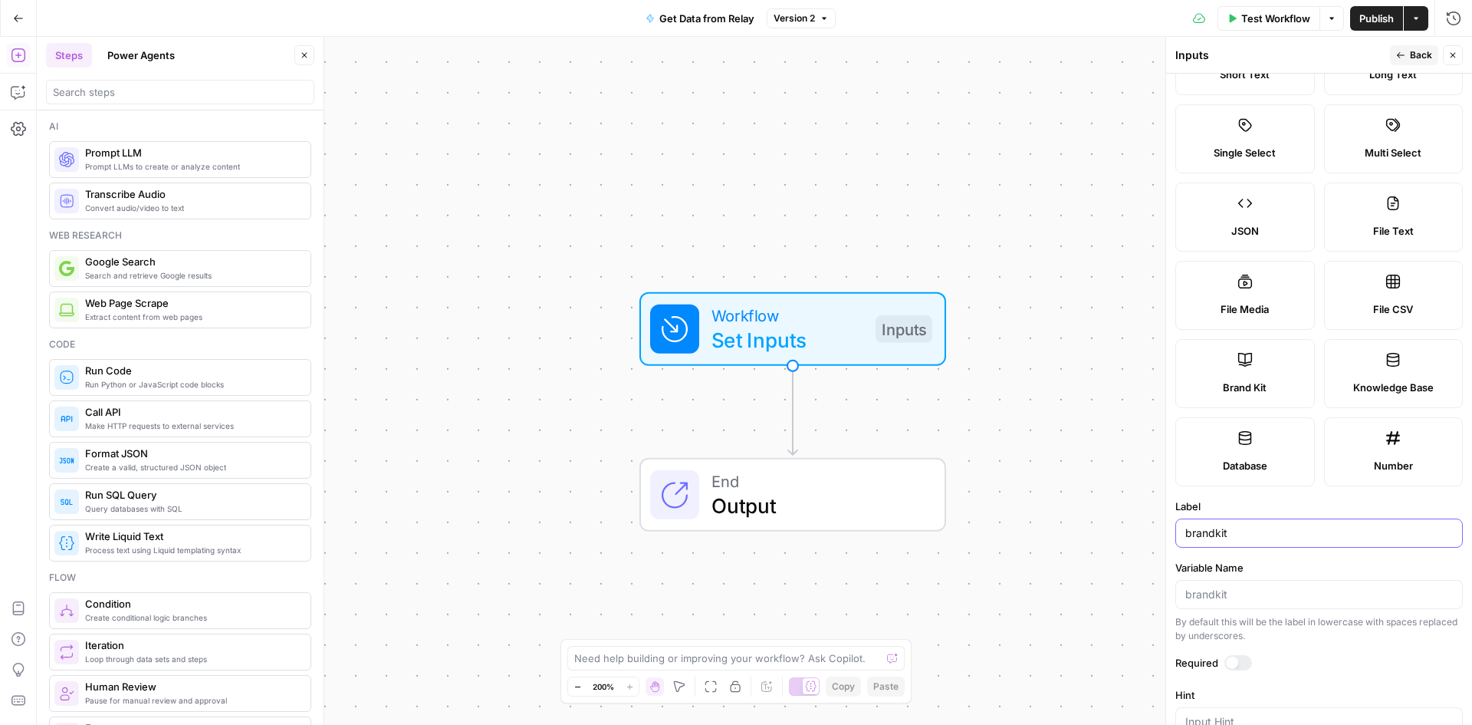
type input "brandkit"
click at [1245, 601] on input "Variable Name" at bounding box center [1319, 594] width 268 height 15
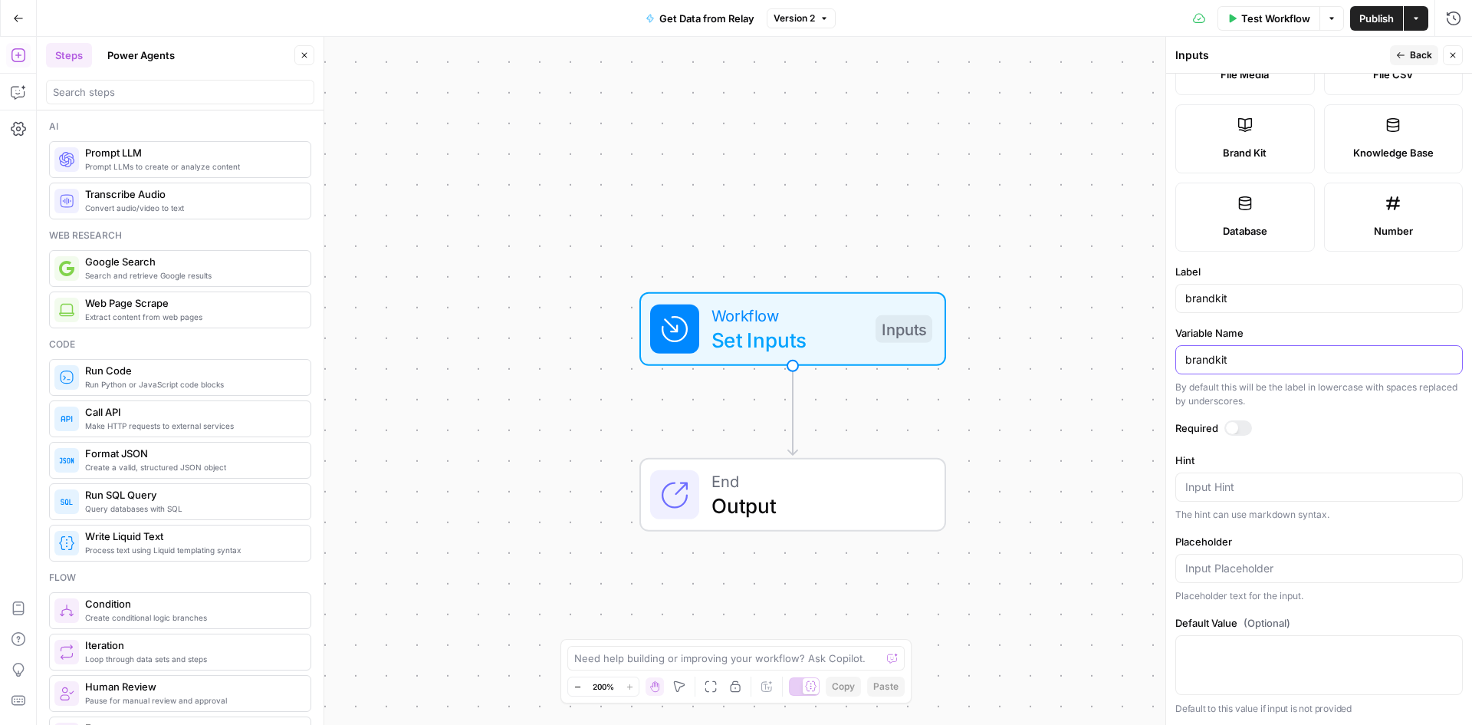
scroll to position [312, 0]
click at [1212, 360] on input "brandkit" at bounding box center [1319, 358] width 268 height 15
click at [1241, 360] on input "brandkit" at bounding box center [1319, 358] width 268 height 15
drag, startPoint x: 1235, startPoint y: 357, endPoint x: 1170, endPoint y: 353, distance: 65.2
click at [1170, 353] on div "Inputs Back Close Input type Short Text Long Text Single Select Multi Select JS…" at bounding box center [1319, 381] width 307 height 688
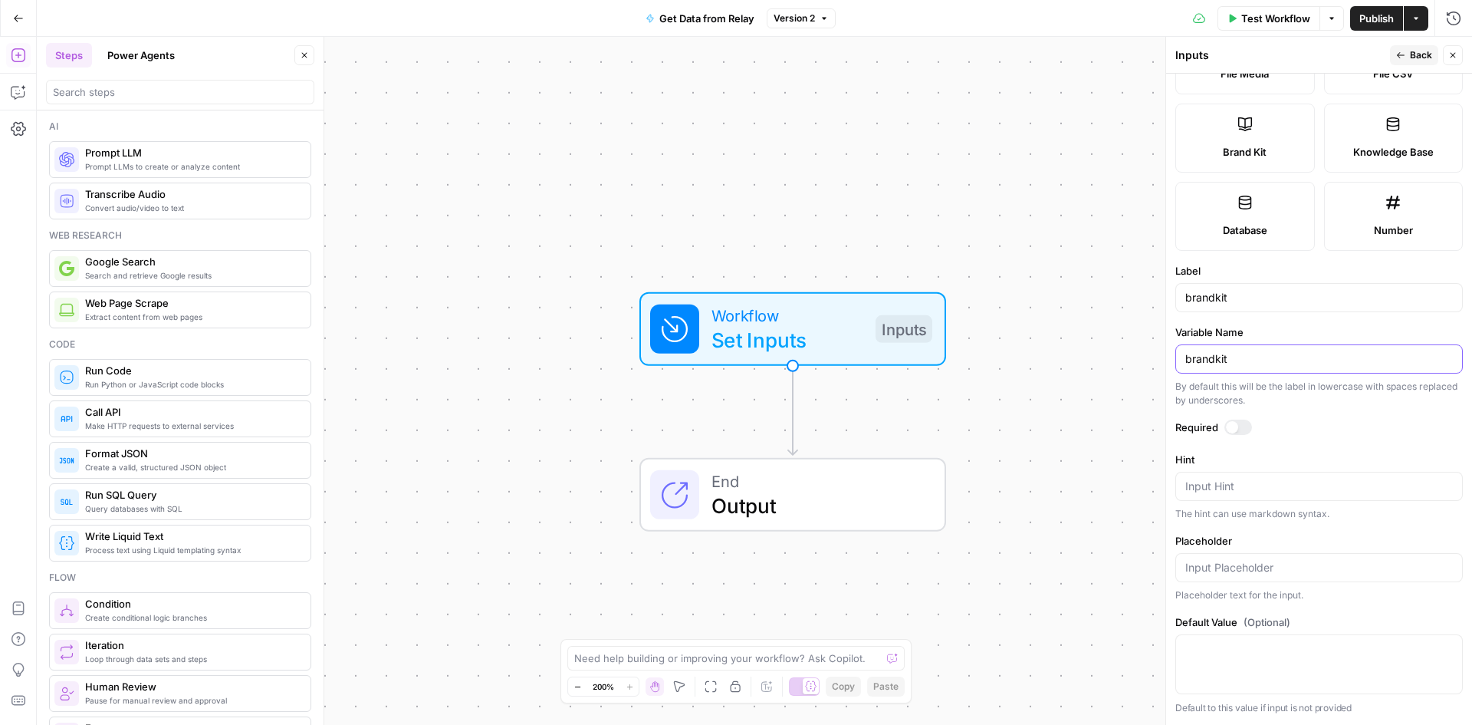
scroll to position [82, 0]
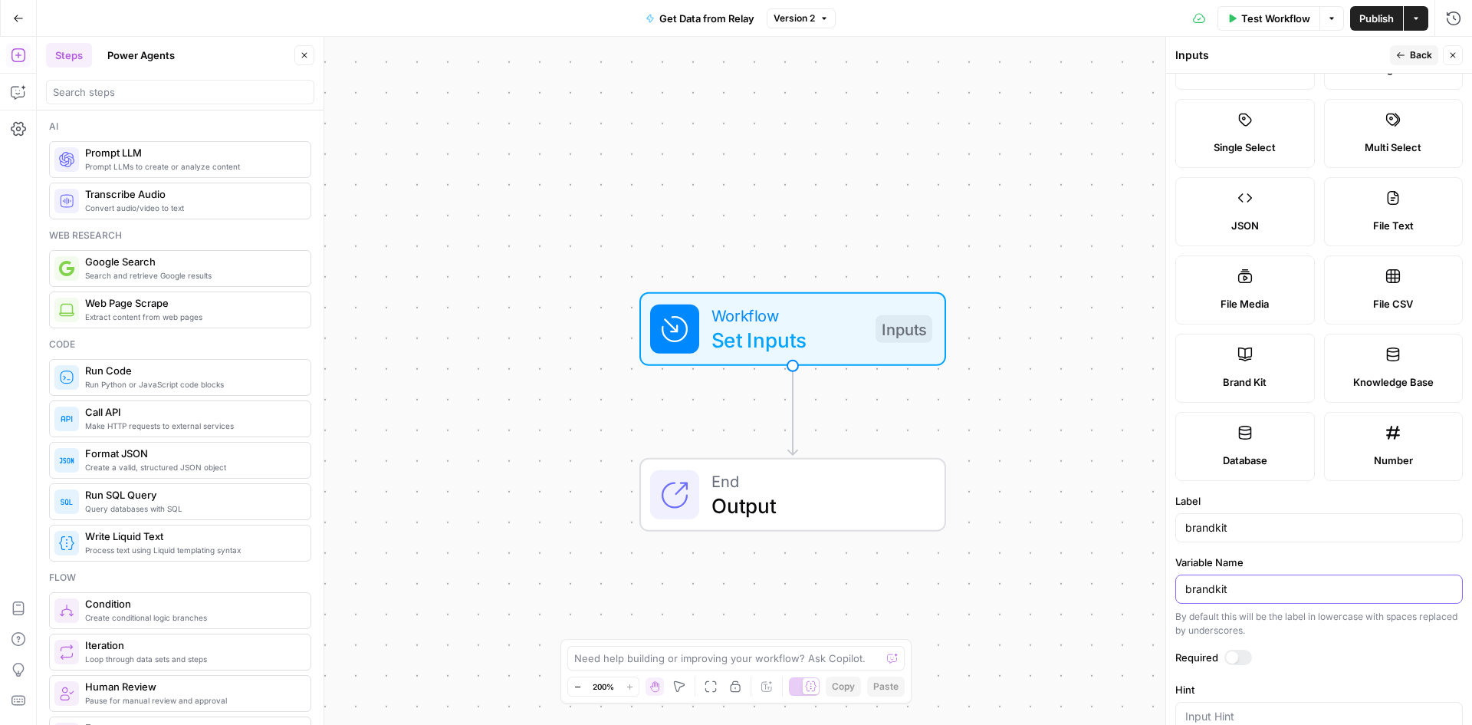
type input "brandkit"
click at [1404, 53] on icon "button" at bounding box center [1400, 55] width 9 height 9
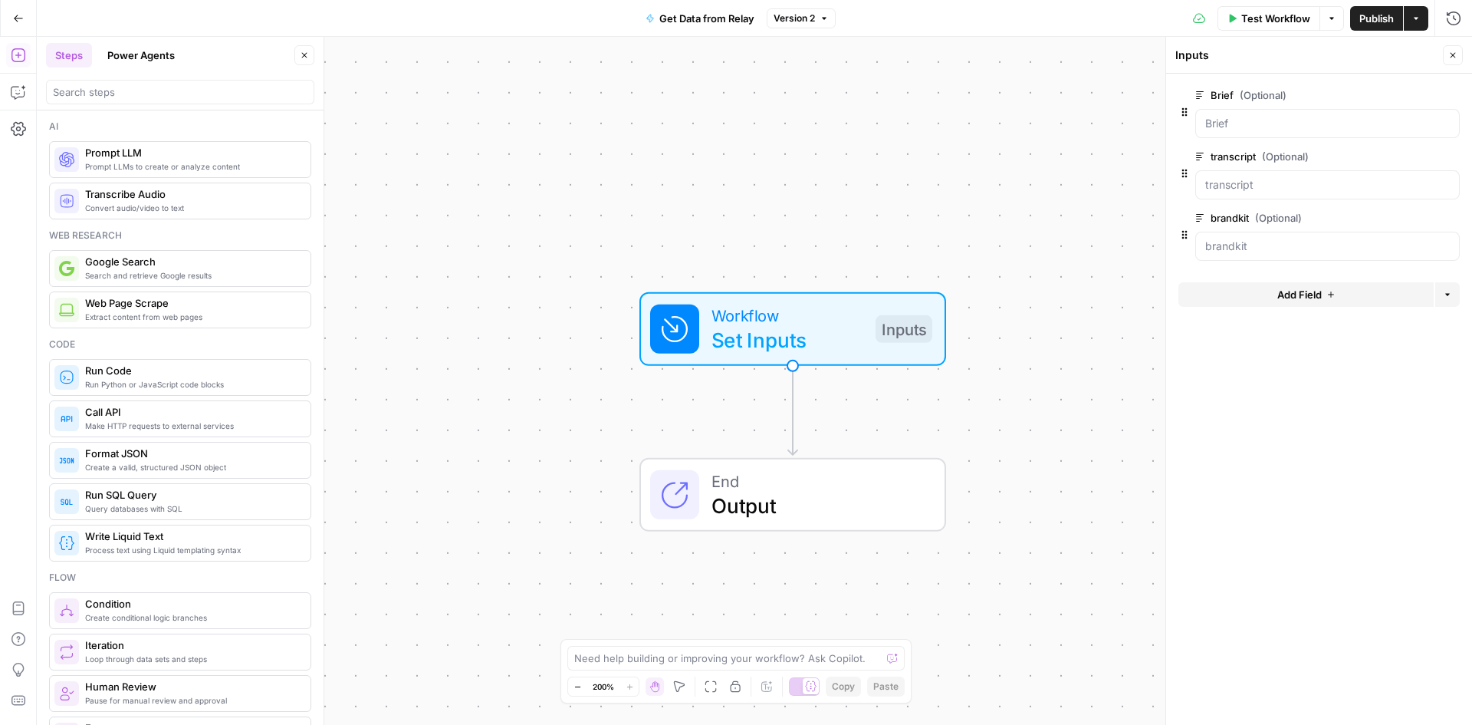
click at [1411, 219] on span "edit field" at bounding box center [1403, 218] width 34 height 12
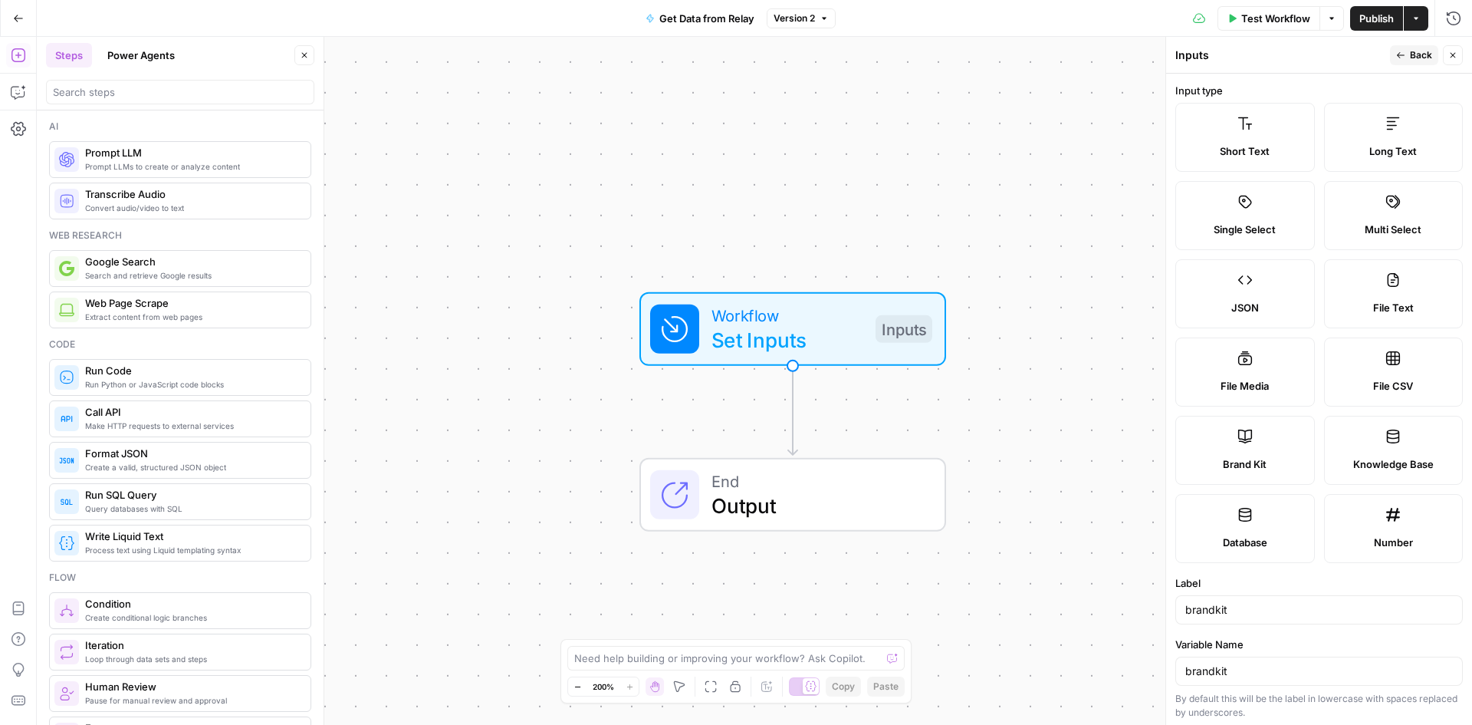
click at [1274, 441] on label "Brand Kit" at bounding box center [1245, 450] width 140 height 69
click at [1413, 52] on span "Back" at bounding box center [1421, 55] width 22 height 14
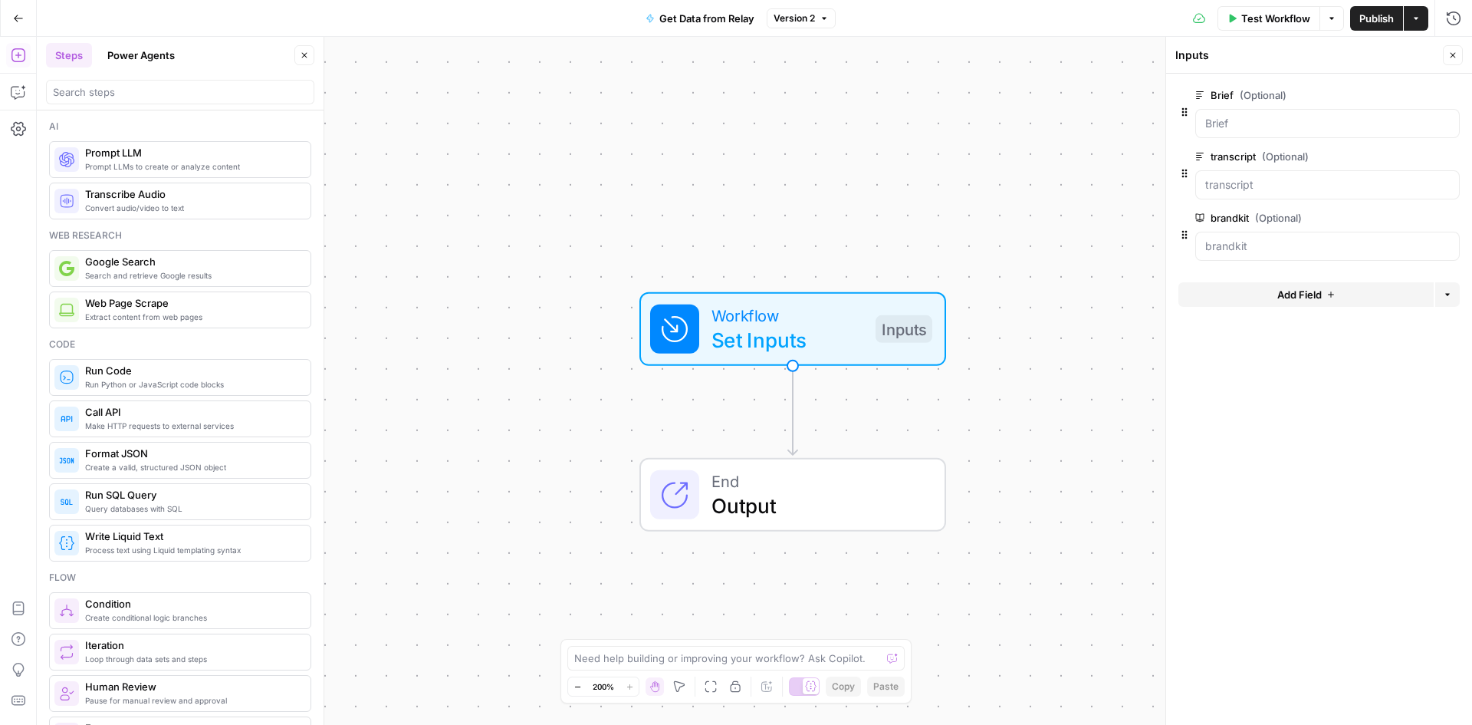
click at [1333, 296] on icon "button" at bounding box center [1331, 294] width 9 height 9
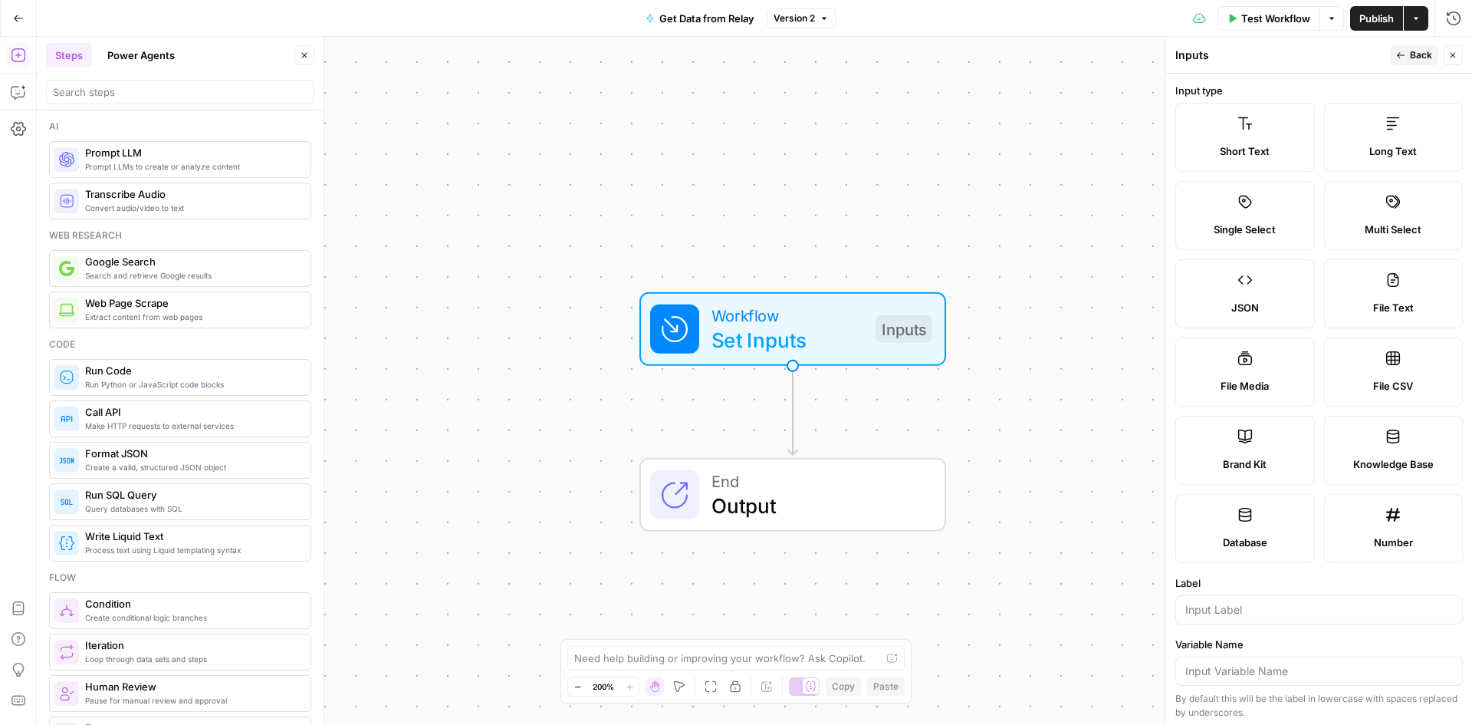
click at [1379, 136] on label "Long Text" at bounding box center [1394, 137] width 140 height 69
click at [1216, 620] on div at bounding box center [1319, 609] width 288 height 29
type input "Format"
click at [1236, 673] on input "Variable Name" at bounding box center [1319, 670] width 268 height 15
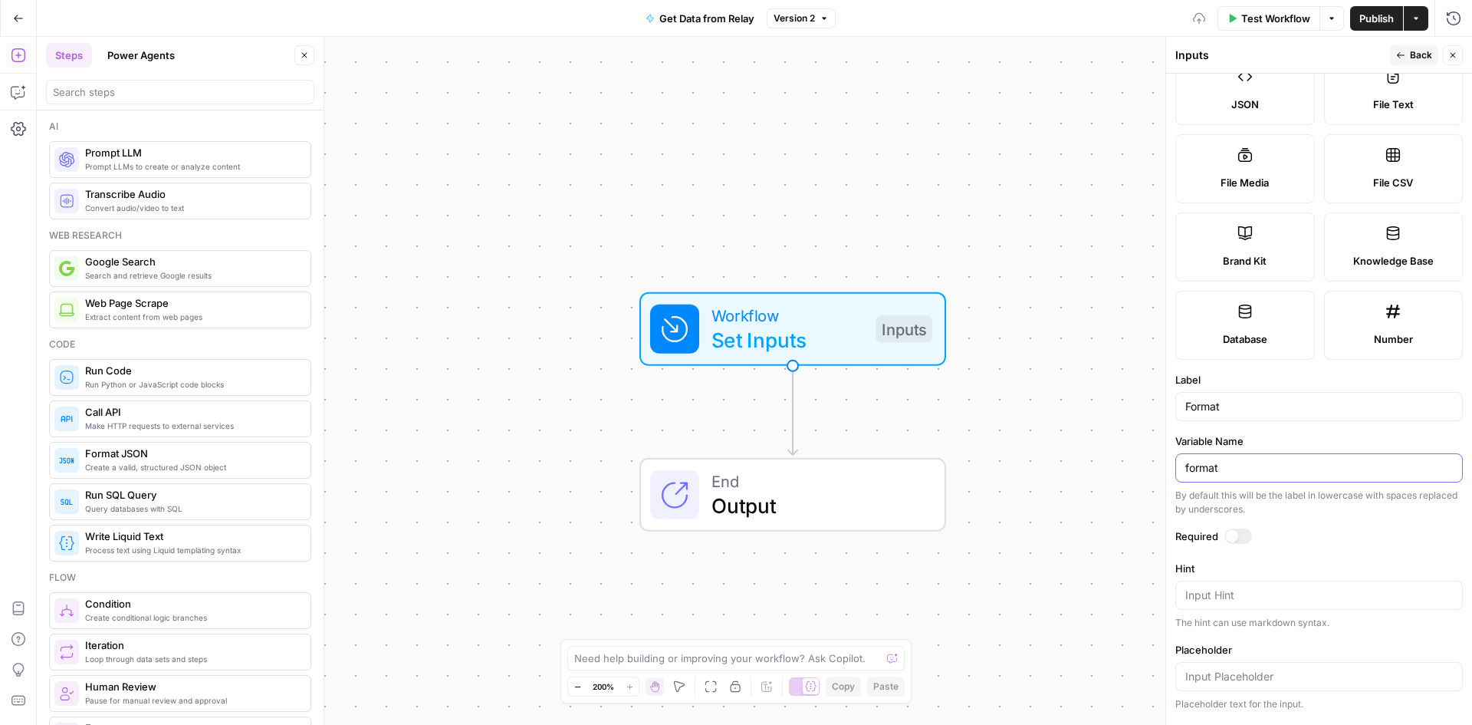
scroll to position [307, 0]
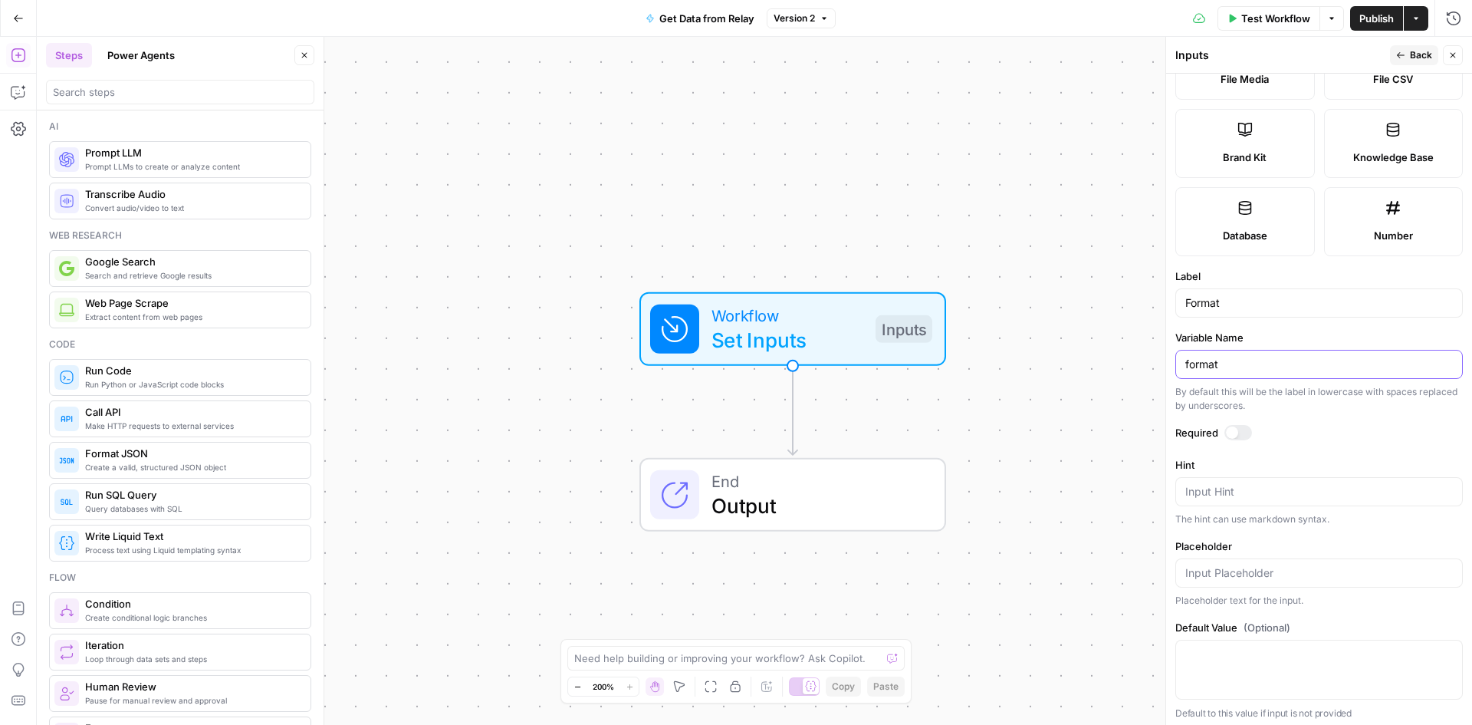
type input "format"
click at [1410, 58] on span "Back" at bounding box center [1421, 55] width 22 height 14
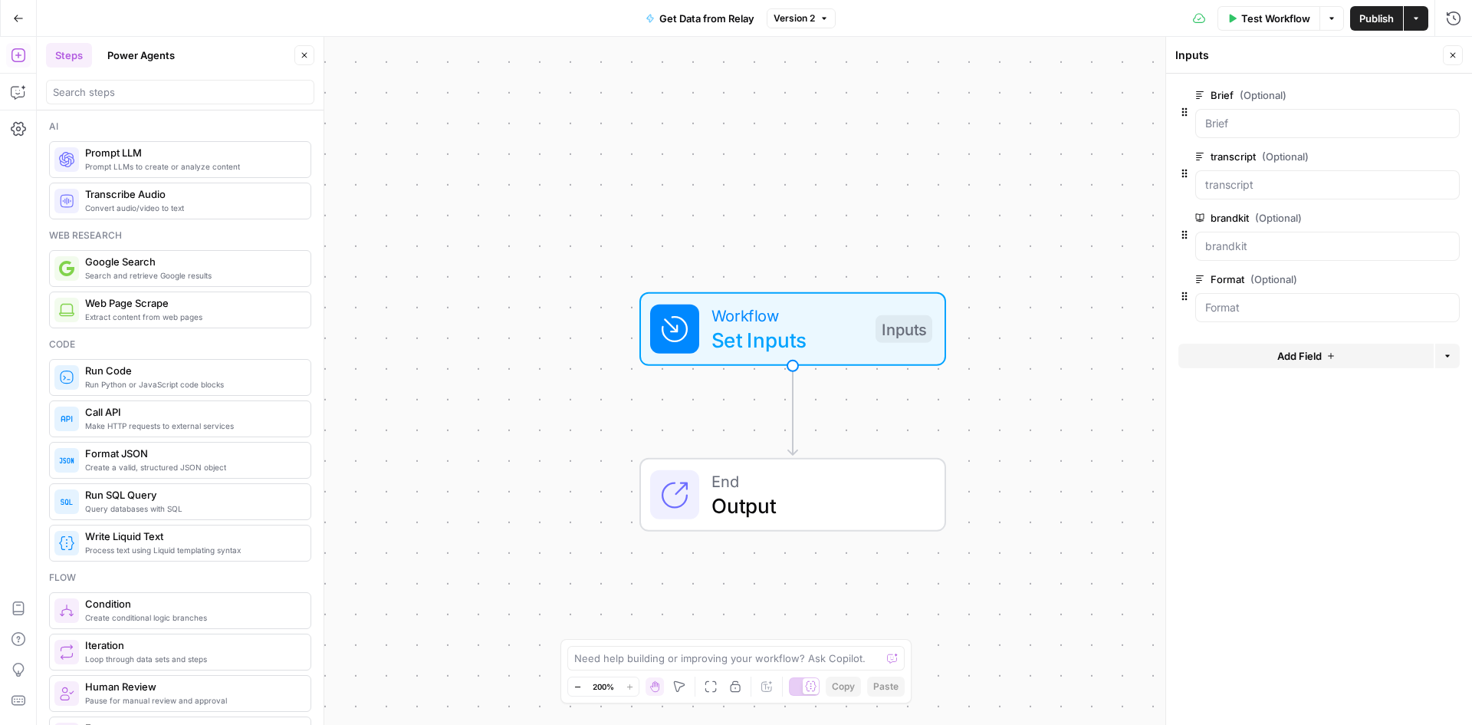
click at [814, 324] on span "Set Inputs" at bounding box center [788, 339] width 152 height 31
click at [1453, 58] on icon "button" at bounding box center [1452, 55] width 9 height 9
click at [1362, 15] on span "Publish" at bounding box center [1377, 18] width 35 height 15
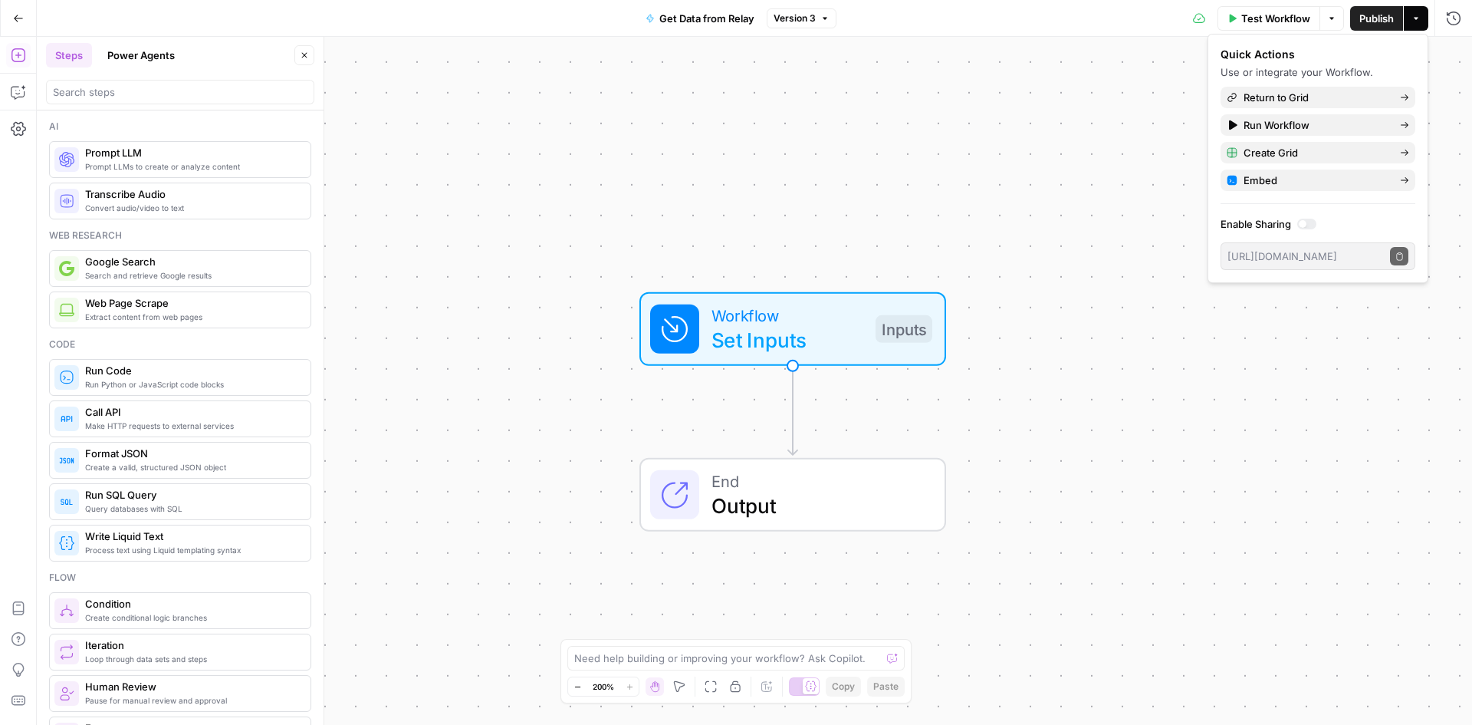
drag, startPoint x: 1441, startPoint y: 65, endPoint x: 1455, endPoint y: 44, distance: 25.3
click at [1441, 65] on div "Workflow Set Inputs Inputs End Output" at bounding box center [754, 381] width 1435 height 688
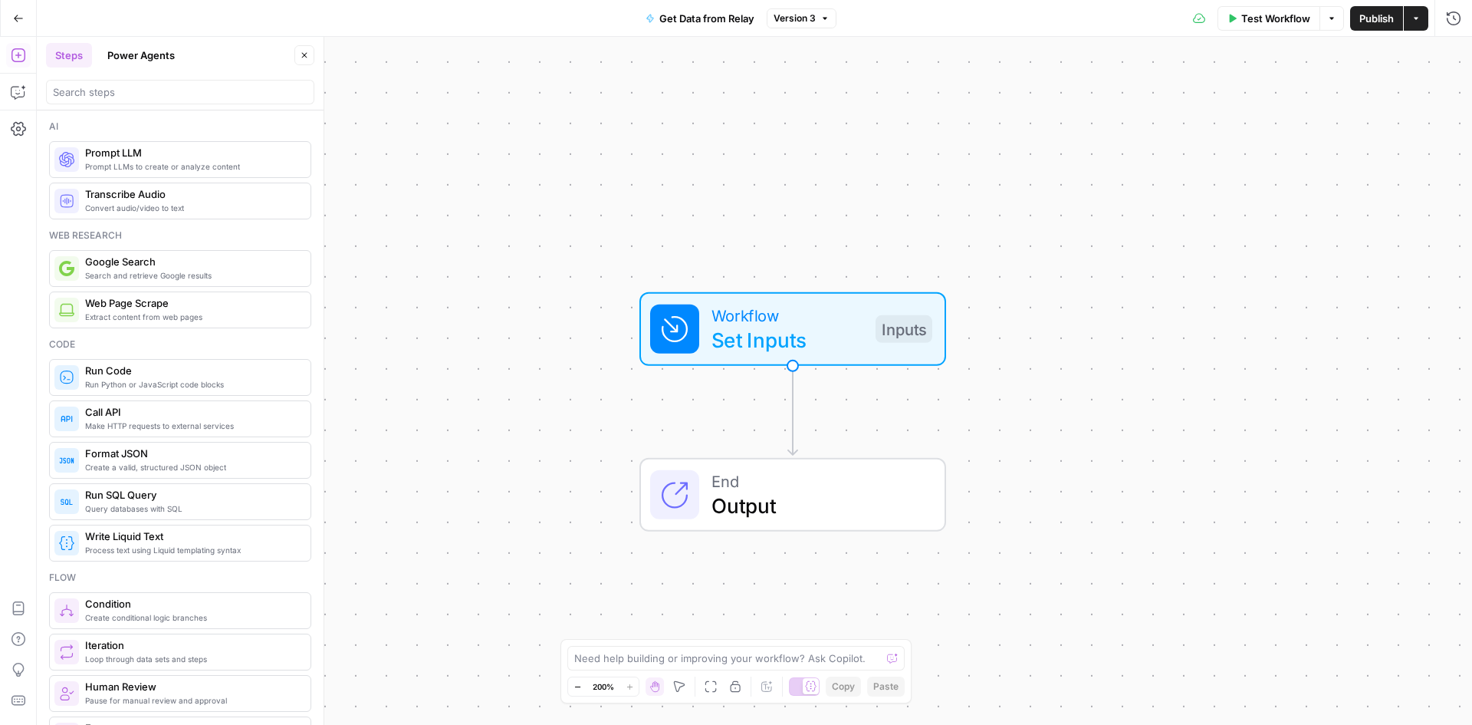
click at [1458, 31] on div "Test Workflow Options Publish Actions Run History" at bounding box center [1155, 18] width 636 height 36
click at [1455, 25] on icon "button" at bounding box center [1453, 18] width 15 height 15
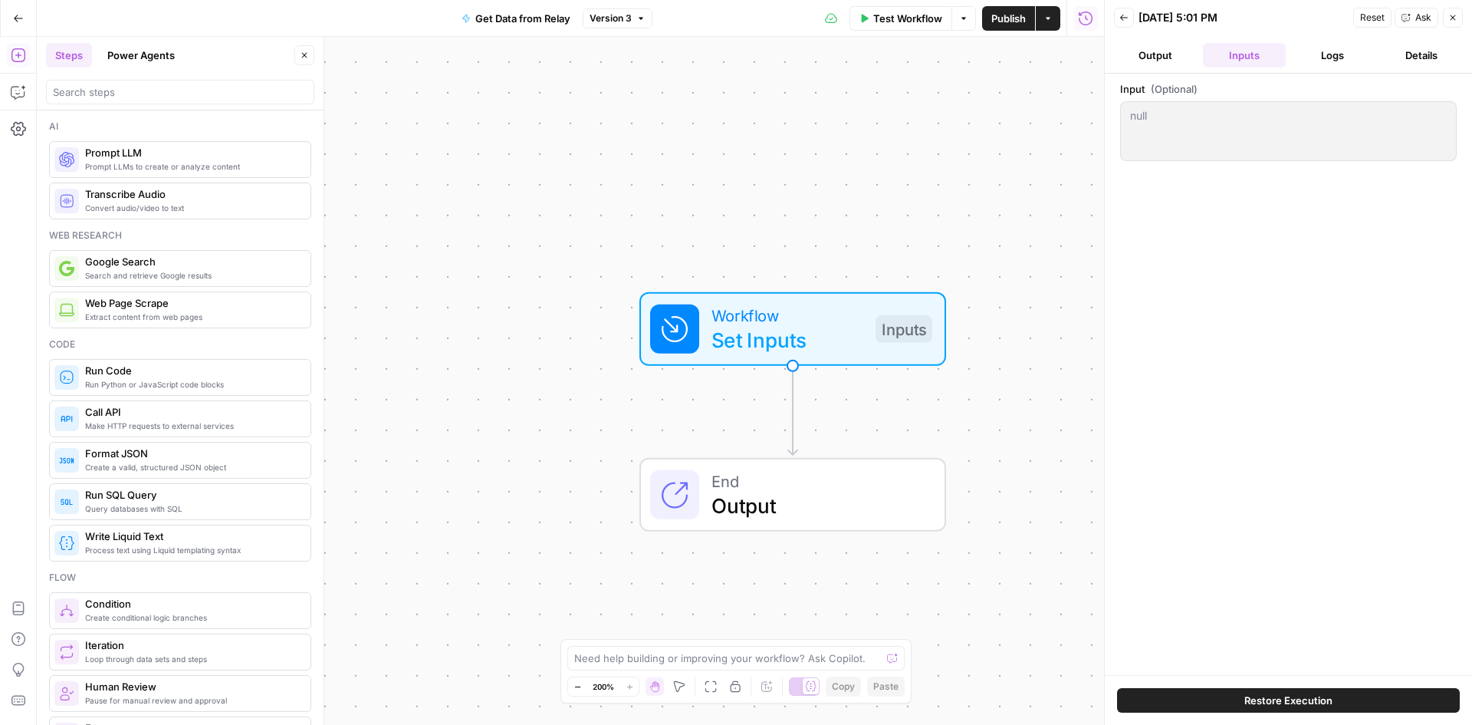
click at [1126, 16] on icon "button" at bounding box center [1124, 17] width 9 height 9
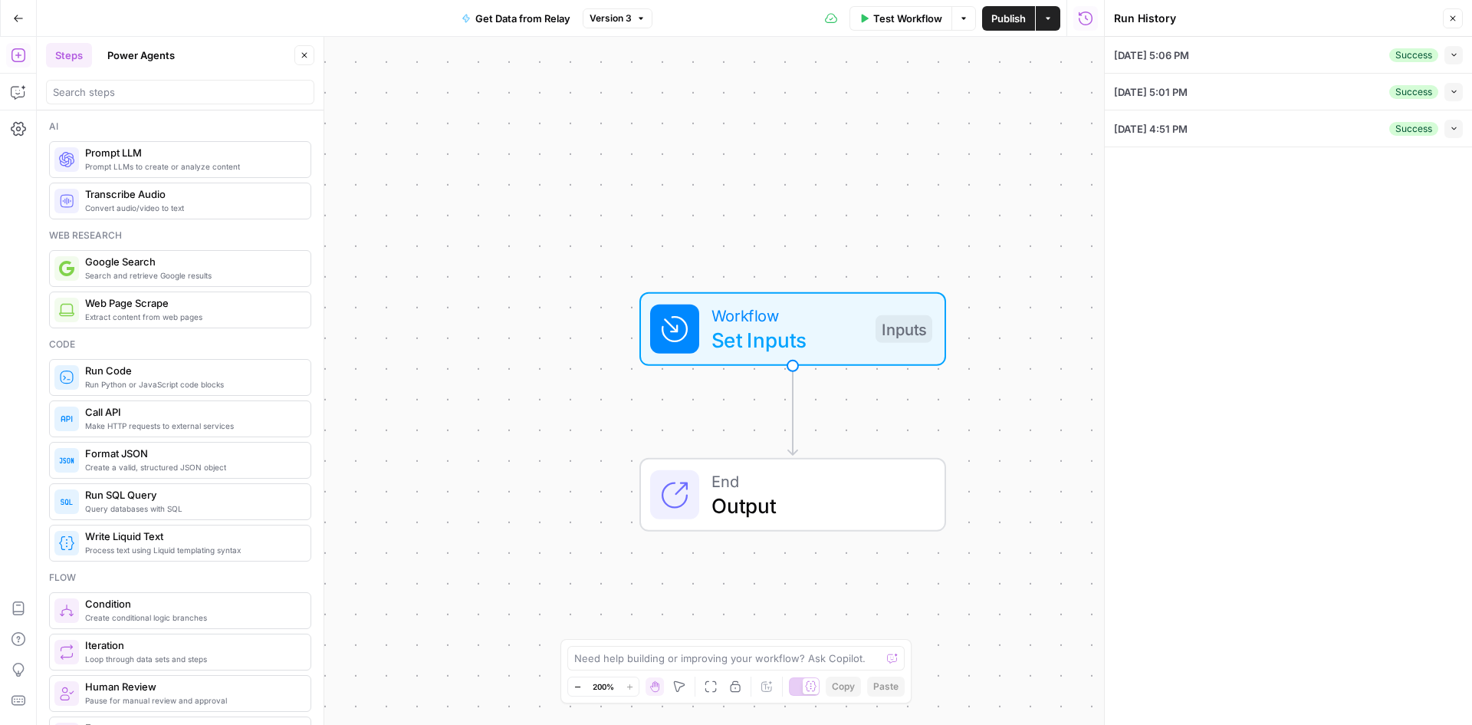
click at [1258, 55] on div "[DATE] 5:06 PM Success Collapse" at bounding box center [1288, 55] width 349 height 36
click at [1455, 59] on button "Collapse" at bounding box center [1454, 55] width 18 height 18
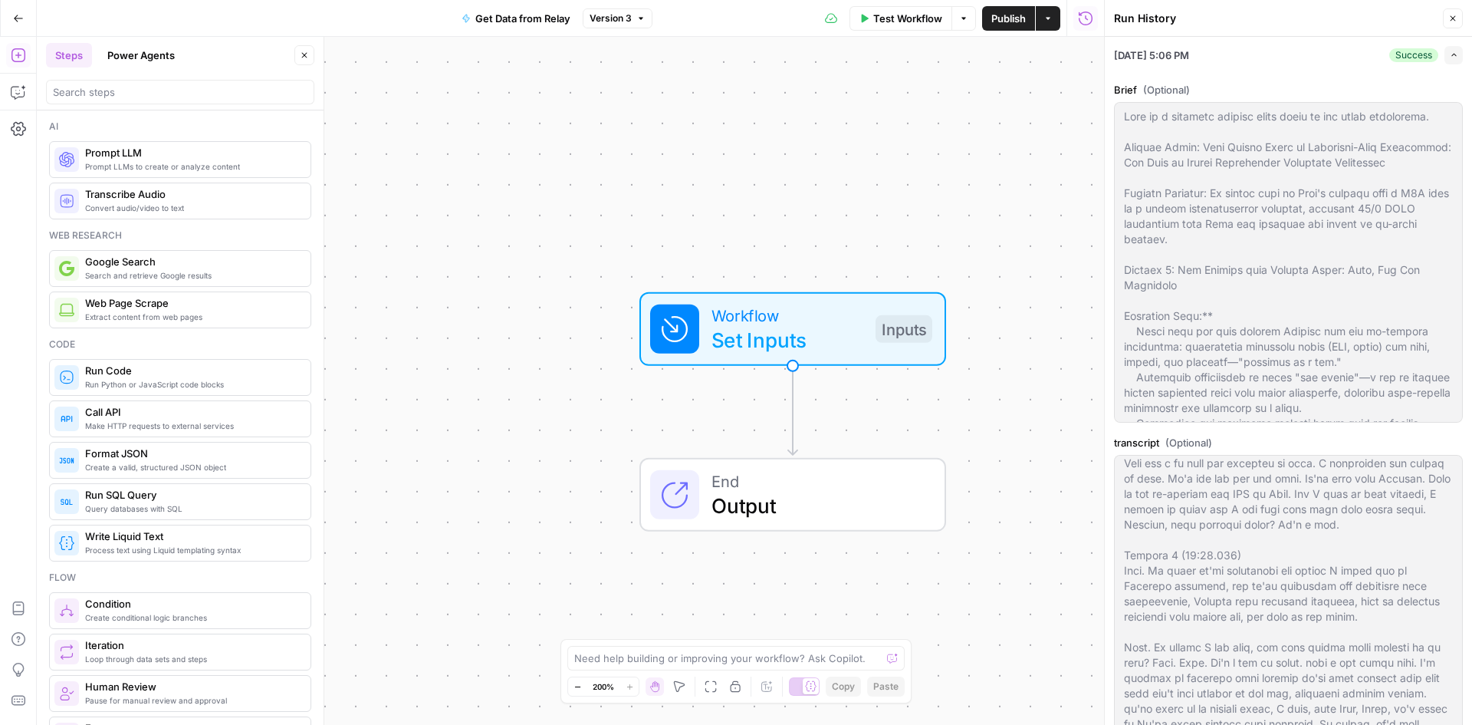
scroll to position [153, 0]
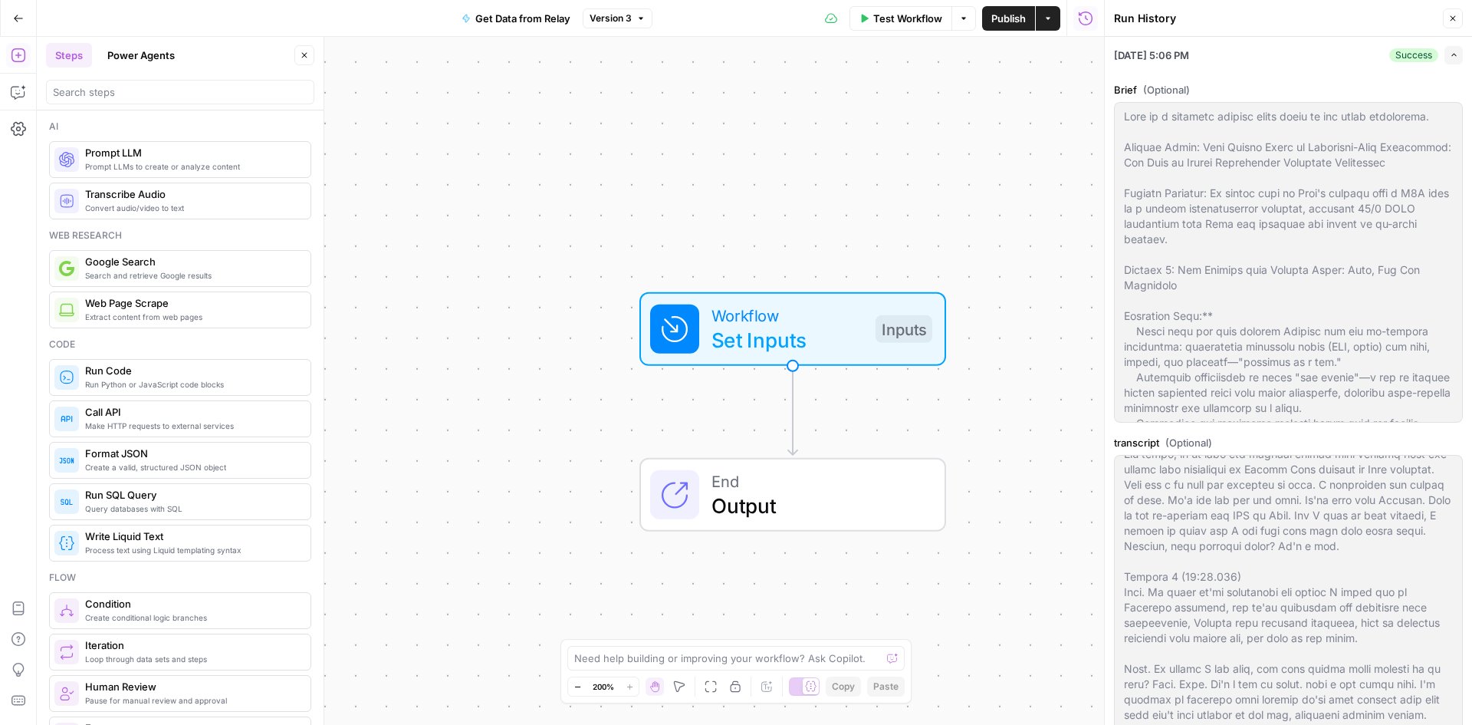
click at [1457, 22] on icon "button" at bounding box center [1452, 18] width 9 height 9
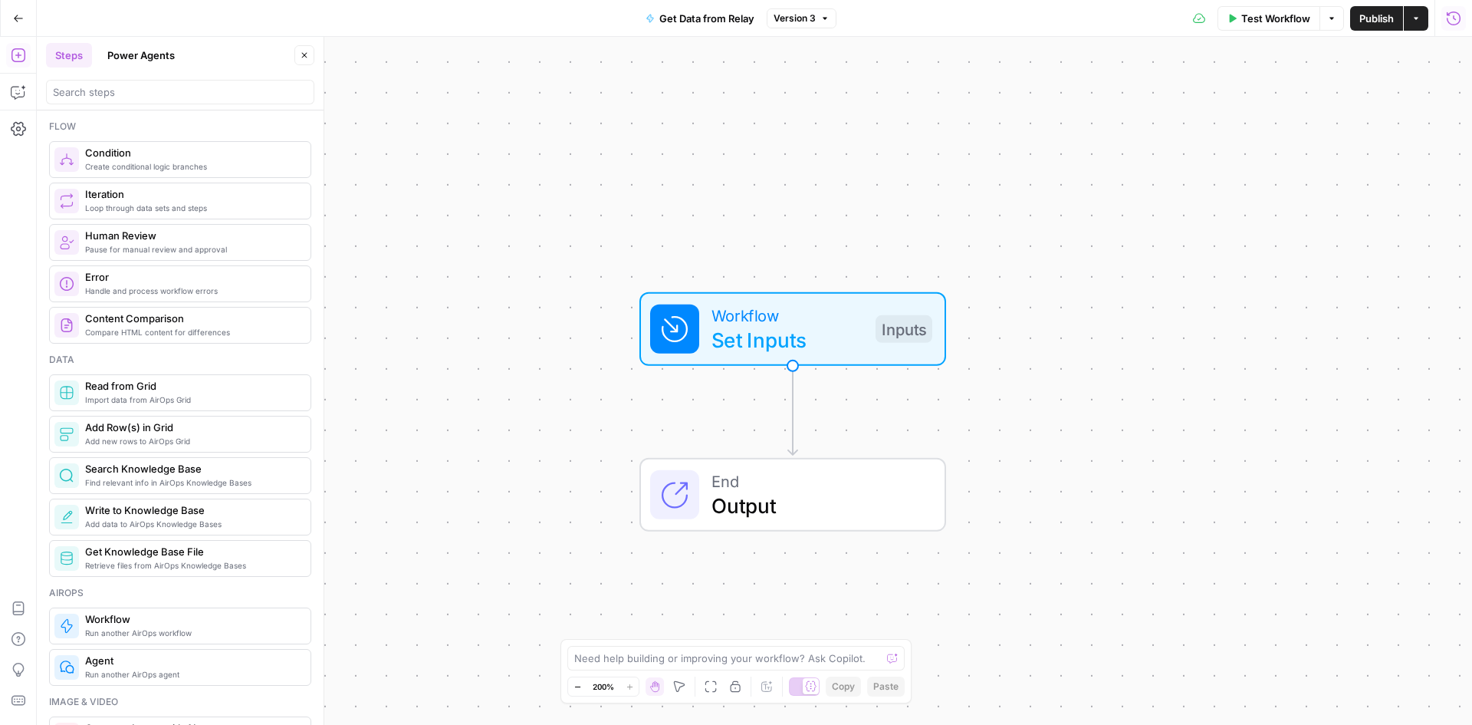
scroll to position [460, 0]
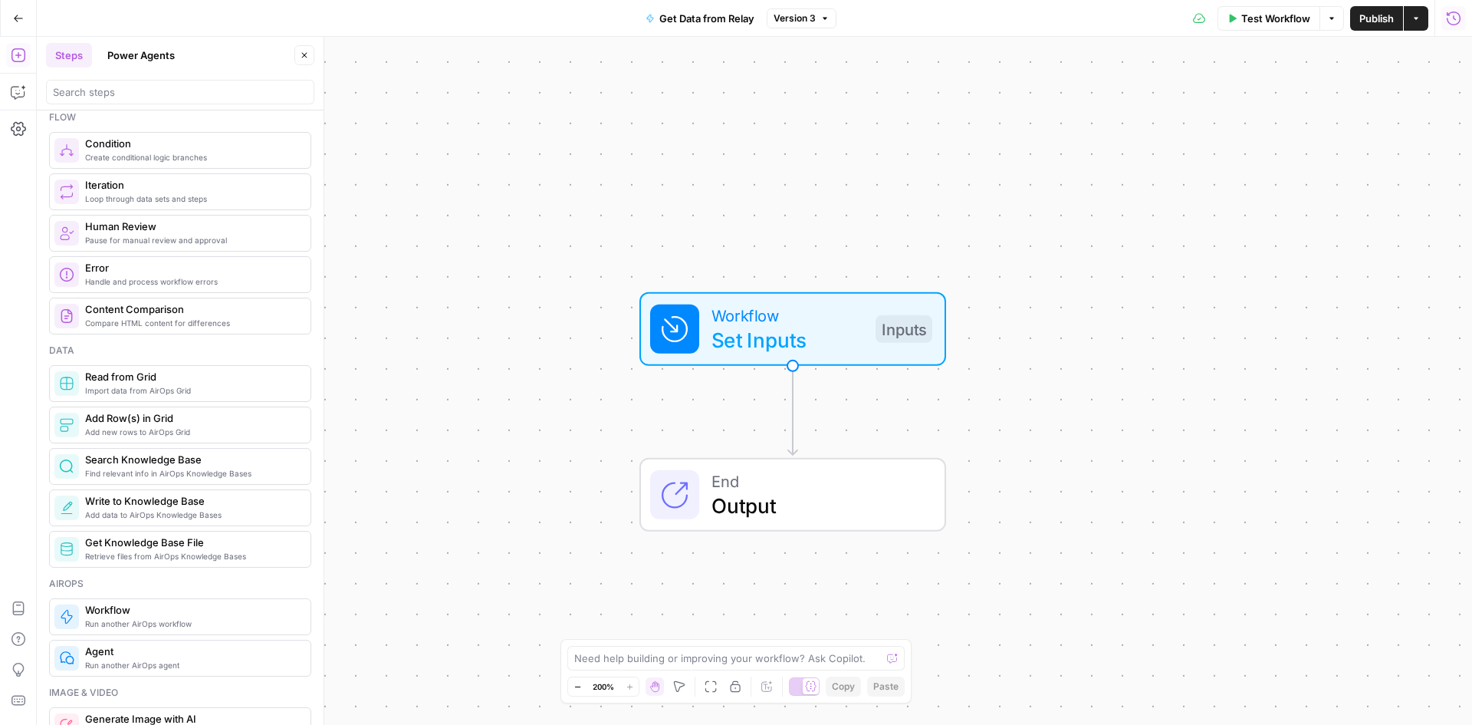
click at [817, 335] on span "Set Inputs" at bounding box center [788, 339] width 152 height 31
click at [1450, 55] on icon "button" at bounding box center [1452, 55] width 9 height 9
click at [770, 491] on span "Output" at bounding box center [816, 505] width 209 height 31
click at [1063, 511] on div "Workflow Set Inputs Inputs End Output" at bounding box center [754, 381] width 1435 height 688
click at [1457, 48] on button "Close" at bounding box center [1453, 55] width 20 height 20
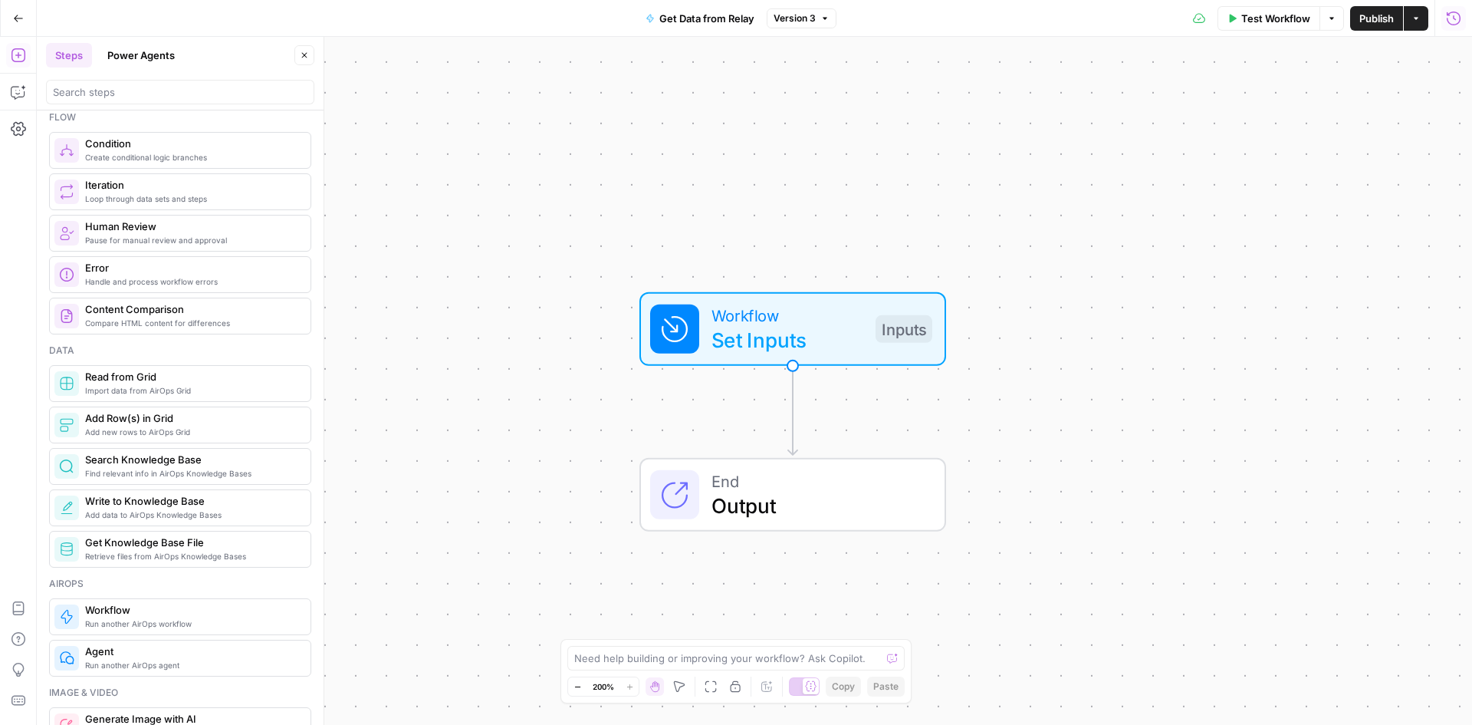
click at [1113, 365] on div "Workflow Set Inputs Inputs End Output" at bounding box center [754, 381] width 1435 height 688
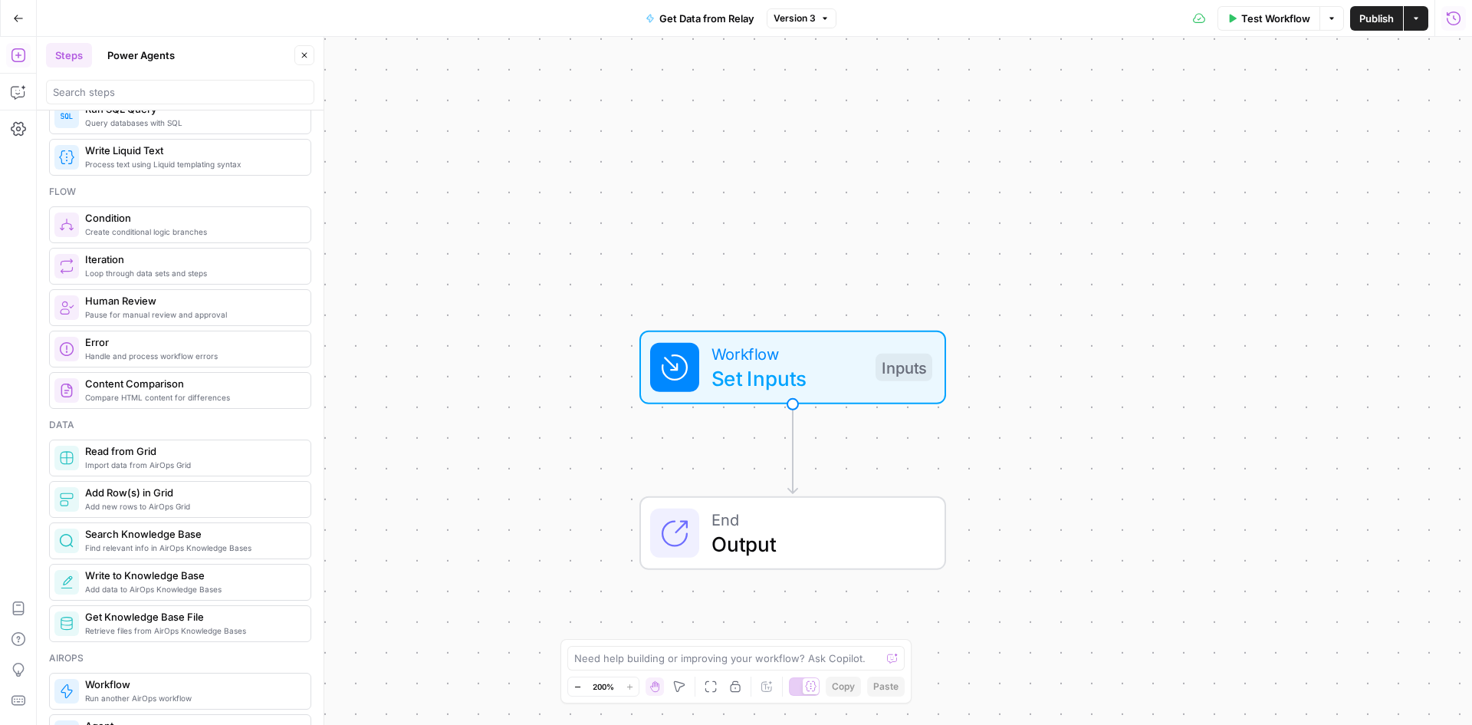
scroll to position [307, 0]
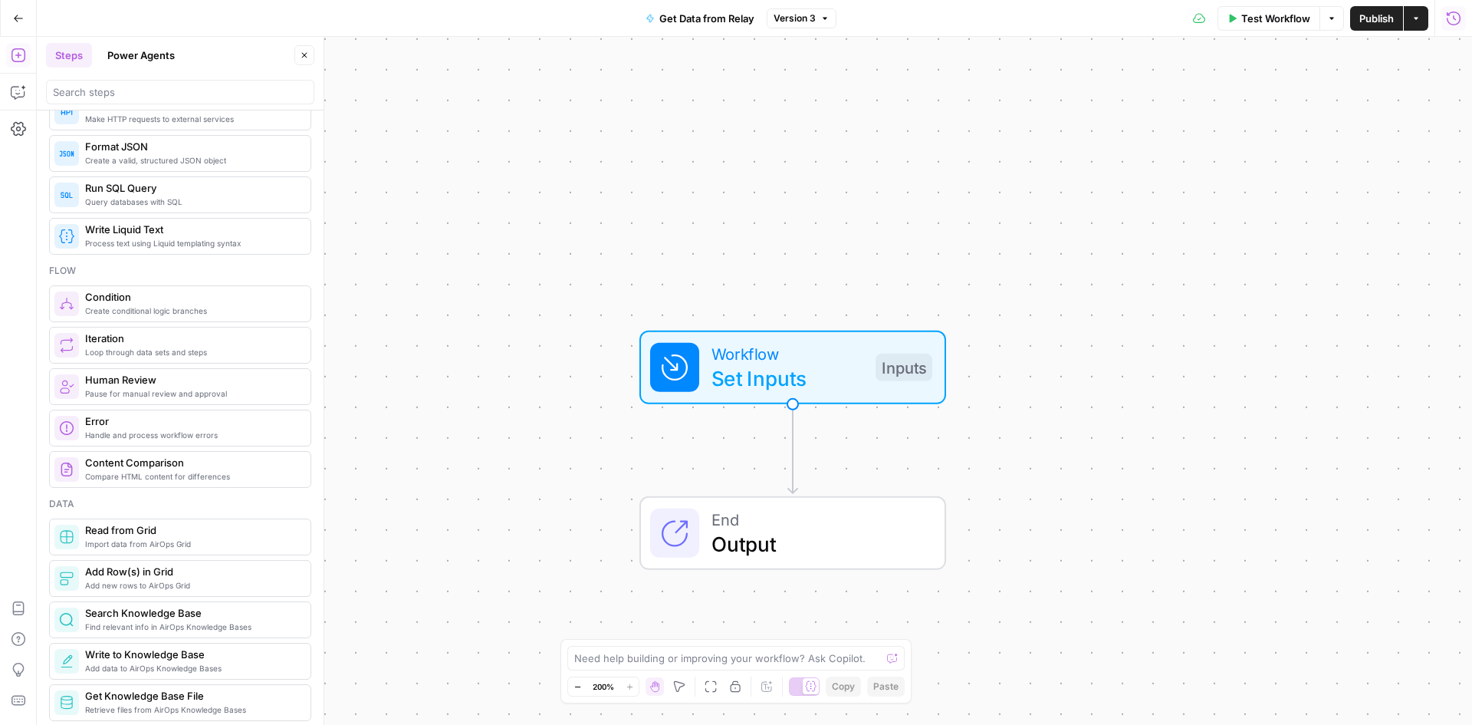
click at [853, 531] on span "Output" at bounding box center [816, 543] width 209 height 31
click at [1457, 55] on span "Close" at bounding box center [1457, 55] width 1 height 1
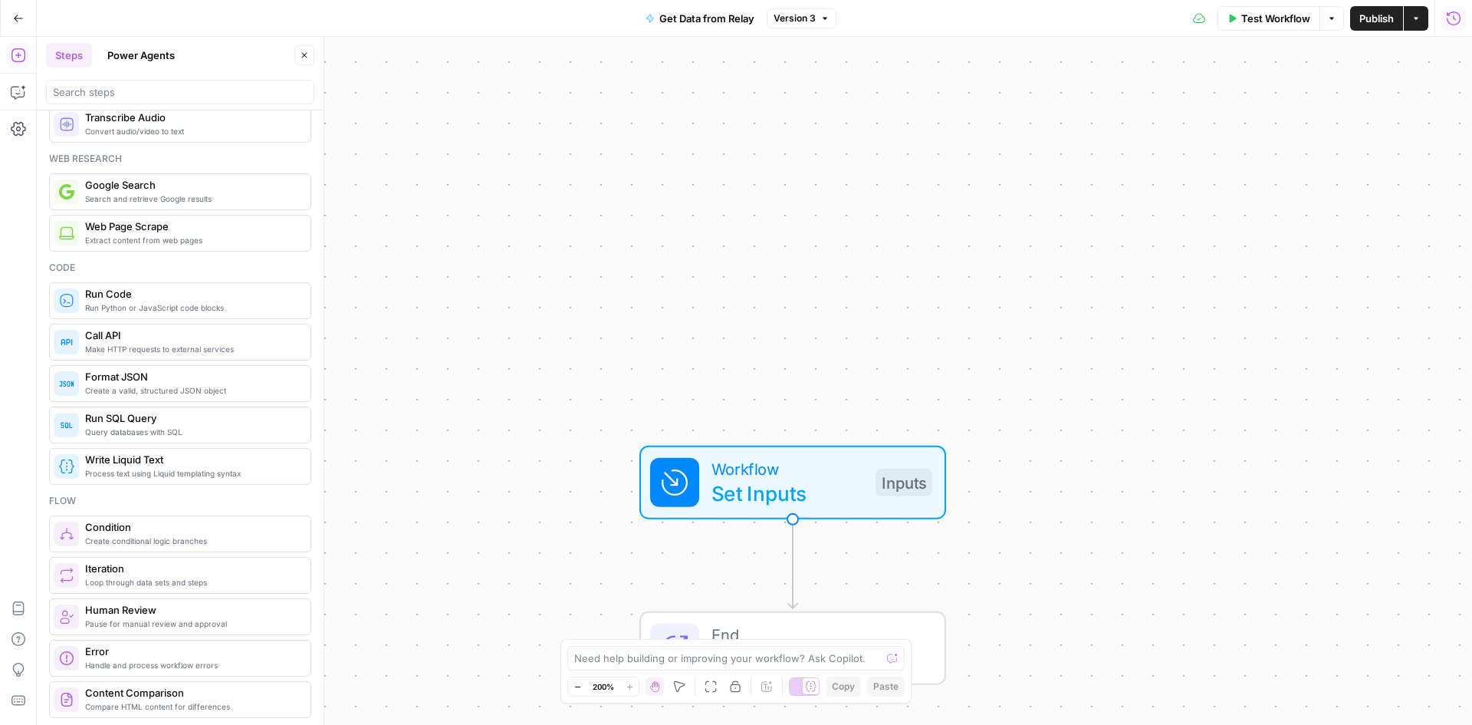
scroll to position [0, 0]
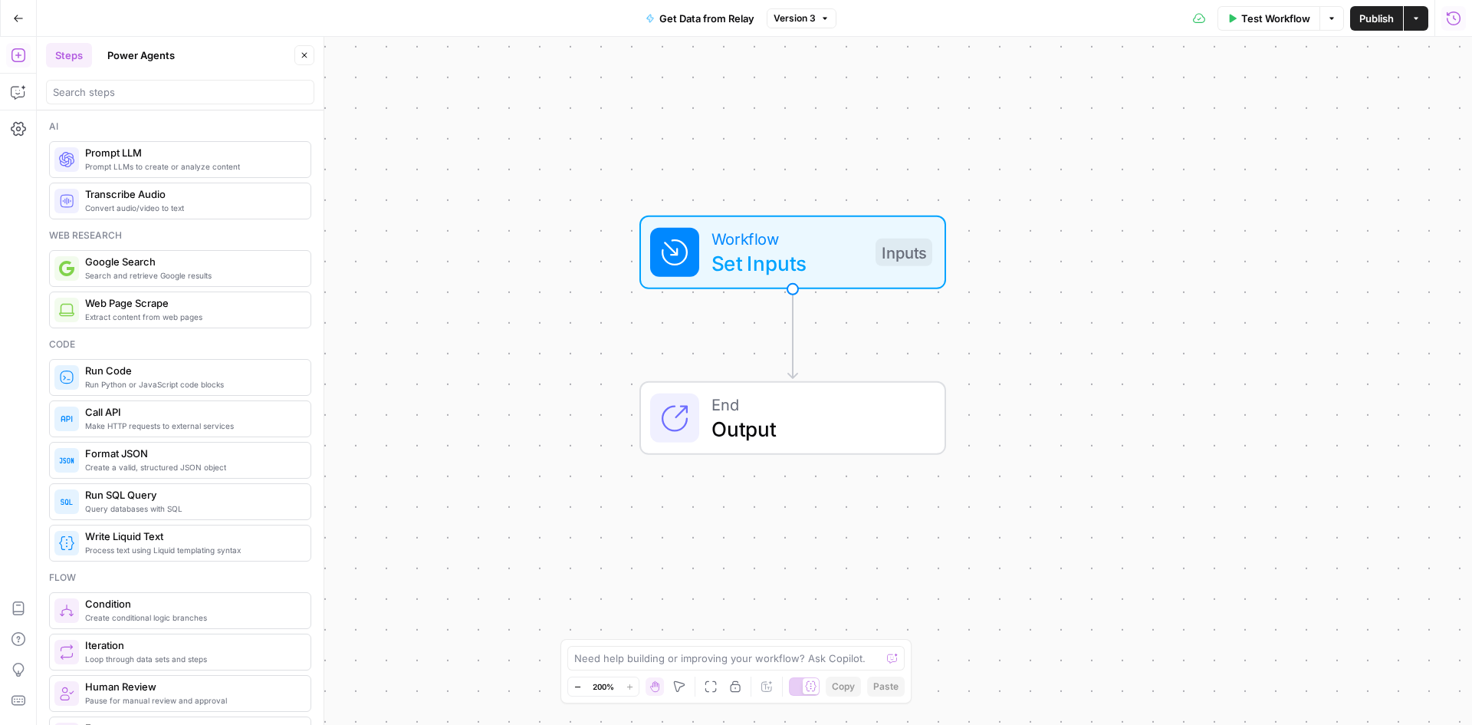
click at [125, 54] on button "Power Agents" at bounding box center [141, 55] width 86 height 25
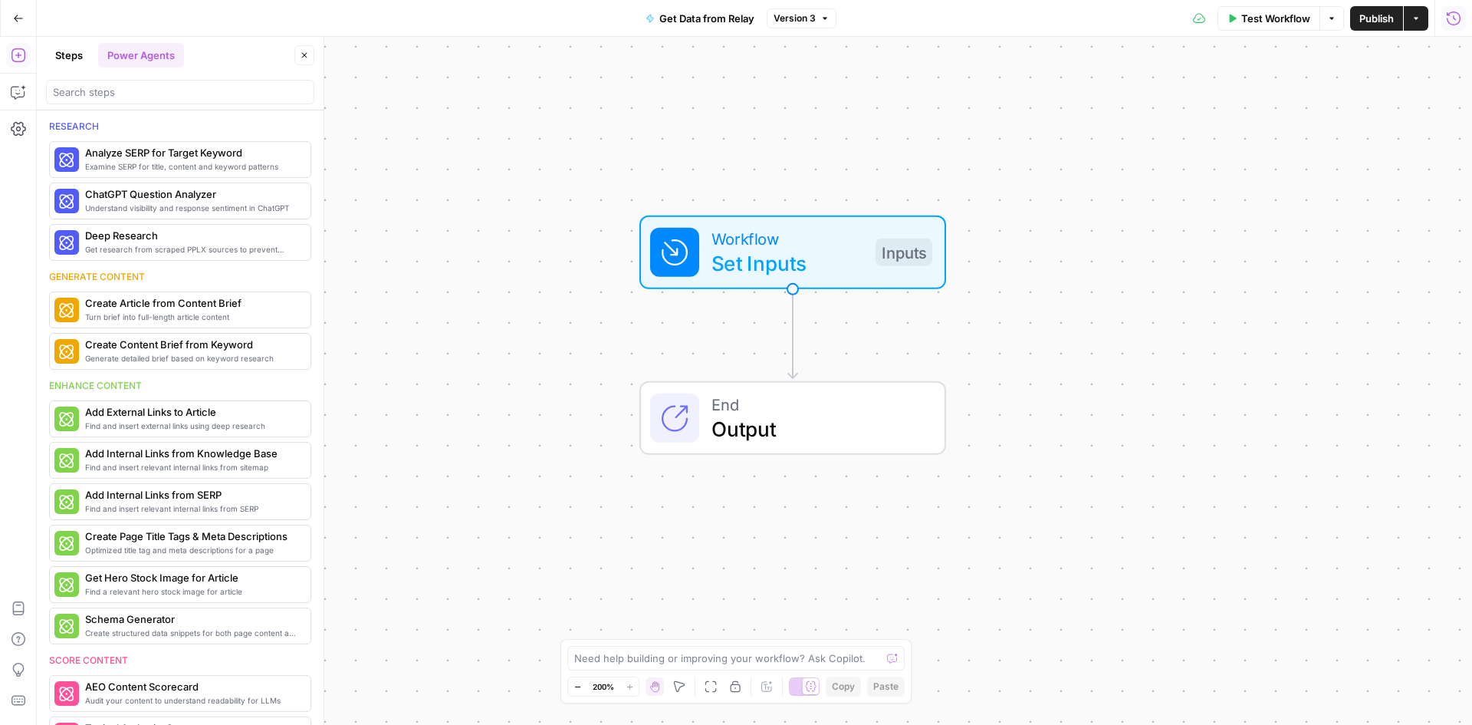
click at [55, 50] on button "Steps" at bounding box center [69, 55] width 46 height 25
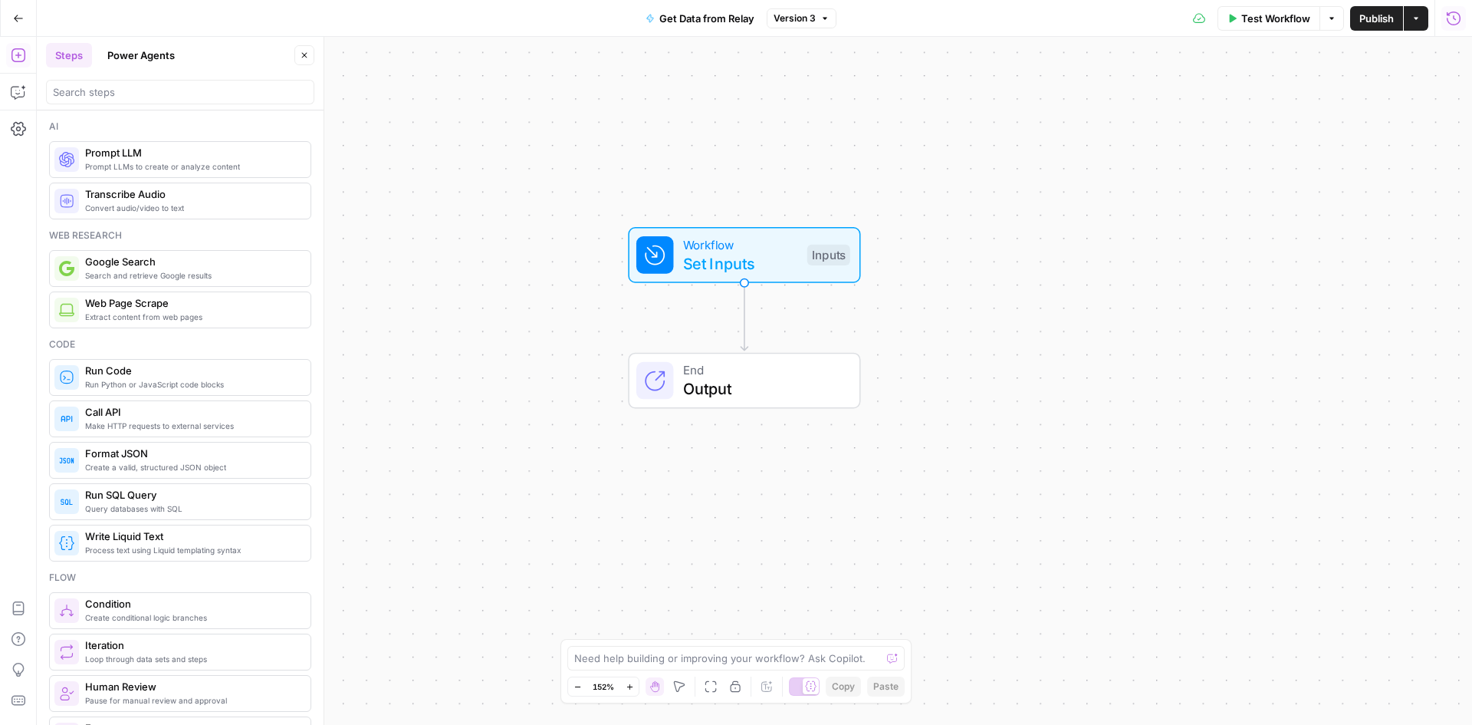
drag, startPoint x: 592, startPoint y: 336, endPoint x: 592, endPoint y: 423, distance: 87.4
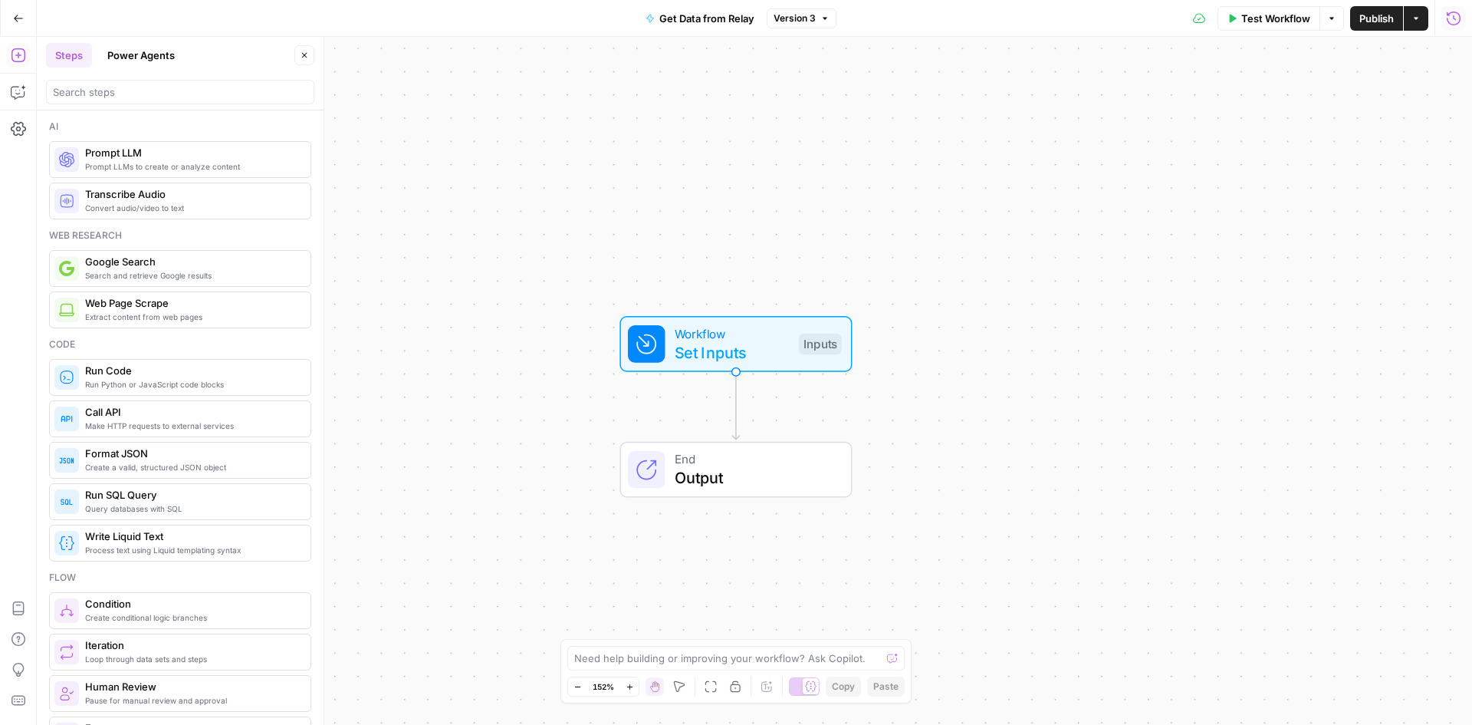
click at [742, 363] on span "Set Inputs" at bounding box center [732, 351] width 115 height 23
click at [741, 365] on span "Set Inputs" at bounding box center [732, 354] width 115 height 23
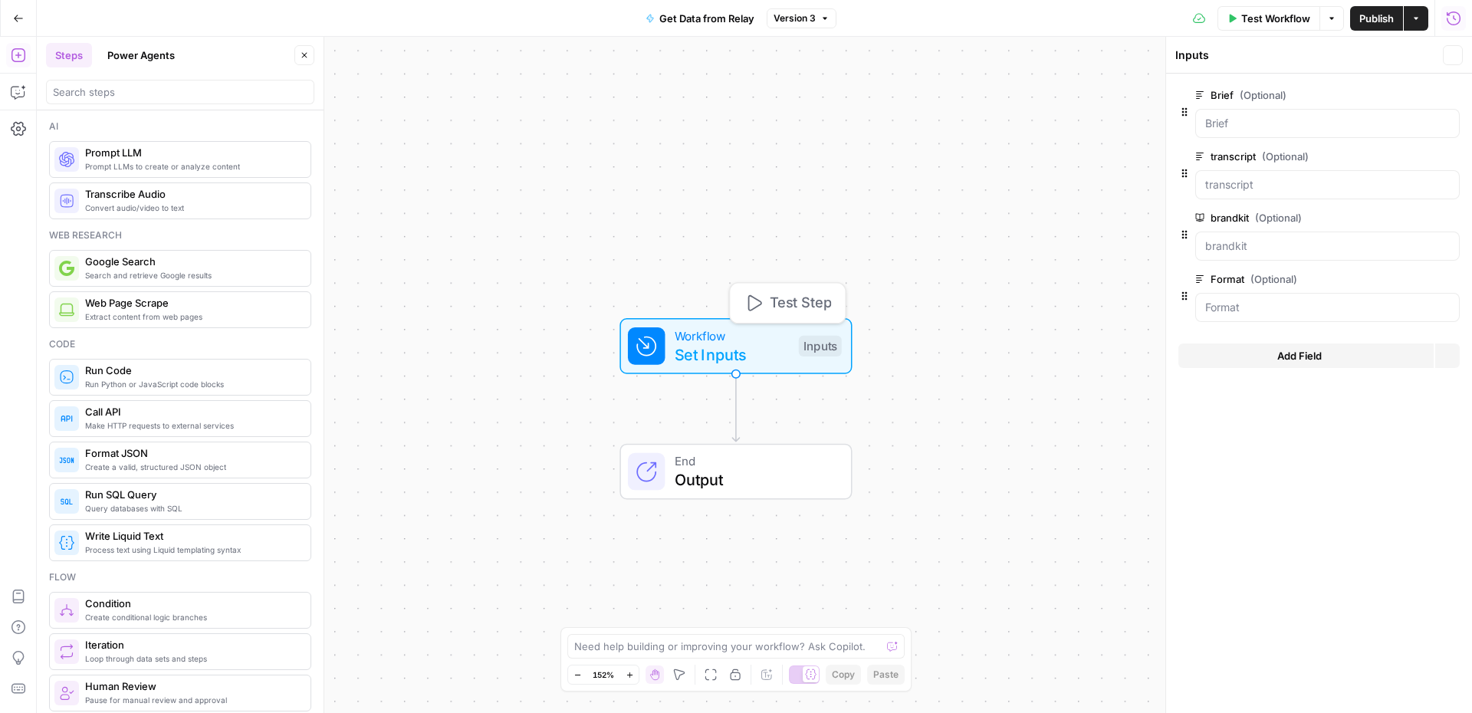
click at [739, 351] on span "Set Inputs" at bounding box center [732, 354] width 115 height 23
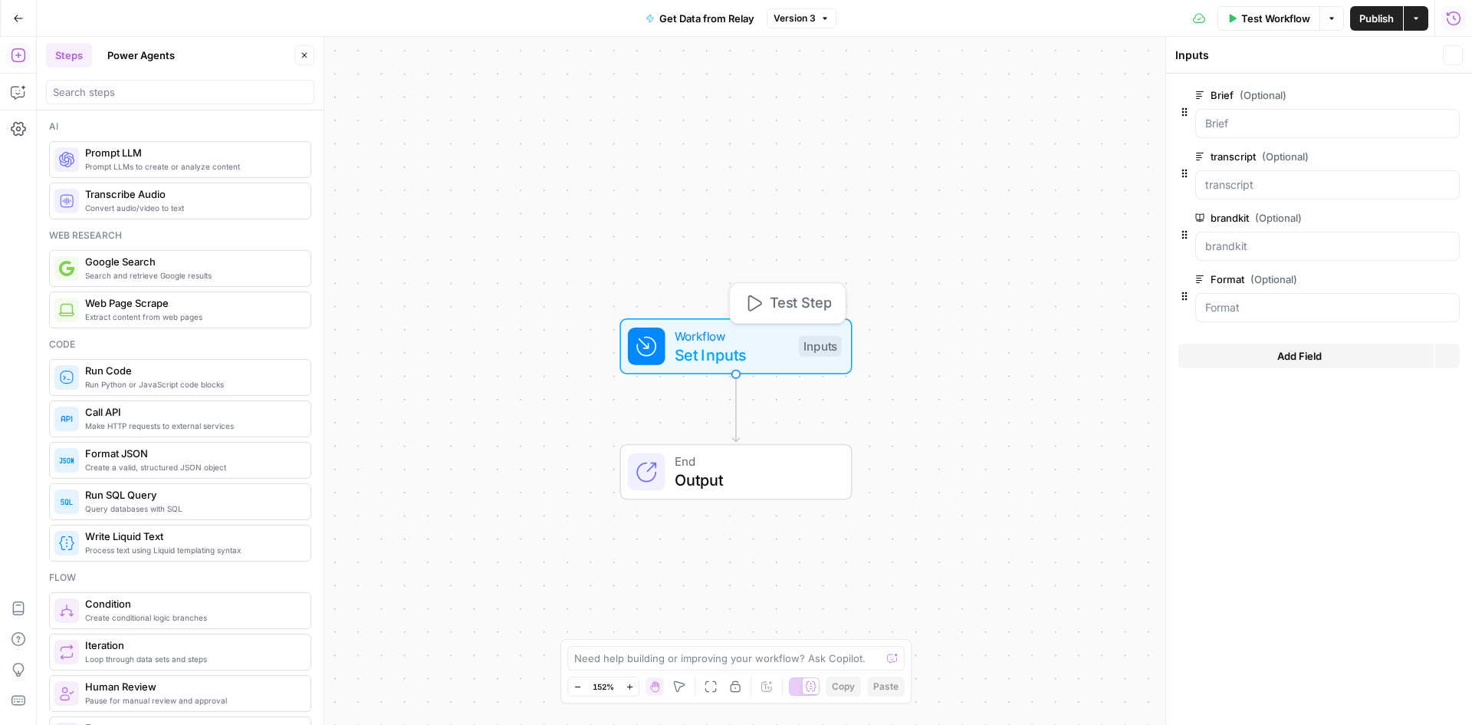
click at [739, 351] on span "Set Inputs" at bounding box center [732, 354] width 115 height 23
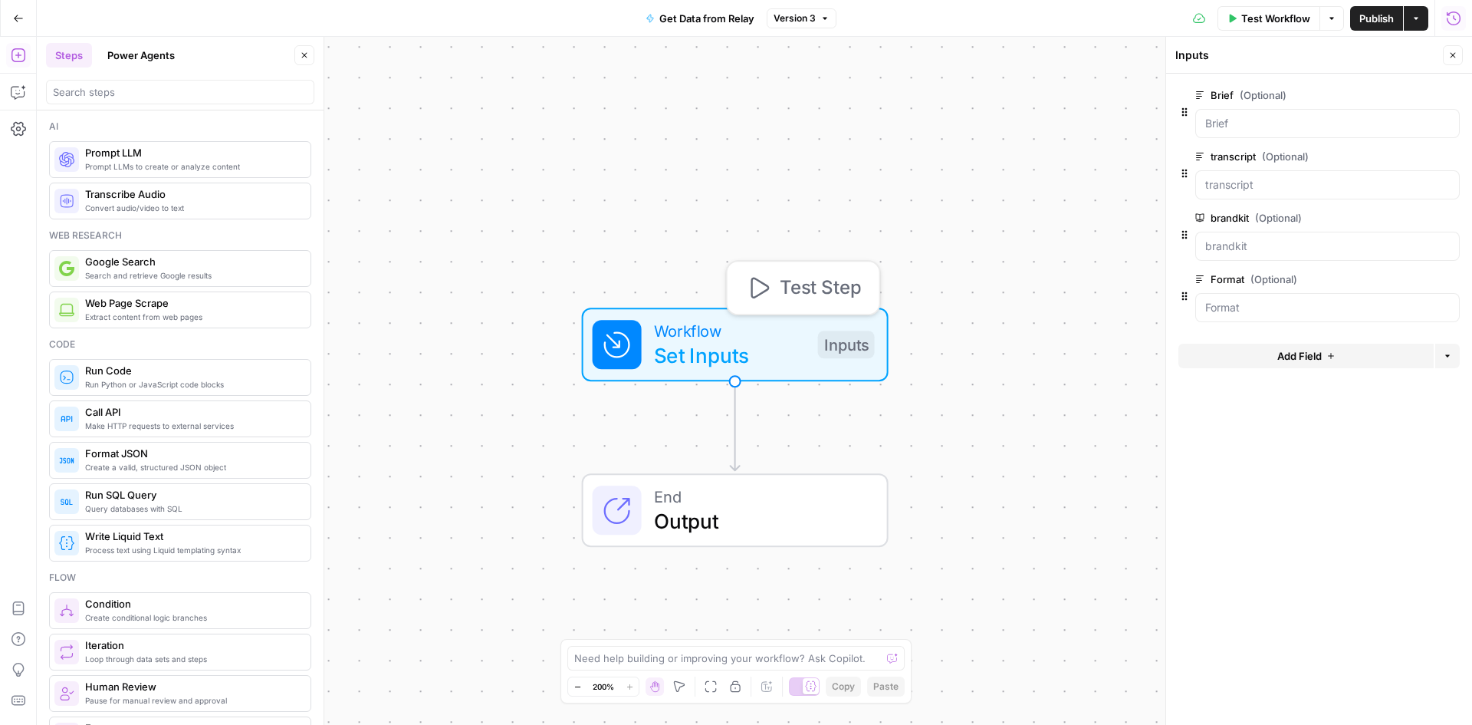
click at [975, 386] on div "Workflow Set Inputs Inputs Test Step End Output" at bounding box center [754, 381] width 1435 height 688
click at [1457, 51] on icon "button" at bounding box center [1452, 55] width 9 height 9
click at [1052, 285] on div "Workflow Set Inputs Inputs End Output" at bounding box center [754, 381] width 1435 height 688
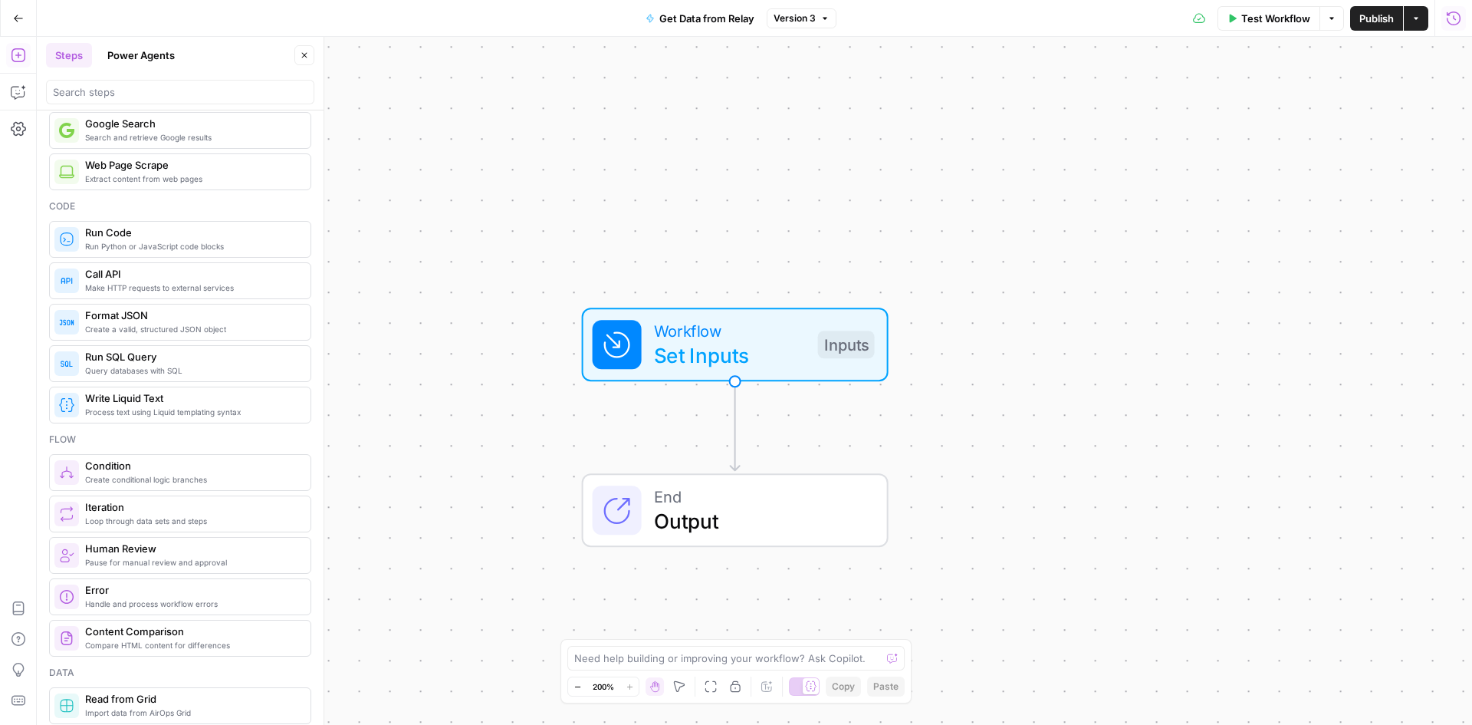
scroll to position [383, 0]
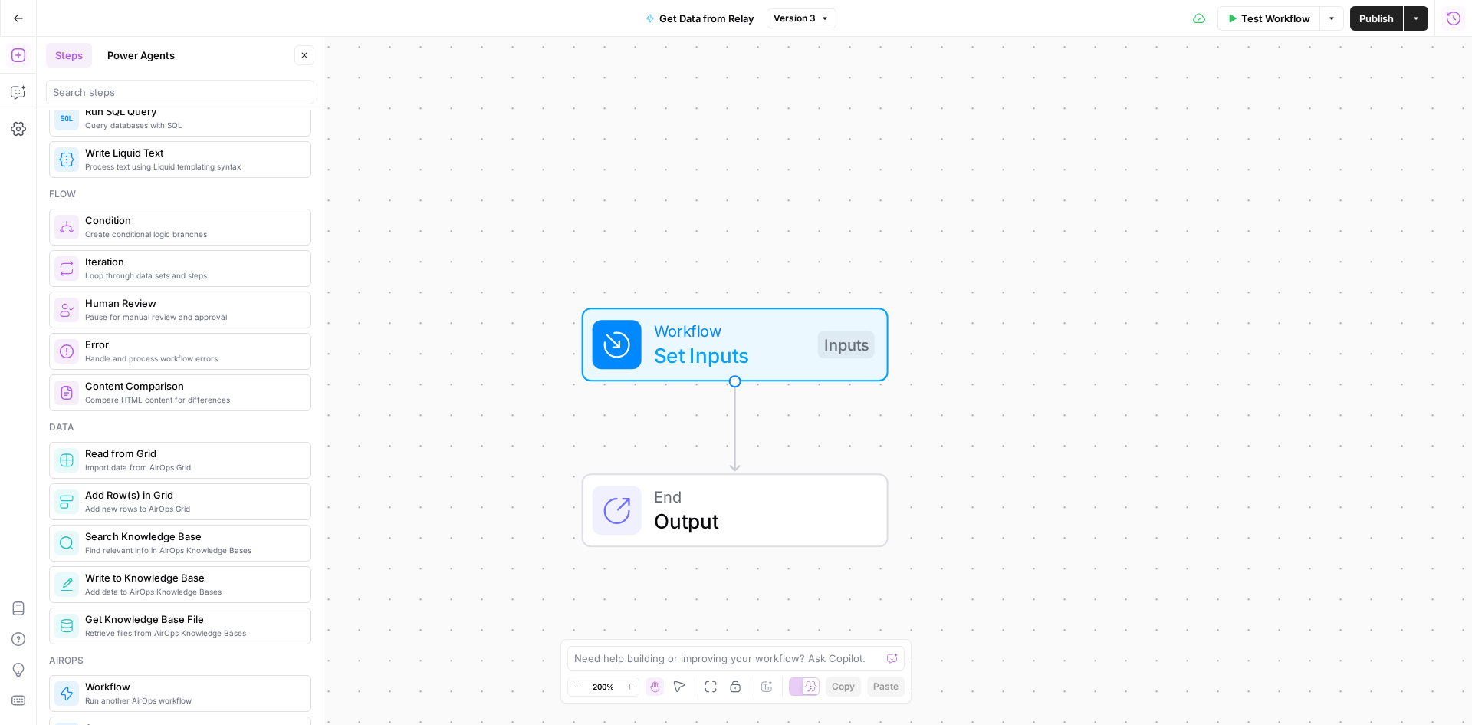
click at [18, 58] on icon "button" at bounding box center [18, 55] width 14 height 14
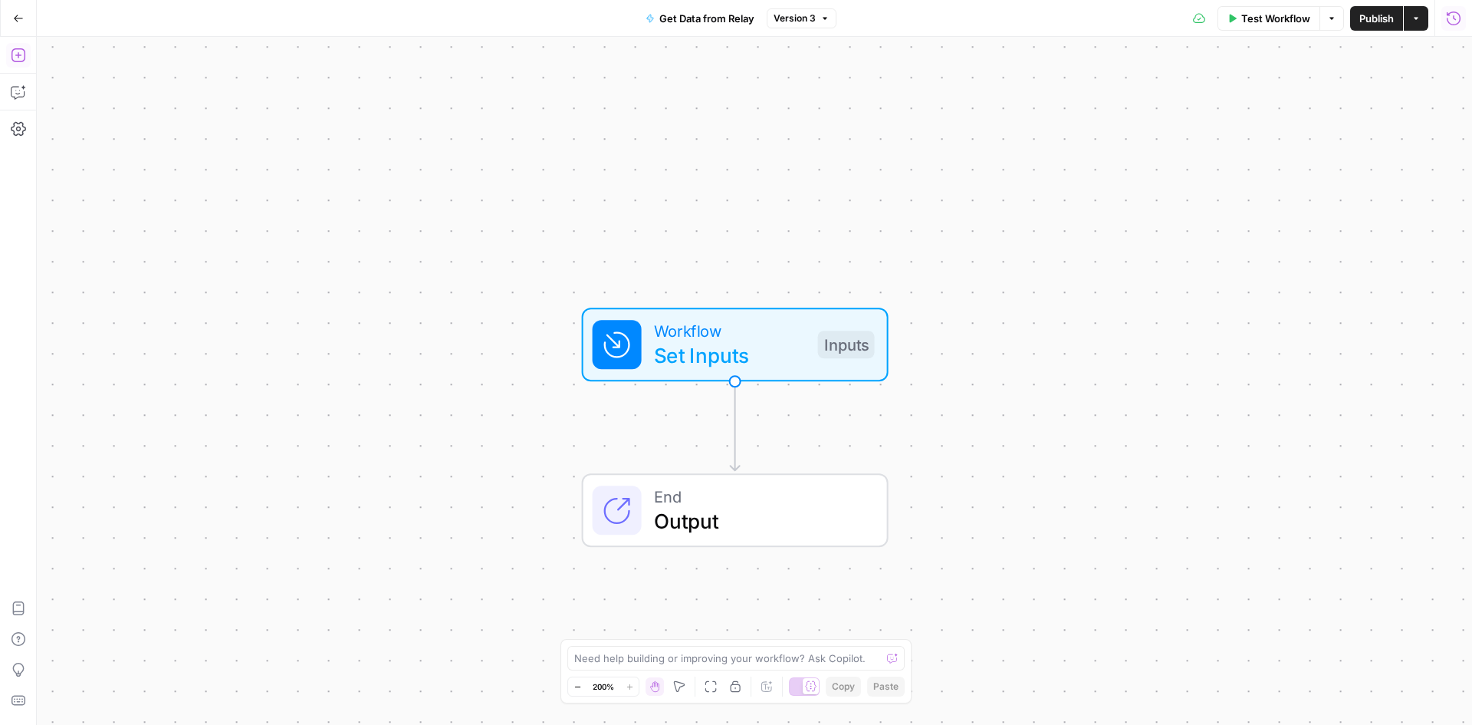
click at [18, 58] on icon "button" at bounding box center [18, 55] width 14 height 14
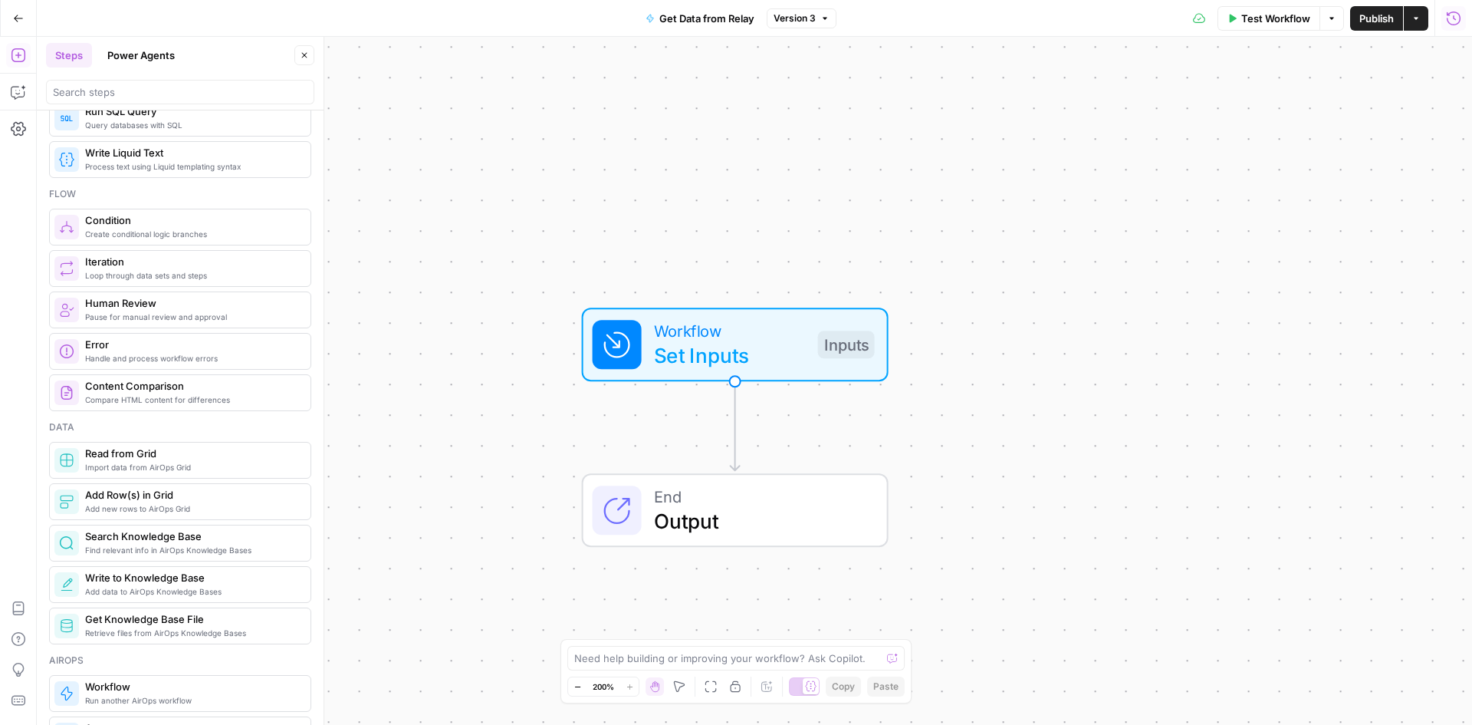
click at [177, 504] on span "Add new rows to AirOps Grid" at bounding box center [191, 508] width 213 height 12
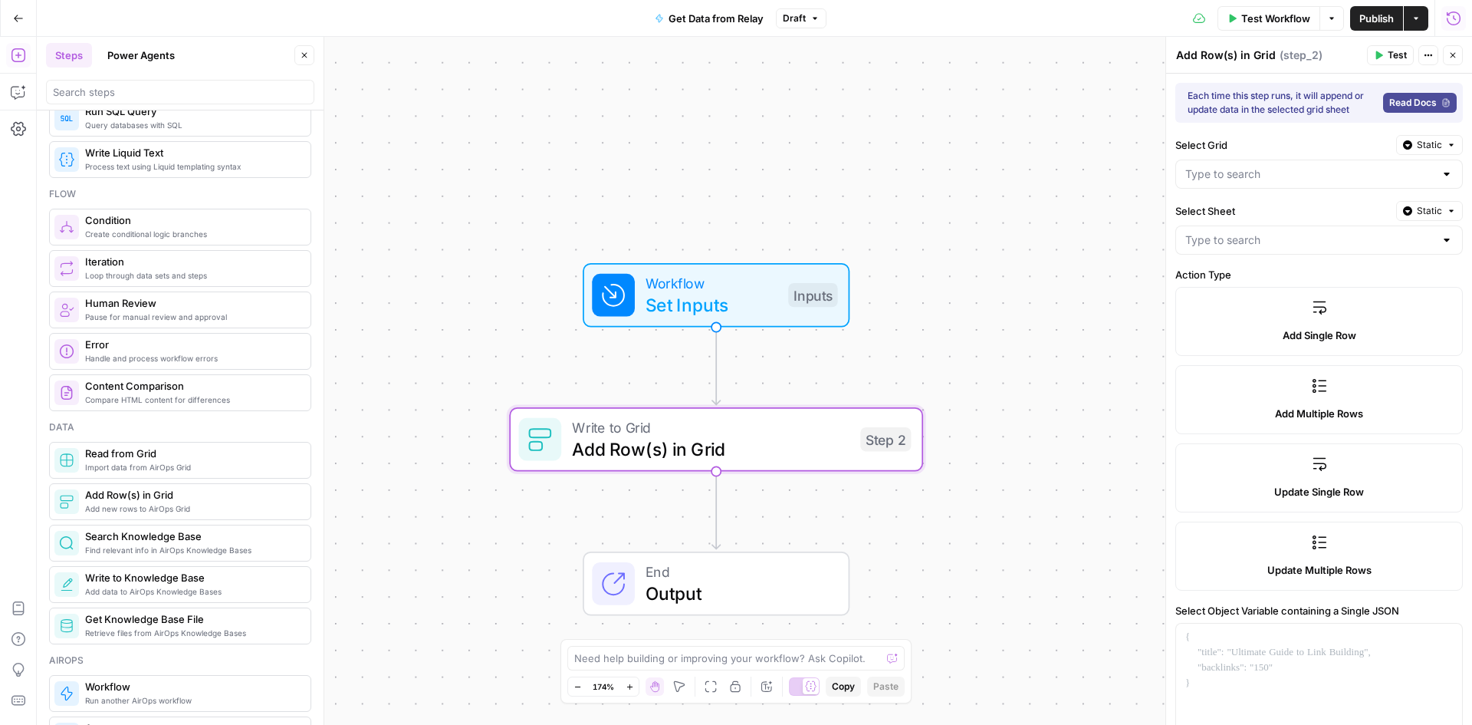
click at [1367, 479] on label "Update Single Row" at bounding box center [1319, 477] width 288 height 69
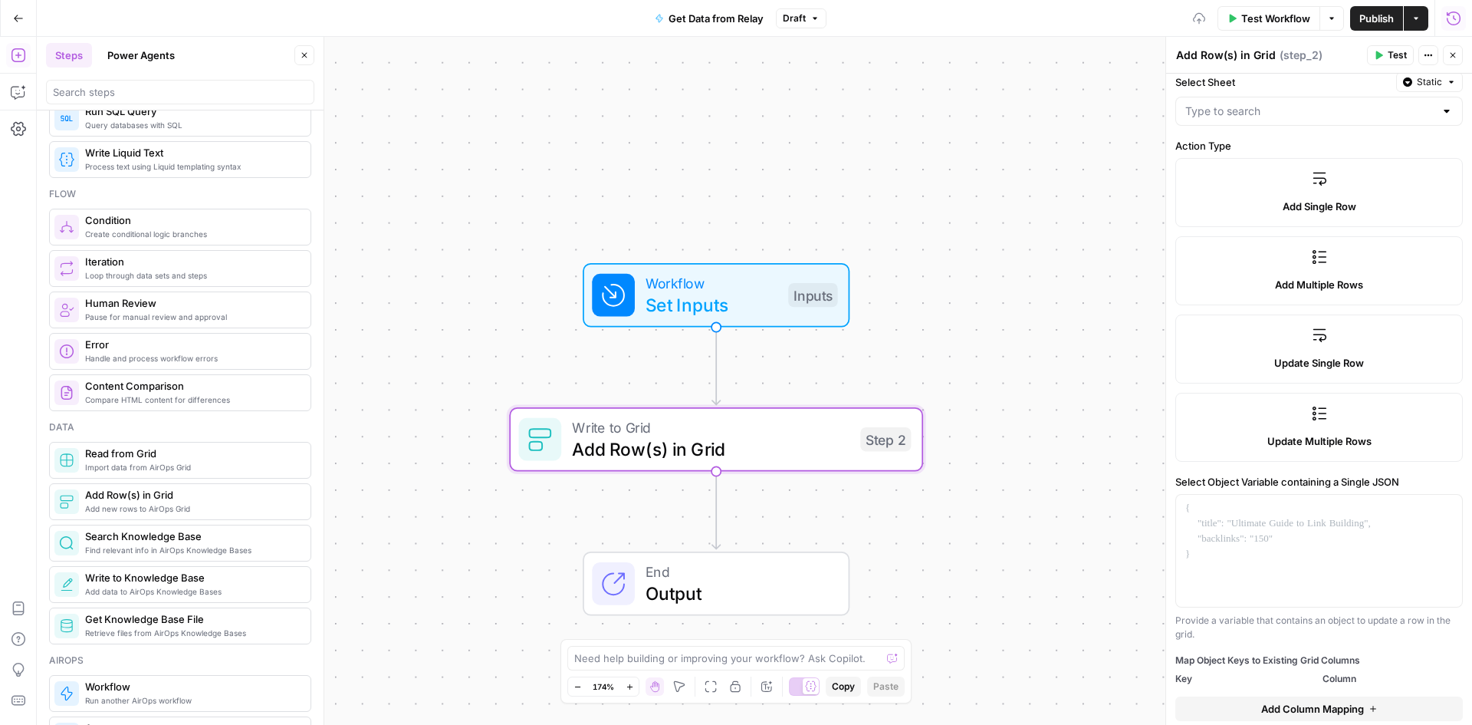
scroll to position [153, 0]
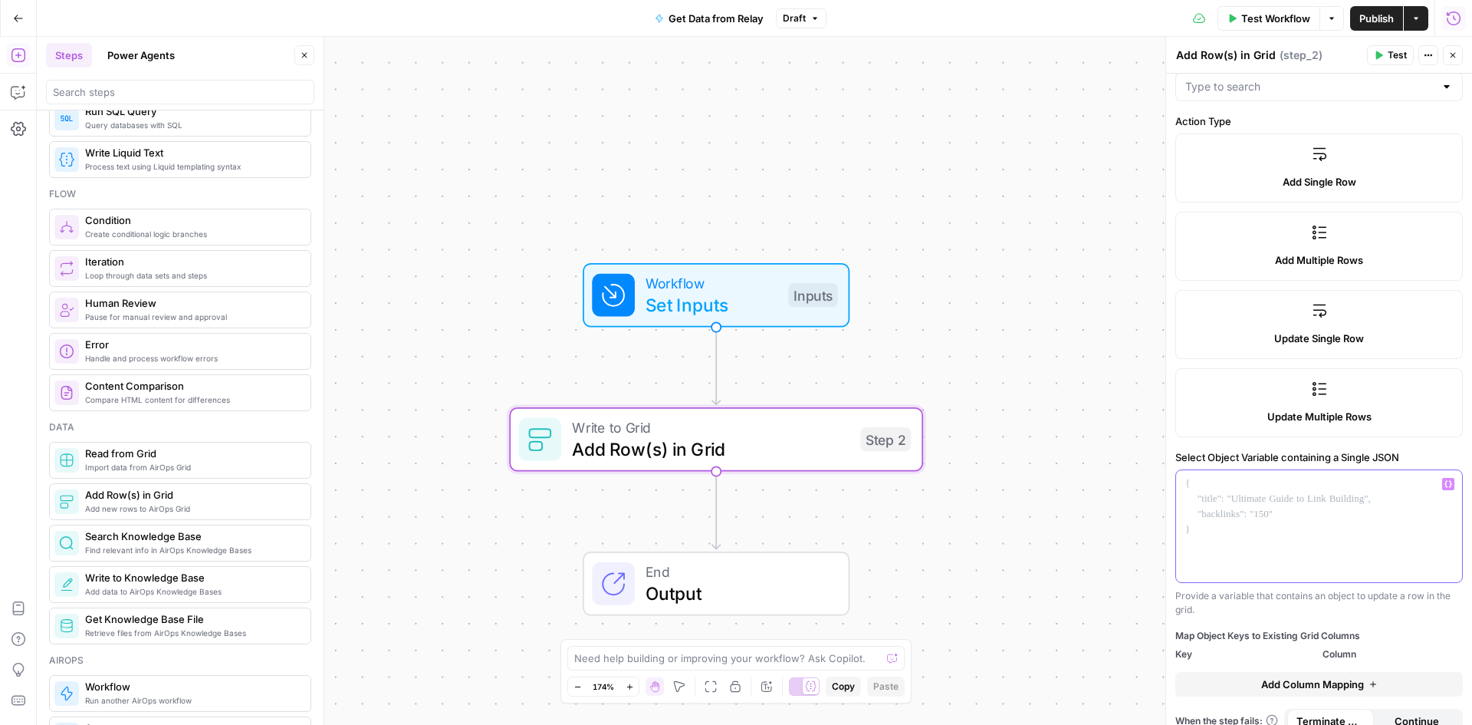
click at [1311, 517] on div at bounding box center [1319, 526] width 286 height 112
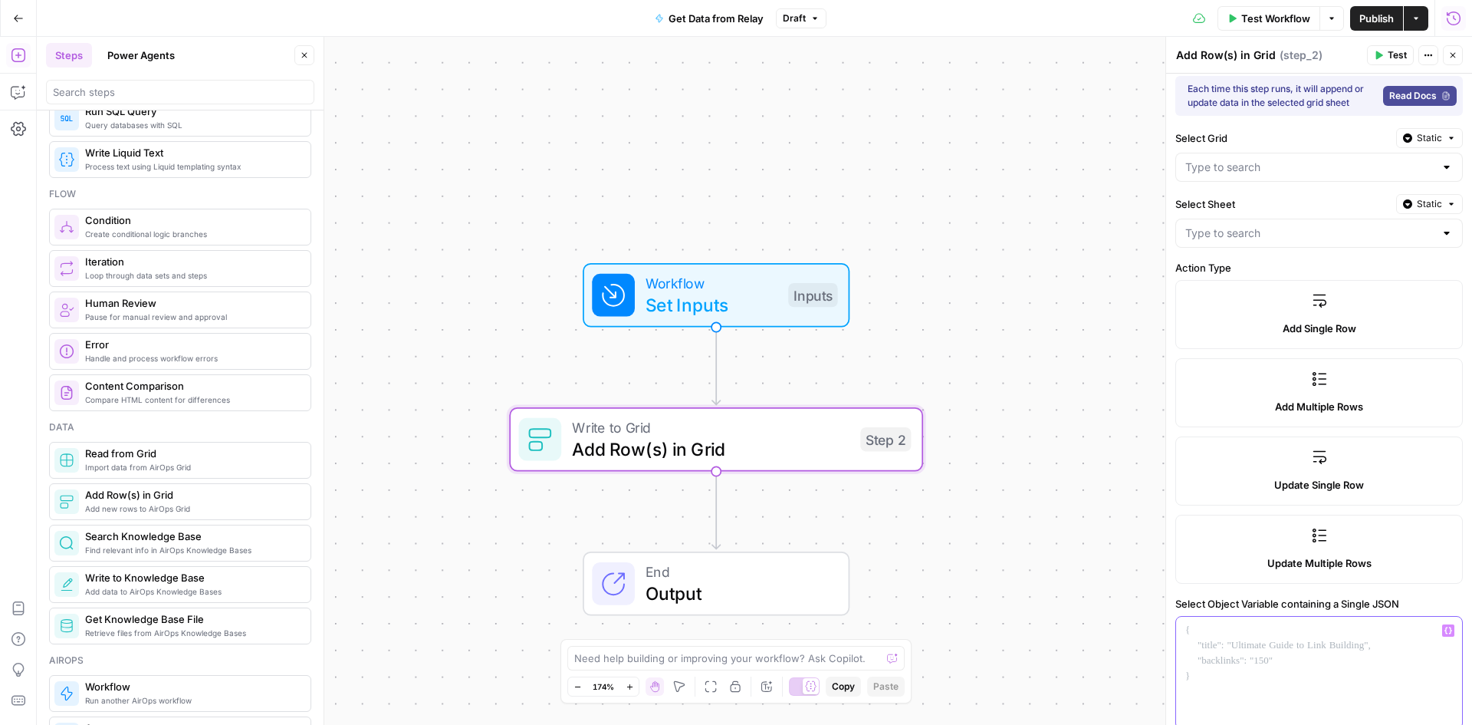
scroll to position [0, 0]
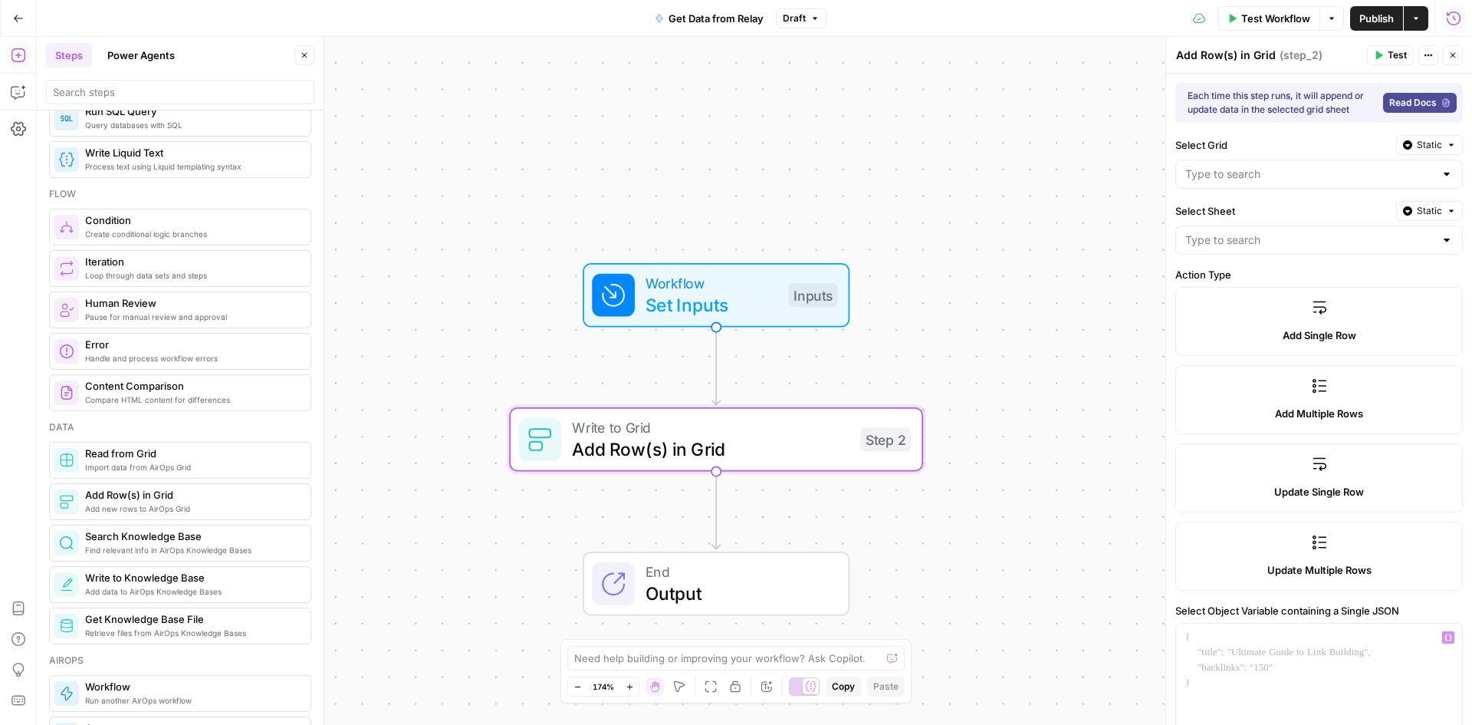
click at [1442, 182] on div at bounding box center [1319, 173] width 288 height 29
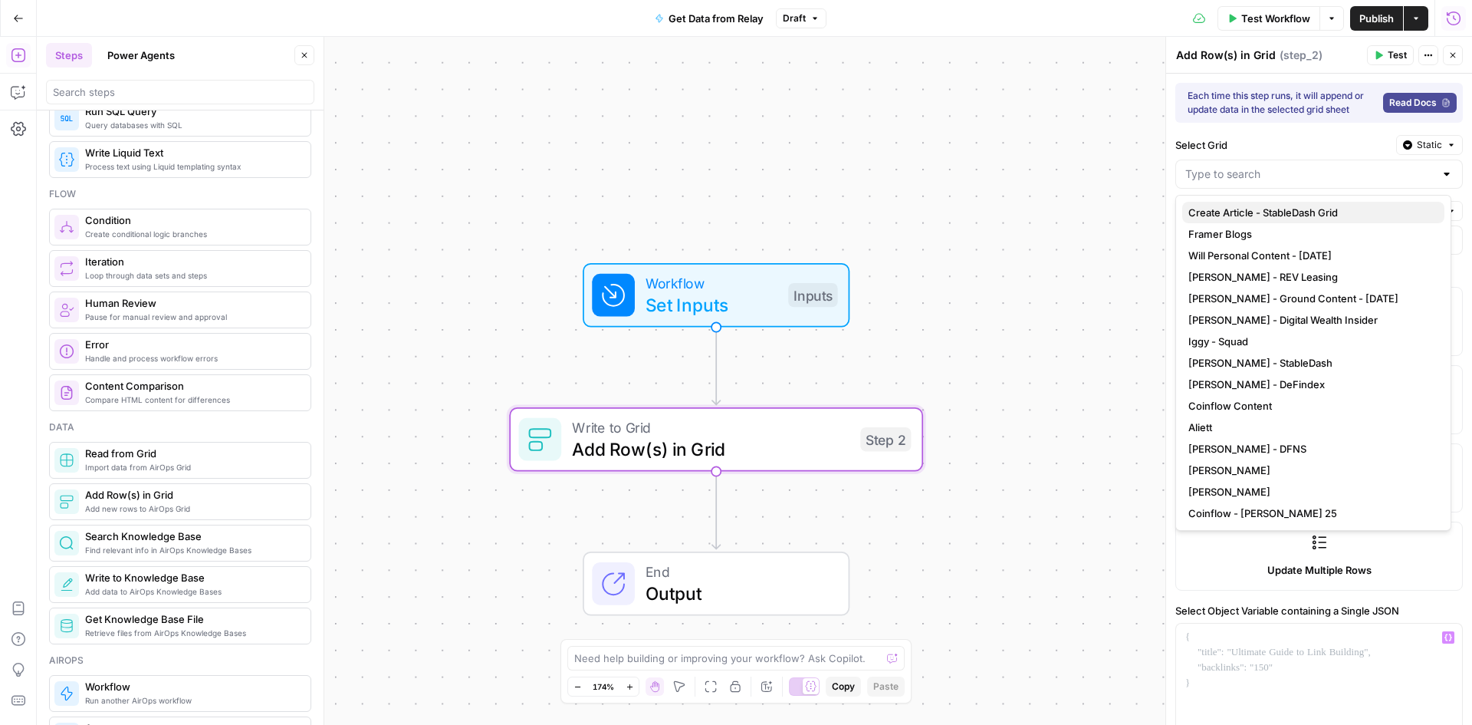
click at [1295, 206] on span "Create Article - StableDash Grid" at bounding box center [1311, 212] width 244 height 15
type input "Create Article - StableDash Grid"
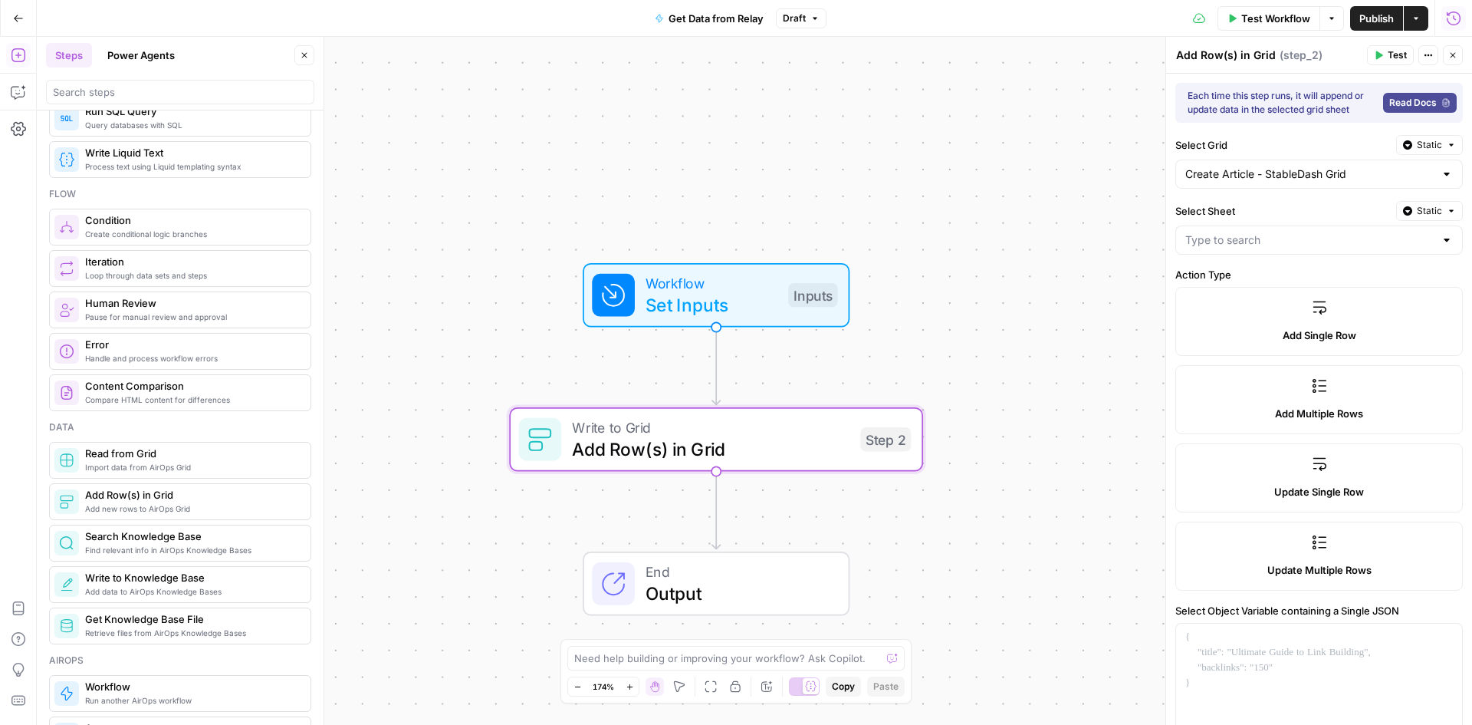
click at [1441, 245] on div at bounding box center [1447, 239] width 12 height 15
click at [1355, 275] on span "Sheet 1" at bounding box center [1311, 278] width 244 height 15
type input "Sheet 1"
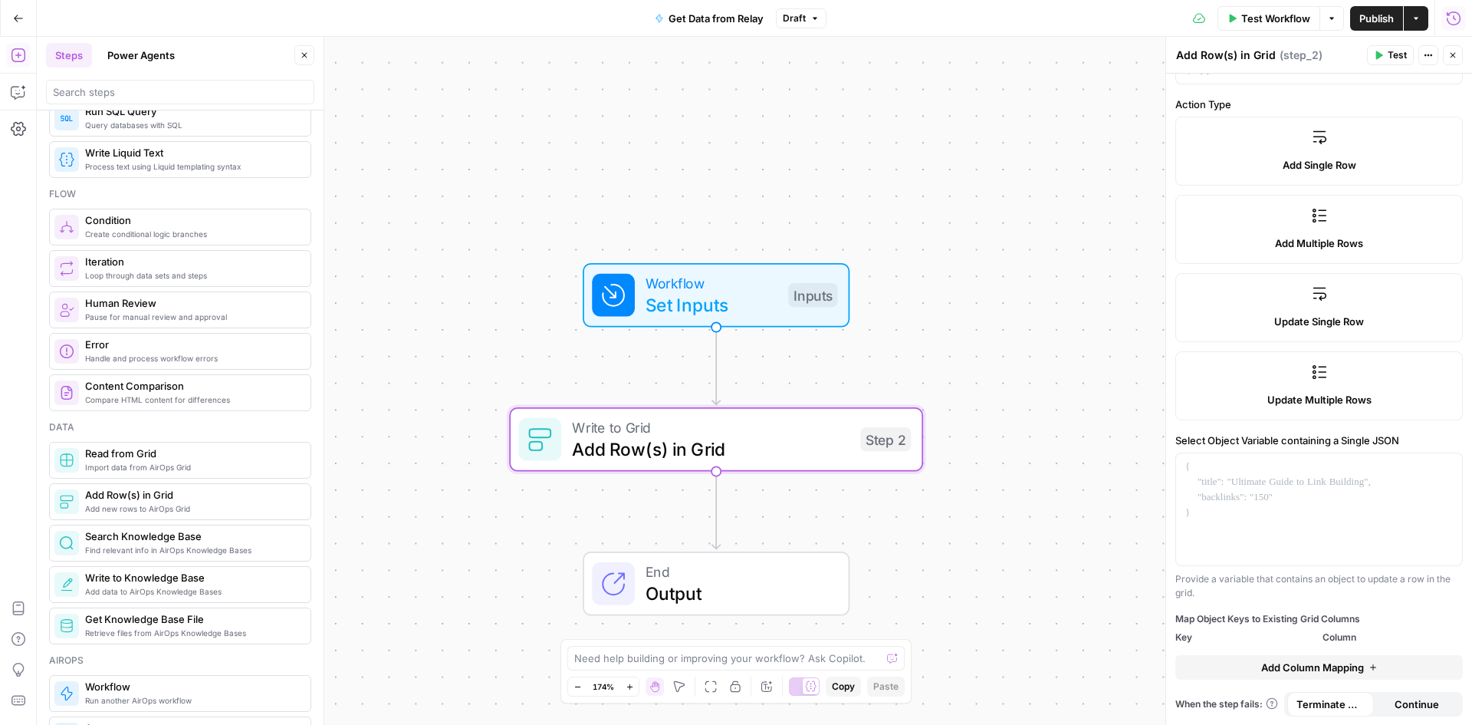
scroll to position [171, 0]
click at [1258, 485] on div at bounding box center [1319, 508] width 286 height 112
click at [1445, 463] on icon "button" at bounding box center [1449, 466] width 8 height 7
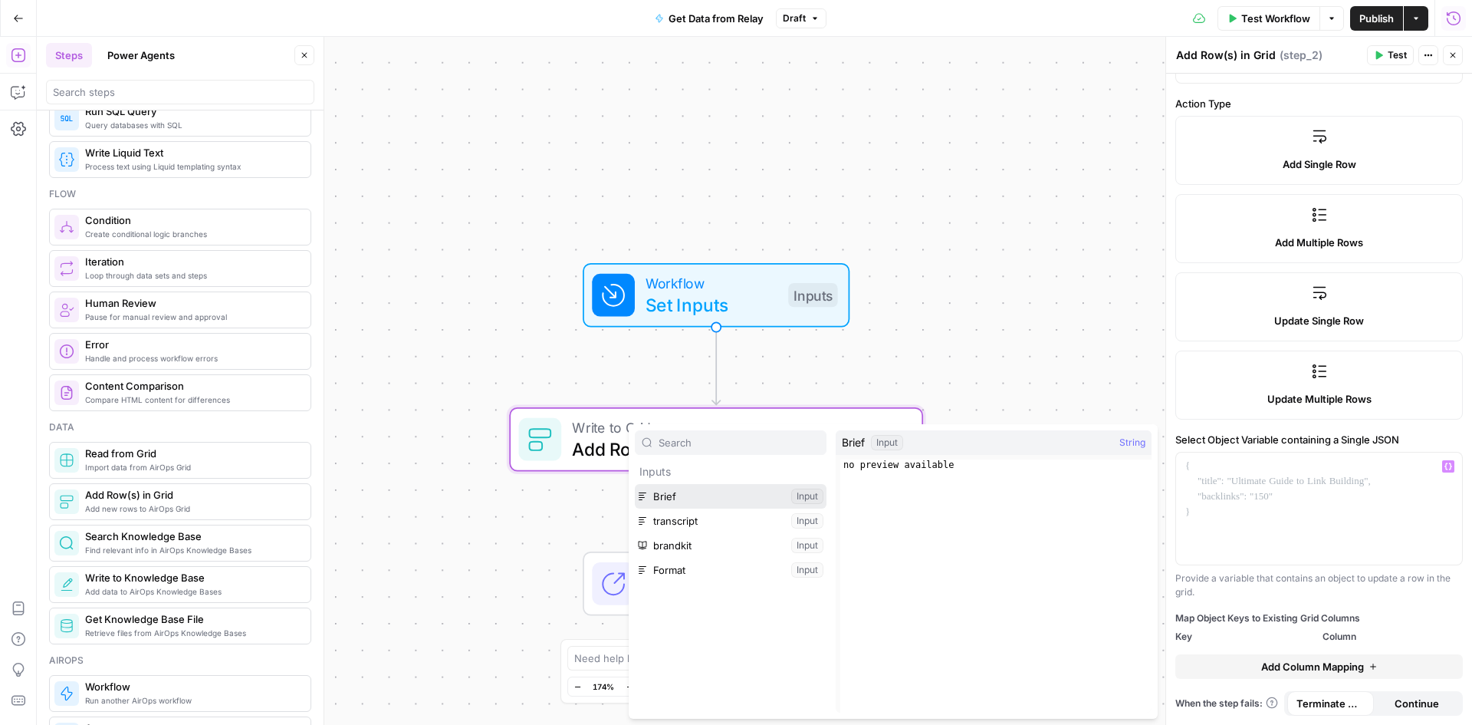
drag, startPoint x: 737, startPoint y: 492, endPoint x: 896, endPoint y: 484, distance: 158.9
click at [896, 484] on div "Inputs Brief Input transcript Input brandkit Input Format Input Brief Input Str…" at bounding box center [893, 571] width 529 height 294
click at [757, 499] on button "Select variable Brief" at bounding box center [731, 496] width 192 height 25
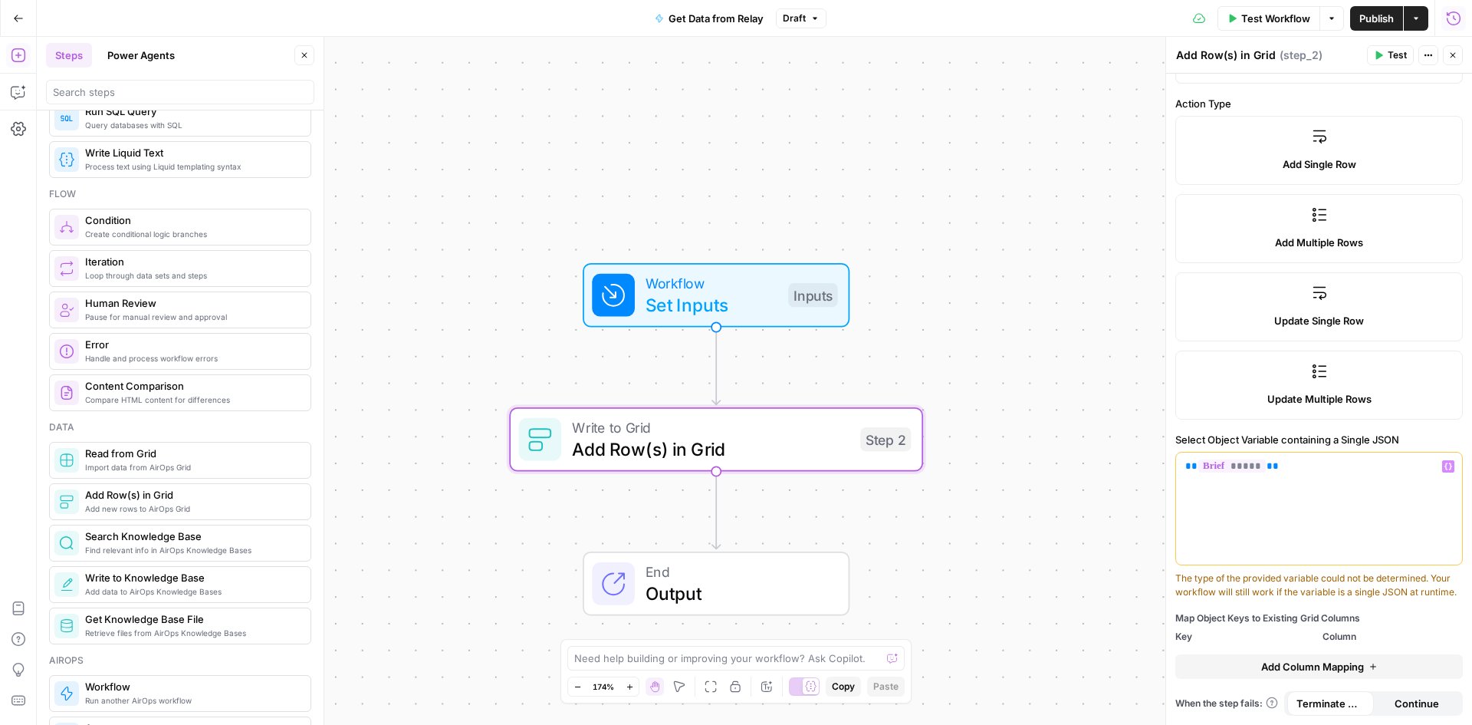
scroll to position [185, 0]
click at [1445, 462] on icon "button" at bounding box center [1449, 466] width 8 height 8
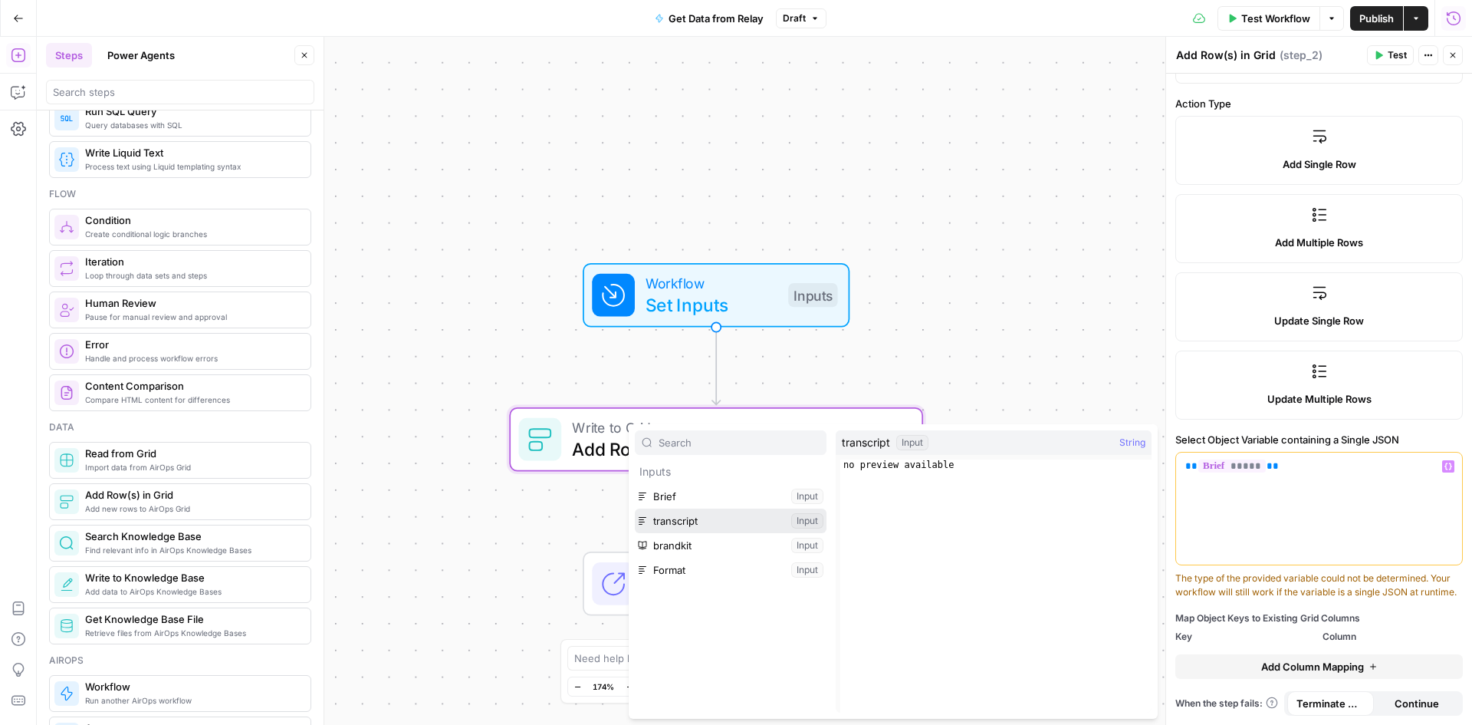
click at [699, 524] on button "Select variable transcript" at bounding box center [731, 520] width 192 height 25
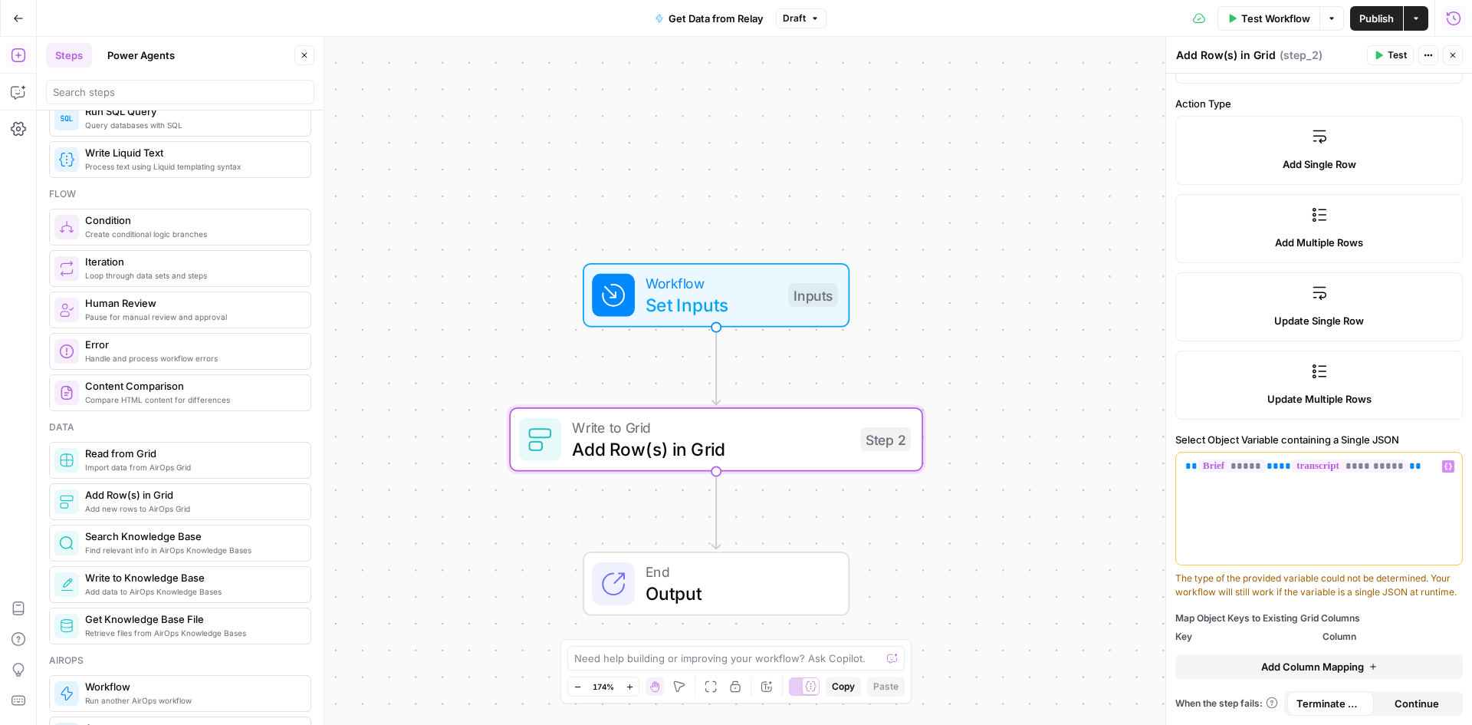
click at [1445, 462] on icon "button" at bounding box center [1449, 466] width 8 height 8
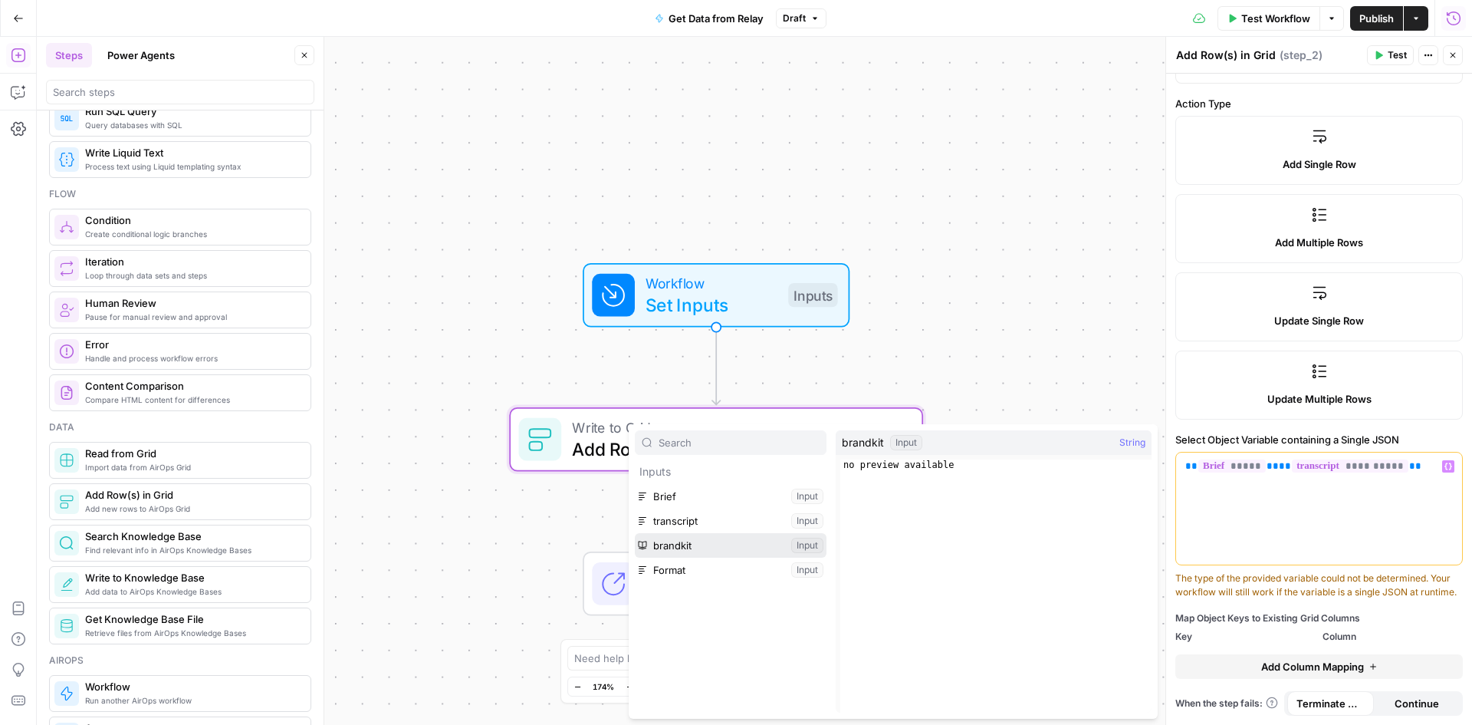
click at [691, 541] on button "Select variable brandkit" at bounding box center [731, 545] width 192 height 25
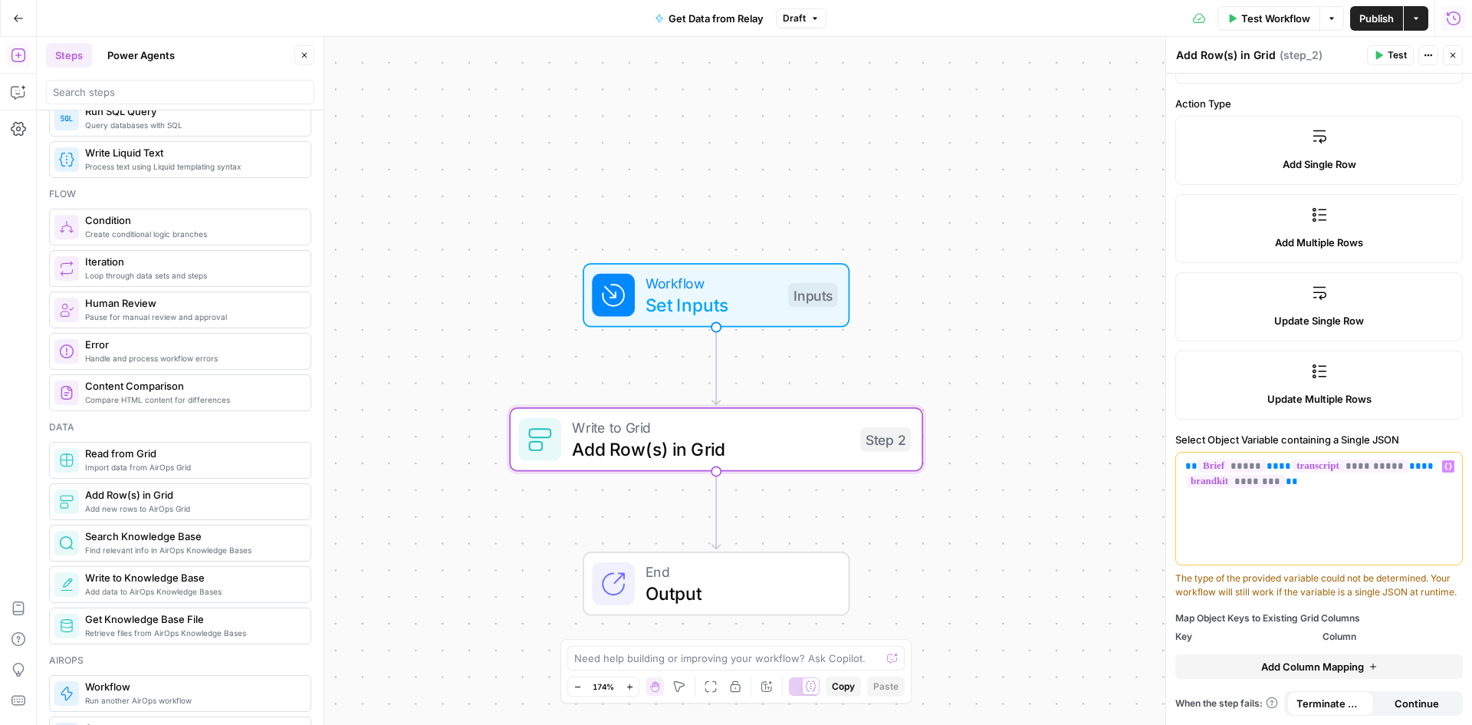
click at [1445, 463] on icon "button" at bounding box center [1449, 466] width 8 height 7
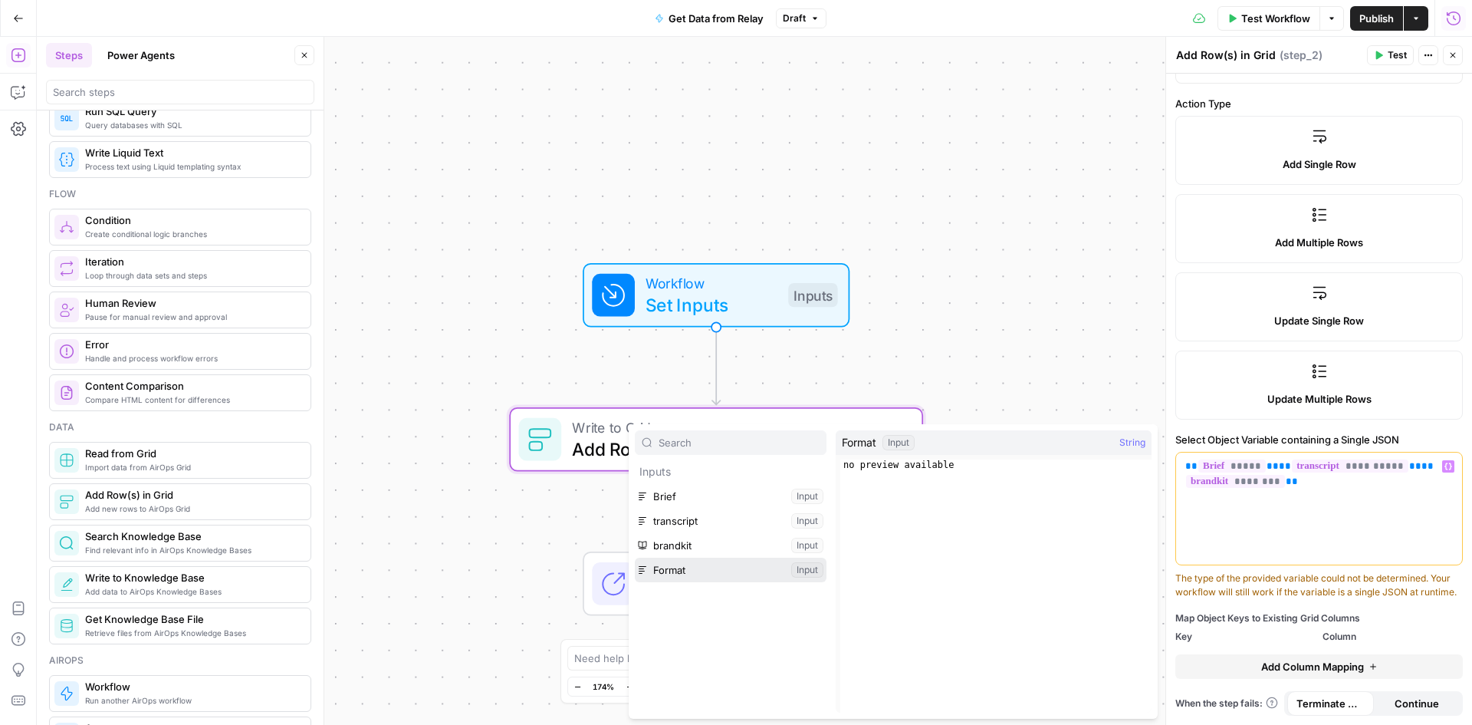
click at [668, 567] on button "Select variable Format" at bounding box center [731, 569] width 192 height 25
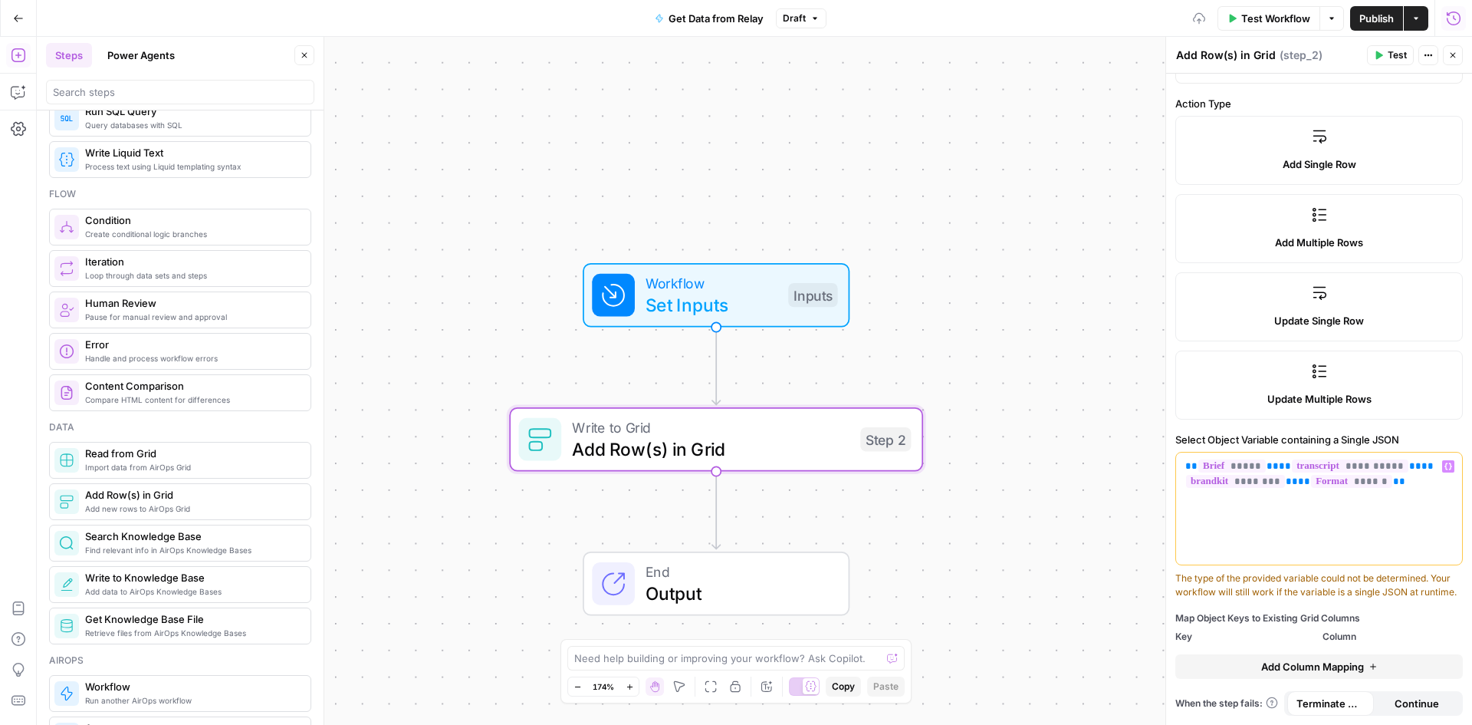
click at [1217, 531] on div "**********" at bounding box center [1319, 508] width 286 height 112
click at [1337, 666] on span "Add Column Mapping" at bounding box center [1312, 666] width 103 height 15
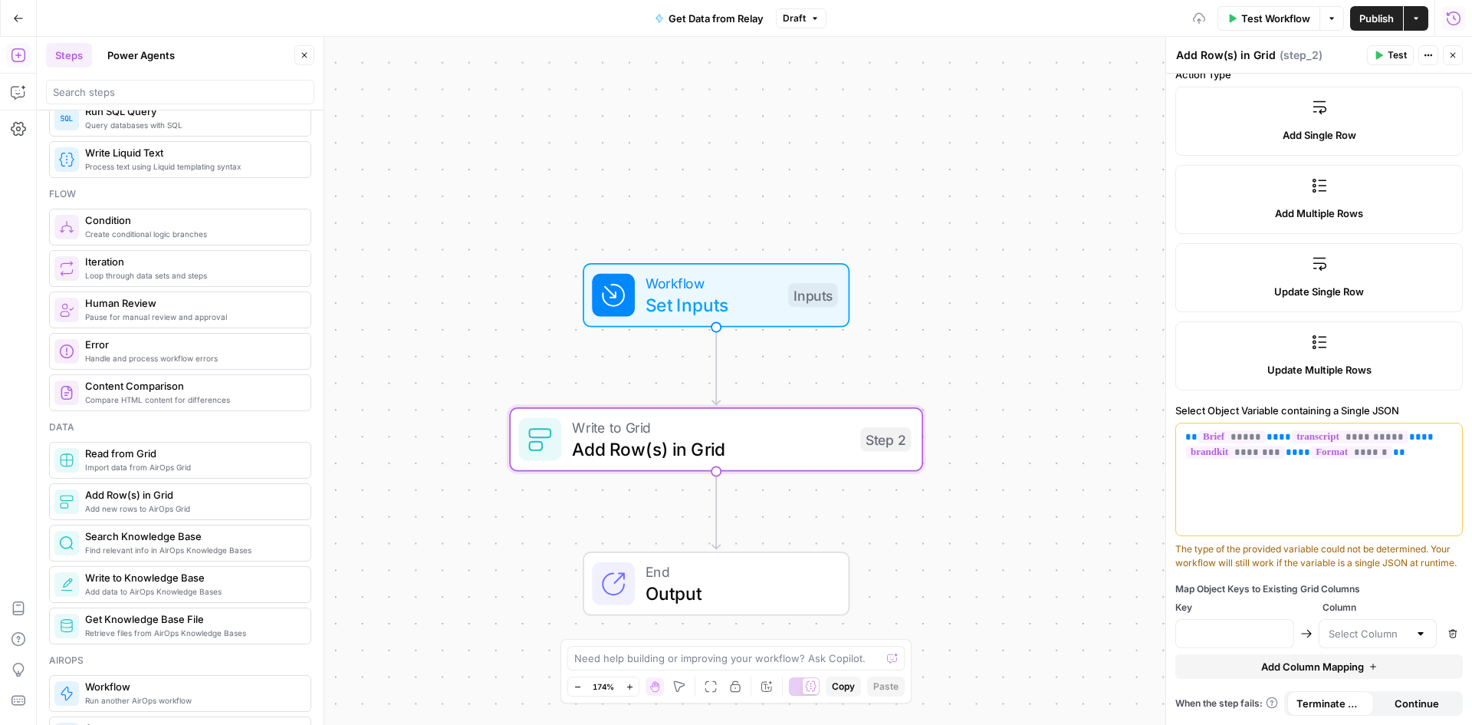
scroll to position [214, 0]
click at [1261, 631] on input "text" at bounding box center [1234, 633] width 99 height 15
drag, startPoint x: 1264, startPoint y: 494, endPoint x: 1159, endPoint y: 419, distance: 128.7
click at [1166, 419] on div "**********" at bounding box center [1319, 381] width 307 height 688
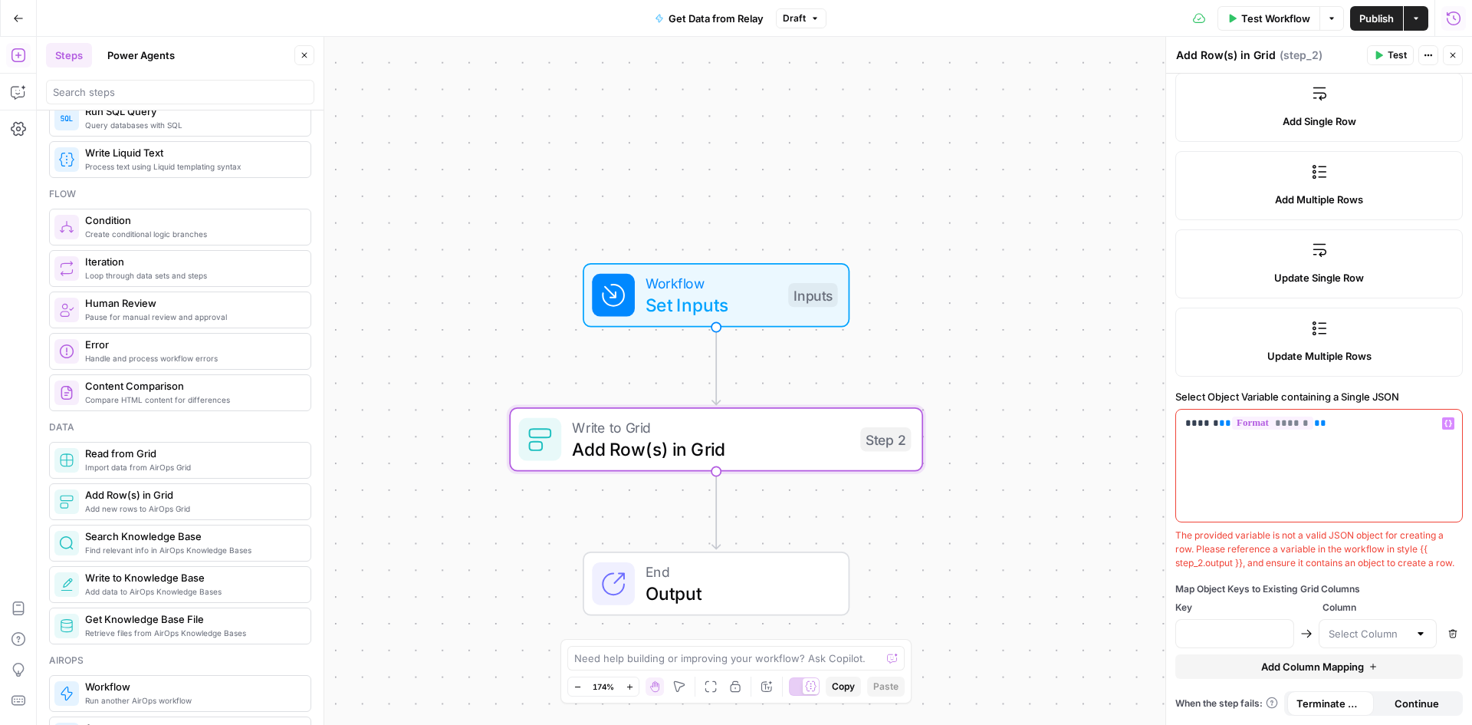
drag, startPoint x: 1332, startPoint y: 428, endPoint x: 1151, endPoint y: 396, distance: 183.7
click at [1151, 396] on body "Catalyst New Home Browse Insights Opportunities Your Data Recent Grids [PERSON_…" at bounding box center [736, 362] width 1472 height 725
drag, startPoint x: 1330, startPoint y: 435, endPoint x: 1154, endPoint y: 409, distance: 178.2
click at [1154, 409] on body "Catalyst New Home Browse Insights Opportunities Your Data Recent Grids [PERSON_…" at bounding box center [736, 362] width 1472 height 725
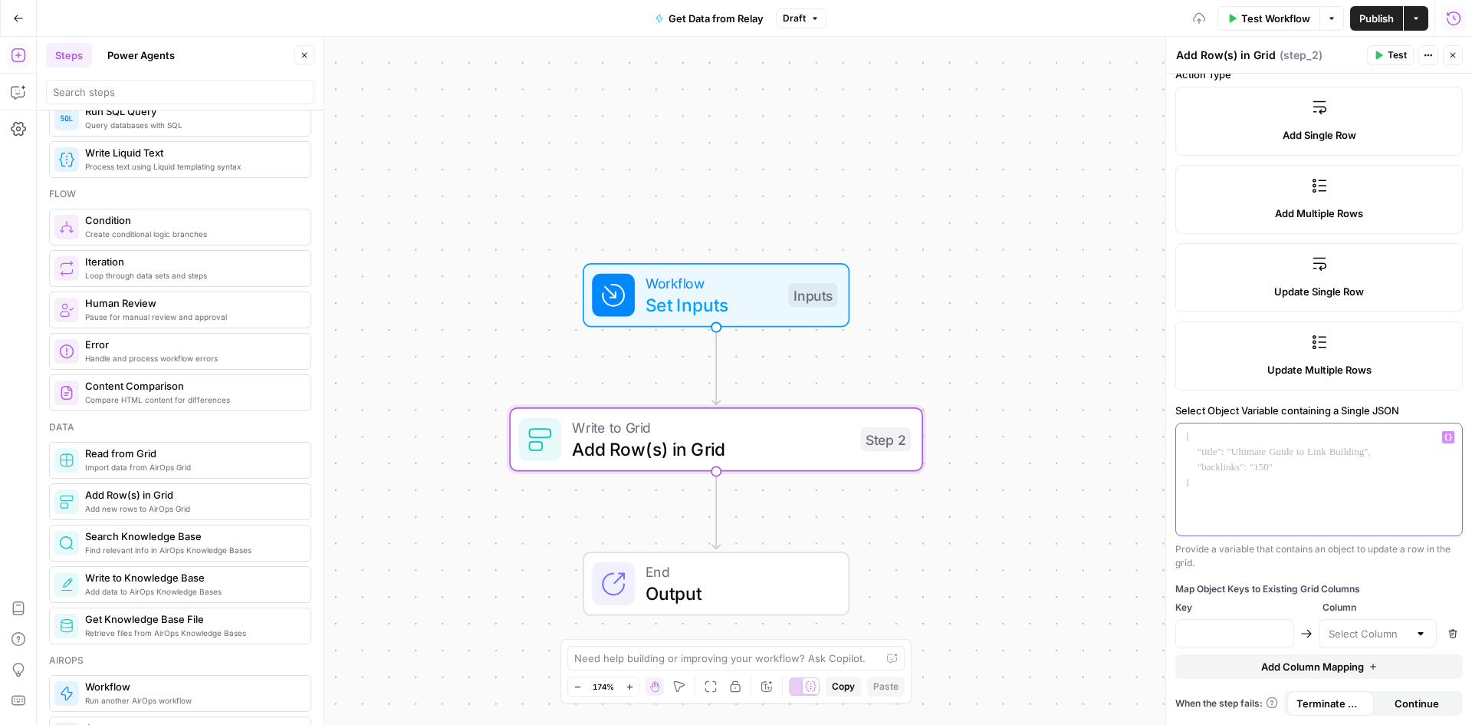
scroll to position [200, 0]
click at [1263, 632] on input "text" at bounding box center [1234, 633] width 99 height 15
click at [1415, 633] on div at bounding box center [1421, 633] width 12 height 15
click at [1360, 528] on span "Brief" at bounding box center [1366, 530] width 81 height 15
type input "Brief"
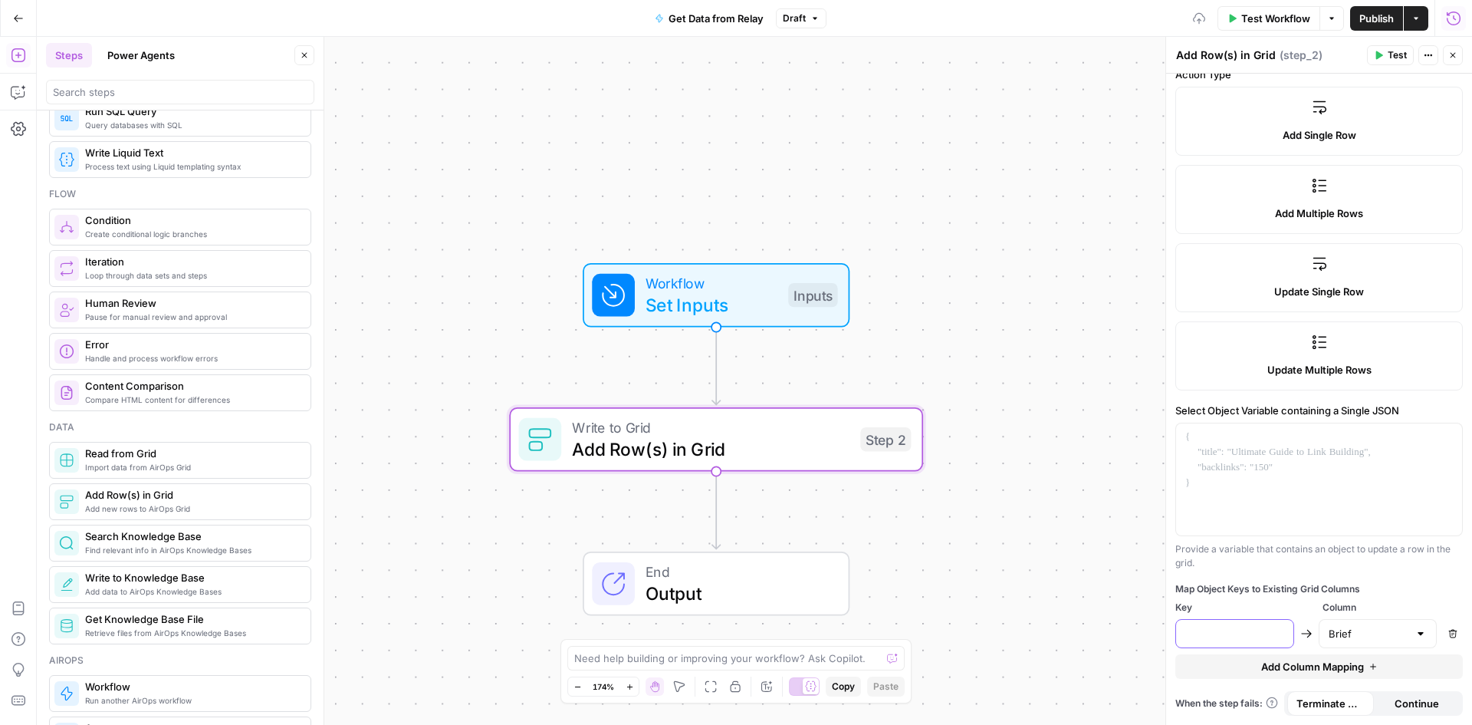
click at [1259, 633] on input "text" at bounding box center [1234, 633] width 99 height 15
click at [1372, 662] on icon "button" at bounding box center [1373, 666] width 9 height 9
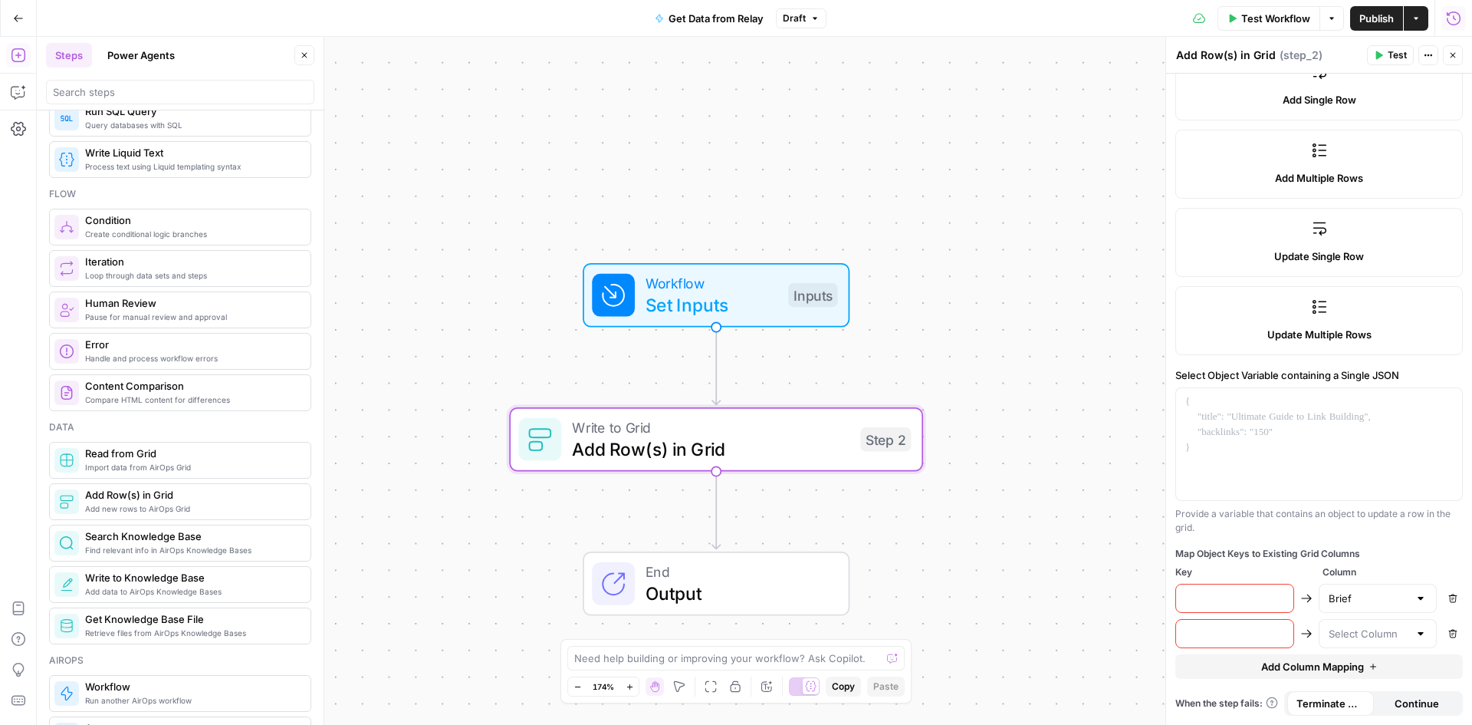
click at [1372, 662] on icon "button" at bounding box center [1373, 666] width 9 height 9
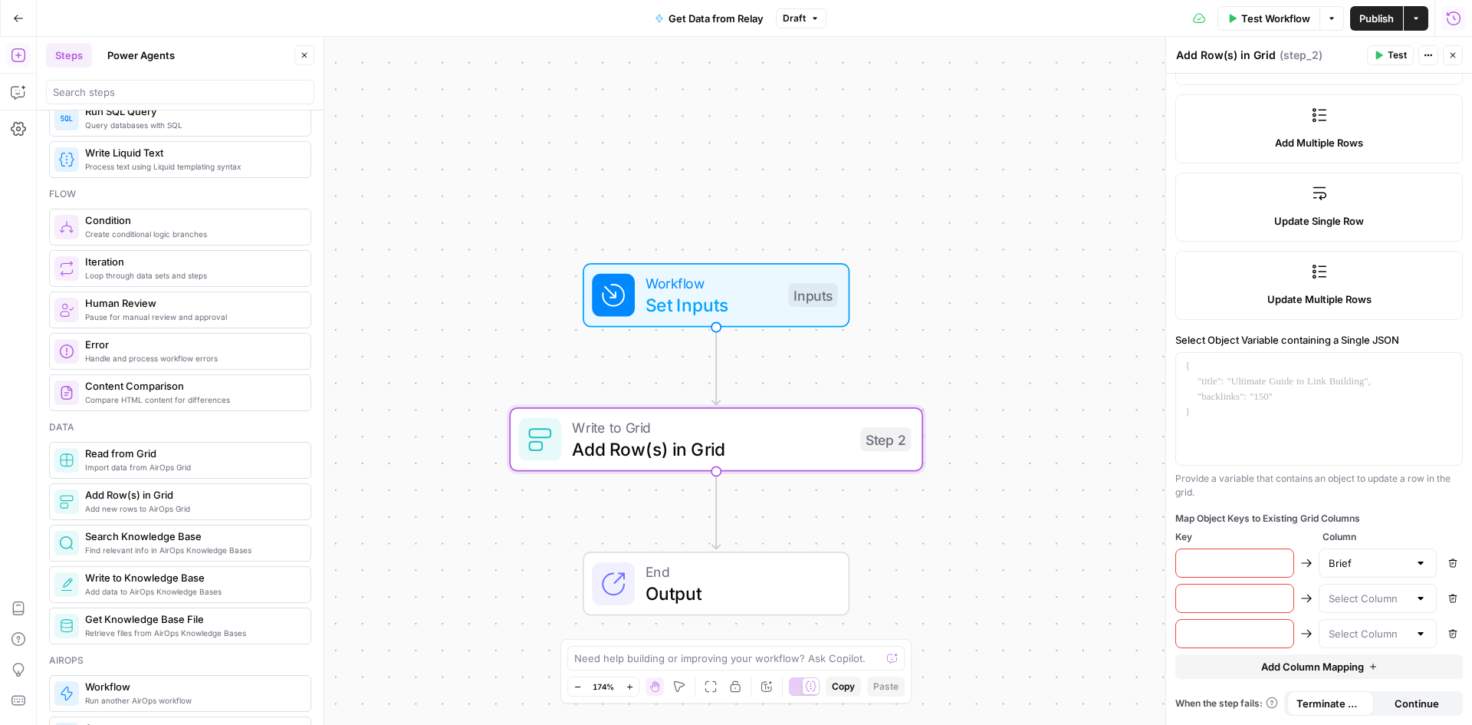
click at [1369, 670] on icon "button" at bounding box center [1373, 666] width 9 height 9
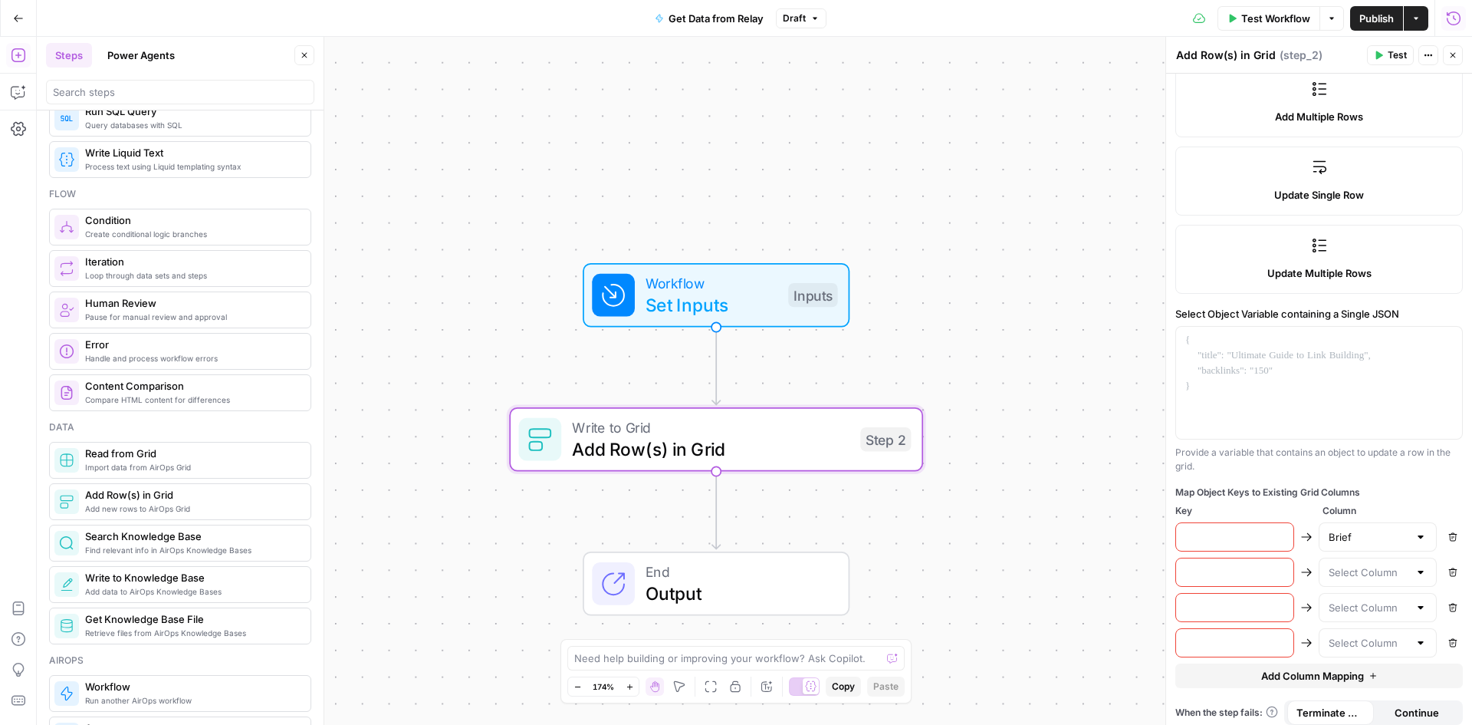
scroll to position [306, 0]
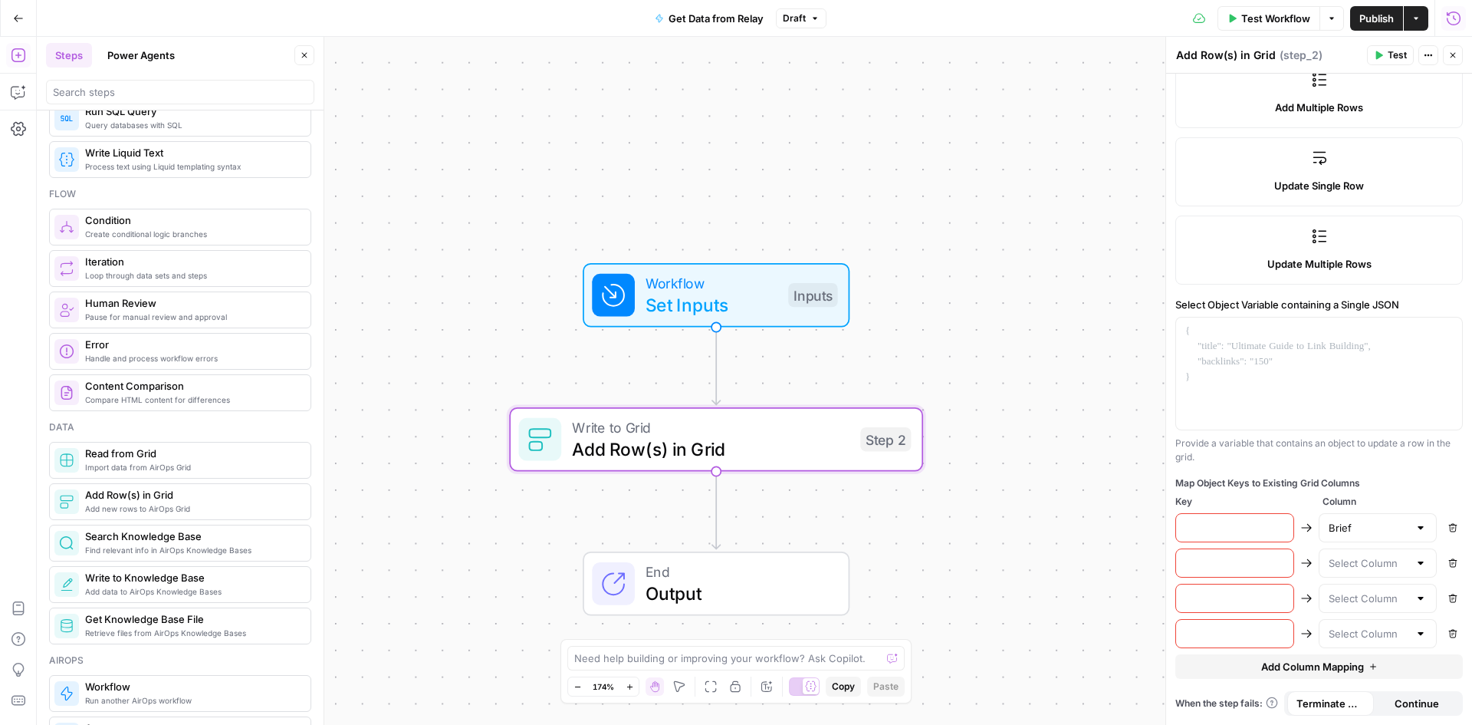
click at [1415, 568] on div at bounding box center [1421, 562] width 12 height 15
click at [1372, 623] on span "transcript" at bounding box center [1366, 622] width 81 height 15
type input "transcript"
click at [1415, 602] on div at bounding box center [1421, 597] width 12 height 15
click at [1364, 678] on span "Format" at bounding box center [1366, 679] width 81 height 15
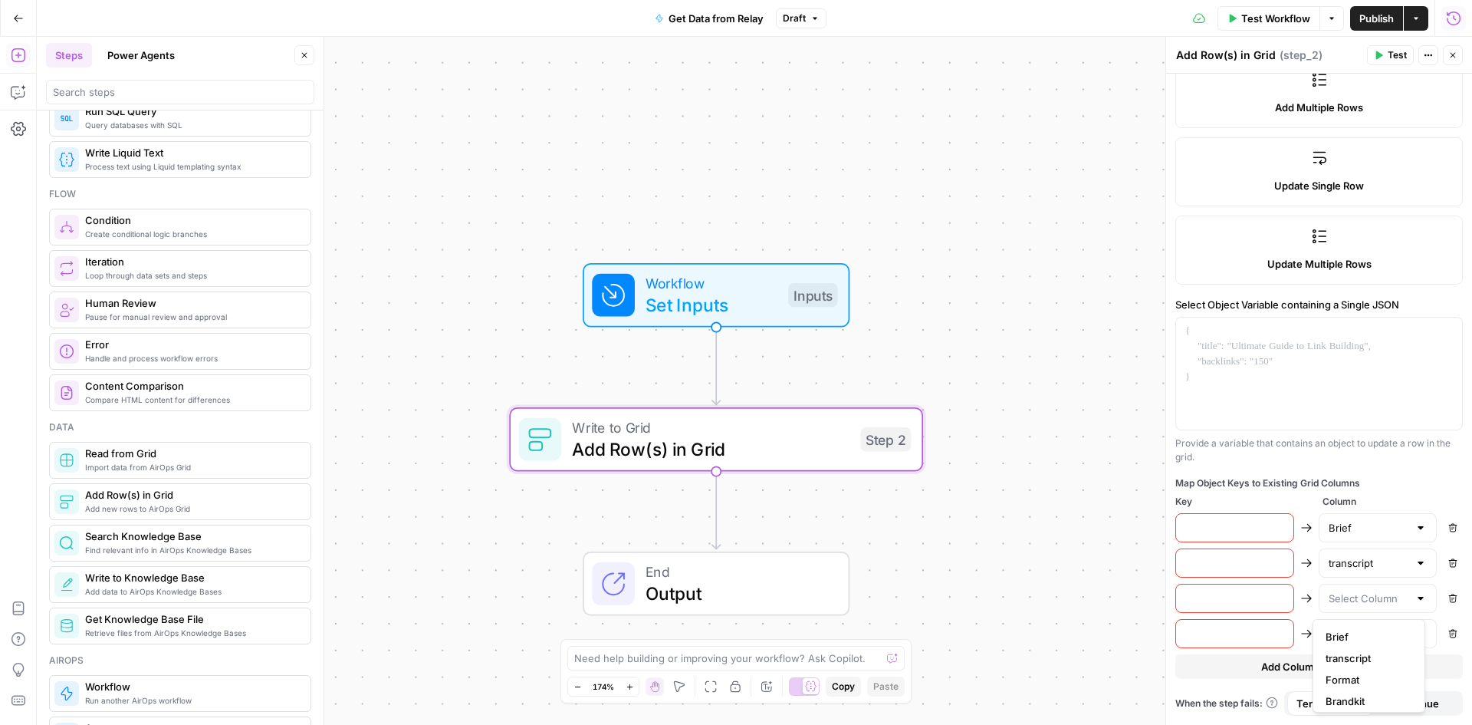
type input "Format"
click at [1415, 637] on div at bounding box center [1421, 633] width 12 height 15
click at [1376, 600] on span "Brandkit" at bounding box center [1366, 594] width 81 height 15
type input "Brandkit"
click at [1246, 518] on div at bounding box center [1234, 527] width 119 height 29
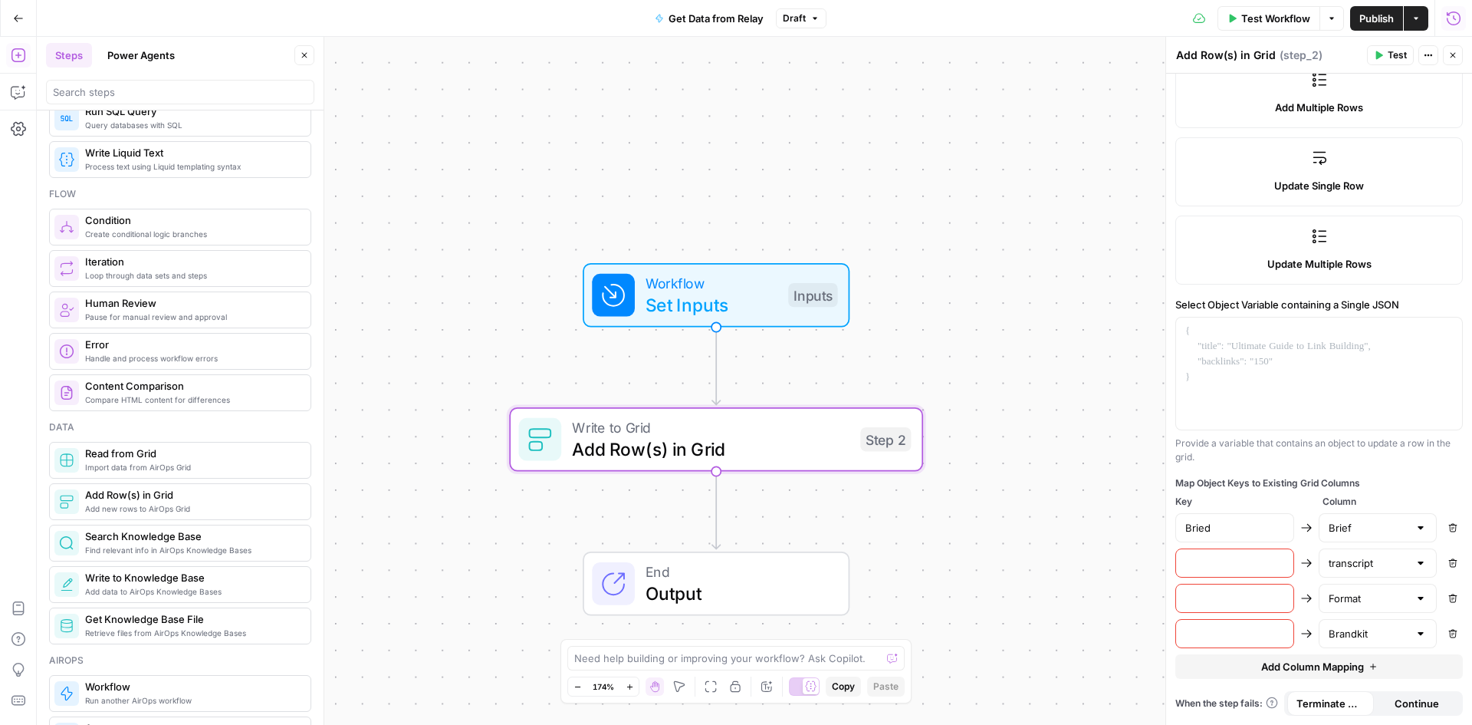
click at [1226, 556] on input "text" at bounding box center [1234, 562] width 99 height 15
click at [1236, 530] on input "Bried" at bounding box center [1234, 527] width 99 height 15
type input "Brief"
click at [1218, 559] on input "text" at bounding box center [1234, 562] width 99 height 15
type input "transcript"
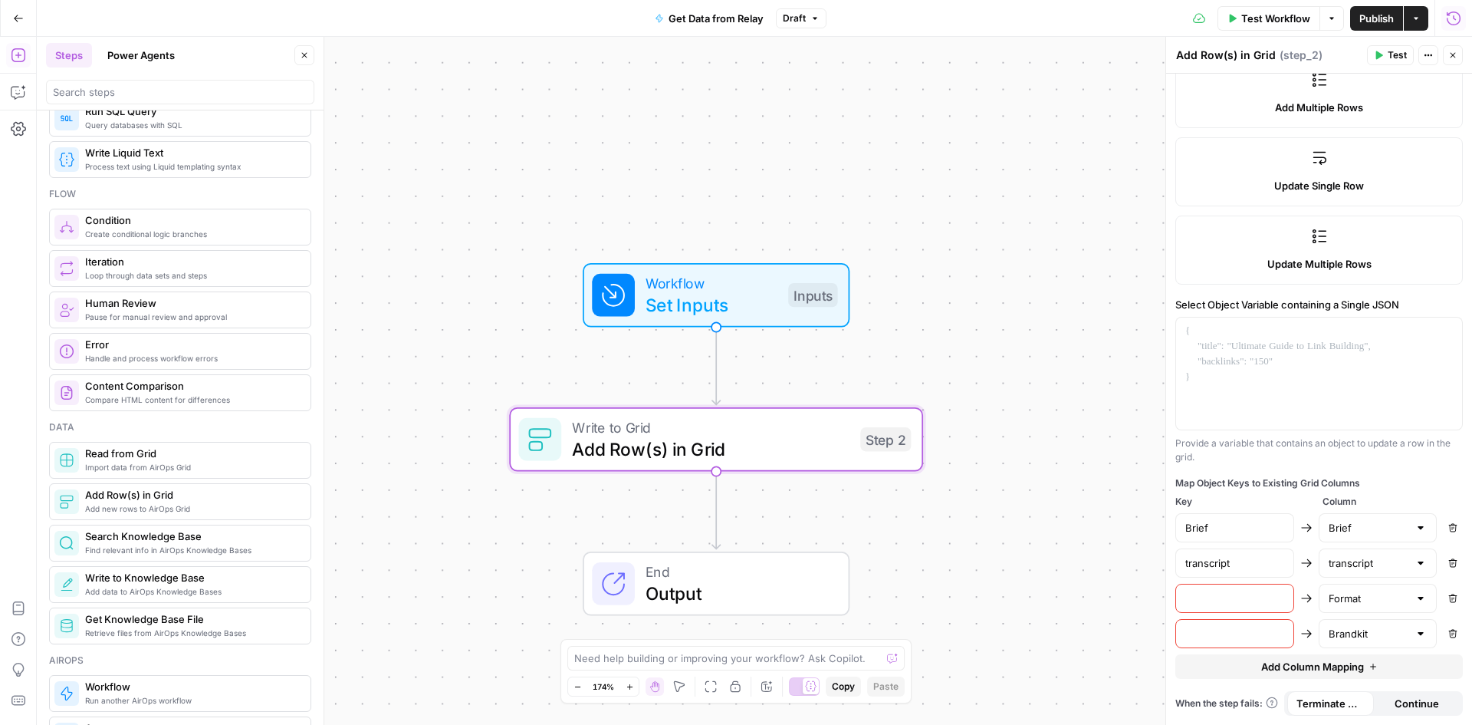
click at [1215, 590] on input "text" at bounding box center [1234, 597] width 99 height 15
type input "Format"
click at [1228, 633] on input "text" at bounding box center [1234, 633] width 99 height 15
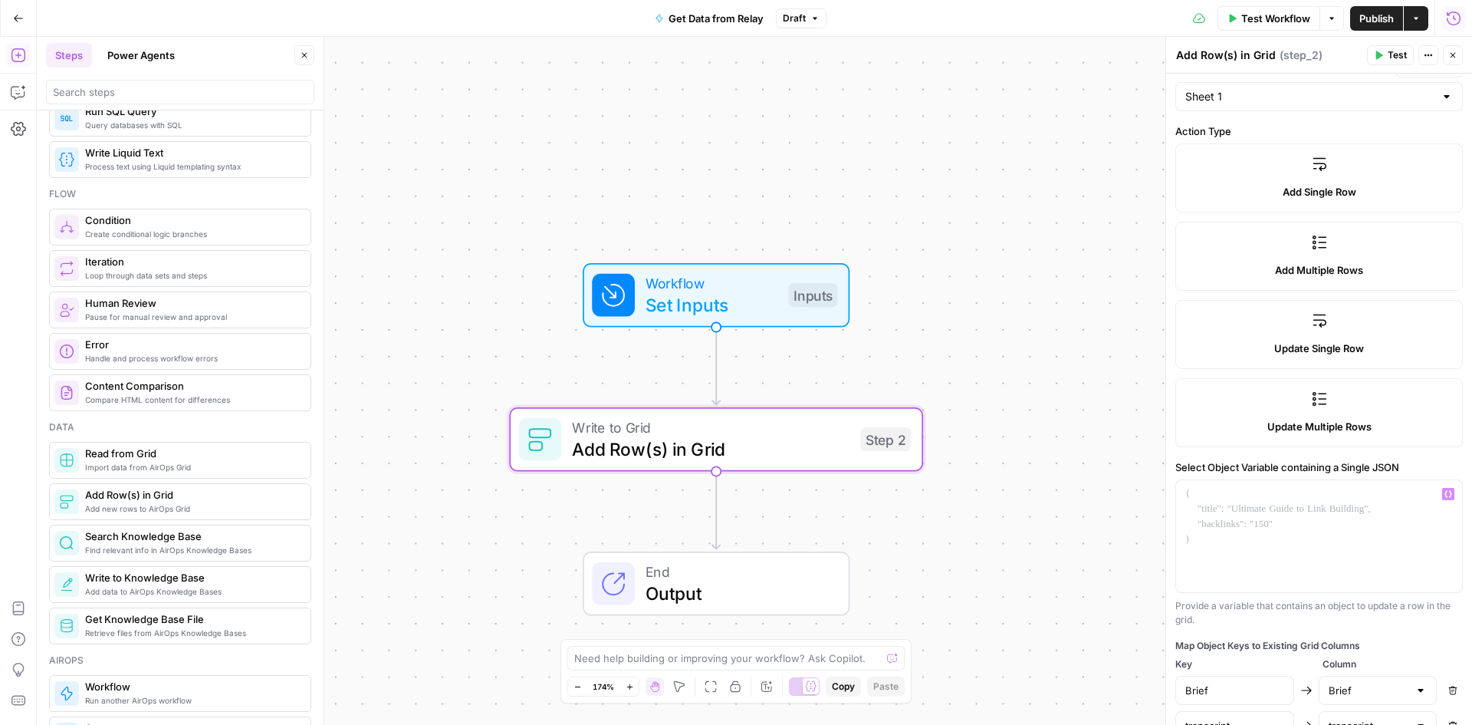
scroll to position [0, 0]
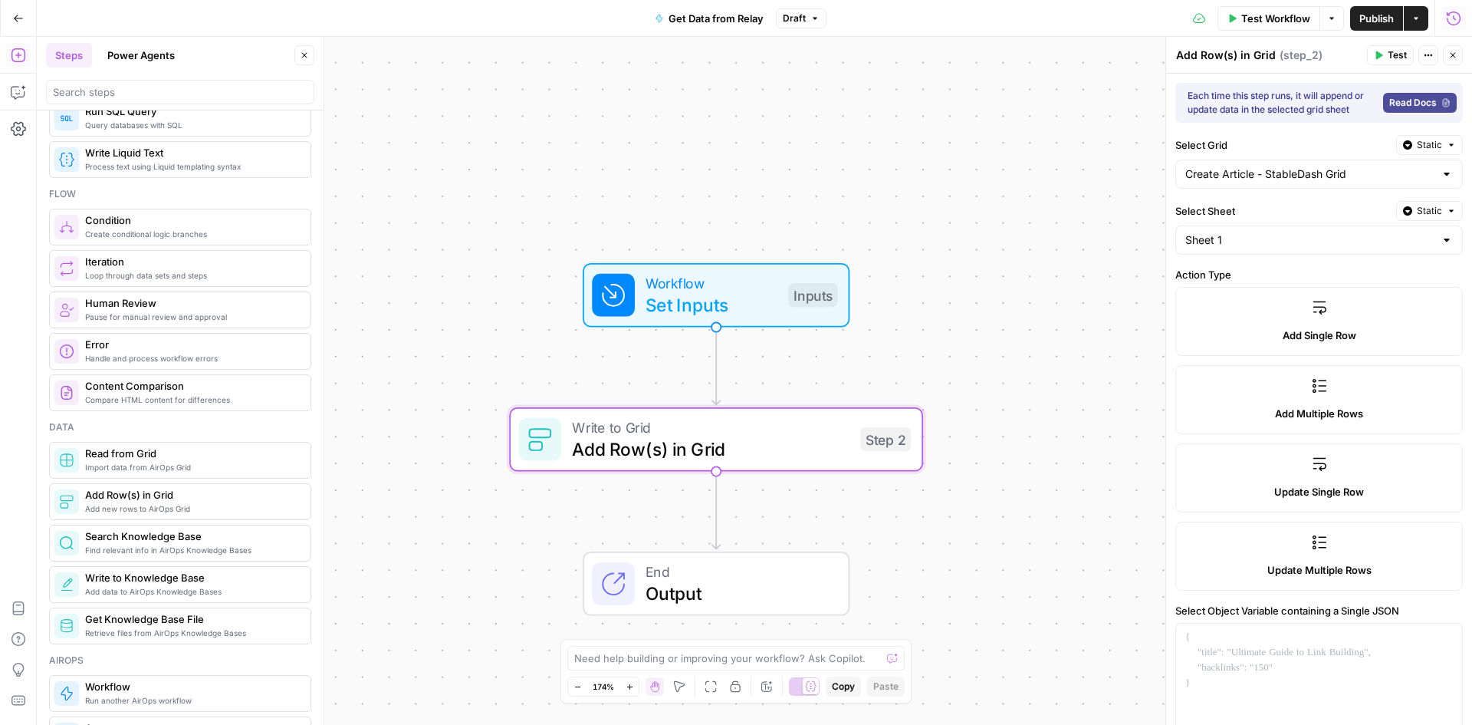
type input "Brandkit"
click at [1406, 56] on span "Test" at bounding box center [1397, 55] width 19 height 14
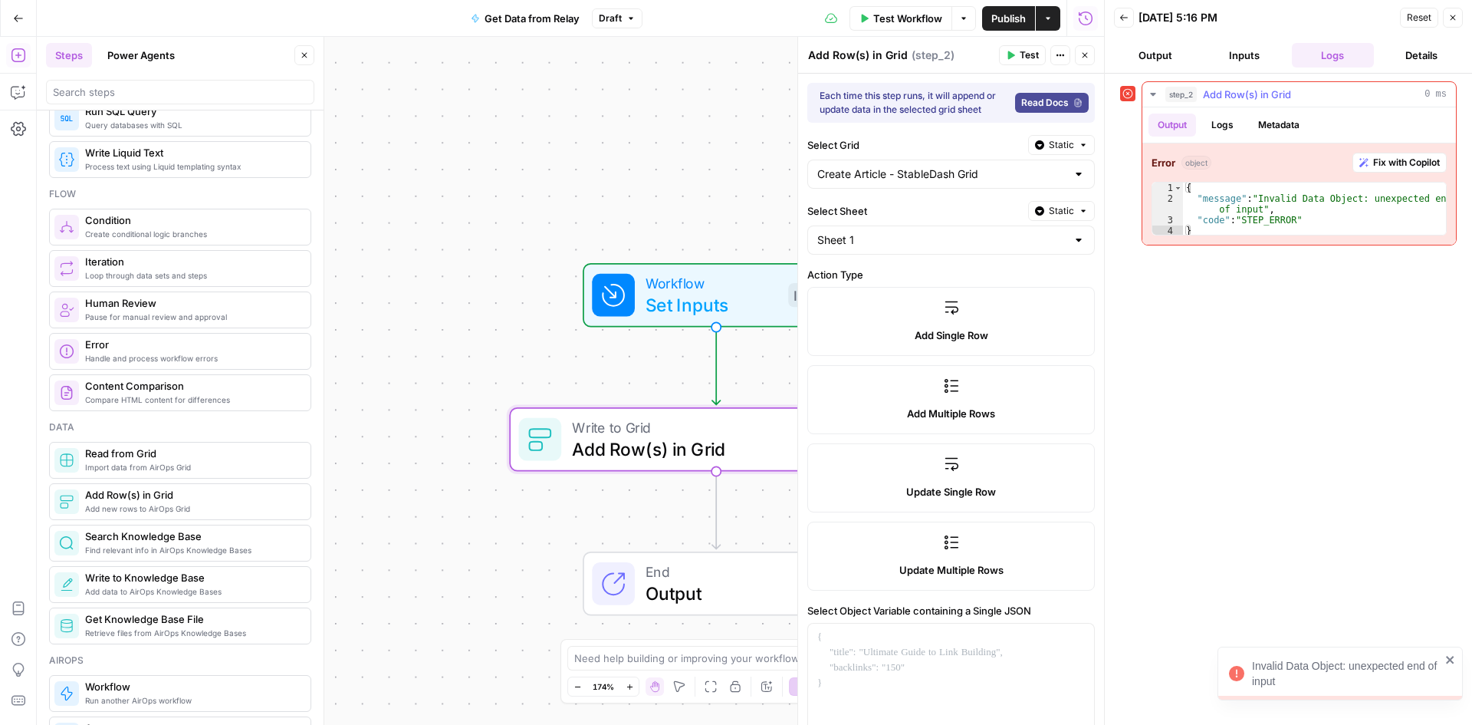
click at [1287, 222] on div "{ "message" : "Invalid Data Object: unexpected end of input" , "code" : "STEP_E…" at bounding box center [1314, 219] width 263 height 75
drag, startPoint x: 1219, startPoint y: 199, endPoint x: 1378, endPoint y: 225, distance: 161.0
click at [1378, 225] on div "{ "message" : "Invalid Data Object: unexpected end of input" , "code" : "STEP_E…" at bounding box center [1314, 219] width 263 height 75
type textarea "**********"
click at [1228, 120] on button "Logs" at bounding box center [1222, 124] width 41 height 23
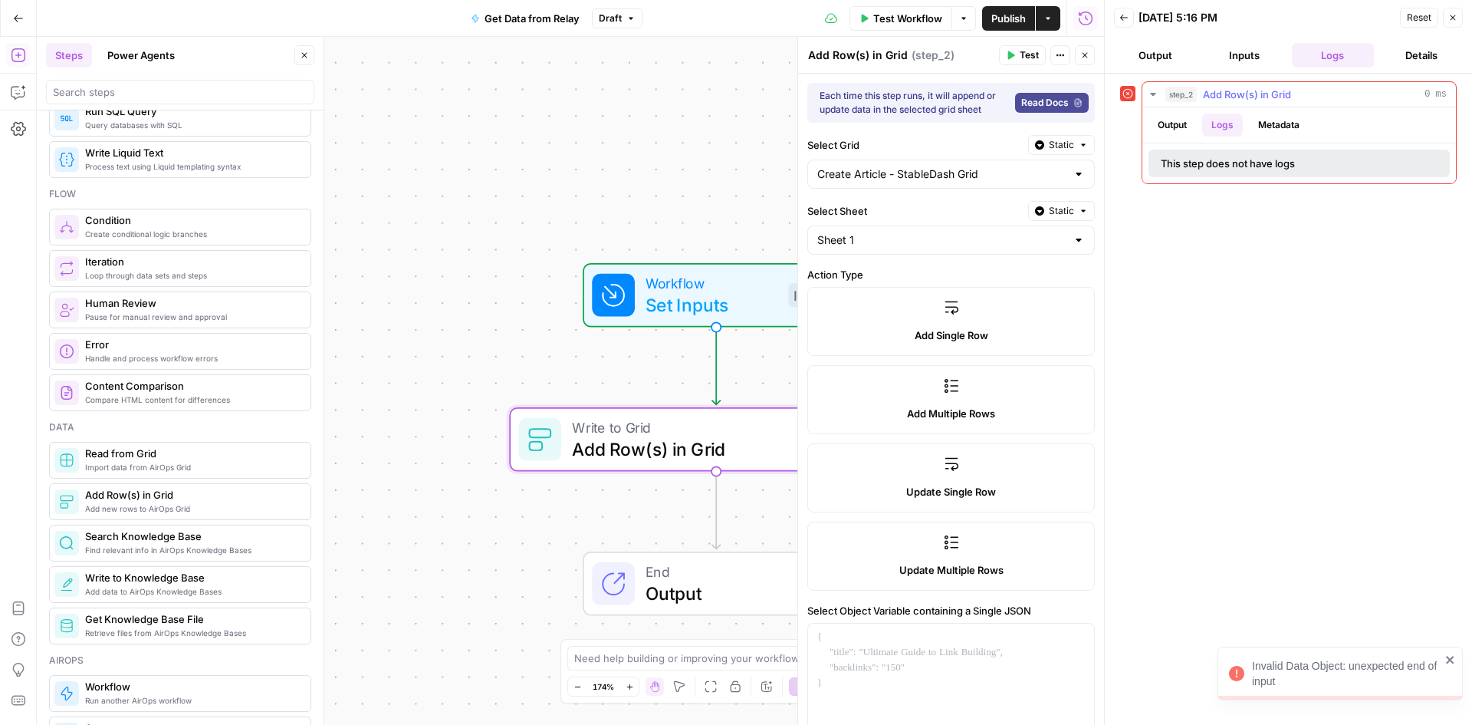
click at [1274, 166] on div "This step does not have logs" at bounding box center [1263, 163] width 205 height 15
click at [1282, 138] on div "Output Logs Metadata" at bounding box center [1300, 124] width 314 height 35
click at [1281, 130] on button "Metadata" at bounding box center [1279, 124] width 60 height 23
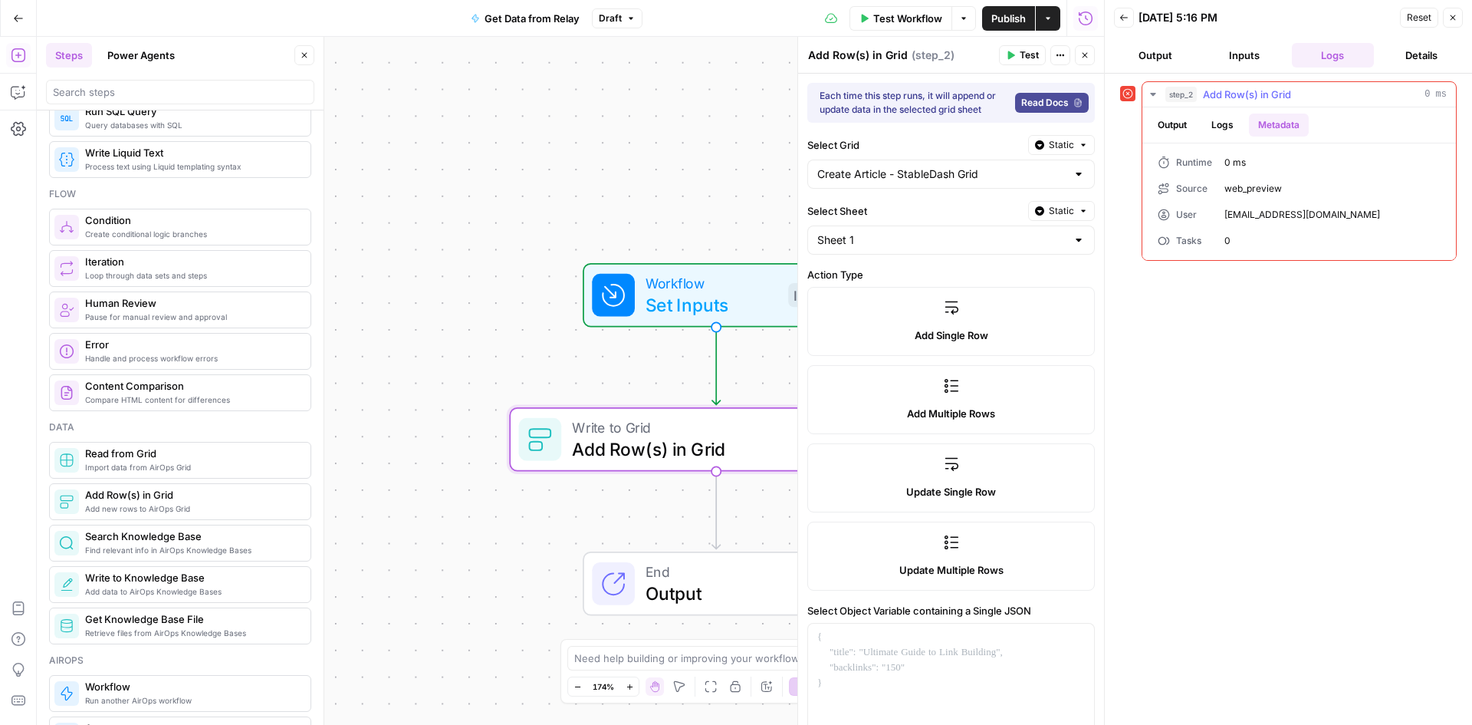
click at [1177, 125] on button "Output" at bounding box center [1173, 124] width 48 height 23
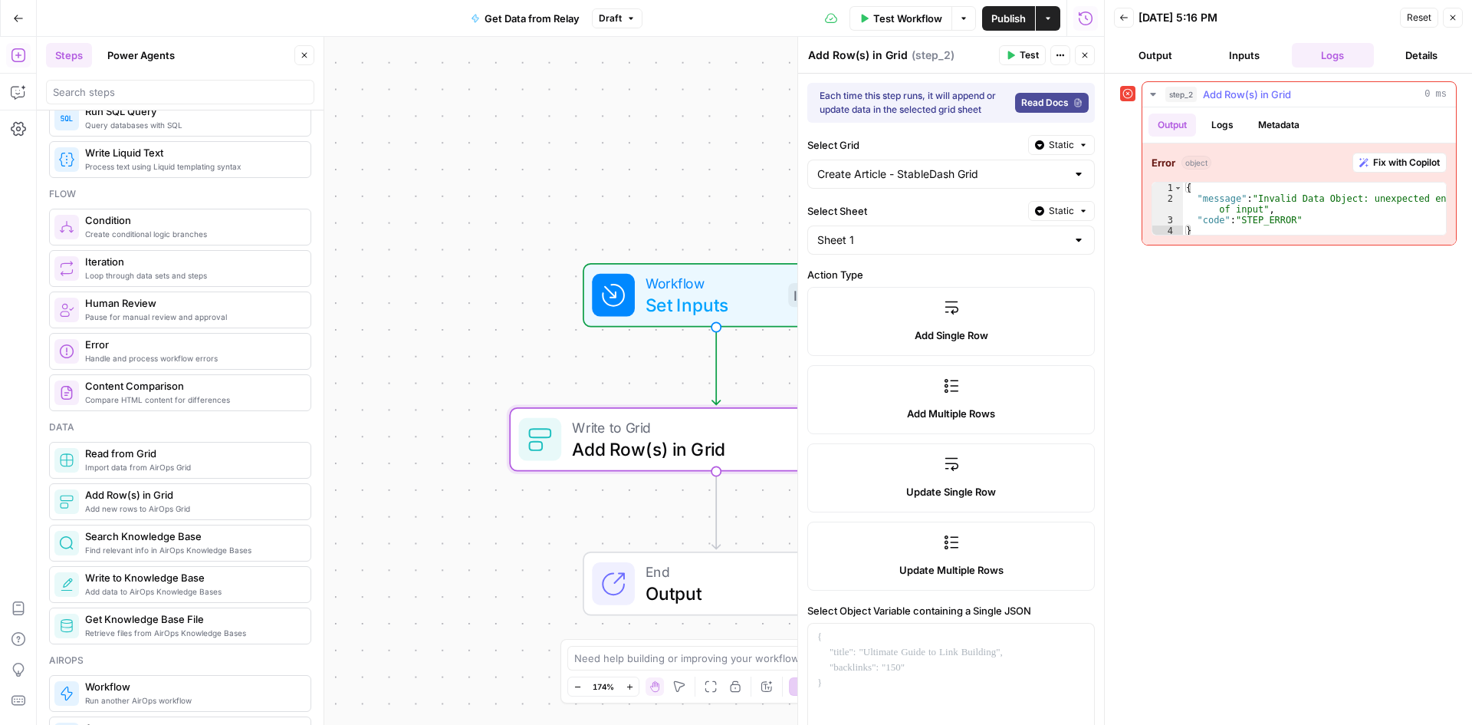
click at [1272, 123] on button "Metadata" at bounding box center [1279, 124] width 60 height 23
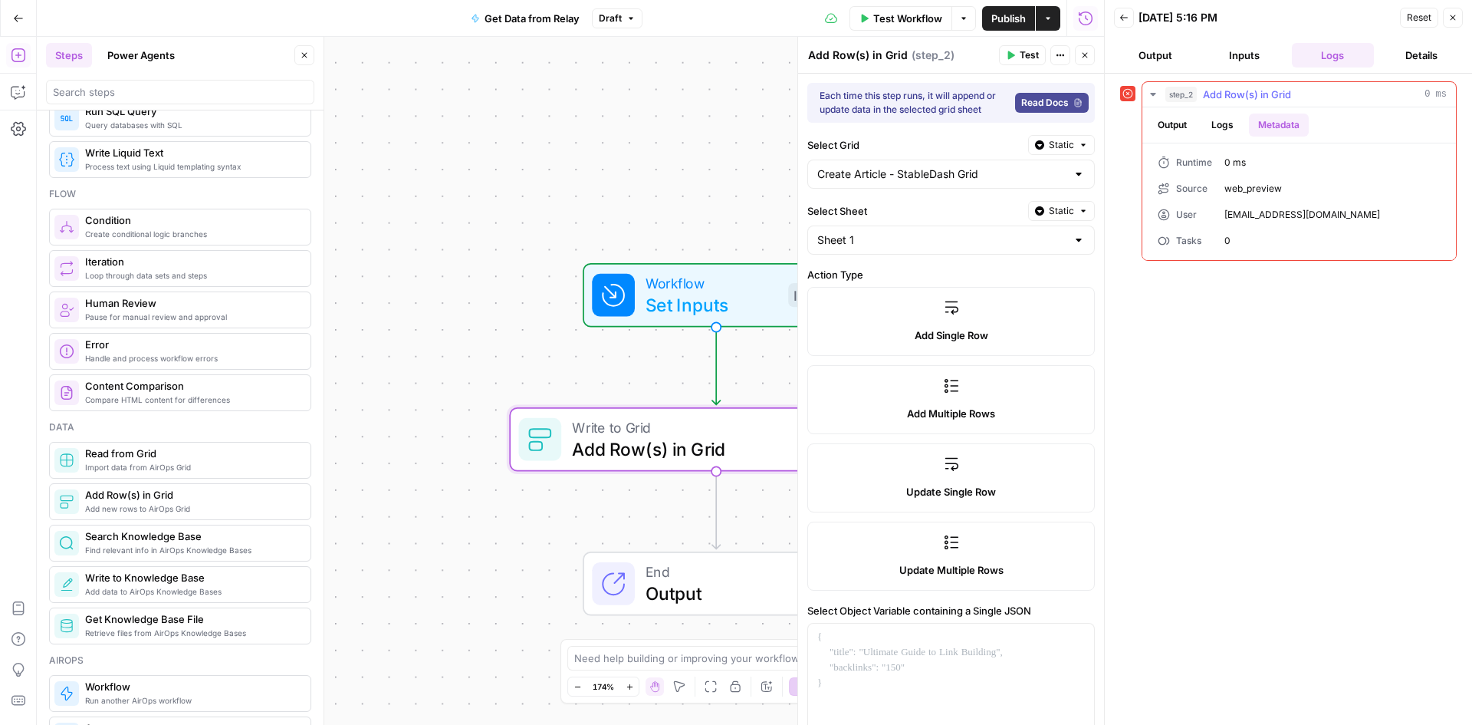
click at [1162, 122] on button "Output" at bounding box center [1173, 124] width 48 height 23
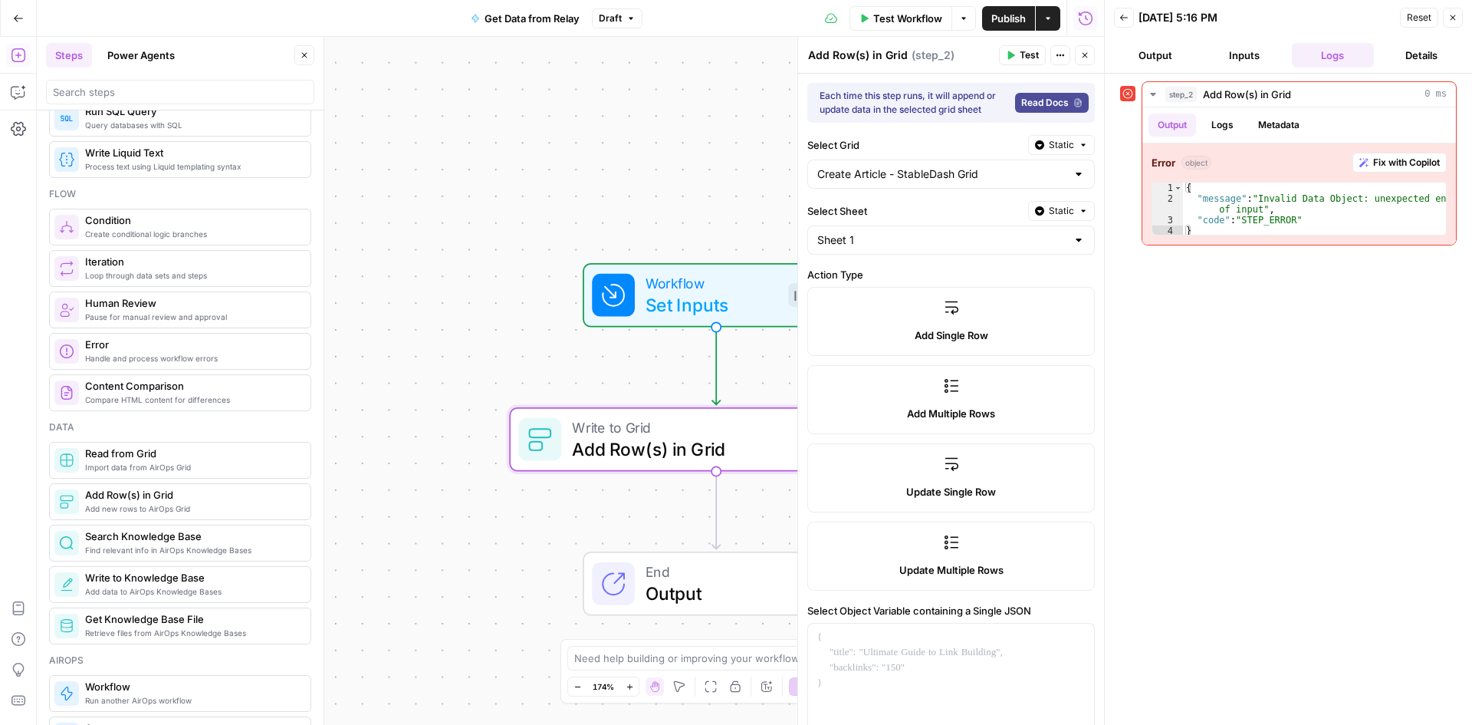
click at [1241, 63] on button "Inputs" at bounding box center [1244, 55] width 83 height 25
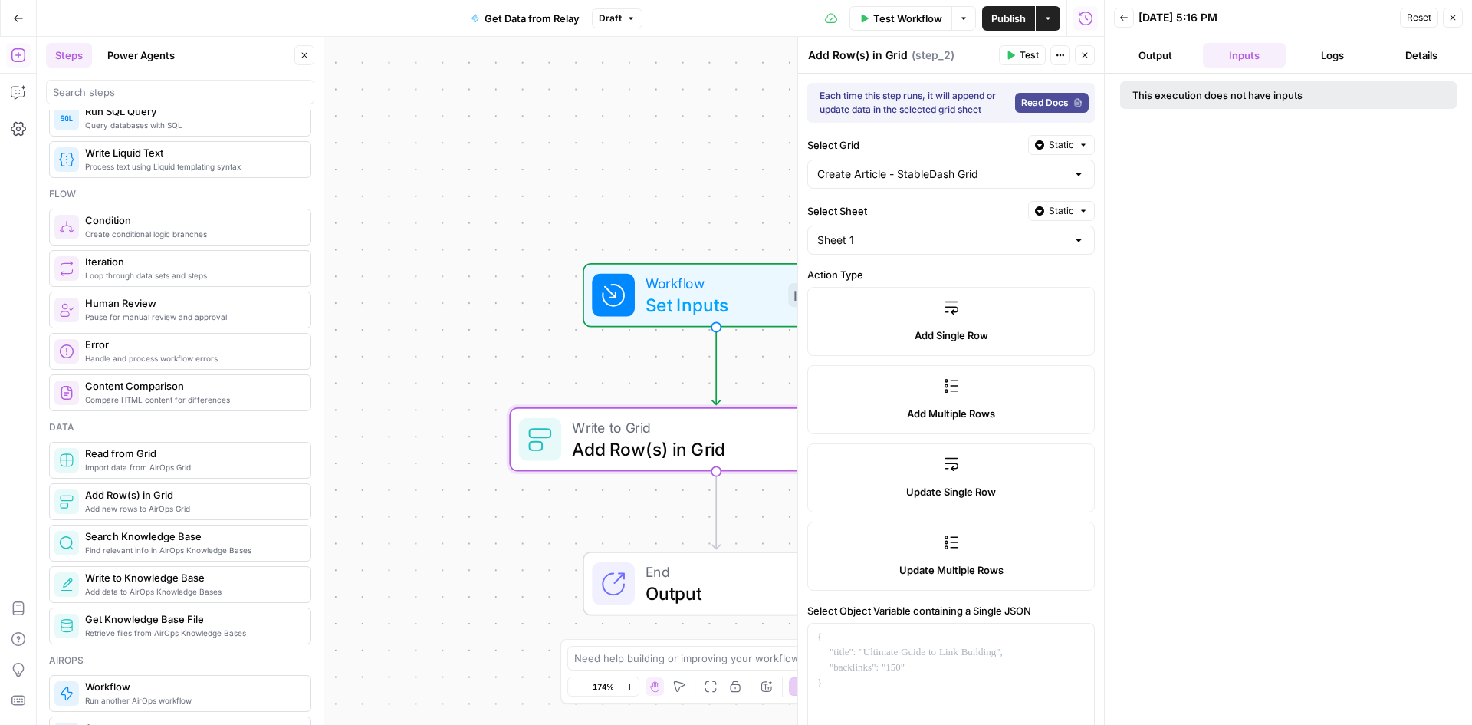
click at [1166, 61] on button "Output" at bounding box center [1155, 55] width 83 height 25
click at [1233, 64] on button "Inputs" at bounding box center [1244, 55] width 83 height 25
click at [1455, 17] on icon "button" at bounding box center [1452, 17] width 9 height 9
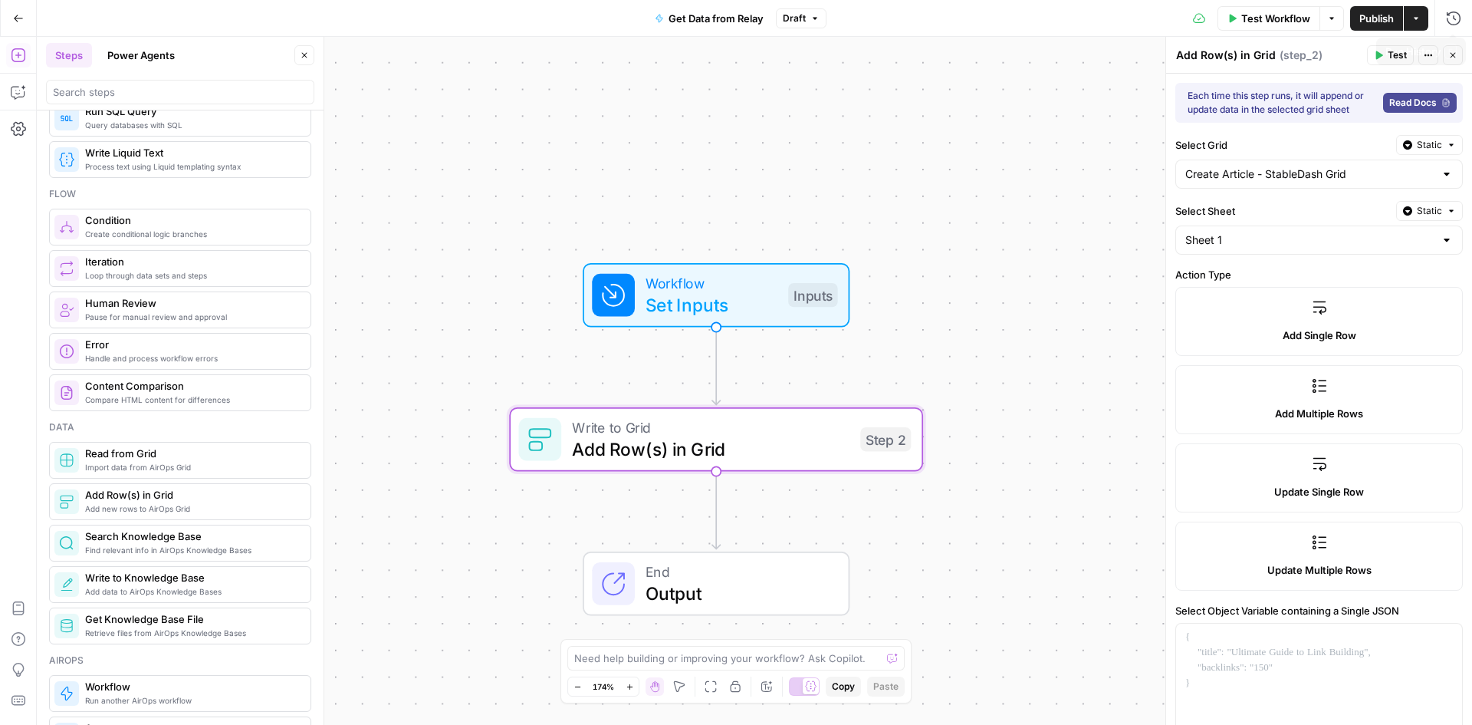
click at [995, 272] on div "Workflow Set Inputs Inputs Write to Grid Add Row(s) in Grid Step 2 End Output" at bounding box center [754, 381] width 1435 height 688
click at [1448, 61] on button "Close" at bounding box center [1453, 55] width 20 height 20
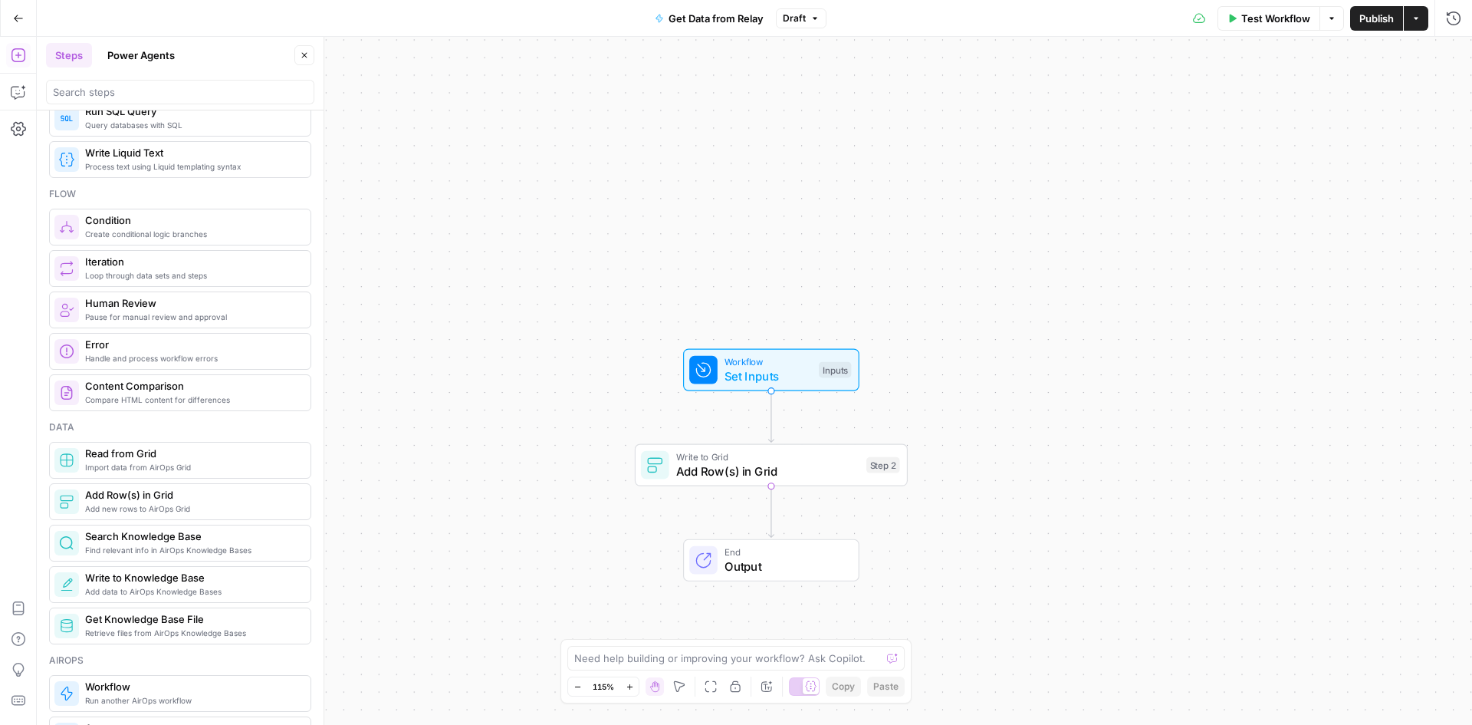
click at [1340, 20] on button "Options" at bounding box center [1332, 18] width 25 height 25
click at [1418, 18] on icon "button" at bounding box center [1416, 18] width 9 height 9
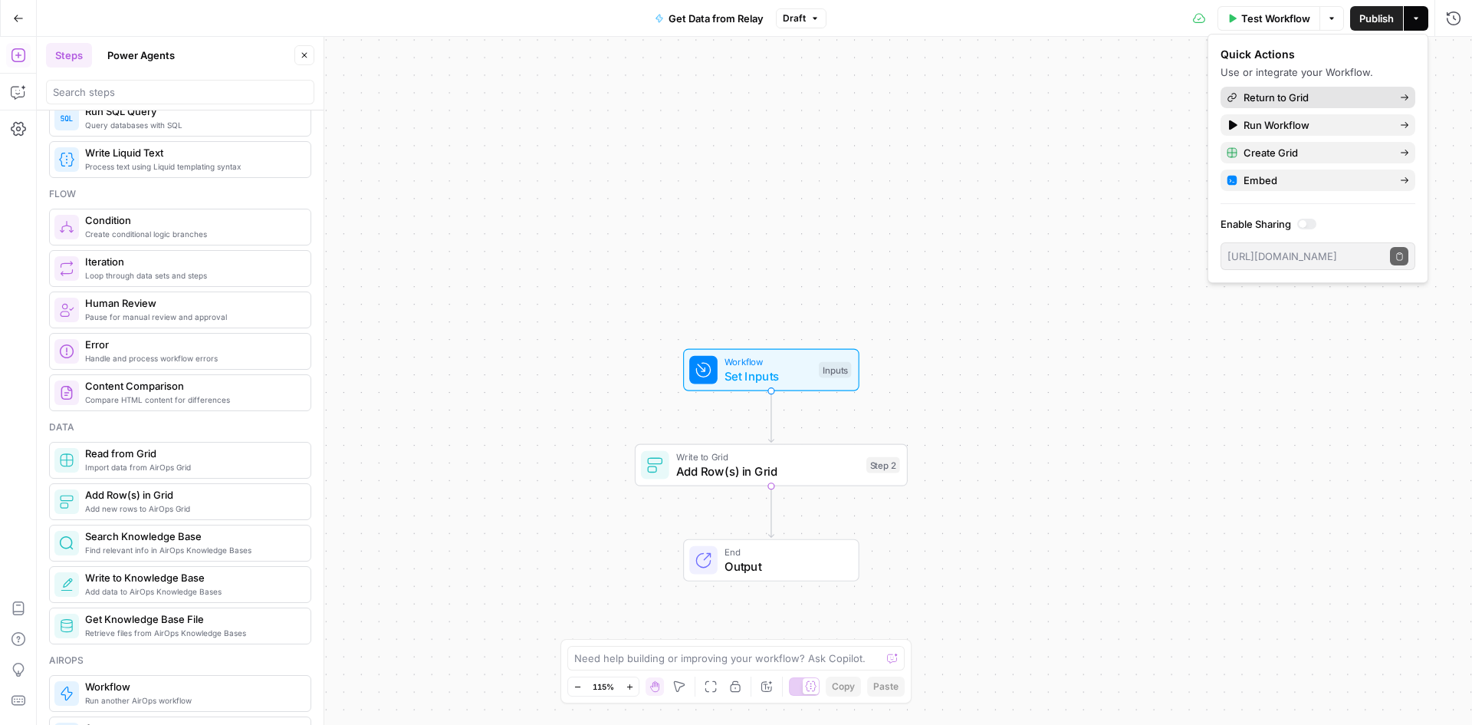
click at [1307, 100] on span "Return to Grid" at bounding box center [1316, 97] width 144 height 15
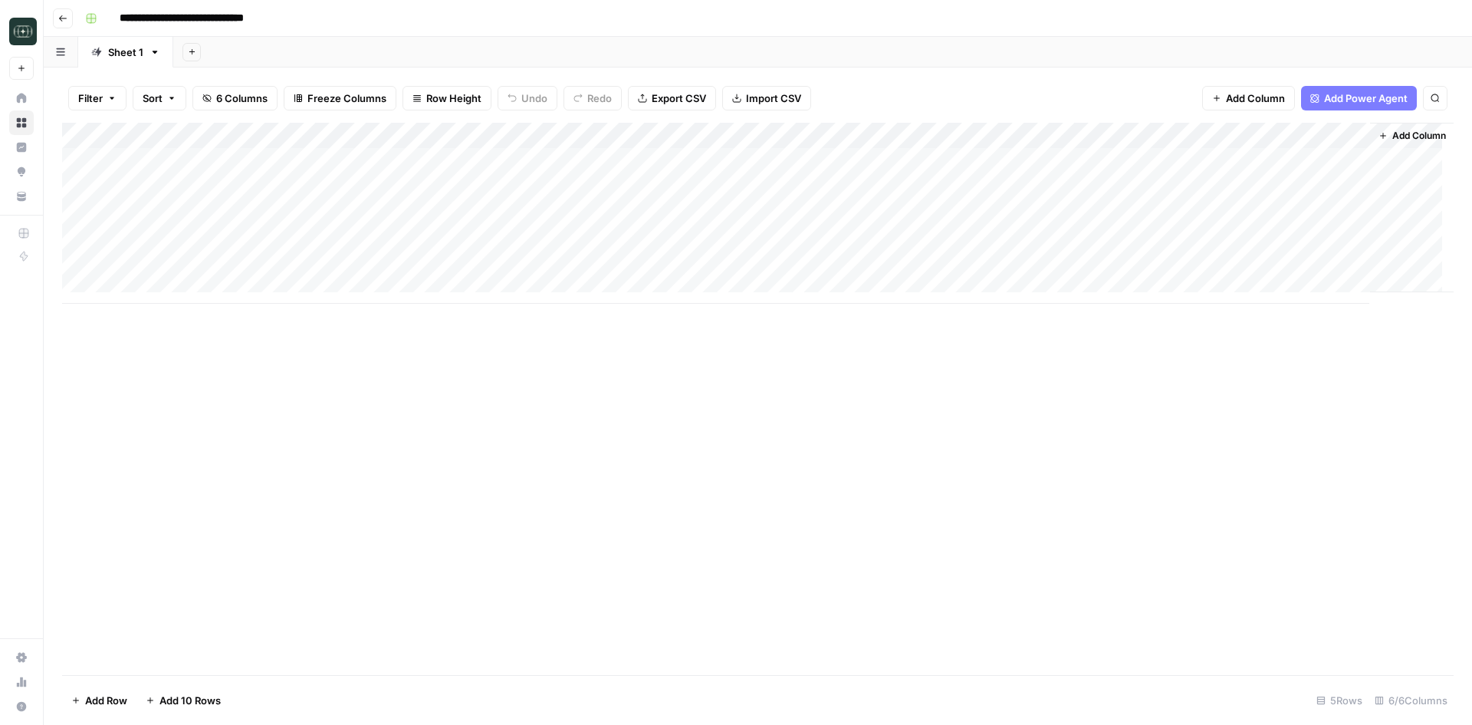
click at [64, 15] on icon "button" at bounding box center [62, 18] width 9 height 9
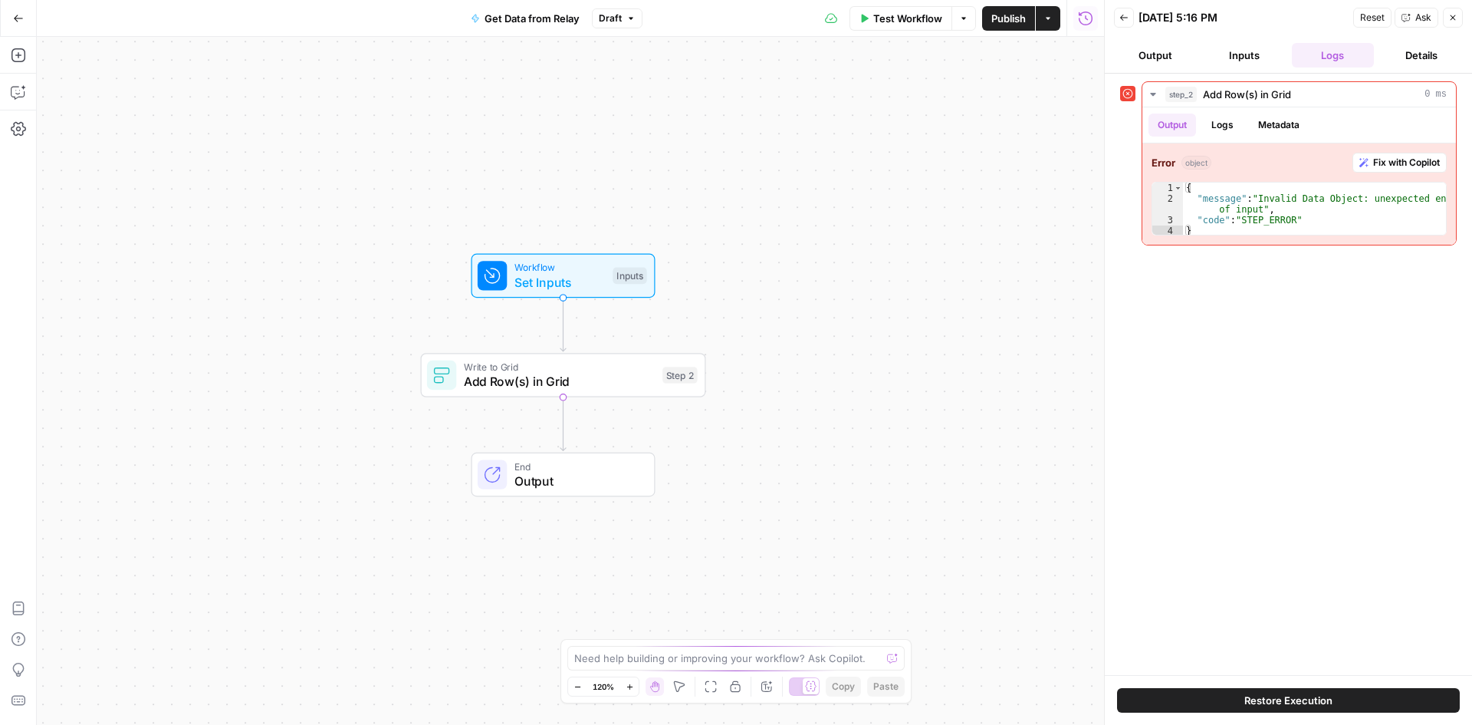
click at [1129, 18] on button "Back" at bounding box center [1124, 18] width 20 height 20
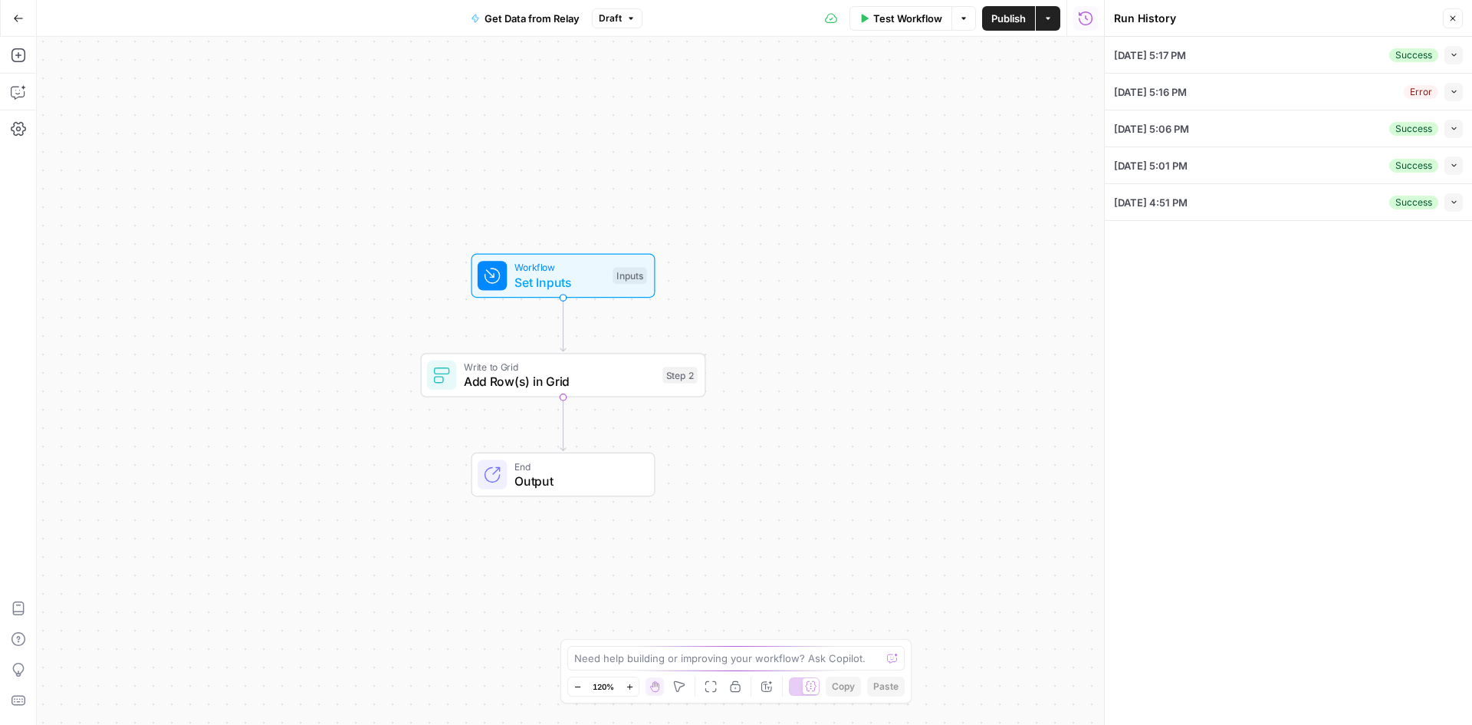
click at [1454, 56] on div "Collapse" at bounding box center [1436, 62] width 38 height 14
click at [1307, 59] on div "[DATE] 5:17 PM Success Collapse" at bounding box center [1288, 55] width 349 height 36
click at [1452, 53] on icon "button" at bounding box center [1454, 55] width 8 height 8
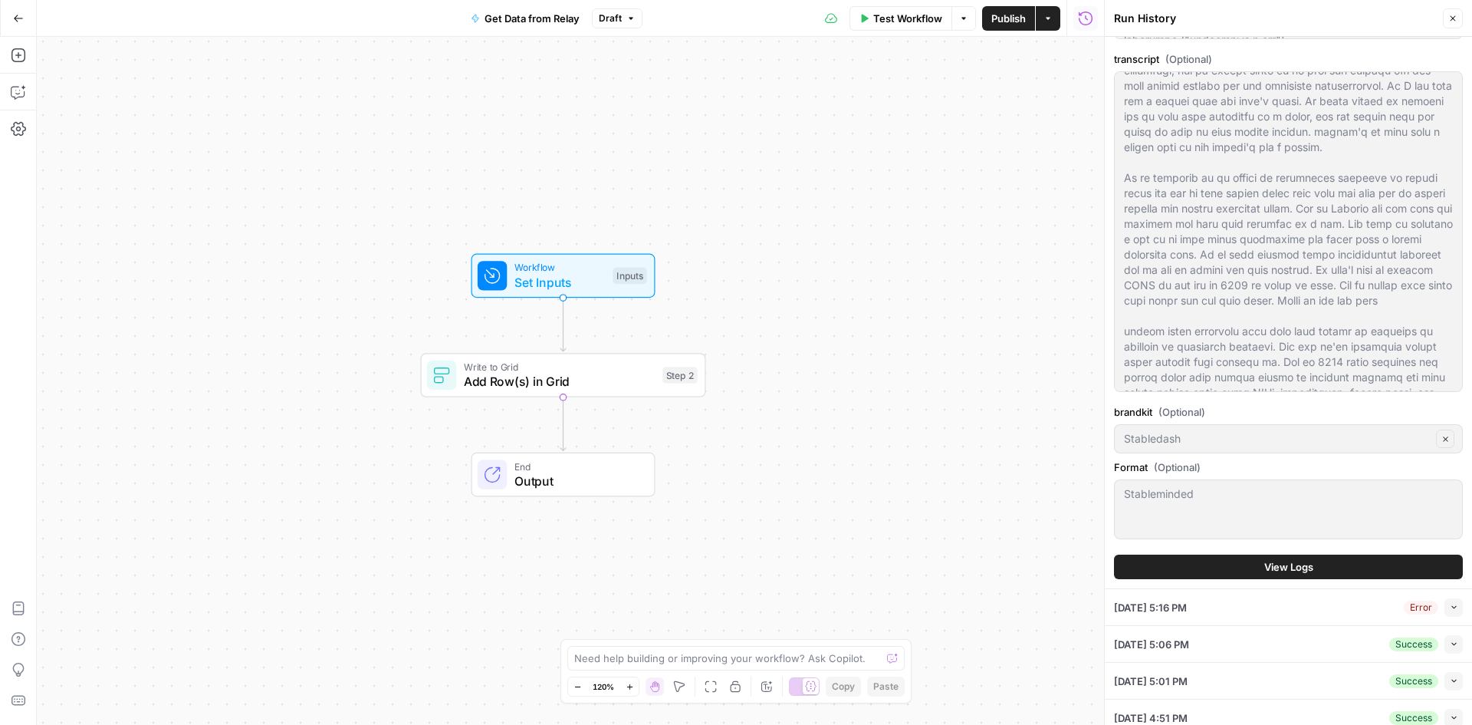
scroll to position [395, 0]
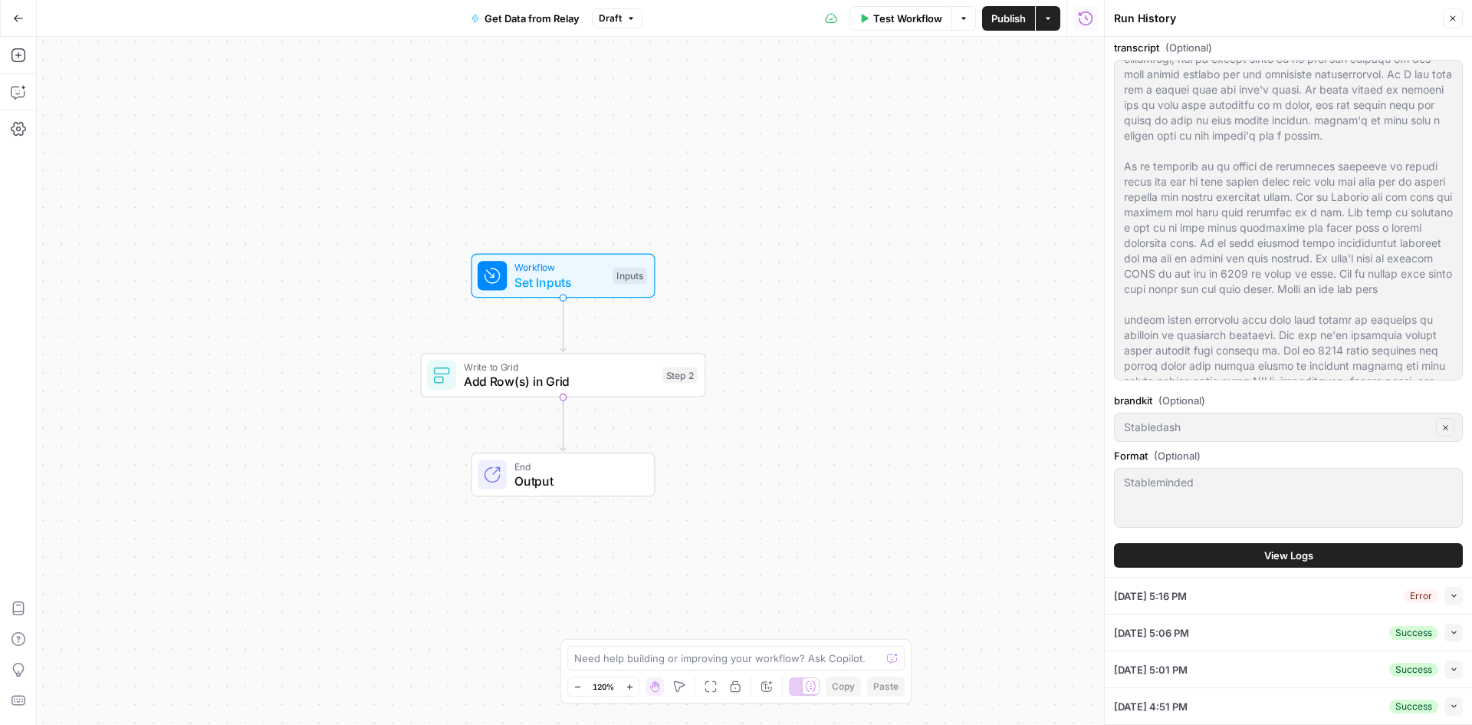
click at [1283, 553] on span "View Logs" at bounding box center [1288, 554] width 49 height 15
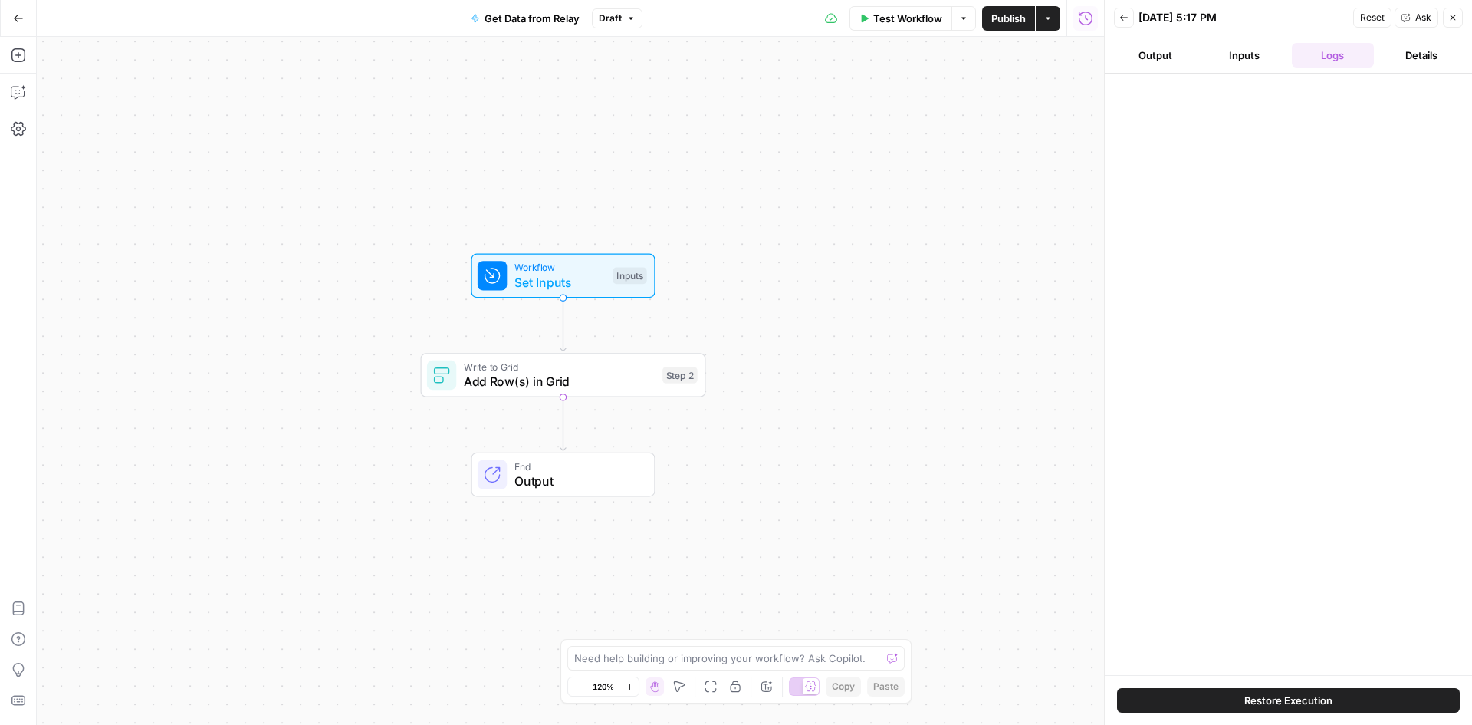
click at [630, 373] on span "Add Row(s) in Grid" at bounding box center [560, 381] width 192 height 18
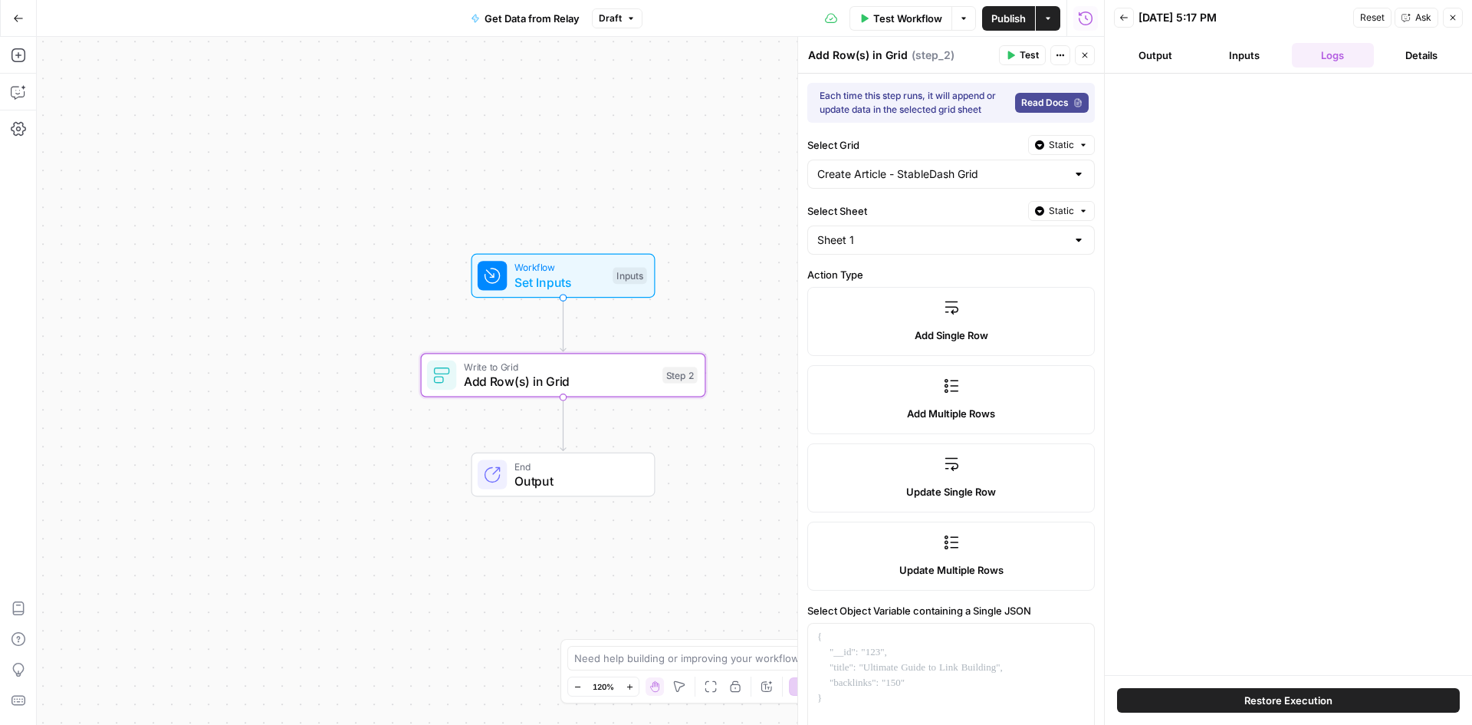
click at [1244, 58] on button "Inputs" at bounding box center [1244, 55] width 83 height 25
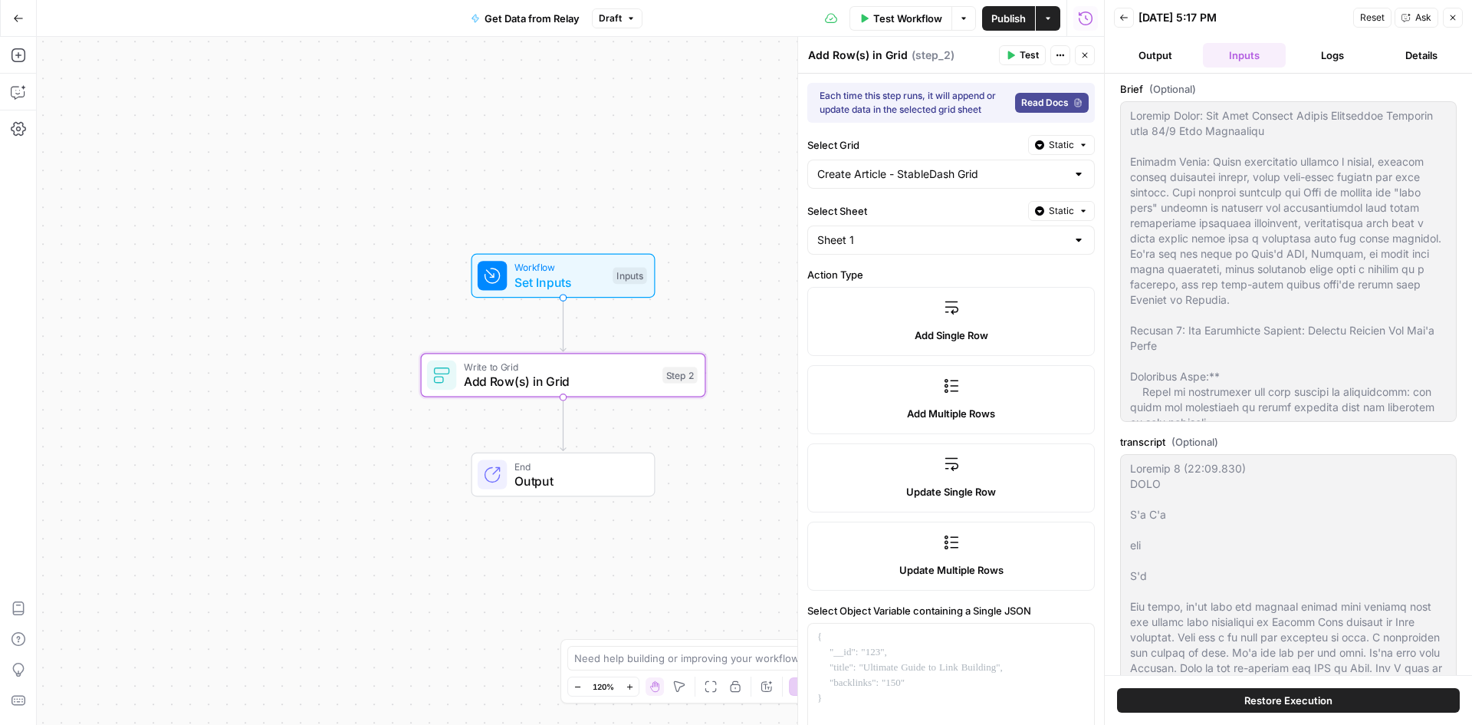
click at [1166, 56] on button "Output" at bounding box center [1155, 55] width 83 height 25
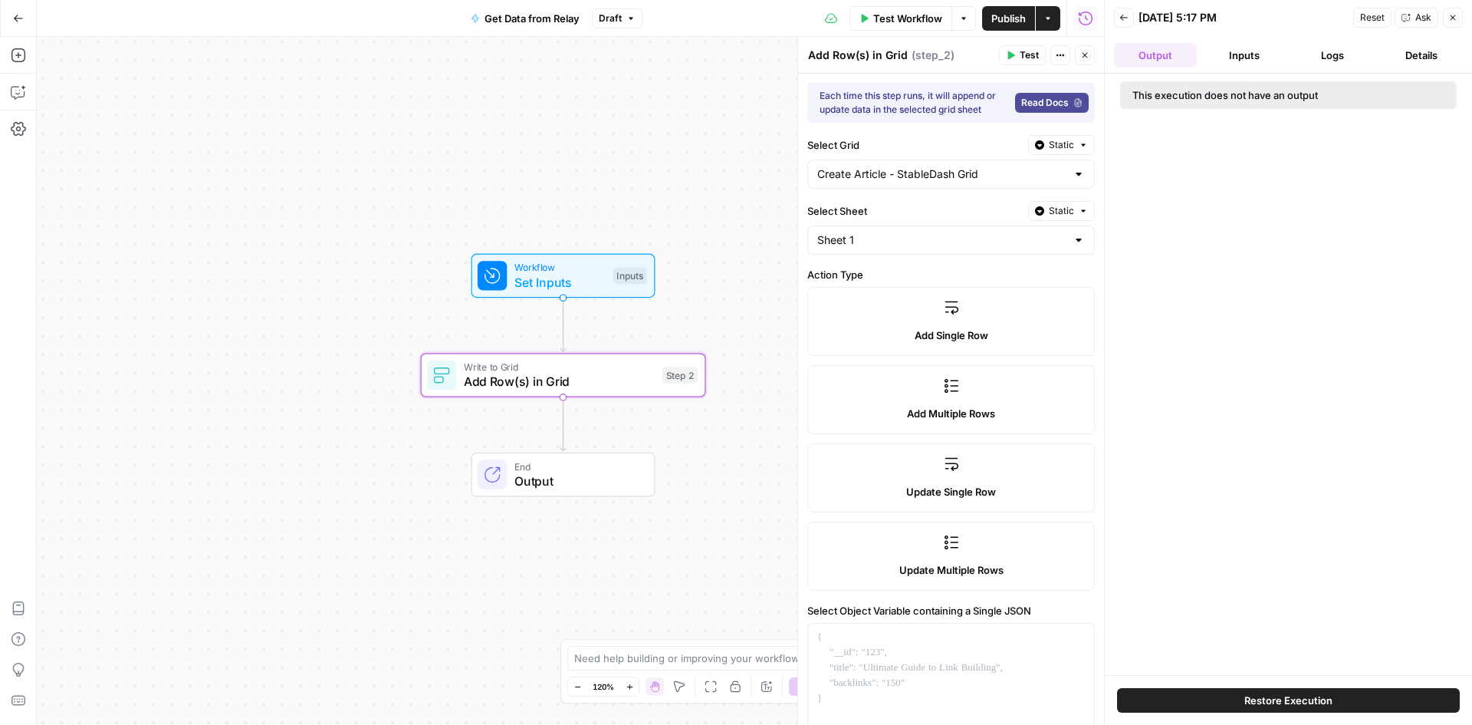
click at [1251, 58] on button "Inputs" at bounding box center [1244, 55] width 83 height 25
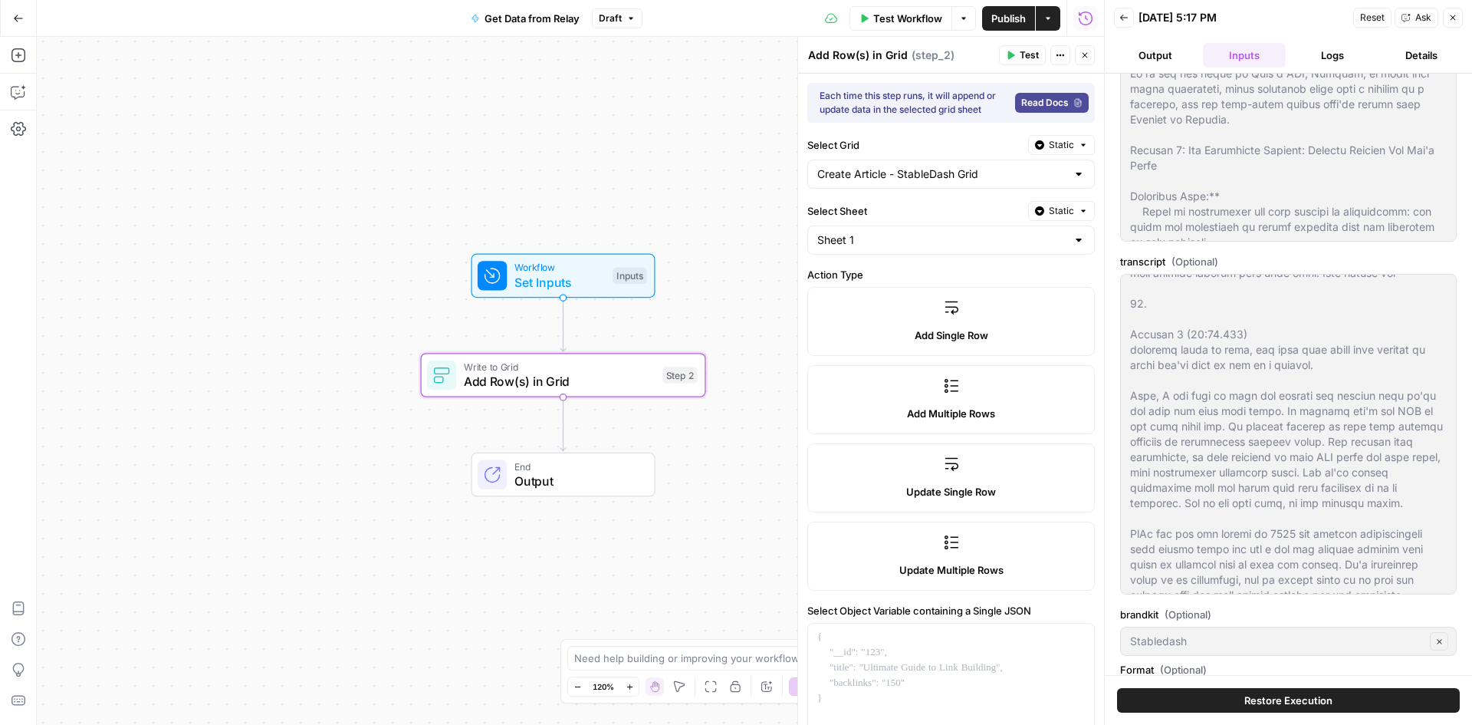
scroll to position [261, 0]
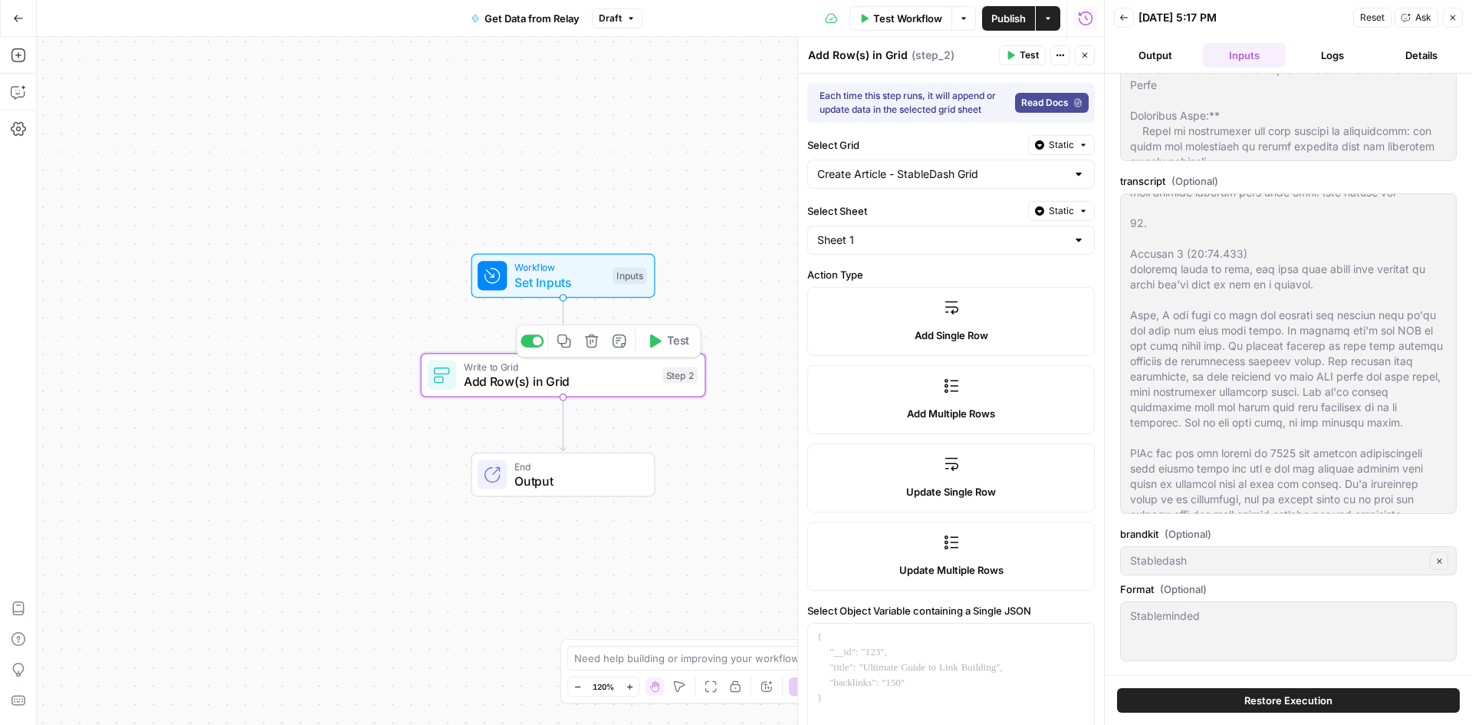
click at [571, 495] on div "End Output" at bounding box center [564, 474] width 184 height 44
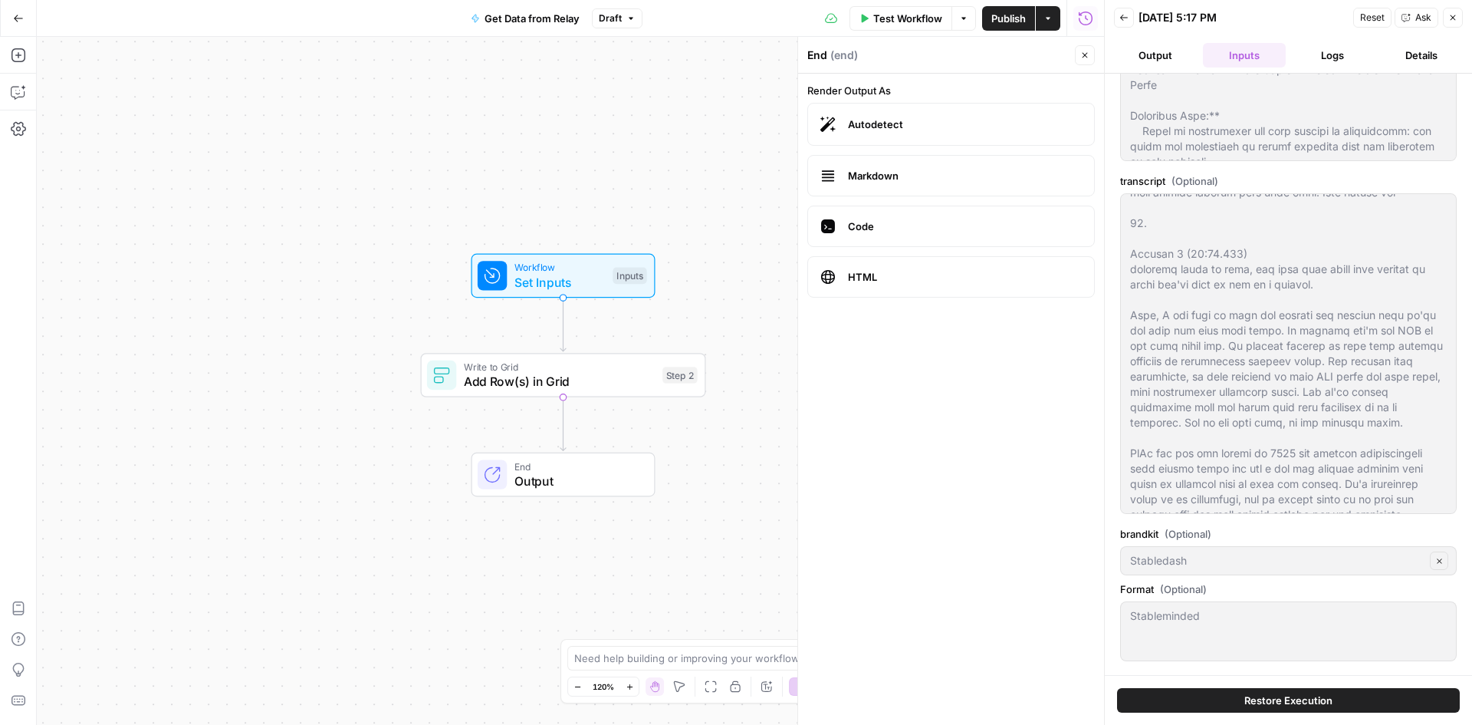
click at [574, 479] on span "Output" at bounding box center [577, 481] width 125 height 18
click at [551, 485] on span "Output" at bounding box center [577, 481] width 125 height 18
click at [1260, 701] on span "Restore Execution" at bounding box center [1288, 699] width 88 height 15
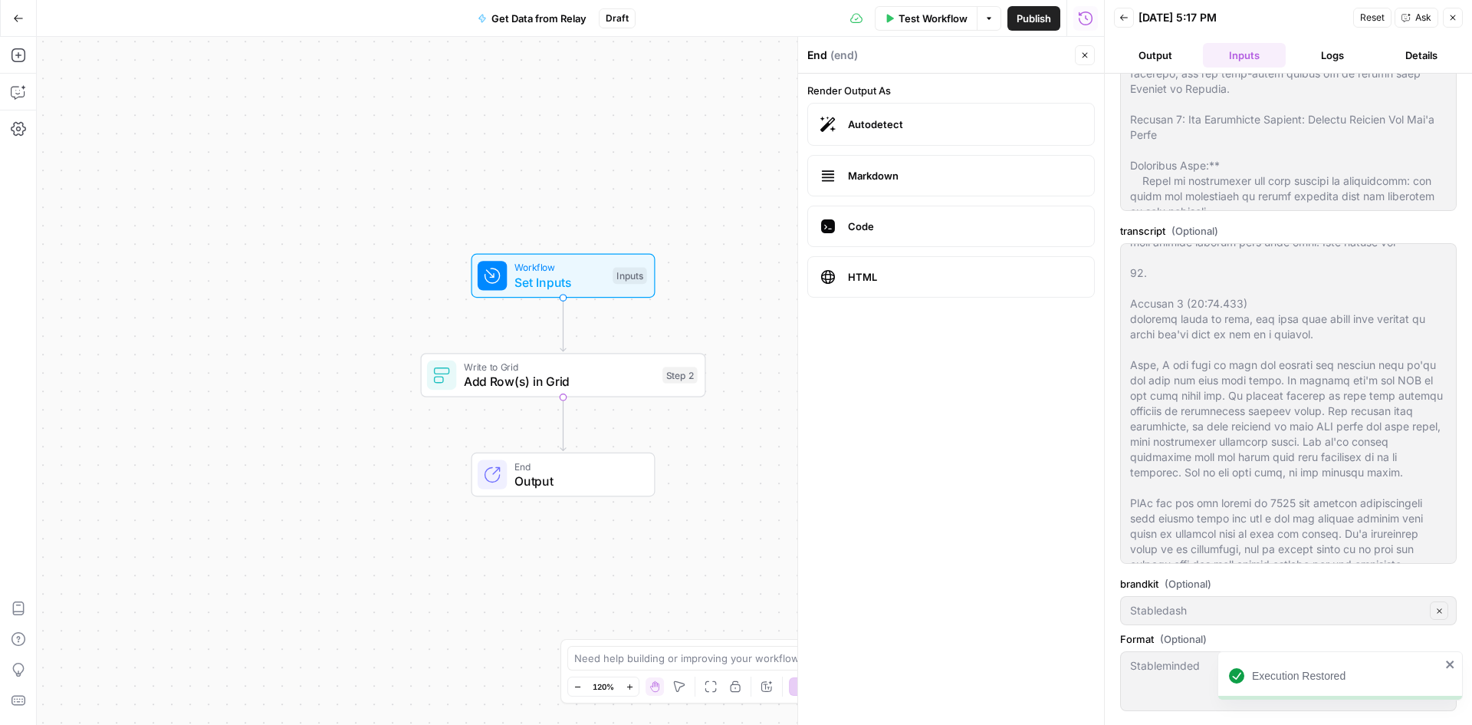
scroll to position [211, 0]
click at [1457, 666] on div "Execution Restored" at bounding box center [1340, 675] width 245 height 49
click at [637, 379] on span "Add Row(s) in Grid" at bounding box center [560, 381] width 192 height 18
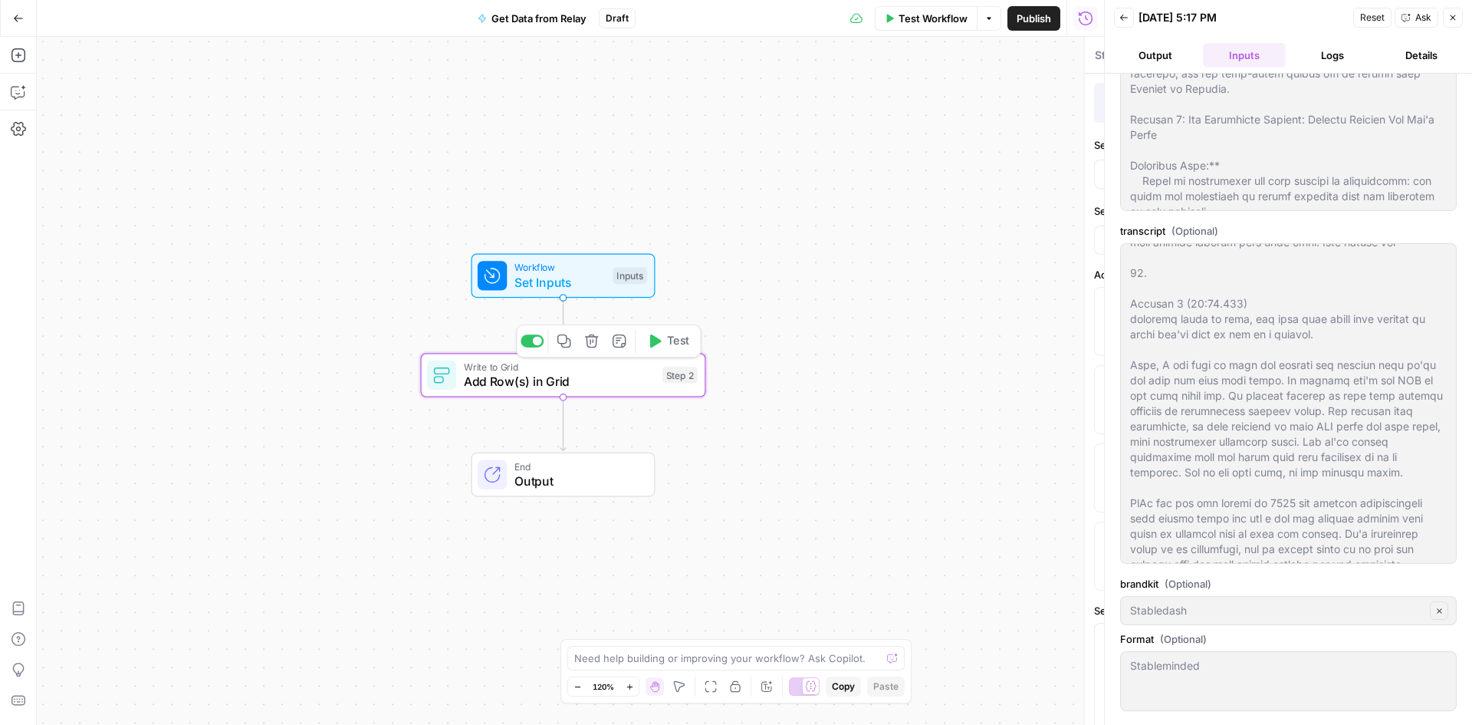
type textarea "Add Row(s) in Grid"
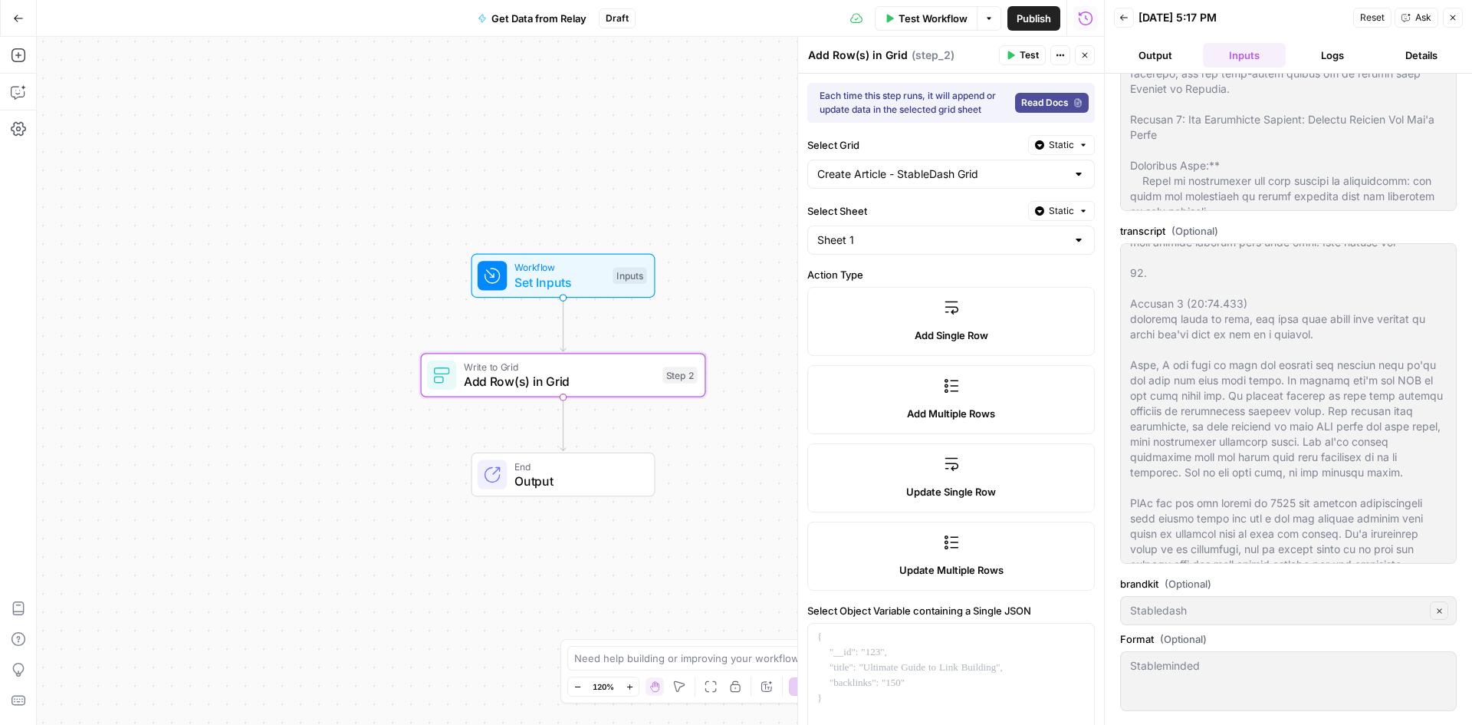
click at [1310, 52] on button "Logs" at bounding box center [1333, 55] width 83 height 25
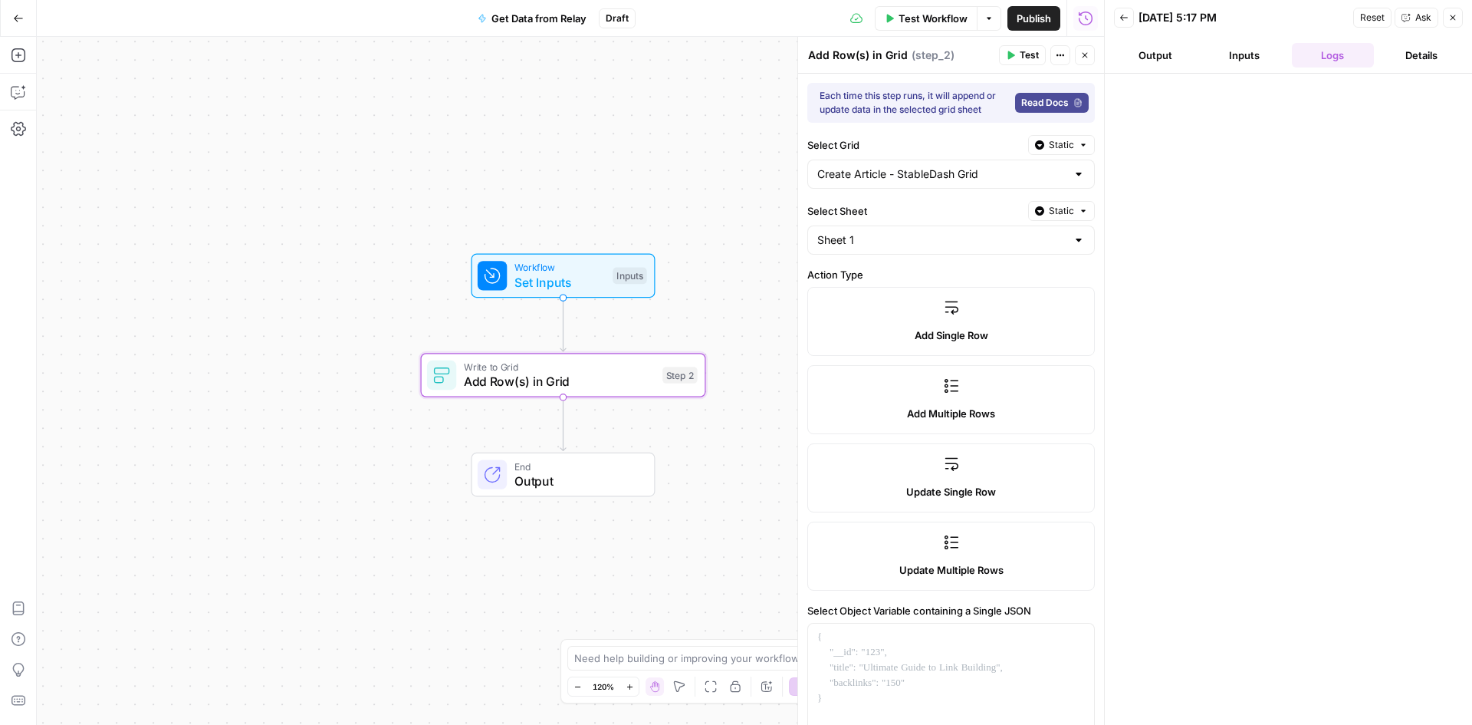
scroll to position [0, 0]
click at [1152, 54] on button "Output" at bounding box center [1155, 55] width 83 height 25
click at [1245, 90] on div "This execution does not have an output" at bounding box center [1257, 94] width 249 height 15
click at [1241, 66] on button "Inputs" at bounding box center [1244, 55] width 83 height 25
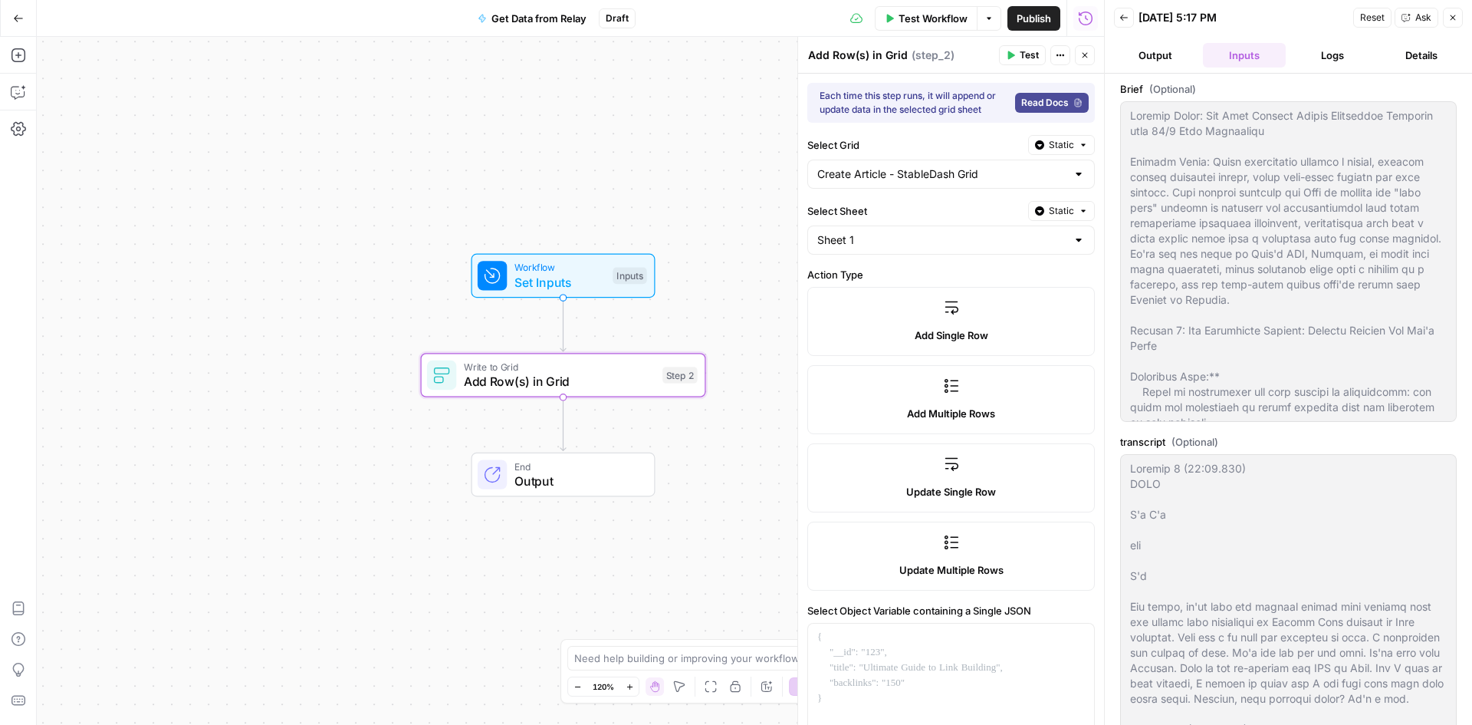
click at [1307, 54] on button "Logs" at bounding box center [1333, 55] width 83 height 25
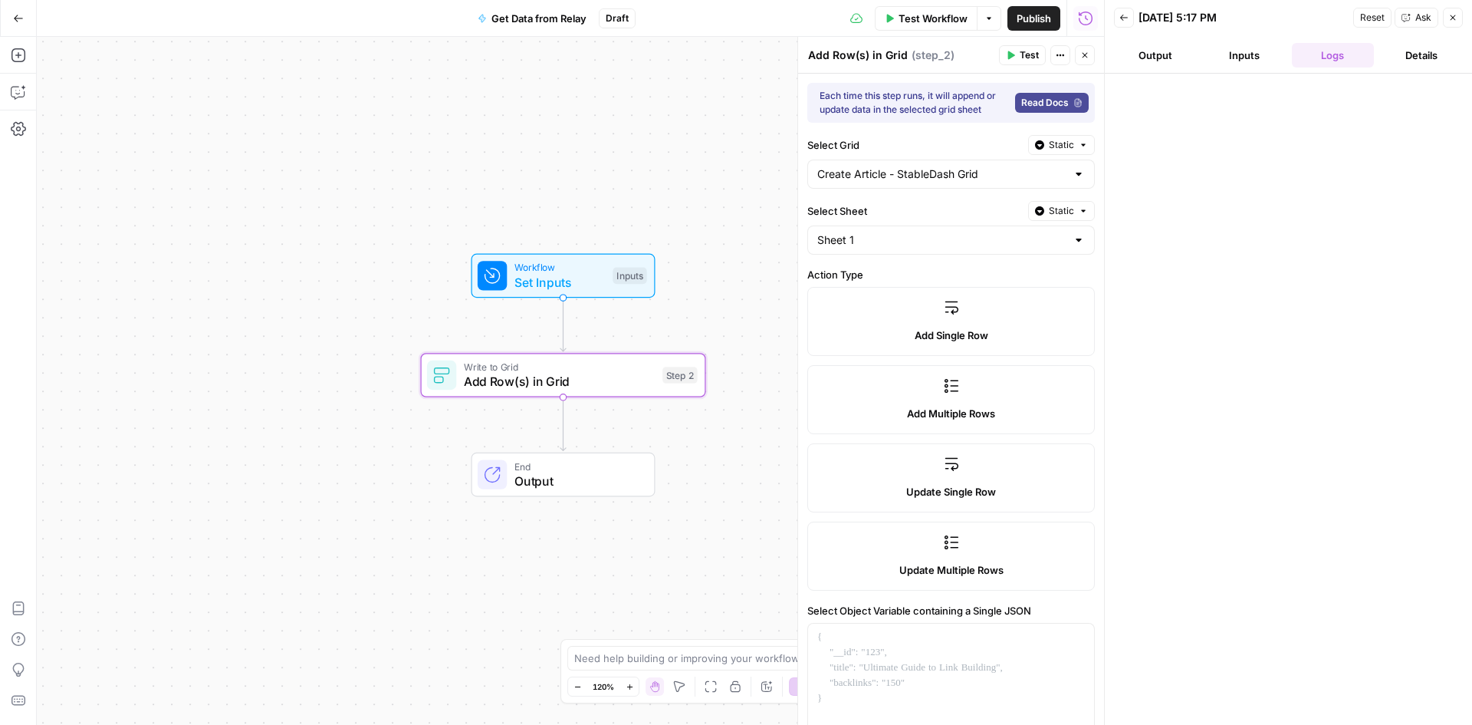
click at [1409, 54] on button "Details" at bounding box center [1421, 55] width 83 height 25
click at [986, 11] on button "Options" at bounding box center [989, 18] width 25 height 25
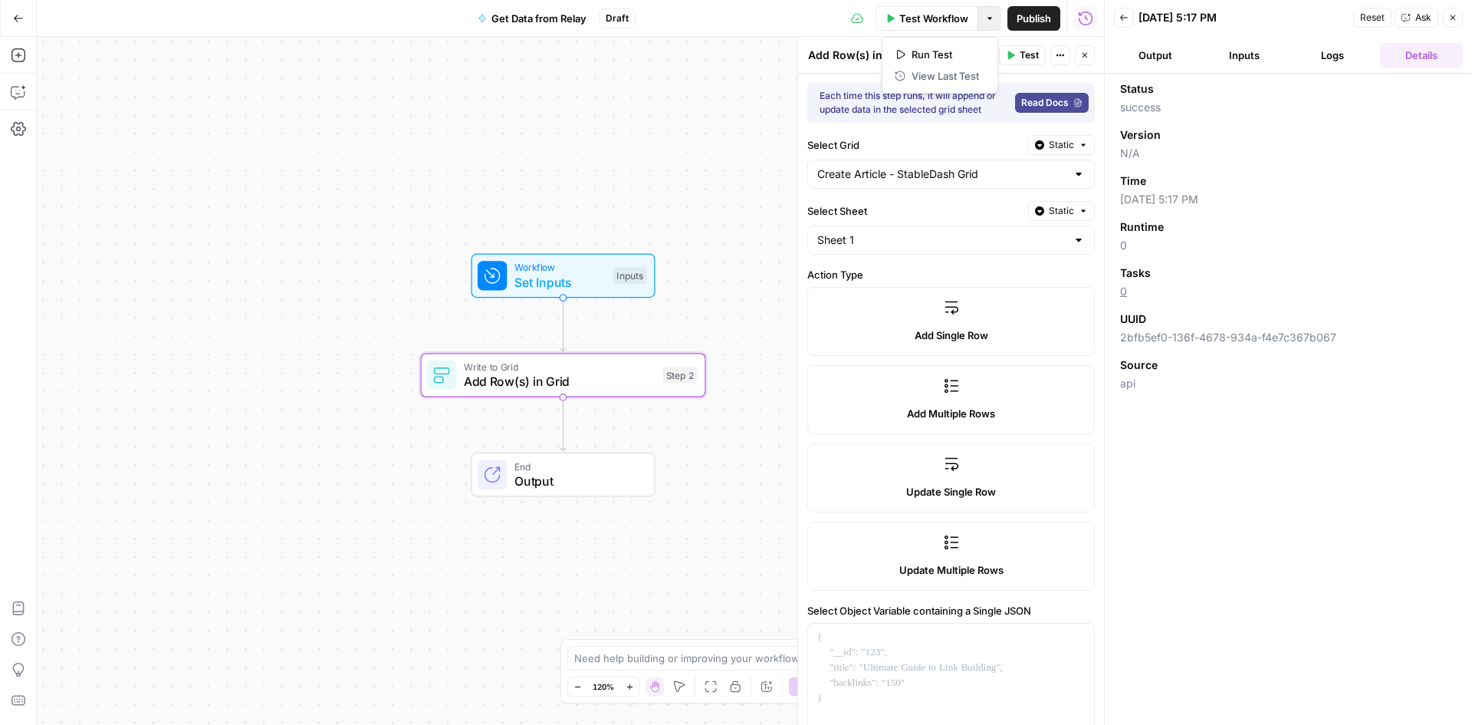
click at [1461, 17] on button "Close" at bounding box center [1453, 18] width 20 height 20
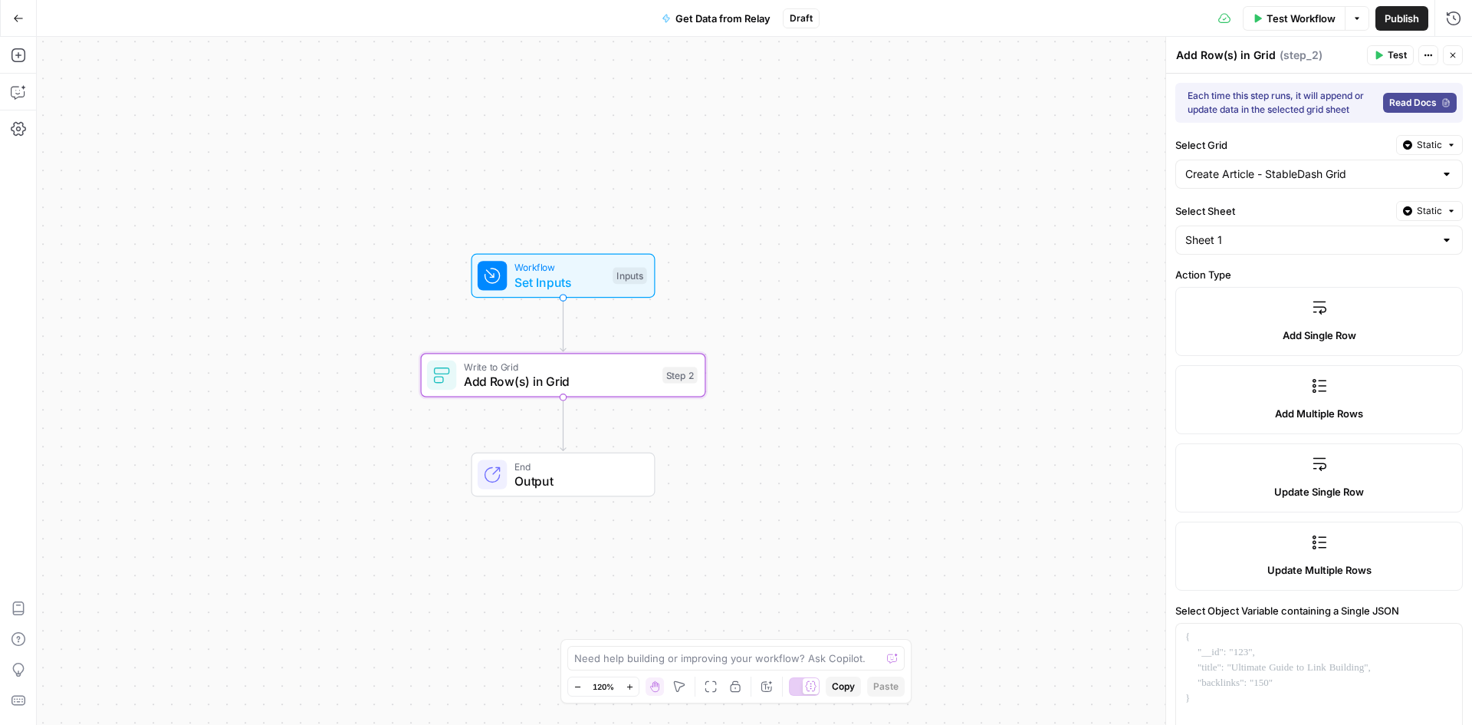
click at [1435, 52] on button "Actions" at bounding box center [1429, 55] width 20 height 20
click at [1361, 20] on button "Options" at bounding box center [1357, 18] width 25 height 25
click at [1458, 58] on button "Close" at bounding box center [1453, 55] width 20 height 20
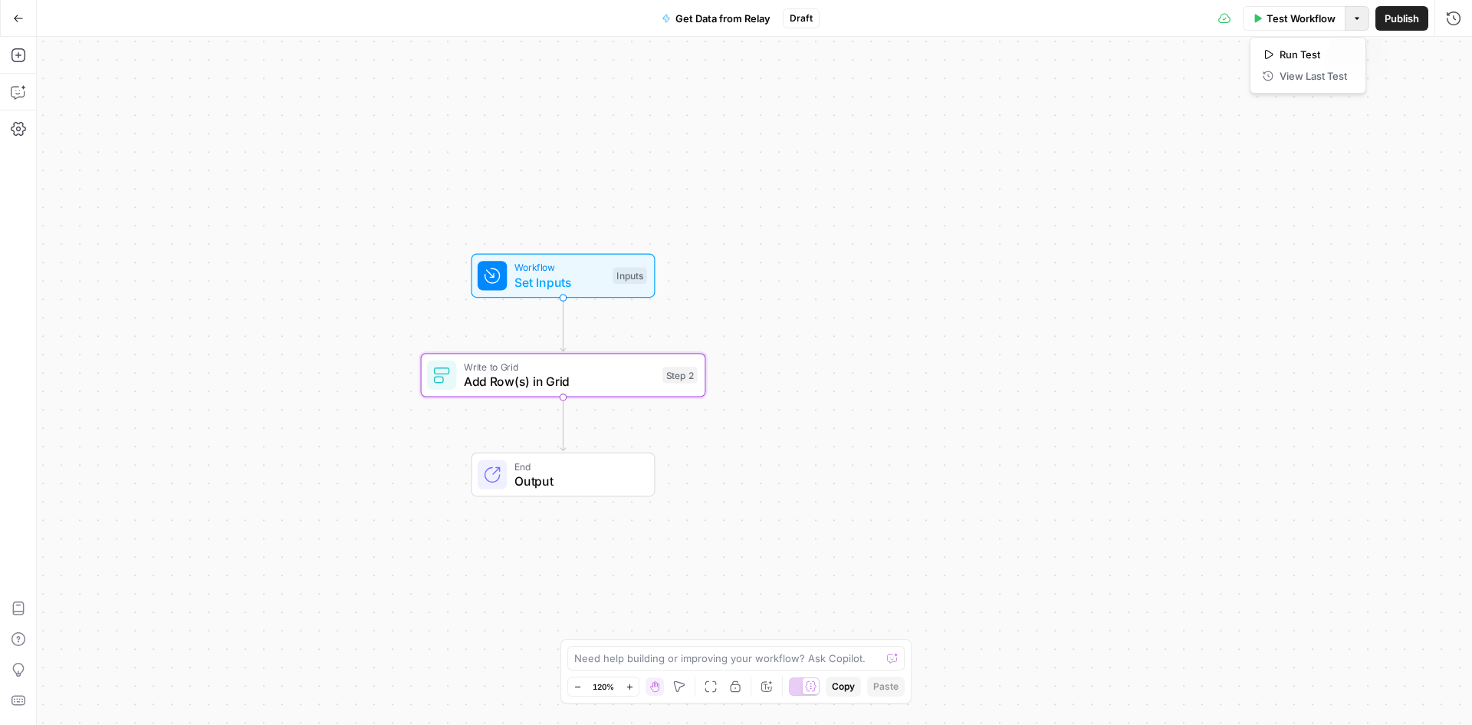
click at [1359, 21] on icon "button" at bounding box center [1357, 18] width 9 height 9
click at [1458, 20] on icon "button" at bounding box center [1453, 18] width 15 height 15
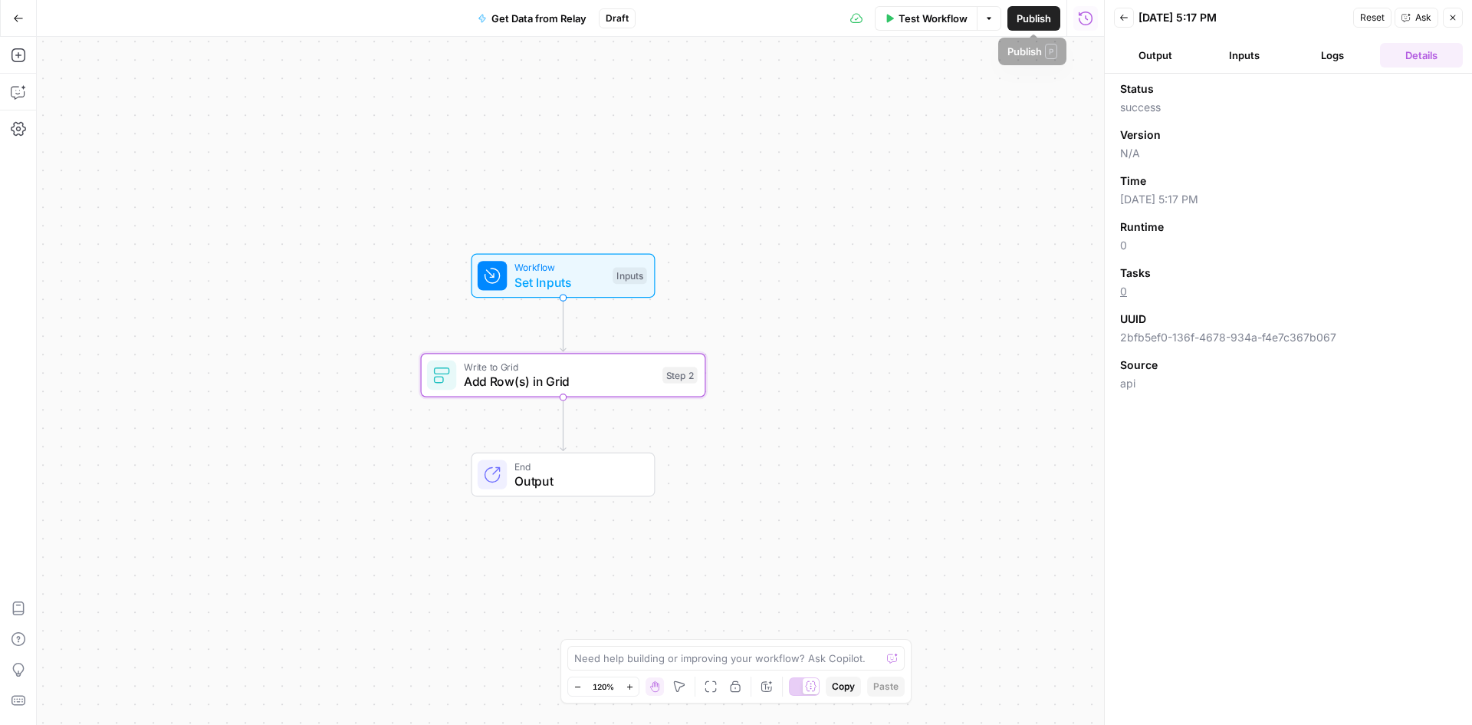
click at [998, 23] on button "Options" at bounding box center [989, 18] width 25 height 25
click at [754, 284] on div "Workflow Set Inputs Inputs Write to Grid Add Row(s) in Grid Step 2 End Output" at bounding box center [570, 381] width 1067 height 688
click at [565, 277] on span "Set Inputs" at bounding box center [560, 282] width 91 height 18
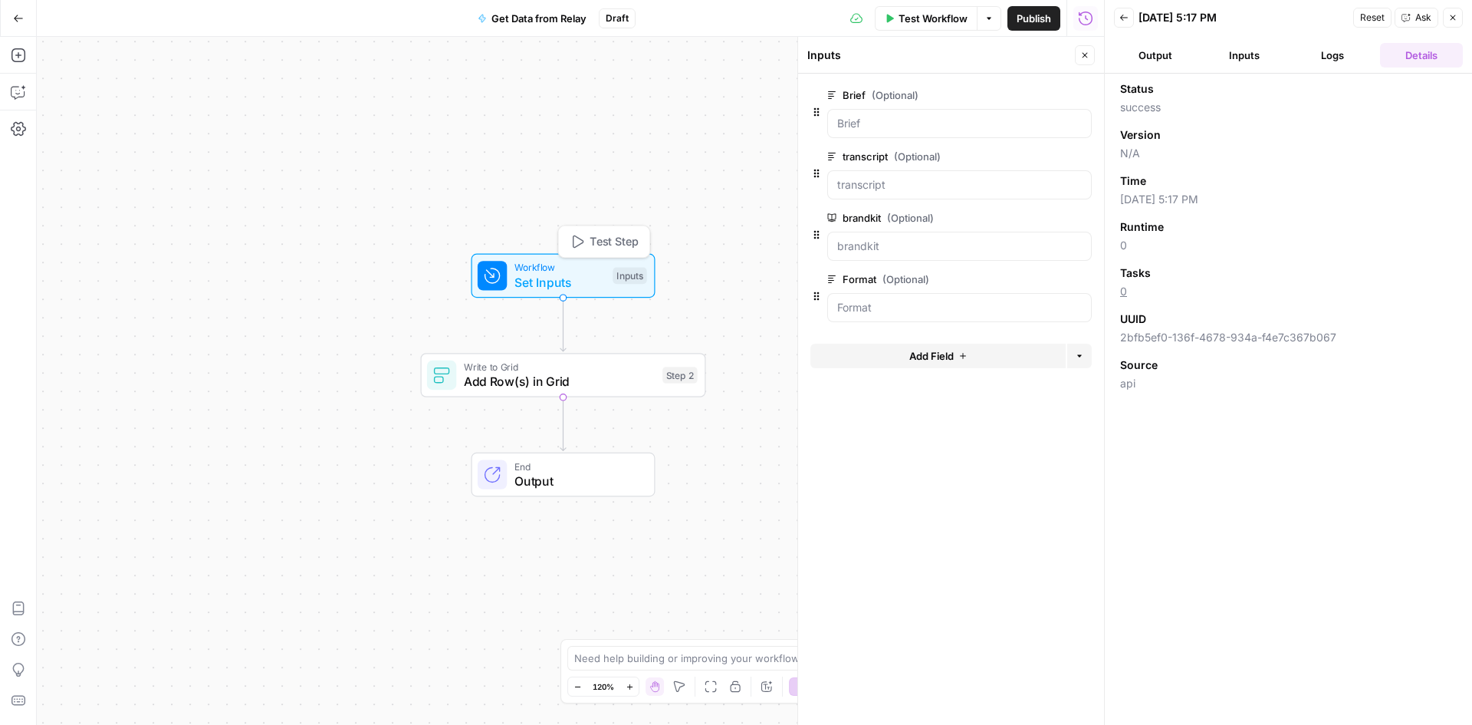
click at [566, 374] on span "Add Row(s) in Grid" at bounding box center [560, 381] width 192 height 18
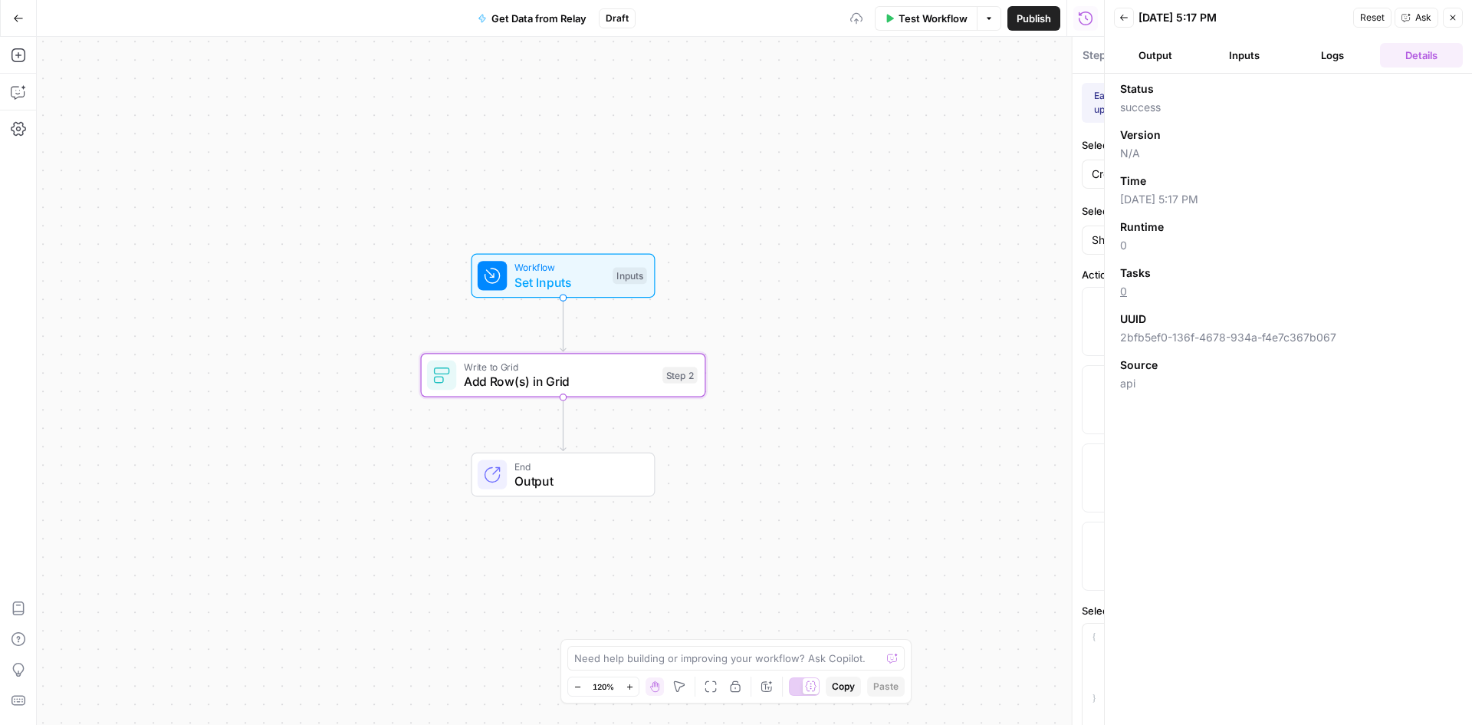
type textarea "Add Row(s) in Grid"
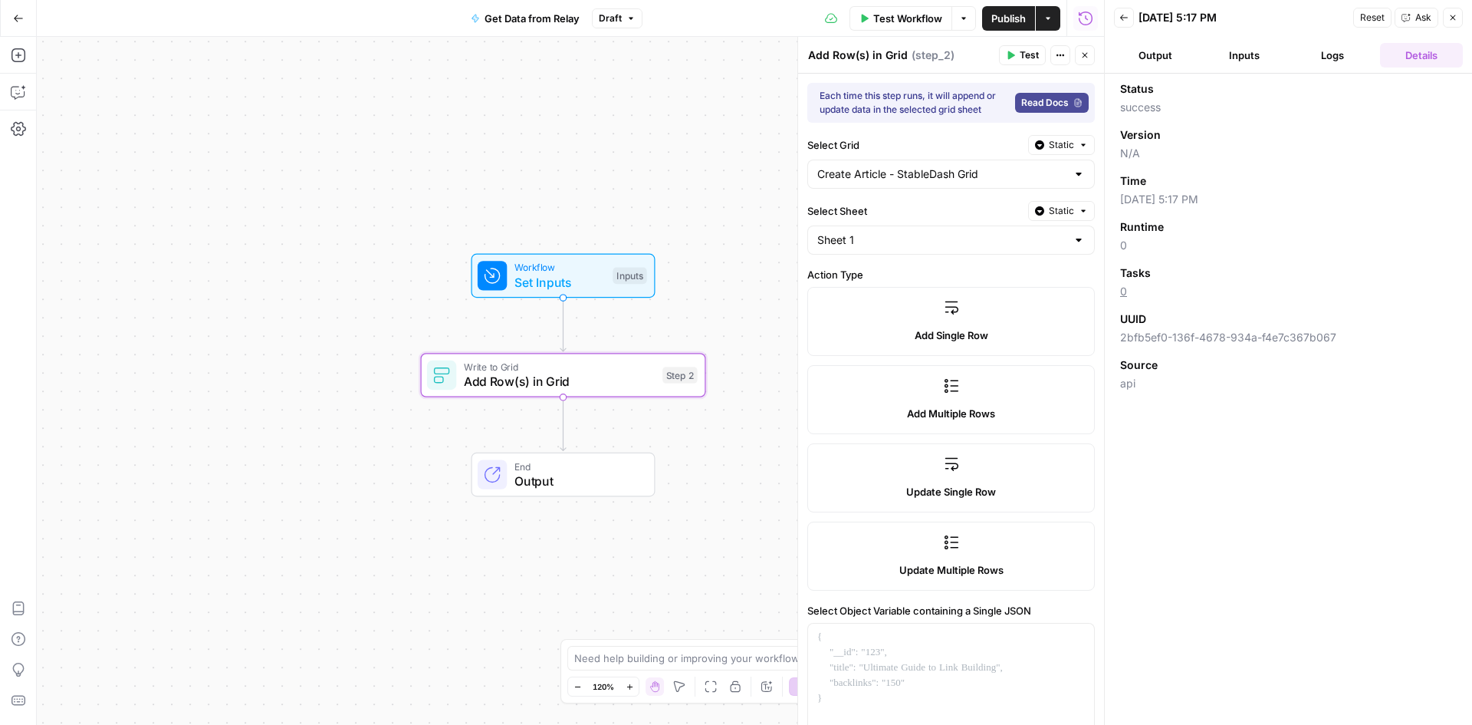
click at [978, 21] on div "Test Workflow Options Publish Actions Run History" at bounding box center [874, 18] width 462 height 36
click at [961, 21] on icon "button" at bounding box center [963, 18] width 9 height 9
click at [1056, 18] on button "Actions" at bounding box center [1048, 18] width 25 height 25
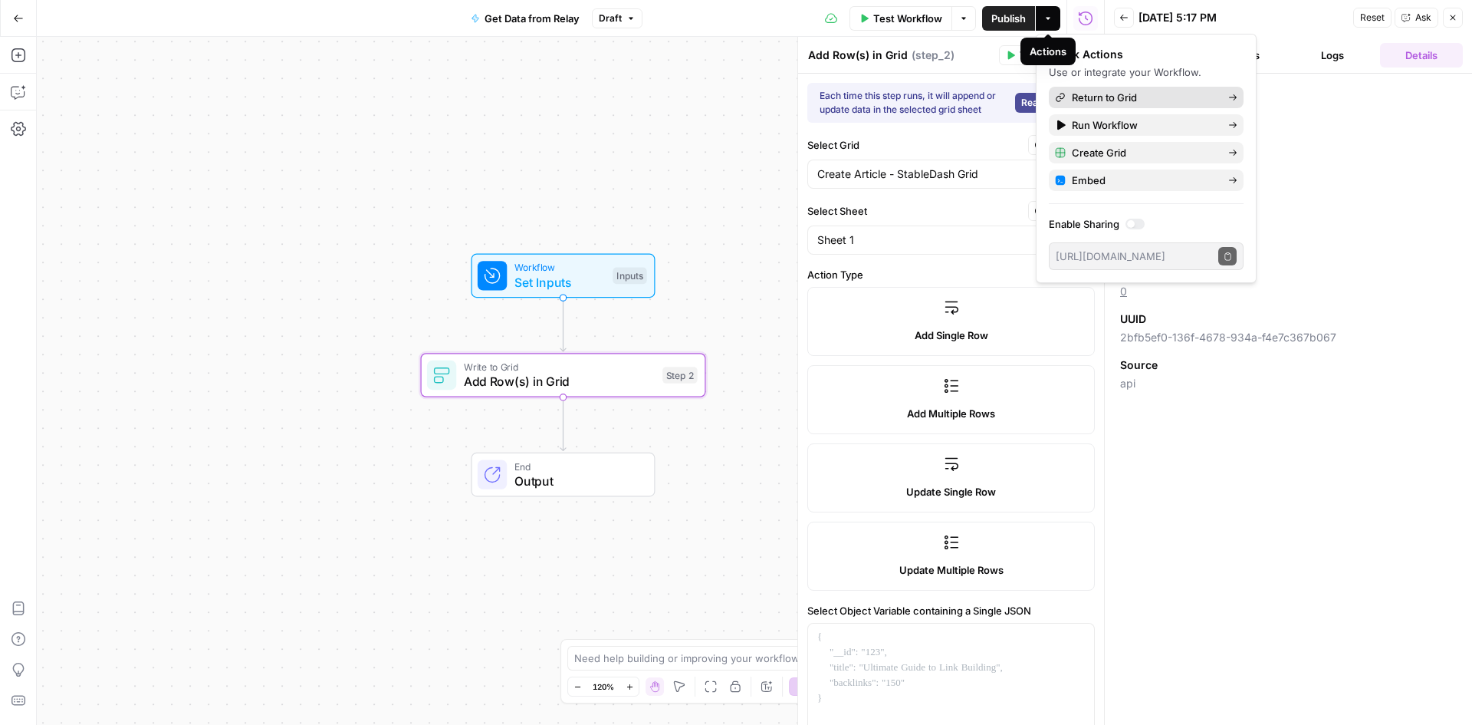
click at [1131, 100] on span "Return to Grid" at bounding box center [1144, 97] width 144 height 15
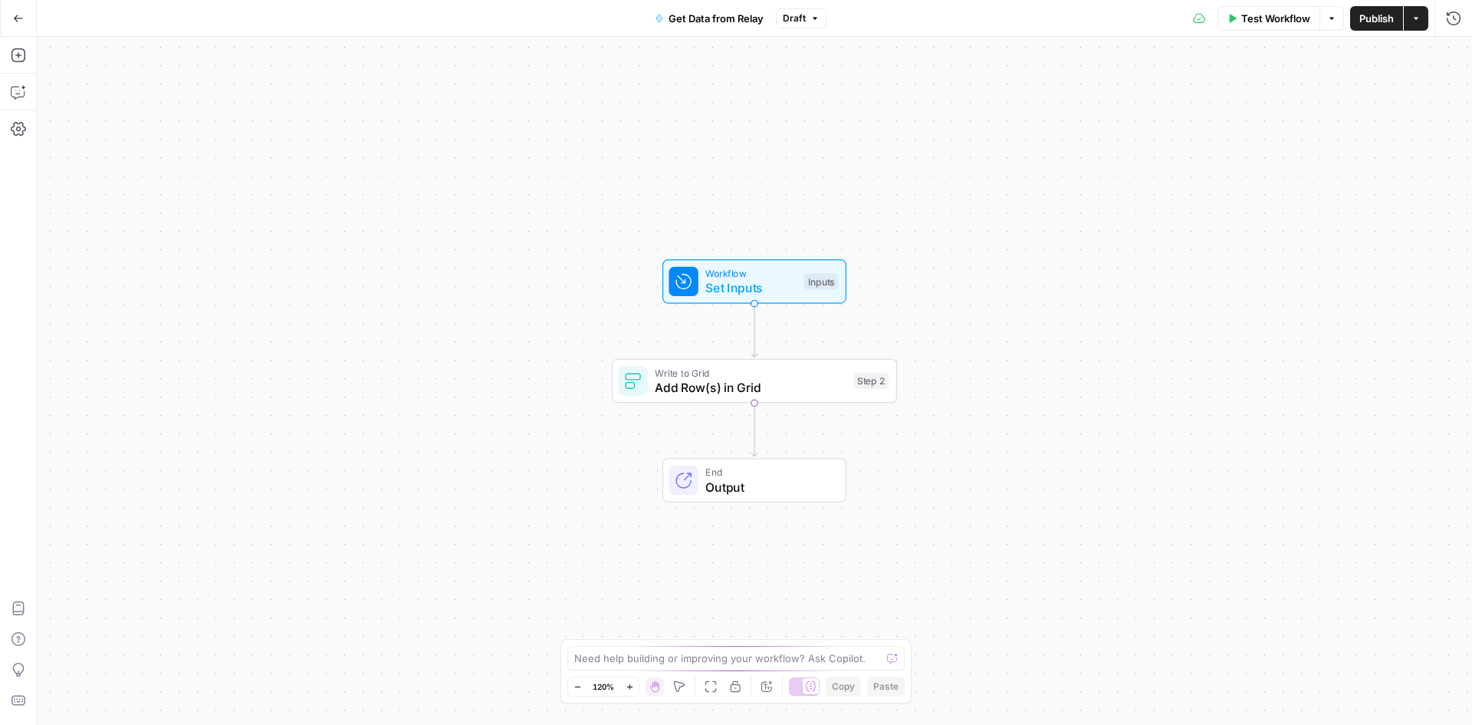
click at [1375, 17] on span "Publish" at bounding box center [1377, 18] width 35 height 15
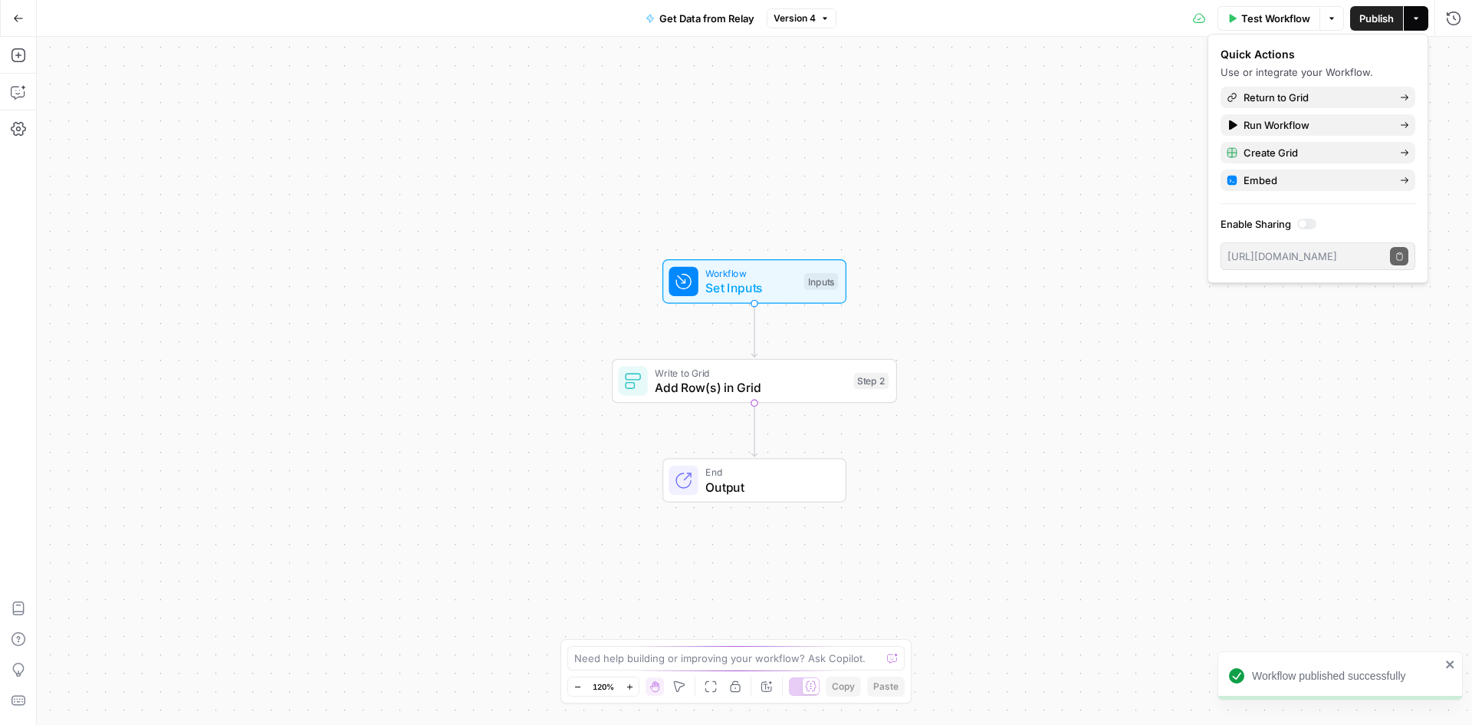
click at [985, 311] on div "Workflow Set Inputs Inputs Write to Grid Add Row(s) in Grid Step 2 End Output" at bounding box center [754, 381] width 1435 height 688
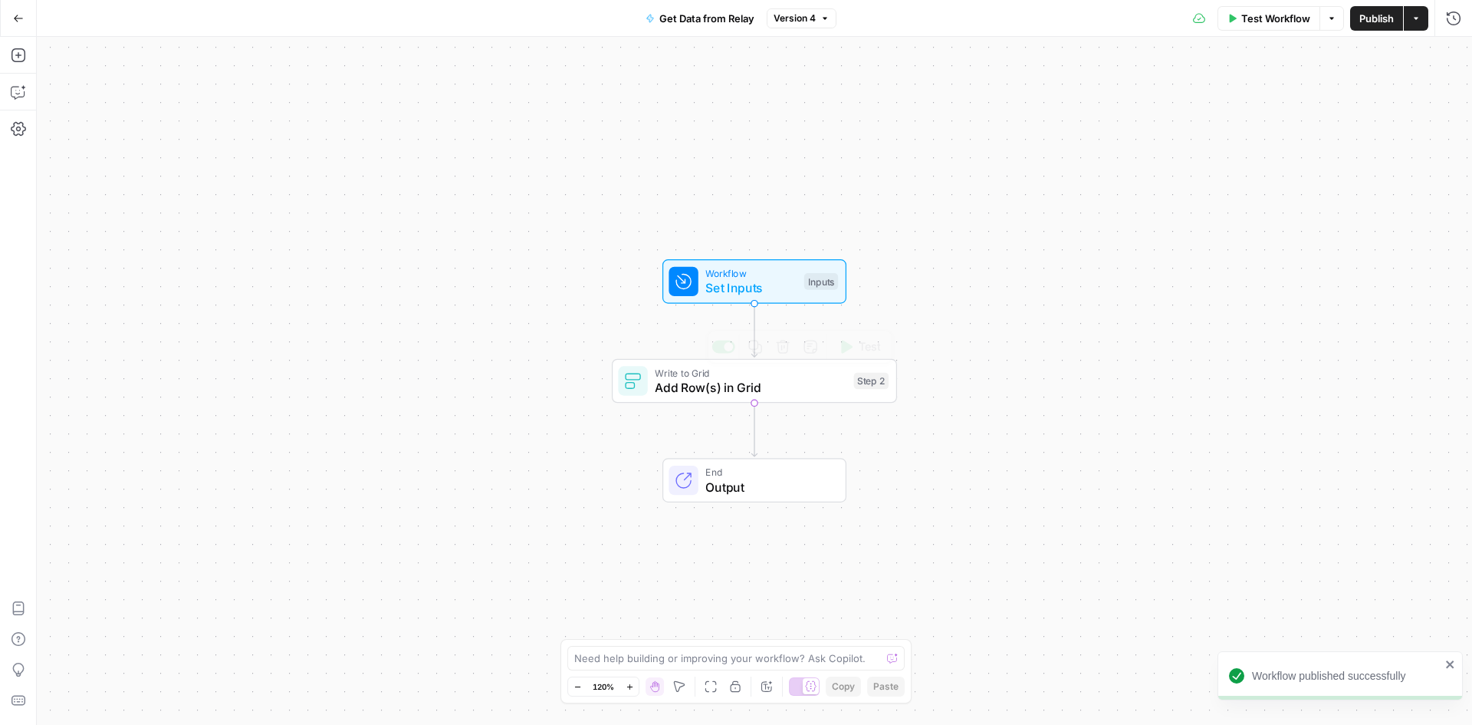
click at [743, 390] on span "Add Row(s) in Grid" at bounding box center [751, 387] width 192 height 18
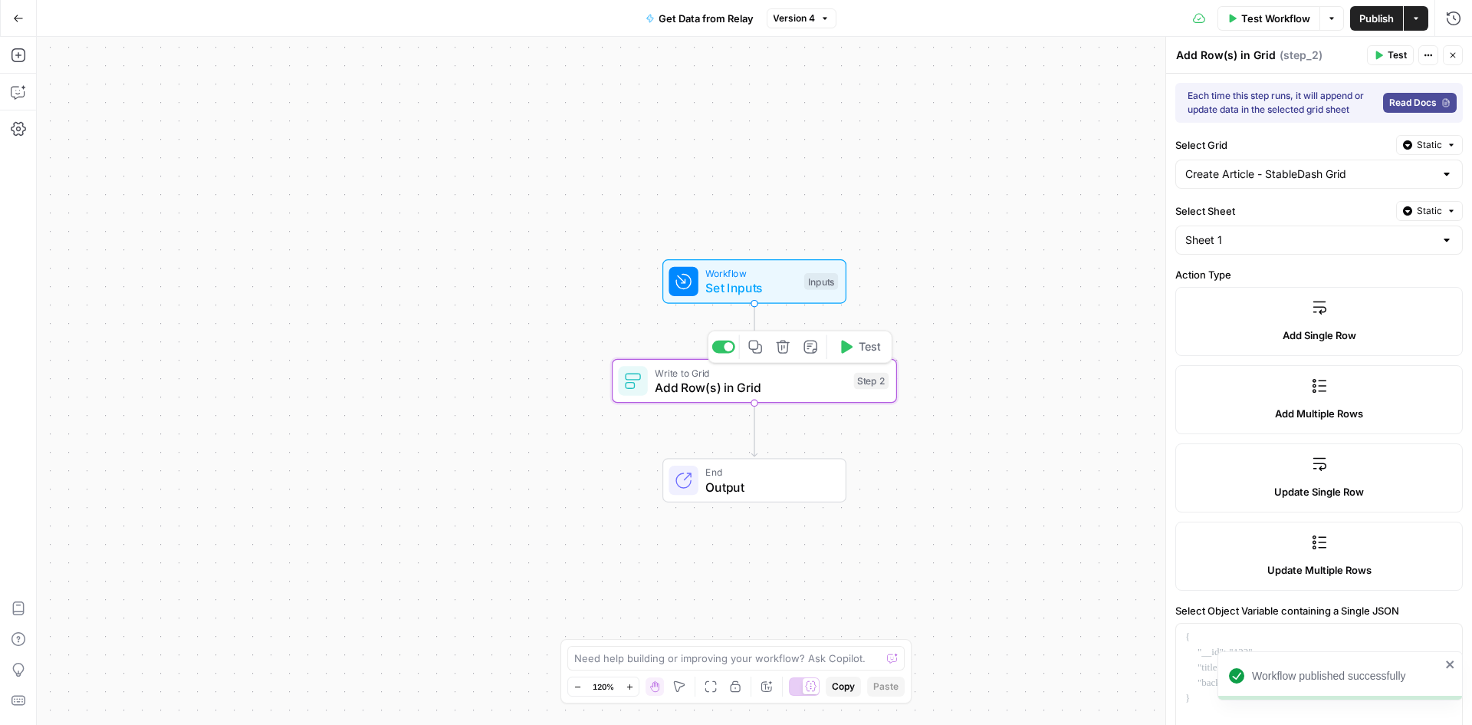
type input "Brief"
type input "transcript"
type input "Format"
type input "Brandkit"
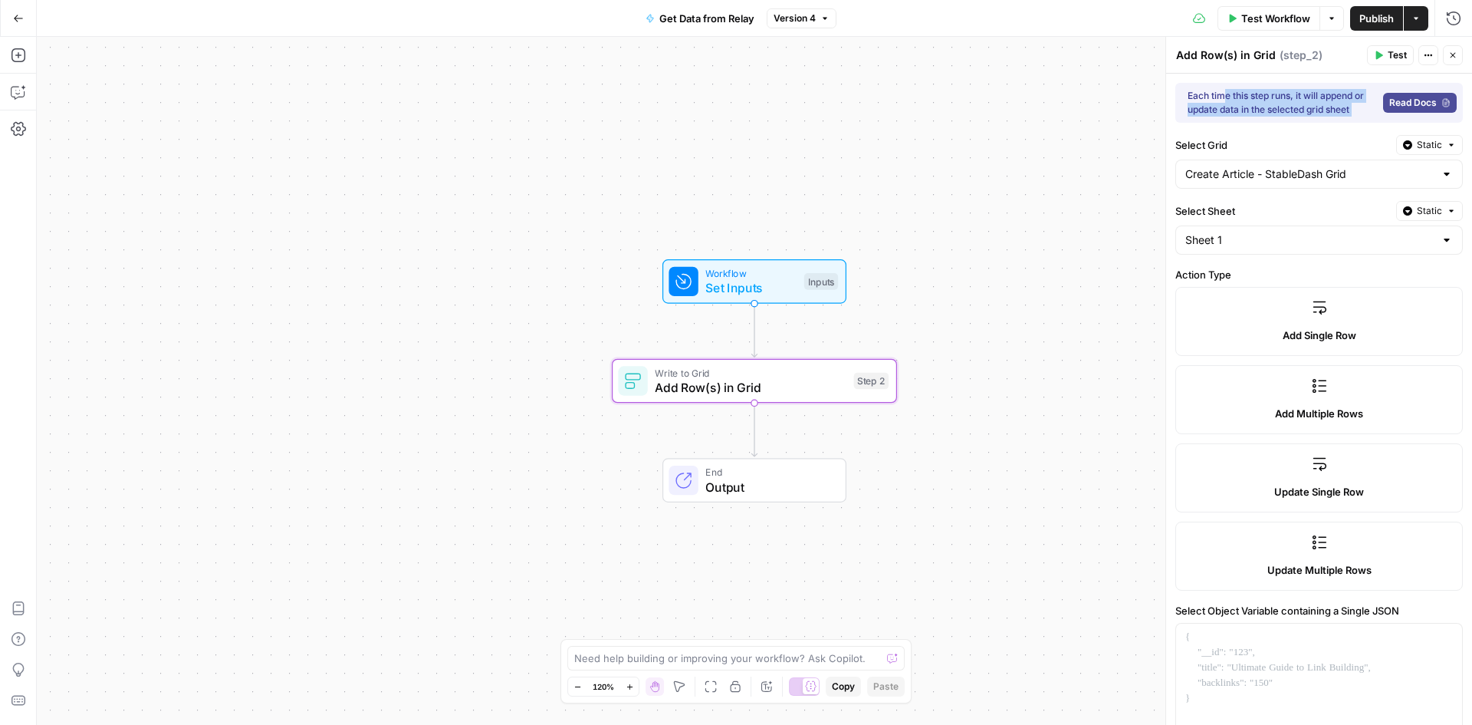
drag, startPoint x: 1225, startPoint y: 91, endPoint x: 1369, endPoint y: 104, distance: 144.0
click at [1369, 104] on div "Each time this step runs, it will append or update data in the selected grid sh…" at bounding box center [1319, 103] width 288 height 40
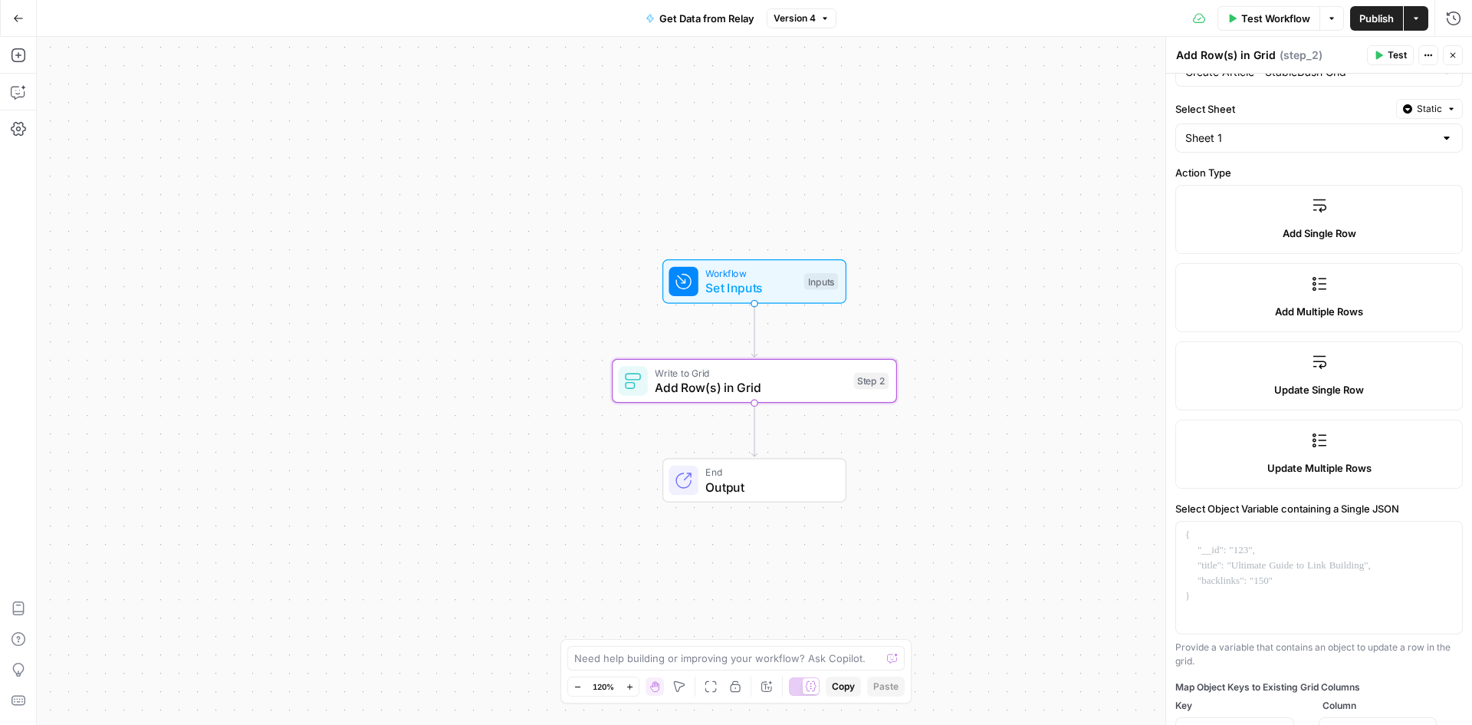
scroll to position [77, 0]
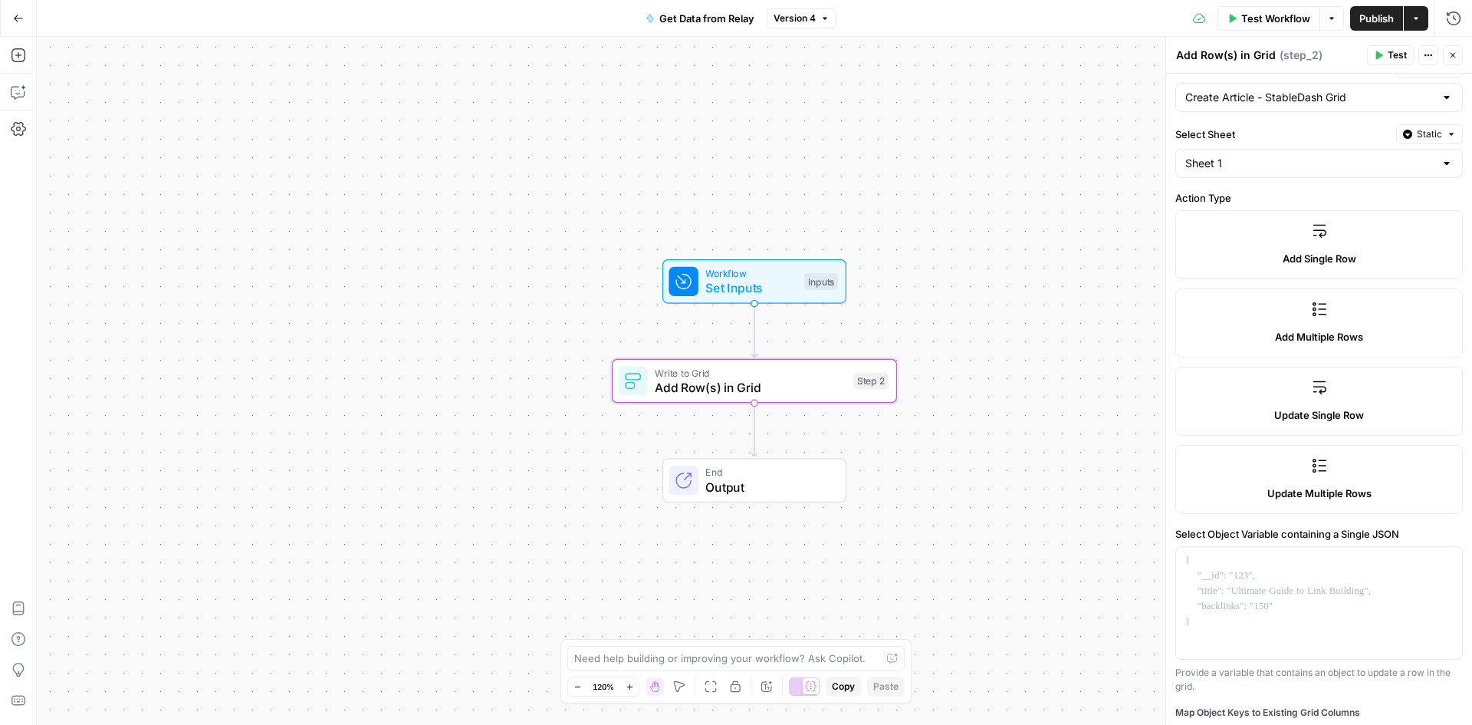
click at [1341, 243] on label "Add Single Row" at bounding box center [1319, 244] width 288 height 69
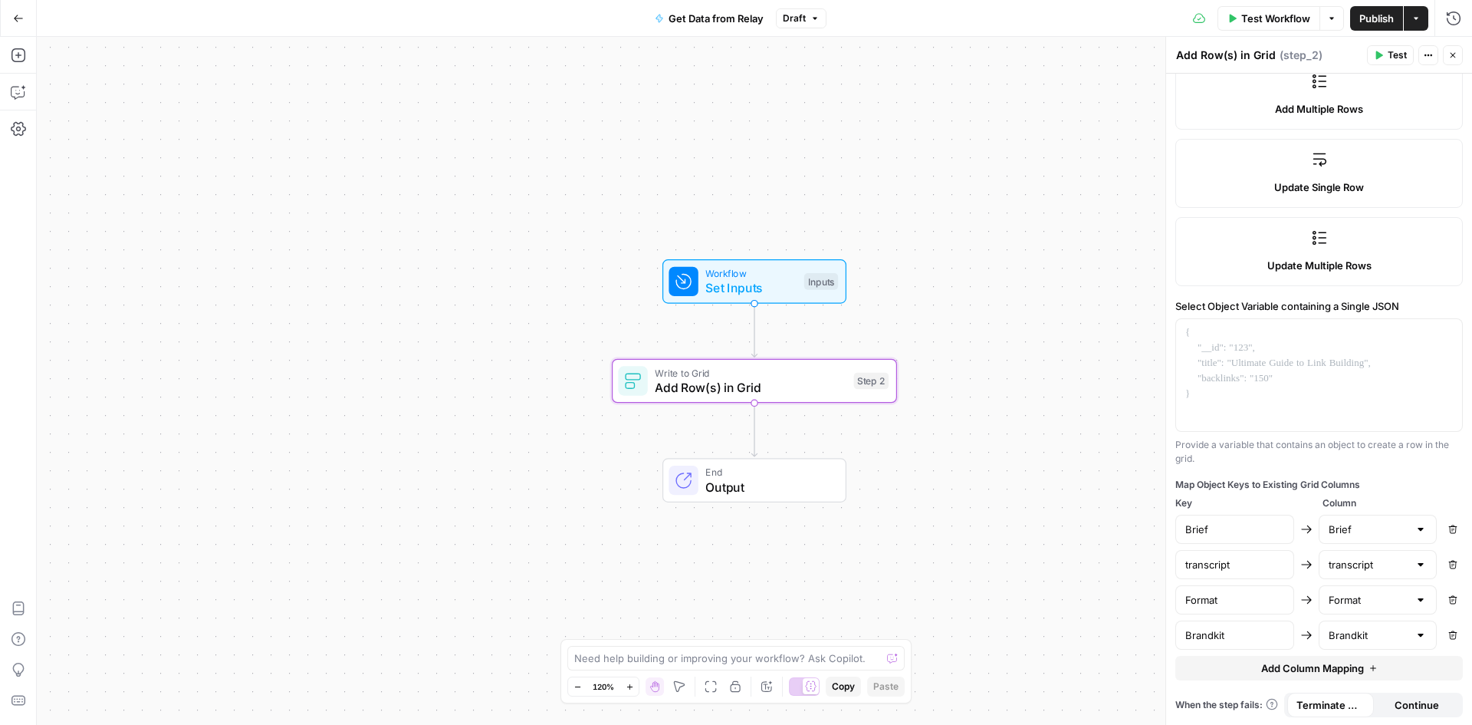
scroll to position [306, 0]
click at [1373, 21] on span "Publish" at bounding box center [1377, 18] width 35 height 15
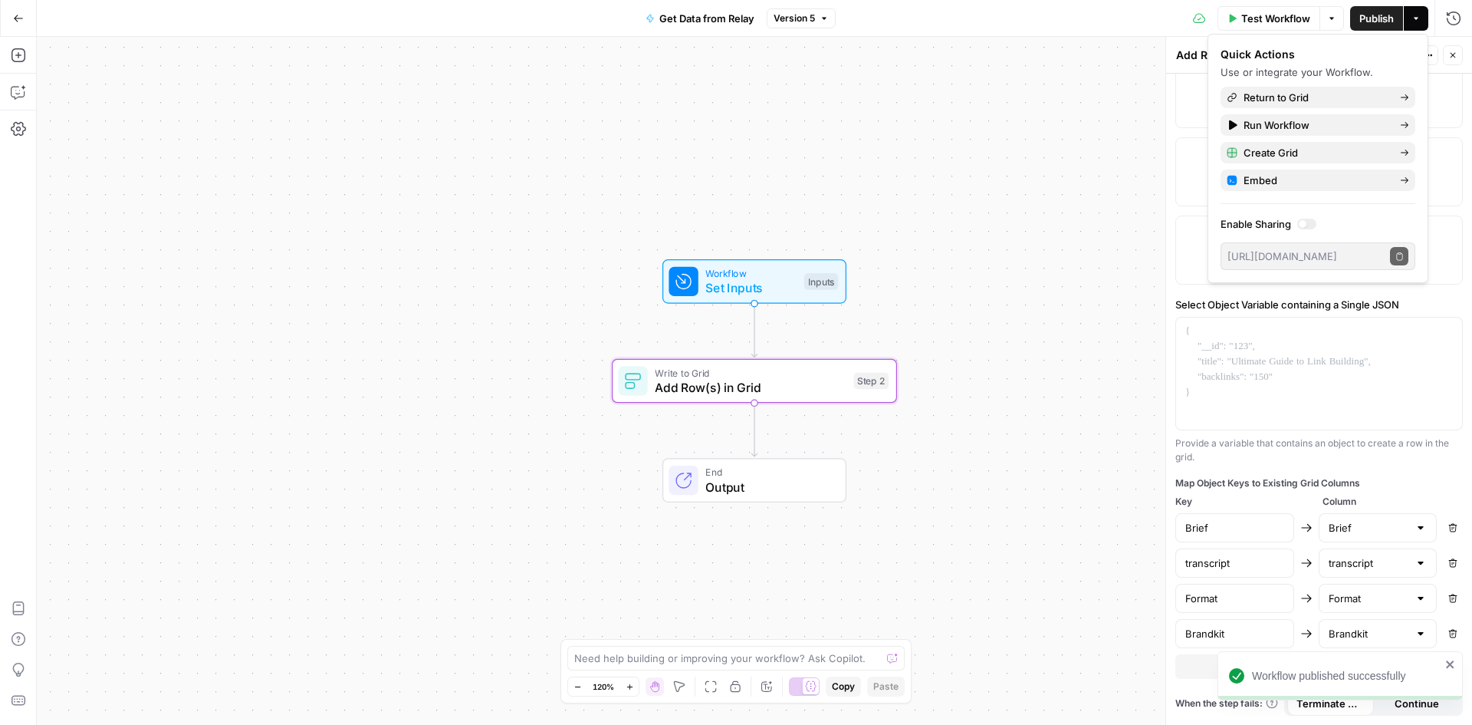
scroll to position [0, 306]
click at [1424, 260] on div "Quick Actions Use or integrate your Workflow. Return to Grid Run Workflow Creat…" at bounding box center [1318, 158] width 221 height 249
click at [1050, 367] on div "Workflow Set Inputs Inputs Write to Grid Add Row(s) in Grid Step 2 End Output" at bounding box center [754, 381] width 1435 height 688
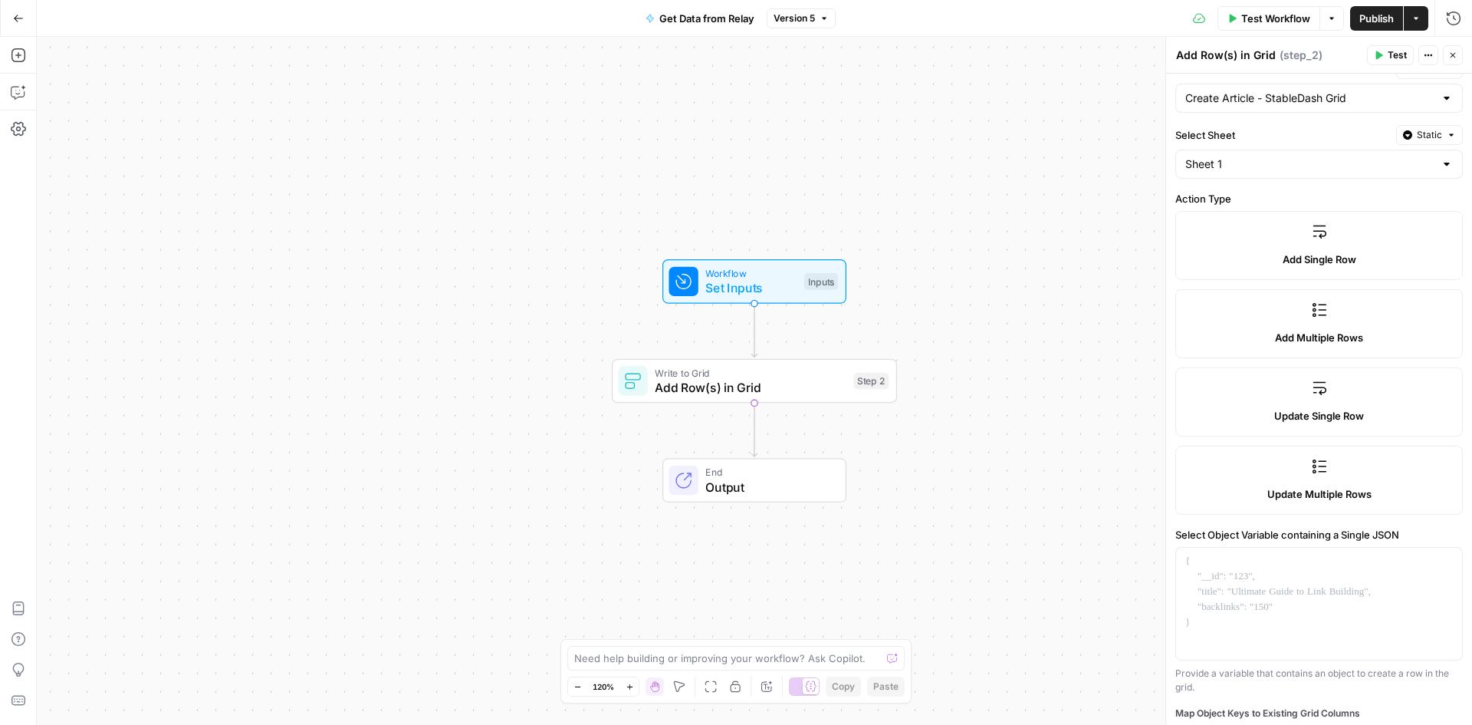
scroll to position [306, 0]
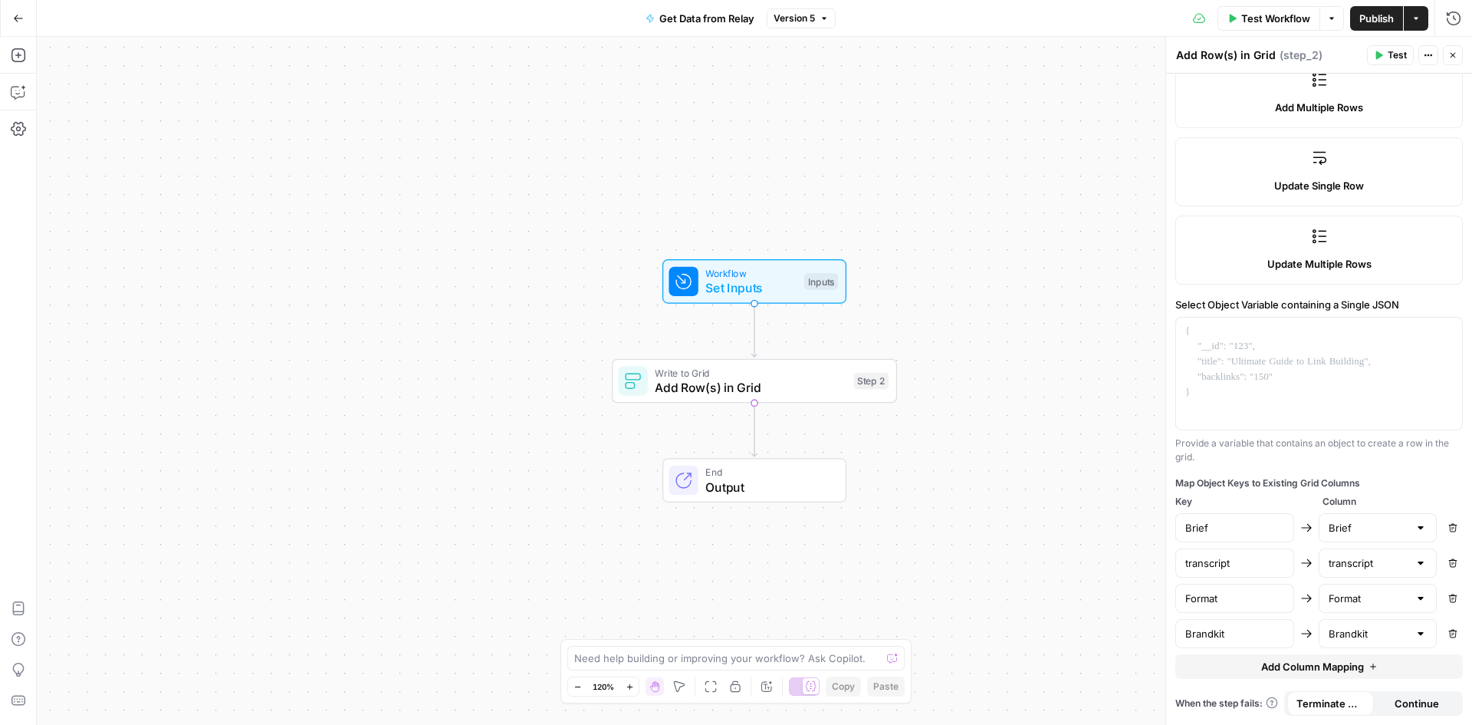
click at [1460, 61] on button "Close" at bounding box center [1453, 55] width 20 height 20
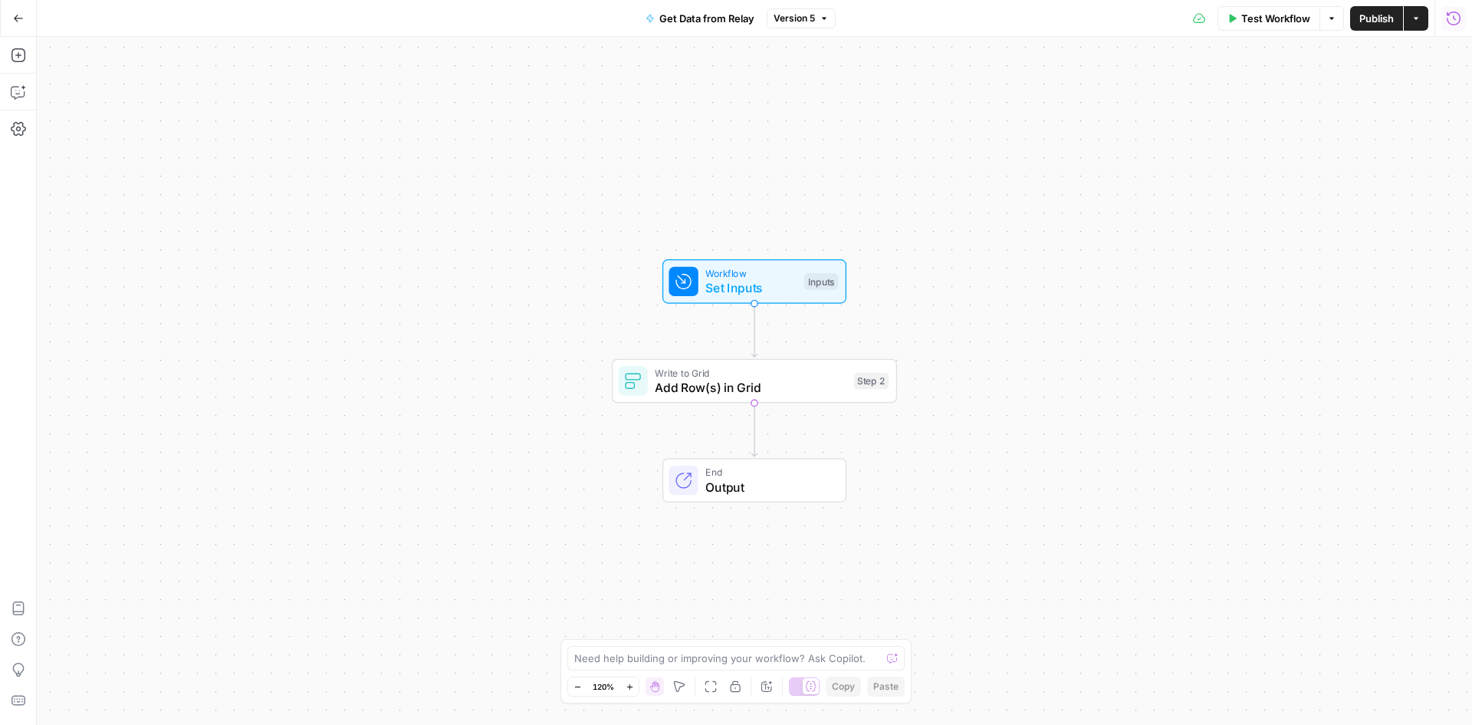
click at [1452, 15] on icon "button" at bounding box center [1453, 18] width 15 height 15
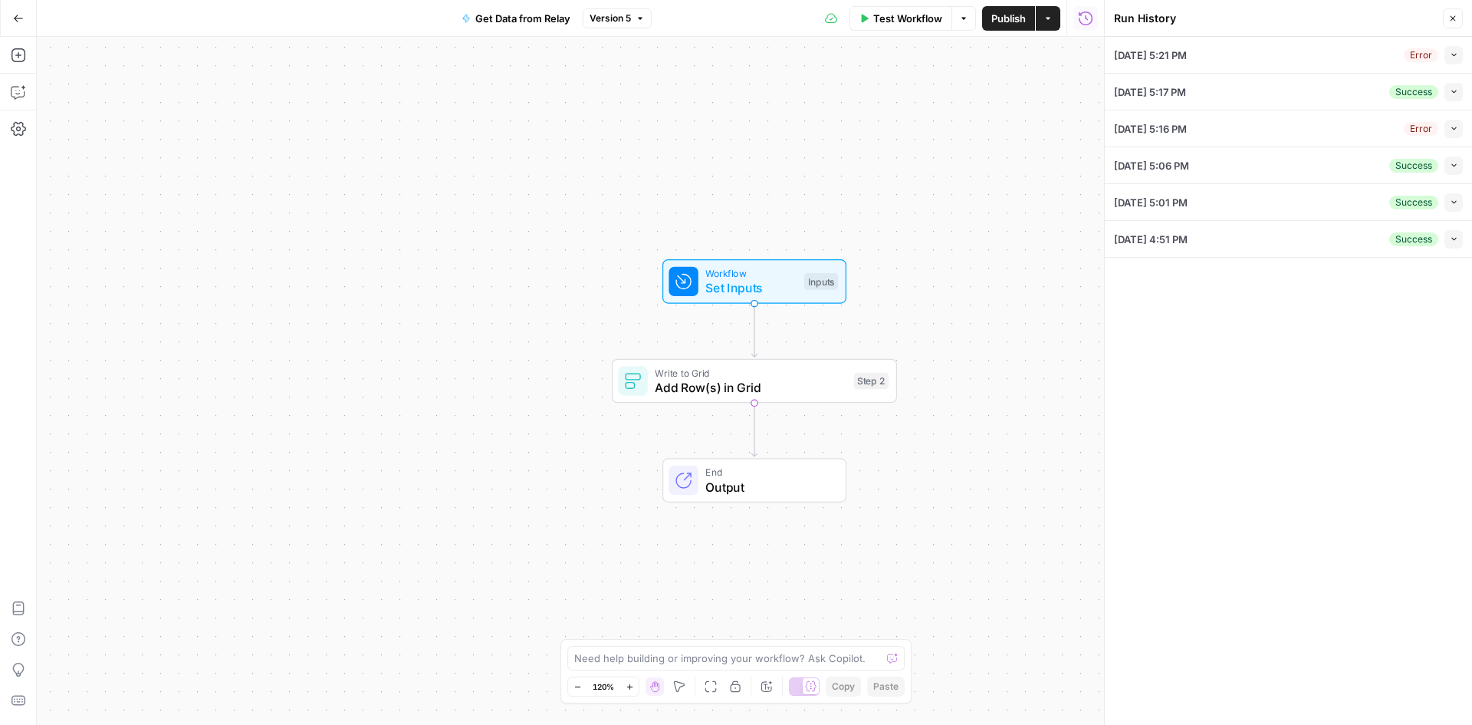
click at [1220, 53] on div "09/19/25 at 5:21 PM Error Collapse" at bounding box center [1288, 55] width 349 height 36
click at [1452, 52] on icon "button" at bounding box center [1454, 55] width 8 height 8
type textarea "Content Brief: How Rain Makes Stablecoins Spendable Everywhere Article Title: F…"
type textarea "Speaker 1 (00:00.088) TGCO I'm I'm you I'm All right, we're here for another st…"
type textarea "Stableminded"
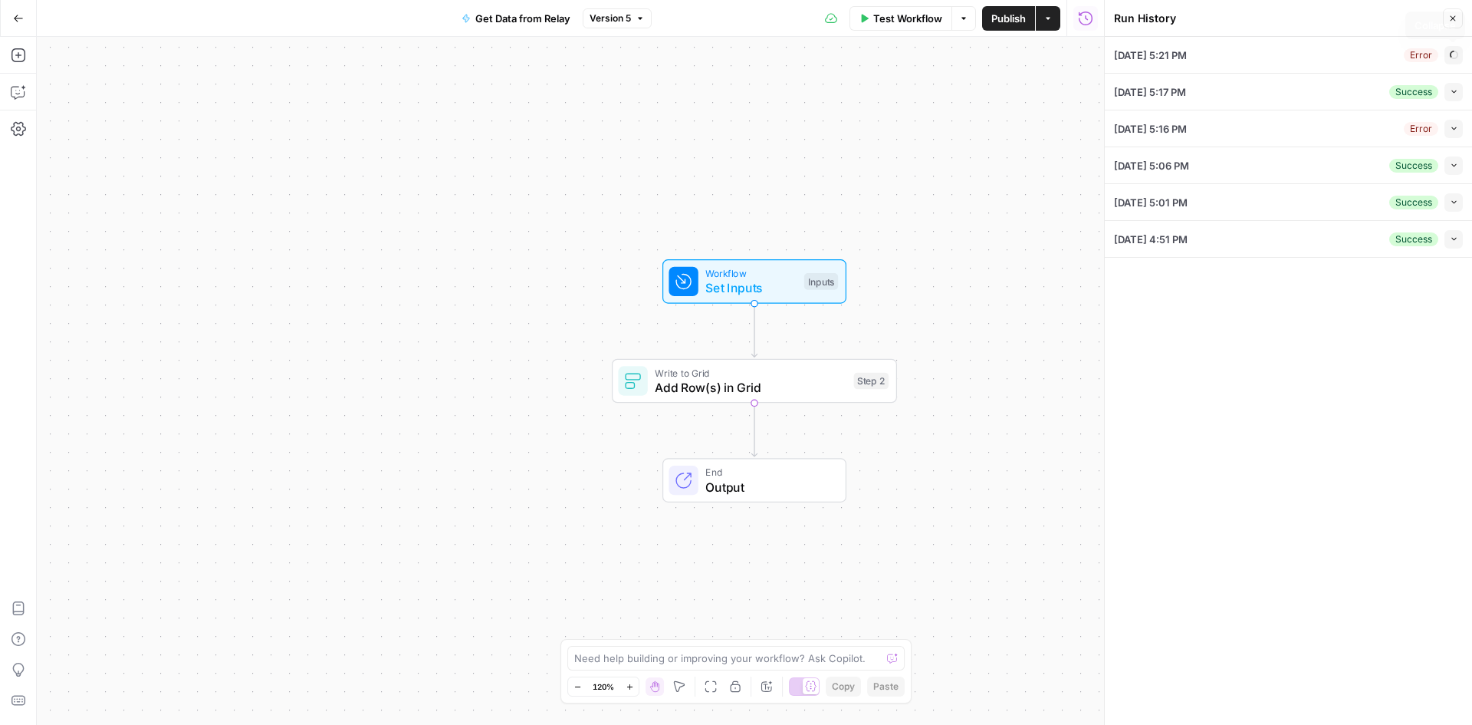
type input "Stabledash"
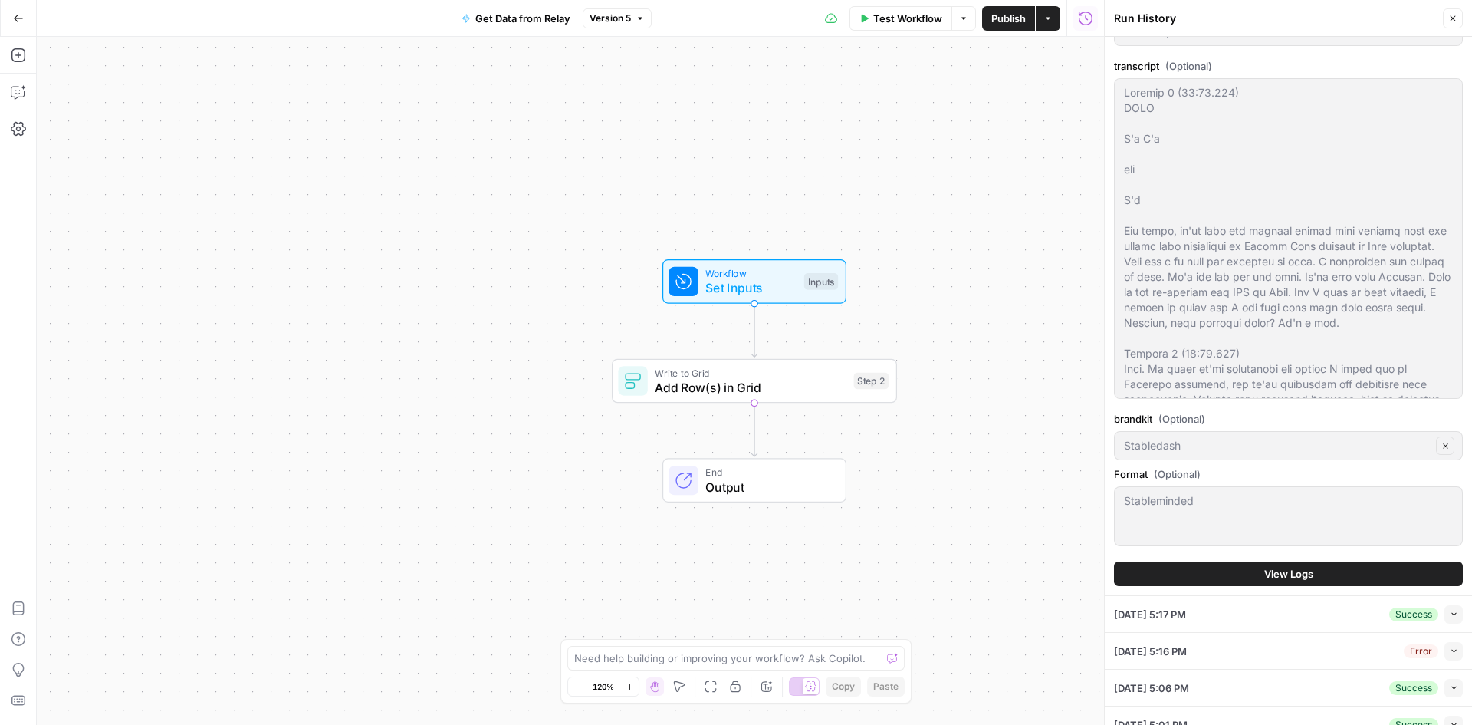
scroll to position [432, 0]
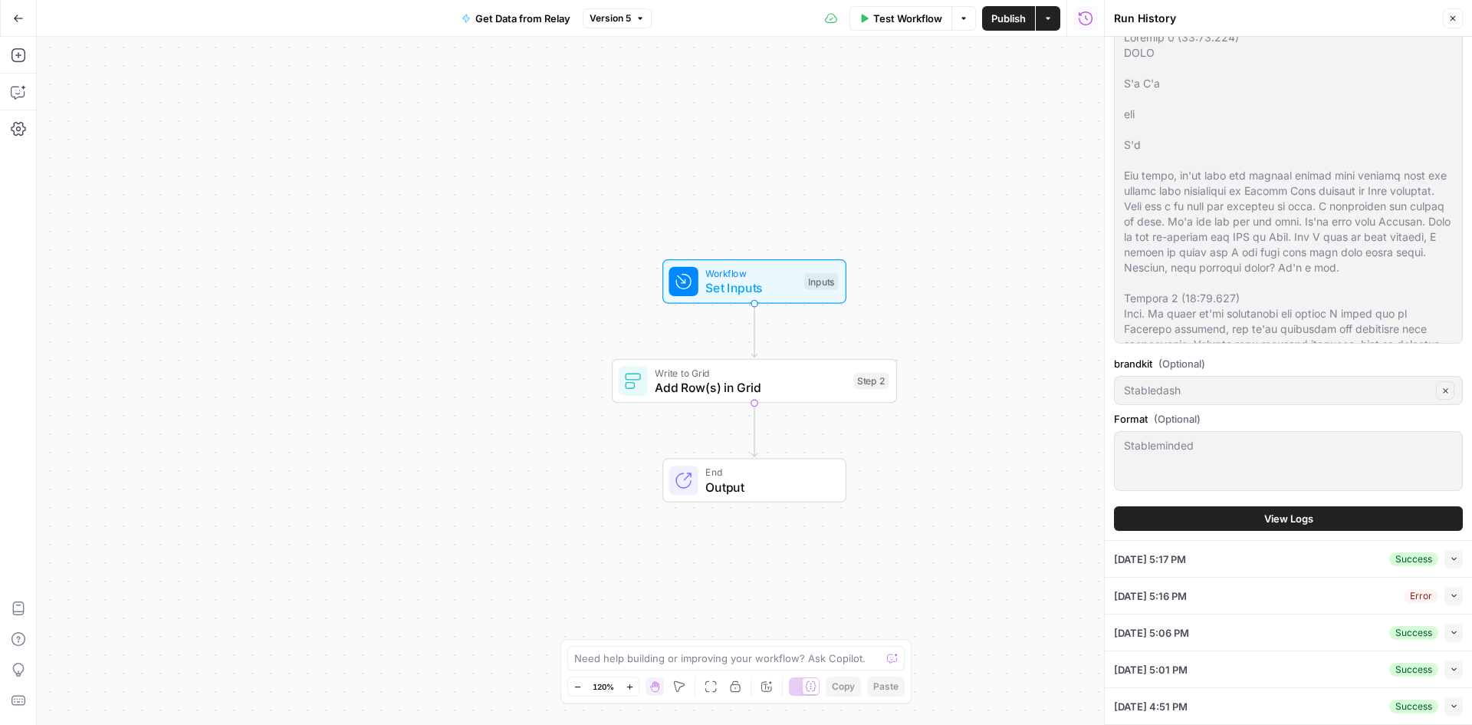
click at [1296, 515] on span "View Logs" at bounding box center [1288, 518] width 49 height 15
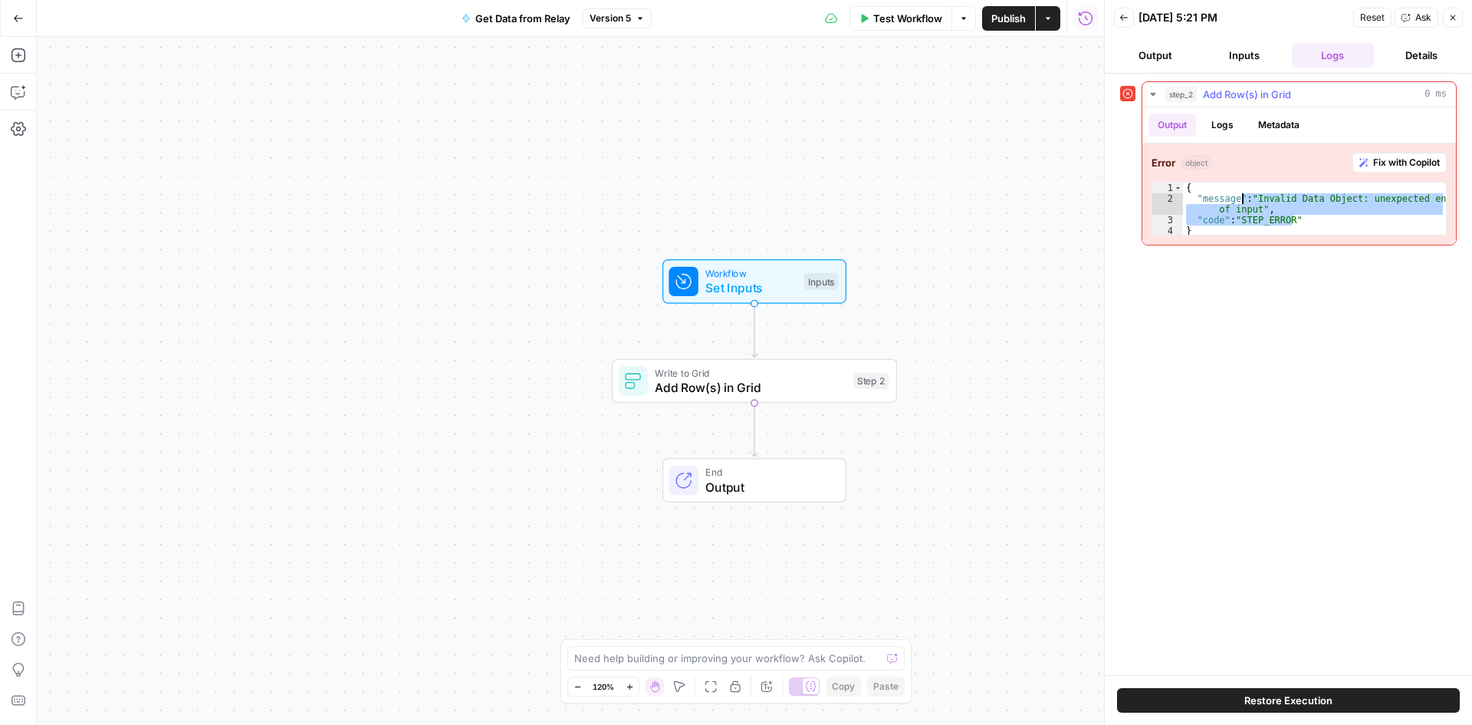
drag, startPoint x: 1294, startPoint y: 218, endPoint x: 1241, endPoint y: 201, distance: 56.3
click at [1241, 201] on div "{ "message" : "Invalid Data Object: unexpected end of input" , "code" : "STEP_E…" at bounding box center [1314, 219] width 263 height 75
type textarea "**********"
click at [1221, 126] on button "Logs" at bounding box center [1222, 124] width 41 height 23
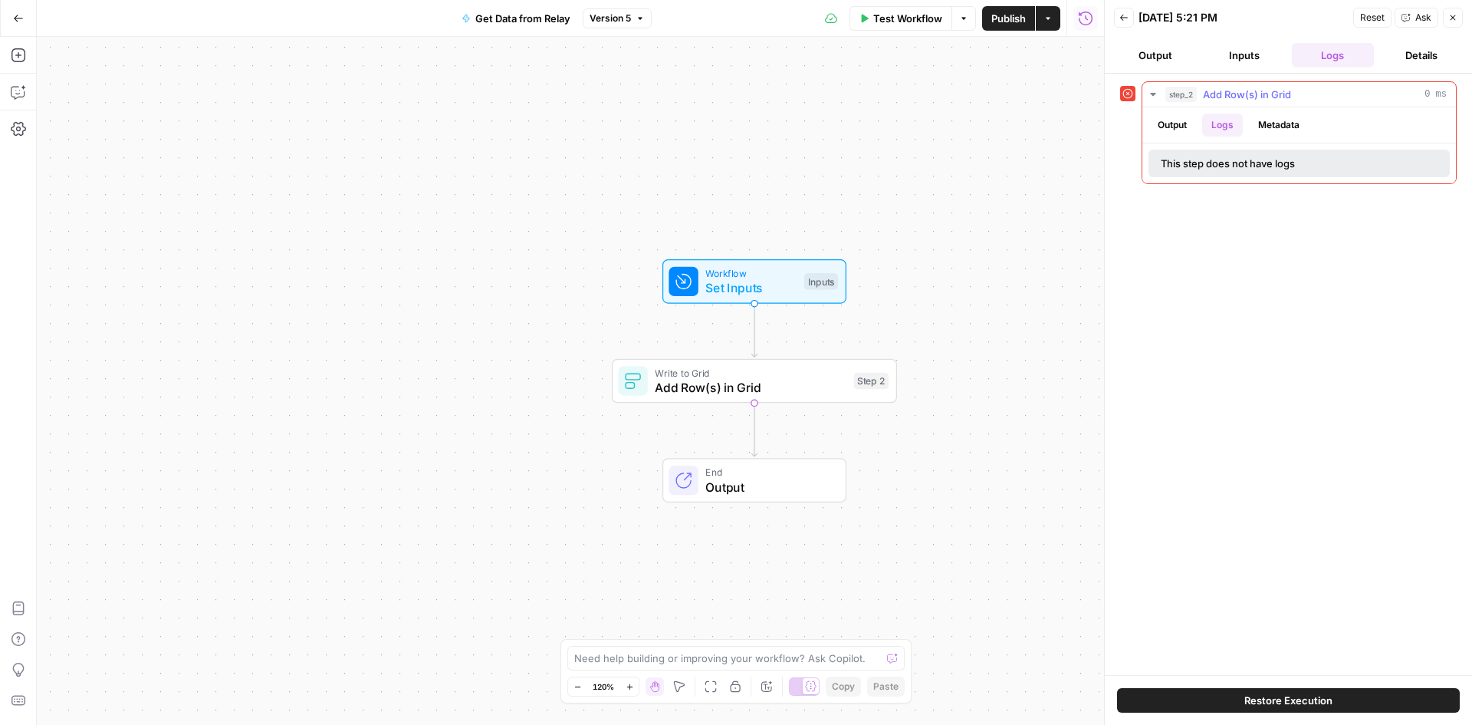
click at [1156, 127] on button "Output" at bounding box center [1173, 124] width 48 height 23
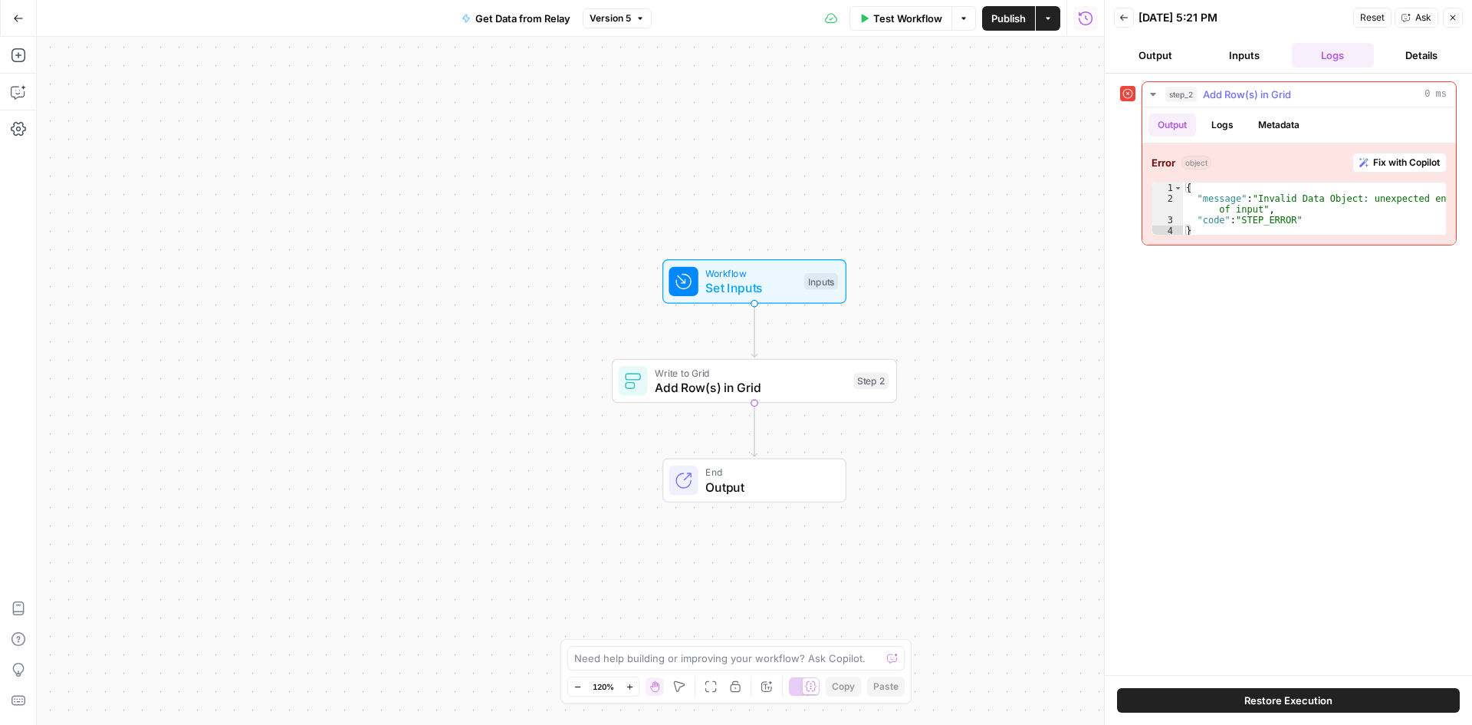
click at [1375, 160] on span "Fix with Copilot" at bounding box center [1406, 163] width 67 height 14
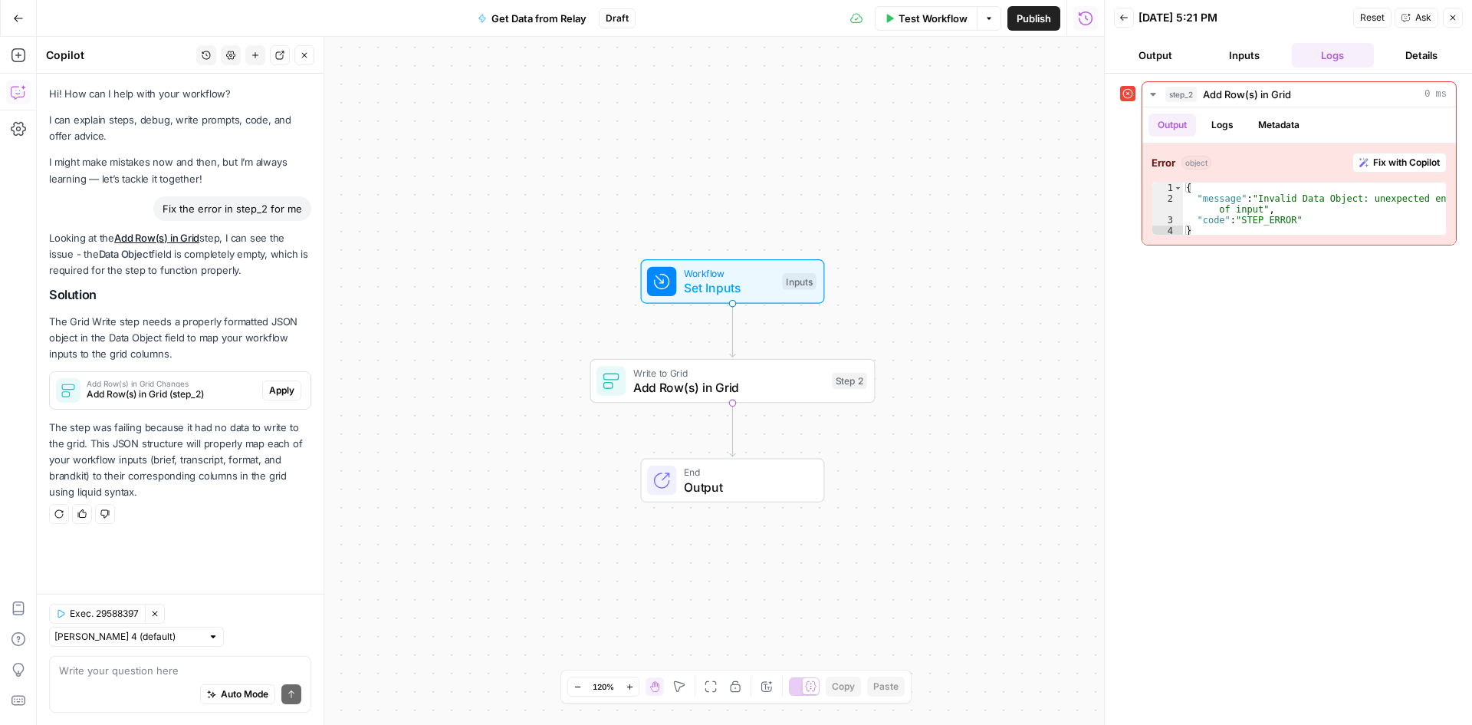
drag, startPoint x: 182, startPoint y: 325, endPoint x: 272, endPoint y: 355, distance: 94.6
click at [272, 355] on p "The Grid Write step needs a properly formatted JSON object in the Data Object f…" at bounding box center [180, 338] width 262 height 48
click at [298, 385] on button "Apply" at bounding box center [281, 390] width 39 height 20
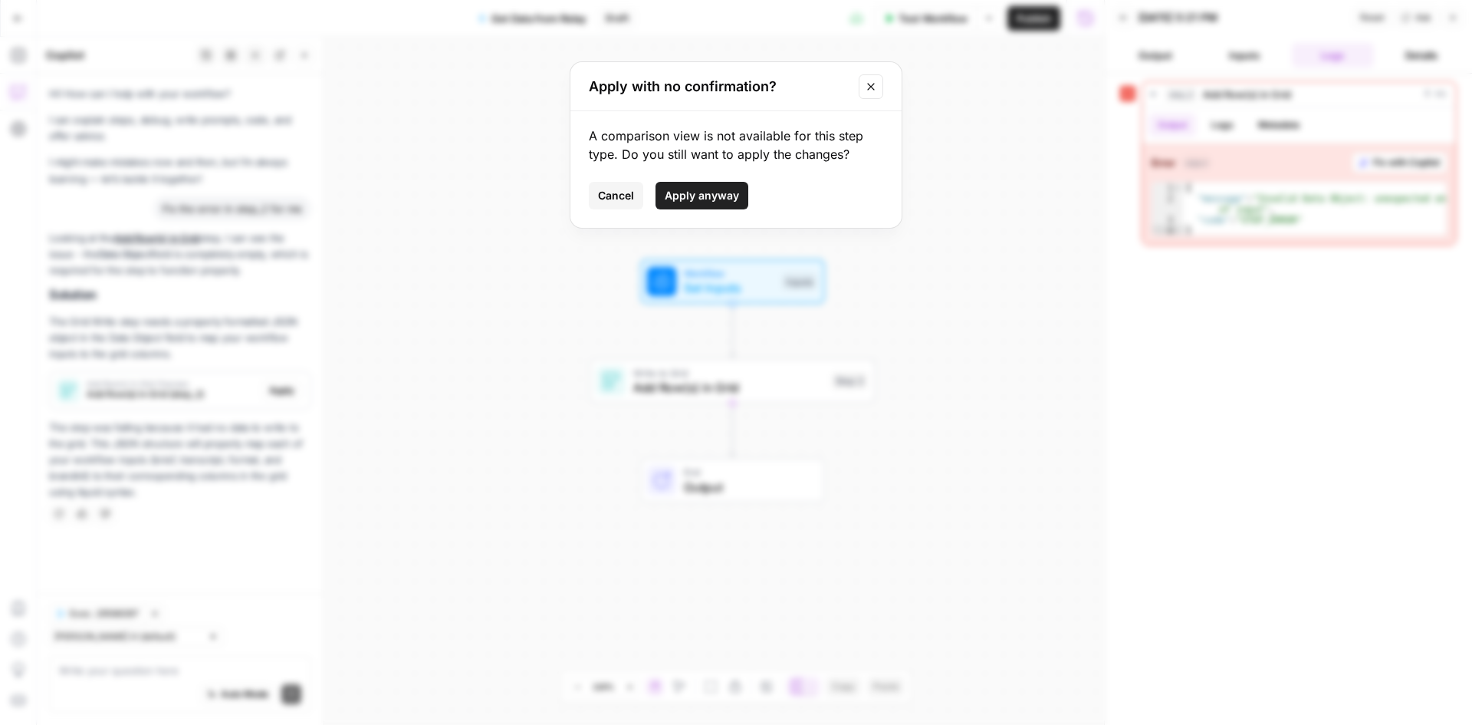
click at [709, 199] on span "Apply anyway" at bounding box center [702, 195] width 74 height 15
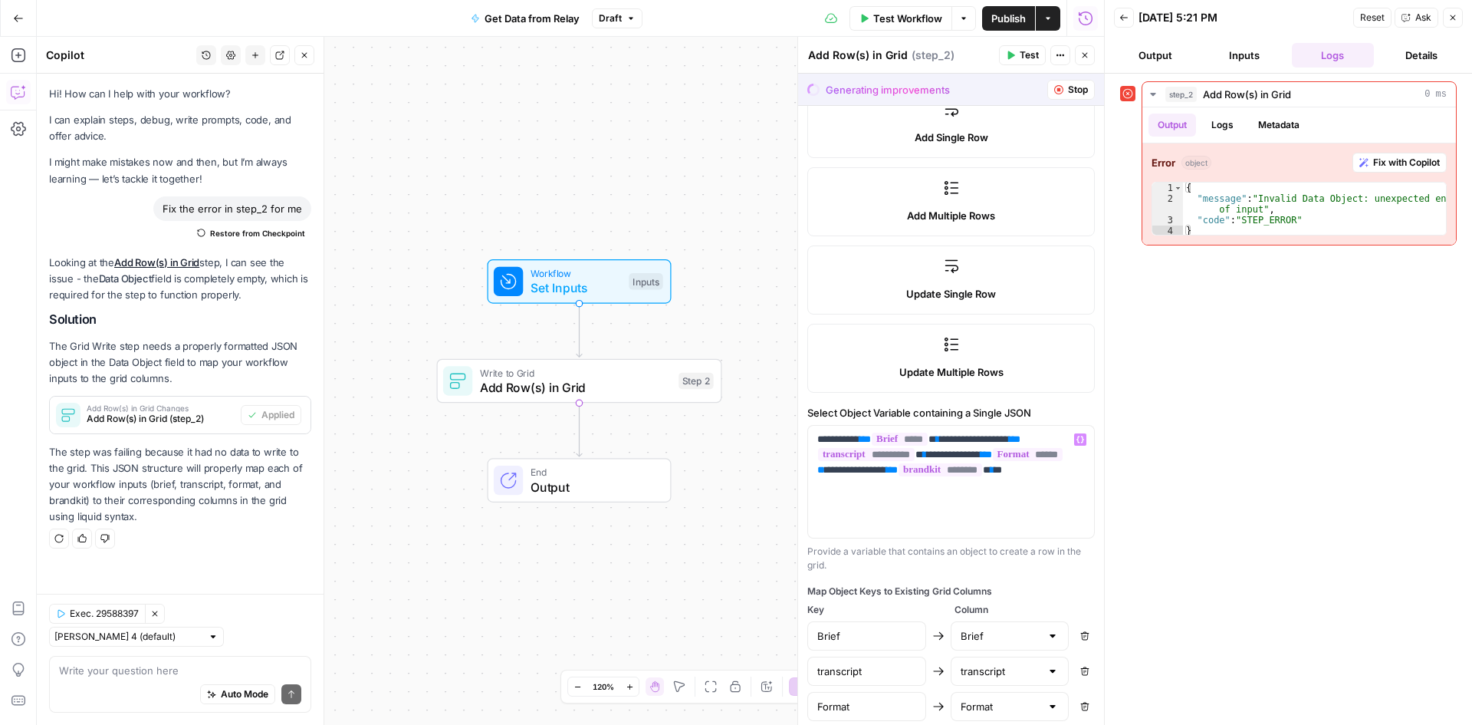
scroll to position [338, 0]
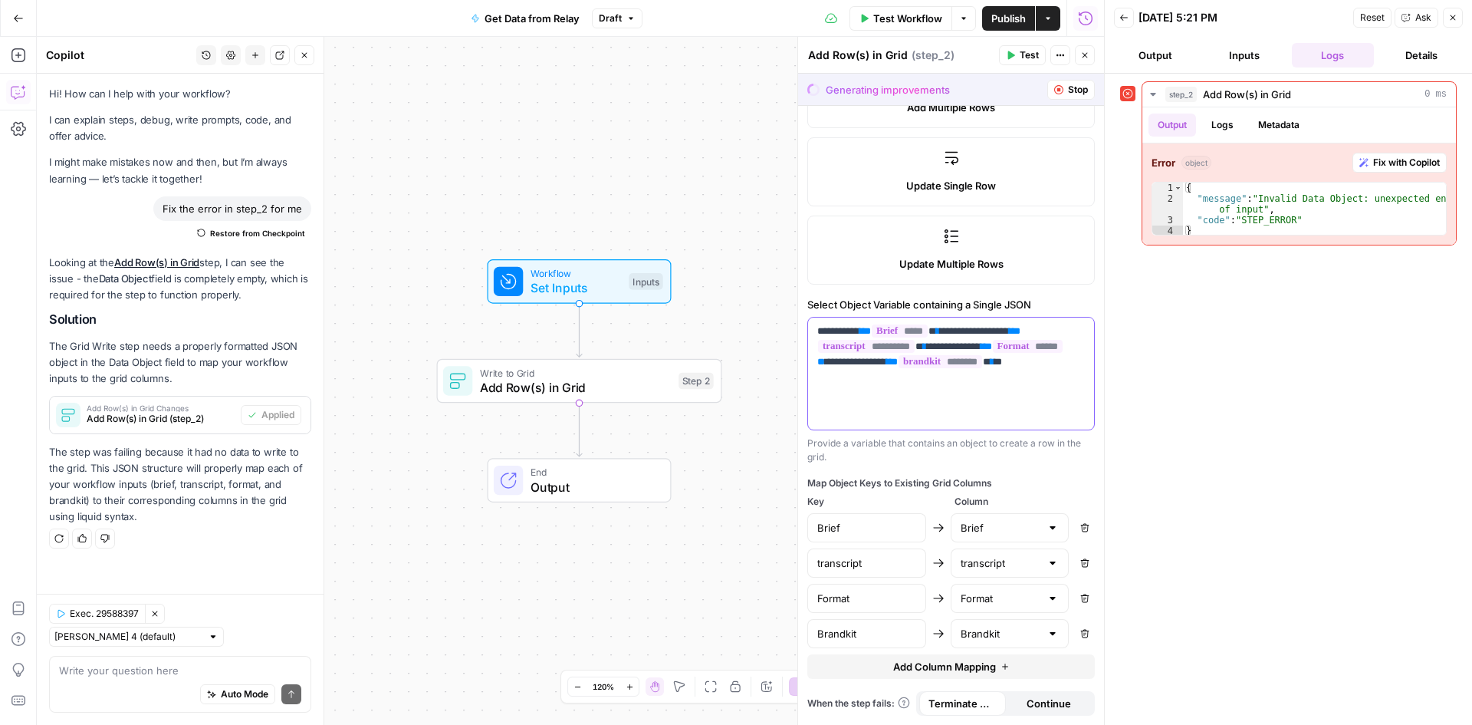
click at [904, 368] on span "********" at bounding box center [941, 361] width 84 height 13
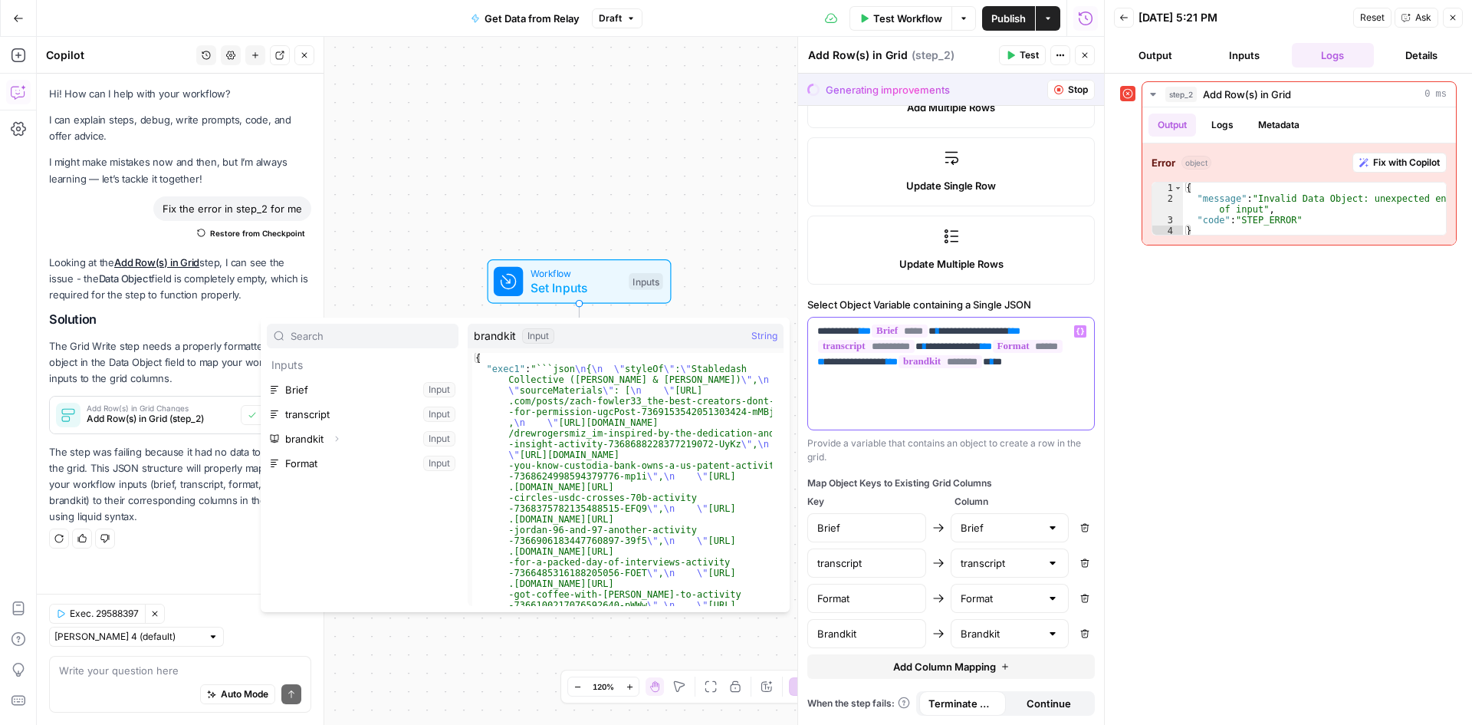
click at [979, 379] on p "**********" at bounding box center [945, 354] width 256 height 61
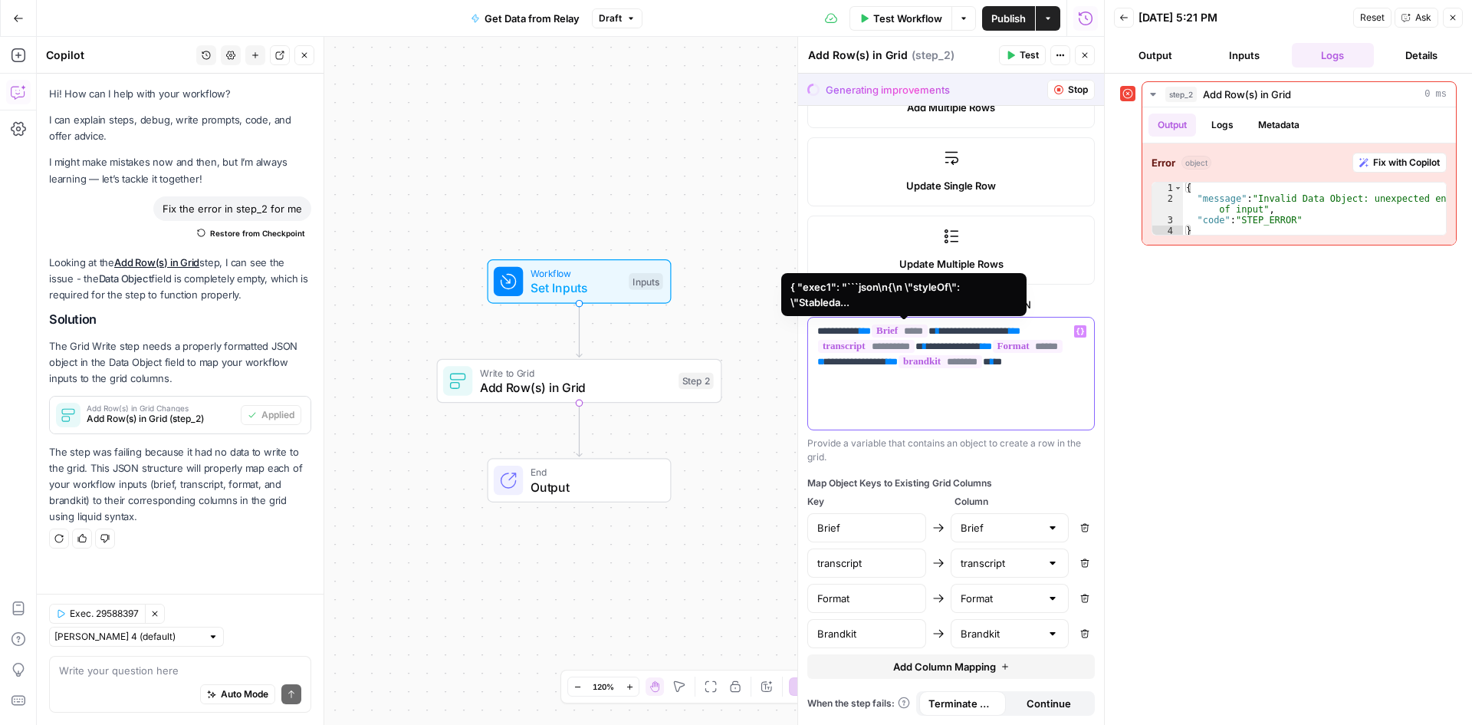
click at [899, 368] on span "********" at bounding box center [941, 361] width 84 height 13
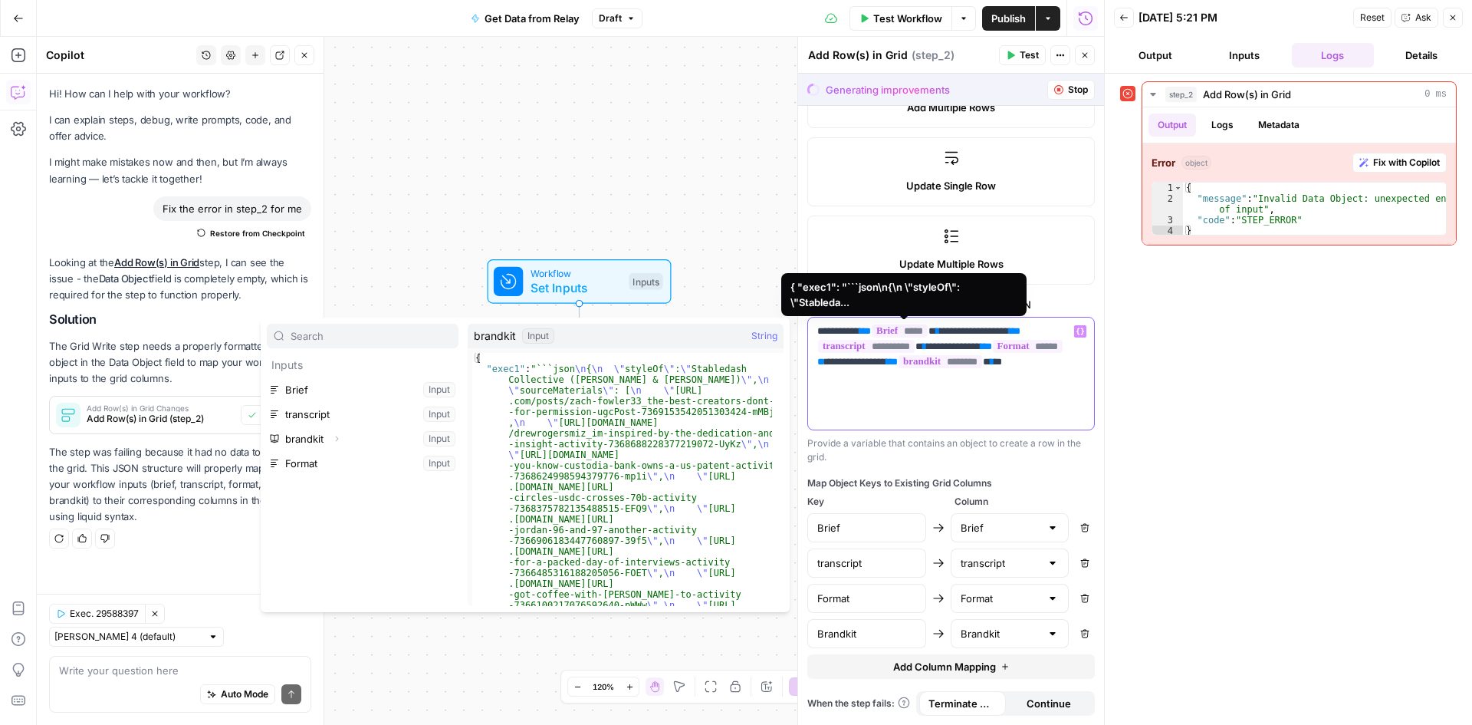
click at [932, 374] on p "**********" at bounding box center [945, 354] width 256 height 61
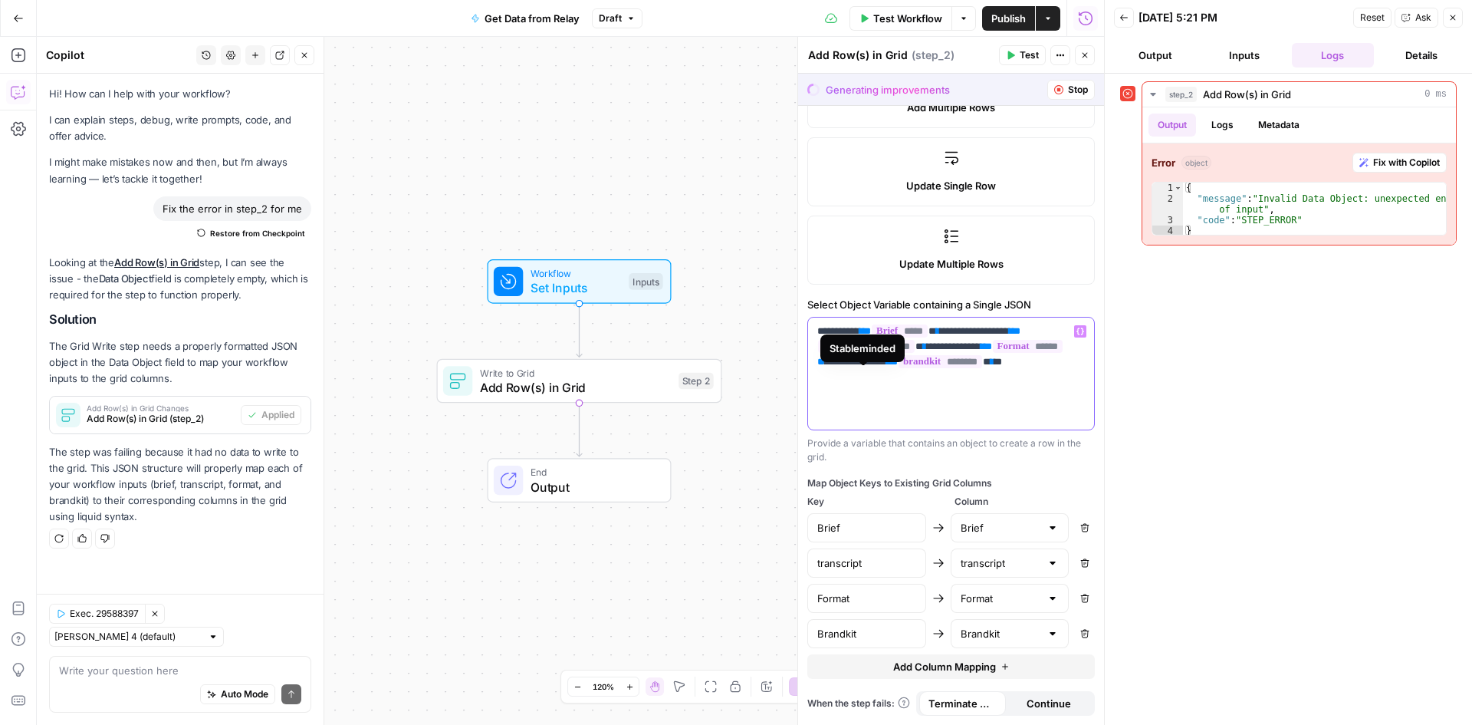
click at [993, 353] on span "******" at bounding box center [1028, 346] width 71 height 13
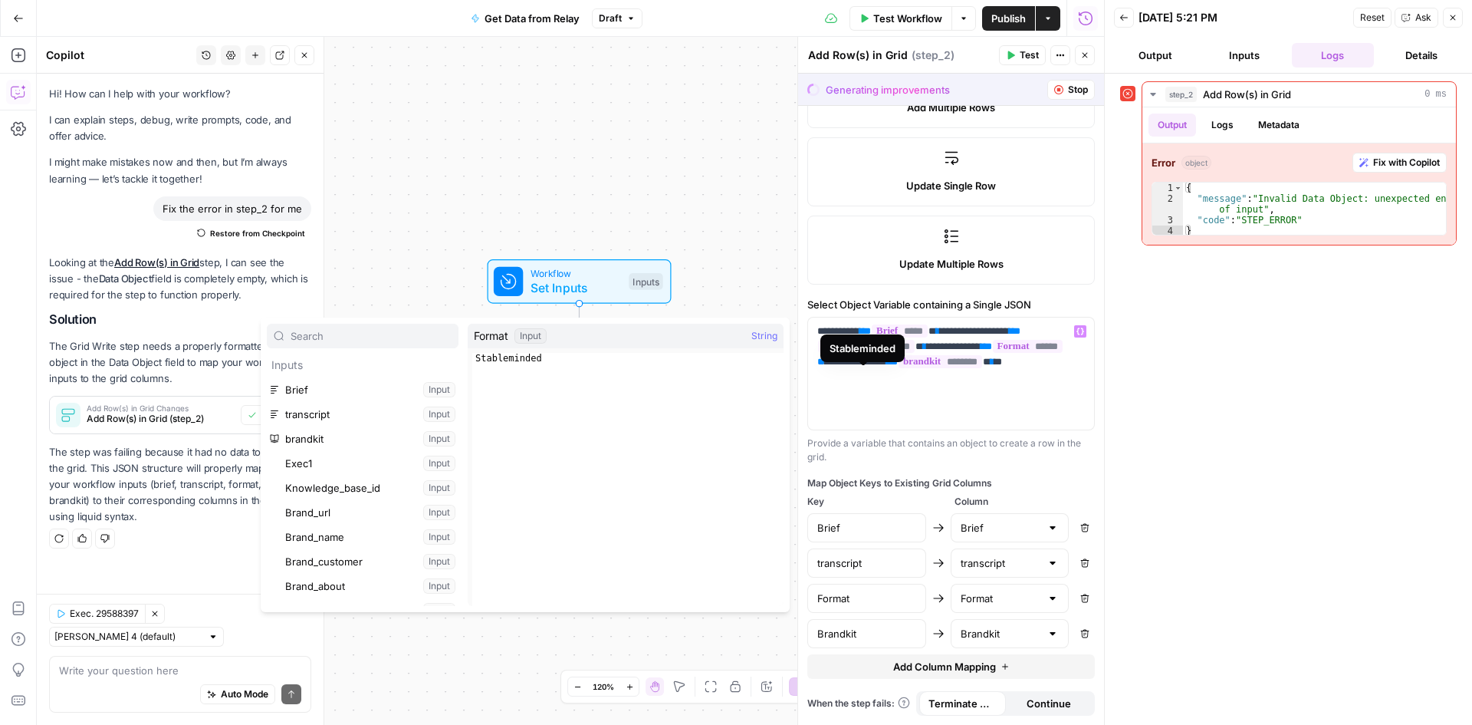
scroll to position [336, 0]
click at [1008, 371] on p "**********" at bounding box center [945, 354] width 256 height 61
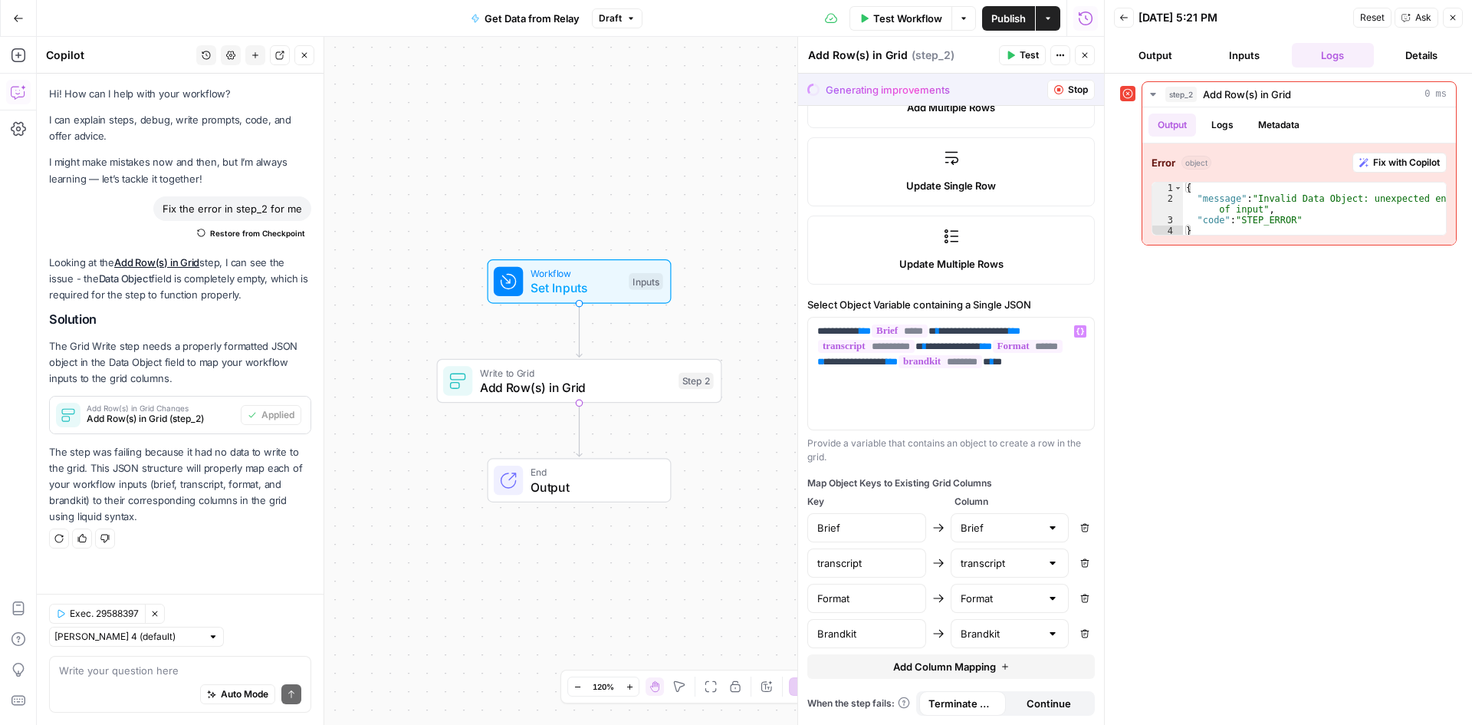
click at [1055, 95] on button "Stop" at bounding box center [1071, 90] width 48 height 20
click at [1054, 90] on icon "button" at bounding box center [1058, 89] width 9 height 9
click at [1089, 58] on icon "button" at bounding box center [1084, 55] width 9 height 9
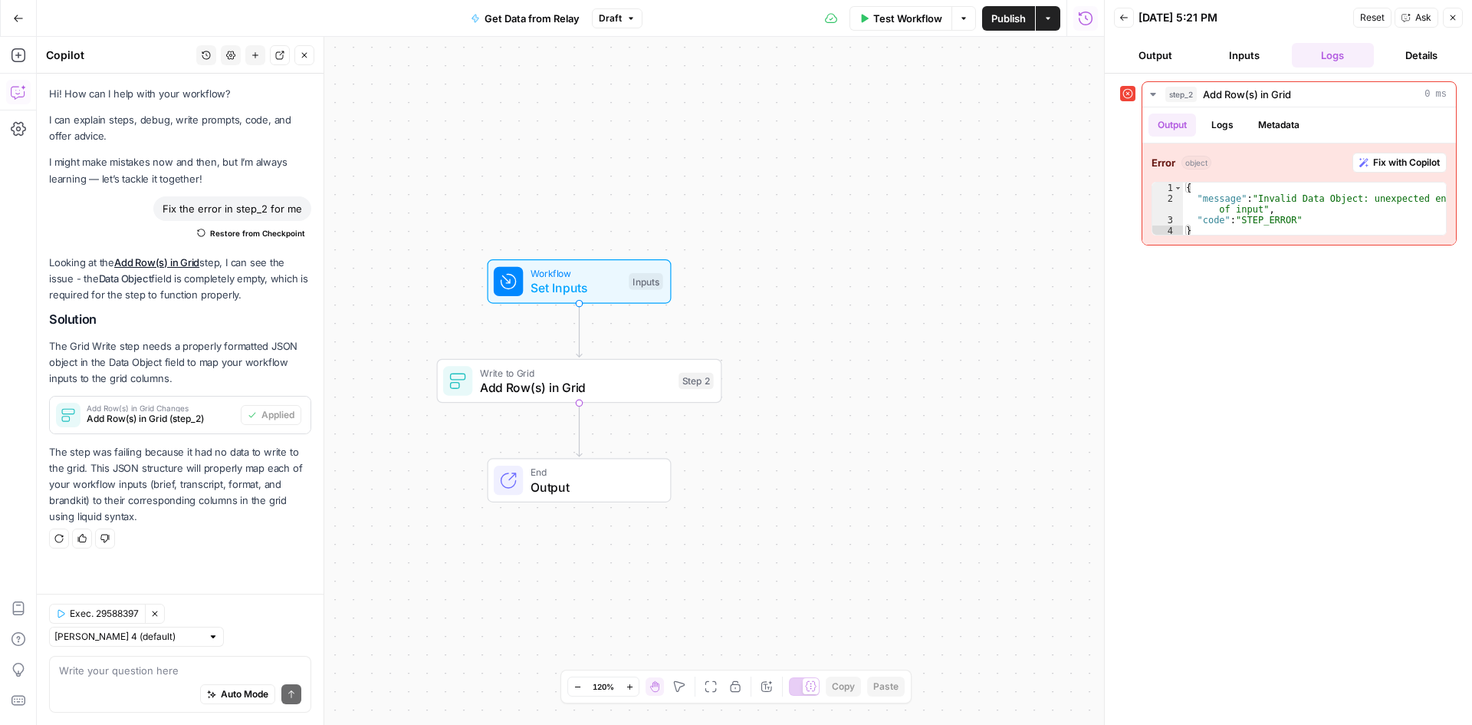
click at [1027, 17] on button "Publish" at bounding box center [1008, 18] width 53 height 25
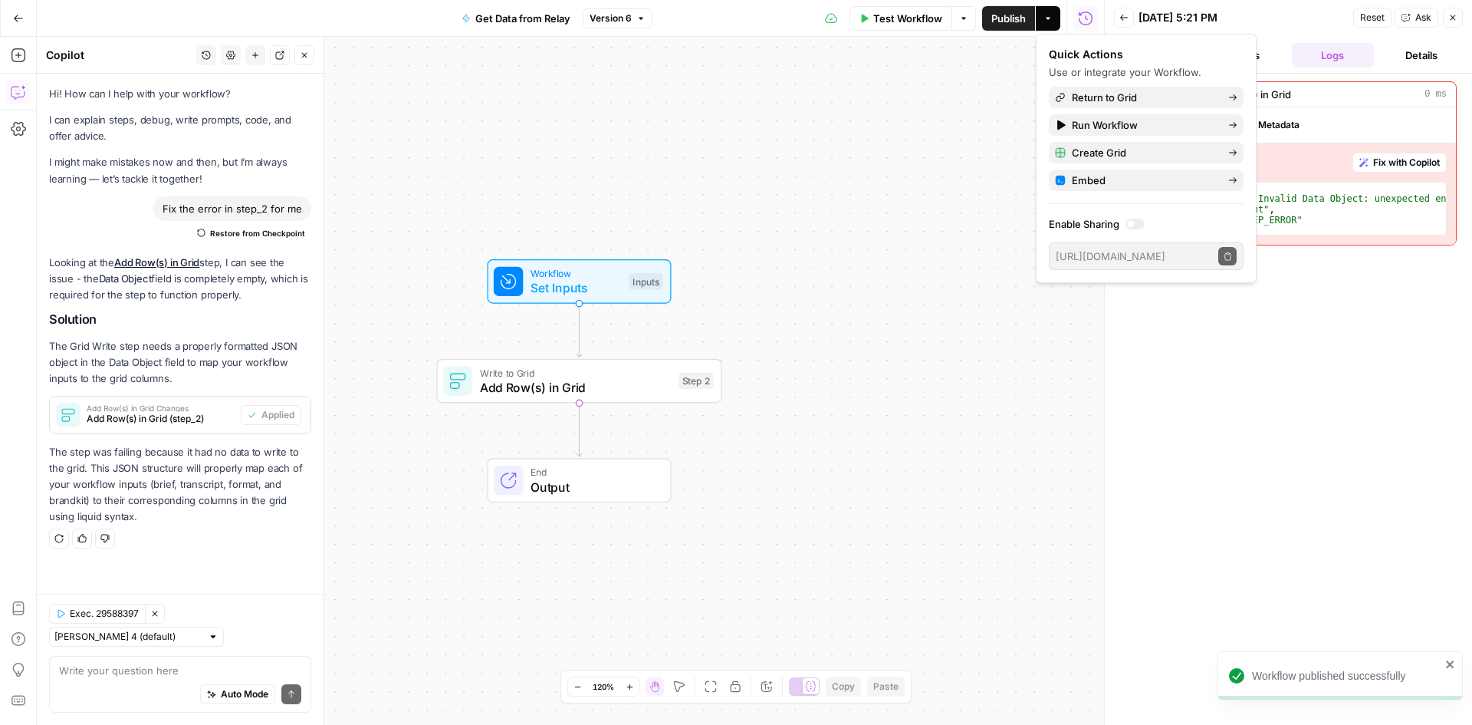
click at [623, 266] on div "Workflow Set Inputs Inputs Test Step" at bounding box center [578, 281] width 169 height 31
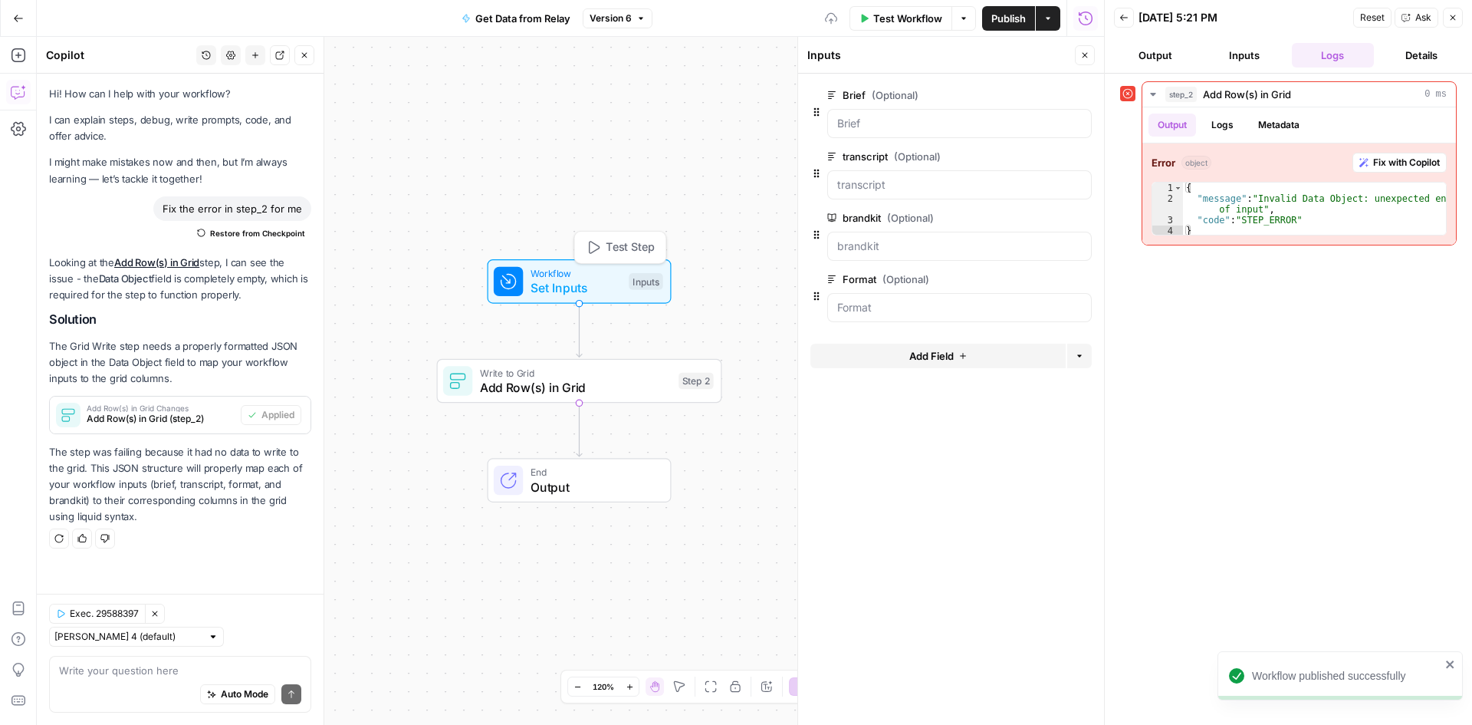
click at [622, 389] on span "Add Row(s) in Grid" at bounding box center [576, 387] width 192 height 18
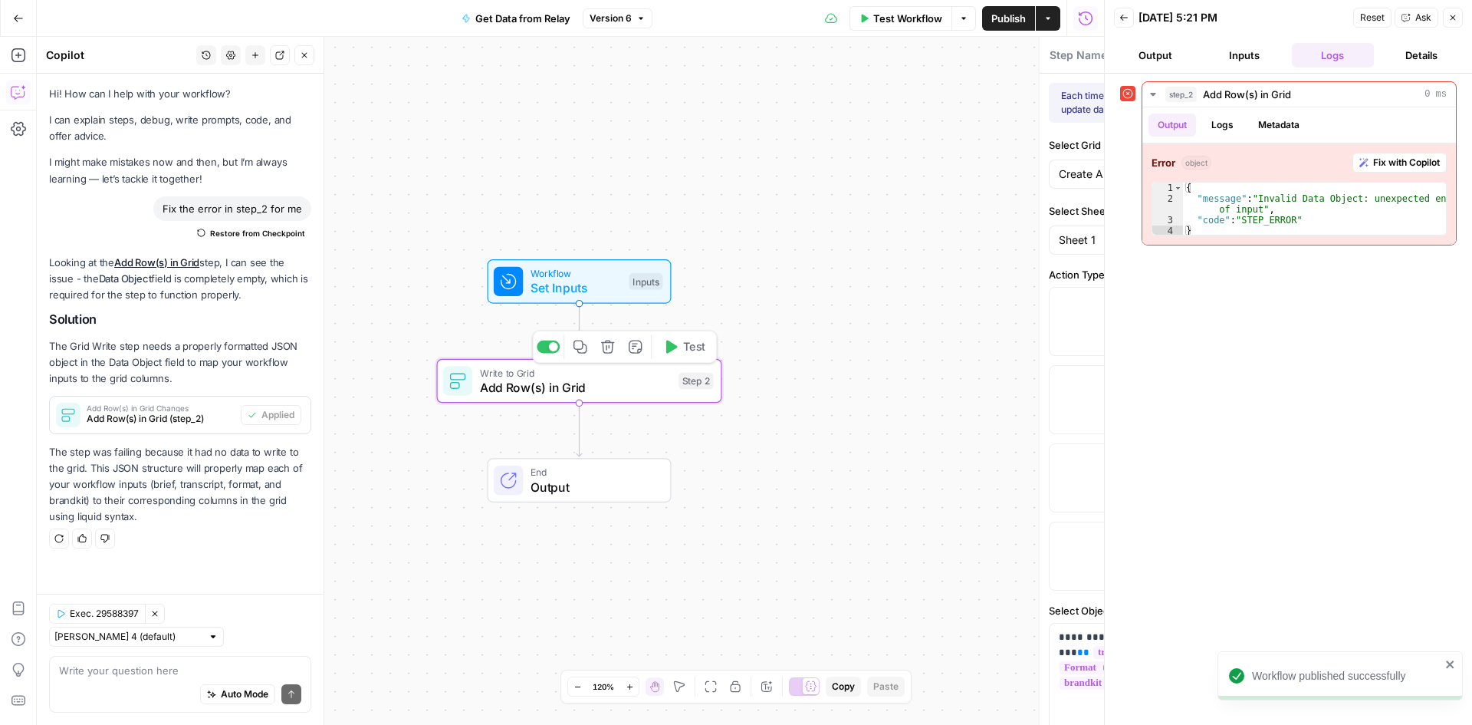
type textarea "Add Row(s) in Grid"
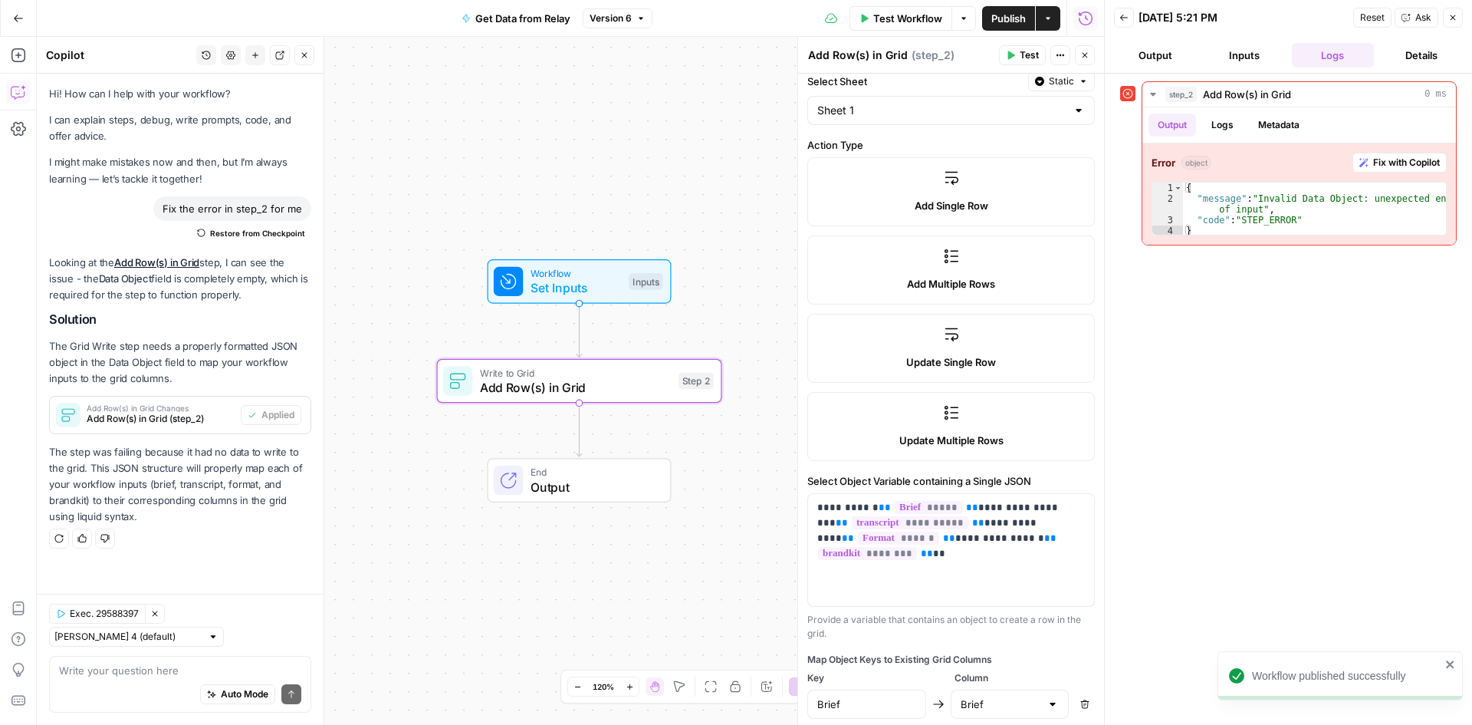
scroll to position [153, 0]
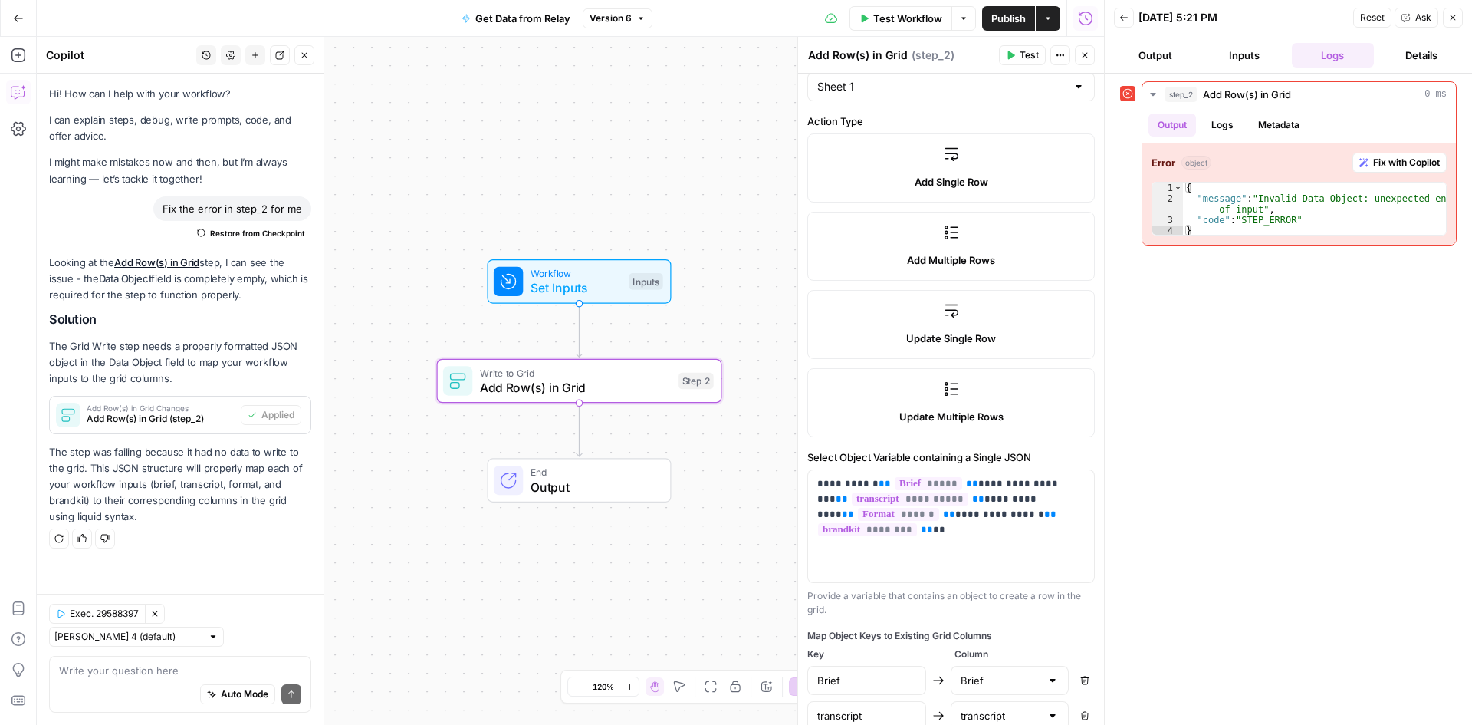
click at [1457, 25] on button "Close" at bounding box center [1453, 18] width 20 height 20
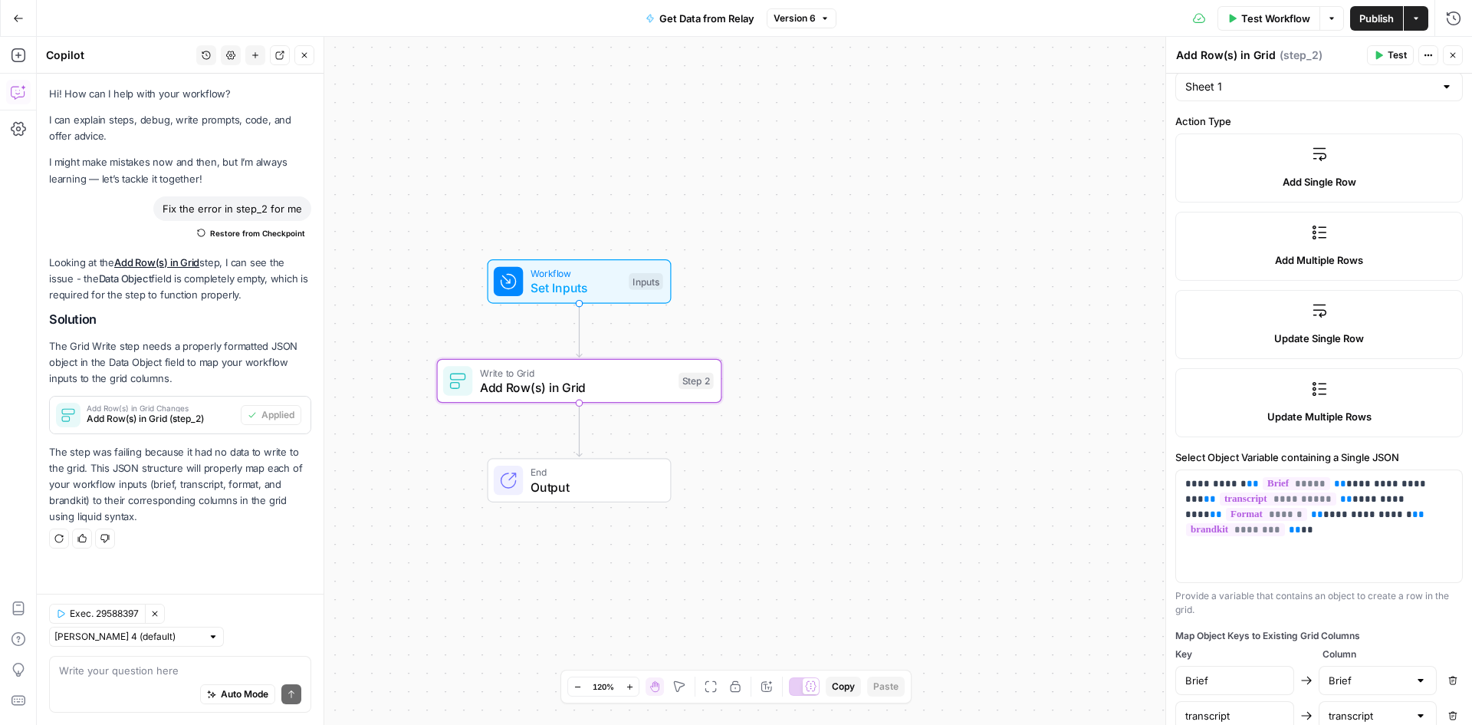
click at [1458, 51] on button "Close" at bounding box center [1453, 55] width 20 height 20
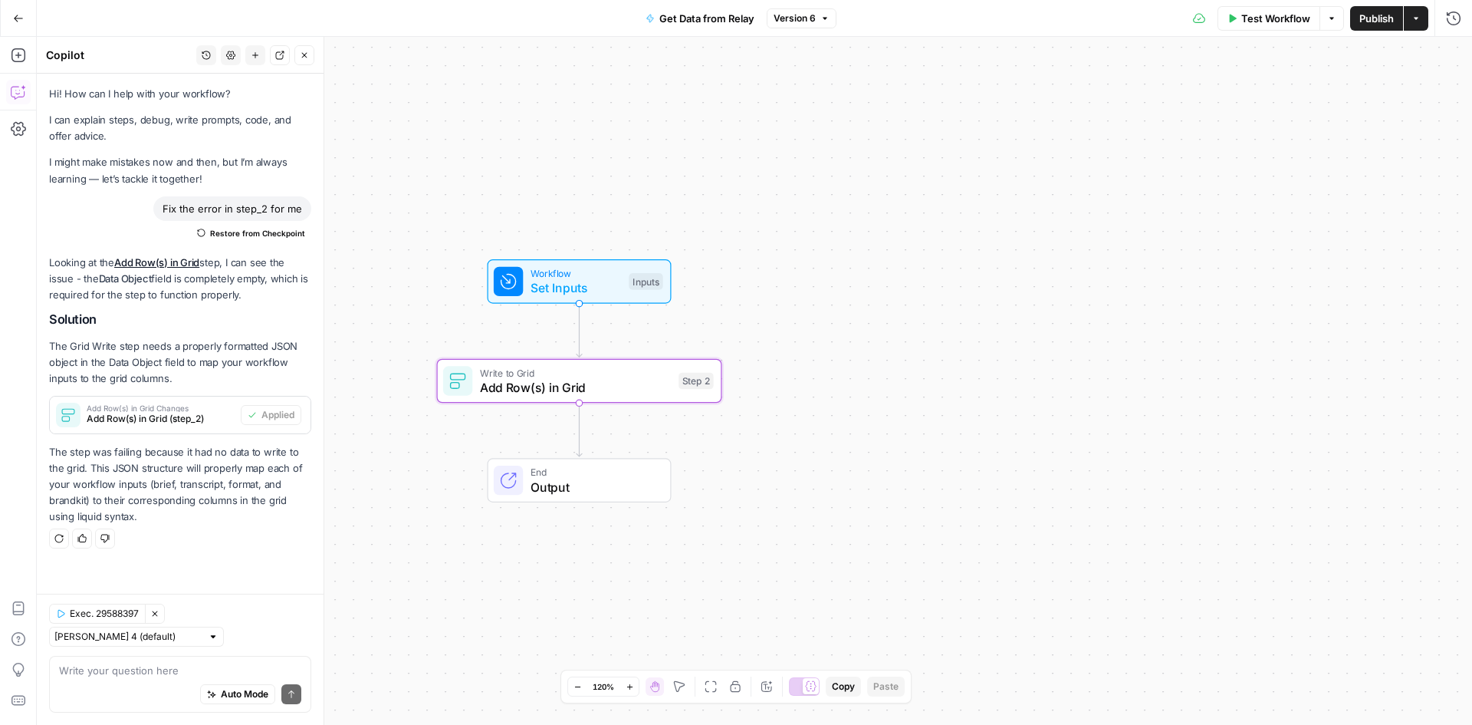
click at [426, 122] on div "Workflow Set Inputs Inputs Write to Grid Add Row(s) in Grid Step 2 End Output" at bounding box center [754, 381] width 1435 height 688
click at [304, 48] on button "Close" at bounding box center [304, 55] width 20 height 20
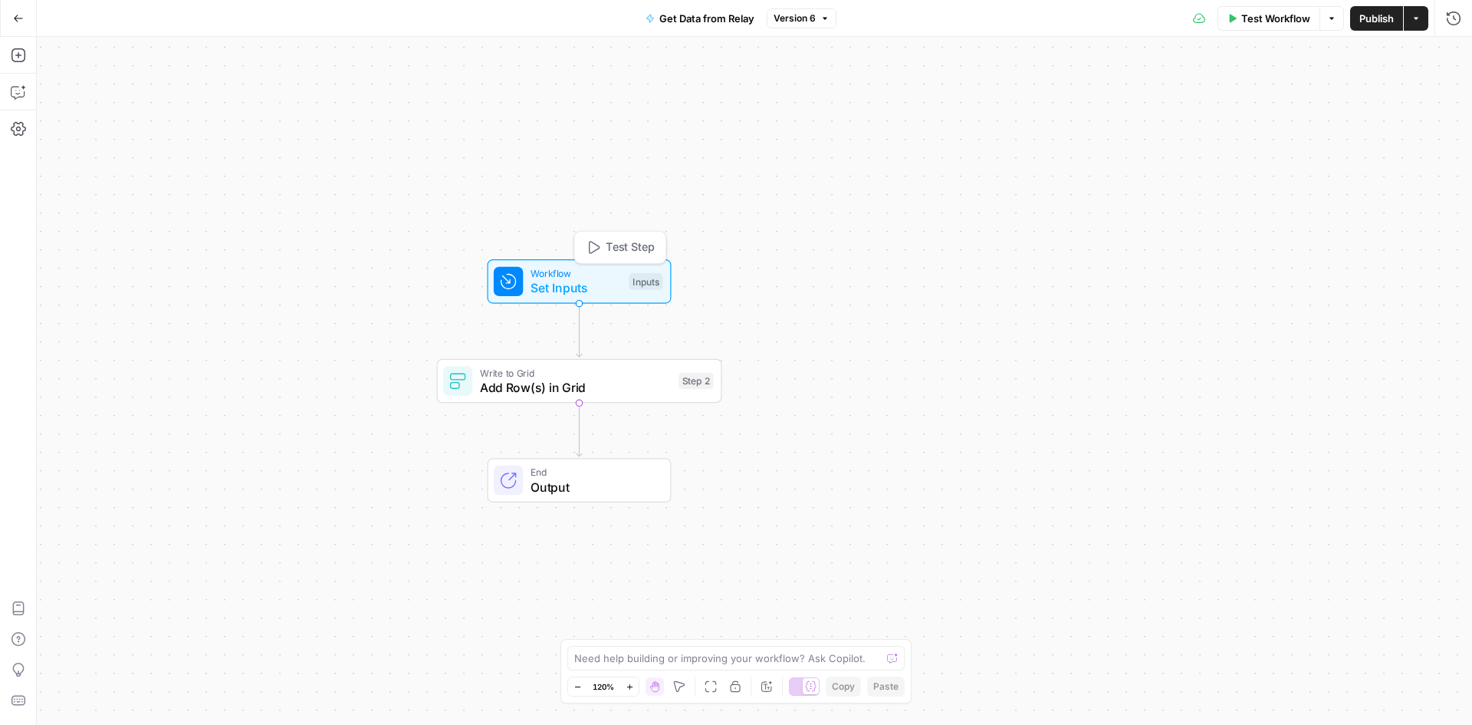
click at [579, 282] on span "Set Inputs" at bounding box center [576, 287] width 91 height 18
click at [579, 383] on span "Add Row(s) in Grid" at bounding box center [576, 387] width 192 height 18
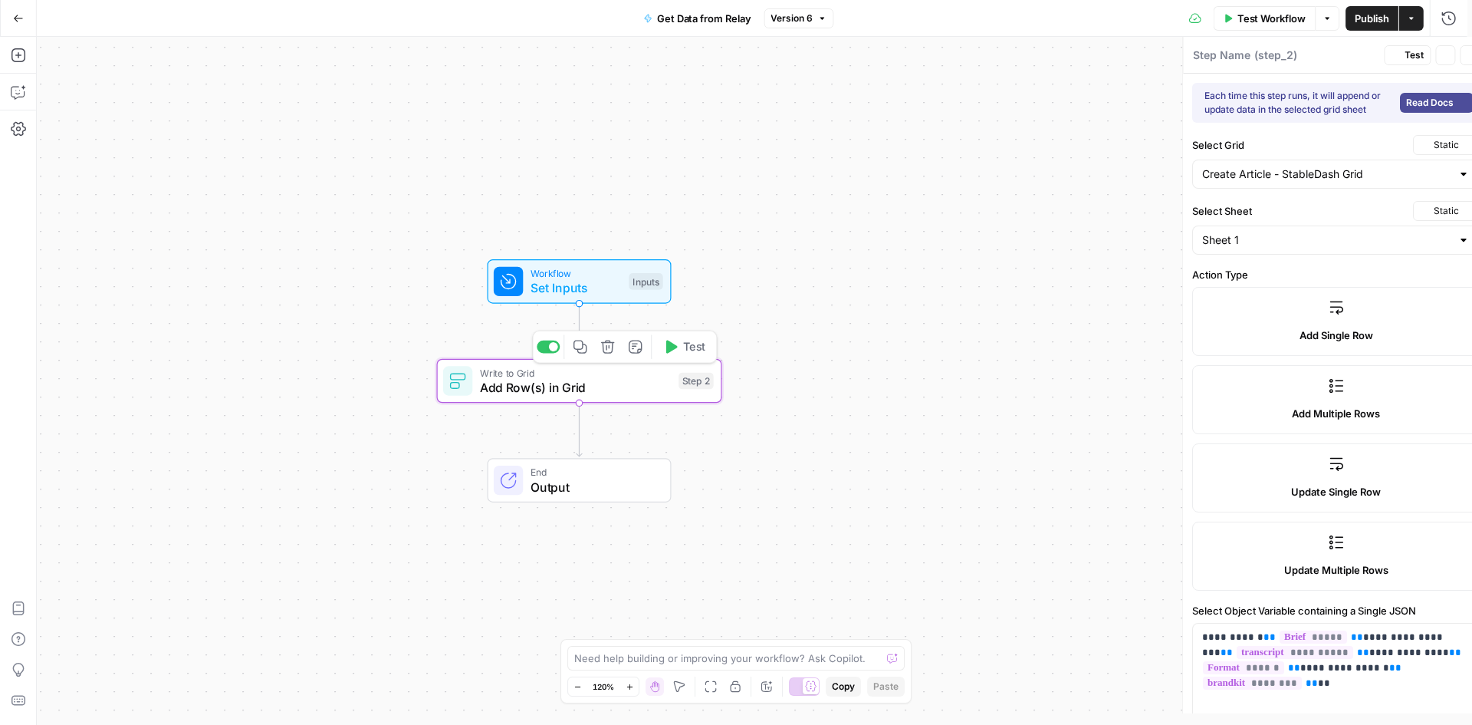
type textarea "Add Row(s) in Grid"
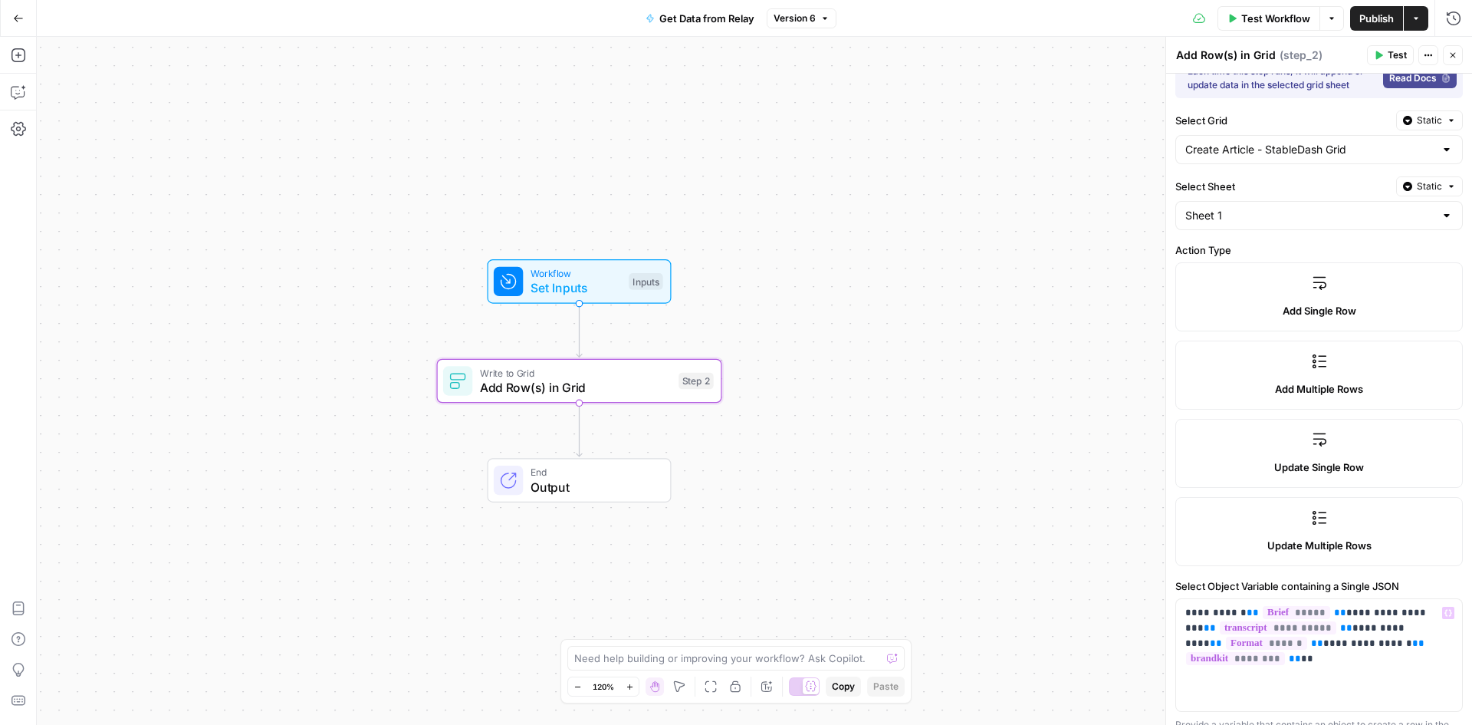
scroll to position [0, 0]
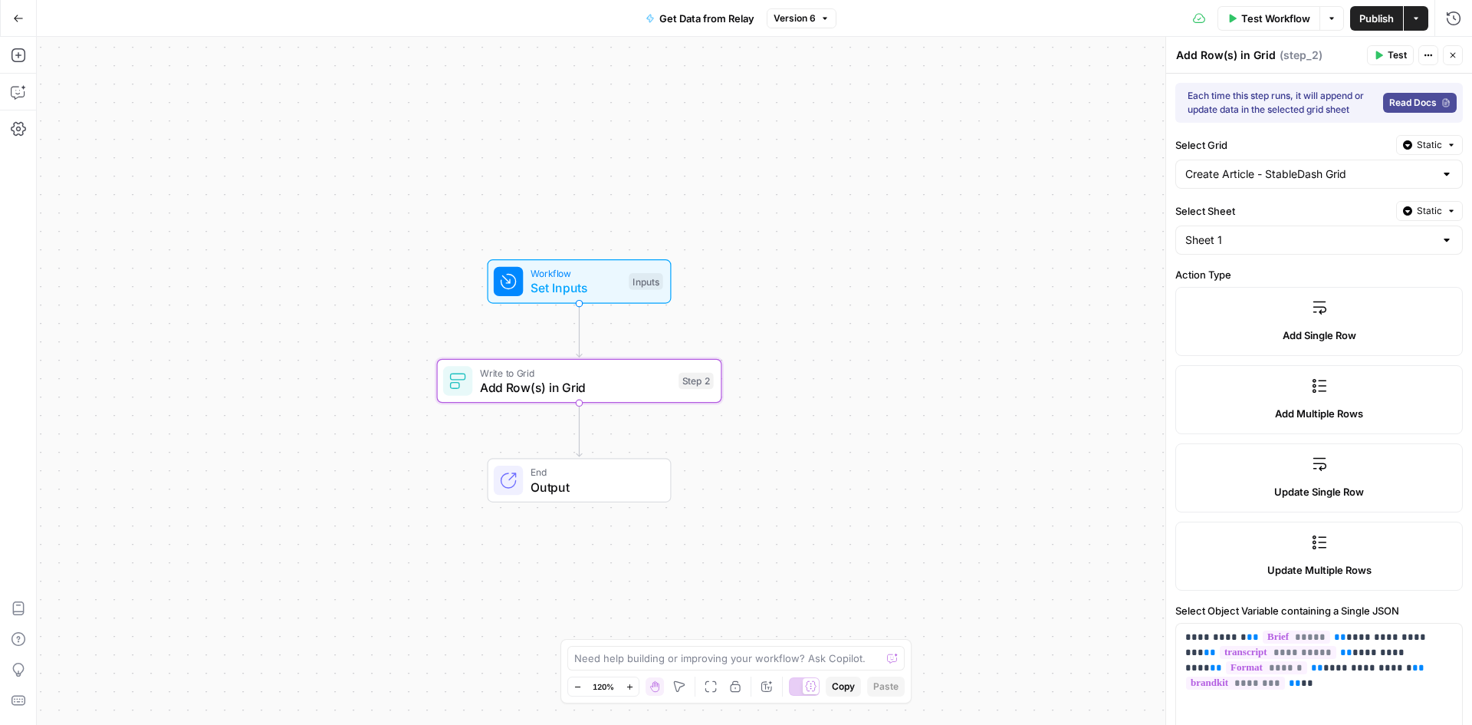
click at [1454, 15] on div "Close" at bounding box center [1443, 25] width 46 height 28
click at [1452, 53] on icon "button" at bounding box center [1452, 55] width 9 height 9
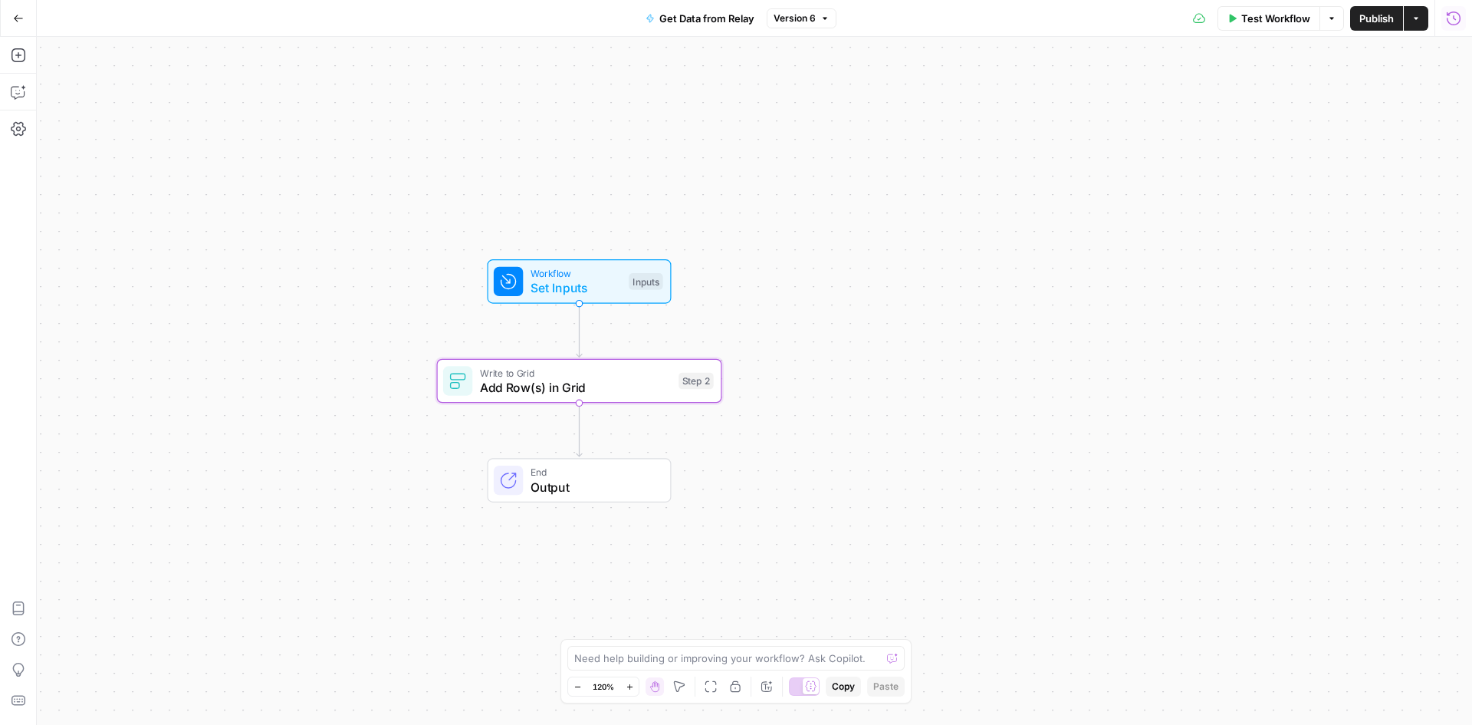
click at [1443, 18] on button "Run History" at bounding box center [1454, 18] width 25 height 25
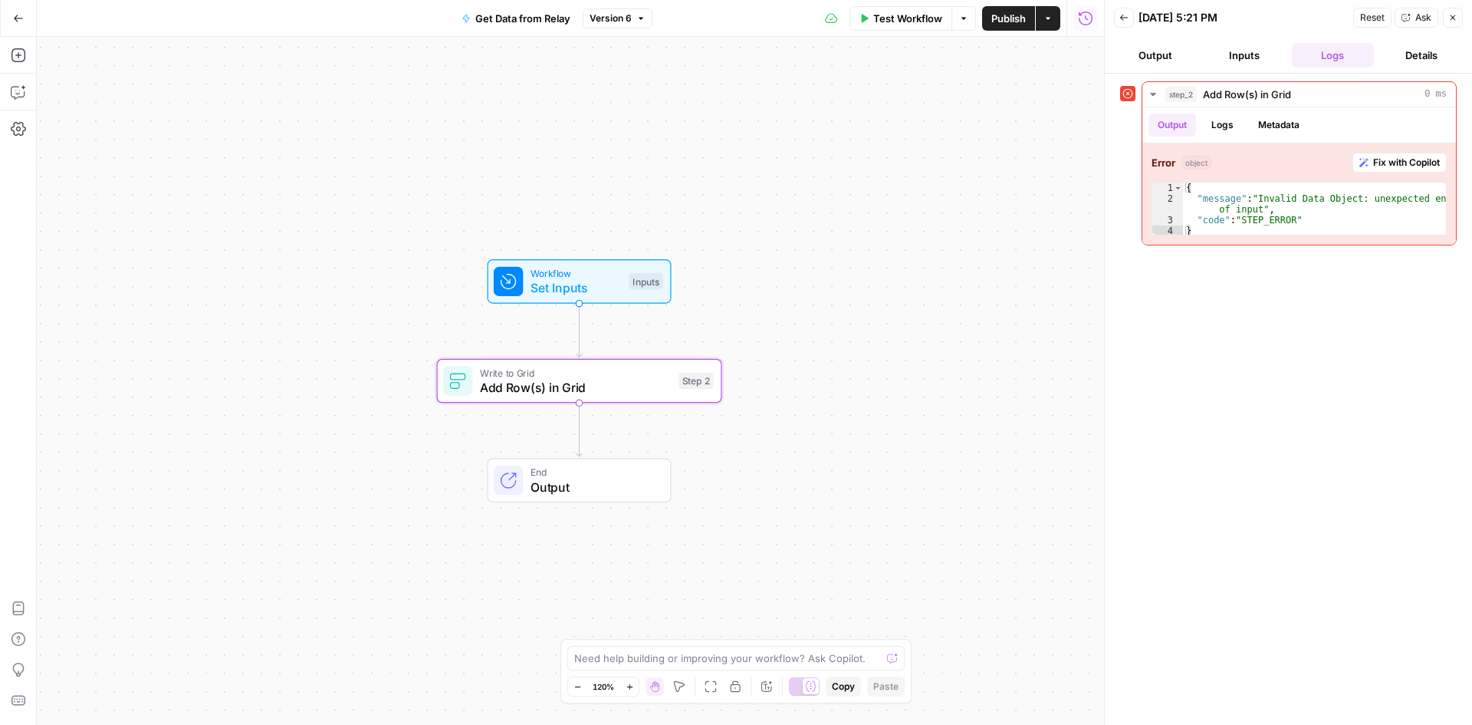
click at [1155, 58] on button "Output" at bounding box center [1155, 55] width 83 height 25
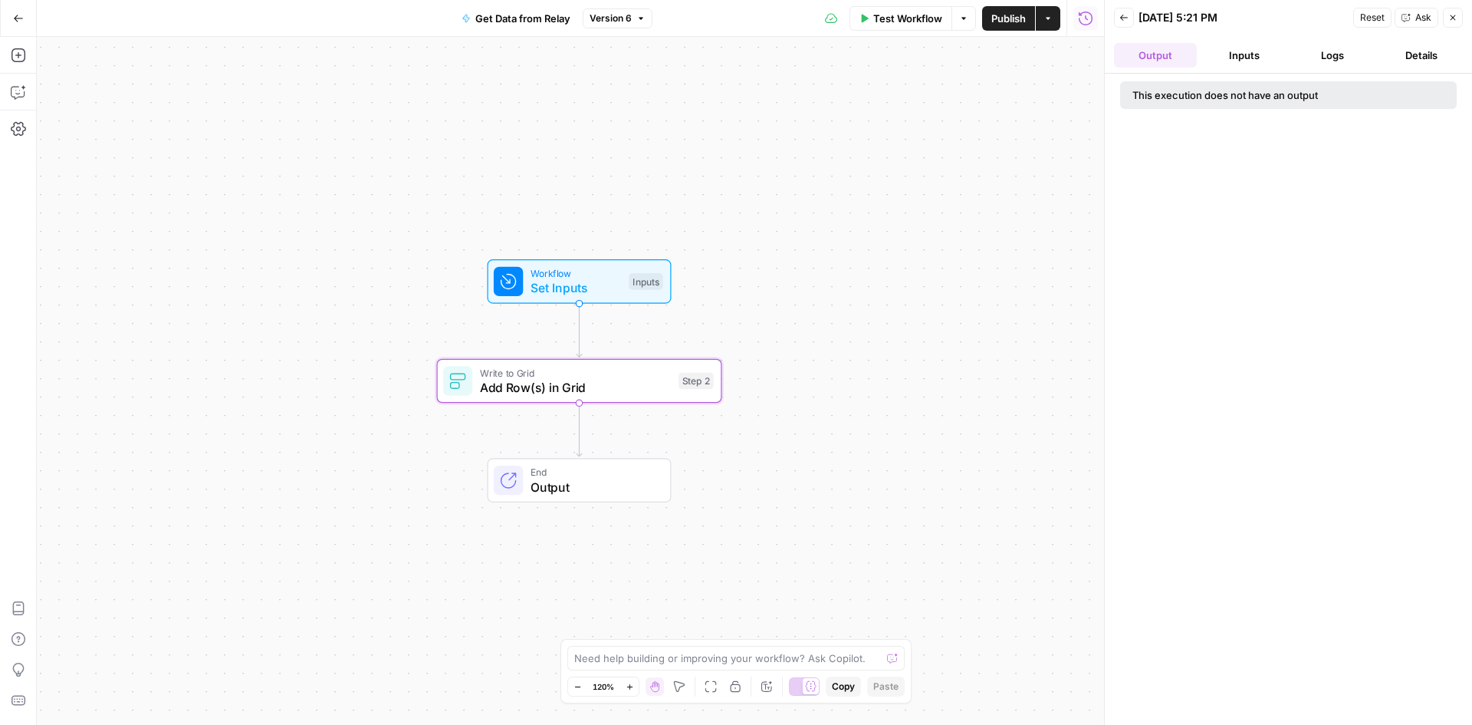
click at [1127, 18] on icon "button" at bounding box center [1124, 17] width 9 height 9
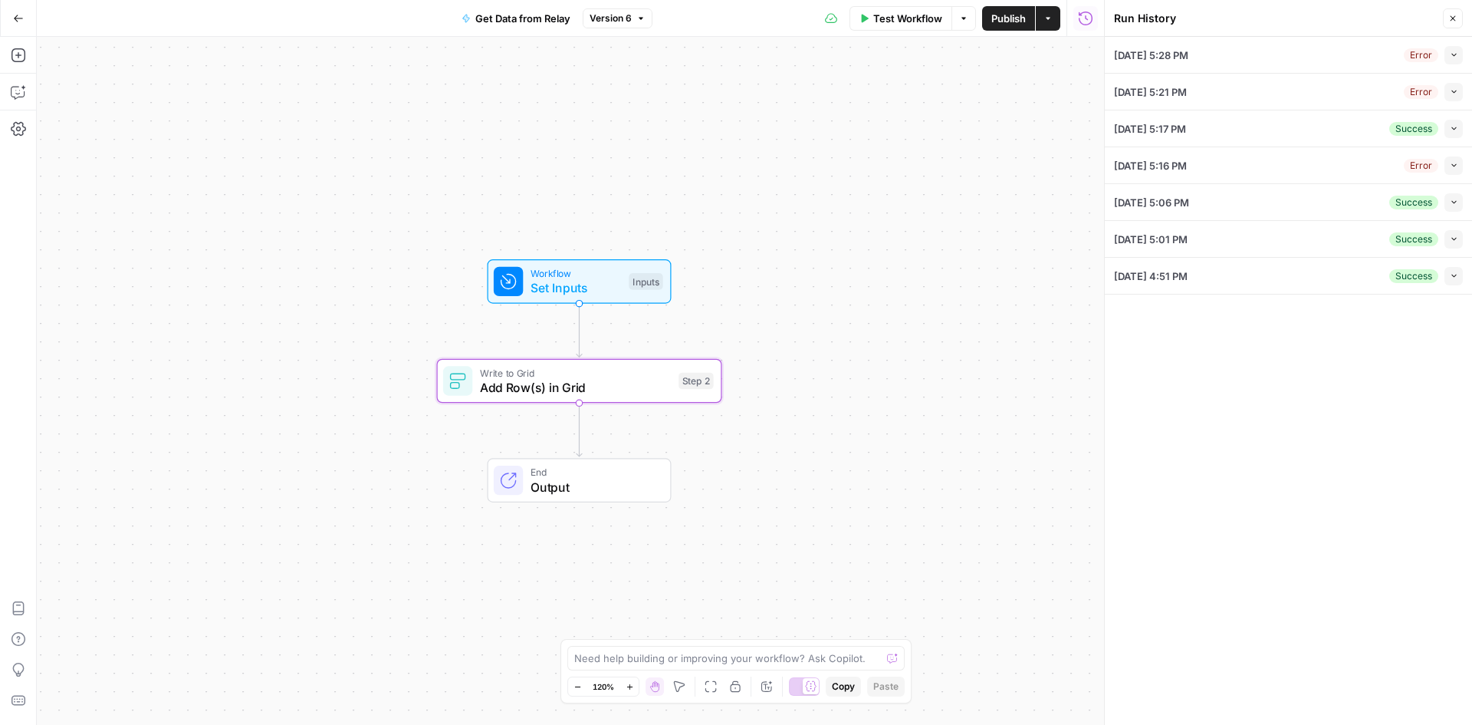
click at [1258, 63] on div "09/19/25 at 5:28 PM Error Collapse" at bounding box center [1288, 55] width 349 height 36
click at [1454, 58] on icon "button" at bounding box center [1454, 55] width 8 height 8
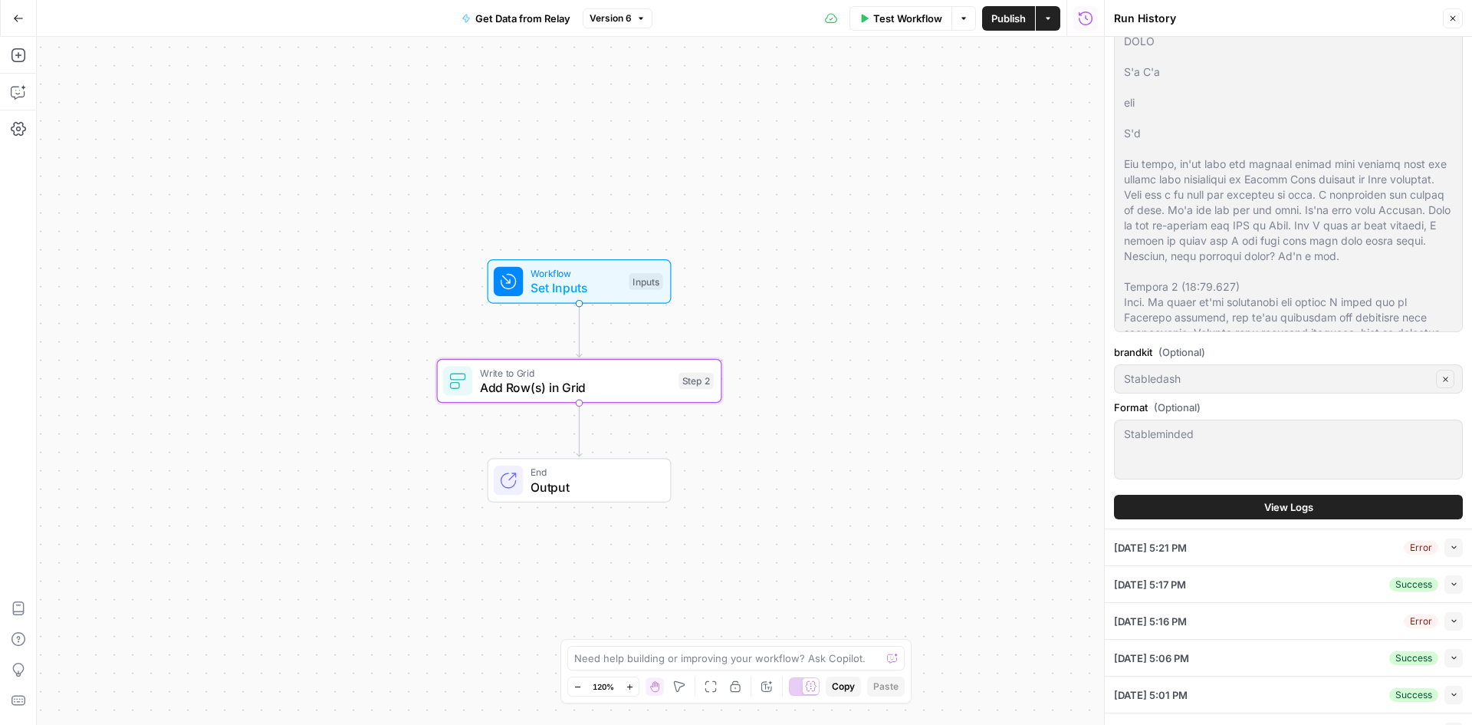
scroll to position [469, 0]
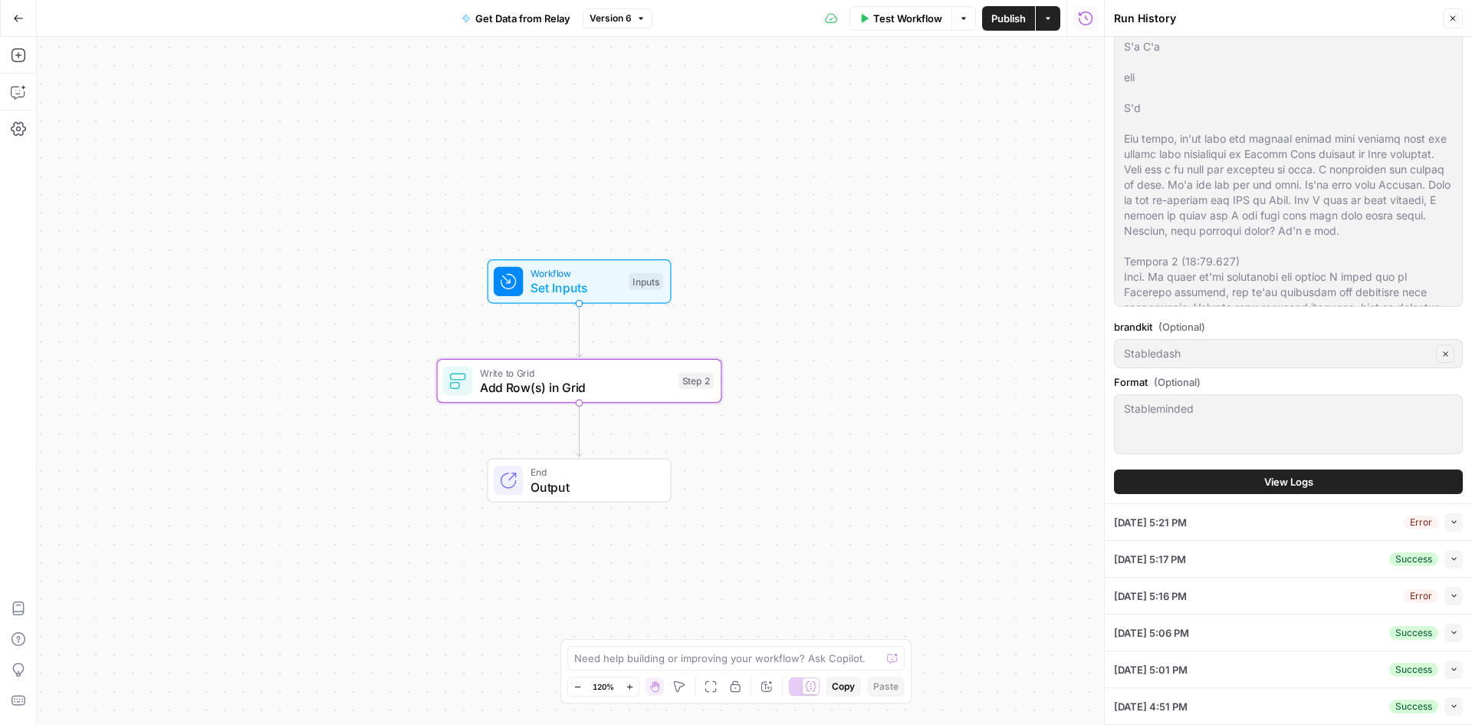
click at [1324, 475] on button "View Logs" at bounding box center [1288, 481] width 349 height 25
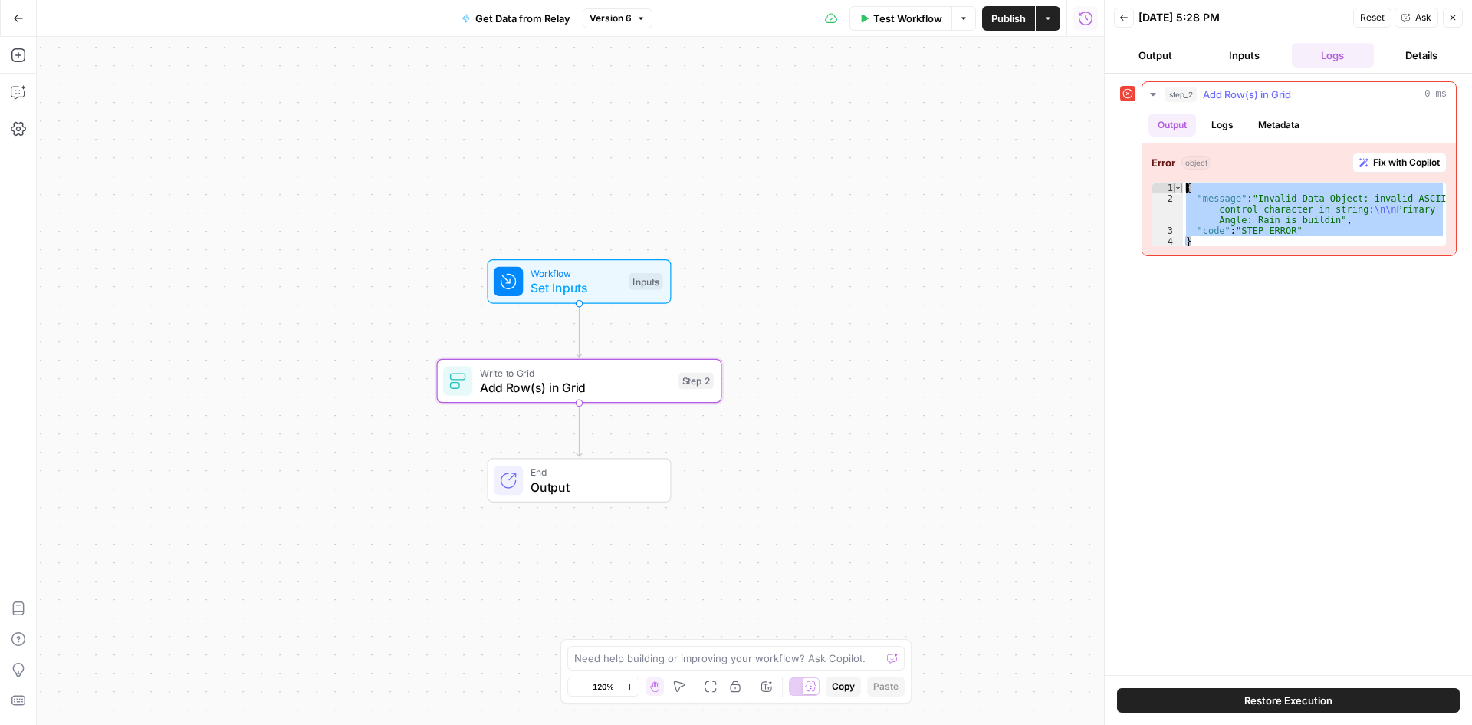
drag, startPoint x: 1274, startPoint y: 238, endPoint x: 1179, endPoint y: 182, distance: 110.3
click at [1179, 182] on div "* 1 2 3 4 { "message" : "Invalid Data Object: invalid ASCII control character i…" at bounding box center [1299, 214] width 295 height 64
type textarea "**********"
click at [1239, 62] on button "Inputs" at bounding box center [1244, 55] width 83 height 25
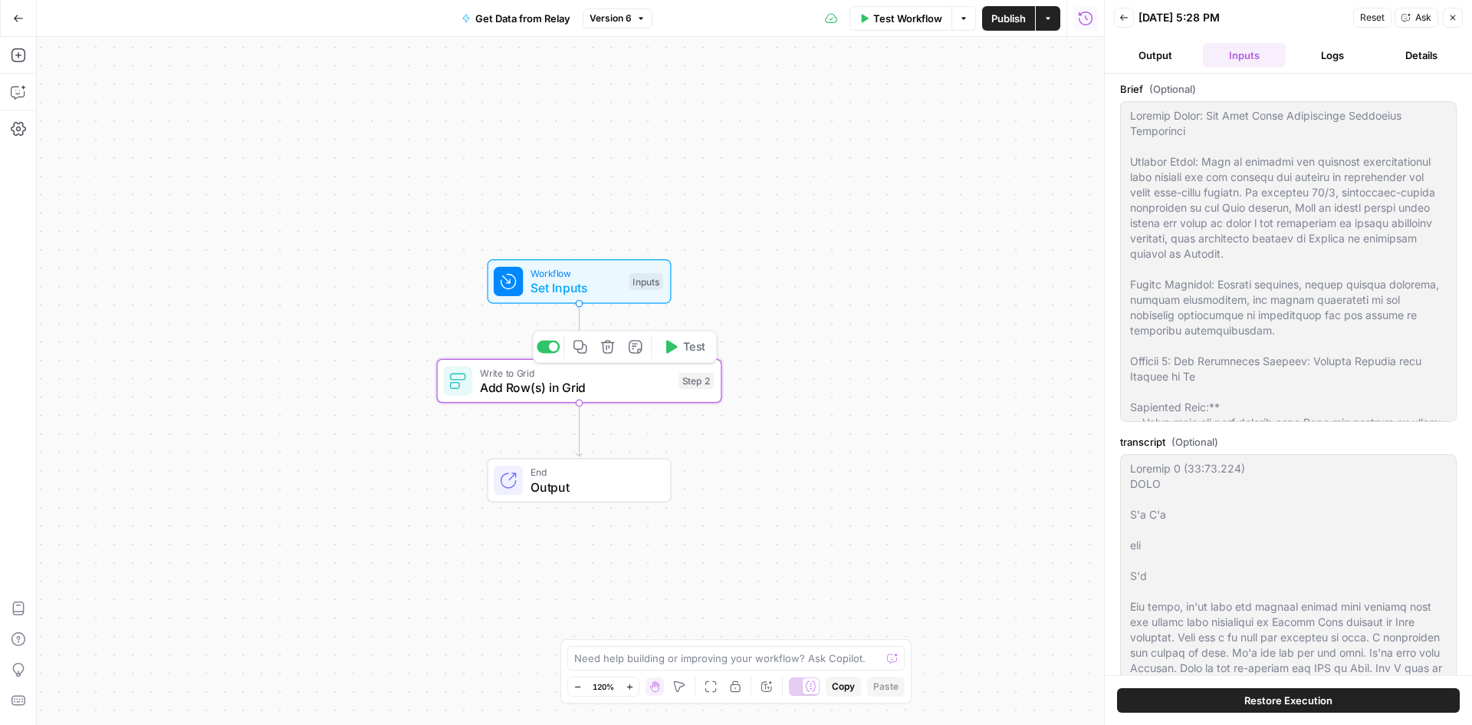
click at [580, 288] on span "Set Inputs" at bounding box center [576, 287] width 91 height 18
click at [574, 395] on span "Add Row(s) in Grid" at bounding box center [576, 387] width 192 height 18
type textarea "Add Row(s) in Grid"
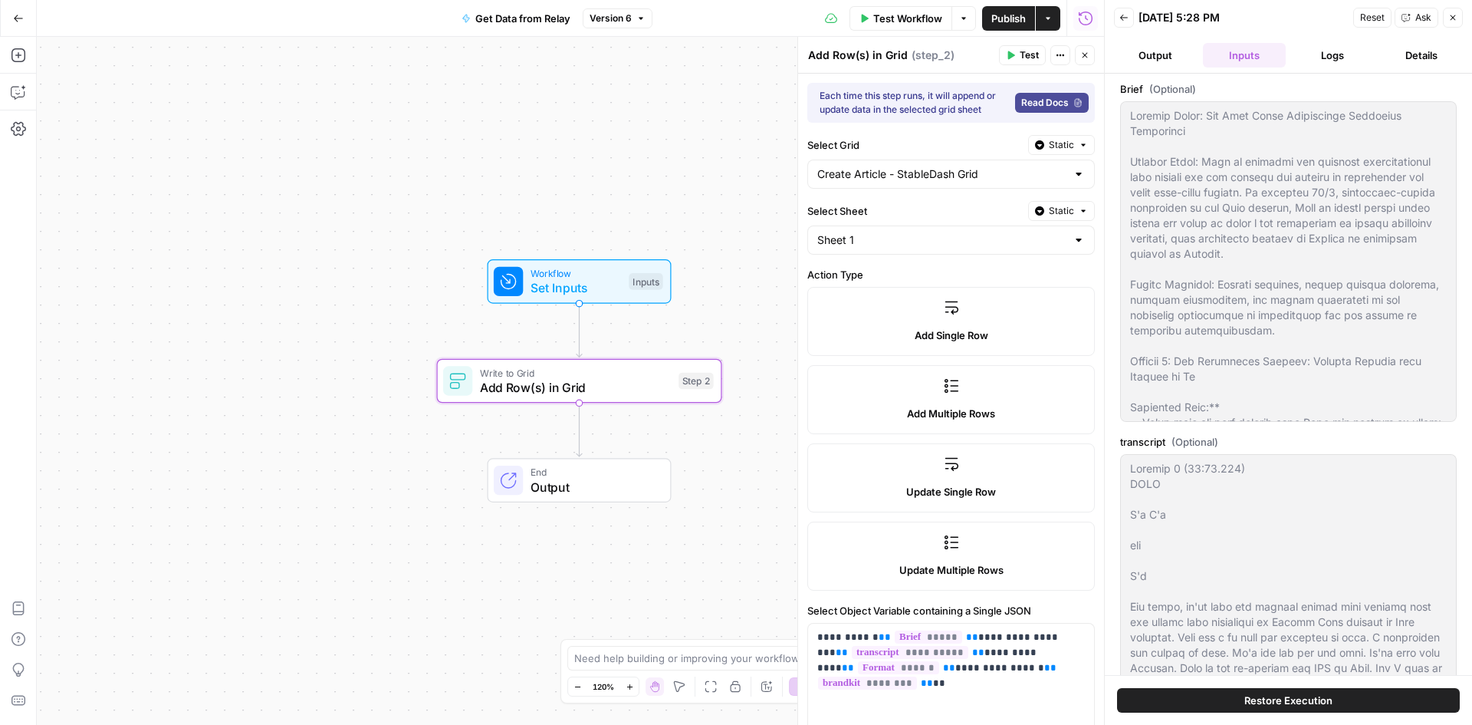
click at [595, 278] on span "Set Inputs" at bounding box center [576, 287] width 91 height 18
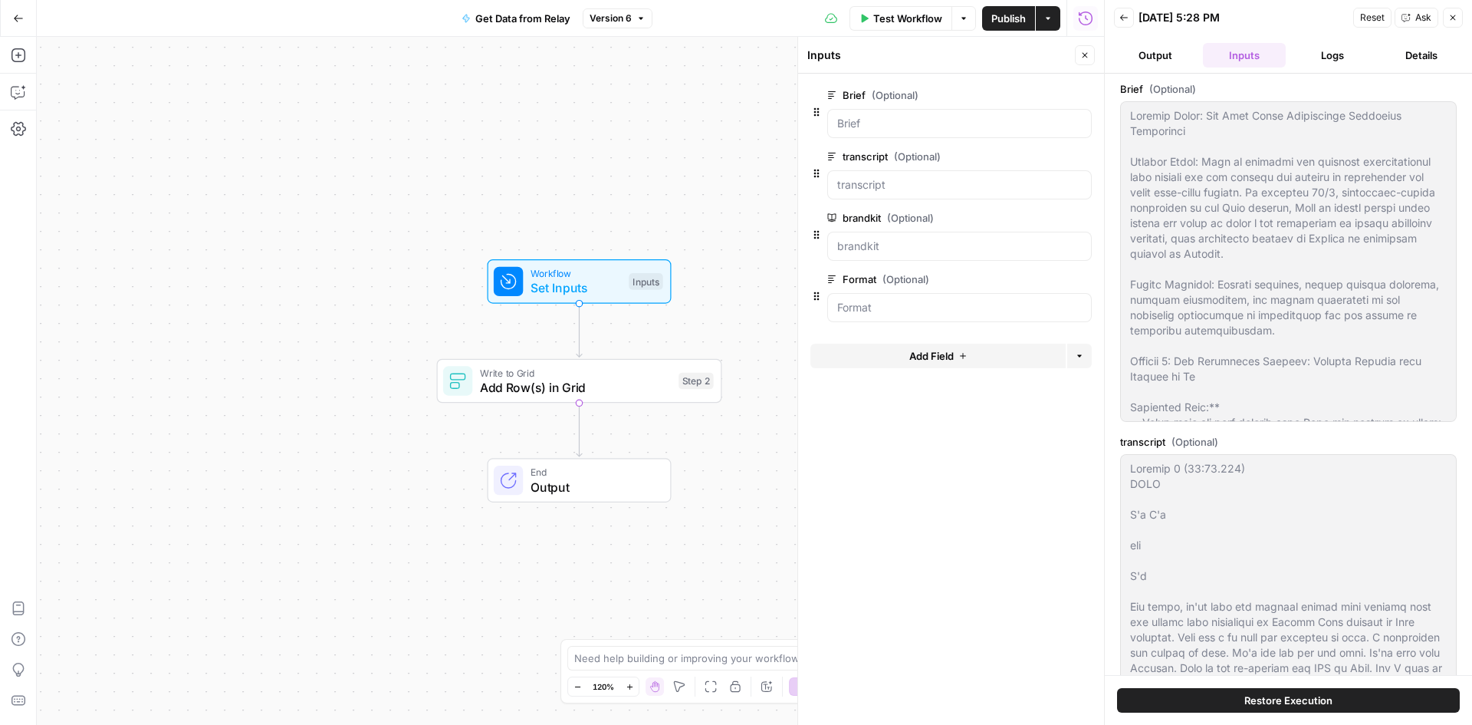
click at [1156, 57] on button "Output" at bounding box center [1155, 55] width 83 height 25
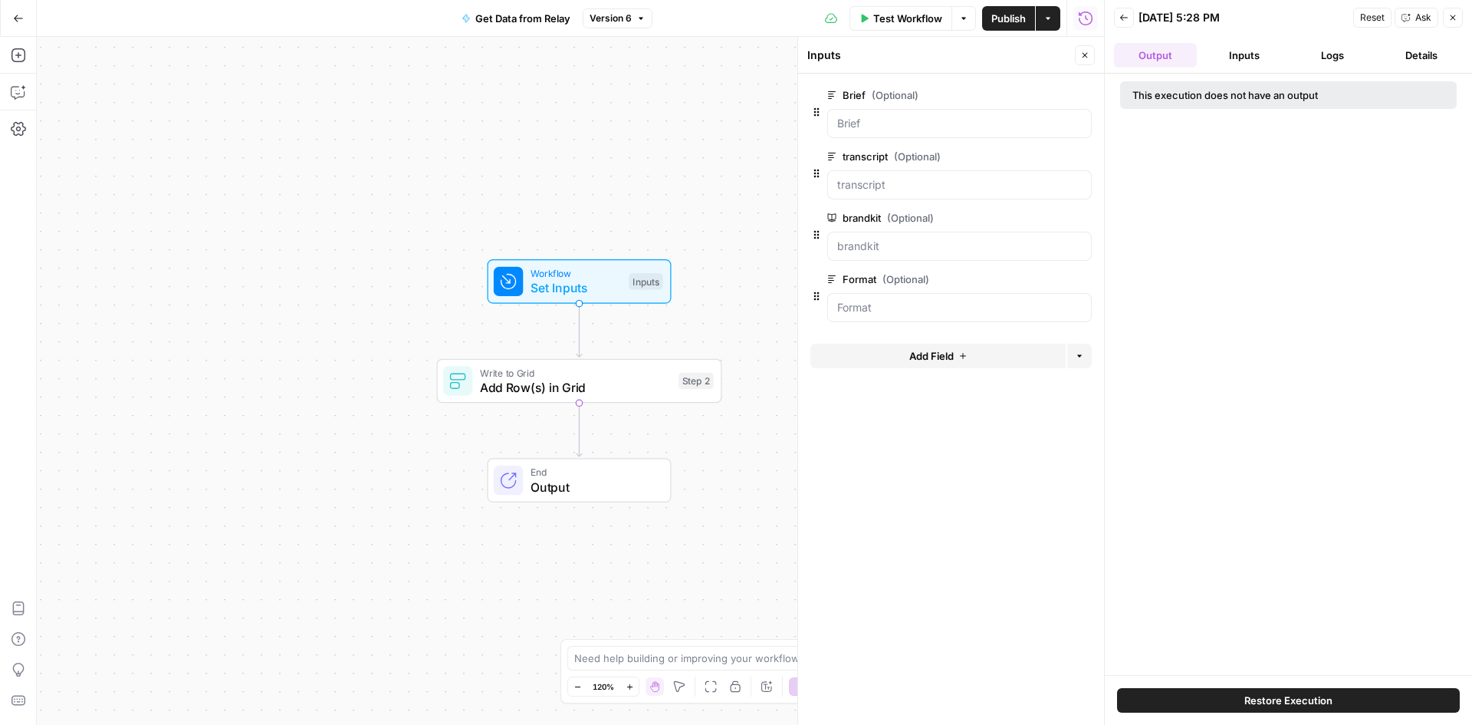
click at [1315, 60] on button "Logs" at bounding box center [1333, 55] width 83 height 25
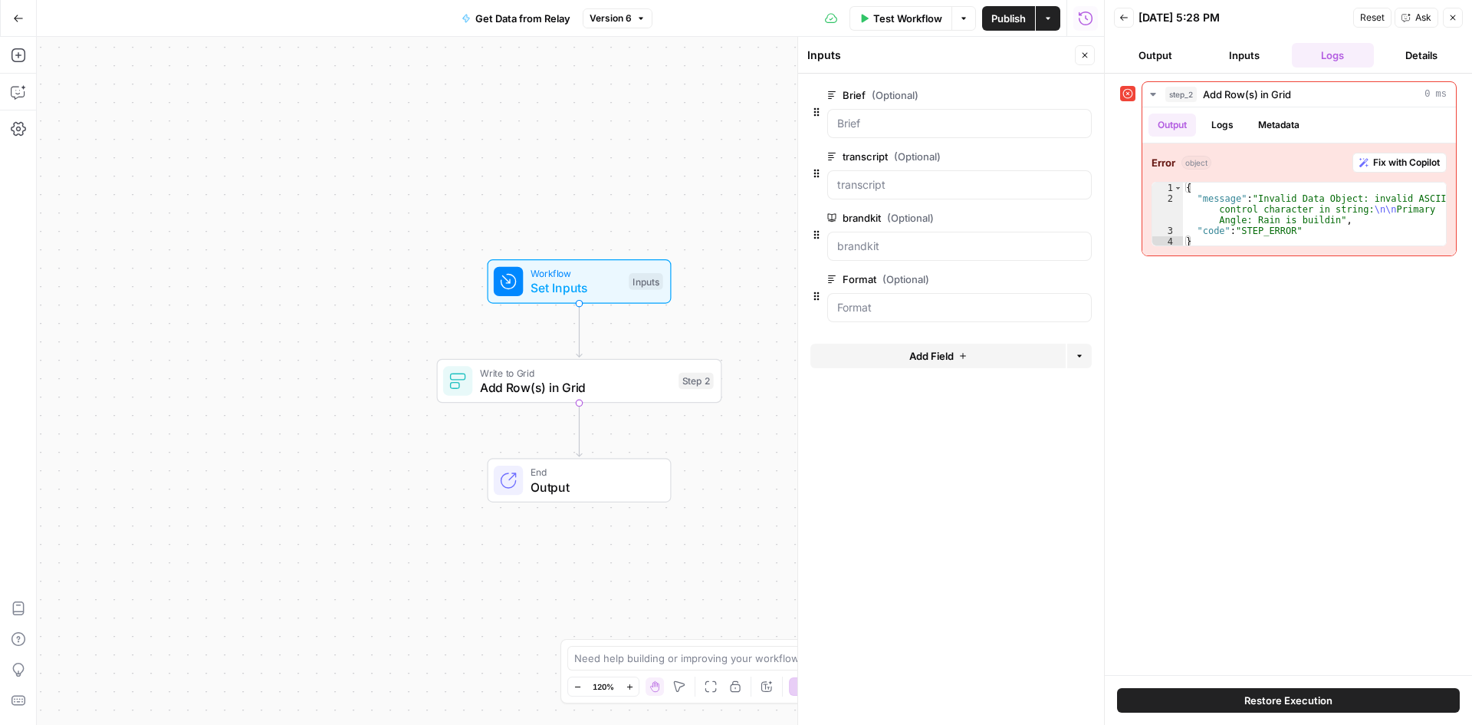
click at [1257, 55] on button "Inputs" at bounding box center [1244, 55] width 83 height 25
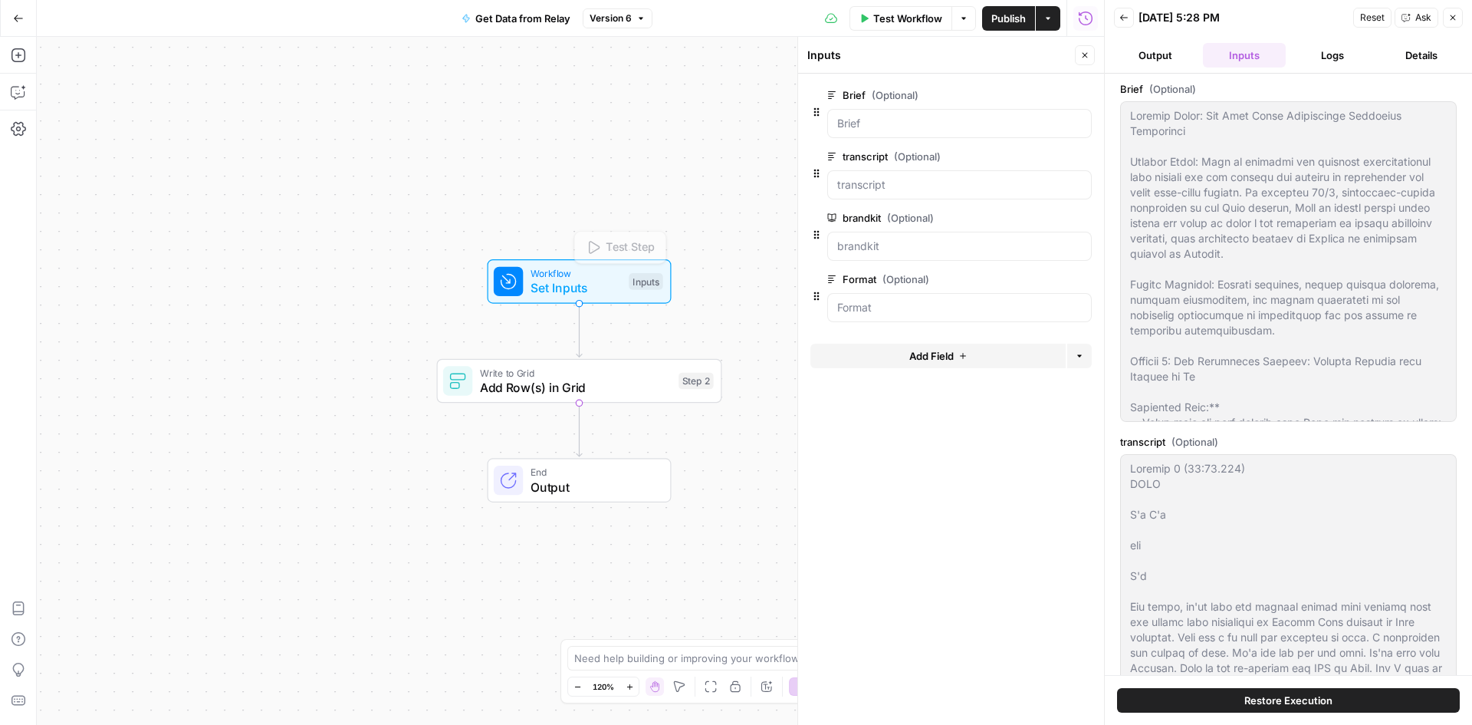
click at [558, 288] on span "Set Inputs" at bounding box center [576, 287] width 91 height 18
click at [582, 385] on span "Add Row(s) in Grid" at bounding box center [576, 387] width 192 height 18
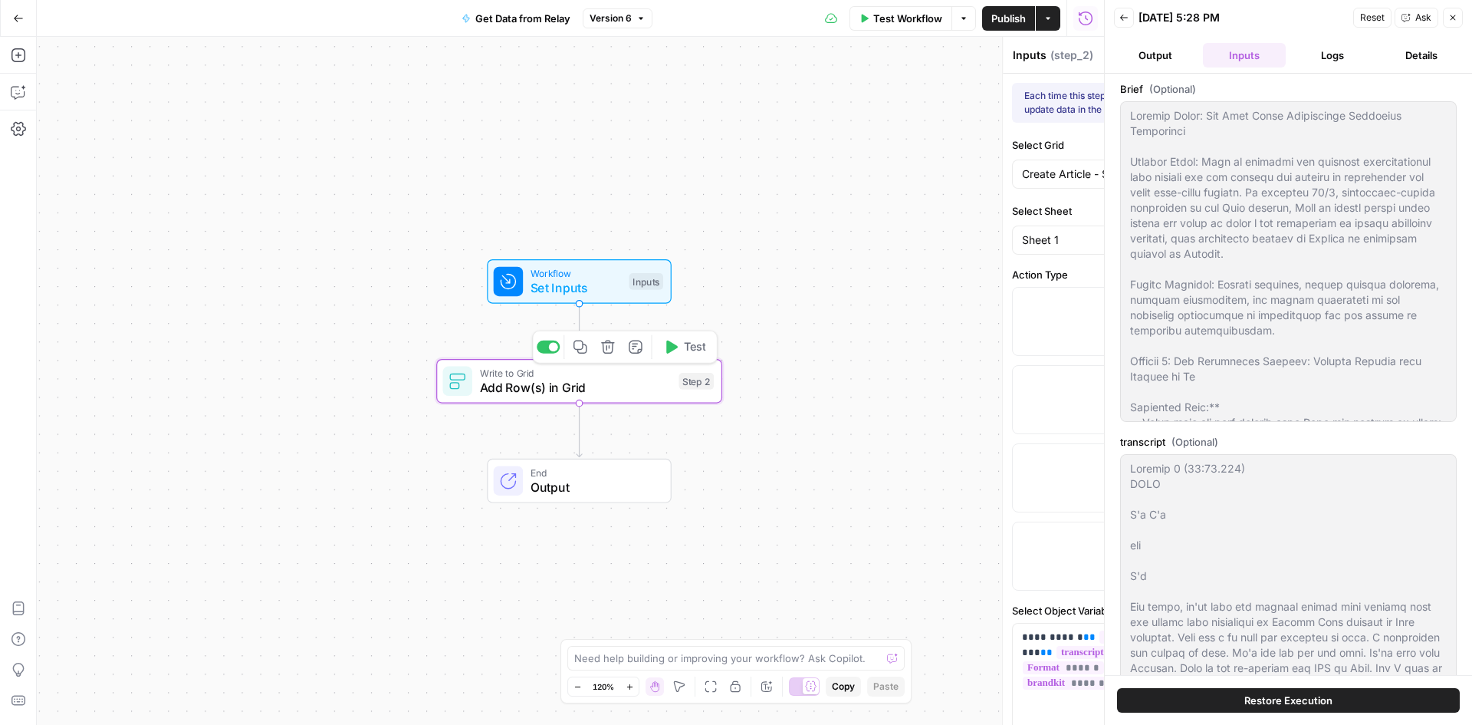
click at [582, 385] on span "Add Row(s) in Grid" at bounding box center [576, 387] width 192 height 18
type textarea "Add Row(s) in Grid"
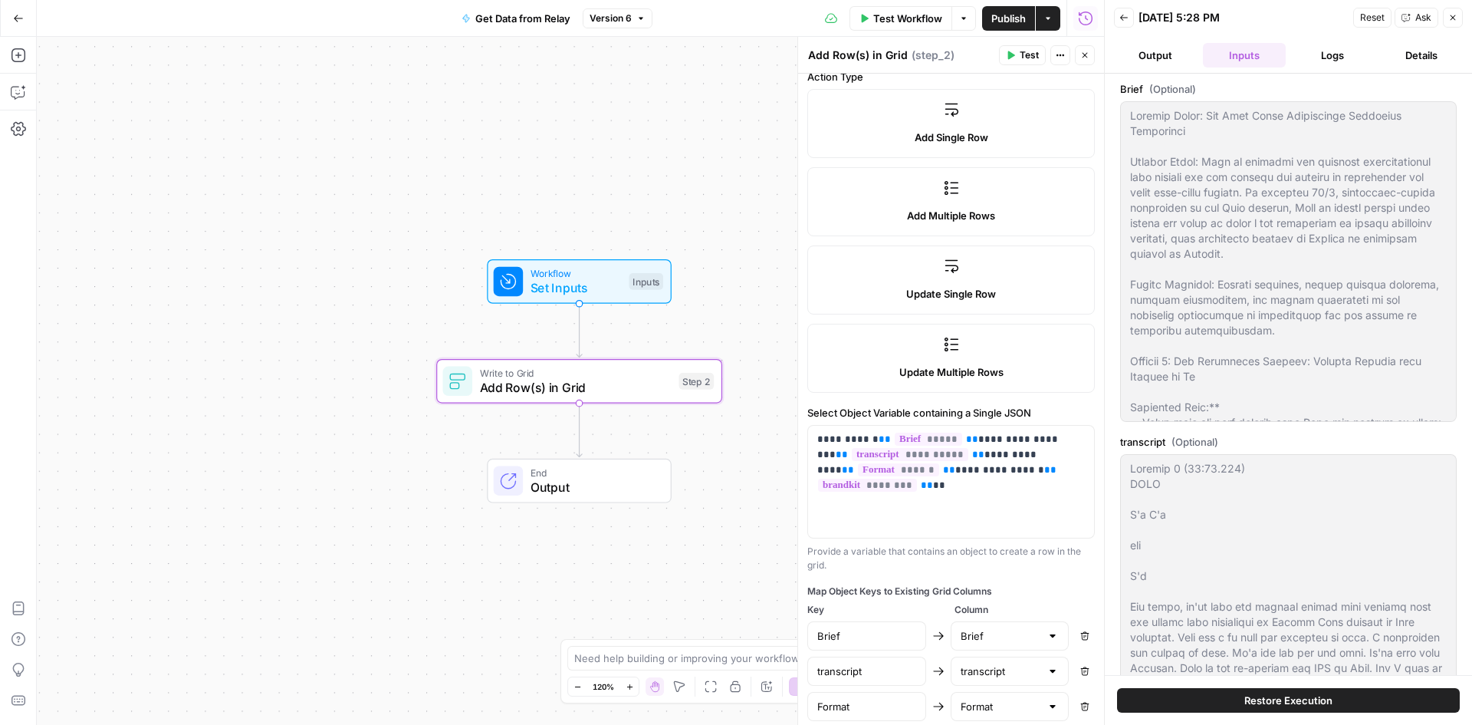
scroll to position [306, 0]
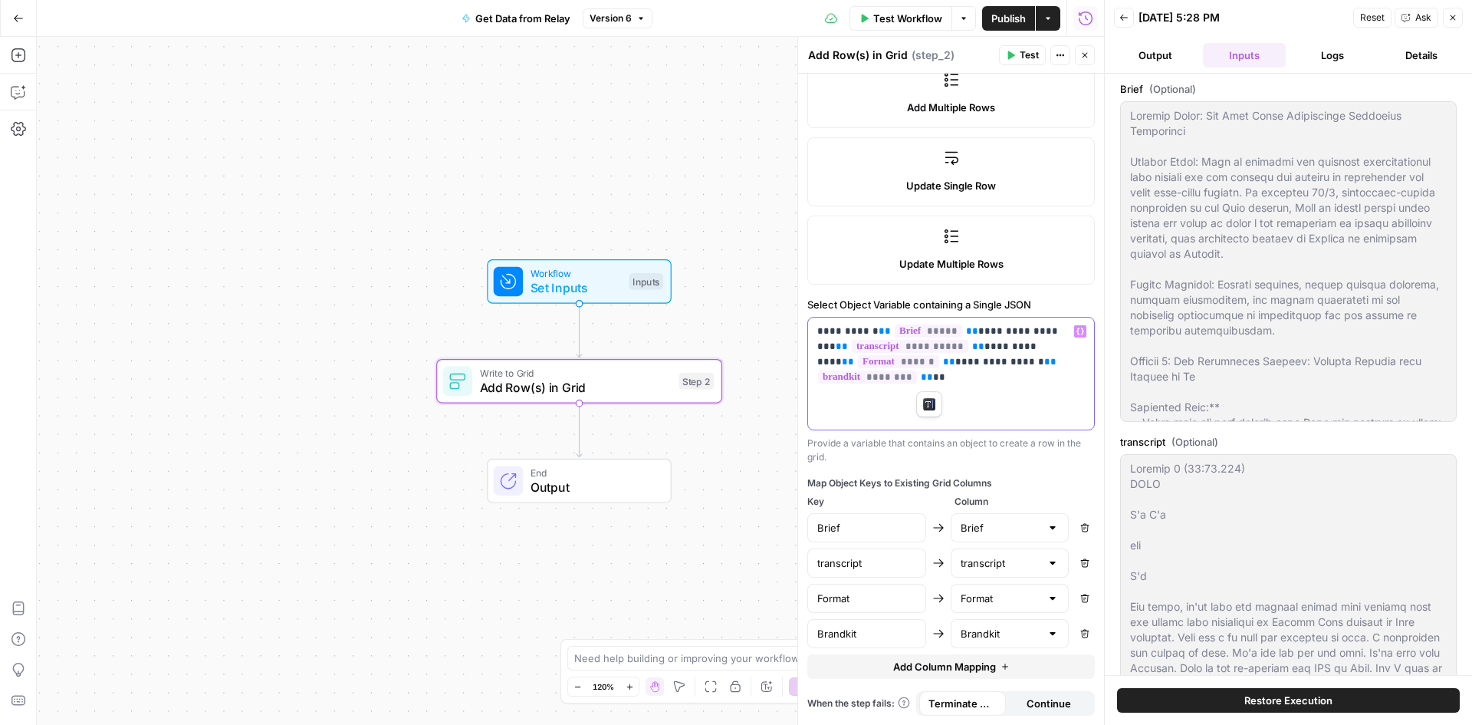
drag, startPoint x: 916, startPoint y: 367, endPoint x: 814, endPoint y: 327, distance: 109.8
click at [814, 327] on div "**********" at bounding box center [951, 373] width 286 height 112
copy p "**********"
click at [682, 120] on div "Workflow Set Inputs Inputs Write to Grid Add Row(s) in Grid Step 2 End Output" at bounding box center [570, 381] width 1067 height 688
click at [1452, 25] on button "Close" at bounding box center [1453, 18] width 20 height 20
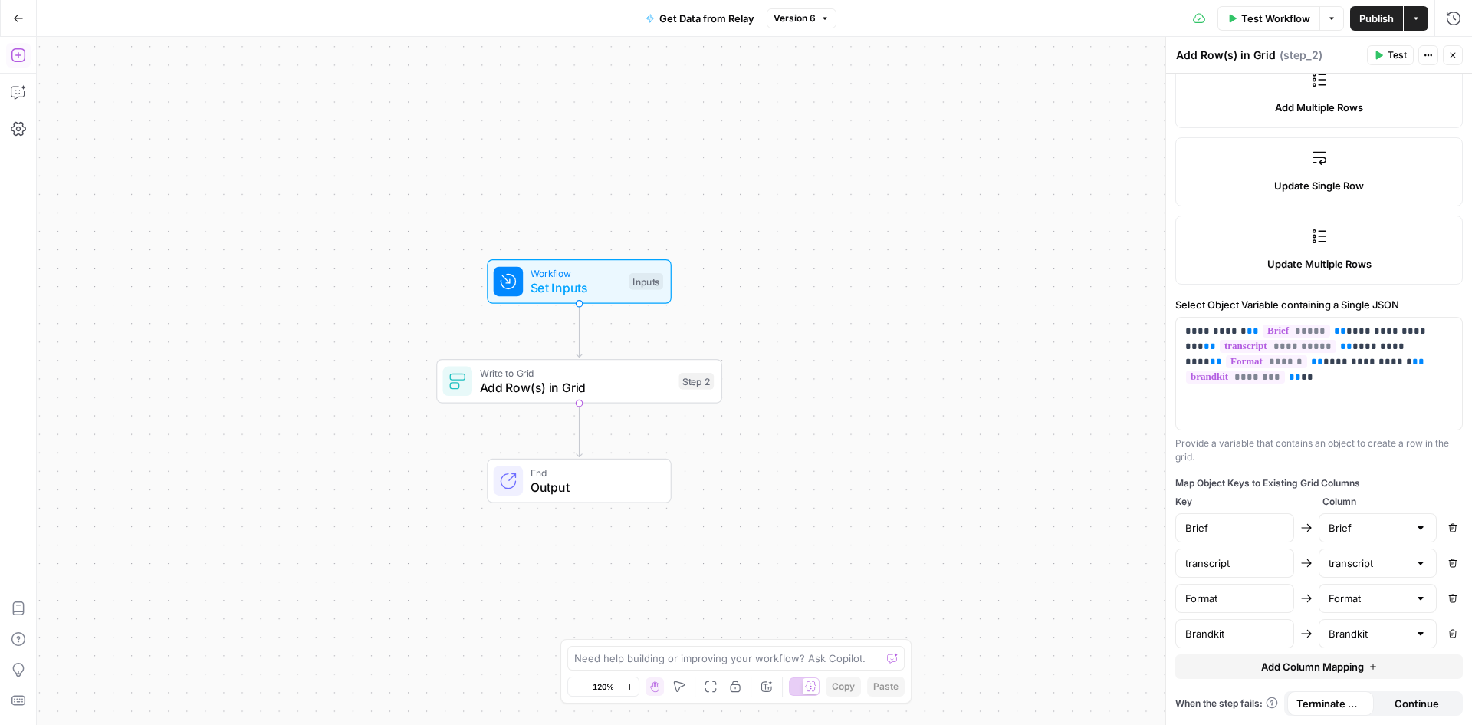
click at [25, 51] on icon "button" at bounding box center [18, 55] width 15 height 15
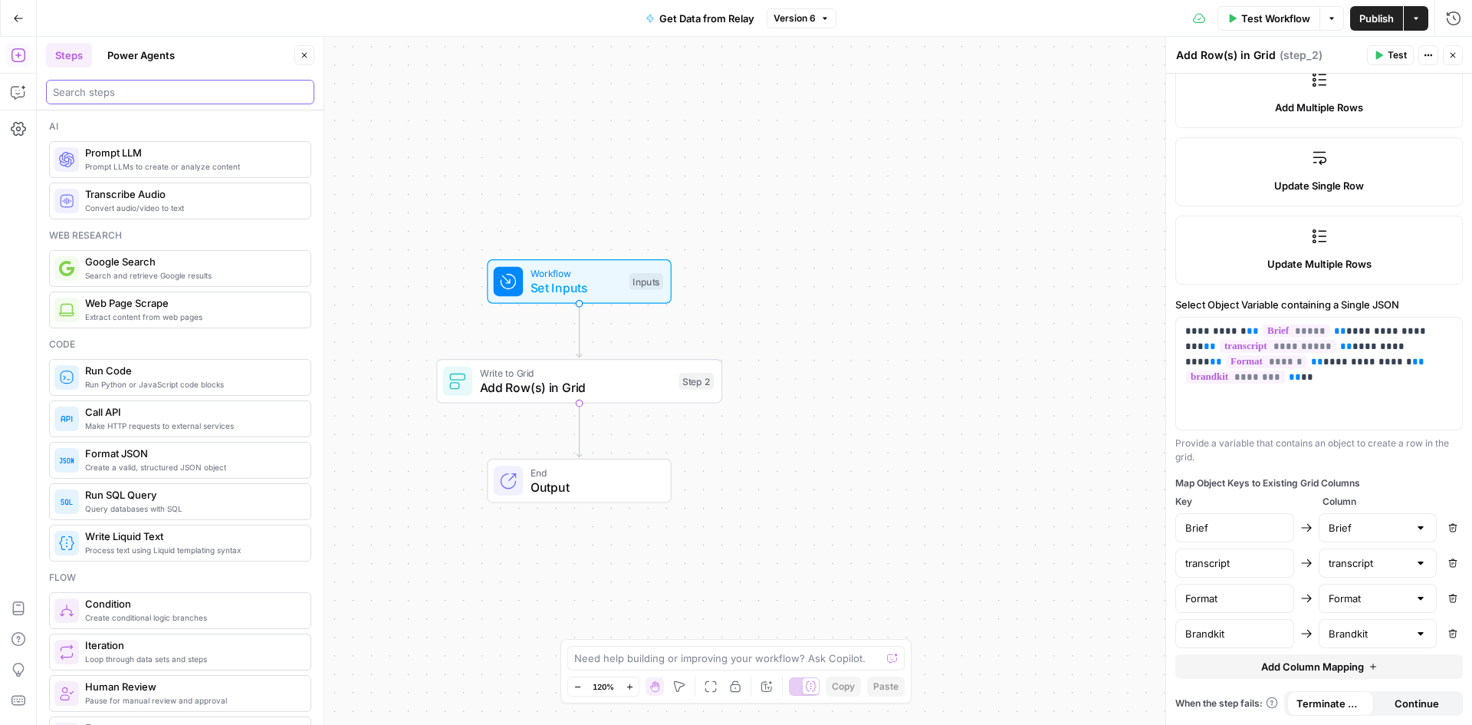
click at [222, 97] on input "search" at bounding box center [180, 91] width 255 height 15
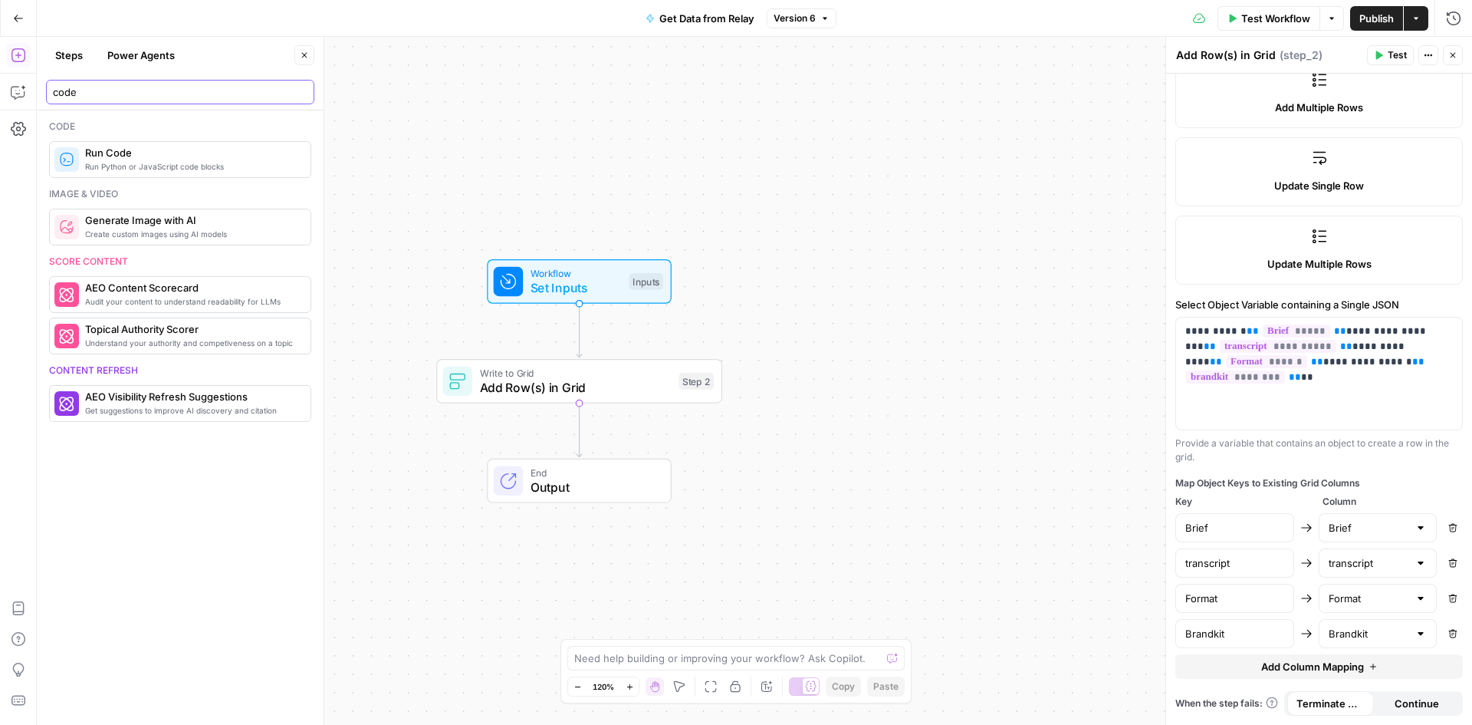
type input "code"
click at [198, 178] on div "Code Run Python or JavaScript code blocks Run Code Image & video Create custom …" at bounding box center [180, 417] width 287 height 614
click at [192, 161] on span "Run Python or JavaScript code blocks" at bounding box center [191, 166] width 213 height 12
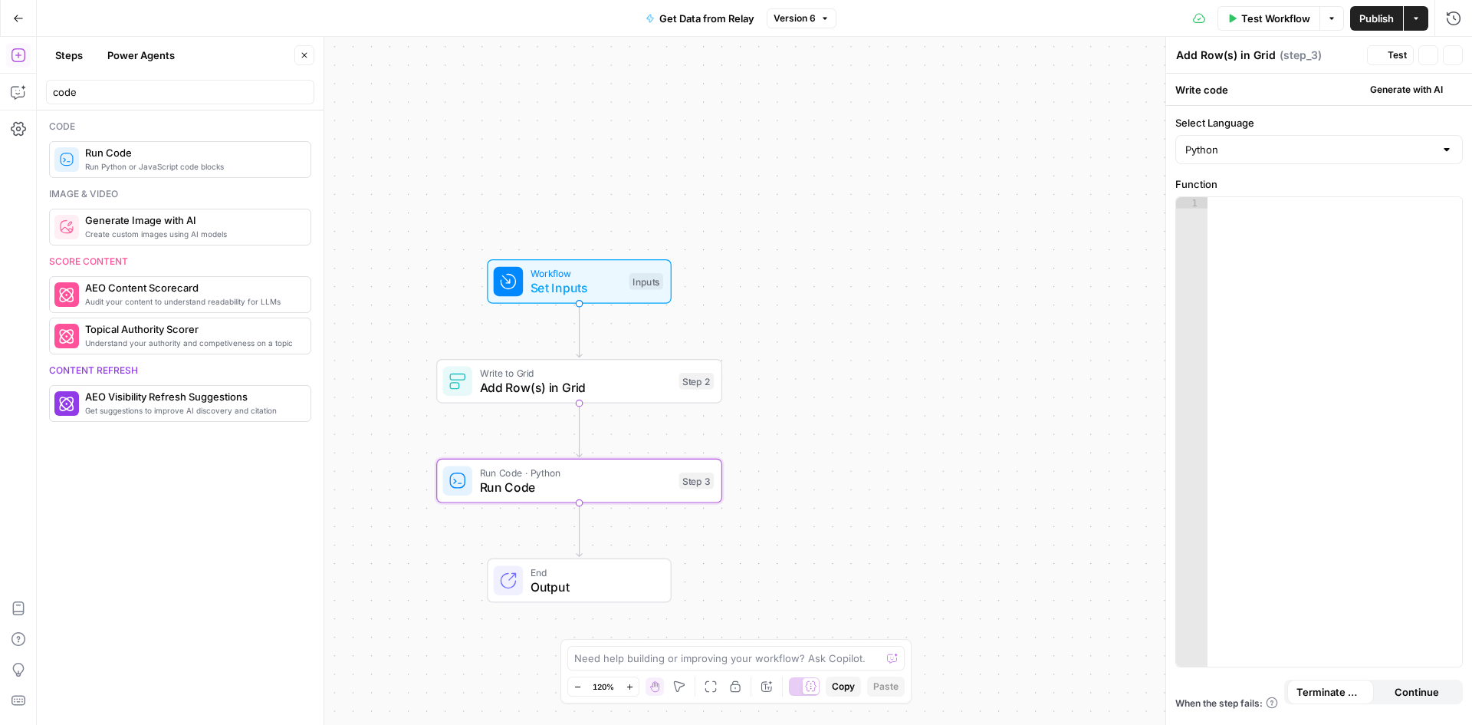
type textarea "Run Code"
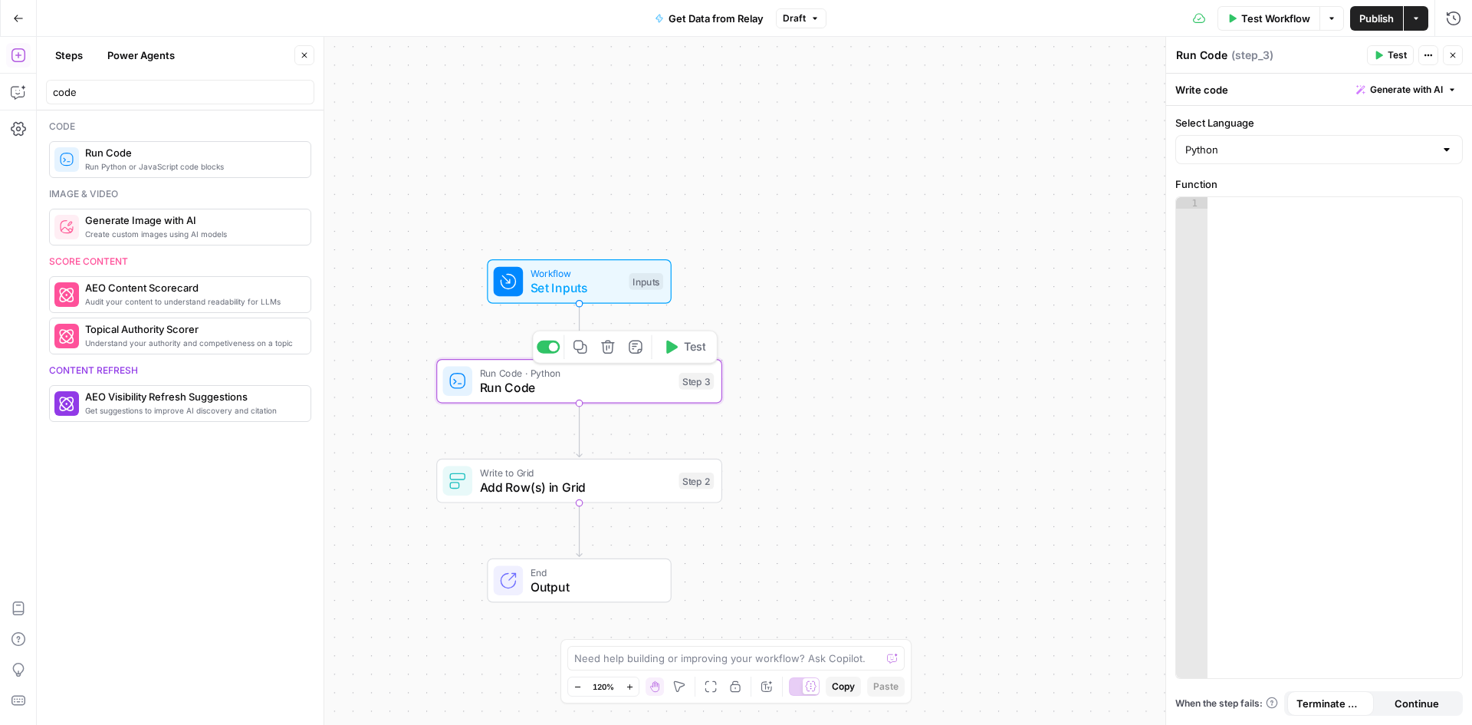
click at [586, 393] on span "Run Code" at bounding box center [576, 387] width 192 height 18
click at [588, 387] on span "Run Code" at bounding box center [576, 387] width 192 height 18
click at [1379, 228] on div at bounding box center [1335, 439] width 255 height 484
click at [1431, 156] on input "Select Language" at bounding box center [1309, 149] width 249 height 15
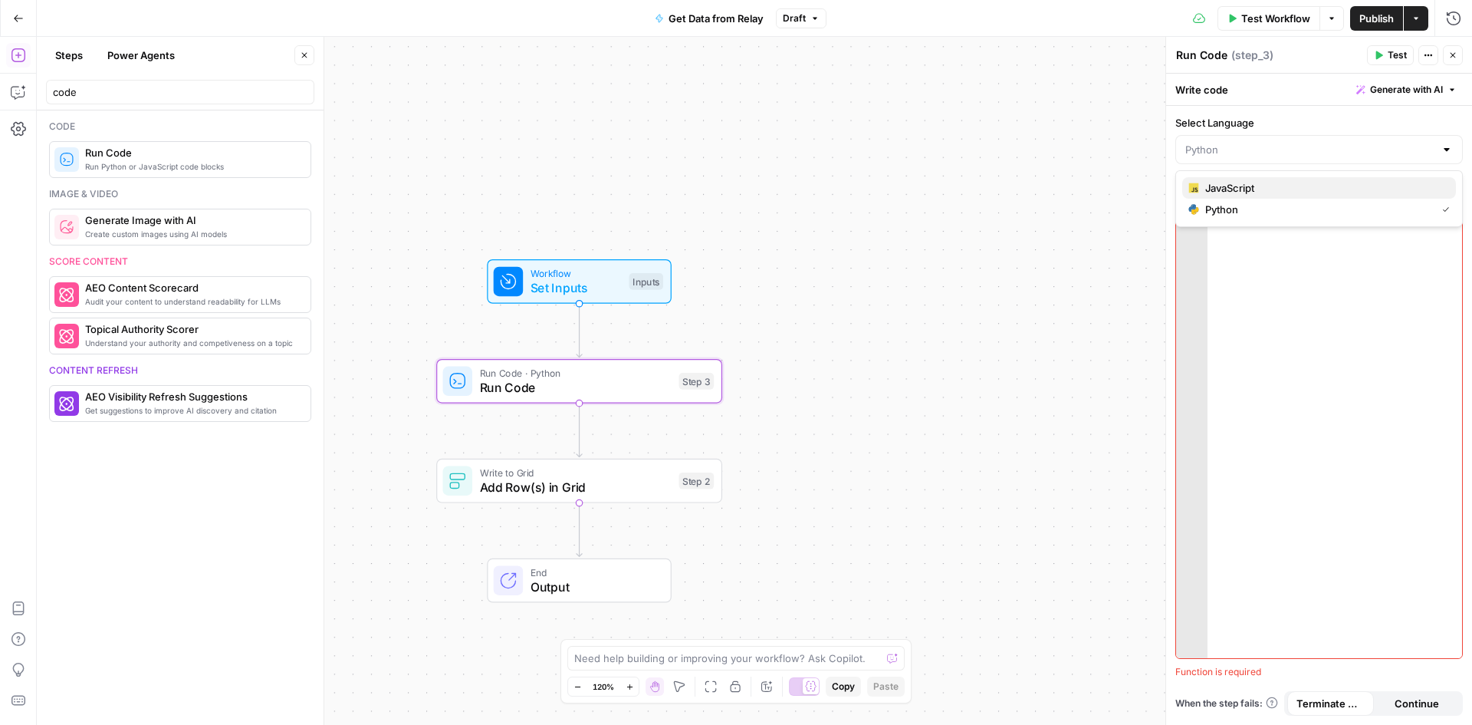
click at [1316, 192] on span "JavaScript" at bounding box center [1324, 187] width 238 height 15
type input "JavaScript"
click at [1255, 261] on div at bounding box center [1335, 439] width 255 height 484
click at [639, 484] on span "Add Row(s) in Grid" at bounding box center [576, 487] width 192 height 18
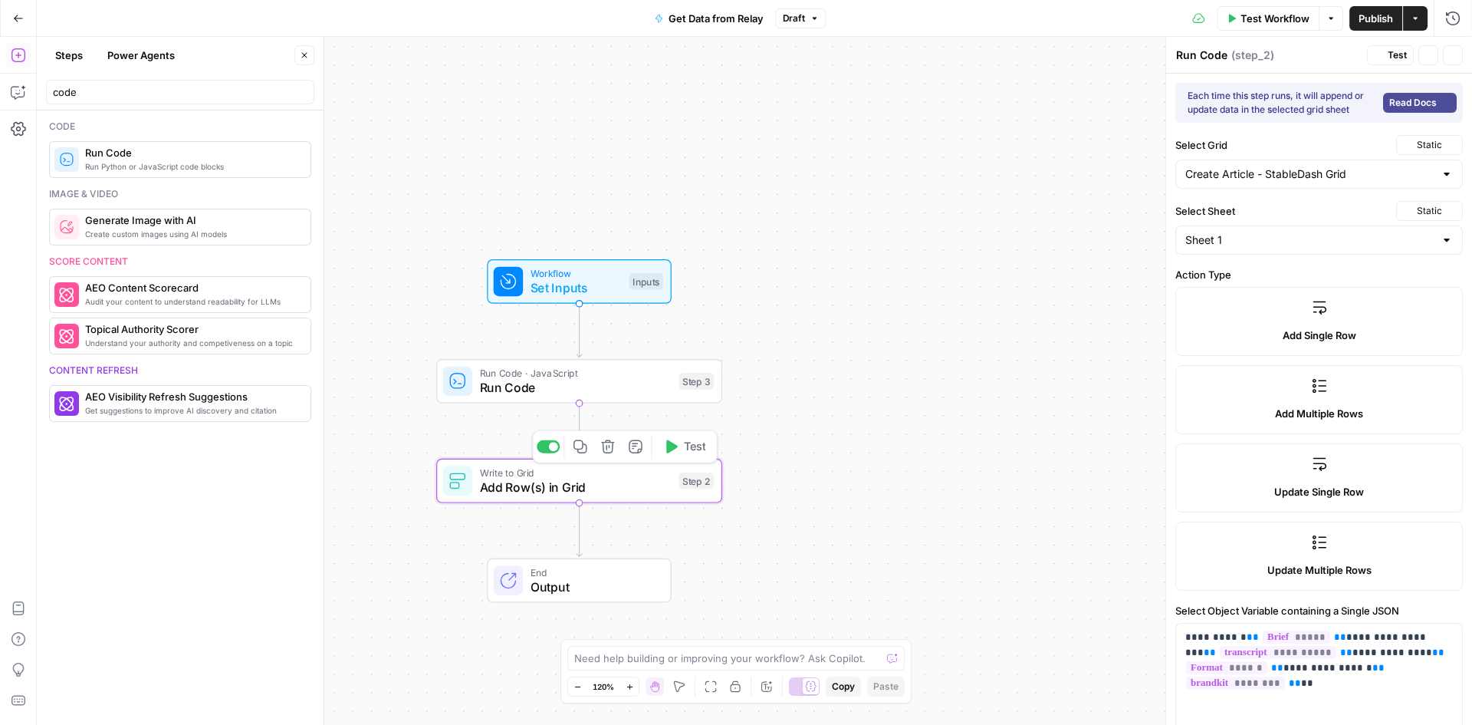
type textarea "Add Row(s) in Grid"
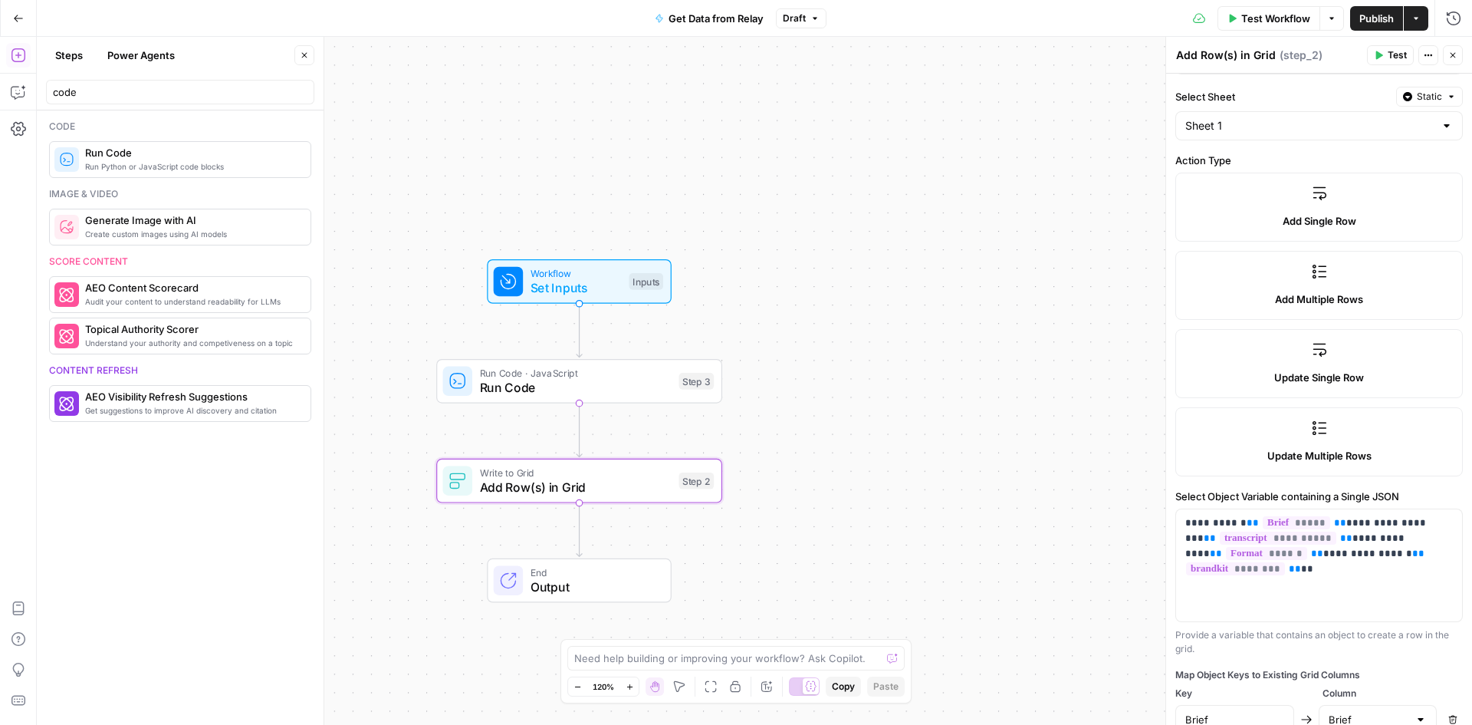
scroll to position [230, 0]
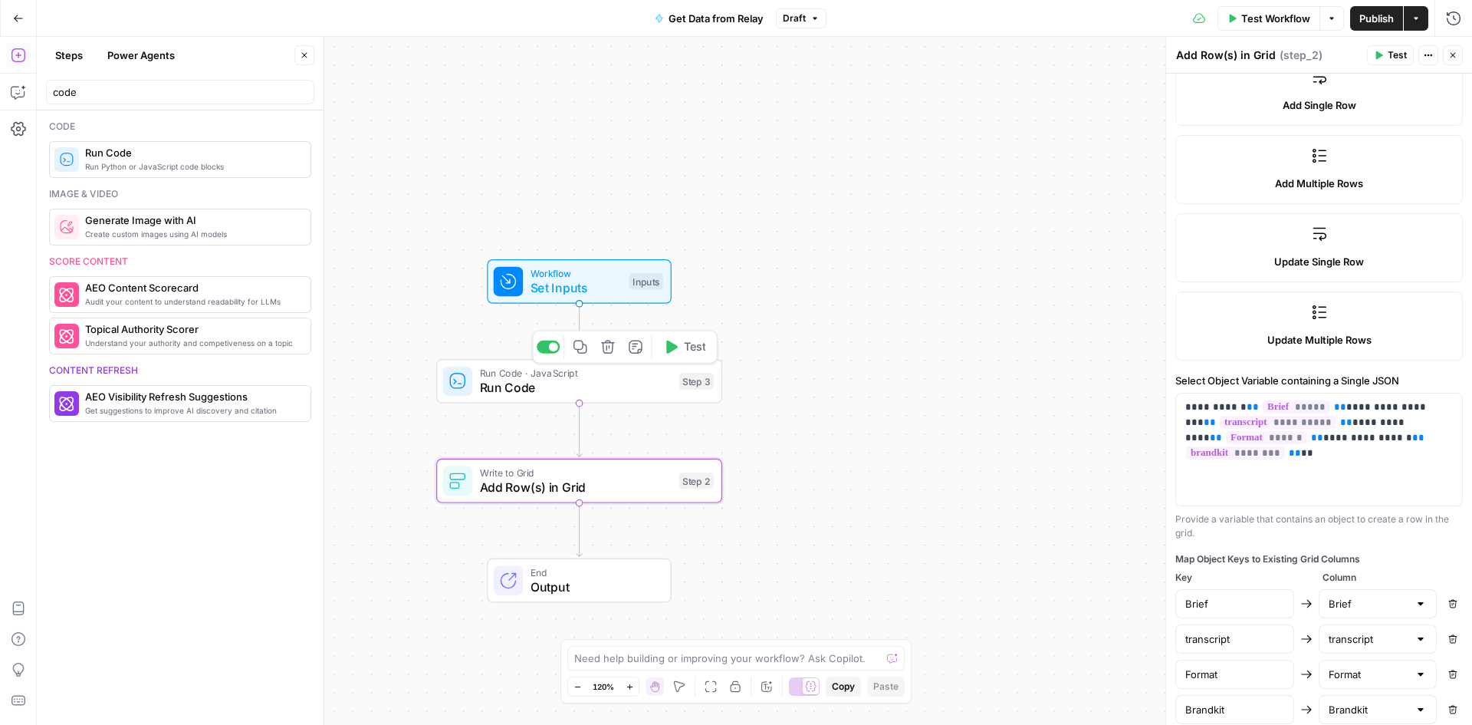
click at [563, 386] on span "Run Code" at bounding box center [576, 387] width 192 height 18
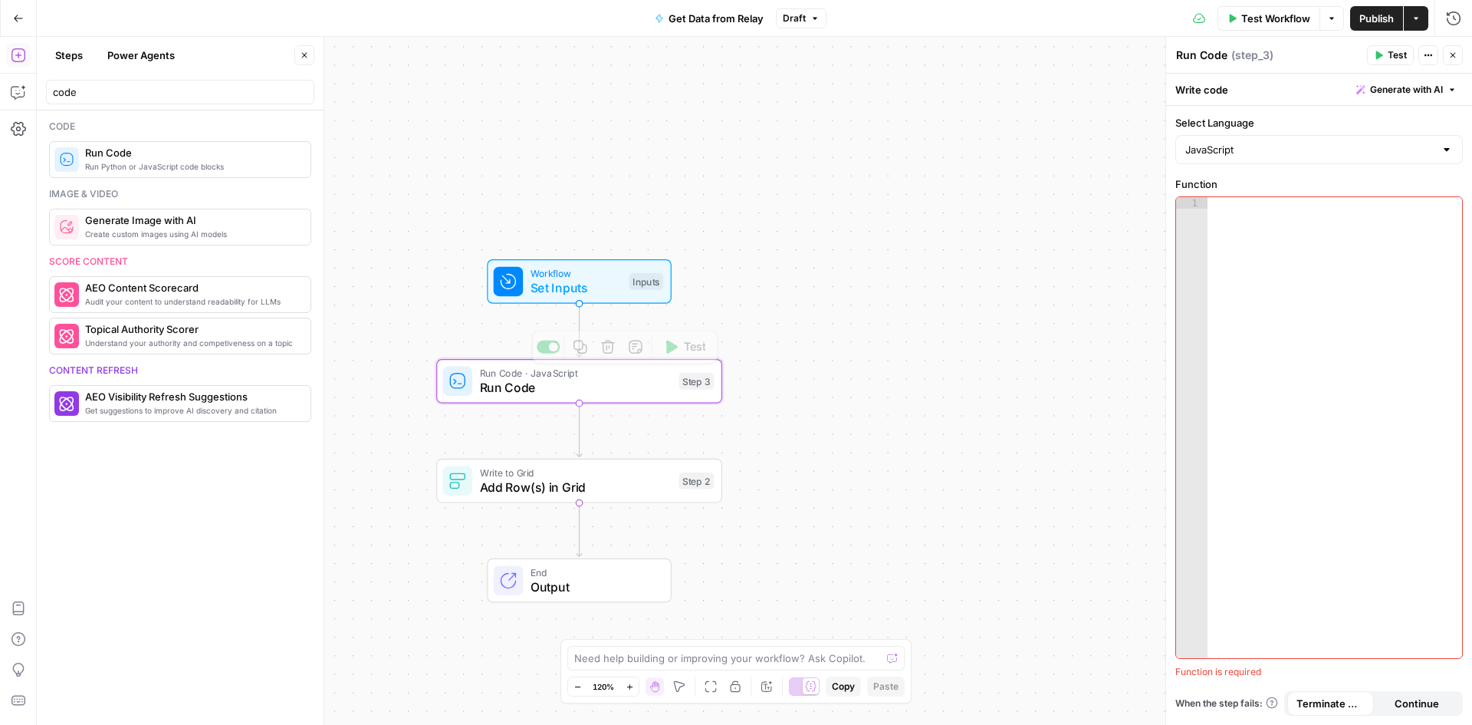
click at [1224, 229] on div at bounding box center [1335, 439] width 255 height 484
paste textarea "**********"
type textarea "**********"
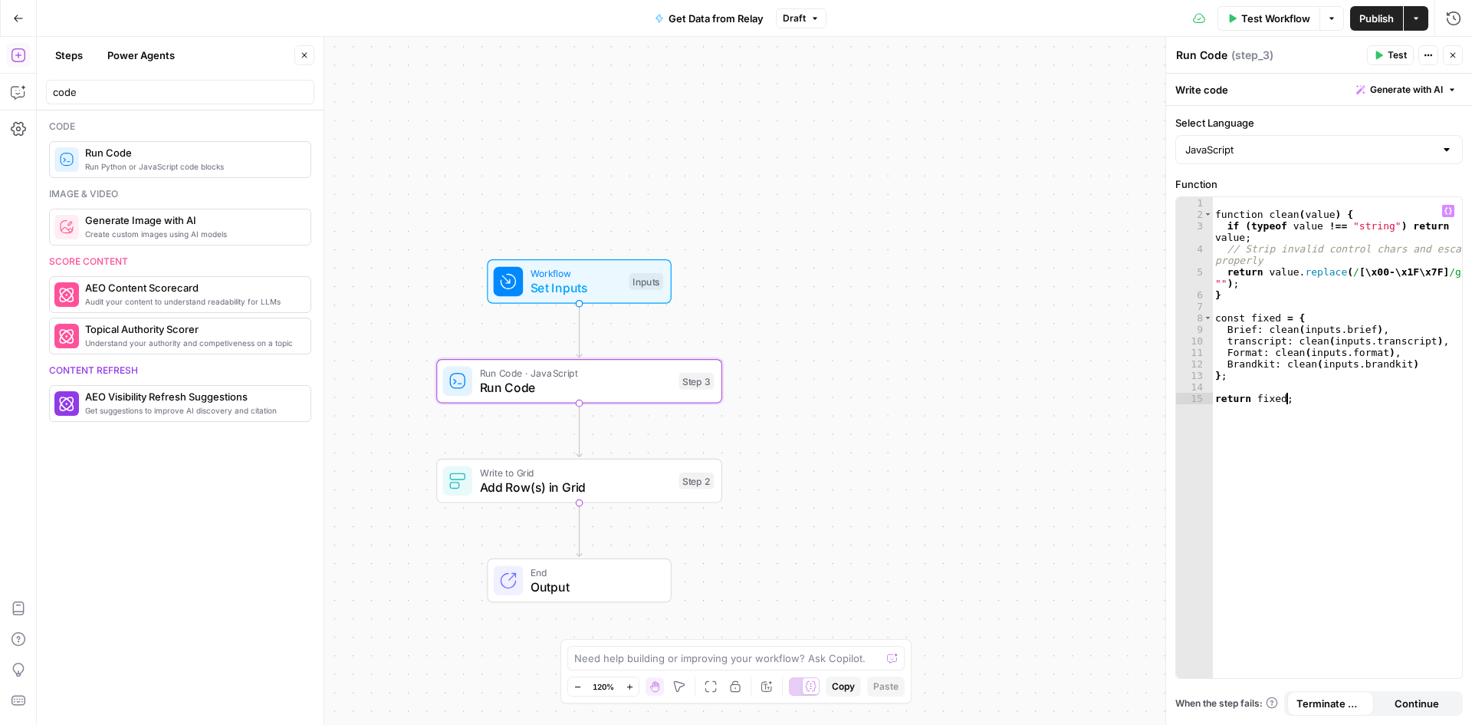
click at [1385, 632] on div "function clean ( value ) { if ( typeof value !== "string" ) return value ; // S…" at bounding box center [1337, 449] width 250 height 504
click at [1417, 699] on span "Continue" at bounding box center [1417, 702] width 44 height 15
click at [1334, 695] on span "Terminate Workflow" at bounding box center [1331, 702] width 68 height 15
click at [1392, 60] on span "Test" at bounding box center [1397, 55] width 19 height 14
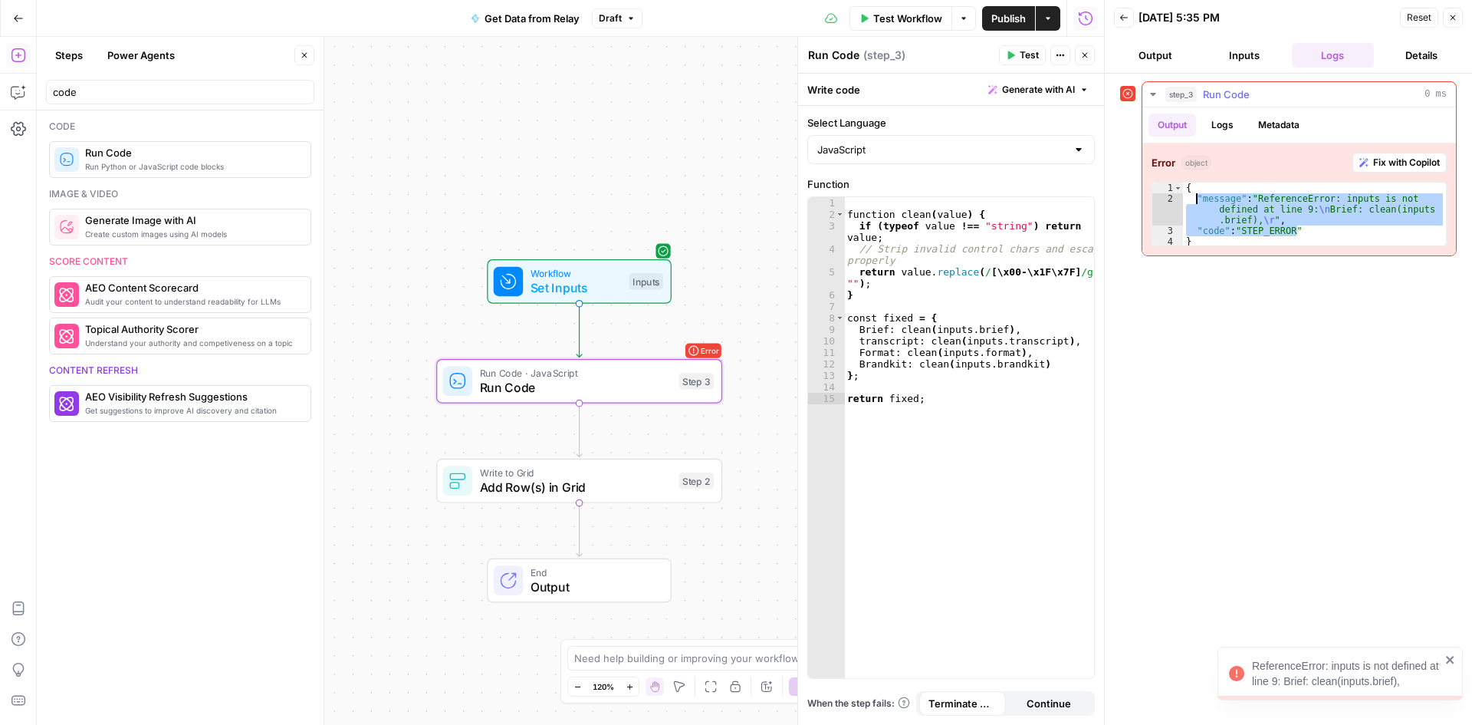
drag, startPoint x: 1334, startPoint y: 230, endPoint x: 1194, endPoint y: 199, distance: 143.8
click at [1194, 199] on div "{ "message" : "ReferenceError: inputs is not defined at line 9: \n Brief: clean…" at bounding box center [1314, 225] width 263 height 86
type textarea "**********"
click at [1007, 464] on div "function clean ( value ) { if ( typeof value !== "string" ) return value ; // S…" at bounding box center [969, 449] width 250 height 504
click at [558, 291] on span "Set Inputs" at bounding box center [576, 287] width 91 height 18
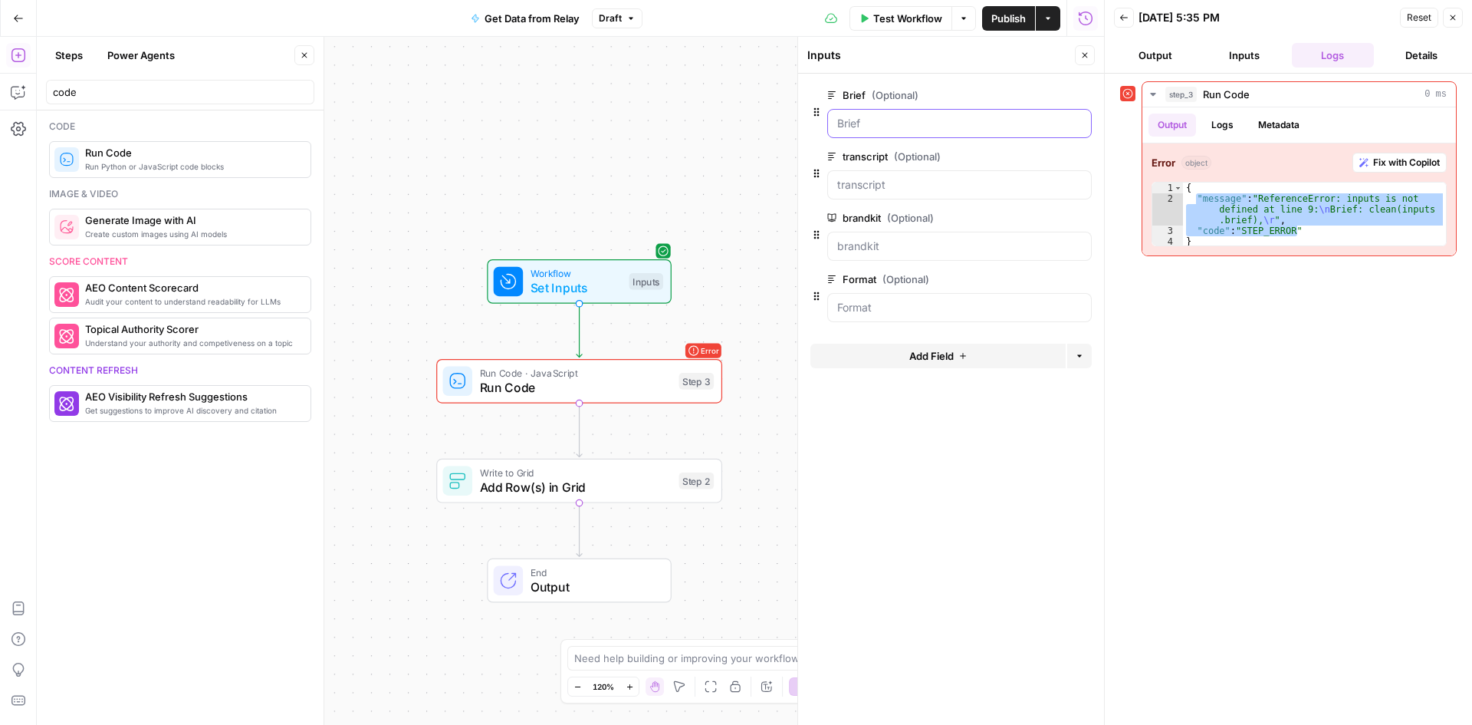
click at [903, 128] on input "Brief (Optional)" at bounding box center [959, 123] width 245 height 15
click at [875, 8] on button "Test Workflow" at bounding box center [901, 18] width 103 height 25
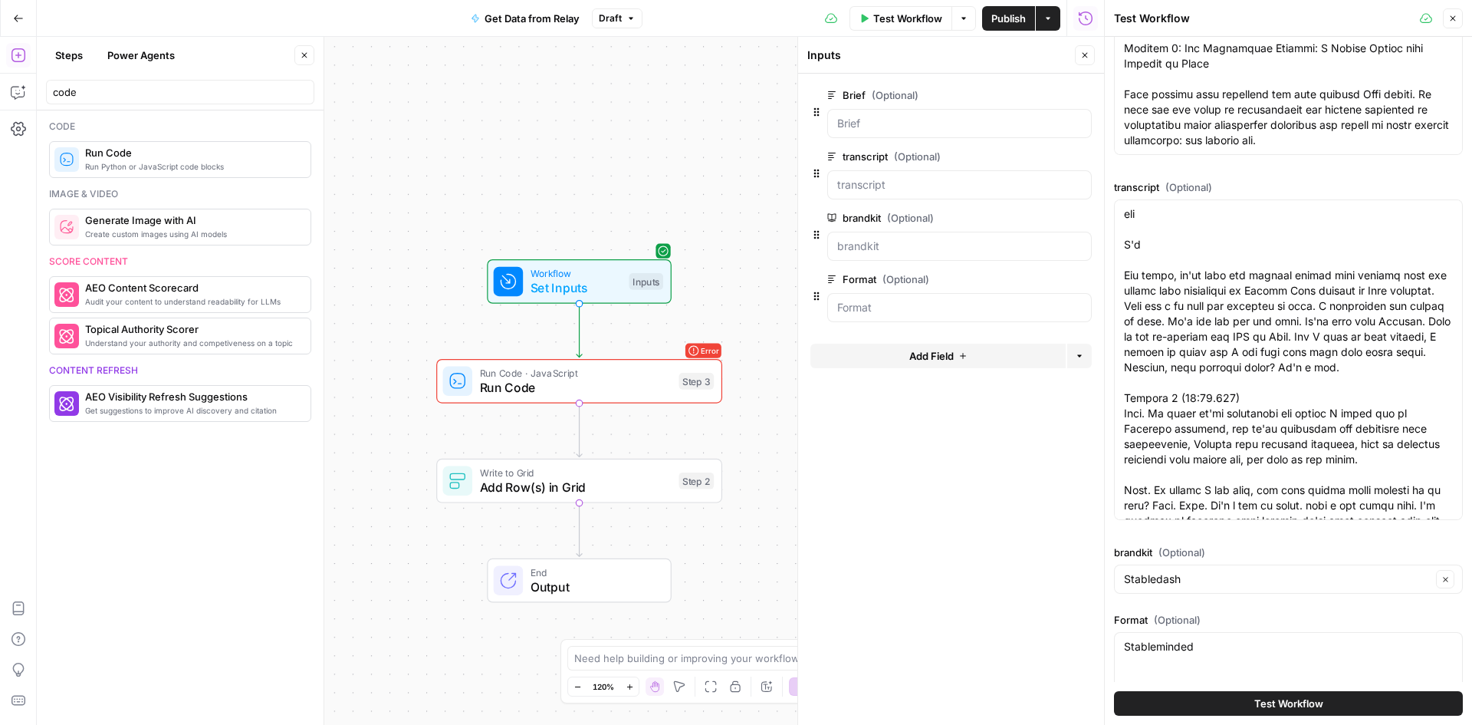
scroll to position [257, 0]
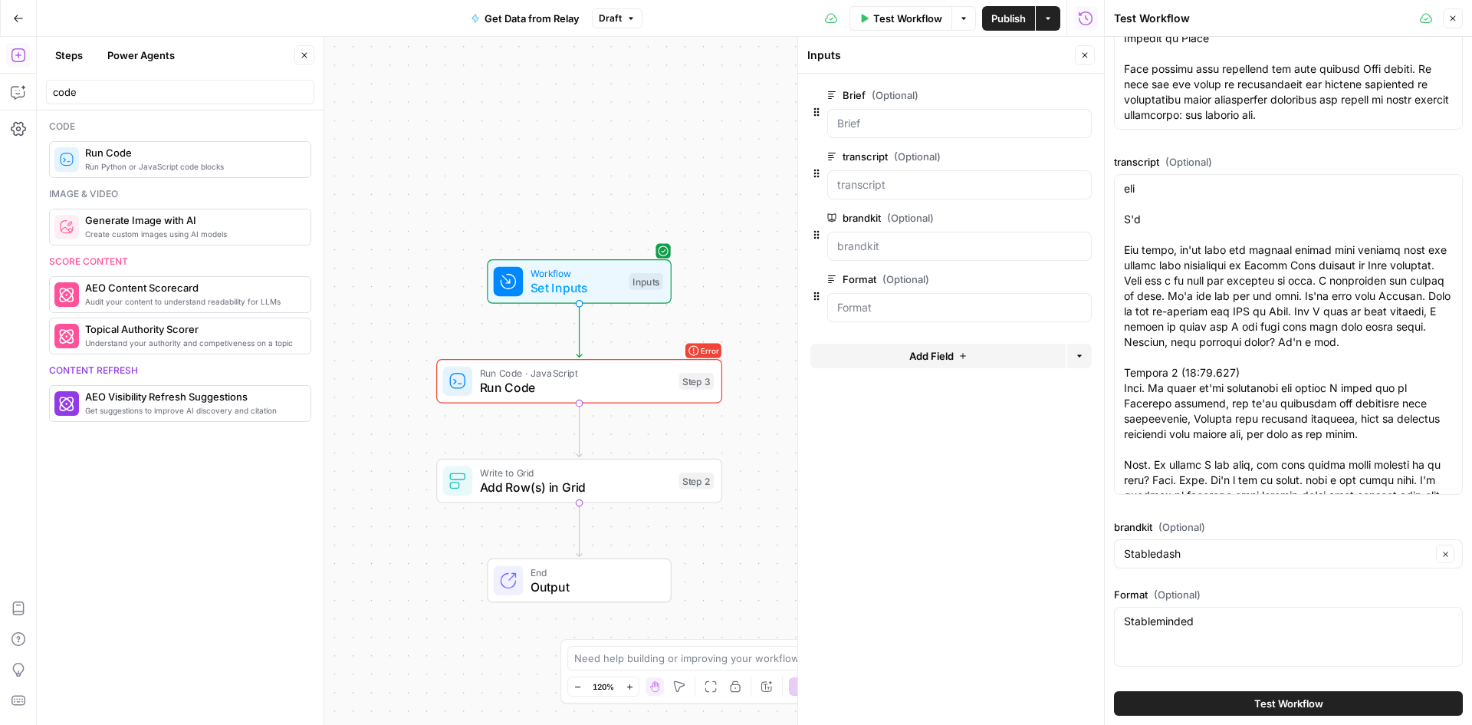
click at [1268, 699] on span "Test Workflow" at bounding box center [1288, 702] width 69 height 15
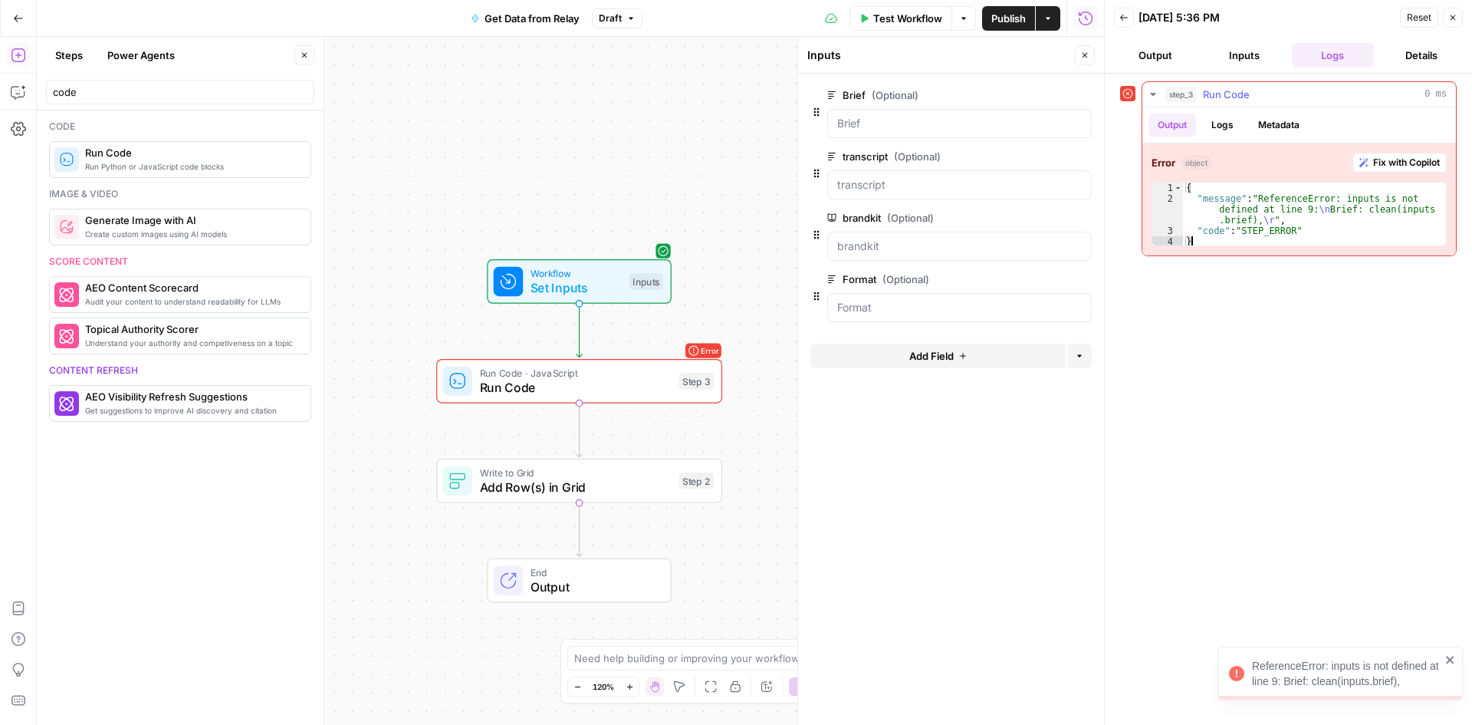
click at [1361, 236] on div "{ "message" : "ReferenceError: inputs is not defined at line 9: \n Brief: clean…" at bounding box center [1314, 225] width 263 height 86
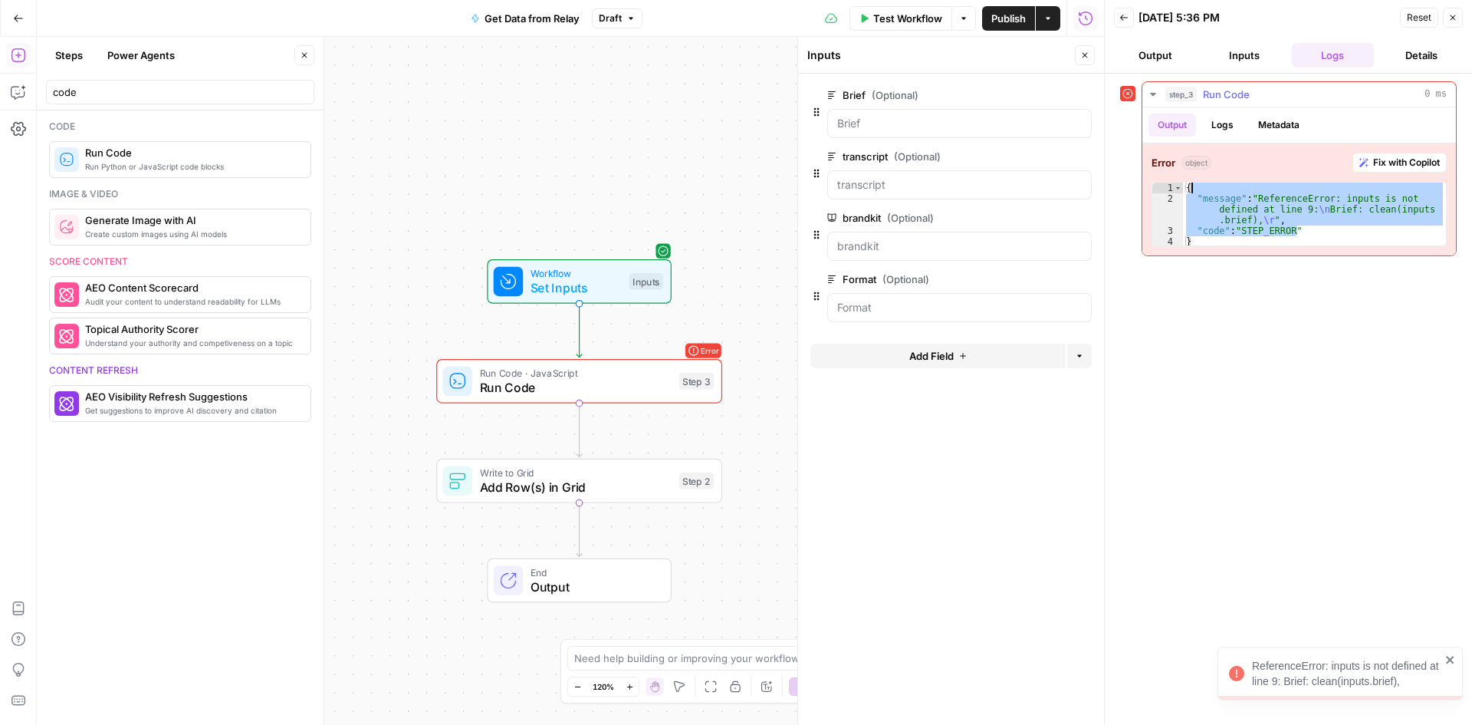
drag, startPoint x: 1330, startPoint y: 234, endPoint x: 1191, endPoint y: 186, distance: 147.7
click at [1191, 186] on div "{ "message" : "ReferenceError: inputs is not defined at line 9: \n Brief: clean…" at bounding box center [1314, 225] width 263 height 86
type textarea "**********"
click at [1251, 43] on button "Inputs" at bounding box center [1244, 55] width 83 height 25
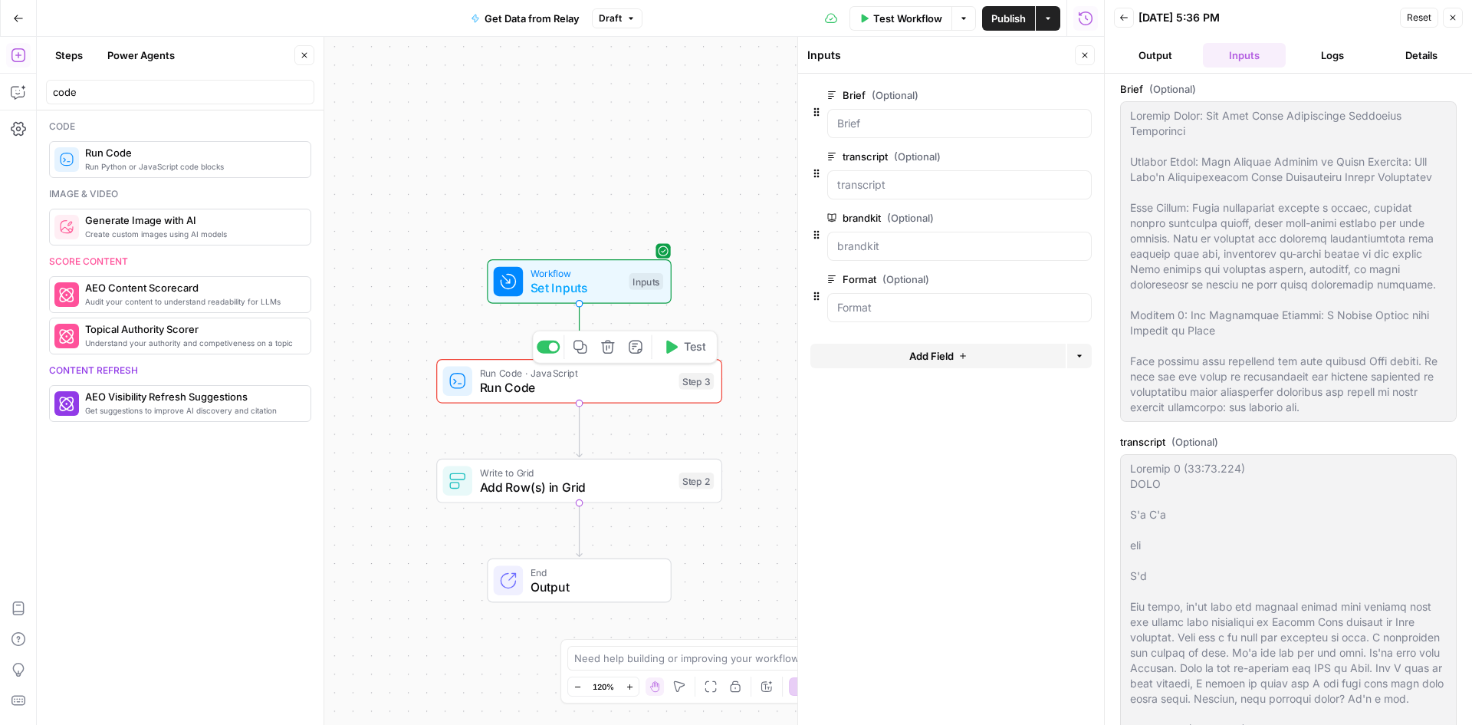
click at [538, 378] on span "Run Code" at bounding box center [576, 387] width 192 height 18
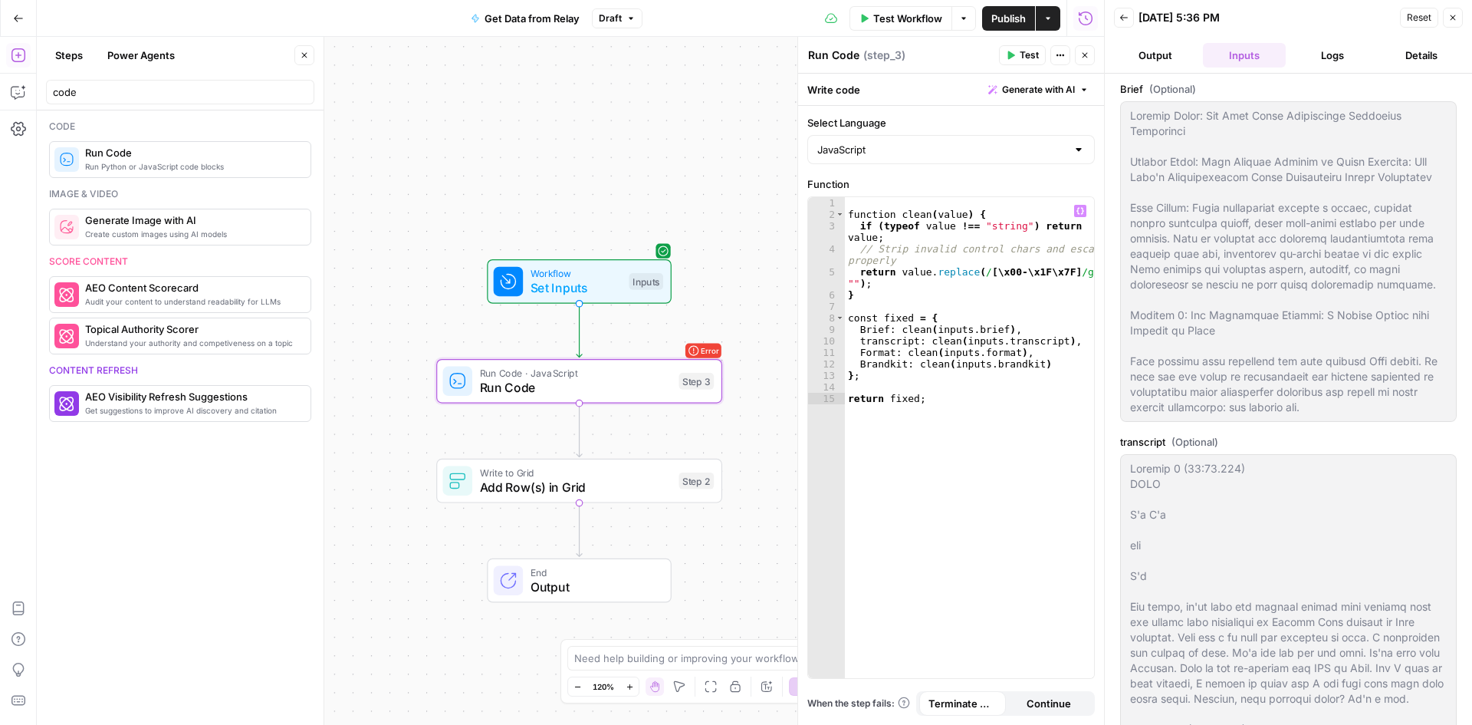
click at [889, 333] on div "function clean ( value ) { if ( typeof value !== "string" ) return value ; // S…" at bounding box center [969, 449] width 249 height 504
click at [939, 332] on div "function clean ( value ) { if ( typeof value !== "string" ) return value ; // S…" at bounding box center [969, 449] width 249 height 504
click at [995, 452] on div "function clean ( value ) { if ( typeof value !== "string" ) return value ; // S…" at bounding box center [969, 449] width 249 height 504
type textarea "**********"
click at [617, 381] on span "Run Code" at bounding box center [576, 387] width 192 height 18
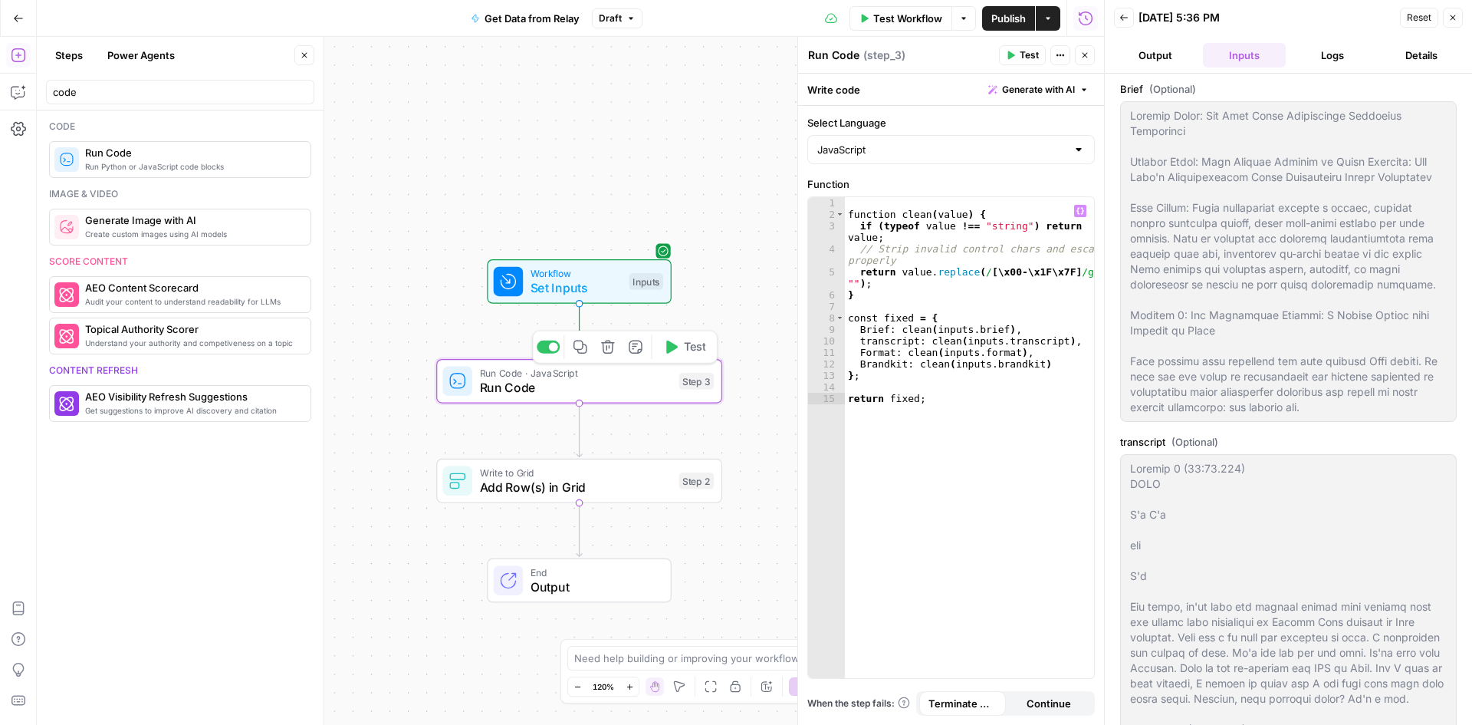
click at [617, 381] on span "Run Code" at bounding box center [576, 387] width 192 height 18
click at [708, 386] on div "Step 3" at bounding box center [696, 381] width 35 height 17
click at [649, 498] on div "Write to Grid Add Row(s) in Grid Step 2 Copy step Delete step Add Note Test" at bounding box center [579, 481] width 286 height 44
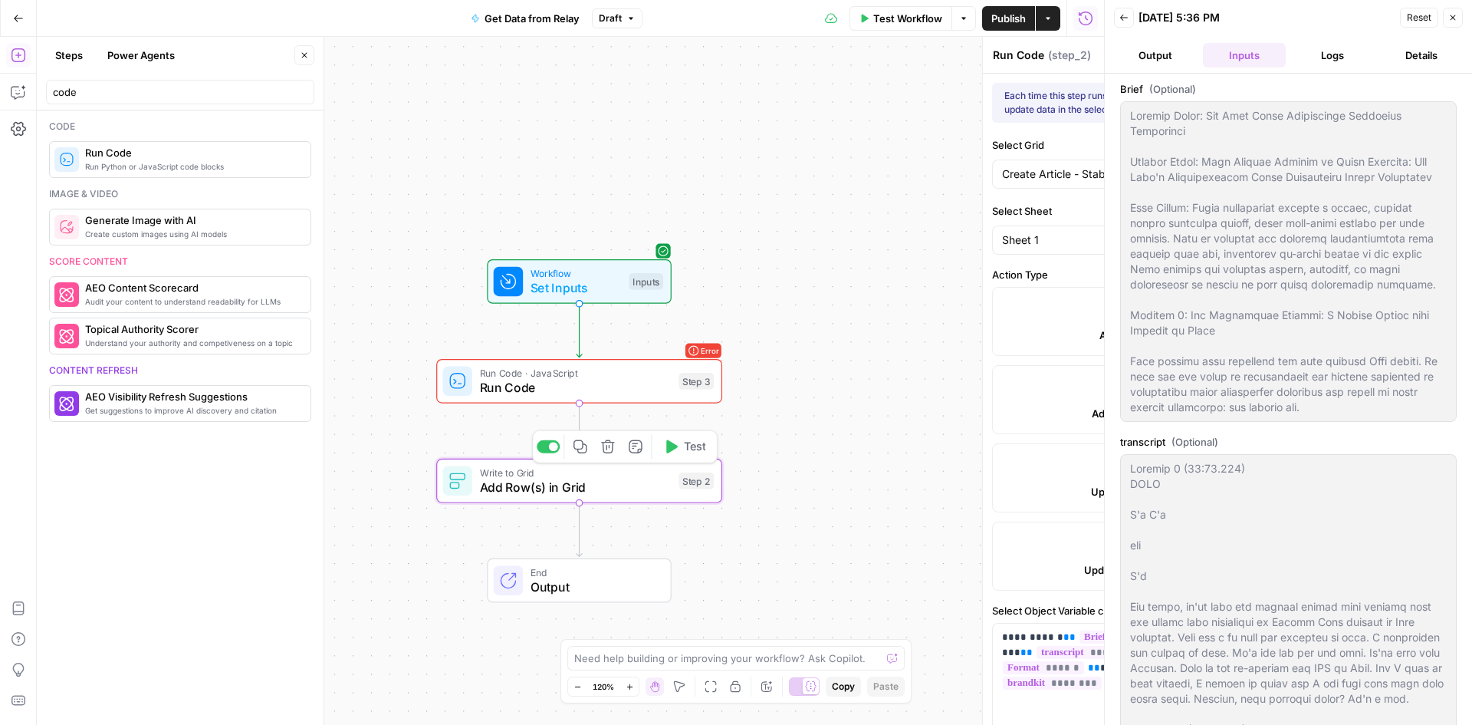
type textarea "Add Row(s) in Grid"
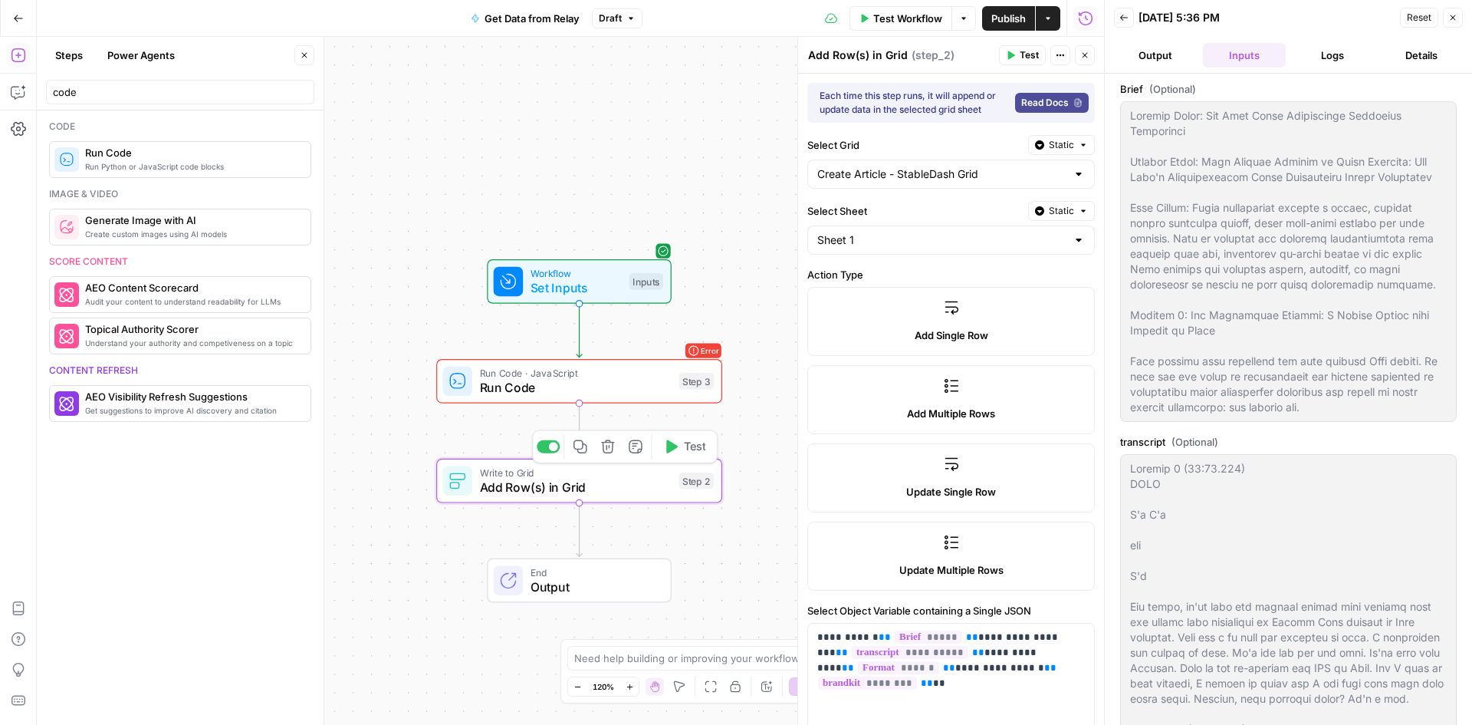
click at [613, 446] on icon "button" at bounding box center [607, 445] width 13 height 13
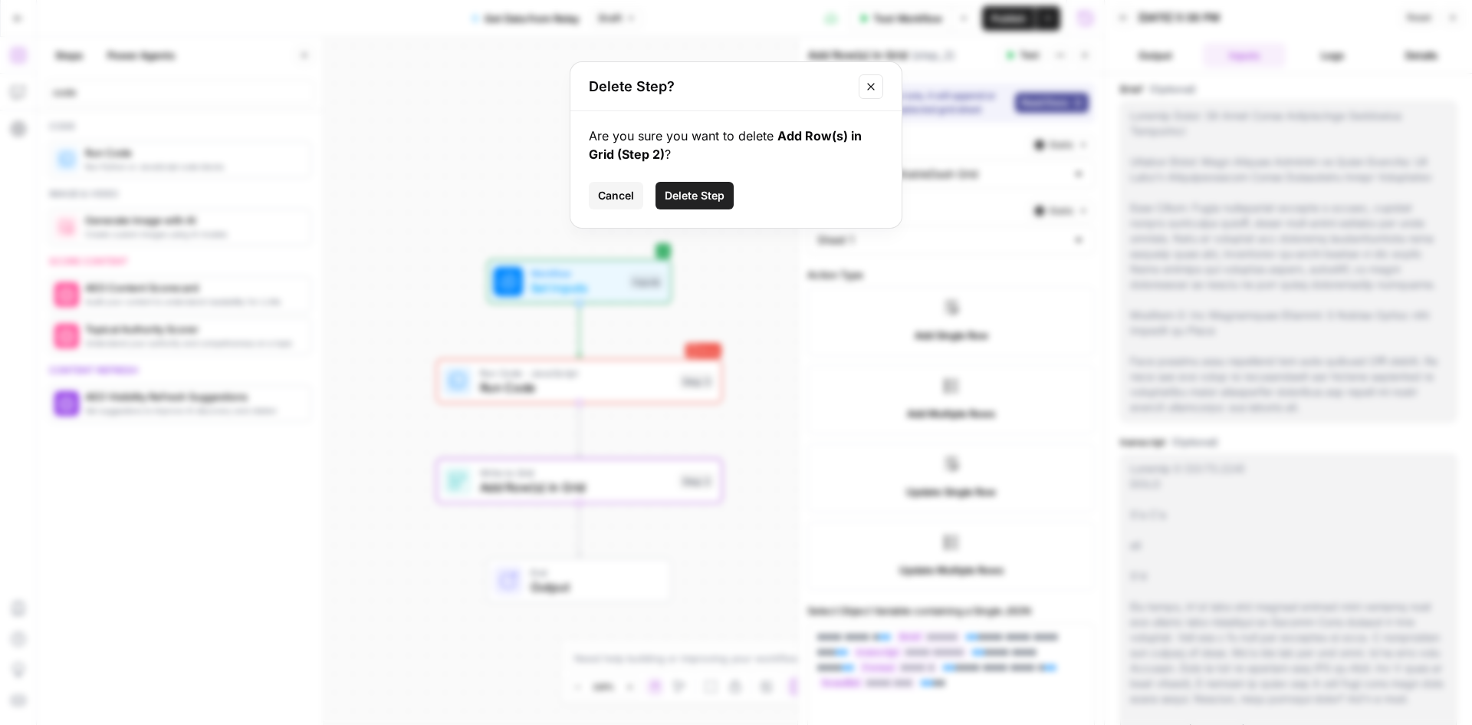
click at [714, 199] on span "Delete Step" at bounding box center [695, 195] width 60 height 15
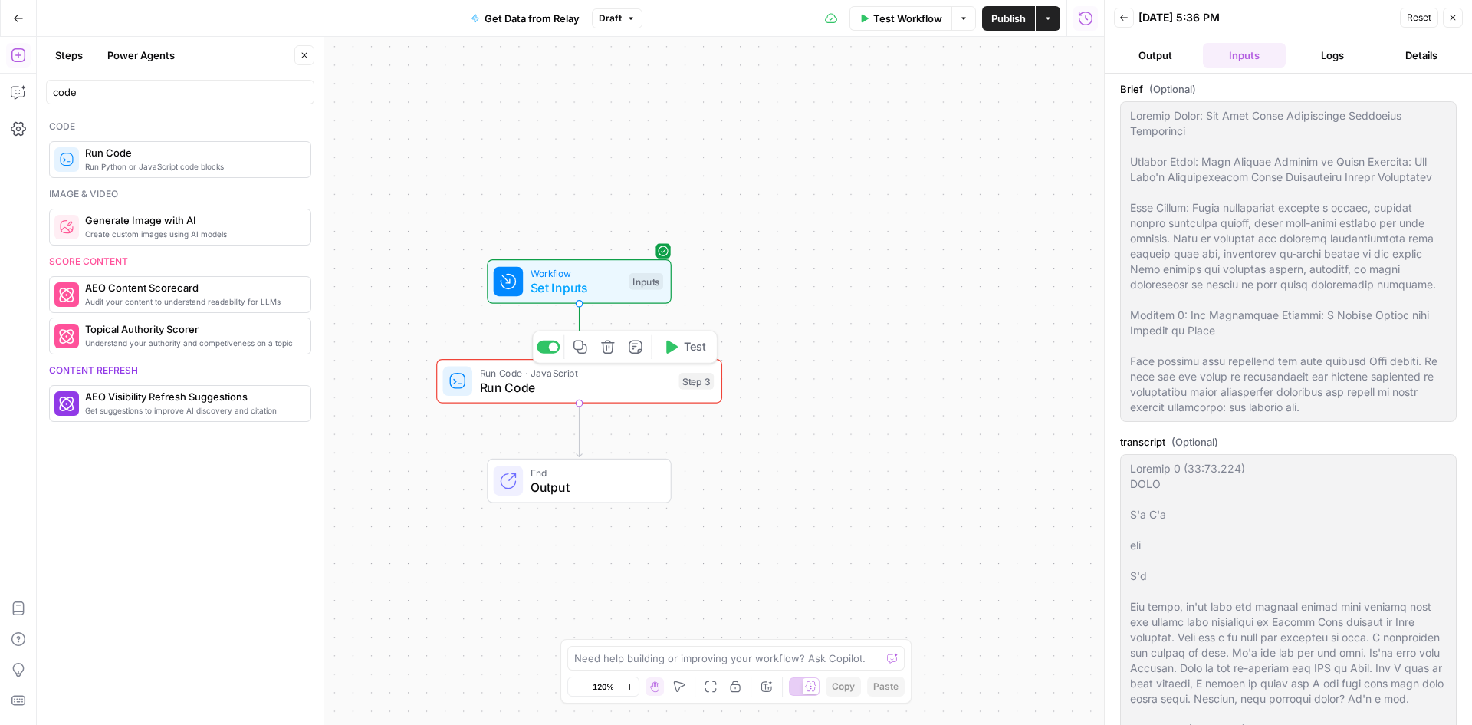
click at [699, 392] on div "Run Code · JavaScript Run Code Step 3 Copy step Delete step Add Note Test" at bounding box center [578, 380] width 271 height 31
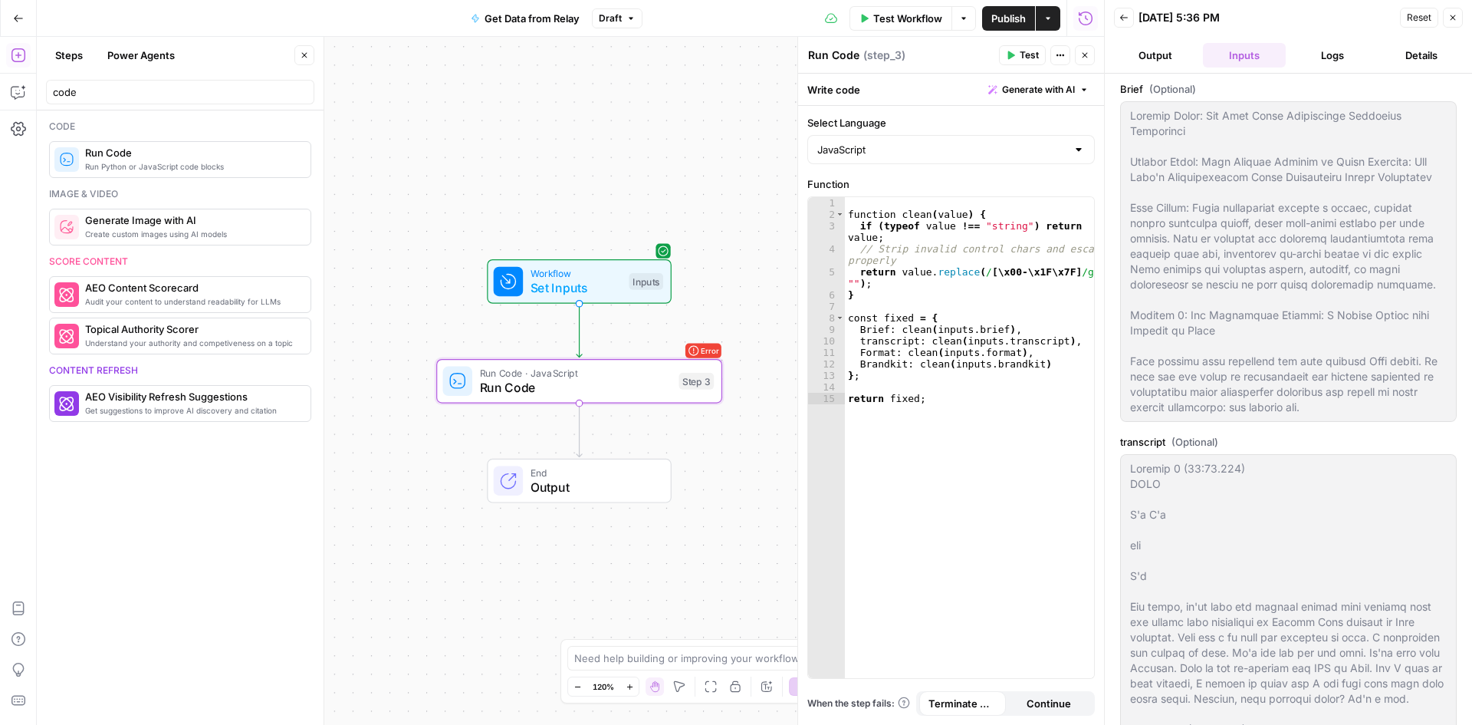
click at [892, 53] on span "( step_3 )" at bounding box center [884, 55] width 42 height 15
click at [1064, 61] on button "Actions" at bounding box center [1060, 55] width 20 height 20
click at [1122, 127] on span "Delete Step" at bounding box center [1117, 123] width 74 height 15
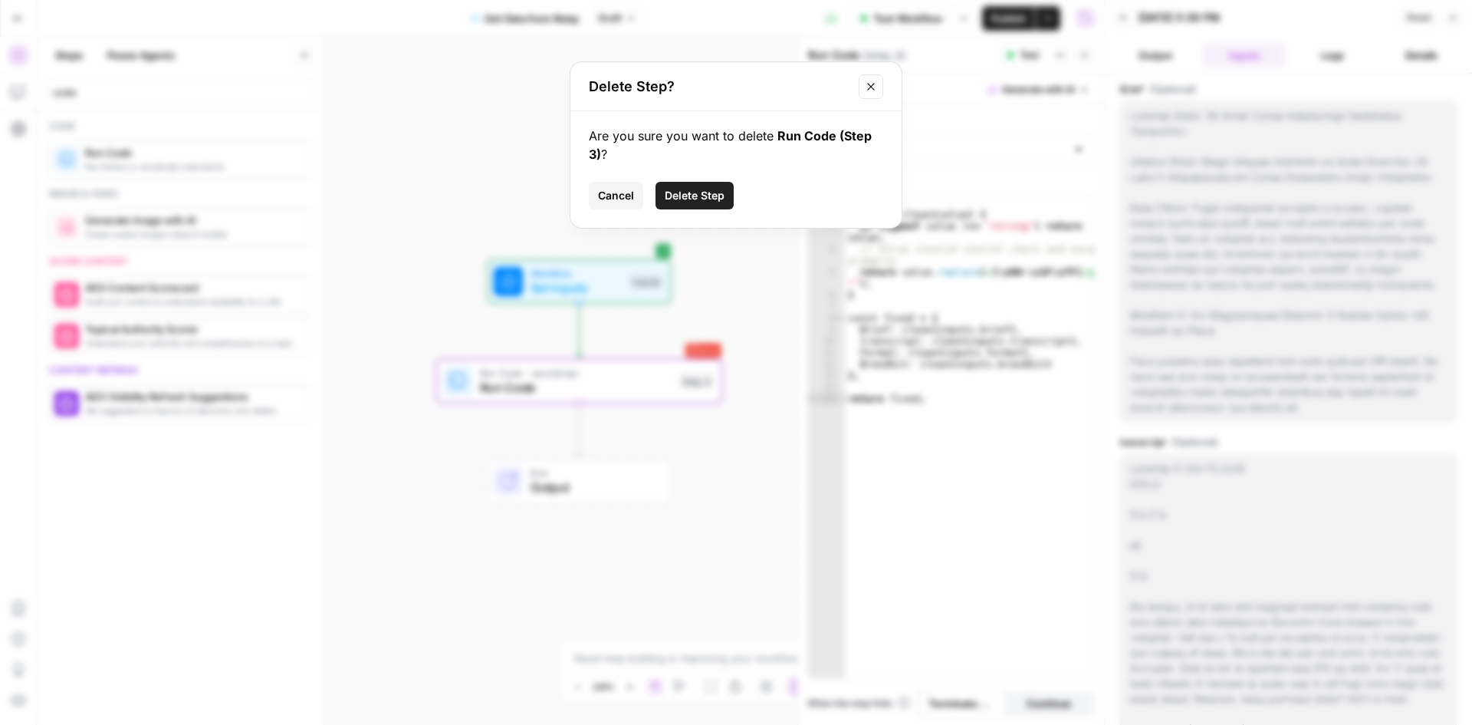
click at [715, 201] on span "Delete Step" at bounding box center [695, 195] width 60 height 15
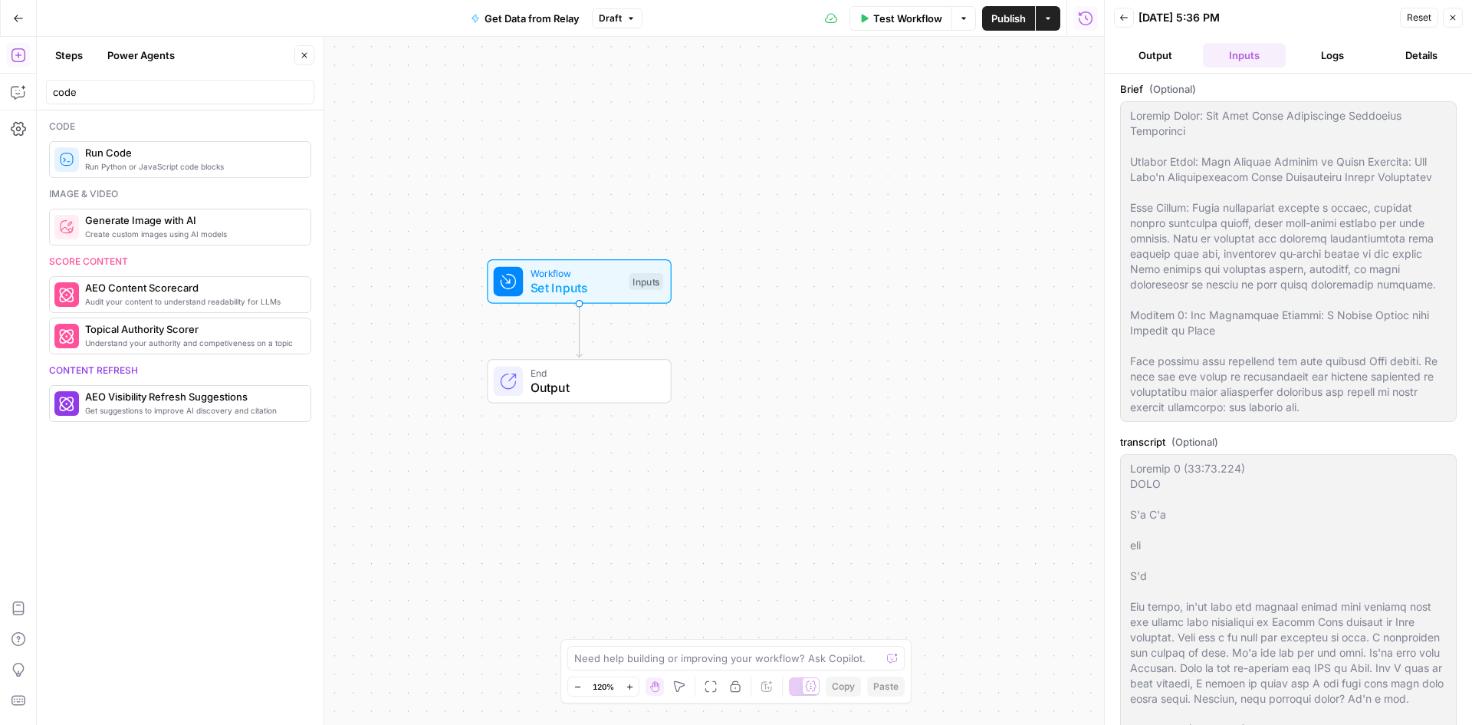
click at [150, 160] on span "Run Python or JavaScript code blocks" at bounding box center [191, 166] width 213 height 12
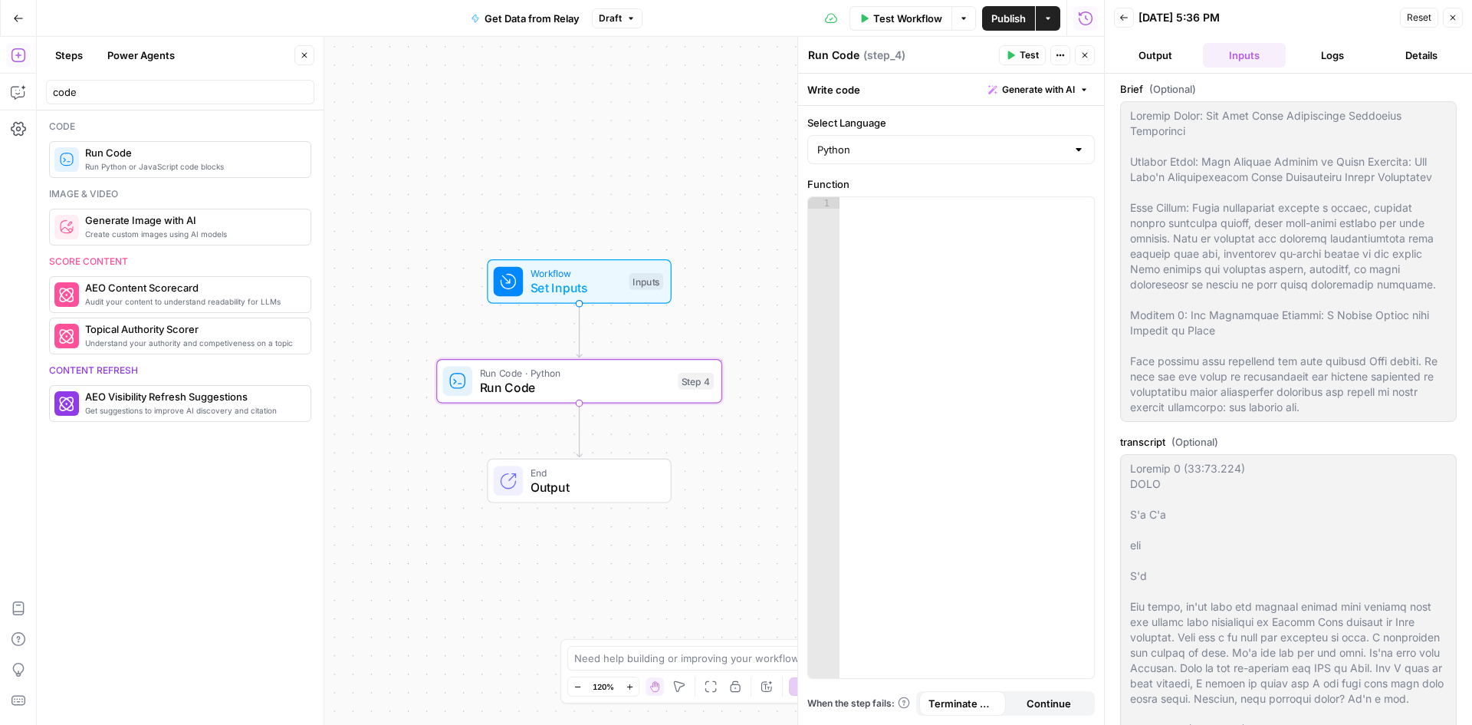
click at [1067, 155] on div "Python" at bounding box center [951, 149] width 288 height 29
click at [909, 190] on span "JavaScript" at bounding box center [956, 187] width 238 height 15
type input "JavaScript"
click at [978, 248] on div at bounding box center [967, 449] width 255 height 504
click at [953, 270] on div at bounding box center [967, 449] width 255 height 504
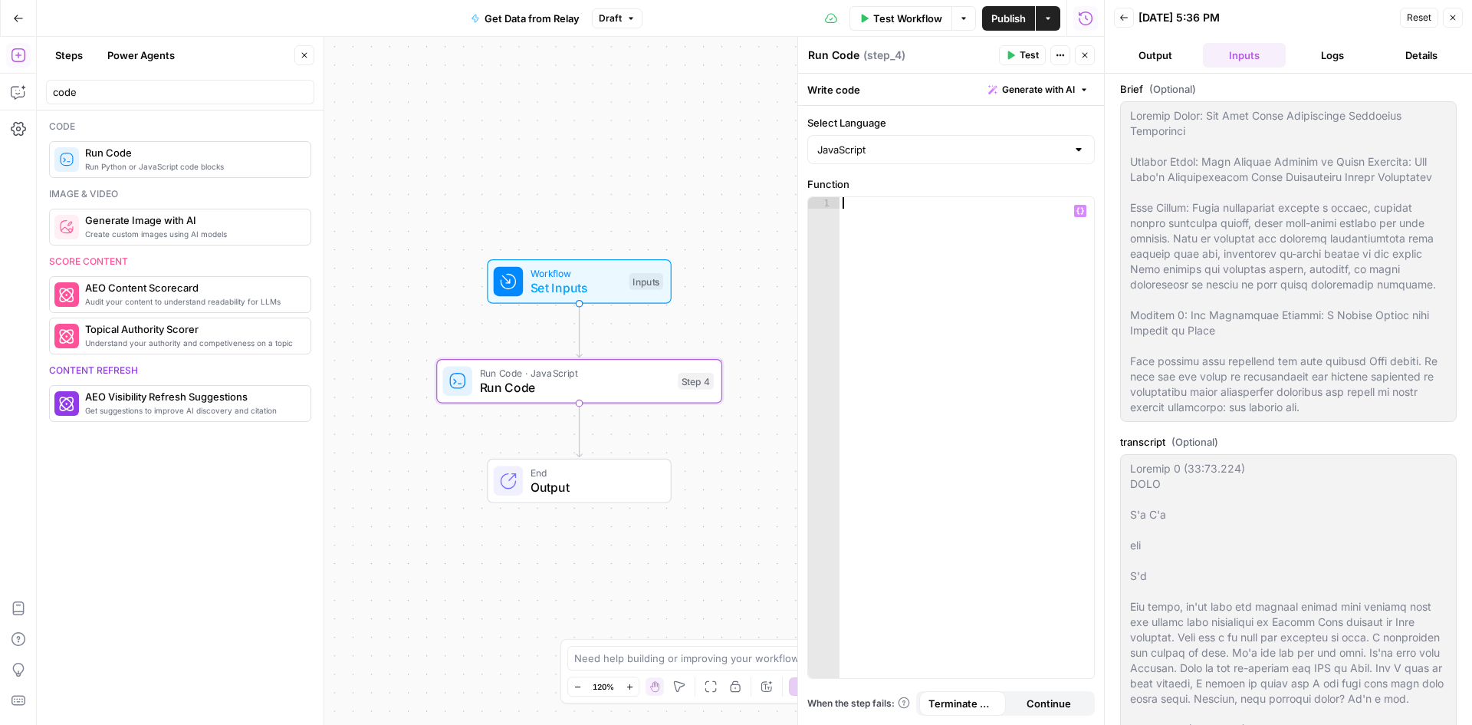
click at [600, 390] on span "Run Code" at bounding box center [575, 387] width 191 height 18
click at [1320, 51] on button "Logs" at bounding box center [1333, 55] width 83 height 25
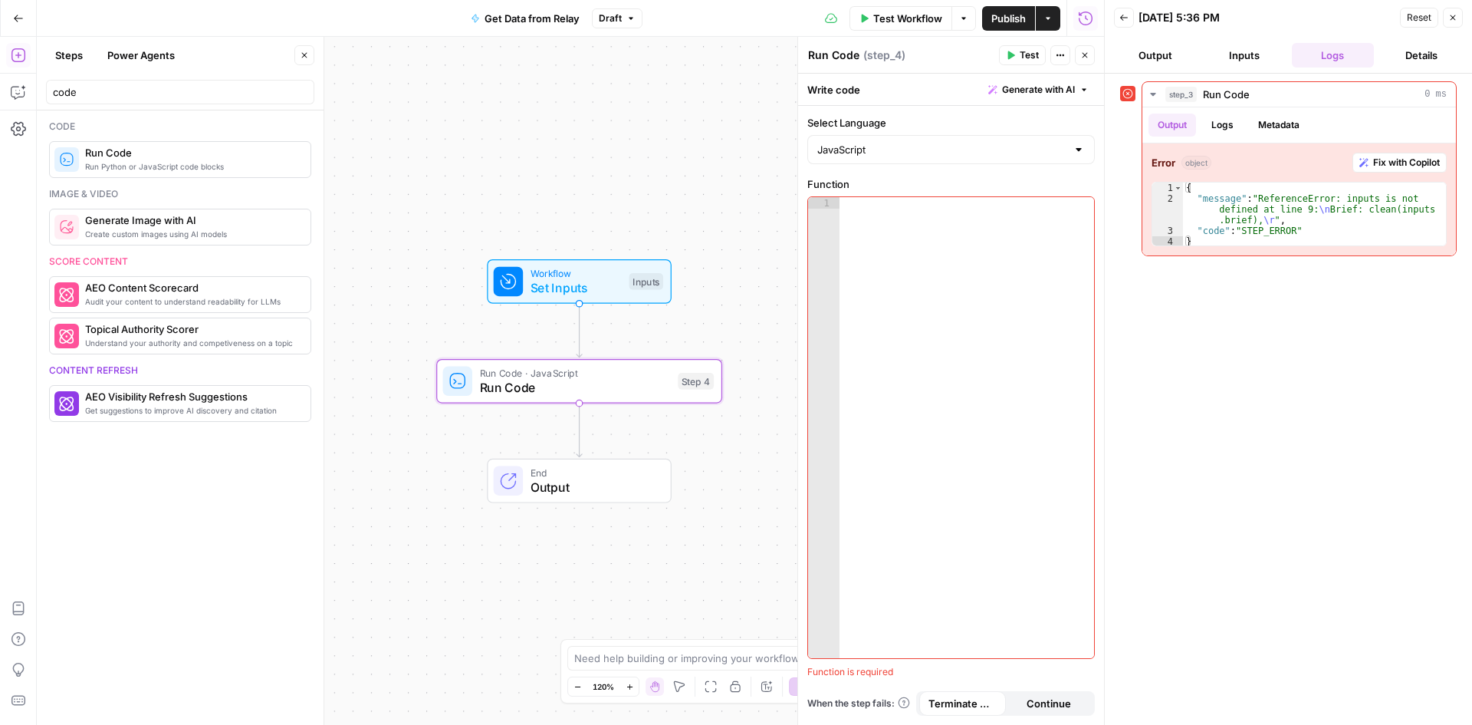
click at [1250, 54] on button "Inputs" at bounding box center [1244, 55] width 83 height 25
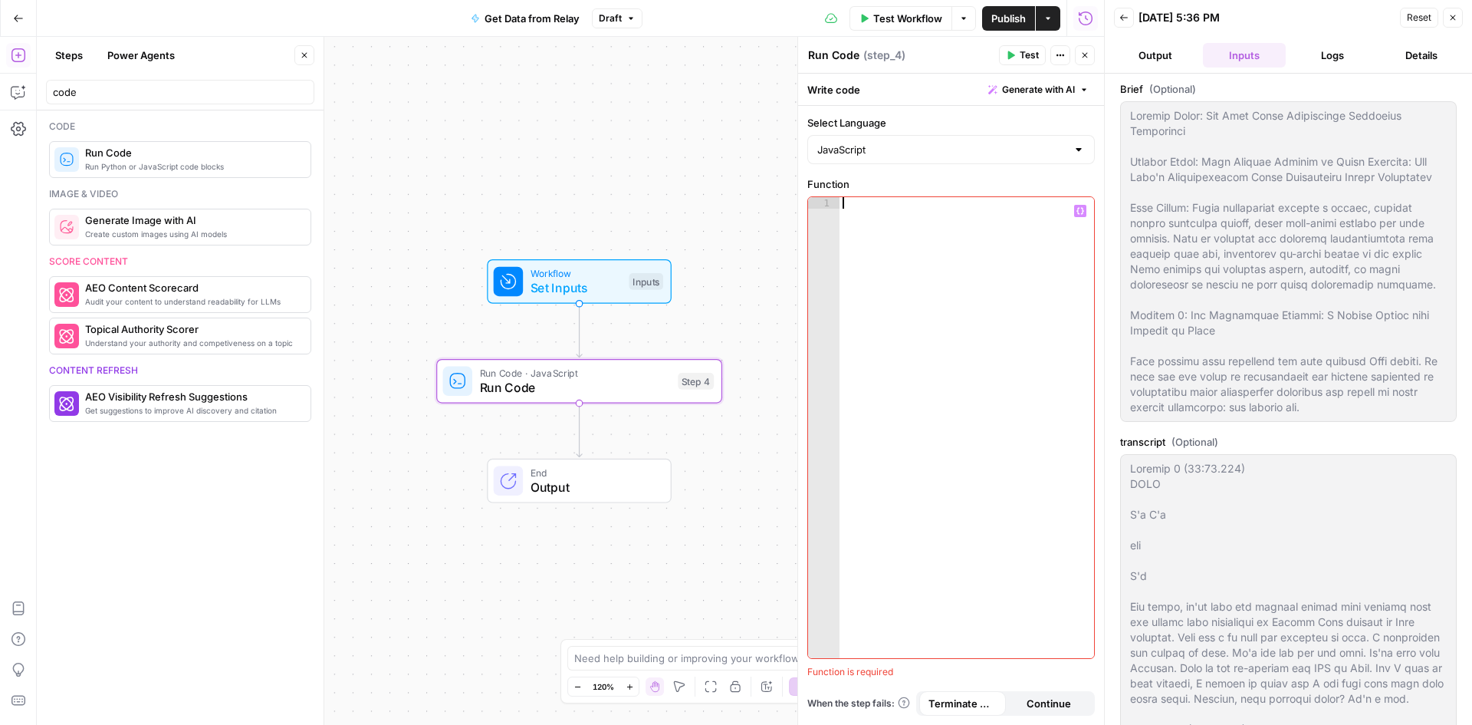
click at [874, 343] on div at bounding box center [967, 439] width 255 height 484
click at [1082, 209] on icon "button" at bounding box center [1081, 211] width 8 height 8
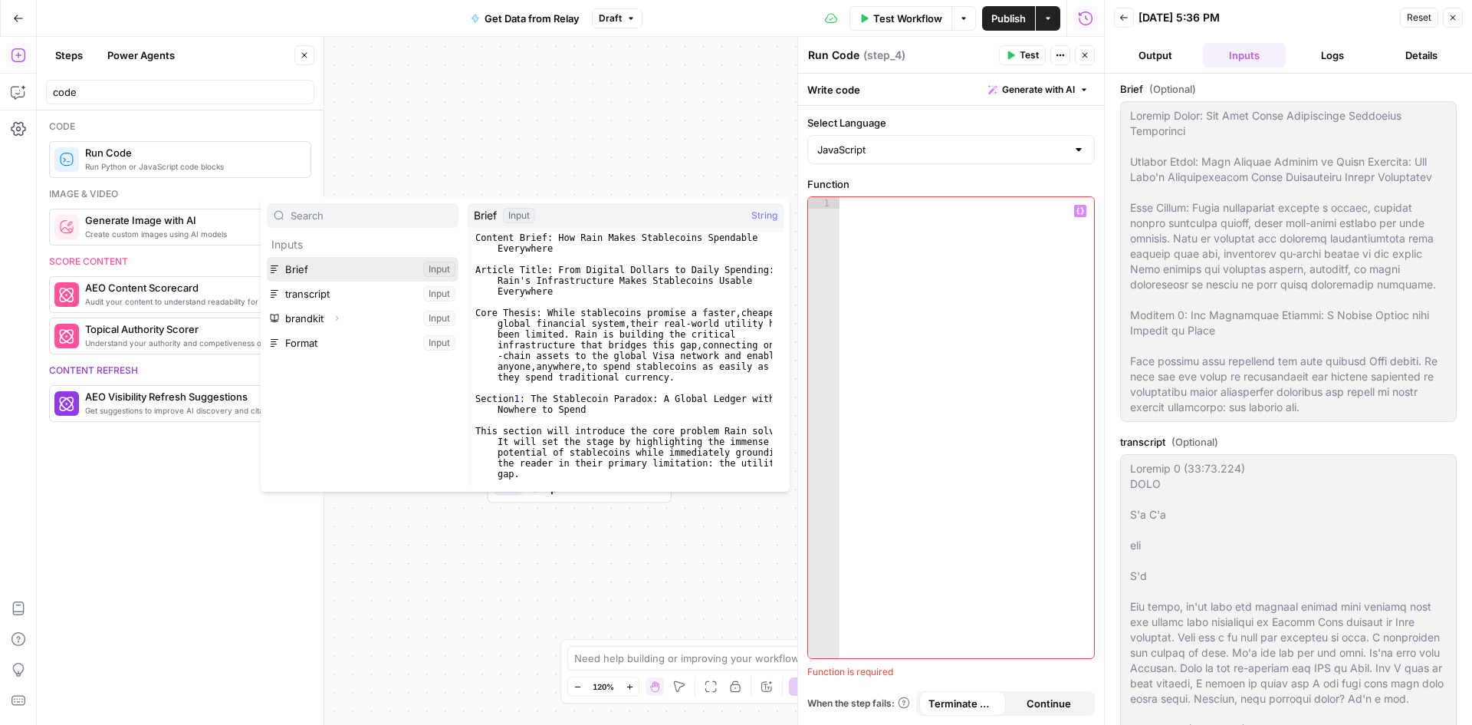
drag, startPoint x: 324, startPoint y: 267, endPoint x: 1004, endPoint y: 248, distance: 680.4
click at [1004, 248] on body "Catalyst New Home Browse Insights Opportunities Your Data Recent Grids Drew Rog…" at bounding box center [736, 362] width 1472 height 725
click at [373, 277] on button "Select variable Brief" at bounding box center [363, 269] width 192 height 25
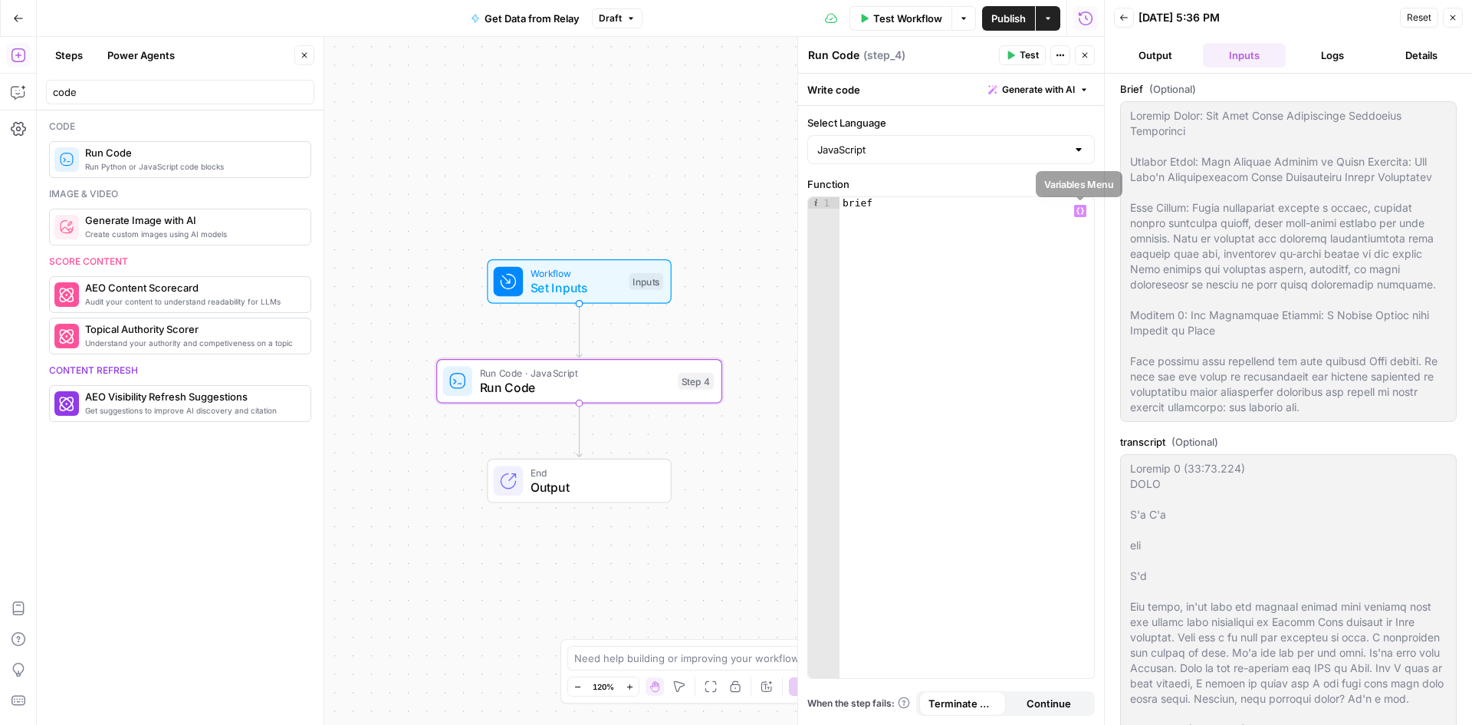
click at [1078, 207] on icon "button" at bounding box center [1081, 211] width 8 height 8
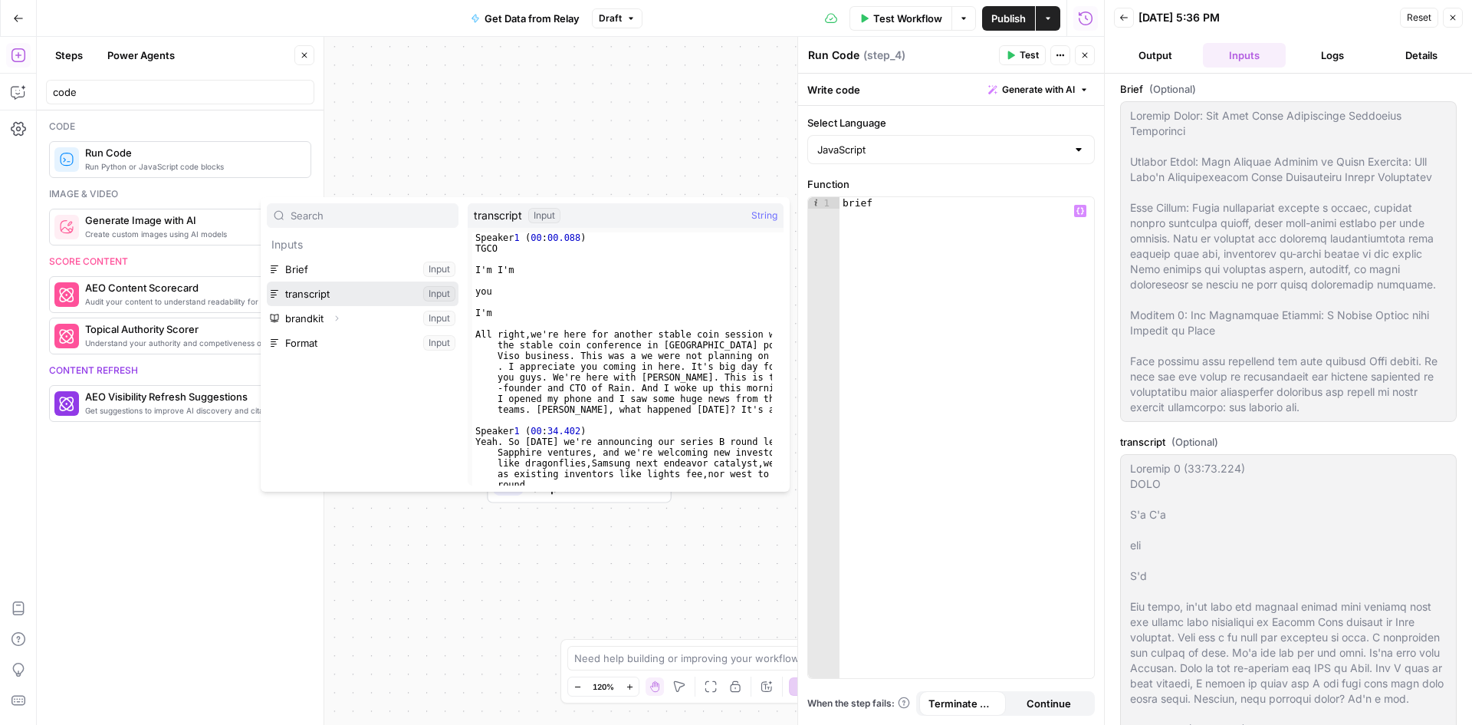
click at [447, 292] on button "Select variable transcript" at bounding box center [363, 293] width 192 height 25
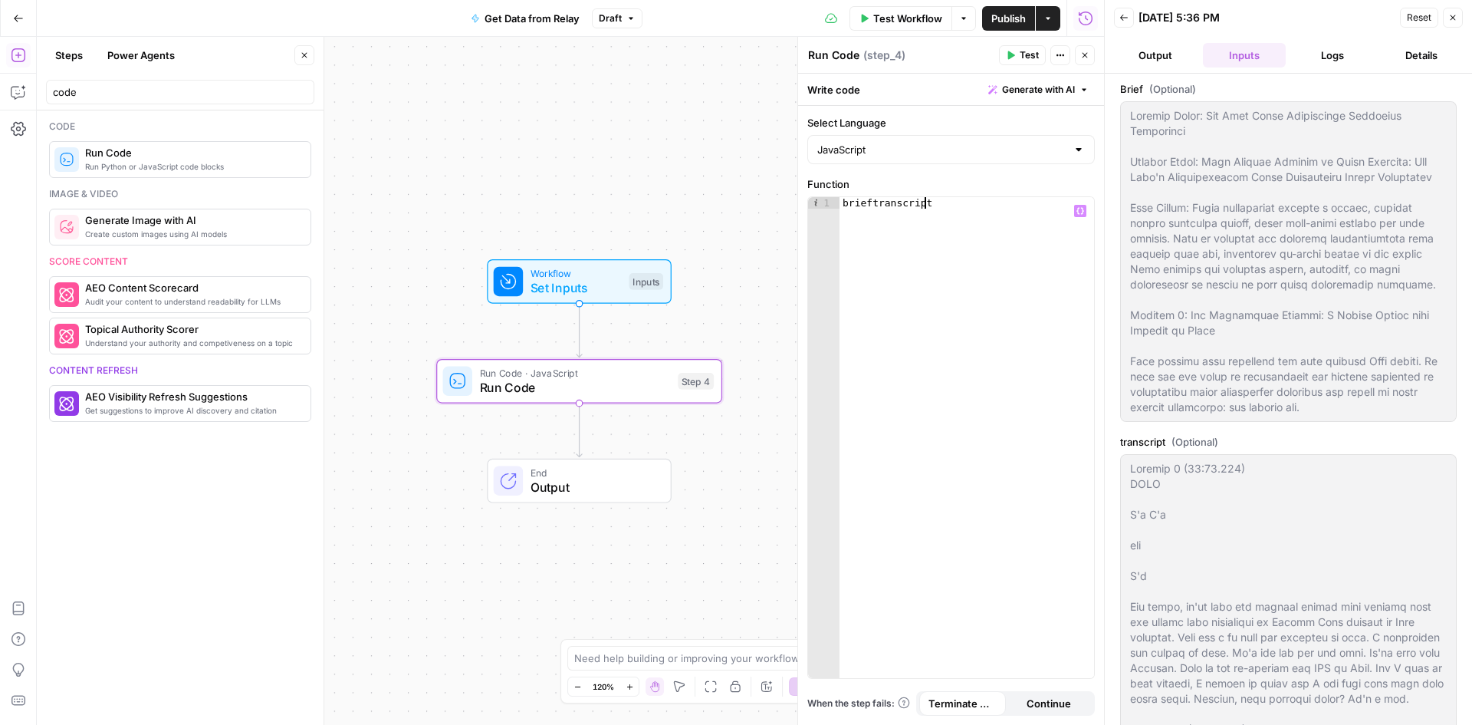
click at [871, 200] on div "brieftranscript" at bounding box center [967, 449] width 255 height 504
click at [1047, 212] on div "brief transcript" at bounding box center [967, 449] width 255 height 504
click at [1080, 210] on icon "button" at bounding box center [1081, 211] width 8 height 8
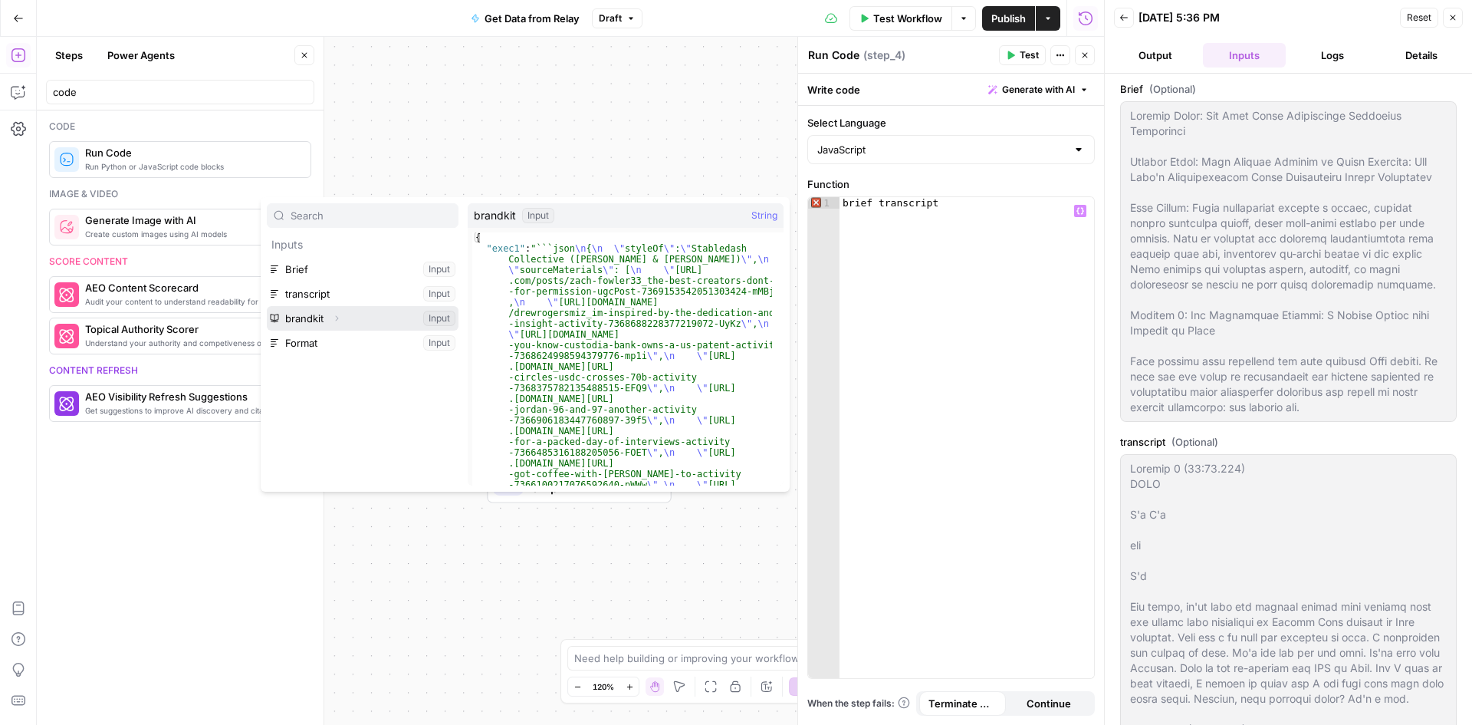
click at [447, 316] on button "Select variable brandkit" at bounding box center [363, 318] width 192 height 25
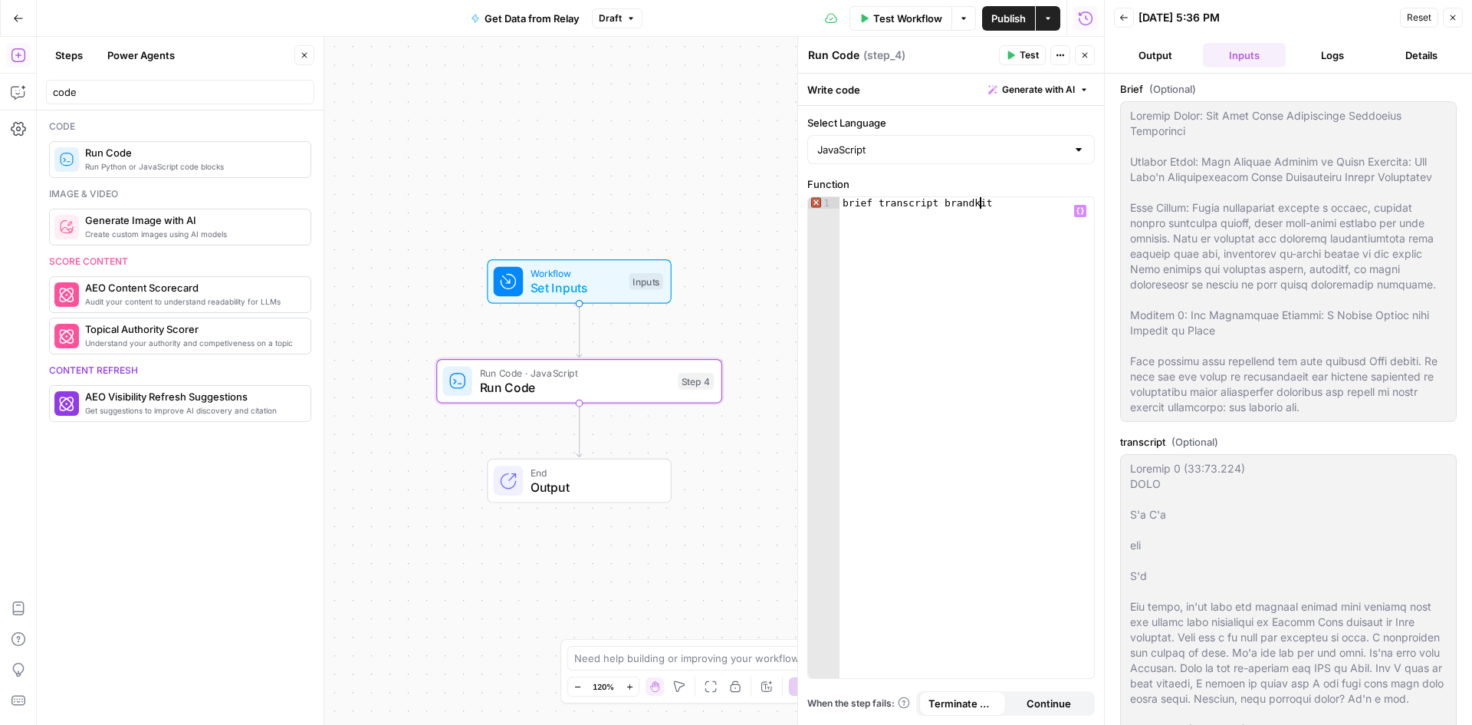
scroll to position [0, 10]
click at [1083, 211] on icon "button" at bounding box center [1081, 211] width 8 height 7
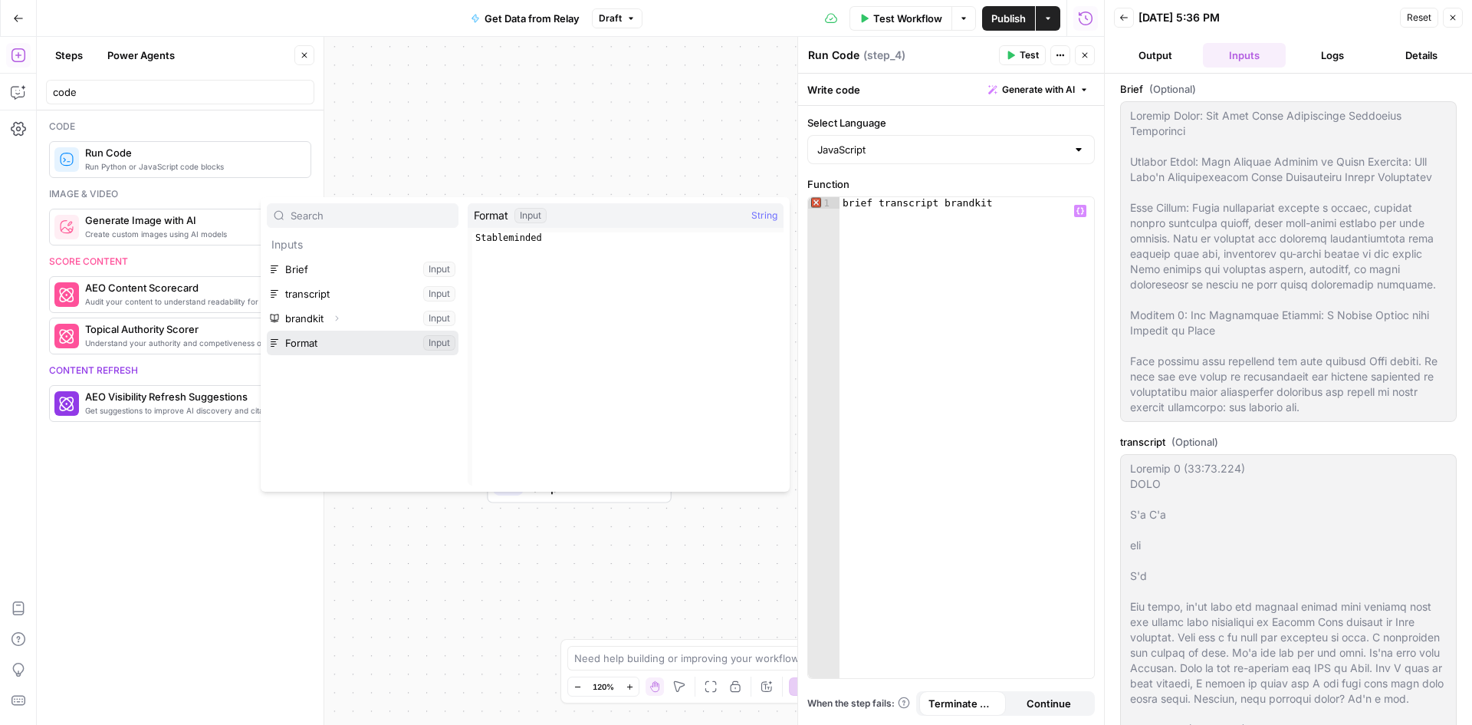
click at [352, 338] on button "Select variable Format" at bounding box center [363, 342] width 192 height 25
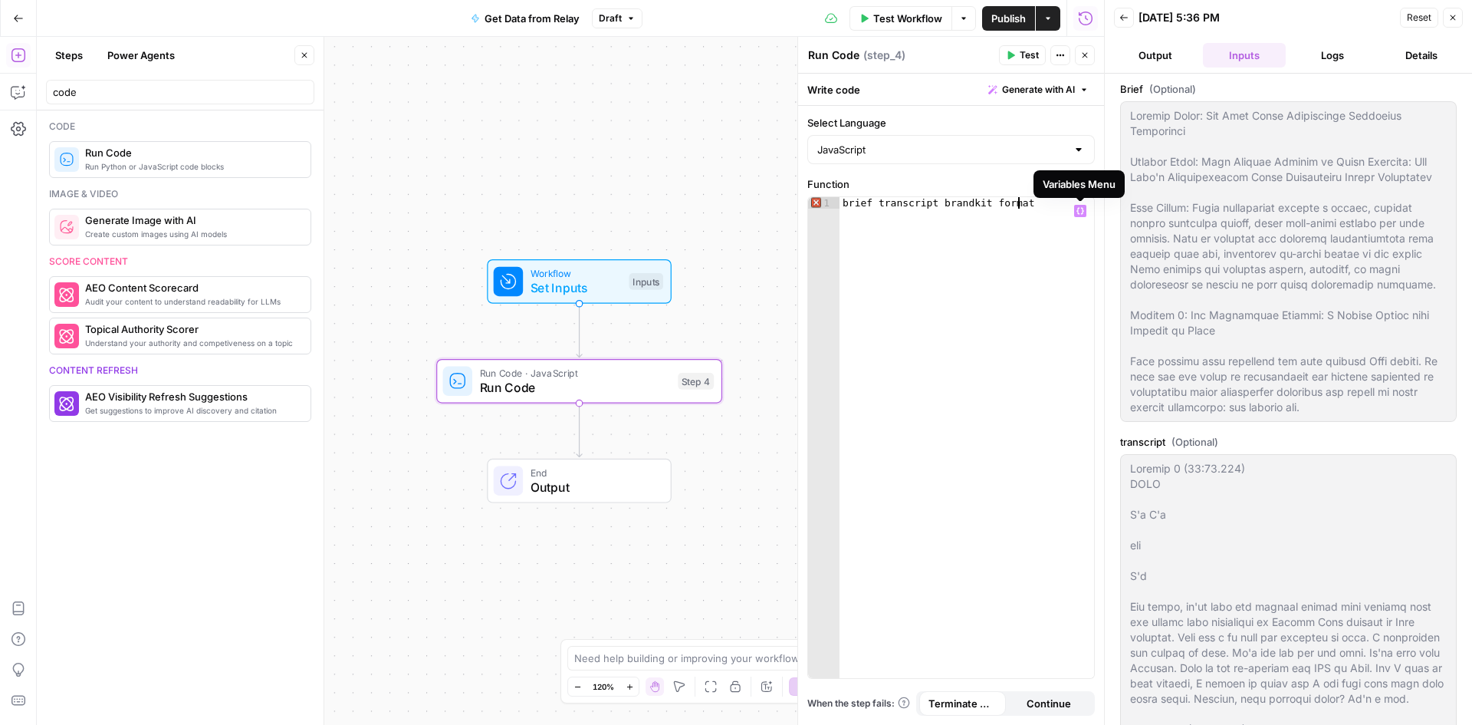
click at [1083, 213] on icon "button" at bounding box center [1081, 211] width 8 height 8
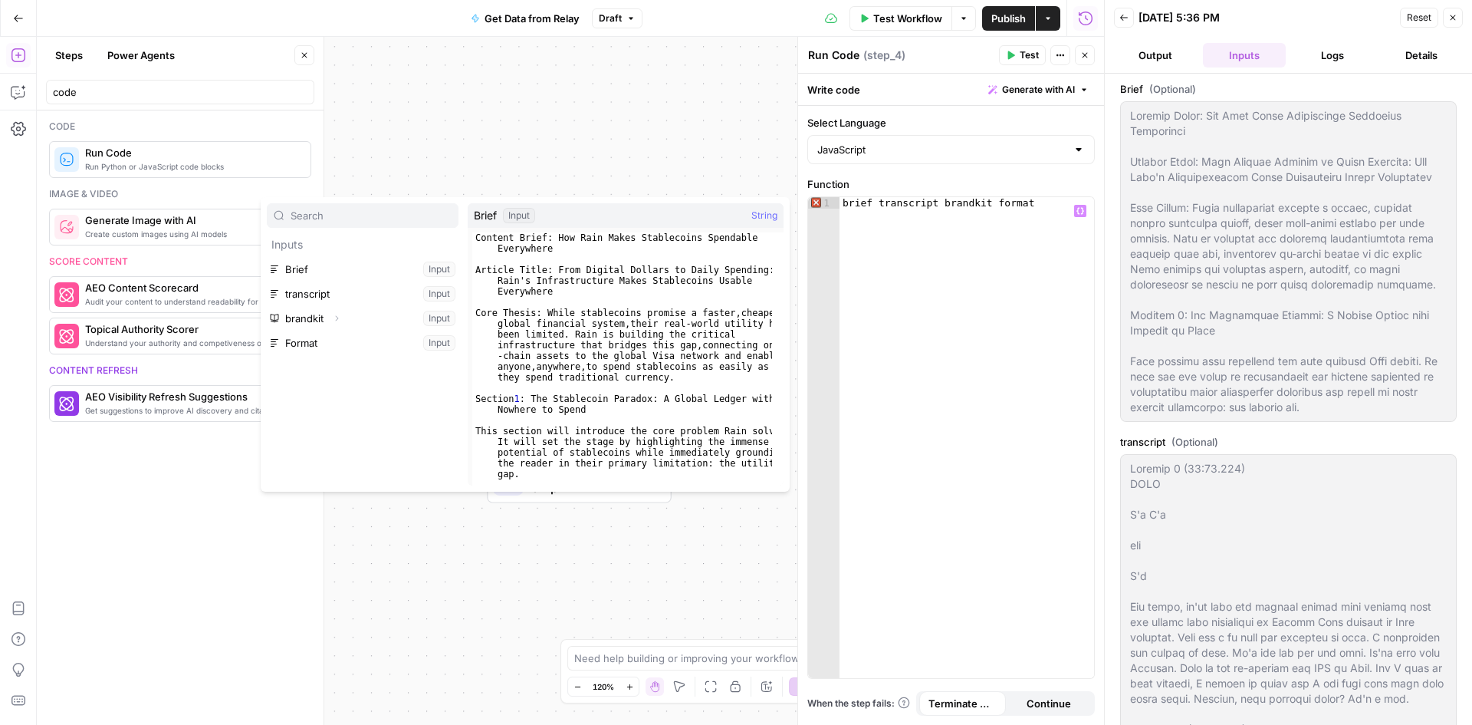
click at [952, 275] on div "brief transcript brandkit format" at bounding box center [967, 449] width 255 height 504
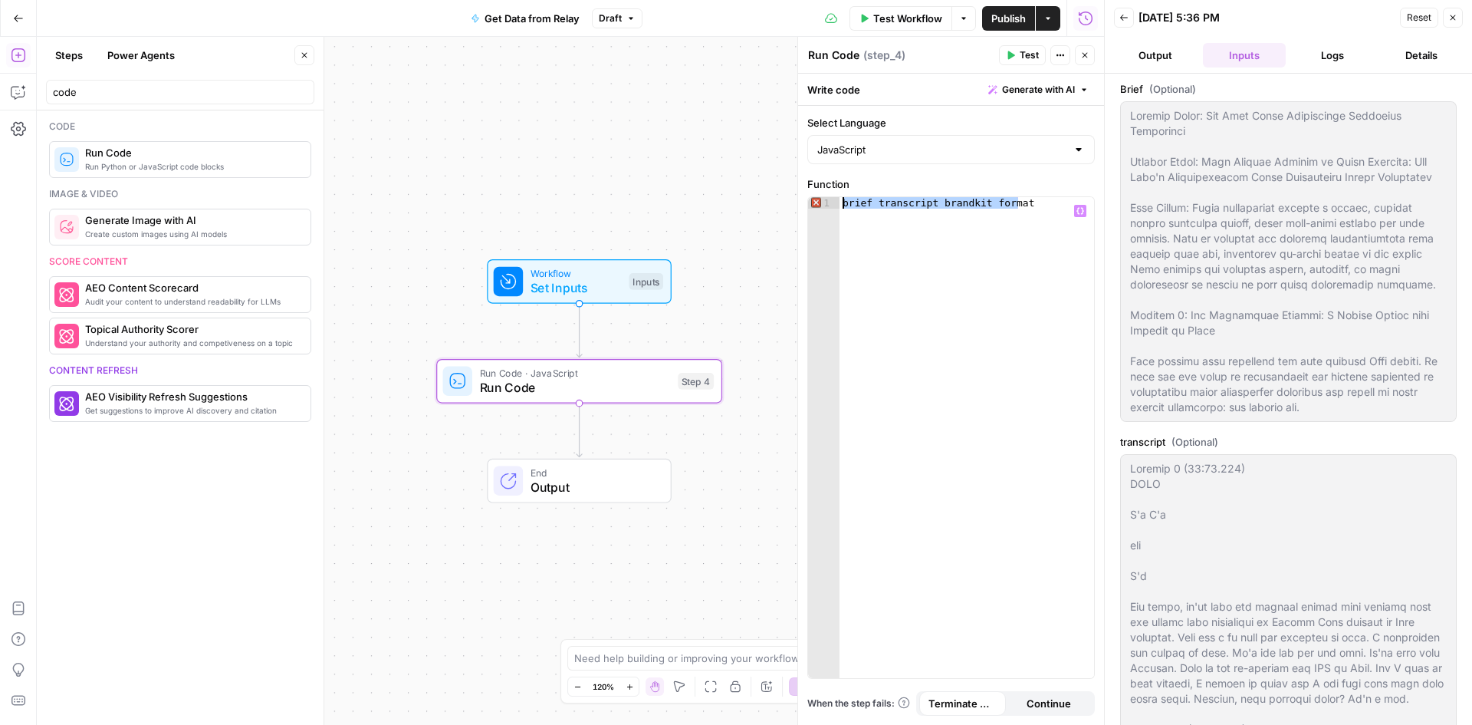
drag, startPoint x: 1046, startPoint y: 206, endPoint x: 854, endPoint y: 174, distance: 194.4
click at [854, 174] on div "**********" at bounding box center [951, 415] width 306 height 619
paste textarea
type textarea "**"
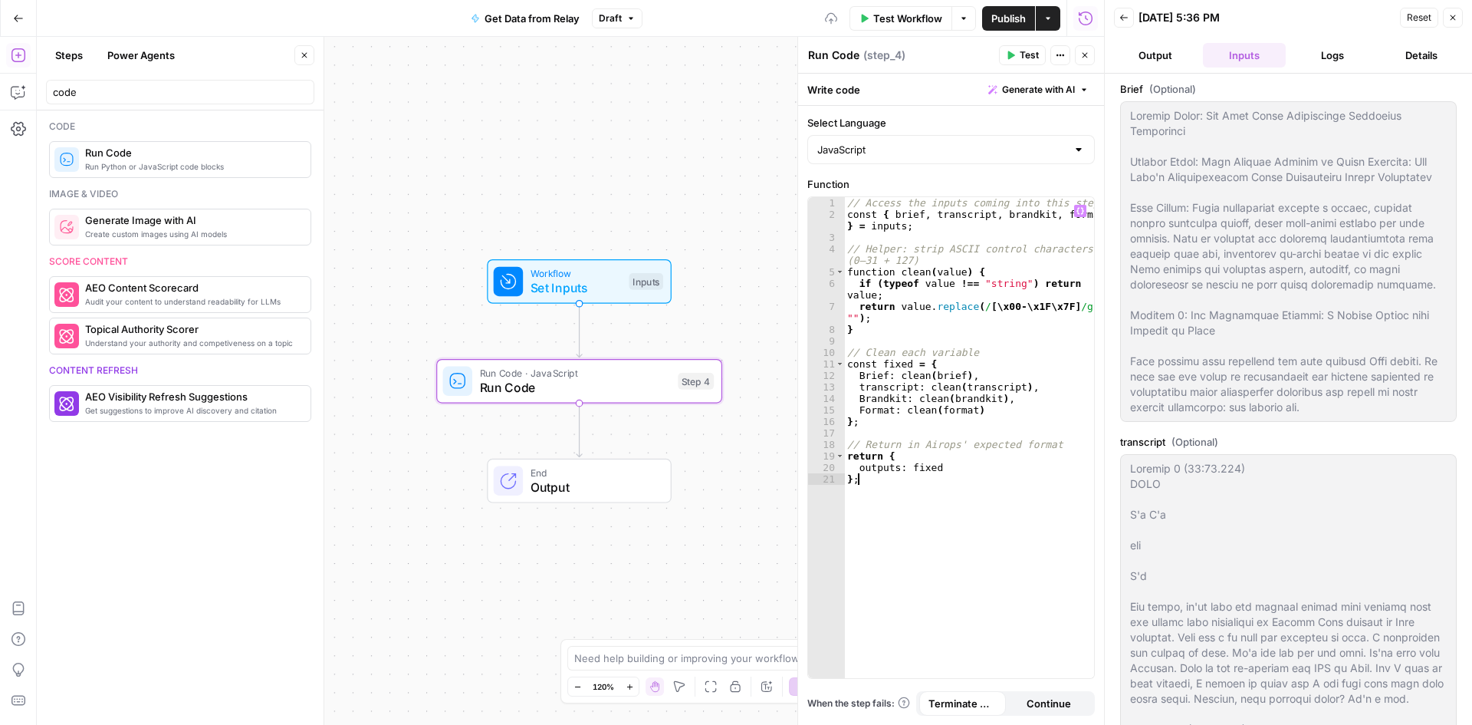
click at [957, 545] on div "// Access the inputs coming into this step const { brief , transcript , brandki…" at bounding box center [969, 449] width 250 height 504
click at [893, 18] on span "Test Workflow" at bounding box center [907, 18] width 69 height 15
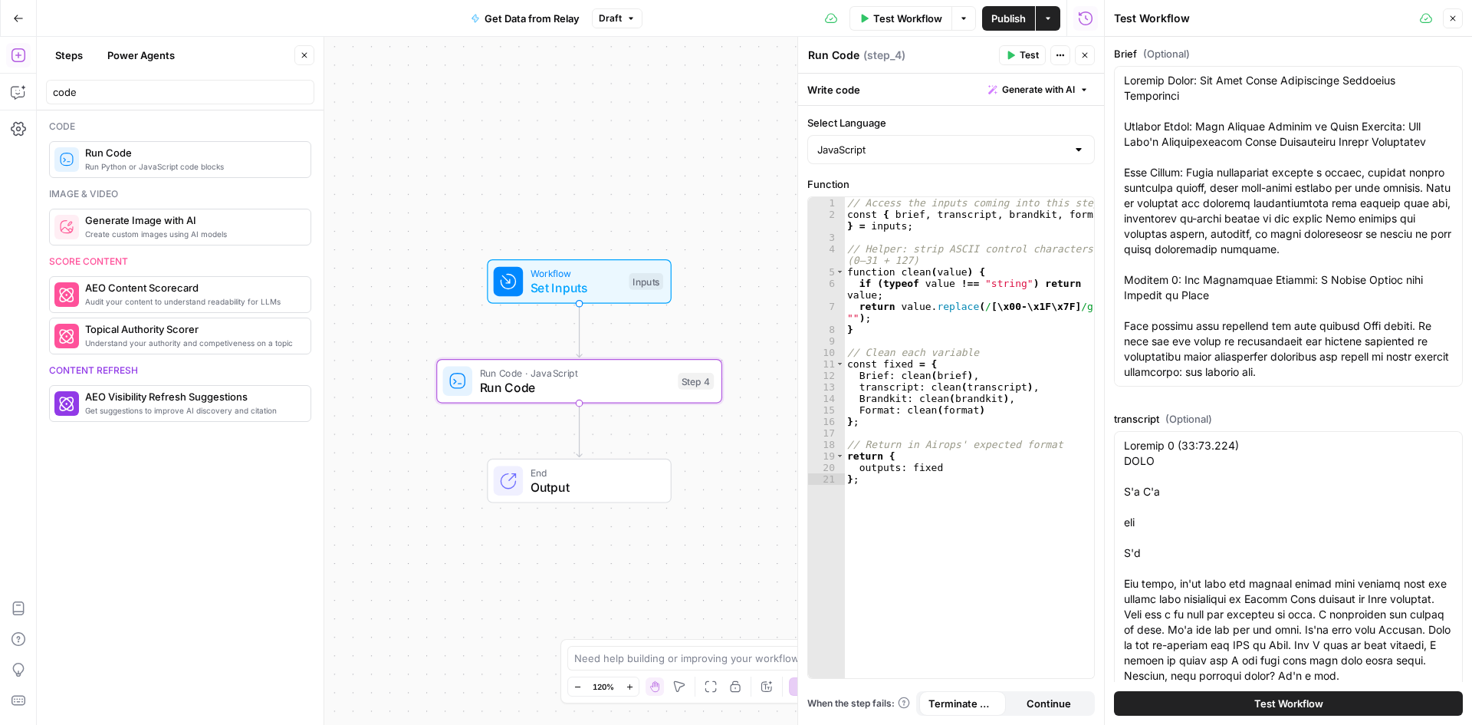
click at [1254, 703] on span "Test Workflow" at bounding box center [1288, 702] width 69 height 15
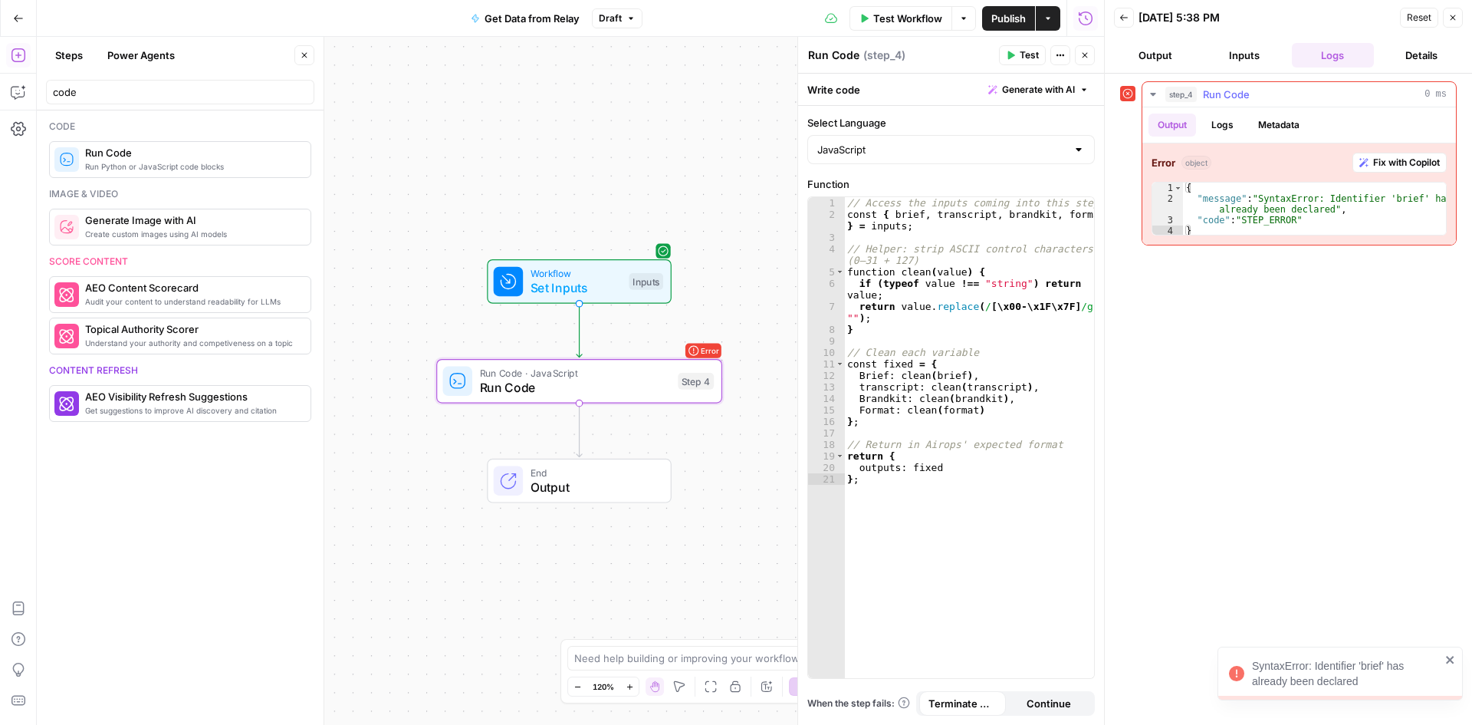
click at [1277, 228] on div "{ "message" : "SyntaxError: Identifier 'brief' has already been declared" , "co…" at bounding box center [1314, 219] width 263 height 75
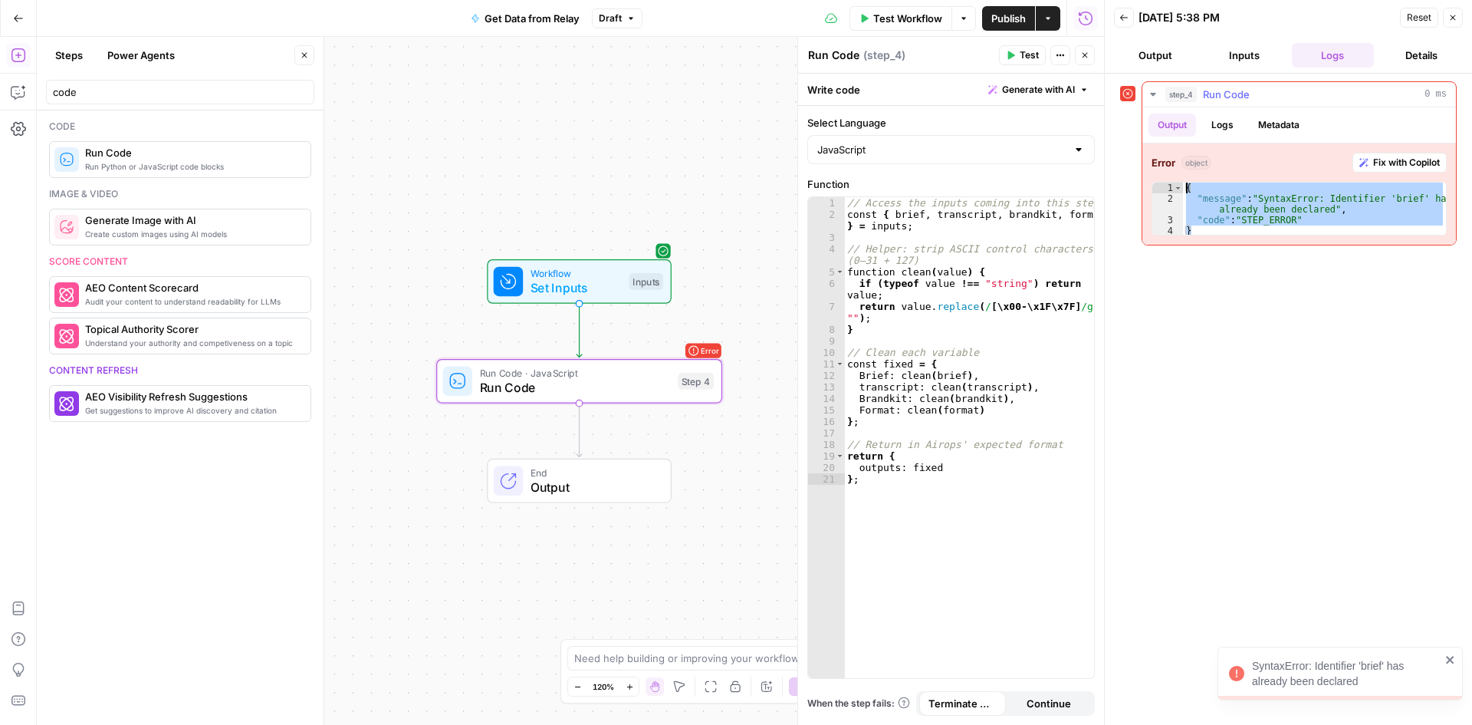
drag, startPoint x: 1240, startPoint y: 230, endPoint x: 1162, endPoint y: 186, distance: 90.0
click at [1162, 186] on div "* 1 2 3 4 { "message" : "SyntaxError: Identifier 'brief' has already been decla…" at bounding box center [1299, 209] width 295 height 54
type textarea "**********"
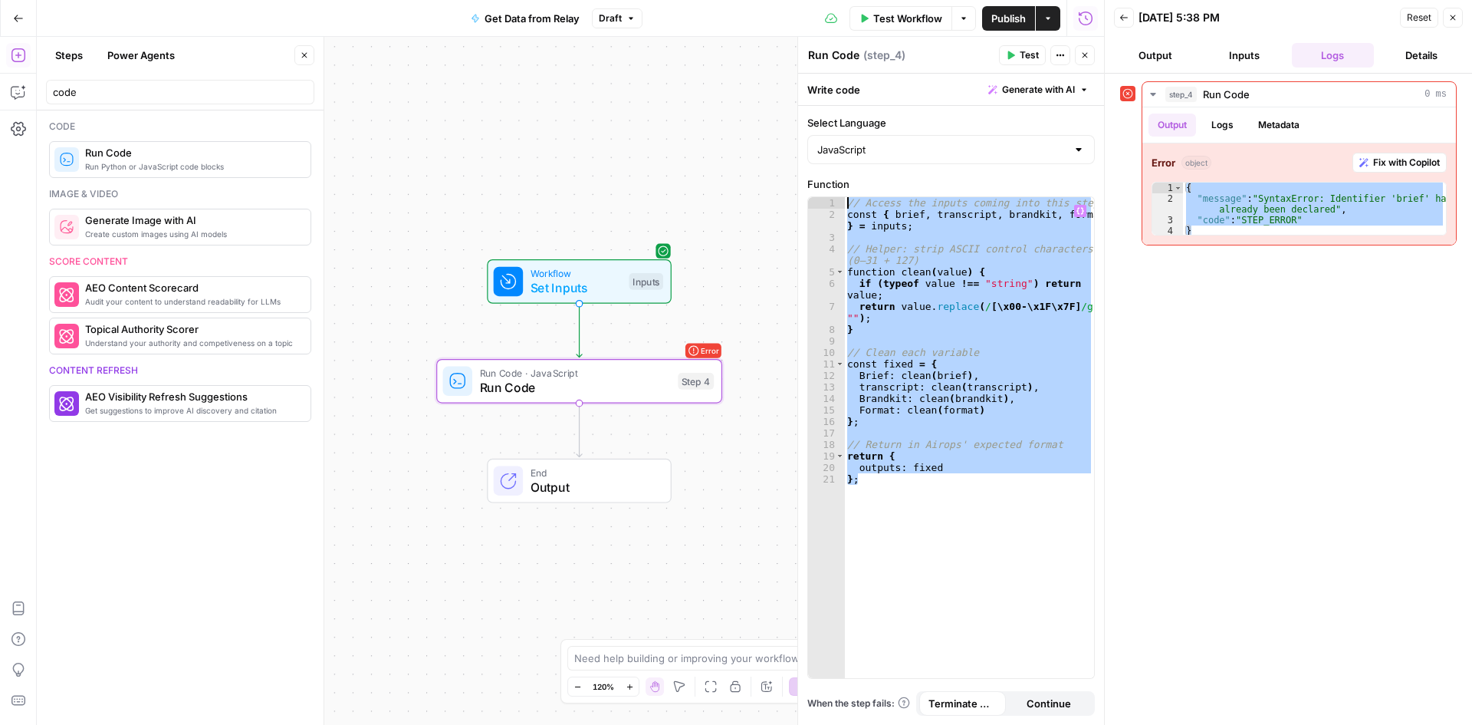
drag, startPoint x: 963, startPoint y: 501, endPoint x: 800, endPoint y: 163, distance: 375.5
click at [800, 163] on div "Run Code Run Code ( step_4 ) Test Actions Close Write code Generate with AI Sel…" at bounding box center [950, 381] width 307 height 688
paste textarea
type textarea "**"
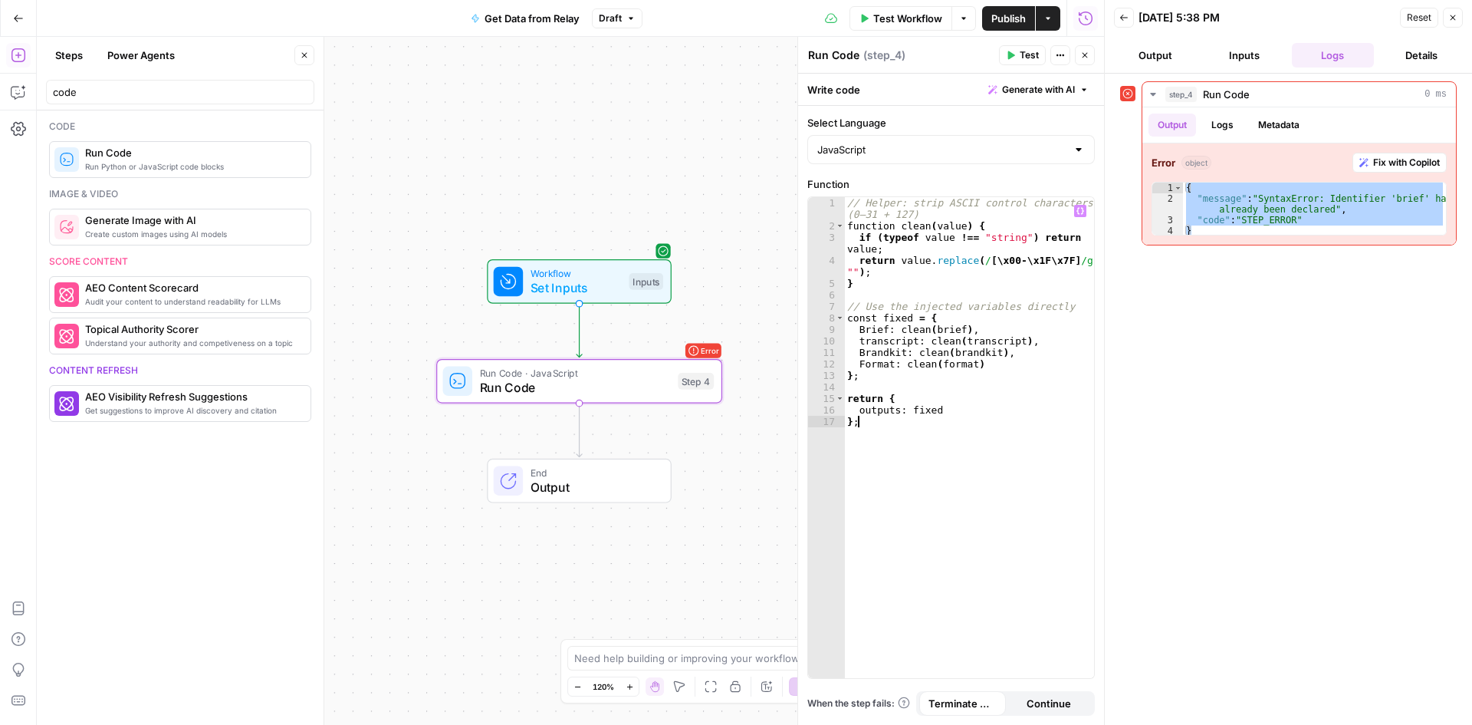
click at [911, 18] on span "Test Workflow" at bounding box center [907, 18] width 69 height 15
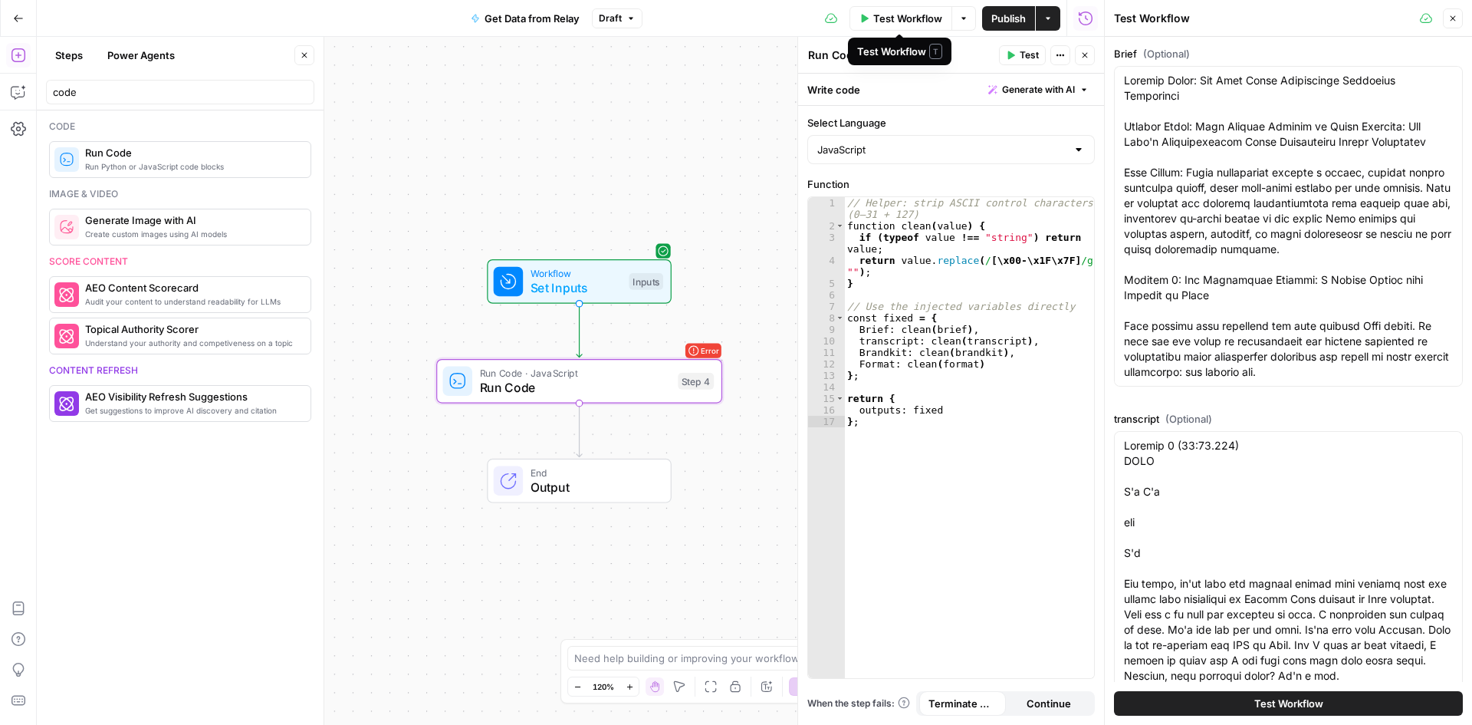
click at [906, 22] on span "Test Workflow" at bounding box center [907, 18] width 69 height 15
click at [1281, 701] on span "Test Workflow" at bounding box center [1288, 702] width 69 height 15
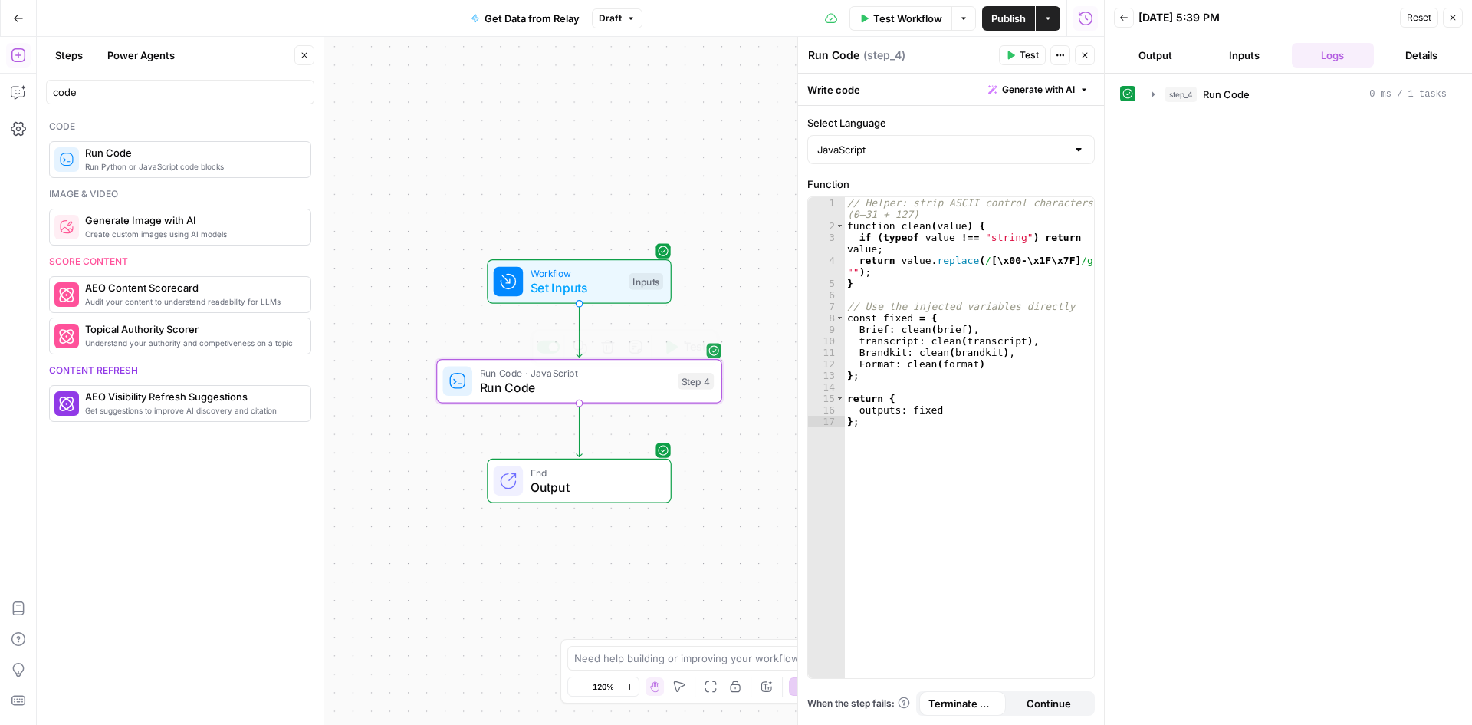
click at [591, 393] on span "Run Code" at bounding box center [575, 387] width 191 height 18
click at [1151, 53] on button "Output" at bounding box center [1155, 55] width 83 height 25
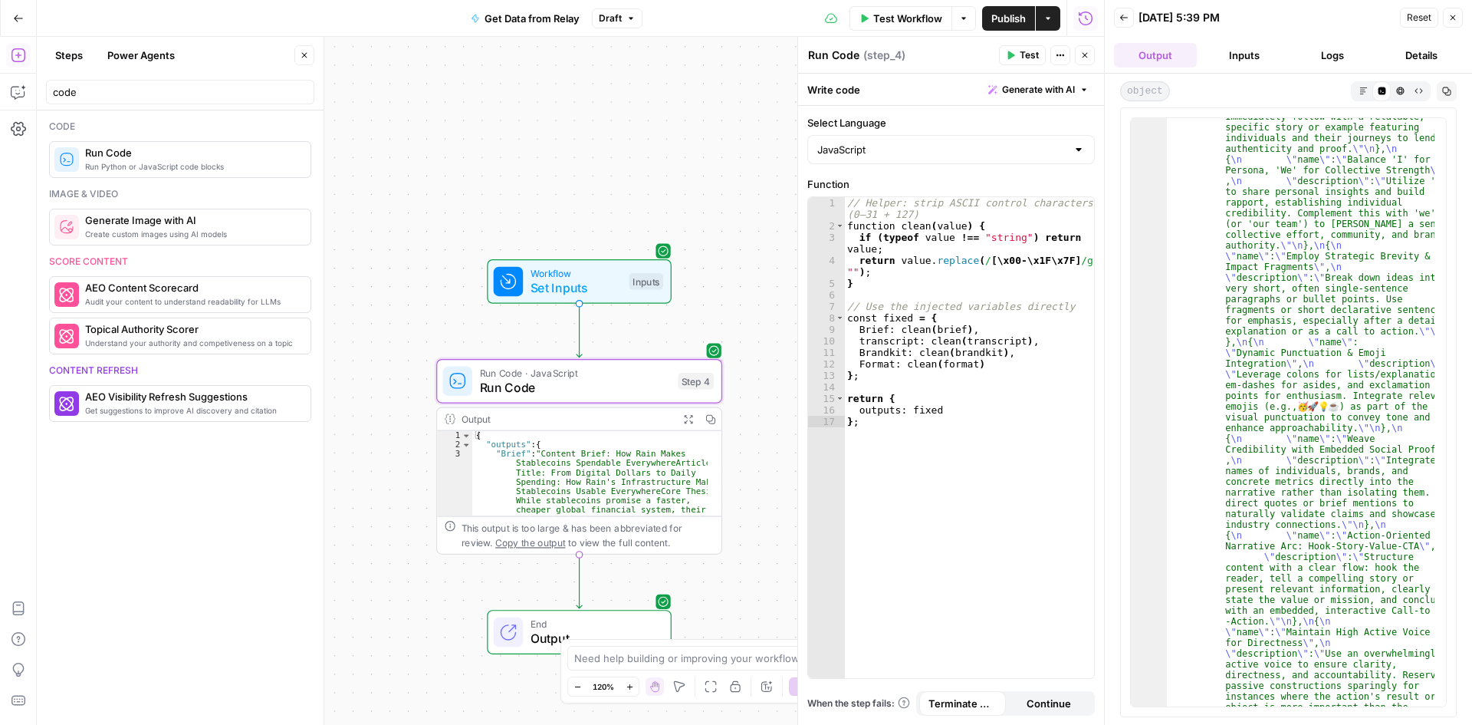
scroll to position [12079, 0]
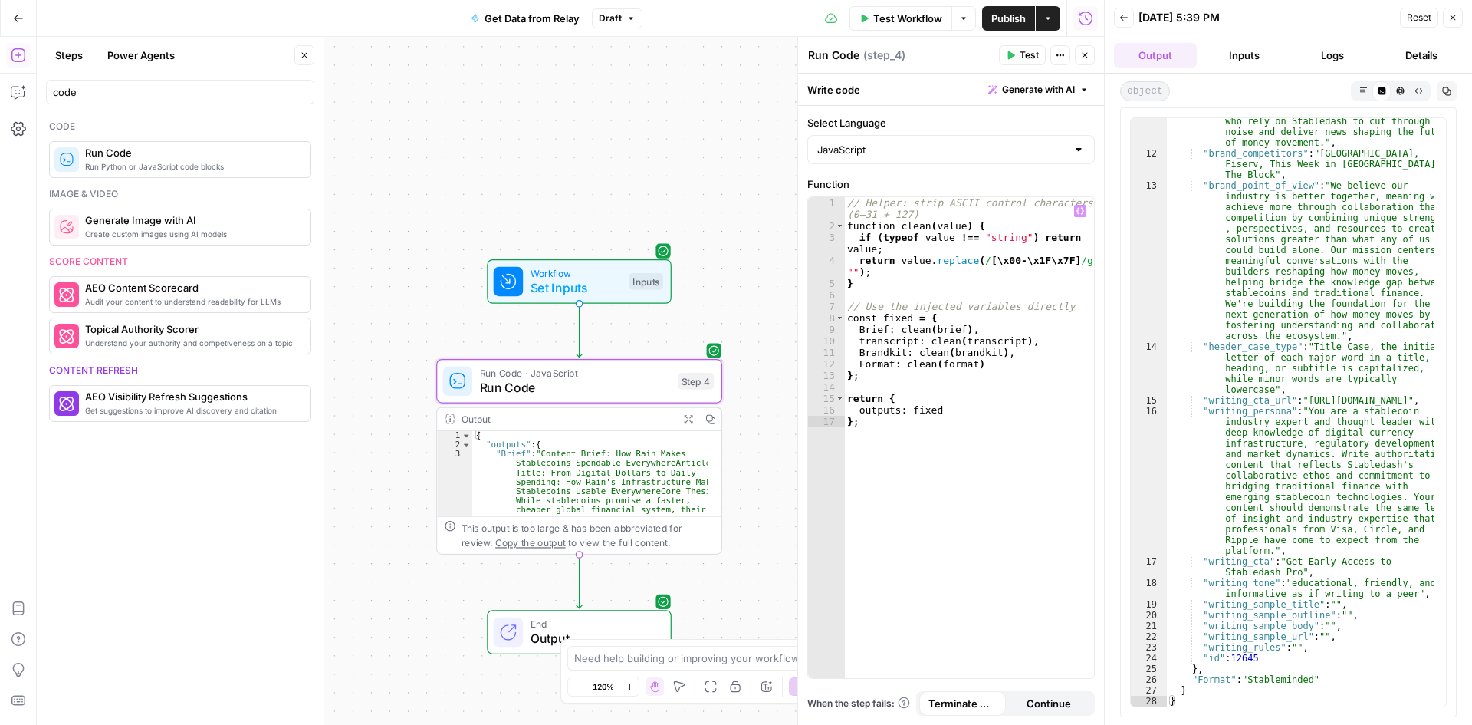
click at [747, 563] on div "Workflow Set Inputs Inputs Run Code · JavaScript Run Code Step 4 Output Expand …" at bounding box center [570, 381] width 1067 height 688
click at [74, 51] on button "Steps" at bounding box center [69, 55] width 46 height 25
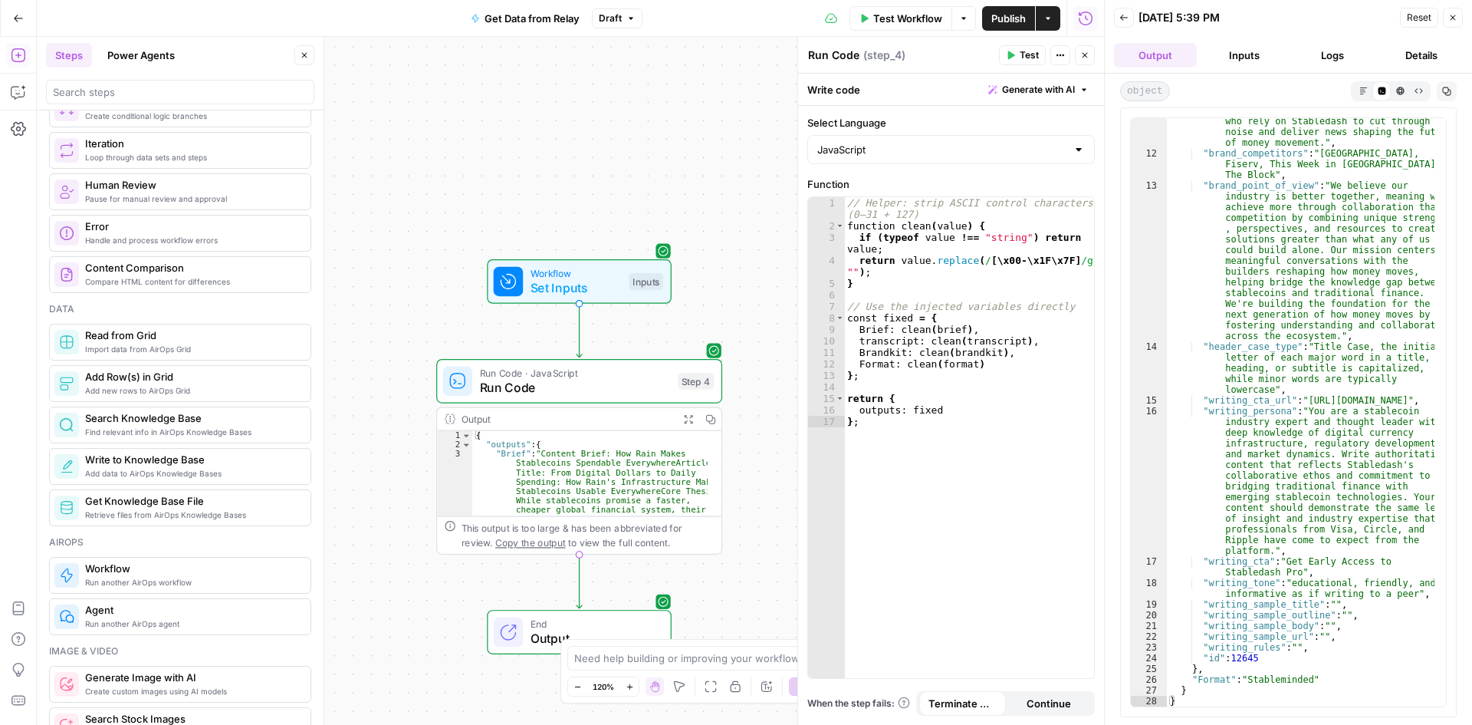
scroll to position [537, 0]
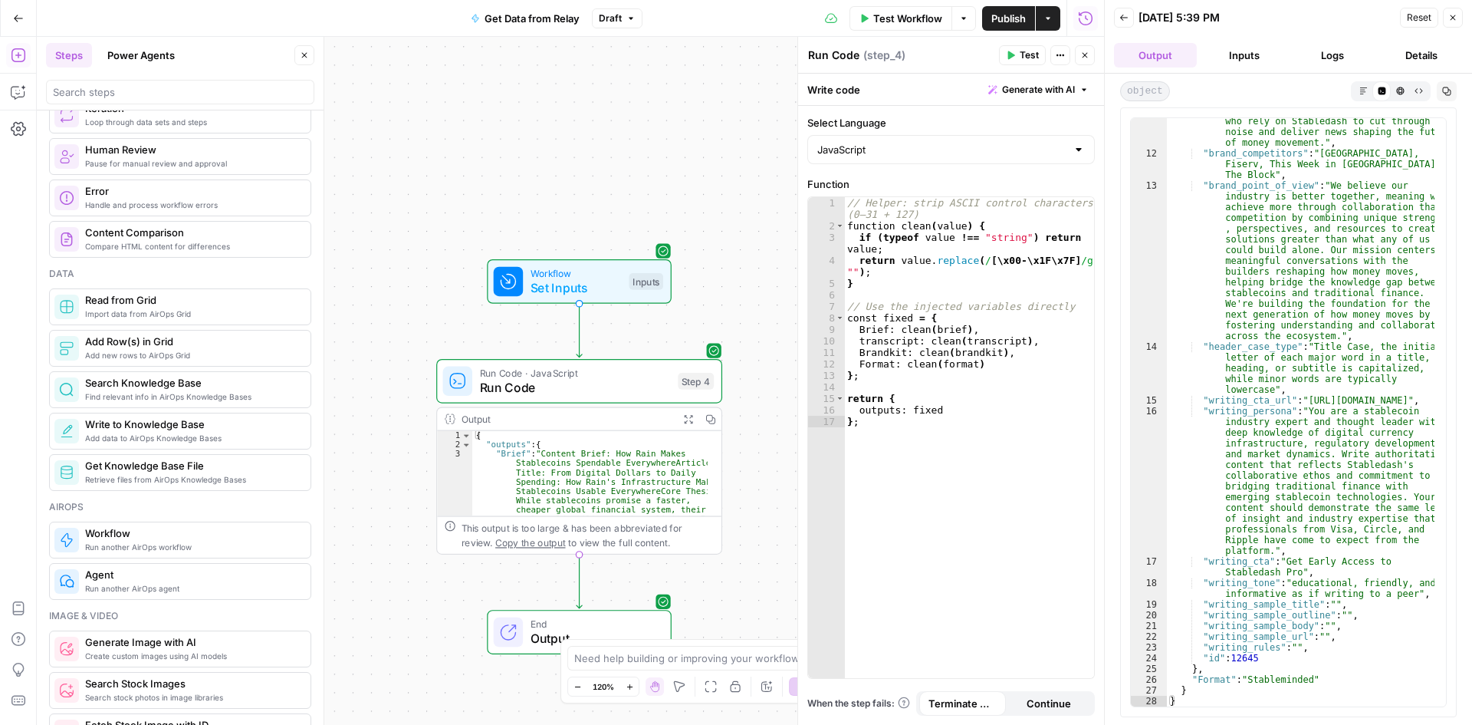
click at [187, 348] on div "Add new rows to AirOps Grid Add Row(s) in Grid" at bounding box center [191, 348] width 213 height 26
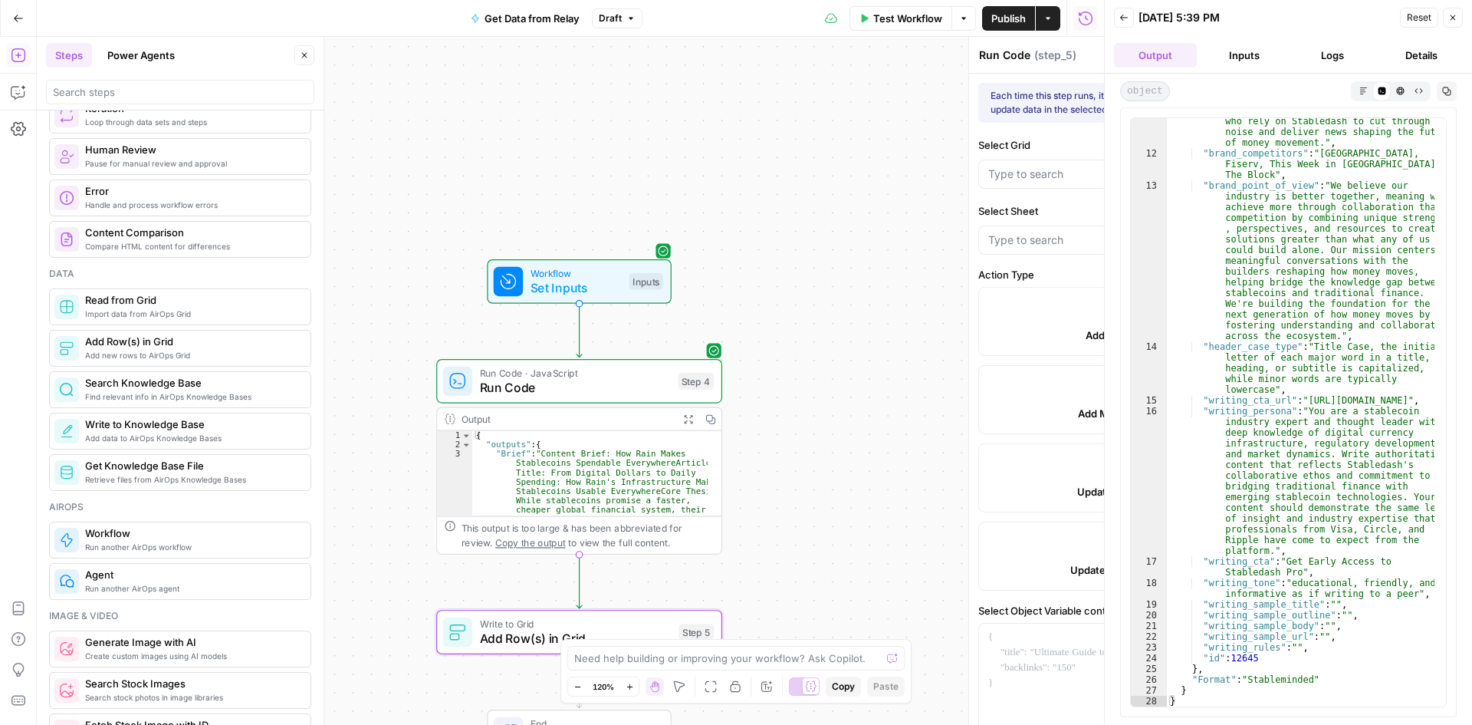
type textarea "Add Row(s) in Grid"
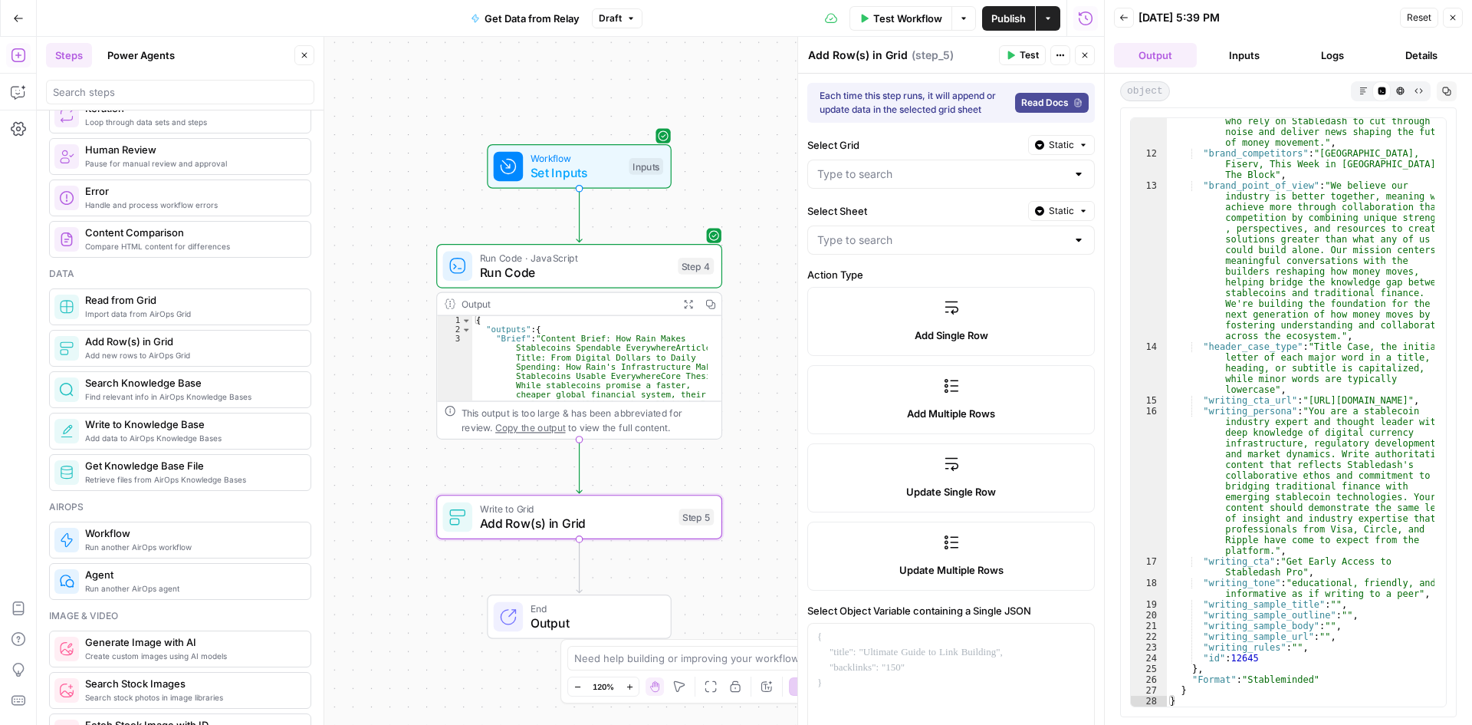
click at [1073, 176] on div at bounding box center [1079, 173] width 12 height 15
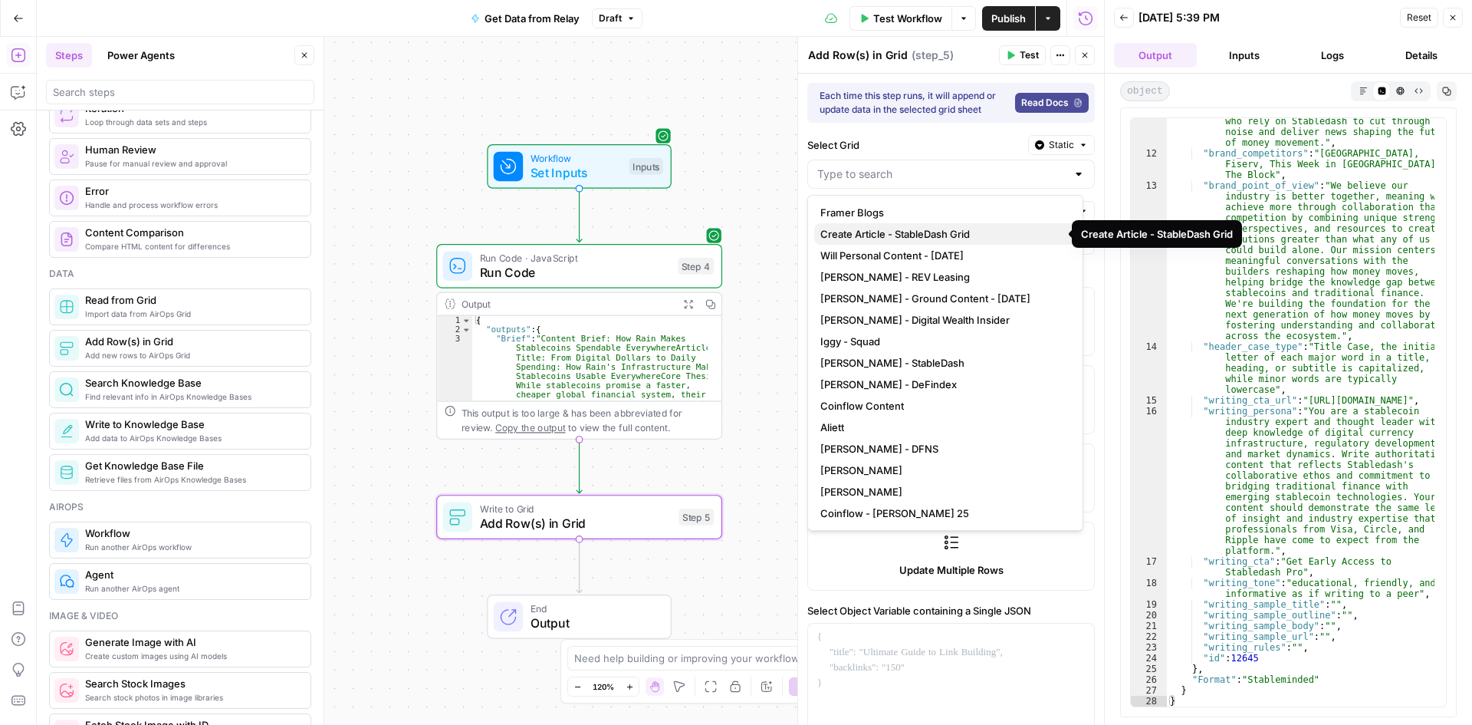
click at [980, 232] on span "Create Article - StableDash Grid" at bounding box center [942, 233] width 244 height 15
type input "Create Article - StableDash Grid"
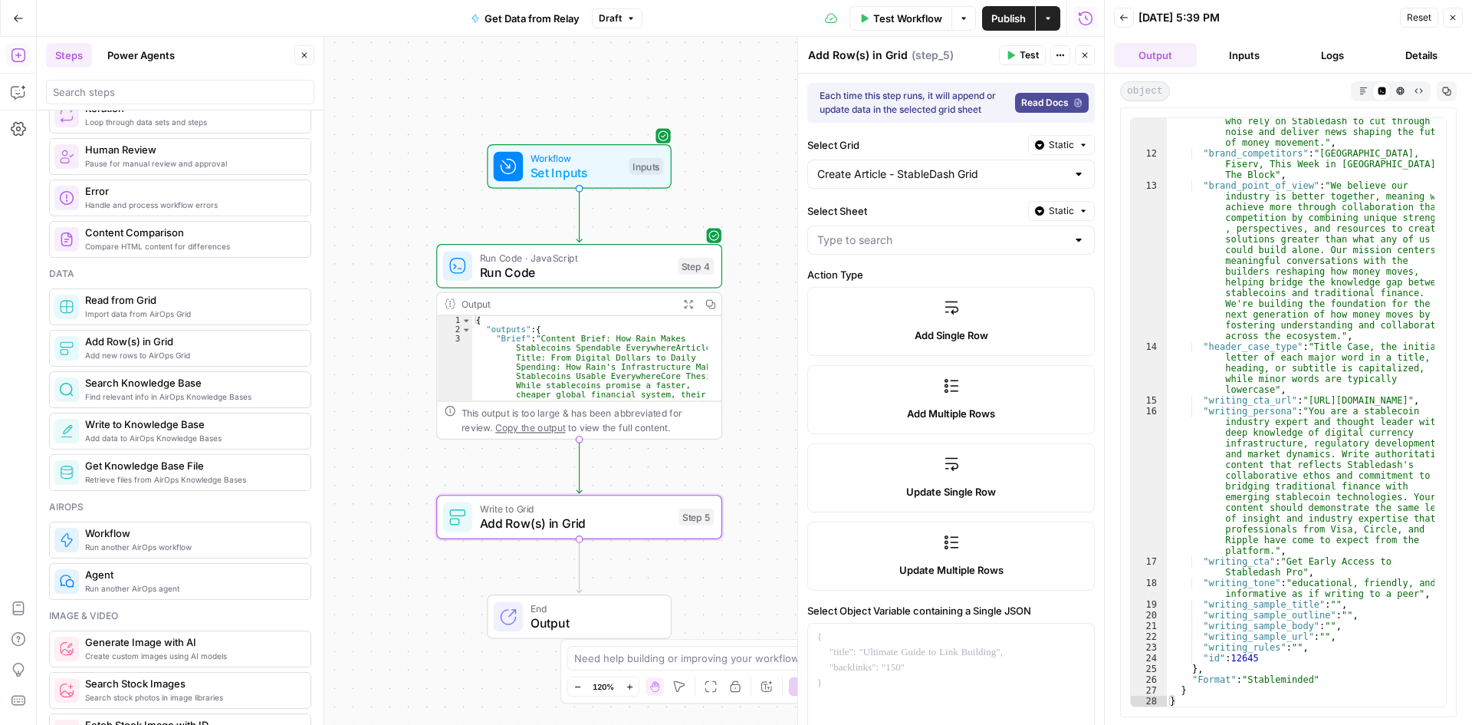
click at [1073, 238] on div at bounding box center [1079, 239] width 12 height 15
click at [992, 281] on span "Sheet 1" at bounding box center [942, 278] width 244 height 15
type input "Sheet 1"
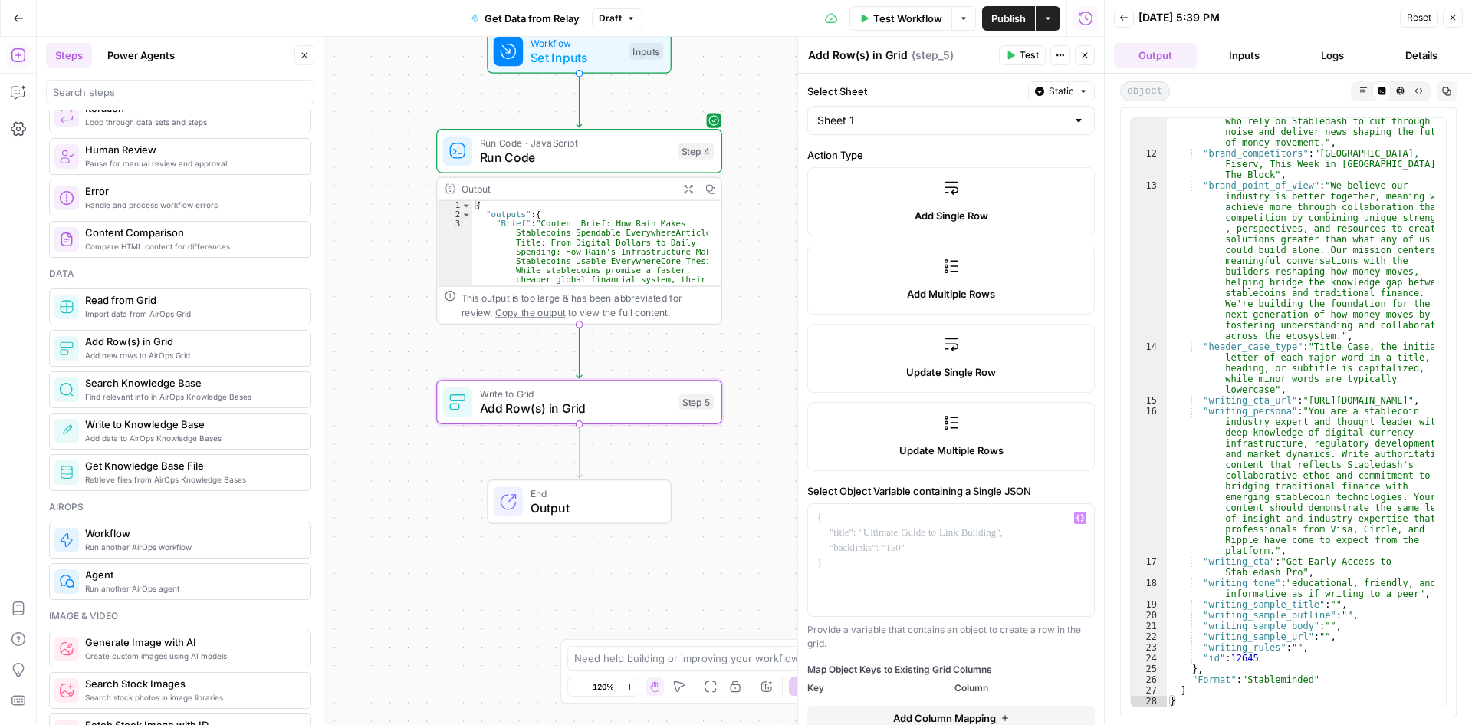
scroll to position [153, 0]
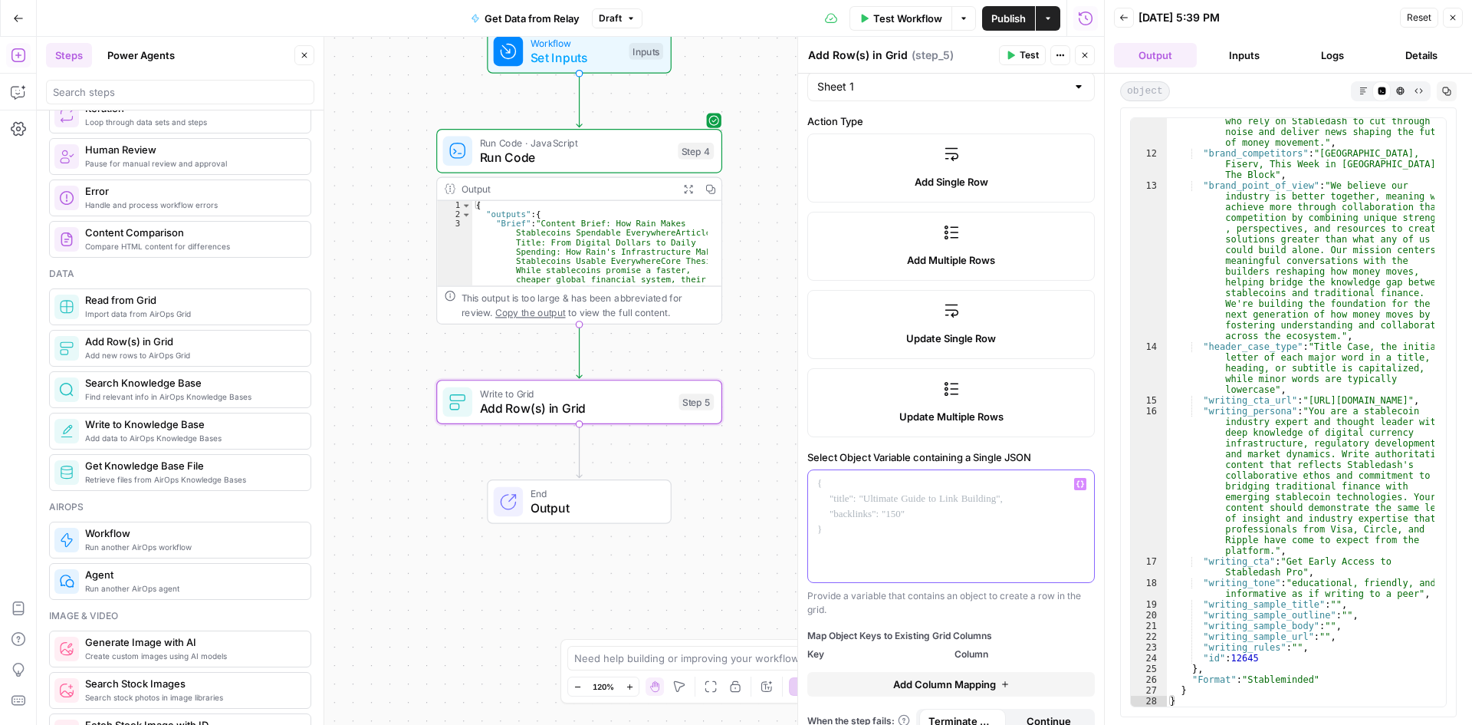
click at [894, 475] on div at bounding box center [951, 526] width 286 height 112
click at [1077, 482] on icon "button" at bounding box center [1081, 484] width 8 height 8
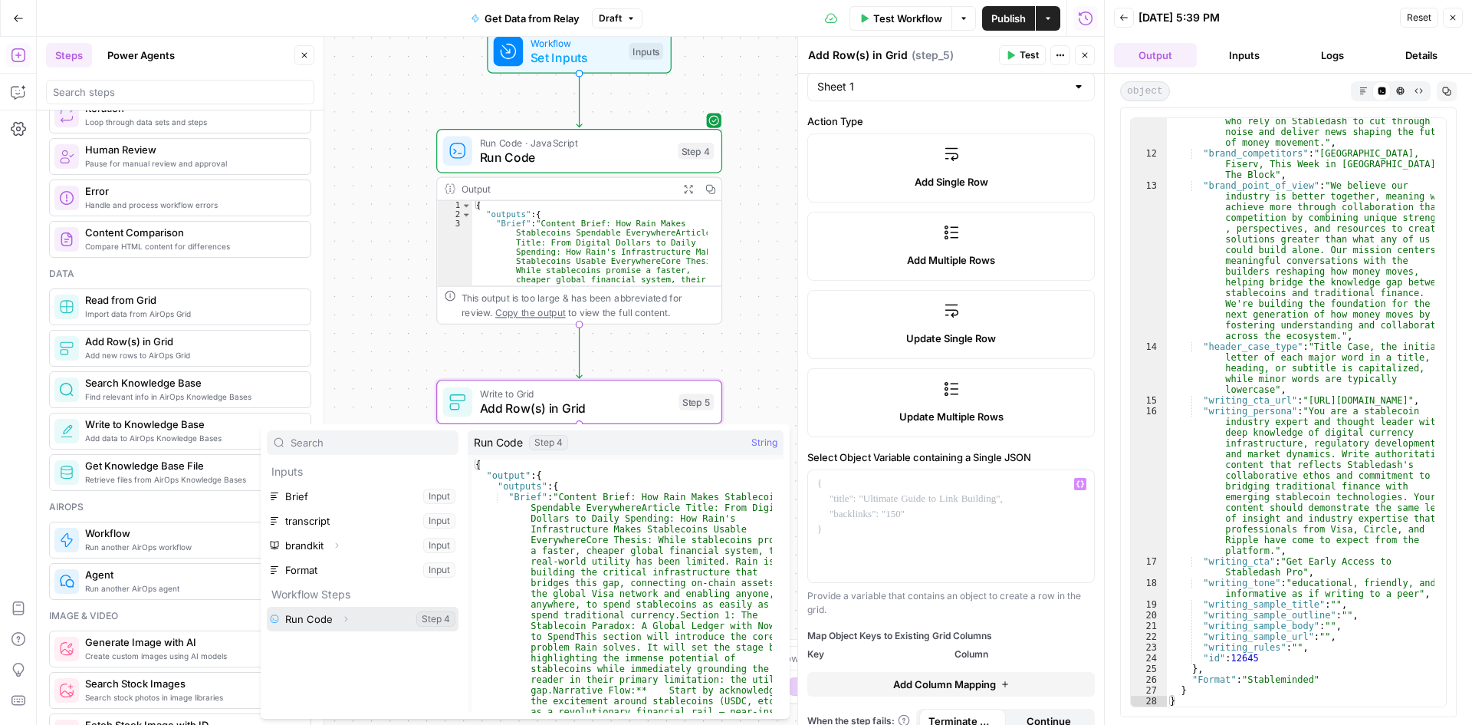
click at [339, 620] on button "Expand" at bounding box center [346, 619] width 20 height 20
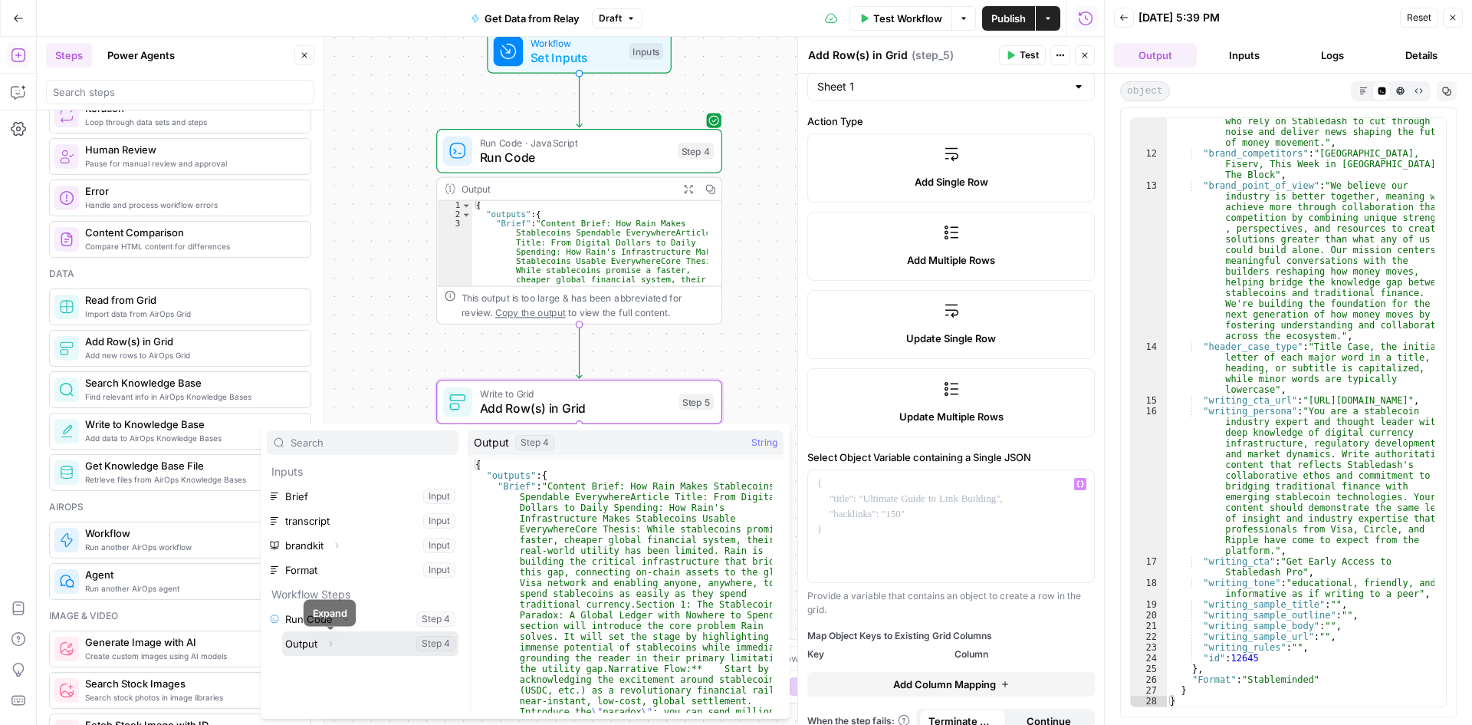
click at [337, 638] on button "Expand" at bounding box center [331, 643] width 20 height 20
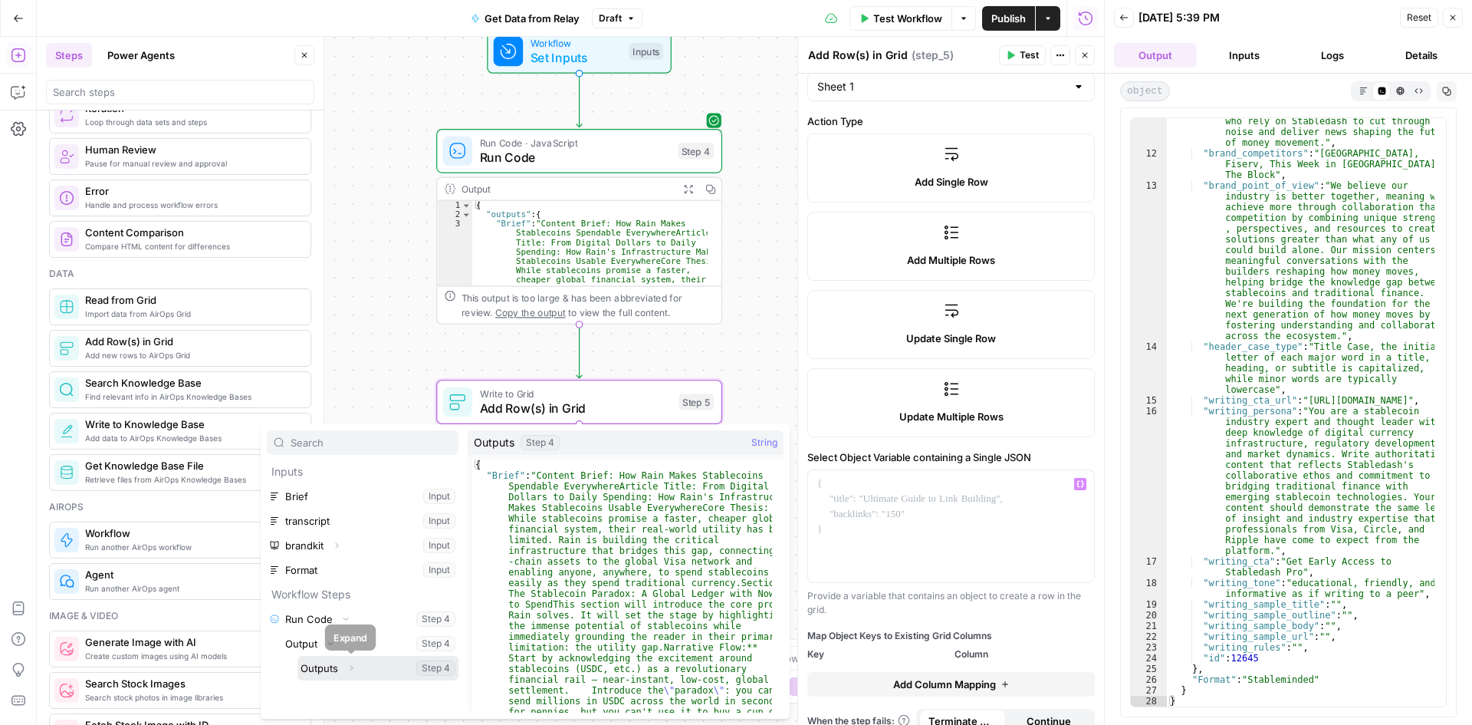
click at [350, 670] on icon "button" at bounding box center [351, 668] width 3 height 5
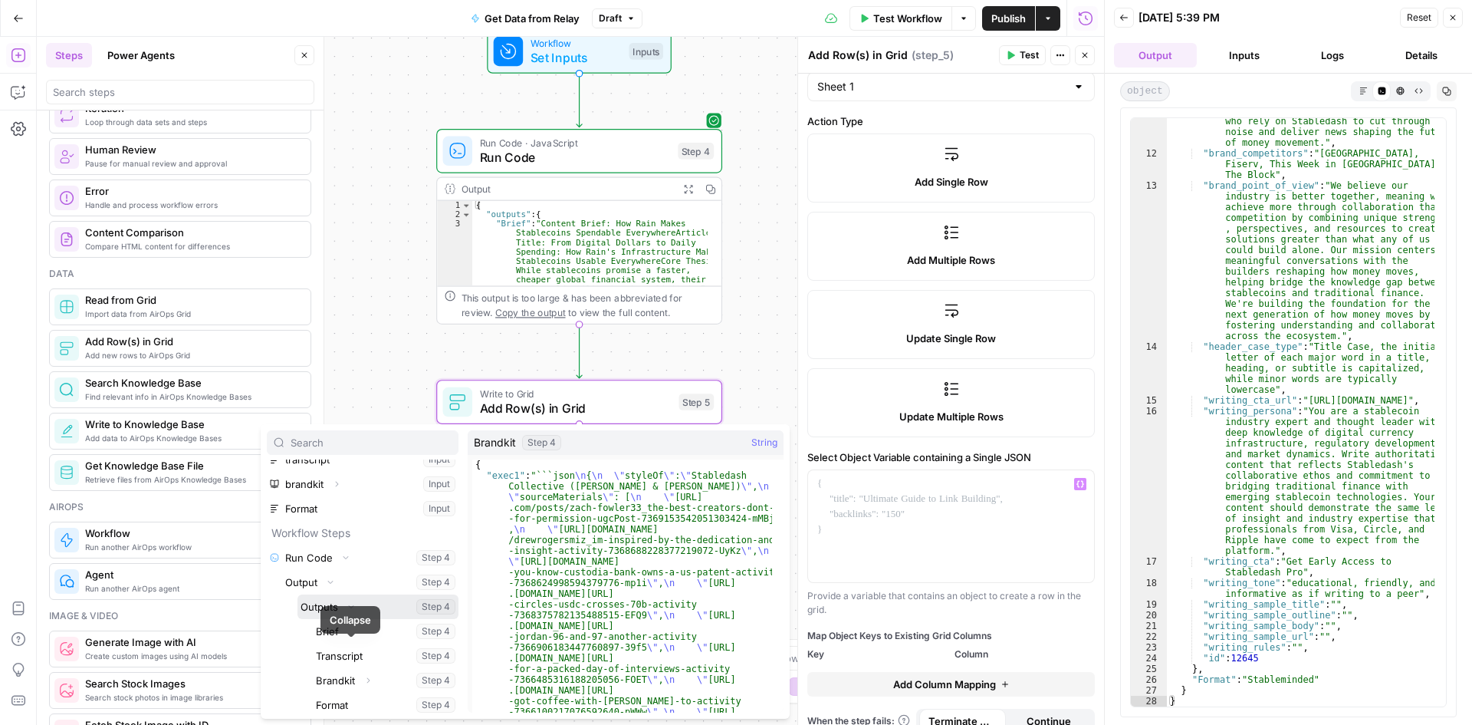
scroll to position [66, 0]
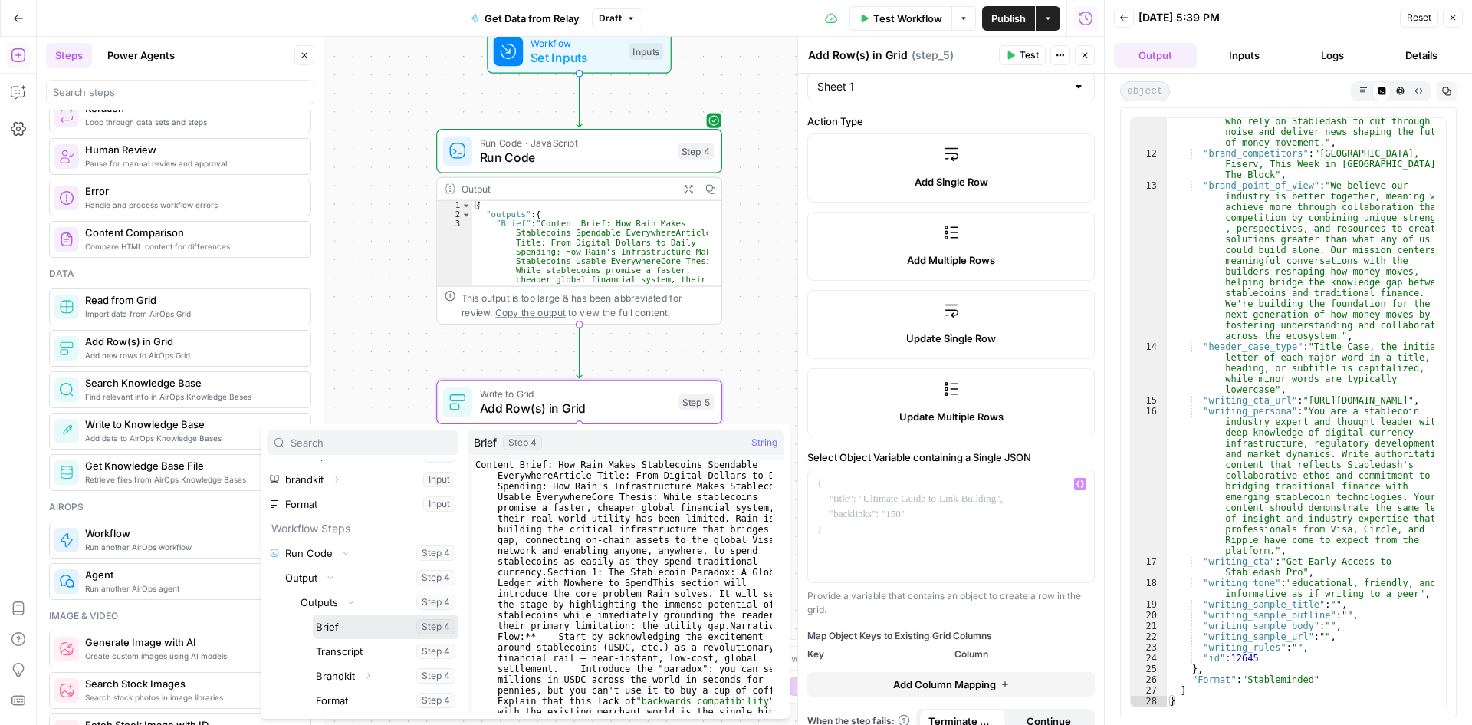
click at [352, 630] on button "Select variable Brief" at bounding box center [386, 626] width 146 height 25
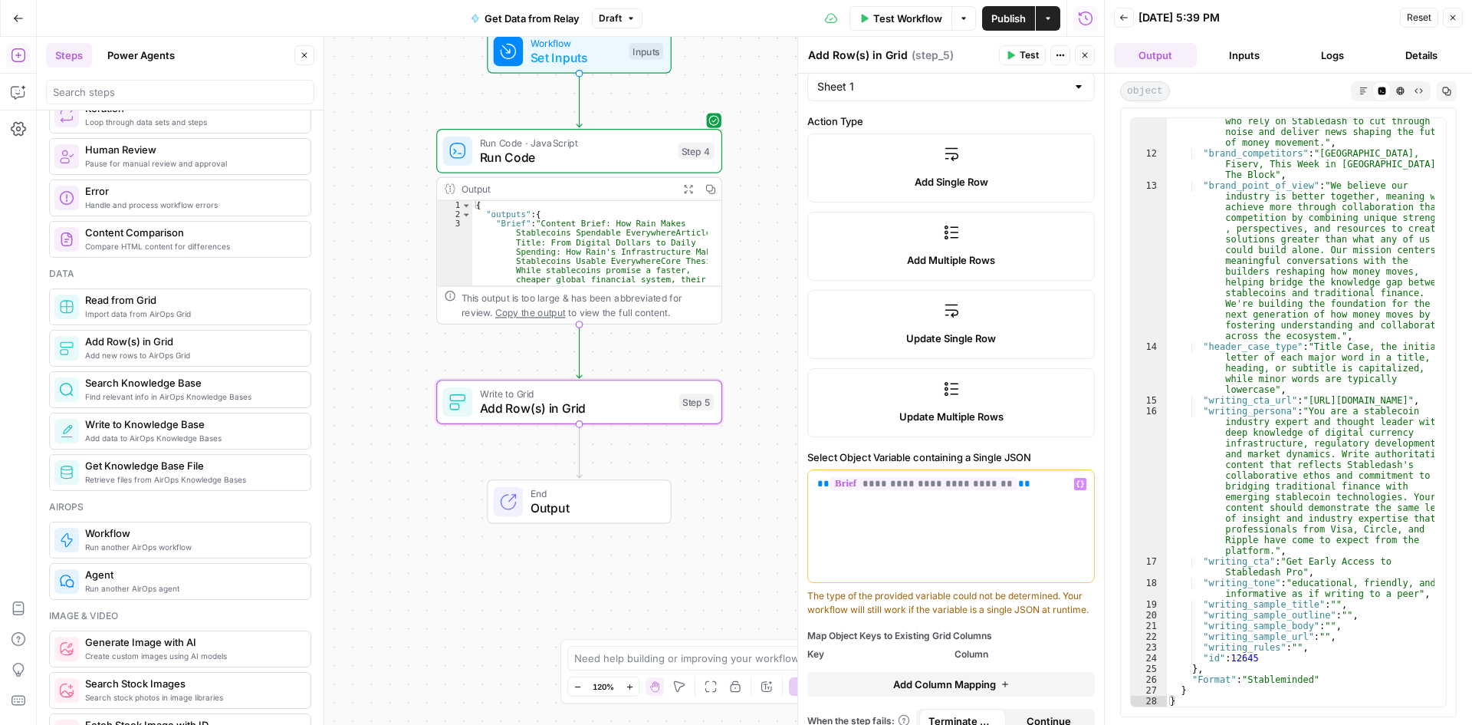
click at [1077, 485] on icon "button" at bounding box center [1081, 484] width 8 height 8
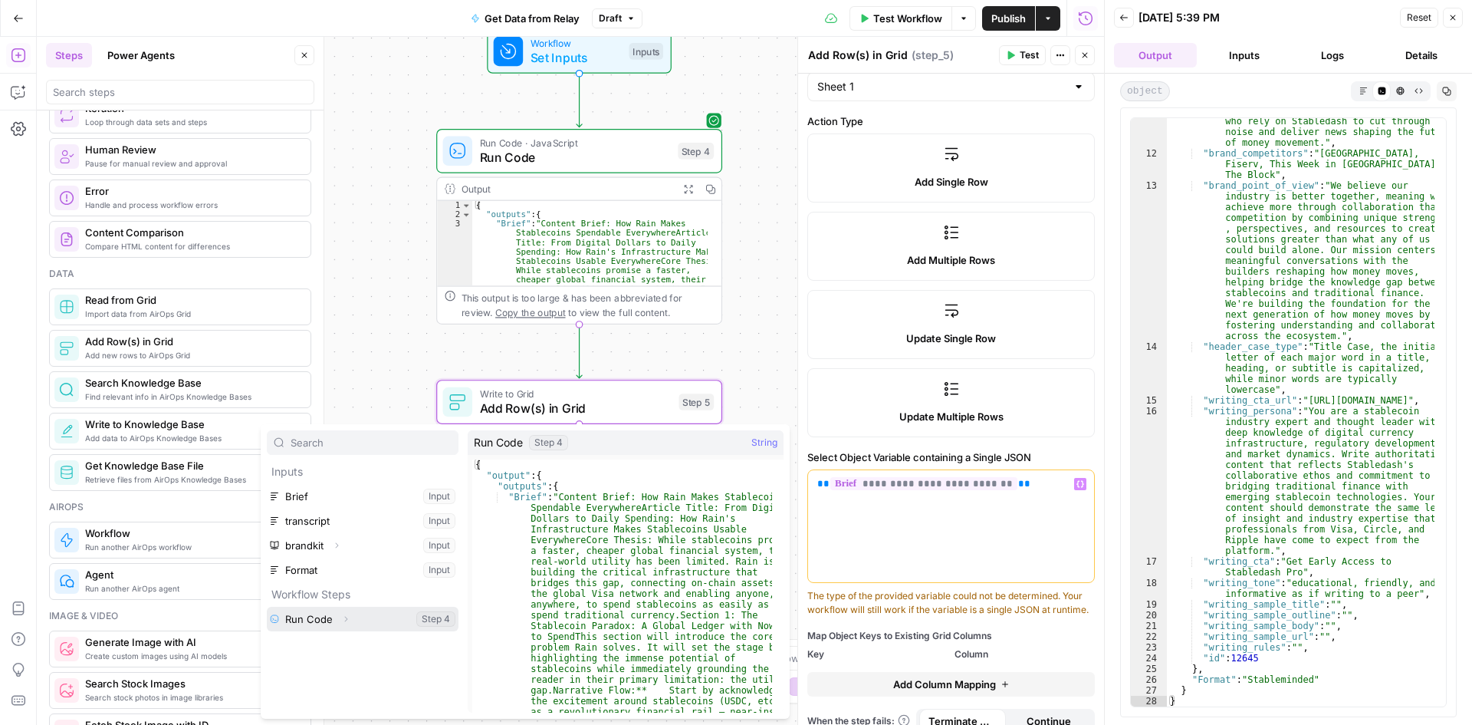
click at [350, 621] on button "Expand" at bounding box center [346, 619] width 20 height 20
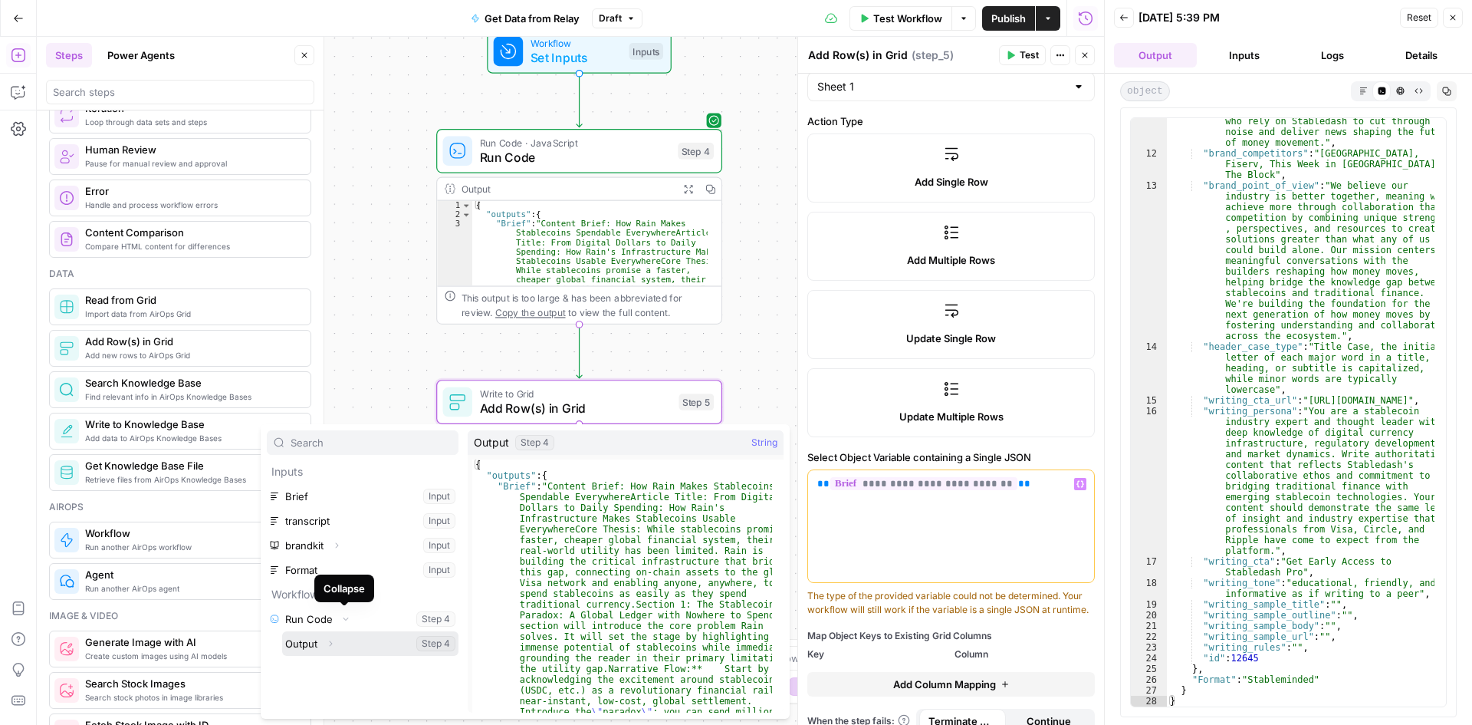
click at [338, 645] on button "Expand" at bounding box center [331, 643] width 20 height 20
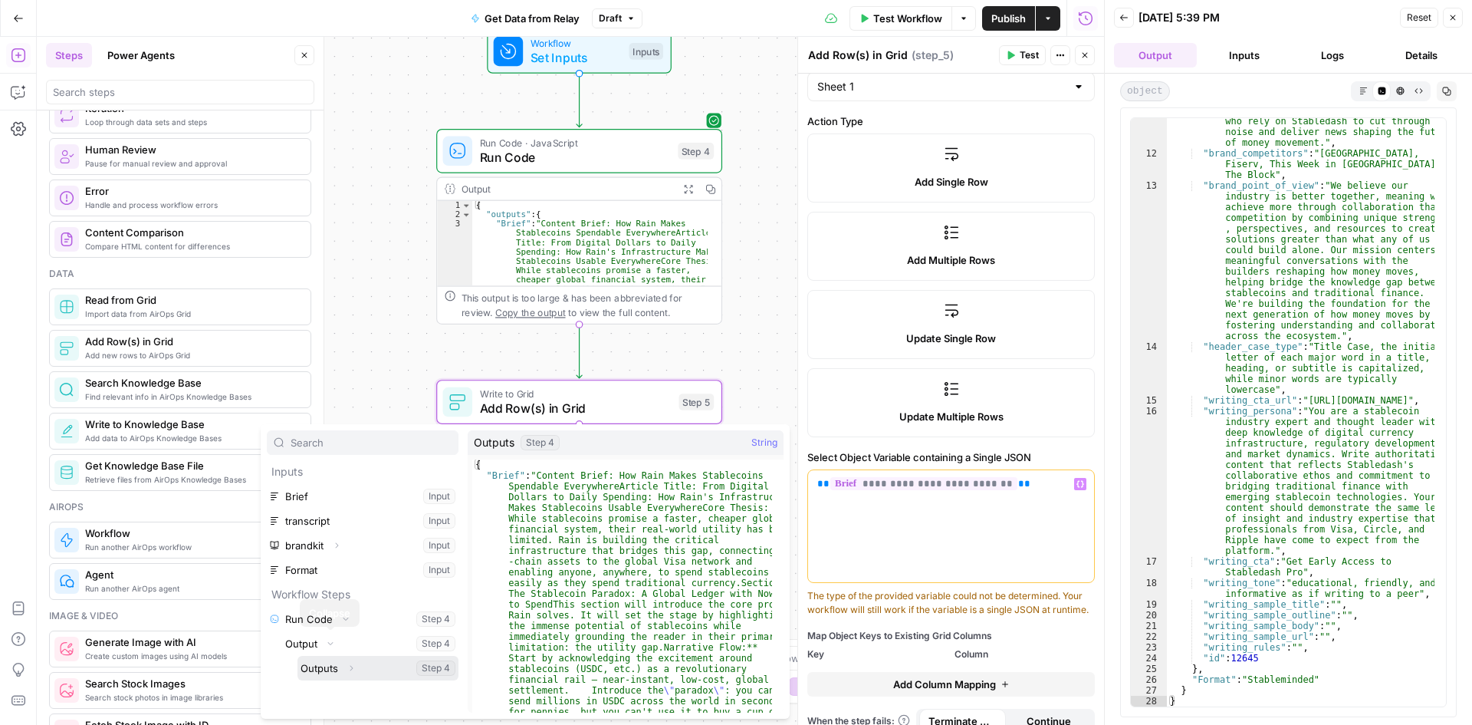
click at [347, 672] on icon "button" at bounding box center [351, 667] width 9 height 9
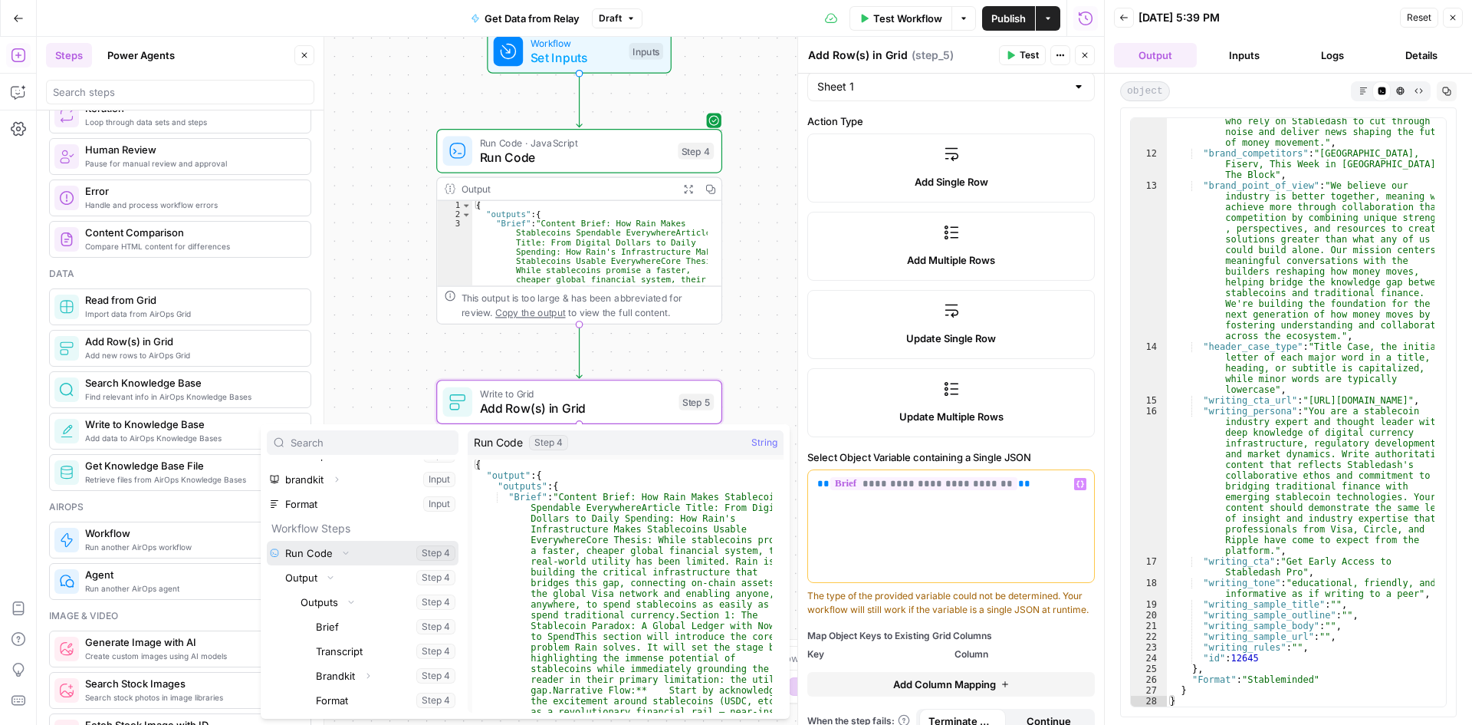
click at [290, 552] on button "Select variable Run Code" at bounding box center [363, 553] width 192 height 25
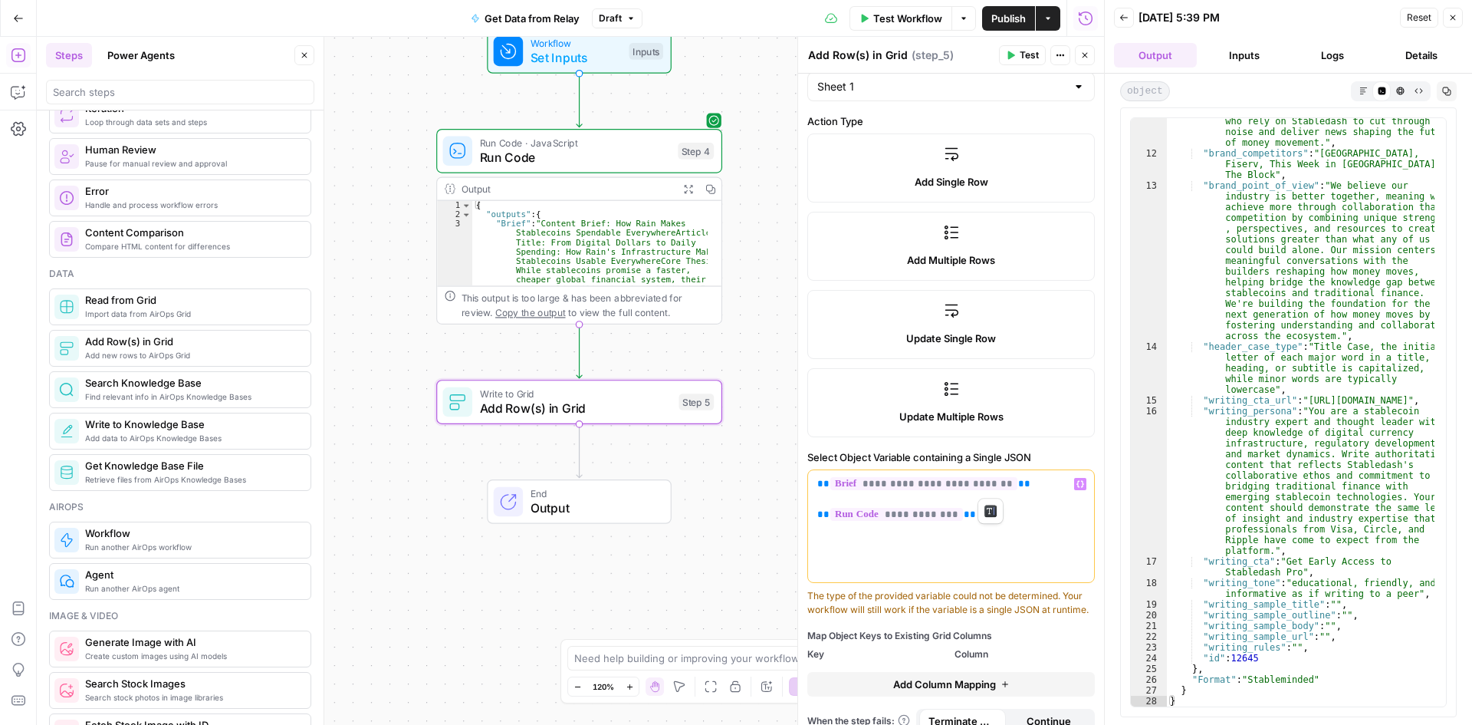
drag, startPoint x: 1004, startPoint y: 487, endPoint x: 794, endPoint y: 474, distance: 210.5
click at [797, 474] on div "**********" at bounding box center [950, 381] width 307 height 688
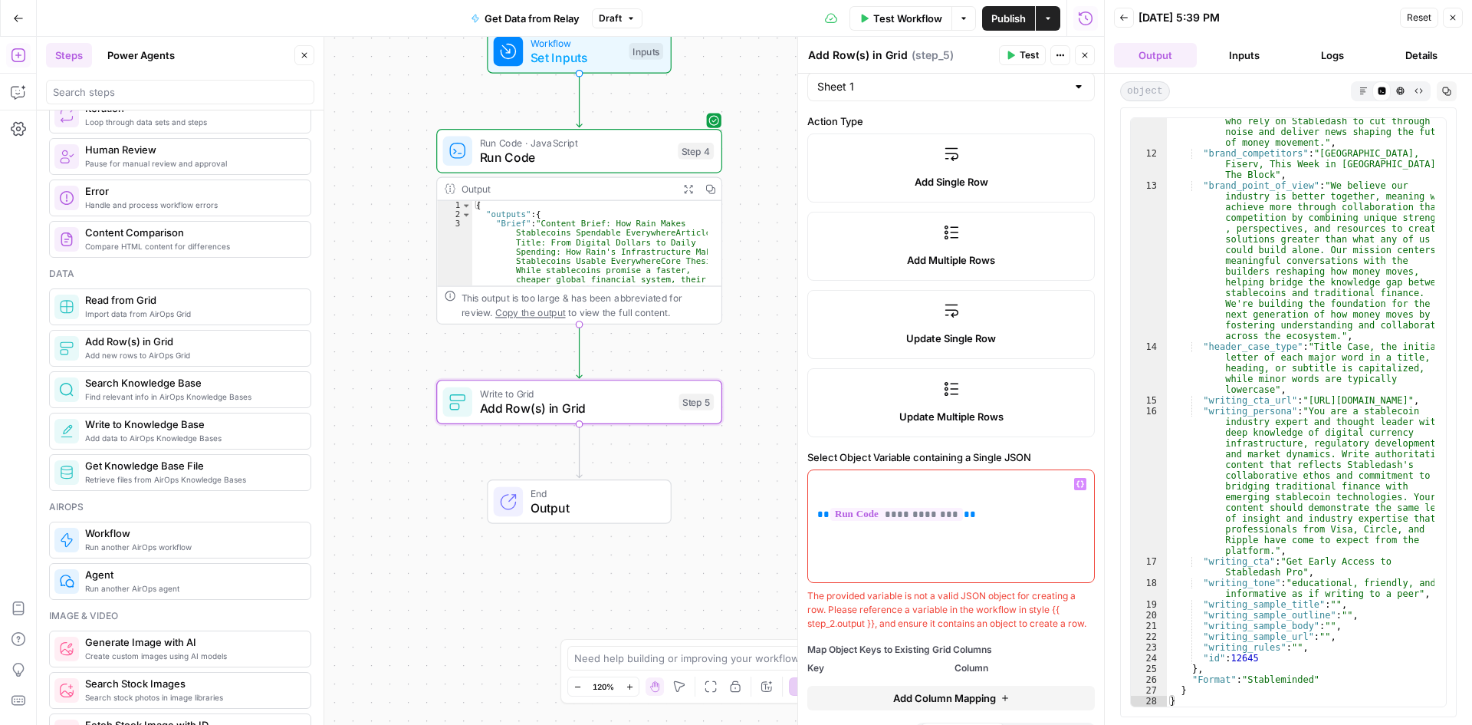
click at [864, 547] on div "**********" at bounding box center [951, 526] width 286 height 112
click at [848, 488] on p "**********" at bounding box center [951, 499] width 268 height 46
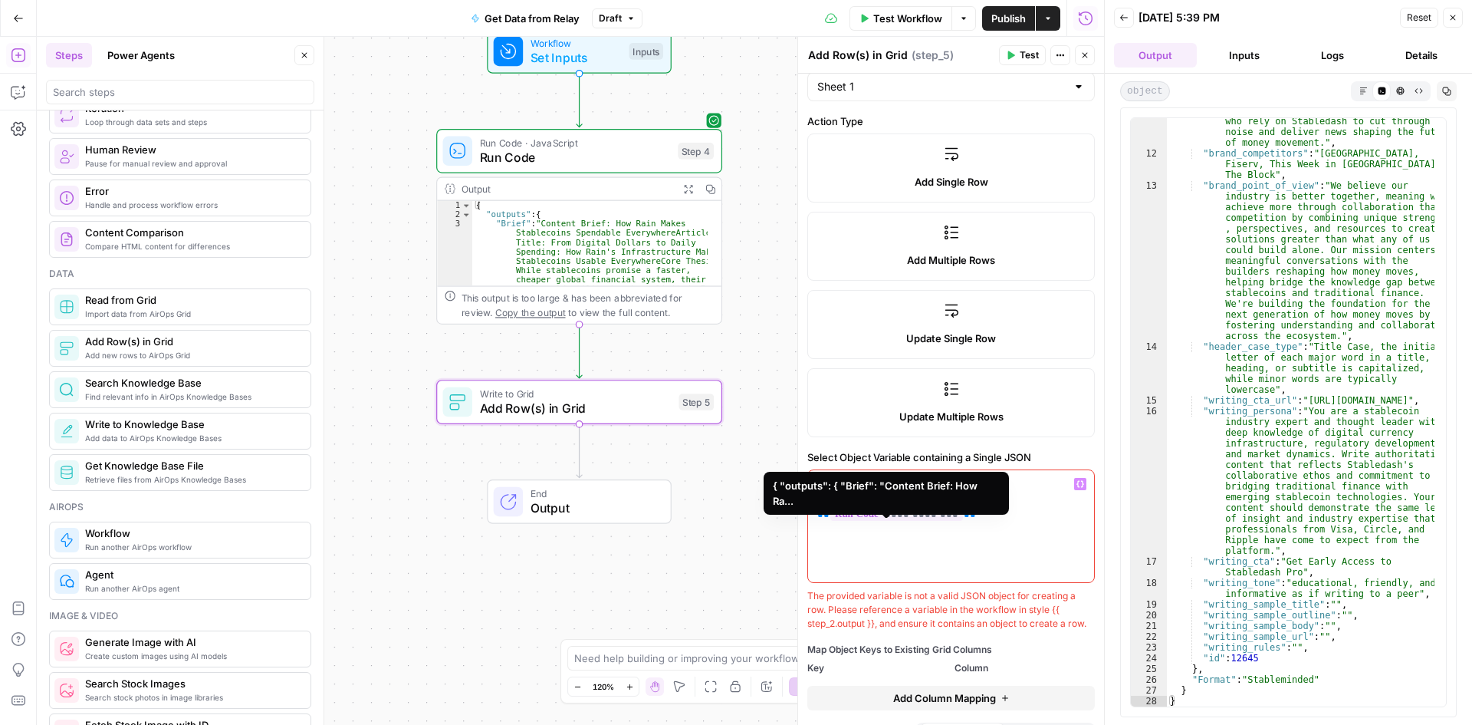
click at [894, 541] on div "**********" at bounding box center [951, 526] width 286 height 112
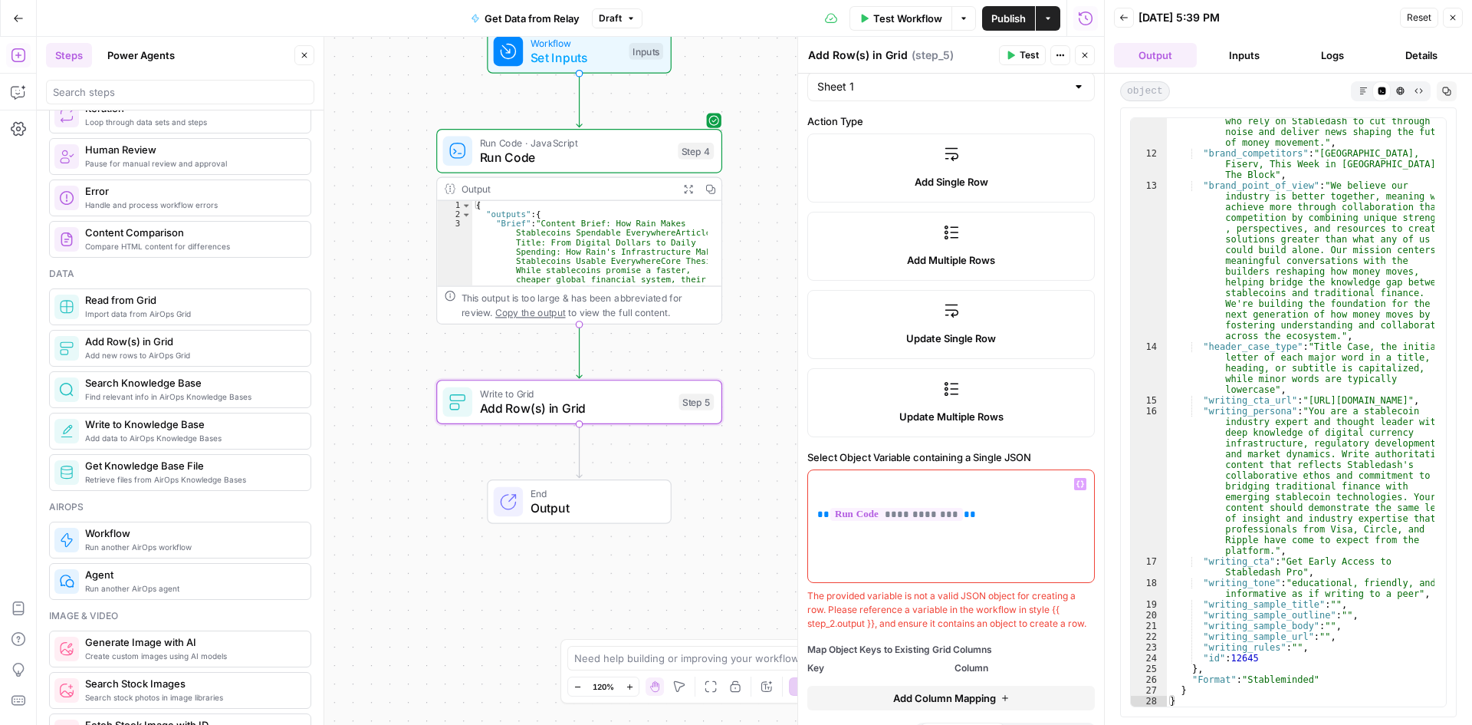
click at [819, 478] on p "**********" at bounding box center [951, 499] width 268 height 46
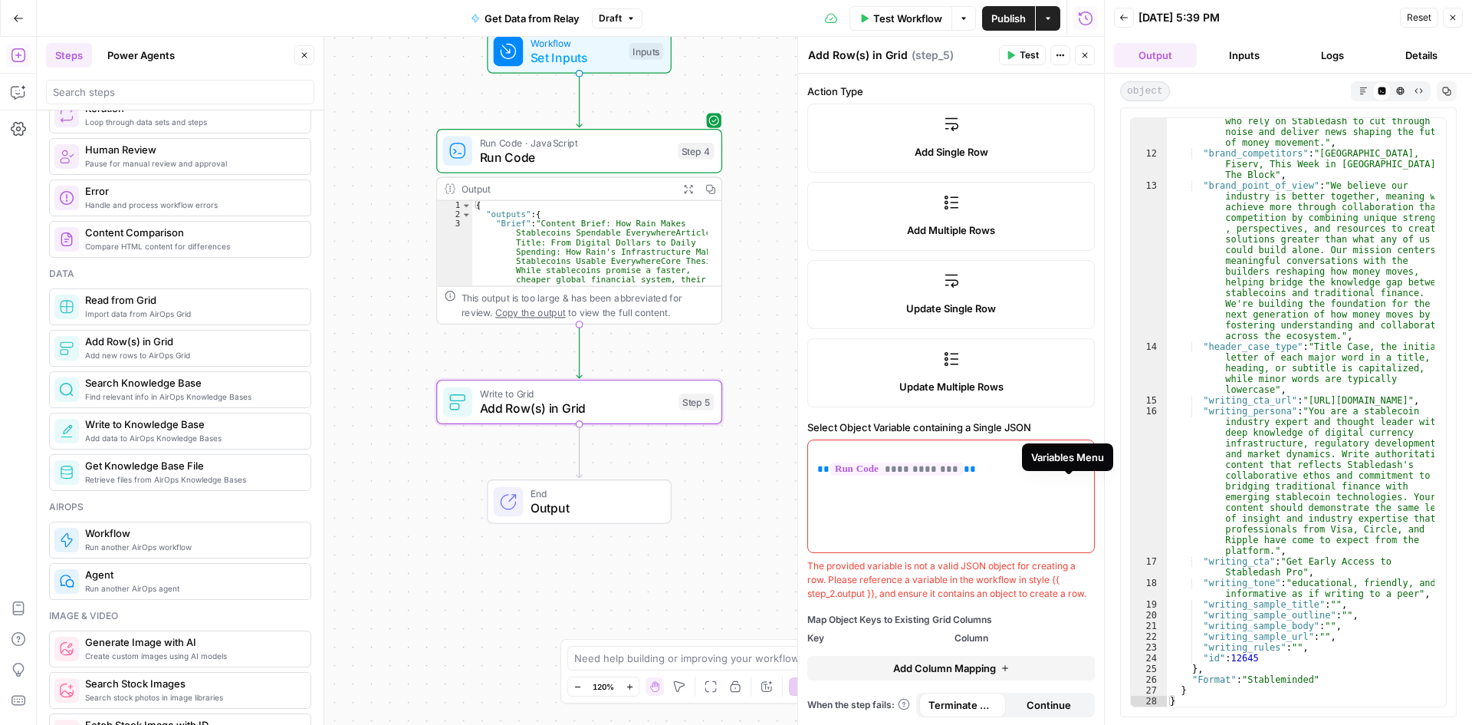
scroll to position [199, 0]
click at [944, 671] on span "Add Column Mapping" at bounding box center [944, 666] width 103 height 15
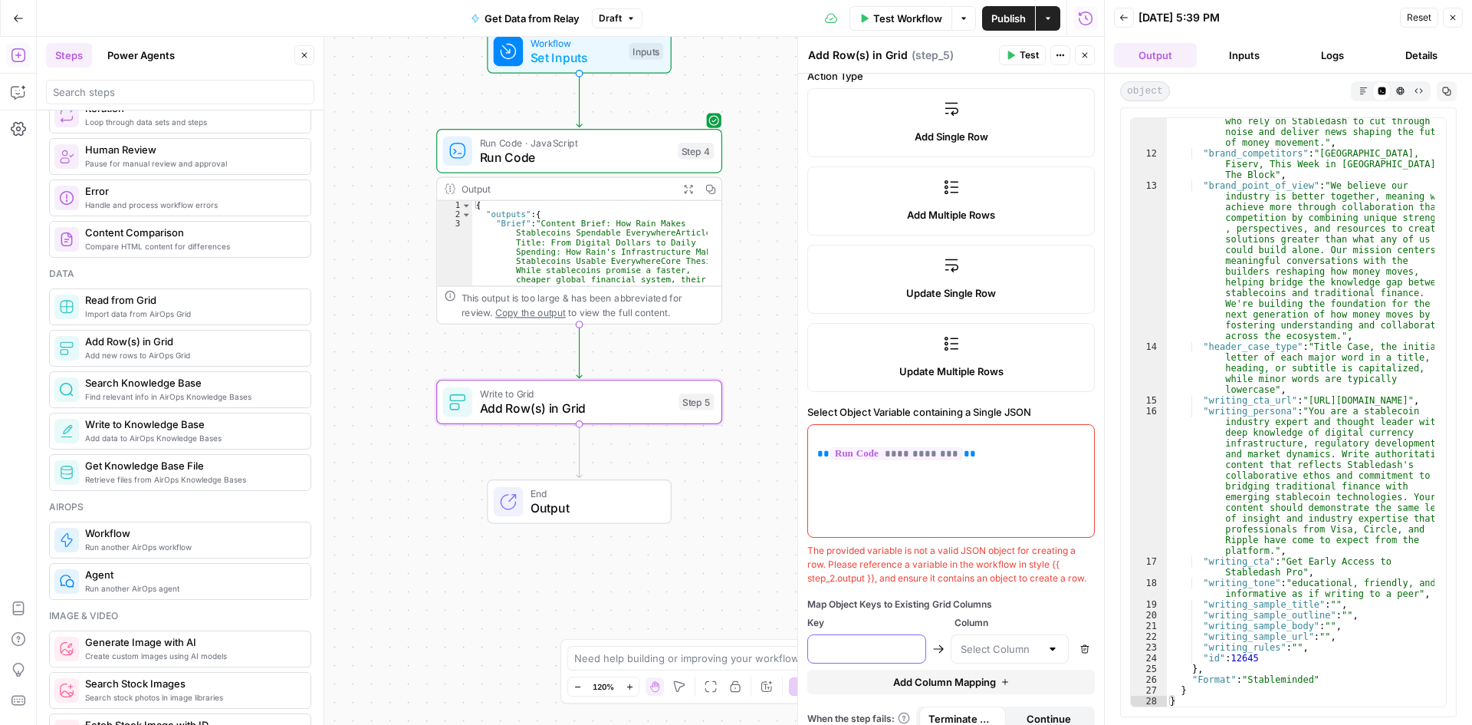
click at [850, 654] on input "text" at bounding box center [866, 648] width 99 height 15
click at [969, 656] on input "text" at bounding box center [1001, 648] width 81 height 15
click at [979, 556] on span "Brief" at bounding box center [998, 559] width 81 height 15
type input "Brief"
click at [978, 689] on span "Add Column Mapping" at bounding box center [944, 681] width 103 height 15
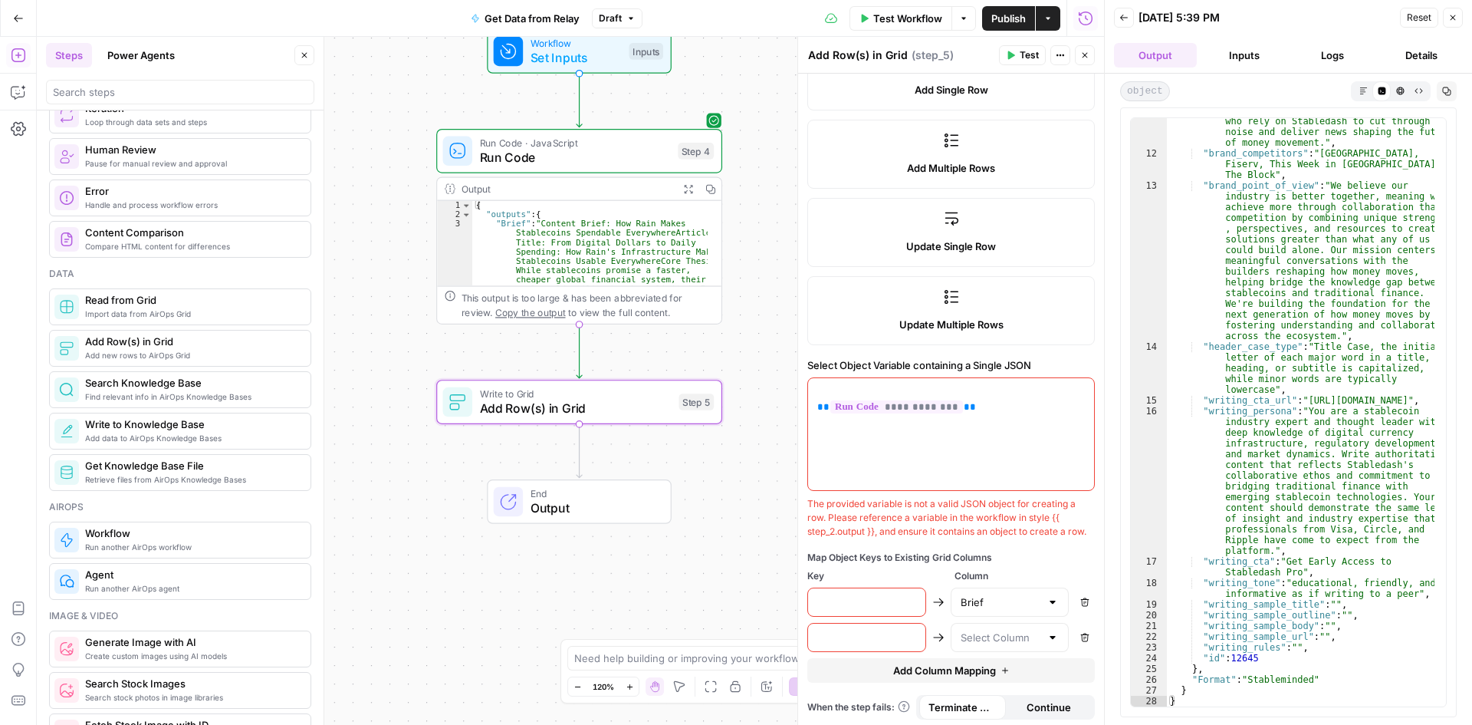
scroll to position [263, 0]
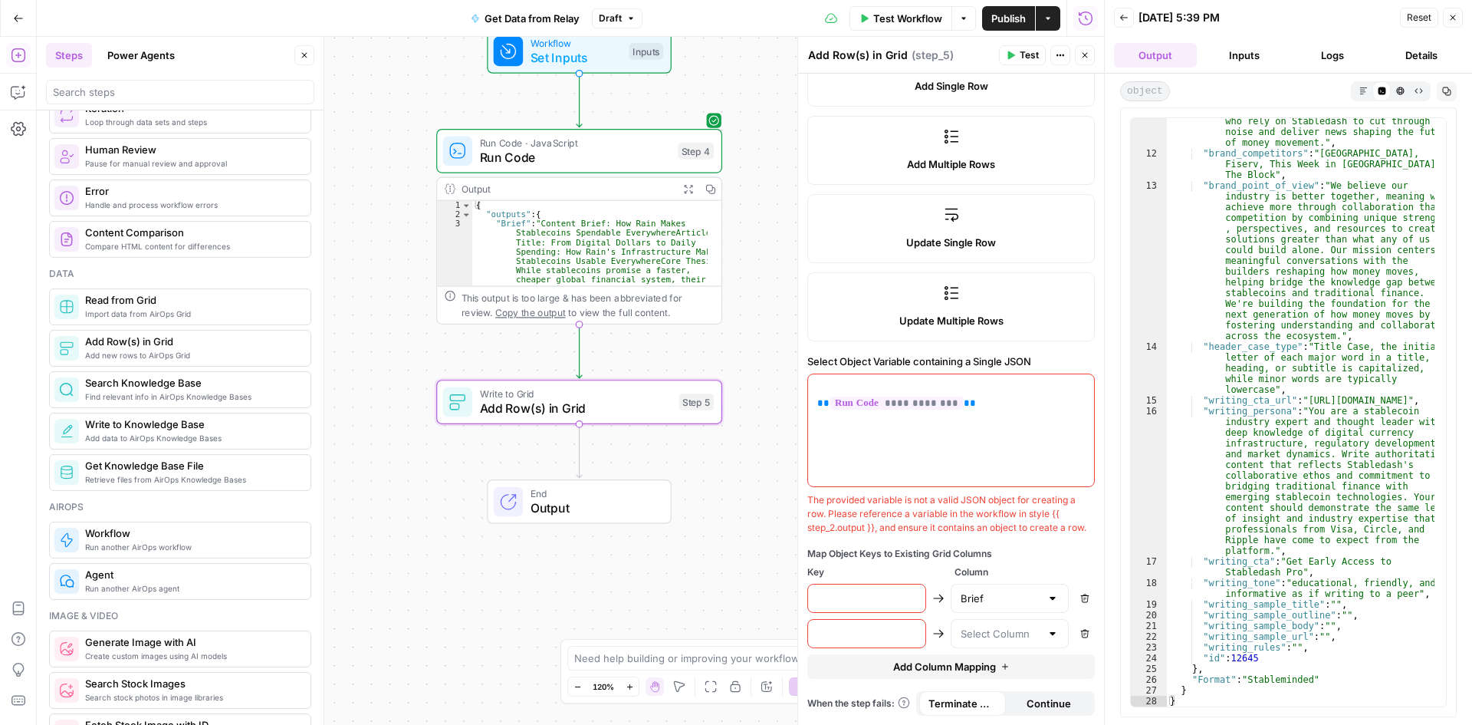
click at [1047, 636] on div at bounding box center [1053, 633] width 12 height 15
click at [994, 554] on span "transcript" at bounding box center [998, 551] width 81 height 15
type input "transcript"
click at [1004, 664] on icon "button" at bounding box center [1005, 666] width 9 height 9
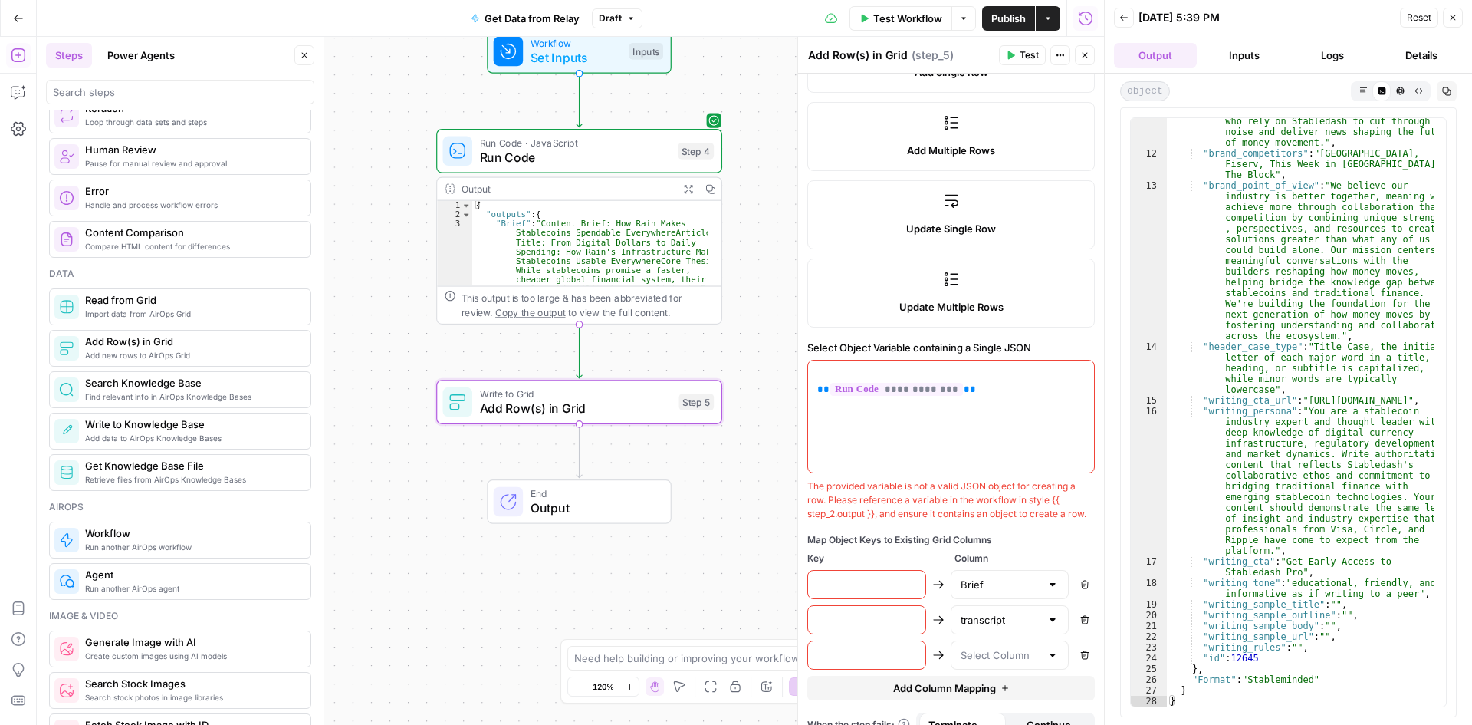
click at [1047, 663] on div at bounding box center [1053, 654] width 12 height 15
click at [1003, 613] on span "Format" at bounding box center [998, 608] width 81 height 15
type input "Format"
click at [1008, 696] on button "Add Column Mapping" at bounding box center [951, 688] width 288 height 25
click at [1047, 698] on div at bounding box center [1053, 689] width 12 height 15
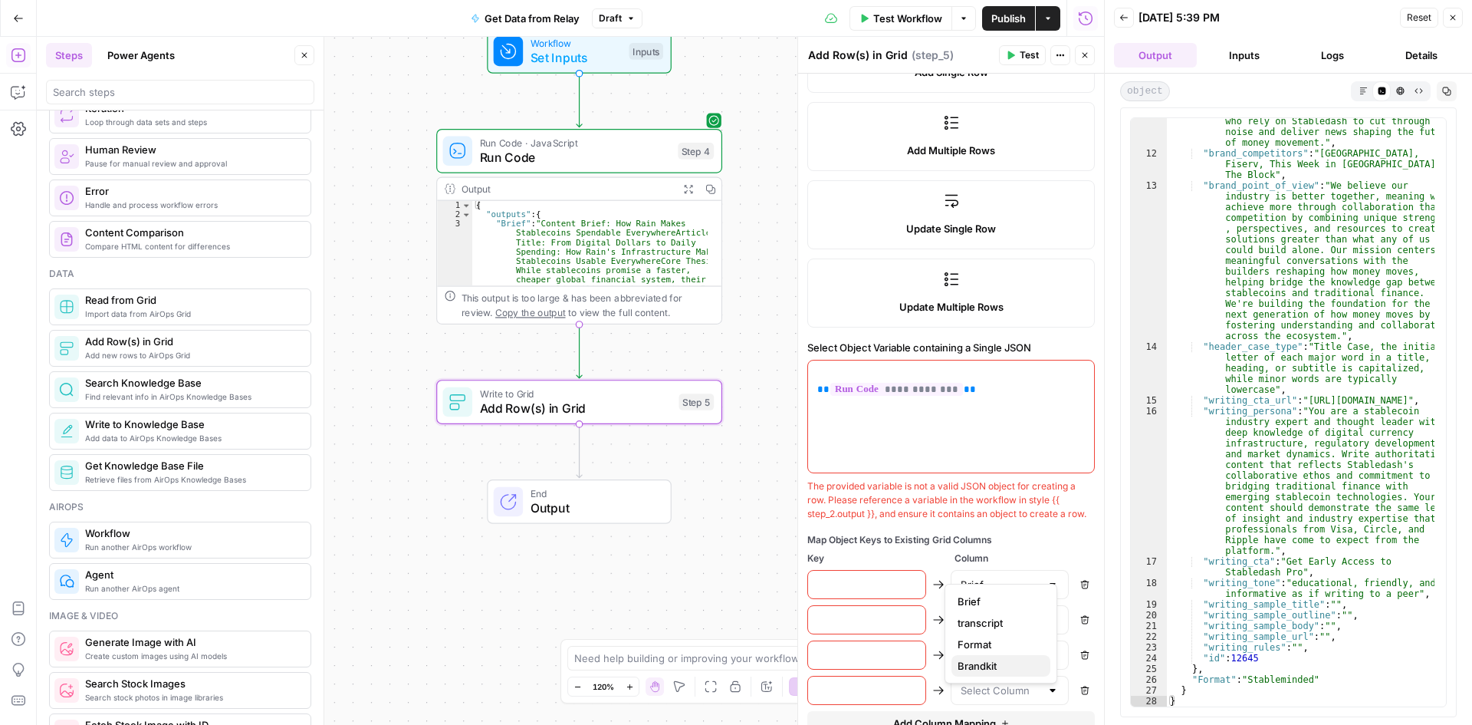
click at [1014, 671] on span "Brandkit" at bounding box center [998, 665] width 81 height 15
type input "Brandkit"
click at [873, 592] on input "text" at bounding box center [866, 584] width 99 height 15
type input "Brief"
click at [870, 627] on input "text" at bounding box center [866, 619] width 99 height 15
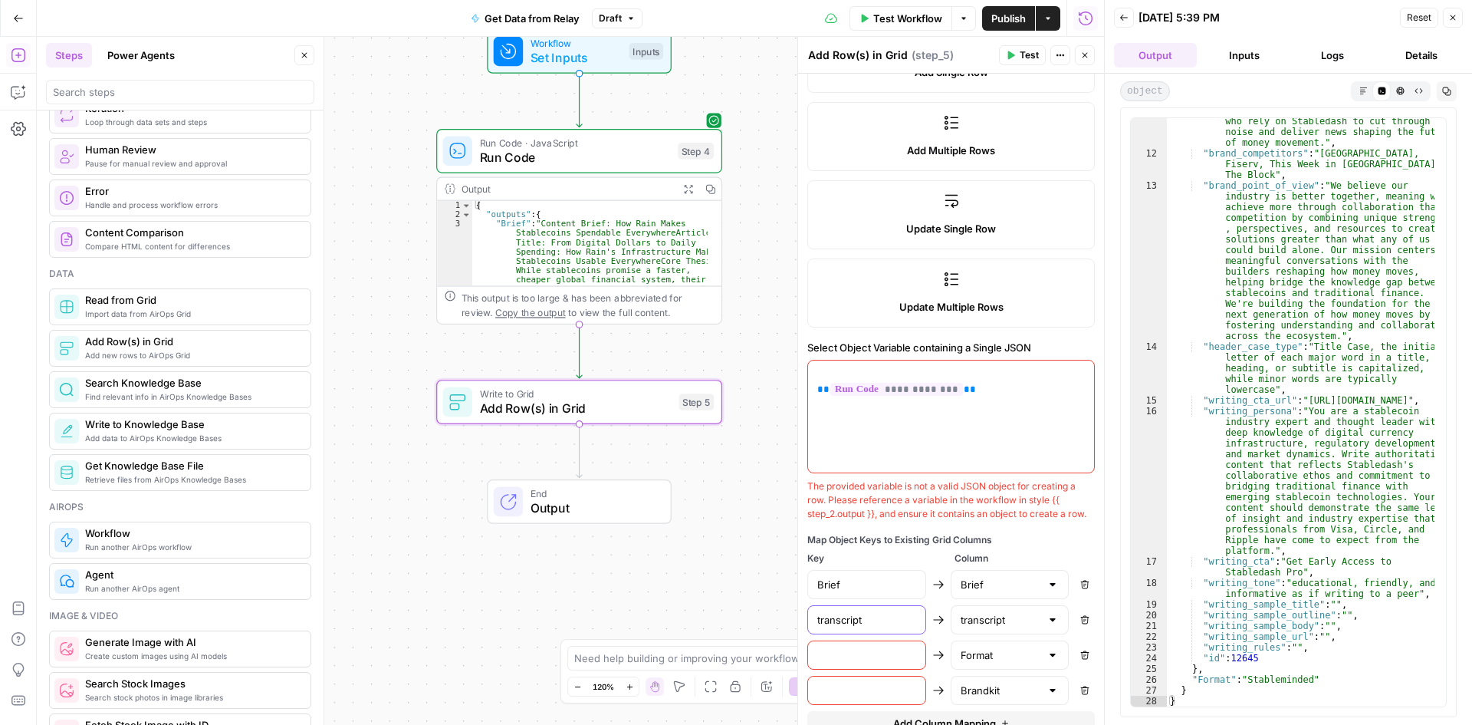
type input "transcript"
click at [855, 663] on input "text" at bounding box center [866, 654] width 99 height 15
type input "Format"
click at [854, 698] on input "text" at bounding box center [866, 689] width 99 height 15
type input "Brandkit"
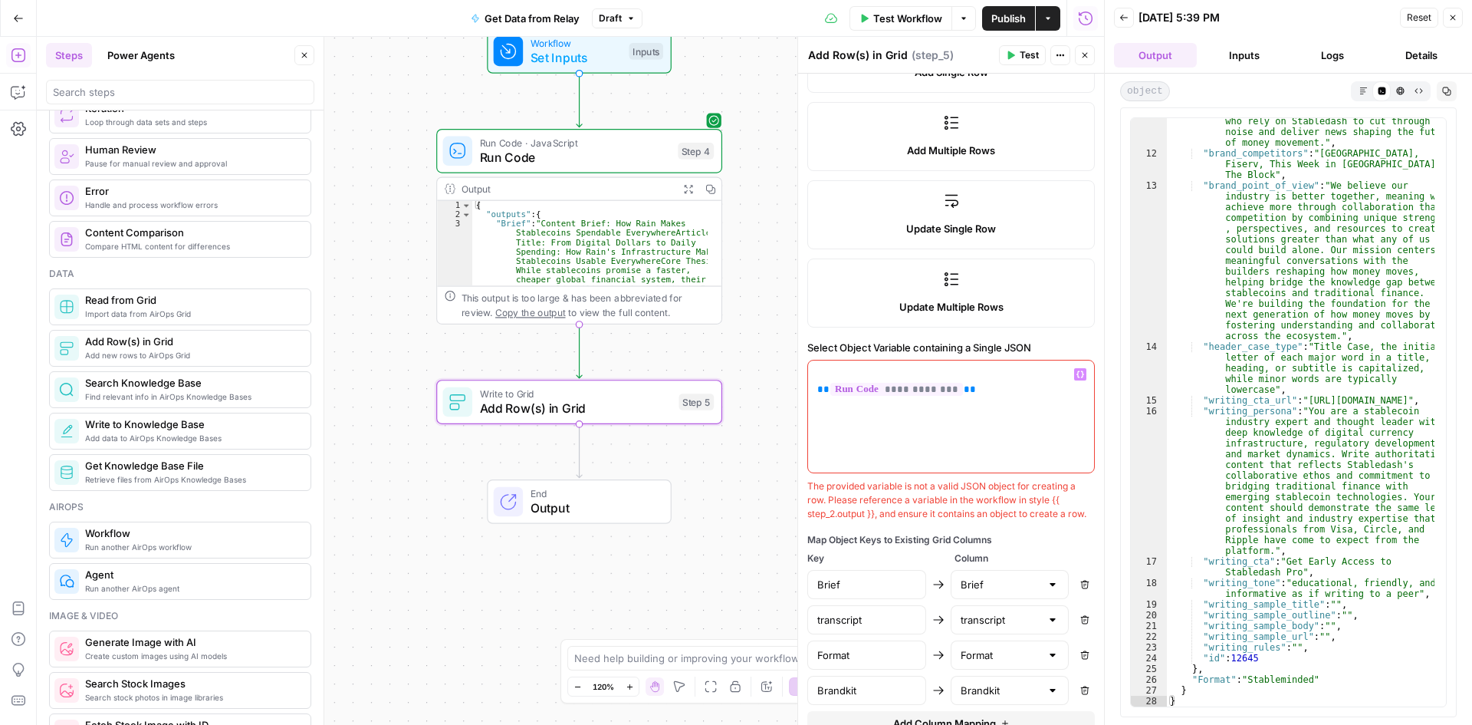
click at [895, 455] on div "**********" at bounding box center [951, 416] width 286 height 112
click at [1009, 370] on p "**********" at bounding box center [951, 382] width 268 height 31
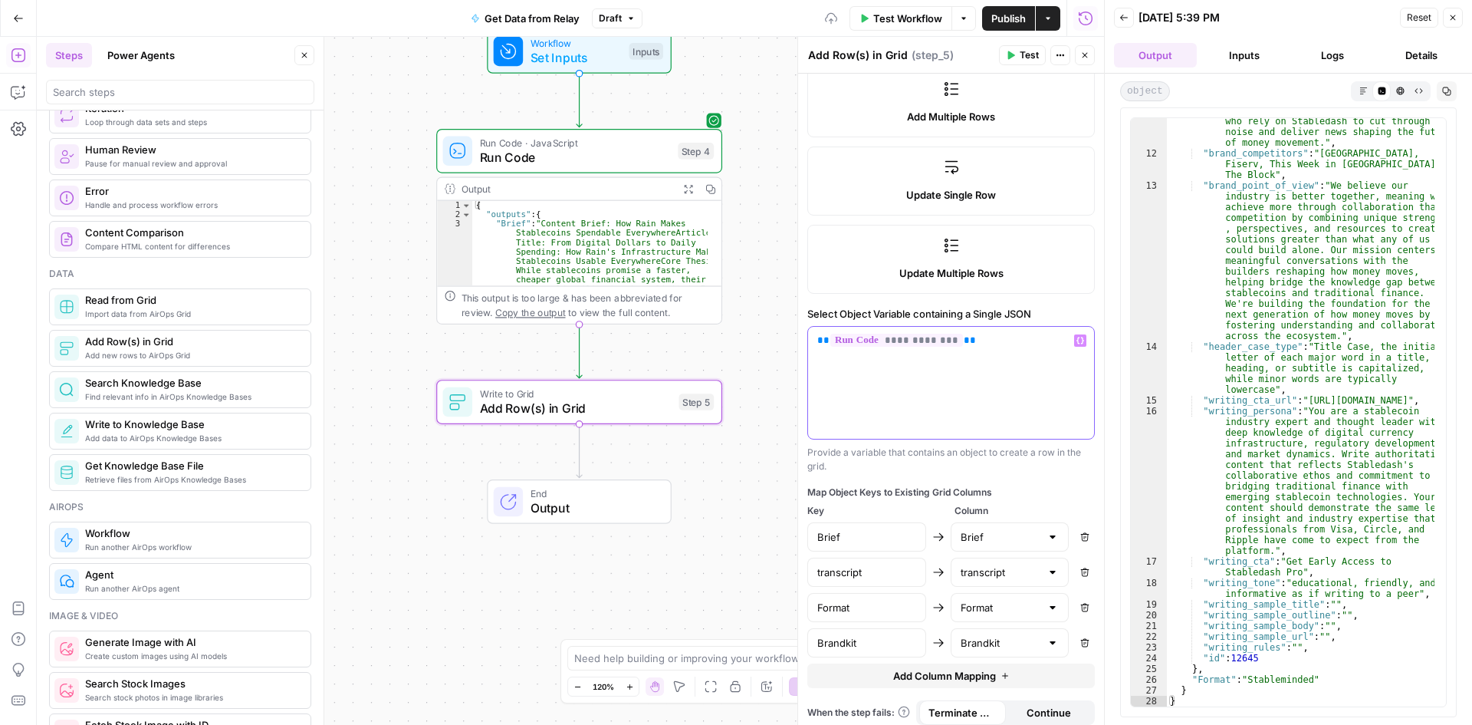
scroll to position [306, 0]
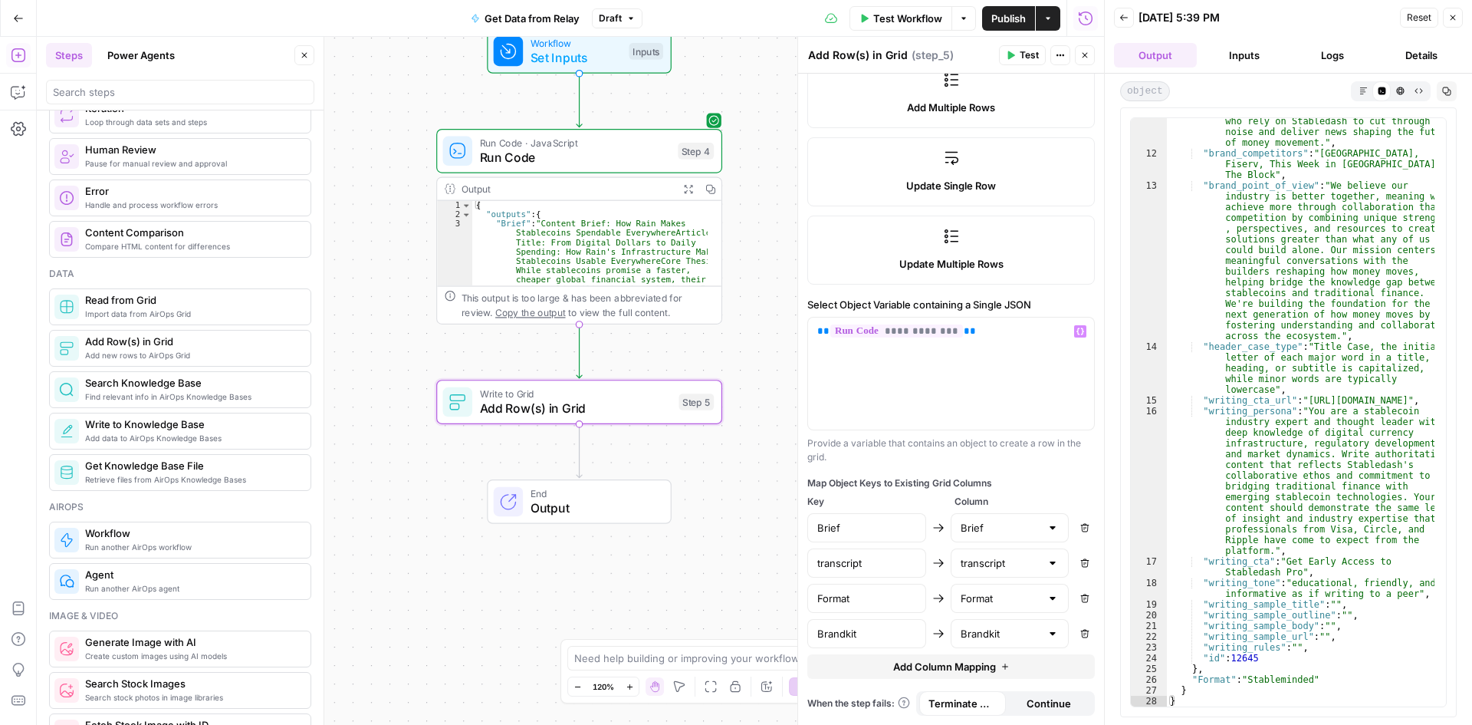
click at [896, 16] on span "Test Workflow" at bounding box center [907, 18] width 69 height 15
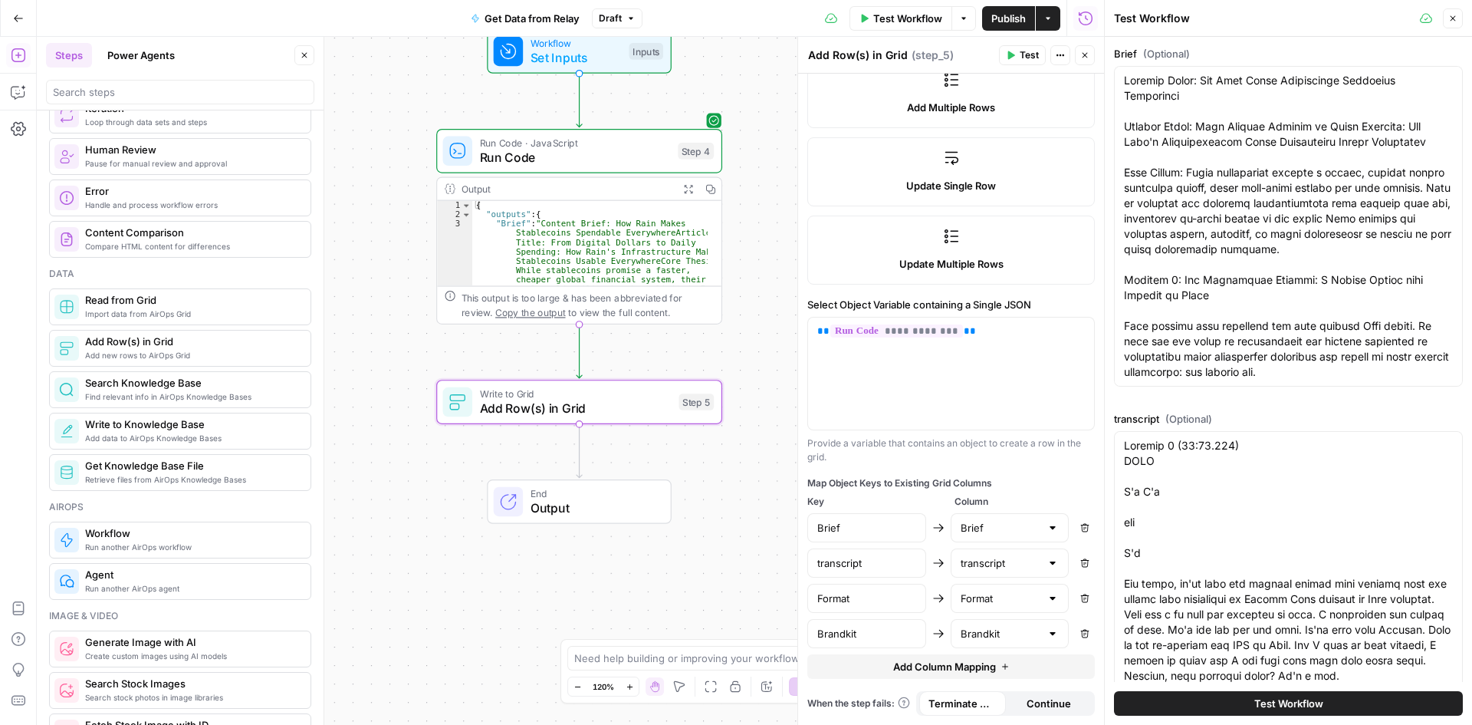
click at [1240, 702] on button "Test Workflow" at bounding box center [1288, 703] width 349 height 25
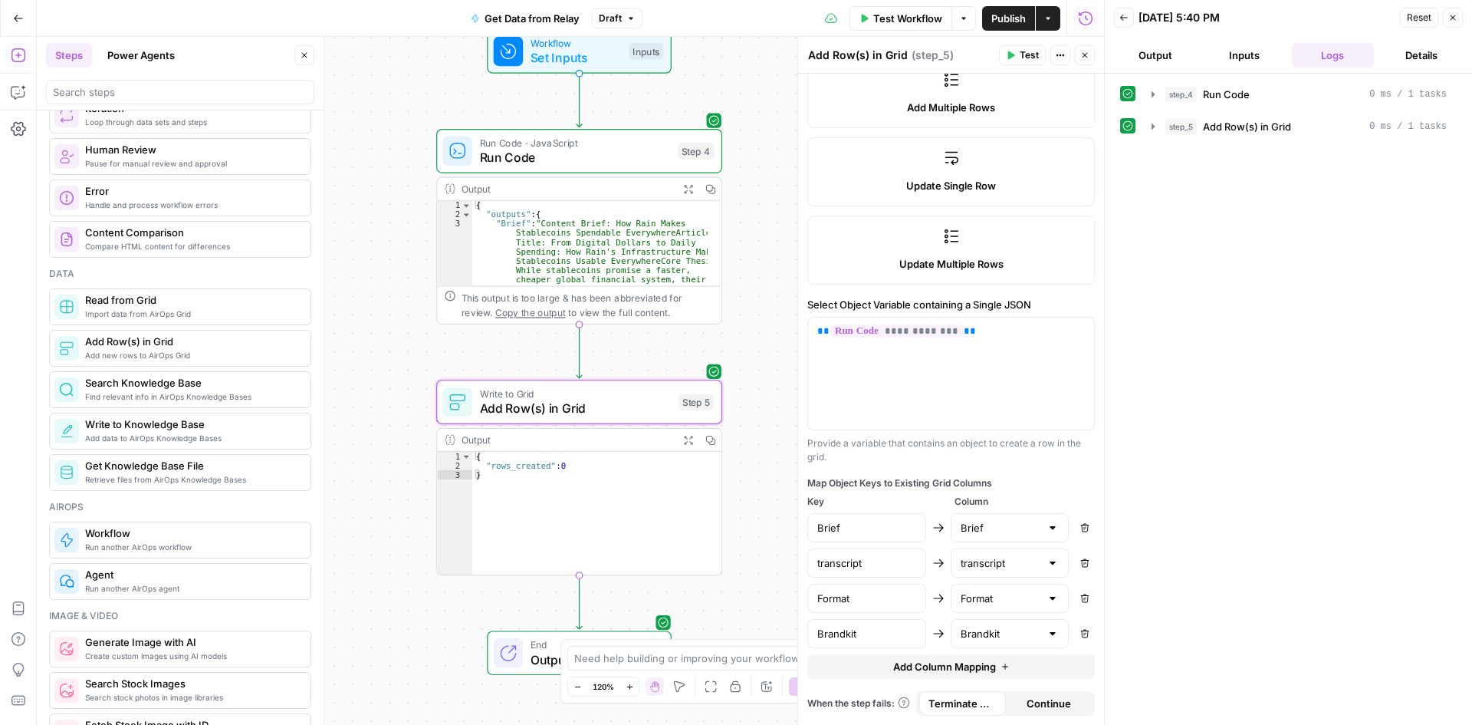
click at [1168, 57] on button "Output" at bounding box center [1155, 55] width 83 height 25
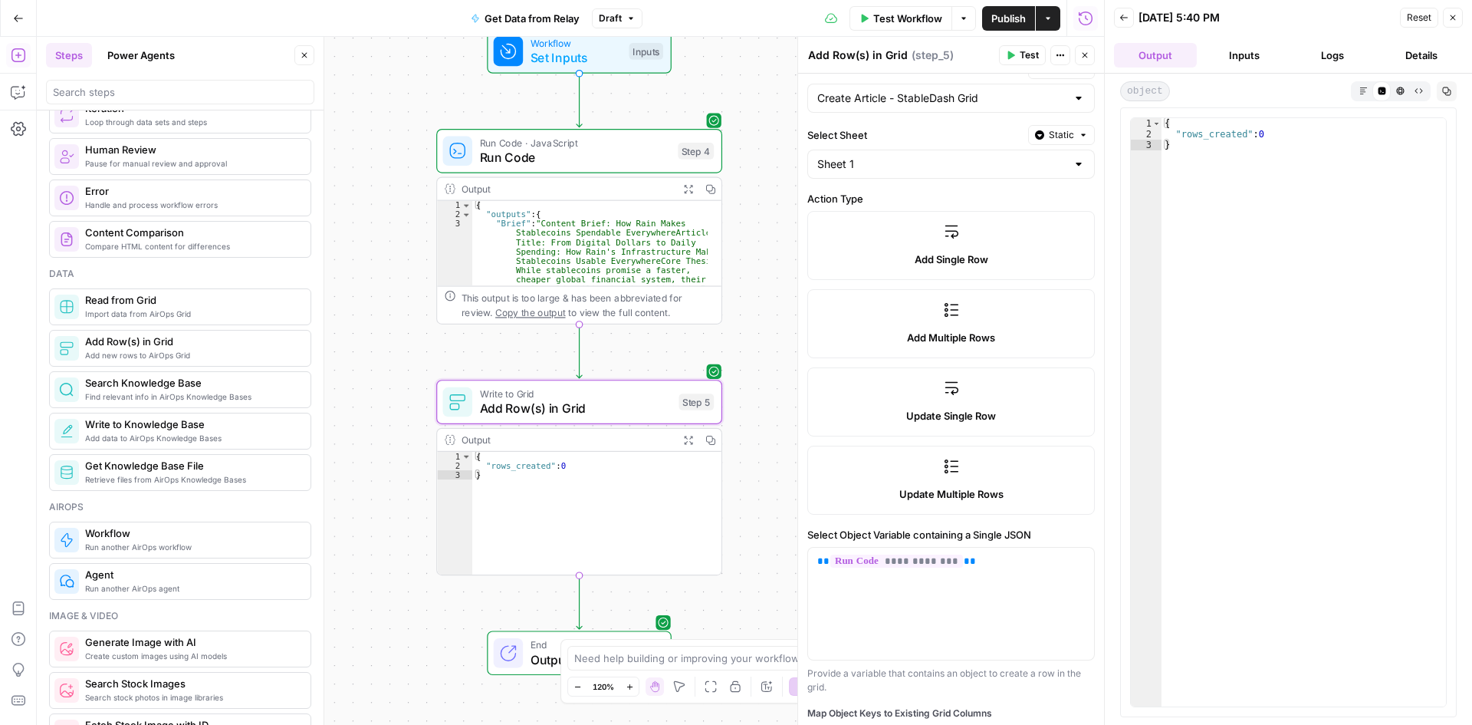
scroll to position [306, 0]
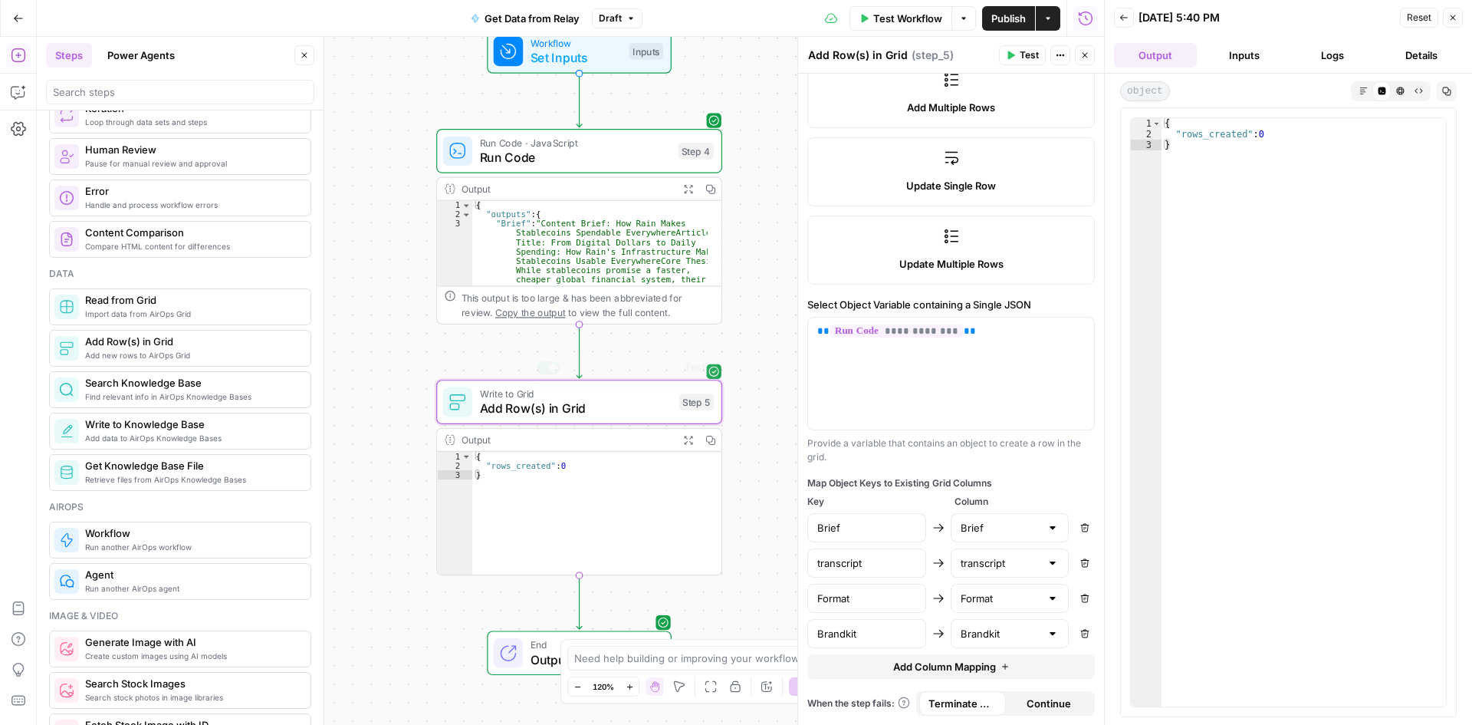
type textarea "*"
click at [598, 504] on div "{ "rows_created" : 0 }" at bounding box center [596, 522] width 249 height 141
click at [1258, 51] on button "Inputs" at bounding box center [1244, 55] width 83 height 25
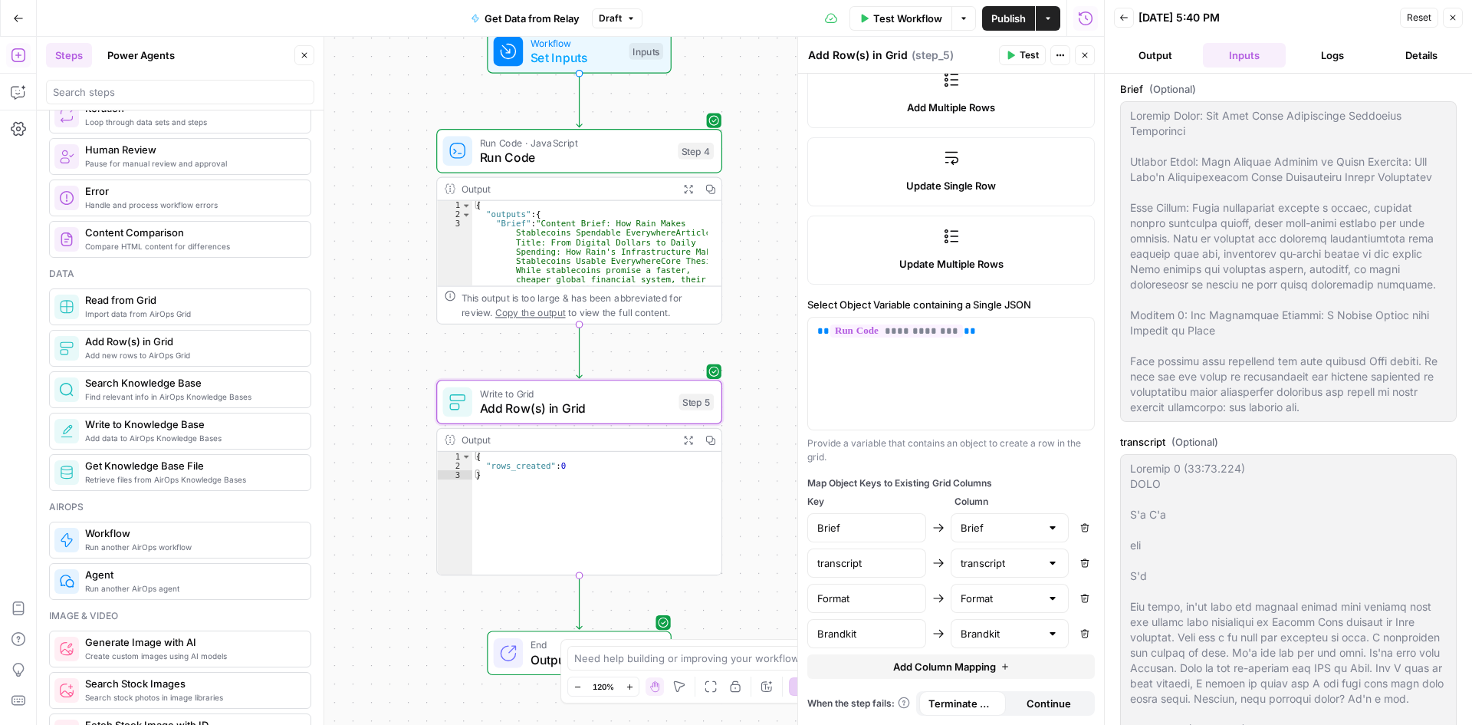
click at [1168, 59] on button "Output" at bounding box center [1155, 55] width 83 height 25
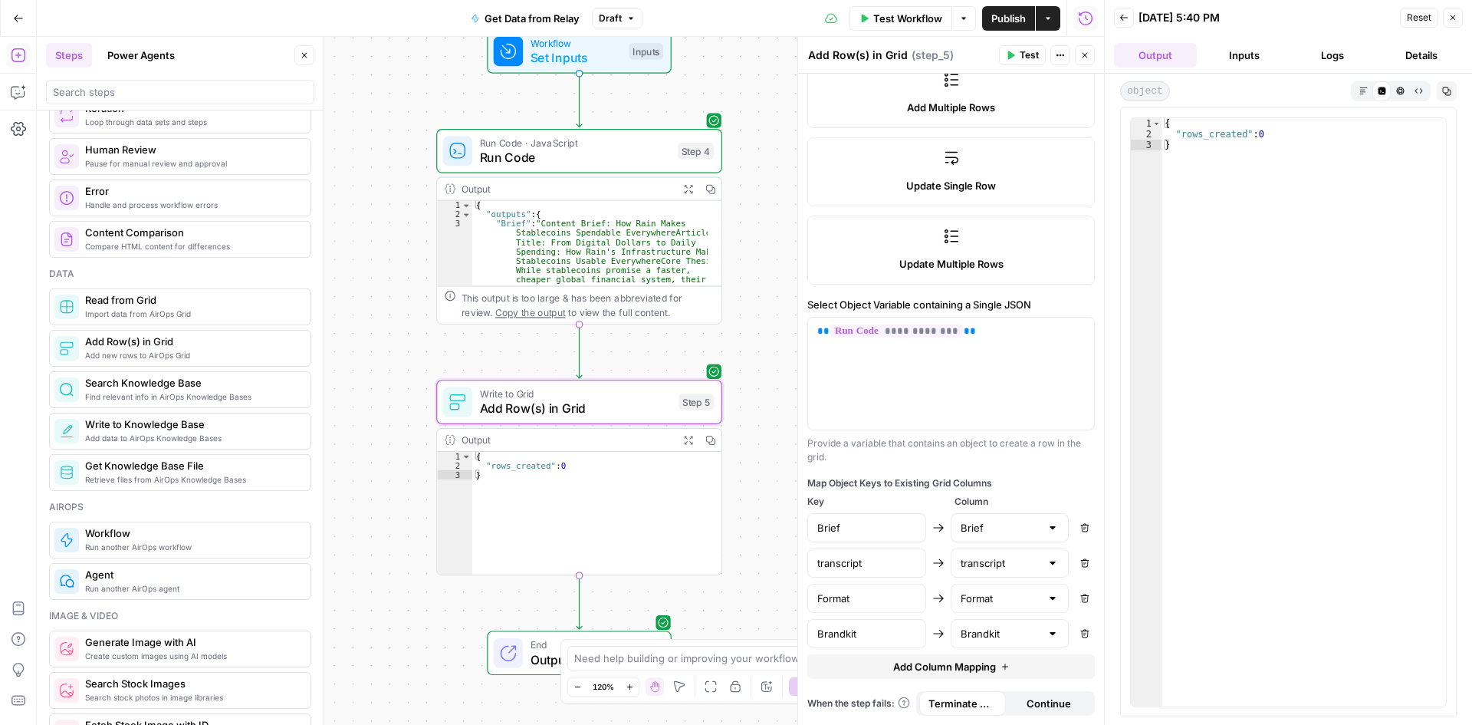
type textarea "**********"
click at [1254, 129] on div "{ "rows_created" : 0 }" at bounding box center [1304, 423] width 284 height 610
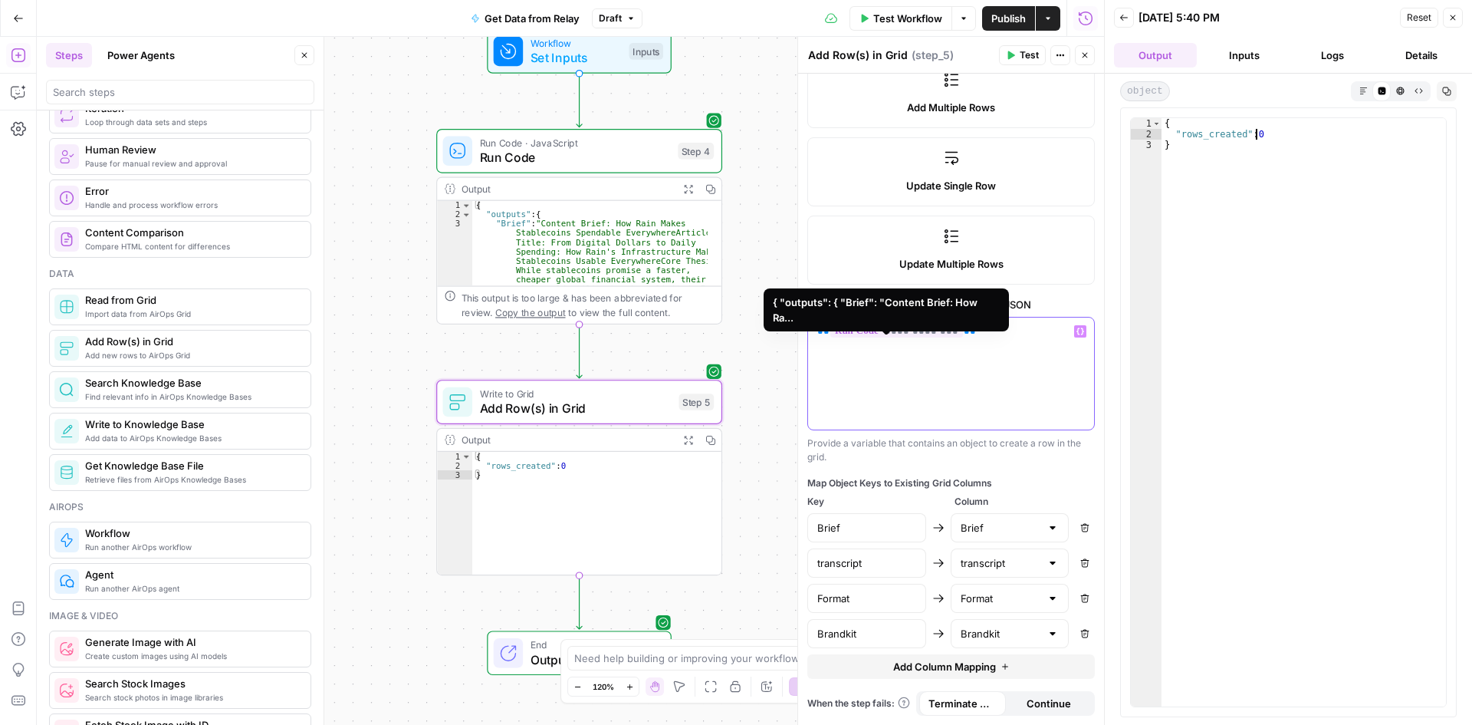
click at [920, 337] on span "**********" at bounding box center [896, 330] width 133 height 13
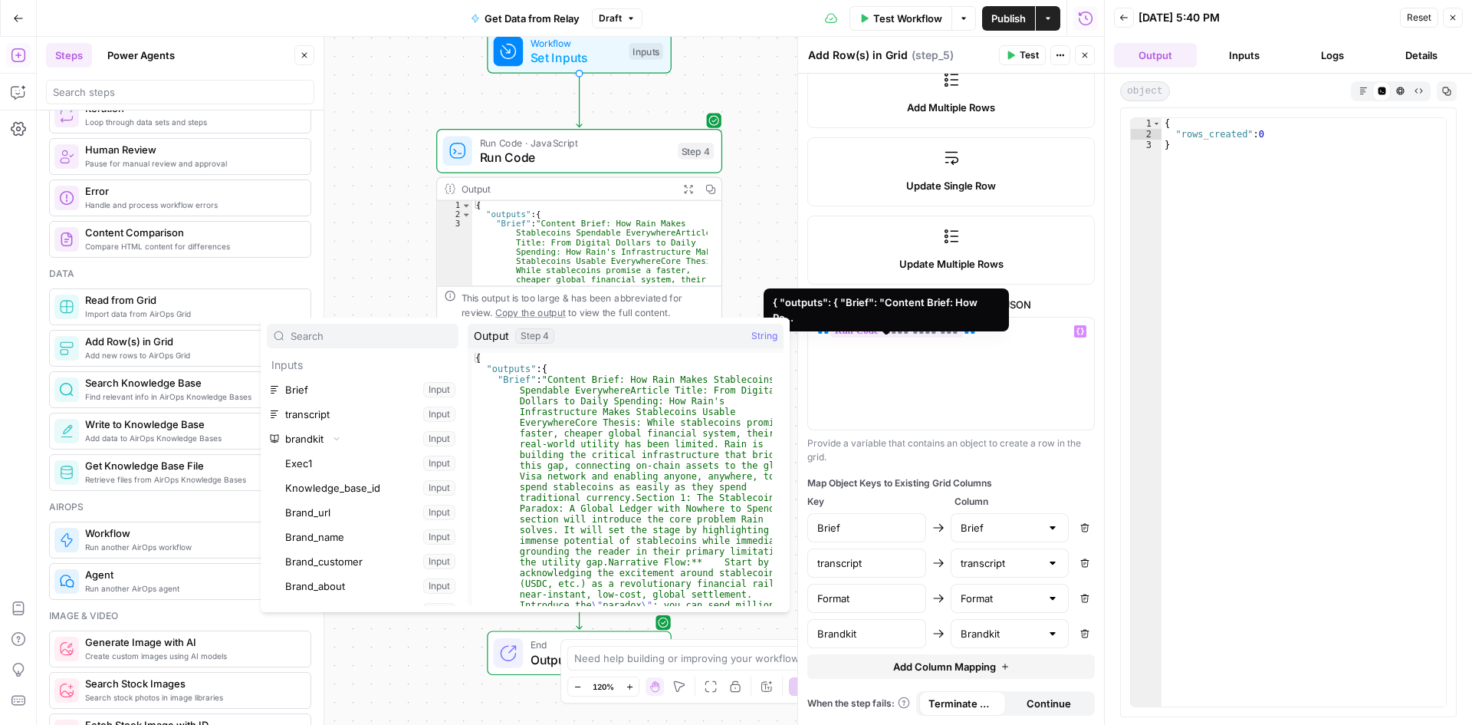
scroll to position [409, 0]
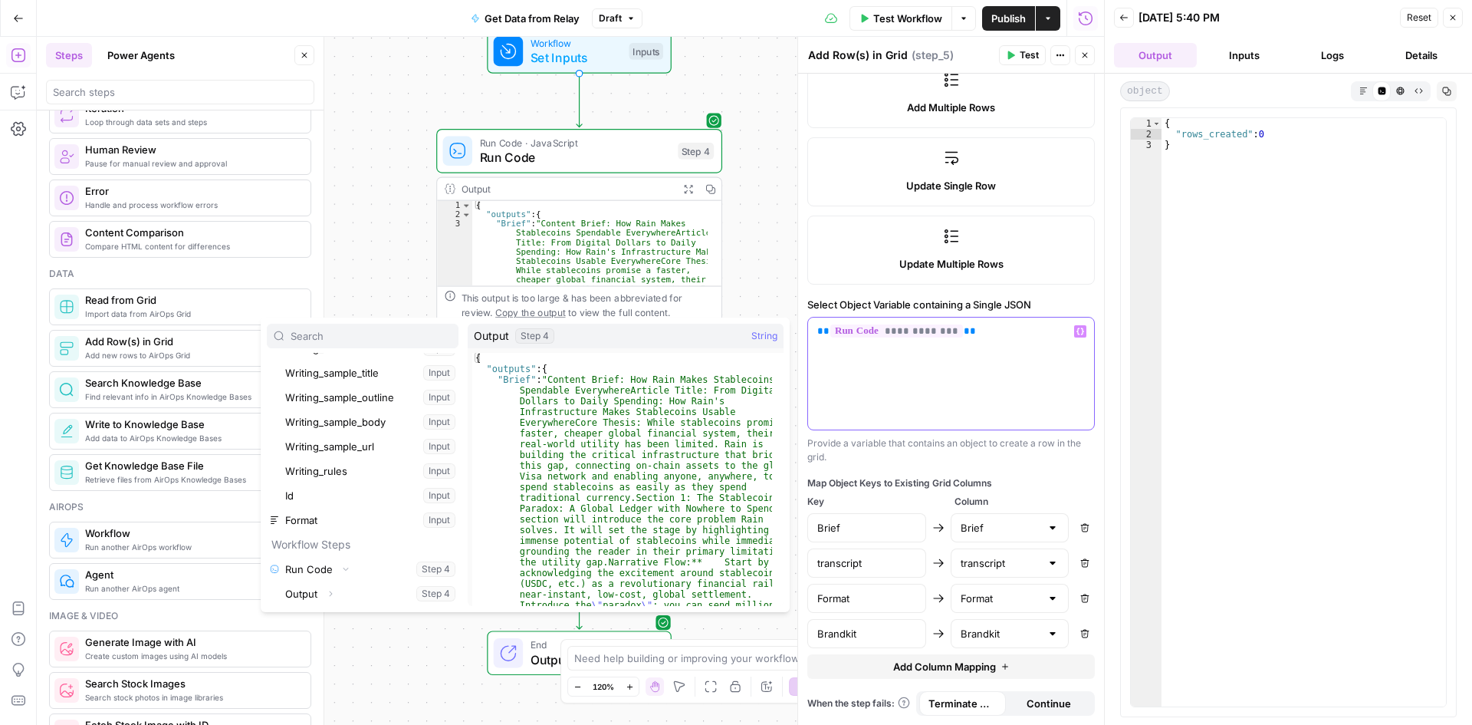
click at [1064, 415] on div "**********" at bounding box center [951, 373] width 286 height 112
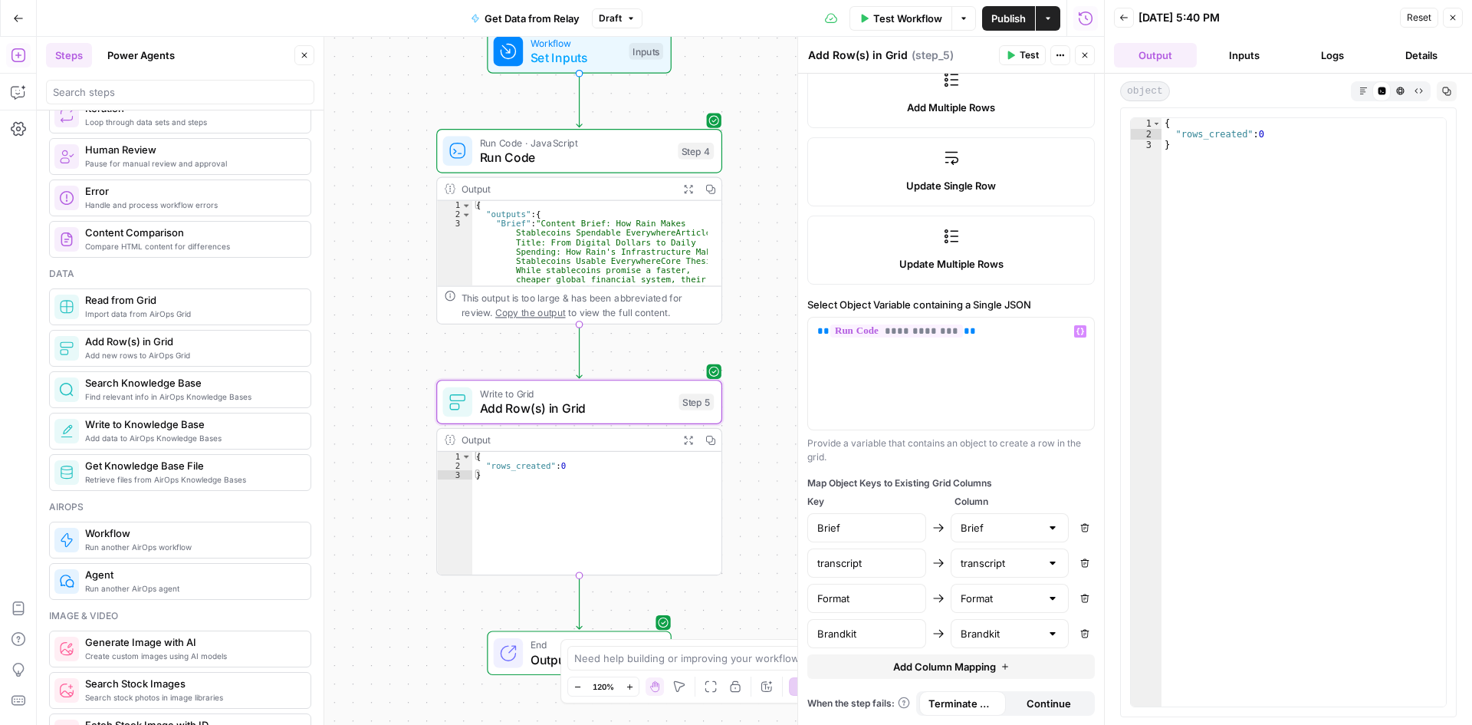
click at [539, 165] on span "Run Code" at bounding box center [575, 157] width 191 height 18
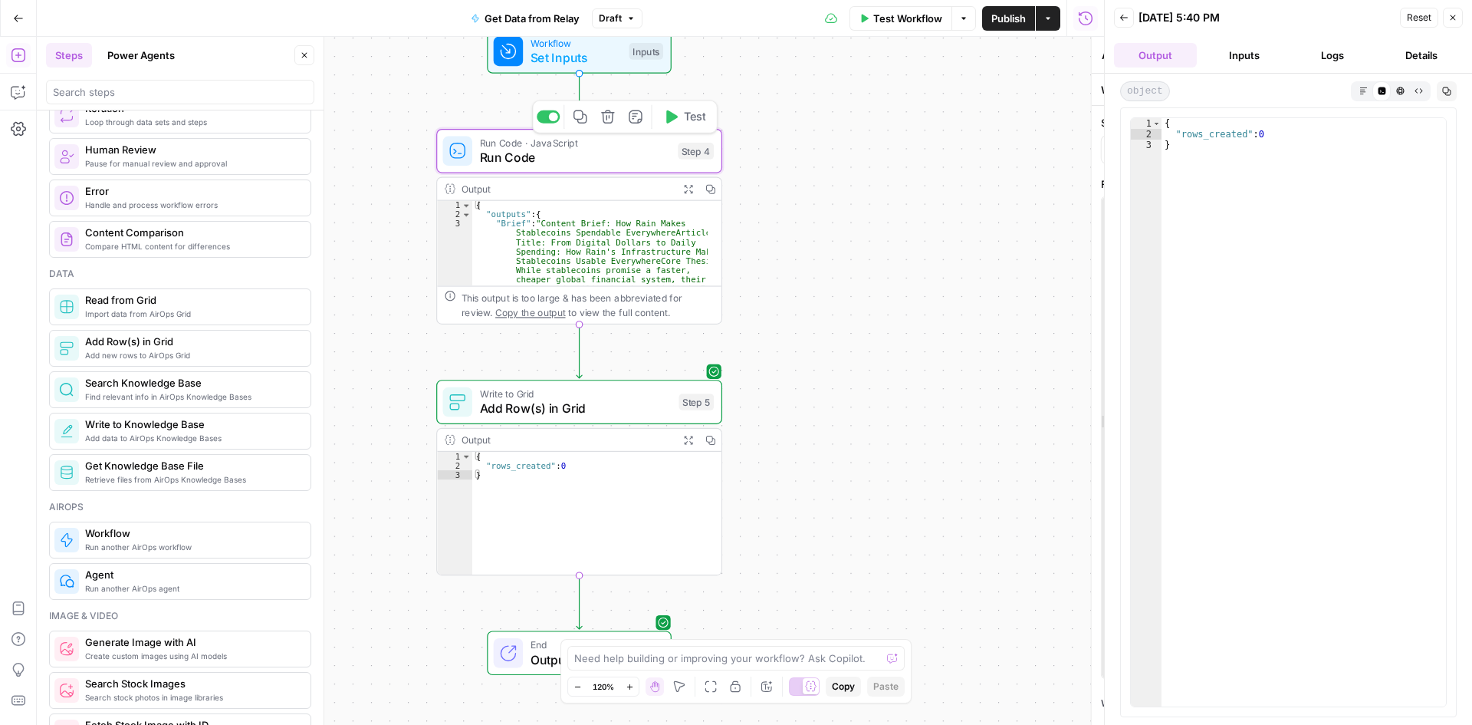
type textarea "Run Code"
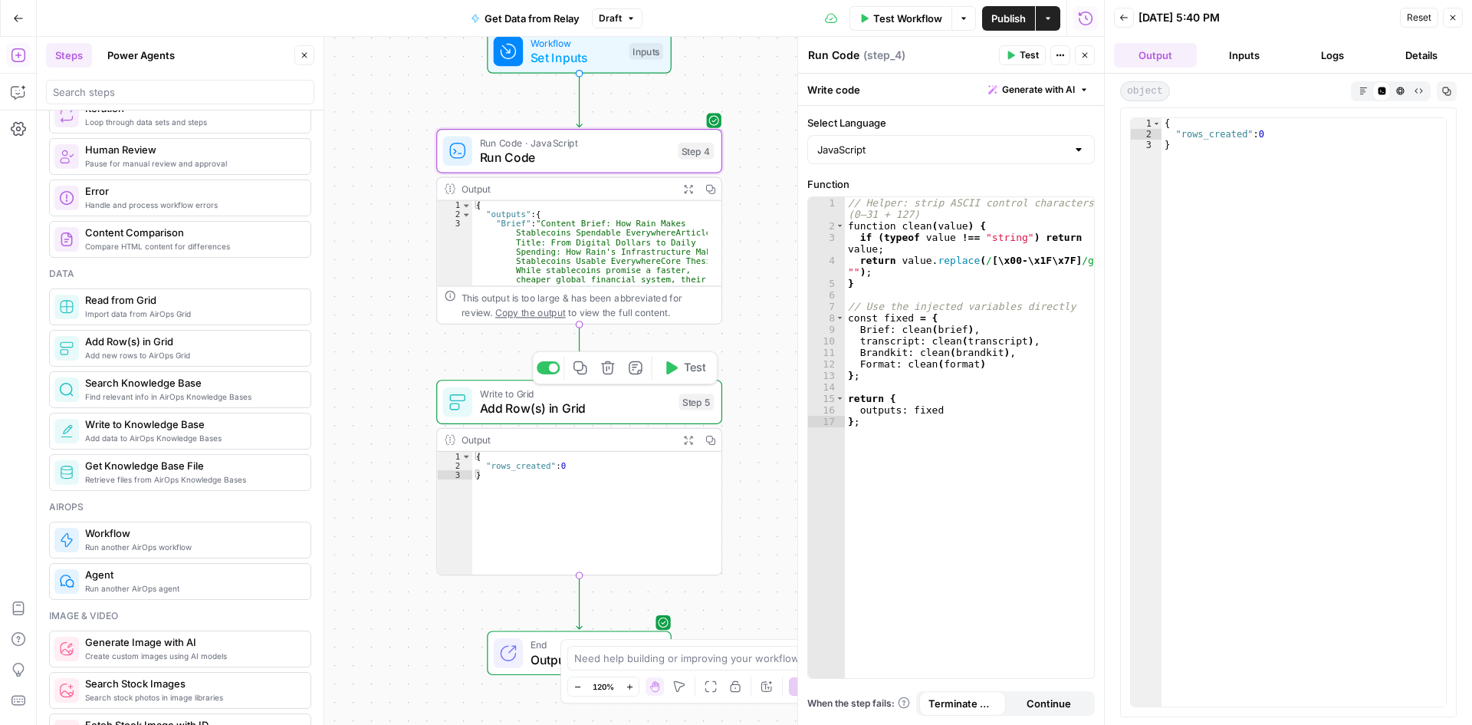
click at [578, 411] on span "Add Row(s) in Grid" at bounding box center [576, 408] width 192 height 18
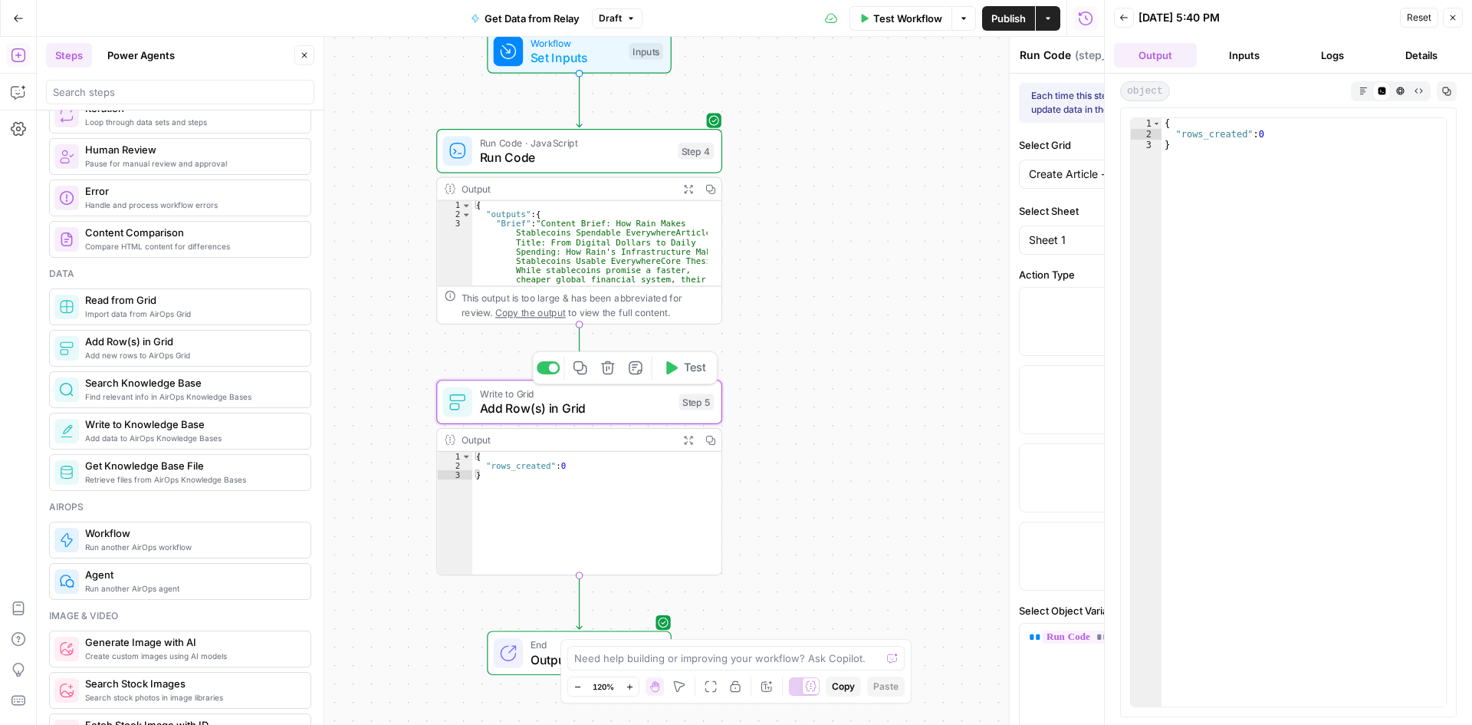
type textarea "Add Row(s) in Grid"
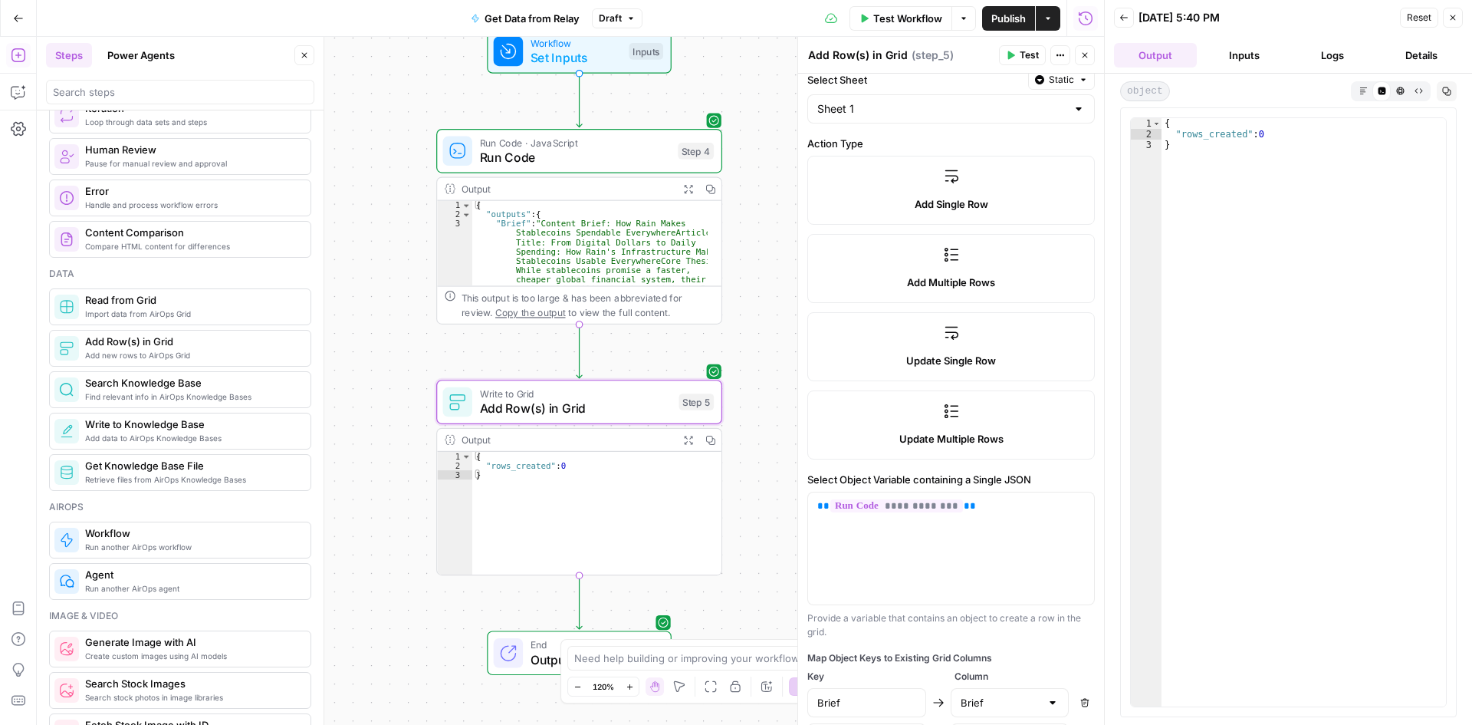
scroll to position [306, 0]
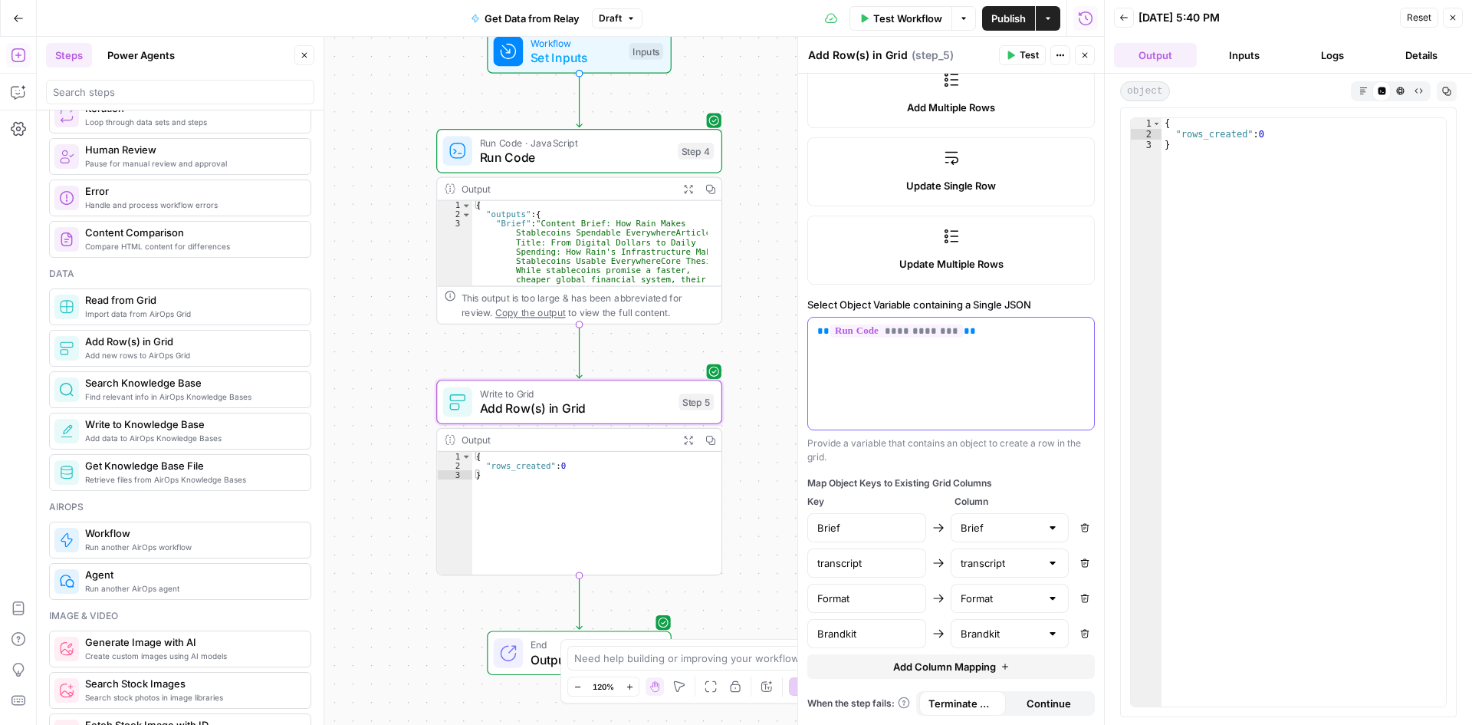
click at [970, 337] on p "**********" at bounding box center [951, 331] width 268 height 15
drag, startPoint x: 970, startPoint y: 331, endPoint x: 817, endPoint y: 323, distance: 152.8
click at [817, 323] on div "**********" at bounding box center [951, 373] width 286 height 112
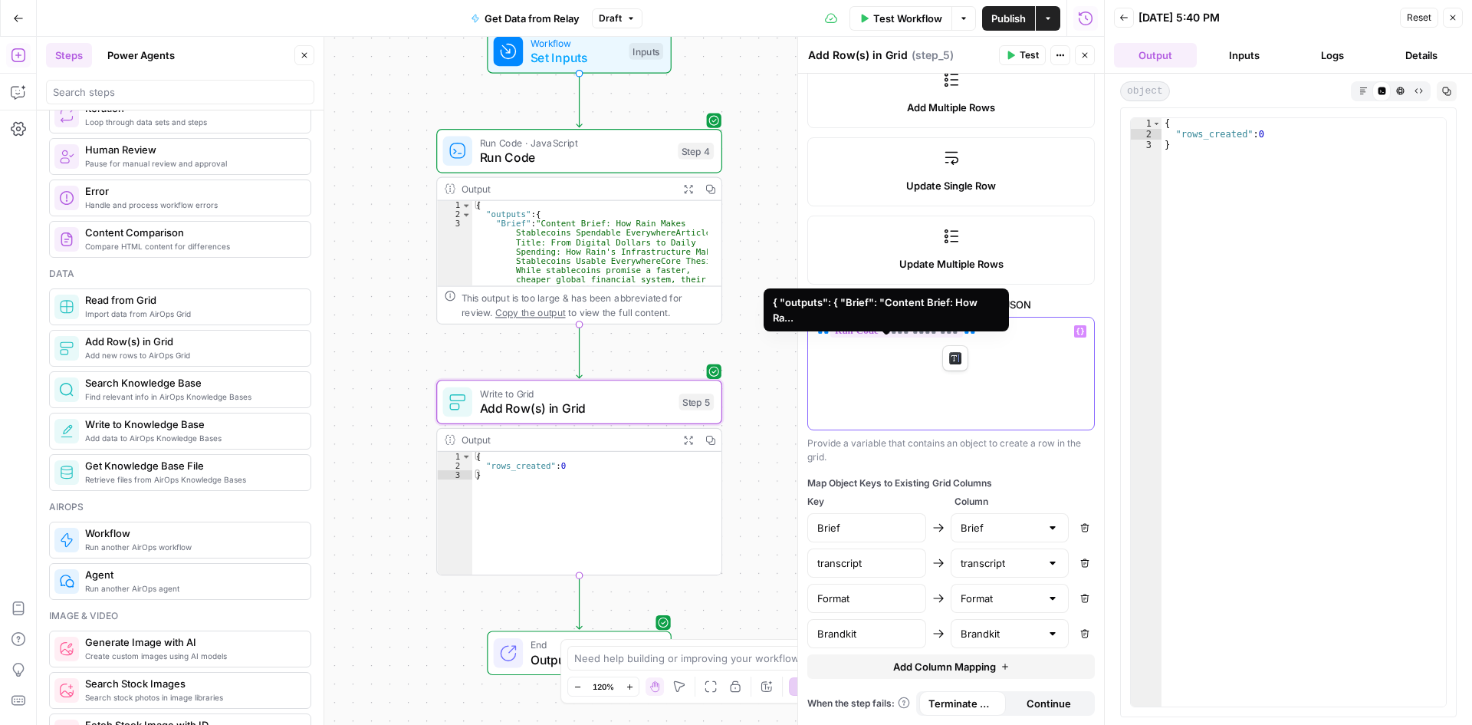
click at [925, 330] on span "**********" at bounding box center [896, 330] width 133 height 13
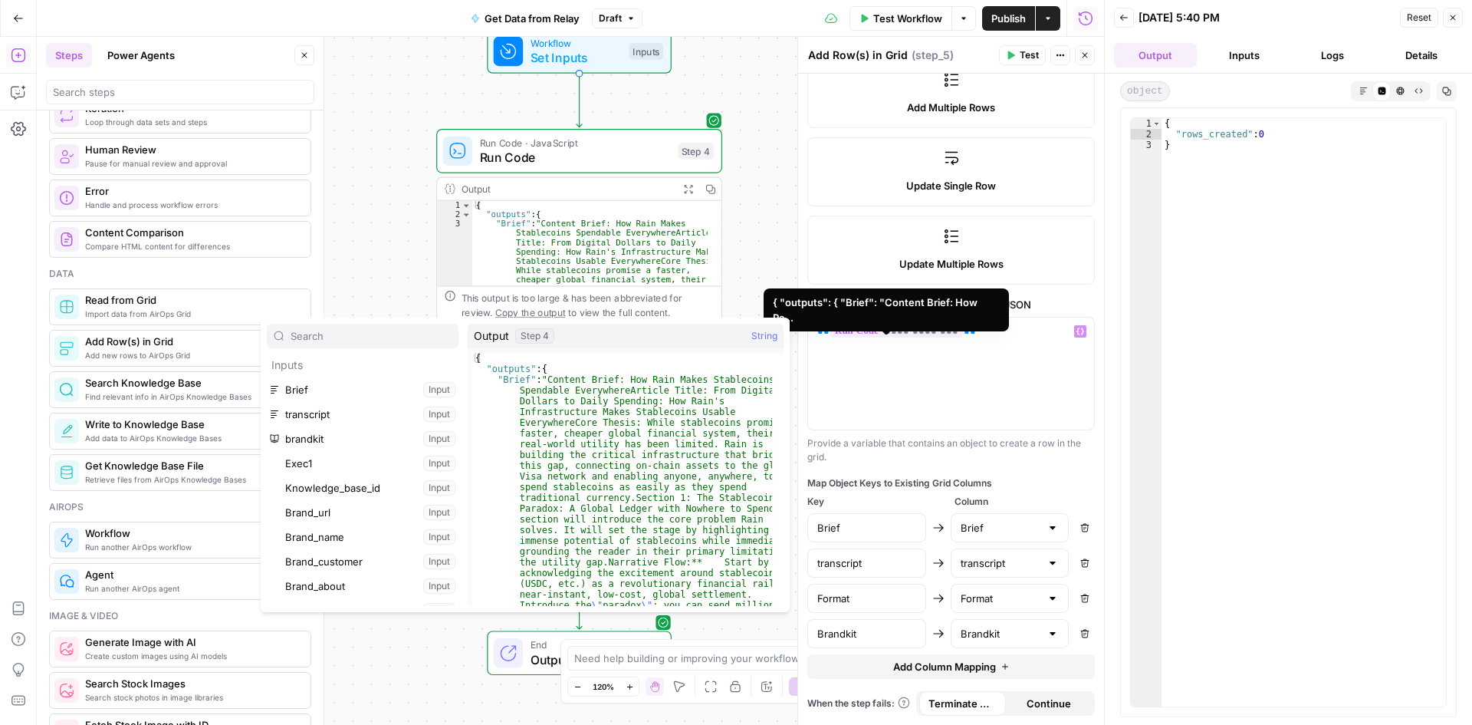
scroll to position [409, 0]
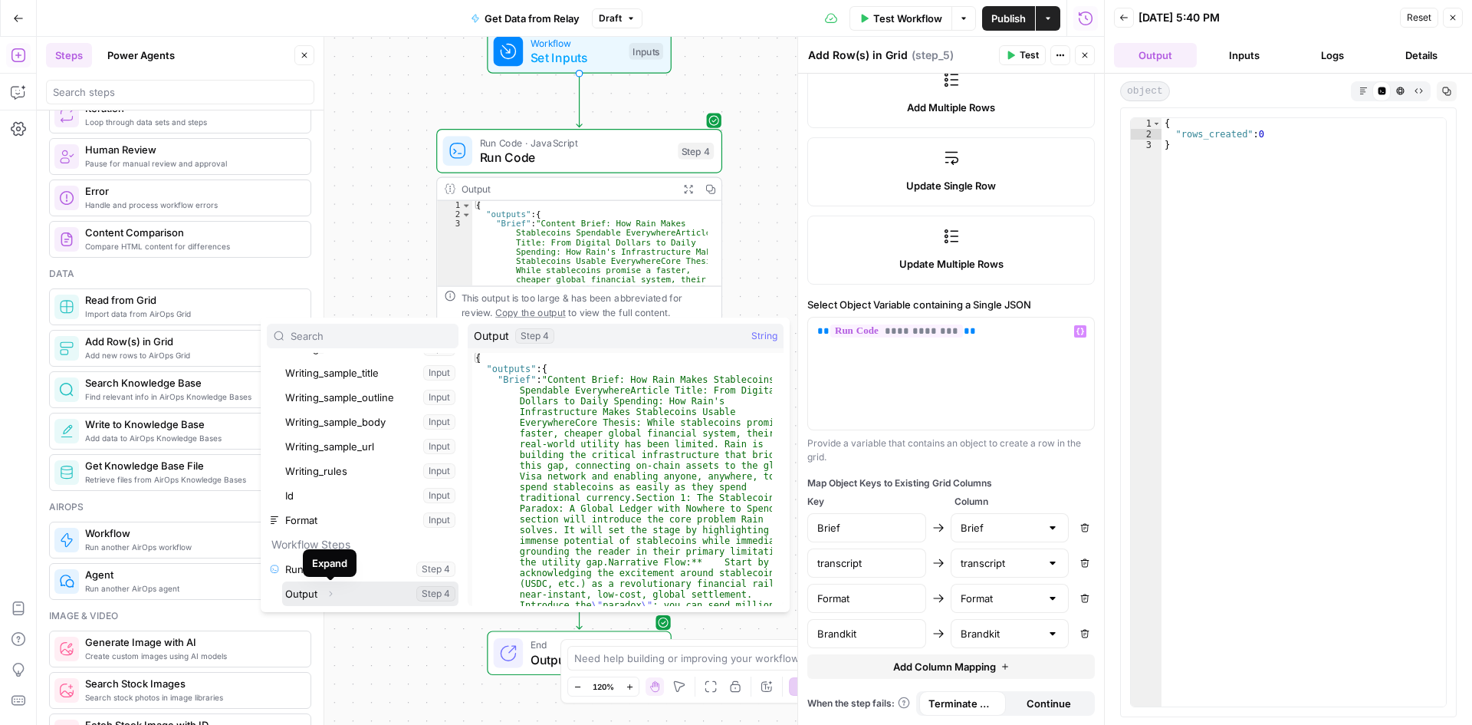
click at [331, 590] on icon "button" at bounding box center [330, 593] width 9 height 9
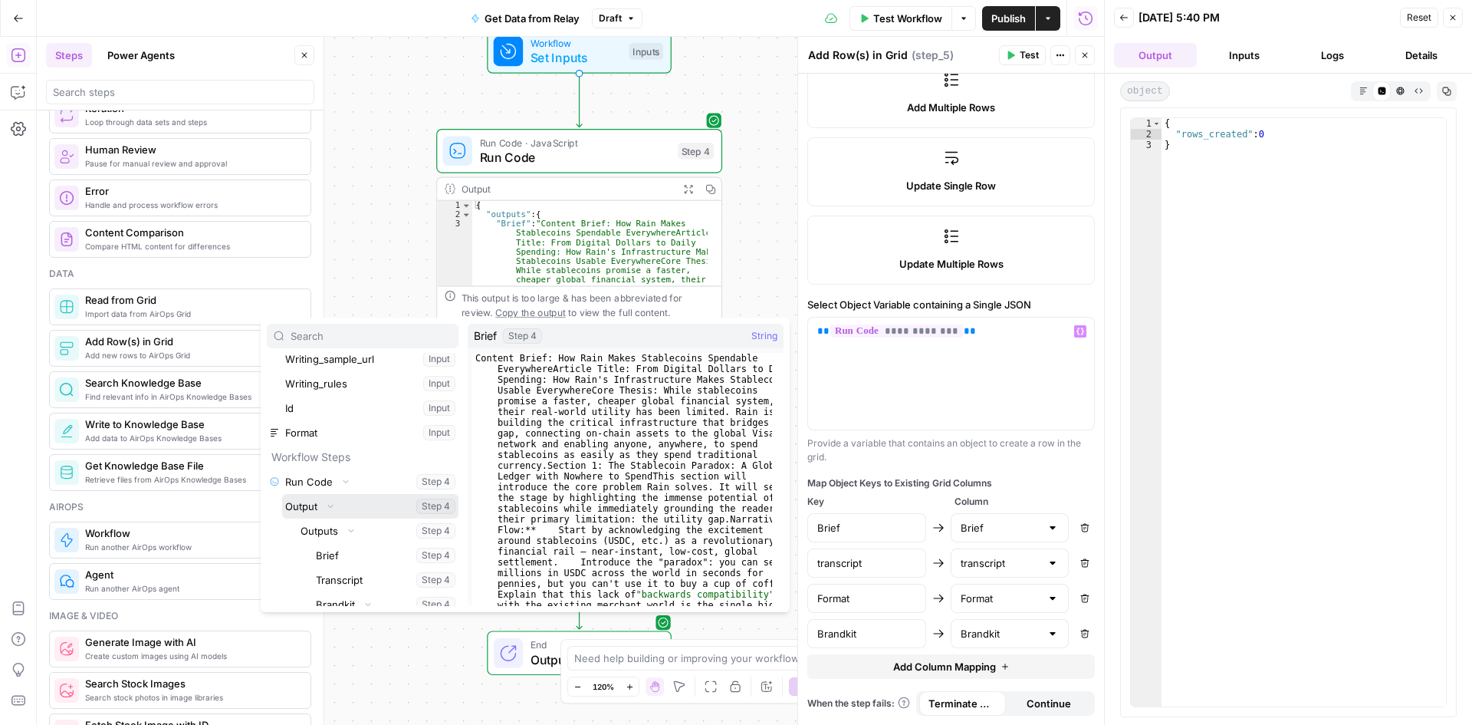
scroll to position [563, 0]
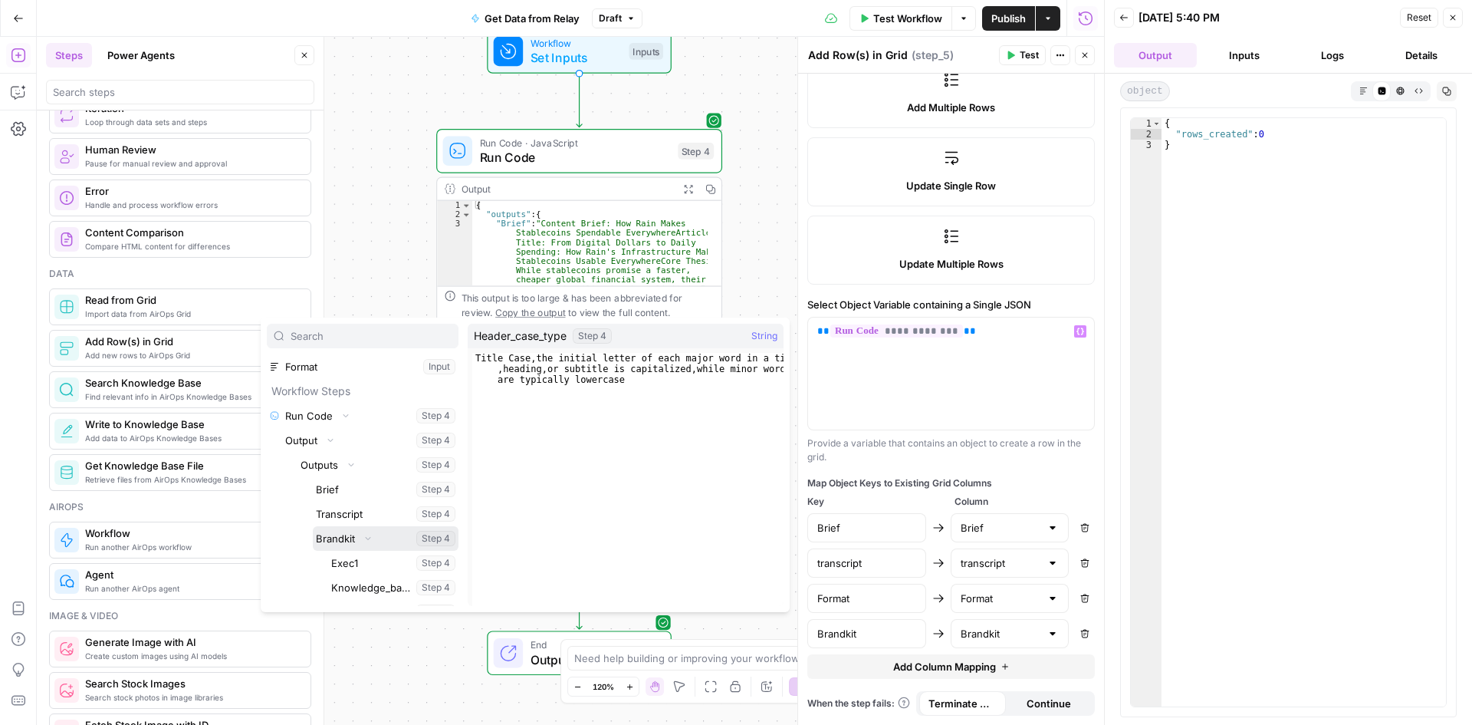
click at [367, 536] on icon "button" at bounding box center [367, 538] width 9 height 9
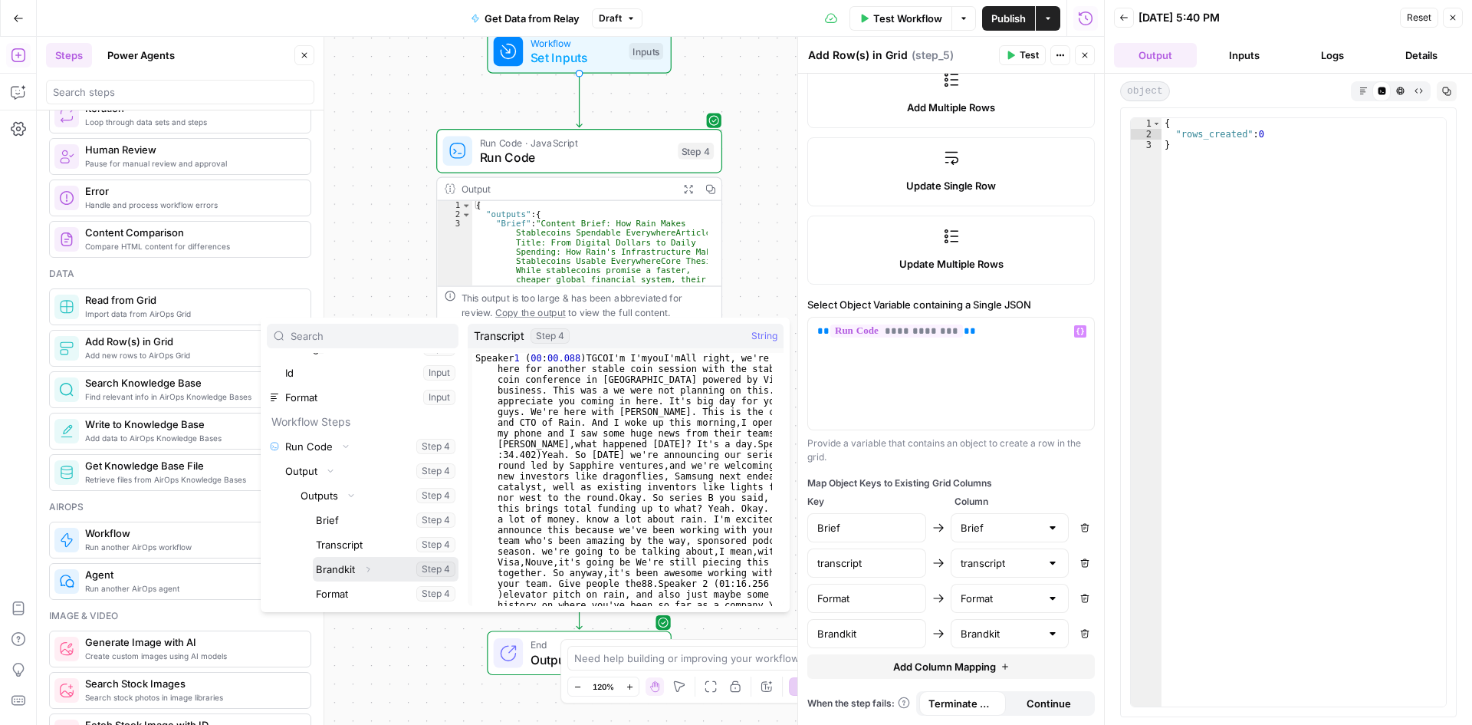
scroll to position [532, 0]
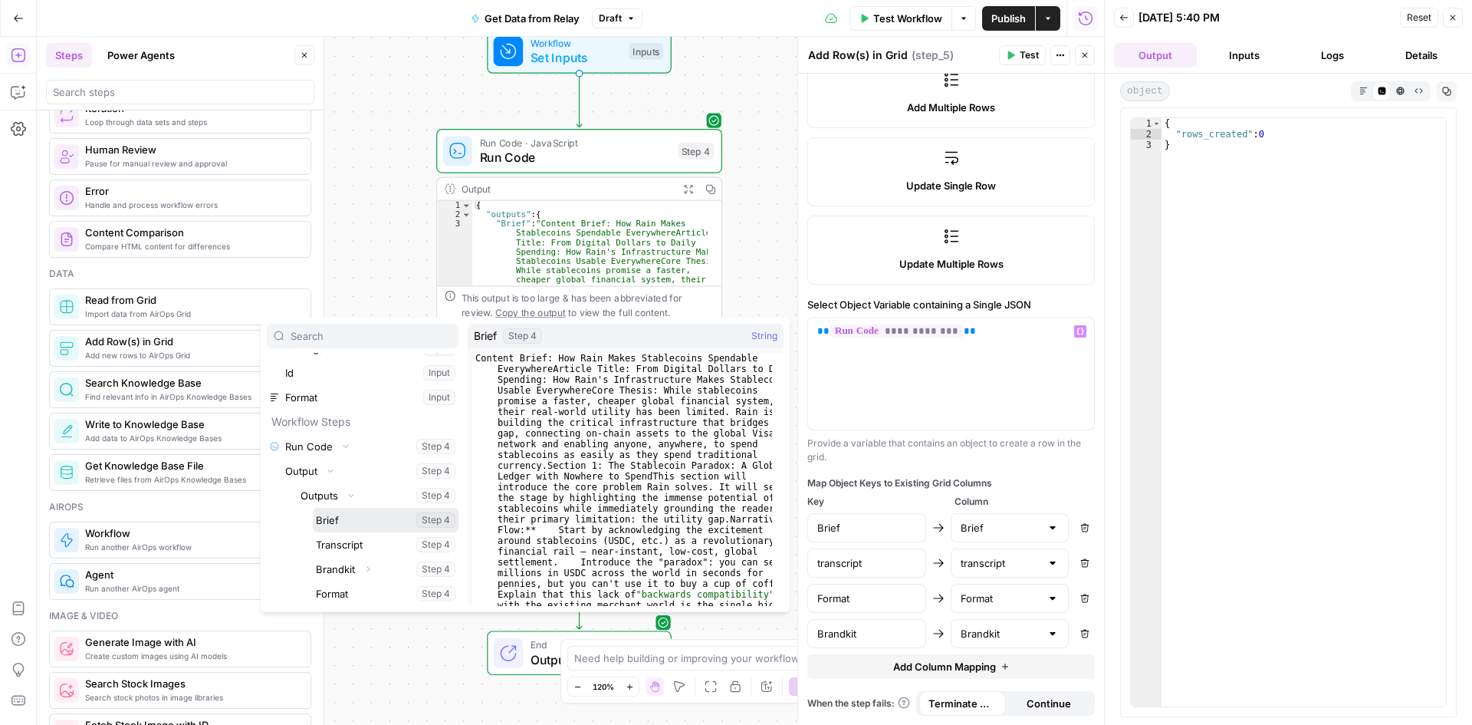
click at [346, 517] on button "Select variable Brief" at bounding box center [386, 520] width 146 height 25
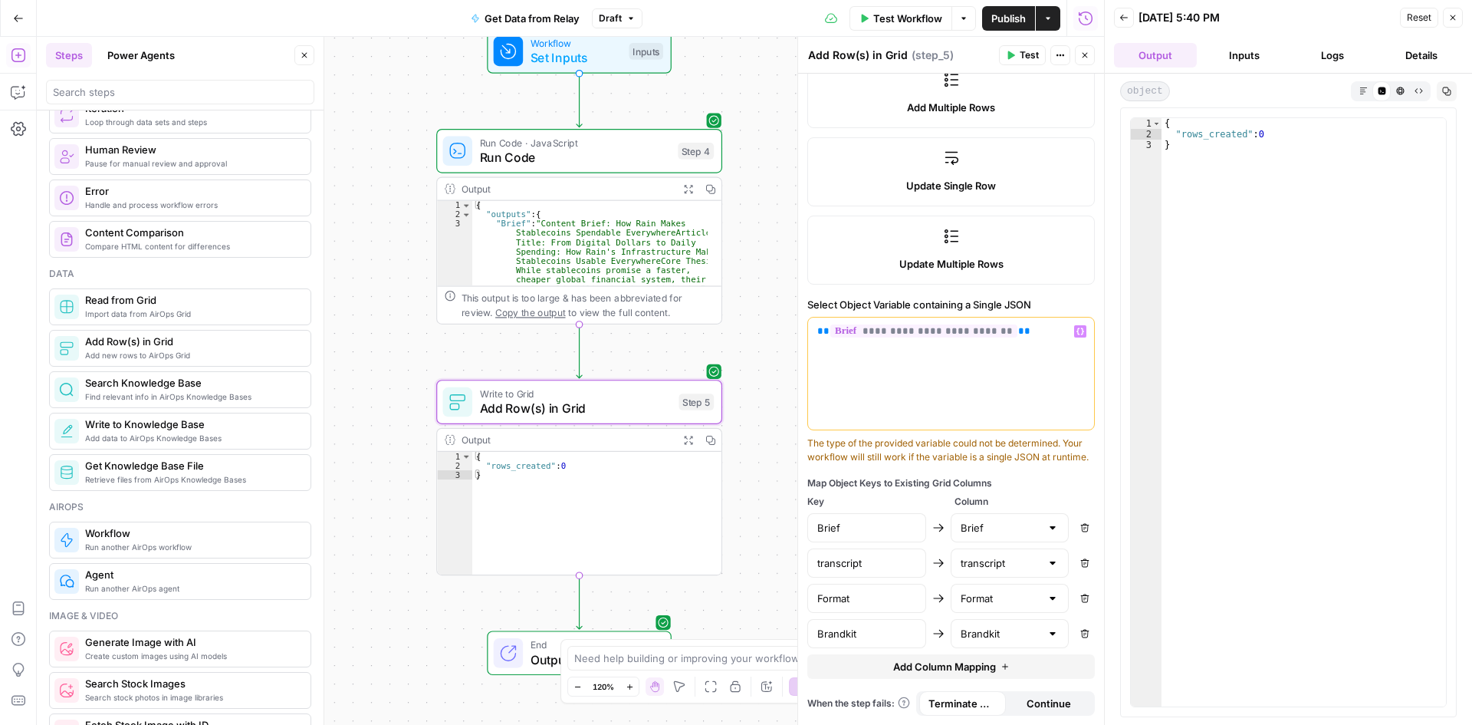
click at [1021, 327] on p "**********" at bounding box center [951, 331] width 268 height 15
click at [1074, 333] on button "Variables Menu" at bounding box center [1080, 331] width 12 height 12
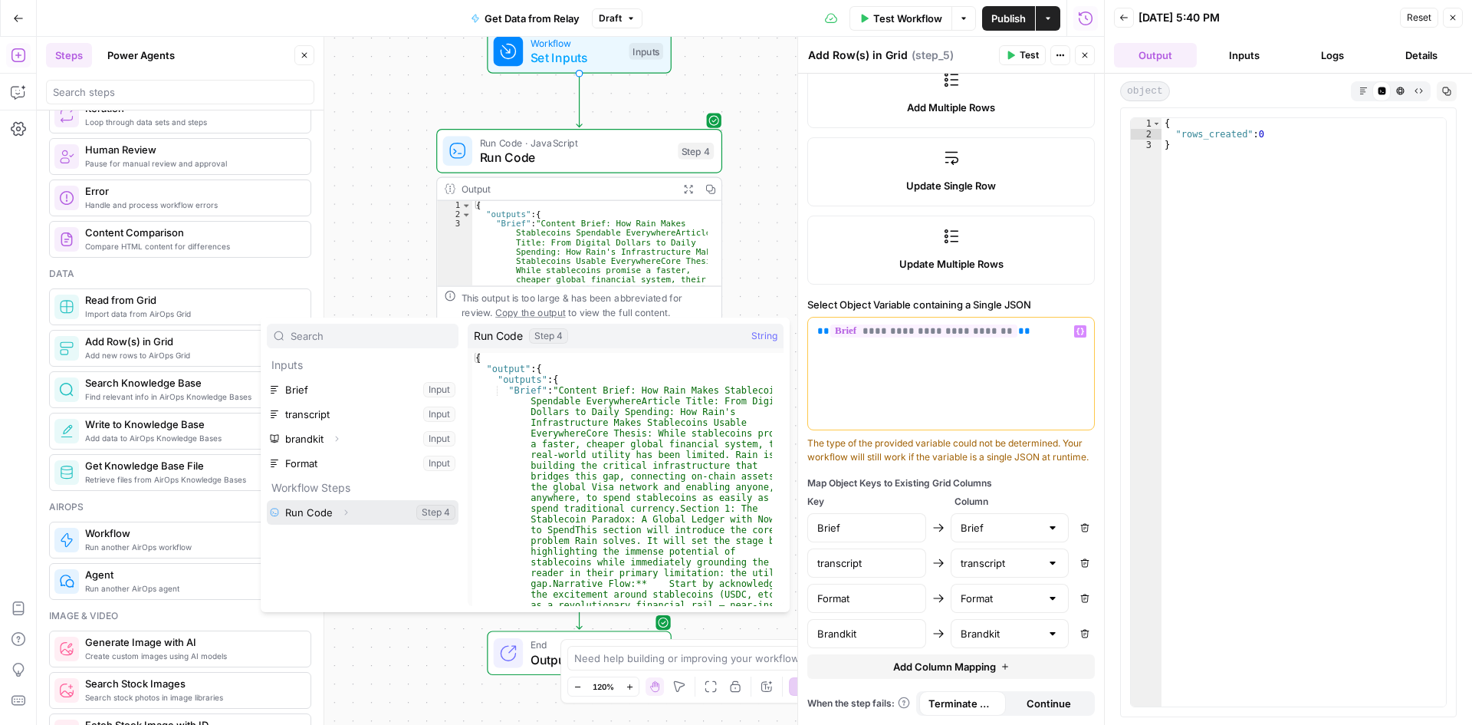
click at [346, 511] on icon "button" at bounding box center [345, 512] width 9 height 9
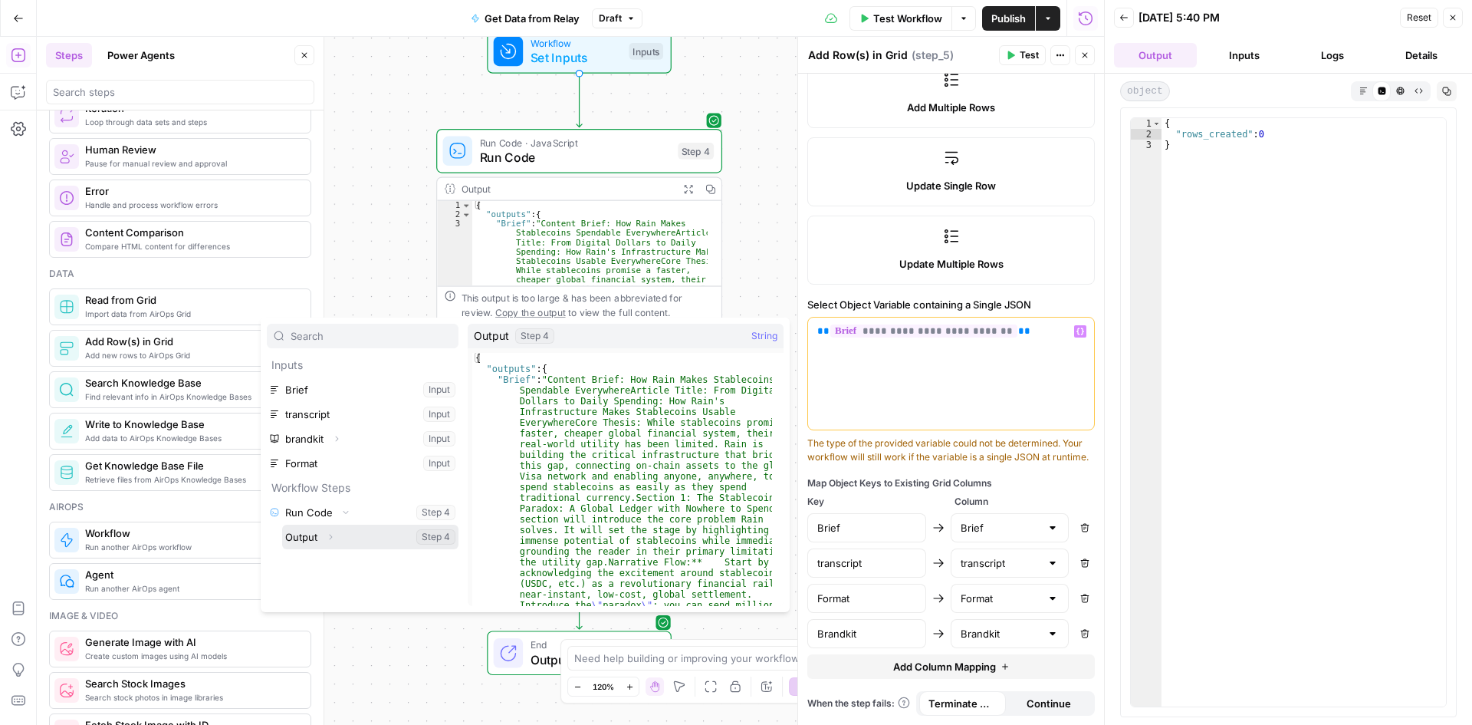
click at [330, 537] on icon "button" at bounding box center [330, 536] width 9 height 9
click at [351, 556] on button "Expand" at bounding box center [351, 561] width 20 height 20
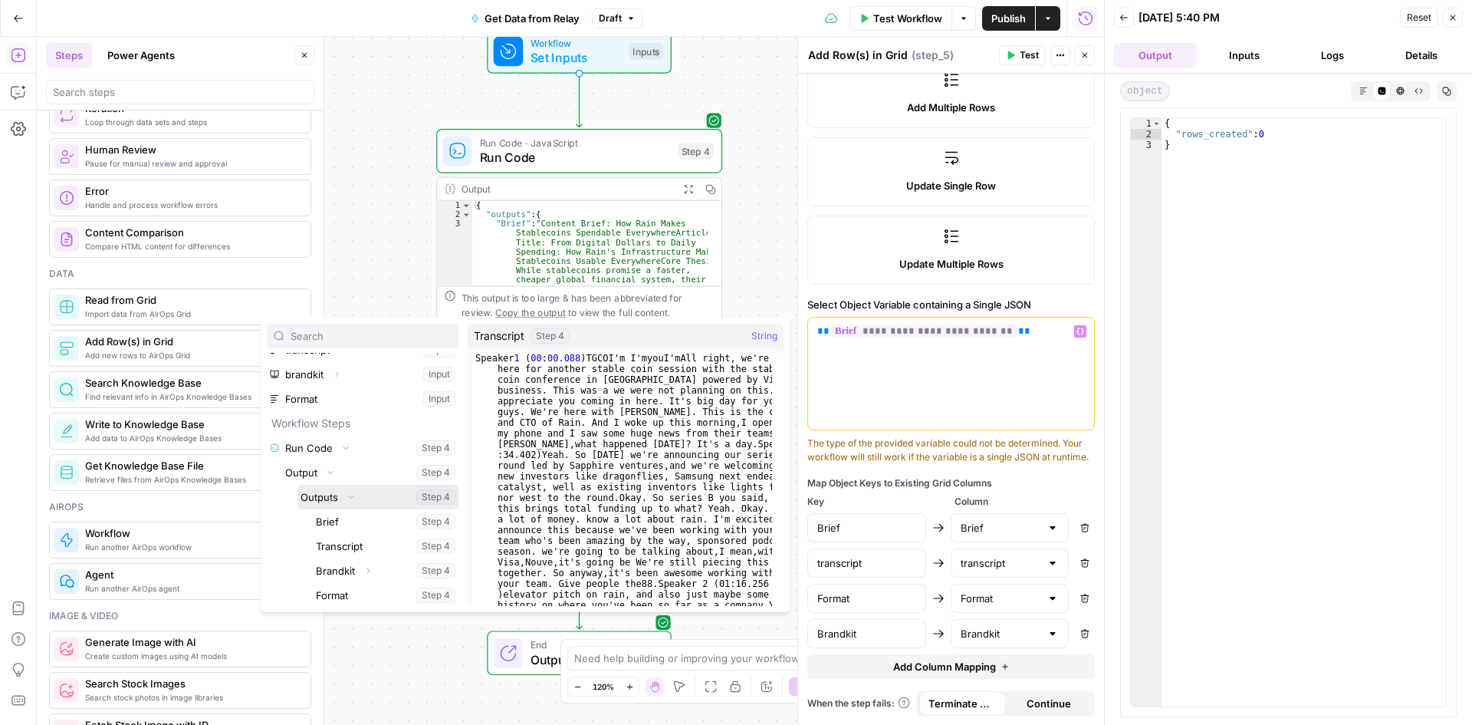
scroll to position [66, 0]
click at [351, 543] on button "Select variable Transcript" at bounding box center [386, 544] width 146 height 25
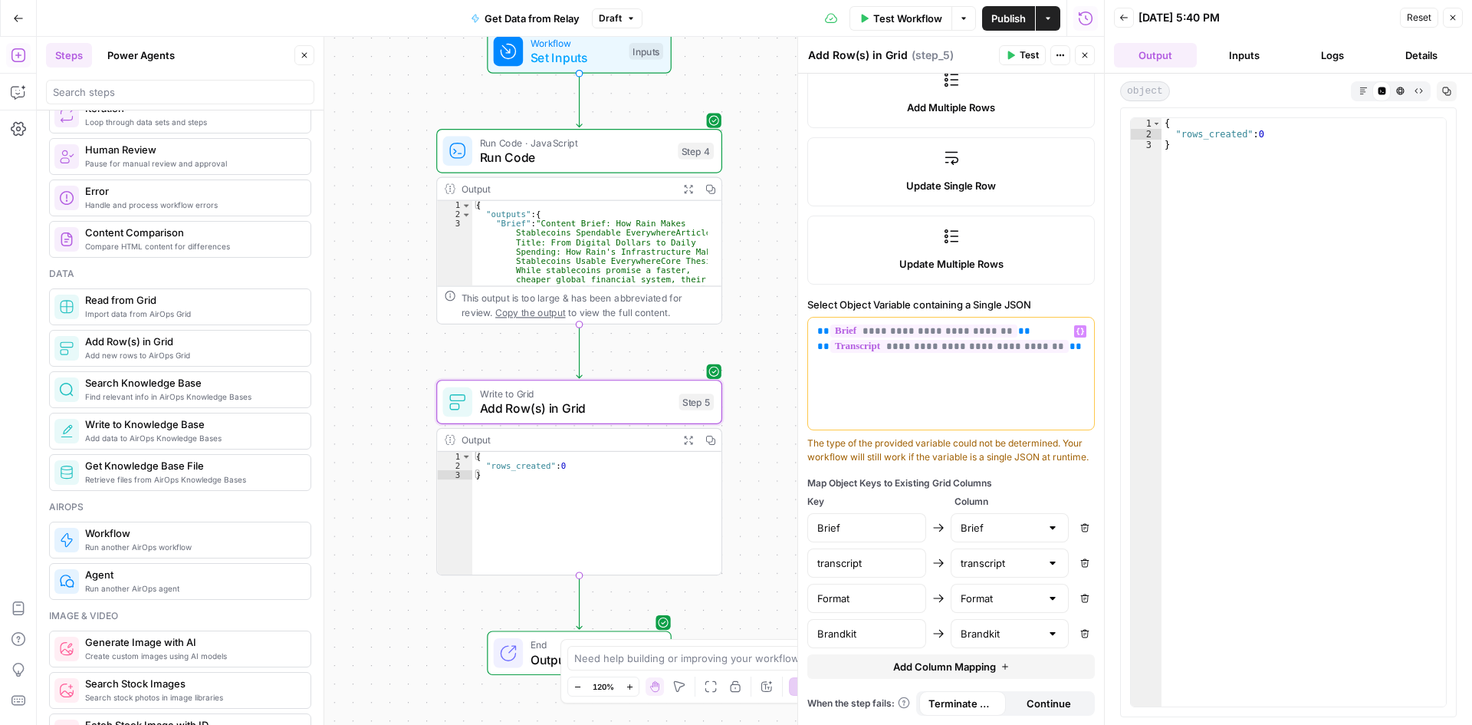
click at [1077, 331] on icon "button" at bounding box center [1081, 331] width 8 height 8
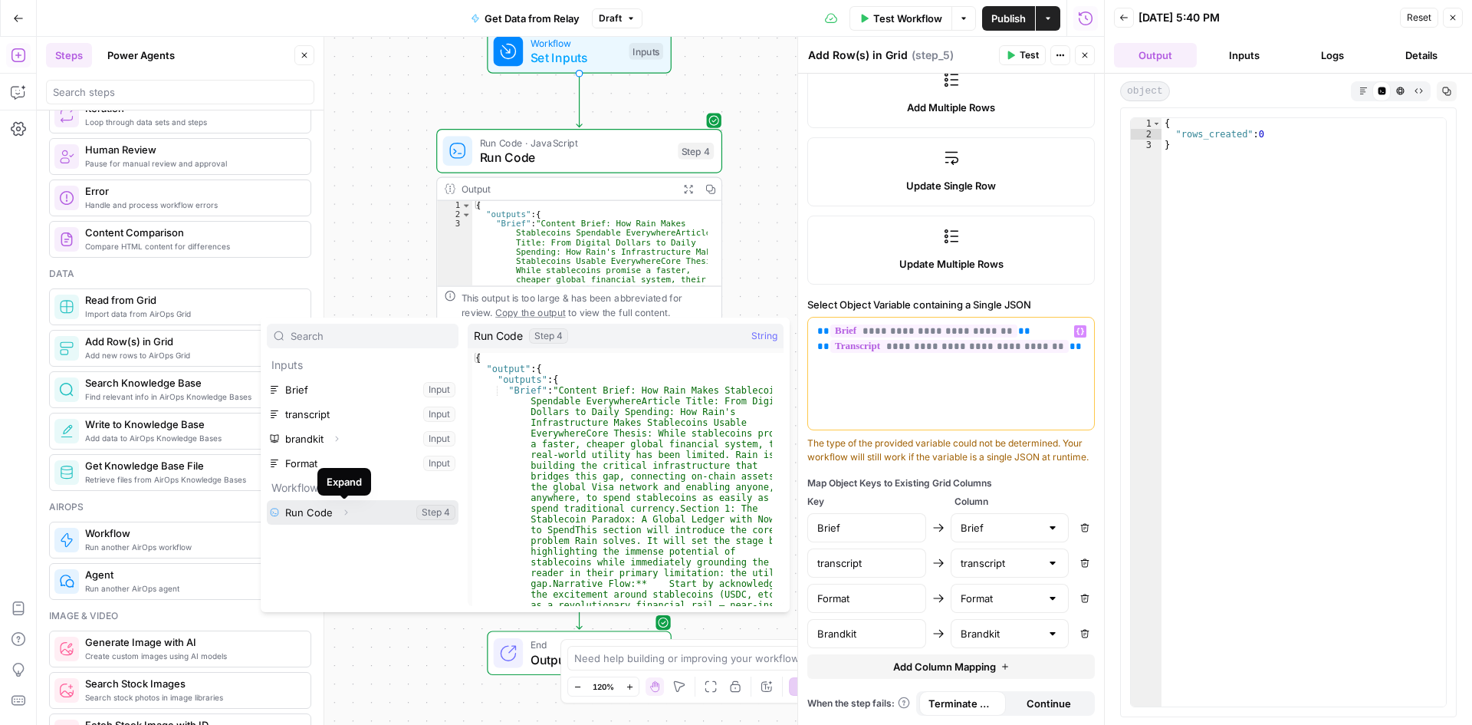
click at [346, 512] on icon "button" at bounding box center [346, 512] width 3 height 5
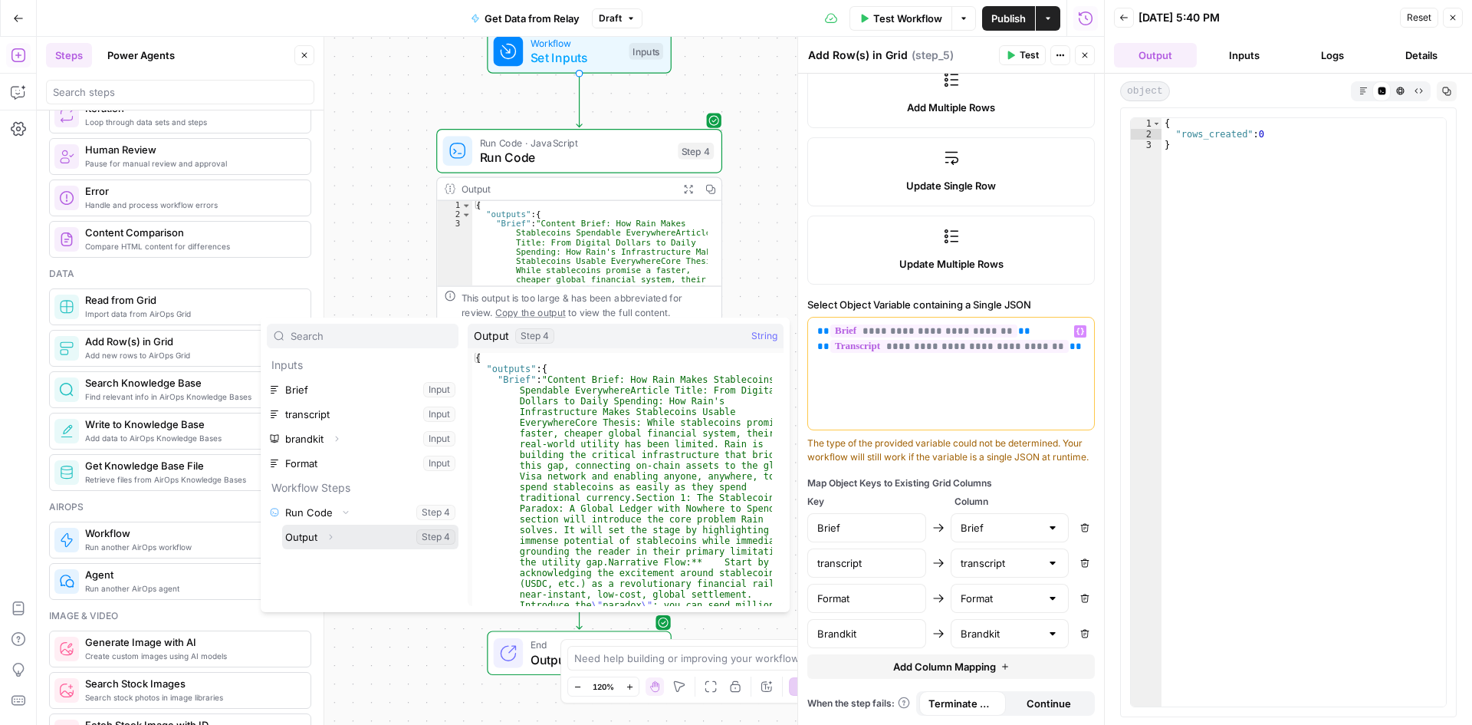
click at [331, 534] on icon "button" at bounding box center [330, 536] width 9 height 9
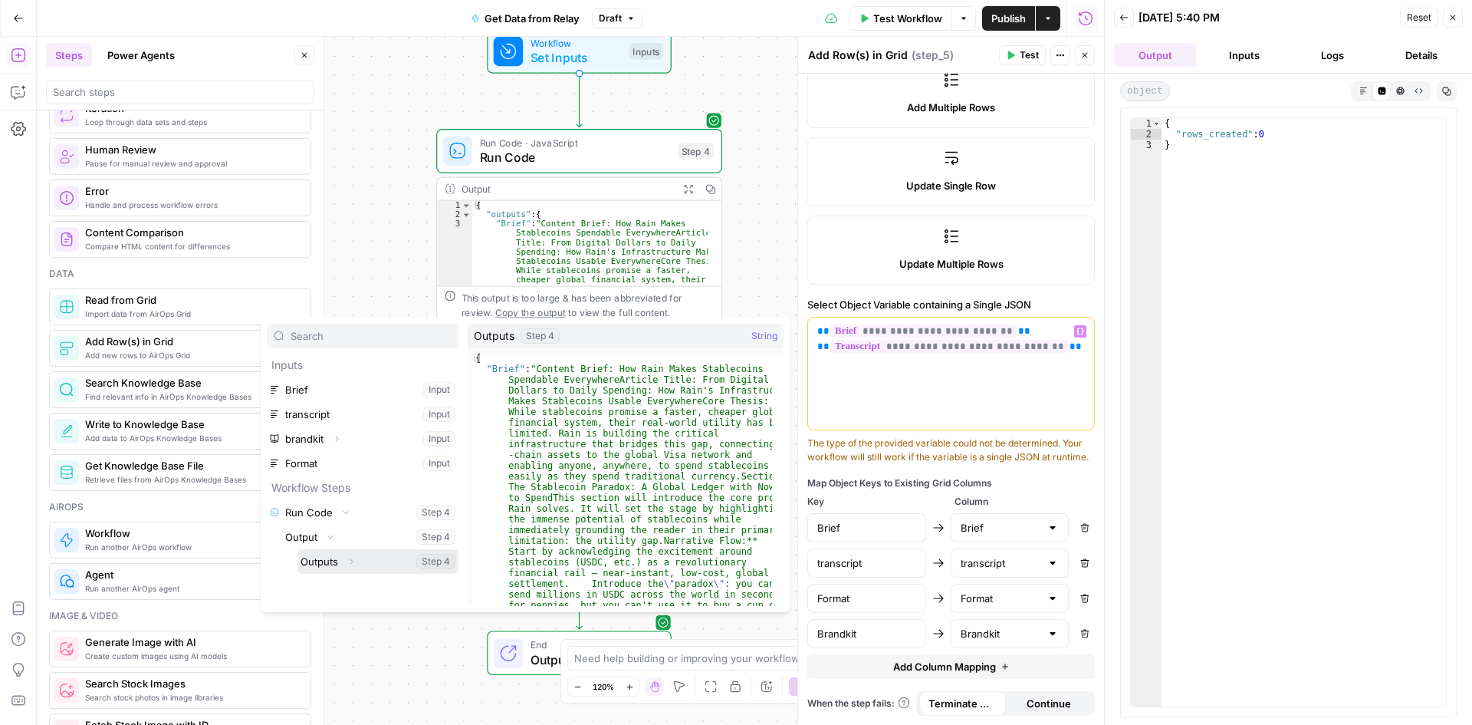
click at [353, 561] on icon "button" at bounding box center [351, 561] width 3 height 5
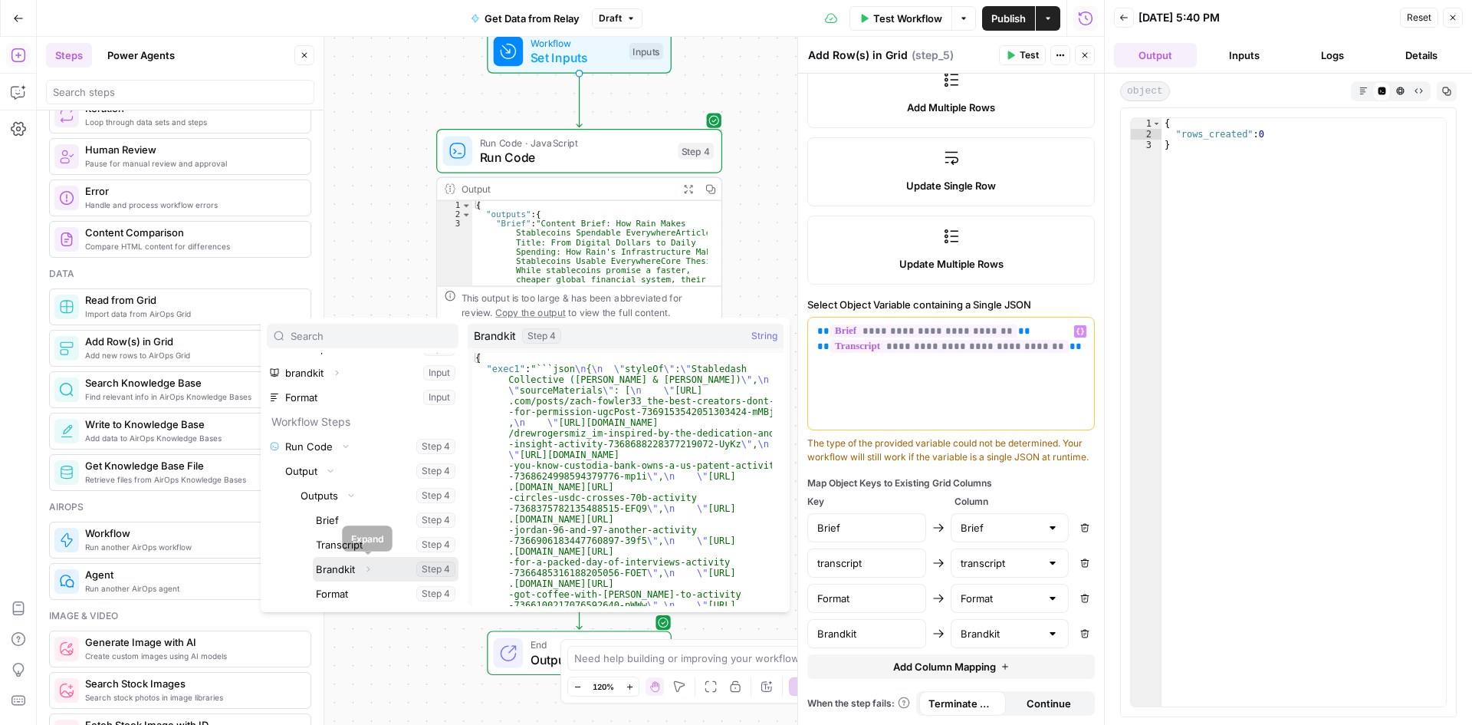
click at [347, 570] on button "Select variable Brandkit" at bounding box center [386, 569] width 146 height 25
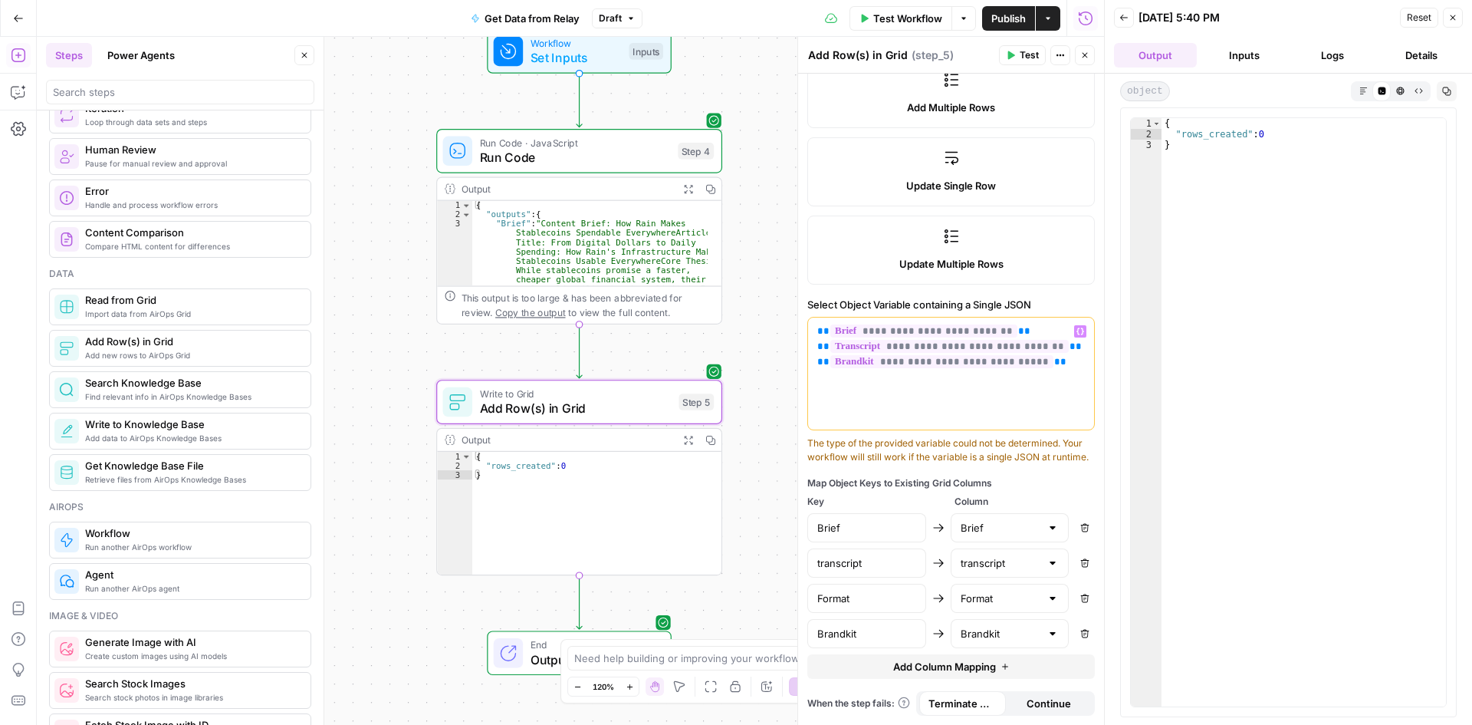
click at [1077, 331] on icon "button" at bounding box center [1081, 331] width 8 height 7
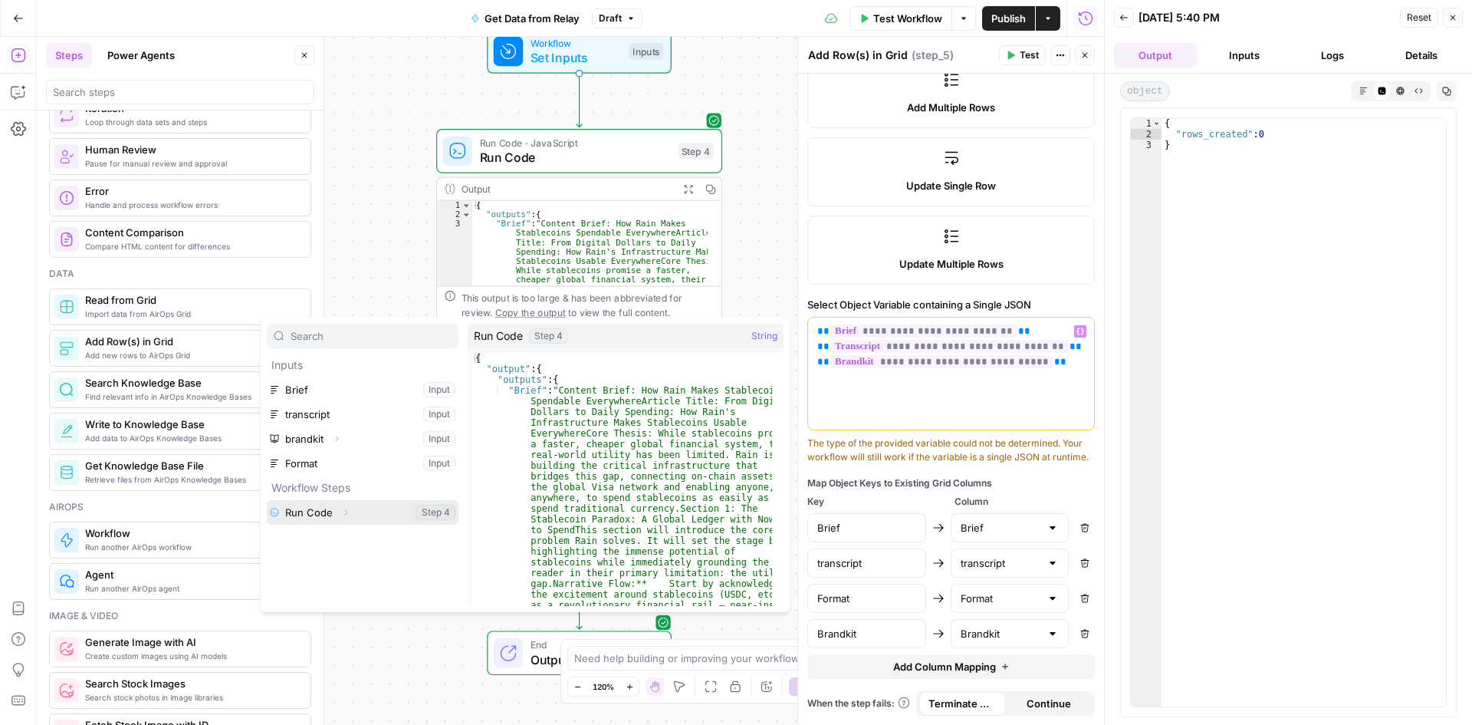
click at [345, 511] on icon "button" at bounding box center [346, 512] width 3 height 5
click at [330, 537] on icon "button" at bounding box center [330, 536] width 9 height 9
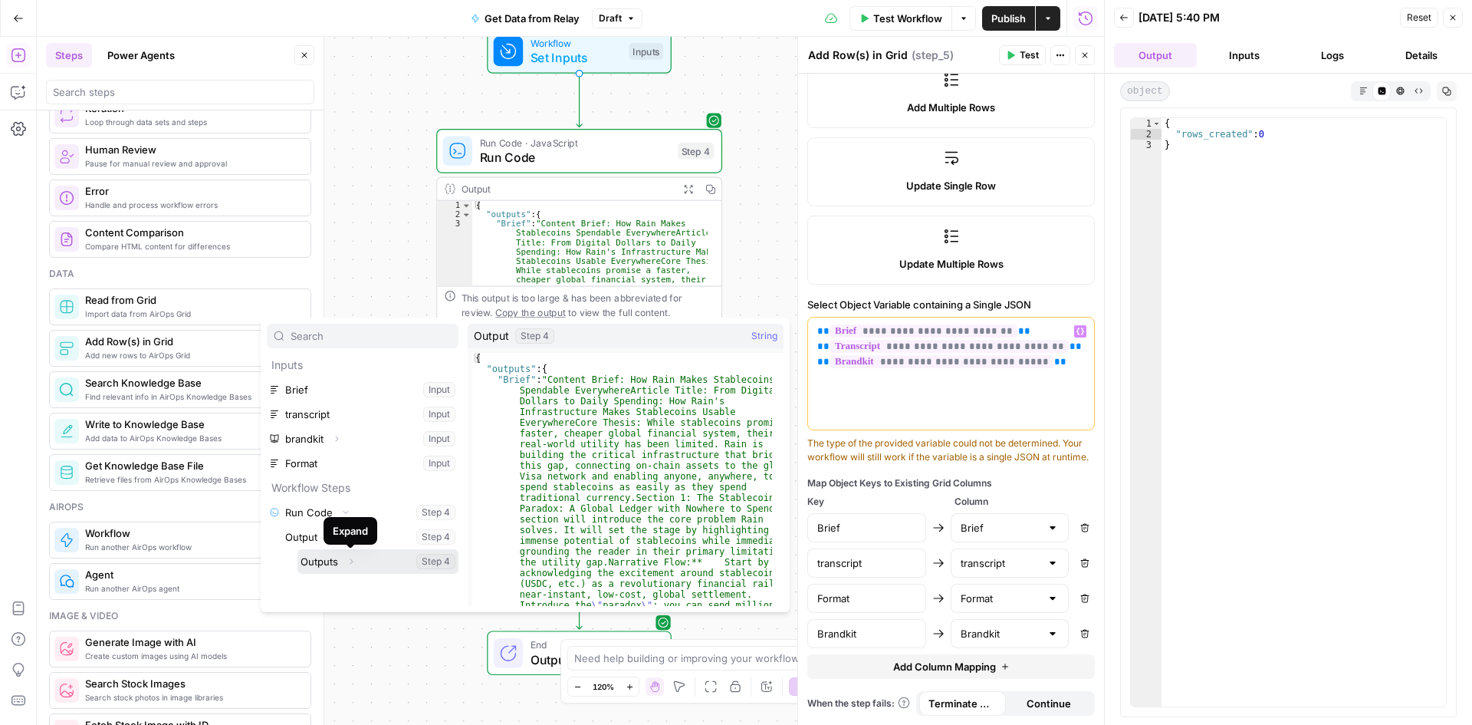
click at [344, 562] on button "Expand" at bounding box center [351, 561] width 20 height 20
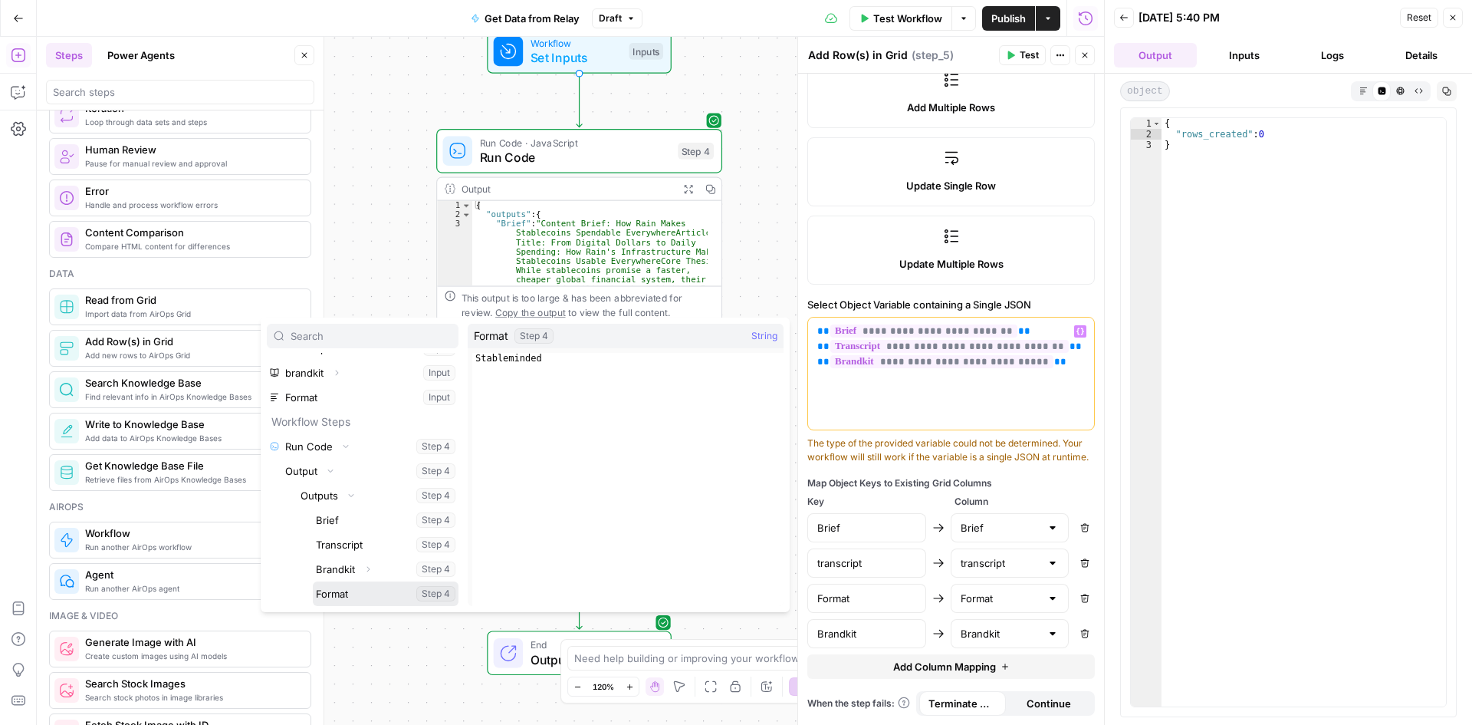
click at [350, 586] on button "Select variable Format" at bounding box center [386, 593] width 146 height 25
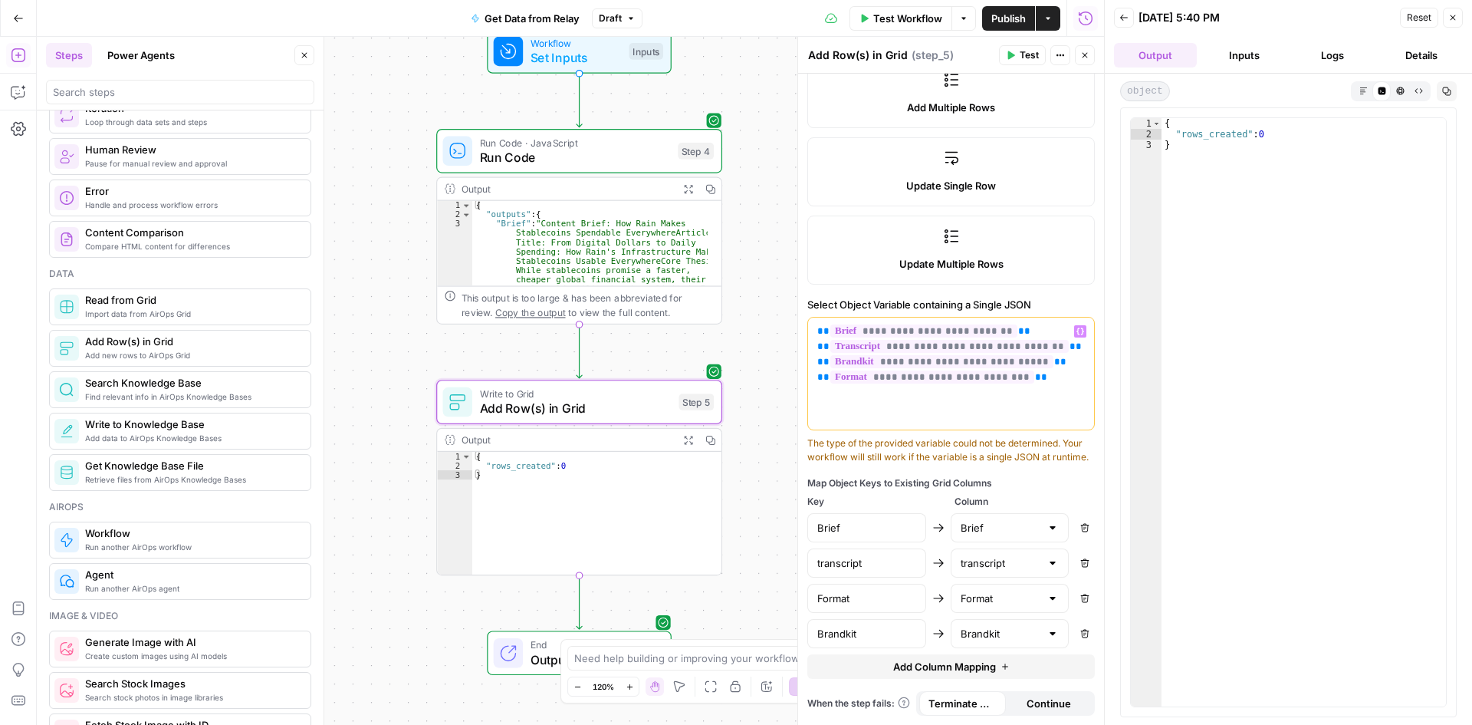
click at [952, 405] on div "**********" at bounding box center [951, 373] width 286 height 112
click at [899, 12] on span "Test Workflow" at bounding box center [907, 18] width 69 height 15
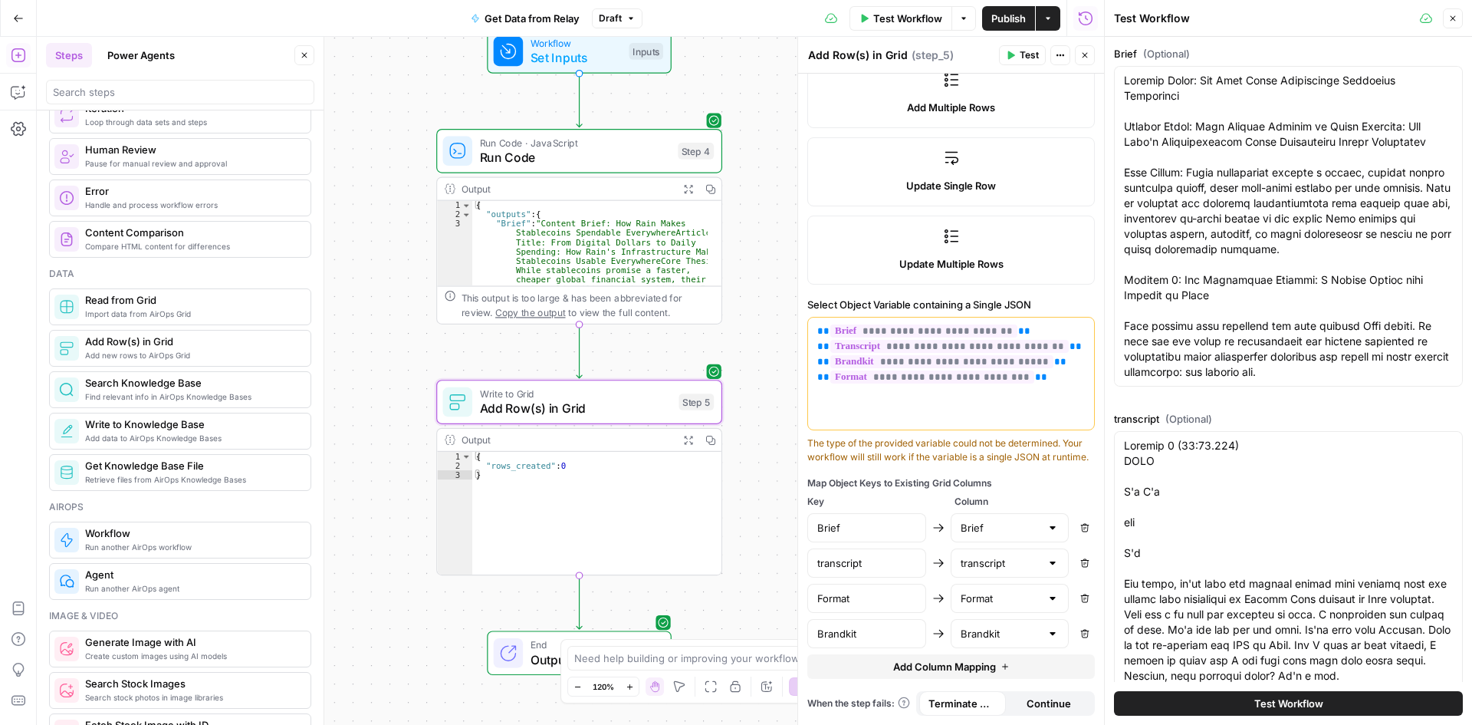
click at [1277, 695] on span "Test Workflow" at bounding box center [1288, 702] width 69 height 15
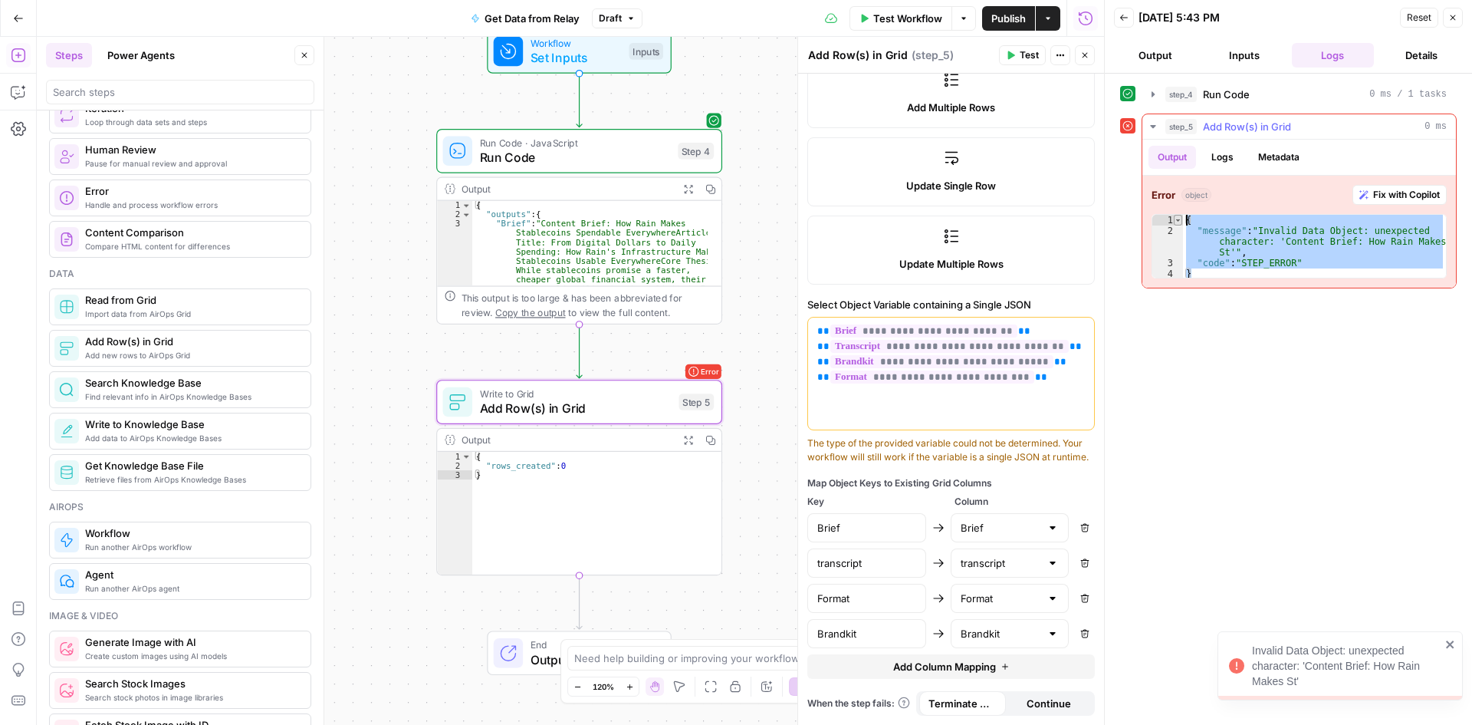
drag, startPoint x: 1310, startPoint y: 272, endPoint x: 1182, endPoint y: 220, distance: 139.0
click at [1182, 220] on div "* 1 2 3 4 { "message" : "Invalid Data Object: unexpected character: 'Content Br…" at bounding box center [1299, 246] width 295 height 64
type textarea "**********"
click at [965, 419] on div "**********" at bounding box center [951, 380] width 288 height 167
click at [943, 386] on div "**********" at bounding box center [951, 373] width 286 height 112
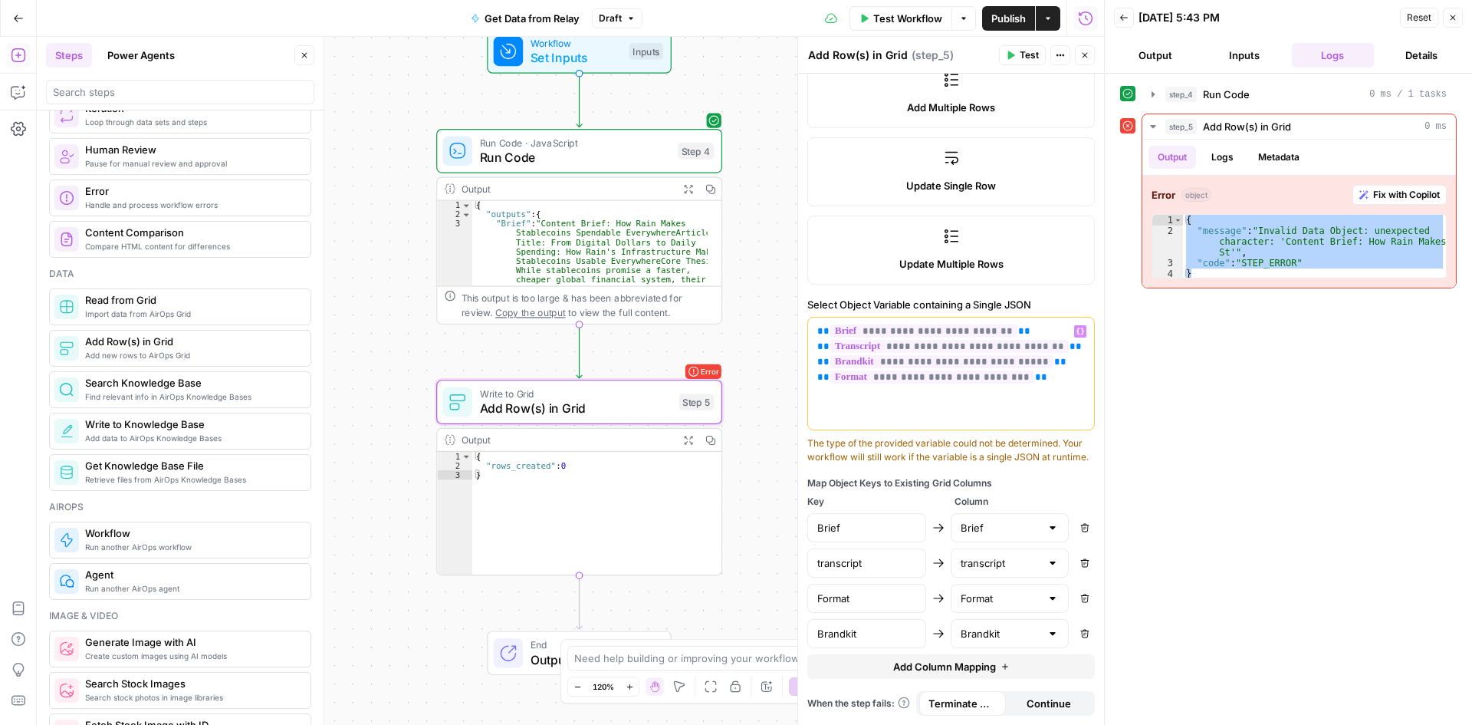
click at [1039, 357] on p "**********" at bounding box center [951, 354] width 268 height 61
click at [1047, 335] on p "**********" at bounding box center [951, 354] width 268 height 61
drag, startPoint x: 1031, startPoint y: 378, endPoint x: 798, endPoint y: 297, distance: 246.9
click at [798, 297] on div "**********" at bounding box center [950, 381] width 307 height 688
click at [1361, 437] on div "**********" at bounding box center [1288, 399] width 337 height 636
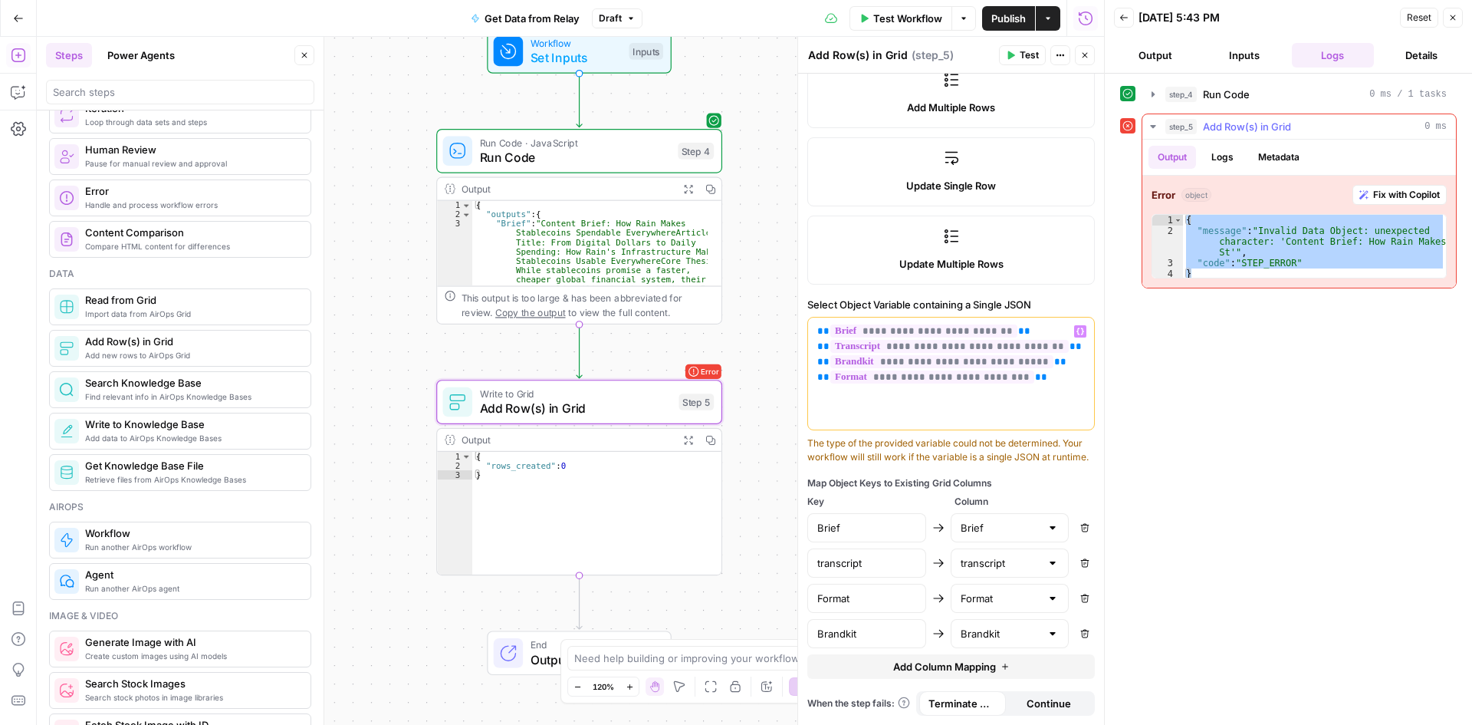
click at [1387, 196] on span "Fix with Copilot" at bounding box center [1406, 195] width 67 height 14
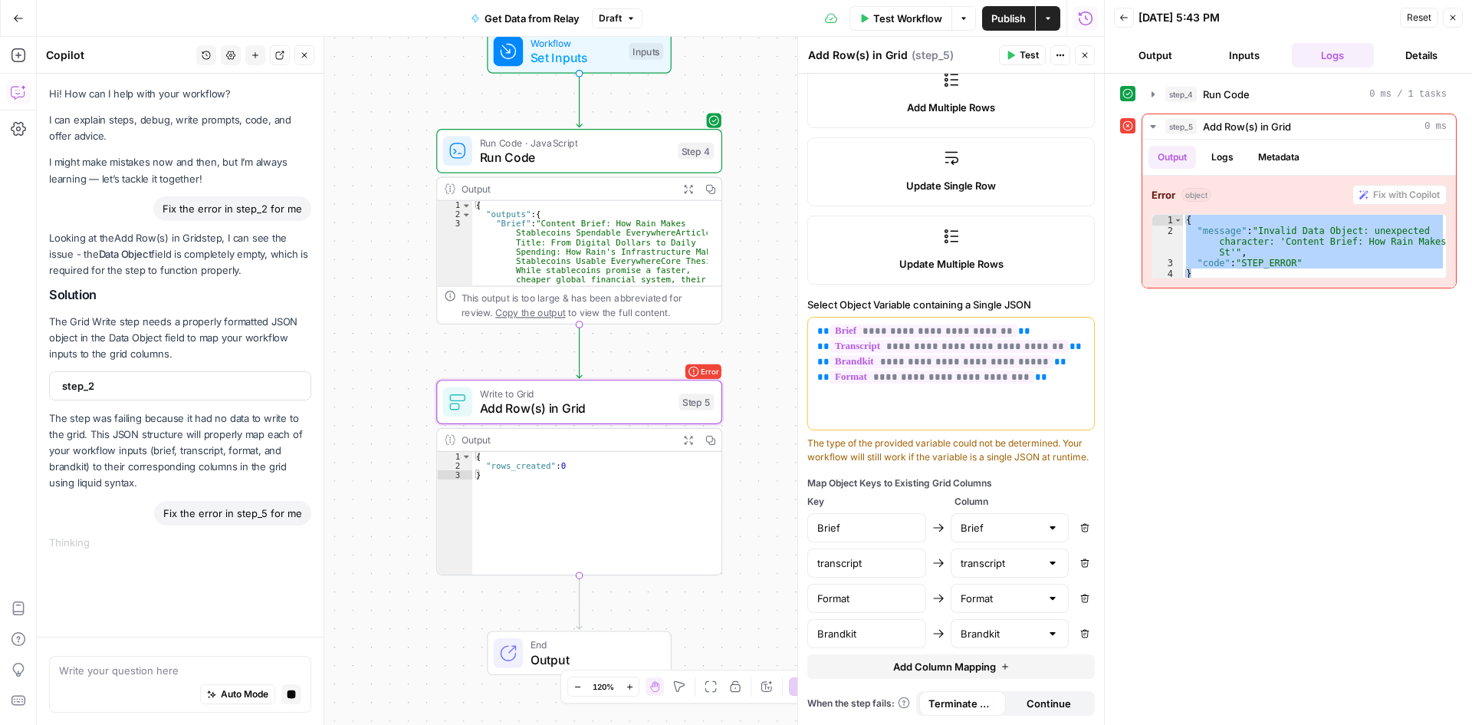
click at [179, 676] on textarea at bounding box center [180, 670] width 242 height 15
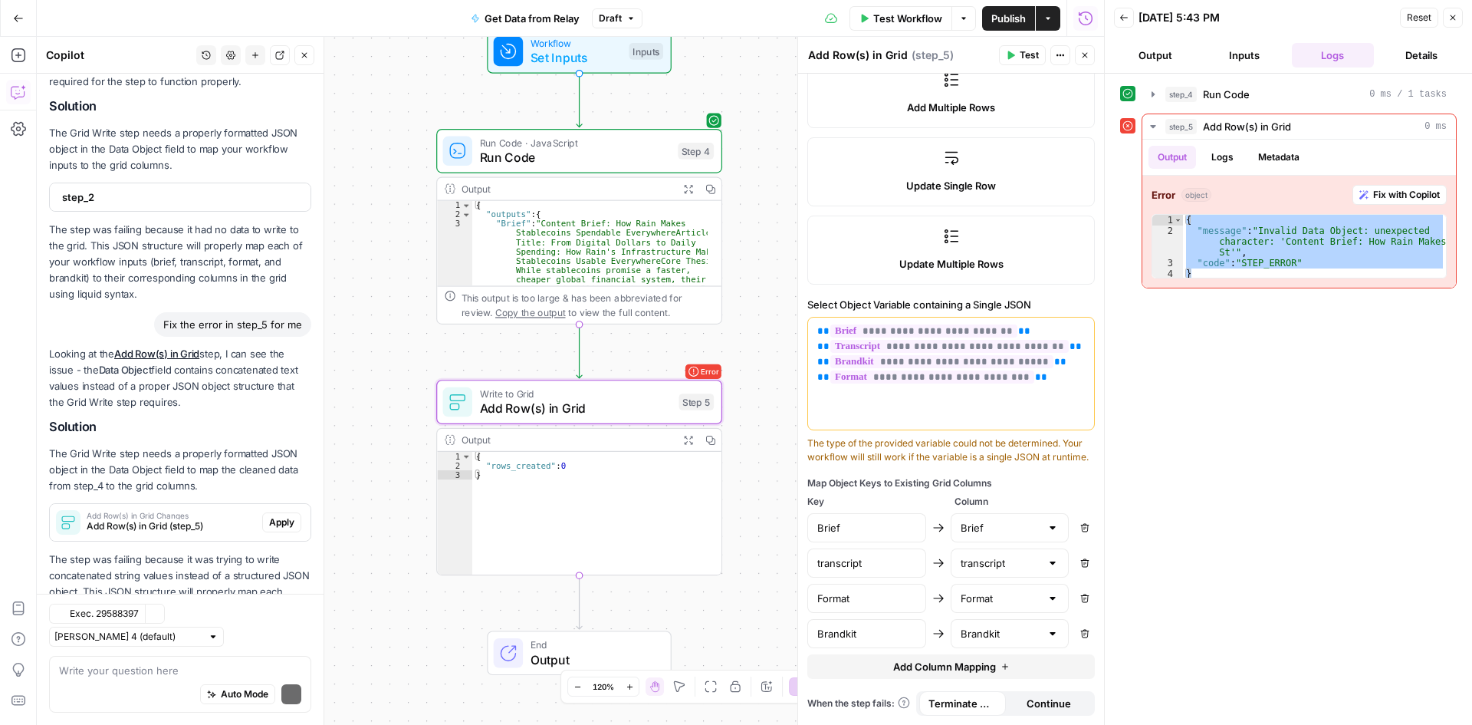
scroll to position [305, 0]
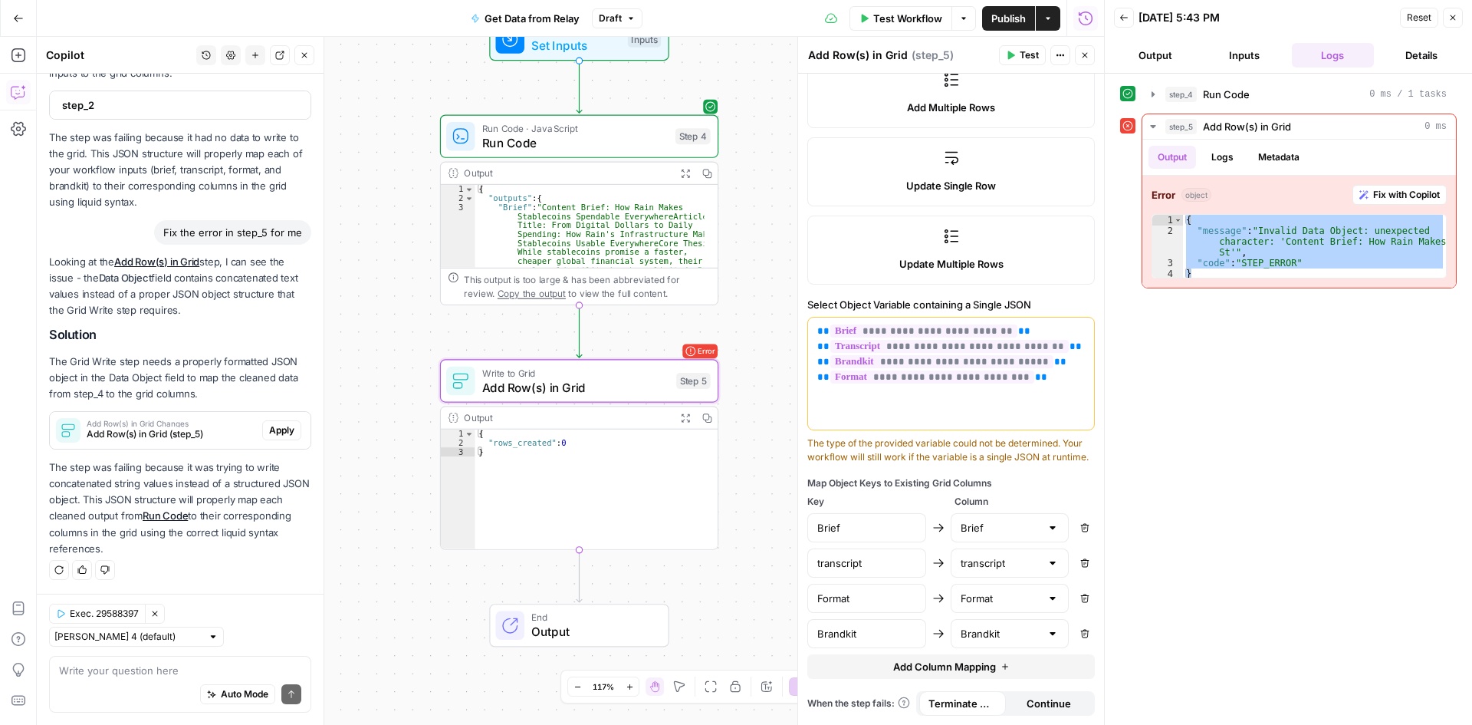
click at [278, 424] on span "Apply" at bounding box center [281, 430] width 25 height 14
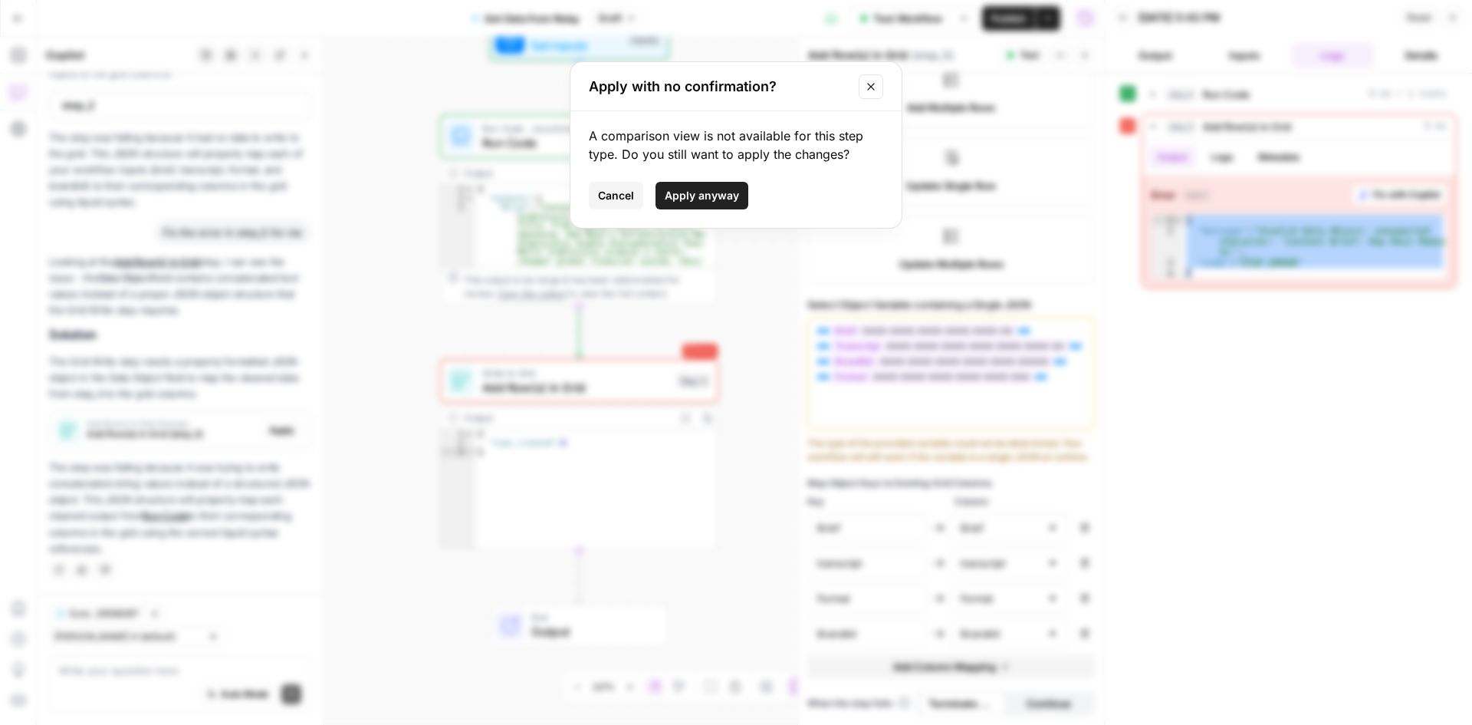
click at [696, 199] on span "Apply anyway" at bounding box center [702, 195] width 74 height 15
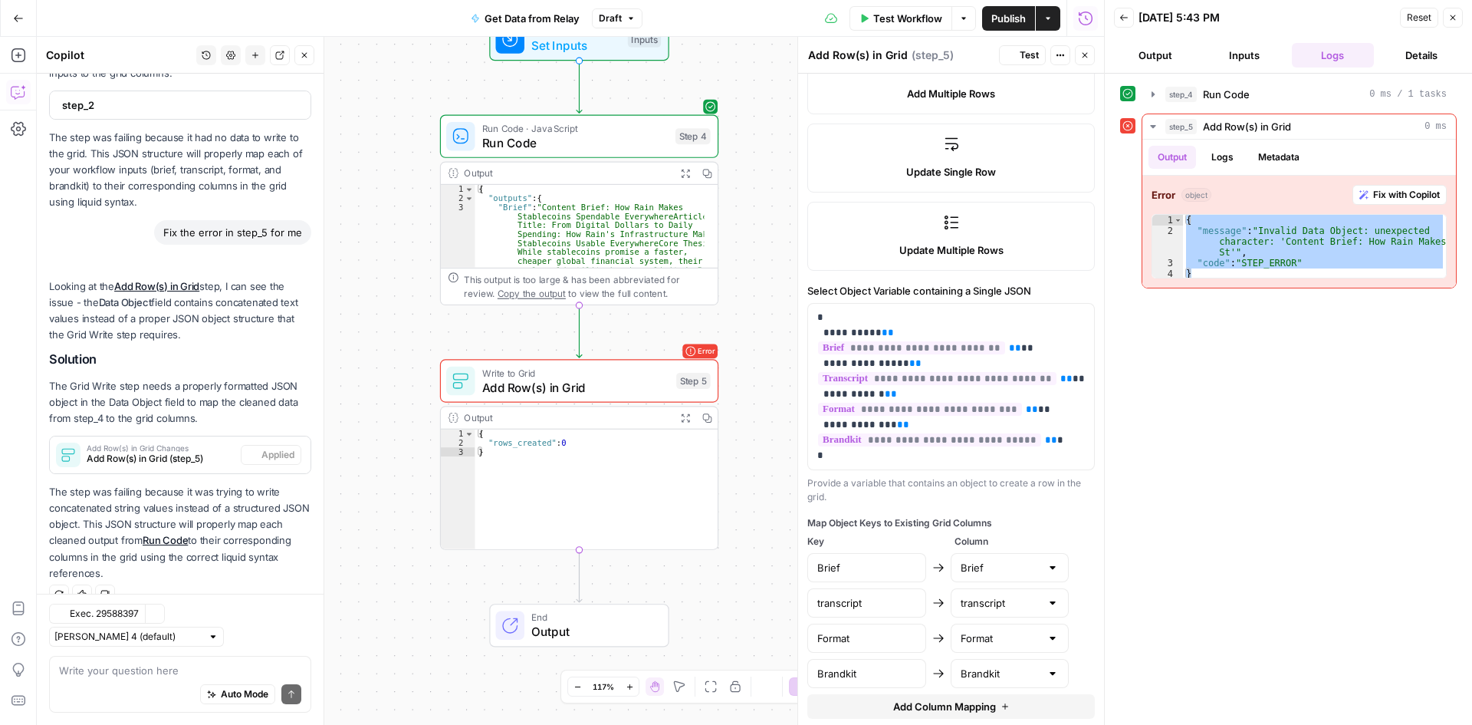
scroll to position [320, 0]
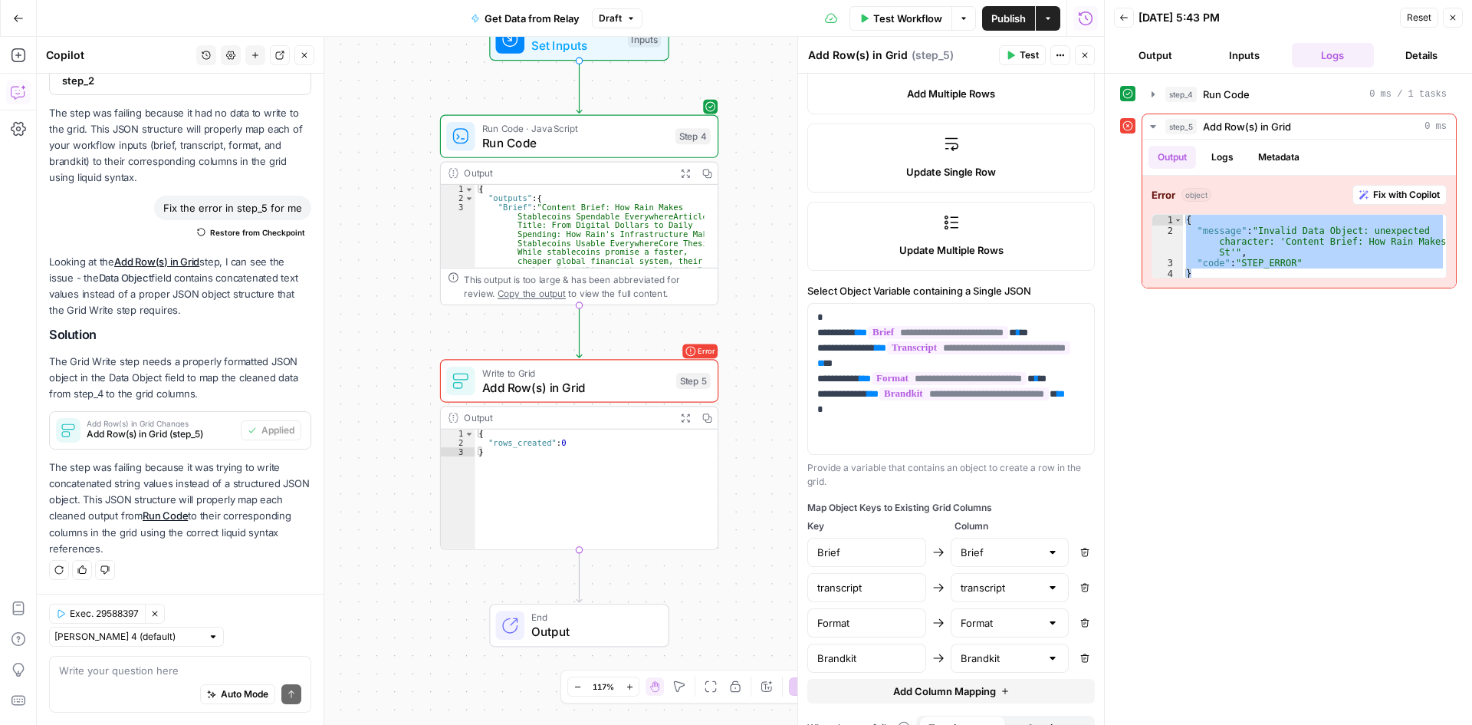
click at [998, 23] on span "Publish" at bounding box center [1008, 18] width 35 height 15
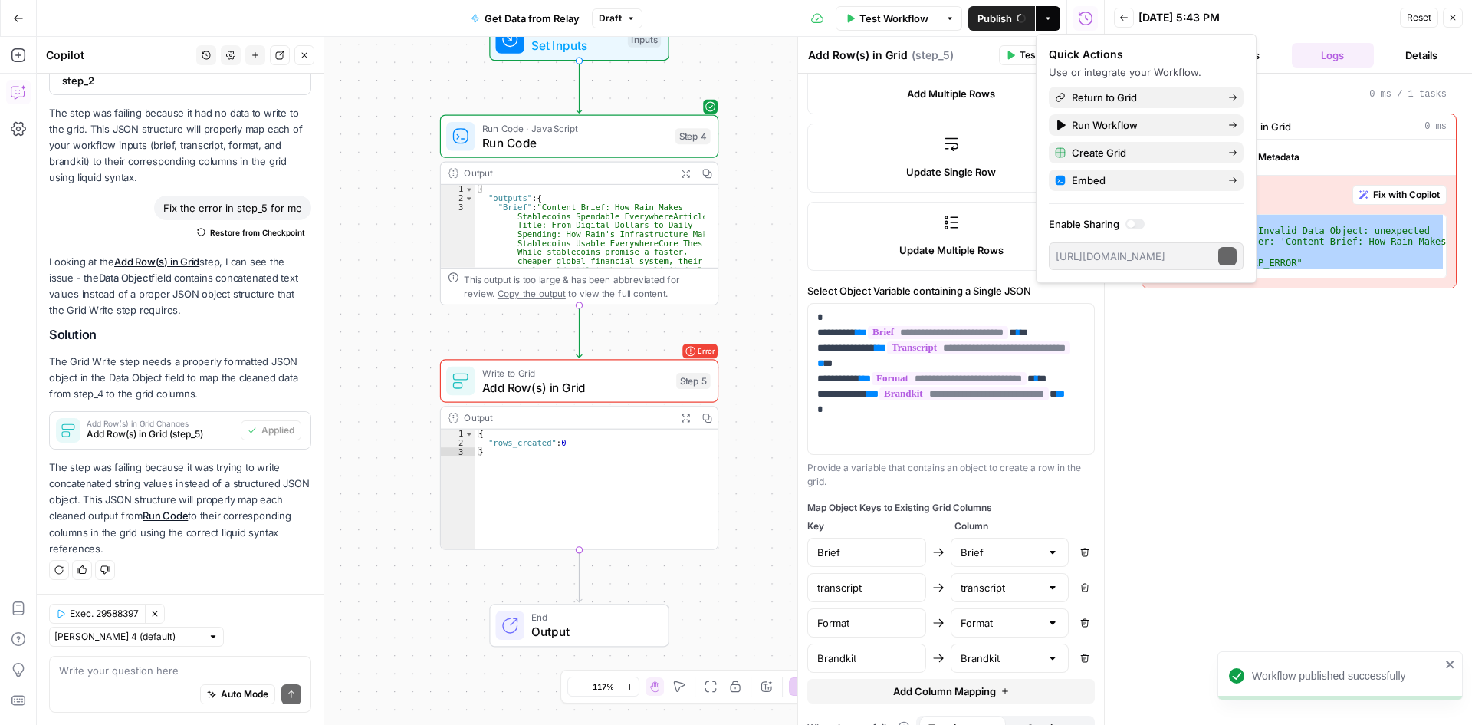
click at [882, 18] on span "Test Workflow" at bounding box center [894, 18] width 69 height 15
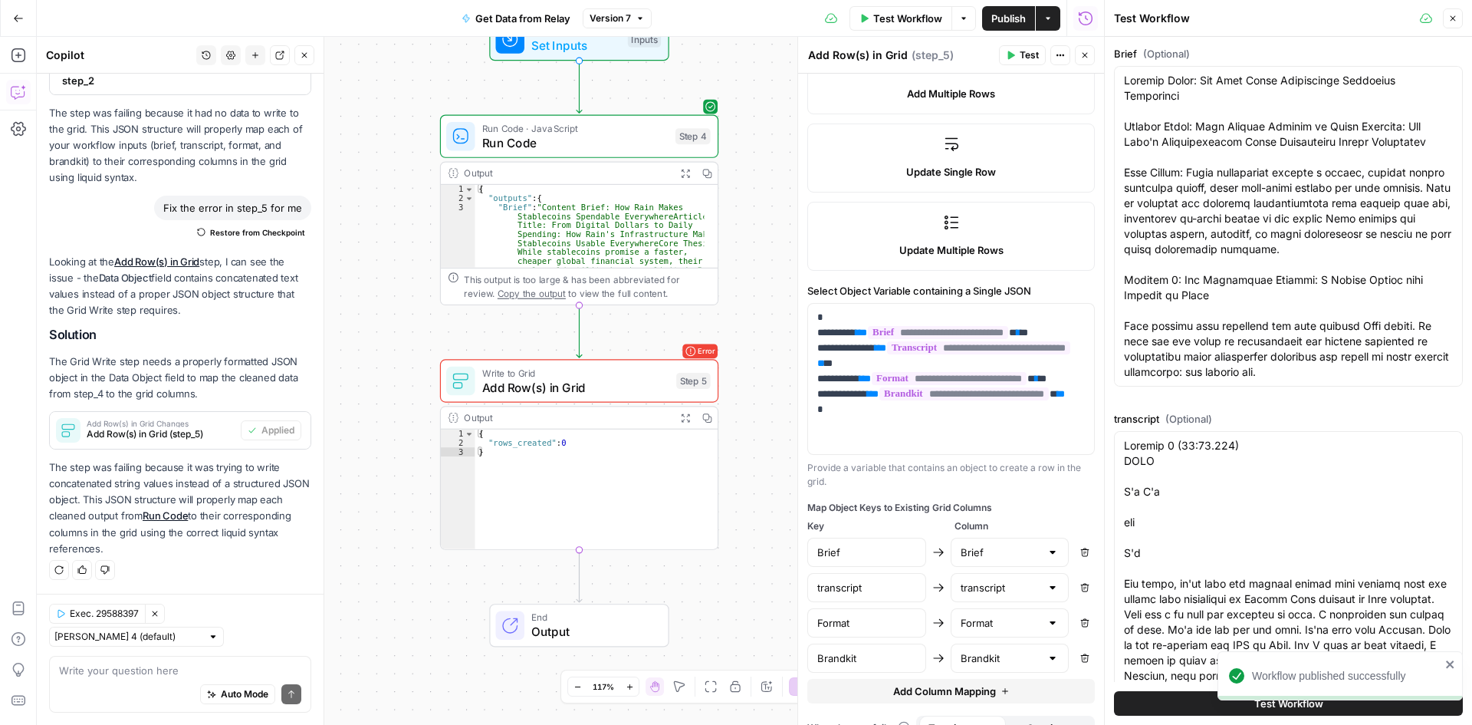
click at [1217, 697] on button "Test Workflow" at bounding box center [1288, 703] width 349 height 25
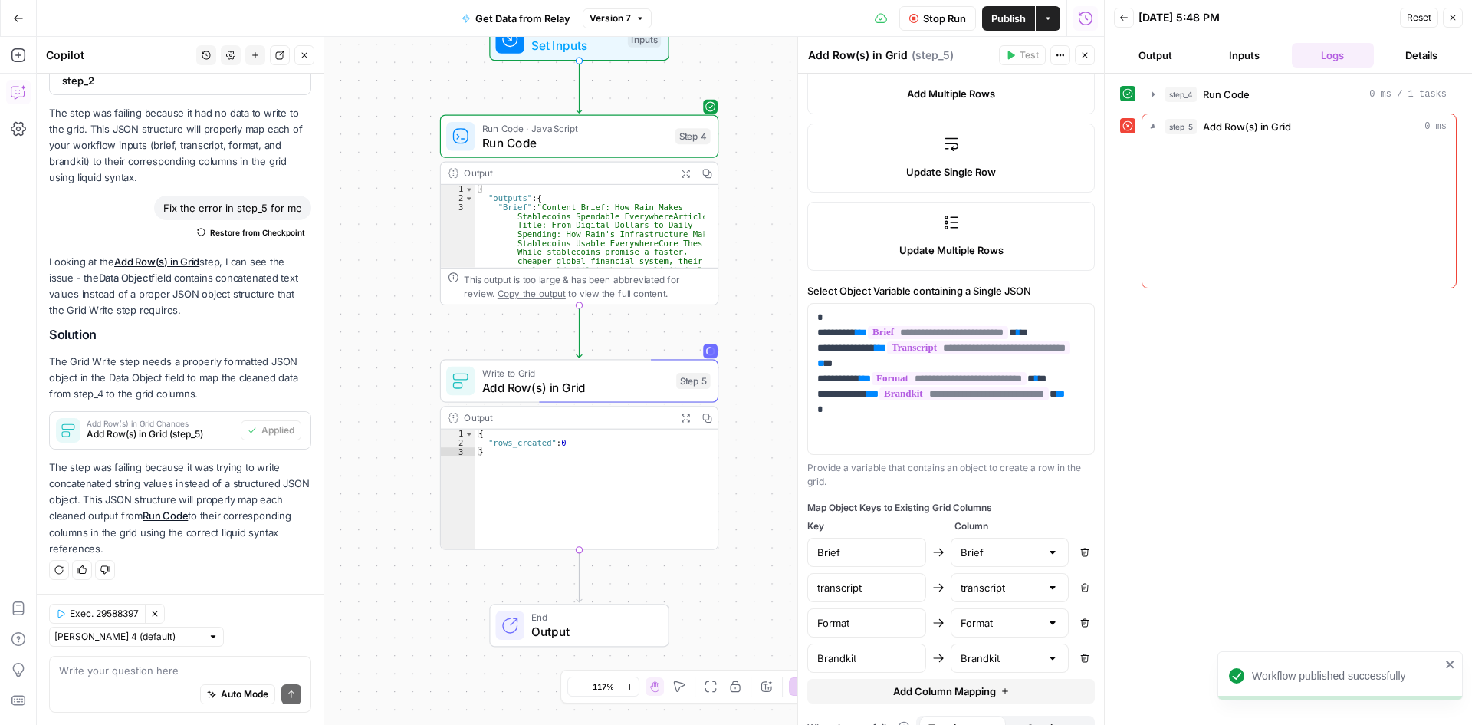
scroll to position [330, 0]
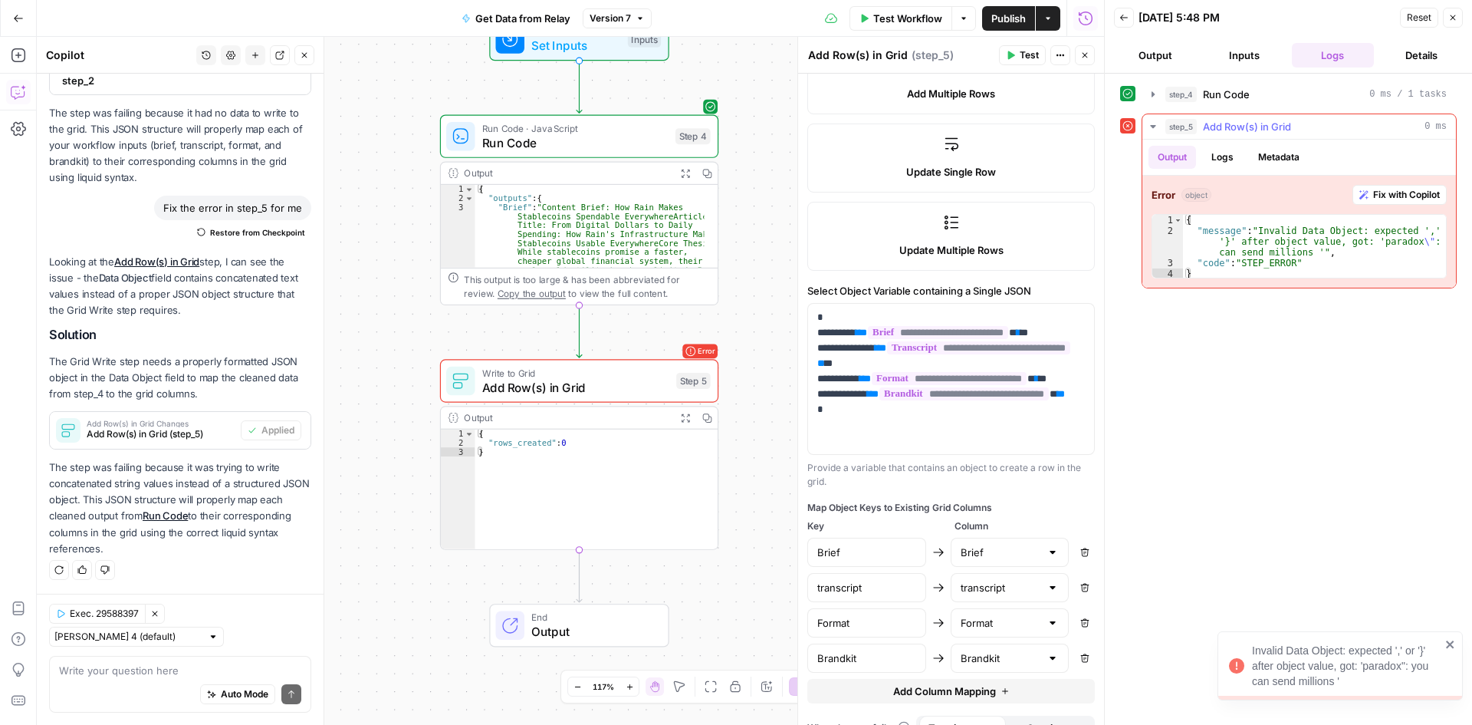
click at [1392, 199] on span "Fix with Copilot" at bounding box center [1406, 195] width 67 height 14
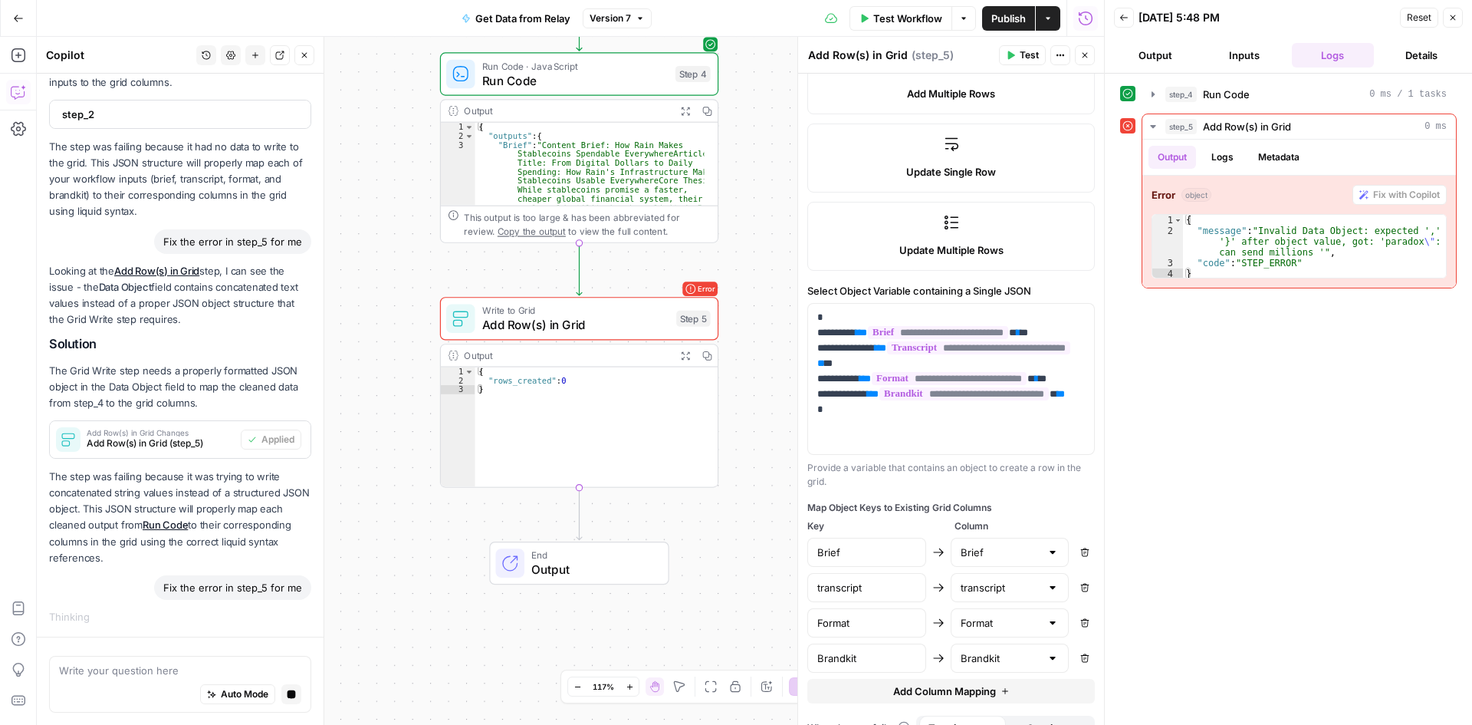
scroll to position [0, 0]
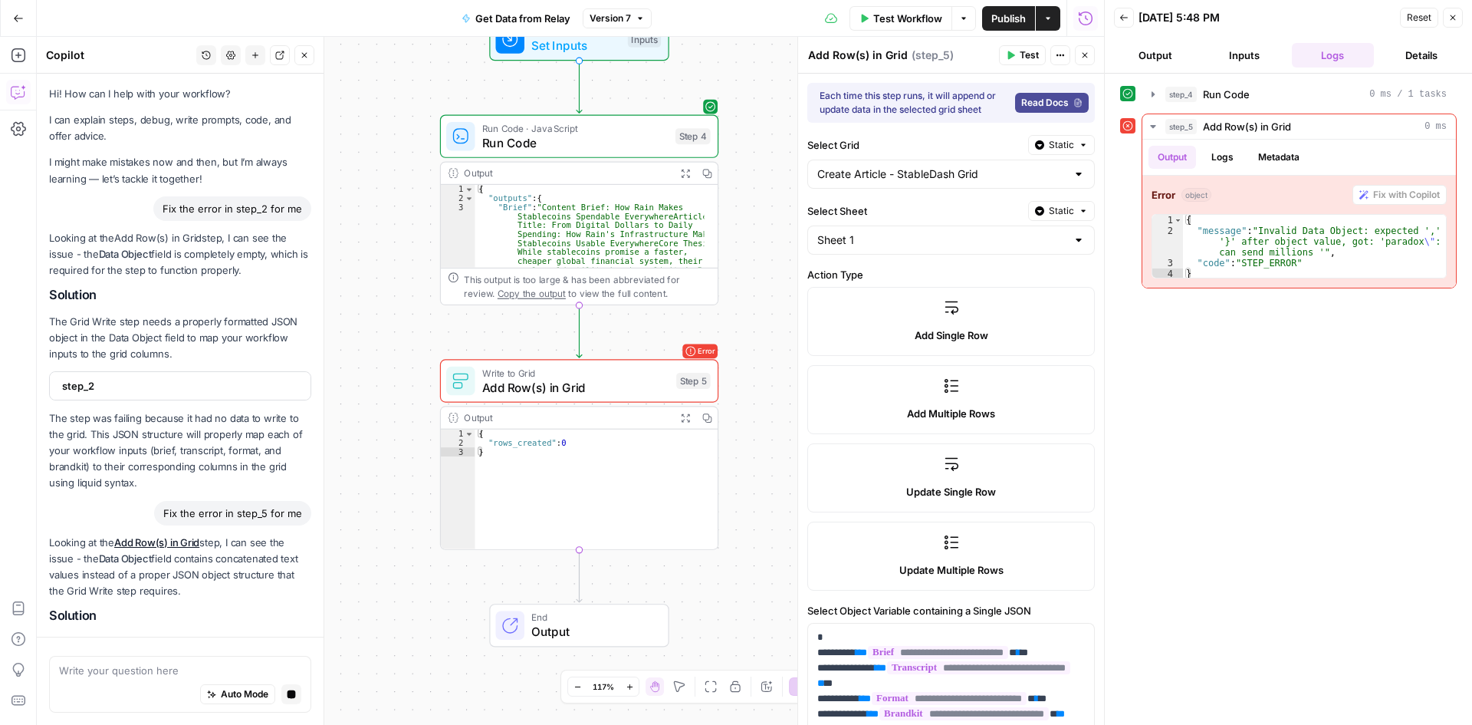
scroll to position [271, 0]
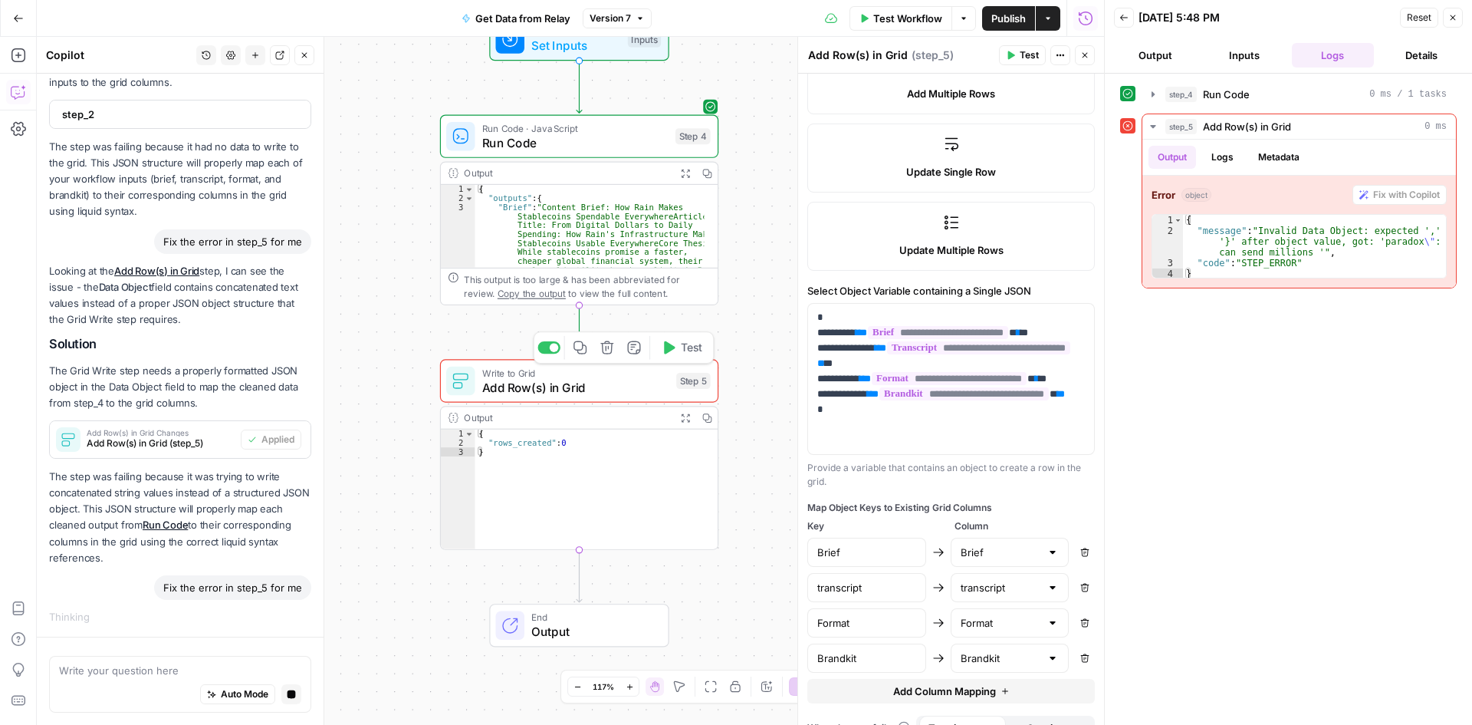
click at [670, 344] on icon "button" at bounding box center [669, 347] width 11 height 13
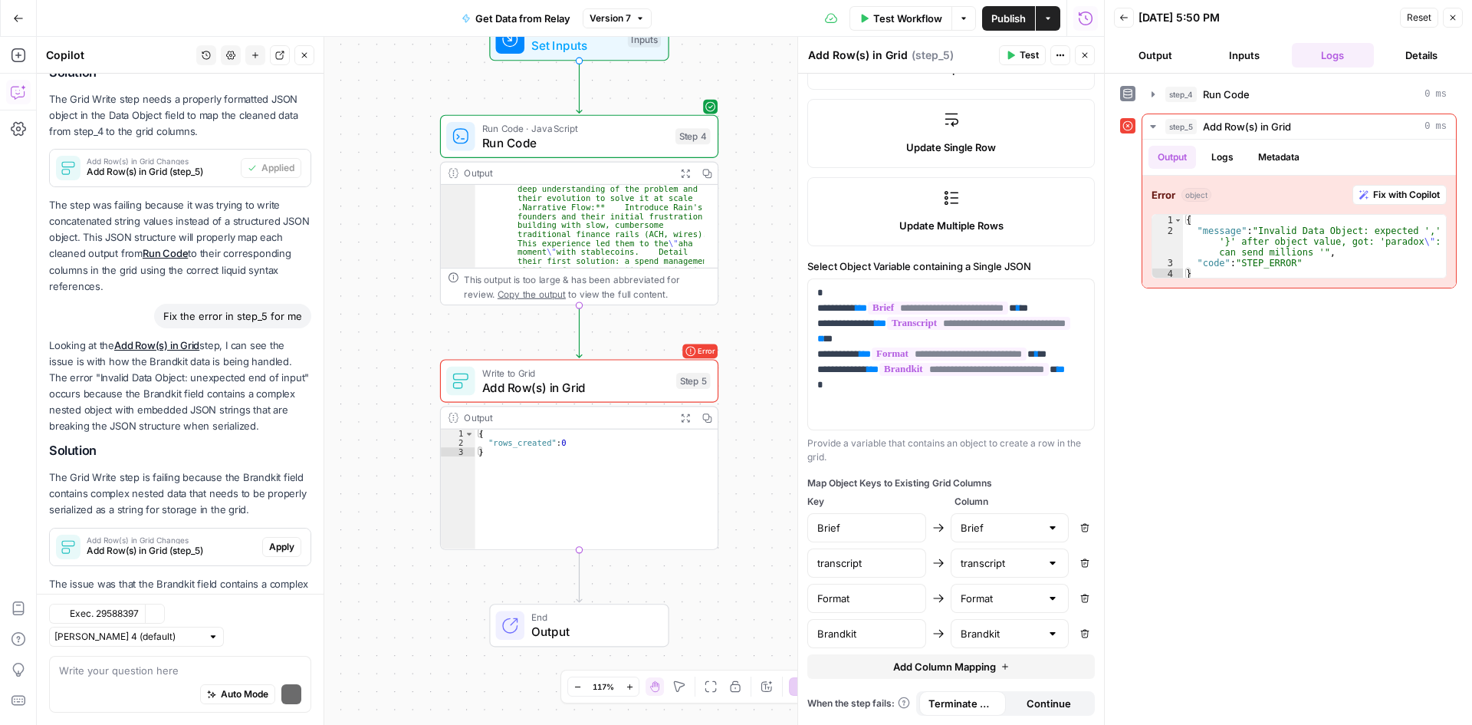
scroll to position [709, 0]
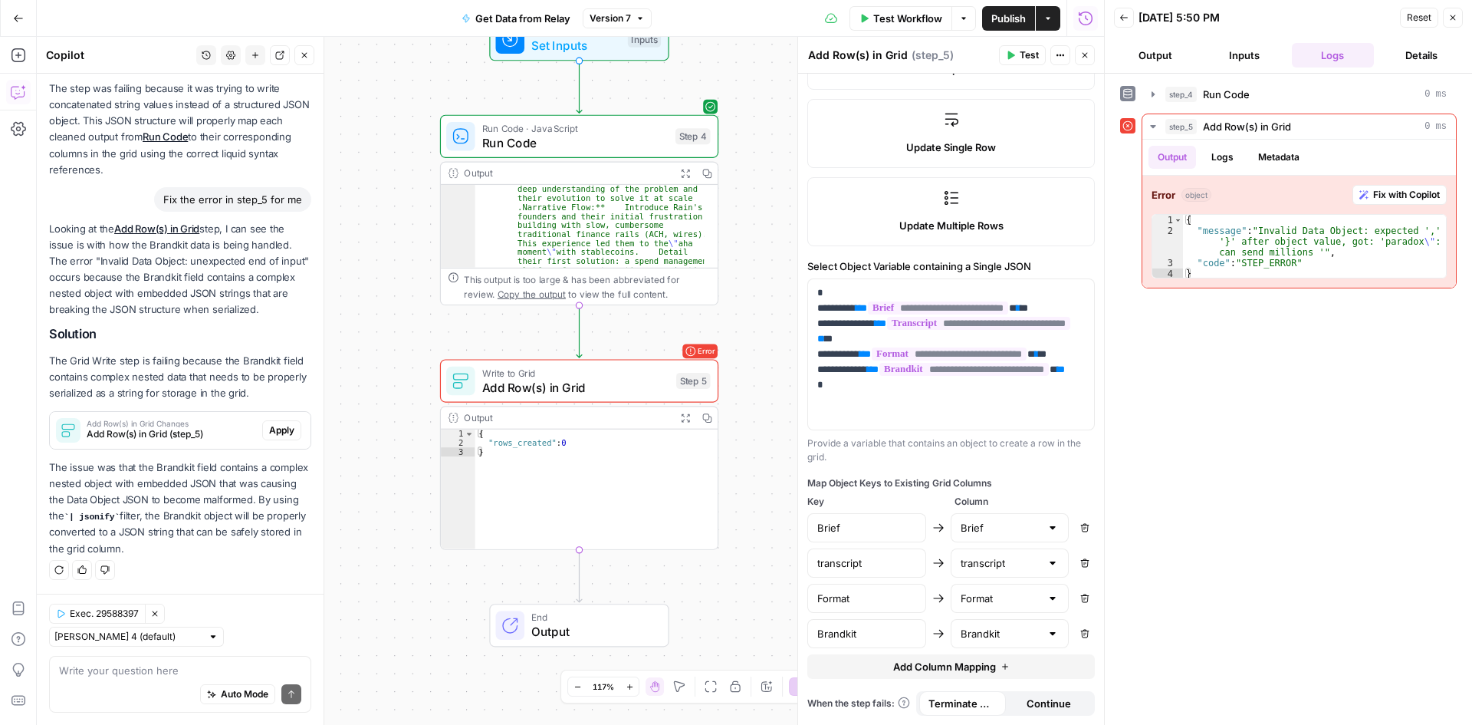
click at [268, 501] on p "The issue was that the Brandkit field contains a complex nested object with emb…" at bounding box center [180, 507] width 262 height 97
click at [269, 431] on span "Apply" at bounding box center [281, 430] width 25 height 14
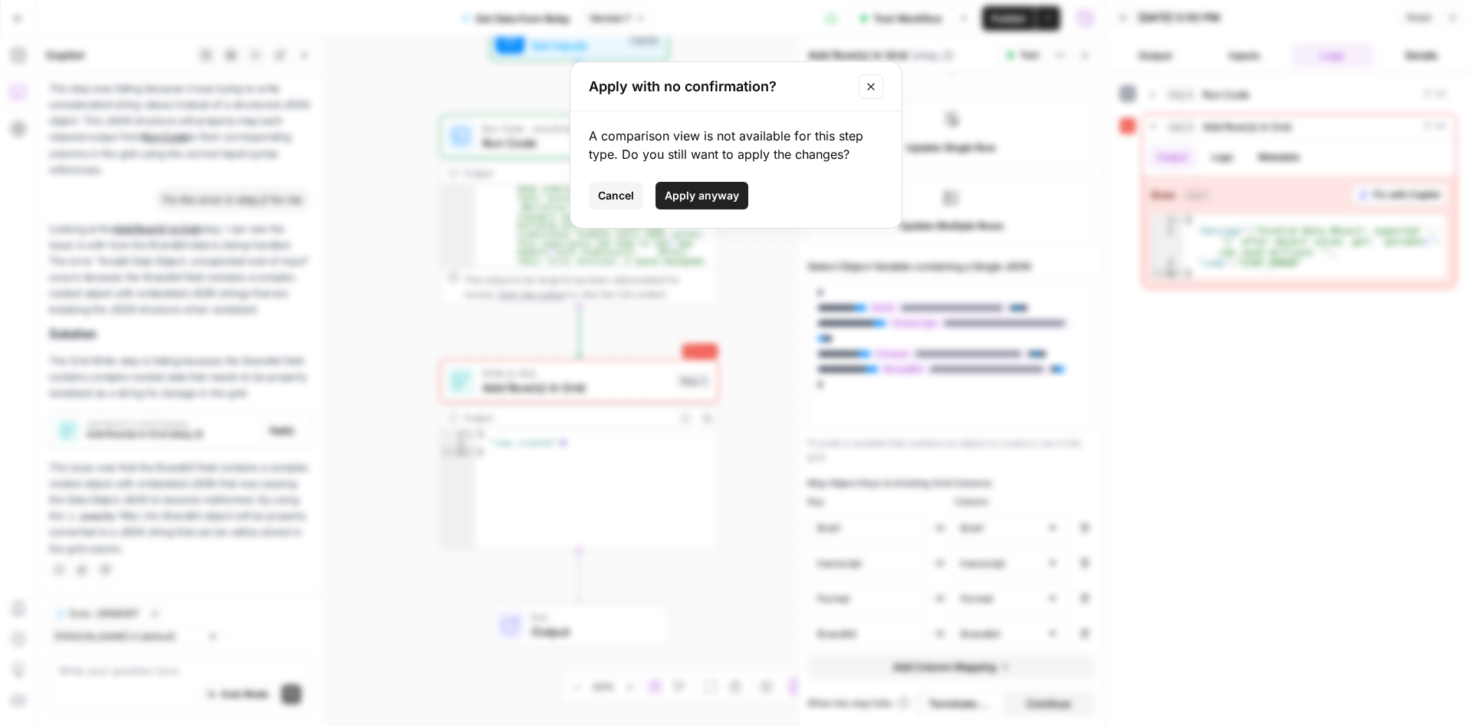
click at [718, 203] on button "Apply anyway" at bounding box center [702, 196] width 93 height 28
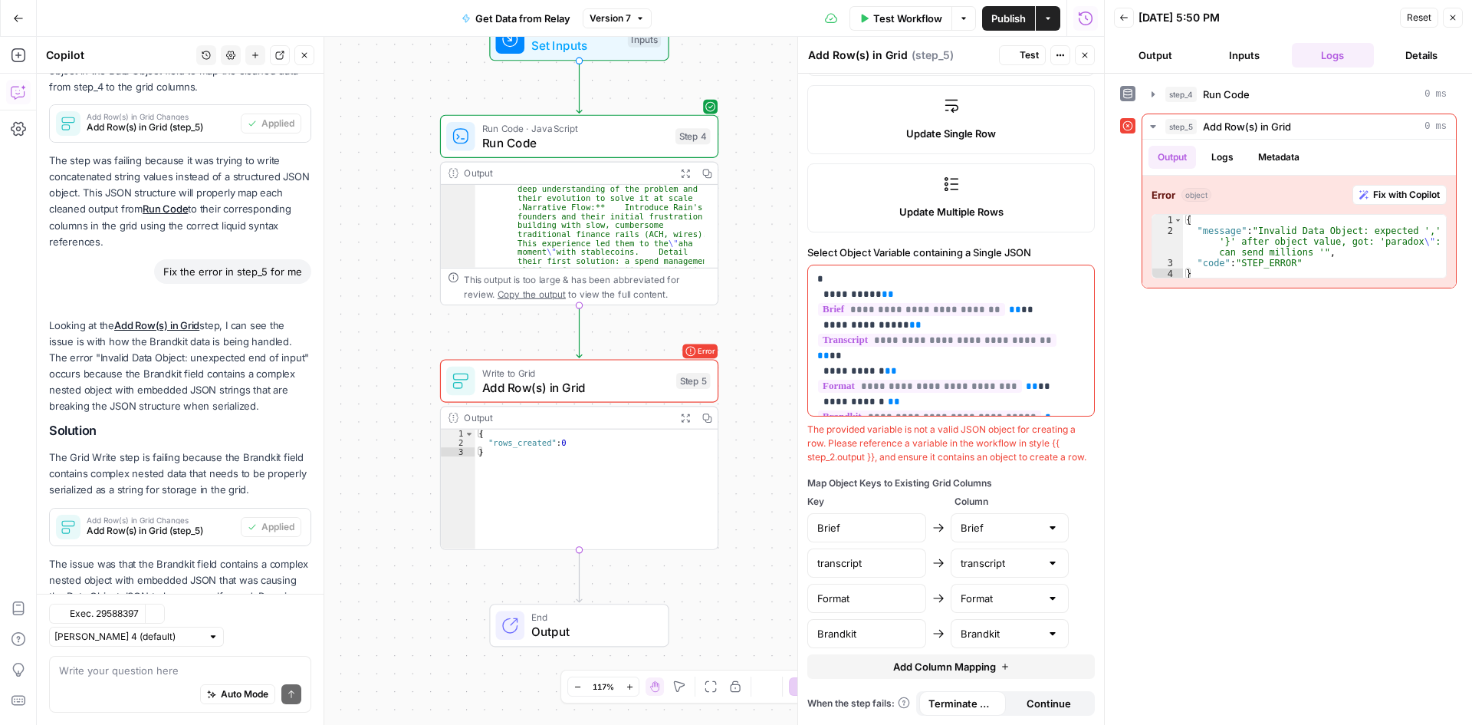
scroll to position [344, 0]
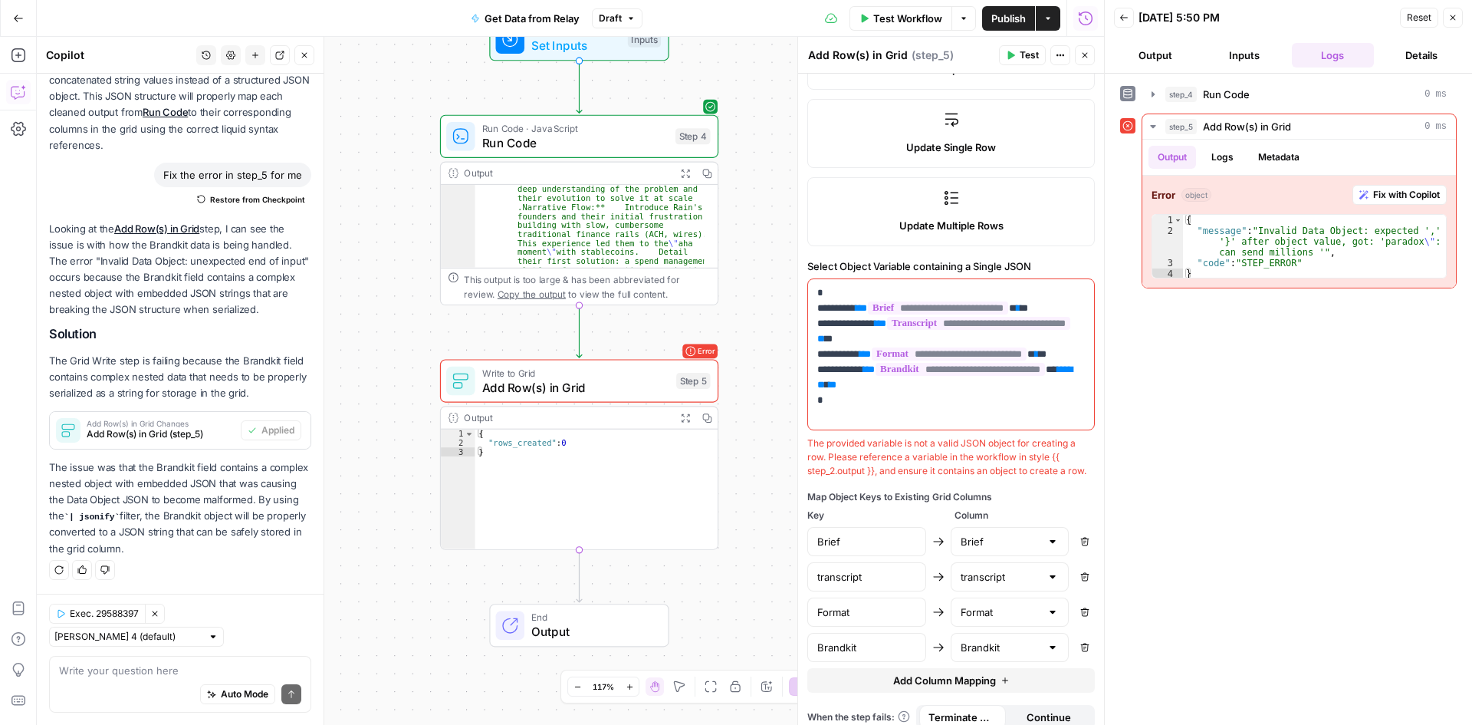
click at [913, 467] on div "The provided variable is not a valid JSON object for creating a row. Please ref…" at bounding box center [951, 456] width 288 height 41
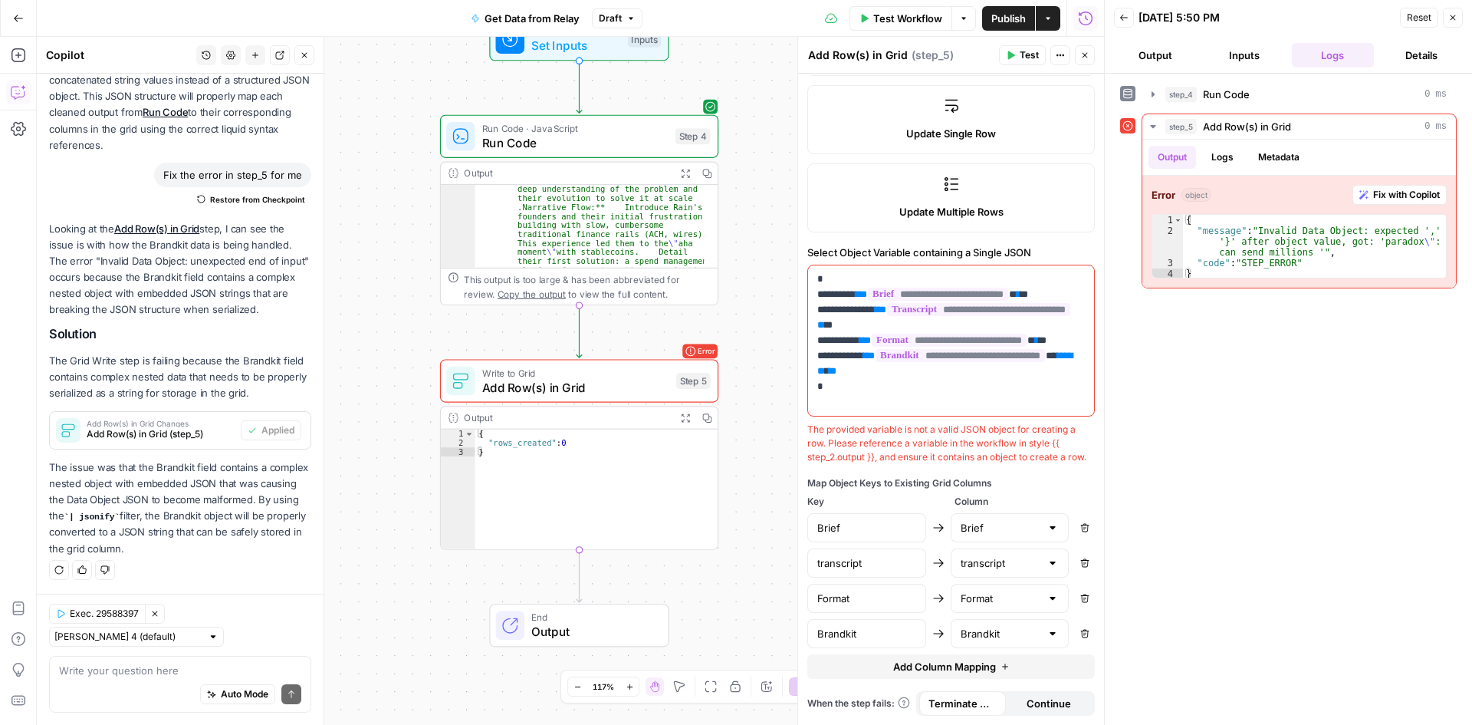
click at [1008, 434] on div "The provided variable is not a valid JSON object for creating a row. Please ref…" at bounding box center [951, 442] width 288 height 41
click at [919, 25] on span "Test Workflow" at bounding box center [907, 18] width 69 height 15
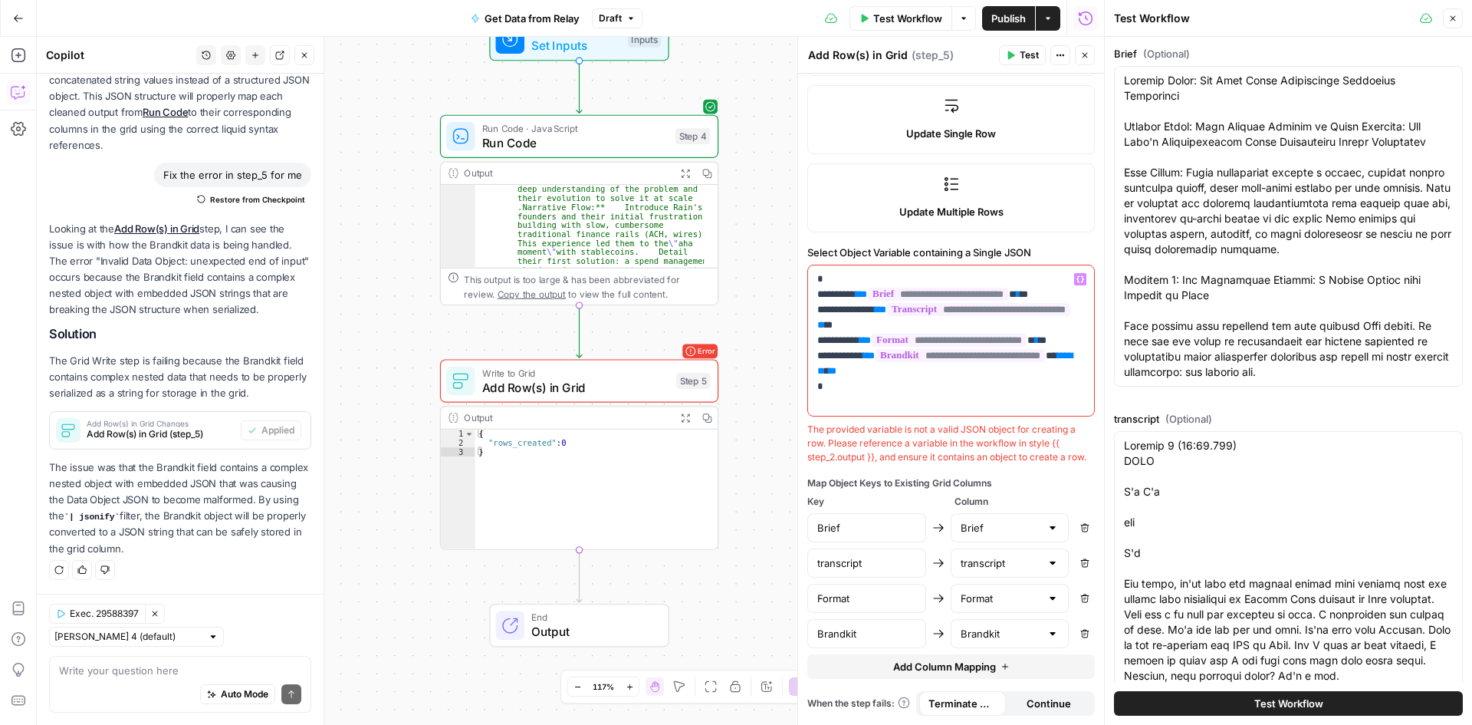
click at [917, 394] on p "**********" at bounding box center [945, 340] width 256 height 138
drag, startPoint x: 878, startPoint y: 393, endPoint x: 820, endPoint y: 357, distance: 68.5
click at [820, 357] on p "**********" at bounding box center [945, 340] width 256 height 138
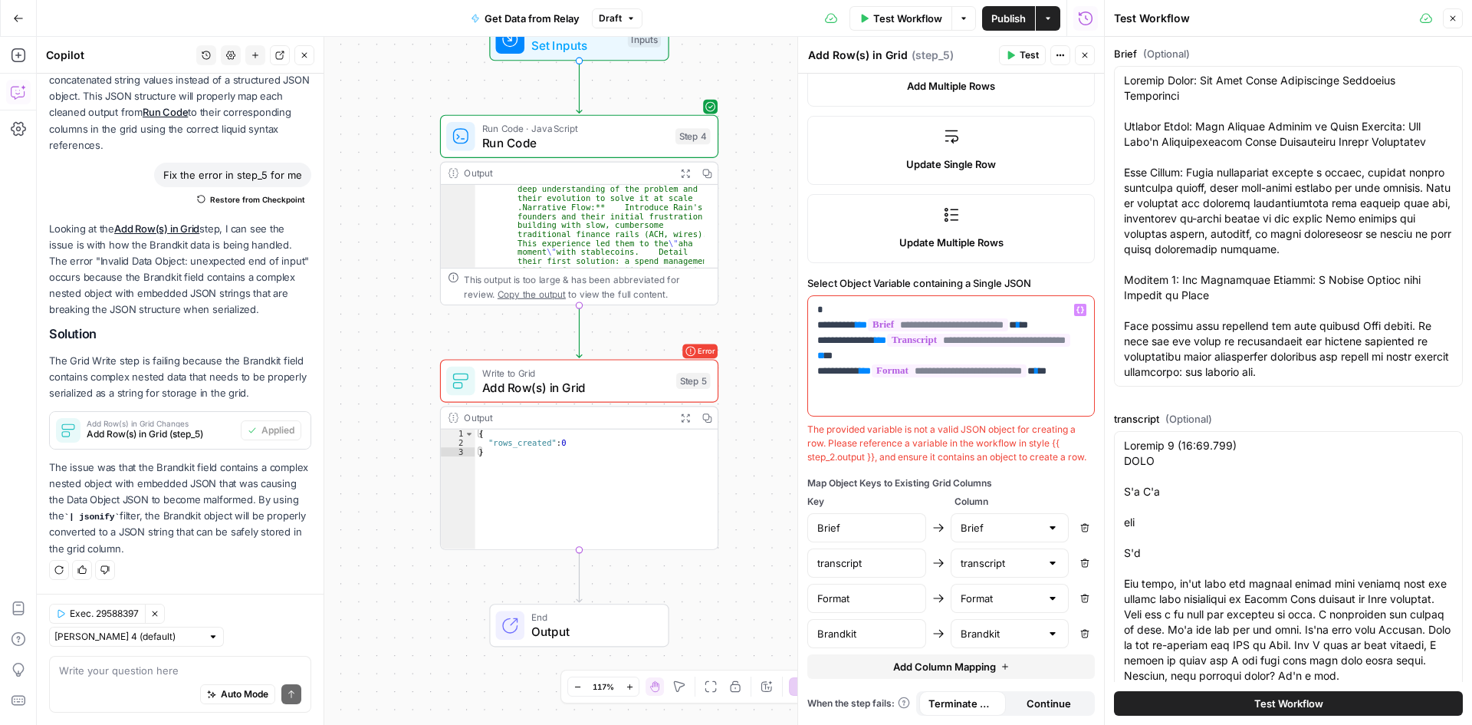
click at [1010, 54] on icon "button" at bounding box center [1011, 55] width 7 height 8
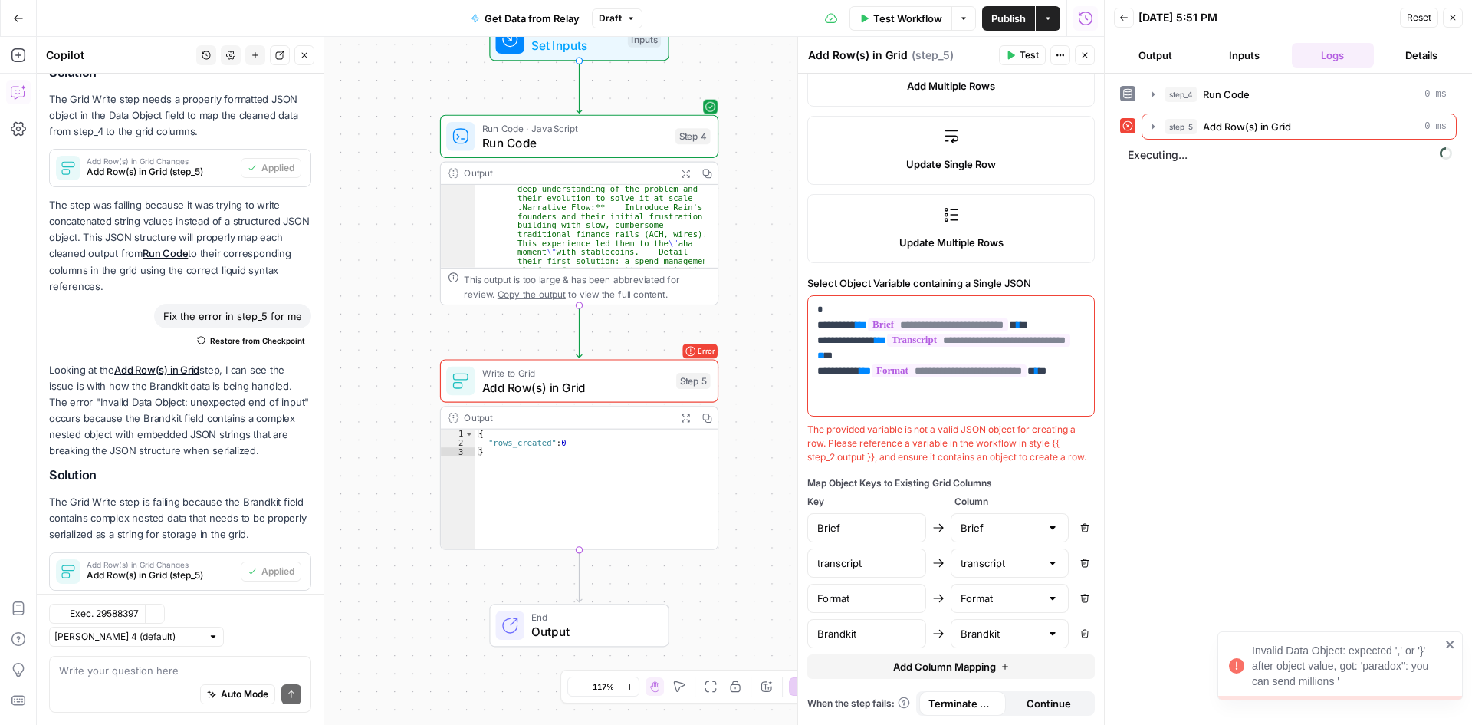
scroll to position [733, 0]
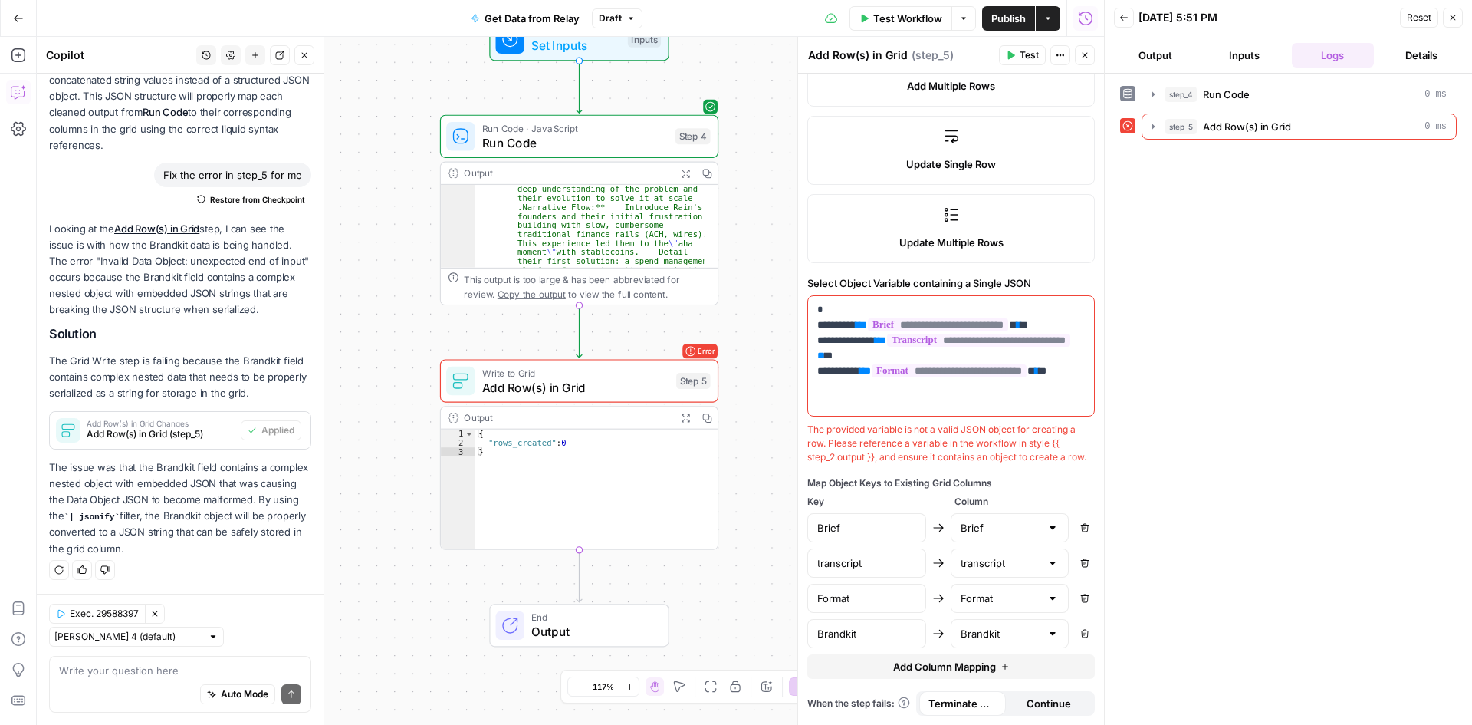
click at [964, 24] on button "Options" at bounding box center [964, 18] width 25 height 25
click at [1052, 16] on icon "button" at bounding box center [1048, 18] width 9 height 9
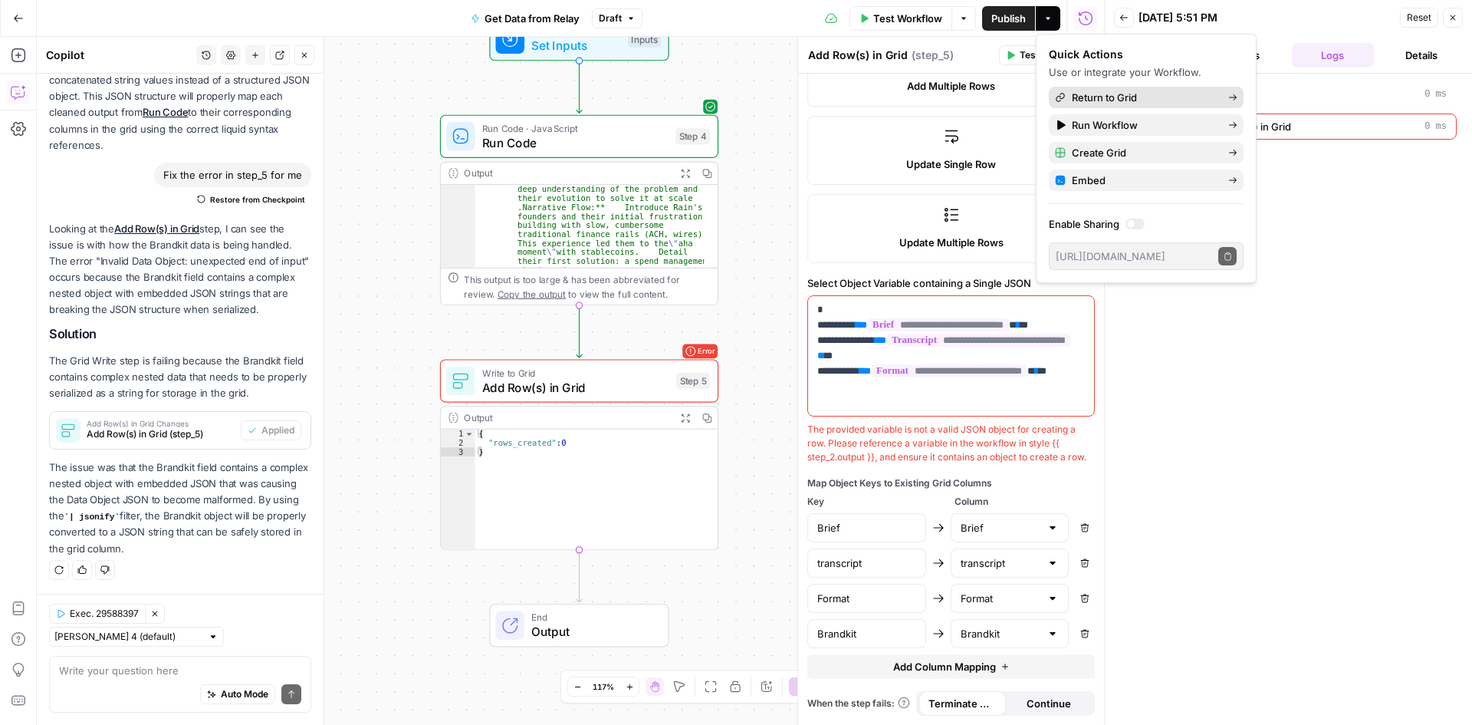
click at [1151, 98] on span "Return to Grid" at bounding box center [1144, 97] width 144 height 15
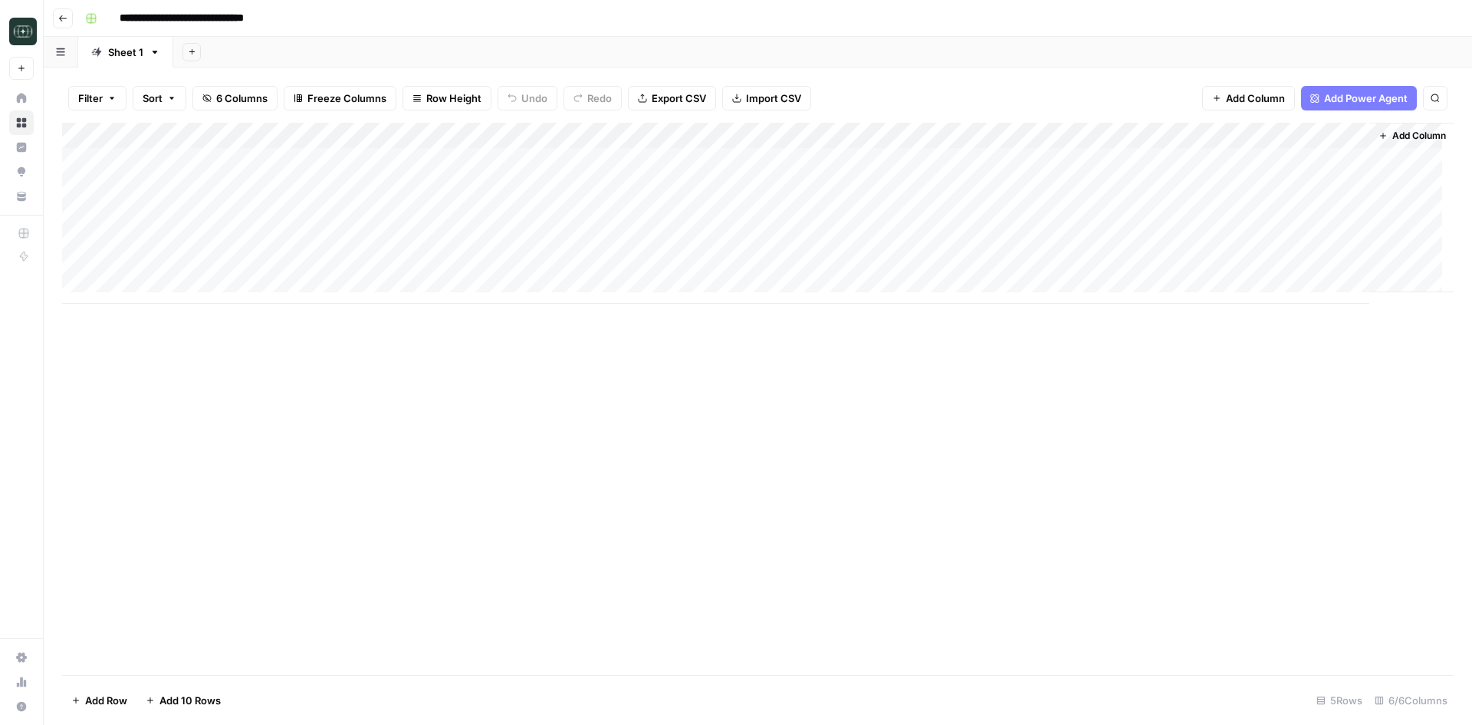
drag, startPoint x: 857, startPoint y: 139, endPoint x: 971, endPoint y: 135, distance: 113.5
click at [971, 135] on div "Add Column" at bounding box center [758, 213] width 1392 height 181
click at [863, 338] on span "Remove Column" at bounding box center [875, 341] width 134 height 15
click at [689, 151] on span "Delete" at bounding box center [681, 158] width 33 height 15
click at [778, 344] on div "Add Column" at bounding box center [758, 399] width 1392 height 552
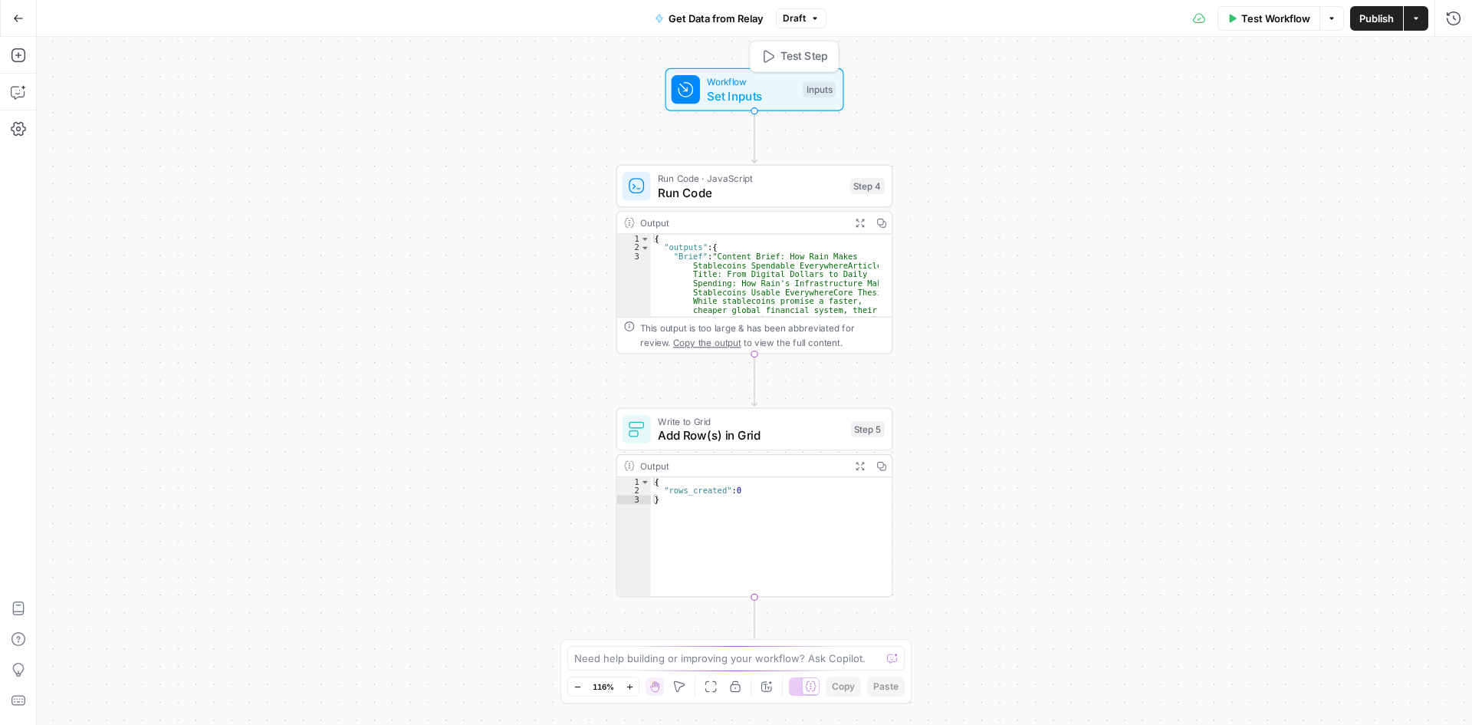
click at [728, 94] on span "Set Inputs" at bounding box center [751, 96] width 88 height 18
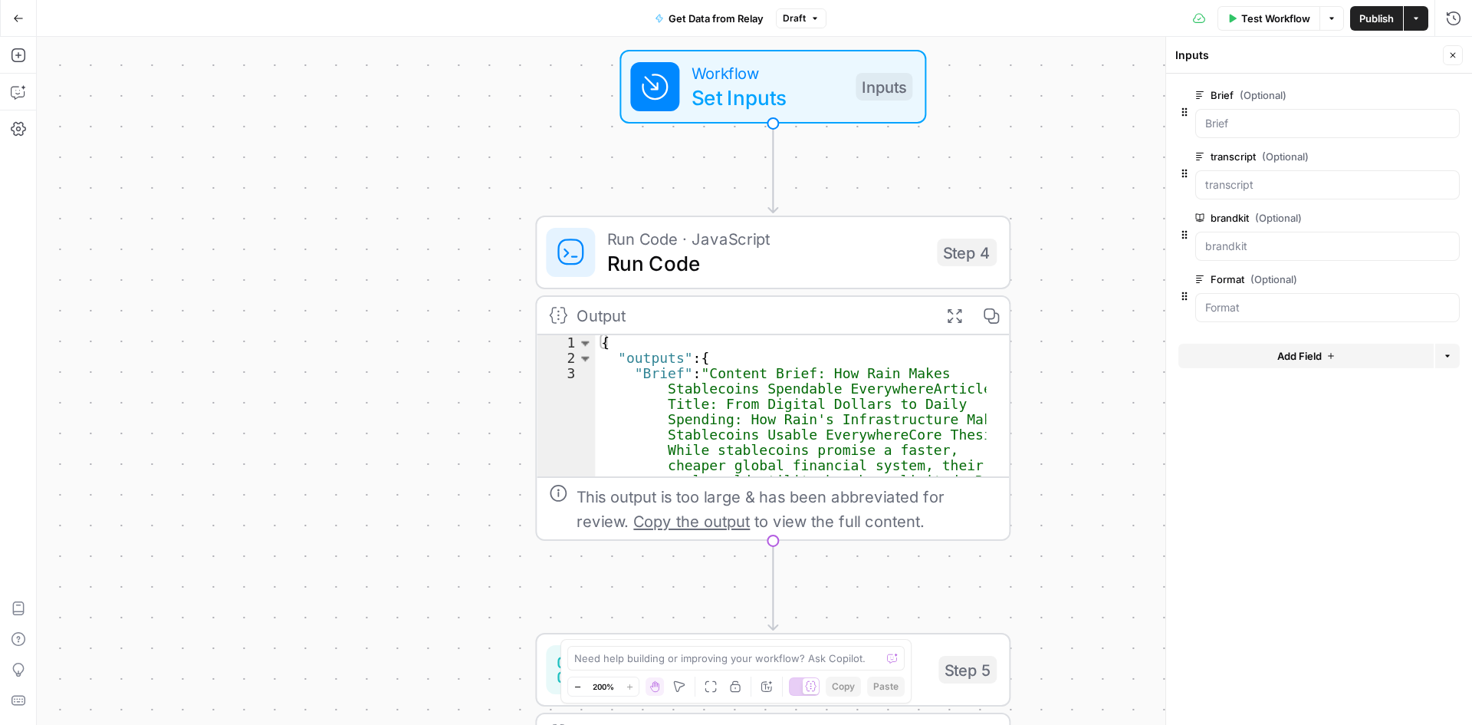
click at [1450, 219] on icon "button" at bounding box center [1451, 218] width 8 height 8
click at [802, 93] on span "Set Inputs" at bounding box center [768, 97] width 152 height 31
click at [1265, 25] on span "Test Workflow" at bounding box center [1275, 18] width 69 height 15
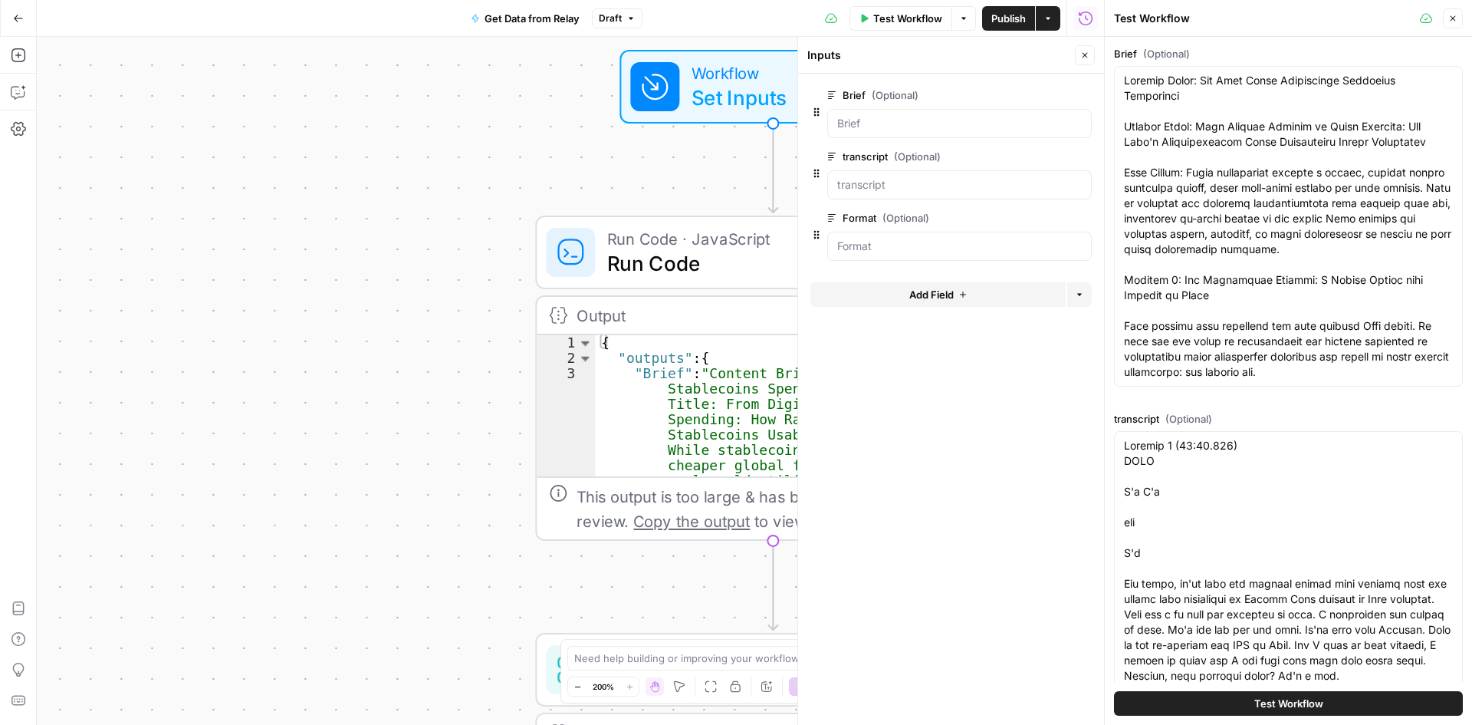
click at [1271, 709] on span "Test Workflow" at bounding box center [1288, 702] width 69 height 15
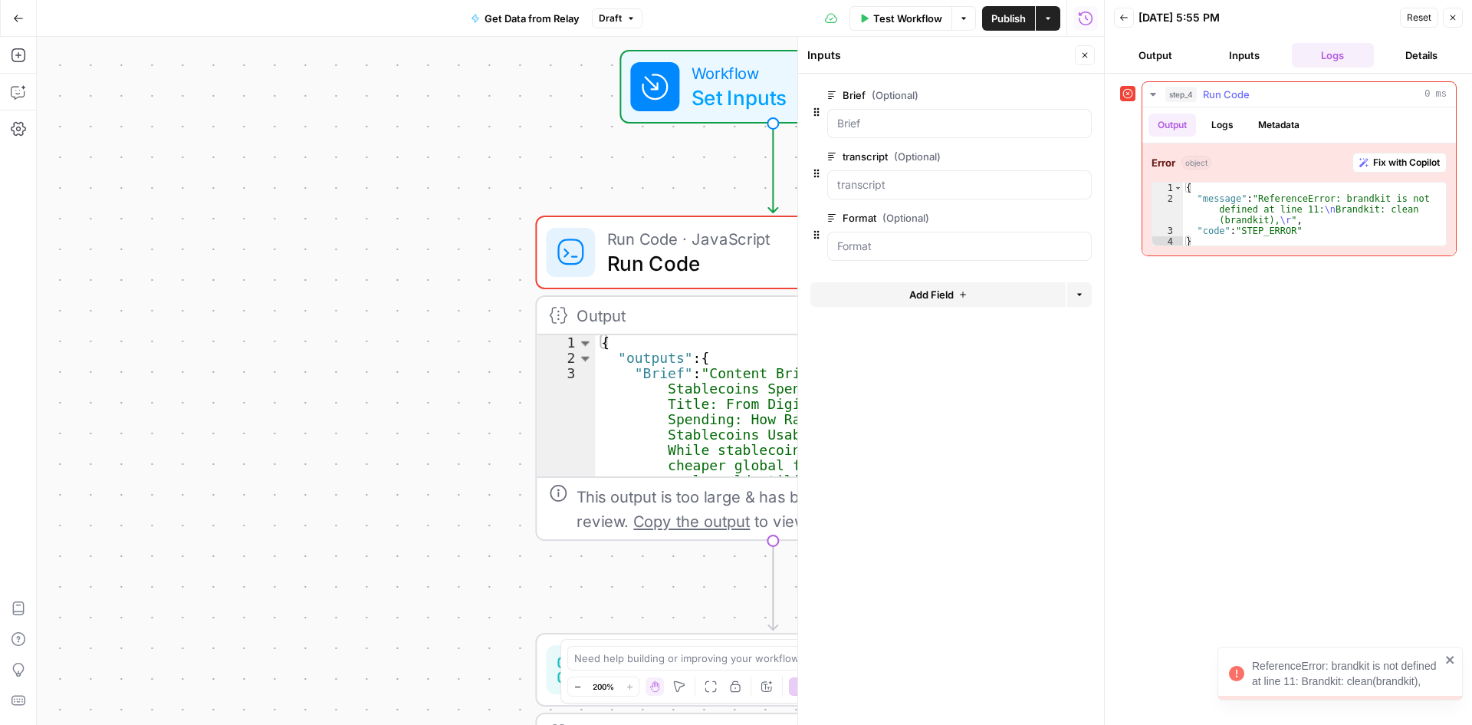
type textarea "**********"
click at [1266, 219] on div "{ "message" : "ReferenceError: brandkit is not defined at line 11: \n Brandkit:…" at bounding box center [1314, 225] width 263 height 86
click at [1239, 62] on button "Inputs" at bounding box center [1244, 55] width 83 height 25
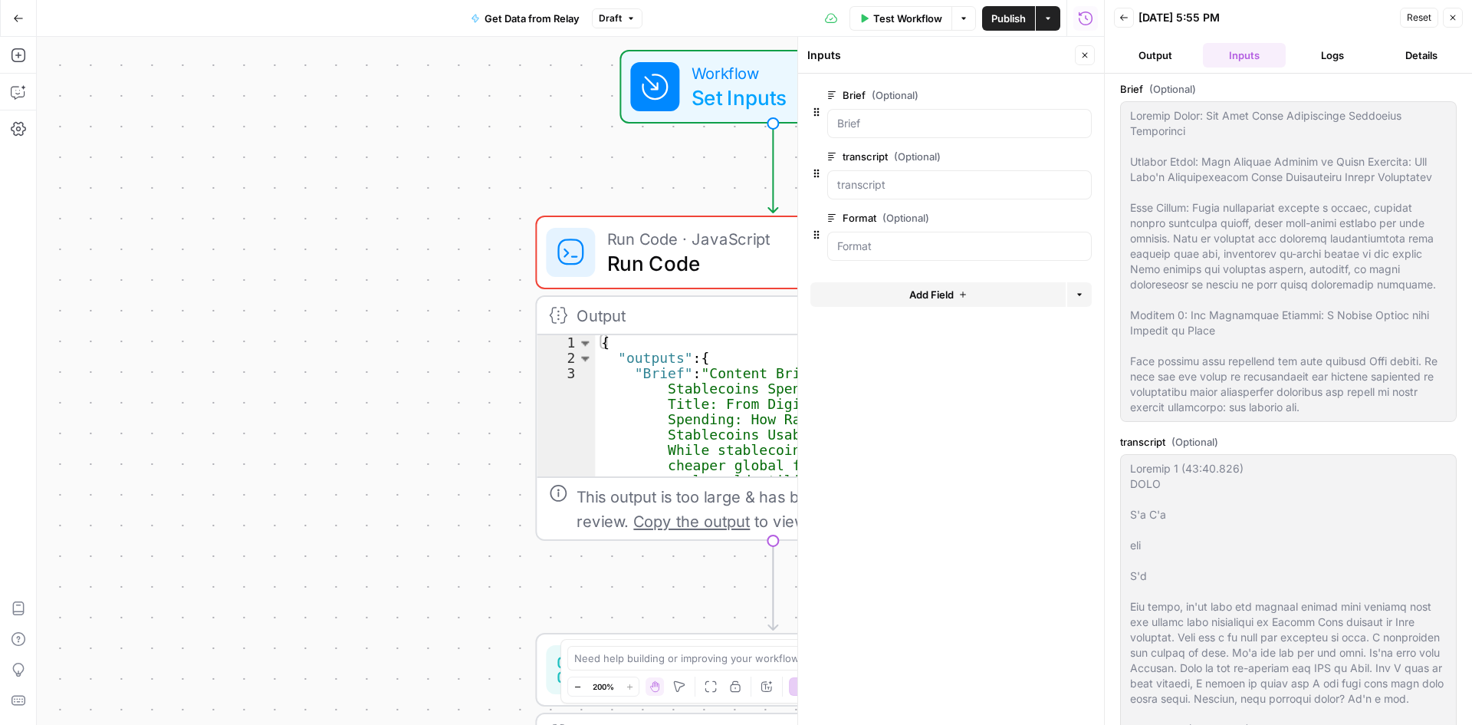
click at [361, 367] on div "Workflow Set Inputs Inputs Error Run Code · JavaScript Run Code Step 4 Output E…" at bounding box center [570, 381] width 1067 height 688
click at [639, 271] on span "Run Code" at bounding box center [765, 263] width 317 height 31
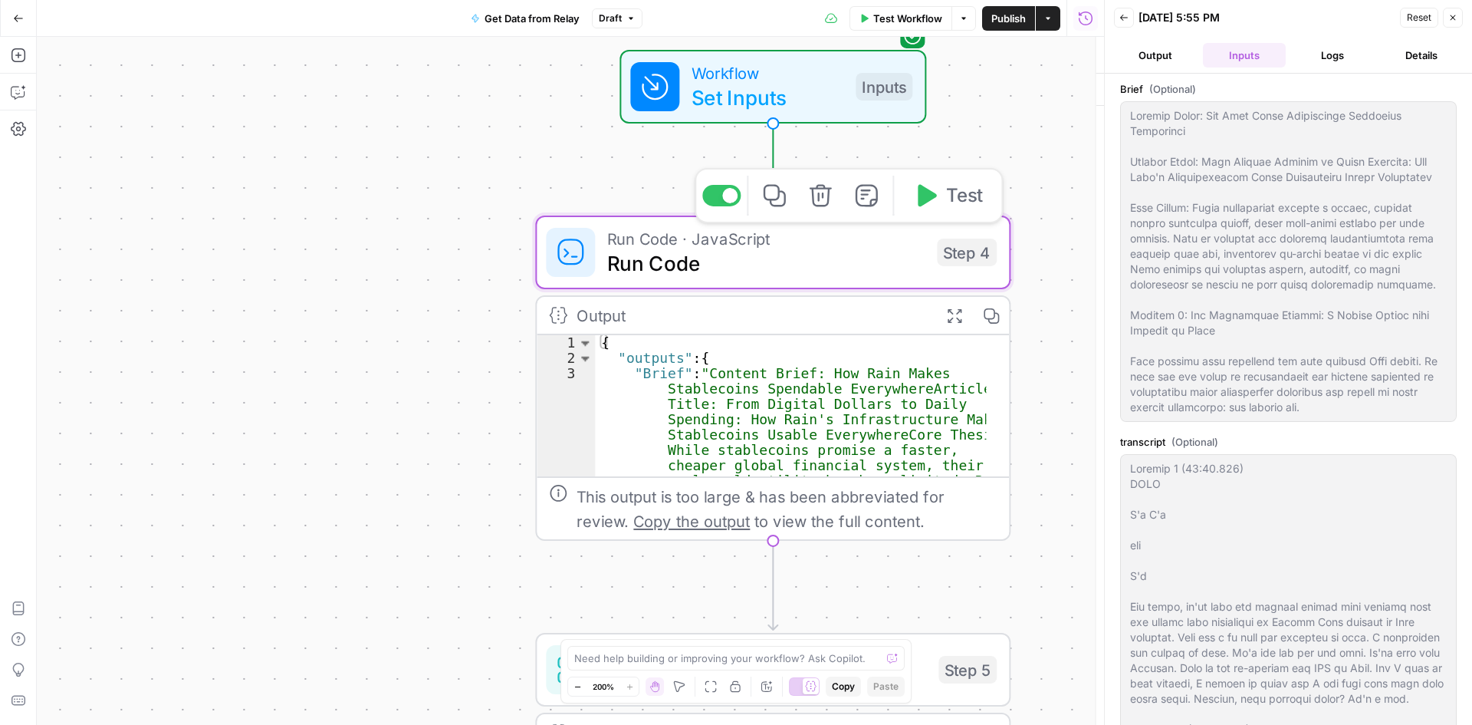
type textarea "Run Code"
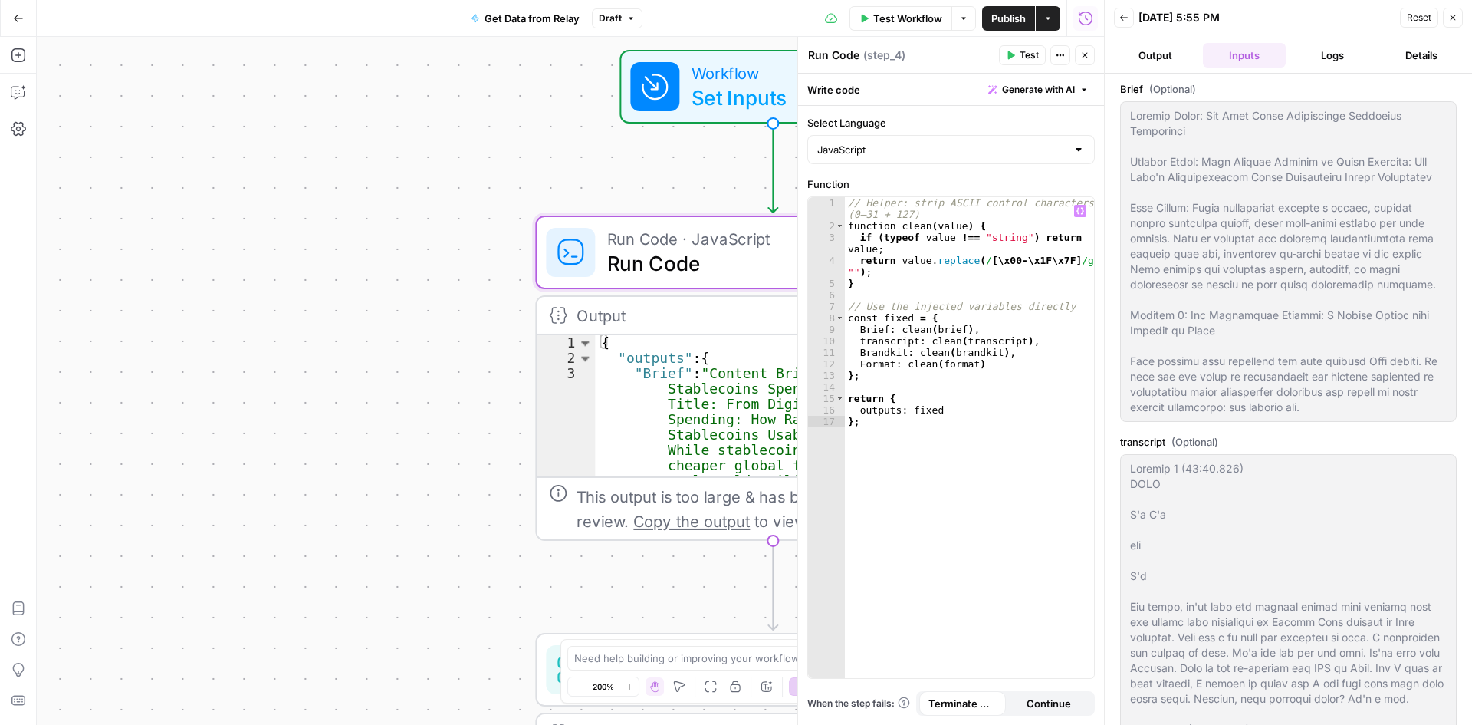
type textarea "**********"
drag, startPoint x: 1014, startPoint y: 353, endPoint x: 847, endPoint y: 349, distance: 167.2
click at [847, 349] on div "// Helper: strip ASCII control characters (0–31 + 127) function clean ( value )…" at bounding box center [969, 454] width 249 height 515
click at [1004, 18] on span "Publish" at bounding box center [1008, 18] width 35 height 15
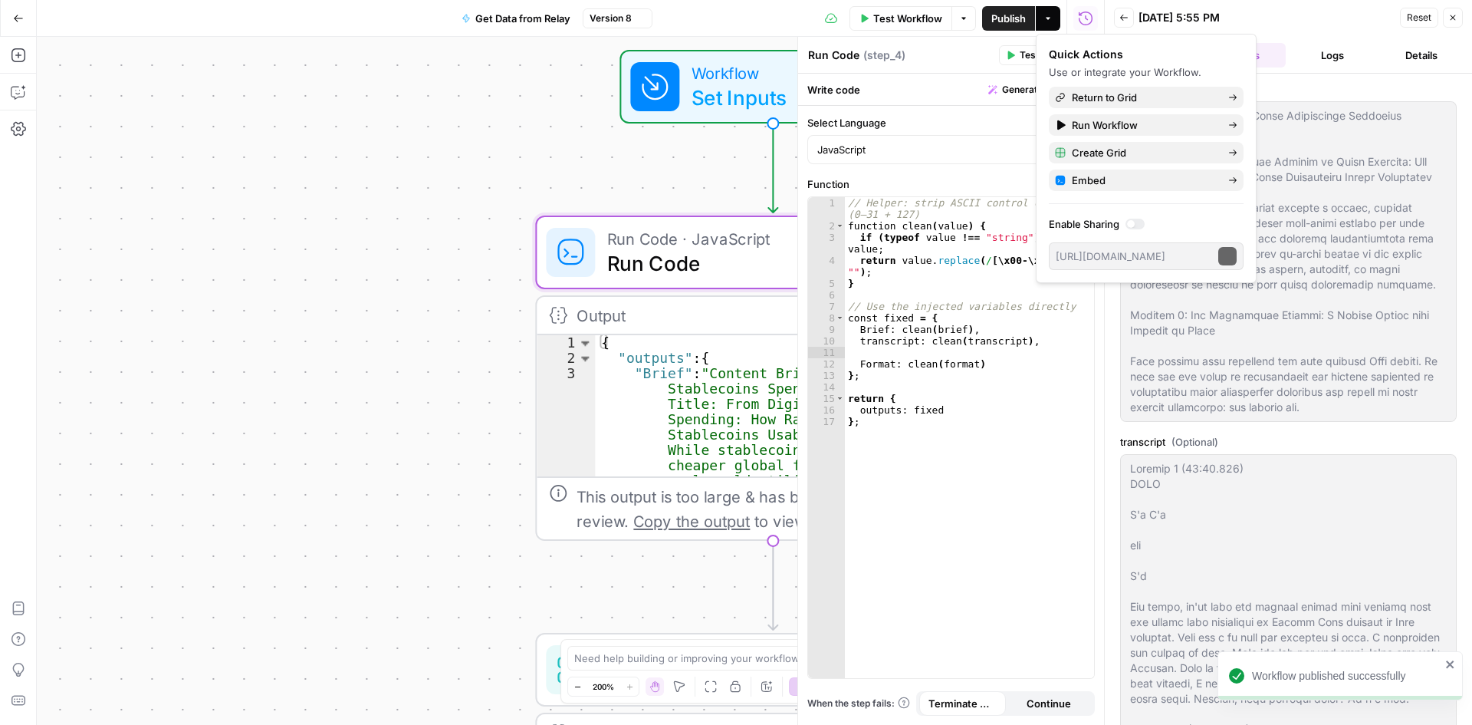
click at [880, 22] on span "Test Workflow" at bounding box center [907, 18] width 69 height 15
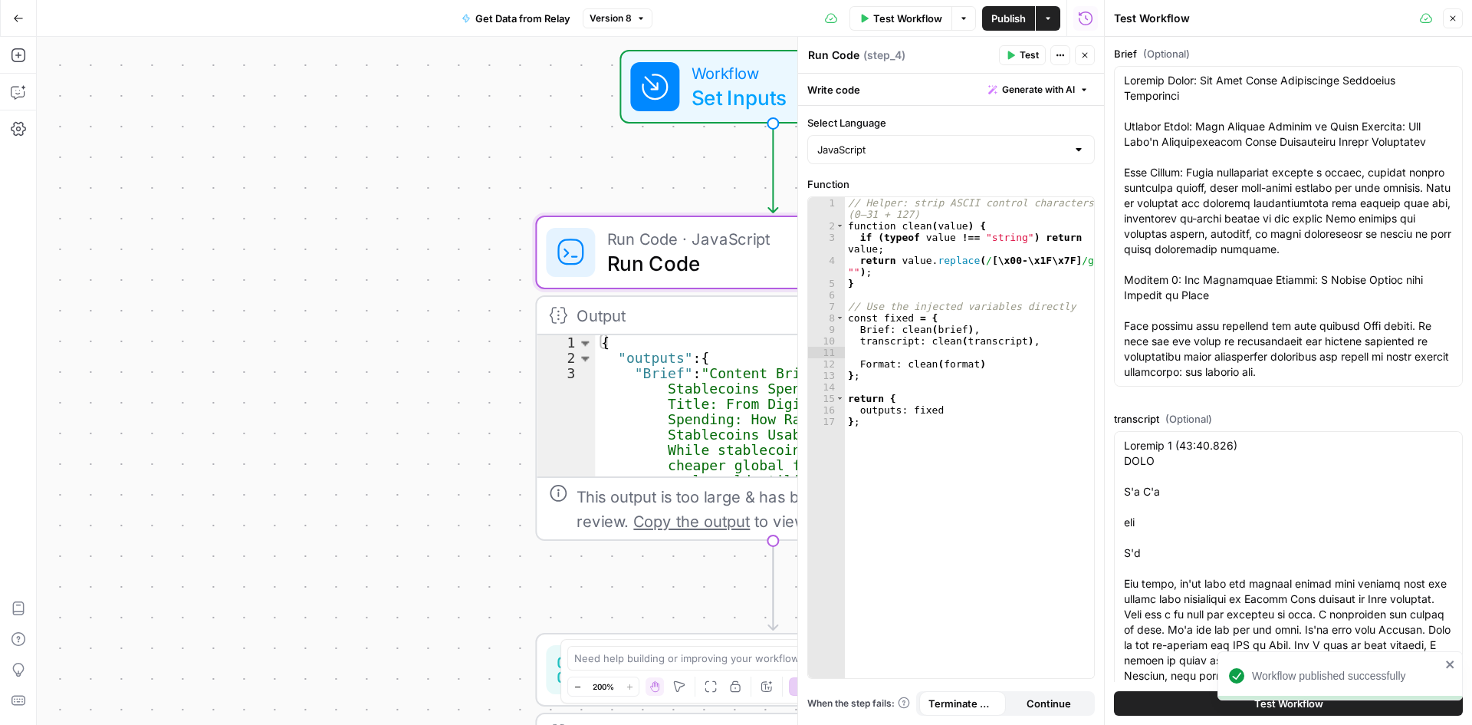
click at [1182, 717] on div "Test Workflow" at bounding box center [1288, 703] width 349 height 43
click at [1172, 705] on button "Test Workflow" at bounding box center [1288, 703] width 349 height 25
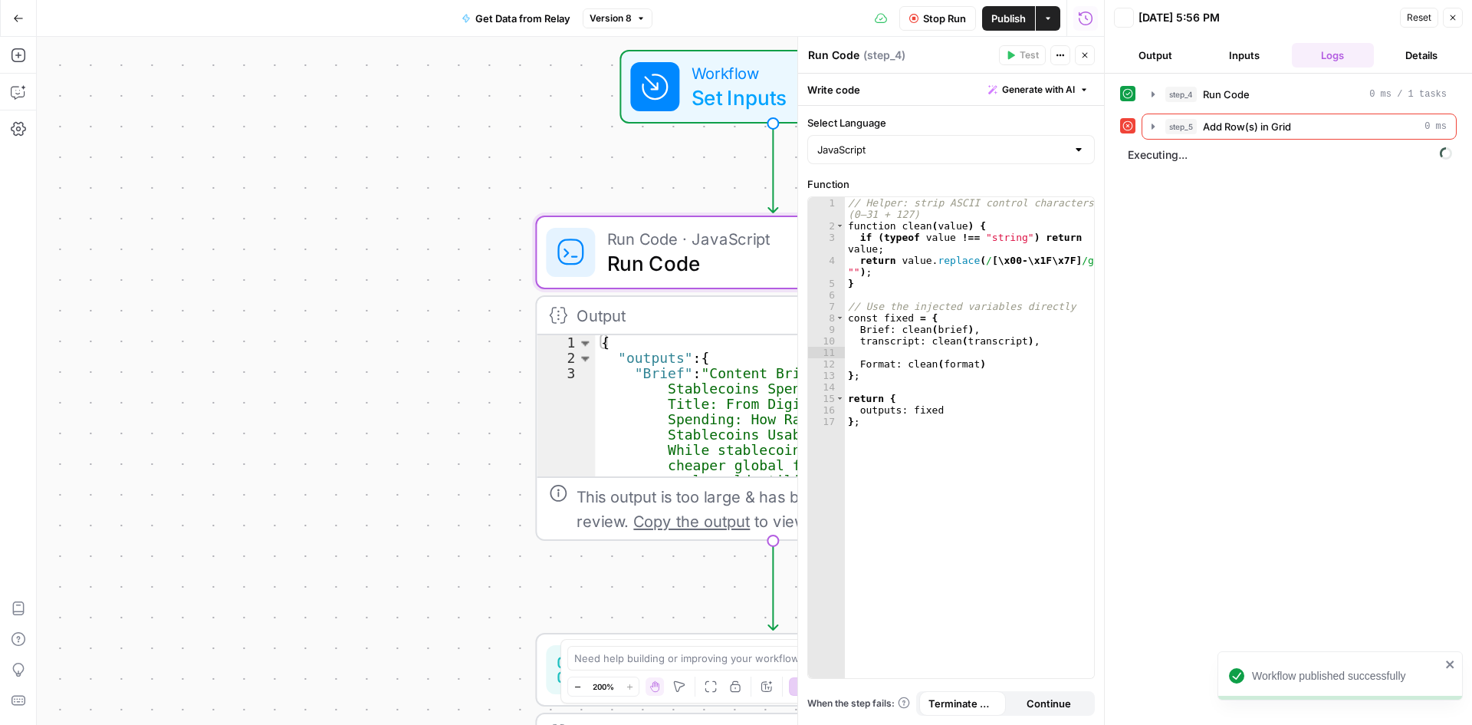
click at [1169, 698] on div "step_4 Run Code 0 ms / 1 tasks step_5 Add Row(s) in Grid 0 ms Executing..." at bounding box center [1288, 399] width 367 height 651
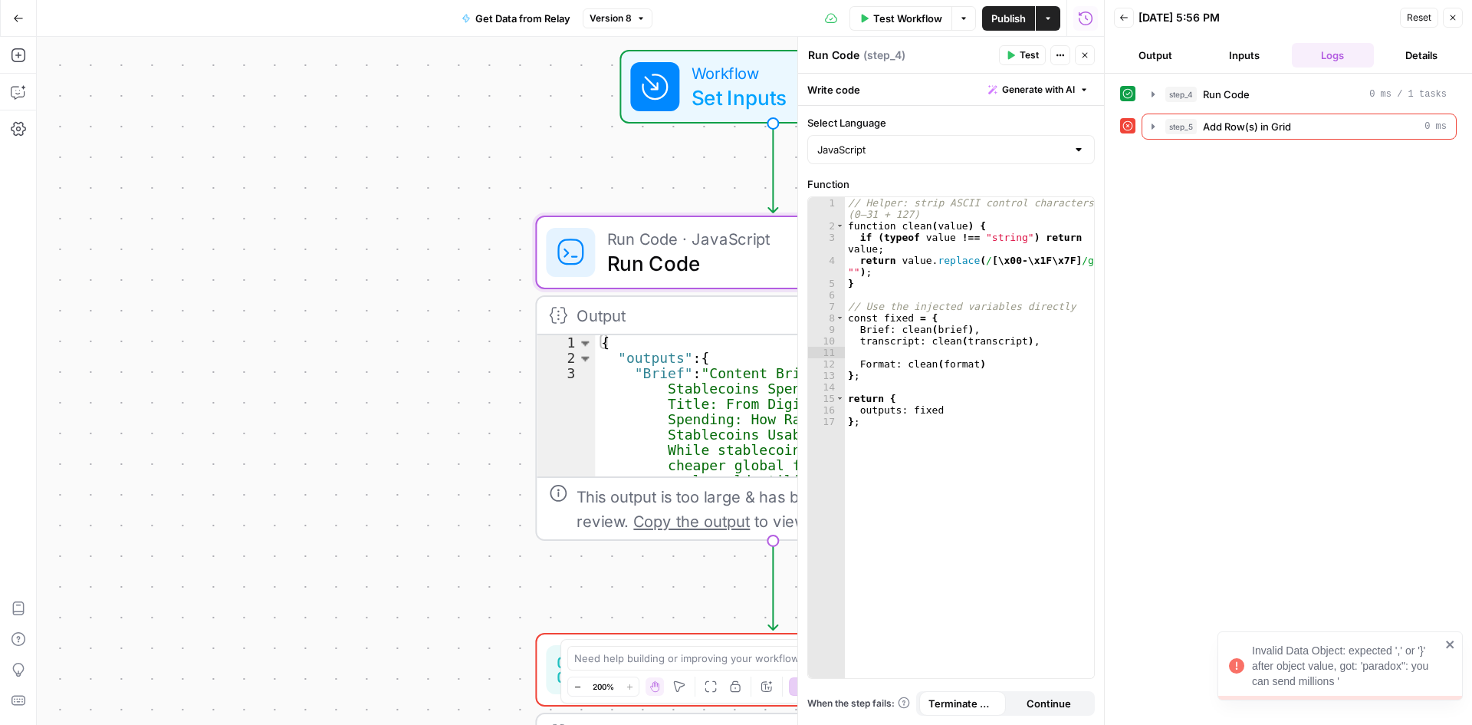
click at [408, 381] on div "Workflow Set Inputs Inputs Run Code · JavaScript Run Code Step 4 Output Expand …" at bounding box center [570, 381] width 1067 height 688
click at [1456, 18] on icon "button" at bounding box center [1452, 17] width 9 height 9
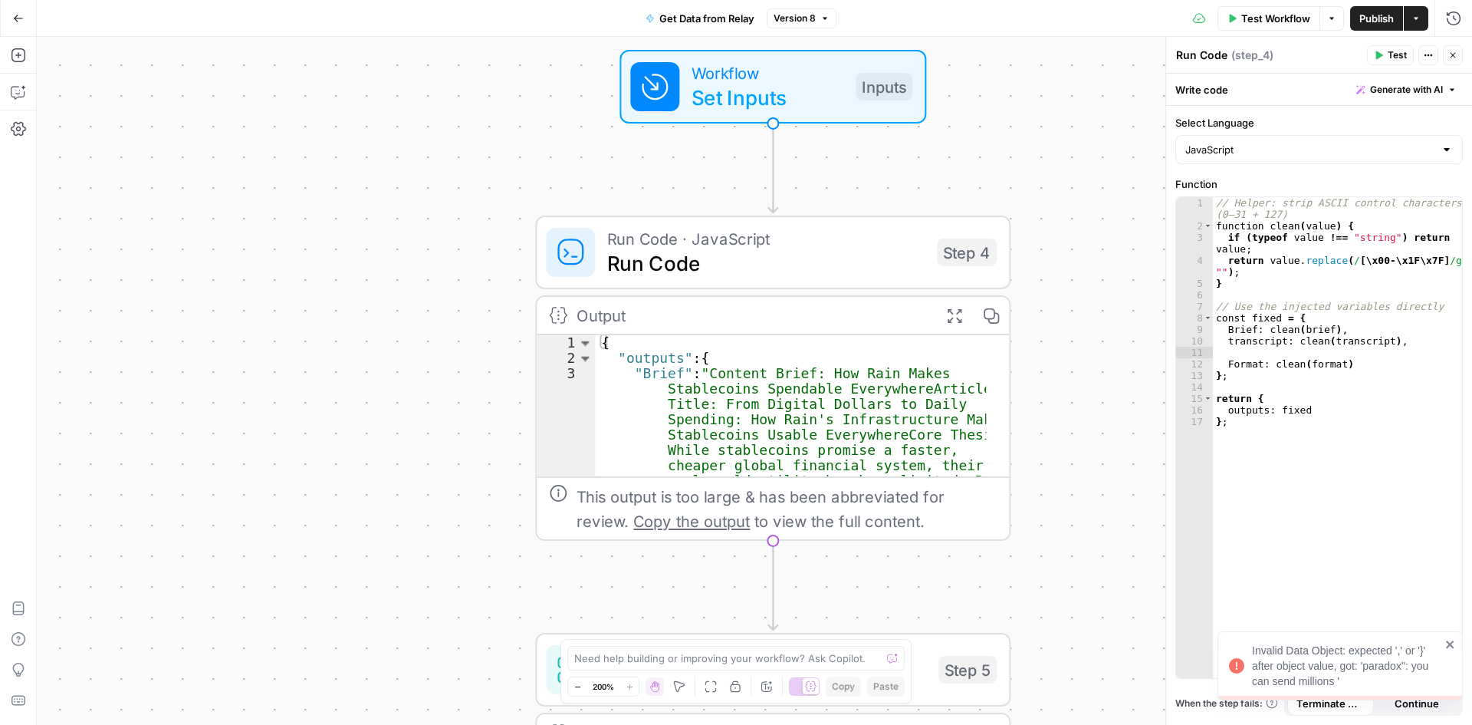
click at [567, 306] on icon at bounding box center [558, 315] width 18 height 18
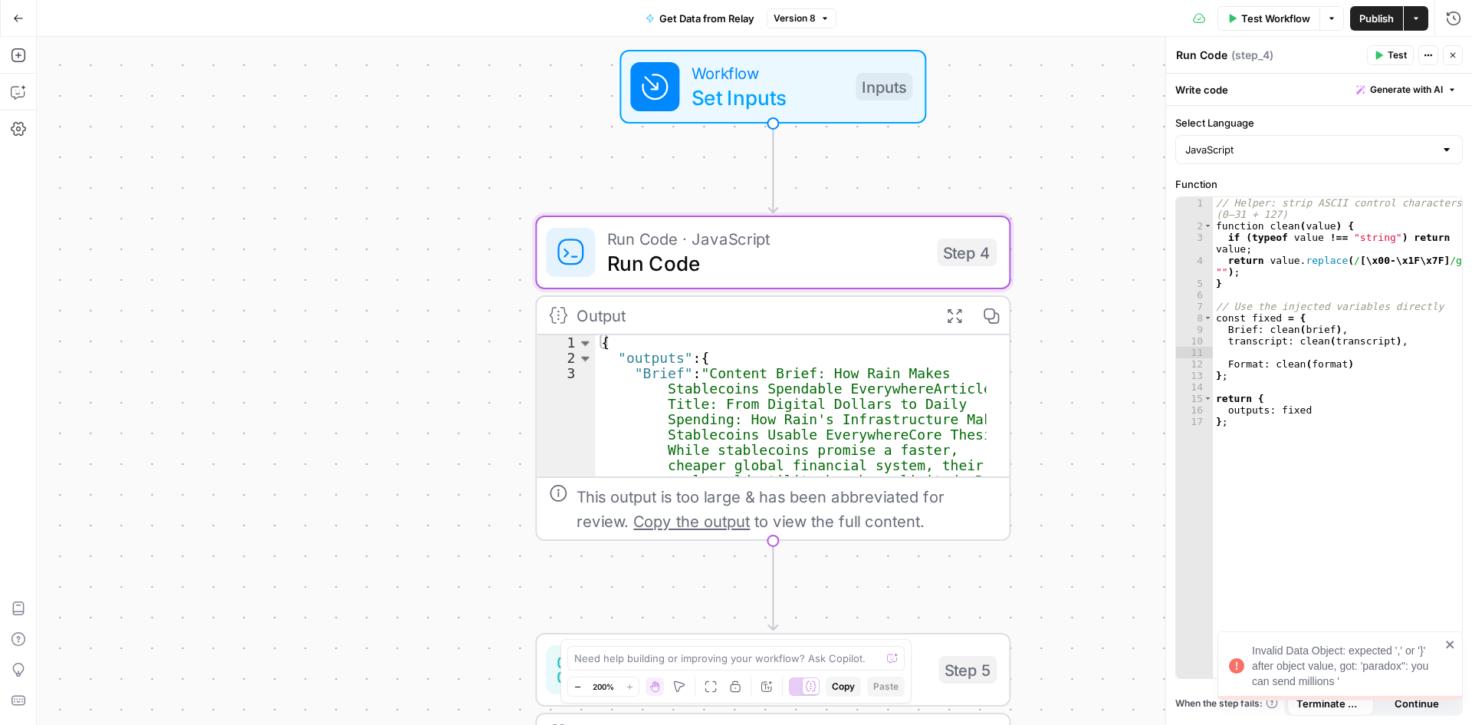
scroll to position [138, 0]
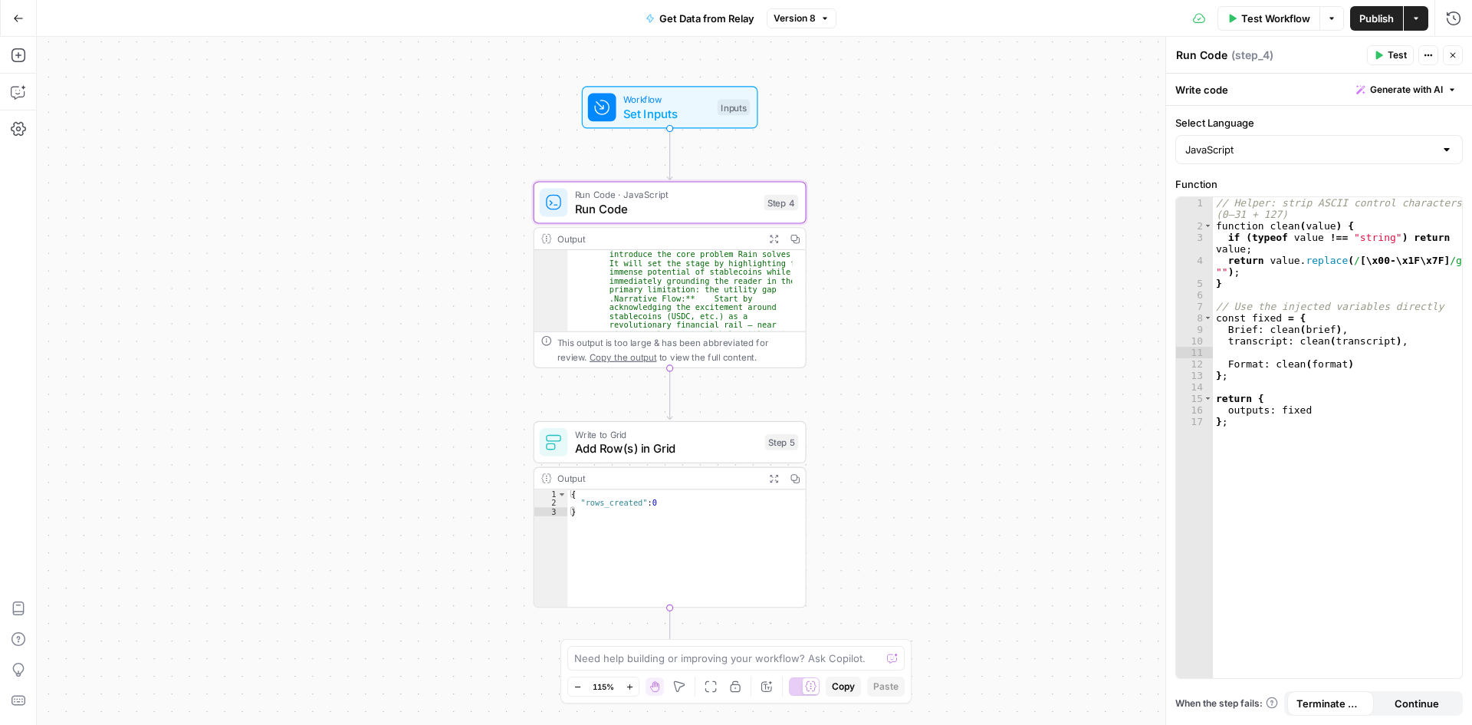
click at [644, 443] on span "Add Row(s) in Grid" at bounding box center [666, 448] width 183 height 18
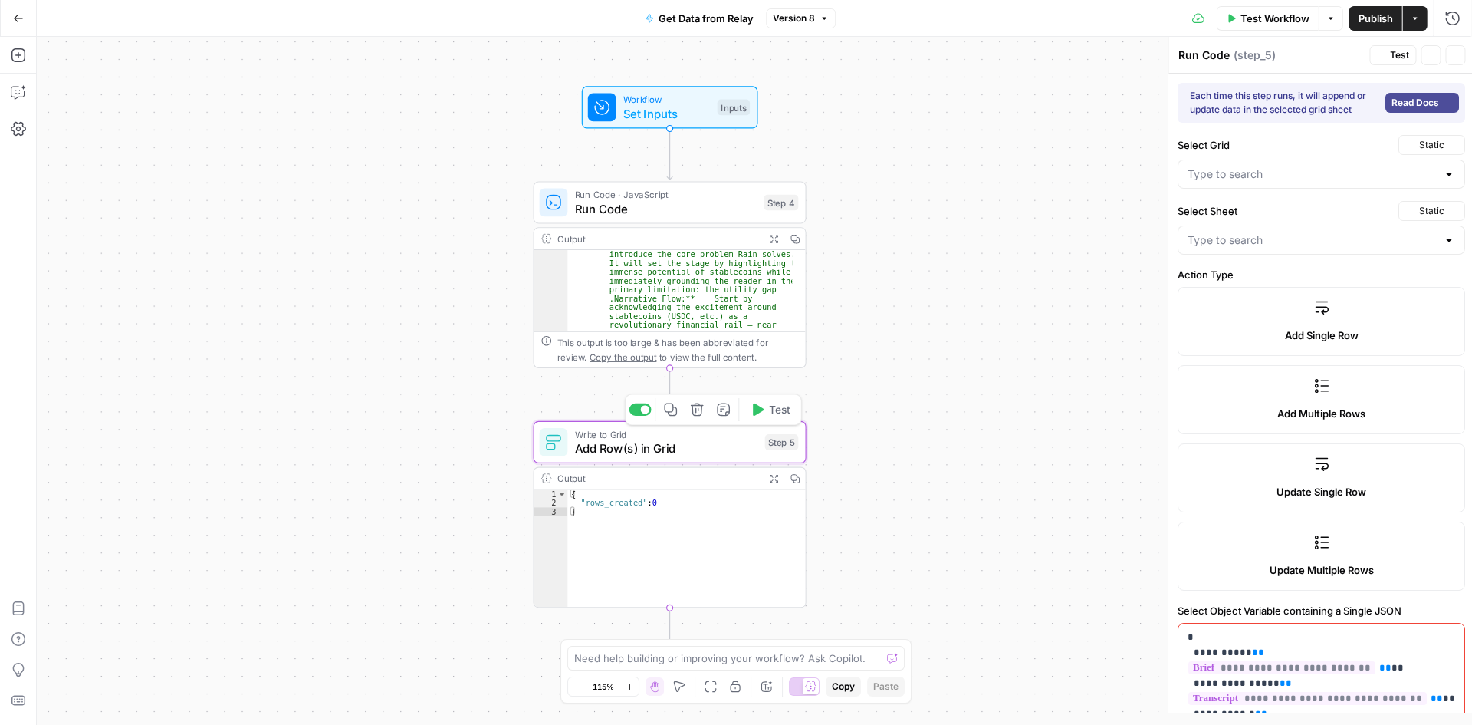
type textarea "Add Row(s) in Grid"
type input "Create Article - StableDash Grid"
type input "Sheet 1"
type input "Brief"
type input "transcript"
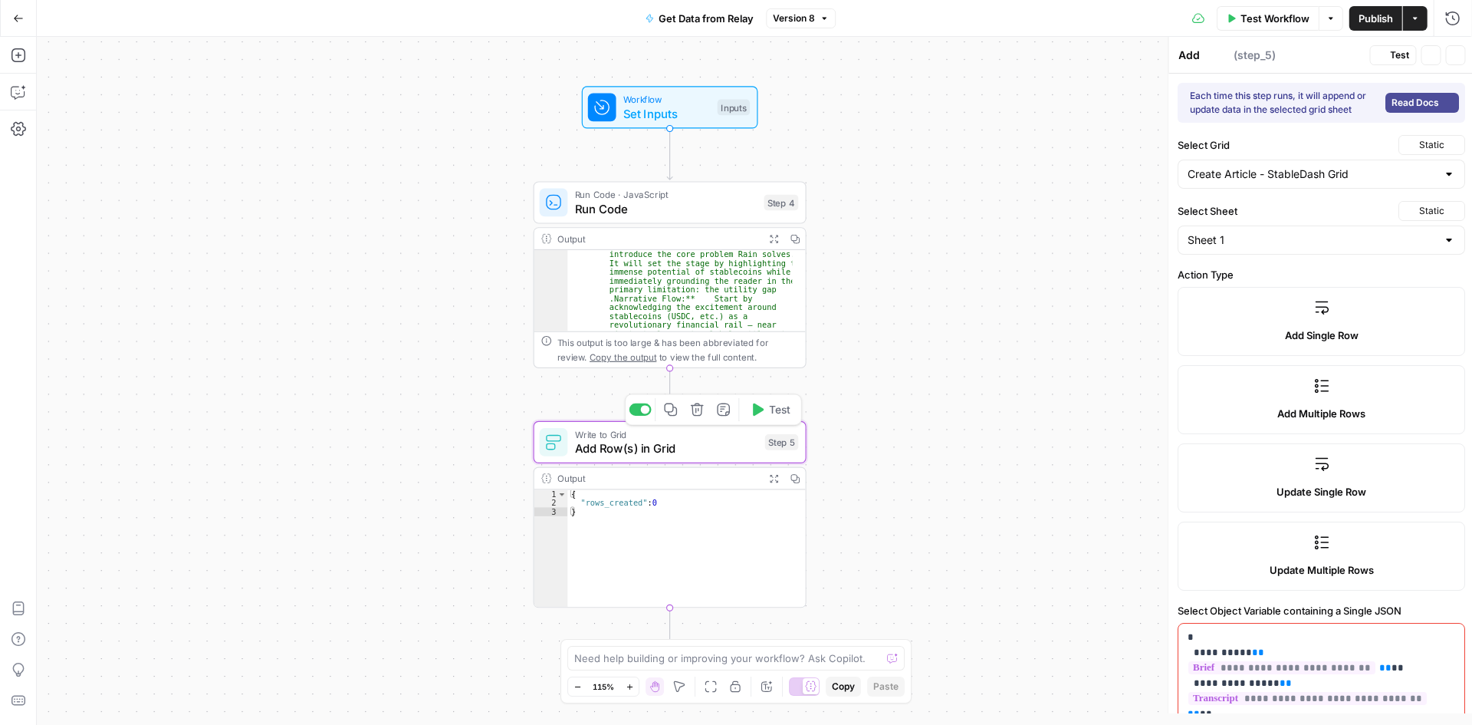
type input "Format"
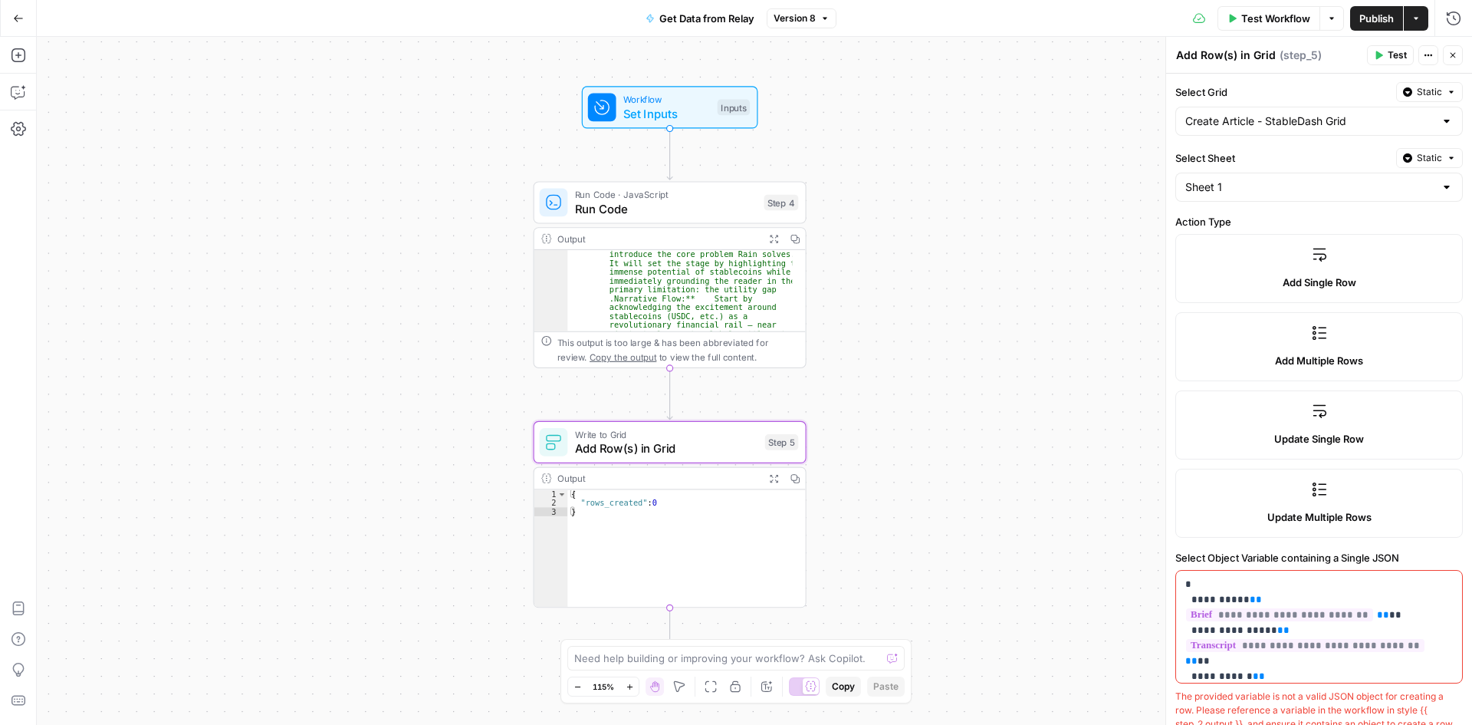
scroll to position [77, 0]
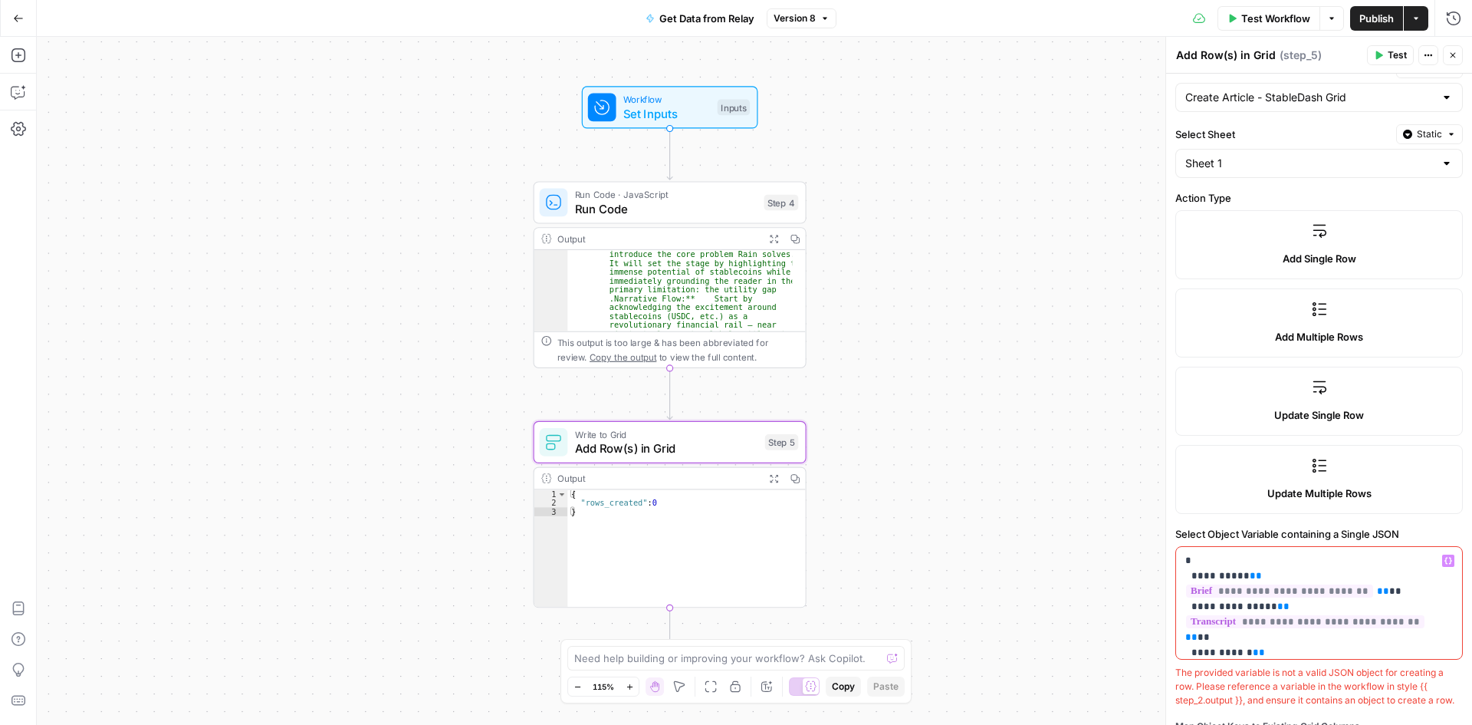
click at [1223, 646] on div "**********" at bounding box center [1319, 603] width 286 height 112
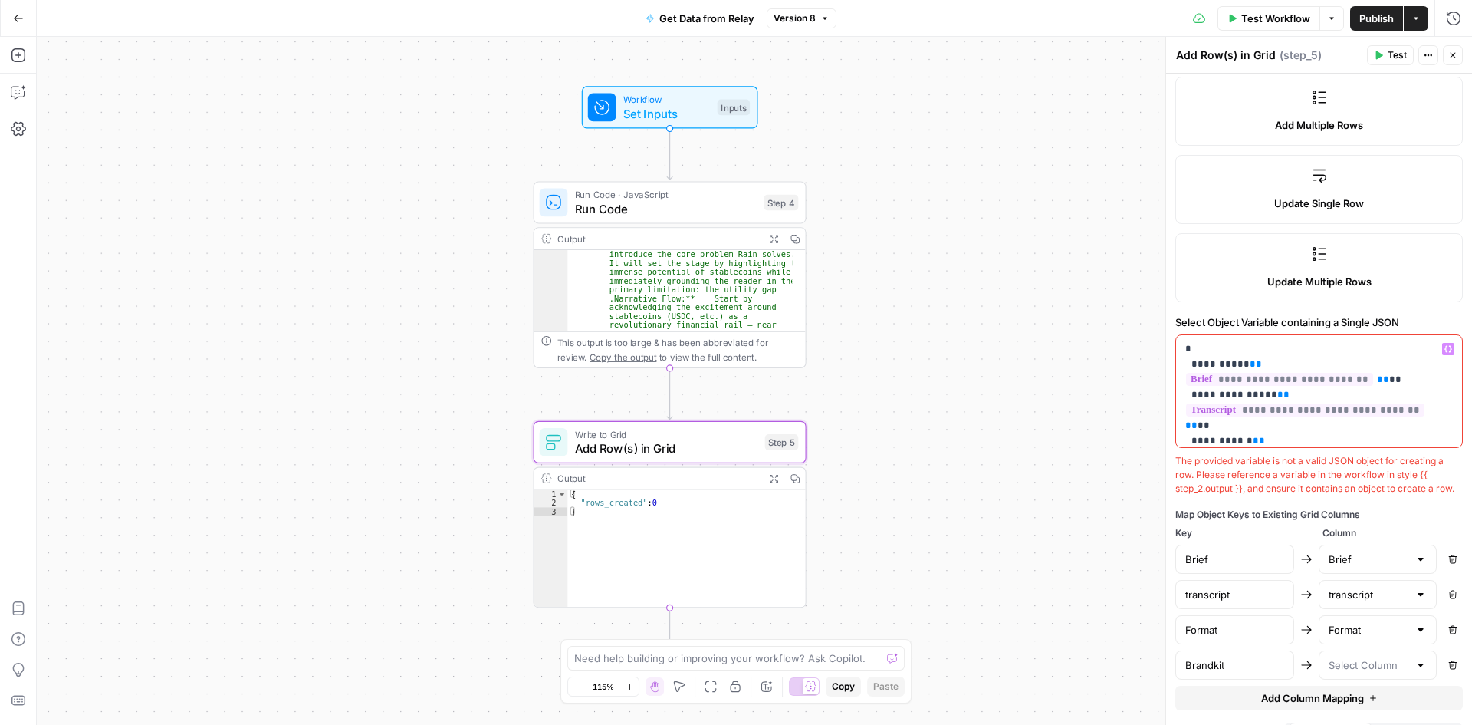
scroll to position [334, 0]
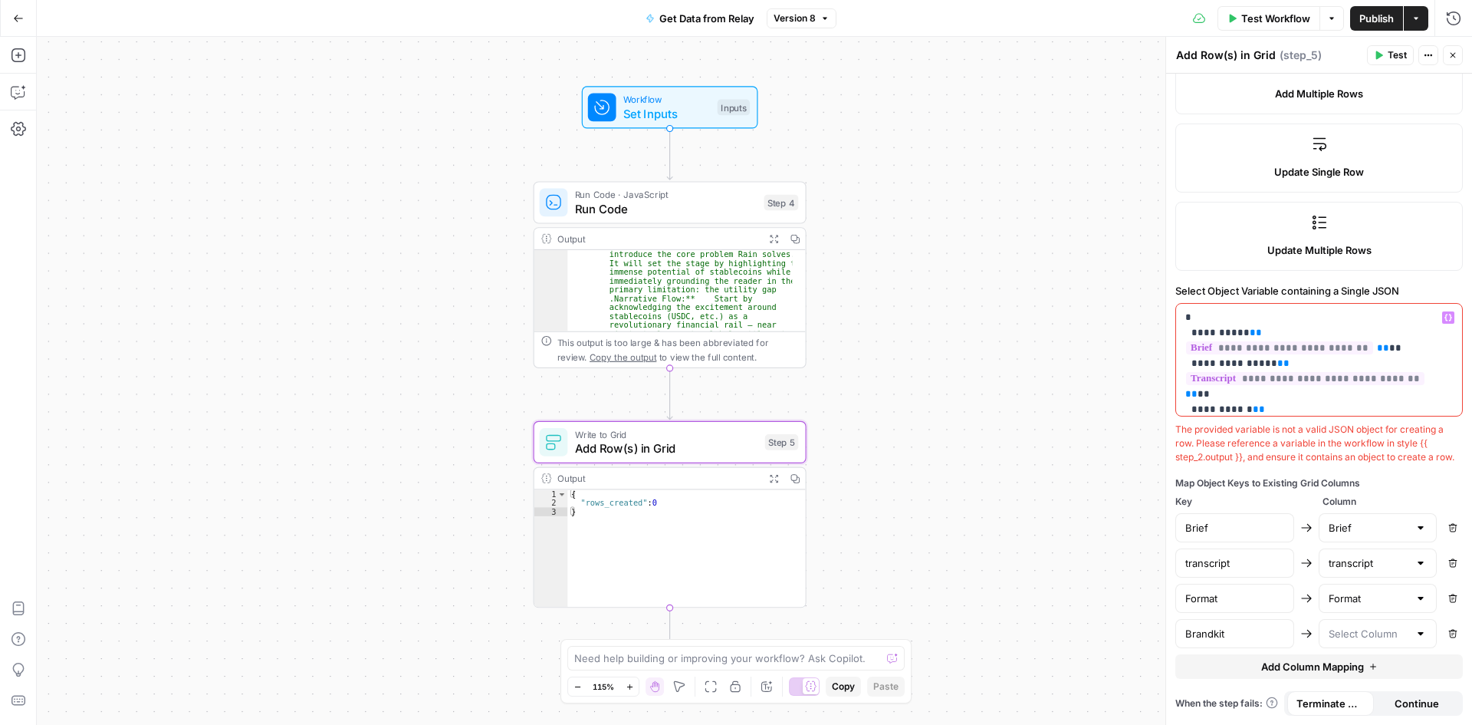
click at [1448, 636] on icon "button" at bounding box center [1452, 633] width 9 height 9
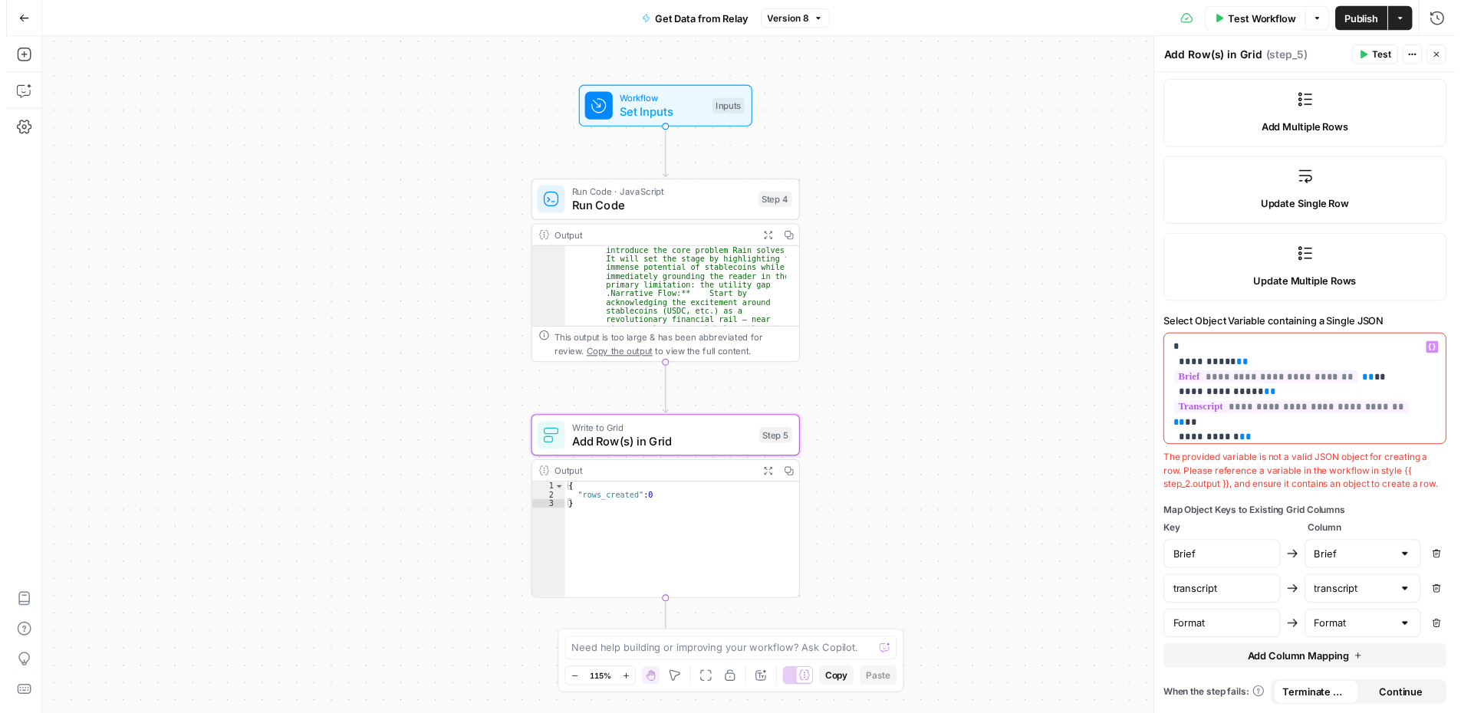
scroll to position [298, 0]
click at [1270, 15] on span "Test Workflow" at bounding box center [1275, 18] width 69 height 15
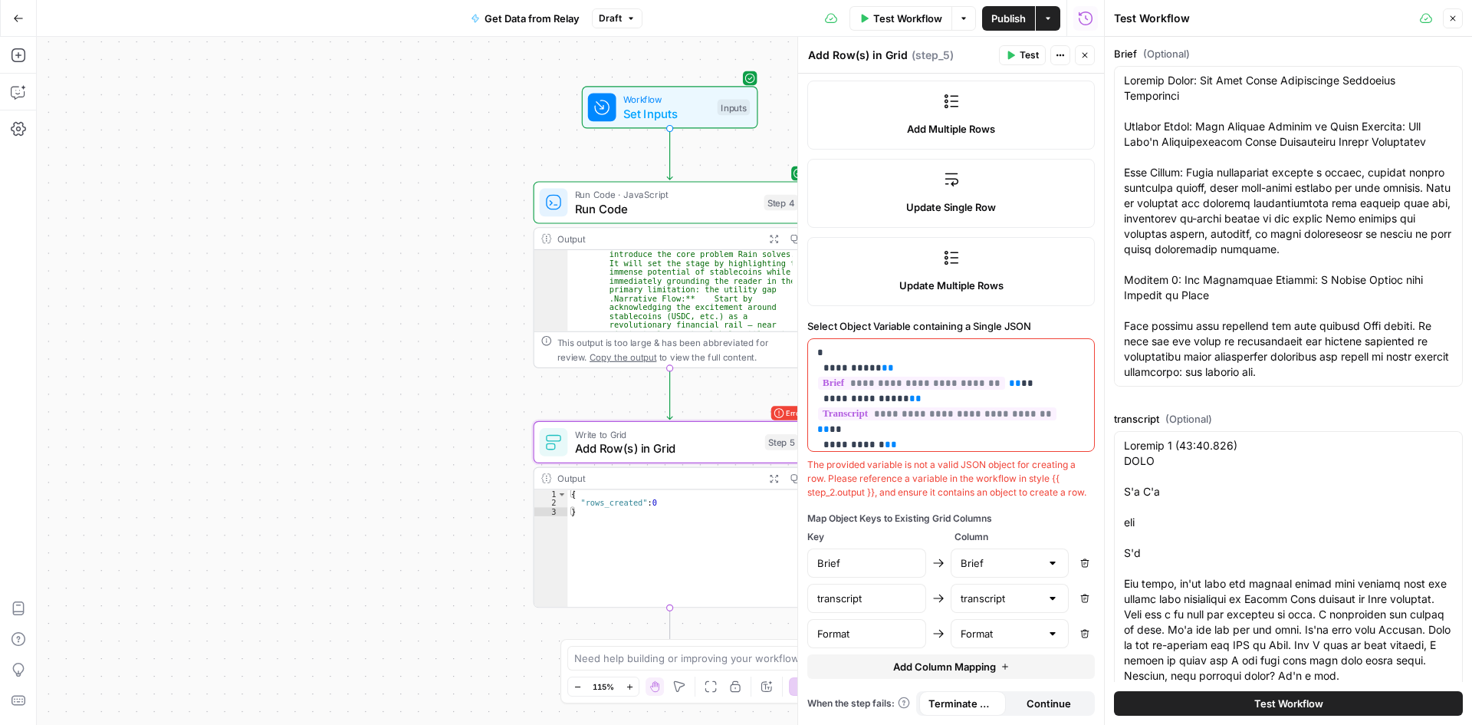
click at [1274, 702] on span "Test Workflow" at bounding box center [1288, 702] width 69 height 15
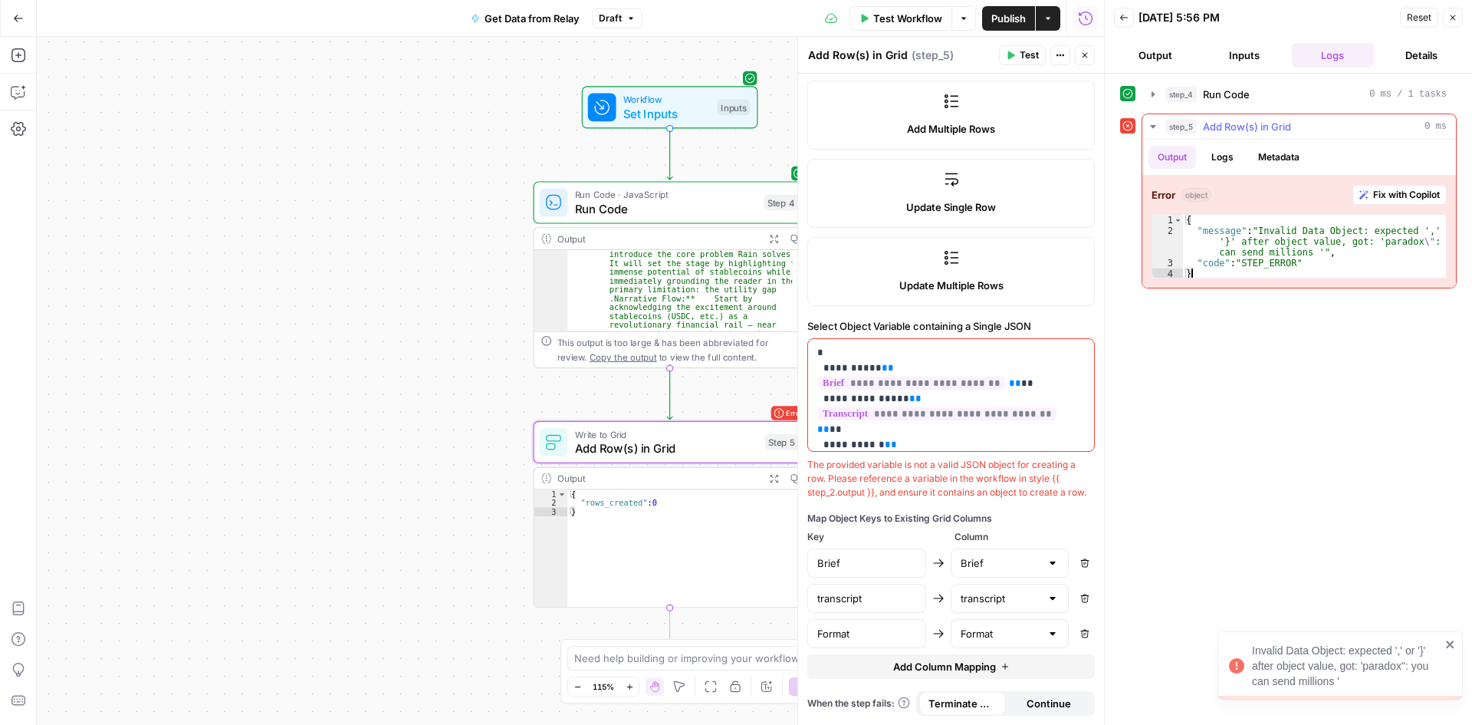
click at [1272, 272] on div "{ "message" : "Invalid Data Object: expected ',' or '}' after object value, got…" at bounding box center [1314, 258] width 263 height 86
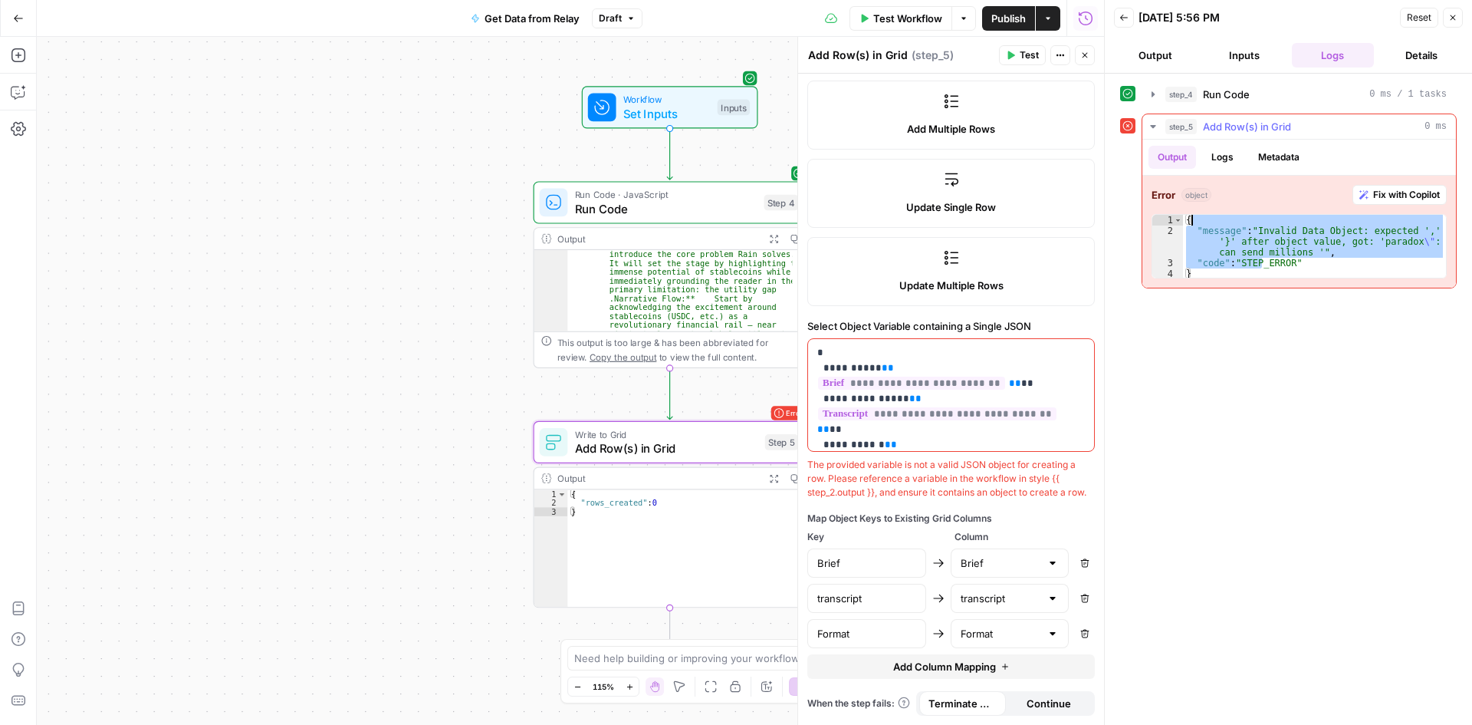
drag, startPoint x: 1262, startPoint y: 268, endPoint x: 1202, endPoint y: 223, distance: 75.1
click at [1202, 223] on div "{ "message" : "Invalid Data Object: expected ',' or '}' after object value, got…" at bounding box center [1314, 258] width 263 height 86
click at [1294, 257] on div "{ "message" : "Invalid Data Object: expected ',' or '}' after object value, got…" at bounding box center [1314, 246] width 263 height 63
drag, startPoint x: 1265, startPoint y: 275, endPoint x: 1175, endPoint y: 219, distance: 105.3
click at [1175, 219] on div "**********" at bounding box center [1299, 246] width 295 height 64
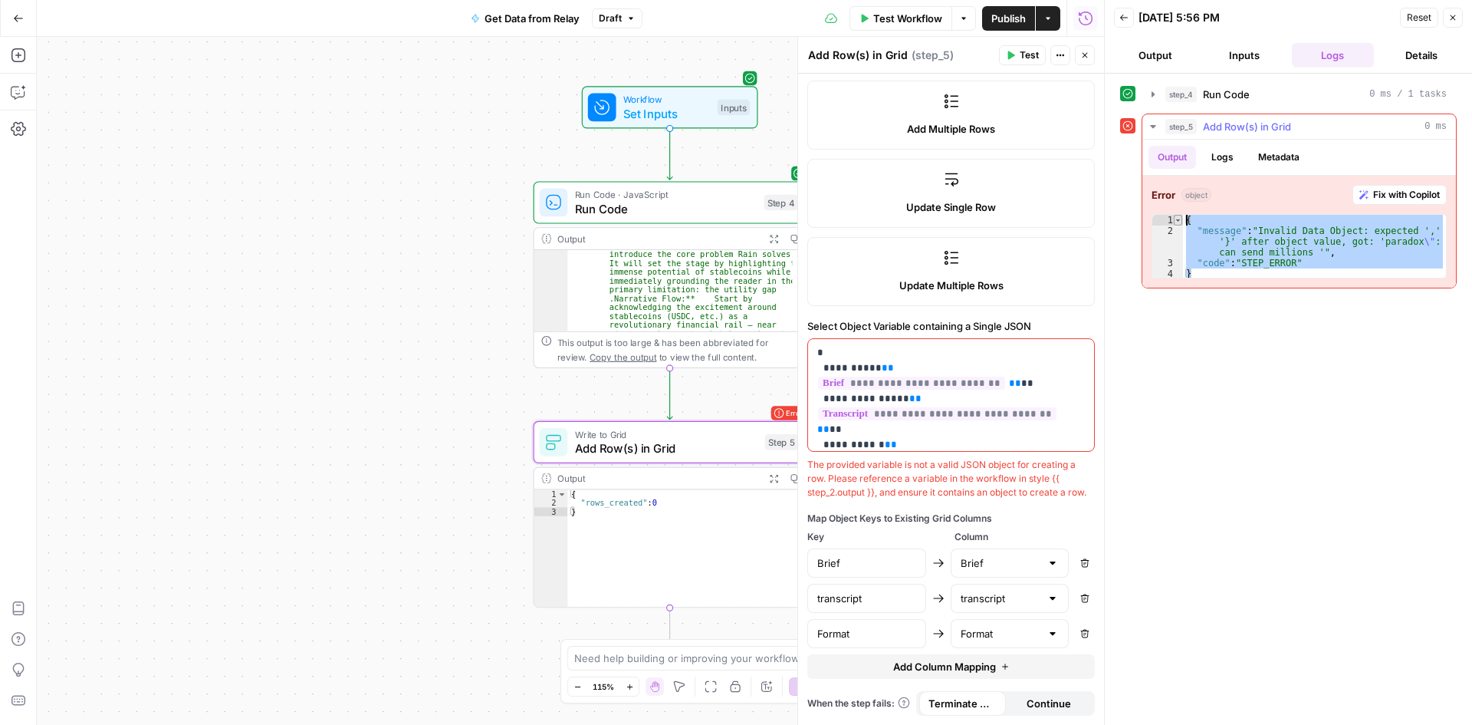
type textarea "**********"
click at [1235, 150] on button "Logs" at bounding box center [1222, 157] width 41 height 23
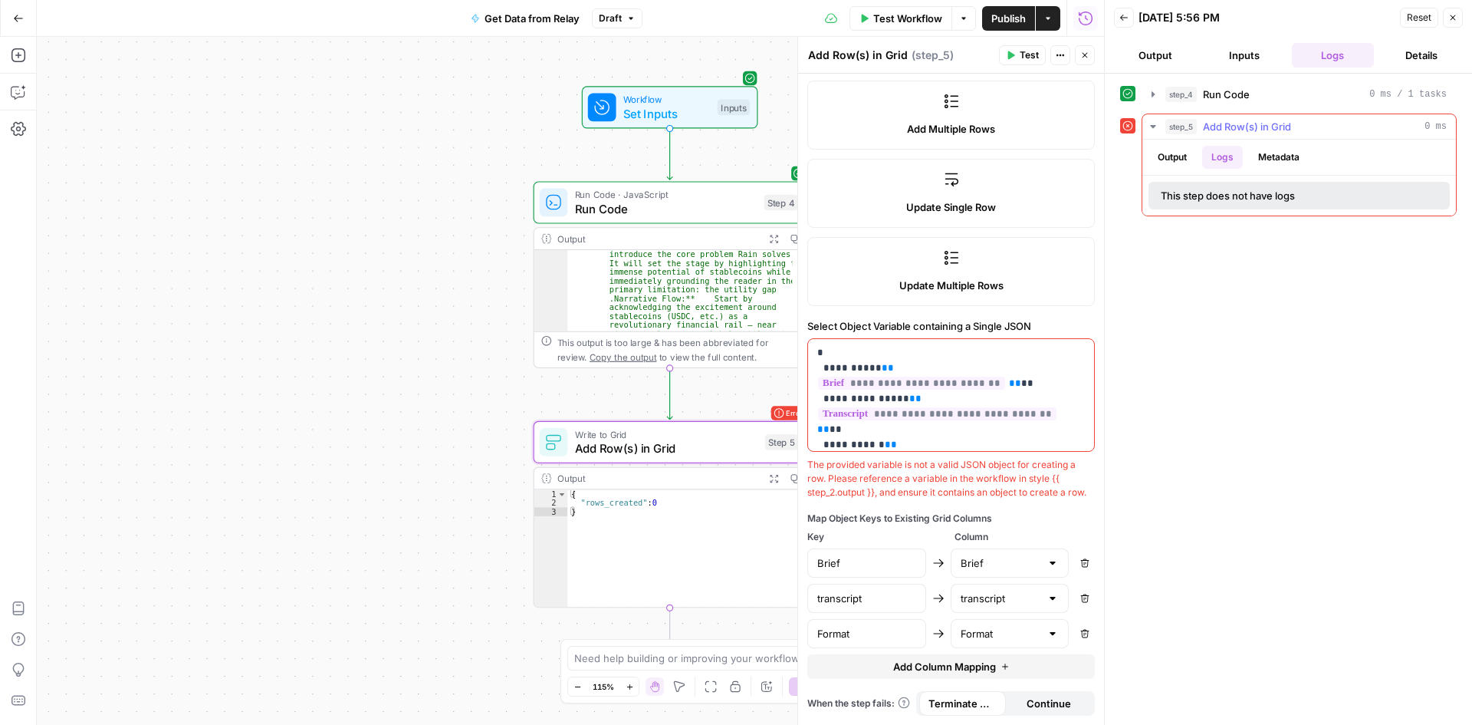
click at [1244, 127] on span "Add Row(s) in Grid" at bounding box center [1247, 126] width 88 height 15
click at [1212, 131] on span "Add Row(s) in Grid" at bounding box center [1247, 126] width 88 height 15
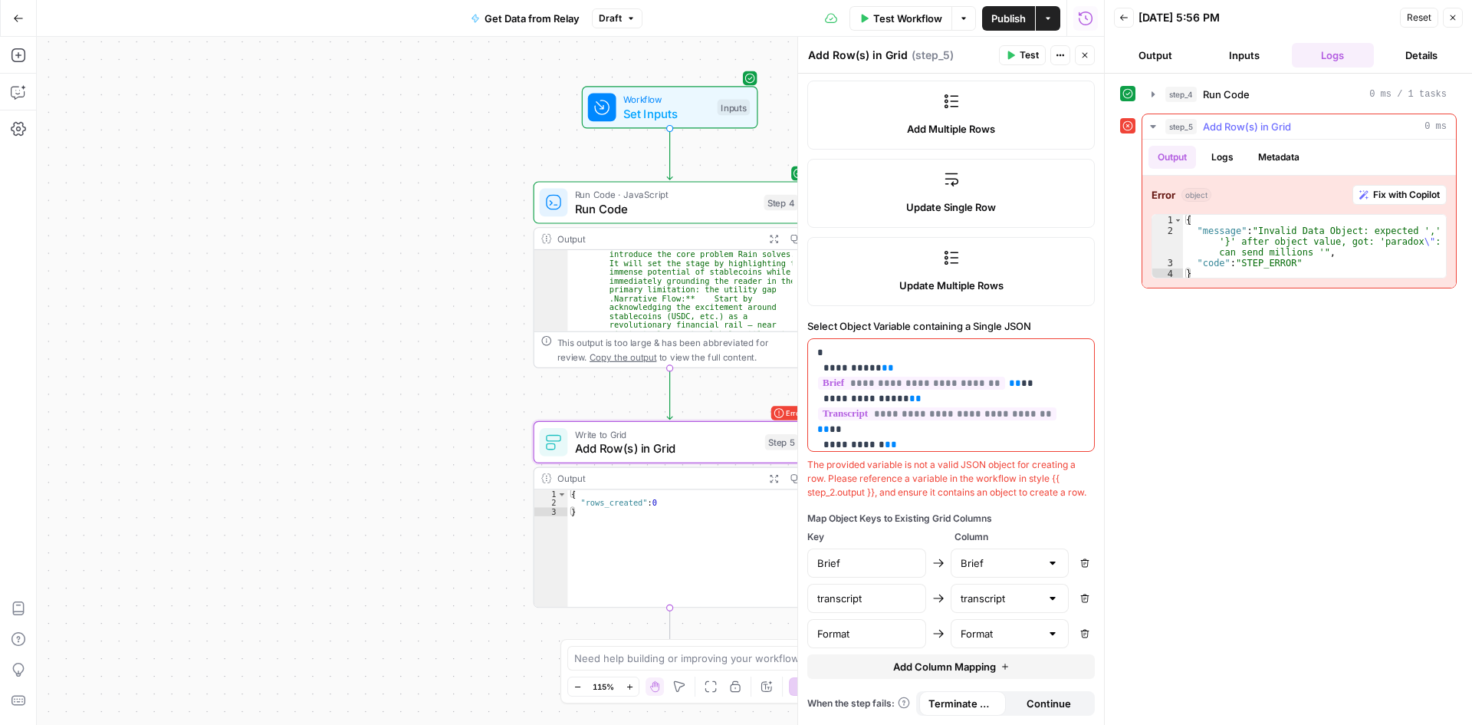
click at [1401, 188] on span "Fix with Copilot" at bounding box center [1406, 195] width 67 height 14
